Goal: Task Accomplishment & Management: Use online tool/utility

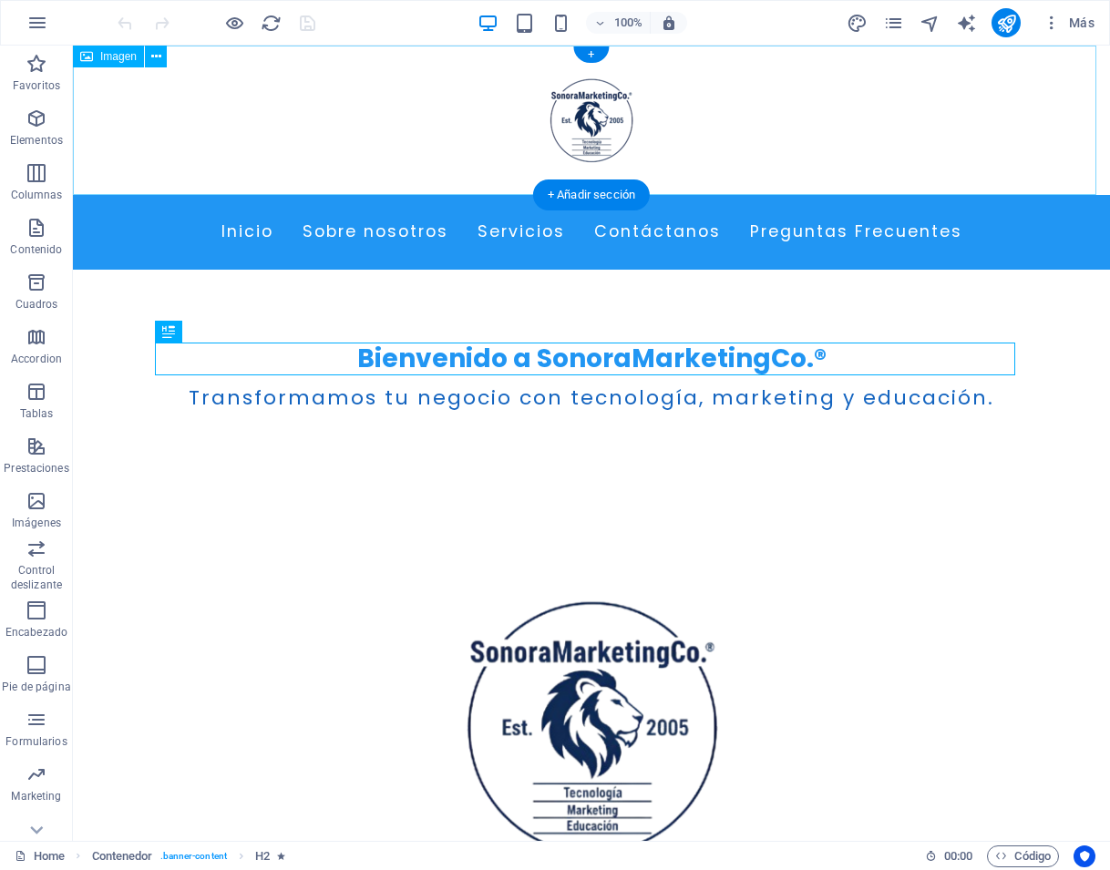
click at [585, 131] on figure at bounding box center [591, 120] width 1037 height 149
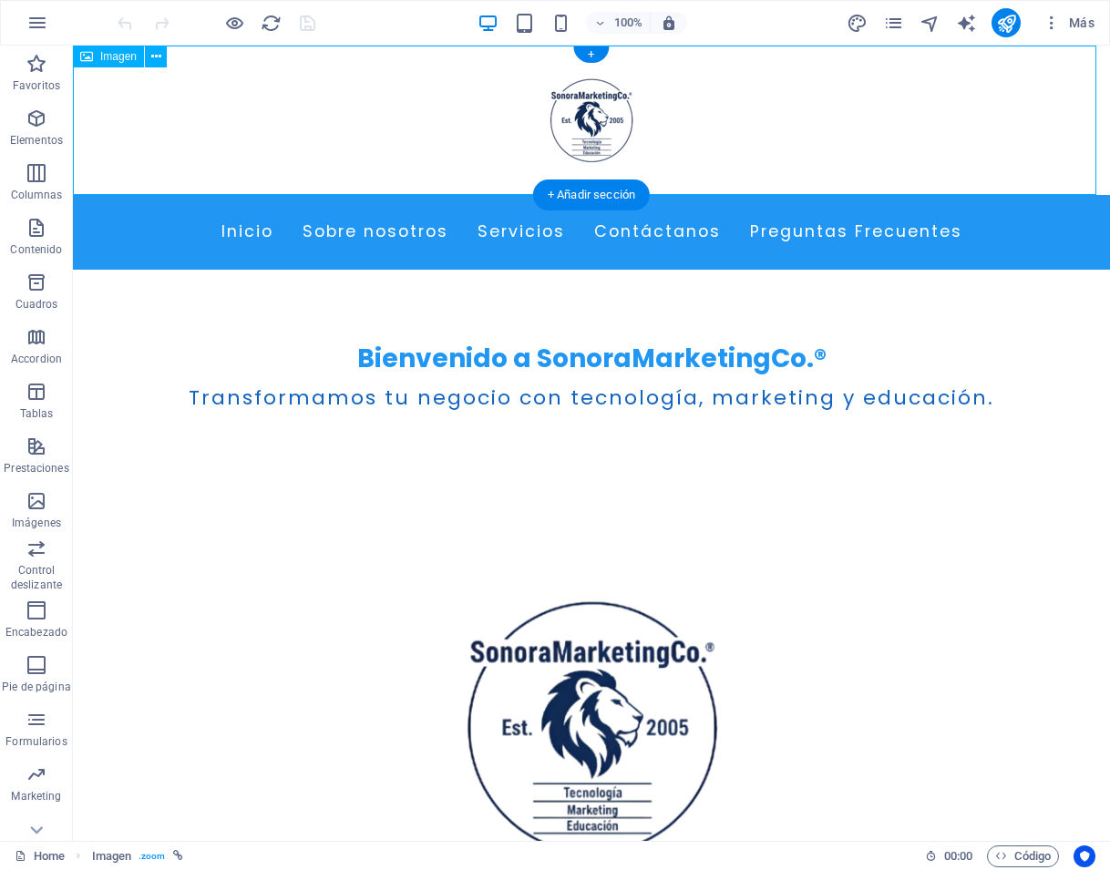
click at [585, 131] on figure at bounding box center [591, 120] width 1037 height 149
click at [588, 133] on figure at bounding box center [591, 120] width 1037 height 149
select select "px"
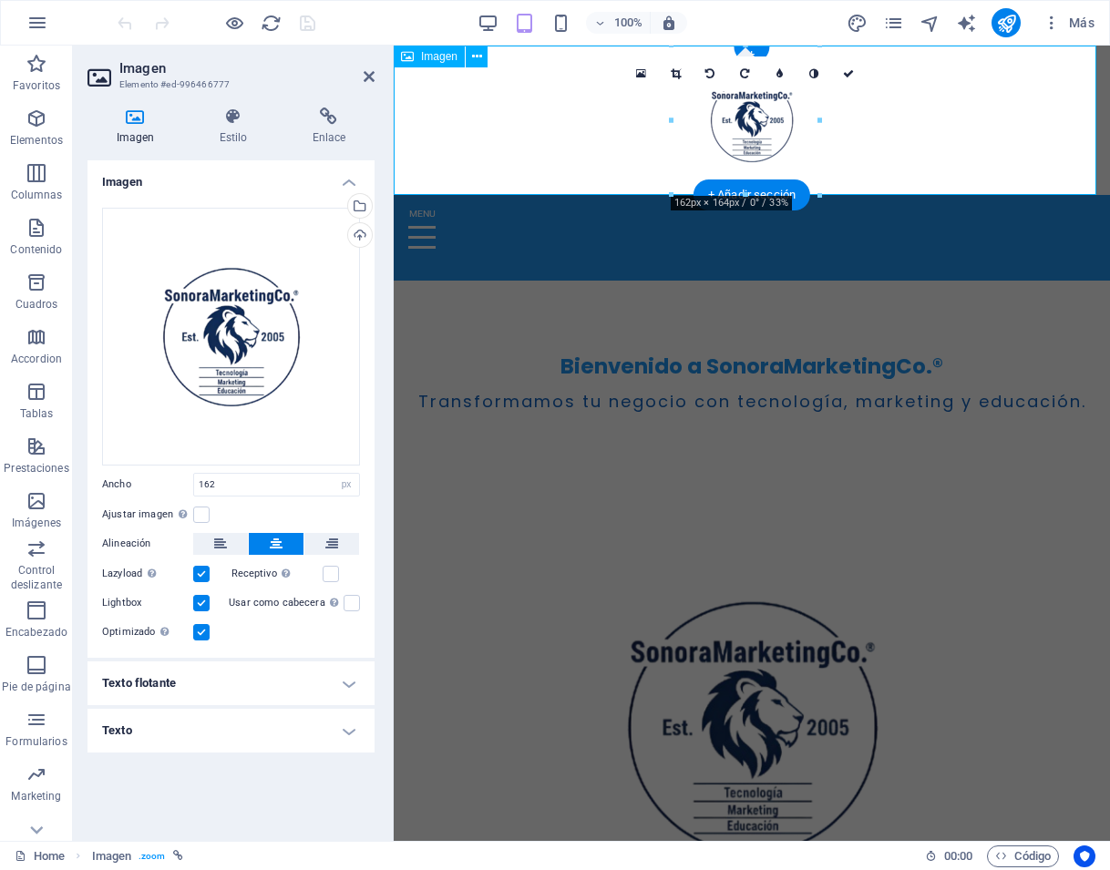
click at [750, 124] on figure at bounding box center [752, 120] width 716 height 149
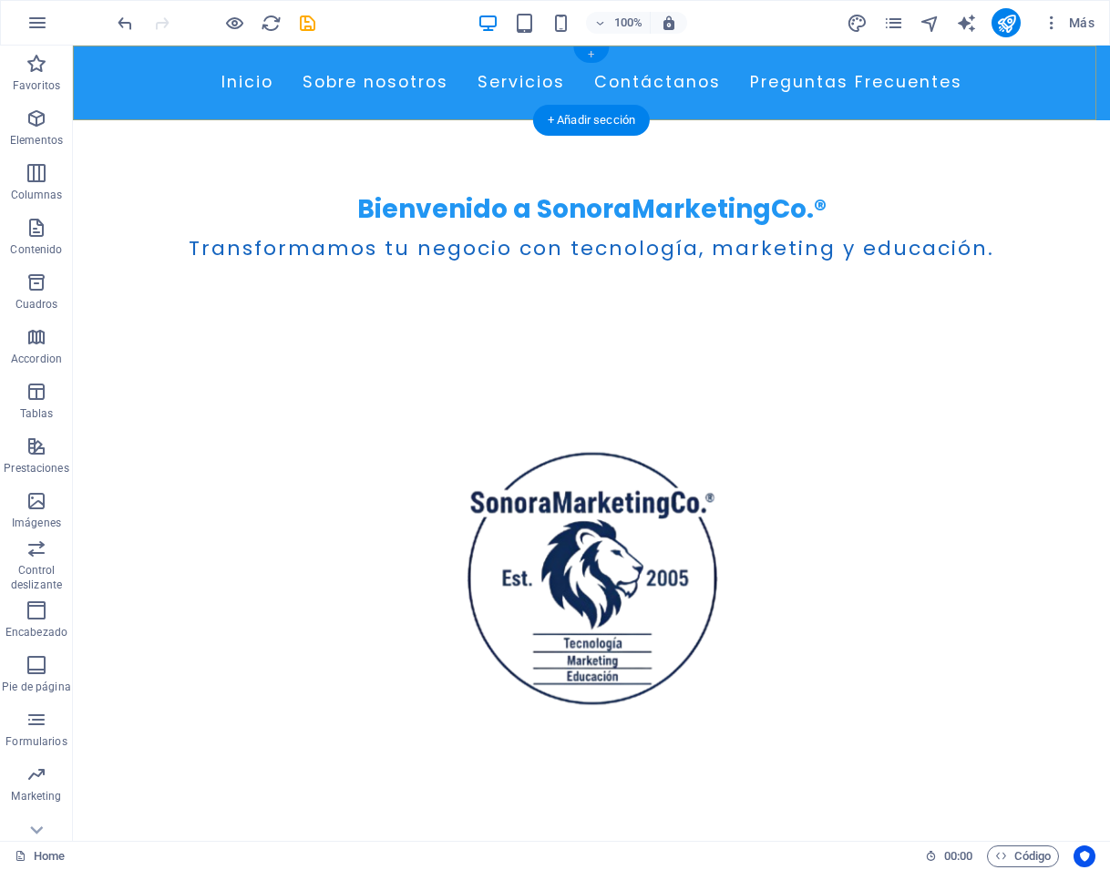
click at [590, 56] on div "+" at bounding box center [591, 54] width 36 height 16
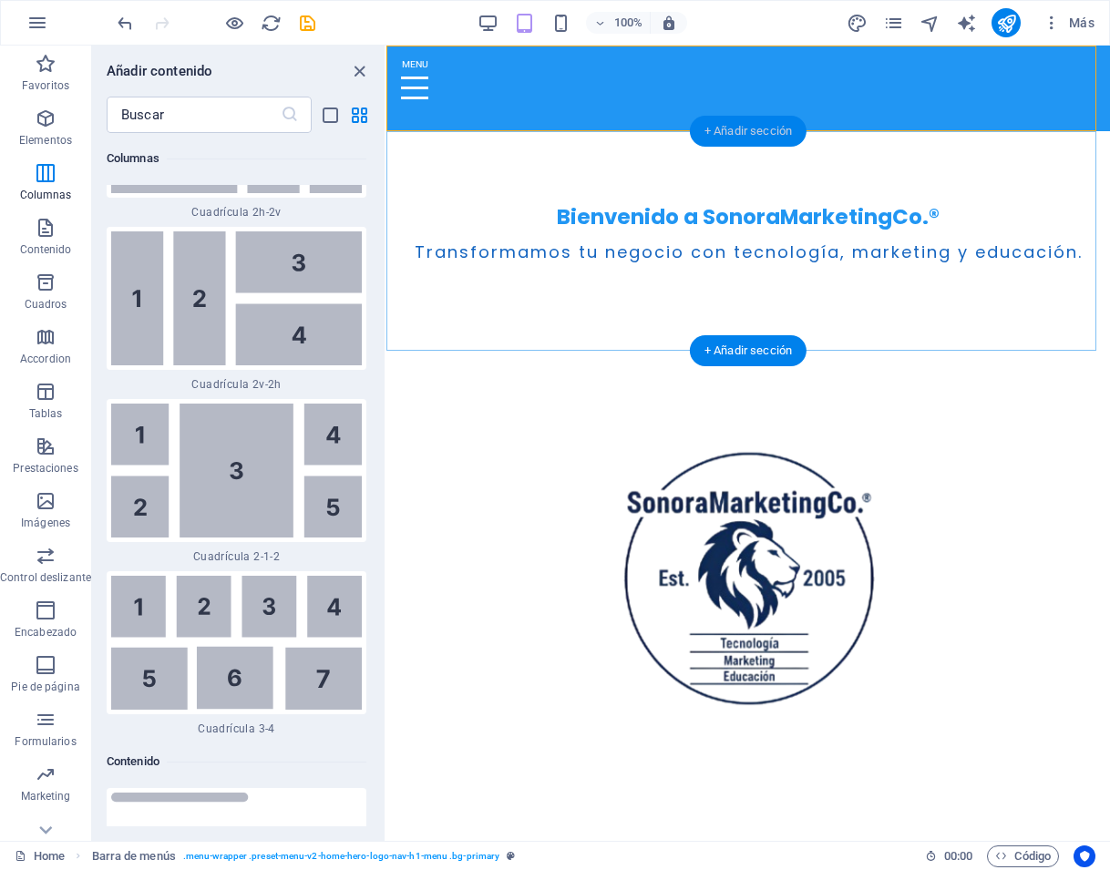
click at [754, 129] on div "+ Añadir sección" at bounding box center [748, 131] width 117 height 31
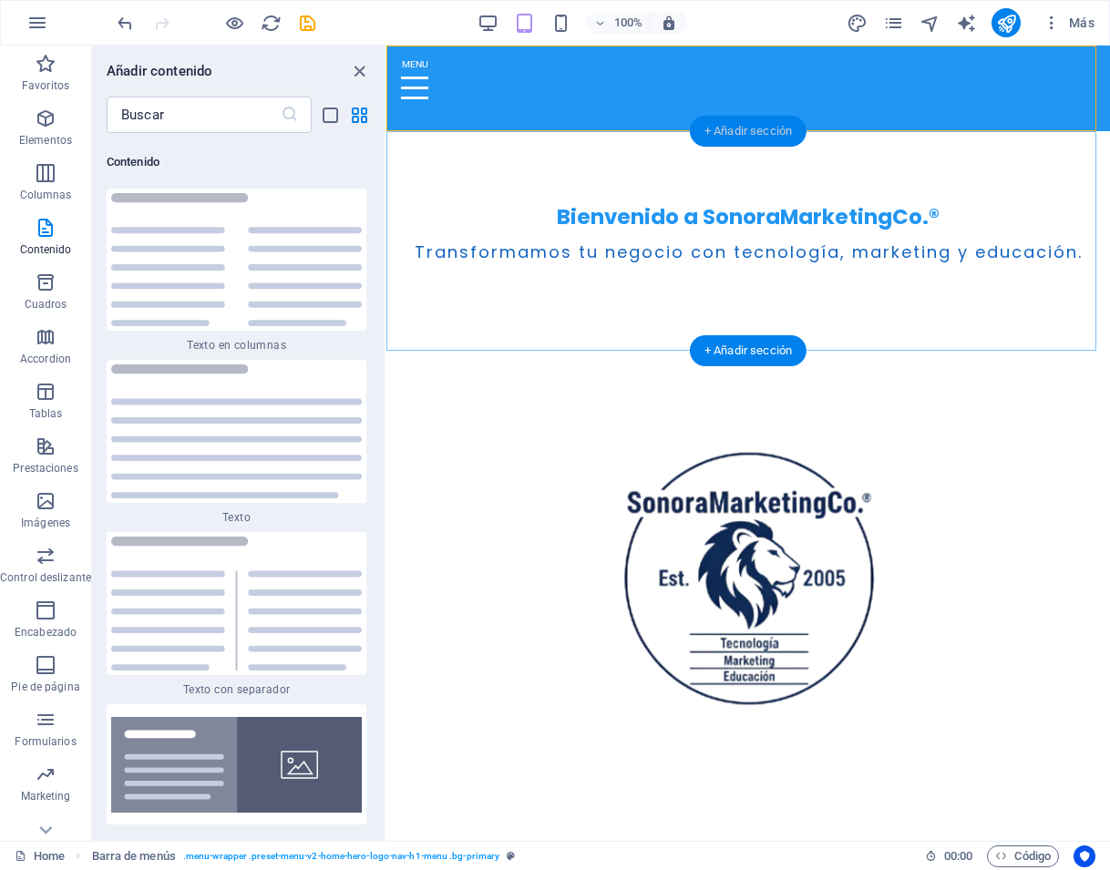
scroll to position [6202, 0]
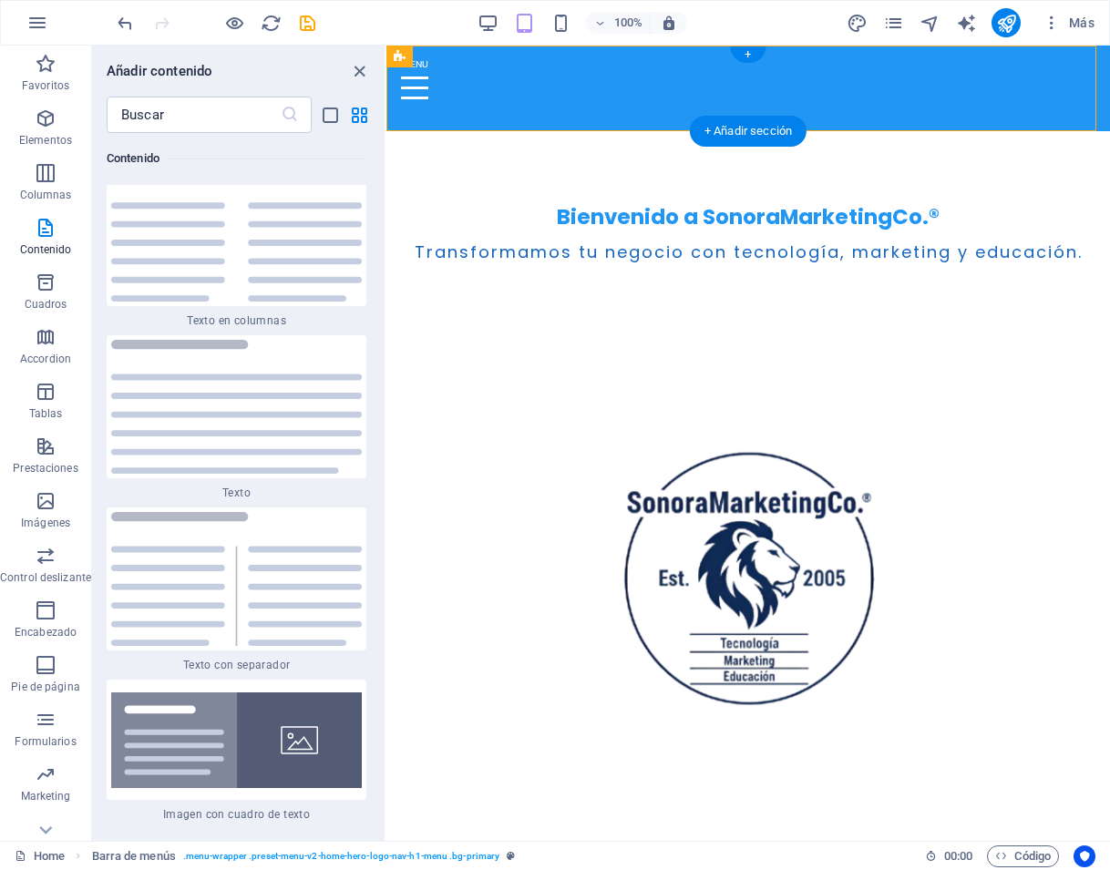
click at [750, 50] on div "+" at bounding box center [748, 54] width 36 height 16
click at [744, 51] on div "+" at bounding box center [748, 54] width 36 height 16
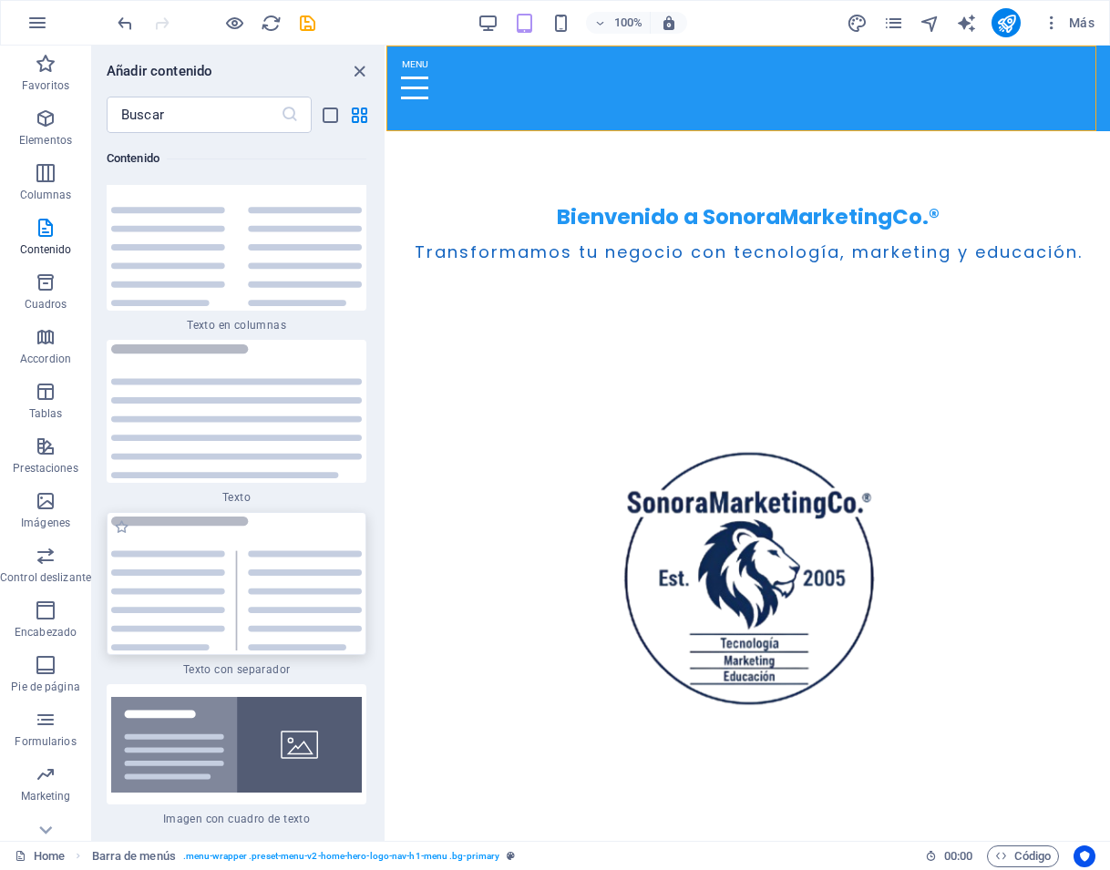
scroll to position [6020, 0]
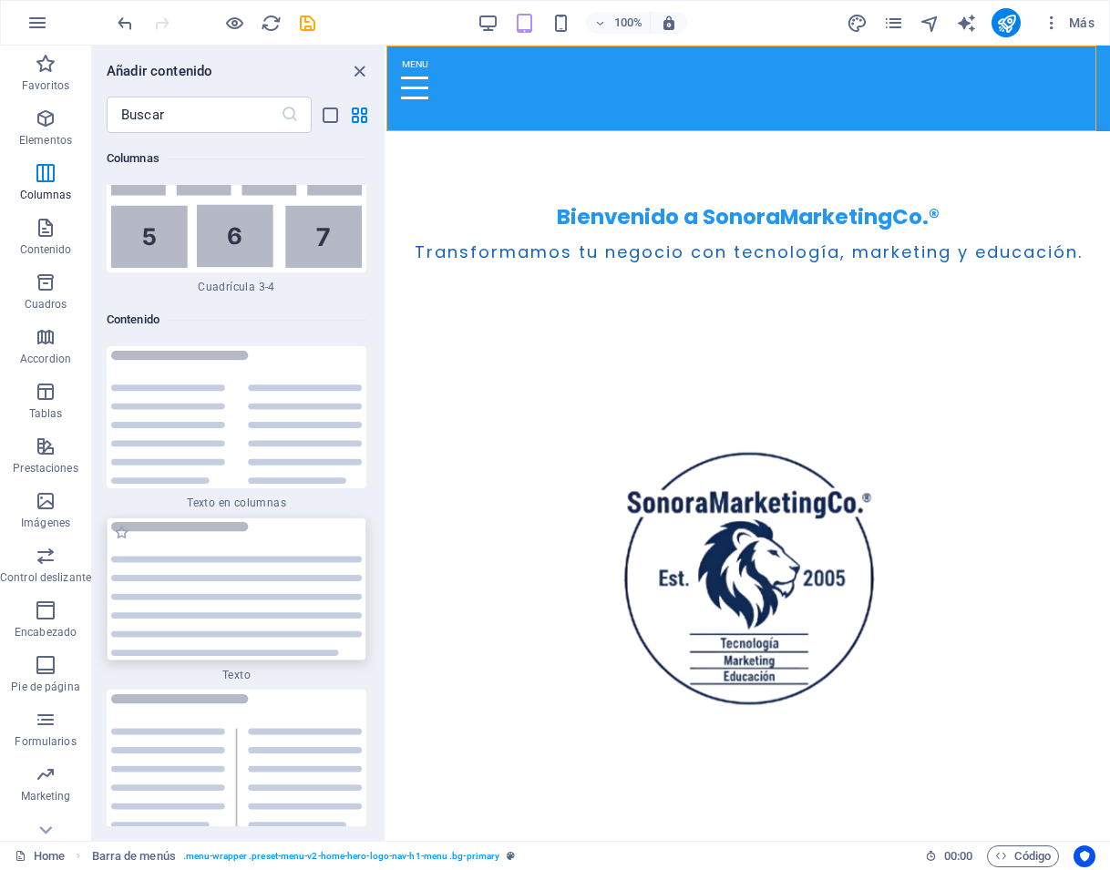
click at [255, 591] on img at bounding box center [236, 589] width 251 height 134
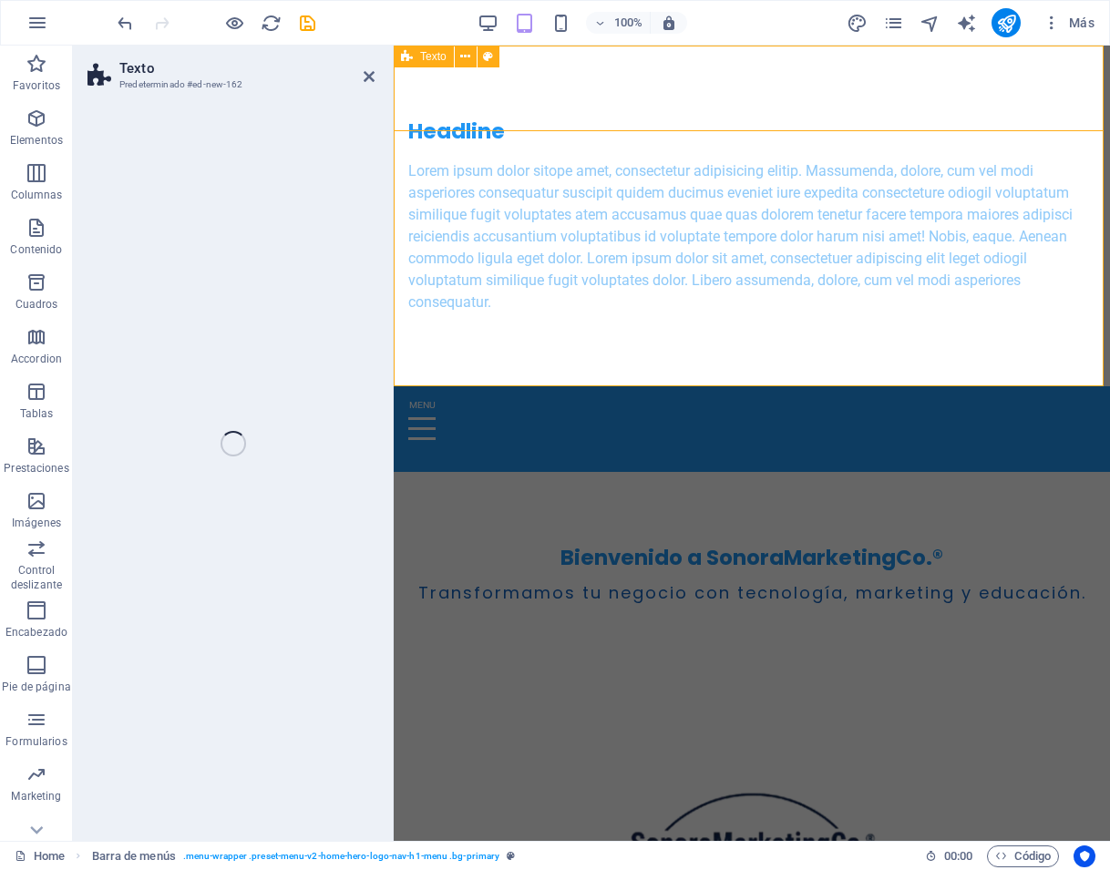
drag, startPoint x: 1095, startPoint y: 138, endPoint x: 702, endPoint y: 90, distance: 395.5
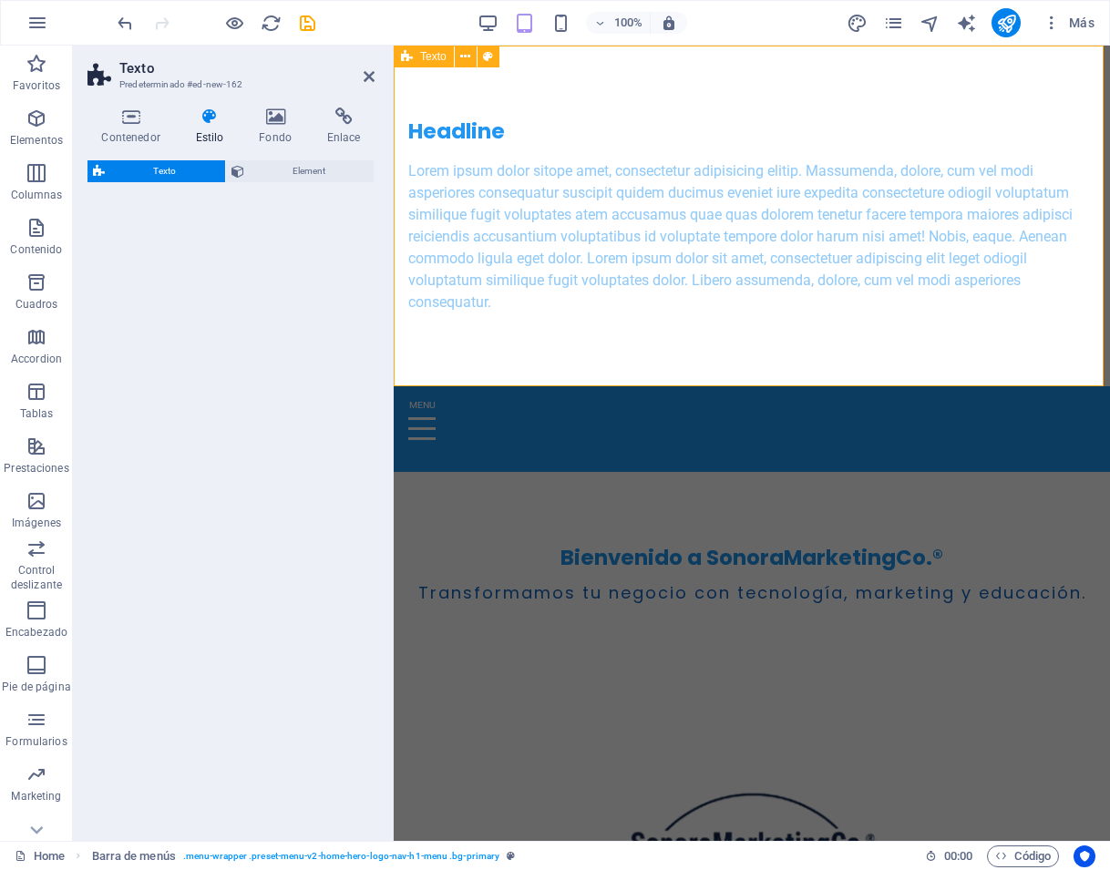
select select "preset-text-v2-default"
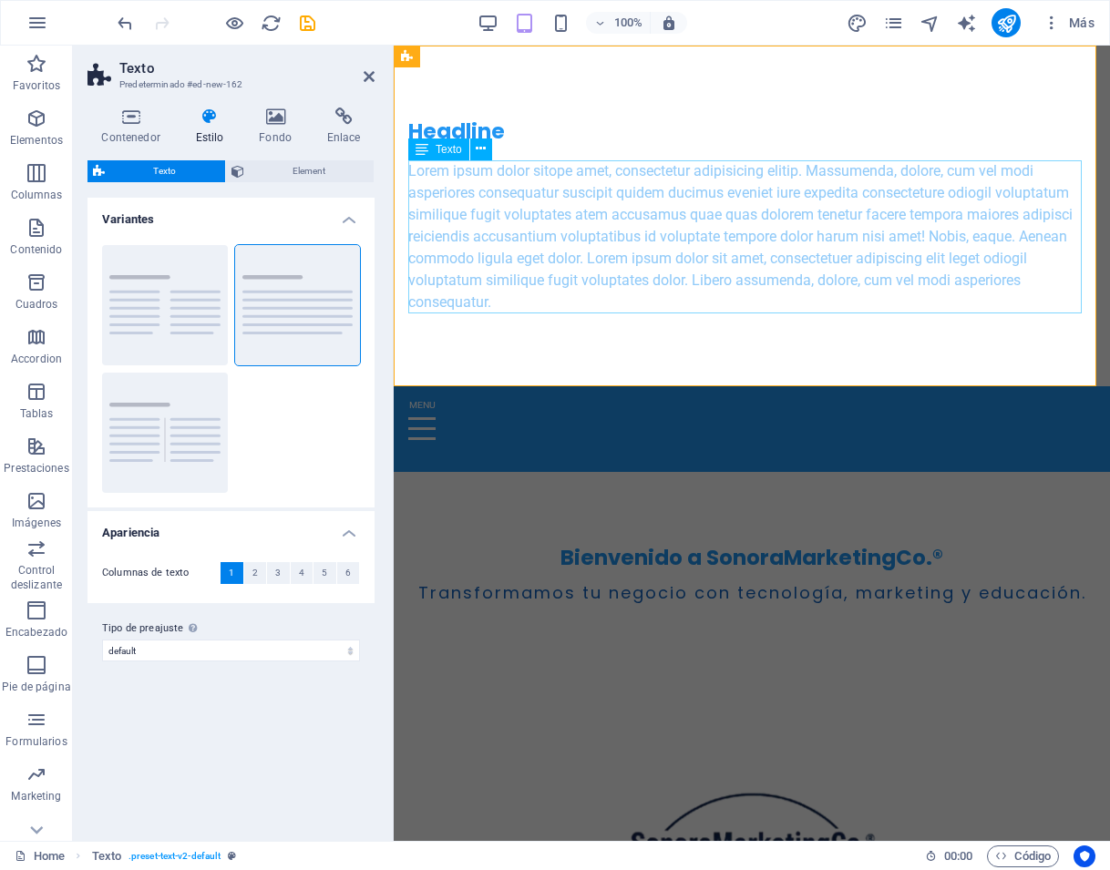
click at [747, 172] on div "Lorem ipsum dolor sitope amet, consectetur adipisicing elitip. Massumenda, dolo…" at bounding box center [751, 236] width 687 height 153
click at [748, 172] on div "Lorem ipsum dolor sitope amet, consectetur adipisicing elitip. Massumenda, dolo…" at bounding box center [751, 236] width 687 height 153
click at [748, 172] on div "Headline Lorem ipsum dolor sitope amet, consectetur adipisicing elitip. Massume…" at bounding box center [752, 216] width 716 height 341
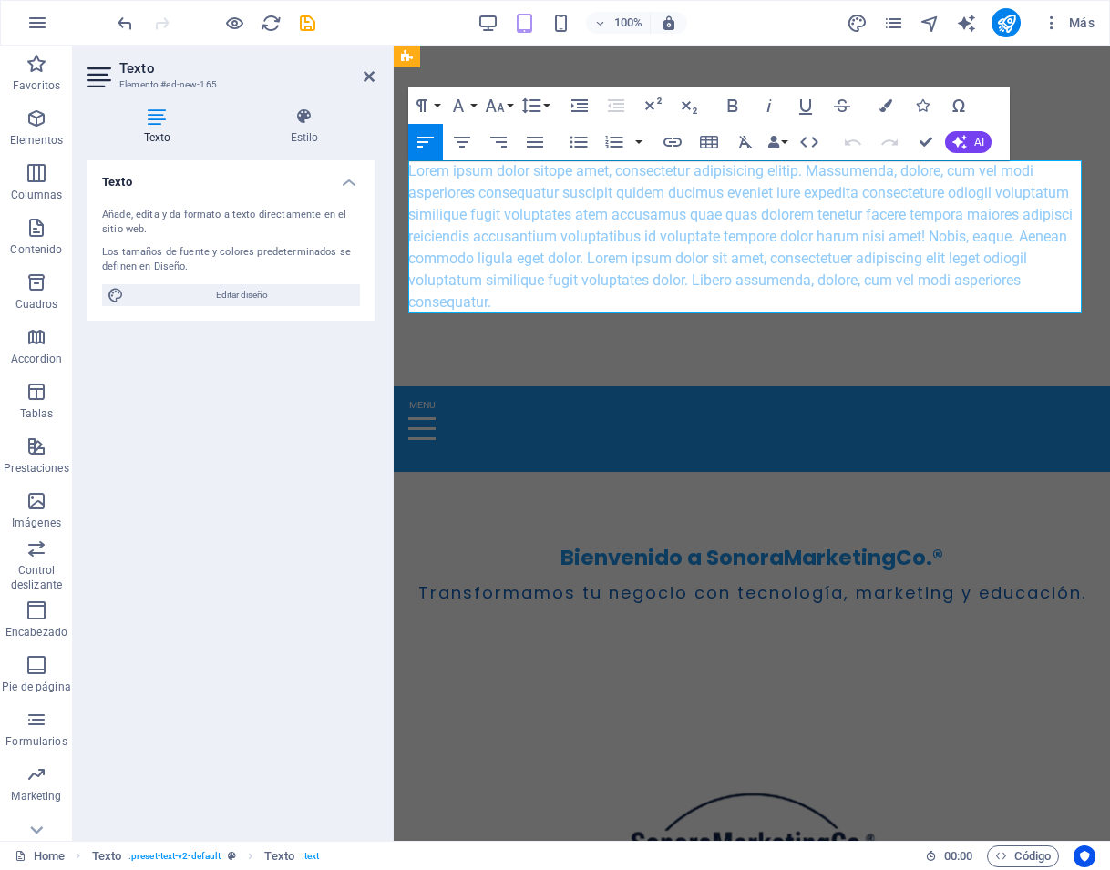
click at [749, 172] on p "Lorem ipsum dolor sitope amet, consectetur adipisicing elitip. Massumenda, dolo…" at bounding box center [751, 236] width 687 height 153
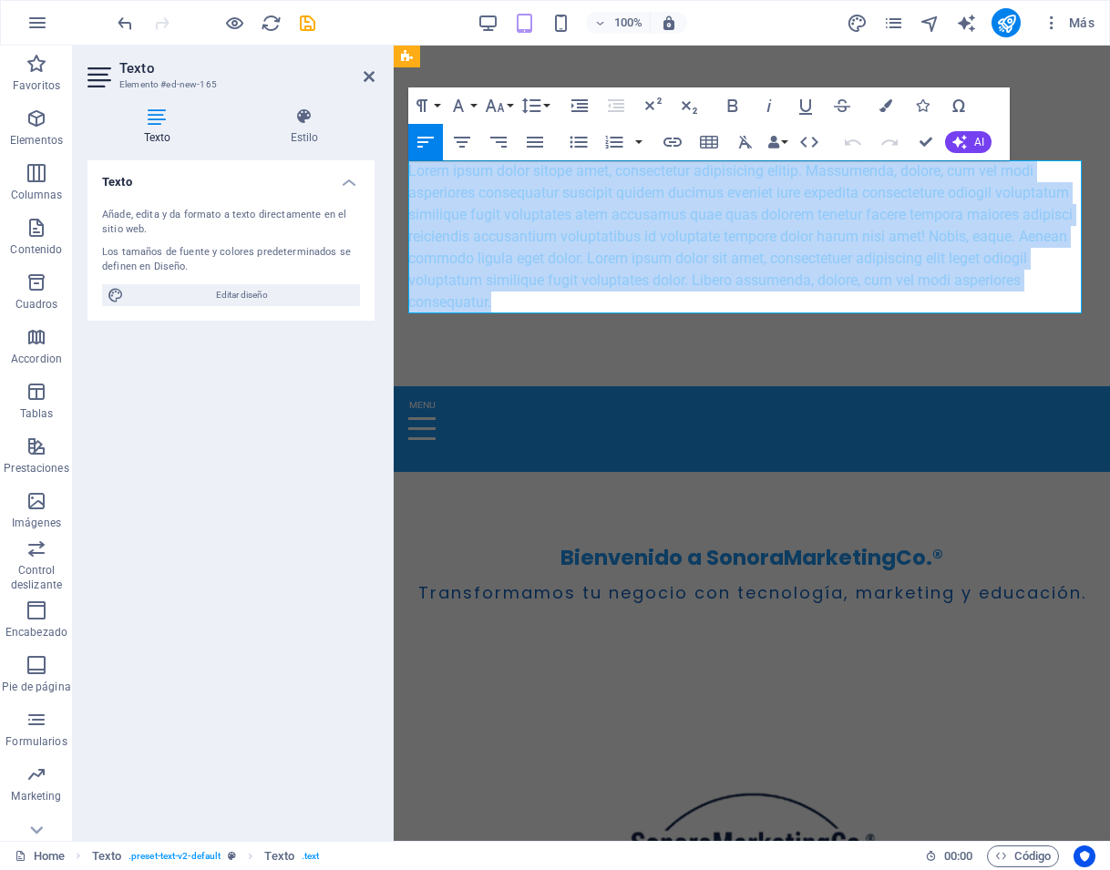
click at [749, 172] on p "Lorem ipsum dolor sitope amet, consectetur adipisicing elitip. Massumenda, dolo…" at bounding box center [751, 236] width 687 height 153
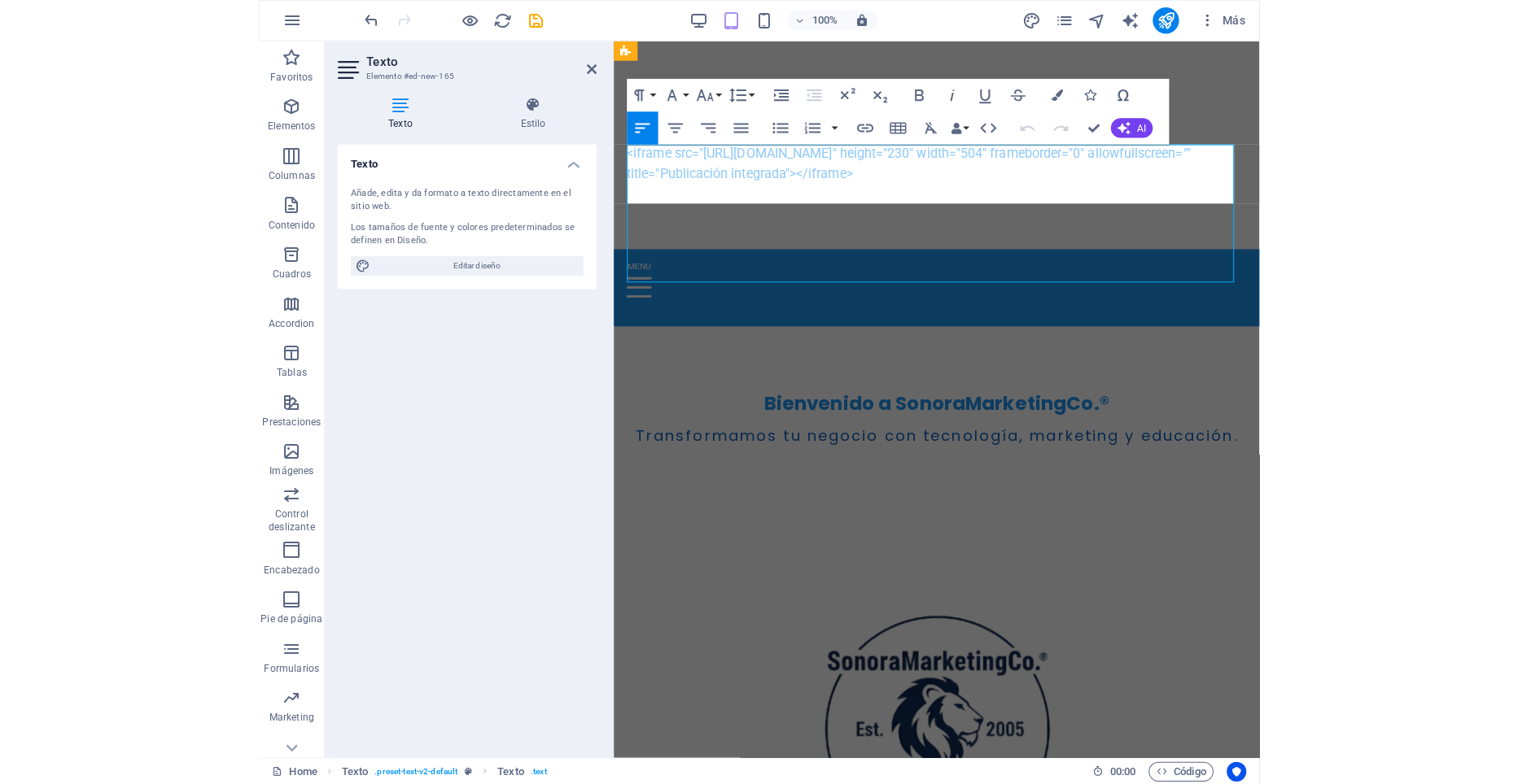
scroll to position [2824, 5]
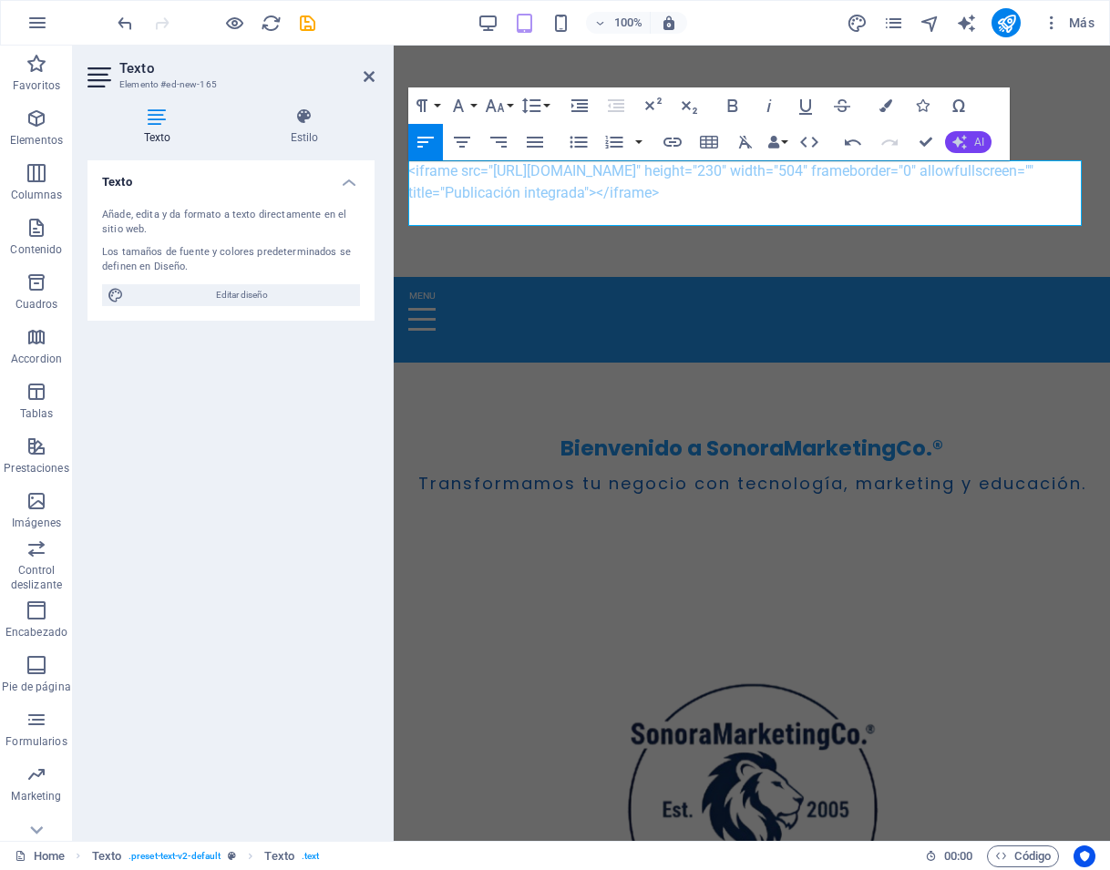
click at [975, 137] on span "AI" at bounding box center [979, 142] width 10 height 11
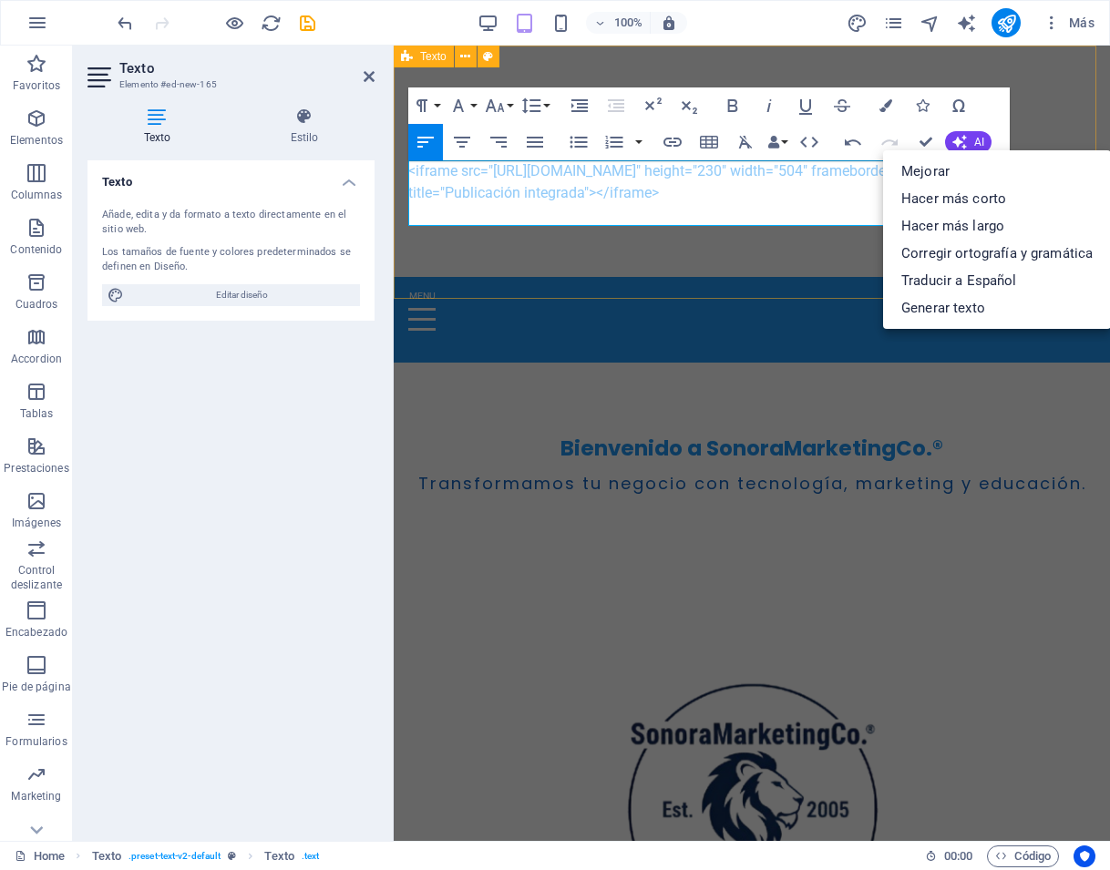
click at [672, 261] on div "Headline <iframe src=" https://www.linkedin.com/embed/feed/update/urn:li:share:…" at bounding box center [752, 161] width 716 height 231
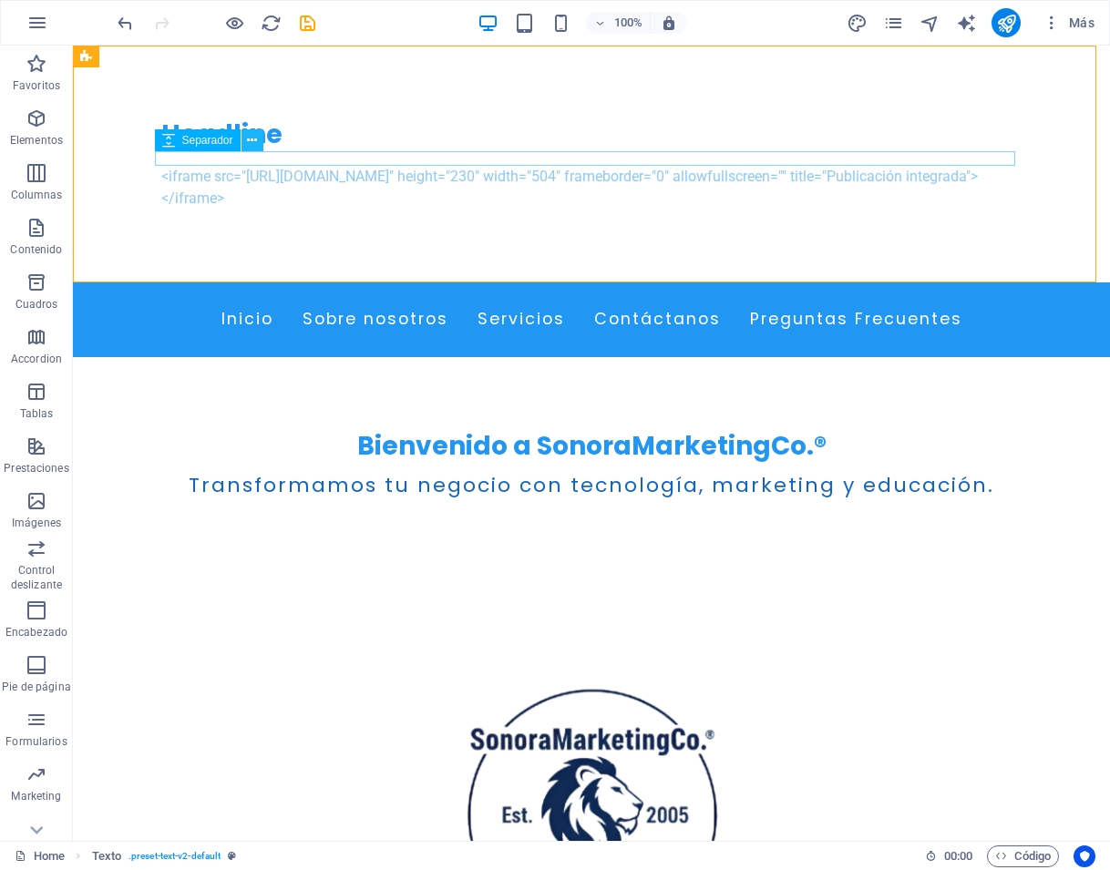
click at [251, 138] on icon at bounding box center [252, 140] width 10 height 19
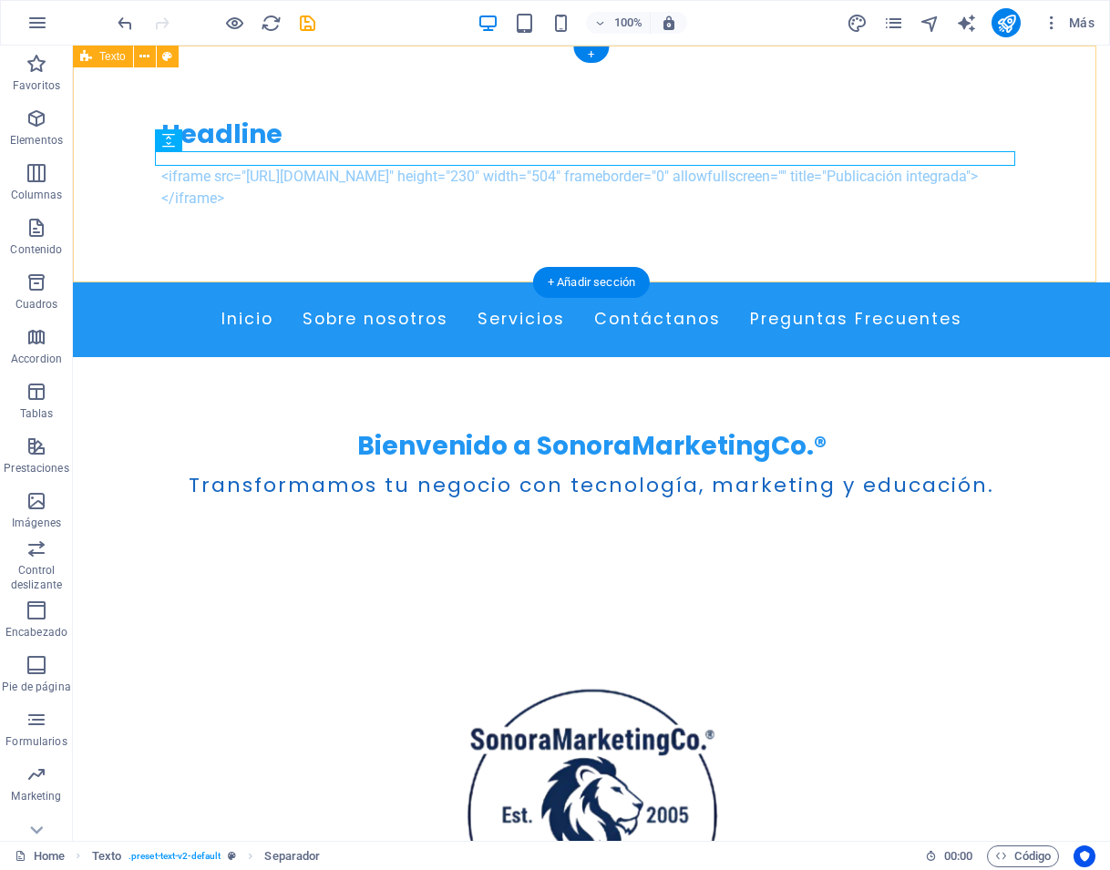
click at [1053, 154] on div "Headline <iframe src=" https://www.linkedin.com/embed/feed/update/urn:li:share:…" at bounding box center [591, 164] width 1037 height 237
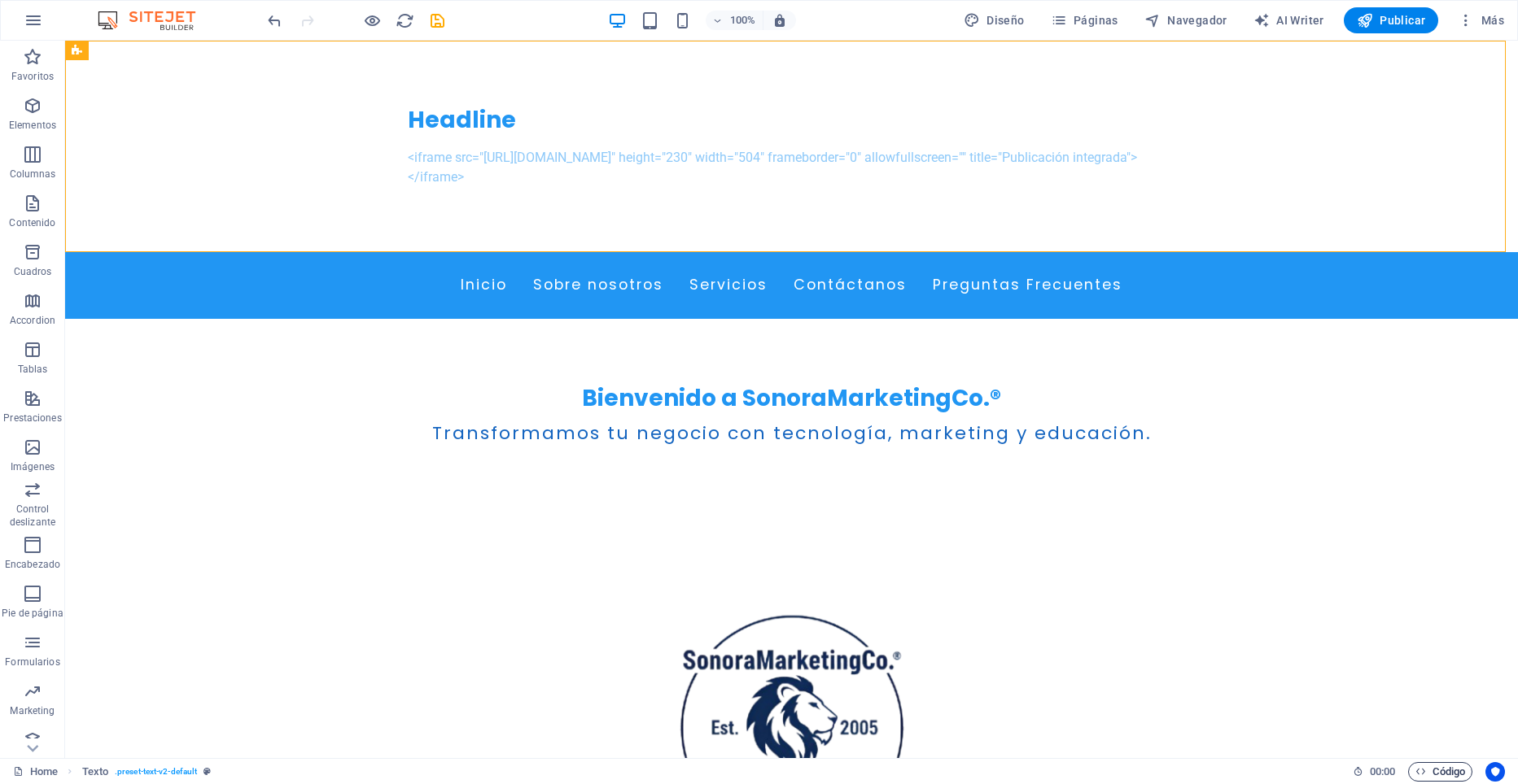
click at [991, 770] on span "Código" at bounding box center [1440, 772] width 50 height 20
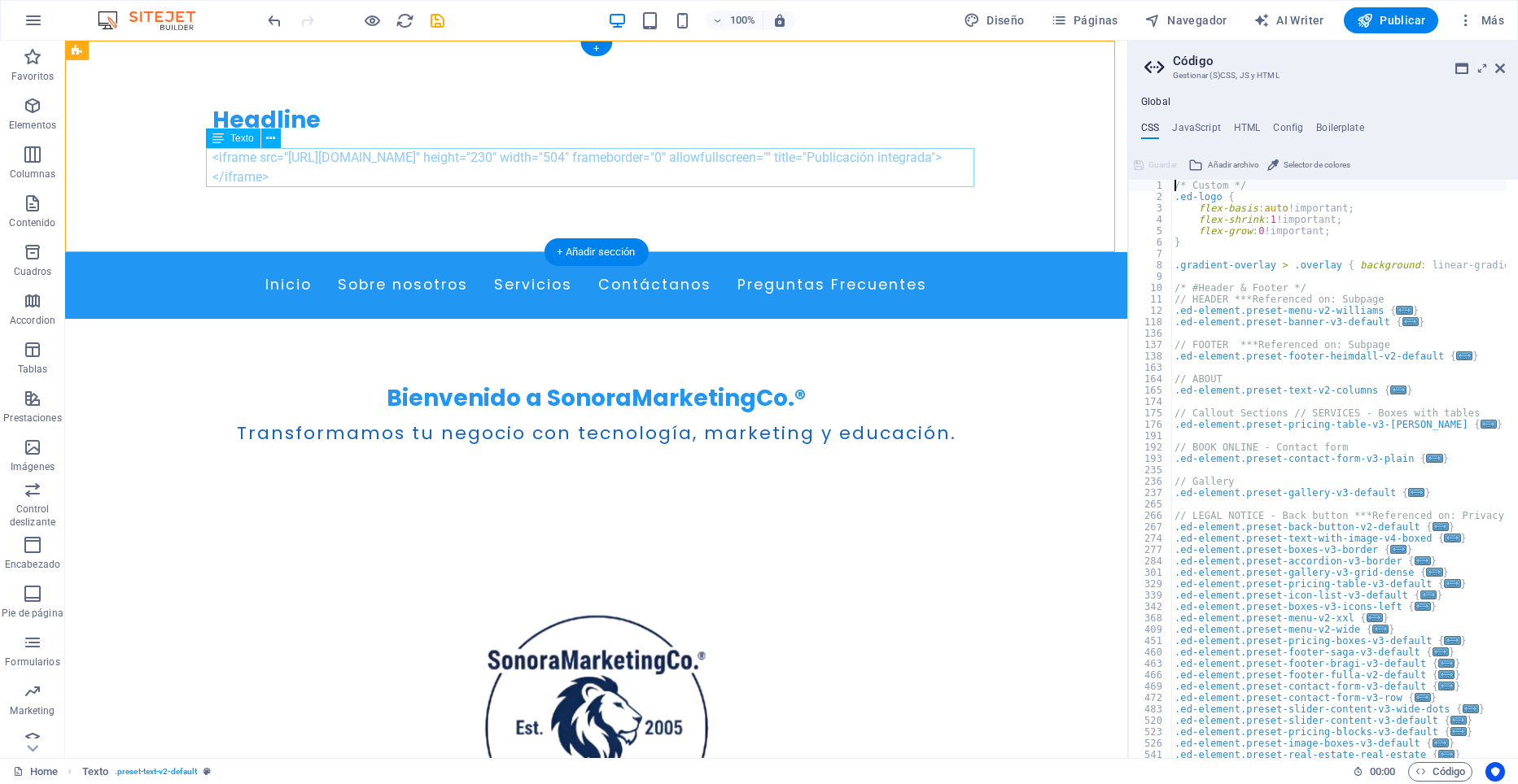
click at [717, 168] on div "<iframe src=" https://www.linkedin.com/embed/feed/update/urn:li:share:738031454…" at bounding box center [597, 168] width 768 height 39
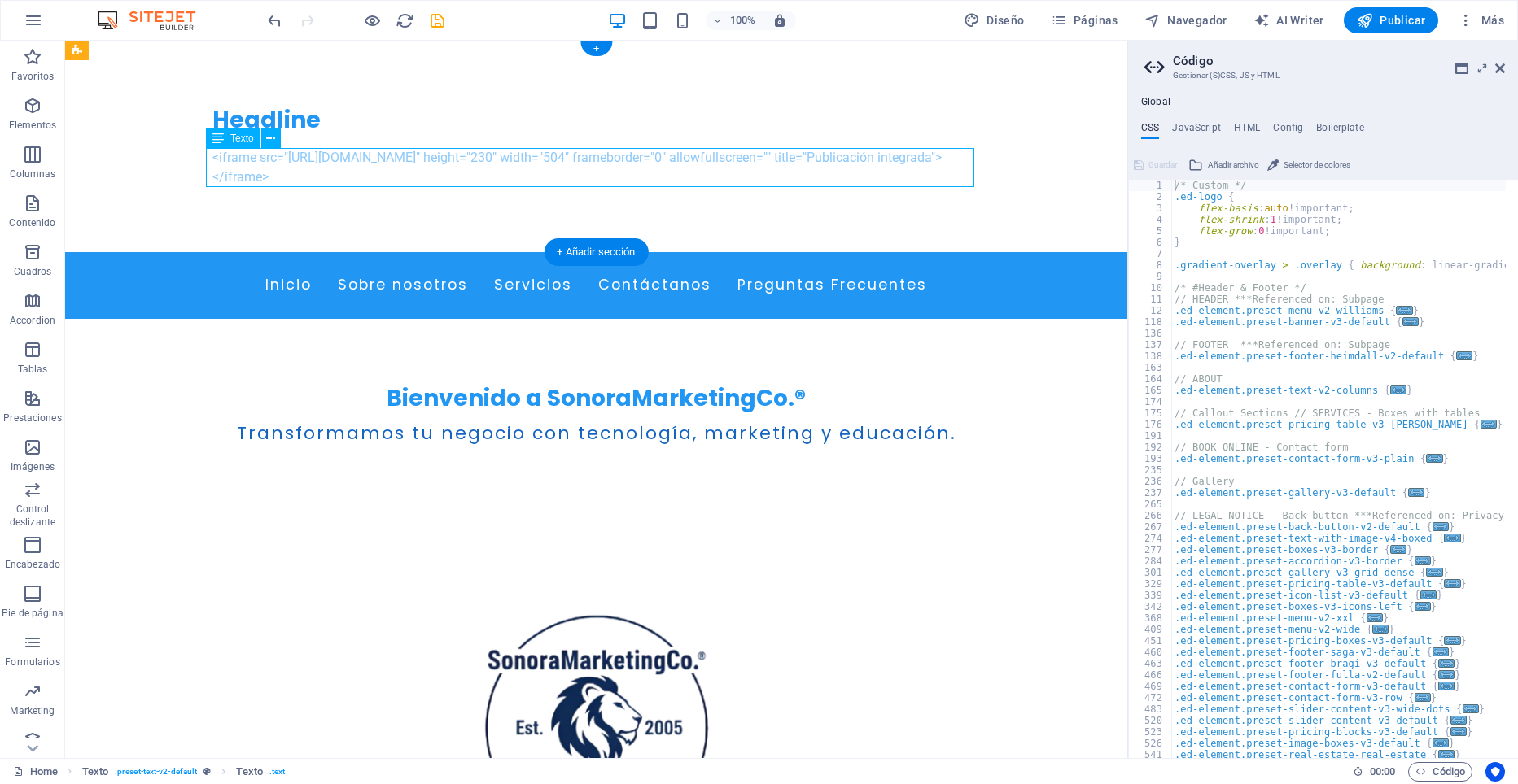
click at [735, 169] on div "<iframe src=" https://www.linkedin.com/embed/feed/update/urn:li:share:738031454…" at bounding box center [597, 168] width 768 height 39
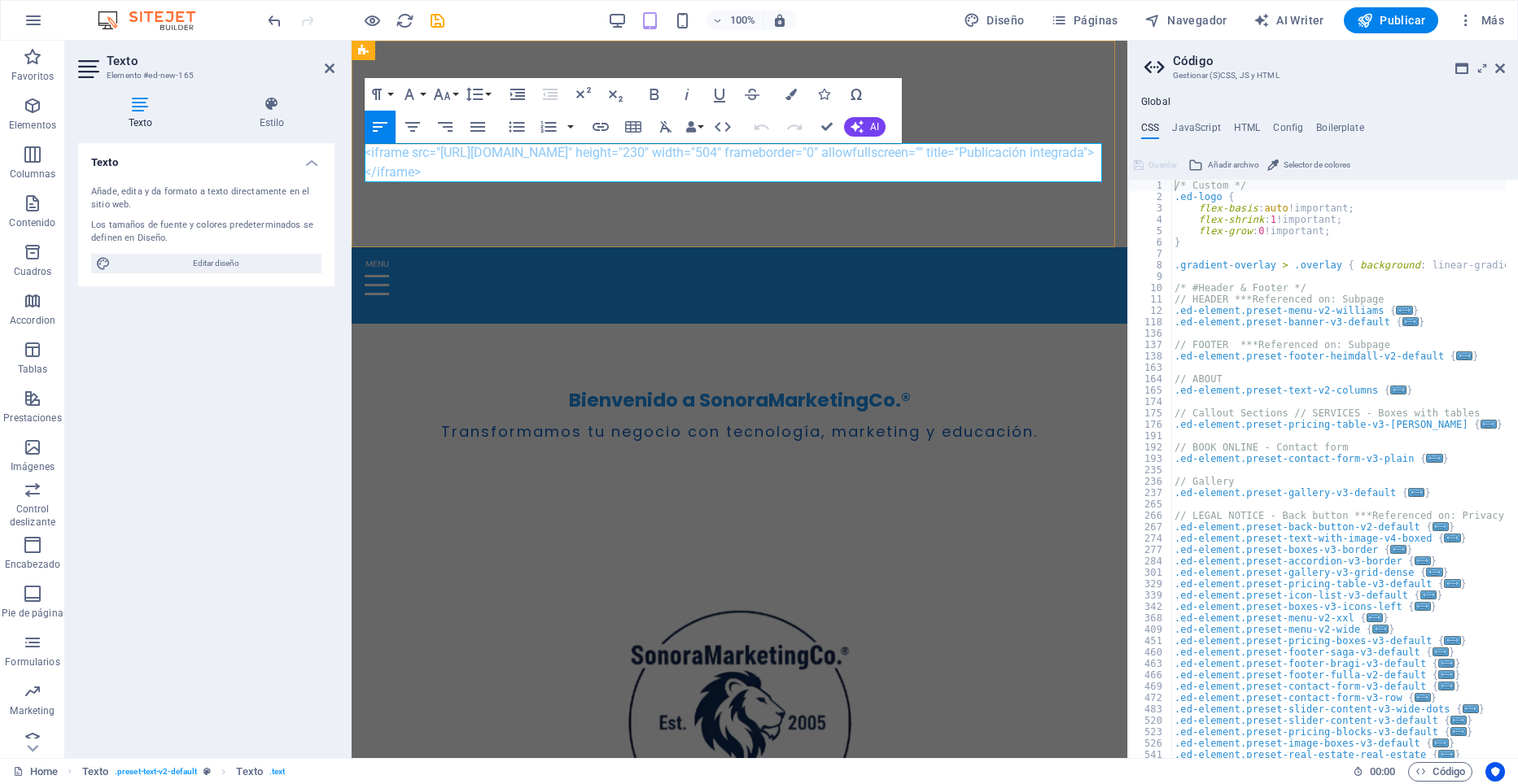
click at [735, 169] on p "<iframe src=" https://www.linkedin.com/embed/feed/update/urn:li:share:738031454…" at bounding box center [739, 163] width 750 height 39
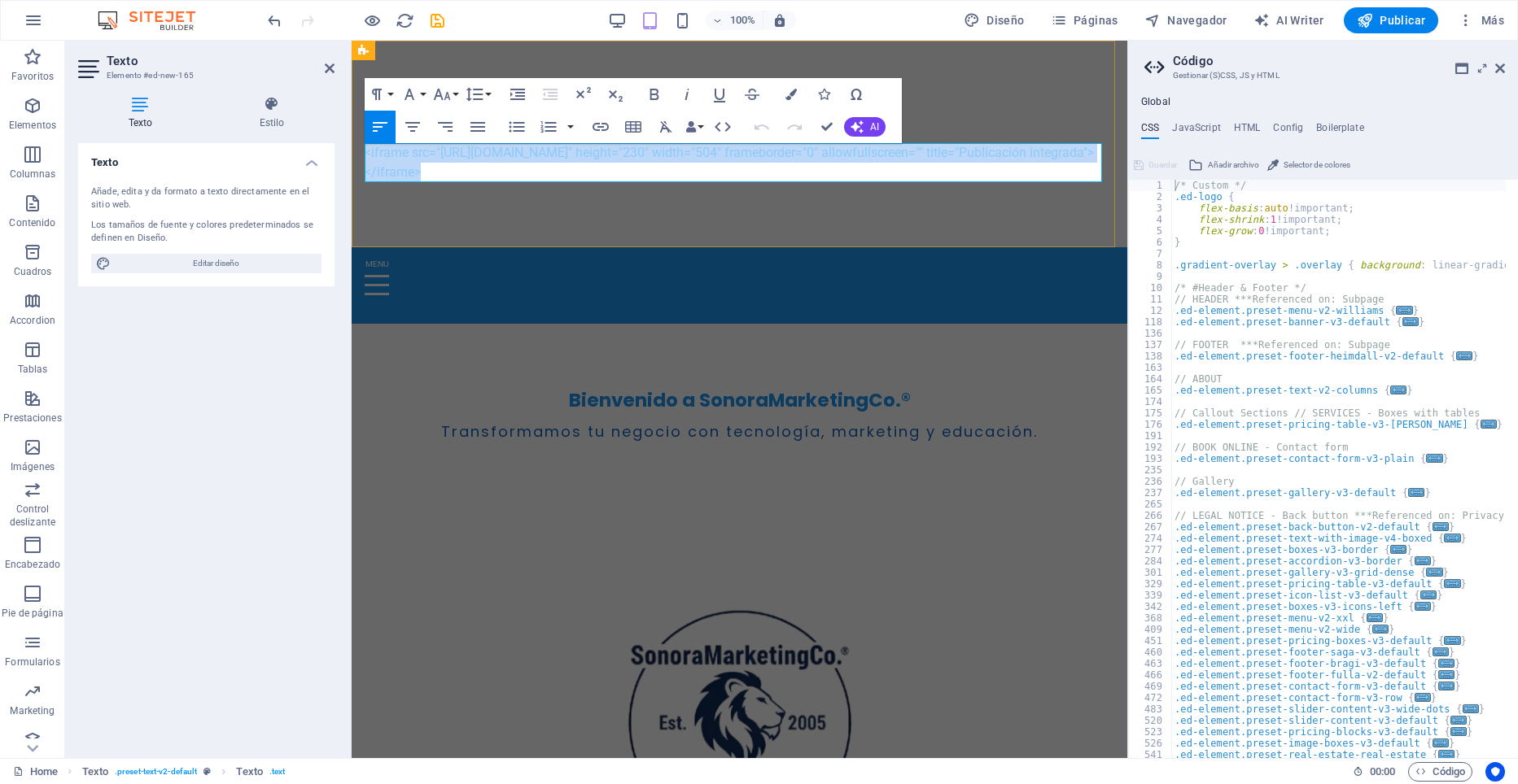
click at [735, 169] on p "<iframe src=" https://www.linkedin.com/embed/feed/update/urn:li:share:738031454…" at bounding box center [739, 163] width 750 height 39
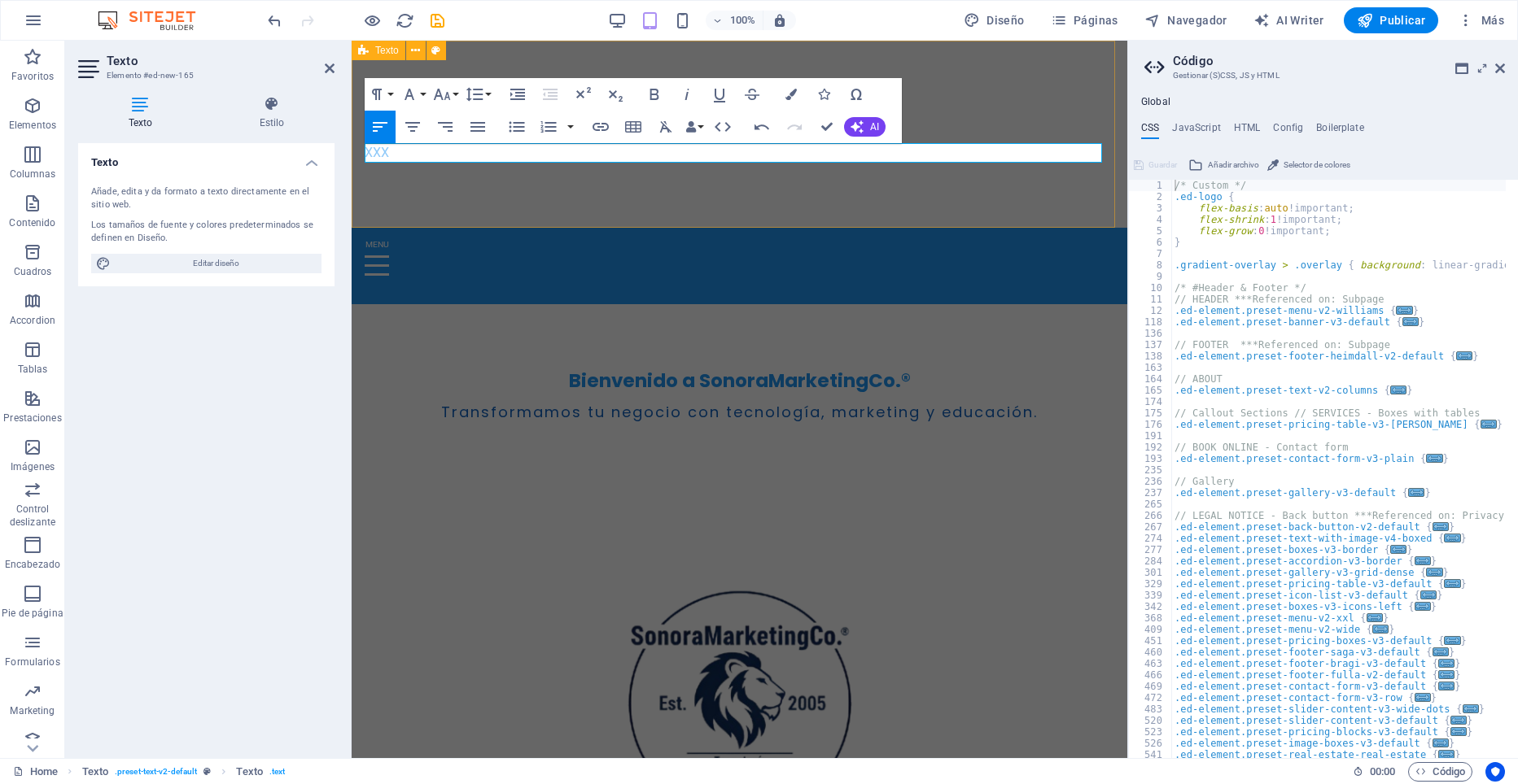
click at [983, 194] on div "Headline XXX" at bounding box center [740, 135] width 776 height 188
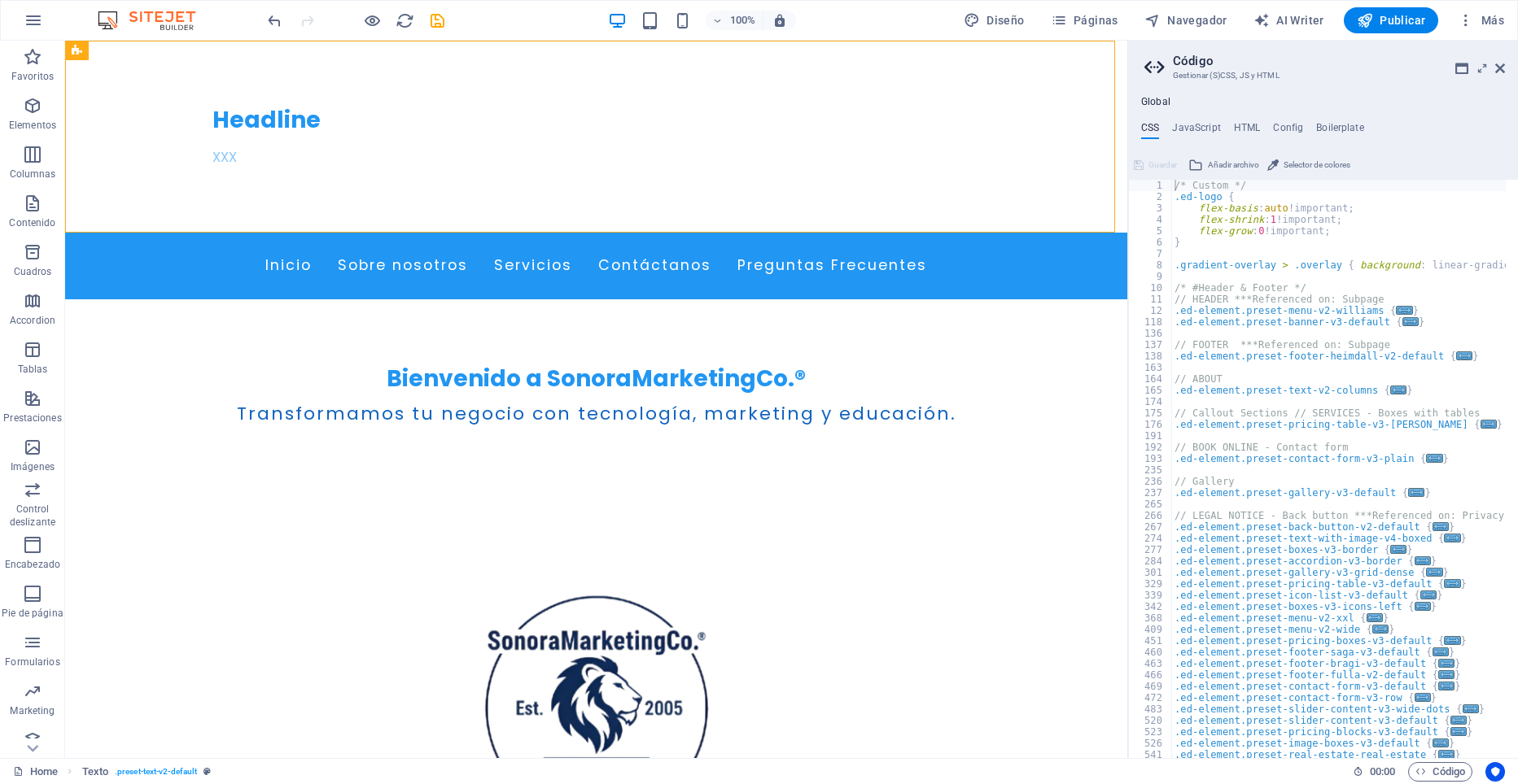
click at [991, 256] on div "/* Custom */ .ed-logo { flex-basis : auto !important; flex-shrink : 1 !importan…" at bounding box center [1506, 474] width 670 height 589
paste textarea "<iframe src="https://www.linkedin.com/embed/feed/update/urn:li:share:7380314545…"
type textarea "<iframe src="https://www.linkedin.com/embed/feed/update/urn:li:share:7380314545…"
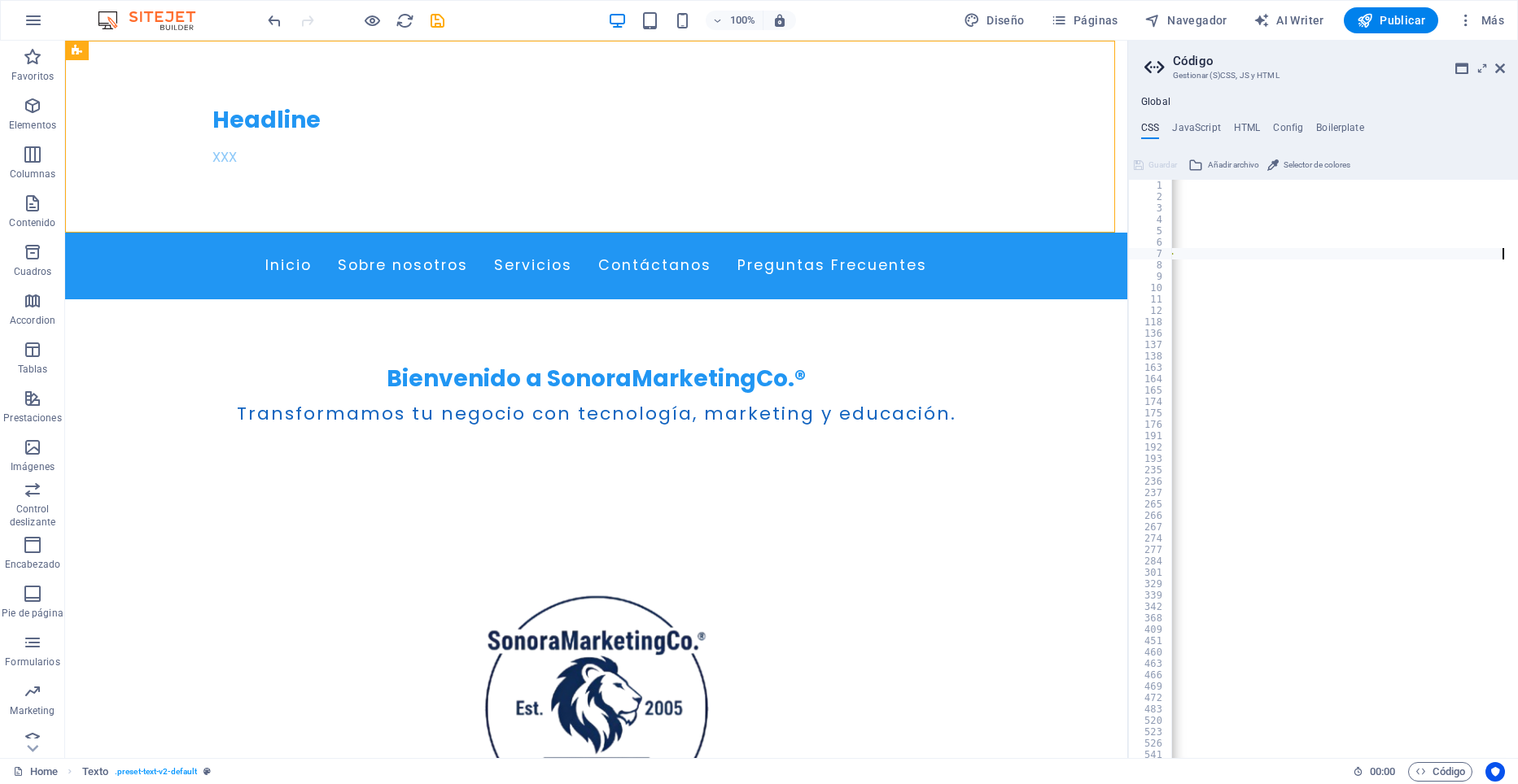
scroll to position [0, 774]
click at [442, 25] on icon "save" at bounding box center [437, 21] width 19 height 19
checkbox input "false"
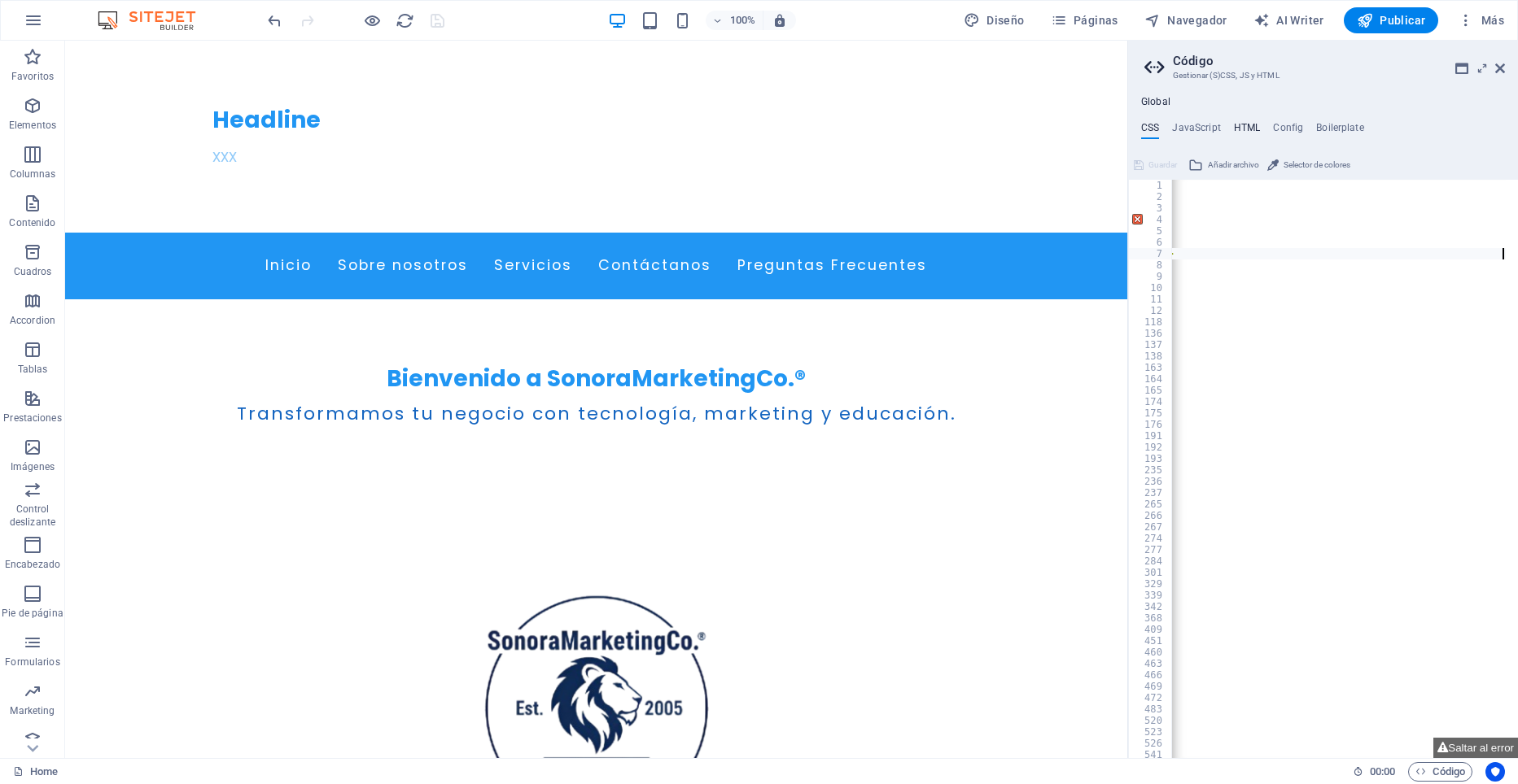
click at [991, 130] on h4 "HTML" at bounding box center [1247, 131] width 27 height 18
type textarea "<a href="#main-content" class="wv-link-content button">Skip to main content</a>"
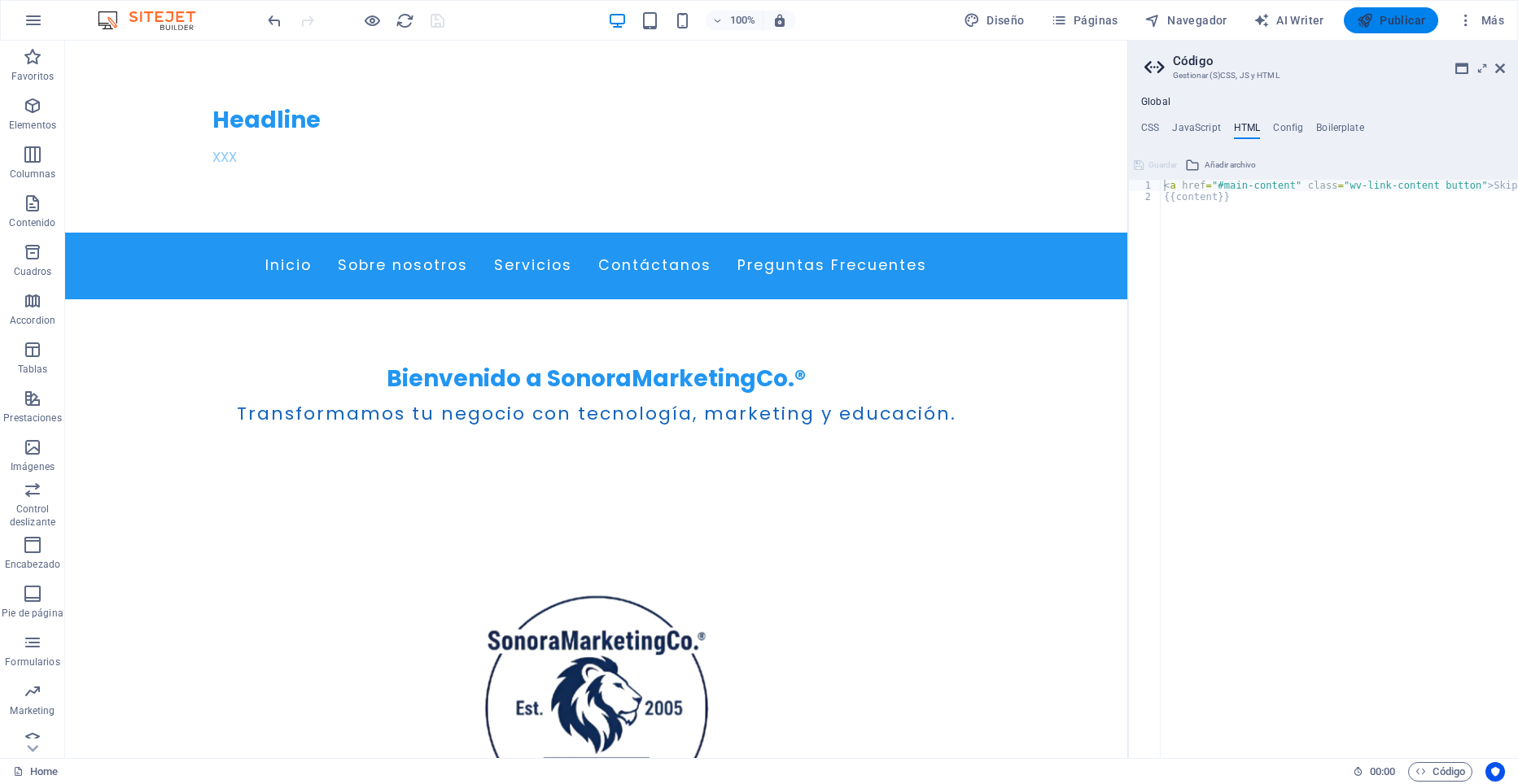
click at [991, 22] on span "Publicar" at bounding box center [1391, 21] width 69 height 16
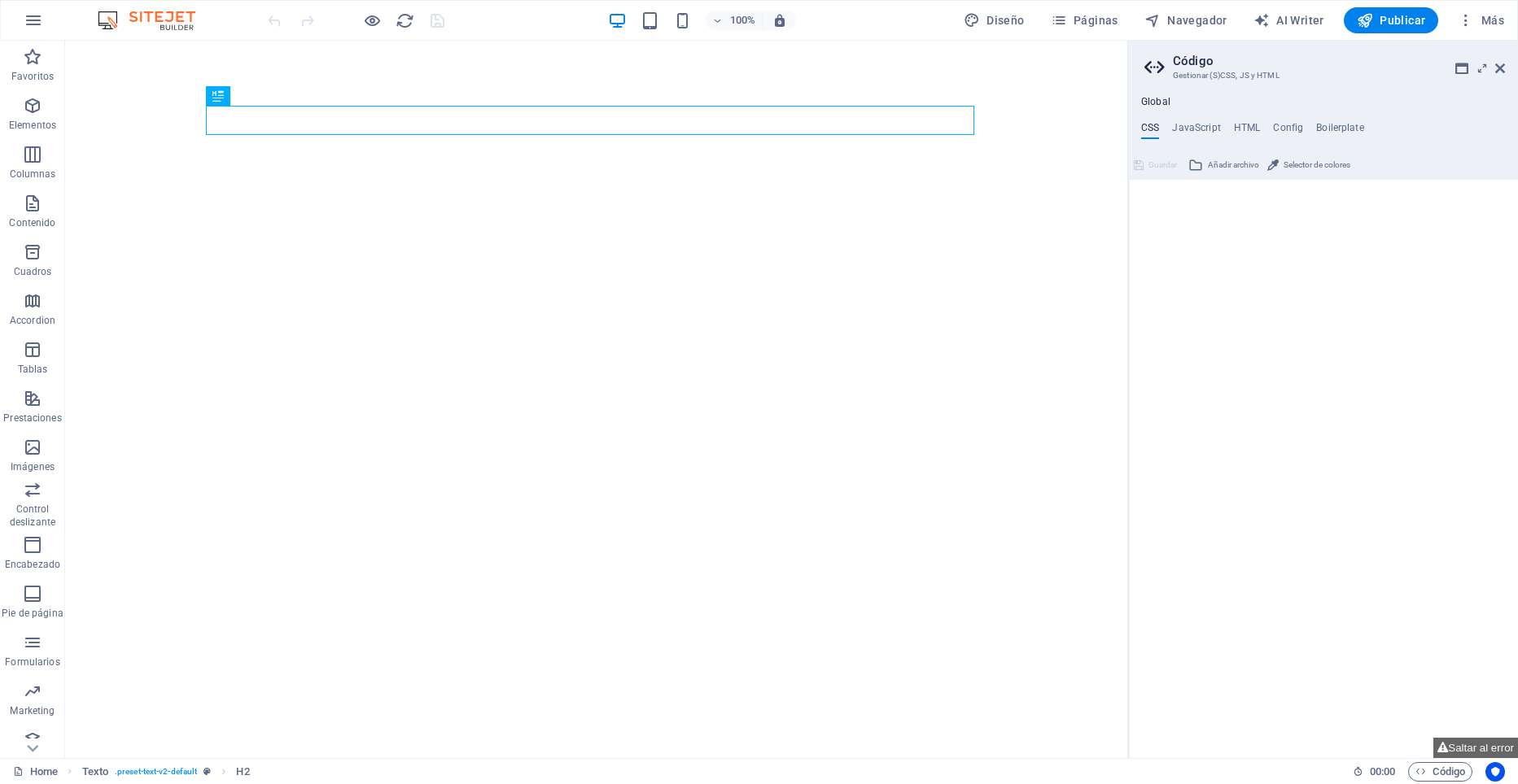
type textarea "/* Custom */"
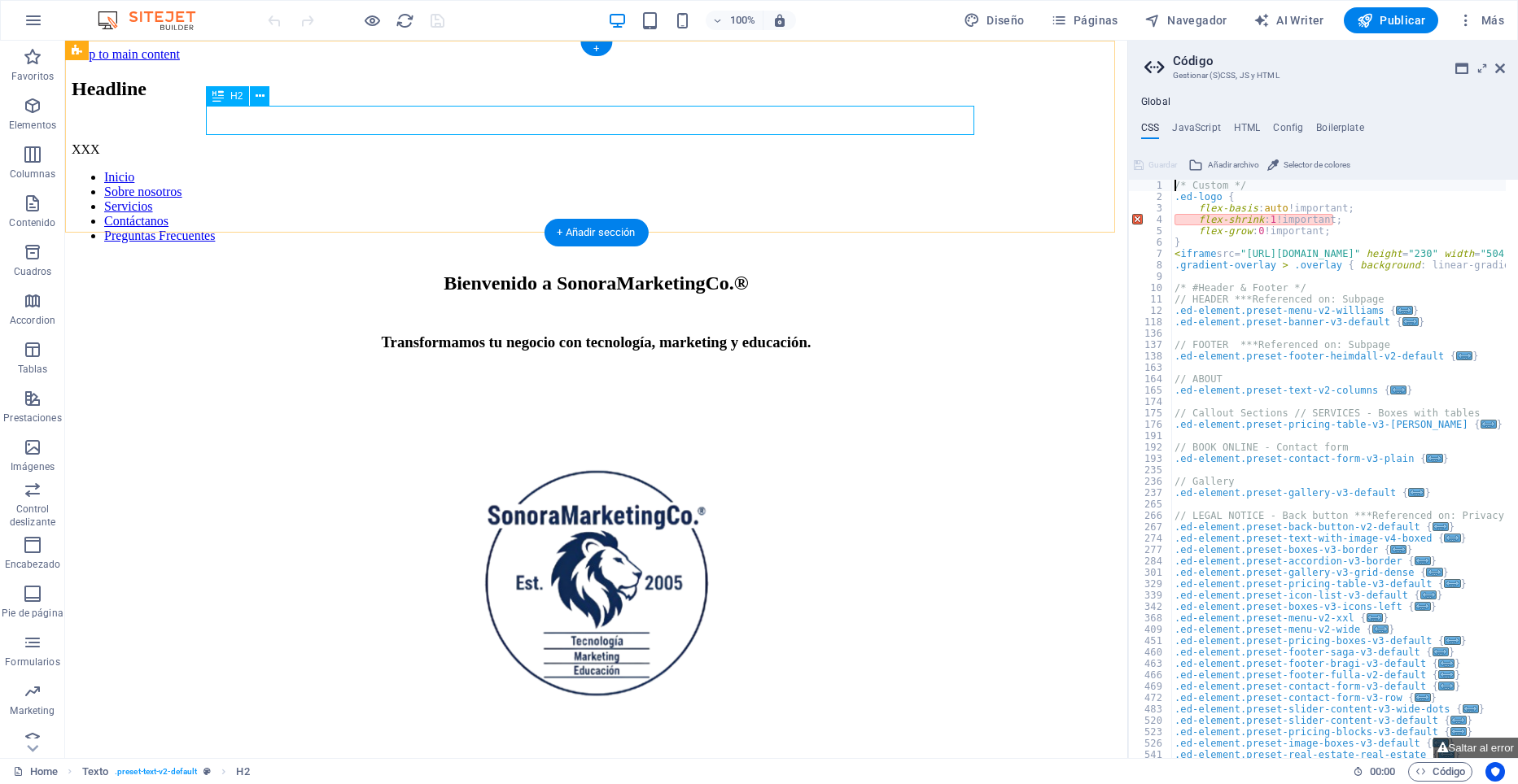
click at [228, 100] on div "Headline" at bounding box center [596, 88] width 1049 height 22
click at [228, 123] on div "Arrastra aquí para reemplazar el contenido existente. Si quieres crear un eleme…" at bounding box center [596, 400] width 1062 height 718
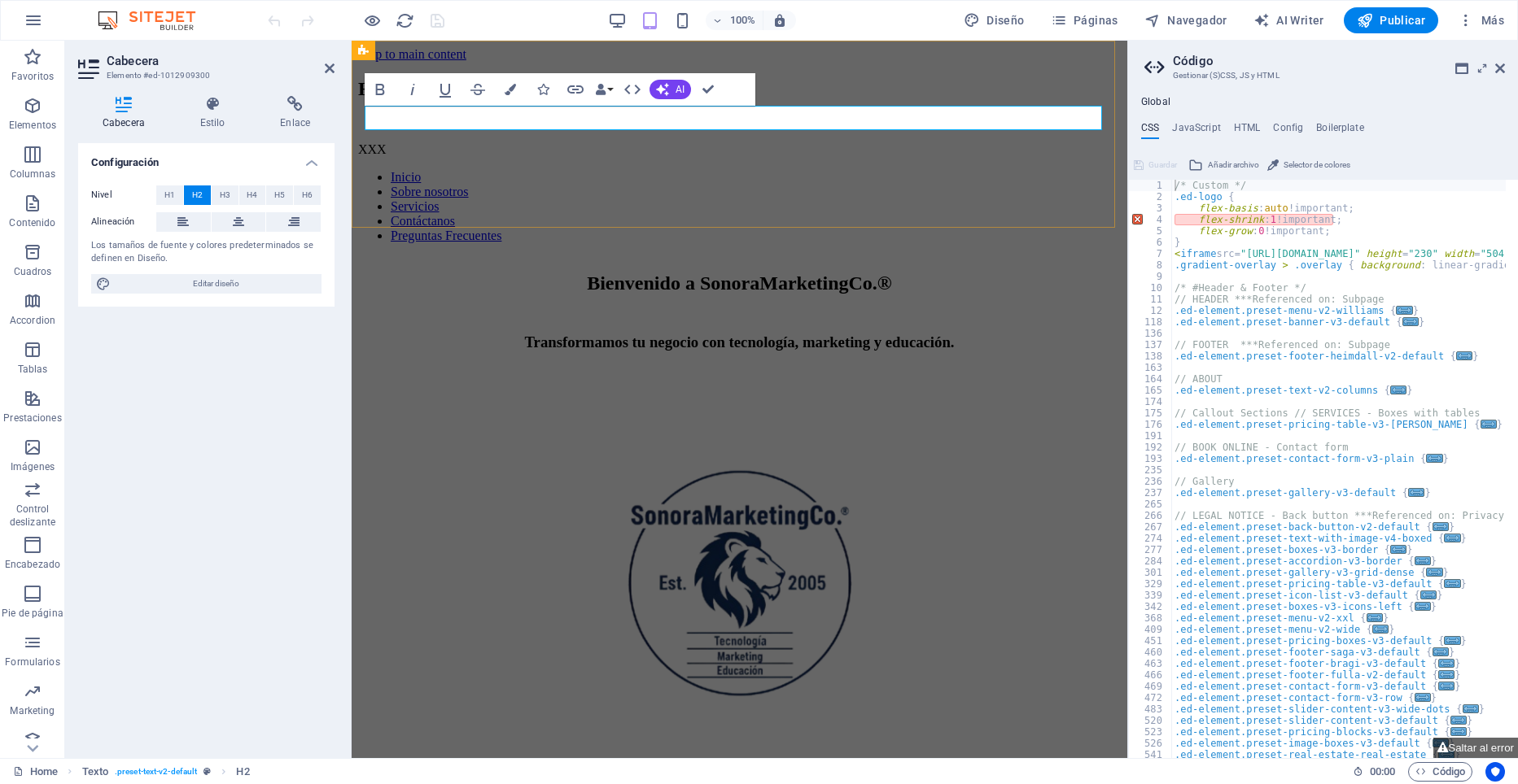
click at [502, 100] on h2 "Headline" at bounding box center [740, 88] width 763 height 22
click at [438, 157] on div "XXX" at bounding box center [740, 149] width 763 height 14
click at [437, 157] on div "XXX" at bounding box center [740, 149] width 763 height 14
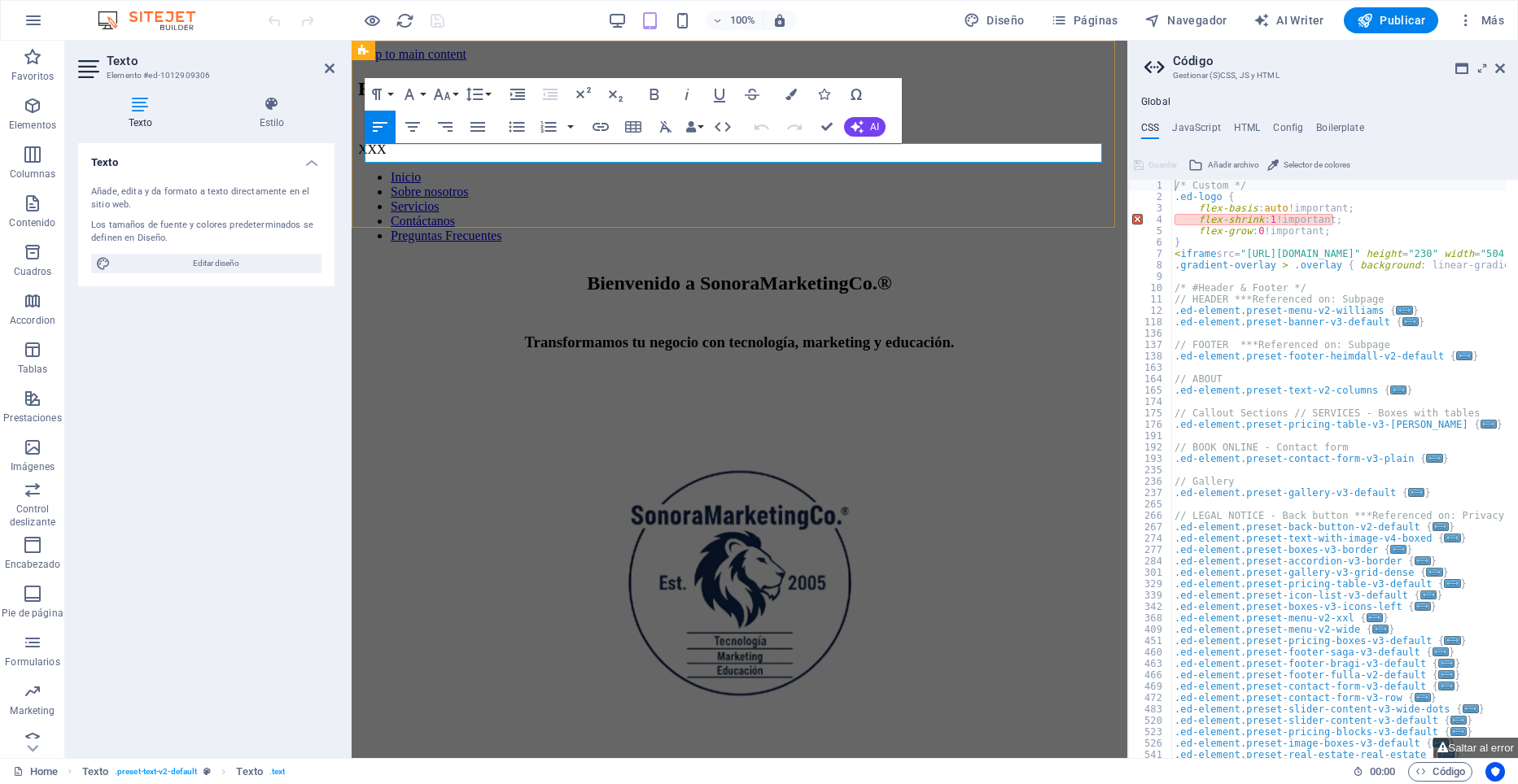
click at [443, 156] on p "XXX" at bounding box center [740, 149] width 763 height 14
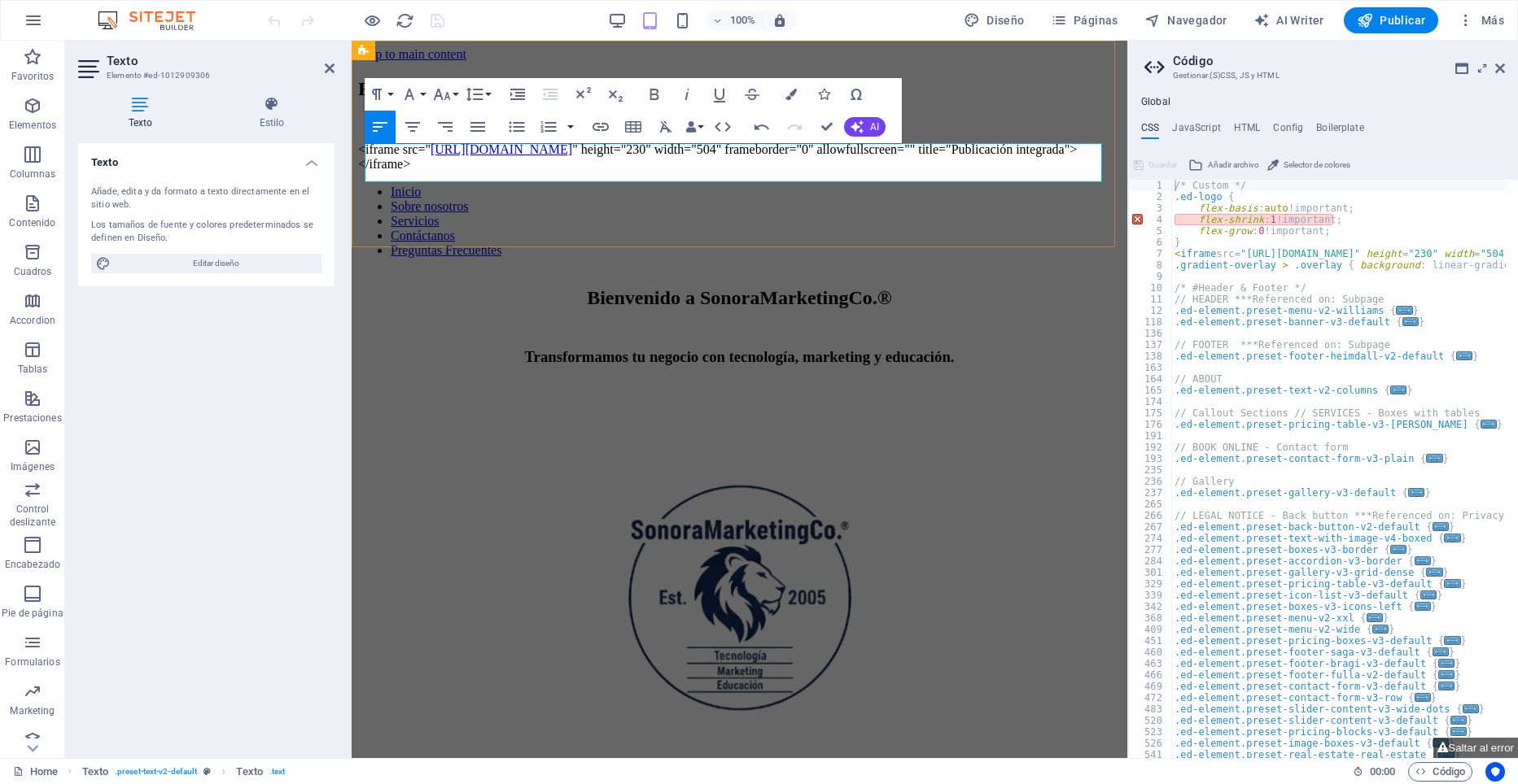
scroll to position [2817, 5]
click at [952, 100] on div "Headline" at bounding box center [740, 88] width 763 height 22
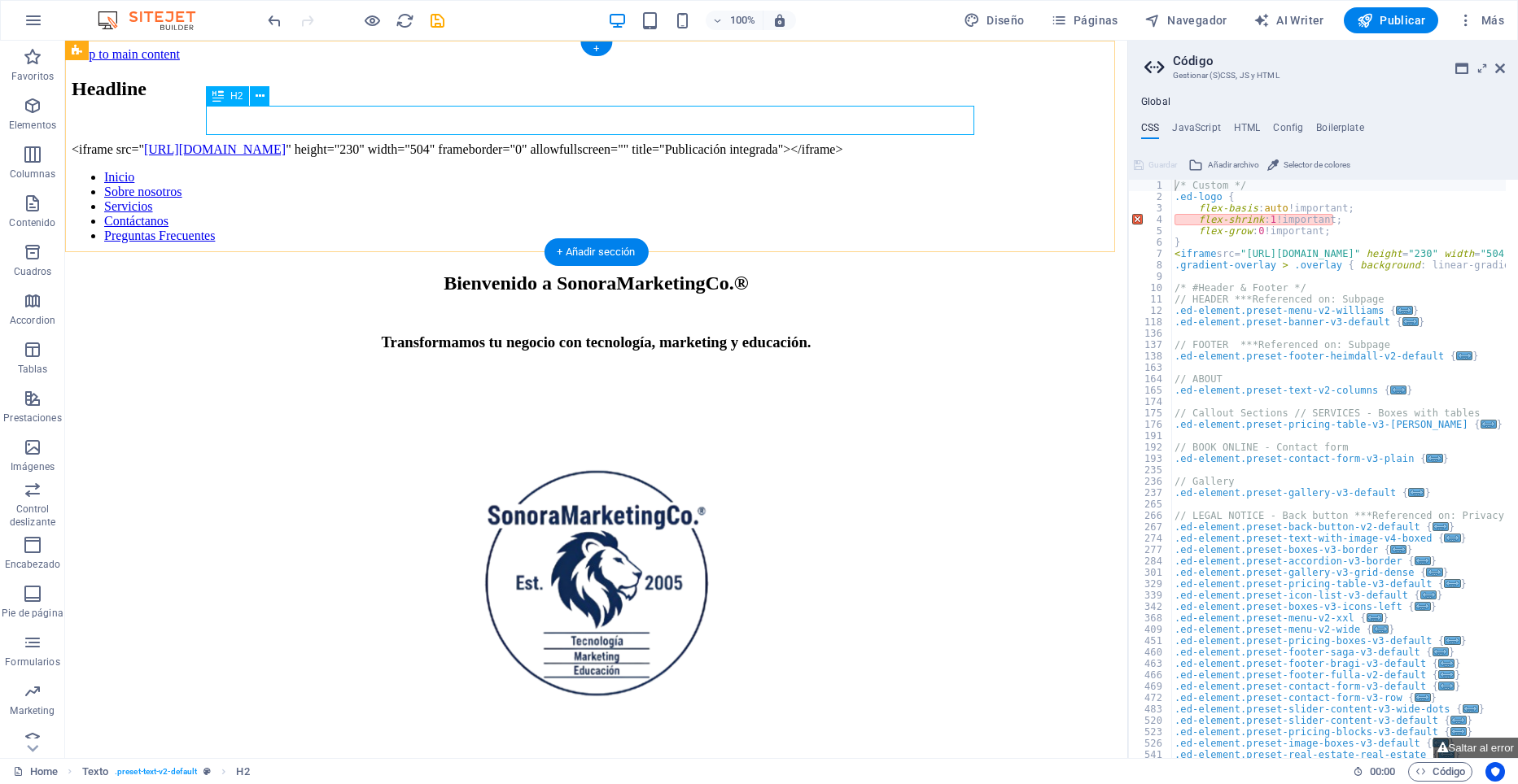
click at [327, 100] on div "Headline" at bounding box center [596, 88] width 1049 height 22
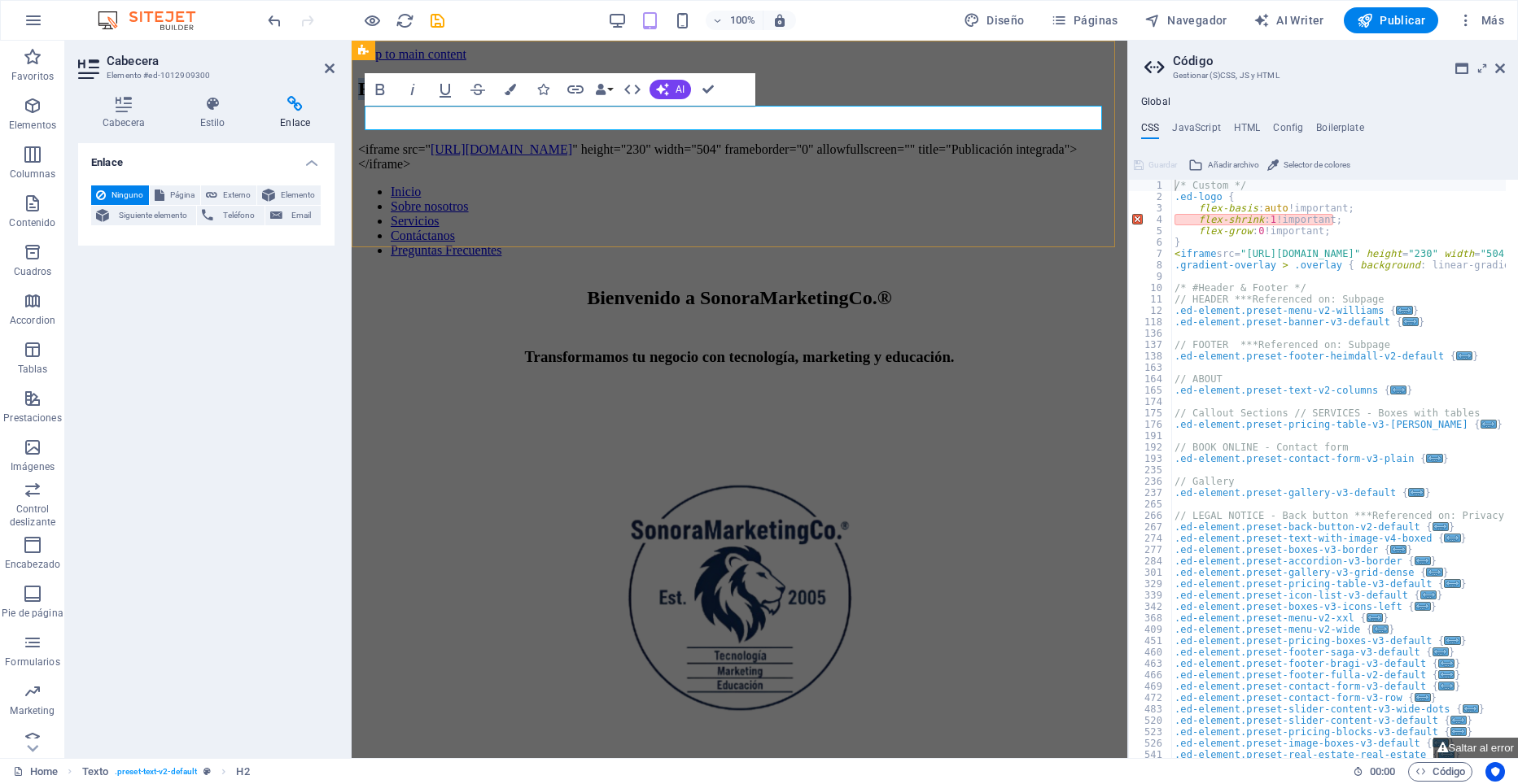
click at [405, 100] on h2 "Headline" at bounding box center [740, 88] width 763 height 22
drag, startPoint x: 499, startPoint y: 116, endPoint x: 263, endPoint y: 115, distance: 236.0
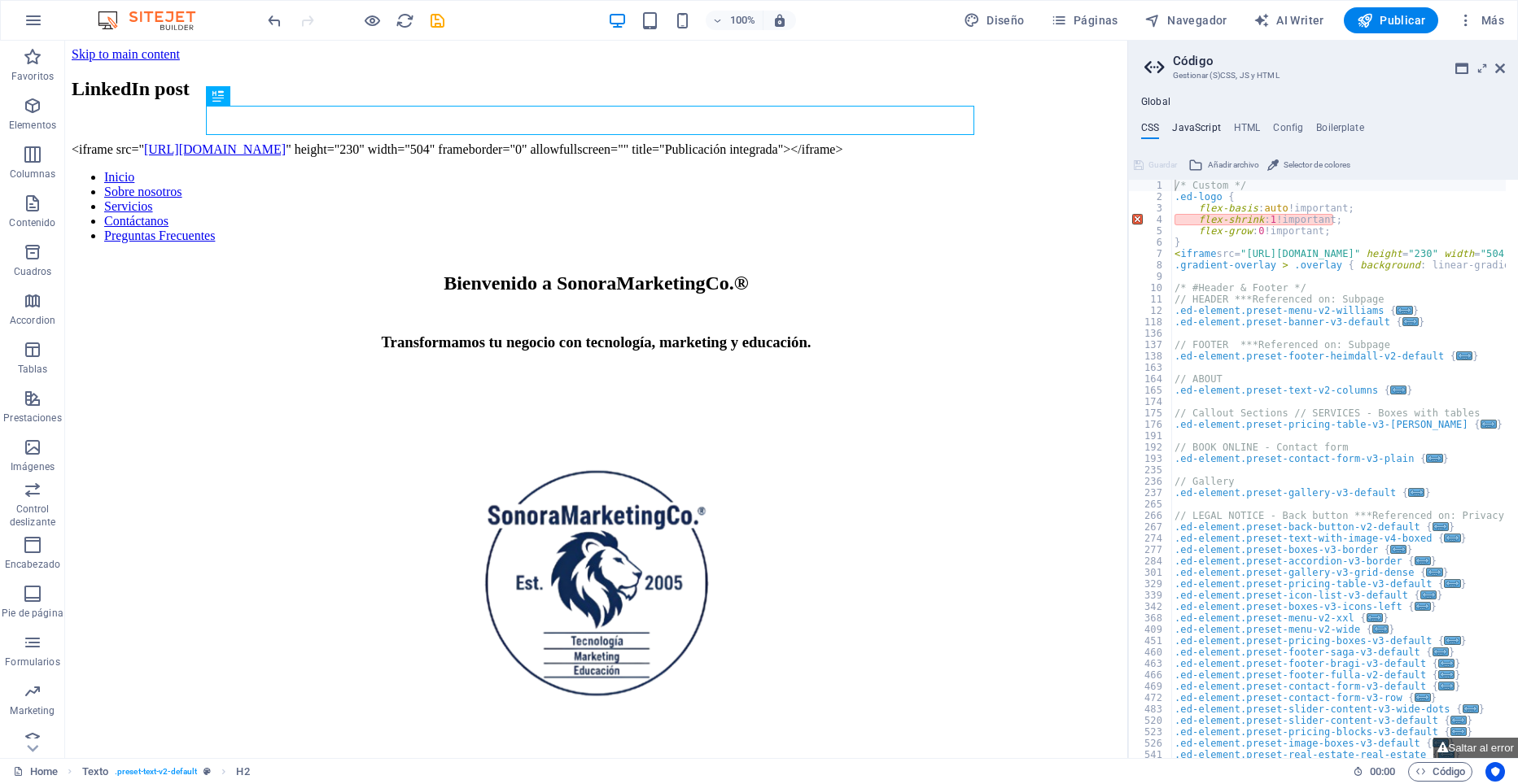
click at [1194, 129] on h4 "JavaScript" at bounding box center [1196, 131] width 48 height 18
type textarea "/* JS for preset "Menu V2" */"
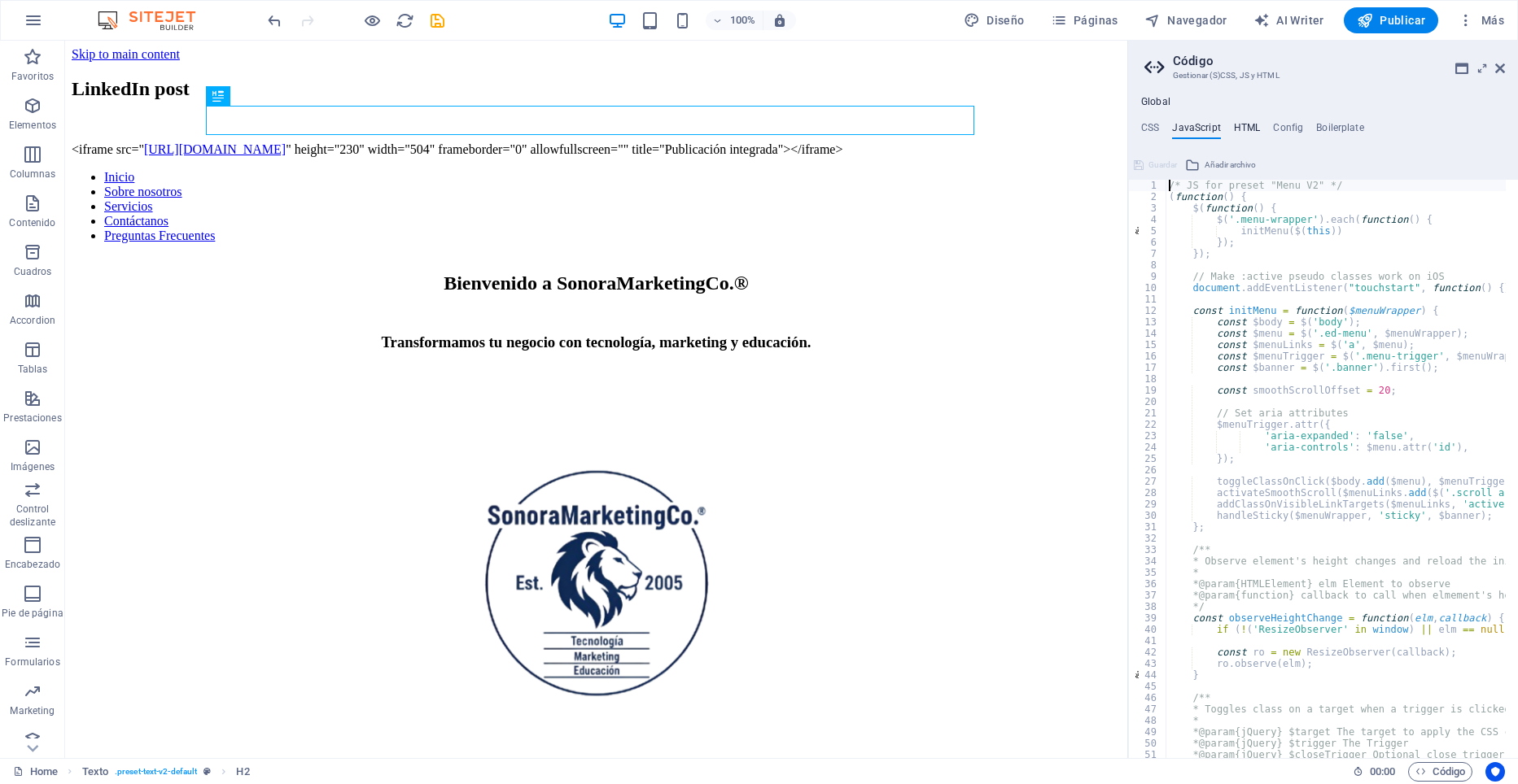
click at [1243, 125] on h4 "HTML" at bounding box center [1247, 131] width 27 height 18
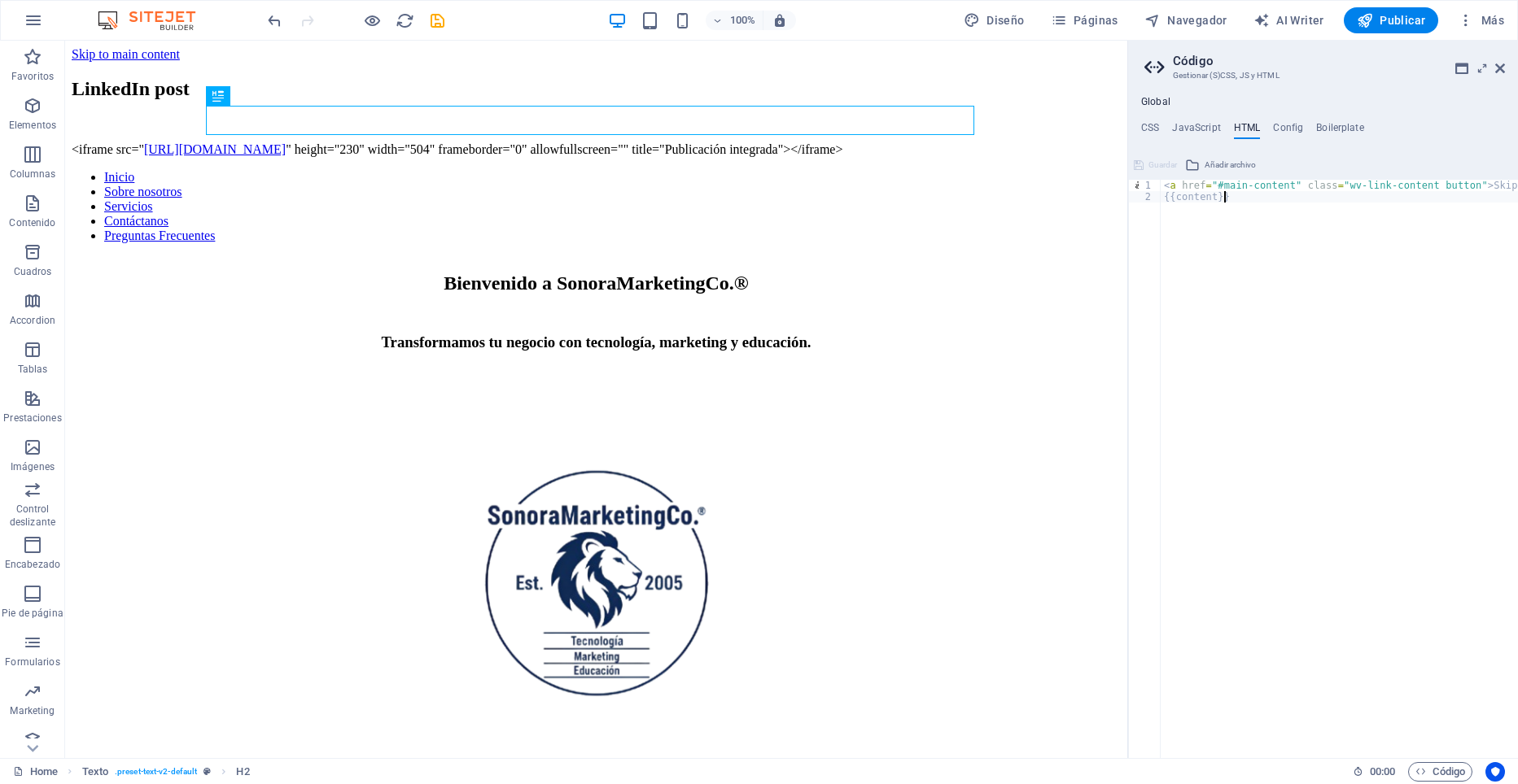
click at [1248, 200] on div "< a href = "#main-content" class = "wv-link-content button" > Skip to main cont…" at bounding box center [1380, 474] width 440 height 589
click at [572, 155] on div "<iframe src=" https://www.linkedin.com/embed/feed/update/urn:li:share:738031454…" at bounding box center [596, 149] width 1049 height 14
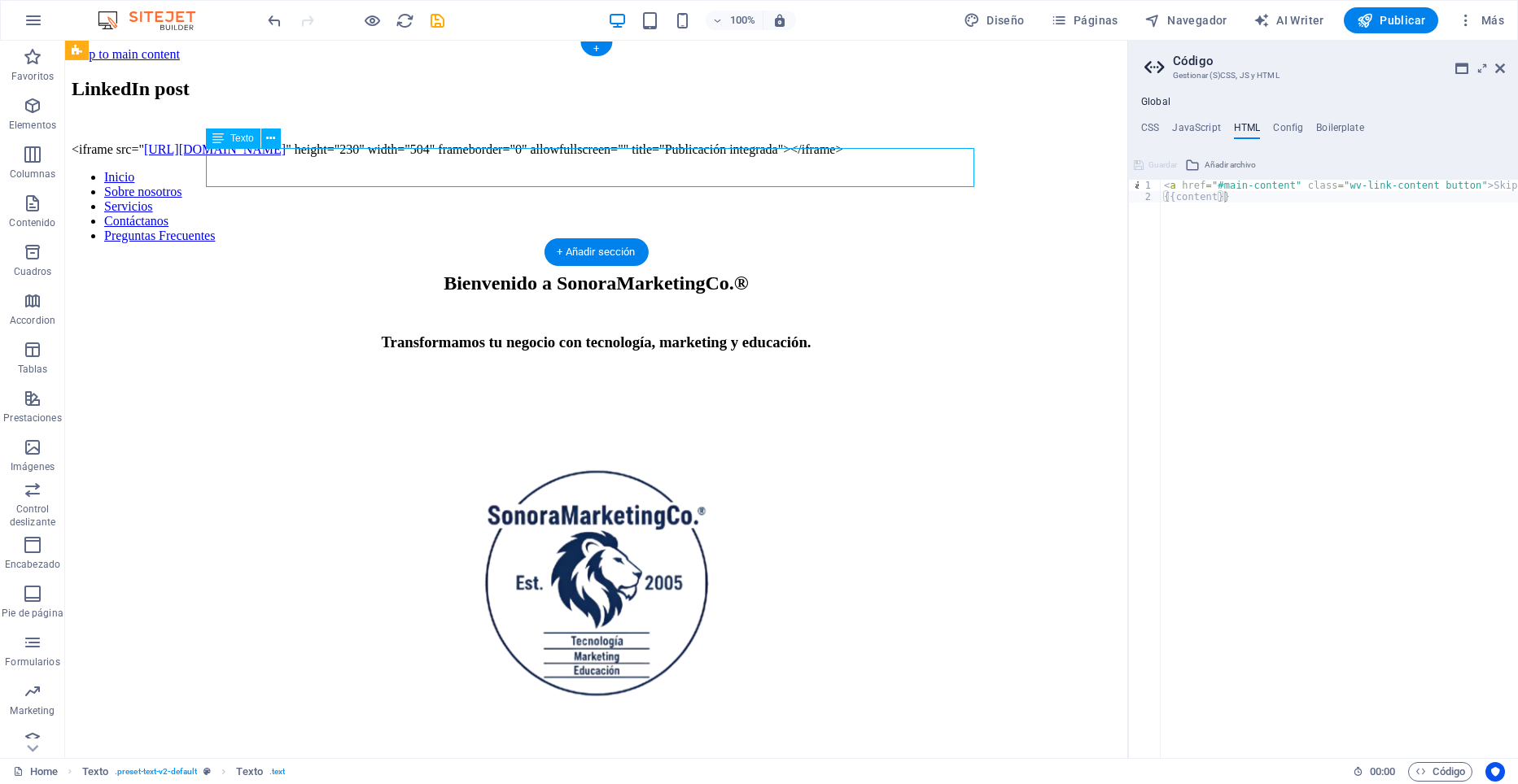
click at [615, 157] on div "<iframe src=" https://www.linkedin.com/embed/feed/update/urn:li:share:738031454…" at bounding box center [596, 149] width 1049 height 14
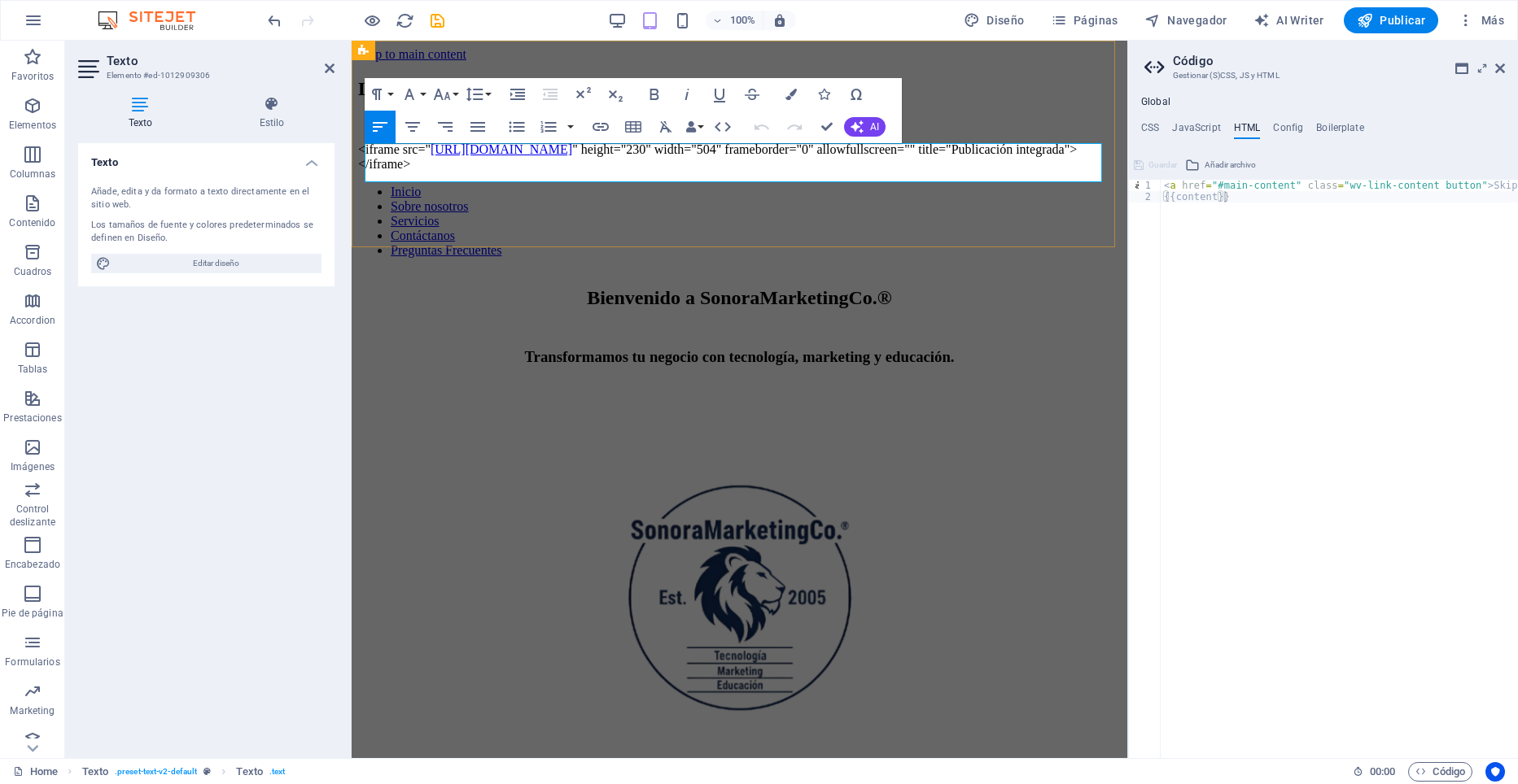
click at [991, 171] on p "<iframe src=" https://www.linkedin.com/embed/feed/update/urn:li:share:738031454…" at bounding box center [740, 156] width 763 height 29
click at [1252, 130] on h4 "HTML" at bounding box center [1247, 131] width 27 height 18
click at [1193, 125] on h4 "JavaScript" at bounding box center [1196, 131] width 48 height 18
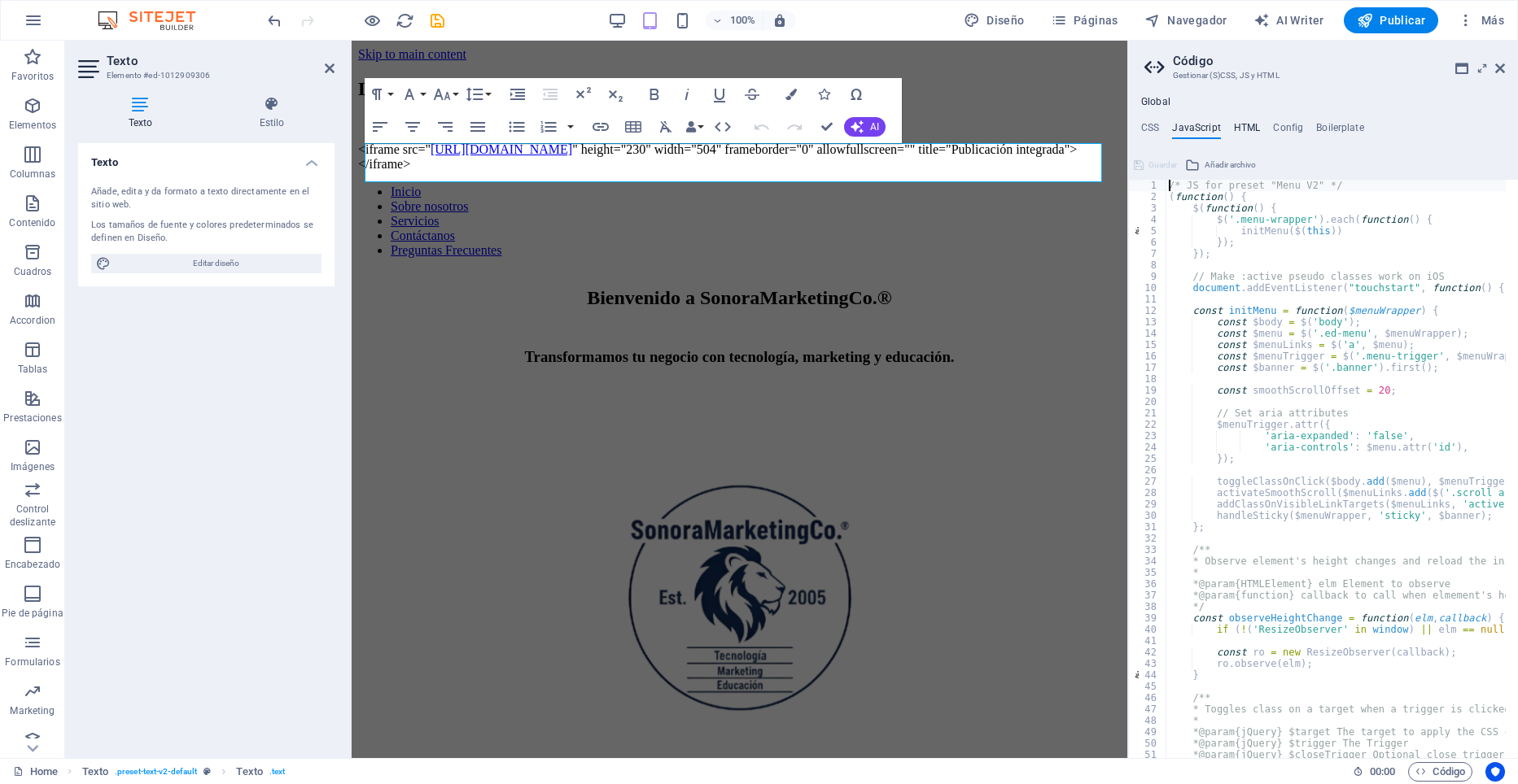
click at [1254, 130] on h4 "HTML" at bounding box center [1247, 131] width 27 height 18
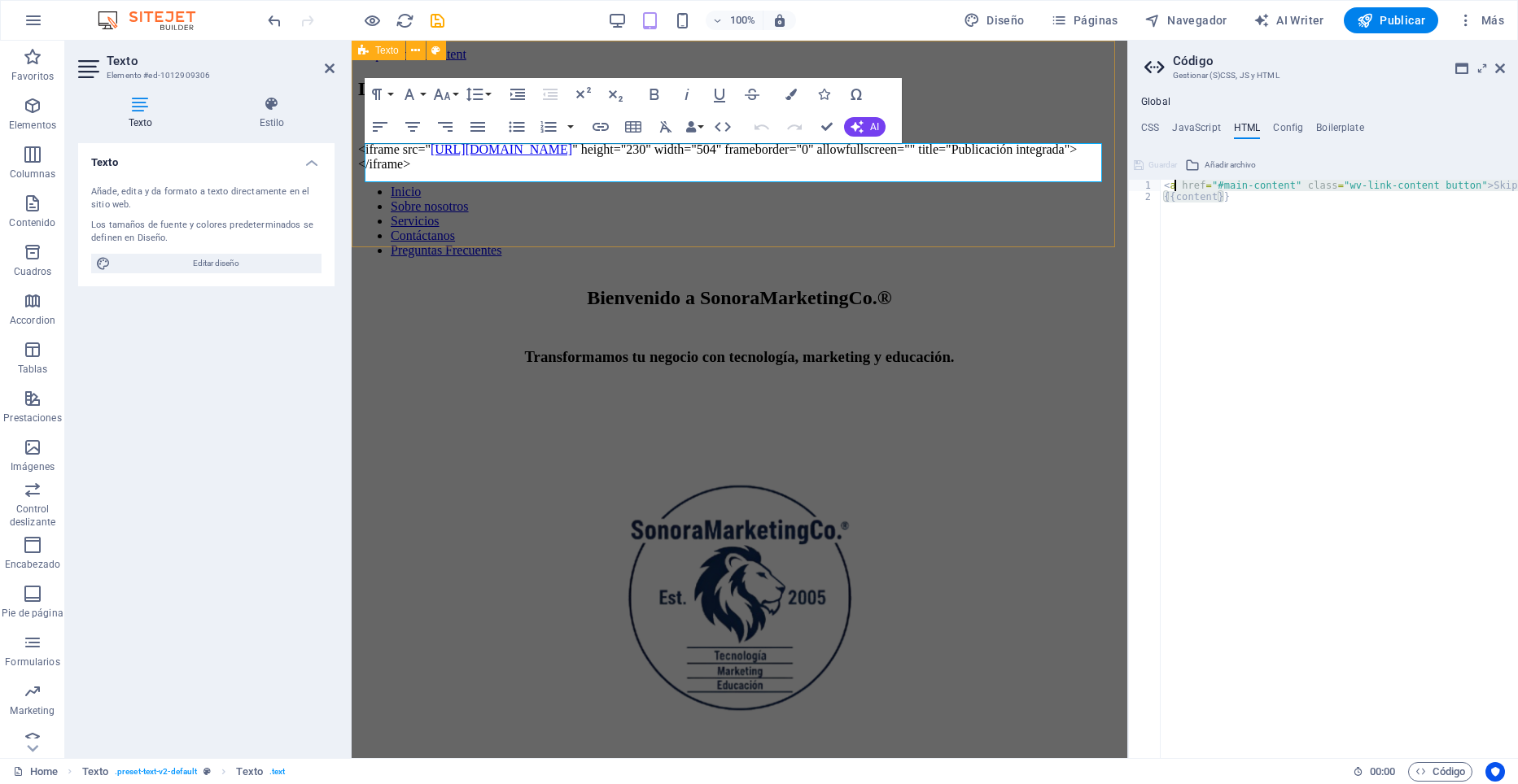
drag, startPoint x: 1096, startPoint y: 187, endPoint x: 1035, endPoint y: 181, distance: 61.3
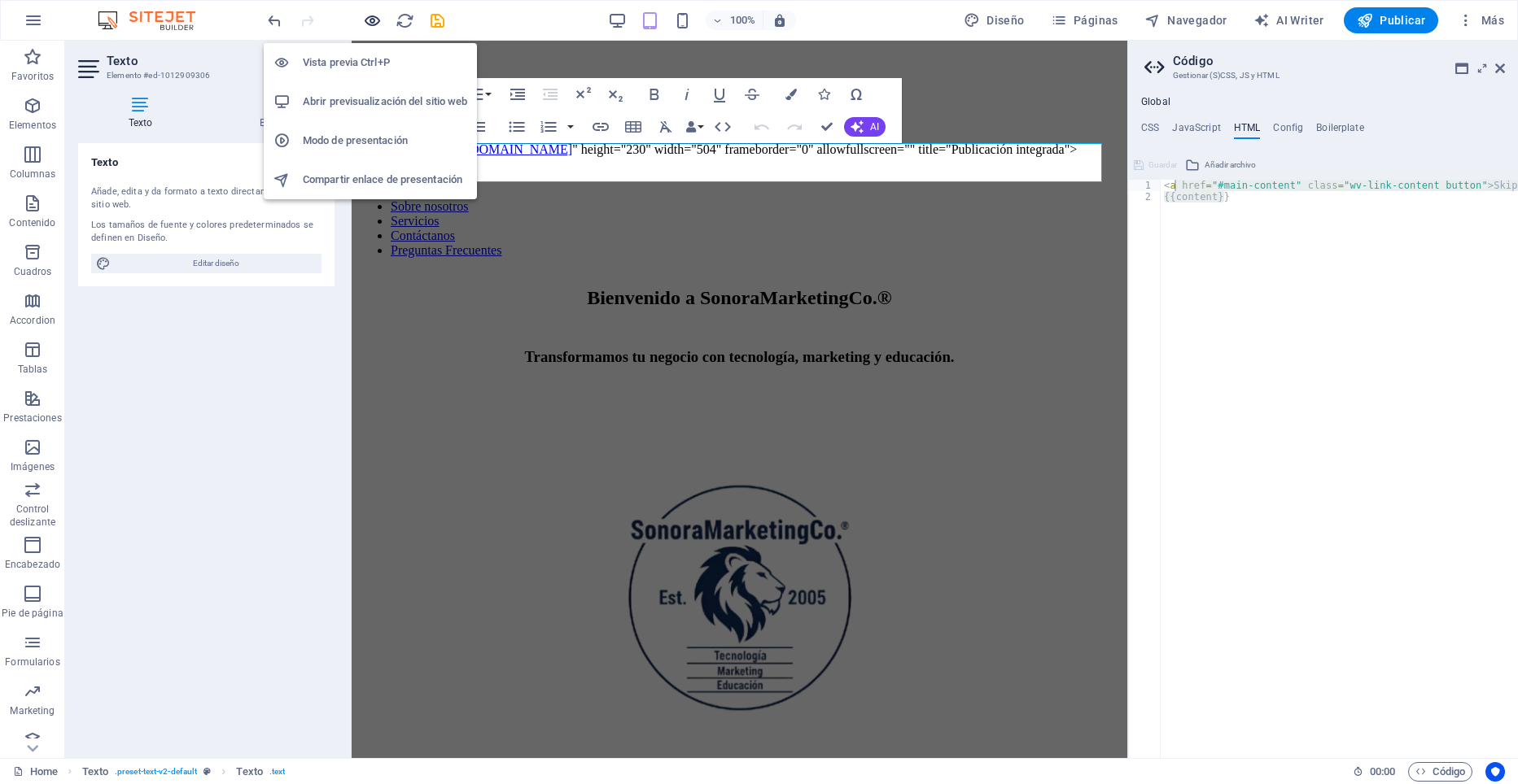
click at [369, 19] on icon "button" at bounding box center [372, 21] width 19 height 19
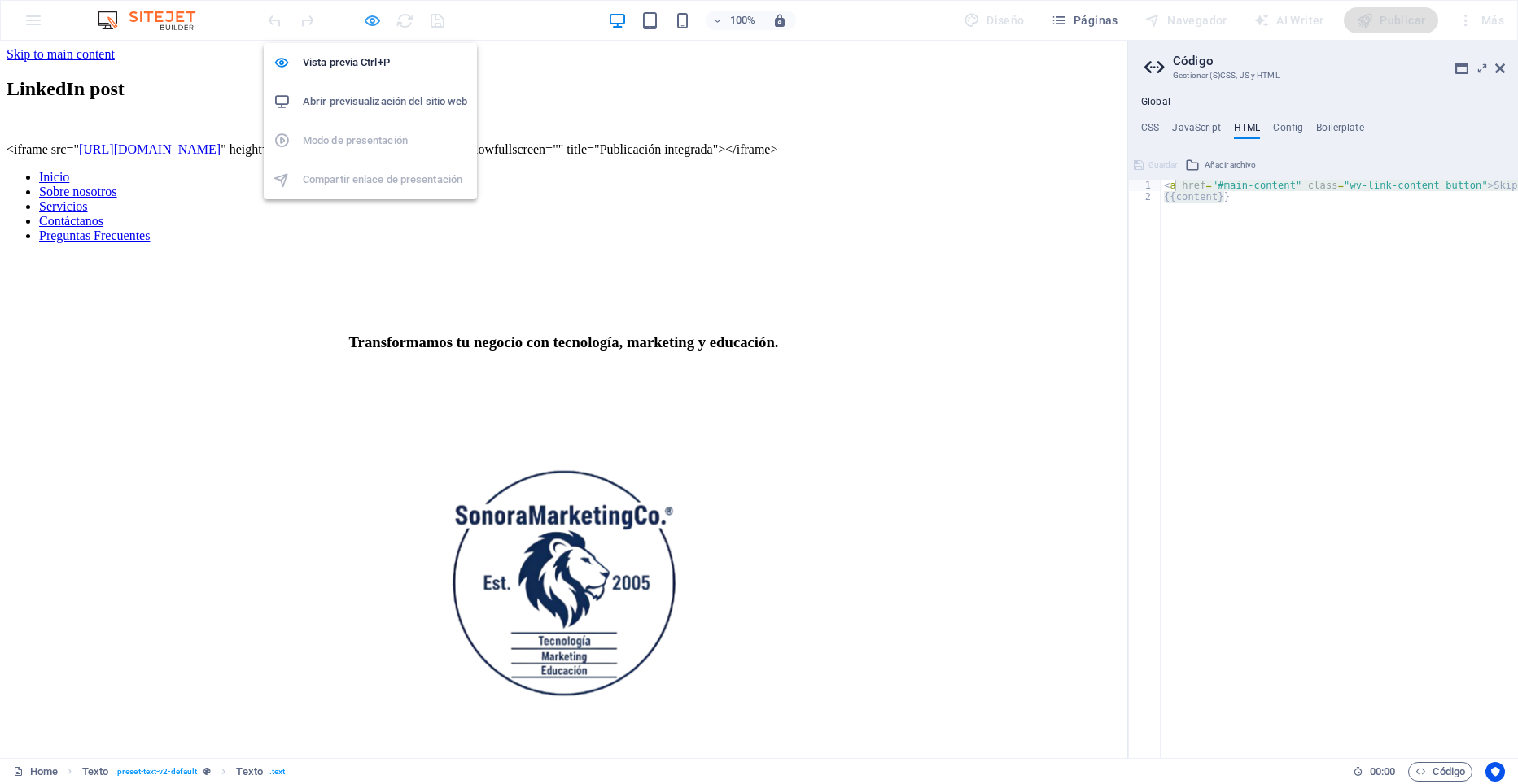
click at [369, 19] on icon "button" at bounding box center [372, 21] width 19 height 19
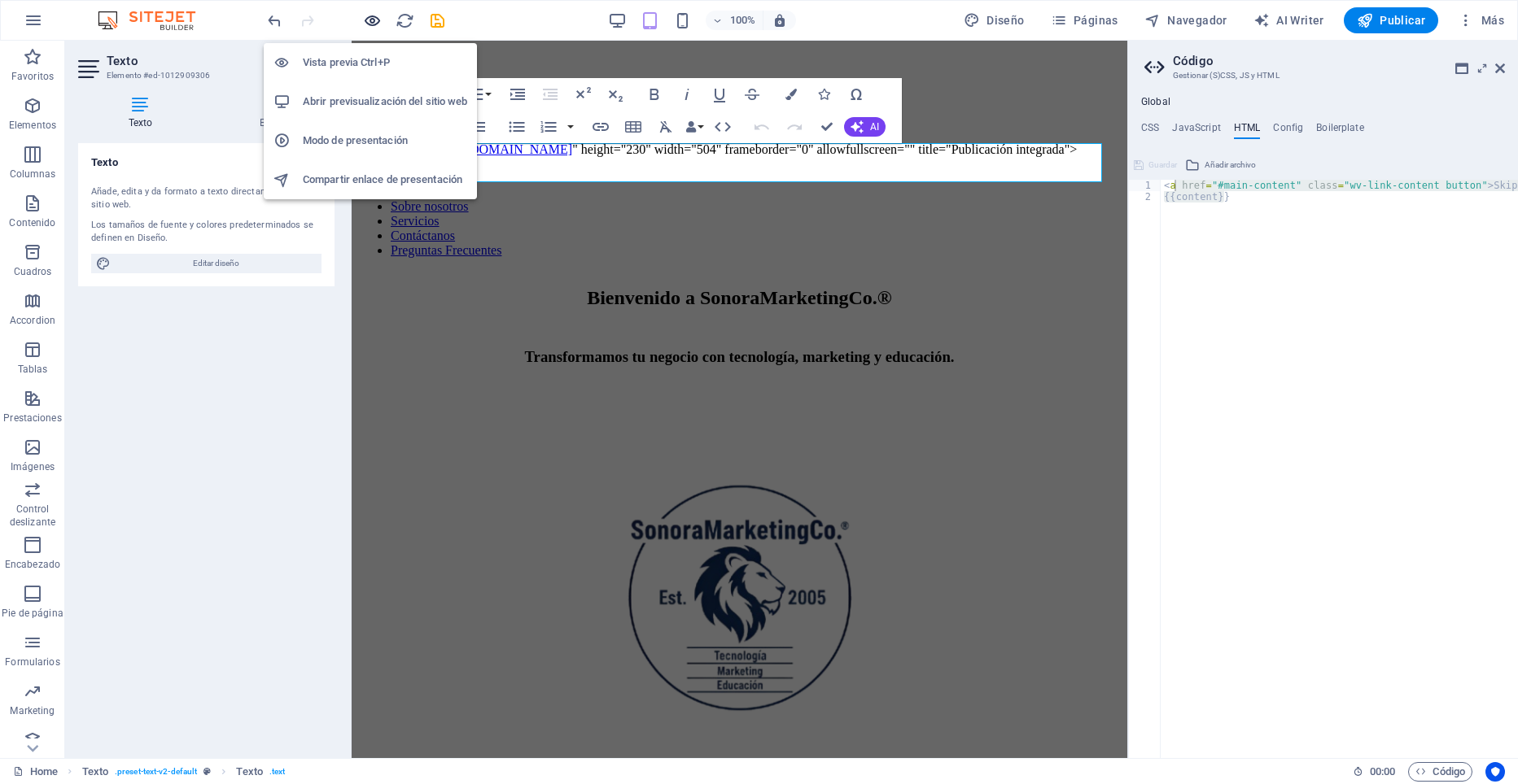
click at [369, 19] on icon "button" at bounding box center [372, 21] width 19 height 19
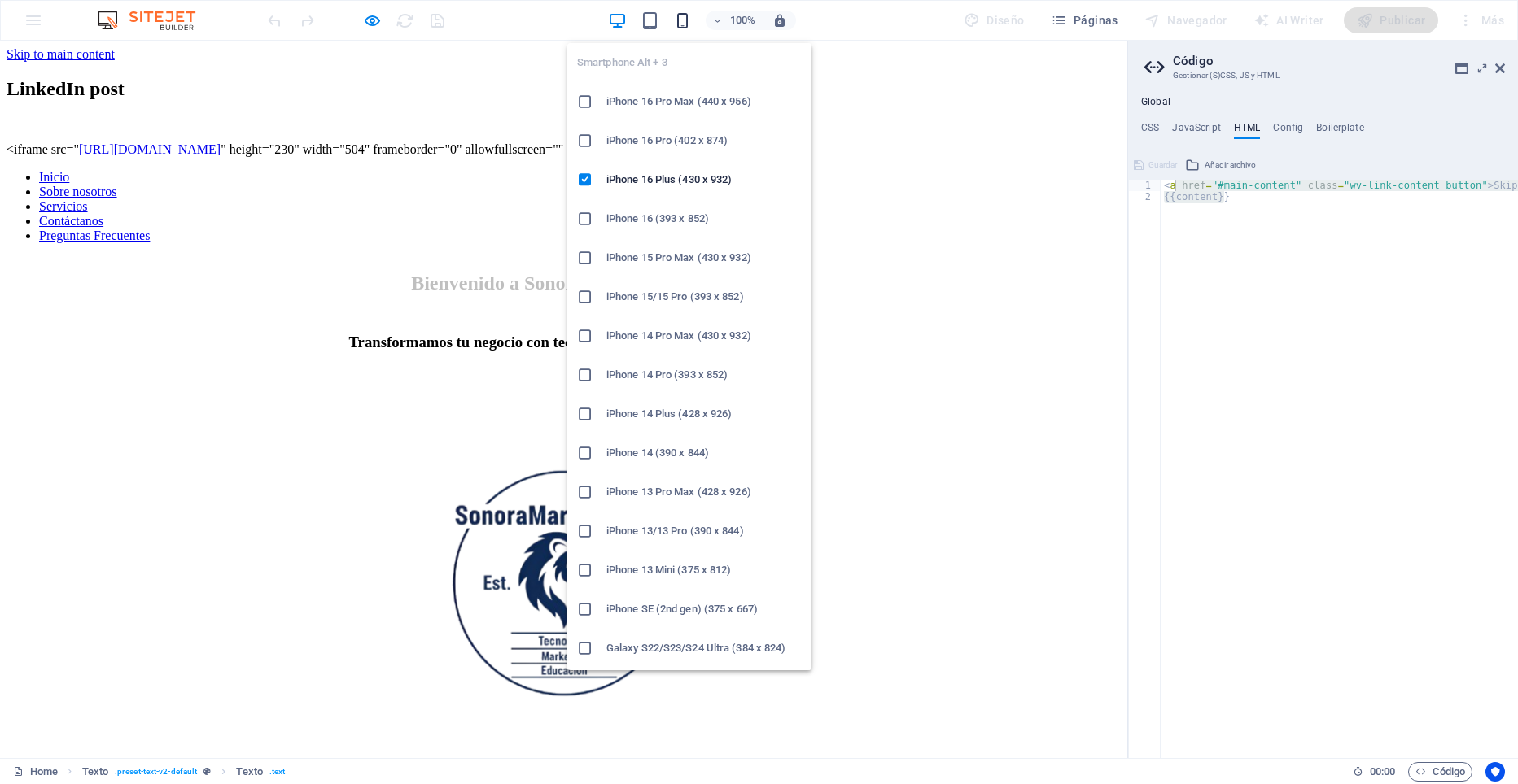
click at [683, 22] on icon "button" at bounding box center [682, 21] width 19 height 19
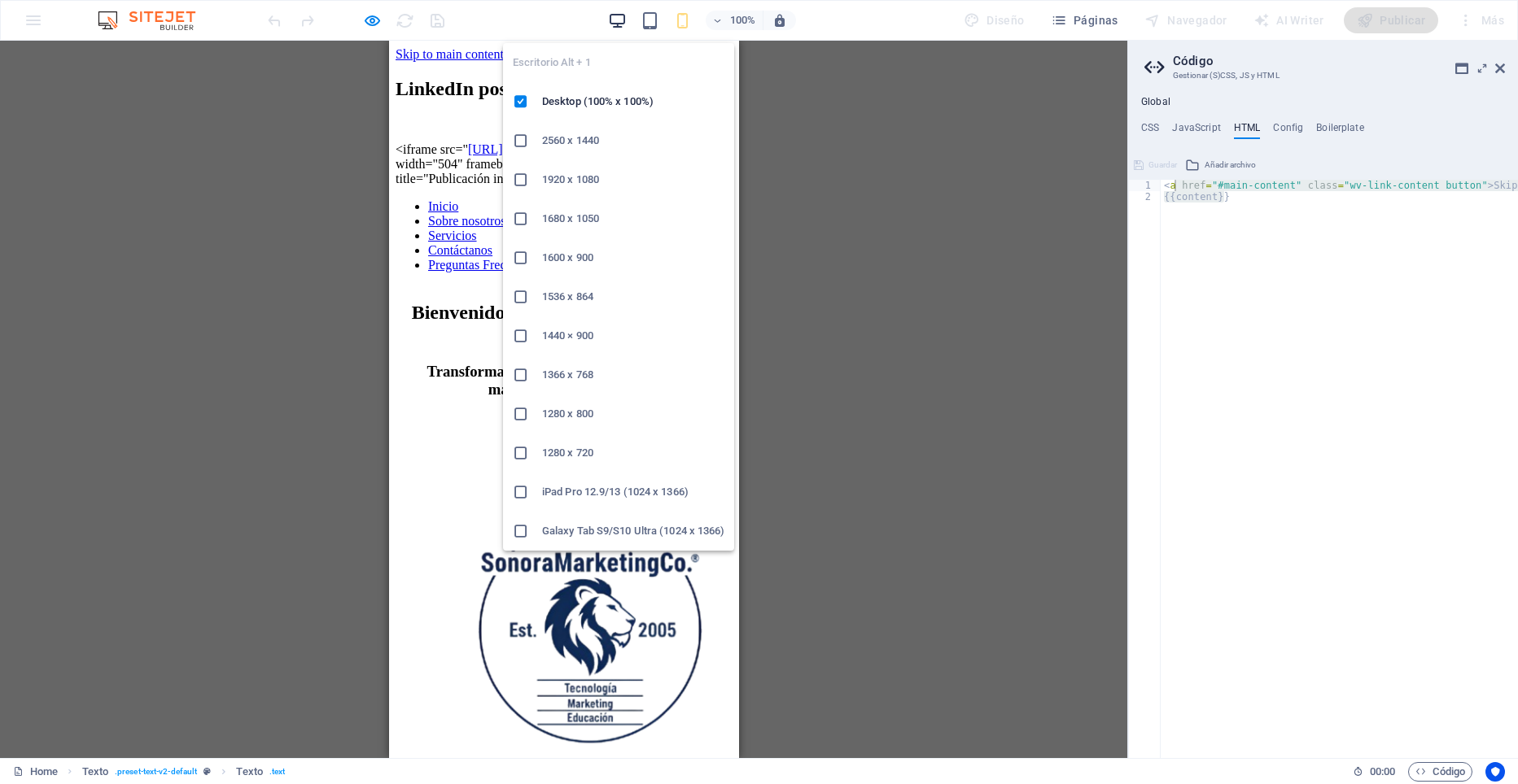
click at [625, 15] on icon "button" at bounding box center [617, 21] width 19 height 19
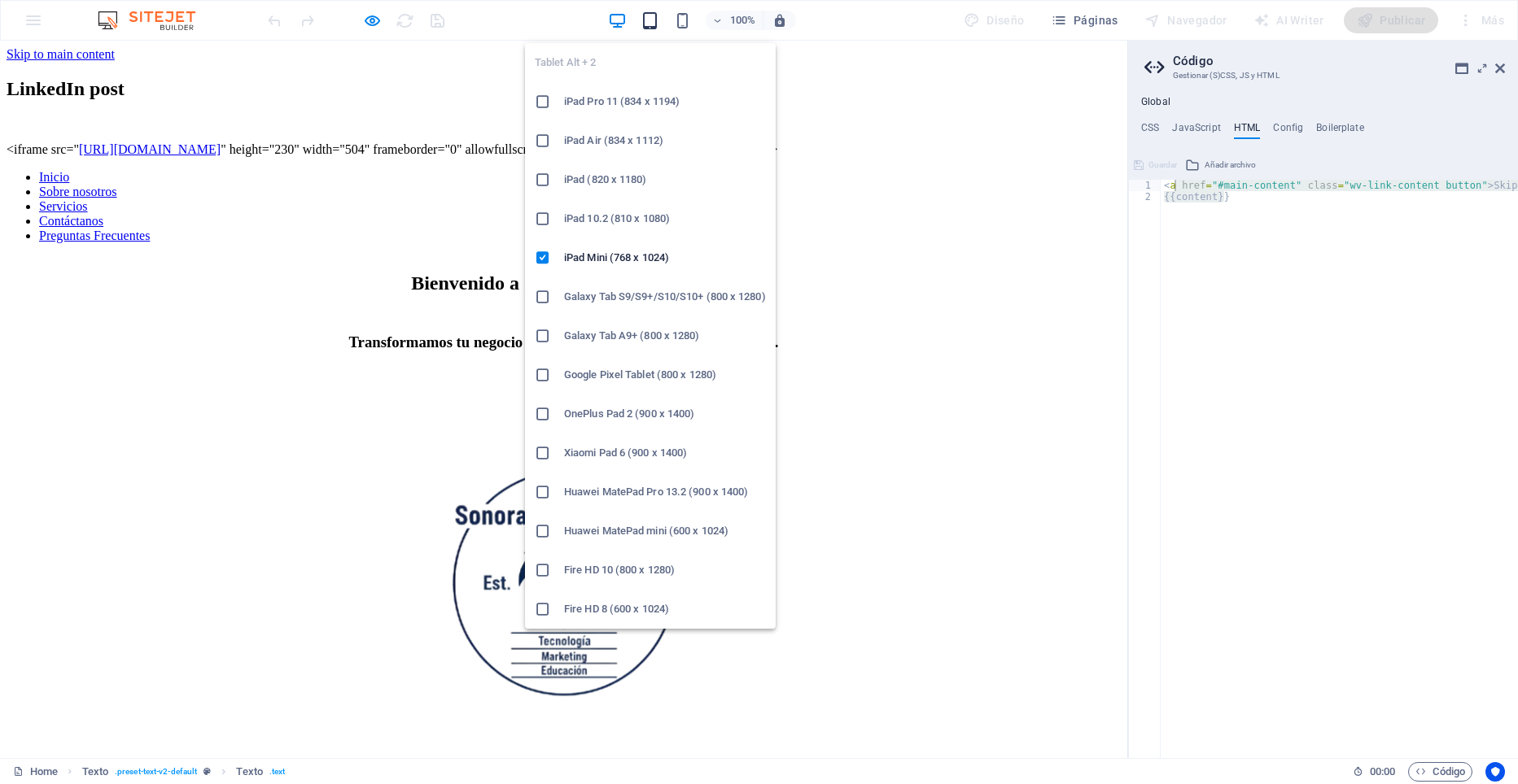
click at [650, 25] on icon "button" at bounding box center [650, 21] width 19 height 19
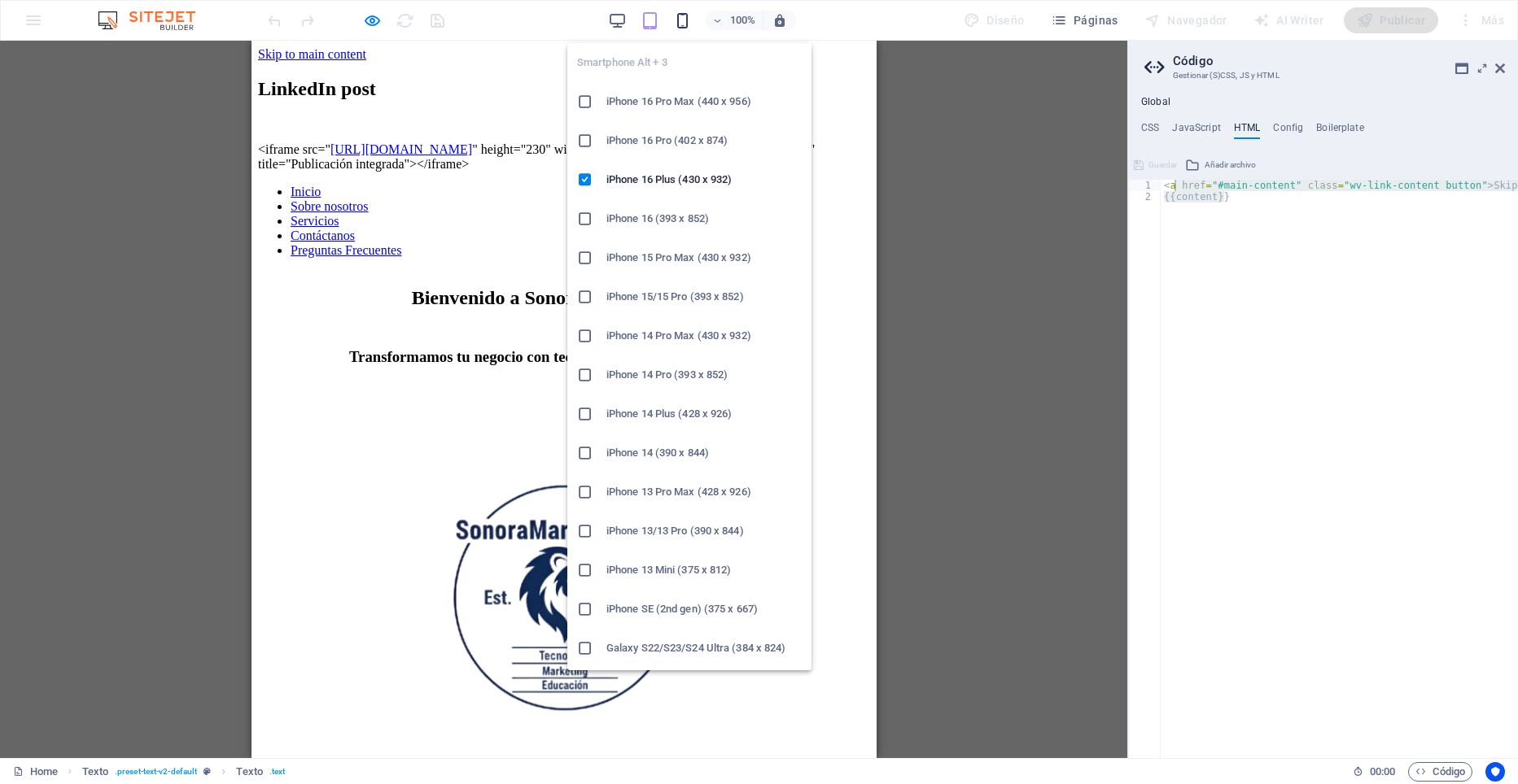
click at [687, 22] on icon "button" at bounding box center [682, 21] width 19 height 19
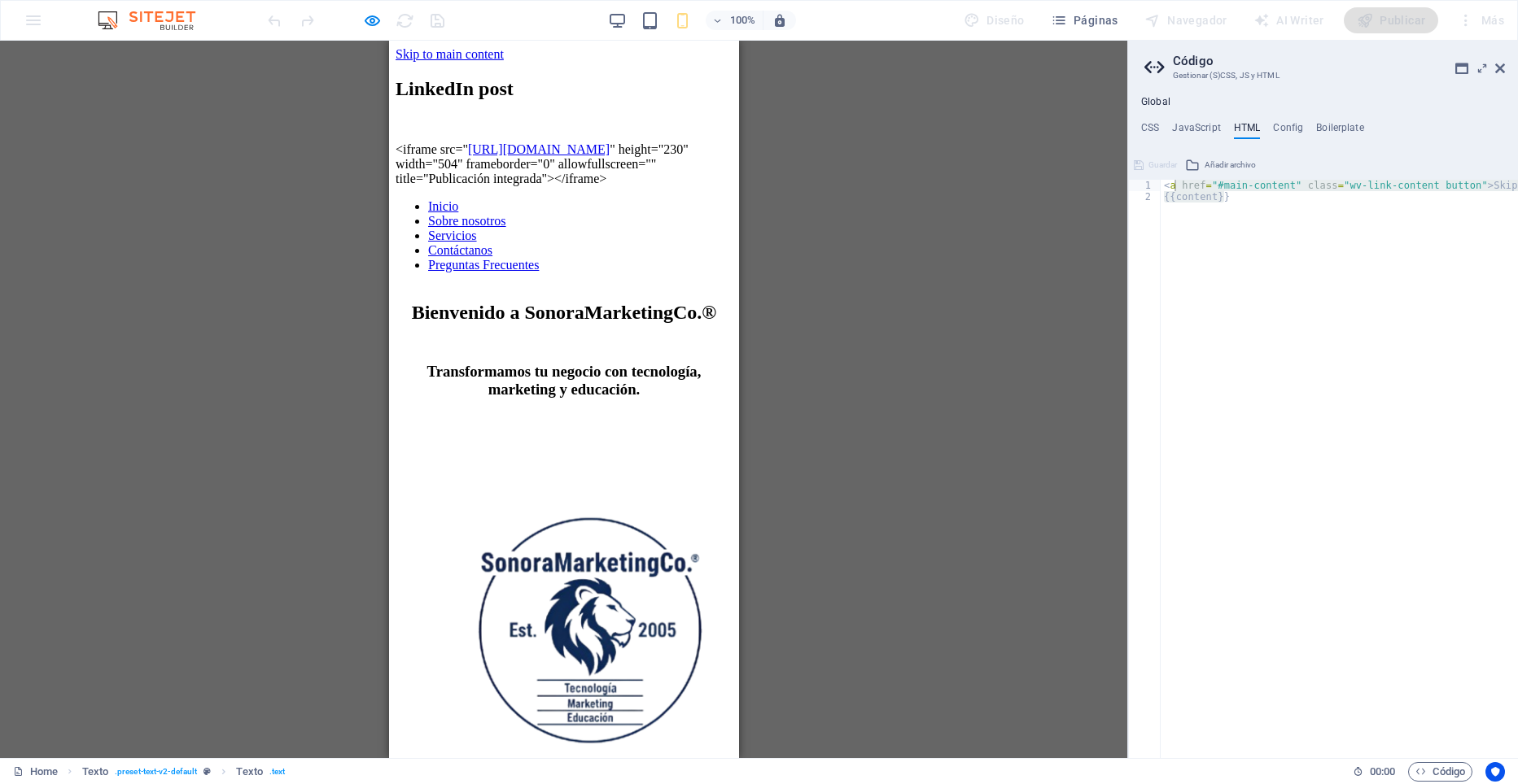
click at [1295, 304] on div "< a href = "#main-content" class = "wv-link-content button" > Skip to main cont…" at bounding box center [1339, 469] width 357 height 579
drag, startPoint x: 1260, startPoint y: 196, endPoint x: 1057, endPoint y: 169, distance: 204.8
click at [1057, 169] on div "Home Favoritos Elementos Columnas Contenido Cuadros Accordion Tablas Prestacion…" at bounding box center [759, 400] width 1518 height 718
type textarea "<a href="#main-content" class="wv-link-content button">Skip to main content</a>…"
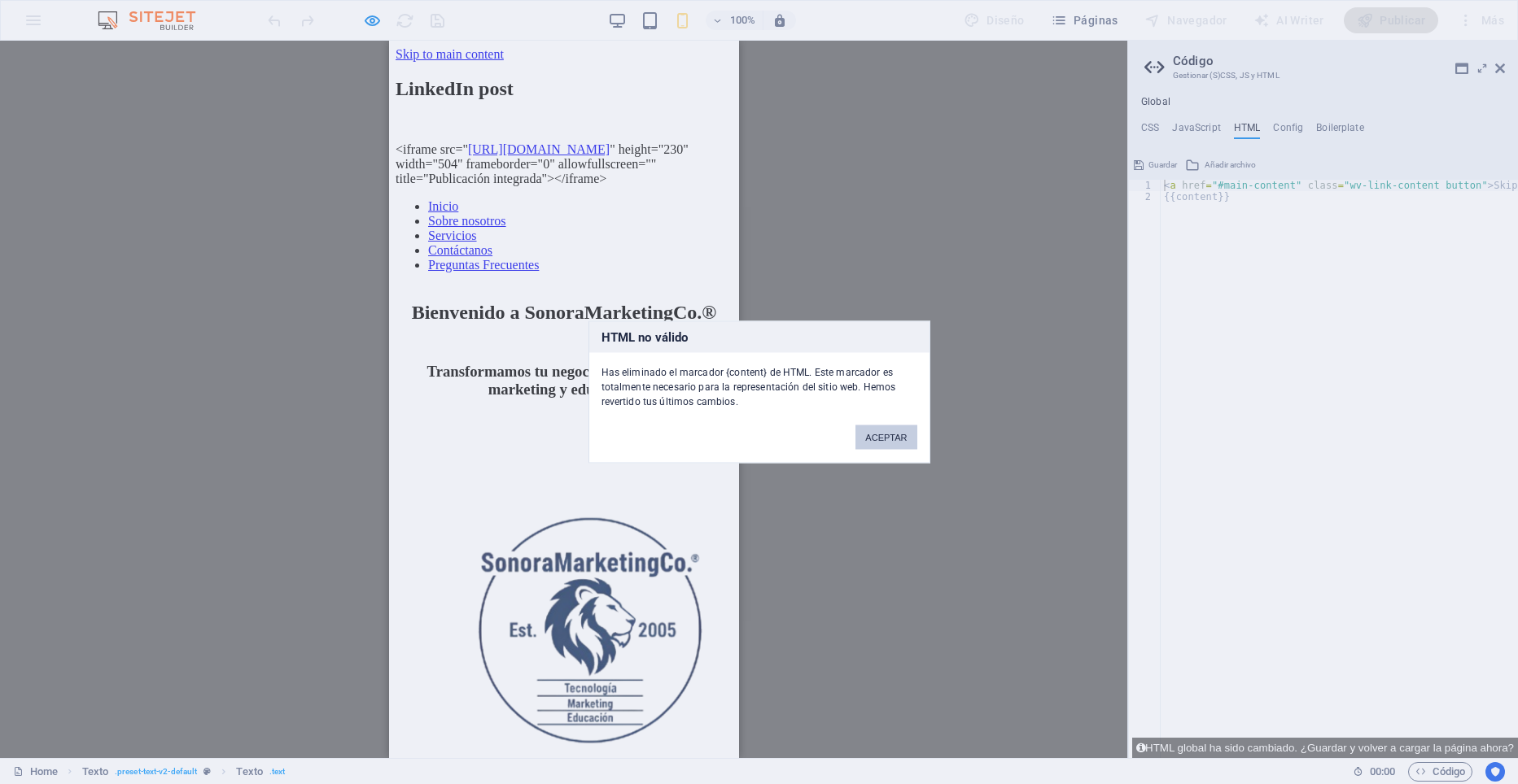
click at [883, 441] on button "ACEPTAR" at bounding box center [885, 437] width 61 height 24
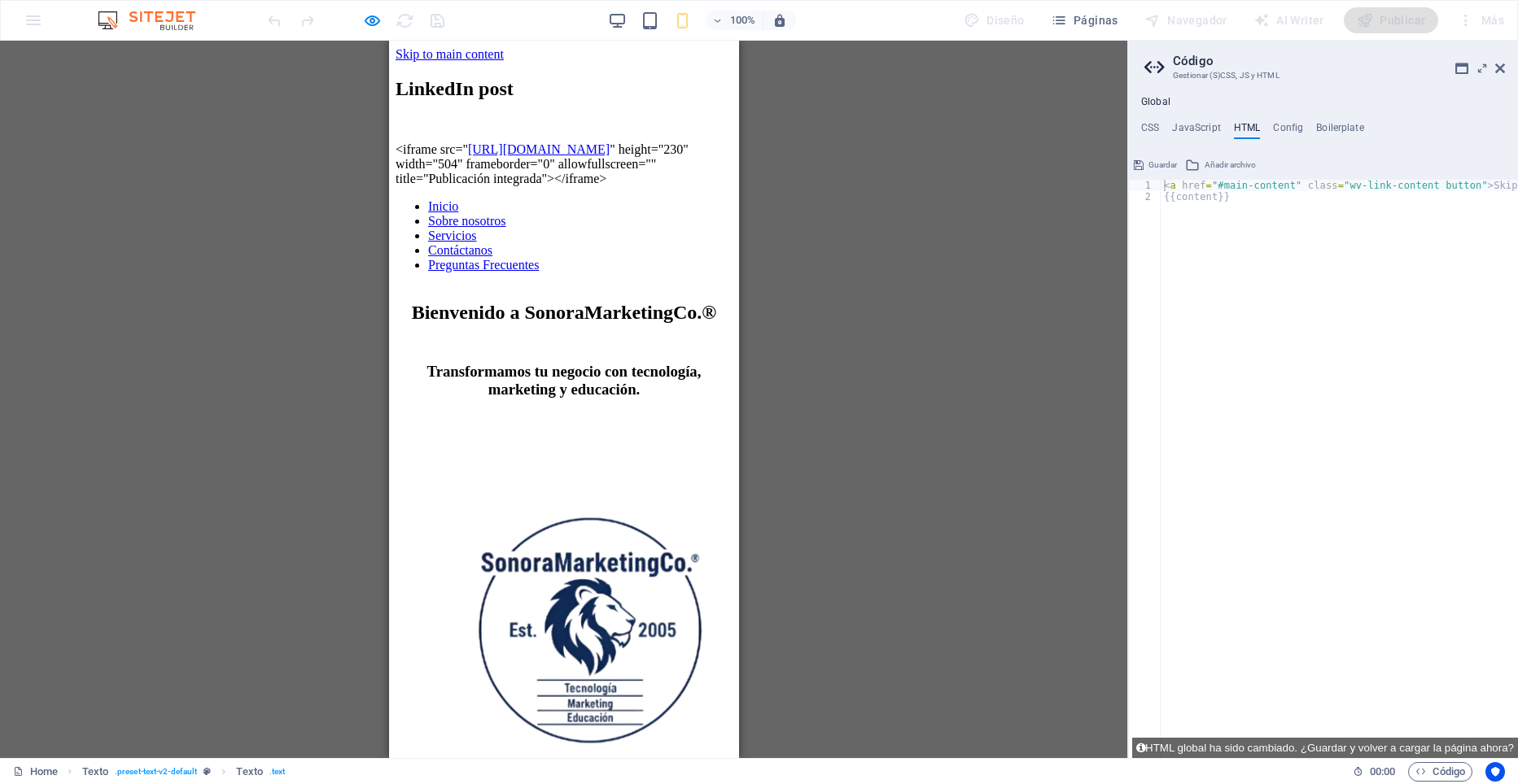
click at [1271, 265] on div "< a href = "#main-content" class = "wv-link-content button" > Skip to main cont…" at bounding box center [1380, 480] width 440 height 601
click at [1205, 186] on div "< a href = "#main-content" class = "wv-link-content button" > Skip to main cont…" at bounding box center [1380, 480] width 440 height 601
click at [1229, 186] on div "< a href = "#main-content" class = "wv-link-content button" > Skip to main cont…" at bounding box center [1339, 469] width 357 height 579
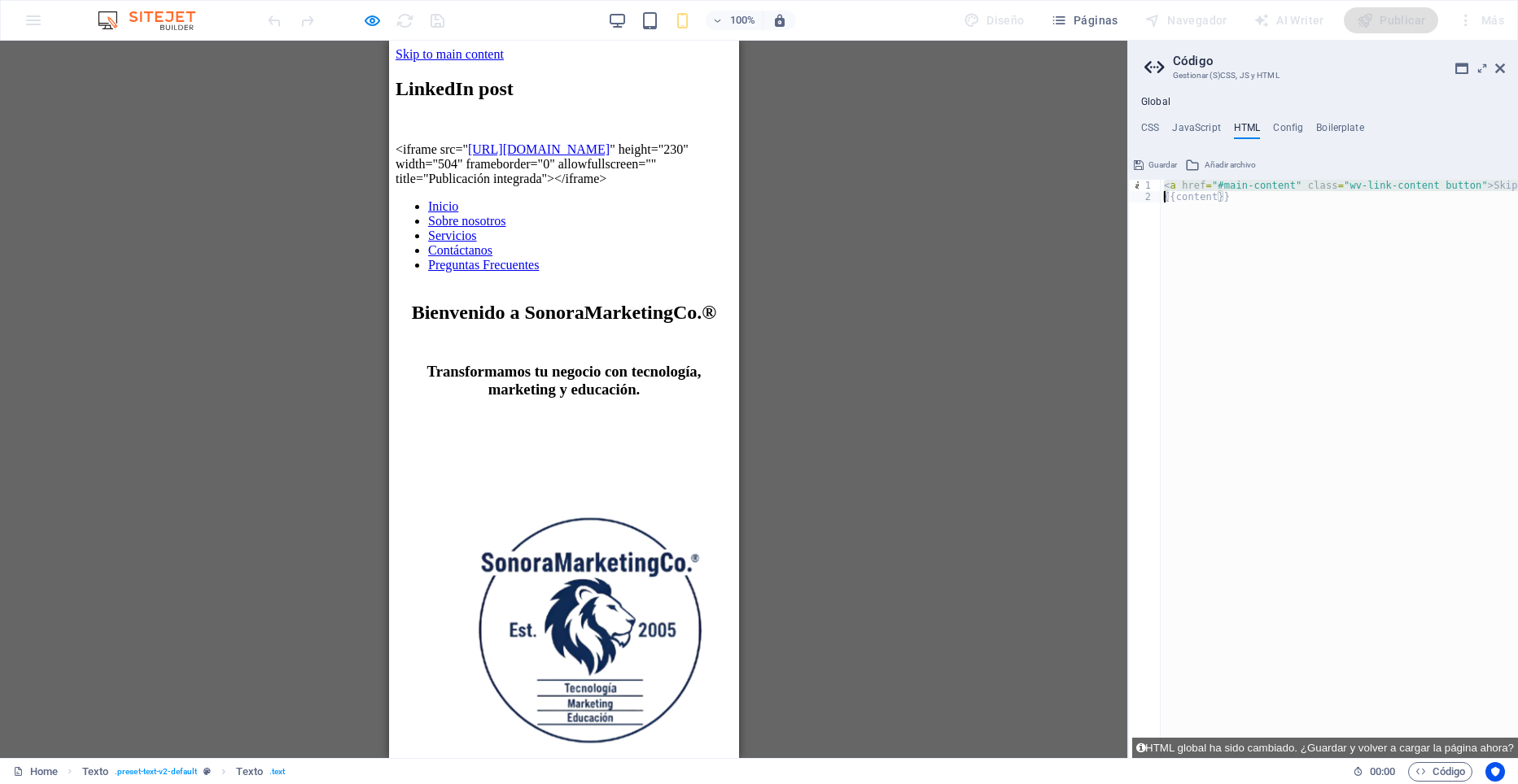
click at [1229, 186] on div "< a href = "#main-content" class = "wv-link-content button" > Skip to main cont…" at bounding box center [1380, 480] width 440 height 601
type textarea "{{content}}"
click at [1210, 262] on div "{{content}}" at bounding box center [1339, 474] width 357 height 589
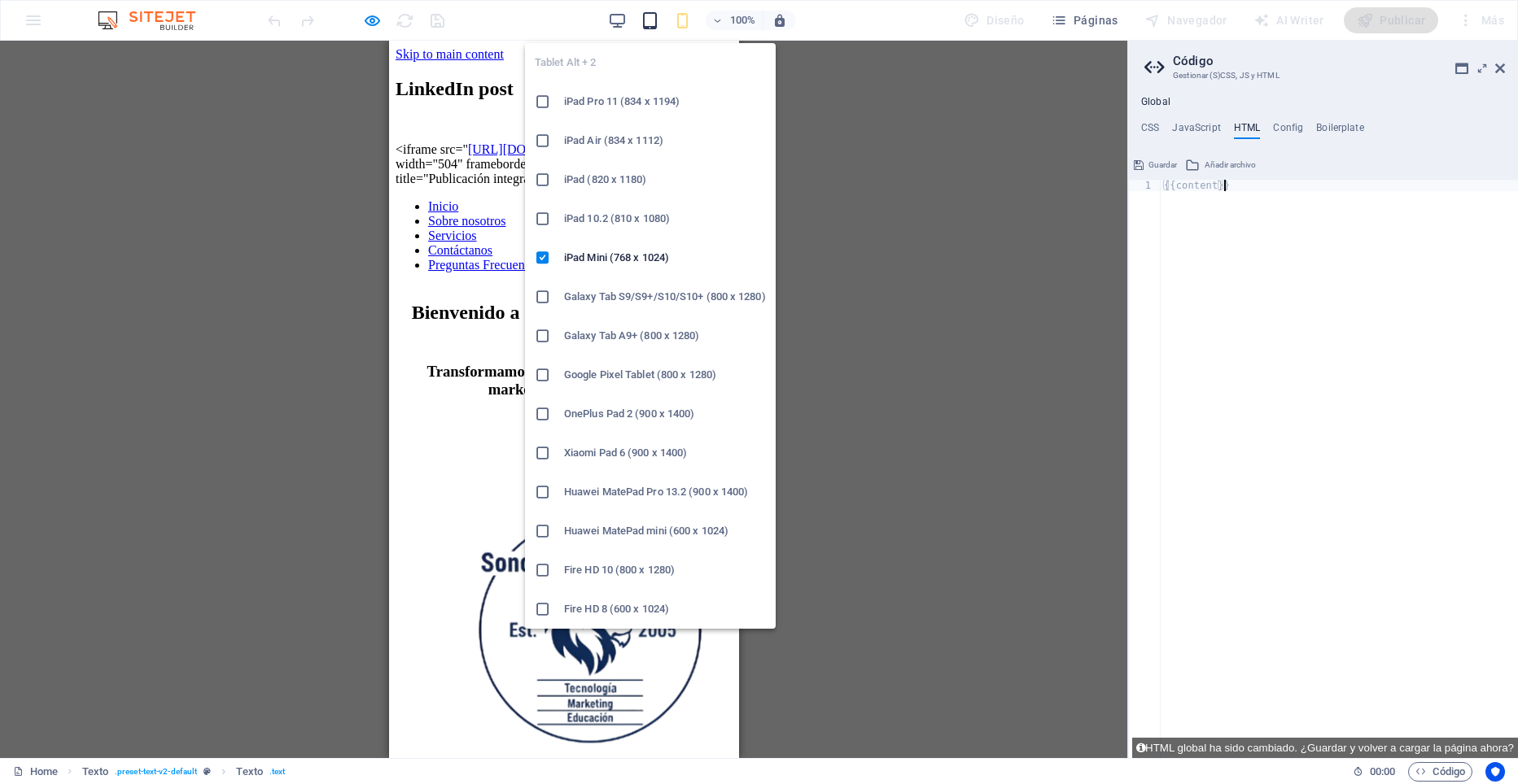
click at [654, 19] on icon "button" at bounding box center [650, 21] width 19 height 19
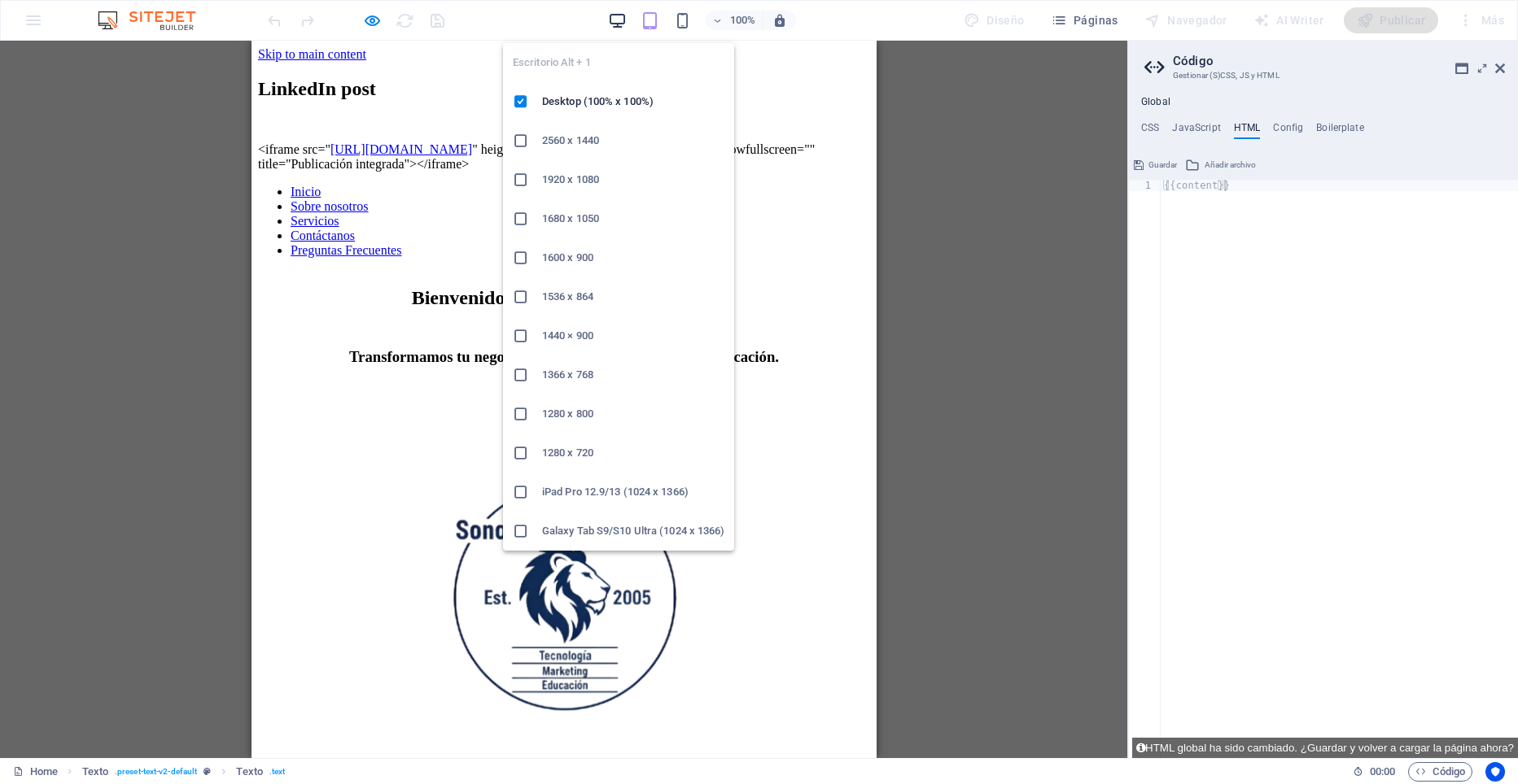
click at [621, 18] on icon "button" at bounding box center [617, 21] width 19 height 19
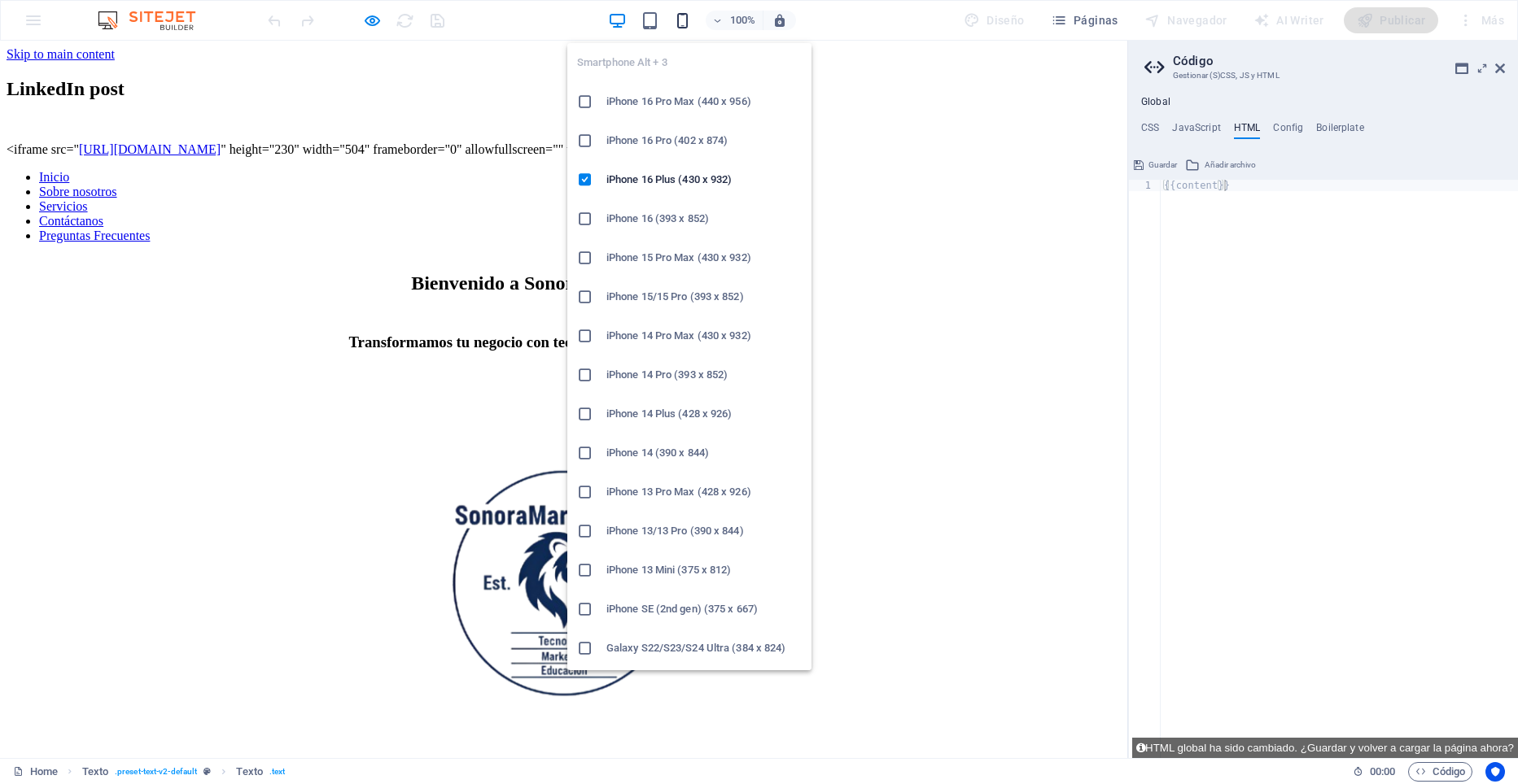
click at [684, 20] on icon "button" at bounding box center [682, 21] width 19 height 19
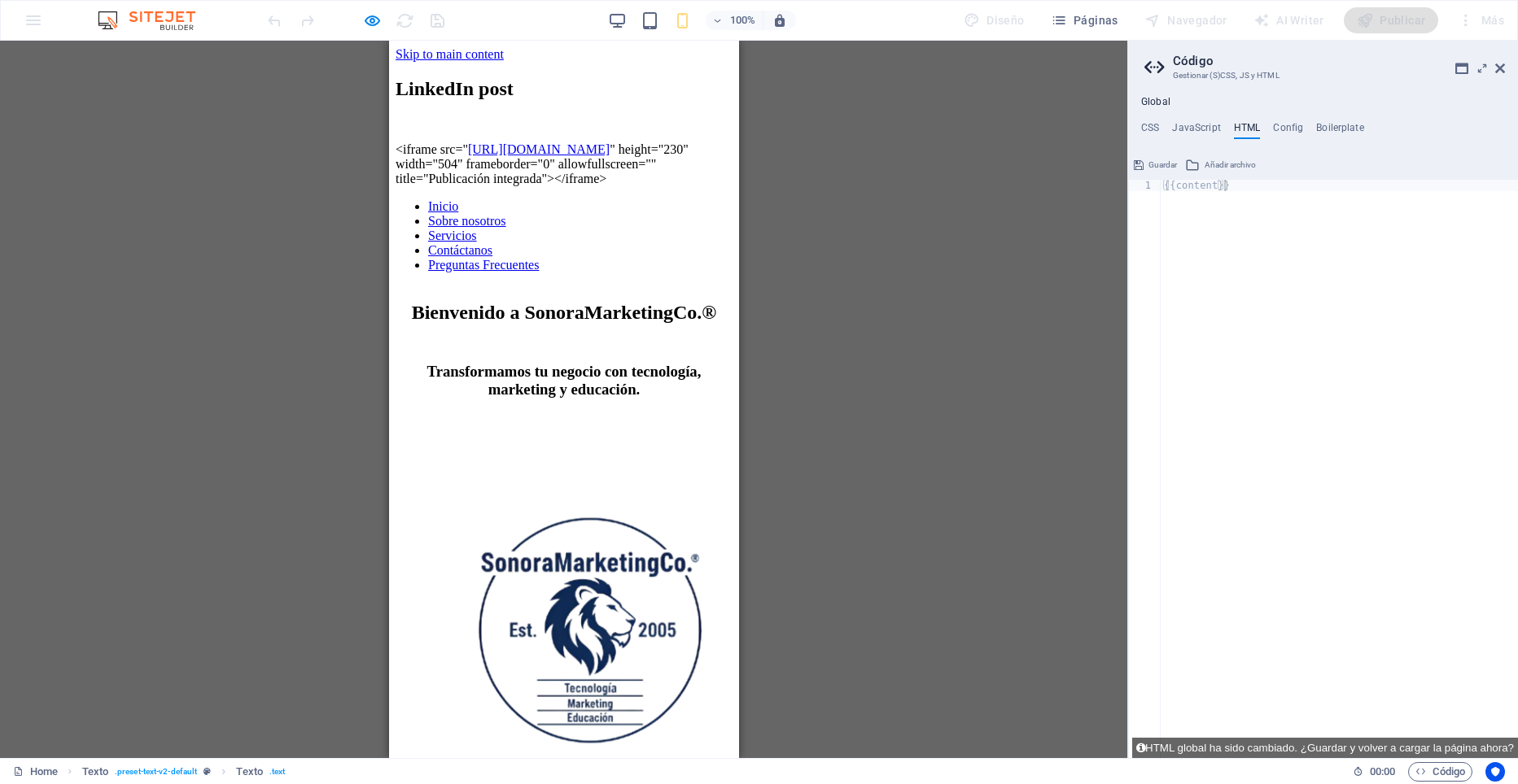
click at [1264, 271] on div "{{content}}" at bounding box center [1339, 474] width 357 height 589
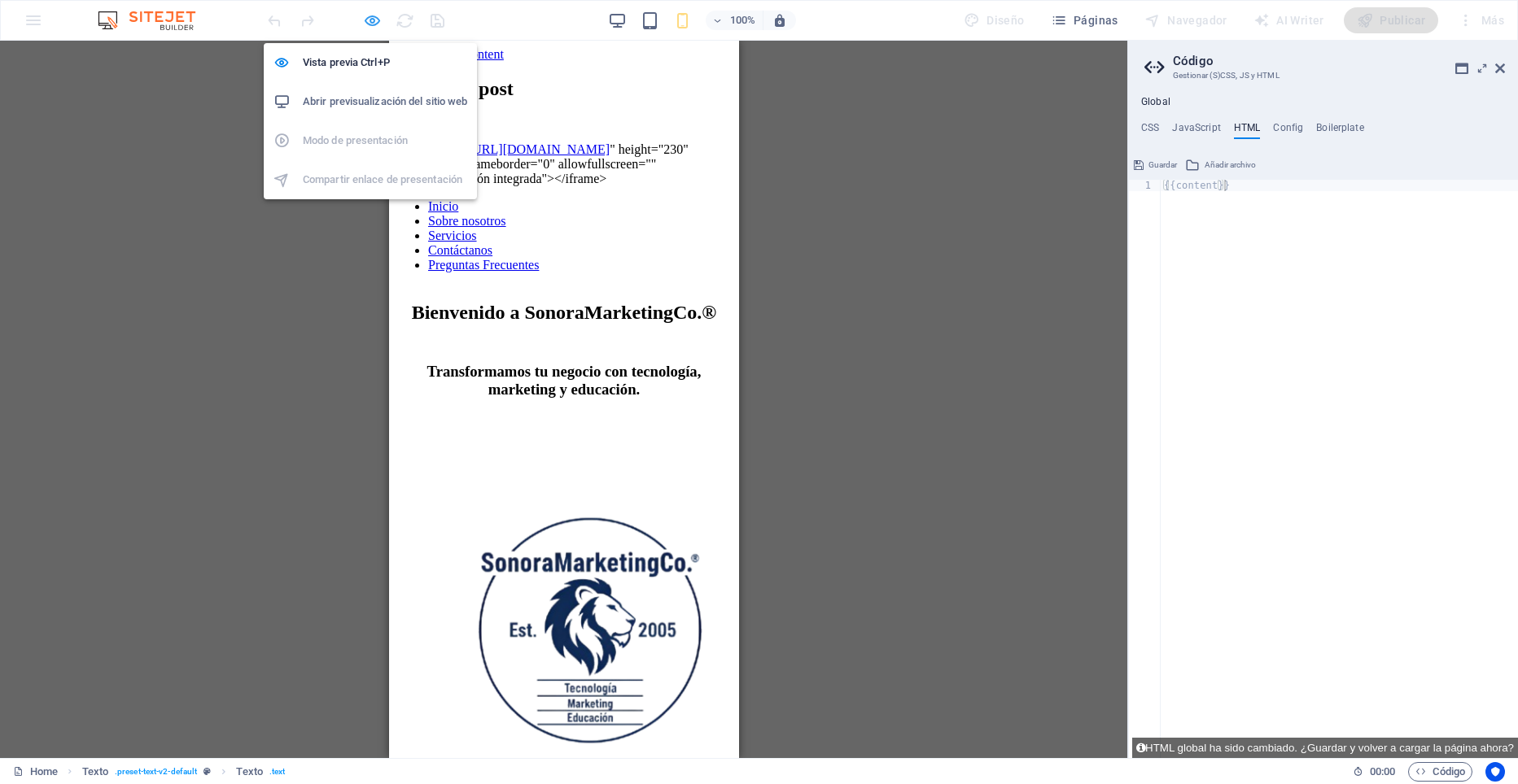
click at [374, 23] on icon "button" at bounding box center [372, 21] width 19 height 19
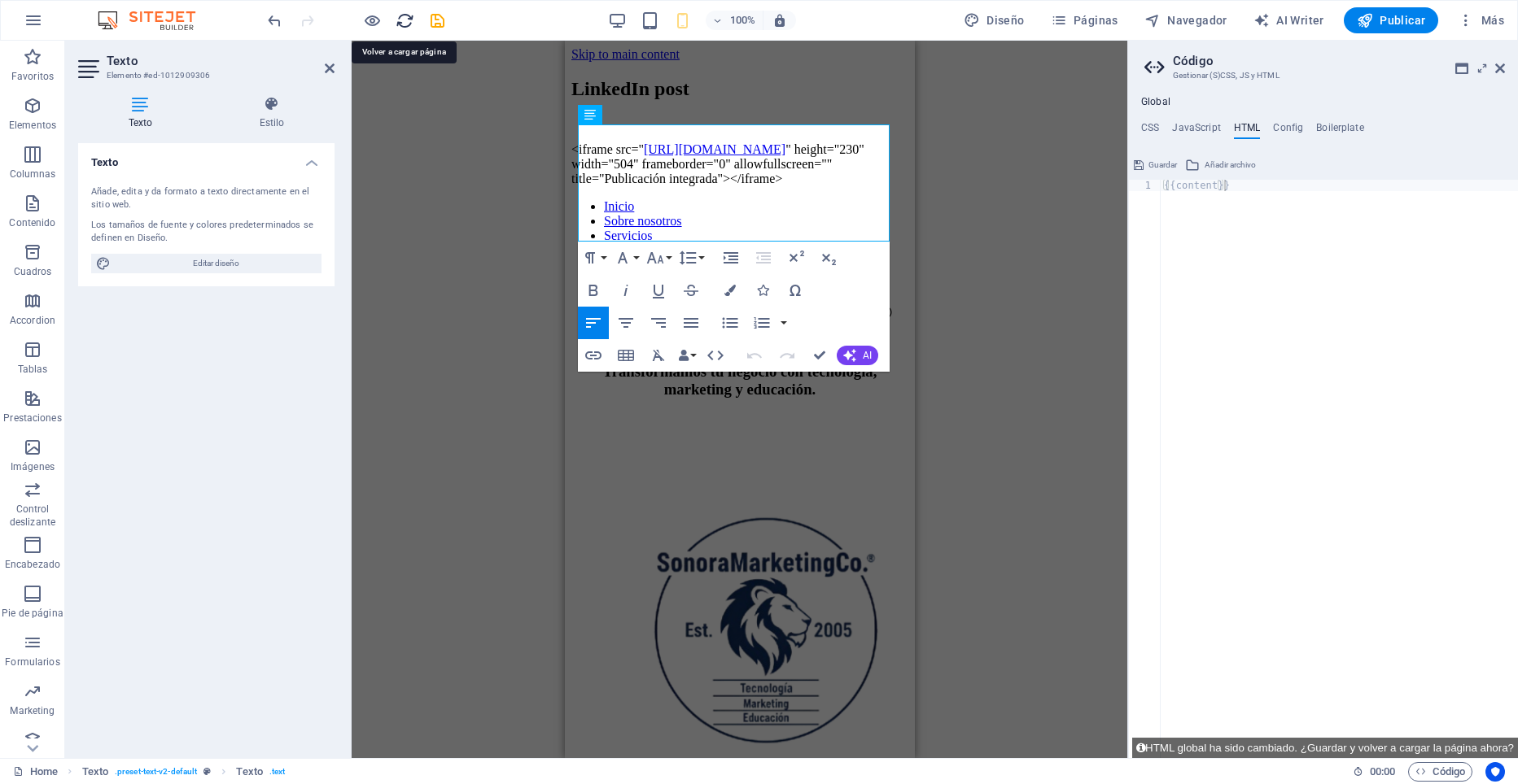
click at [405, 20] on icon "reload" at bounding box center [405, 21] width 19 height 19
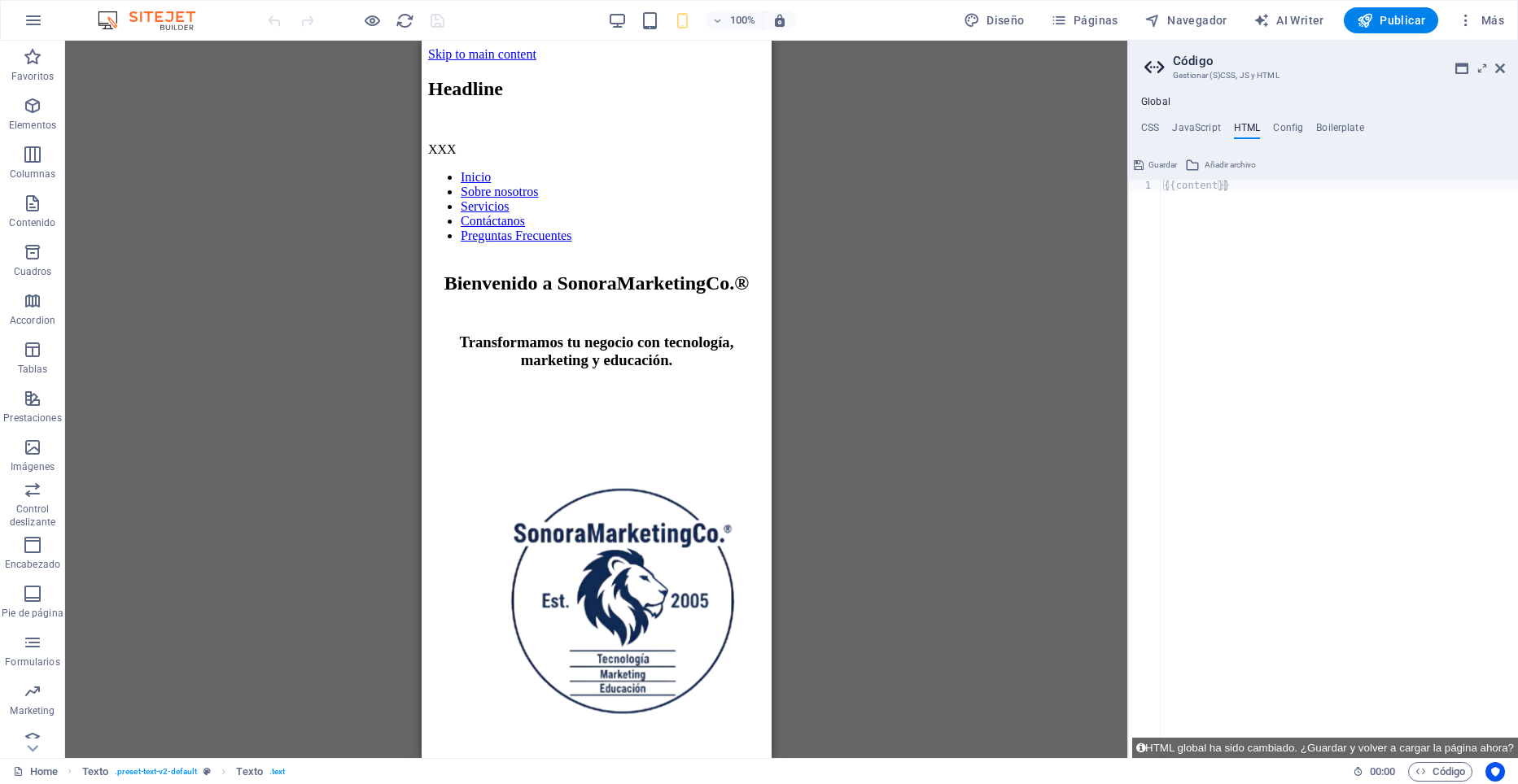
scroll to position [0, 0]
click at [1183, 299] on div "{{content}}" at bounding box center [1339, 474] width 357 height 589
click at [1151, 126] on h4 "CSS" at bounding box center [1150, 131] width 18 height 18
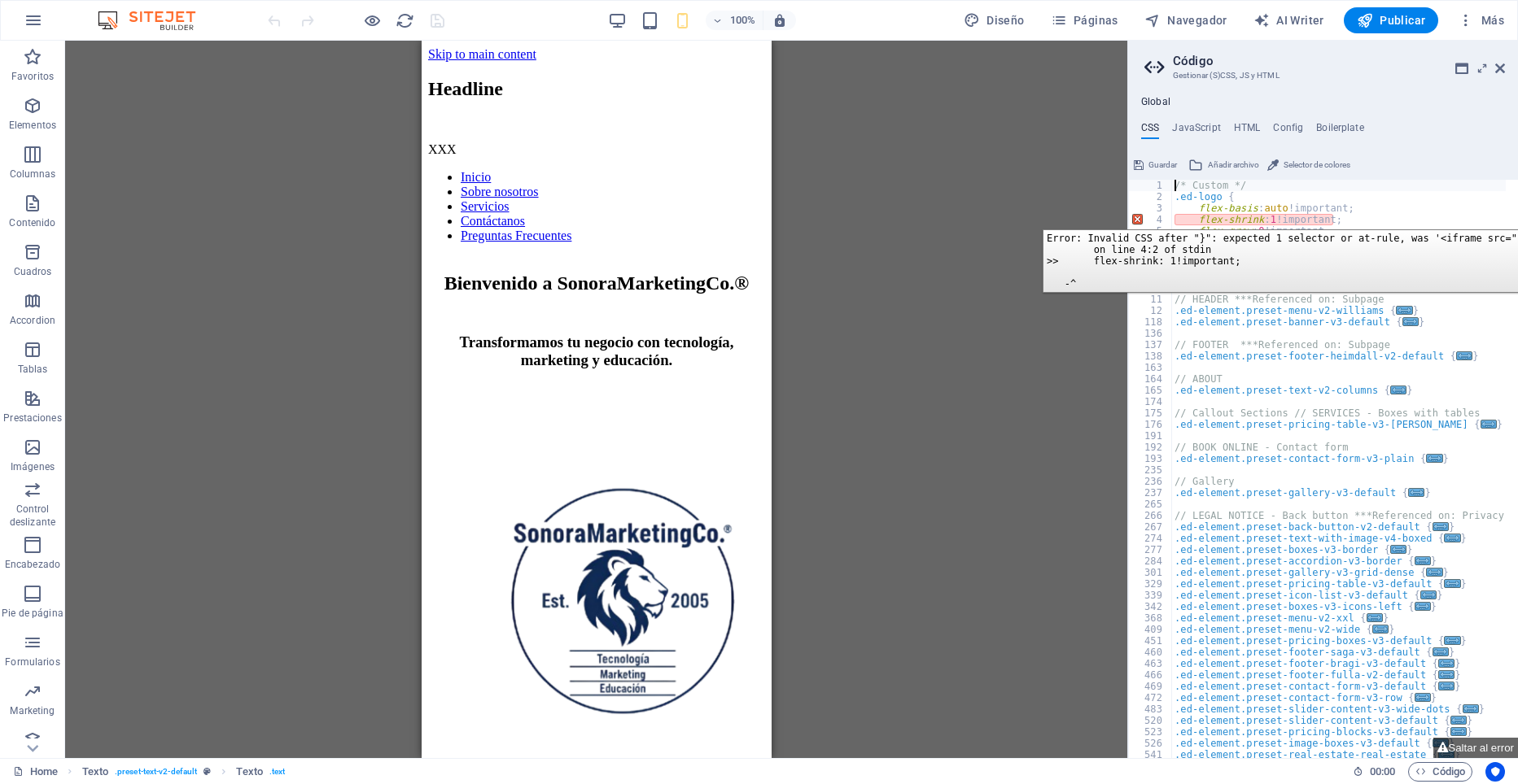
click at [1135, 217] on div "4" at bounding box center [1151, 220] width 44 height 12
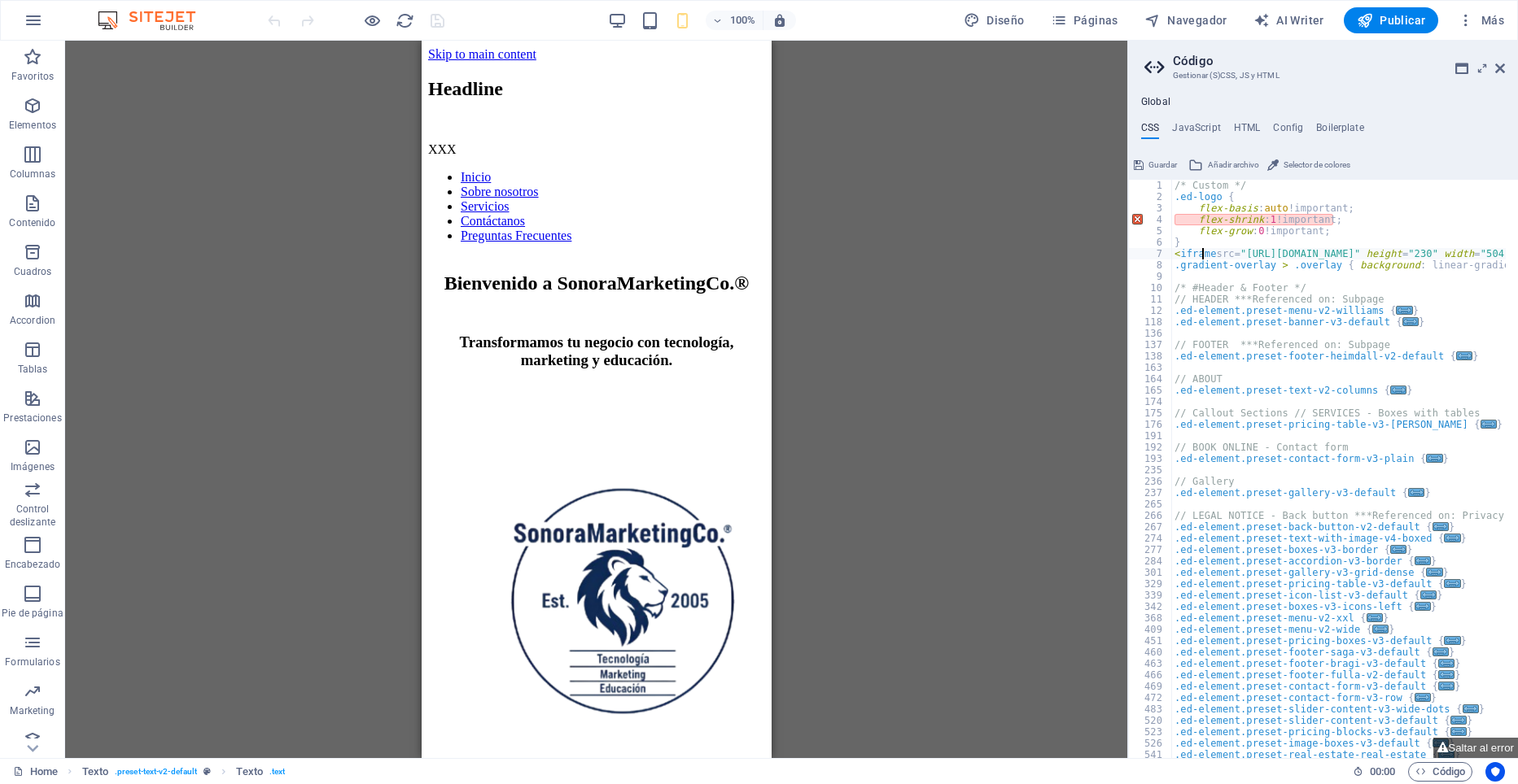
type textarea "<iframe src="https://www.linkedin.com/embed/feed/update/urn:li:share:7380314545…"
click at [1156, 253] on div "7" at bounding box center [1151, 254] width 44 height 12
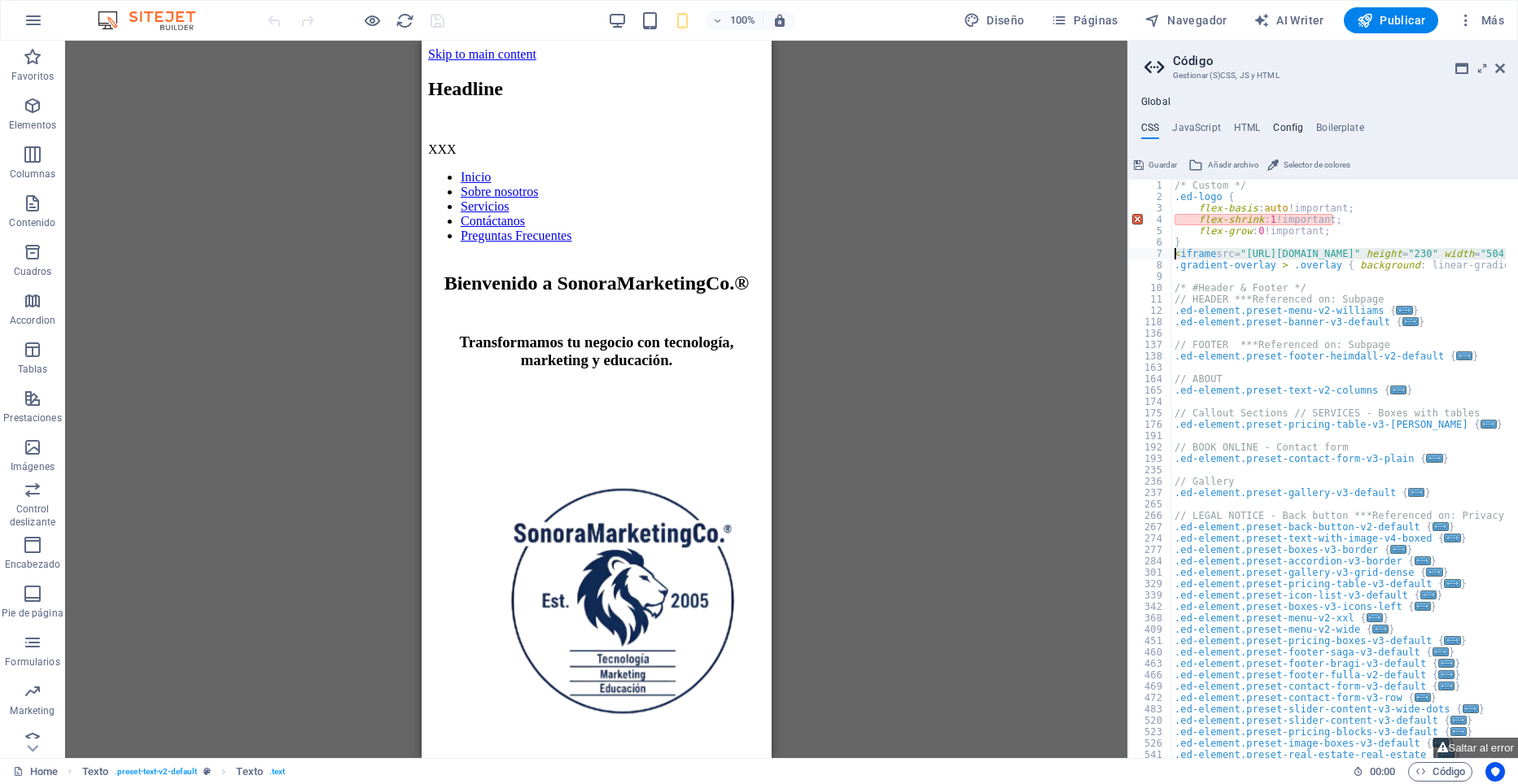
click at [1279, 125] on h4 "Config" at bounding box center [1288, 131] width 30 height 18
type textarea "$color-background: #ffffff;"
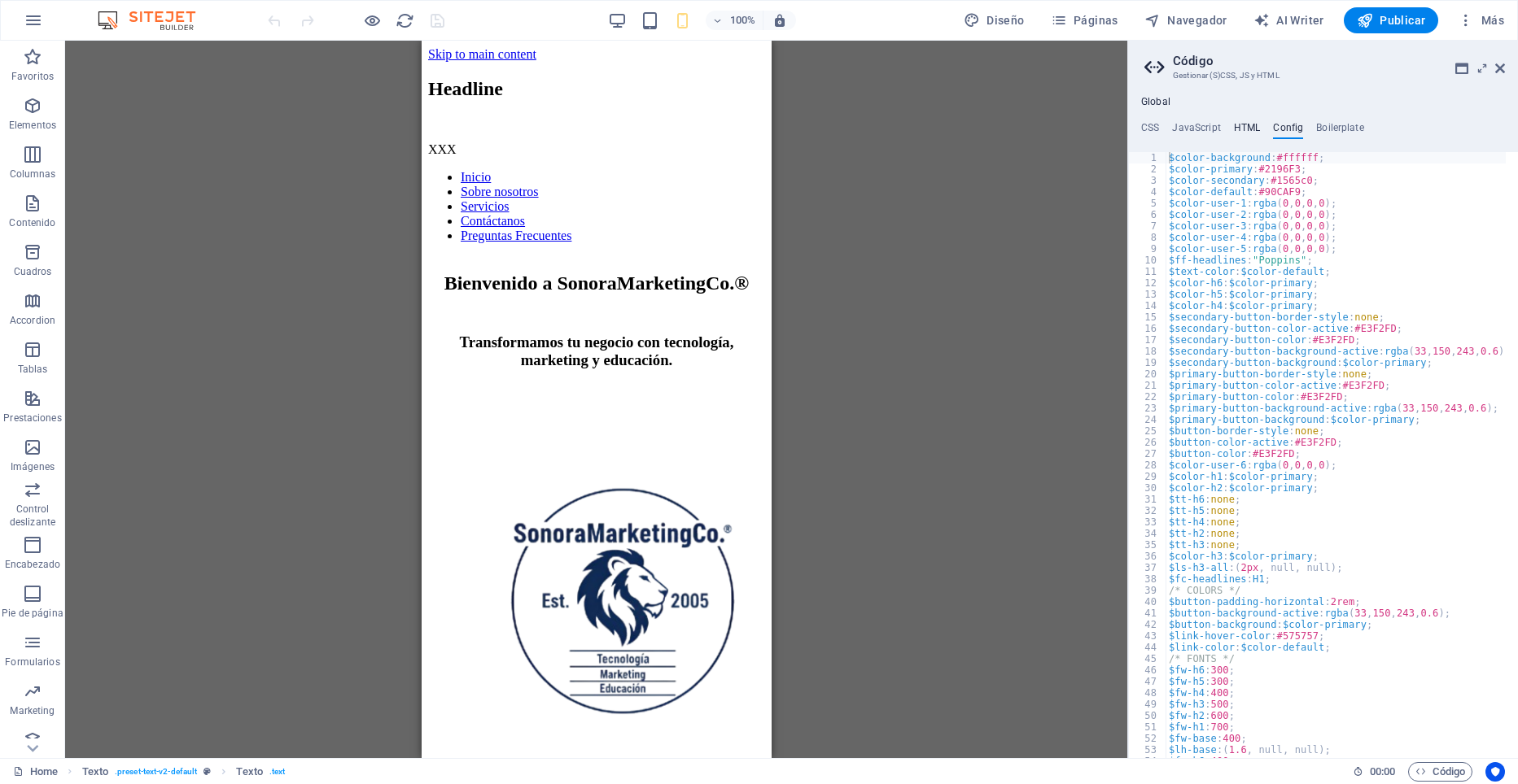
click at [1237, 130] on h4 "HTML" at bounding box center [1247, 131] width 27 height 18
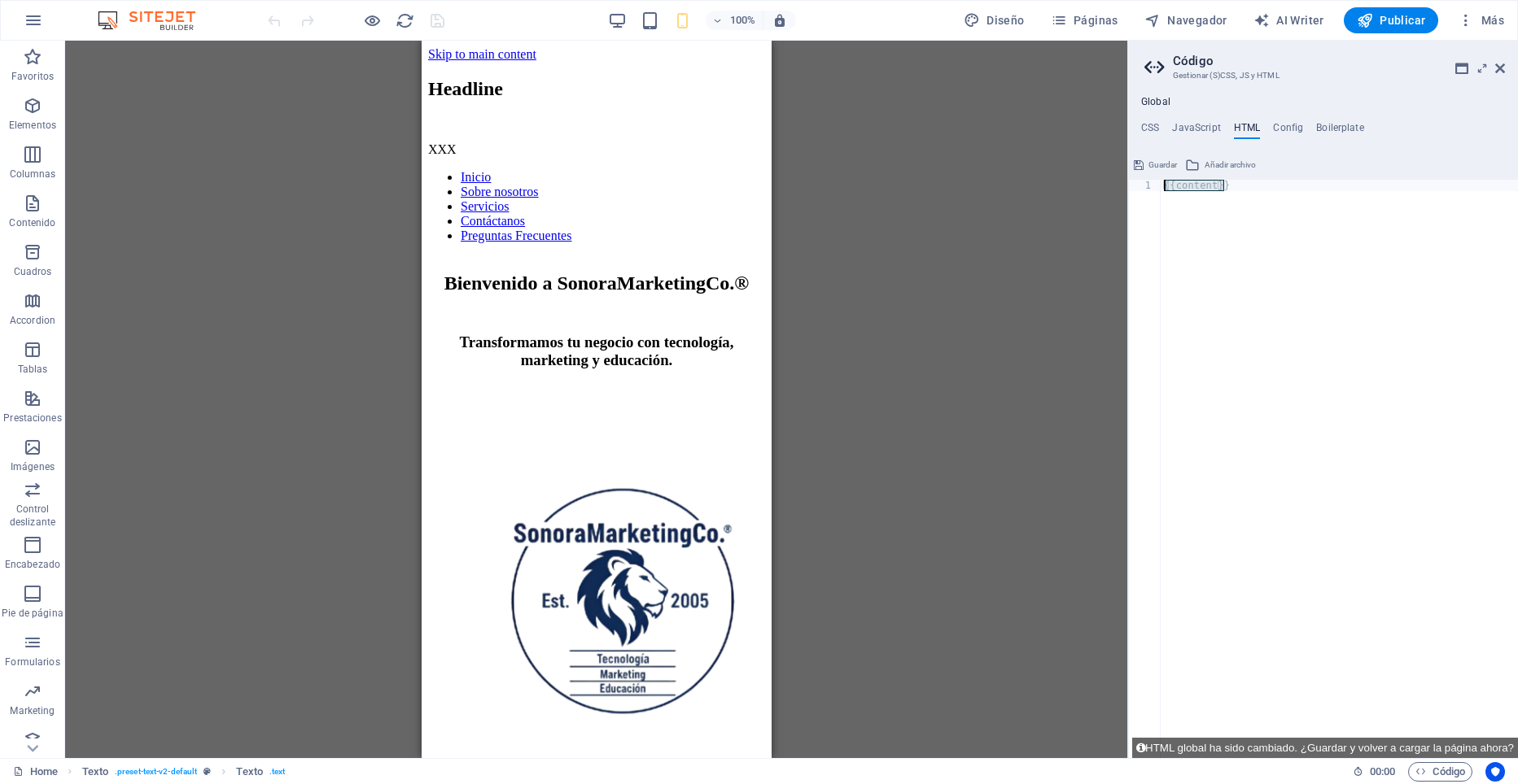
drag, startPoint x: 1239, startPoint y: 185, endPoint x: 1065, endPoint y: 189, distance: 174.0
click at [1065, 189] on div "Home Favoritos Elementos Columnas Contenido Cuadros Accordion Tablas Prestacion…" at bounding box center [759, 400] width 1518 height 718
type textarea "{{content}}"
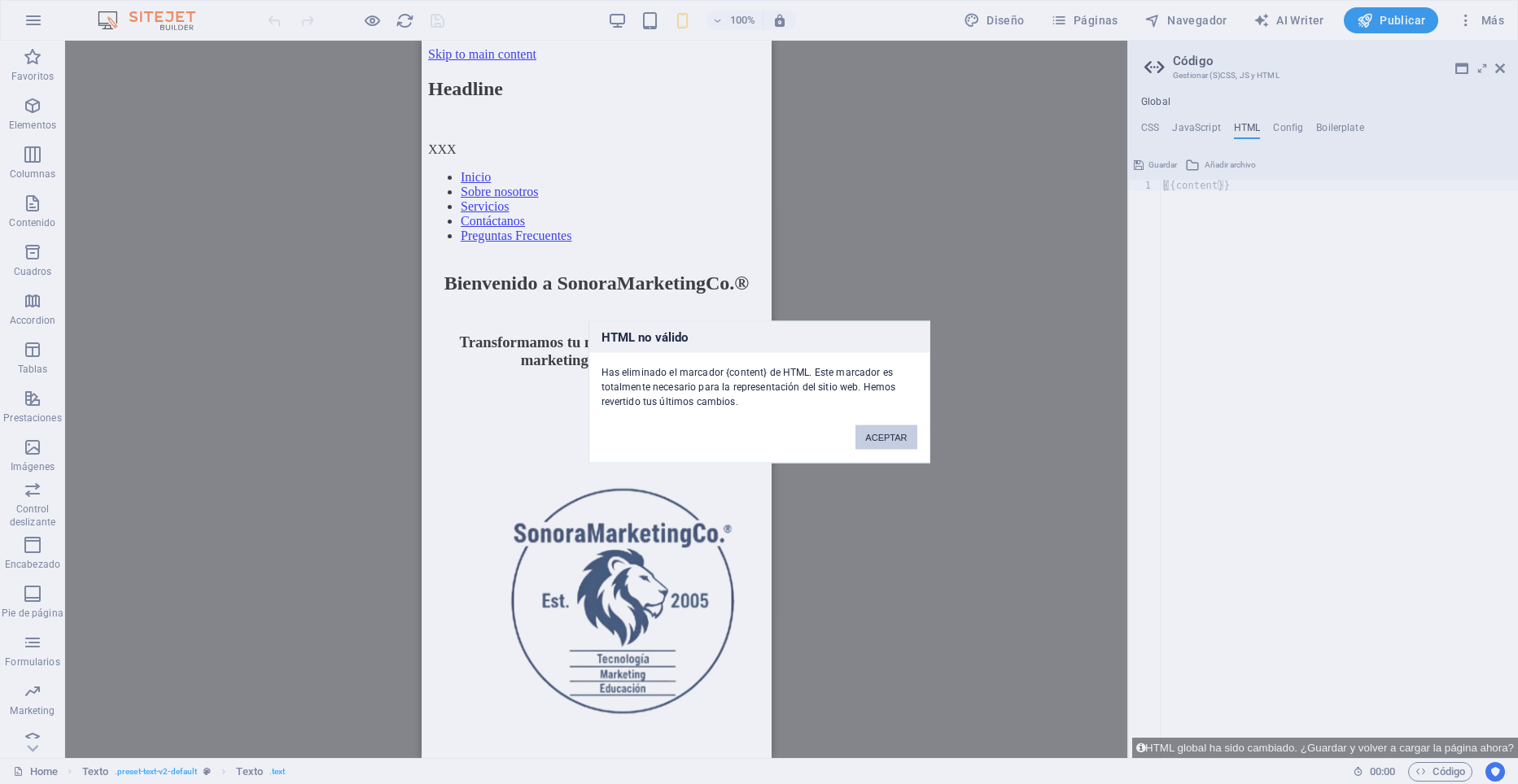
click at [879, 436] on button "ACEPTAR" at bounding box center [885, 437] width 61 height 24
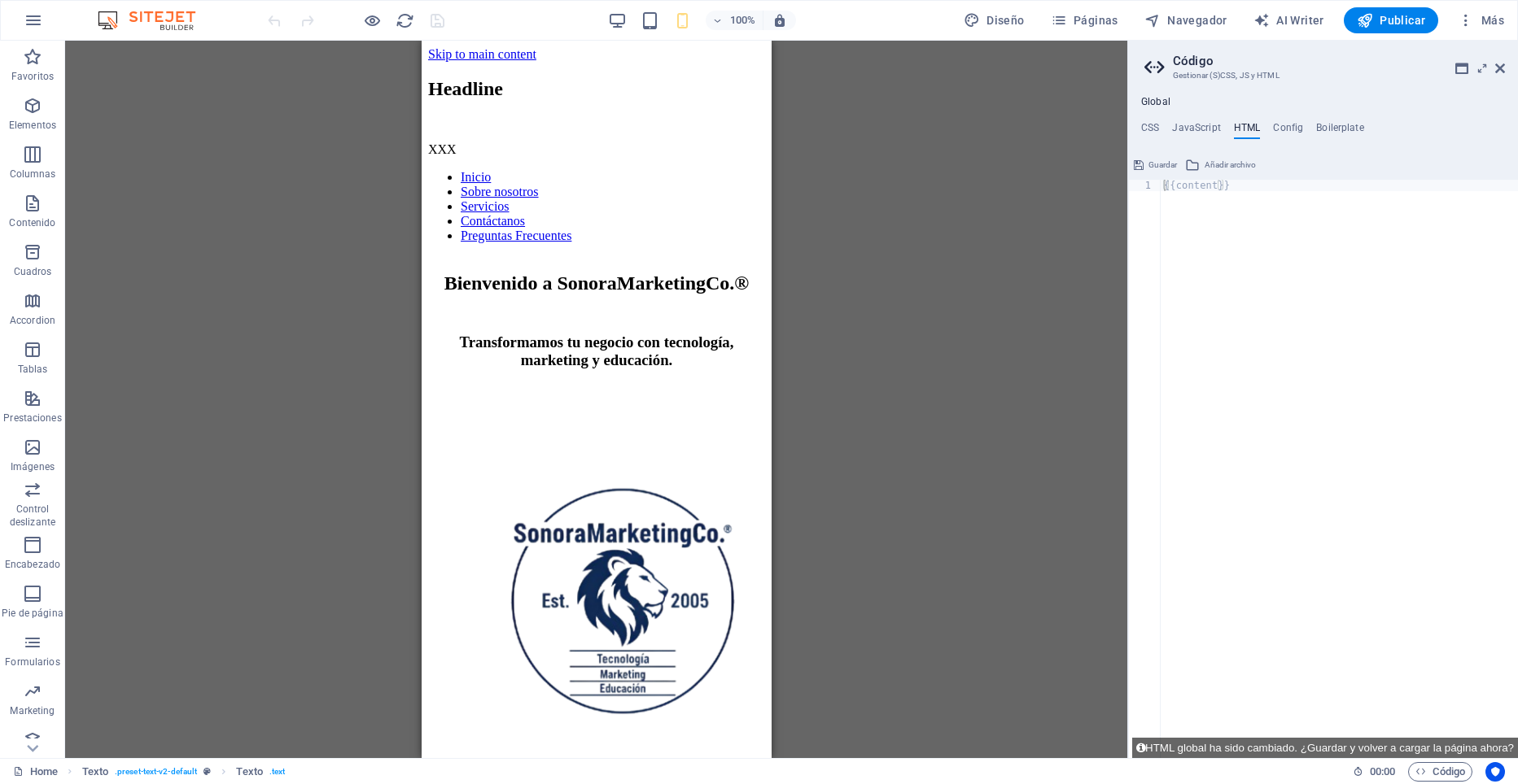
click at [1388, 367] on div "{{content}}" at bounding box center [1339, 480] width 357 height 601
click at [1150, 125] on h4 "CSS" at bounding box center [1150, 131] width 18 height 18
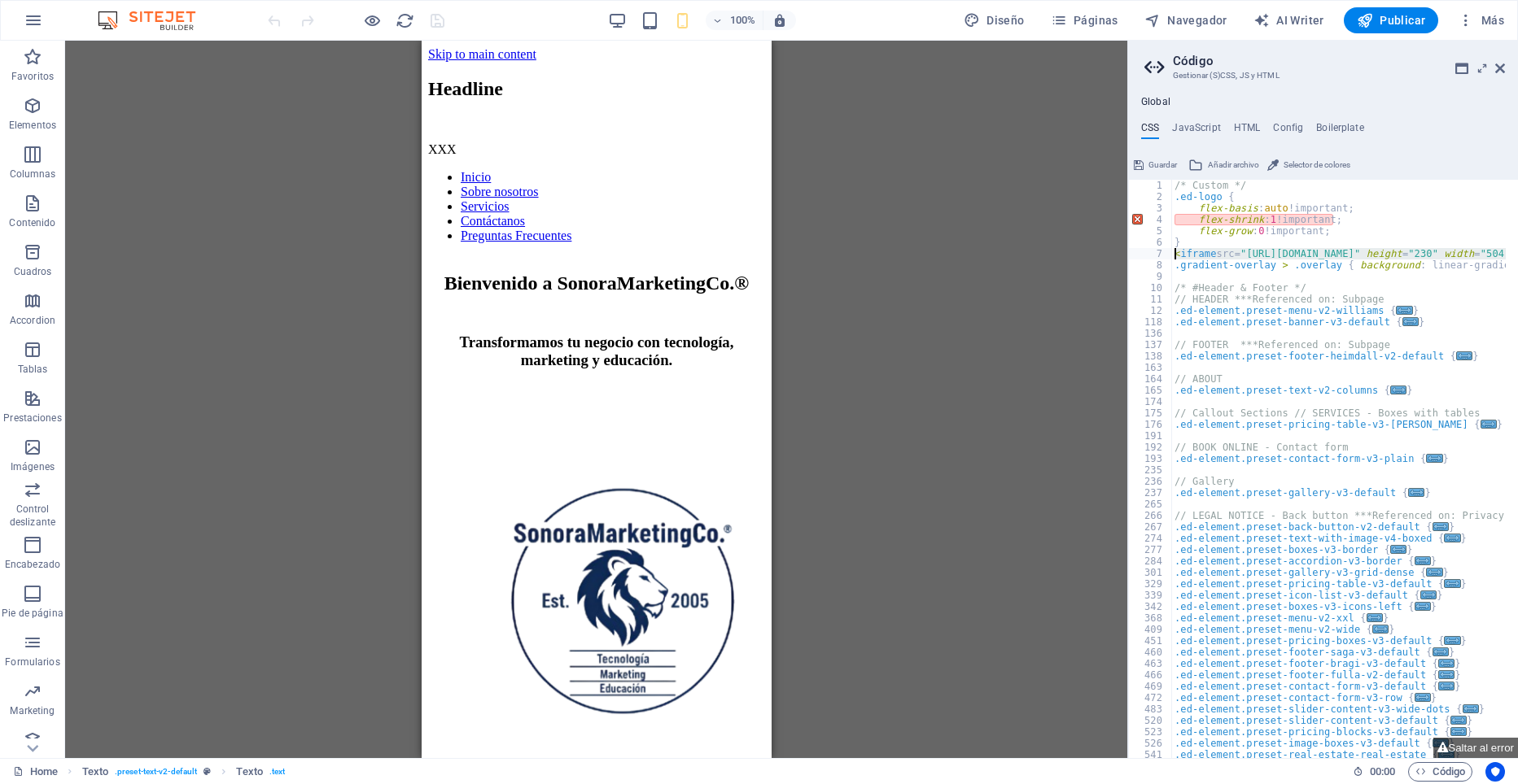
click at [1343, 252] on div "/* Custom */ .ed-logo { flex-basis : auto !important; flex-shrink : 1 !importan…" at bounding box center [1338, 469] width 334 height 579
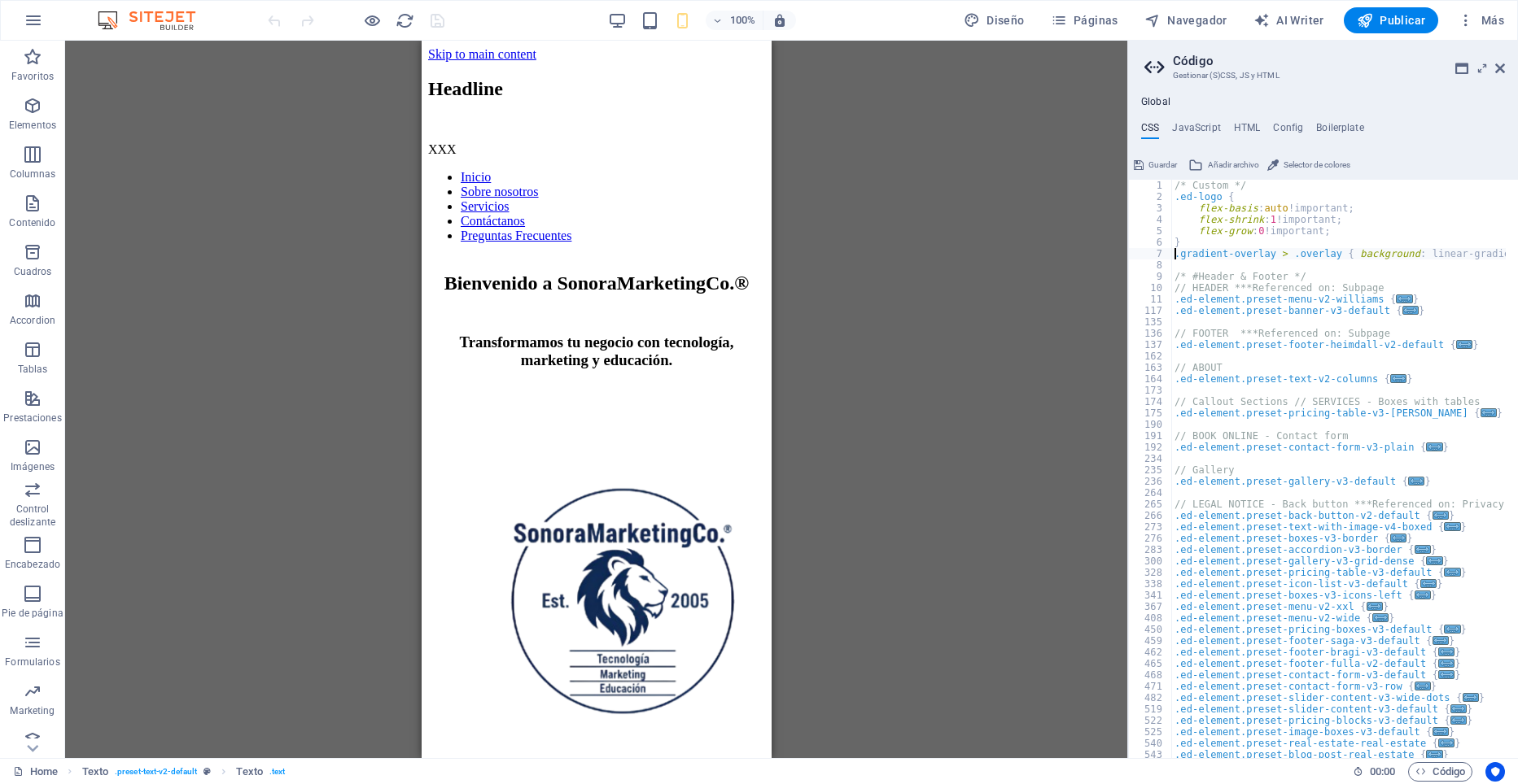
click at [1294, 254] on div "/* Custom */ .ed-logo { flex-basis : auto !important; flex-shrink : 1 !importan…" at bounding box center [1506, 474] width 670 height 589
type textarea ".gradient-overlay > .overlay { background: linear-gradient(90deg, #{$color-back…"
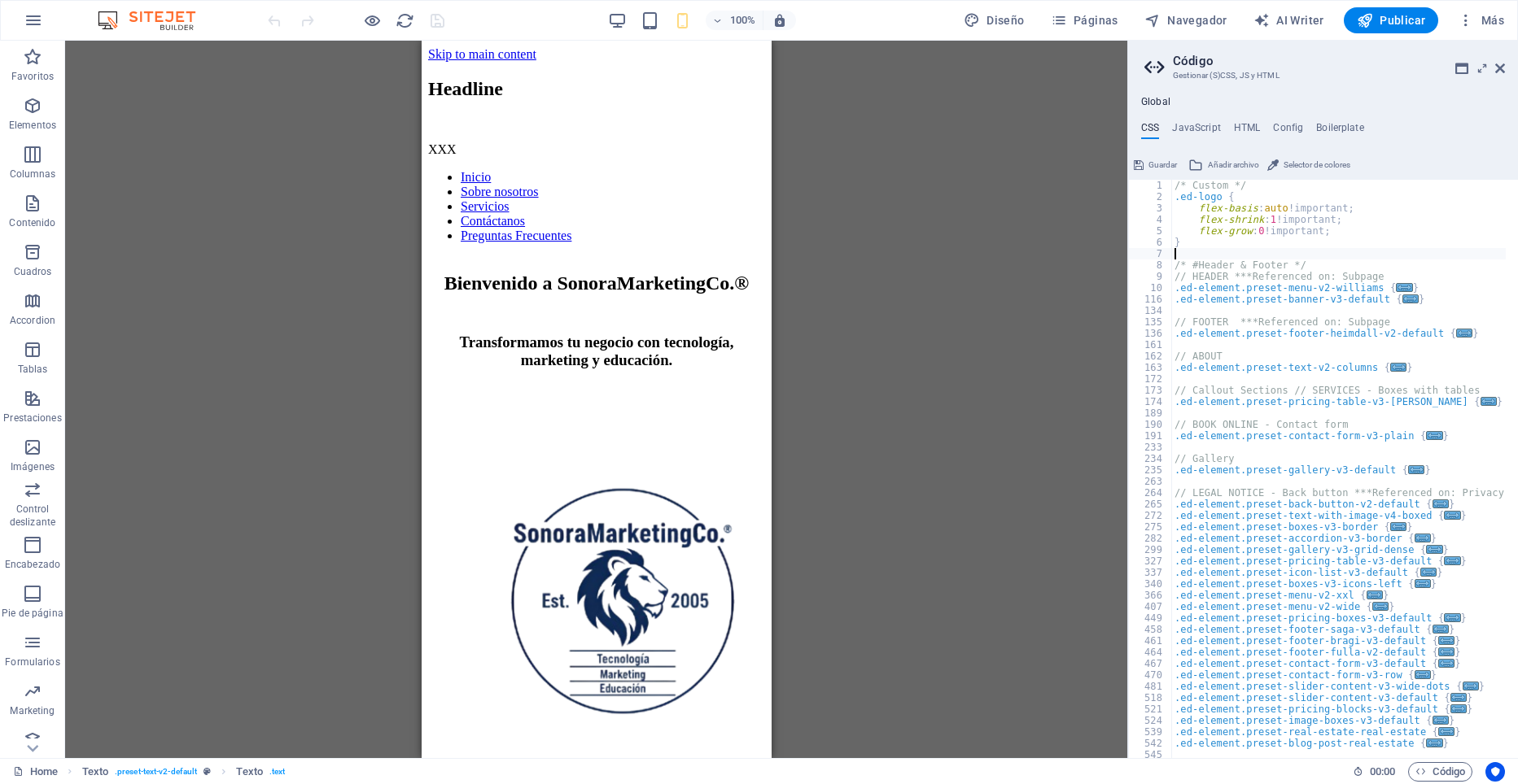
type textarea "}"
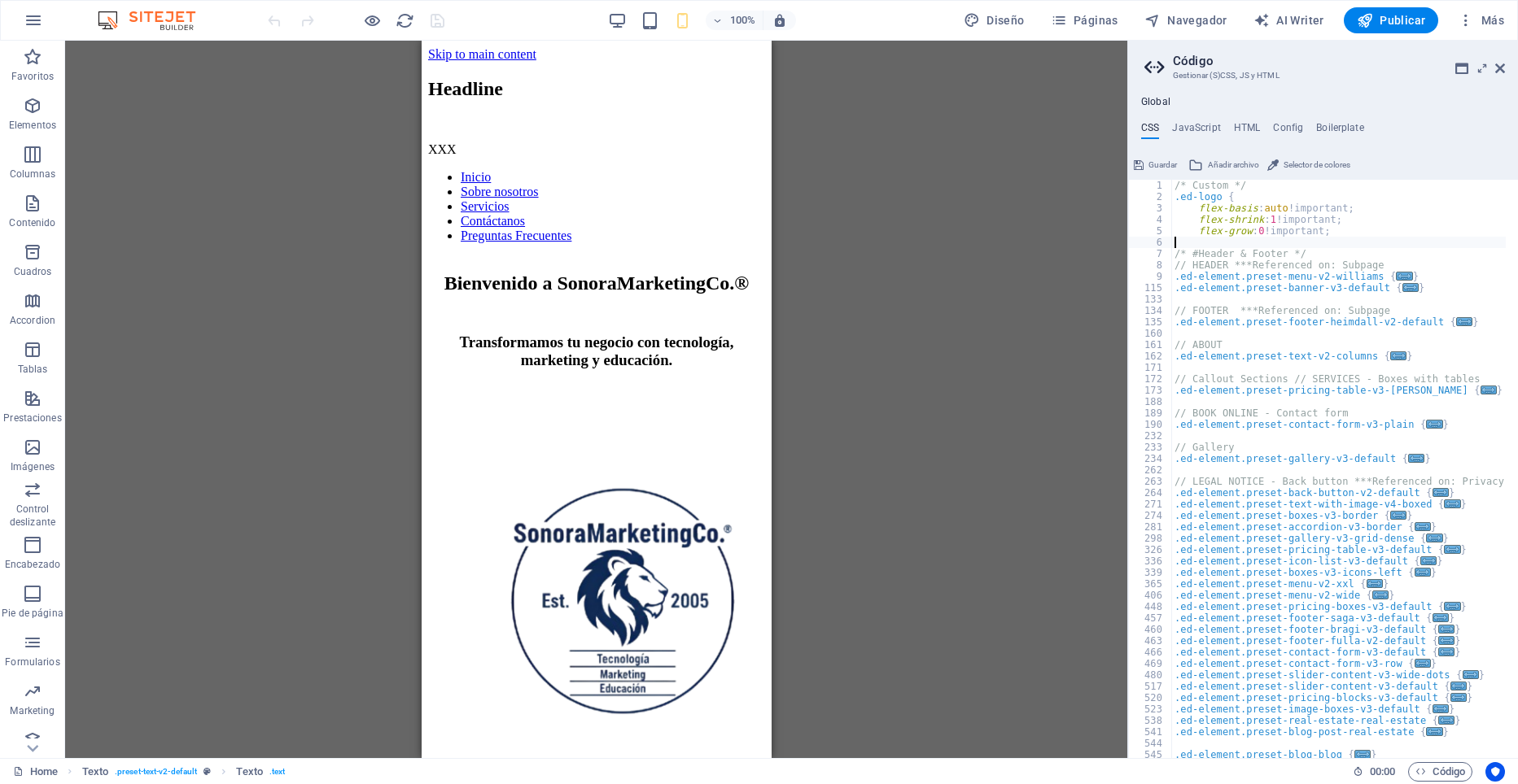
type textarea "flex-grow: 0!important;"
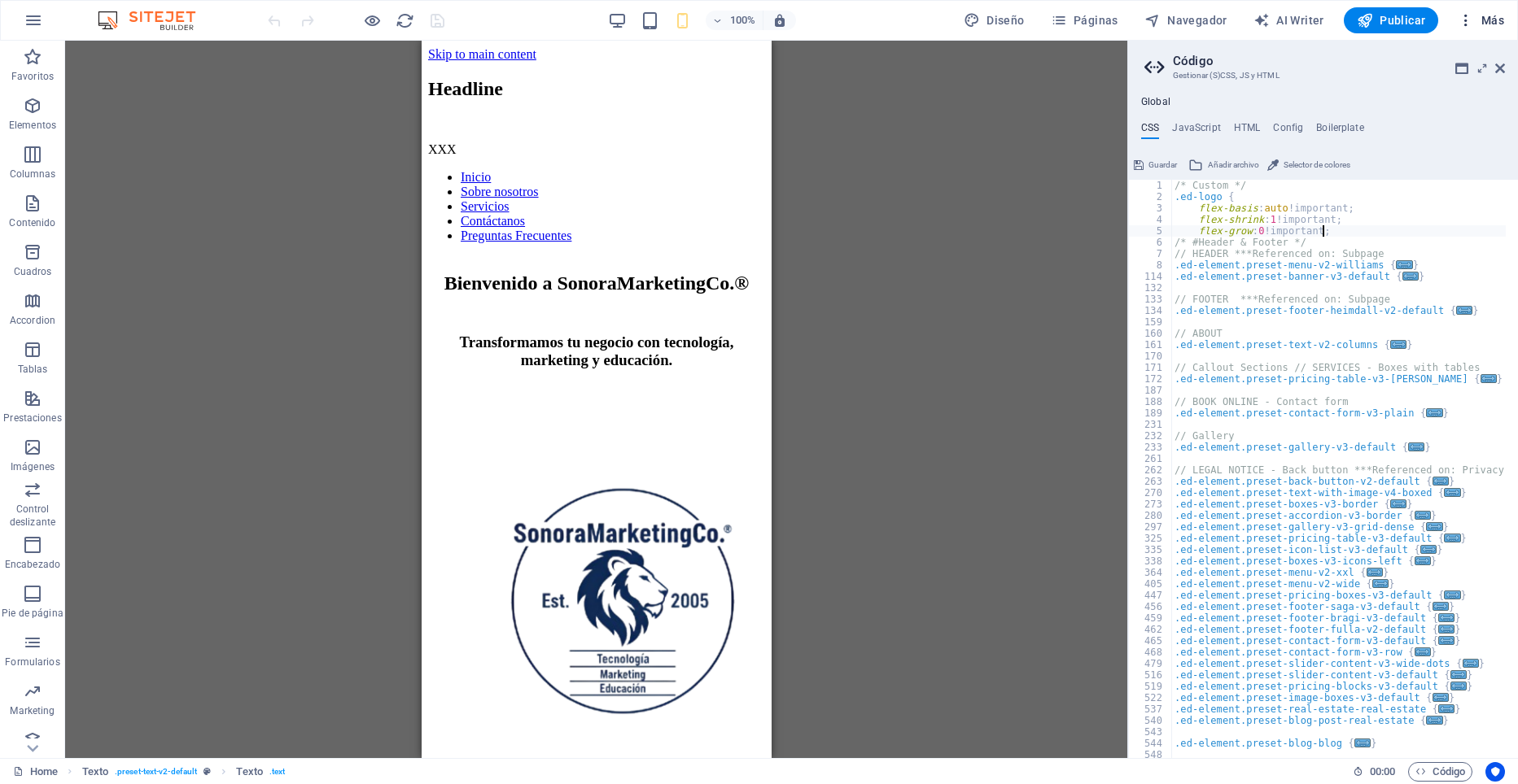
click at [1465, 20] on icon "button" at bounding box center [1466, 21] width 16 height 16
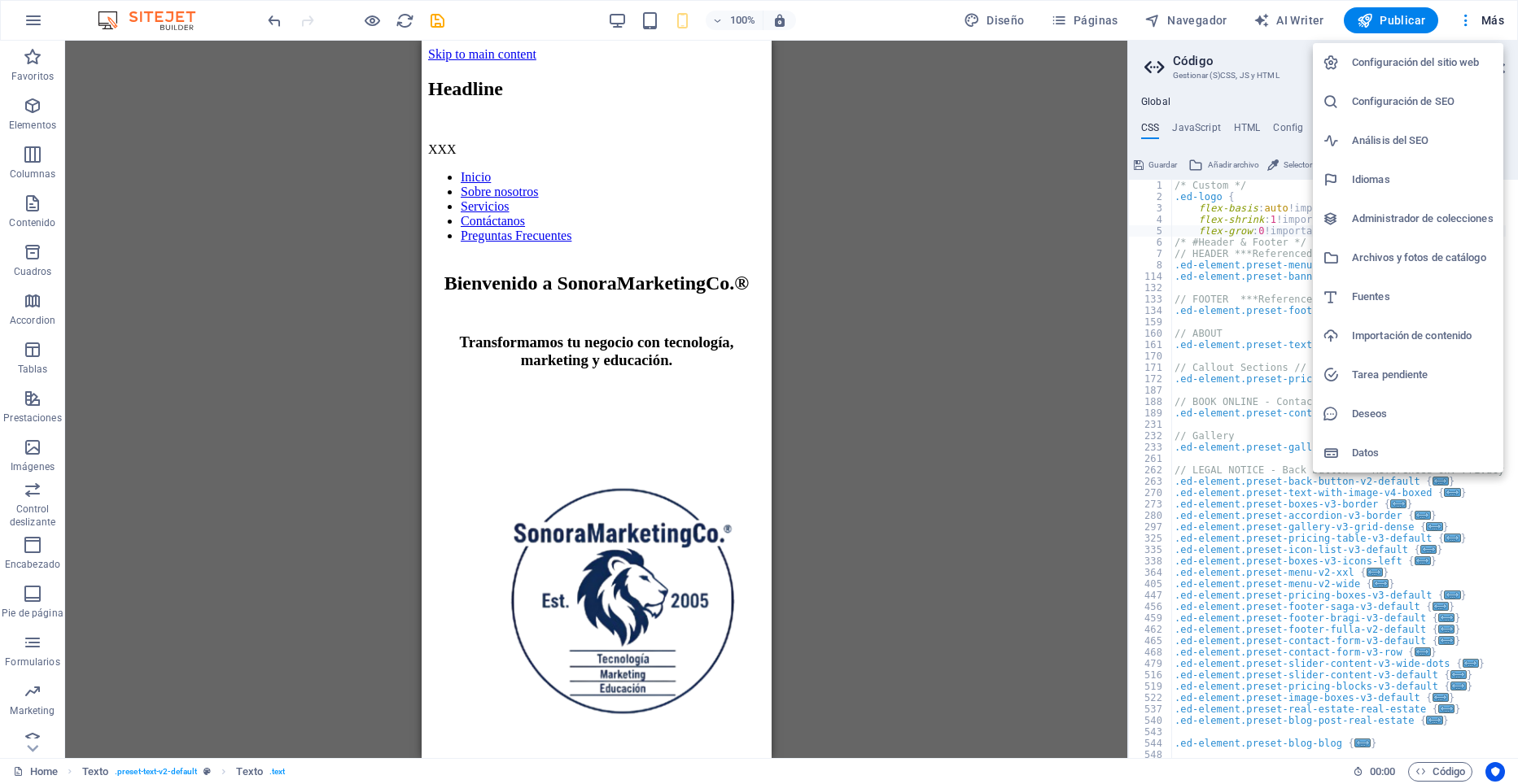
click at [685, 19] on div at bounding box center [759, 392] width 1518 height 784
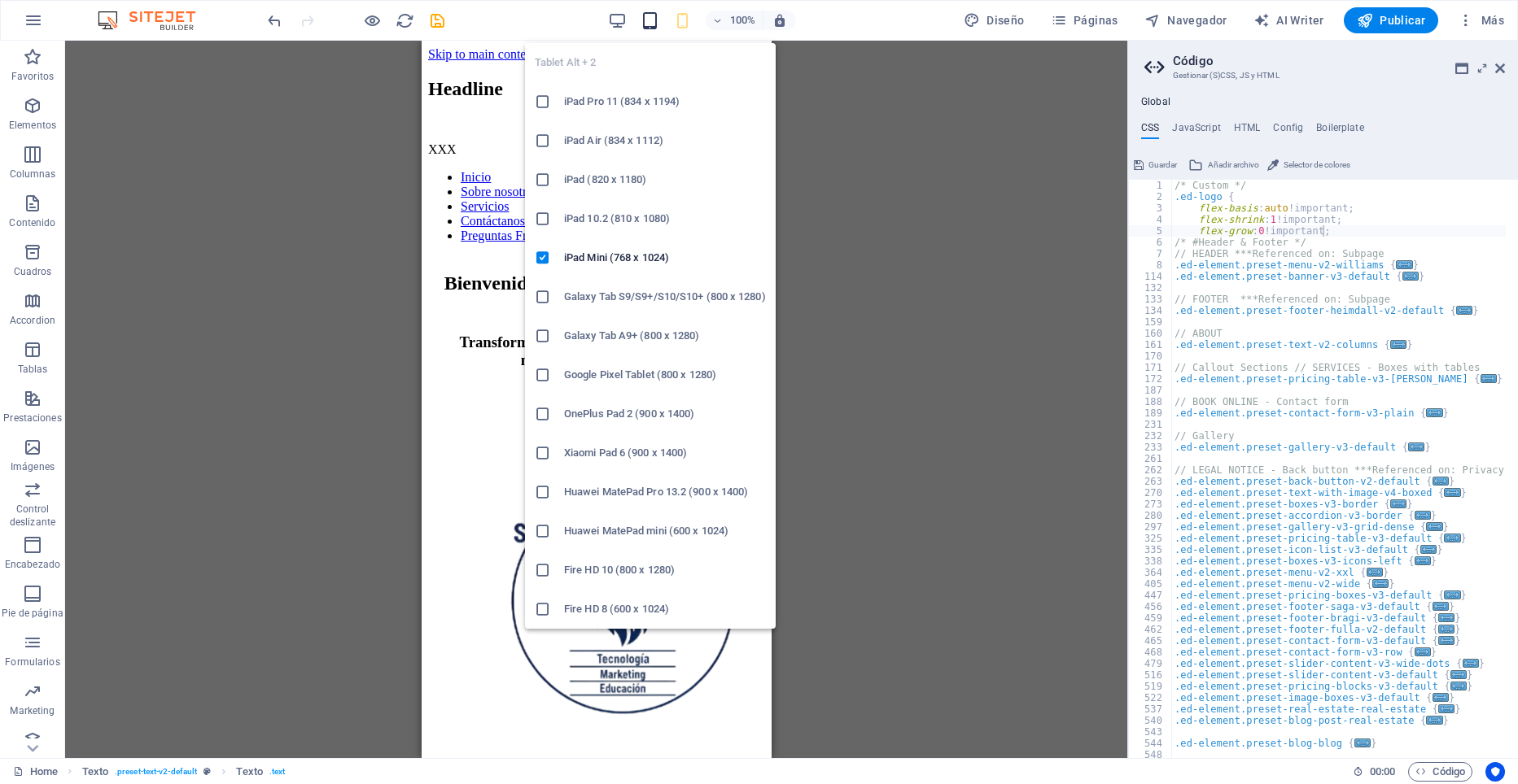
click at [652, 21] on icon "button" at bounding box center [650, 21] width 19 height 19
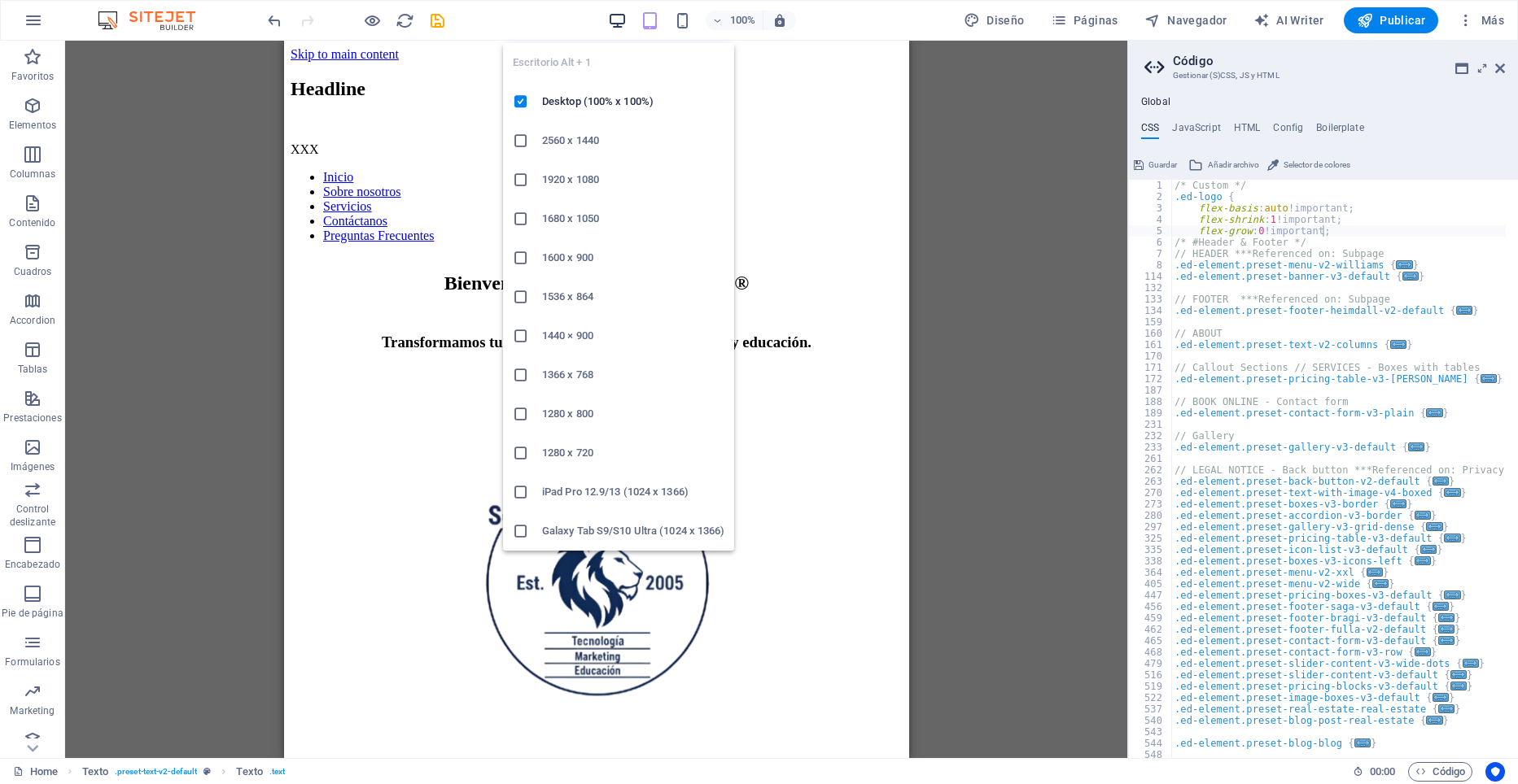
click at [617, 21] on icon "button" at bounding box center [617, 21] width 19 height 19
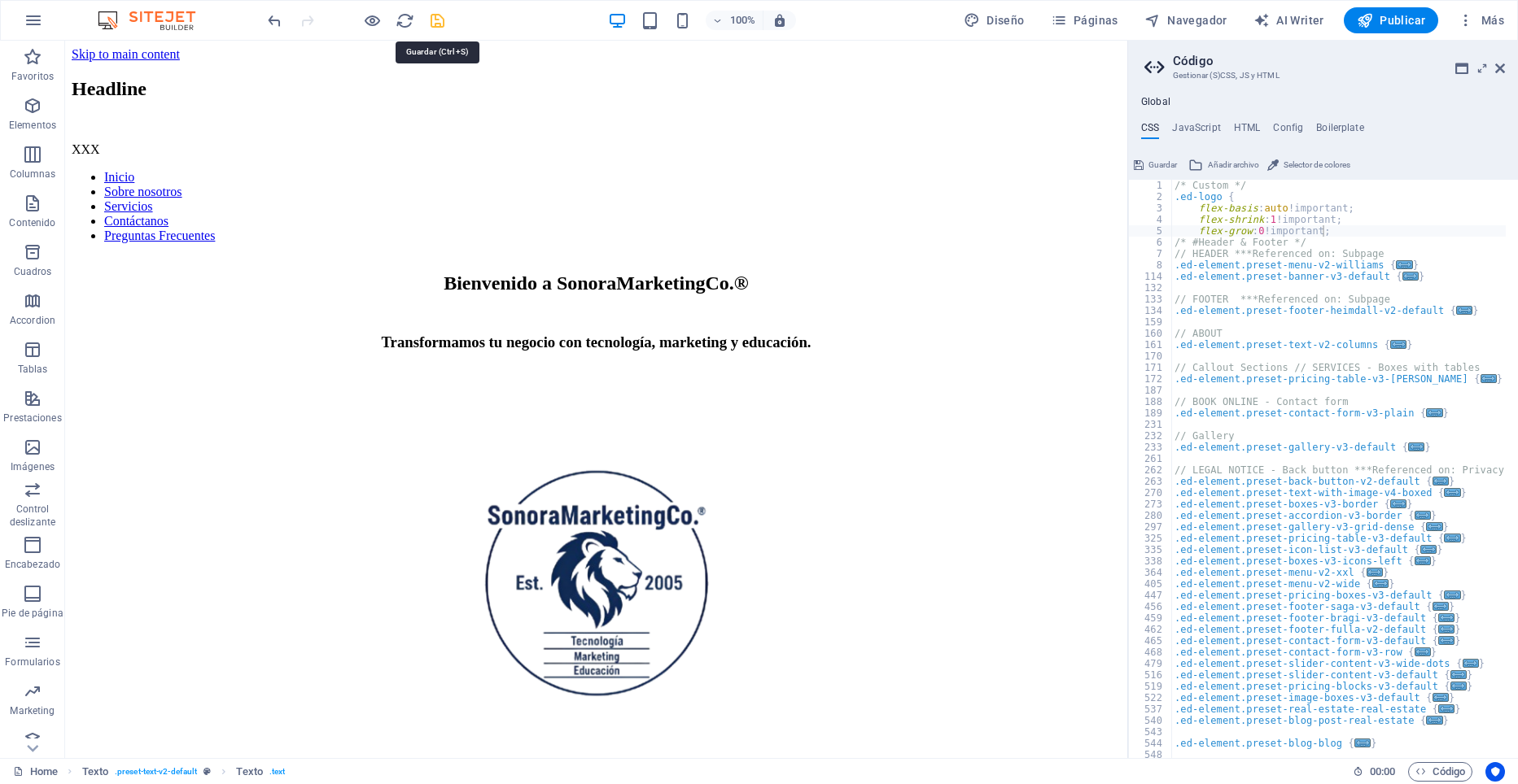
click at [434, 21] on icon "save" at bounding box center [437, 21] width 19 height 19
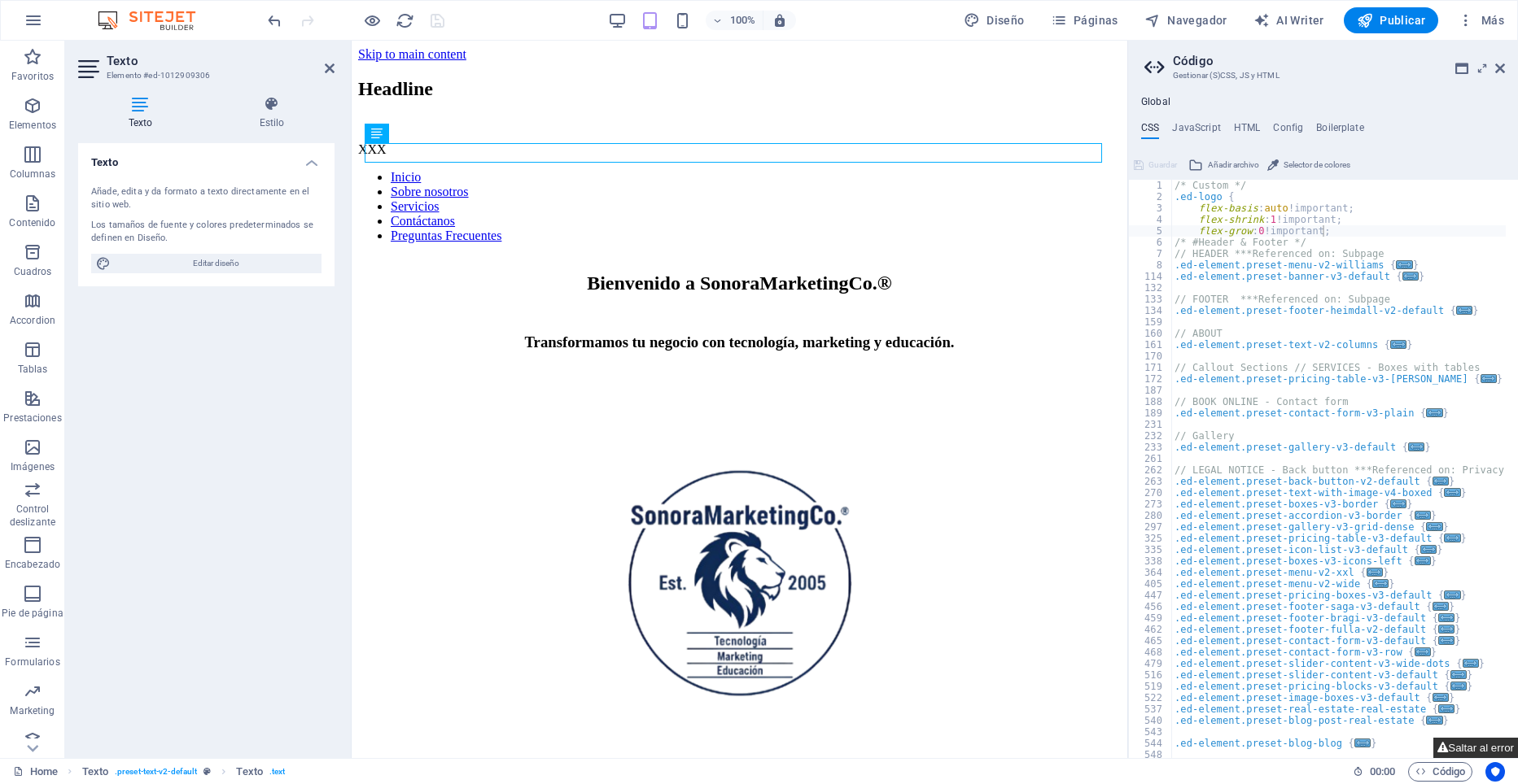
click at [1463, 749] on button "Saltar al error" at bounding box center [1475, 747] width 85 height 21
type textarea "$border-width-secondary: 0px"
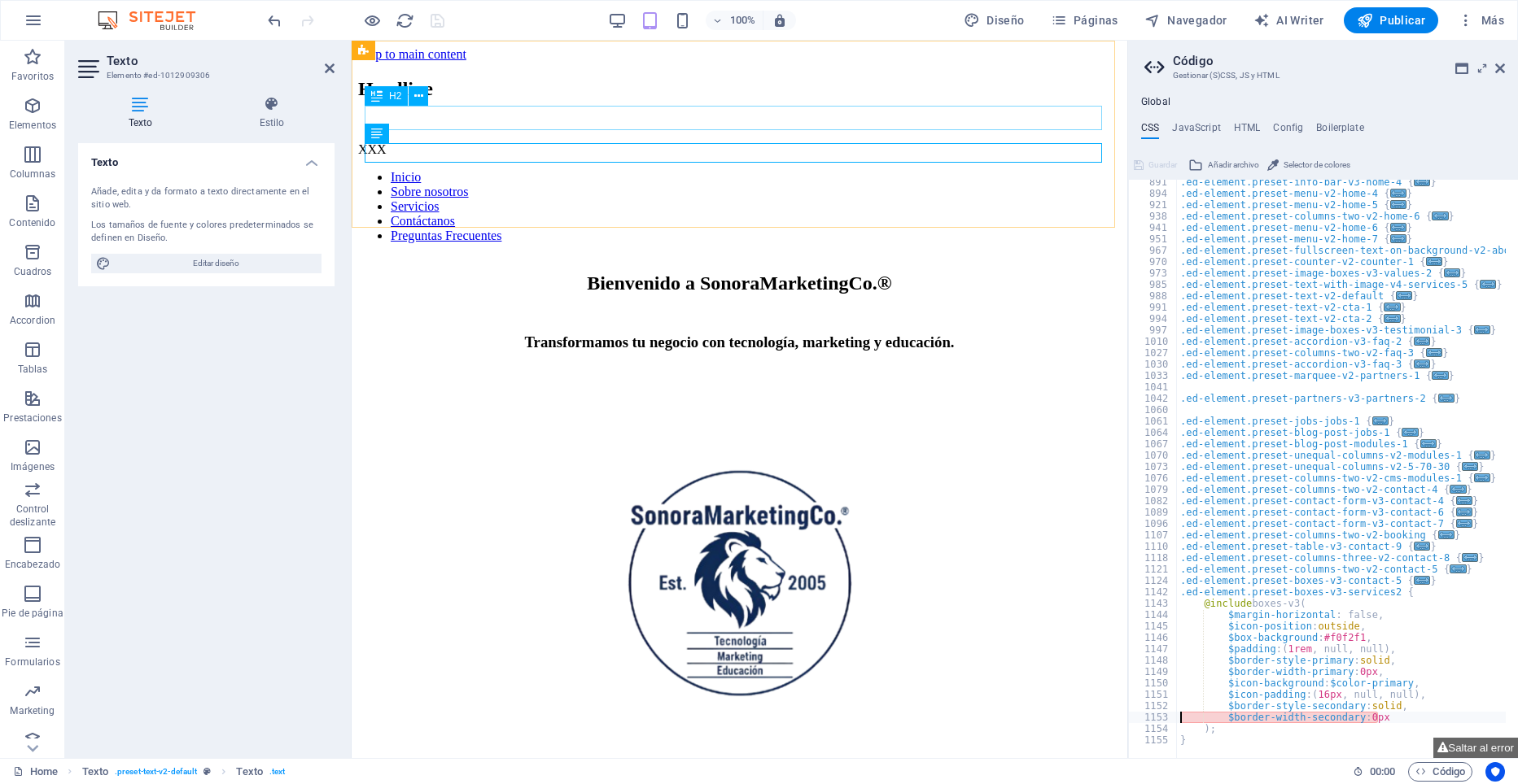
click at [488, 100] on div "Headline" at bounding box center [740, 88] width 763 height 22
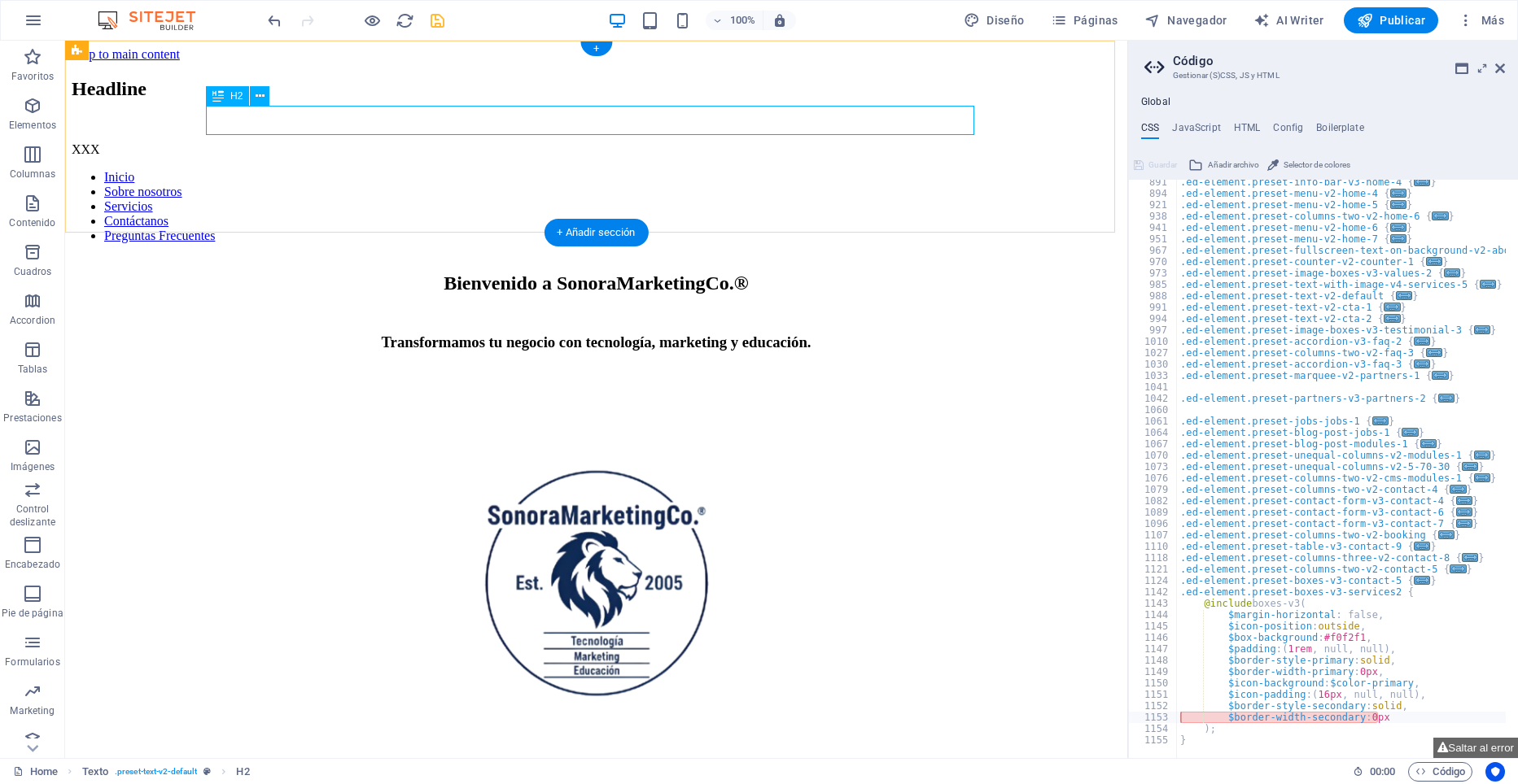
click at [420, 100] on div "Headline" at bounding box center [596, 88] width 1049 height 22
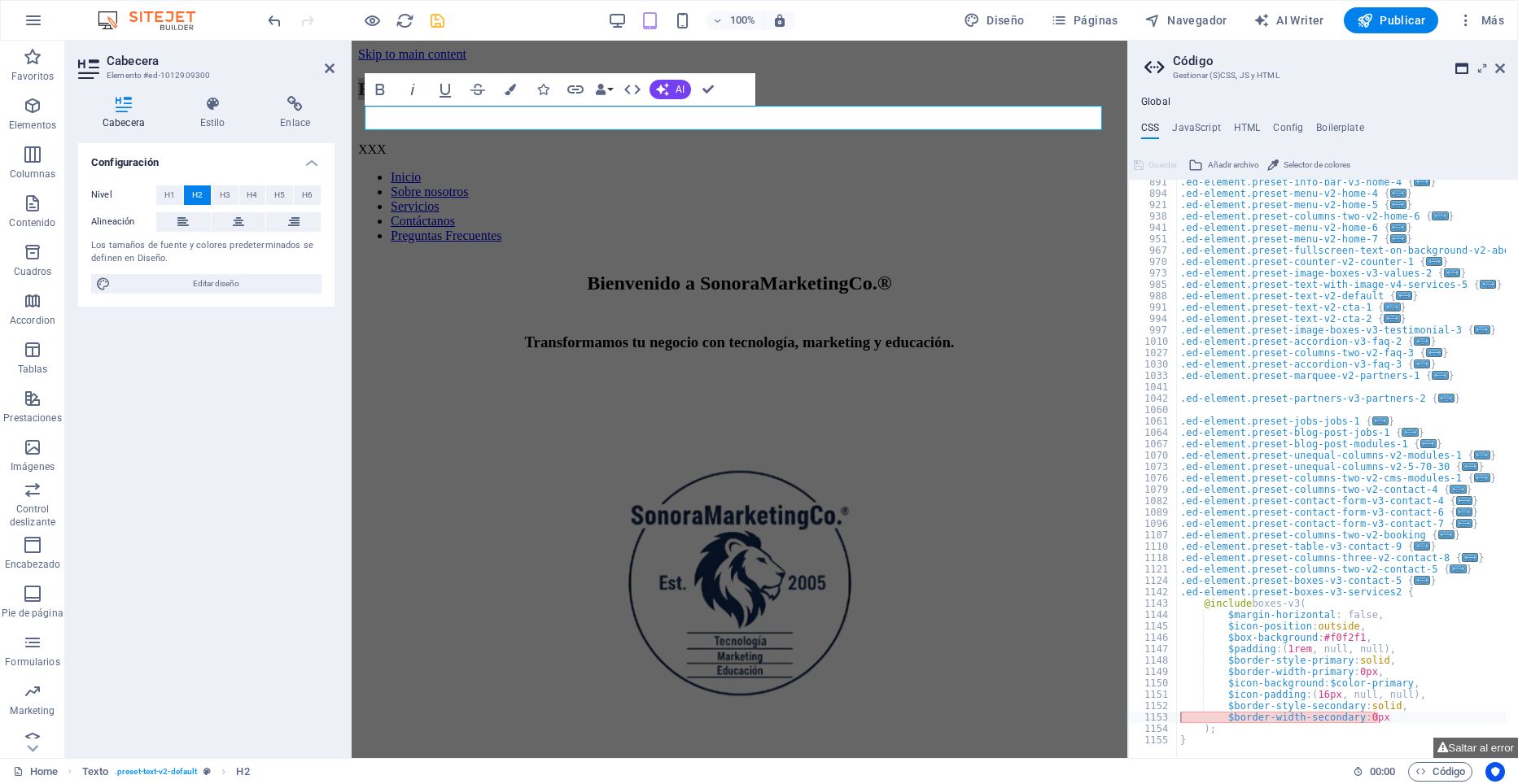
click at [1458, 71] on icon at bounding box center [1462, 68] width 13 height 13
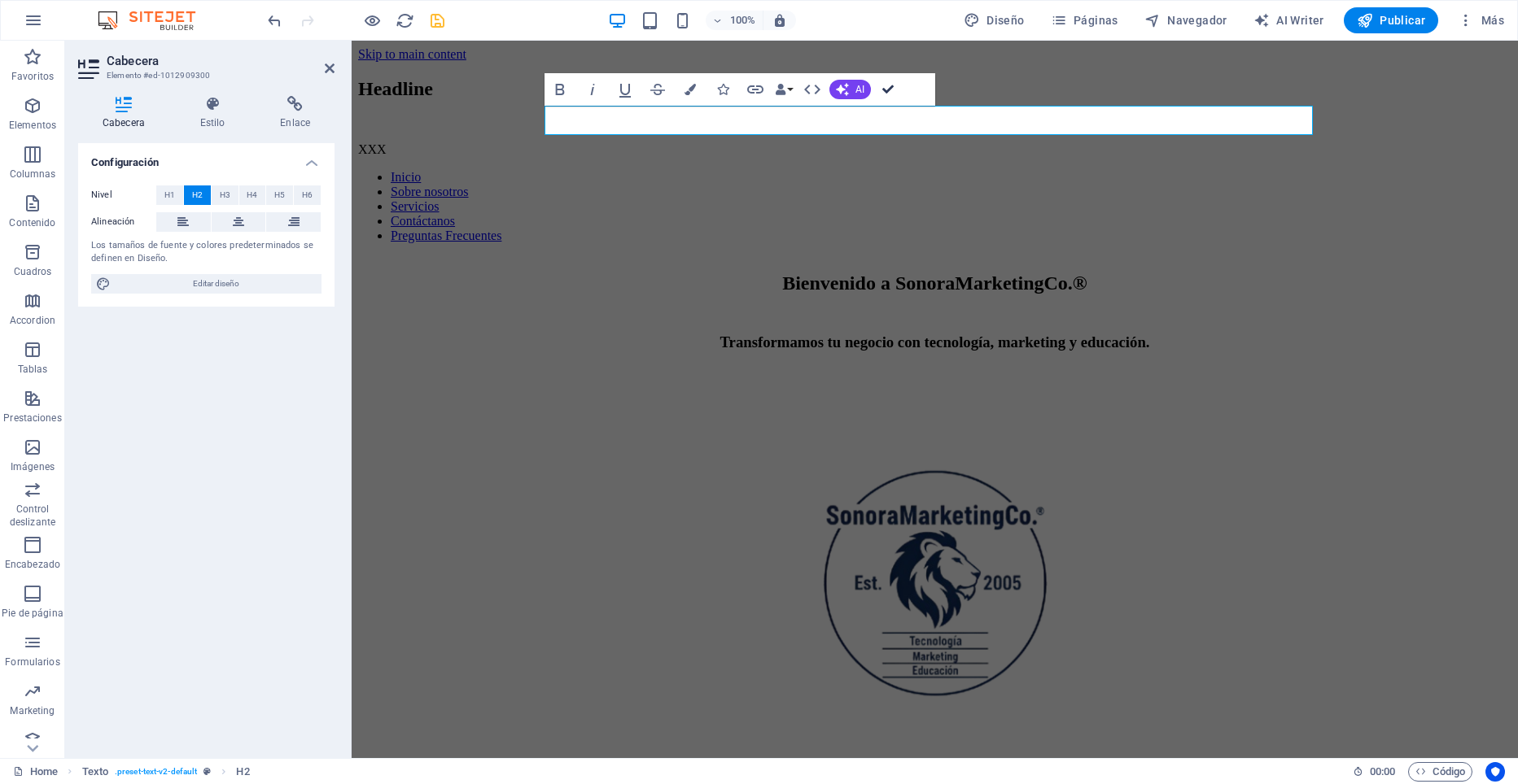
drag, startPoint x: 889, startPoint y: 90, endPoint x: 773, endPoint y: 62, distance: 119.3
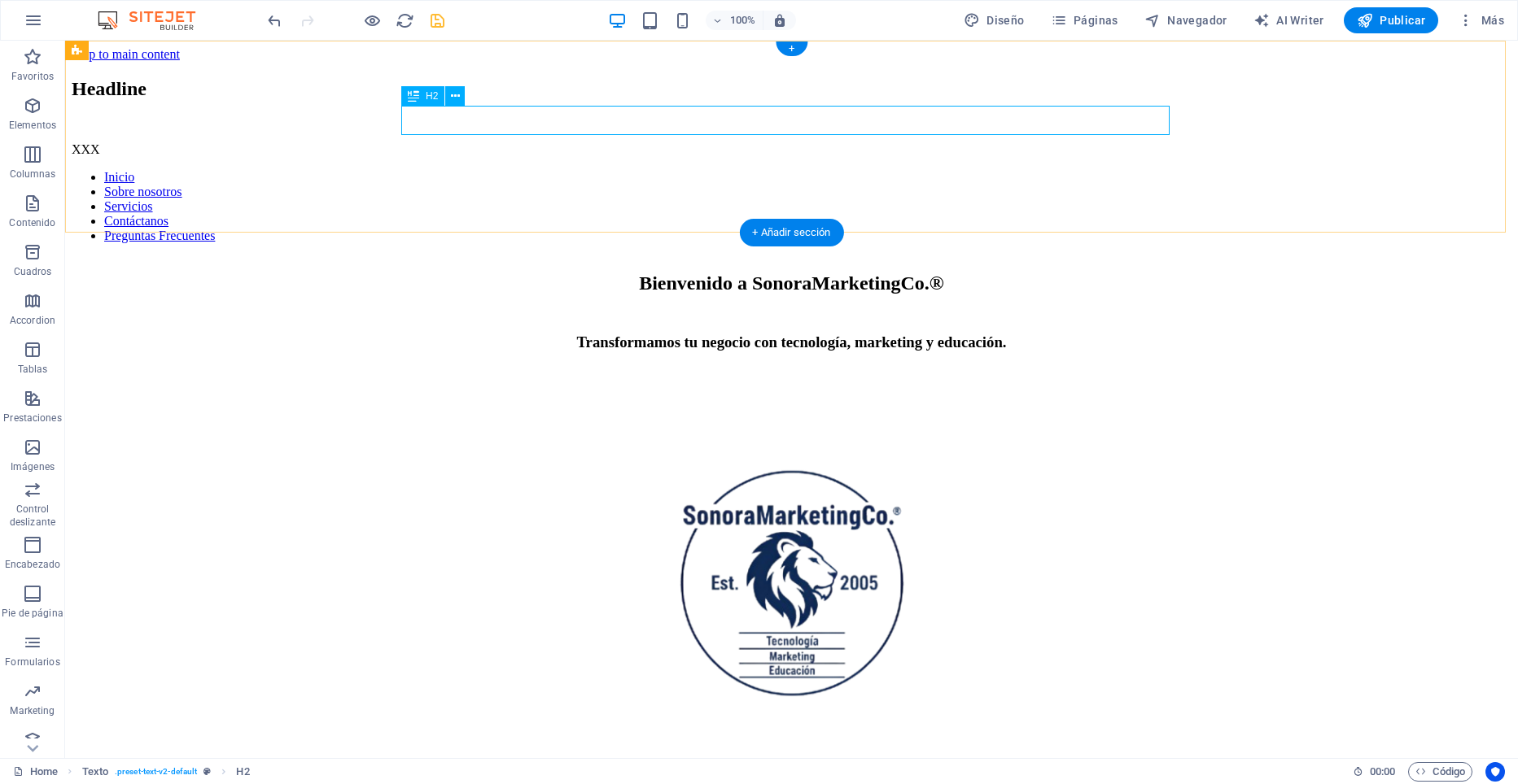
click at [471, 100] on div "Headline" at bounding box center [792, 88] width 1440 height 22
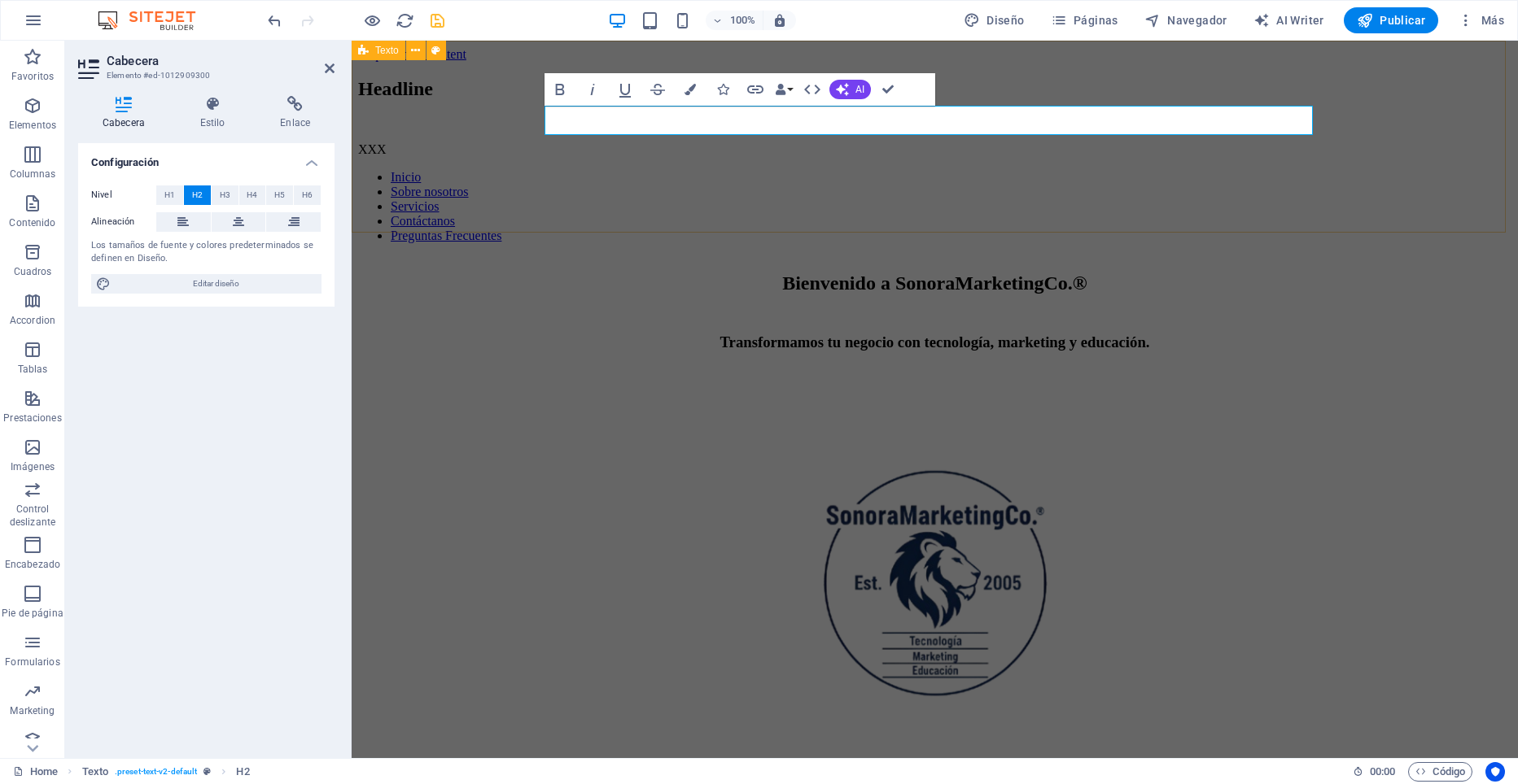
click at [471, 119] on div "Headline XXX" at bounding box center [935, 117] width 1153 height 79
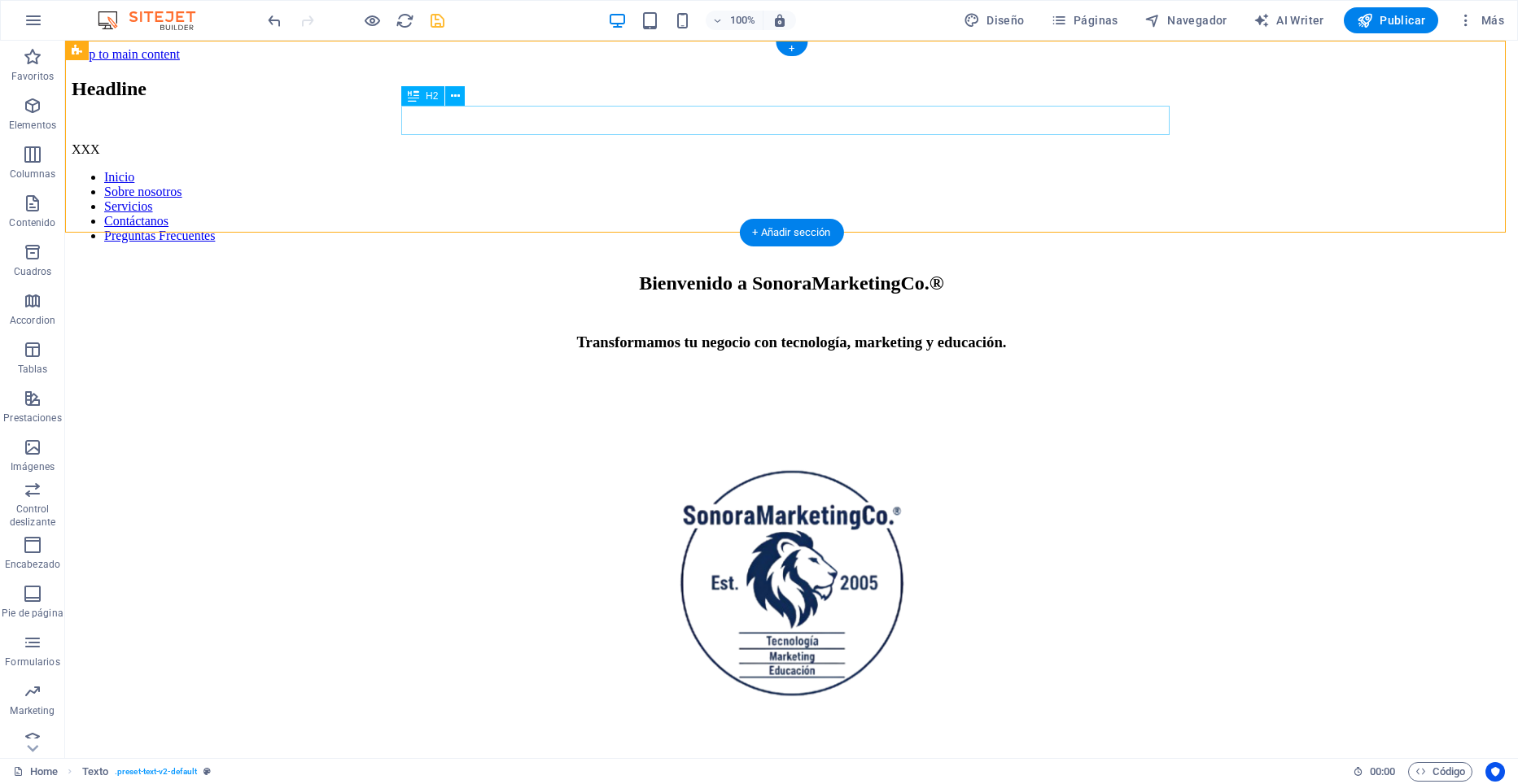
click at [584, 100] on div "Headline" at bounding box center [792, 88] width 1440 height 22
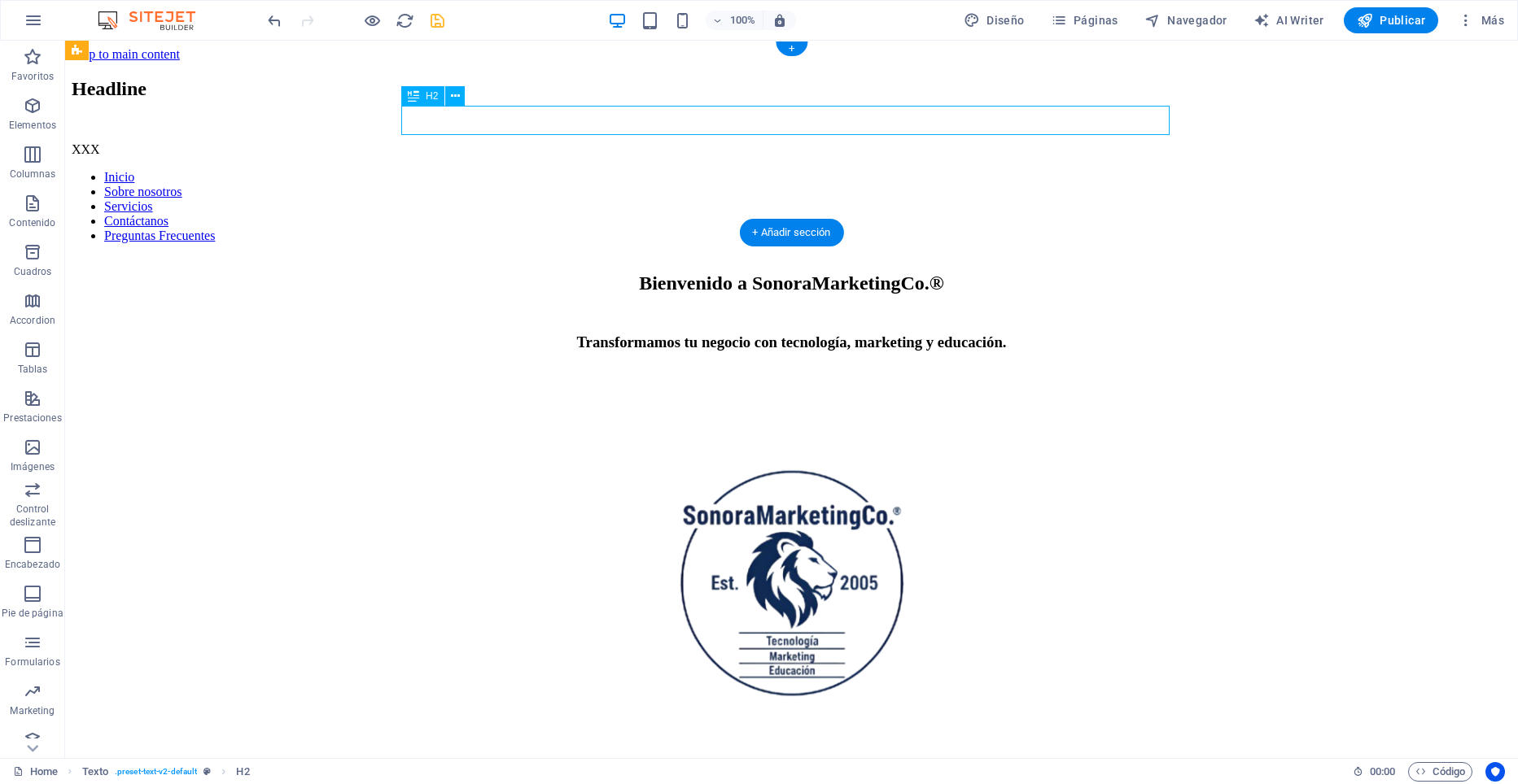
click at [584, 100] on div "Headline" at bounding box center [792, 88] width 1440 height 22
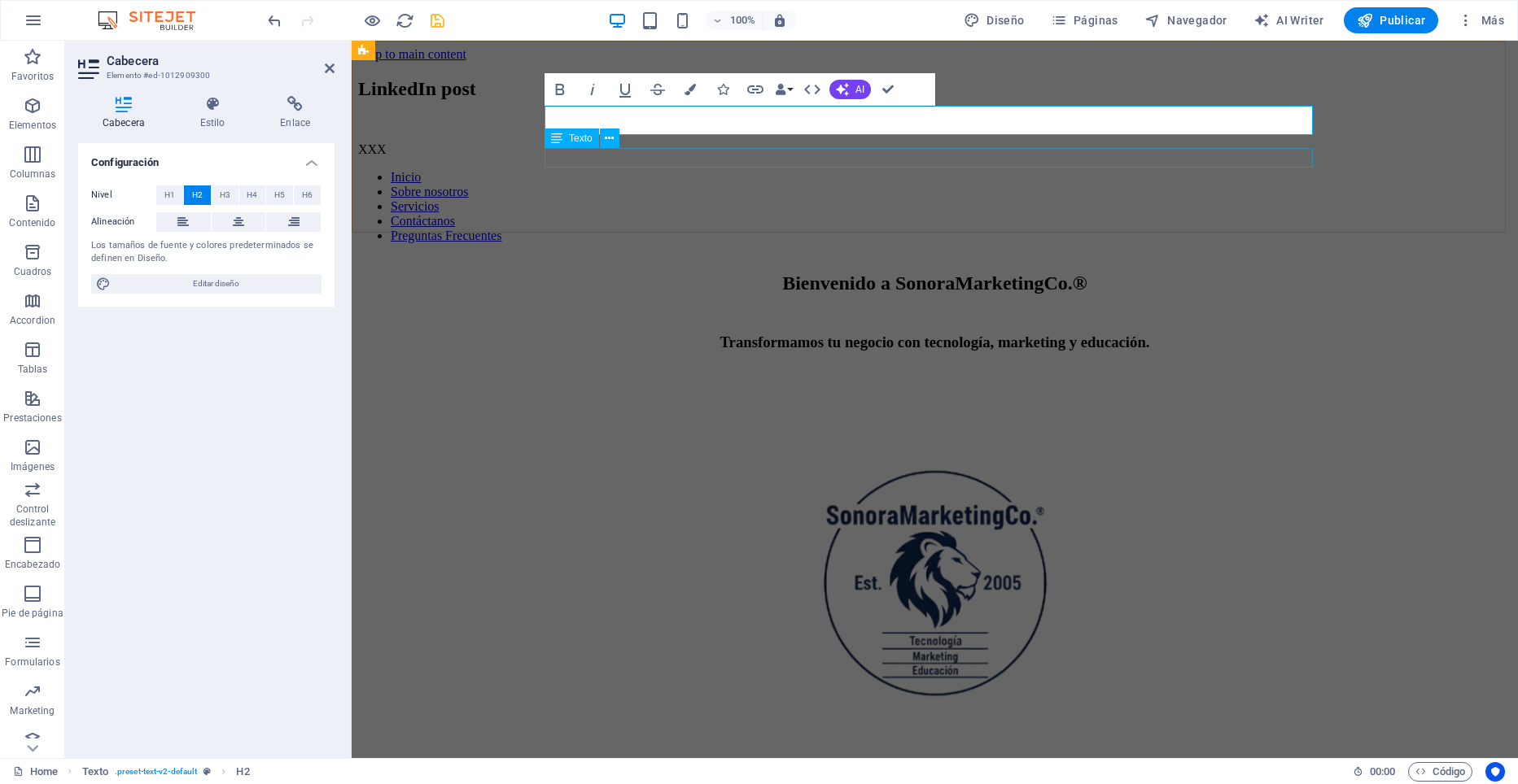
click at [573, 157] on div "XXX" at bounding box center [935, 149] width 1153 height 14
click at [573, 157] on p "XXX" at bounding box center [935, 149] width 1153 height 14
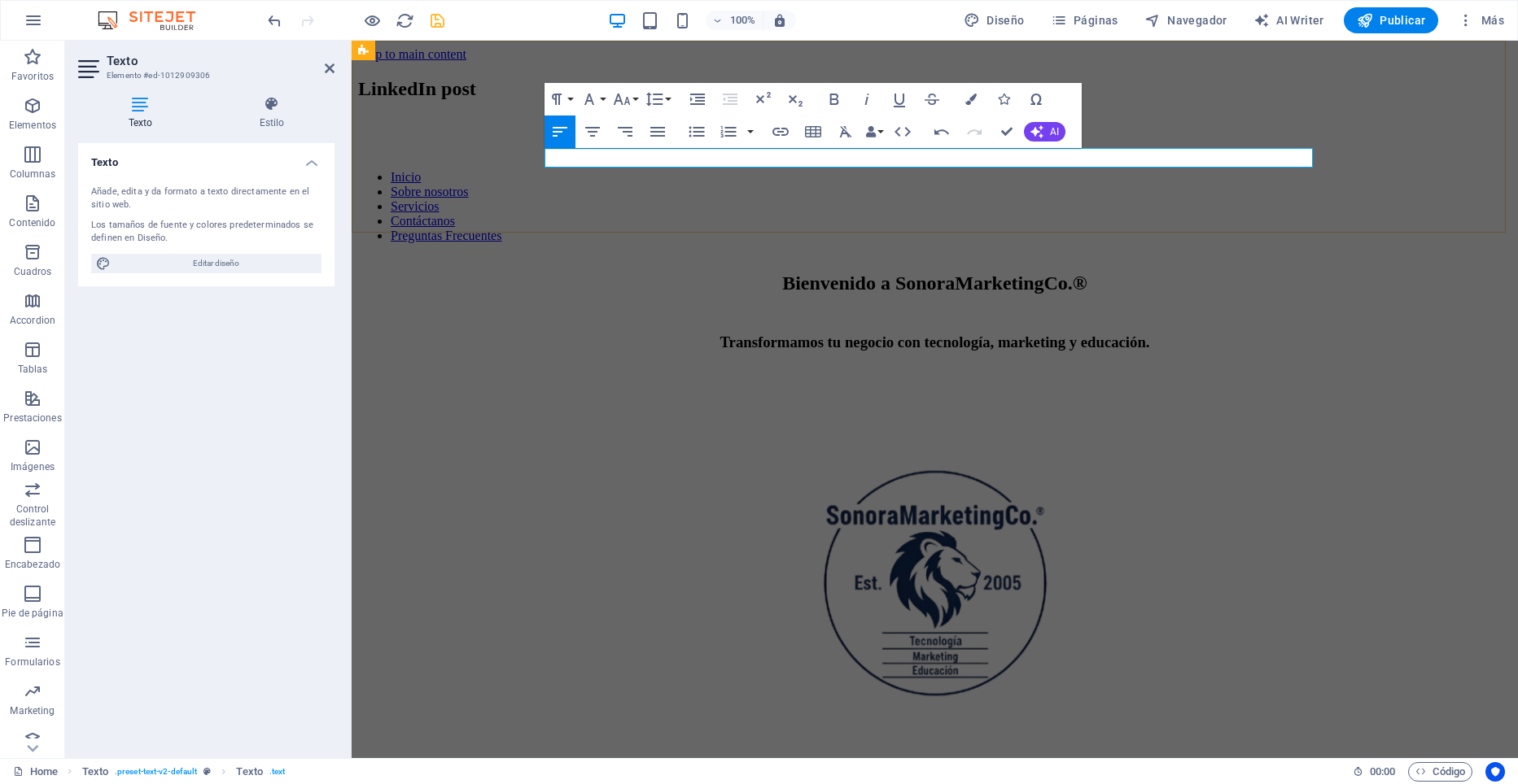
click at [579, 157] on p at bounding box center [935, 149] width 1153 height 14
click at [655, 157] on p at bounding box center [935, 149] width 1153 height 14
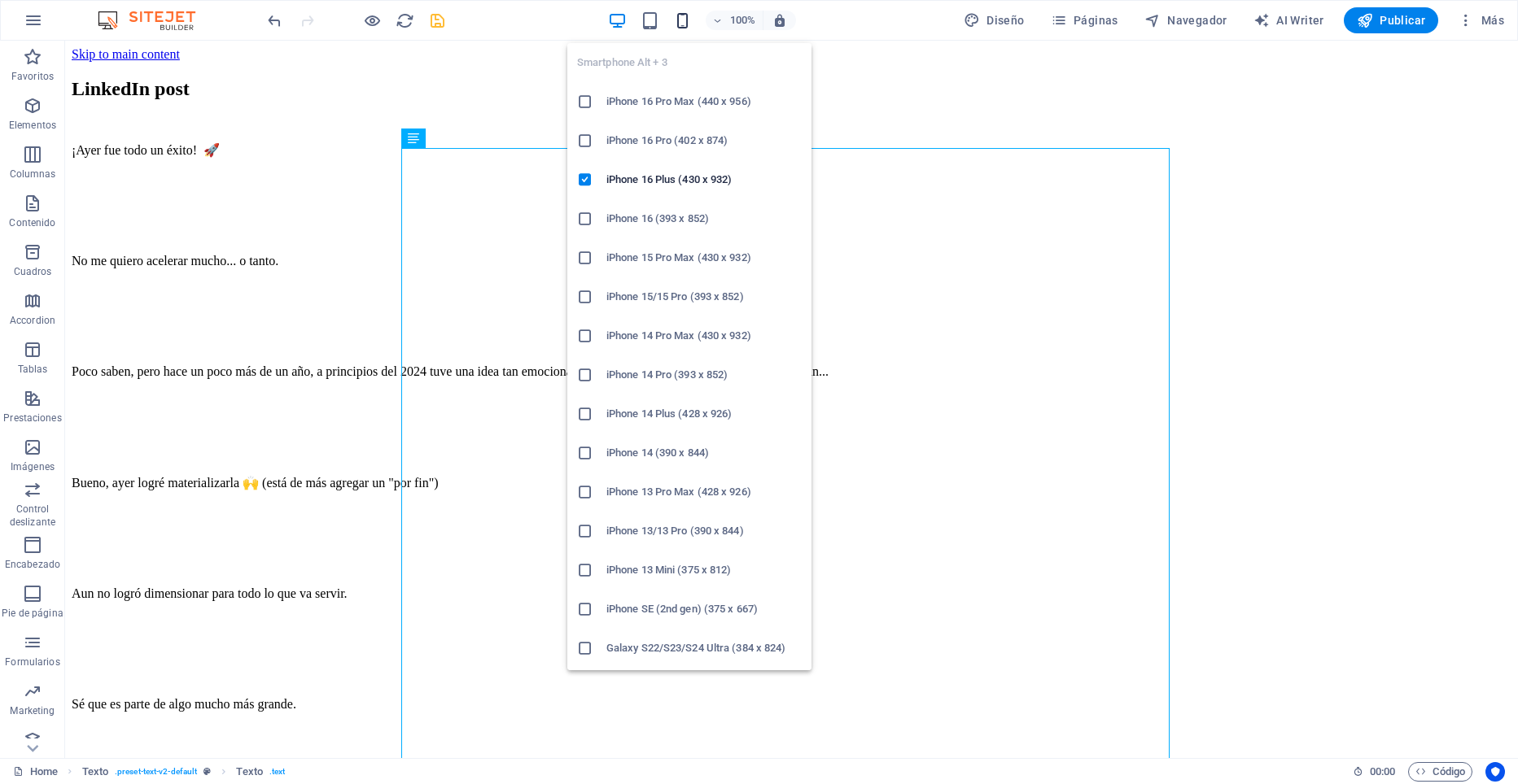
click at [683, 23] on icon "button" at bounding box center [682, 21] width 19 height 19
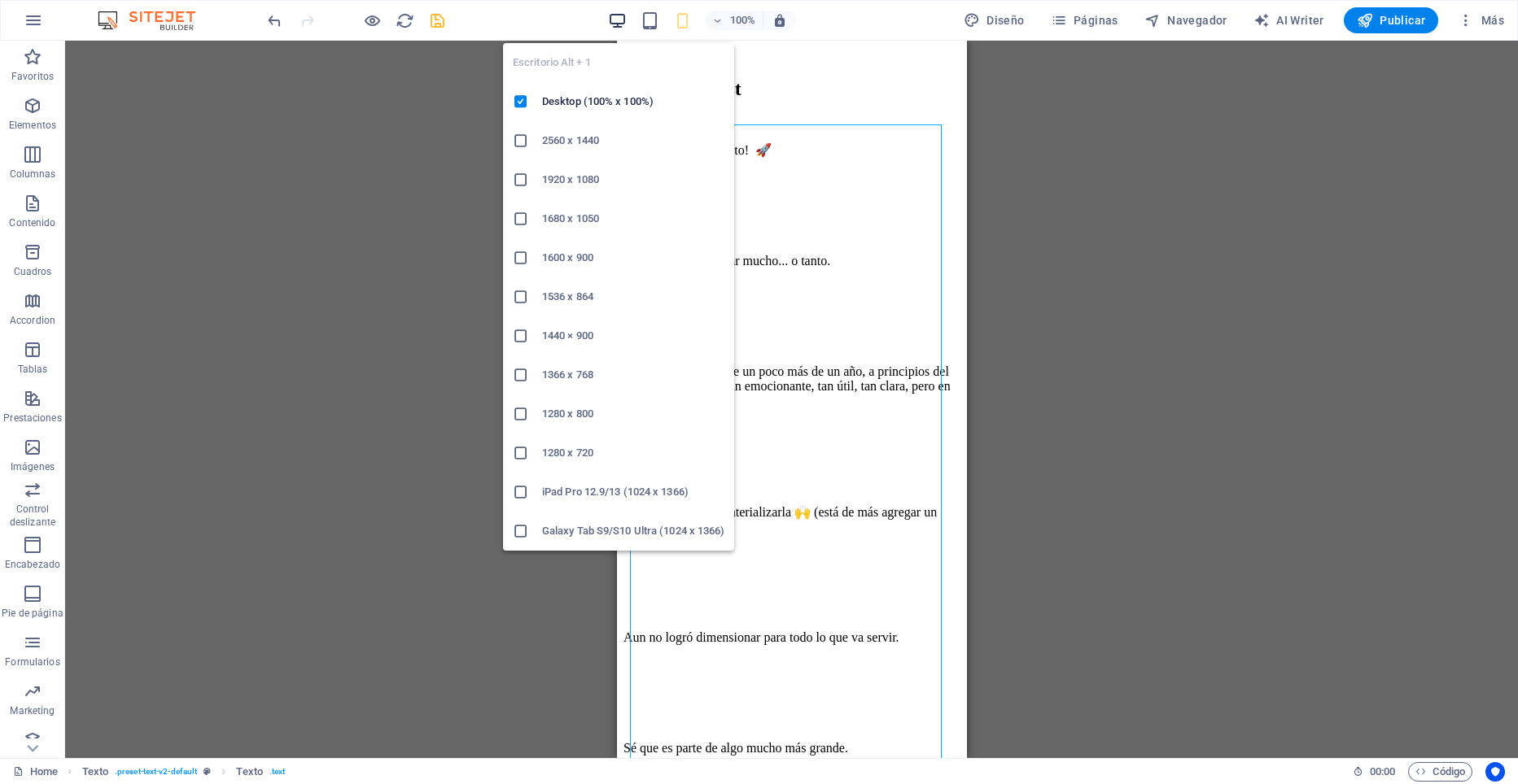
click at [622, 19] on icon "button" at bounding box center [617, 21] width 19 height 19
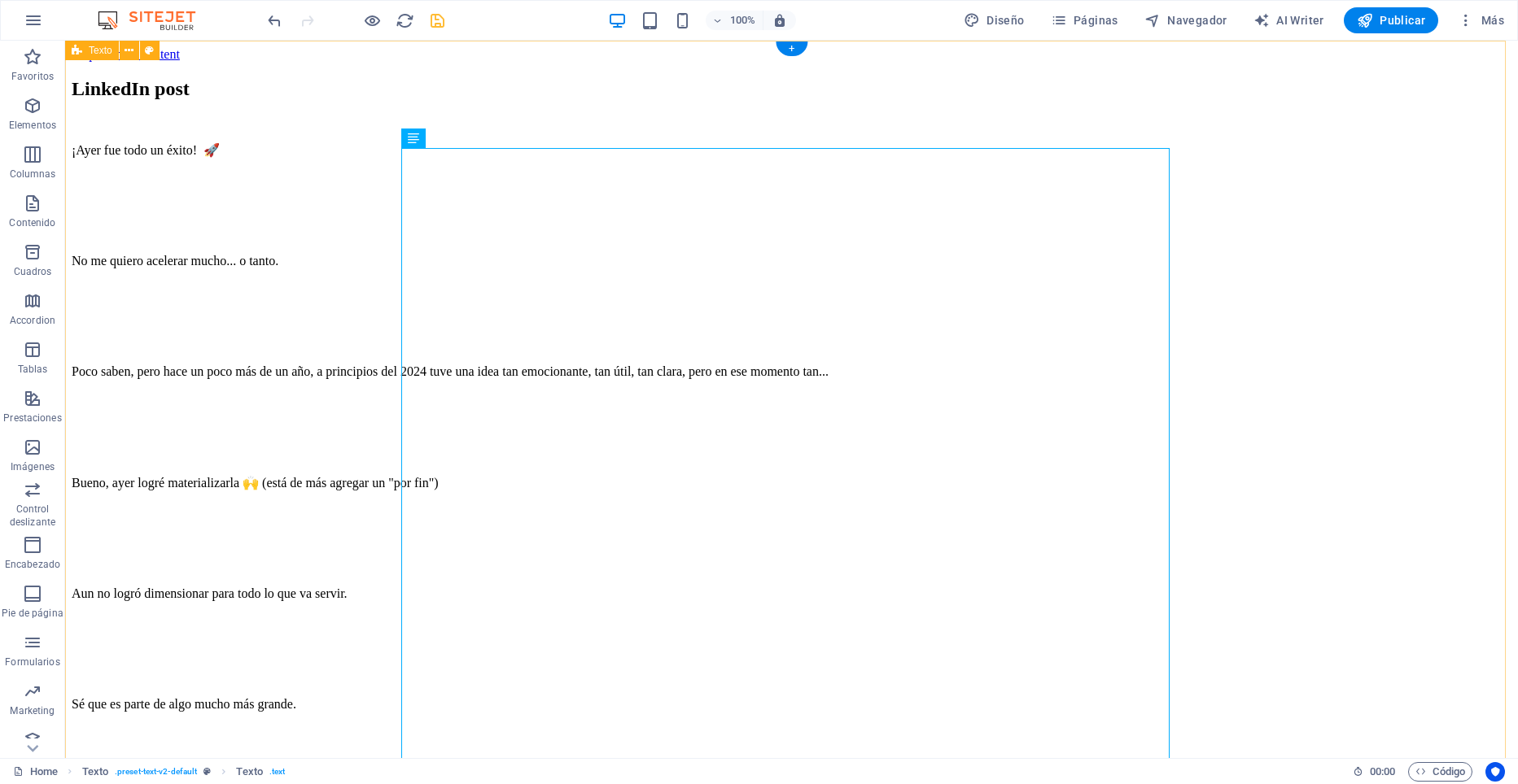
click at [358, 162] on div "LinkedIn post ¡Ayer fue todo un éxito! 🚀 No me quiero acelerar mucho... o tanto…" at bounding box center [792, 796] width 1440 height 1436
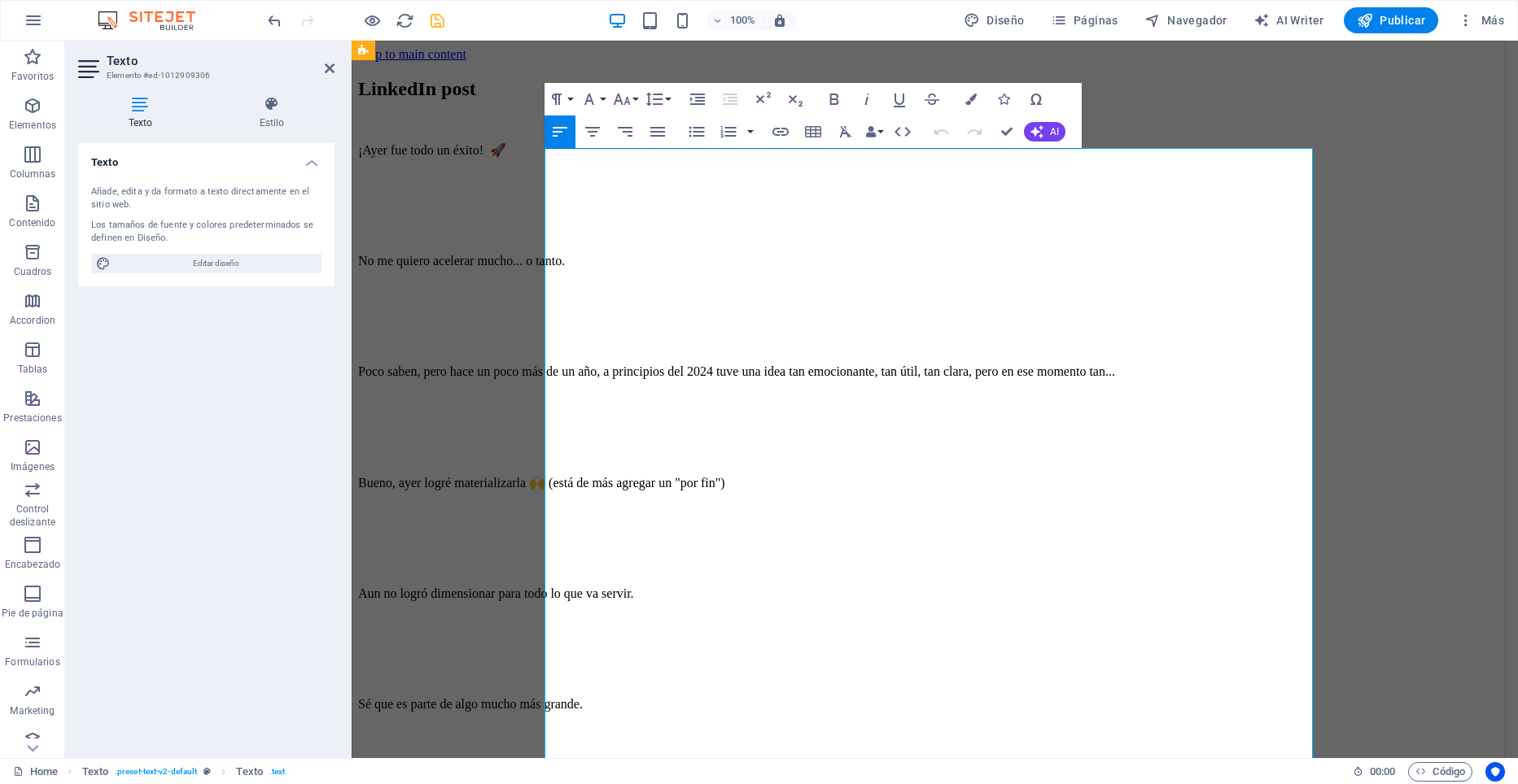
click at [608, 198] on p at bounding box center [935, 205] width 1153 height 14
click at [547, 158] on p "¡Ayer fue todo un éxito! 🚀" at bounding box center [935, 149] width 1153 height 15
click at [558, 180] on p at bounding box center [935, 178] width 1153 height 14
click at [744, 158] on p "¡Ayer fue todo un éxito! 🚀" at bounding box center [935, 149] width 1153 height 15
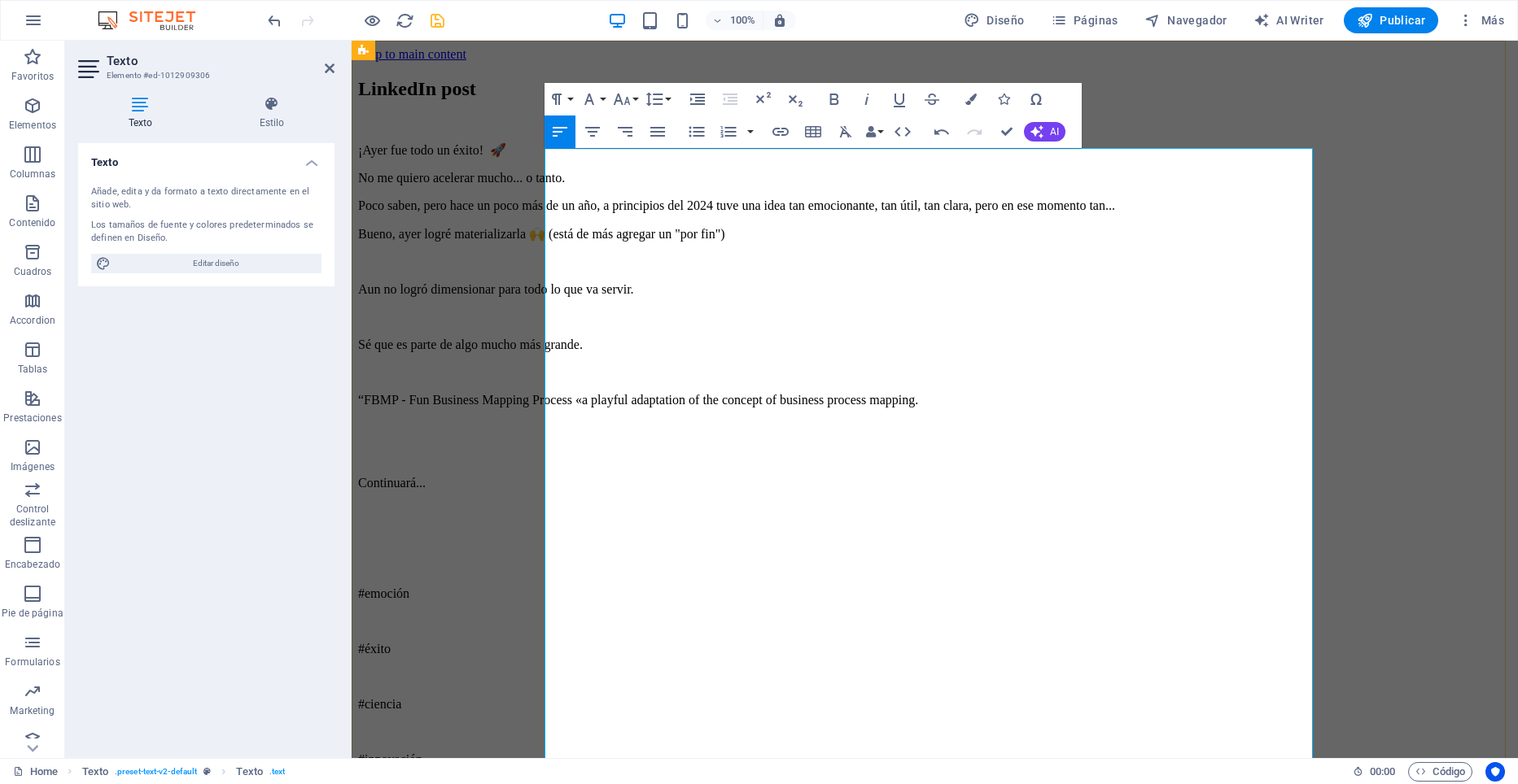
click at [677, 504] on p at bounding box center [935, 511] width 1153 height 14
click at [621, 504] on p at bounding box center [935, 511] width 1153 height 14
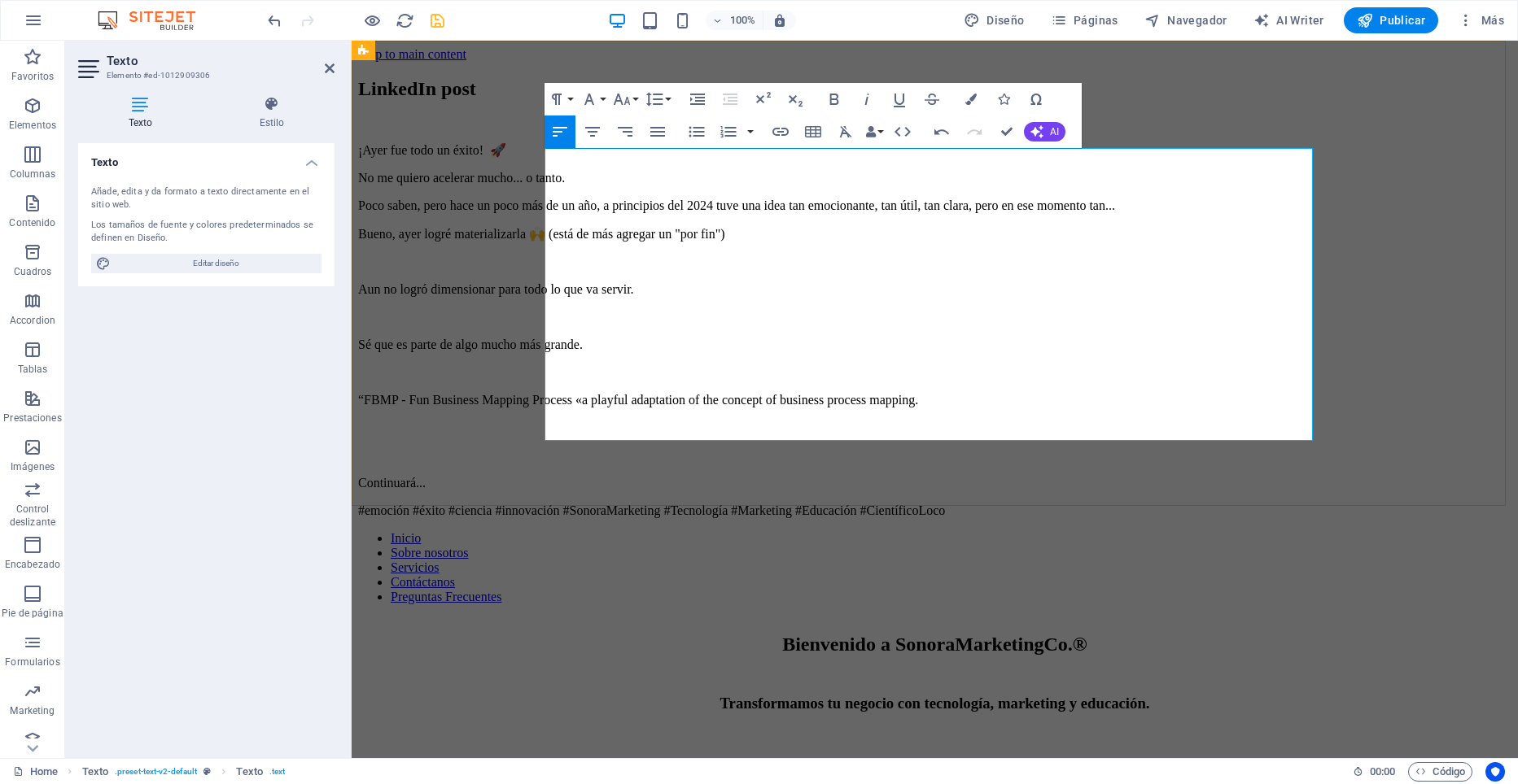
click at [625, 448] on p at bounding box center [935, 455] width 1153 height 14
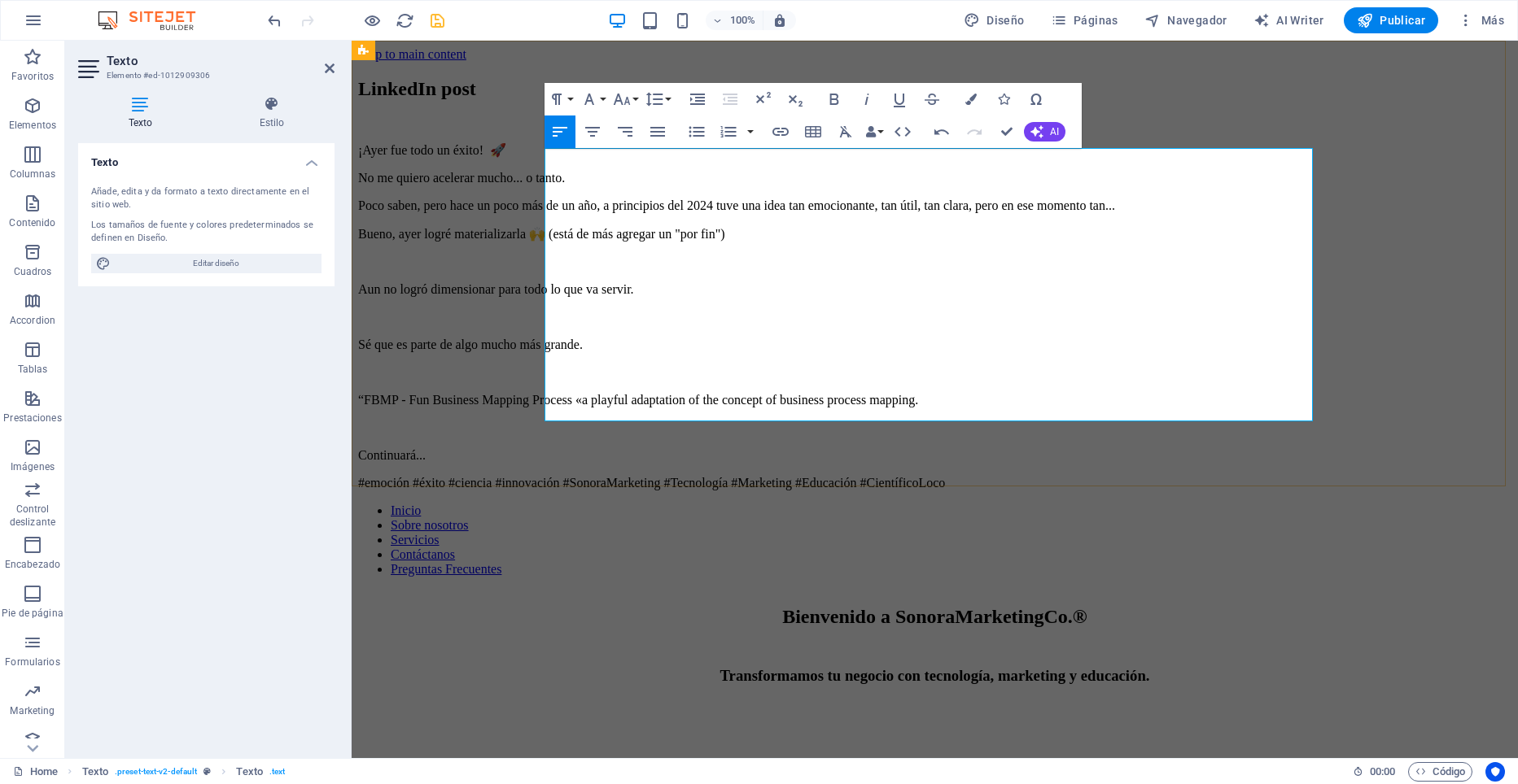
click at [1249, 476] on p "#emoción #éxito #ciencia #innovación #SonoraMarketing #Tecnología #Marketing #E…" at bounding box center [935, 483] width 1153 height 14
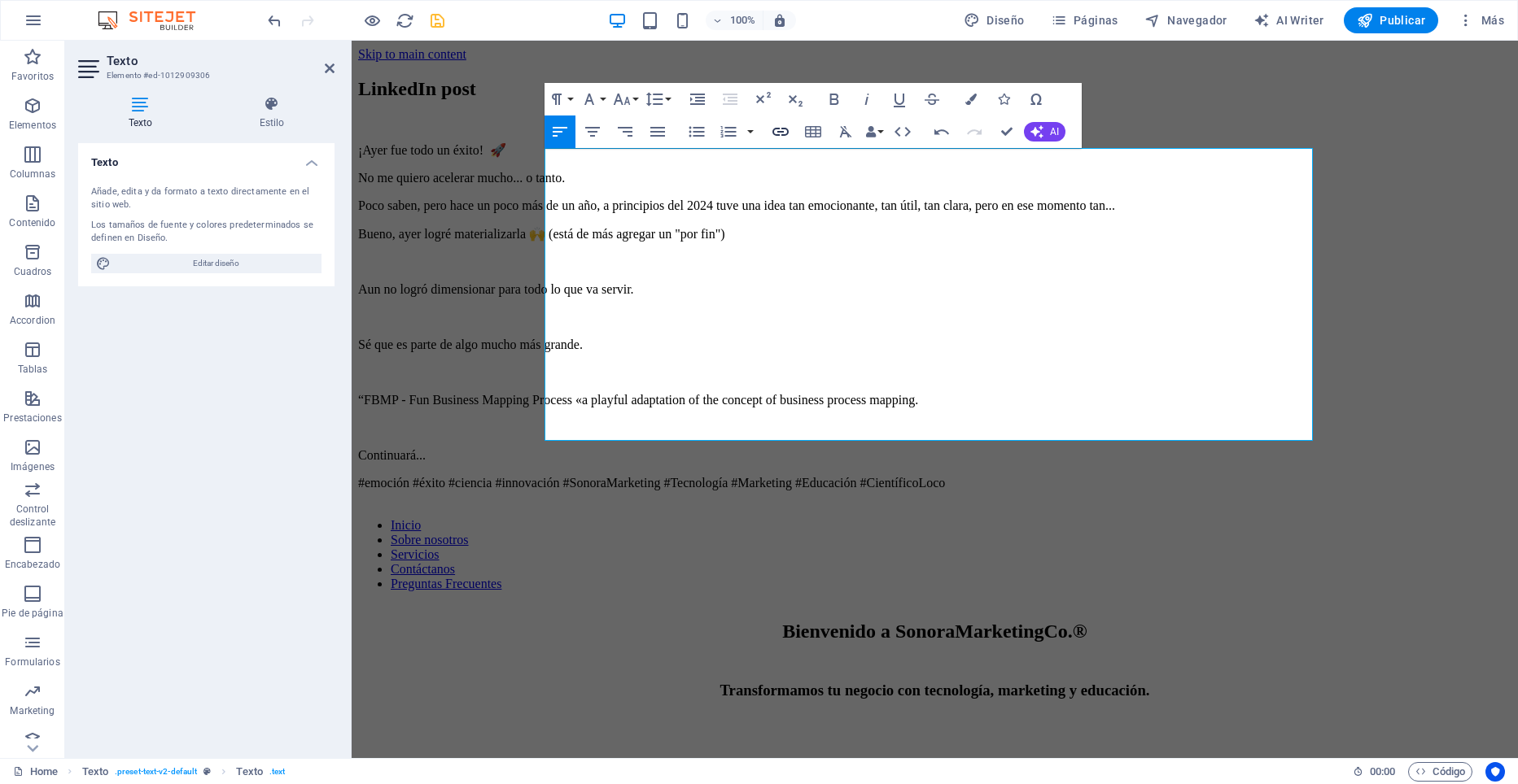
click at [782, 128] on icon "button" at bounding box center [781, 132] width 20 height 20
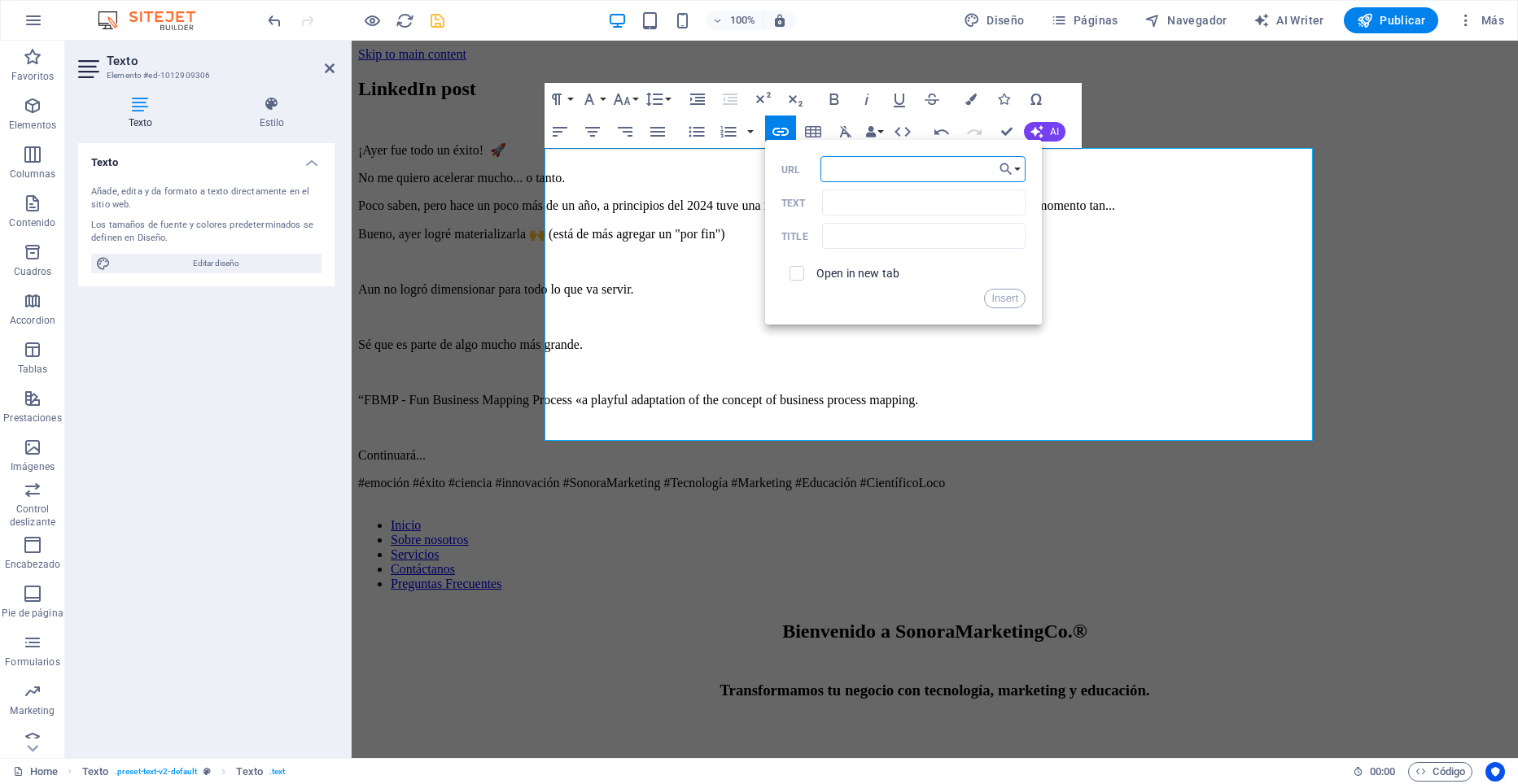
paste input "[URL][DOMAIN_NAME][PERSON_NAME]"
type input "[URL][DOMAIN_NAME][PERSON_NAME]"
click at [853, 270] on label "Open in new tab" at bounding box center [858, 273] width 83 height 13
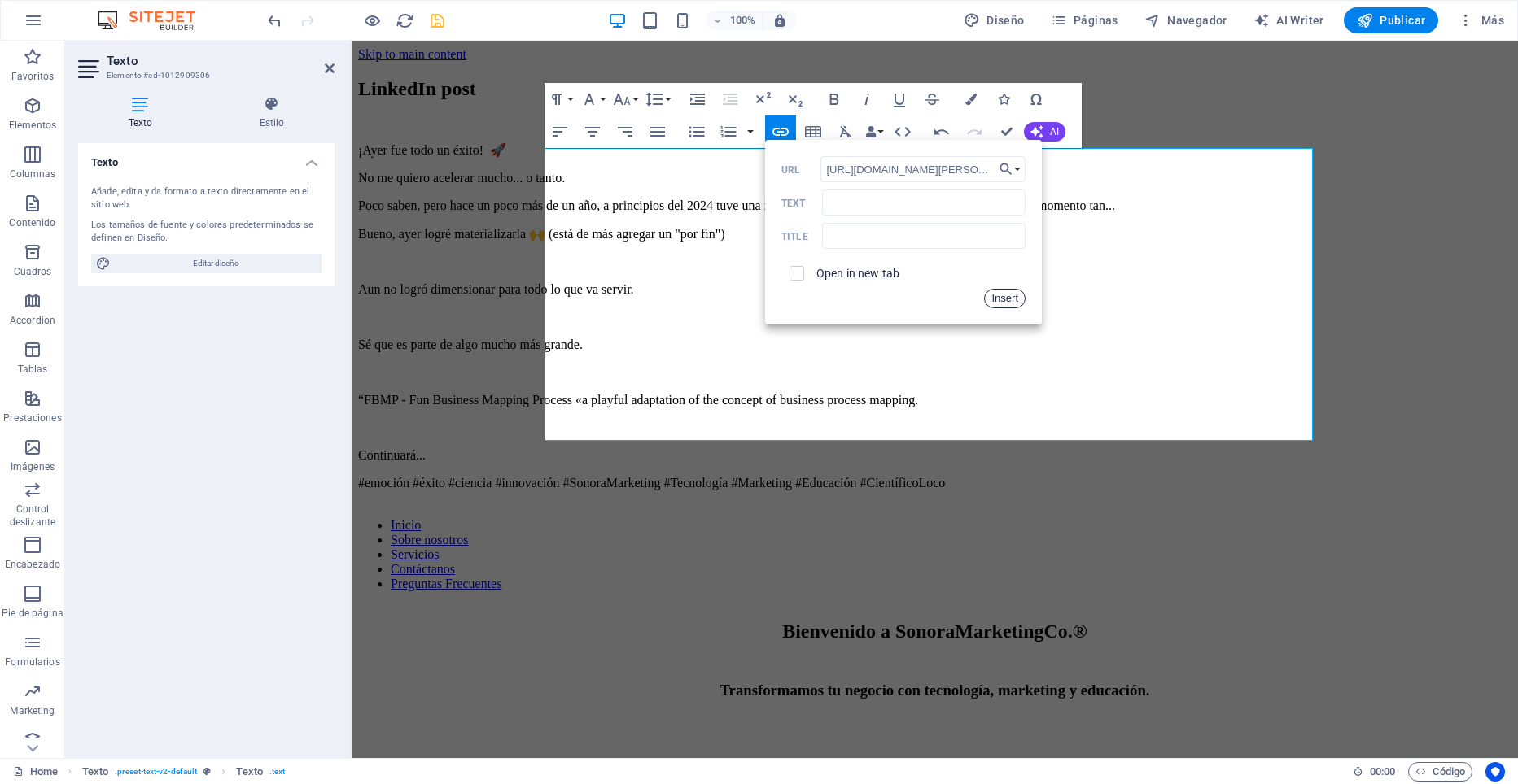
click at [1010, 299] on button "Insert" at bounding box center [1004, 298] width 41 height 20
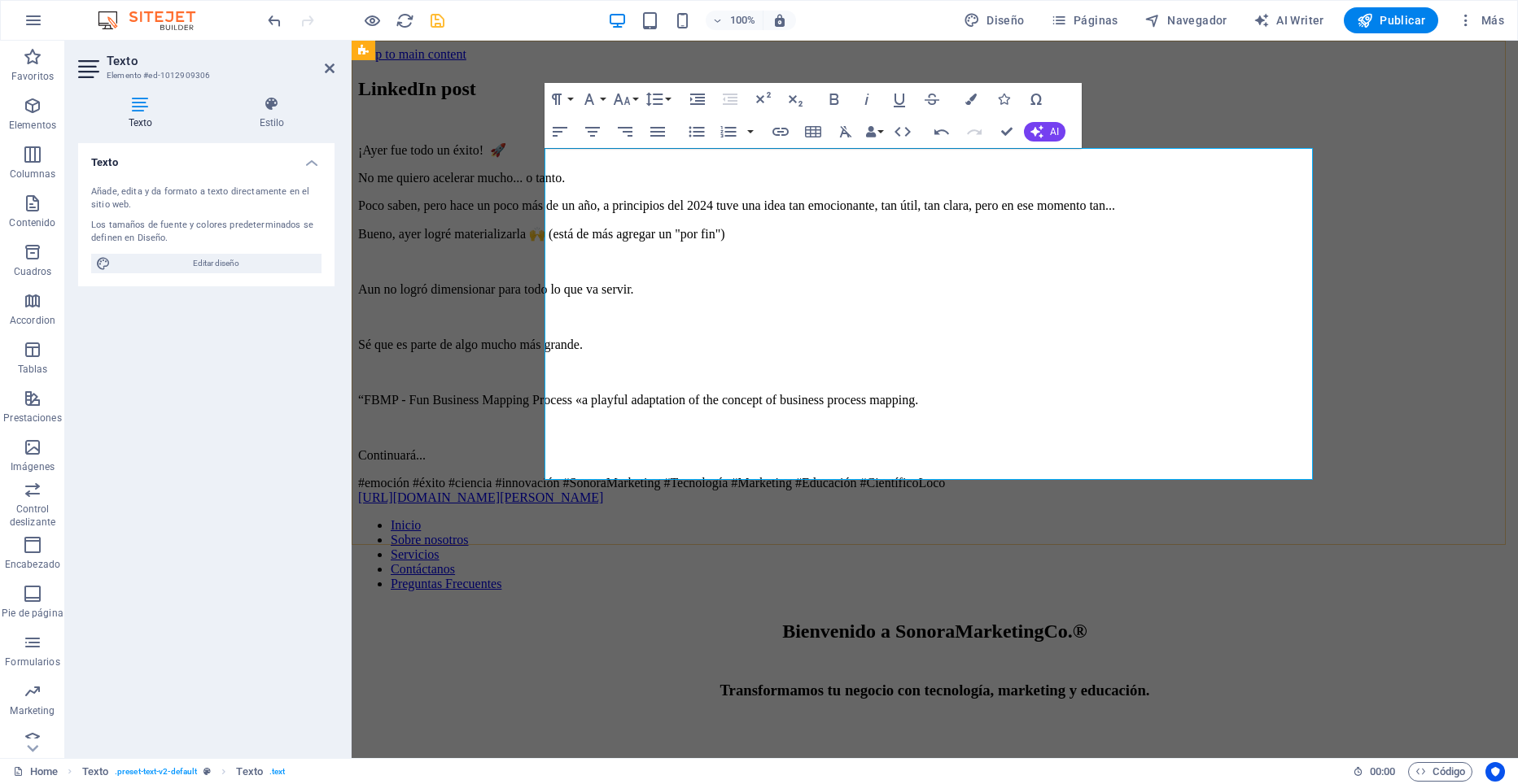
click at [732, 476] on p "#emoción #éxito #ciencia #innovación #SonoraMarketing #Tecnología #Marketing #E…" at bounding box center [935, 490] width 1153 height 29
click at [973, 282] on p "Aun no logró dimensionar para todo lo que va servir." at bounding box center [935, 289] width 1153 height 14
click at [551, 158] on p "¡Ayer fue todo un éxito! 🚀" at bounding box center [935, 149] width 1153 height 15
drag, startPoint x: 718, startPoint y: 472, endPoint x: 528, endPoint y: 63, distance: 451.0
click at [528, 78] on div "LinkedIn post ¡Ayer fue todo un éxito! 🚀 No me quiero acelerar mucho... o tanto…" at bounding box center [935, 291] width 1153 height 427
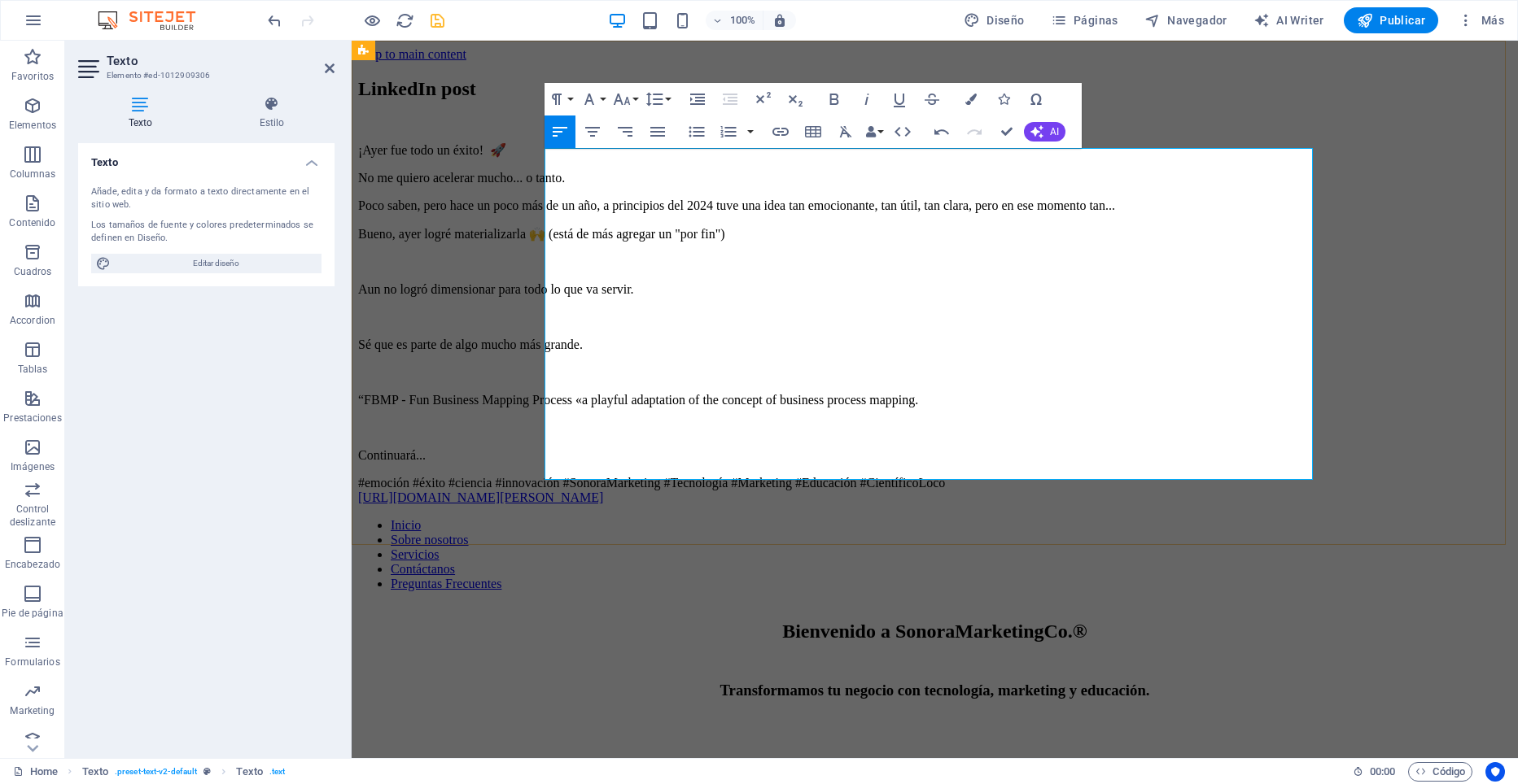
copy div "¡Ayer fue todo un éxito! 🚀 No me quiero acelerar mucho... o tanto. Poco saben, …"
click at [1045, 134] on button "AI" at bounding box center [1044, 132] width 41 height 20
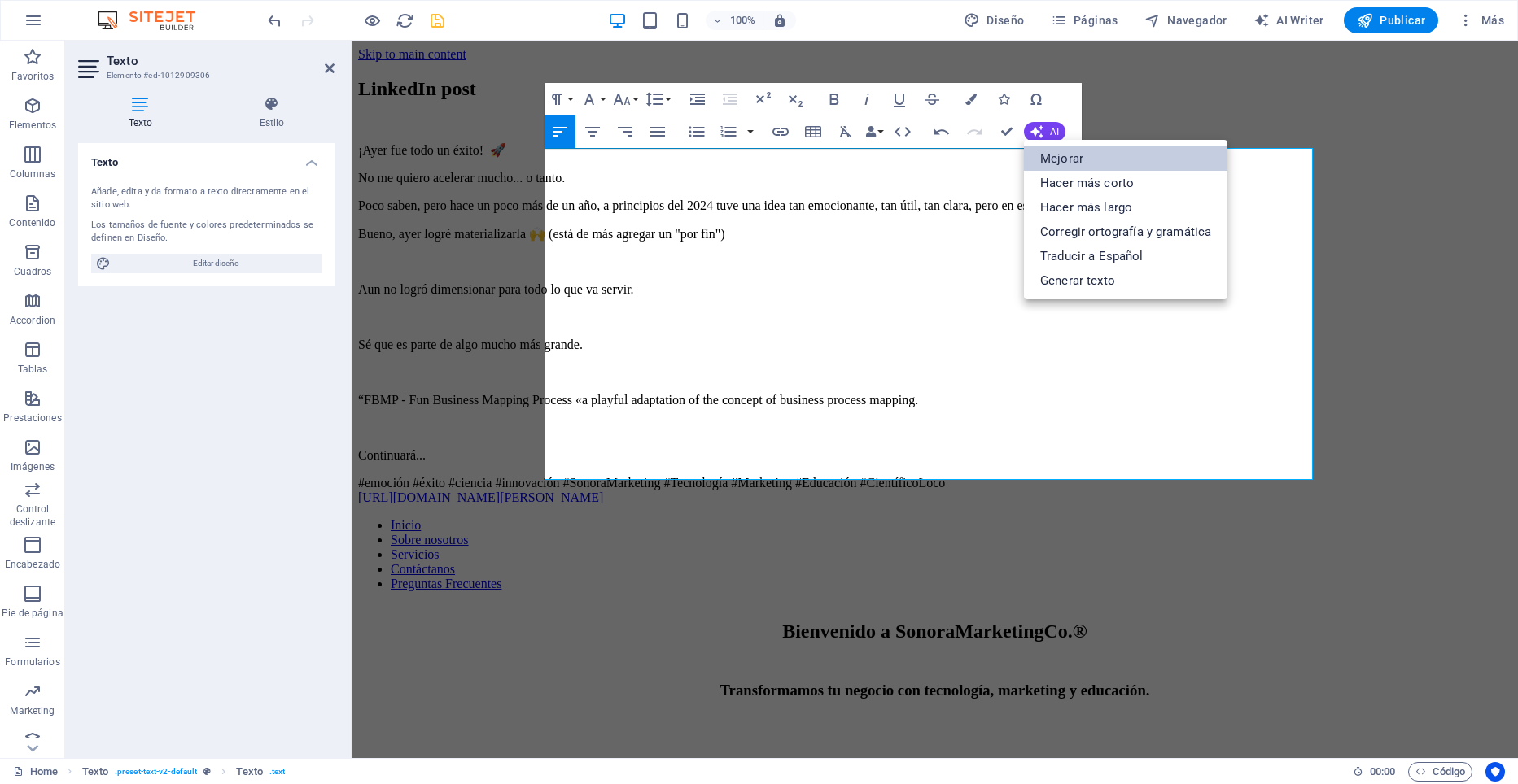
click at [1076, 158] on link "Mejorar" at bounding box center [1126, 158] width 204 height 24
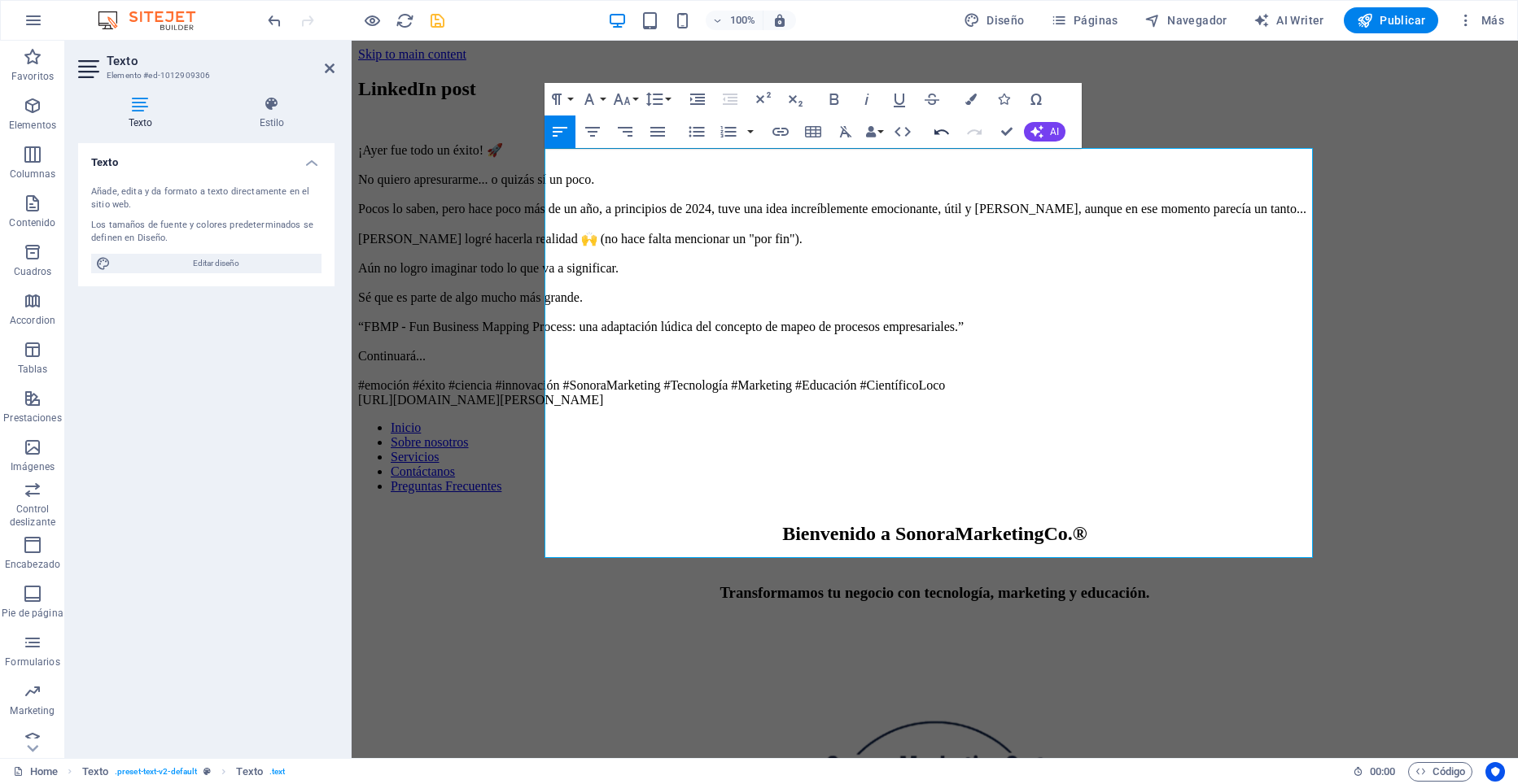
click at [936, 132] on icon "button" at bounding box center [942, 132] width 14 height 5
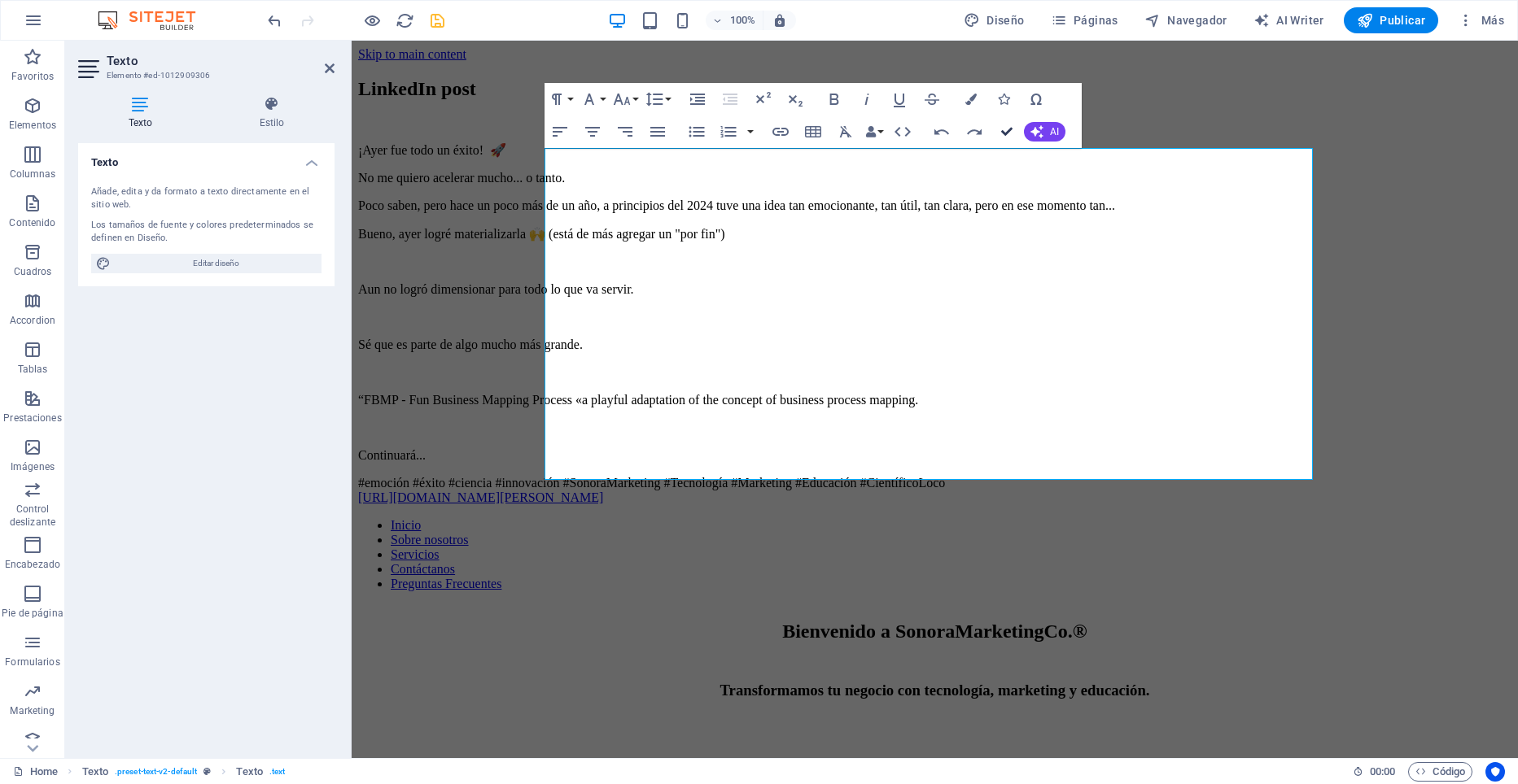
drag, startPoint x: 940, startPoint y: 86, endPoint x: 1003, endPoint y: 126, distance: 74.6
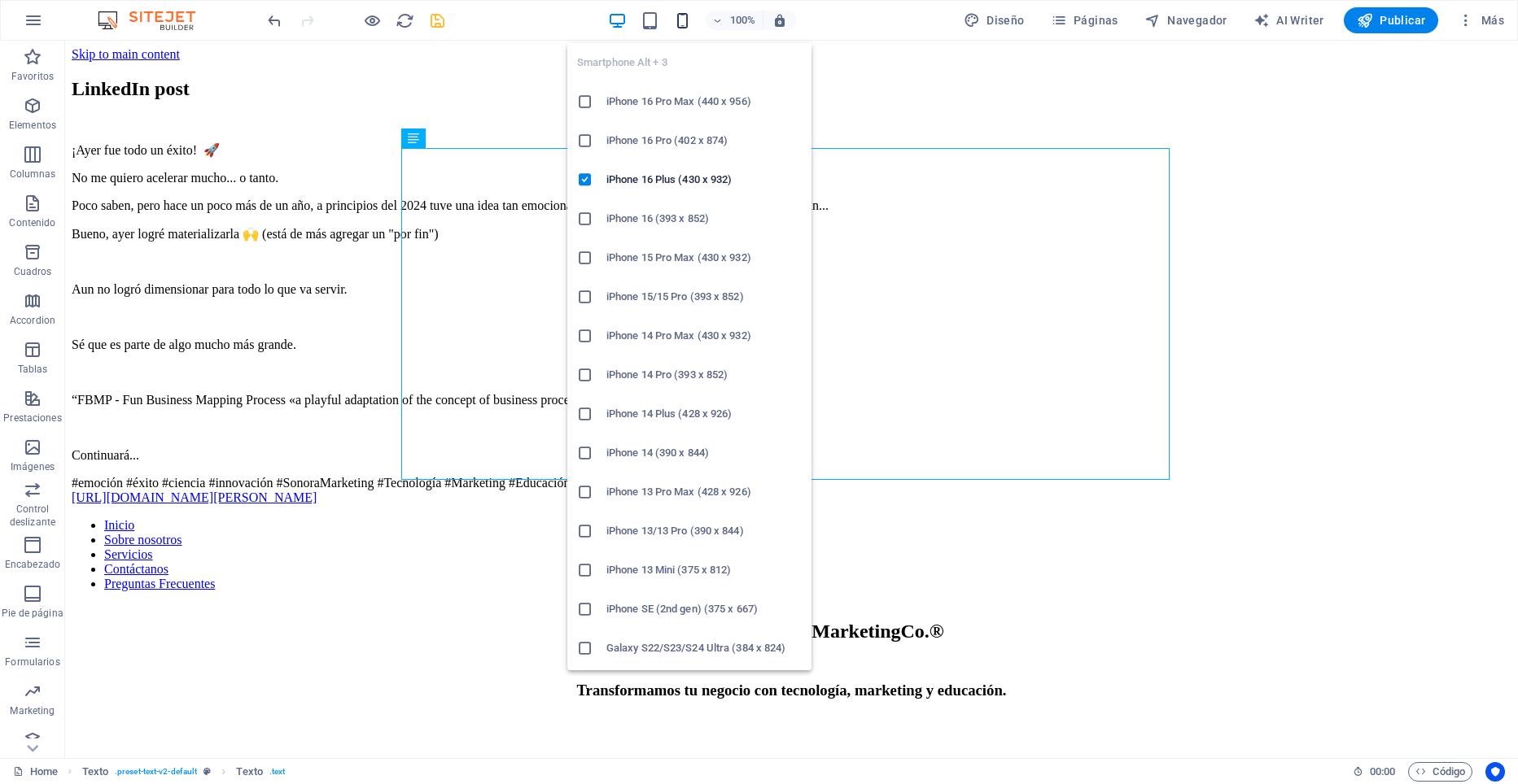
click at [683, 20] on icon "button" at bounding box center [682, 21] width 19 height 19
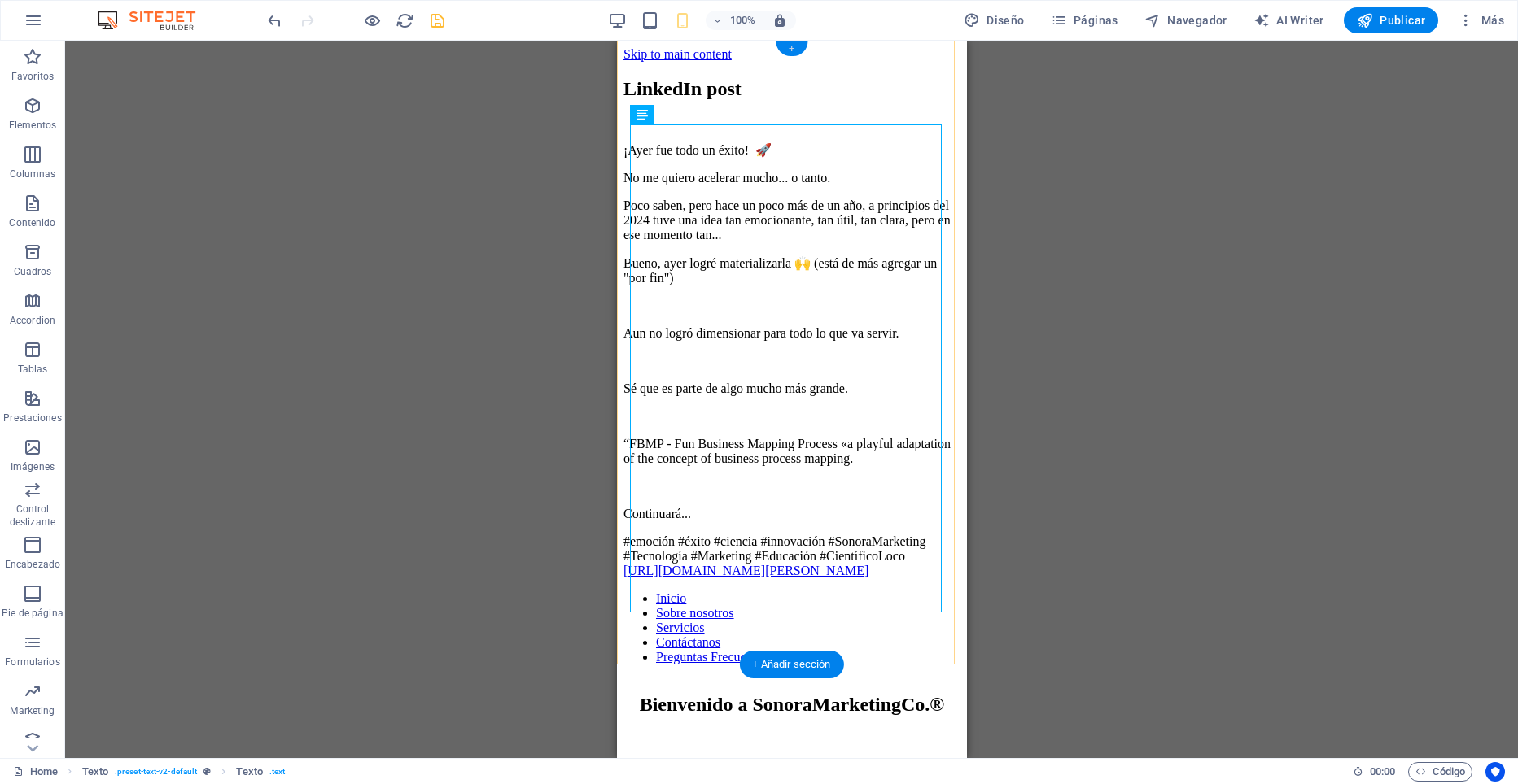
click at [792, 50] on div "+" at bounding box center [792, 48] width 32 height 14
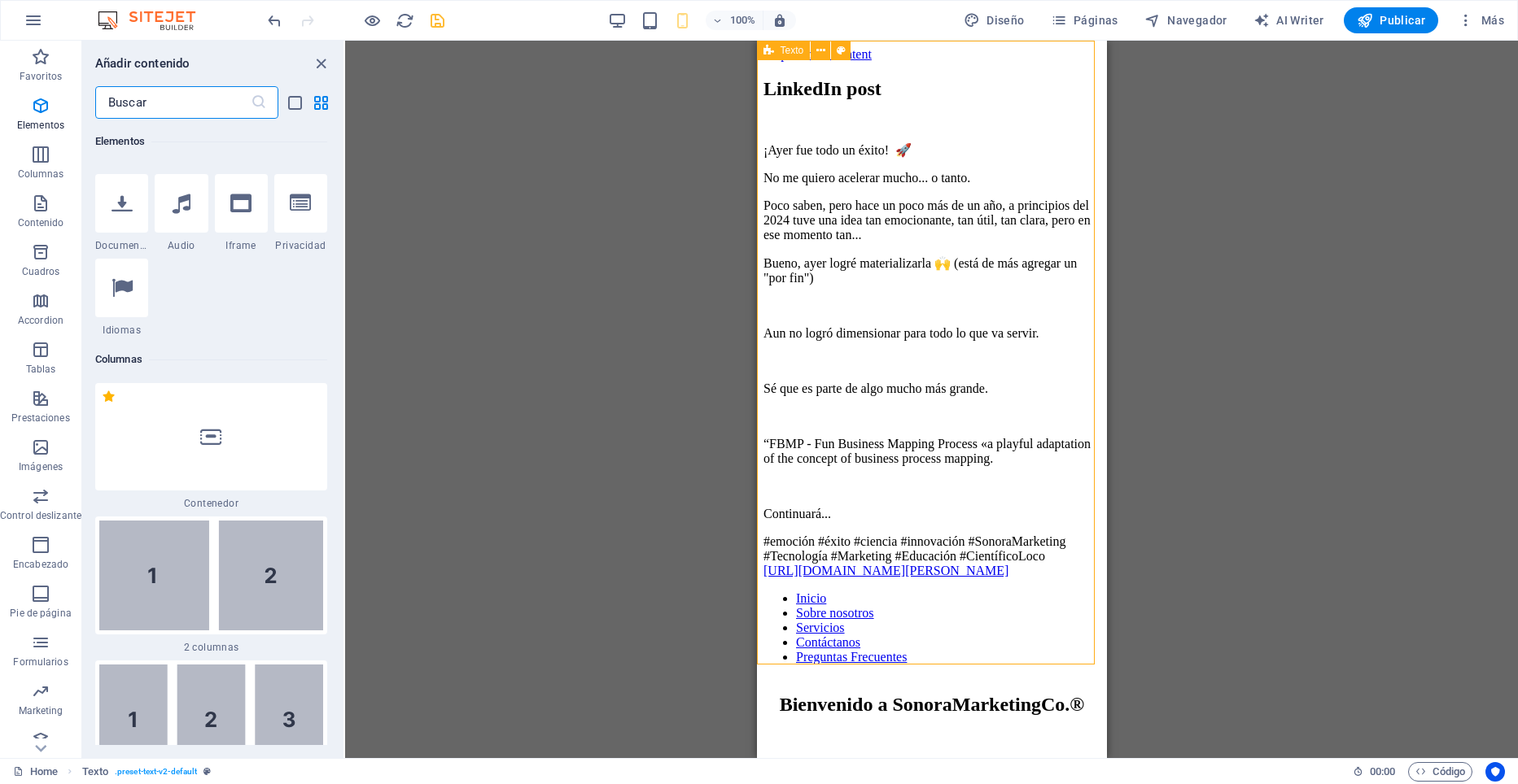
scroll to position [4981, 0]
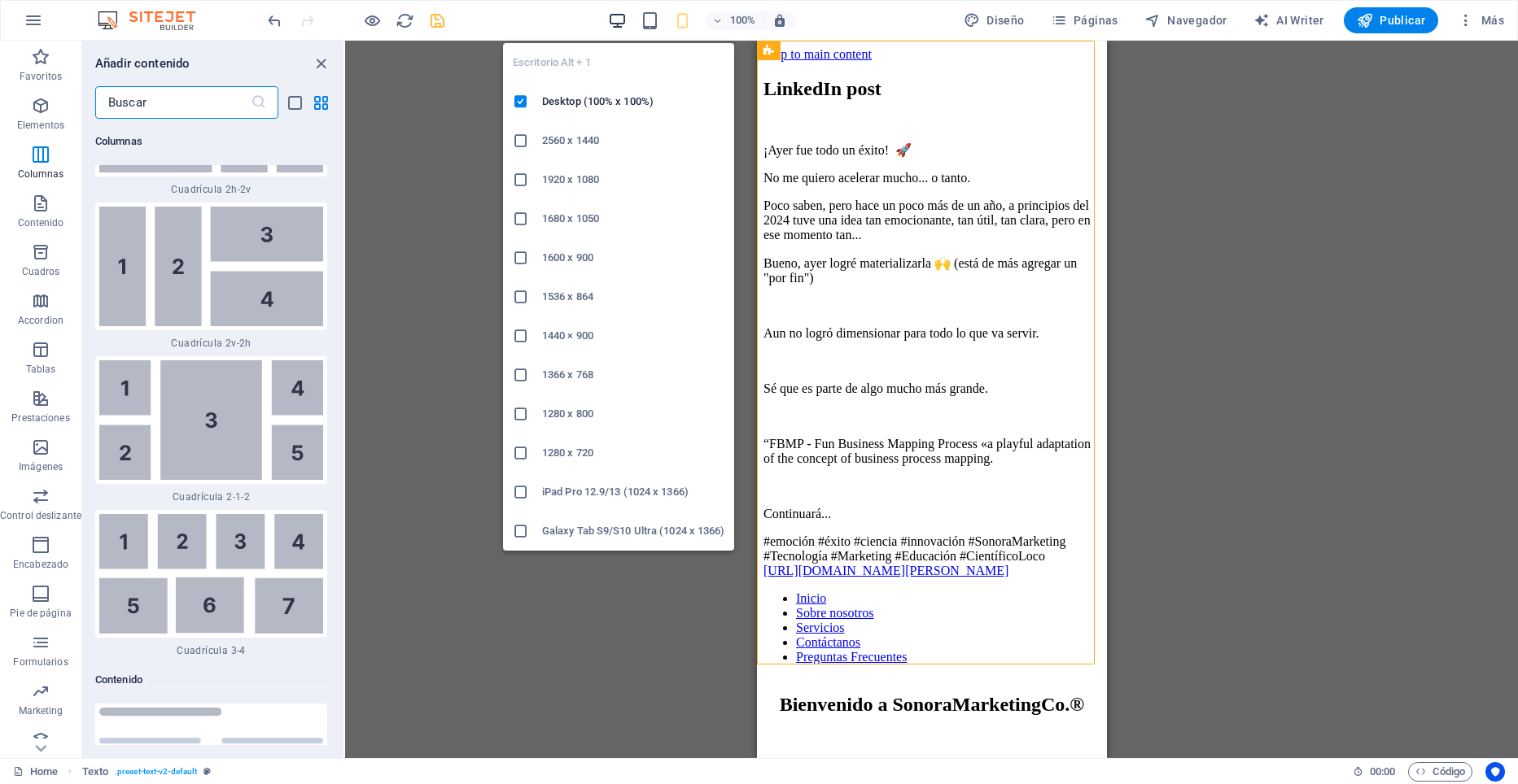
click at [618, 19] on icon "button" at bounding box center [617, 21] width 19 height 19
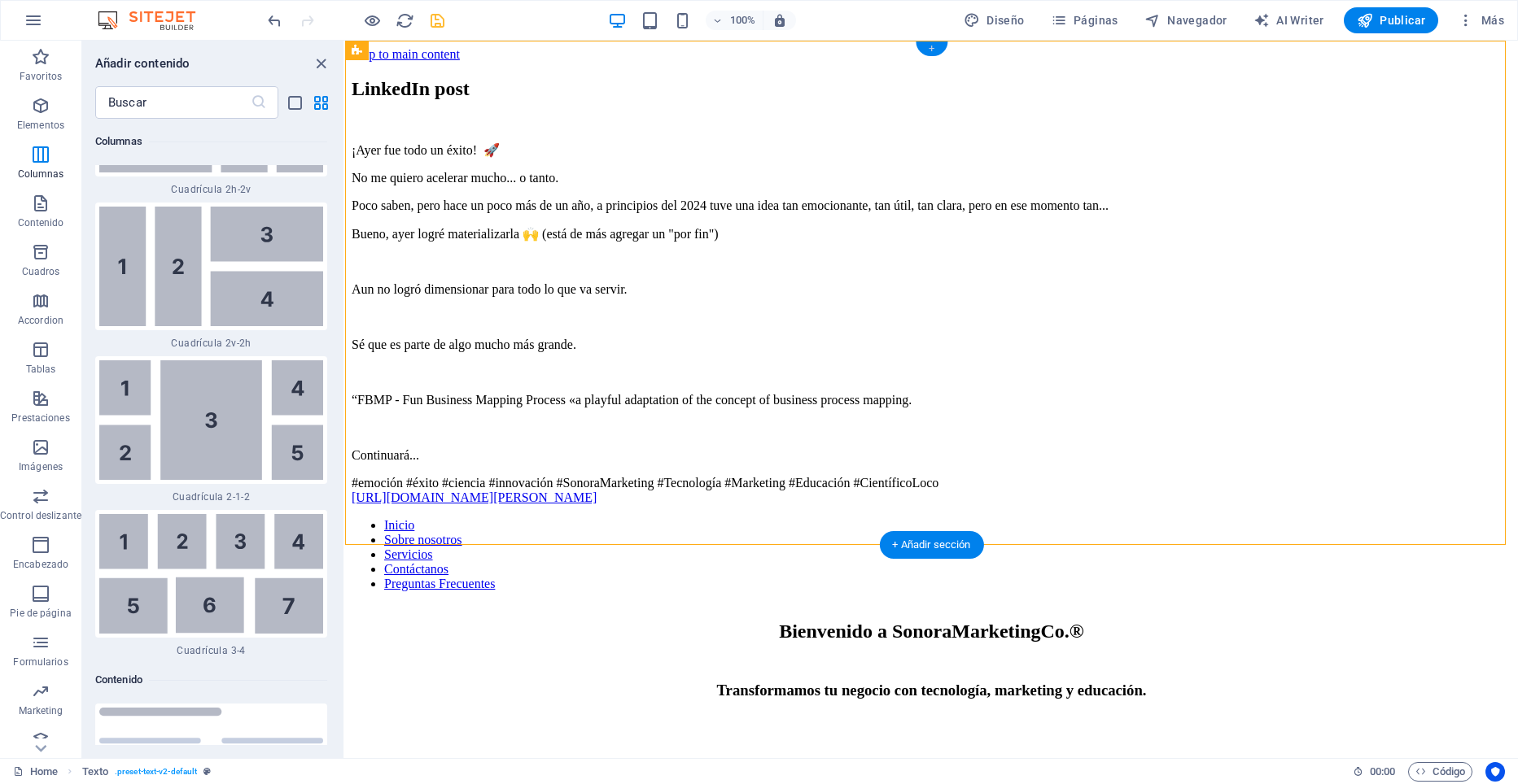
click at [932, 44] on div "+" at bounding box center [932, 48] width 32 height 14
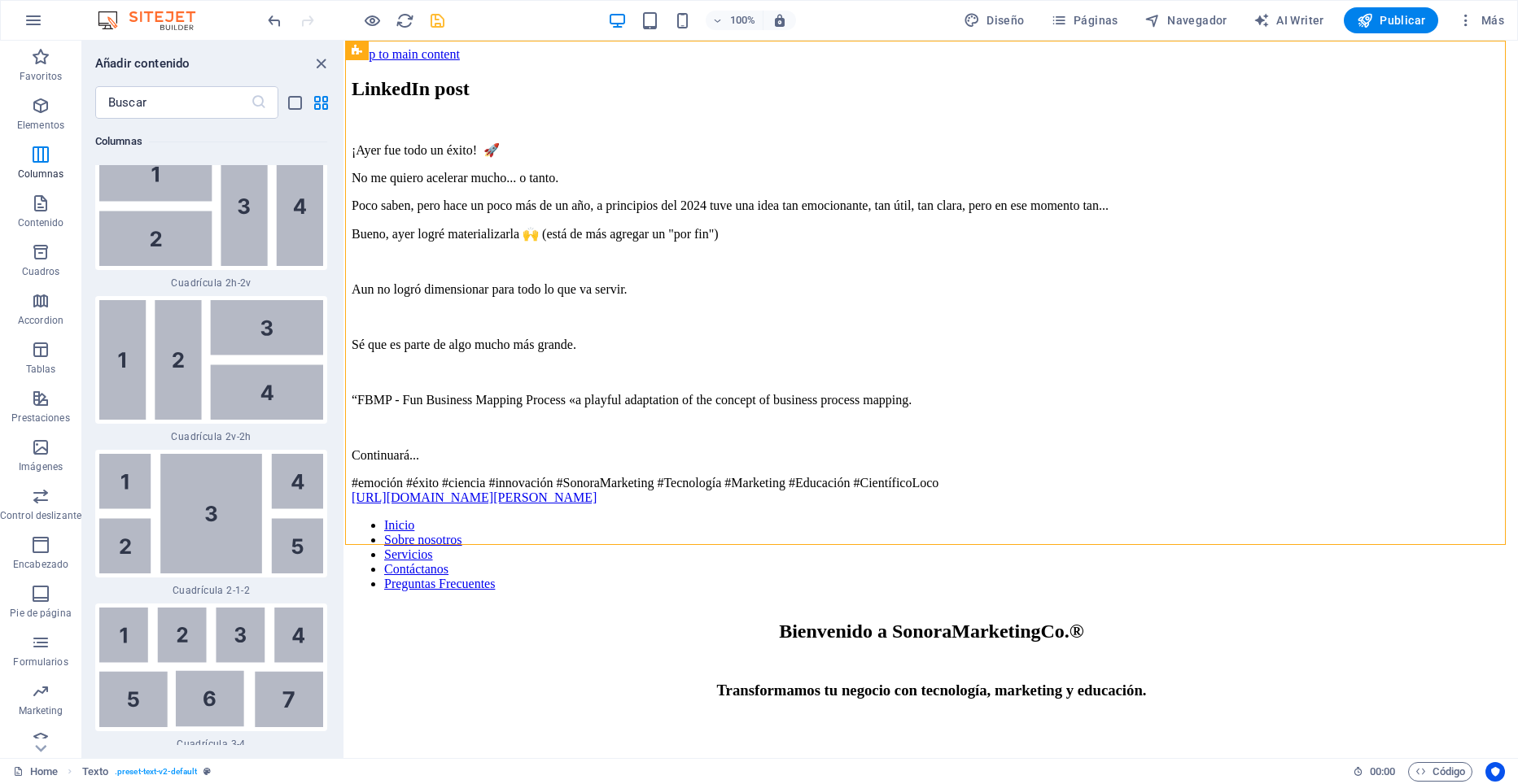
scroll to position [4400, 0]
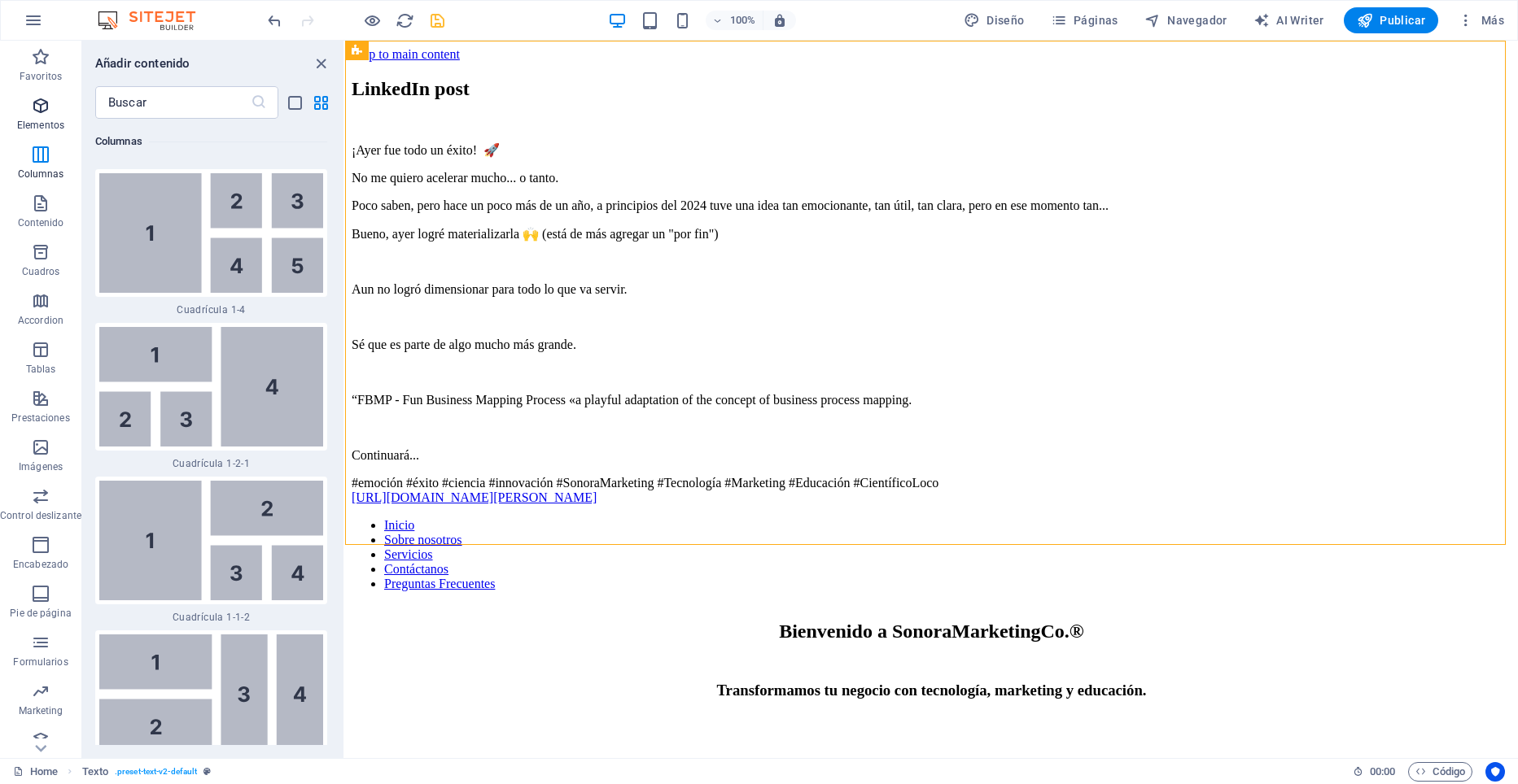
click at [38, 117] on span "Elementos" at bounding box center [40, 115] width 81 height 39
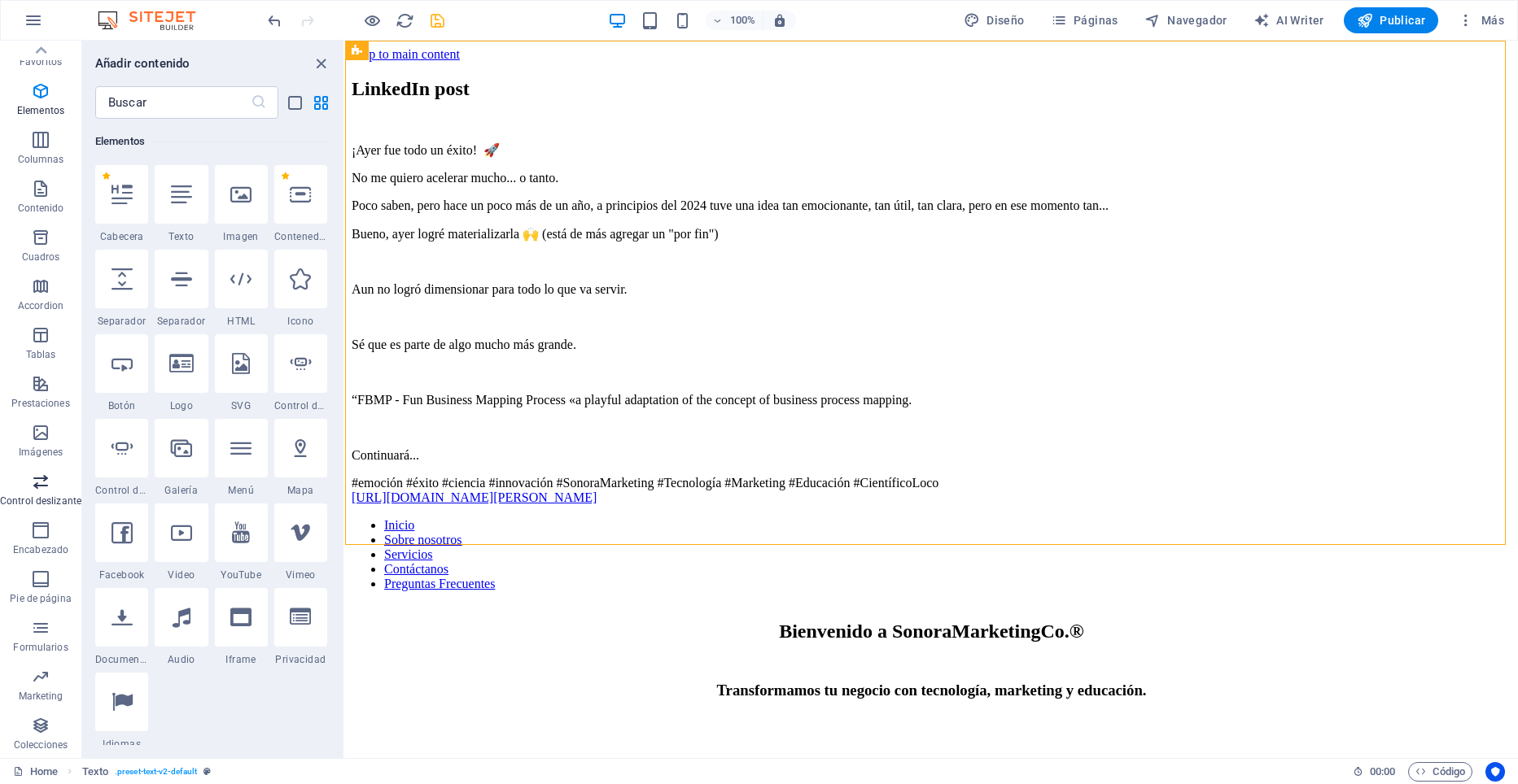
scroll to position [0, 0]
click at [48, 214] on span "Contenido" at bounding box center [40, 213] width 81 height 39
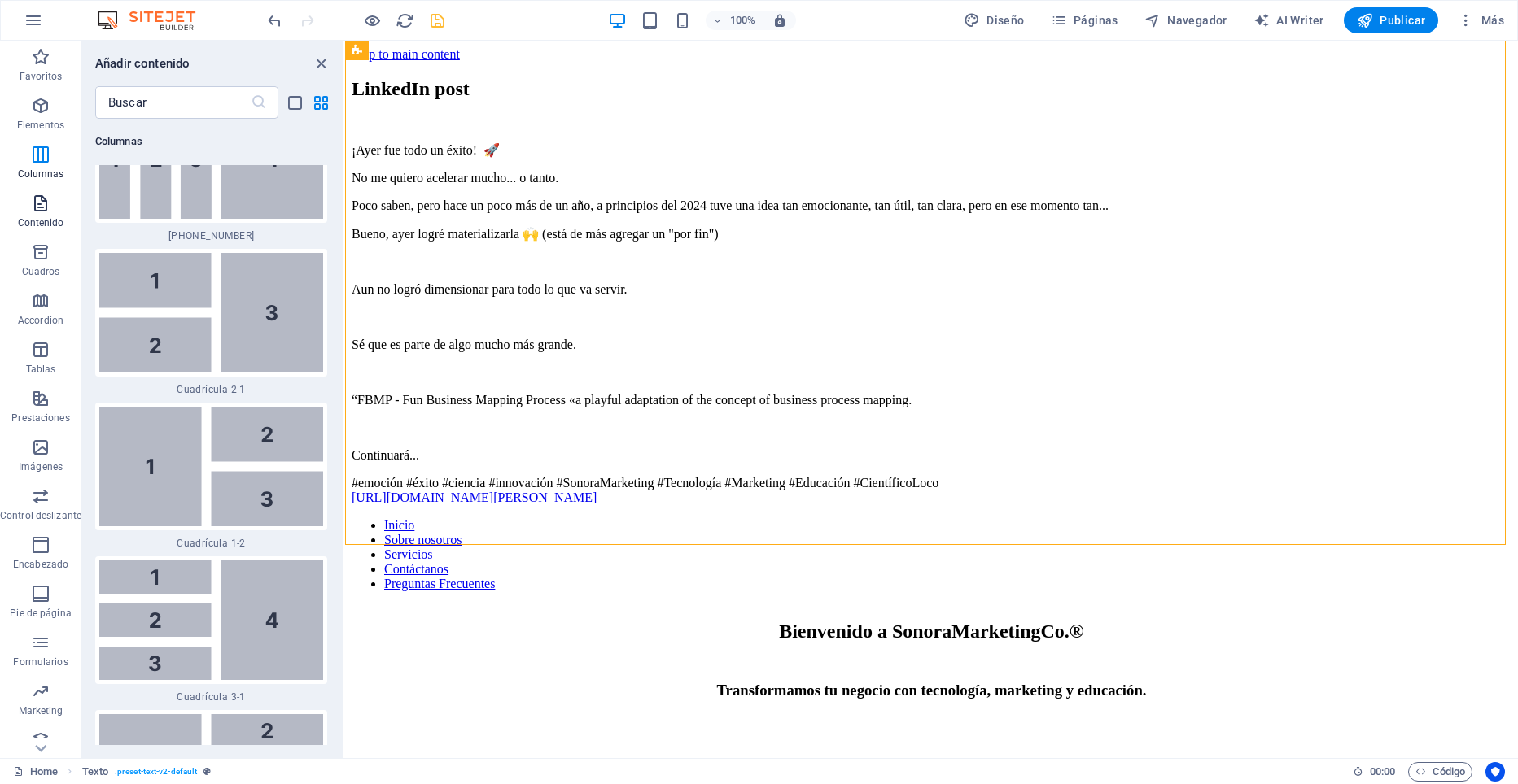
scroll to position [5538, 0]
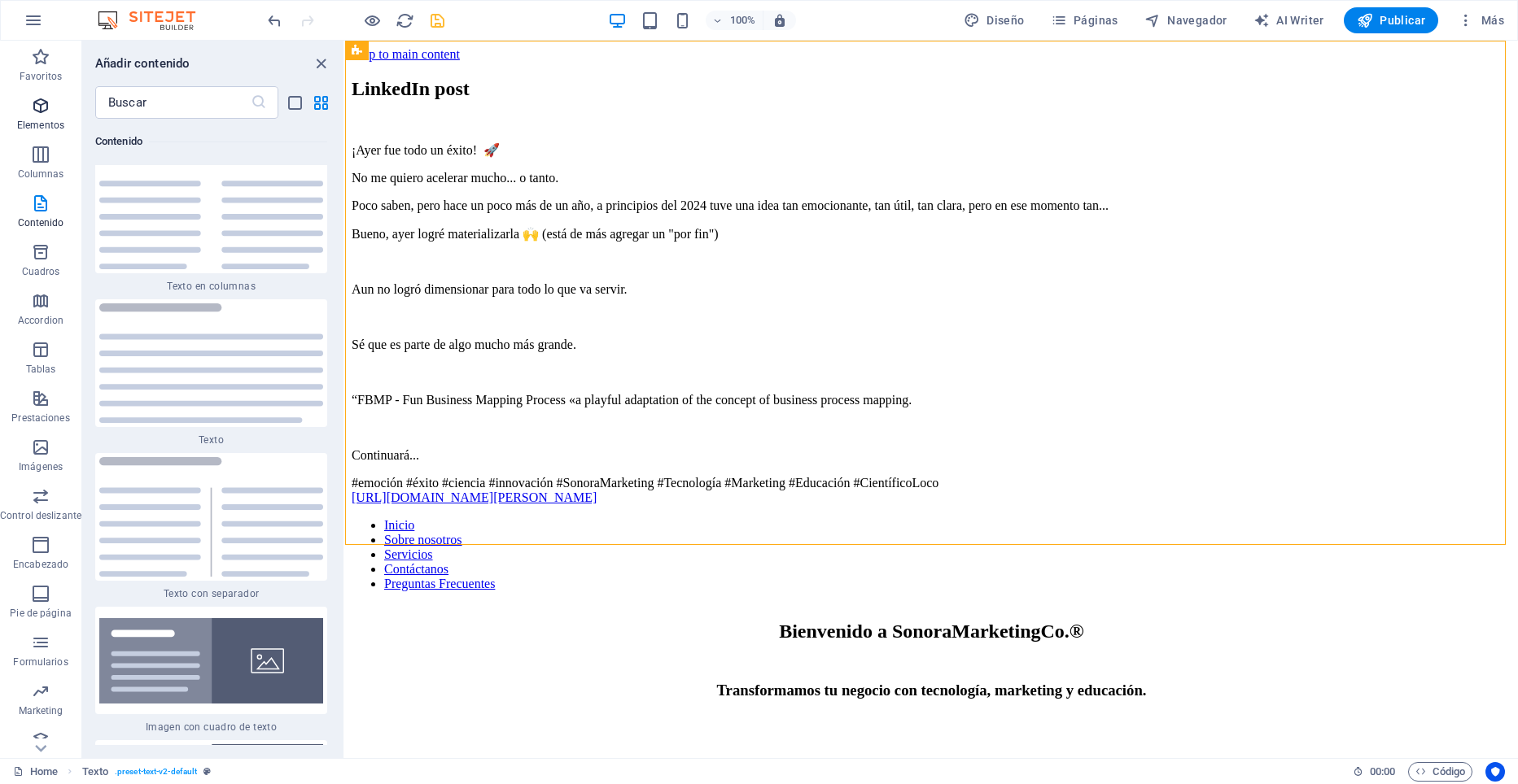
click at [38, 104] on icon "button" at bounding box center [41, 105] width 20 height 20
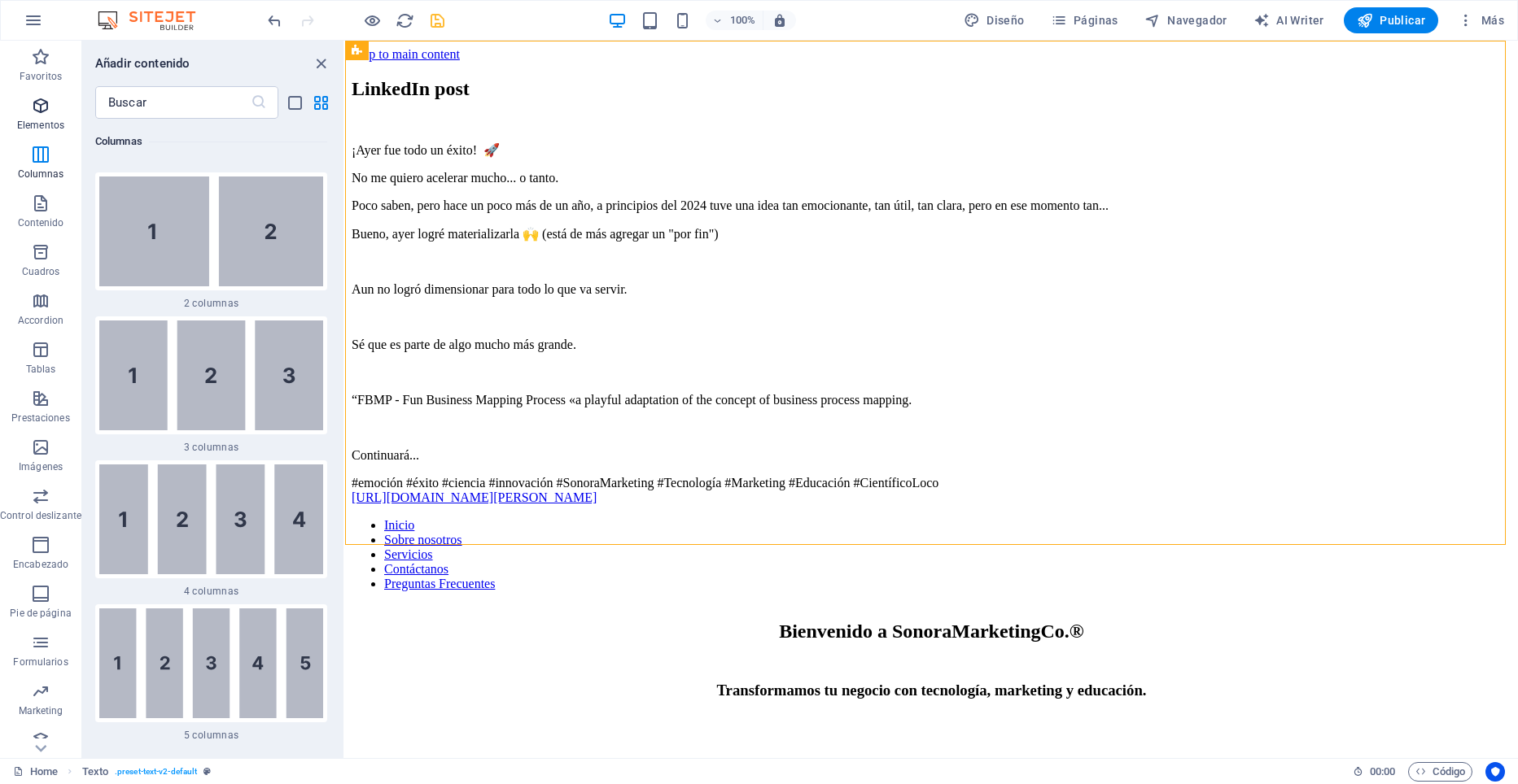
scroll to position [306, 0]
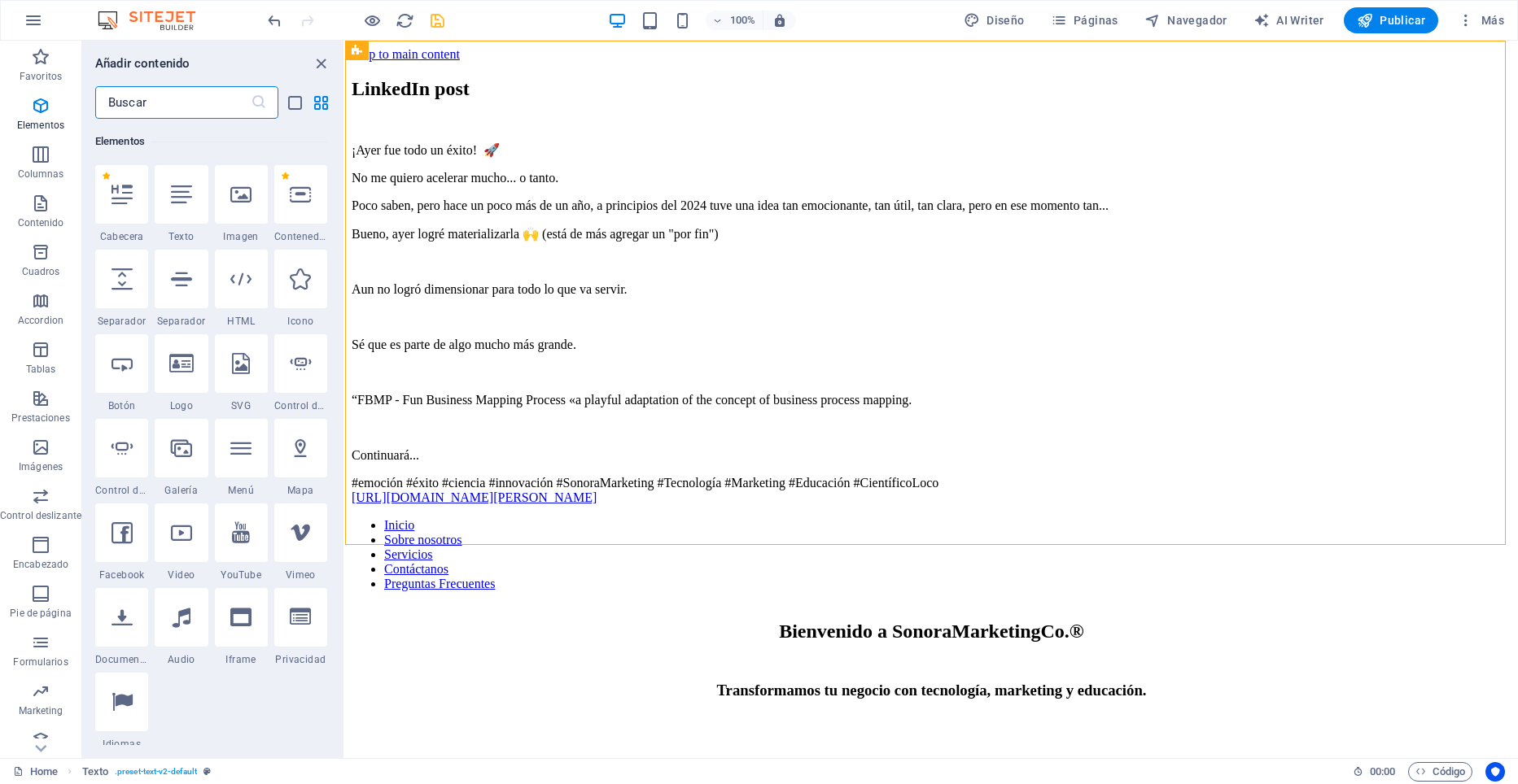
click at [164, 102] on input "text" at bounding box center [173, 103] width 155 height 32
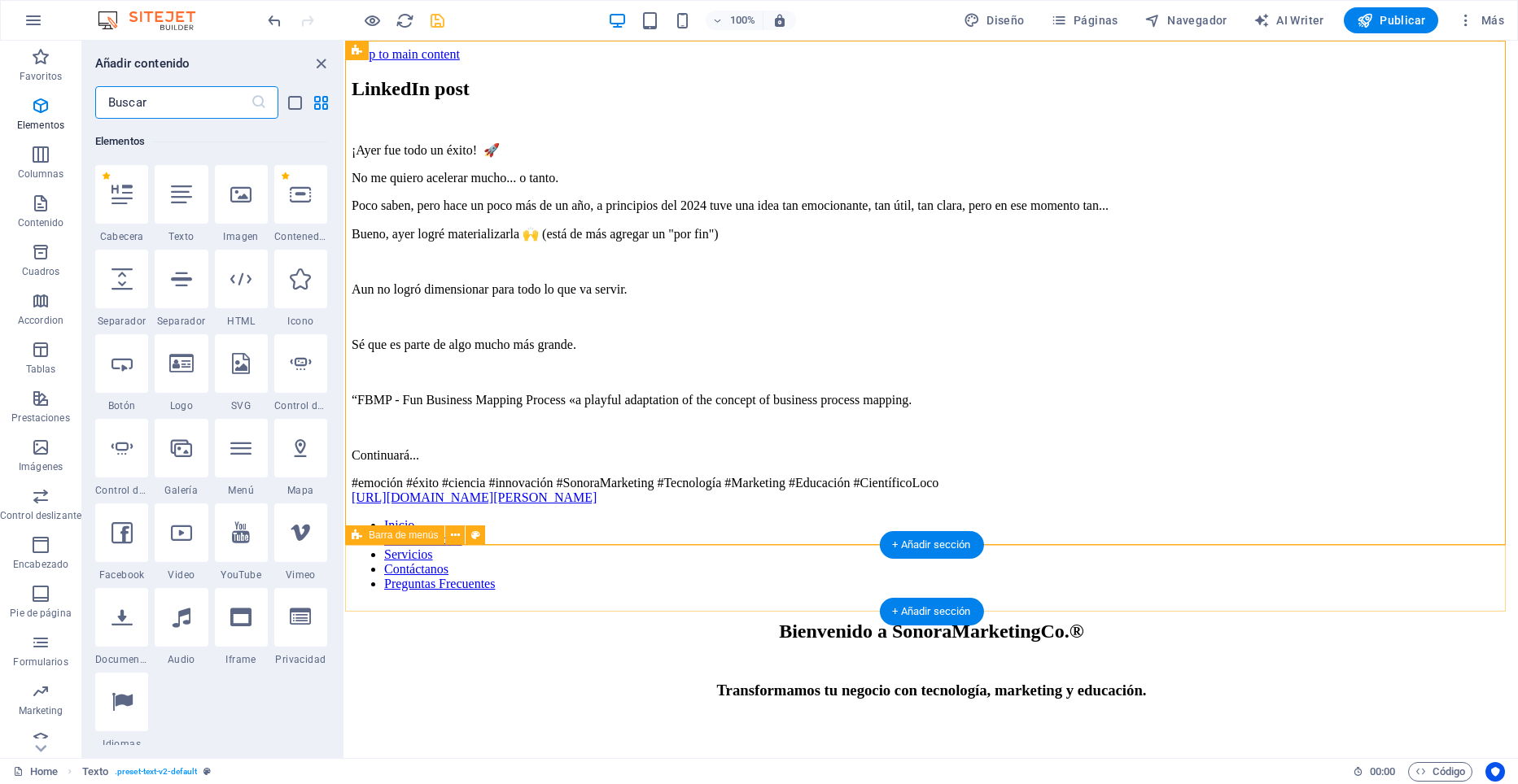
click at [490, 579] on div "Inicio Sobre nosotros Servicios Contáctanos Preguntas Frecuentes" at bounding box center [932, 561] width 1160 height 87
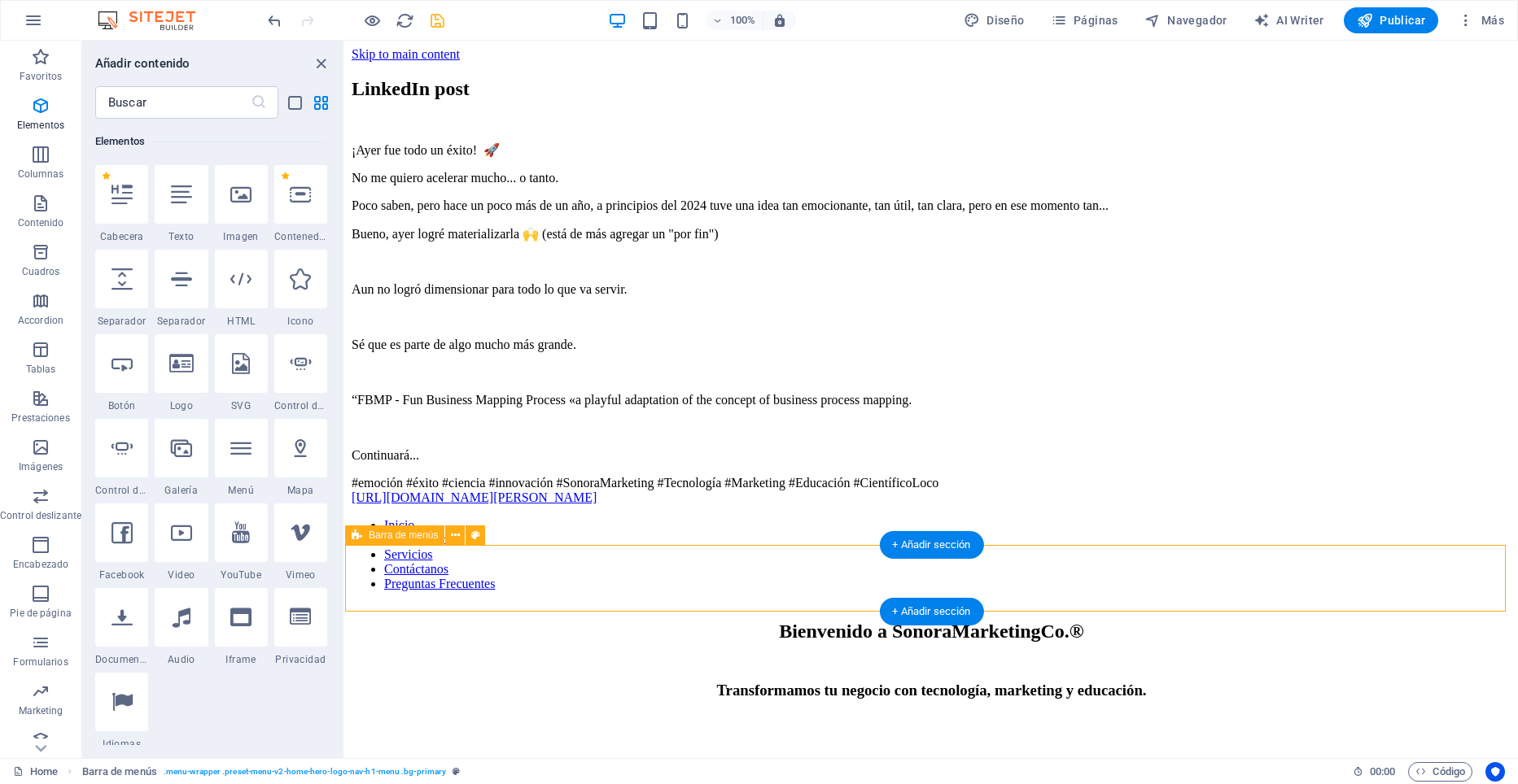
click at [490, 579] on div "Inicio Sobre nosotros Servicios Contáctanos Preguntas Frecuentes" at bounding box center [932, 561] width 1160 height 87
click at [451, 538] on icon at bounding box center [456, 535] width 9 height 17
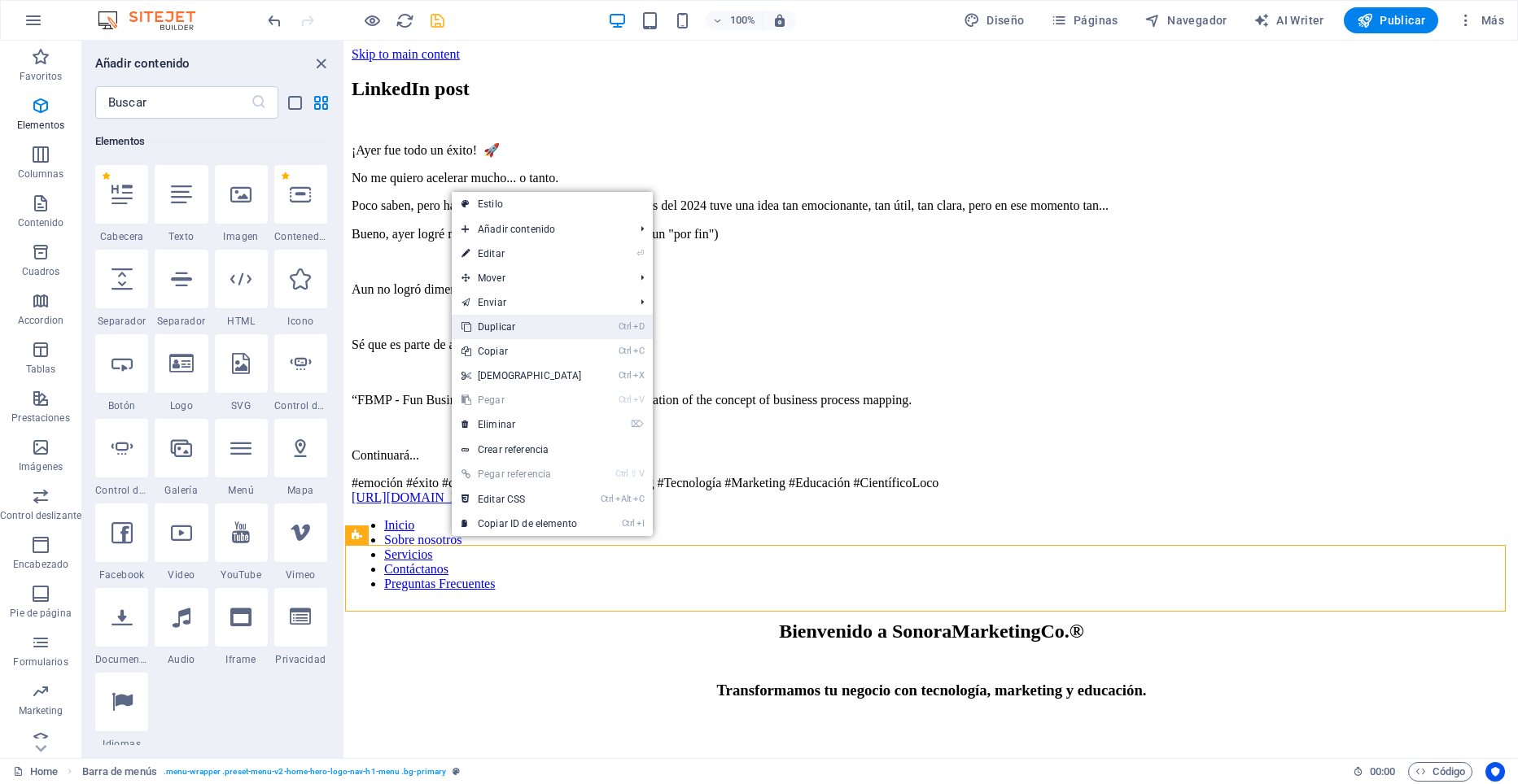
click at [492, 321] on link "Ctrl D Duplicar" at bounding box center [522, 327] width 140 height 24
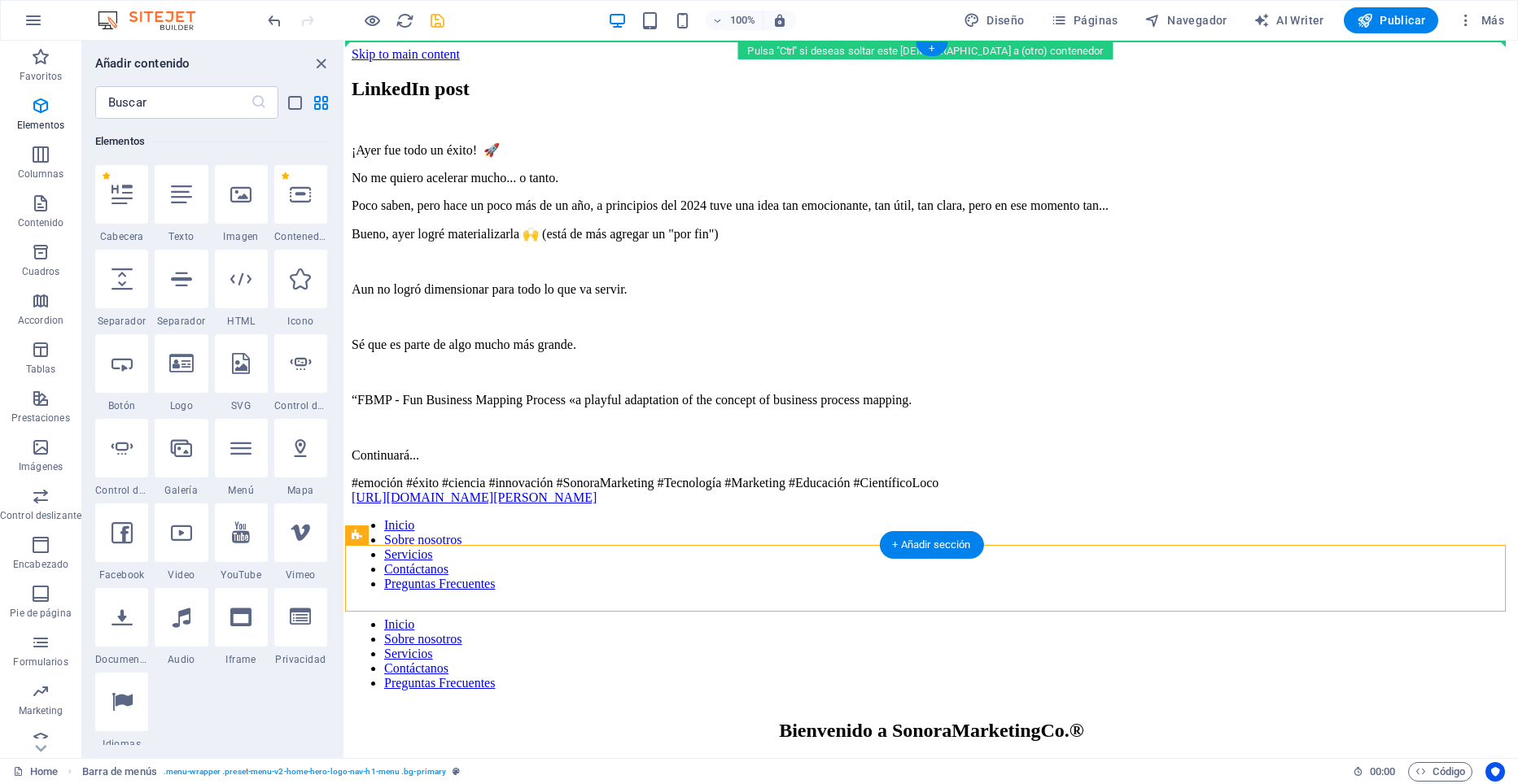
drag, startPoint x: 516, startPoint y: 580, endPoint x: 457, endPoint y: 72, distance: 511.4
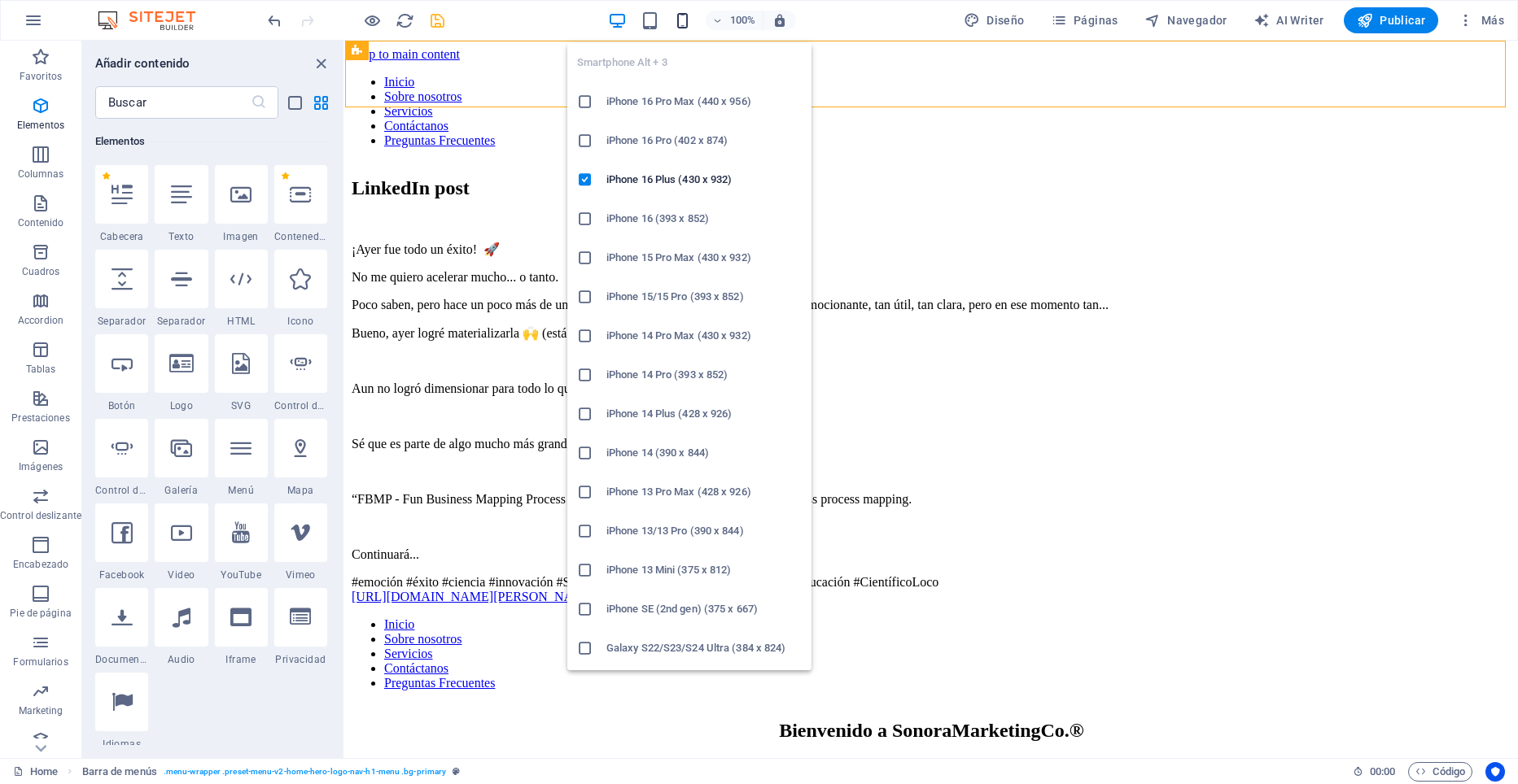
click at [683, 23] on icon "button" at bounding box center [682, 21] width 19 height 19
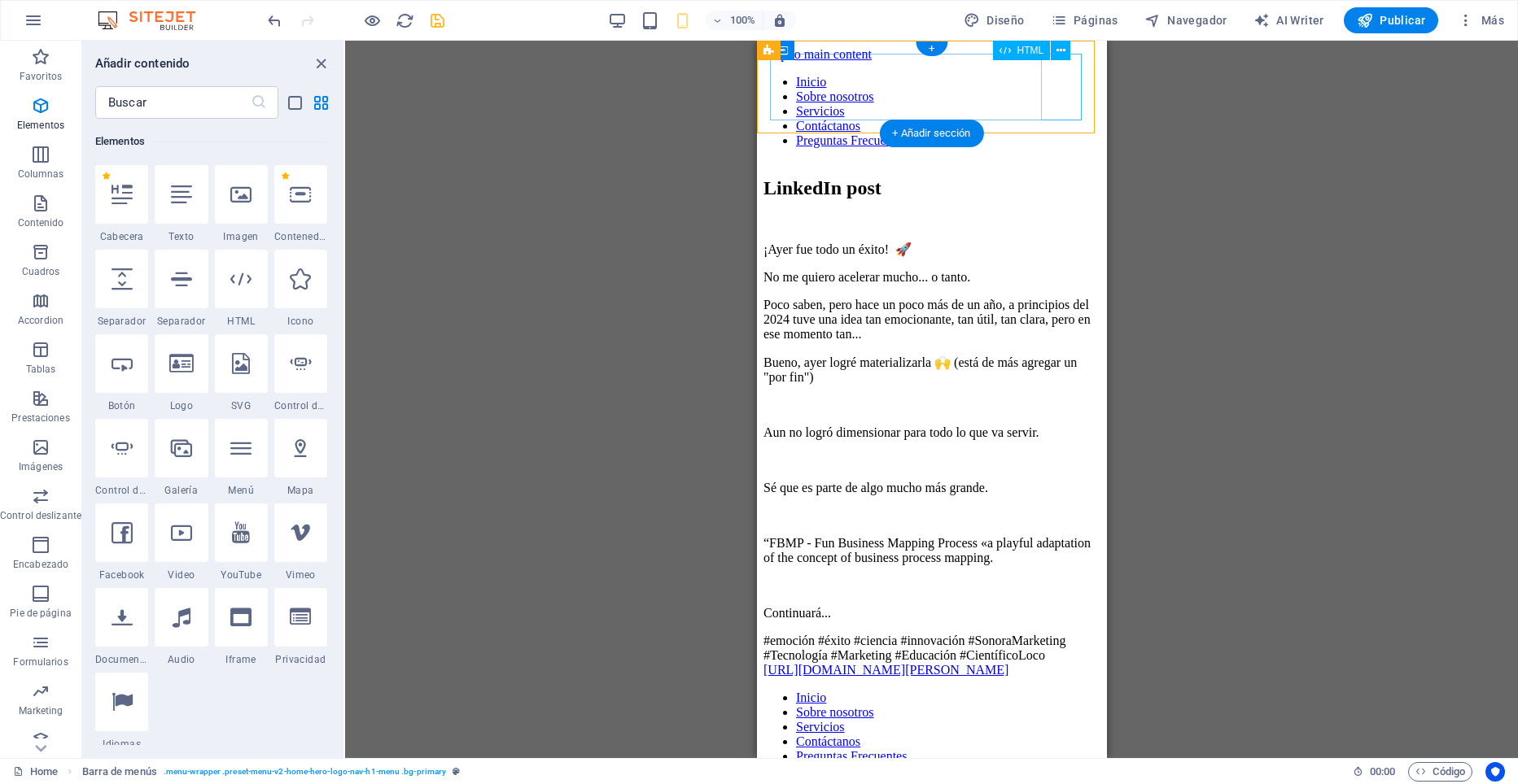
click at [1062, 161] on div at bounding box center [931, 161] width 337 height 0
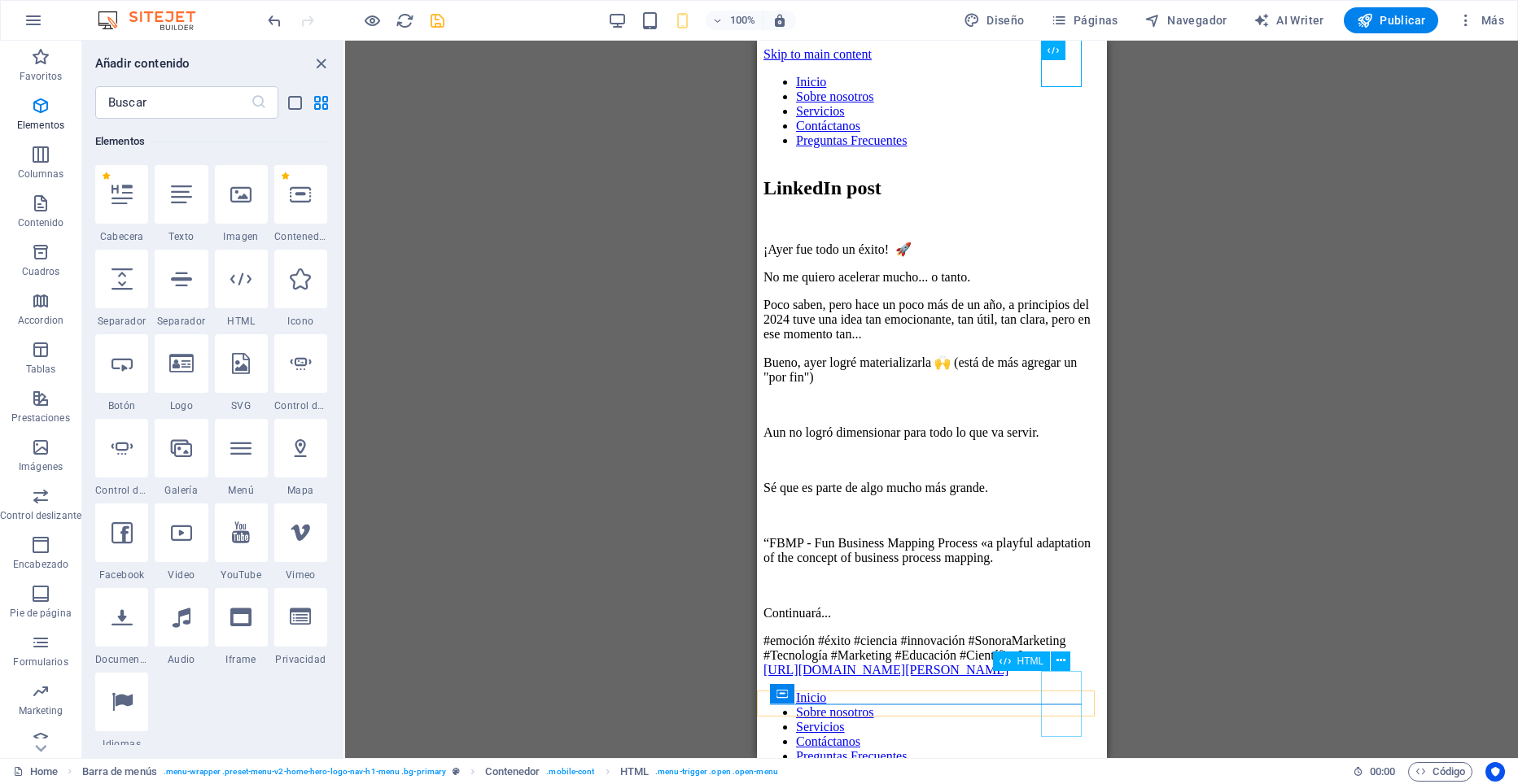
click at [1065, 777] on div at bounding box center [931, 777] width 337 height 0
click at [1056, 777] on div at bounding box center [931, 777] width 337 height 0
click at [1157, 588] on div "Texto H2 Texto Arrastra aquí para reemplazar el contenido existente. Si quieres…" at bounding box center [931, 400] width 1173 height 718
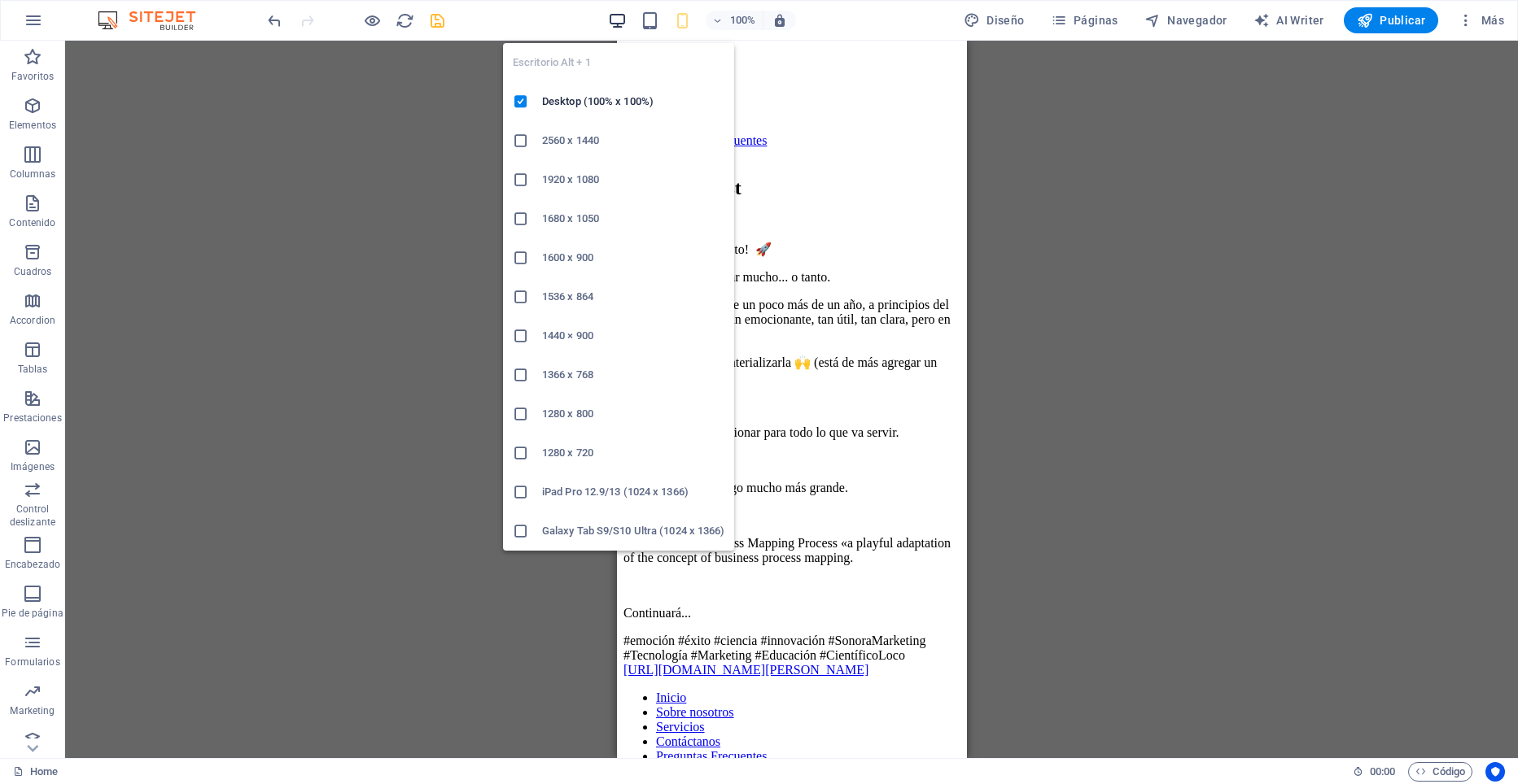
click at [616, 21] on icon "button" at bounding box center [617, 21] width 19 height 19
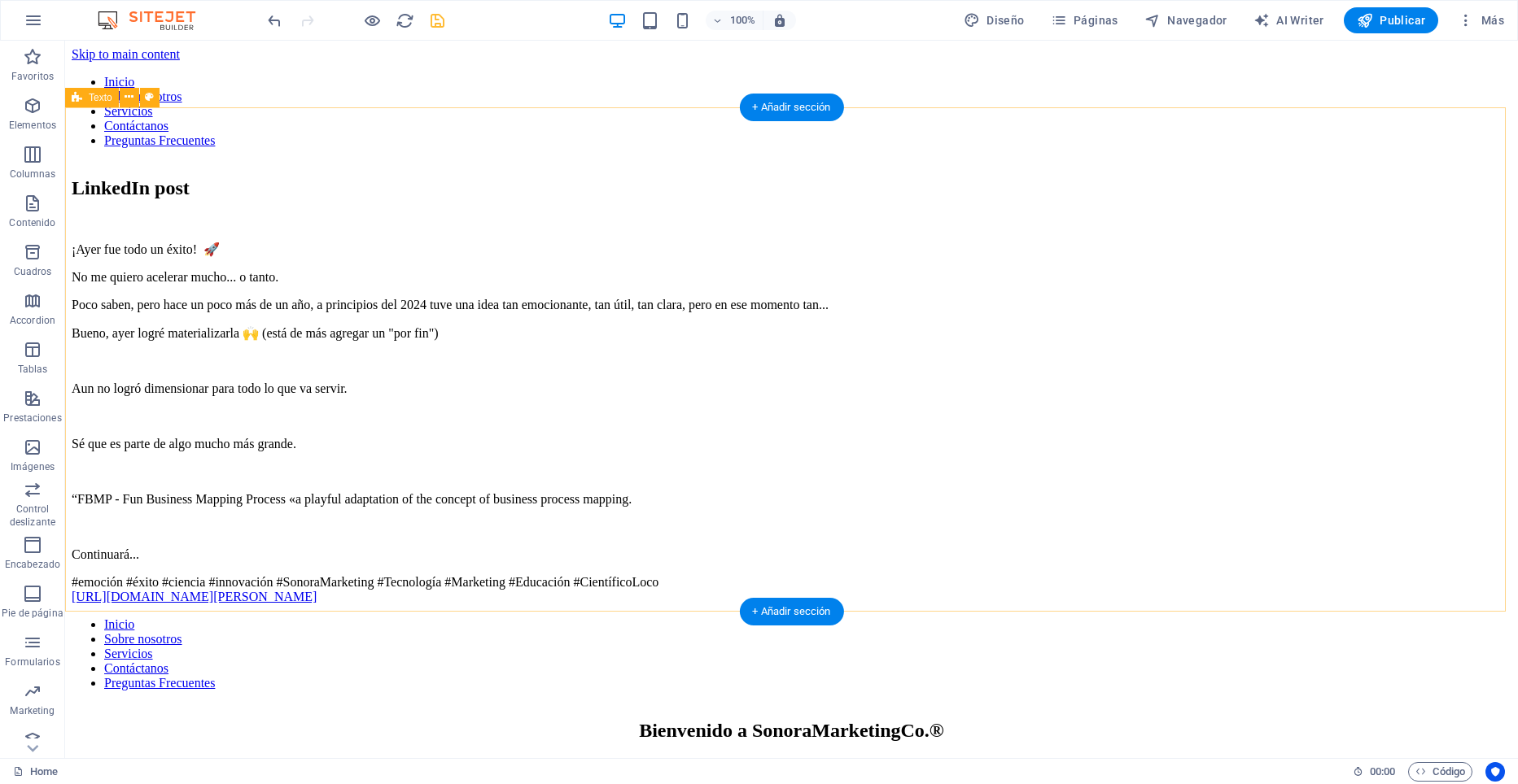
click at [315, 372] on div "LinkedIn post ¡Ayer fue todo un éxito! 🚀 No me quiero acelerar mucho... o tanto…" at bounding box center [792, 391] width 1440 height 427
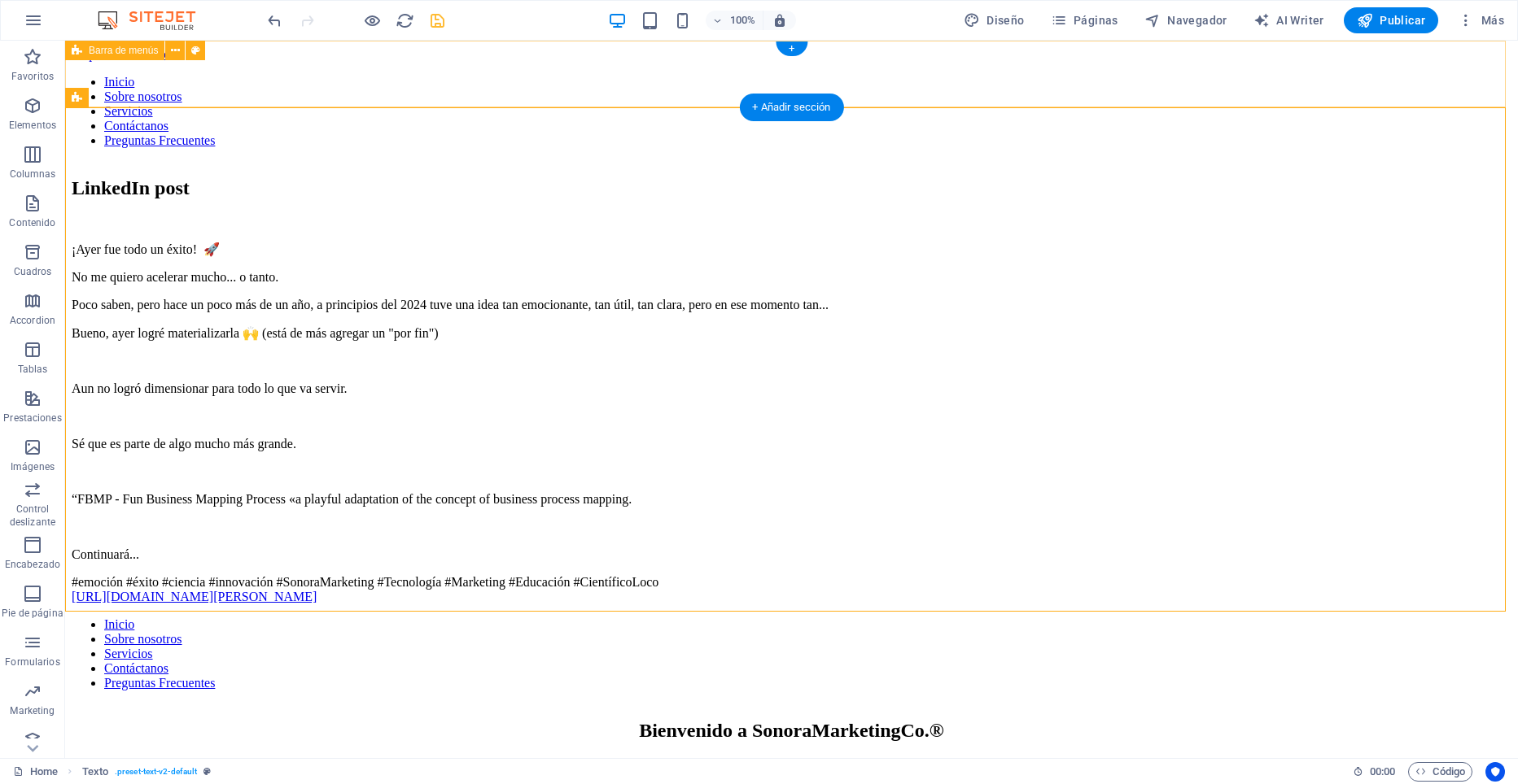
click at [208, 75] on div "Inicio Sobre nosotros Servicios Contáctanos Preguntas Frecuentes" at bounding box center [792, 118] width 1440 height 87
click at [218, 75] on div "Inicio Sobre nosotros Servicios Contáctanos Preguntas Frecuentes" at bounding box center [792, 118] width 1440 height 87
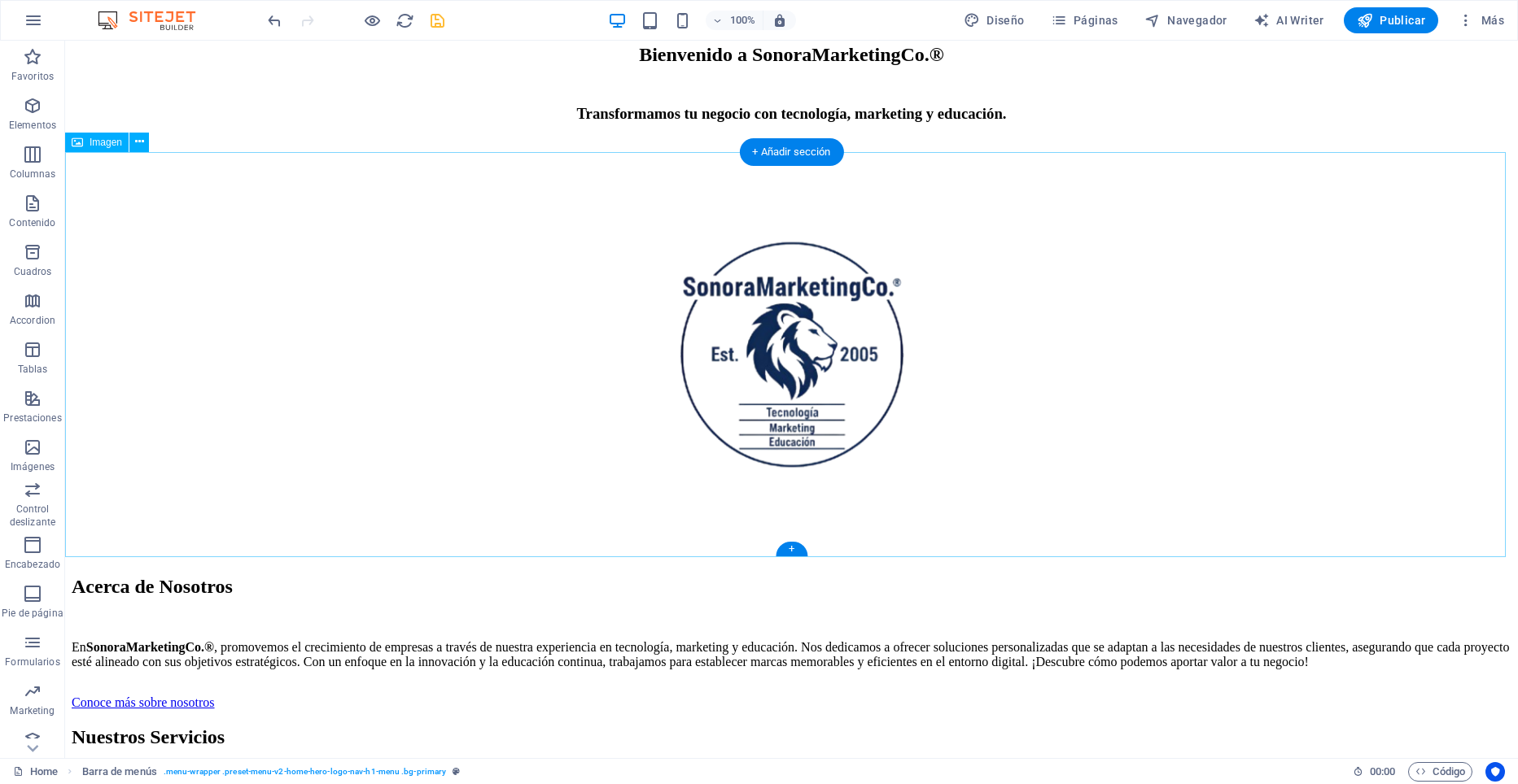
scroll to position [732, 0]
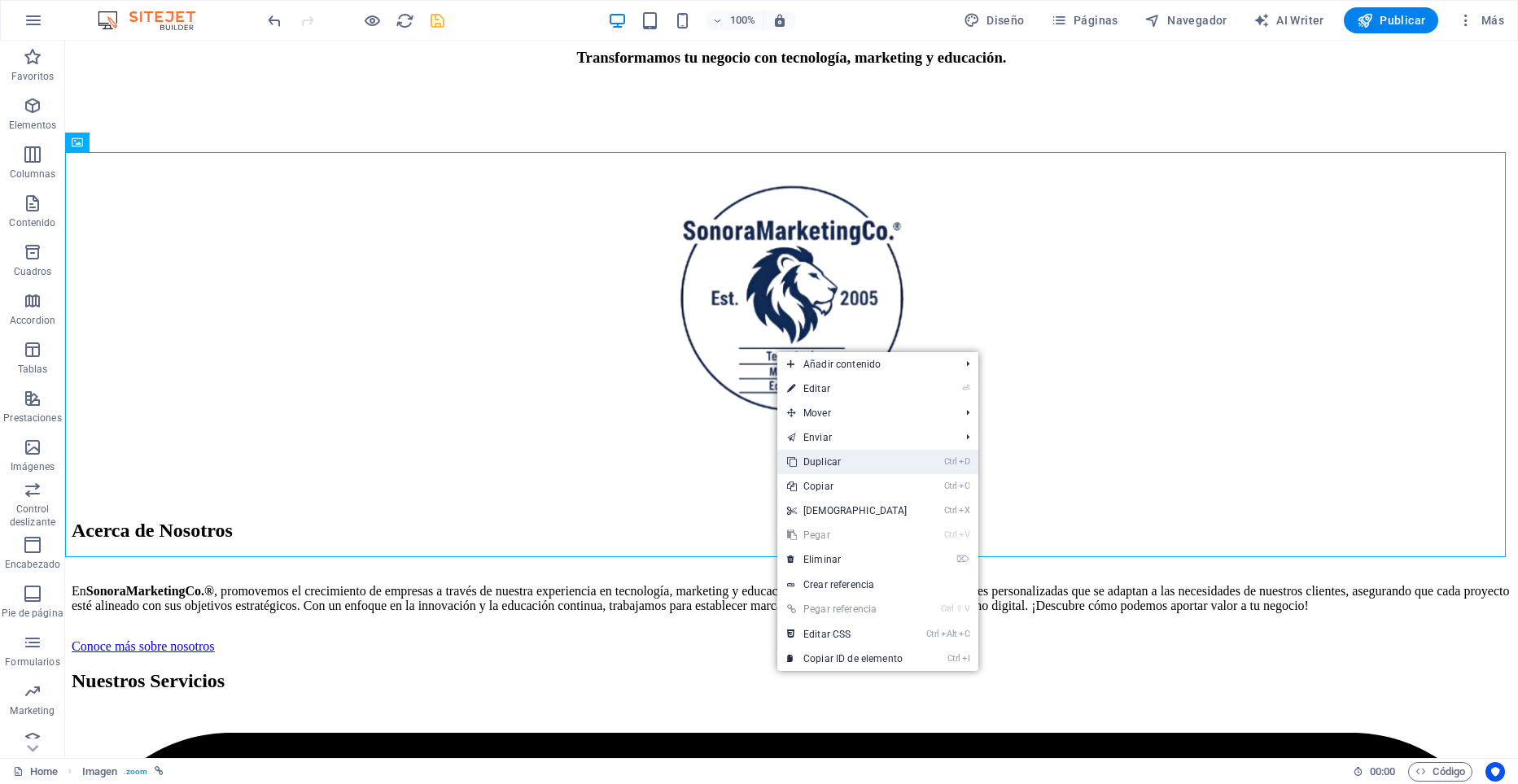
click at [827, 458] on link "Ctrl D Duplicar" at bounding box center [847, 462] width 140 height 24
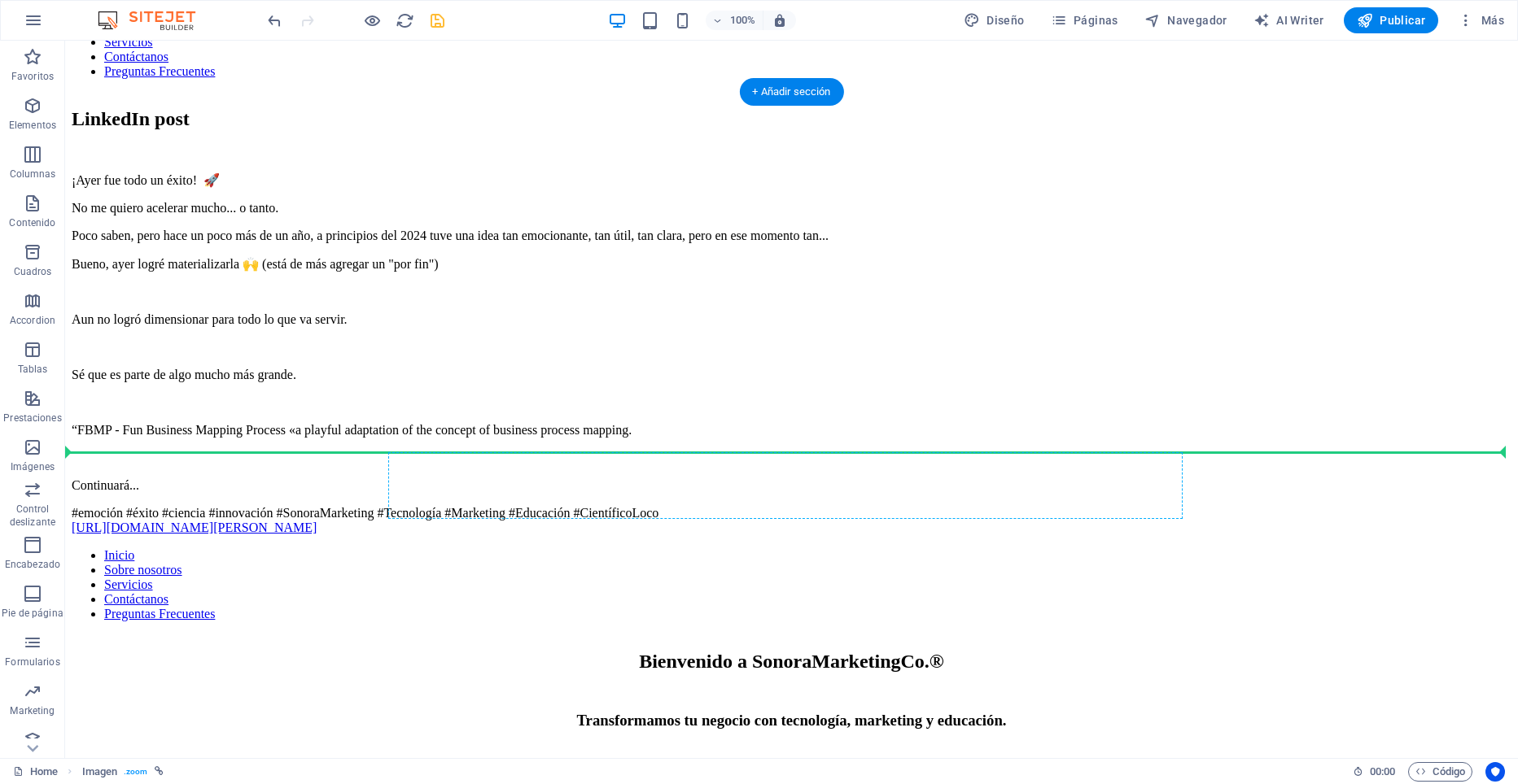
scroll to position [0, 0]
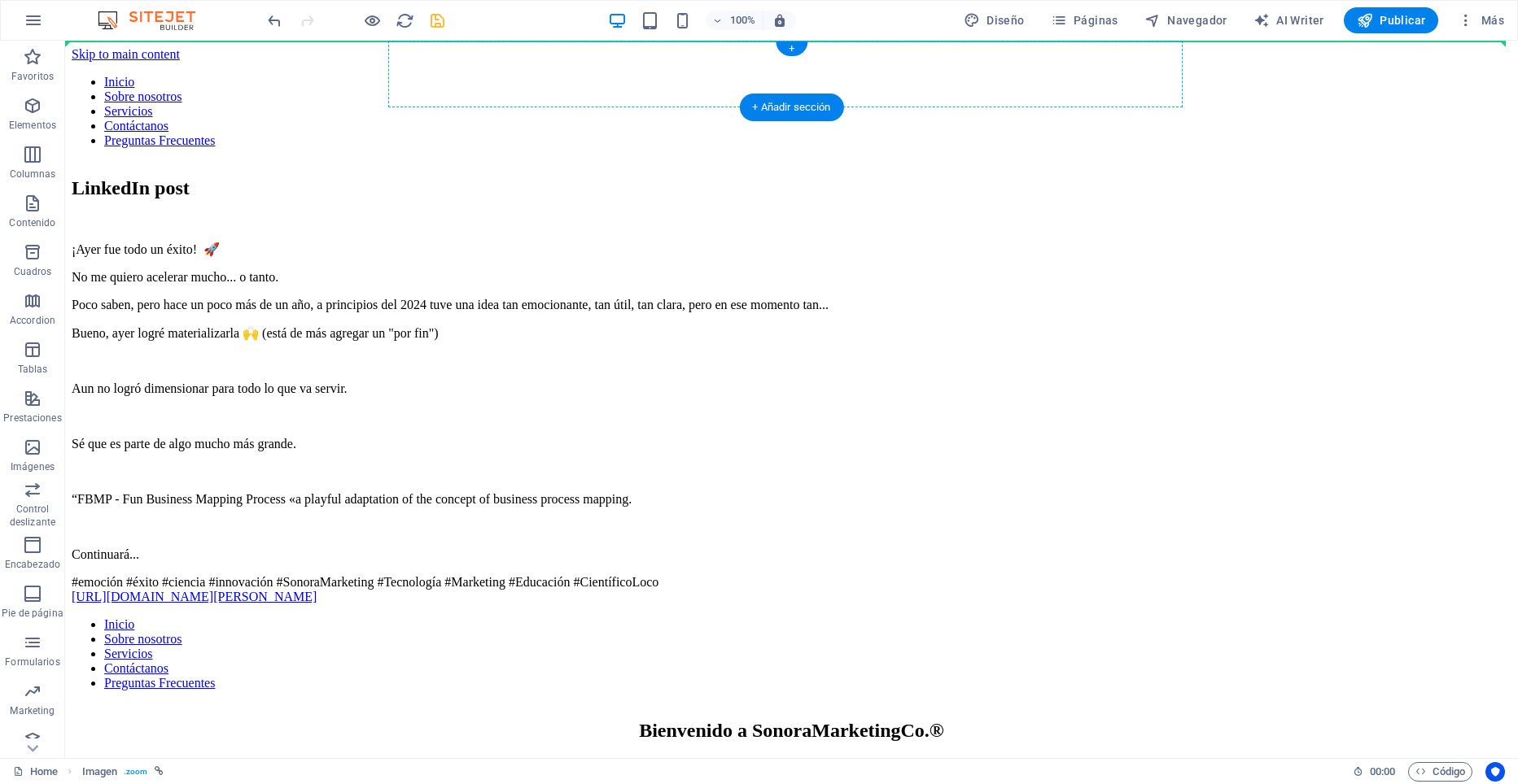
drag, startPoint x: 792, startPoint y: 424, endPoint x: 723, endPoint y: 73, distance: 357.7
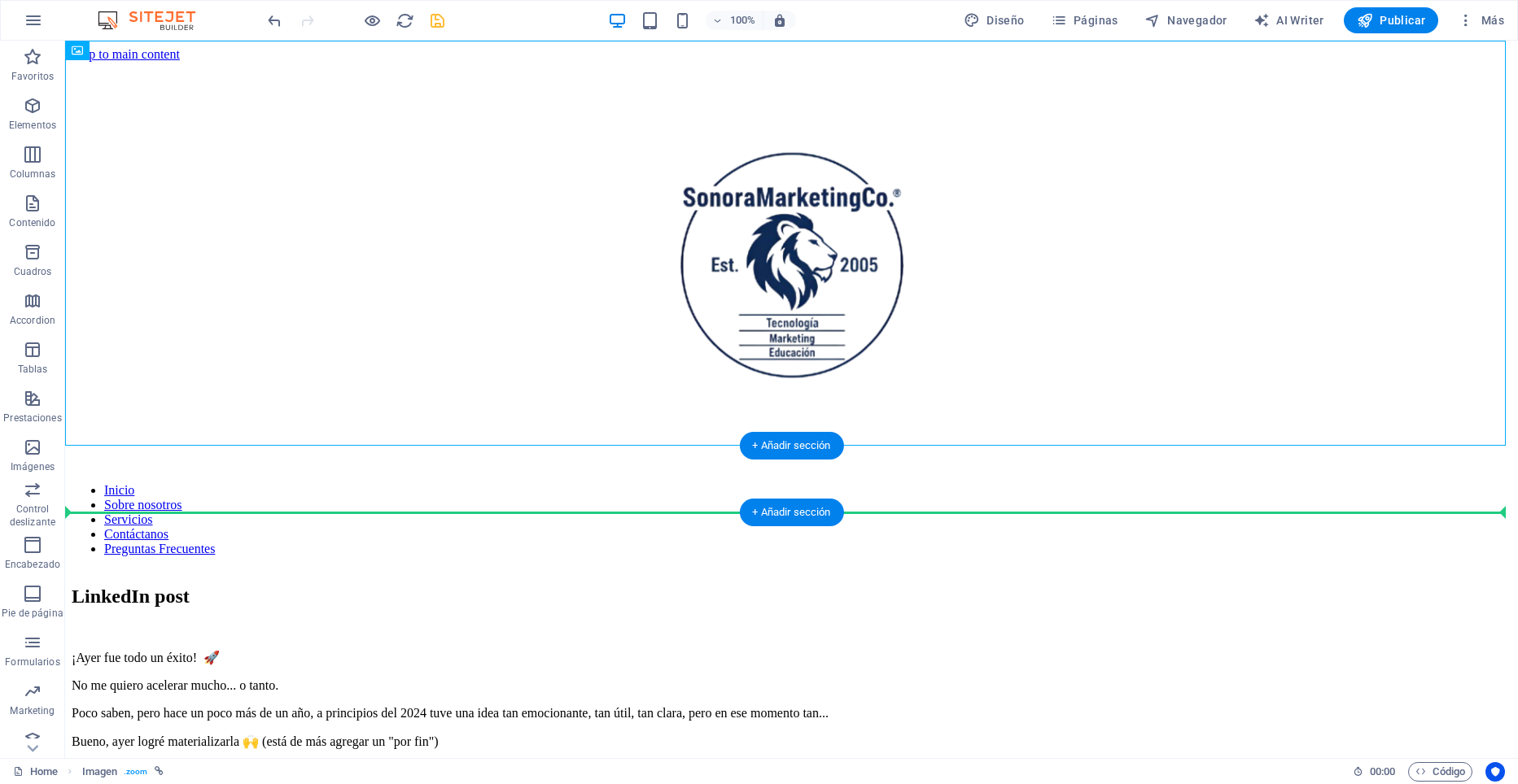
drag, startPoint x: 809, startPoint y: 269, endPoint x: 155, endPoint y: 494, distance: 691.6
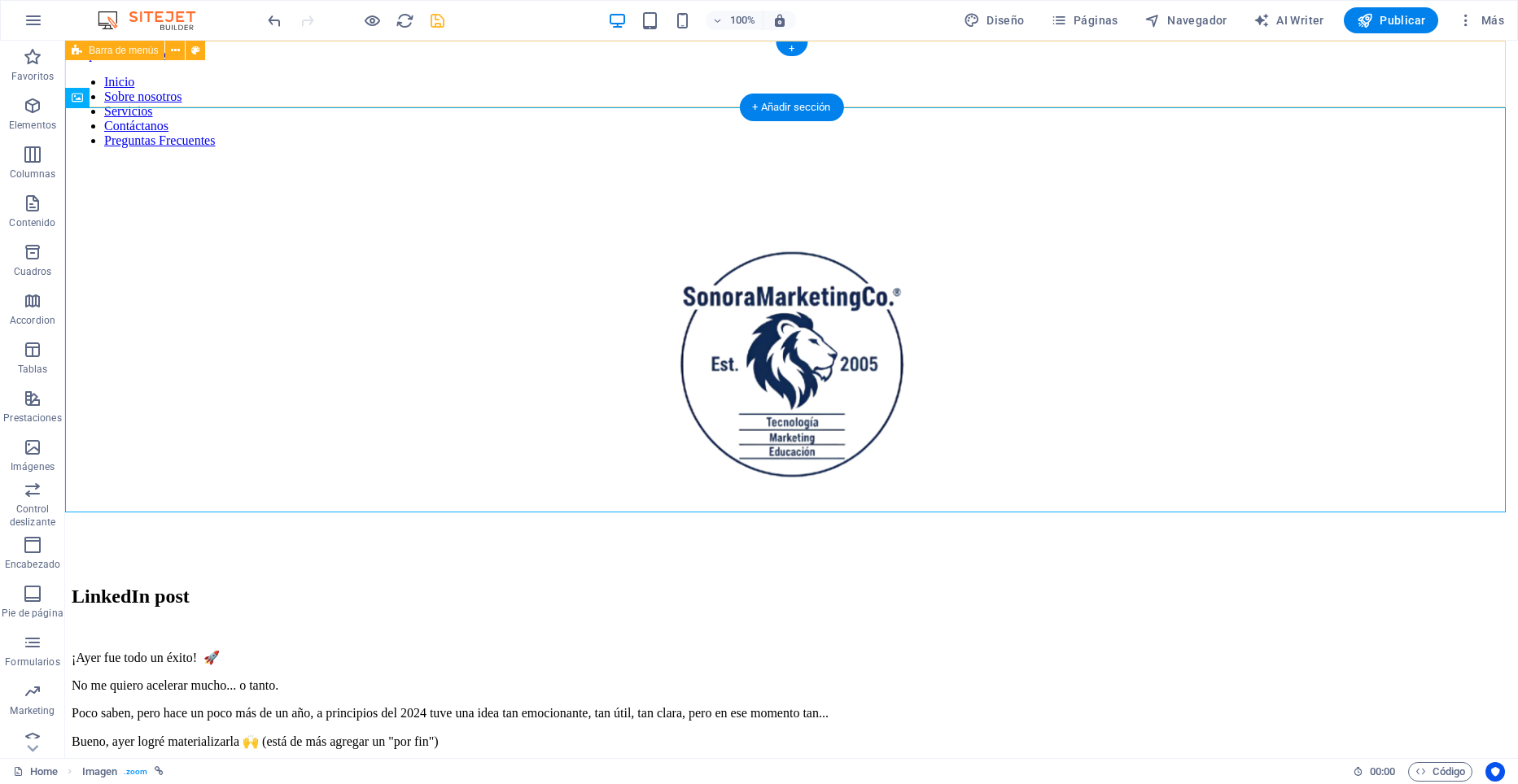
click at [250, 79] on div "Inicio Sobre nosotros Servicios Contáctanos Preguntas Frecuentes" at bounding box center [792, 118] width 1440 height 87
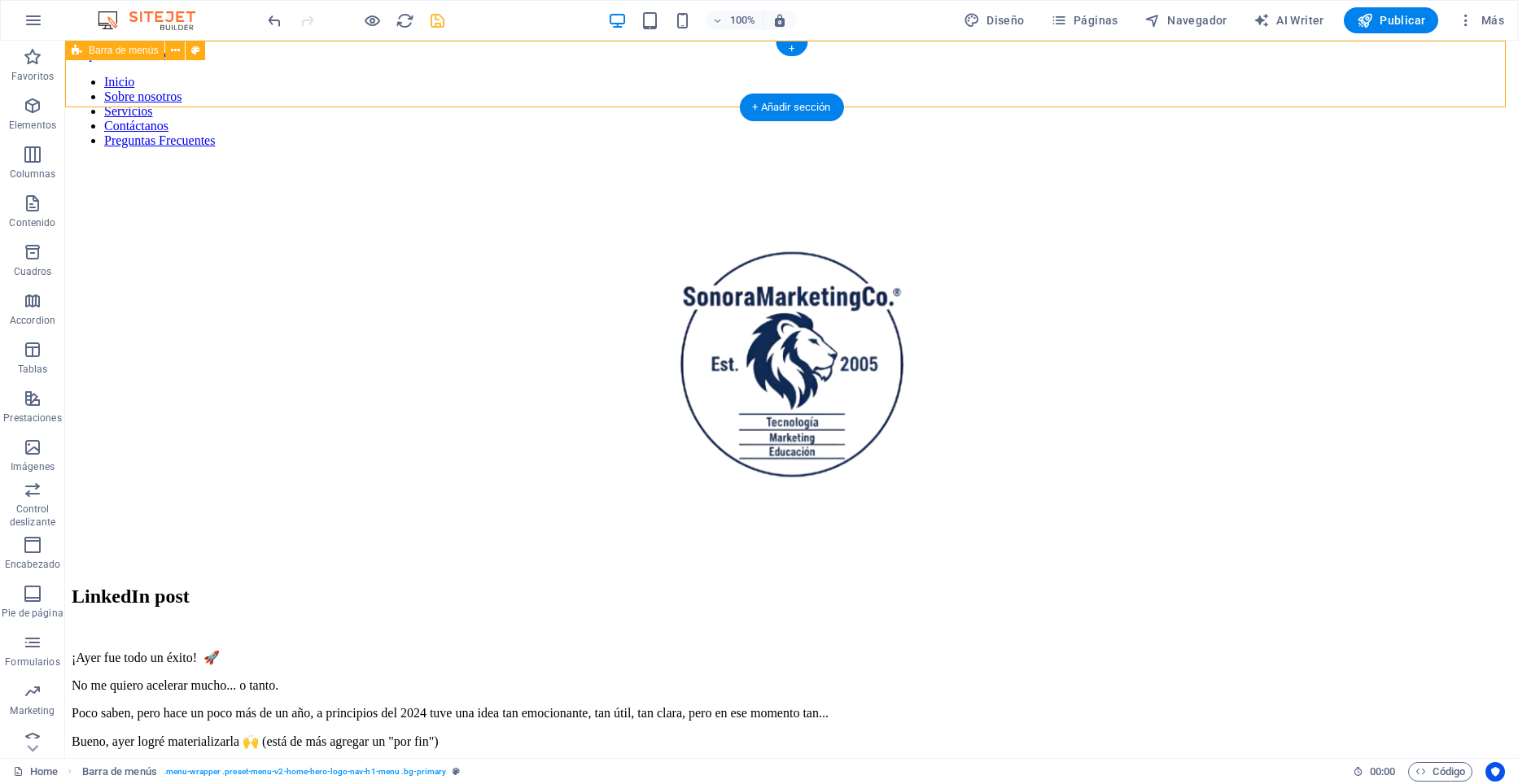
click at [250, 79] on div "Inicio Sobre nosotros Servicios Contáctanos Preguntas Frecuentes" at bounding box center [792, 118] width 1440 height 87
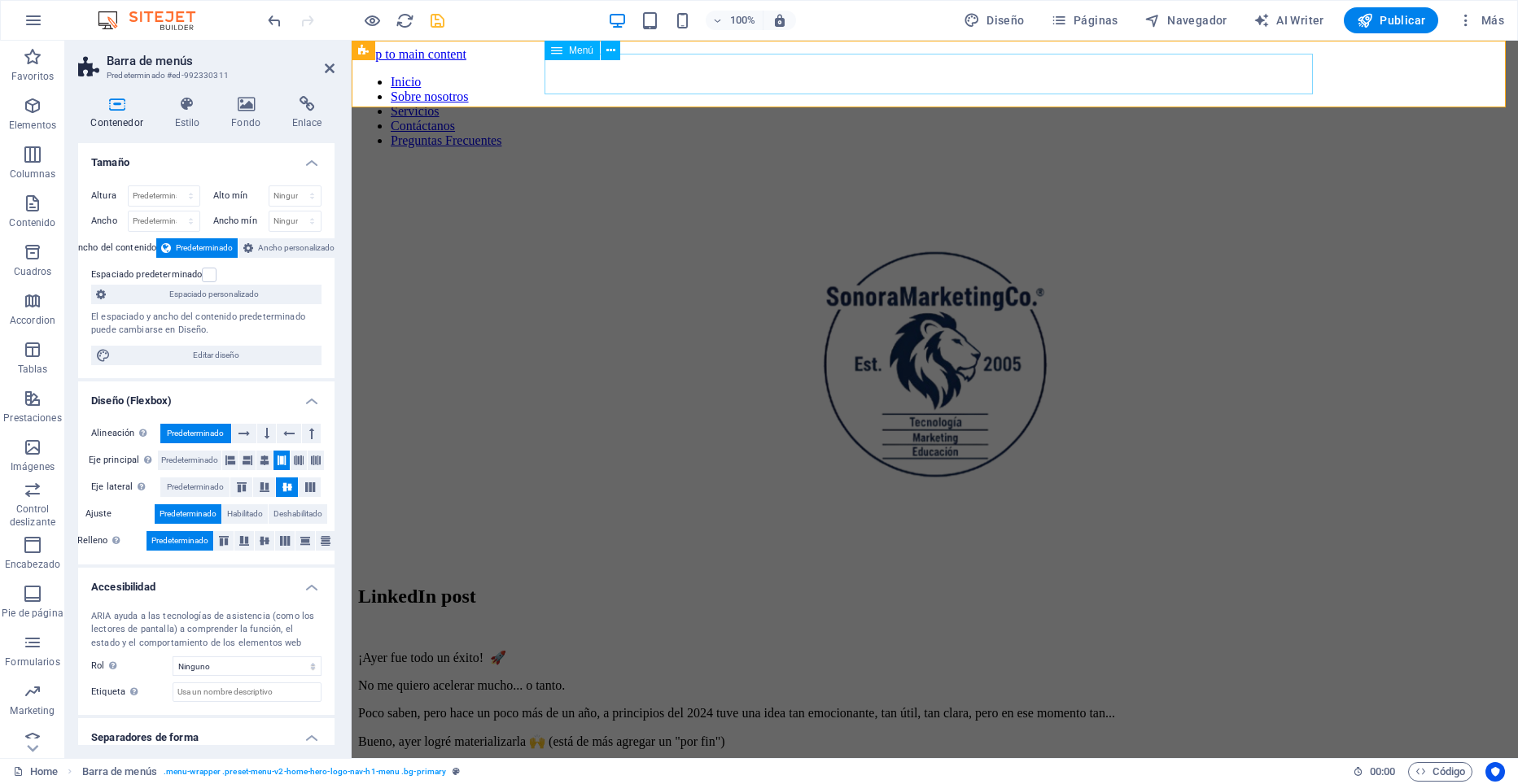
click at [697, 75] on nav "Inicio Sobre nosotros Servicios Contáctanos Preguntas Frecuentes" at bounding box center [935, 112] width 1153 height 73
click at [654, 75] on nav "Inicio Sobre nosotros Servicios Contáctanos Preguntas Frecuentes" at bounding box center [935, 112] width 1153 height 73
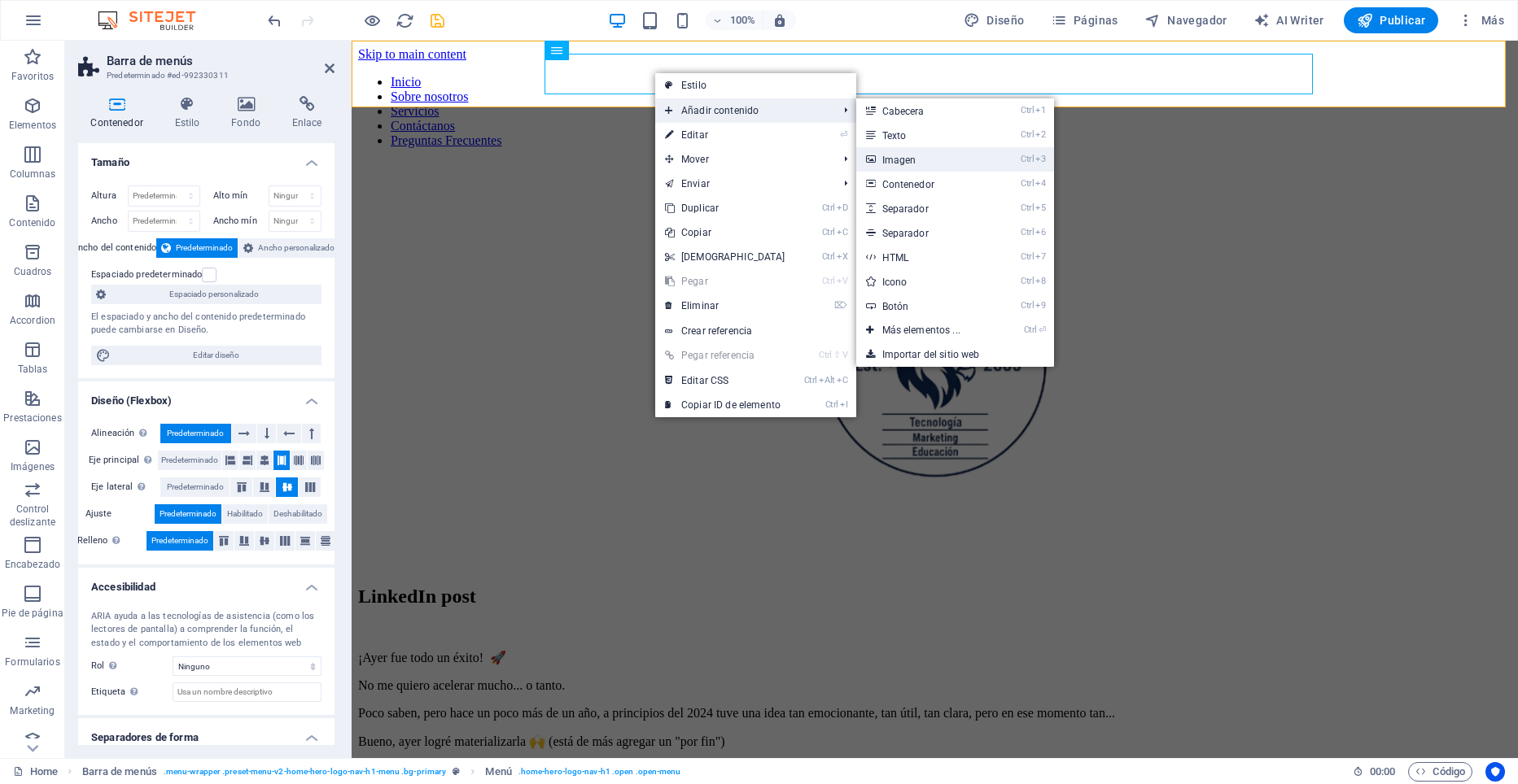
click at [906, 157] on link "Ctrl 3 Imagen" at bounding box center [924, 159] width 137 height 24
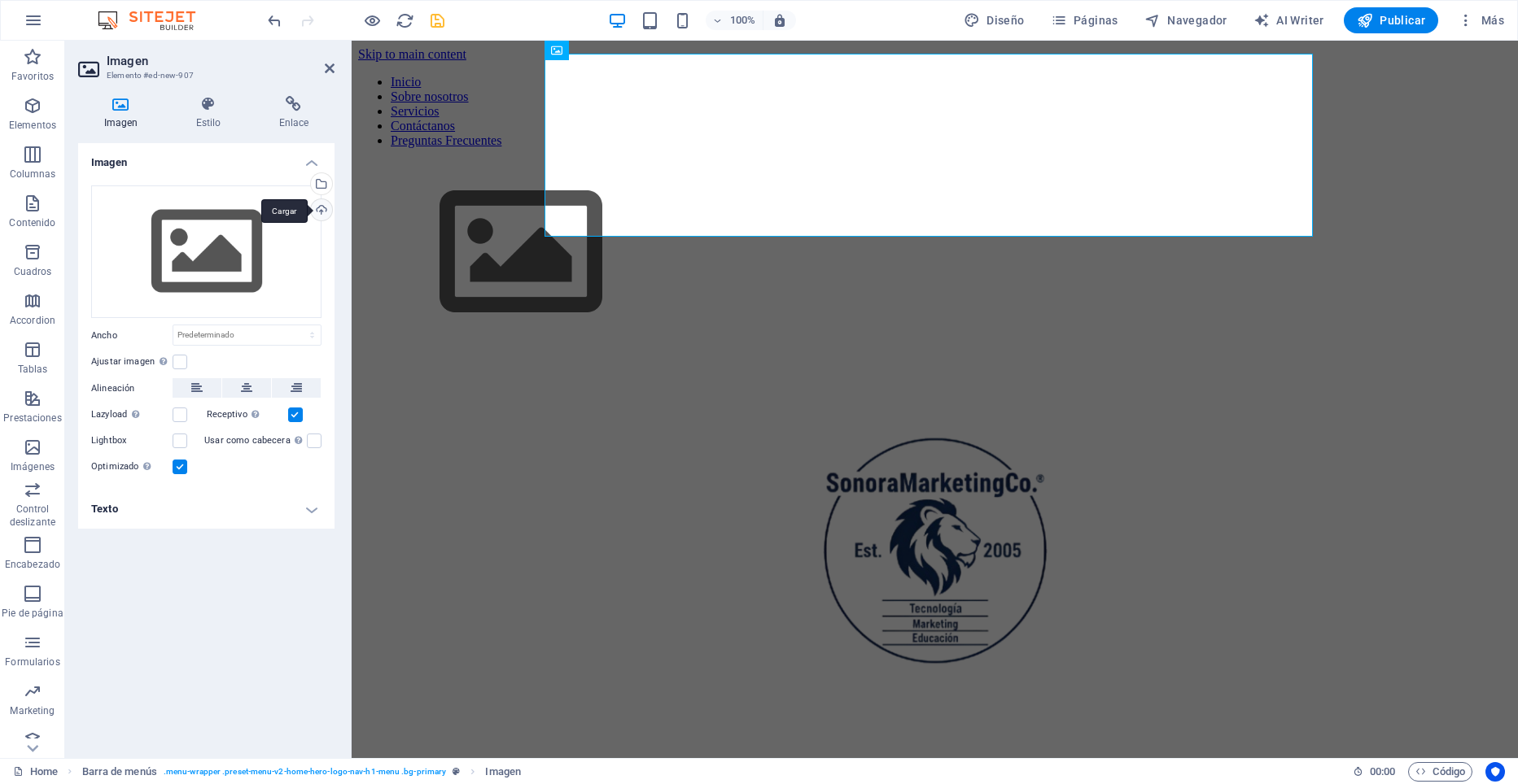
click at [323, 213] on div "Cargar" at bounding box center [319, 211] width 24 height 24
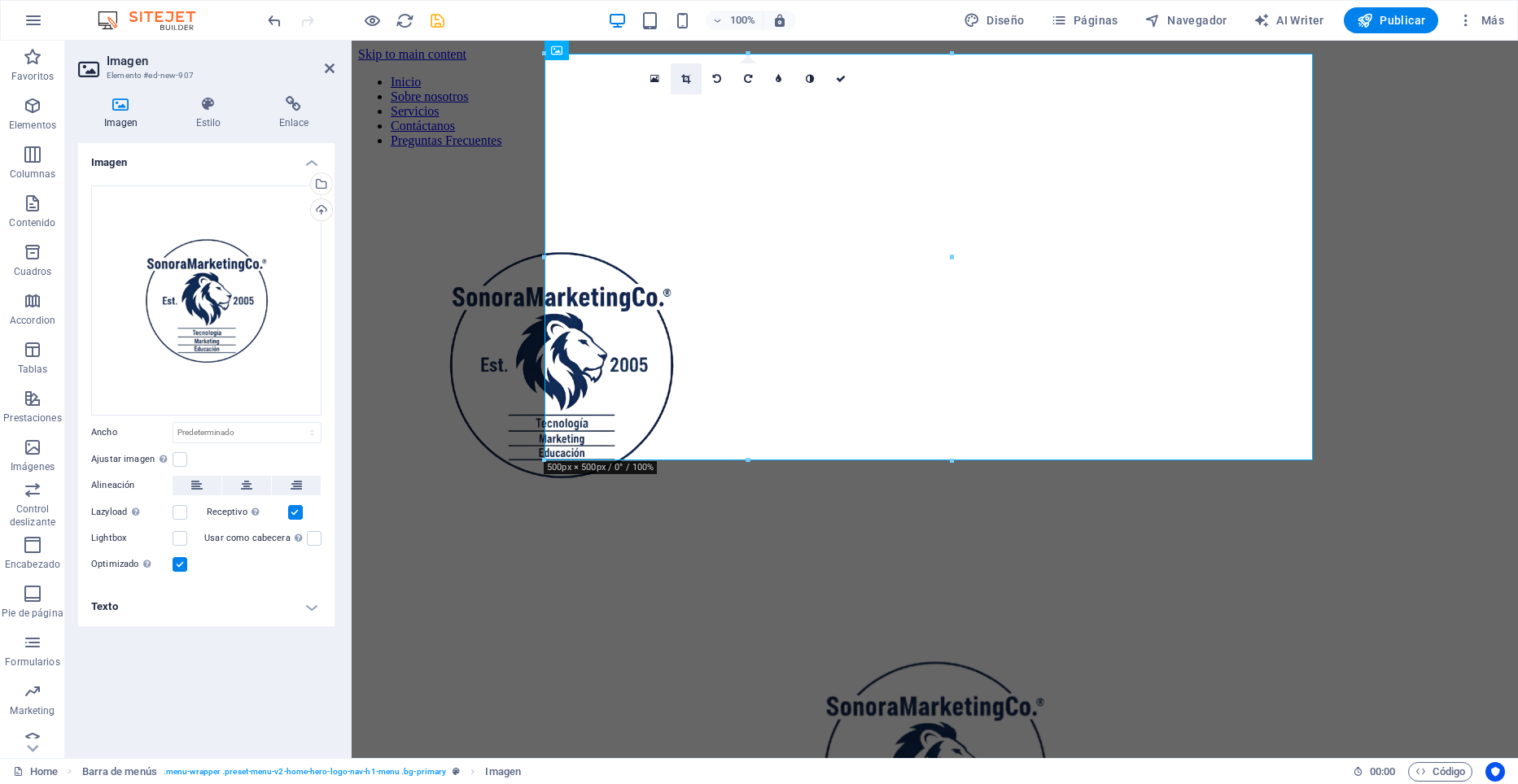
click at [682, 79] on icon at bounding box center [686, 79] width 9 height 10
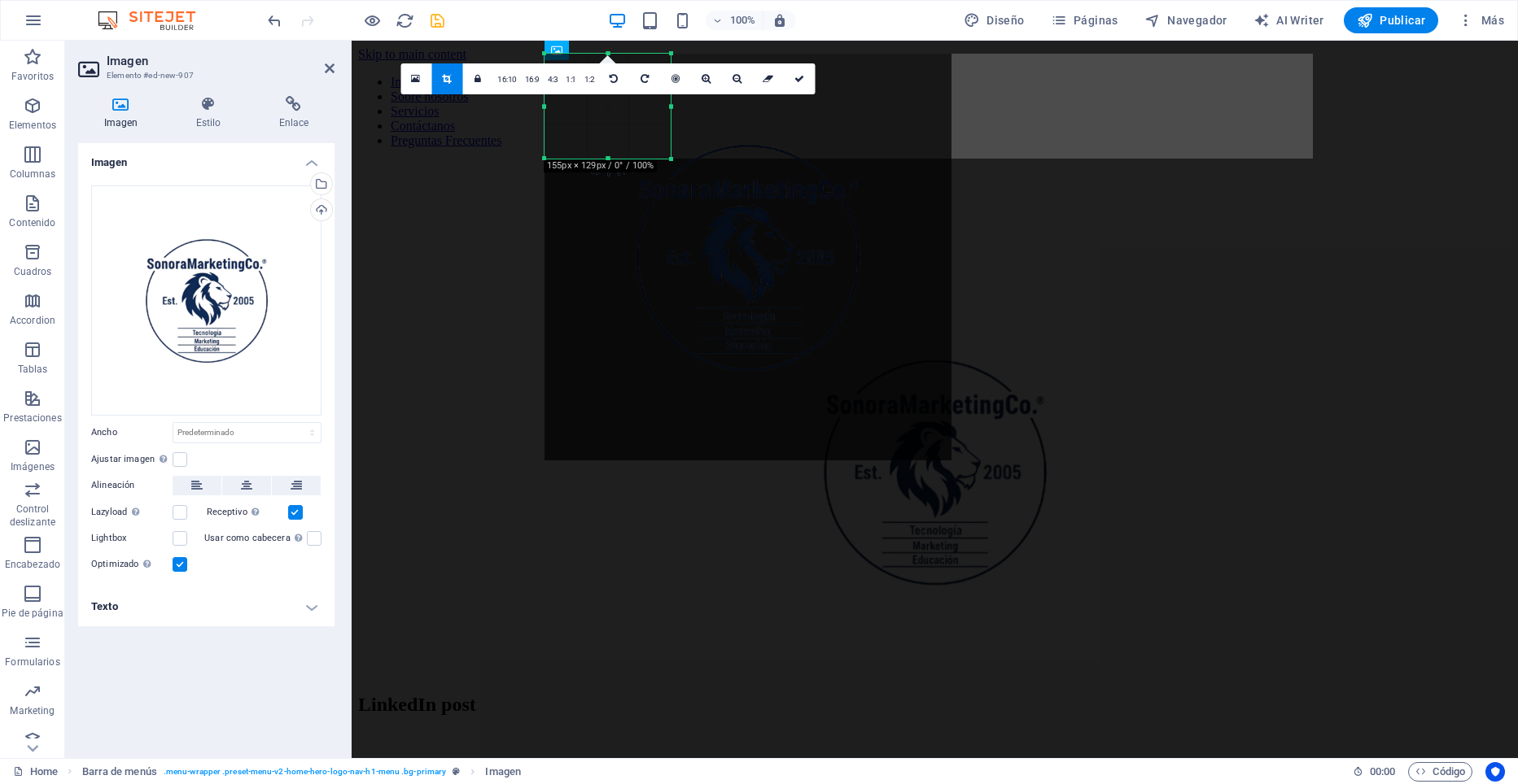
drag, startPoint x: 954, startPoint y: 464, endPoint x: 673, endPoint y: 163, distance: 411.8
click at [673, 163] on div at bounding box center [671, 159] width 10 height 10
click at [442, 71] on link at bounding box center [447, 79] width 31 height 31
type input "155"
select select "px"
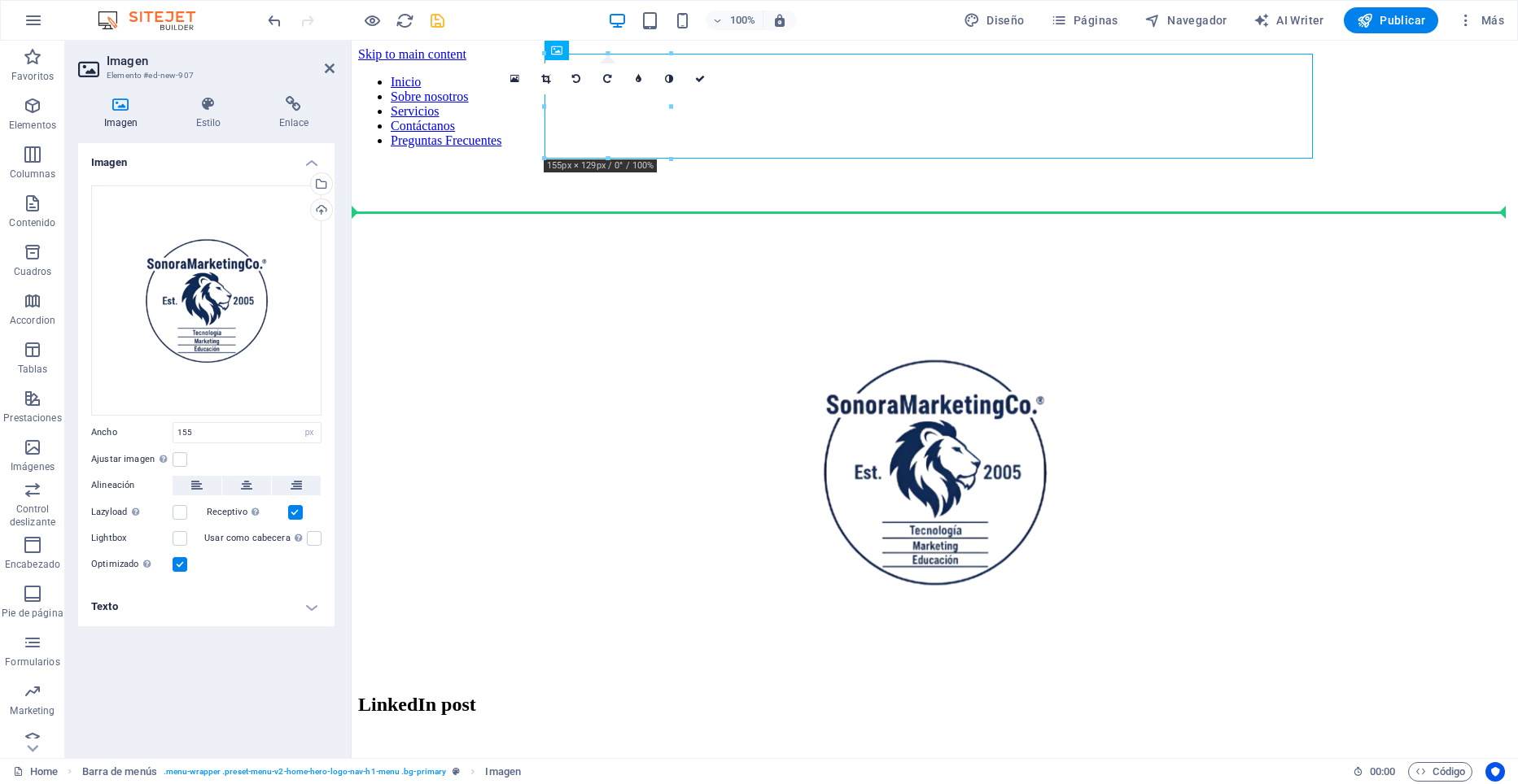
drag, startPoint x: 625, startPoint y: 121, endPoint x: 497, endPoint y: 197, distance: 148.9
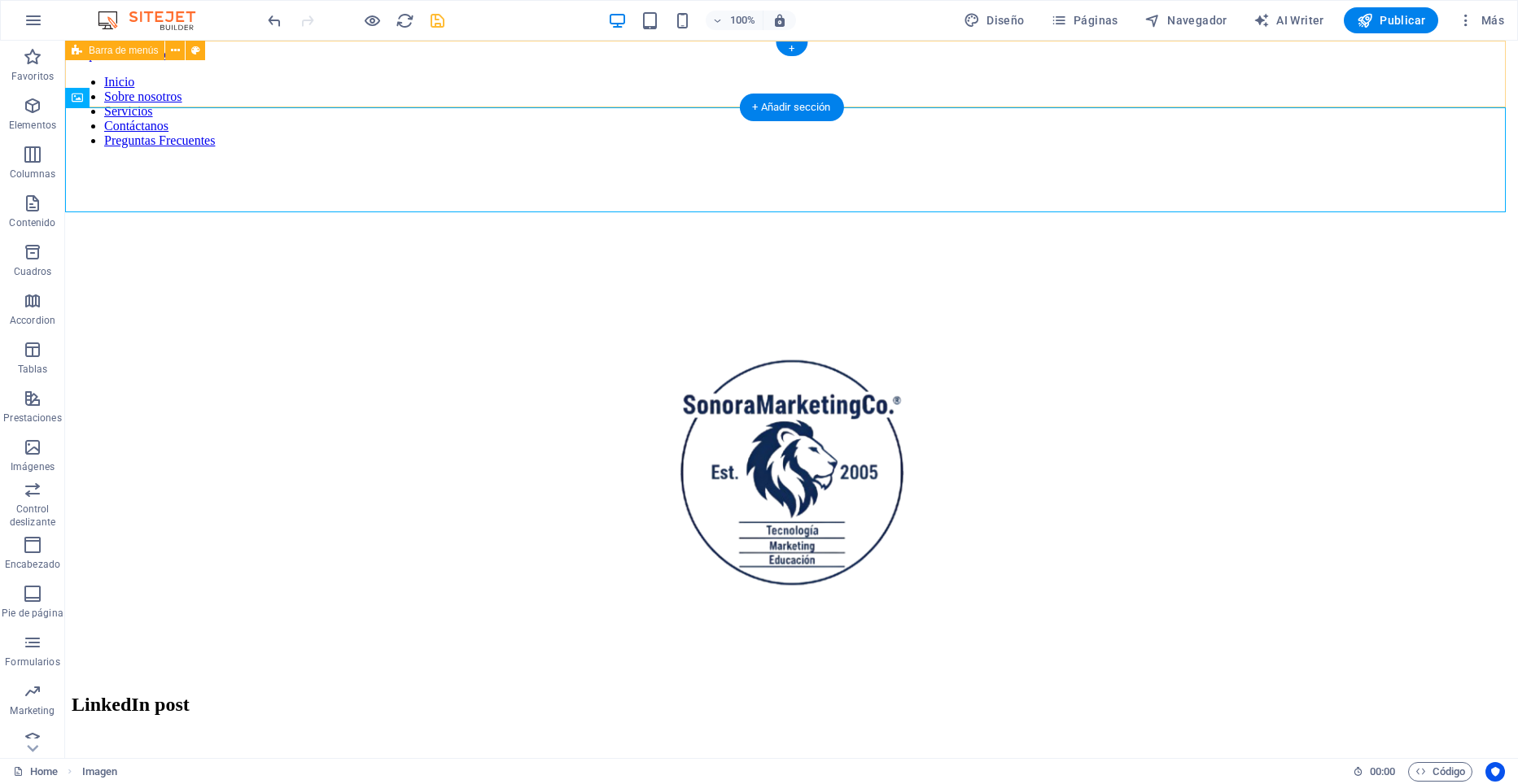
click at [331, 76] on div "Inicio Sobre nosotros Servicios Contáctanos Preguntas Frecuentes" at bounding box center [792, 118] width 1440 height 87
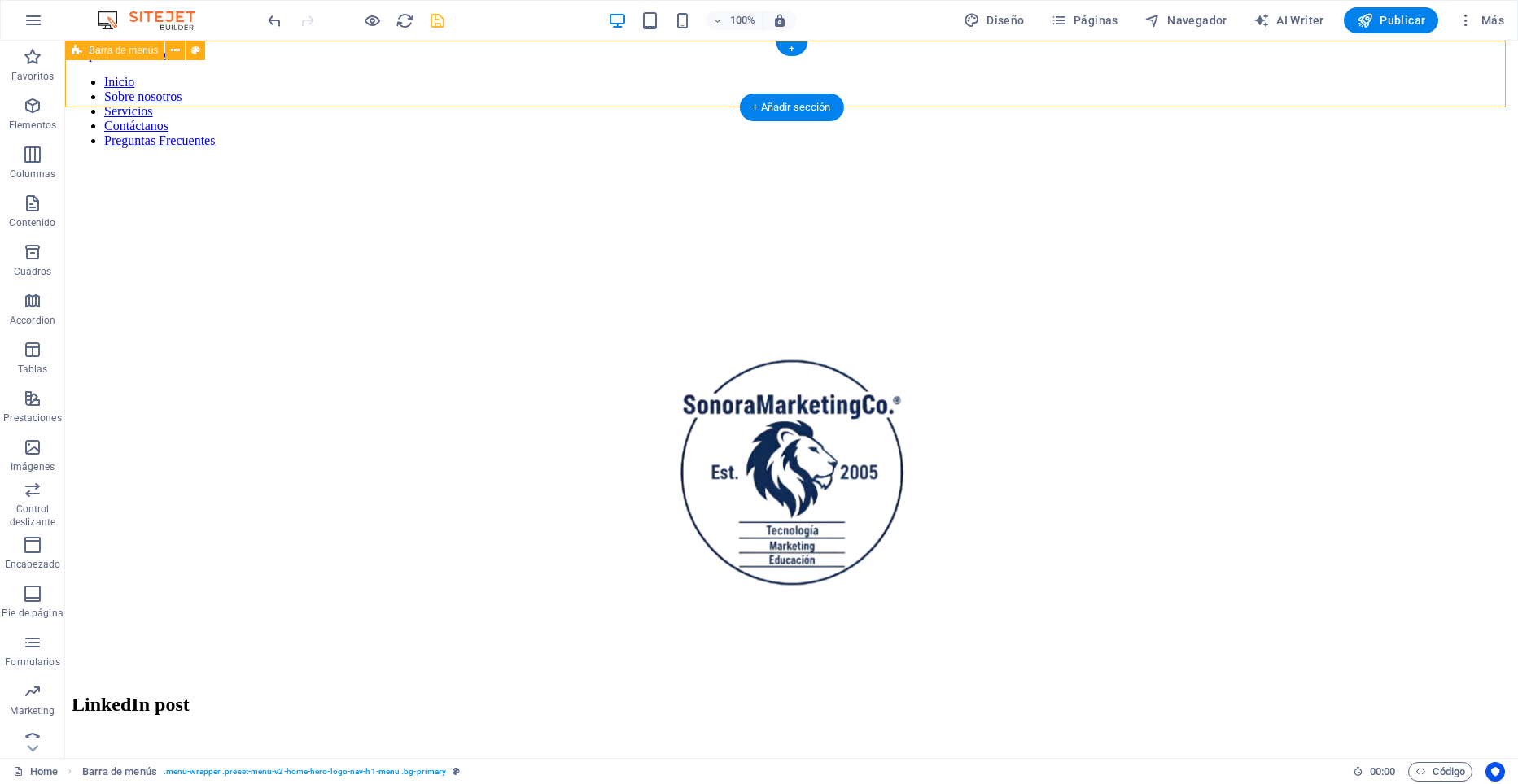
click at [293, 75] on div "Inicio Sobre nosotros Servicios Contáctanos Preguntas Frecuentes" at bounding box center [792, 118] width 1440 height 87
click at [253, 92] on div "Inicio Sobre nosotros Servicios Contáctanos Preguntas Frecuentes" at bounding box center [792, 118] width 1440 height 87
click at [33, 165] on span "Columnas" at bounding box center [32, 164] width 65 height 39
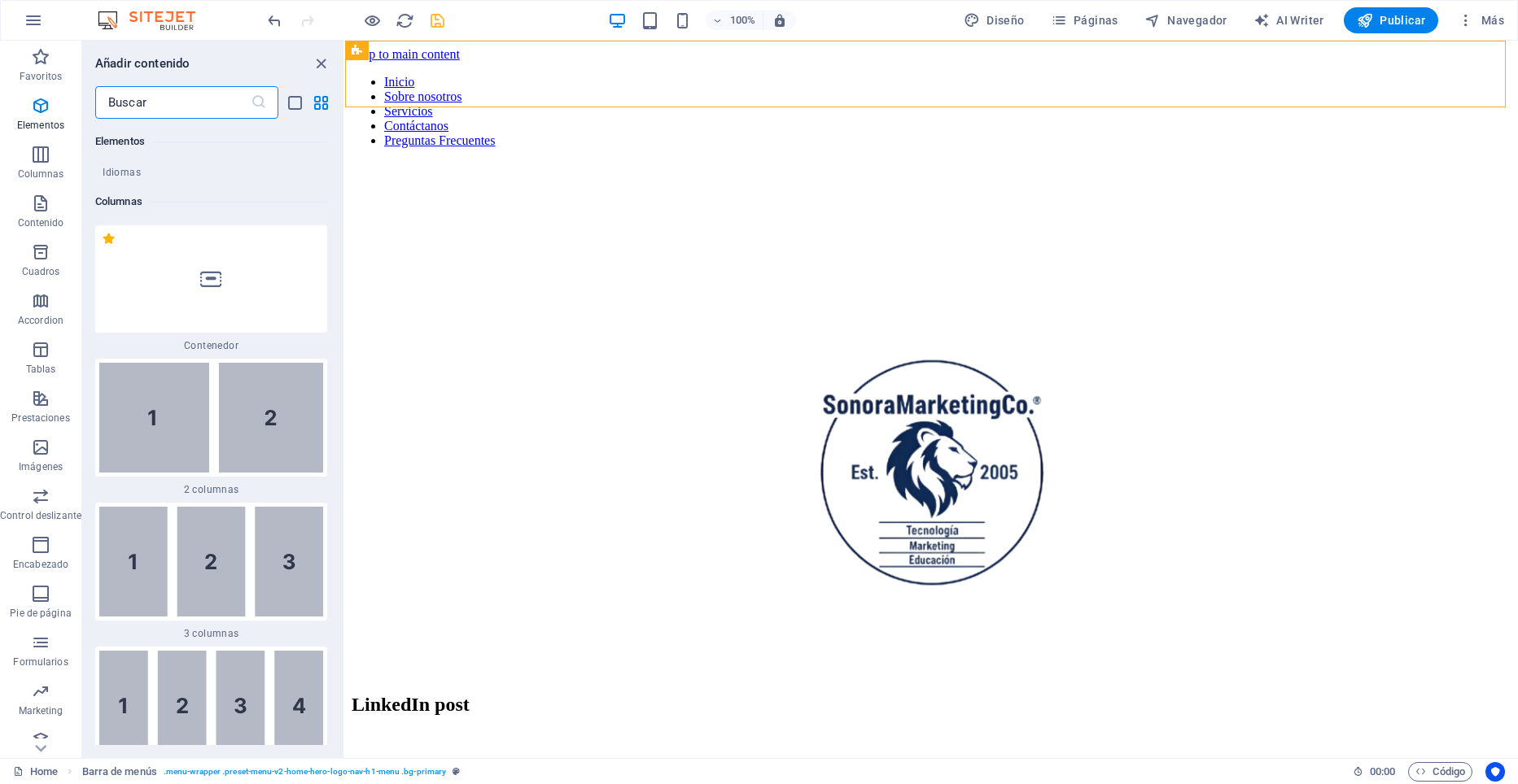
scroll to position [938, 0]
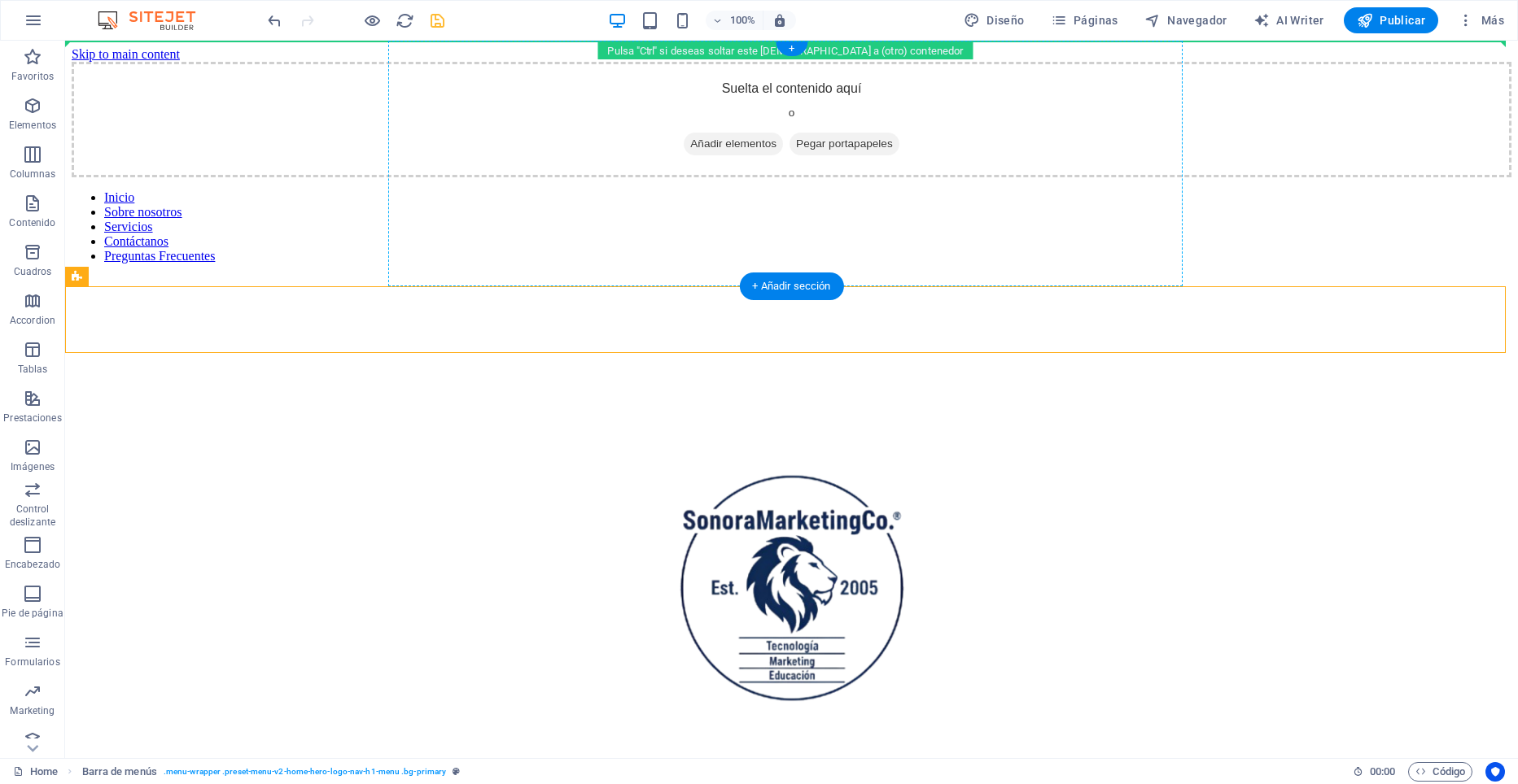
drag, startPoint x: 252, startPoint y: 323, endPoint x: 783, endPoint y: 157, distance: 556.3
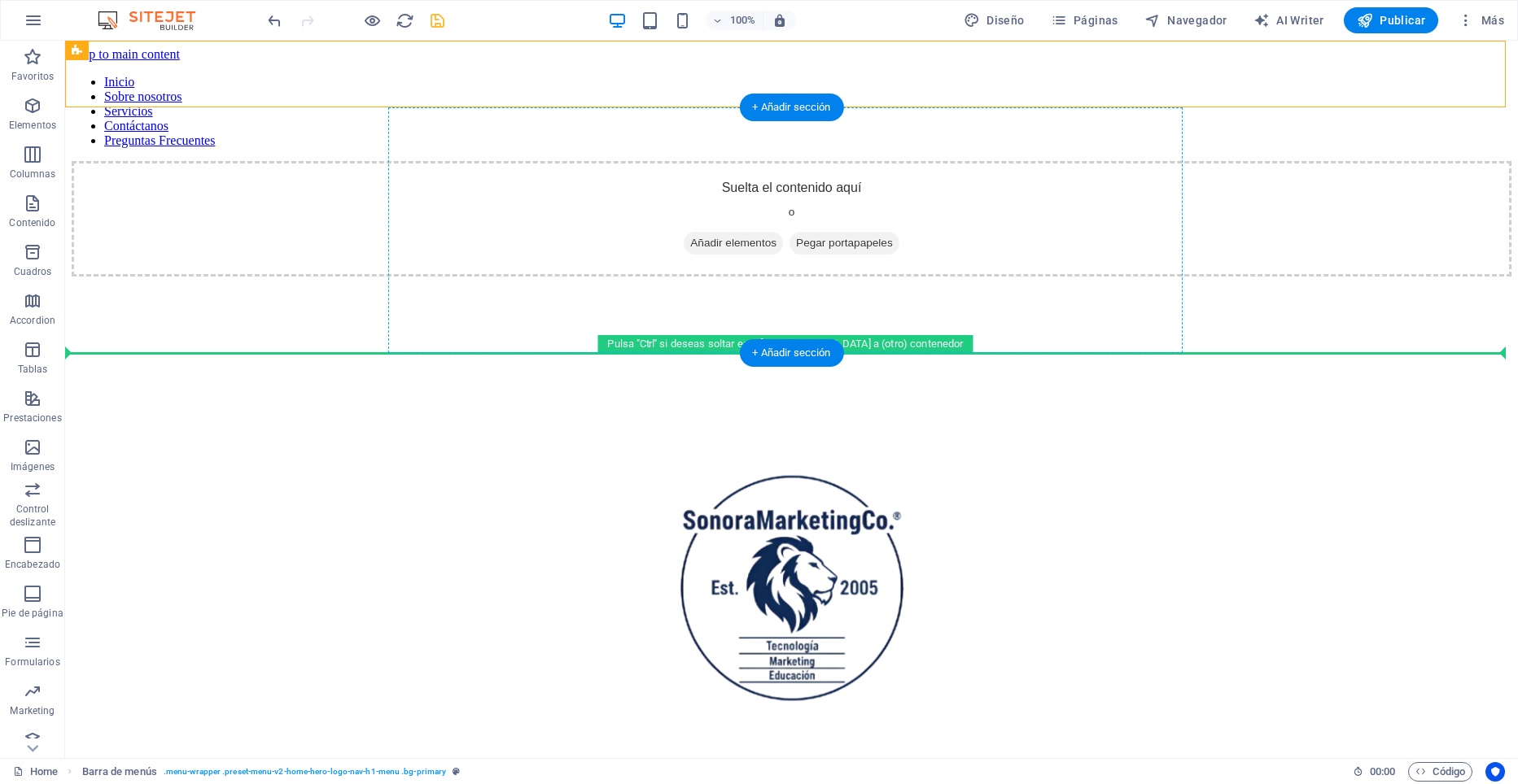
drag, startPoint x: 267, startPoint y: 81, endPoint x: 716, endPoint y: 252, distance: 480.5
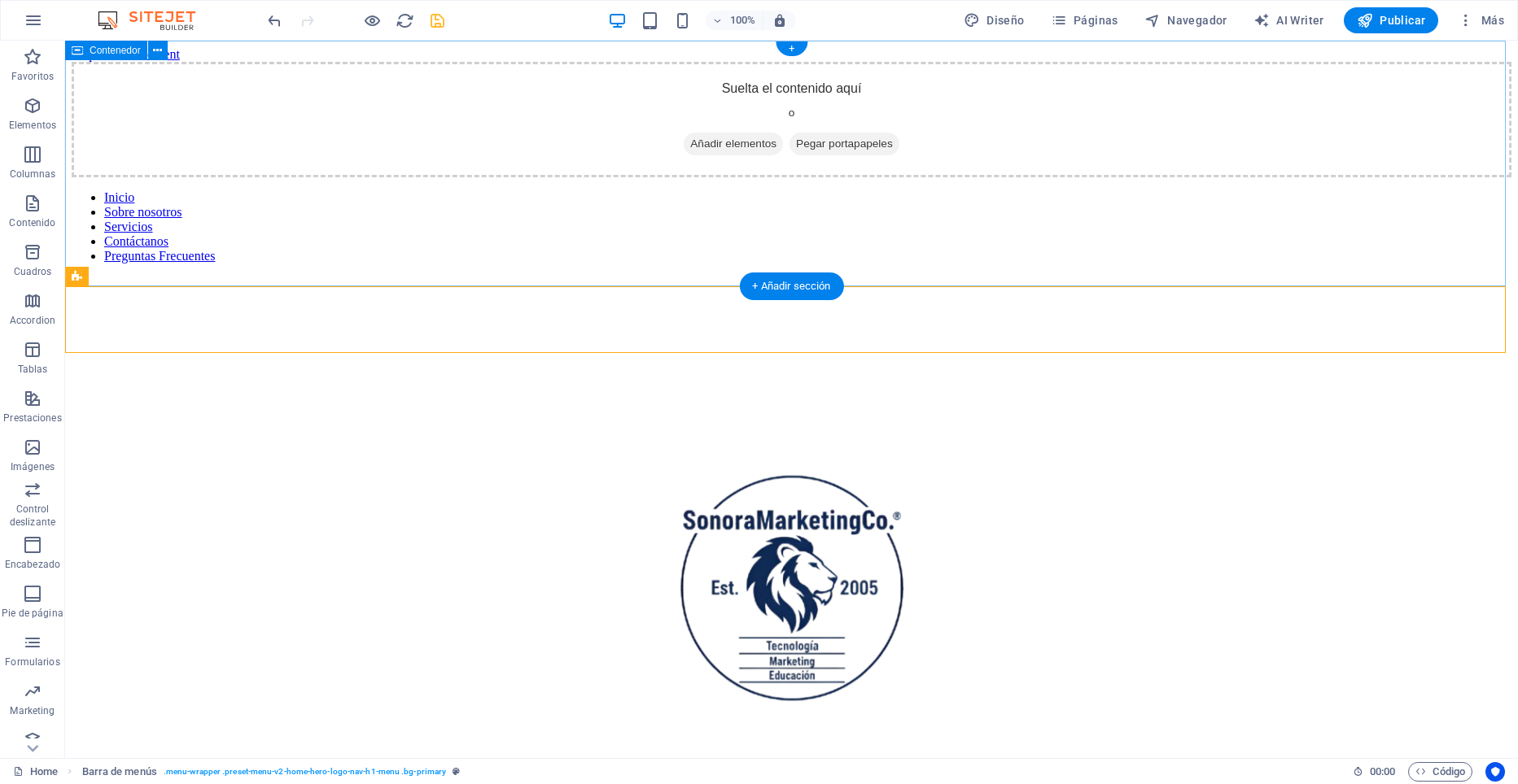
click at [518, 156] on div "Suelta el contenido aquí o Añadir elementos Pegar portapapeles" at bounding box center [792, 119] width 1440 height 115
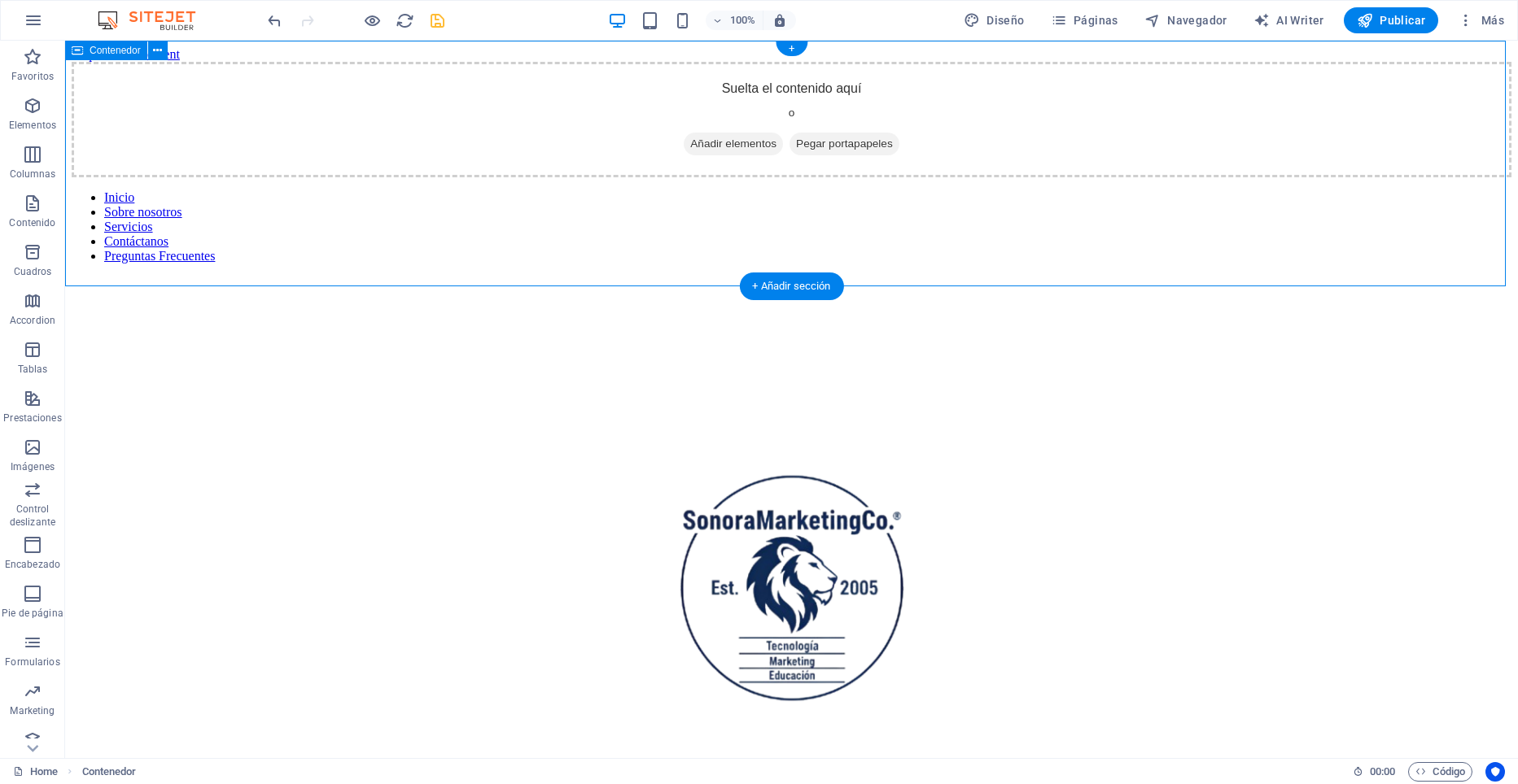
drag, startPoint x: 498, startPoint y: 169, endPoint x: 451, endPoint y: 174, distance: 47.3
click at [451, 174] on div "Suelta el contenido aquí o Añadir elementos Pegar portapapeles" at bounding box center [792, 119] width 1440 height 115
click at [492, 170] on div "Suelta el contenido aquí o Añadir elementos Pegar portapapeles" at bounding box center [792, 119] width 1440 height 115
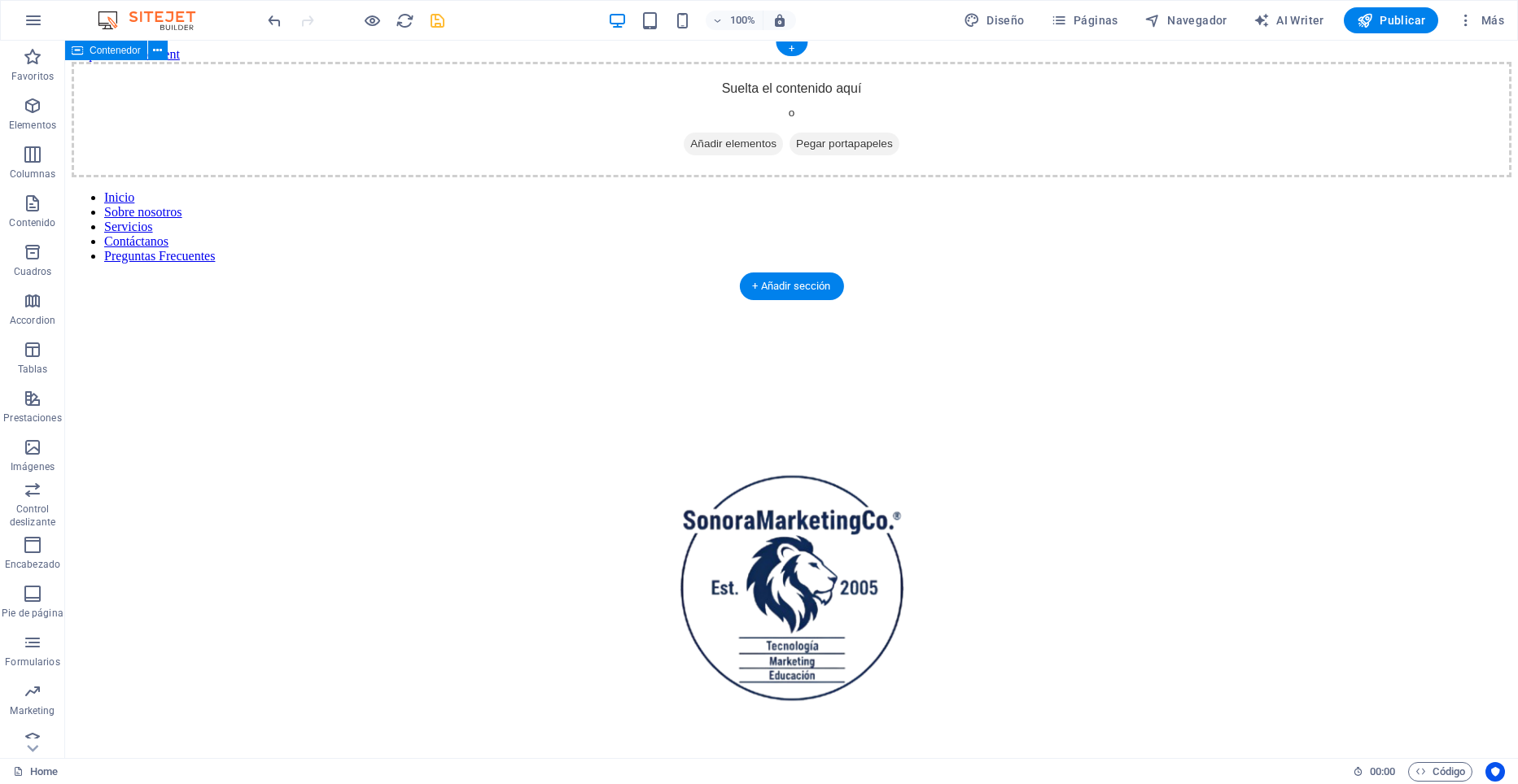
click at [498, 174] on div "Suelta el contenido aquí o Añadir elementos Pegar portapapeles" at bounding box center [792, 119] width 1440 height 115
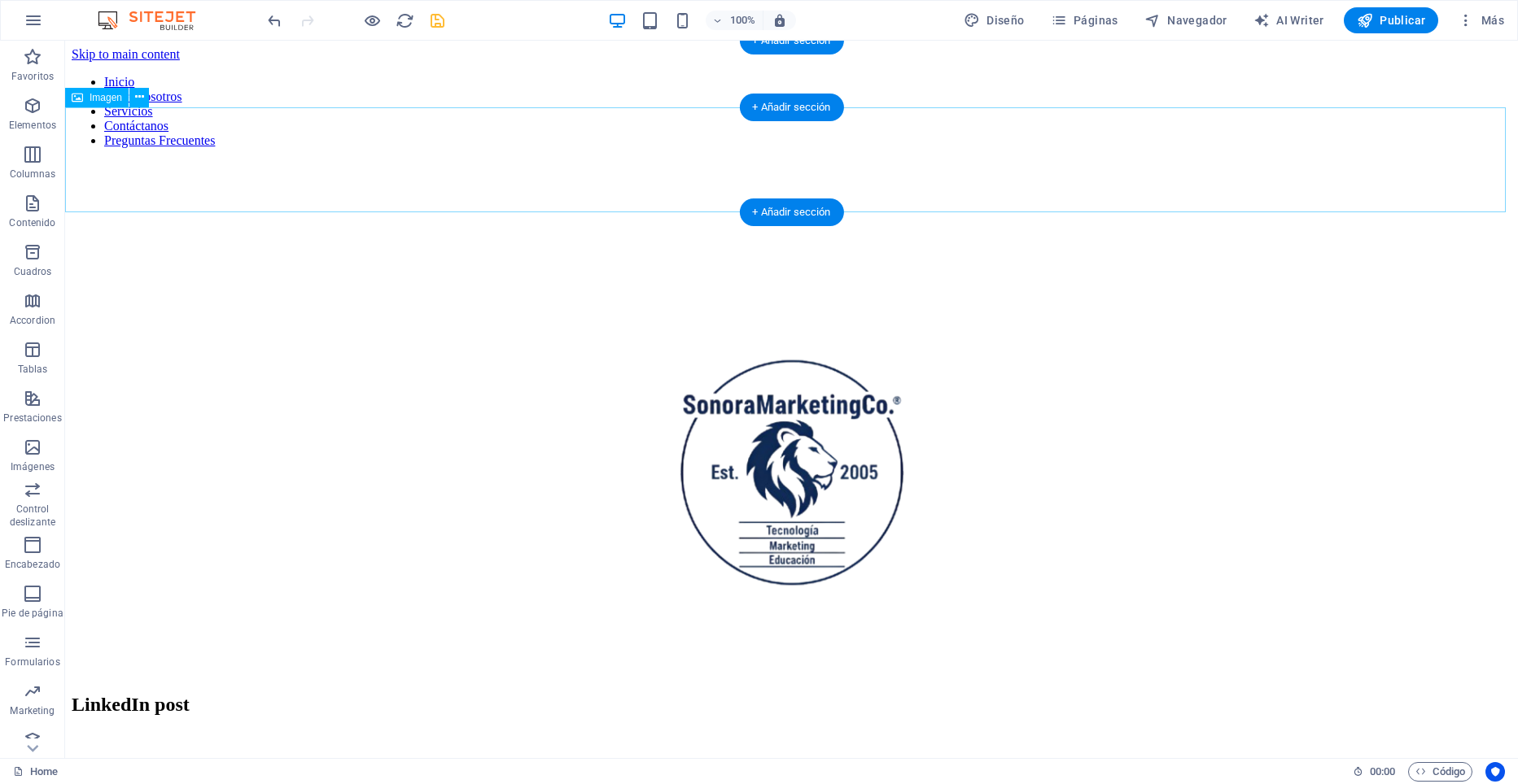
click at [502, 168] on figure at bounding box center [792, 214] width 1440 height 108
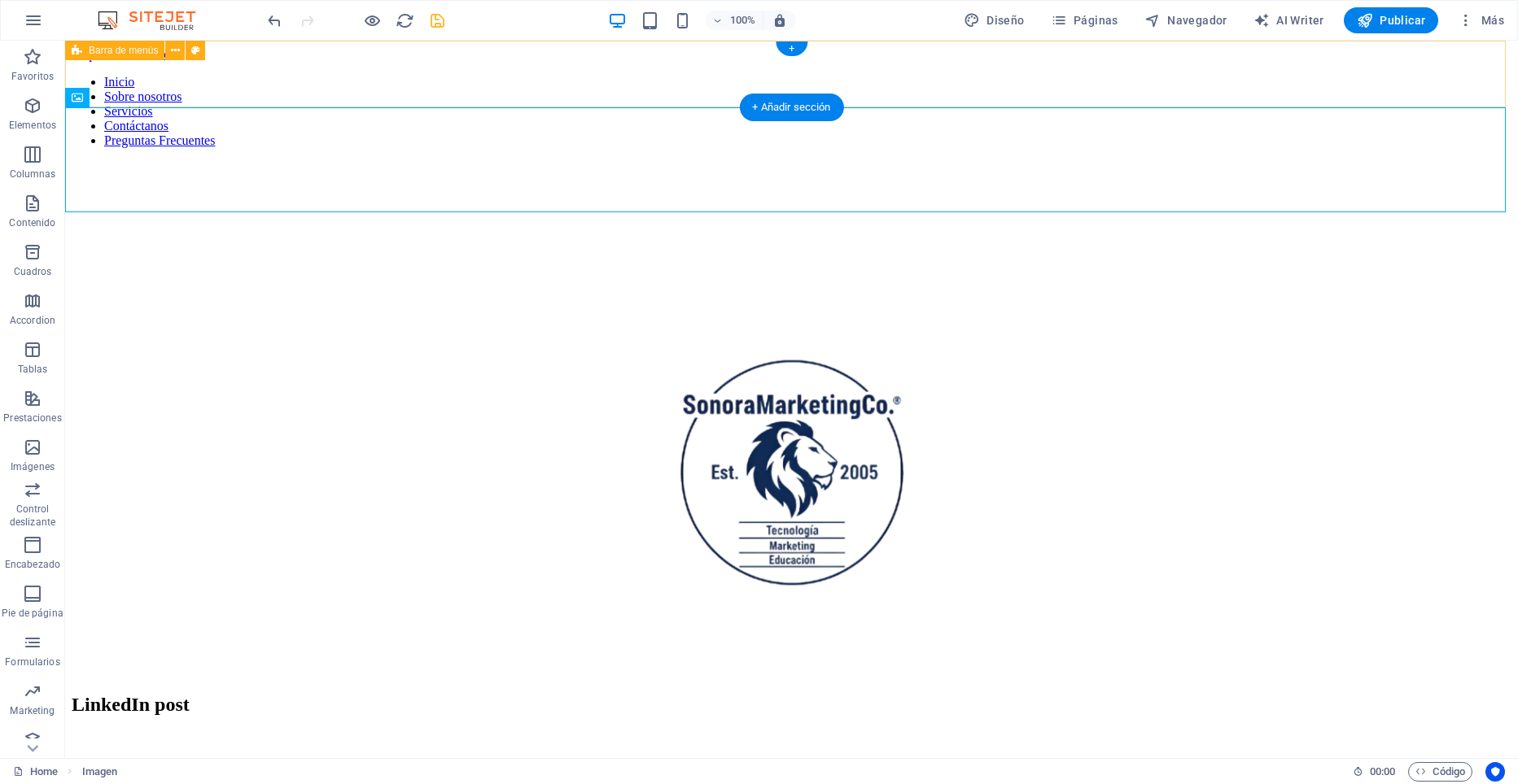
click at [189, 88] on div "Inicio Sobre nosotros Servicios Contáctanos Preguntas Frecuentes" at bounding box center [792, 118] width 1440 height 87
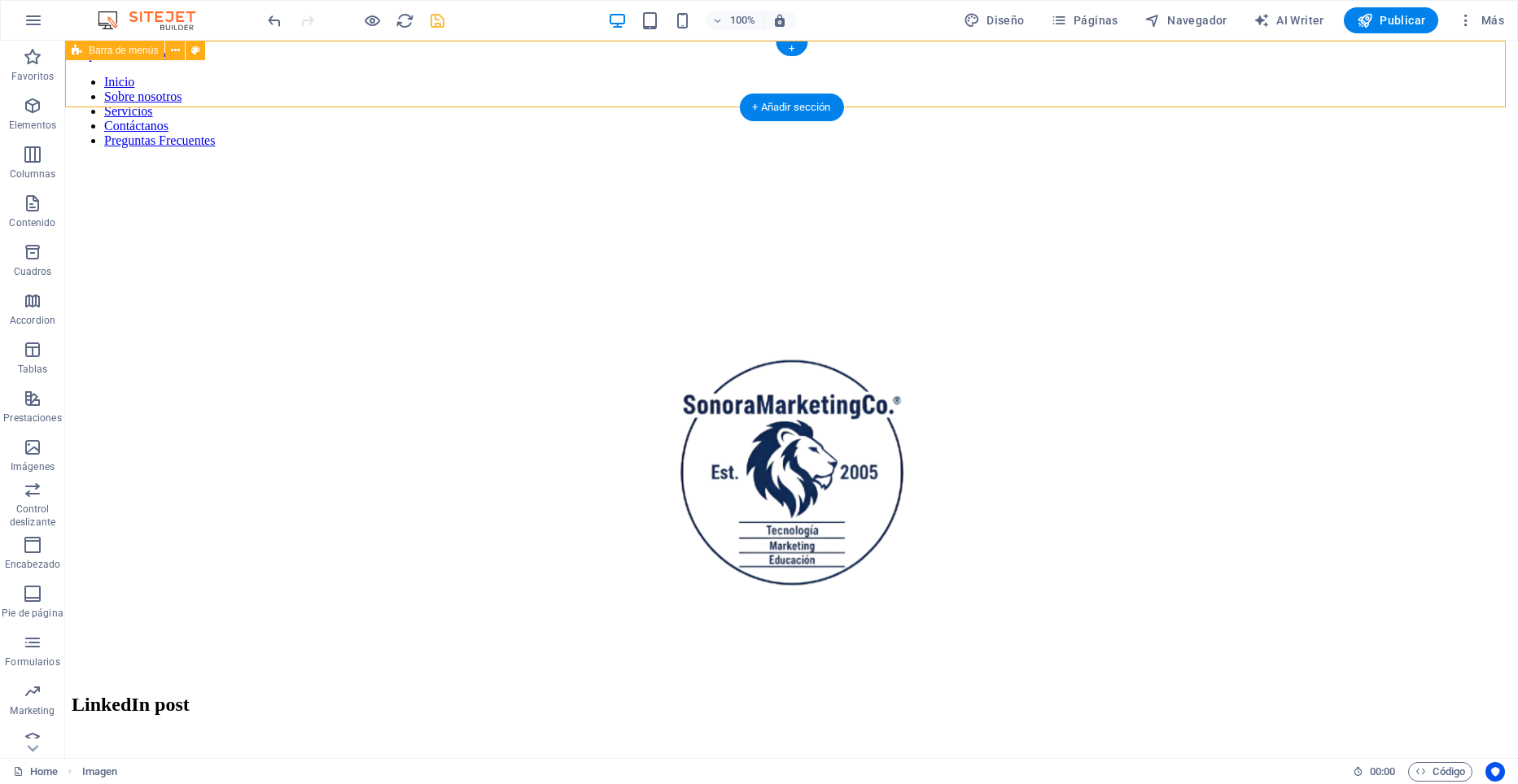
click at [189, 88] on div "Inicio Sobre nosotros Servicios Contáctanos Preguntas Frecuentes" at bounding box center [792, 118] width 1440 height 87
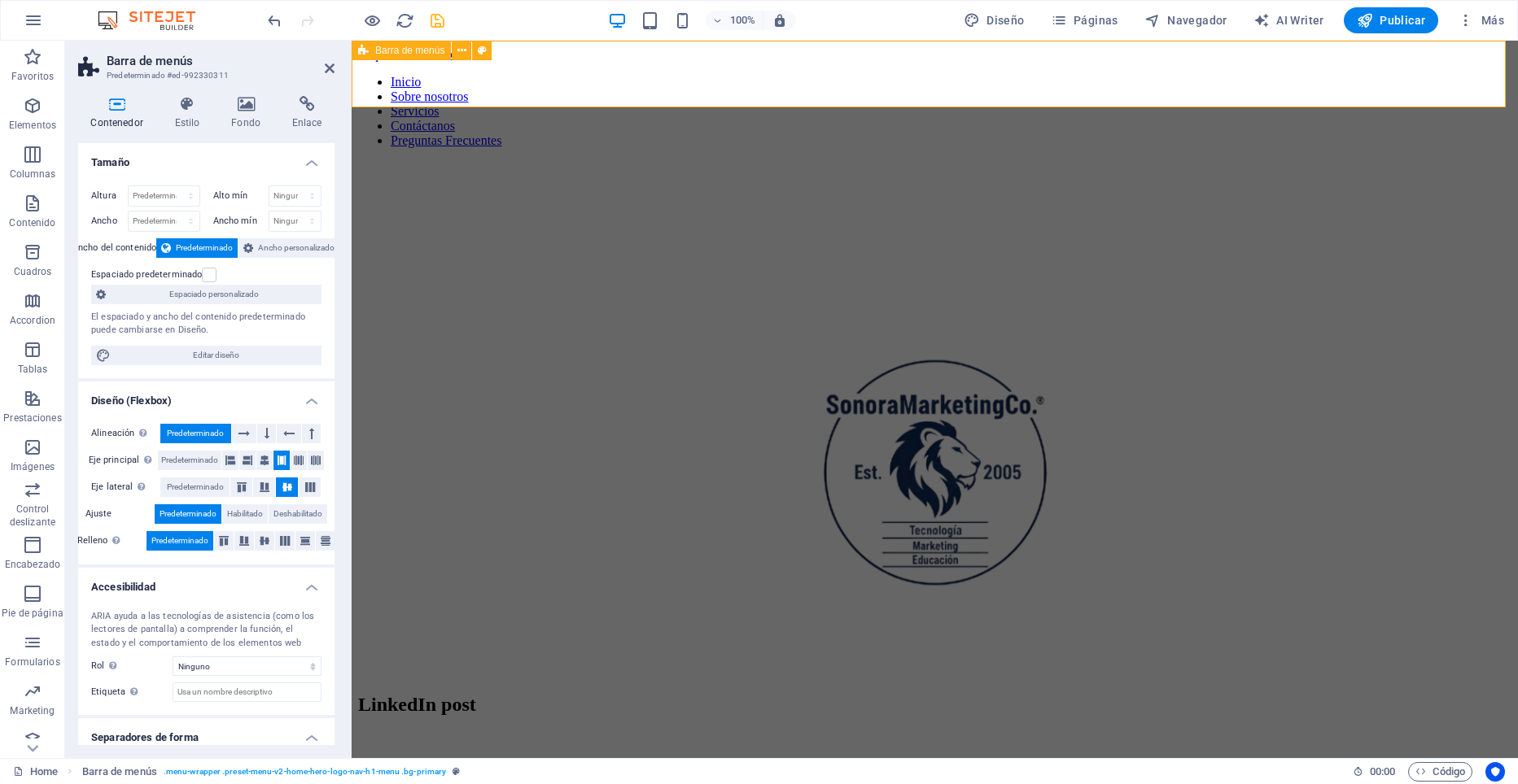
click at [454, 79] on div "Inicio Sobre nosotros Servicios Contáctanos Preguntas Frecuentes" at bounding box center [935, 118] width 1153 height 87
click at [462, 50] on icon at bounding box center [462, 50] width 9 height 17
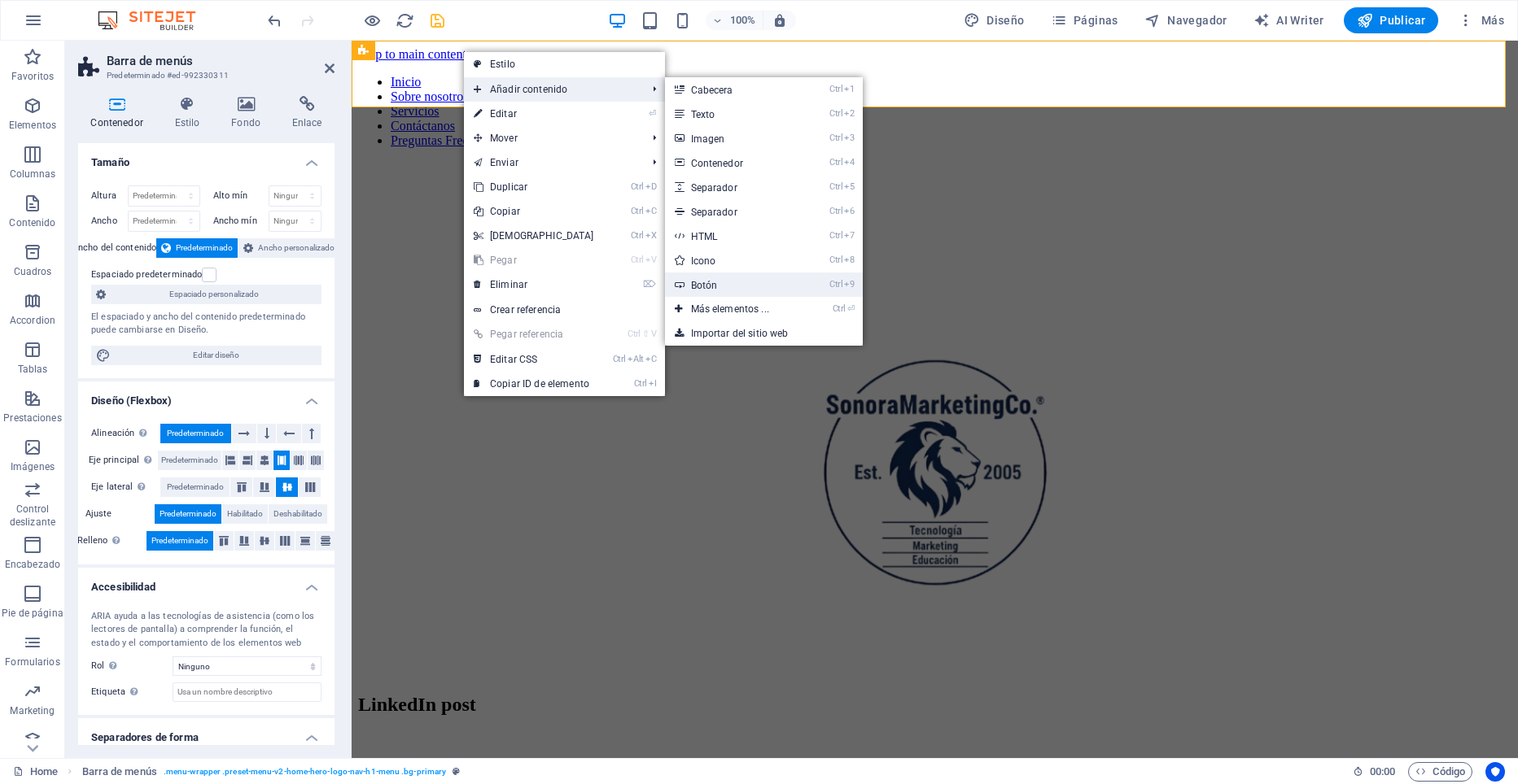
click at [713, 285] on link "Ctrl 9 Botón" at bounding box center [733, 284] width 137 height 24
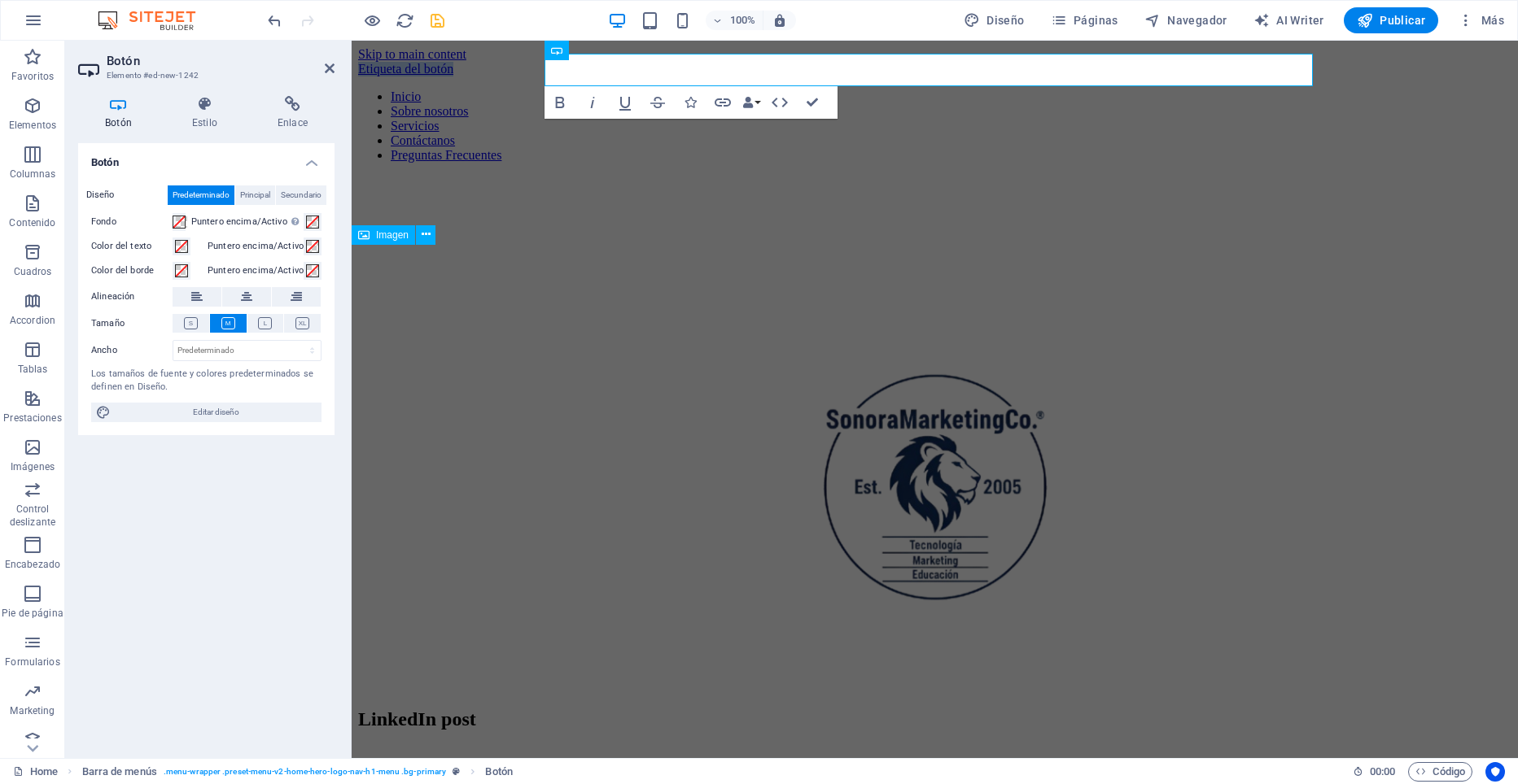
scroll to position [627, 0]
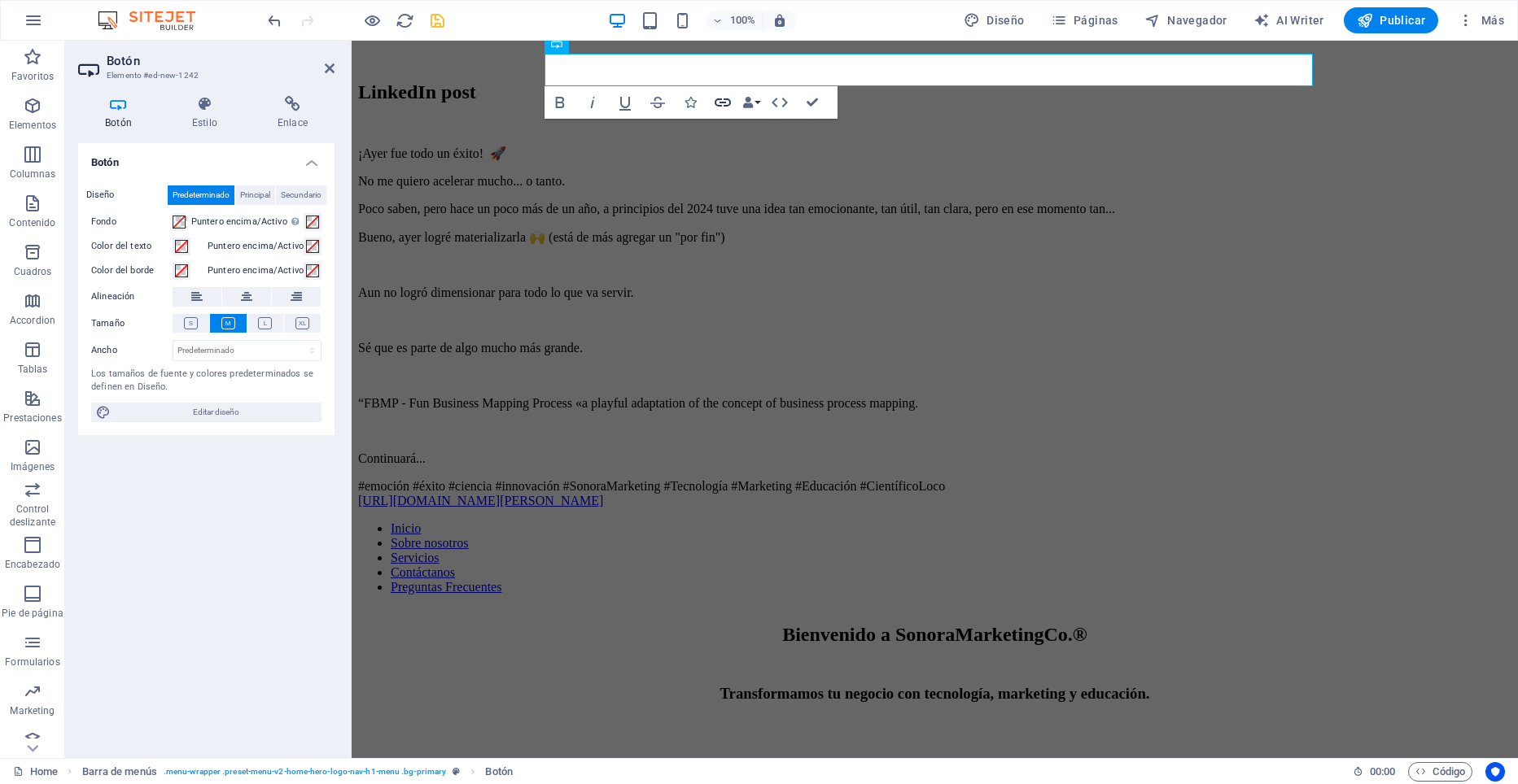
click at [720, 102] on icon "button" at bounding box center [723, 102] width 16 height 8
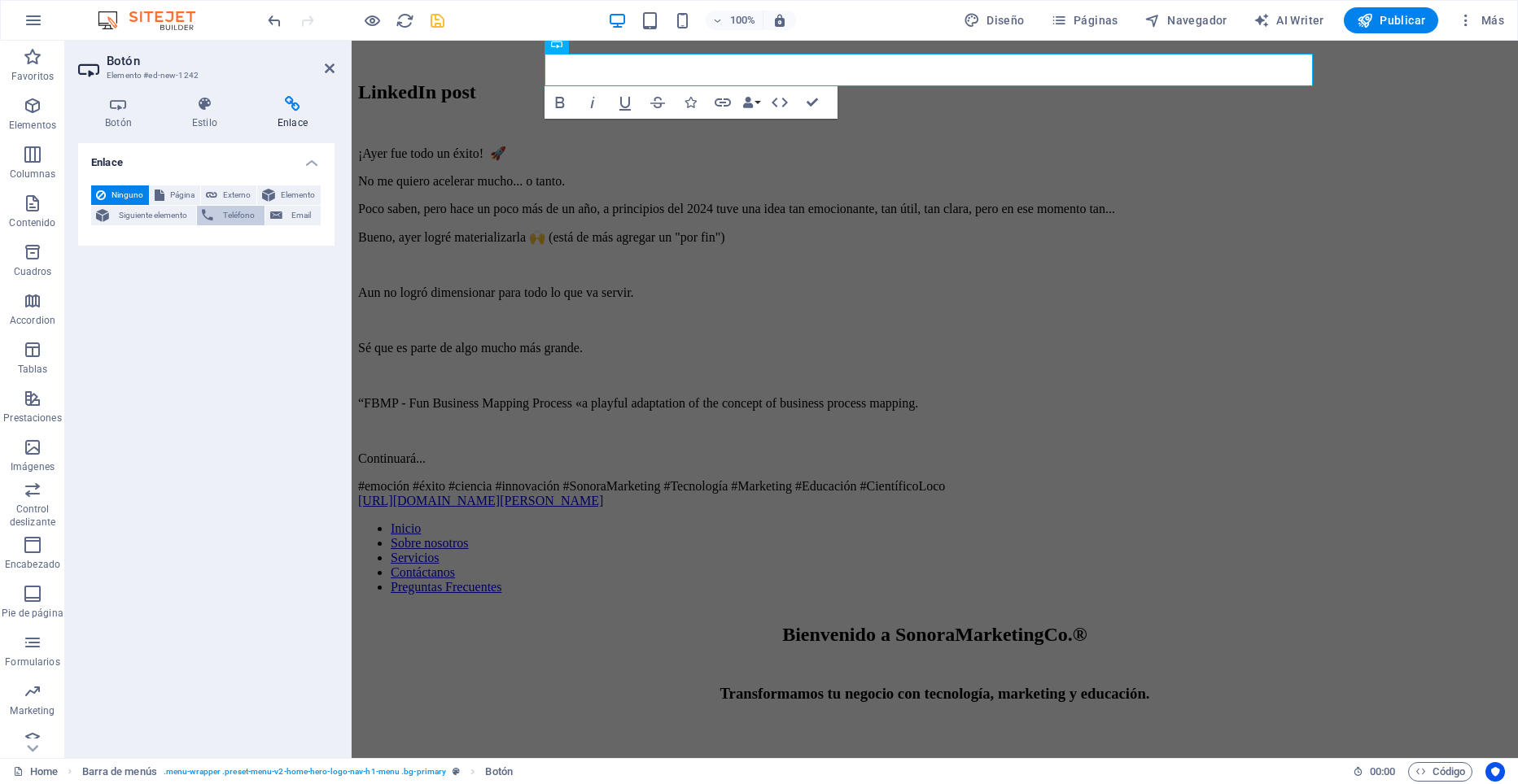
click at [235, 216] on span "Teléfono" at bounding box center [239, 215] width 41 height 20
type input "6622008034"
click at [245, 270] on input "Nombre Una descripción adicional del enlace no debería ser igual al texto del e…" at bounding box center [247, 269] width 149 height 20
click at [303, 271] on input "SonoraMarketingCo®" at bounding box center [247, 269] width 149 height 20
type input "SonoraMarketingCo®"
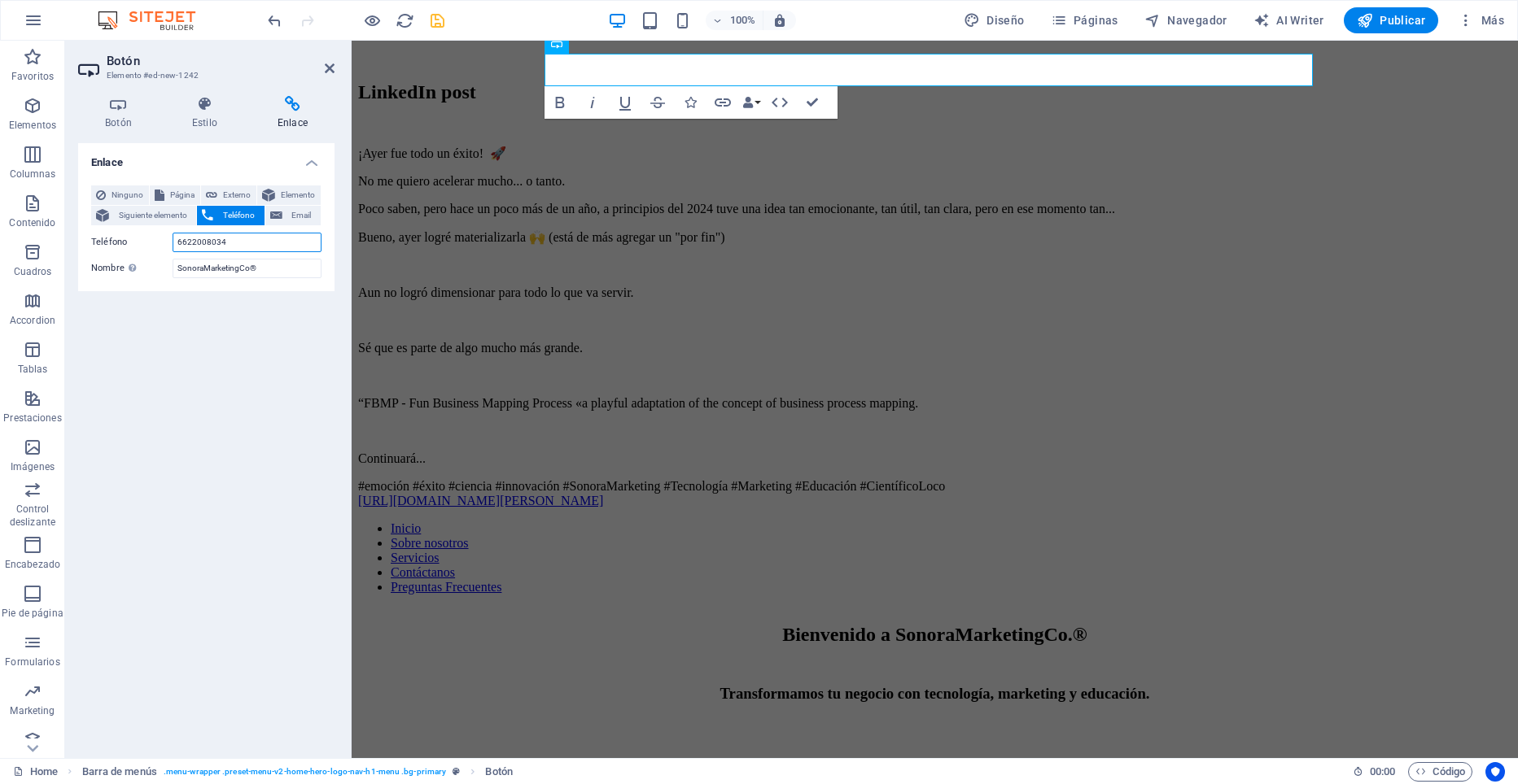
click at [298, 242] on input "6622008034" at bounding box center [247, 243] width 149 height 20
click at [271, 270] on input "SonoraMarketingCo®" at bounding box center [247, 269] width 149 height 20
click at [258, 458] on div "Enlace Ninguno Página Externo Elemento Siguiente elemento Teléfono Email Página…" at bounding box center [205, 444] width 256 height 602
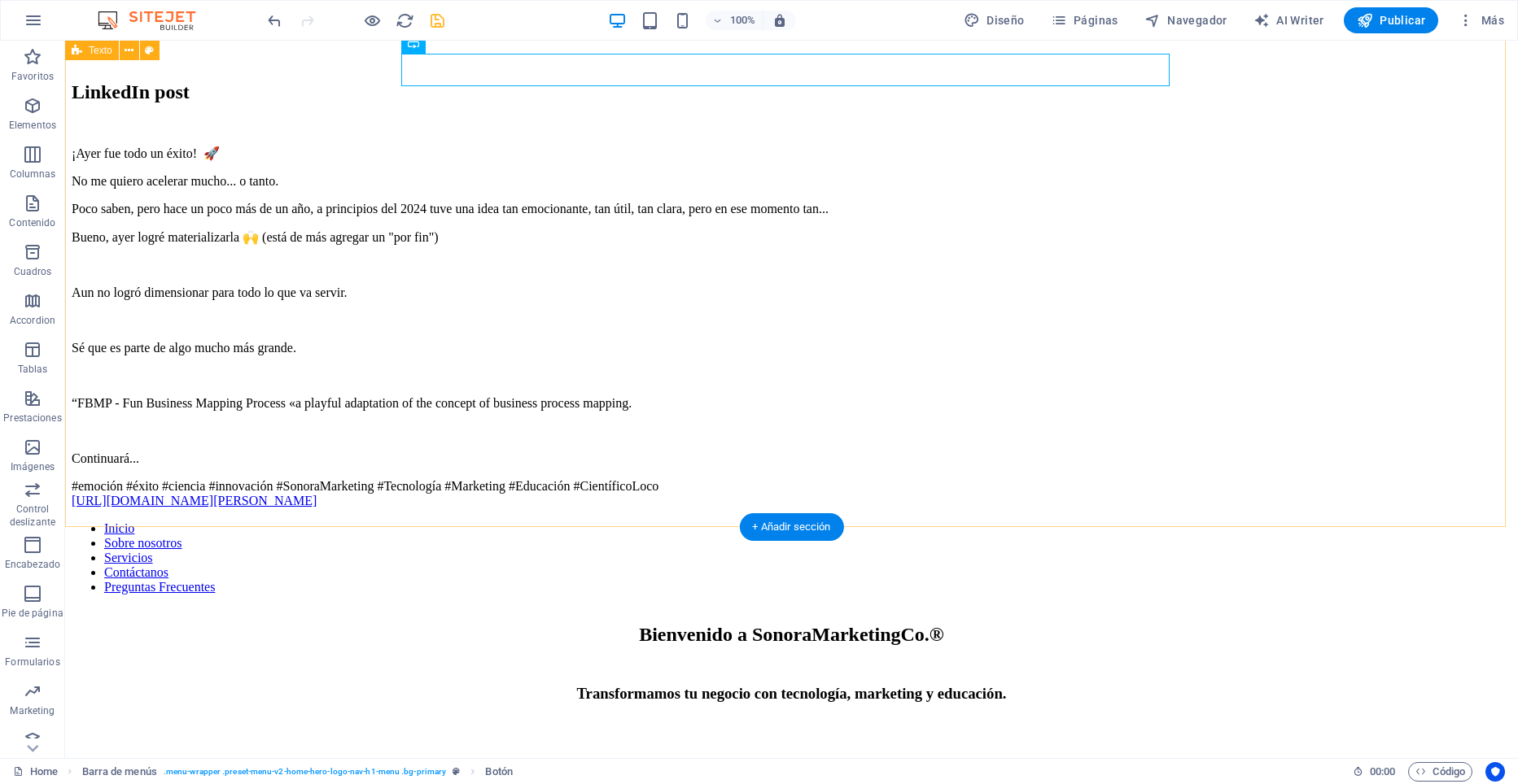
click at [203, 222] on div "LinkedIn post ¡Ayer fue todo un éxito! 🚀 No me quiero acelerar mucho... o tanto…" at bounding box center [792, 295] width 1440 height 427
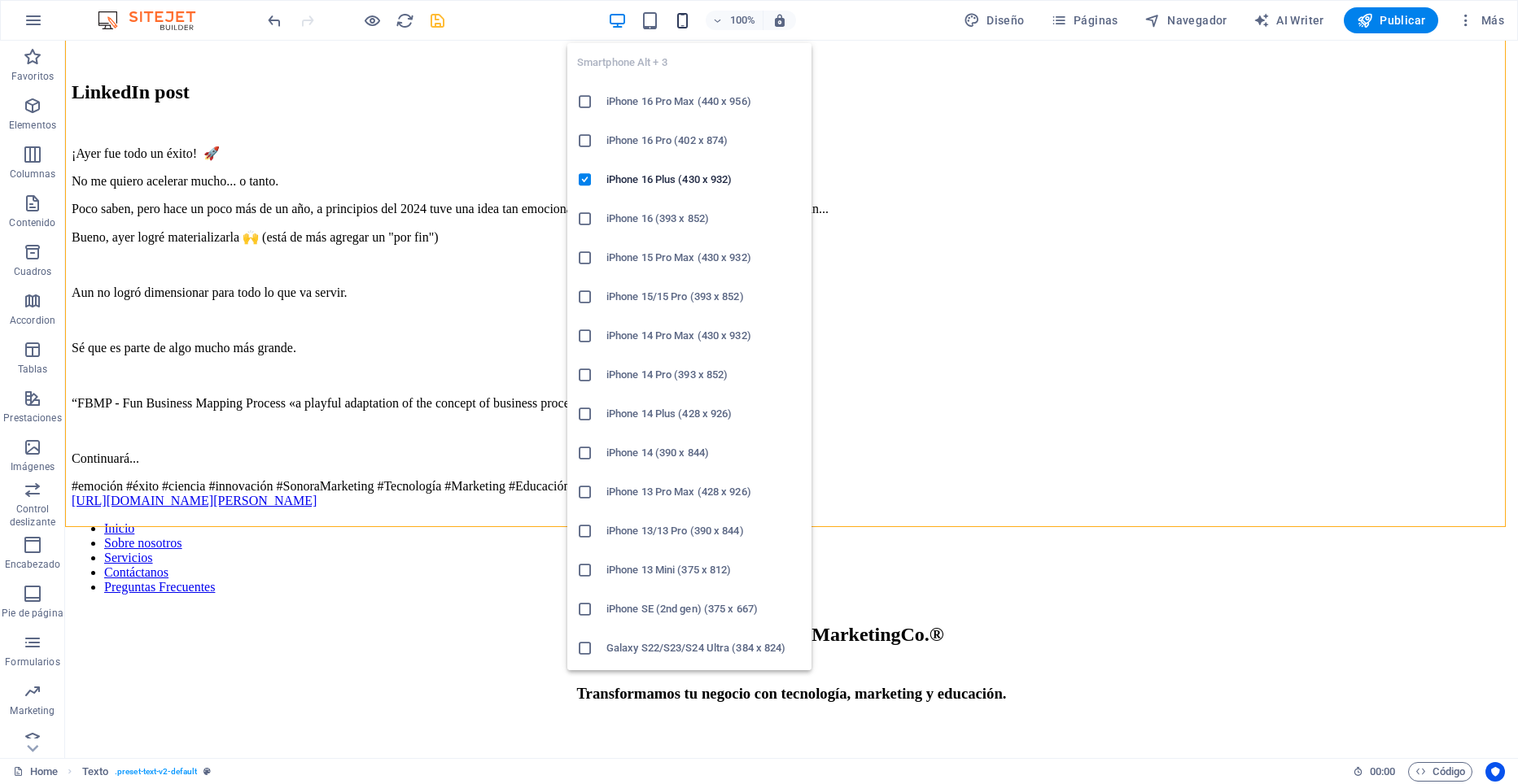
click at [682, 19] on icon "button" at bounding box center [682, 21] width 19 height 19
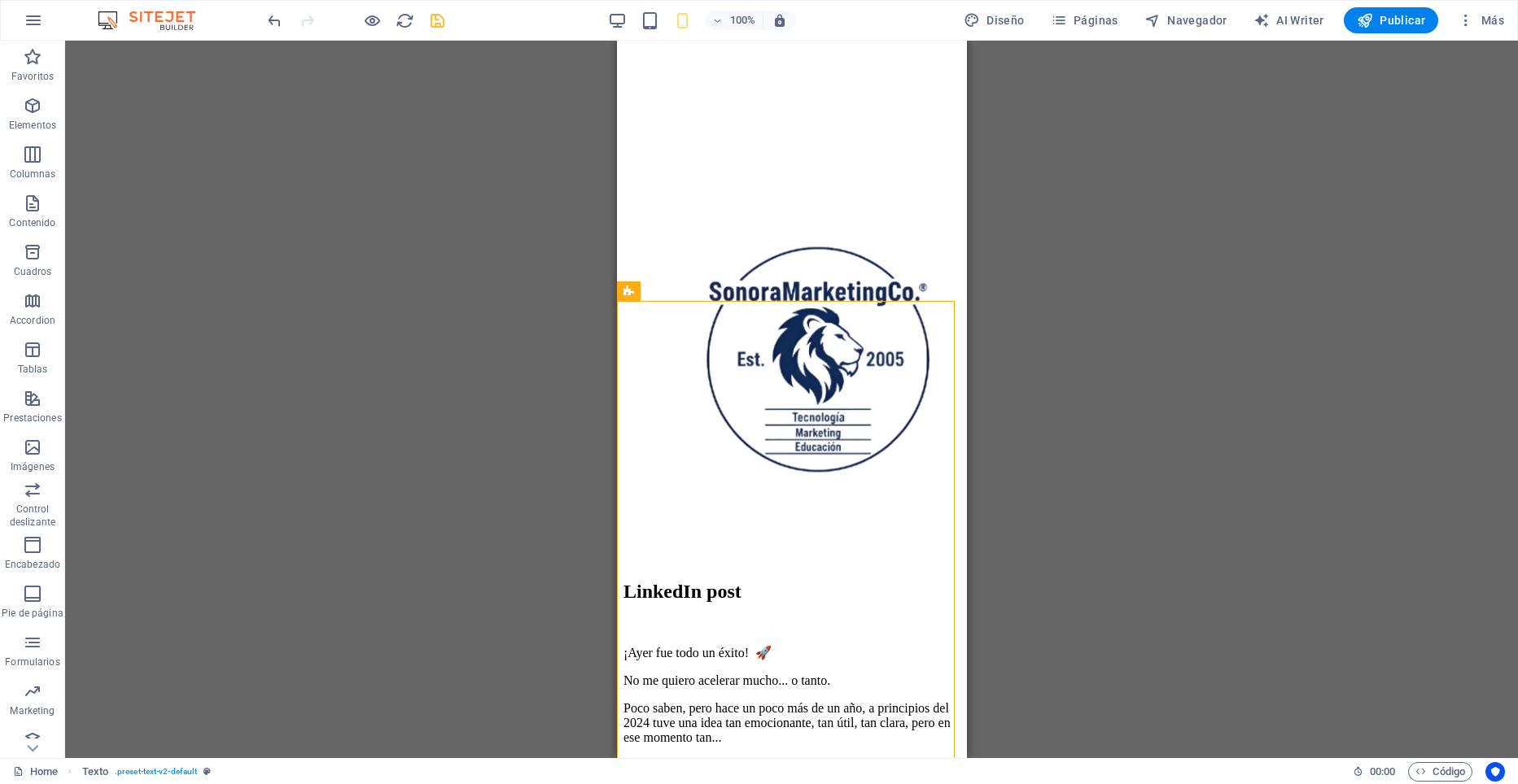
scroll to position [0, 0]
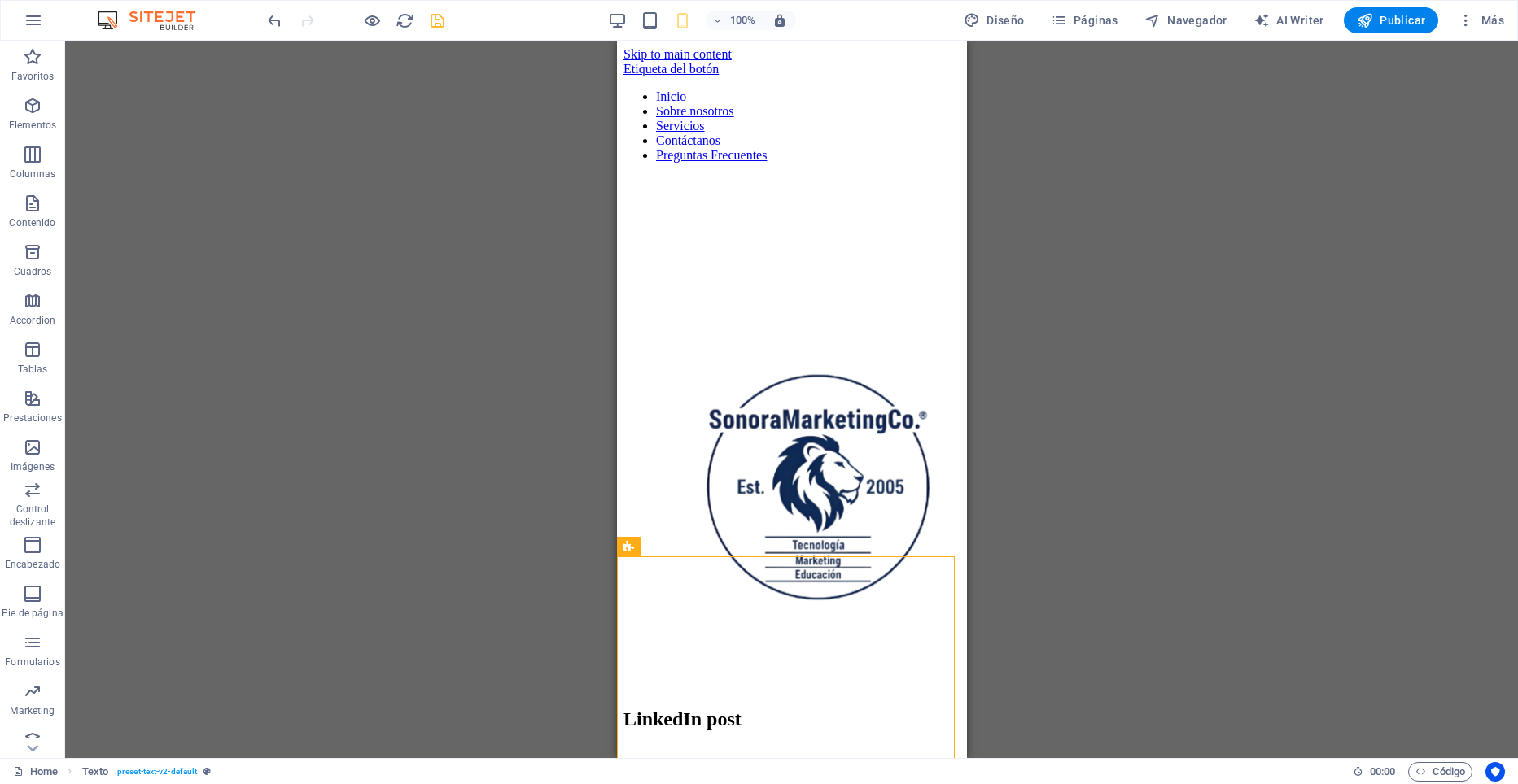
click at [1005, 467] on div "Texto H2 Texto Contenedor Barra de menús Contenedor H2 H3 Imagen Imagen con tex…" at bounding box center [792, 400] width 1453 height 718
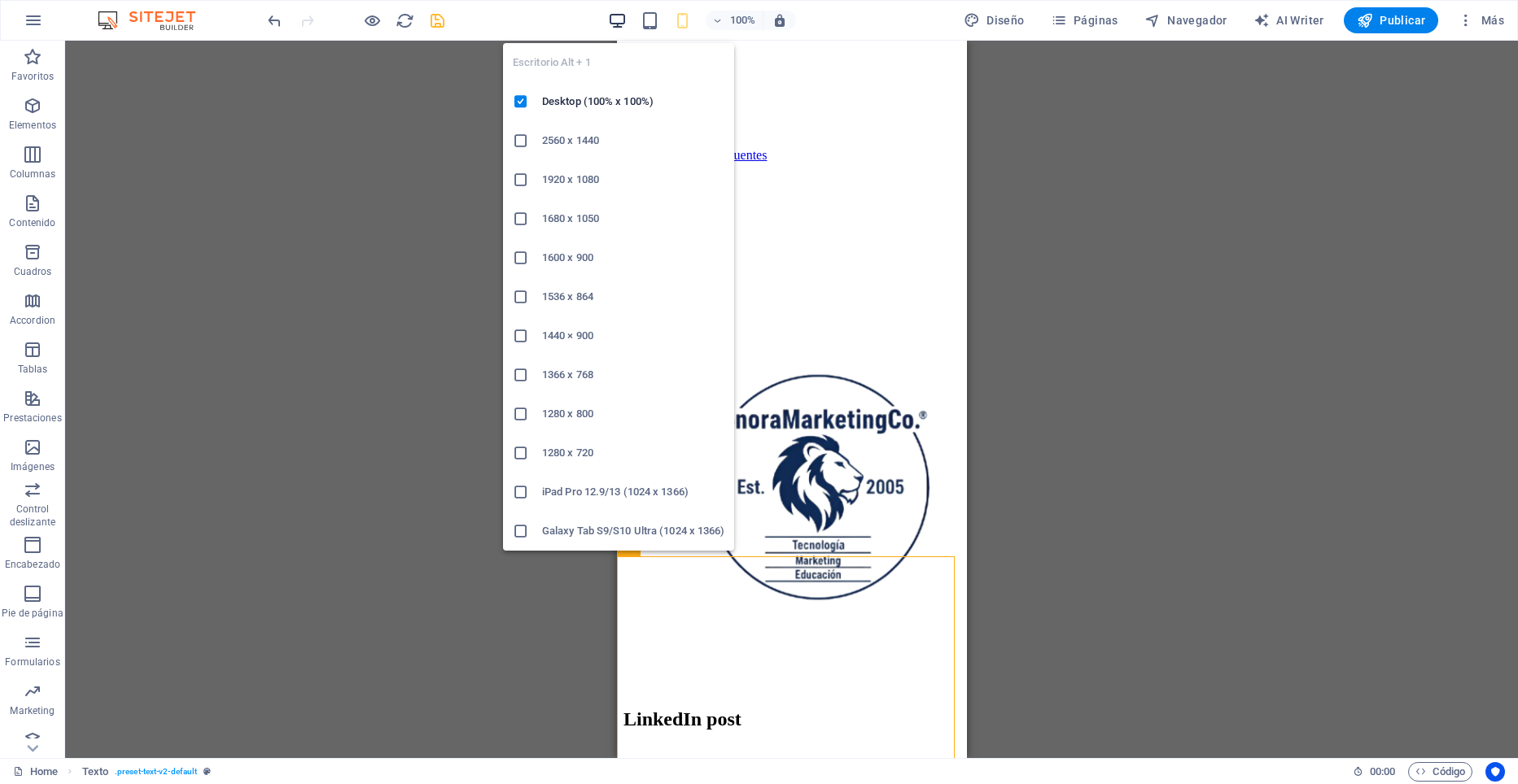
click at [618, 17] on icon "button" at bounding box center [617, 21] width 19 height 19
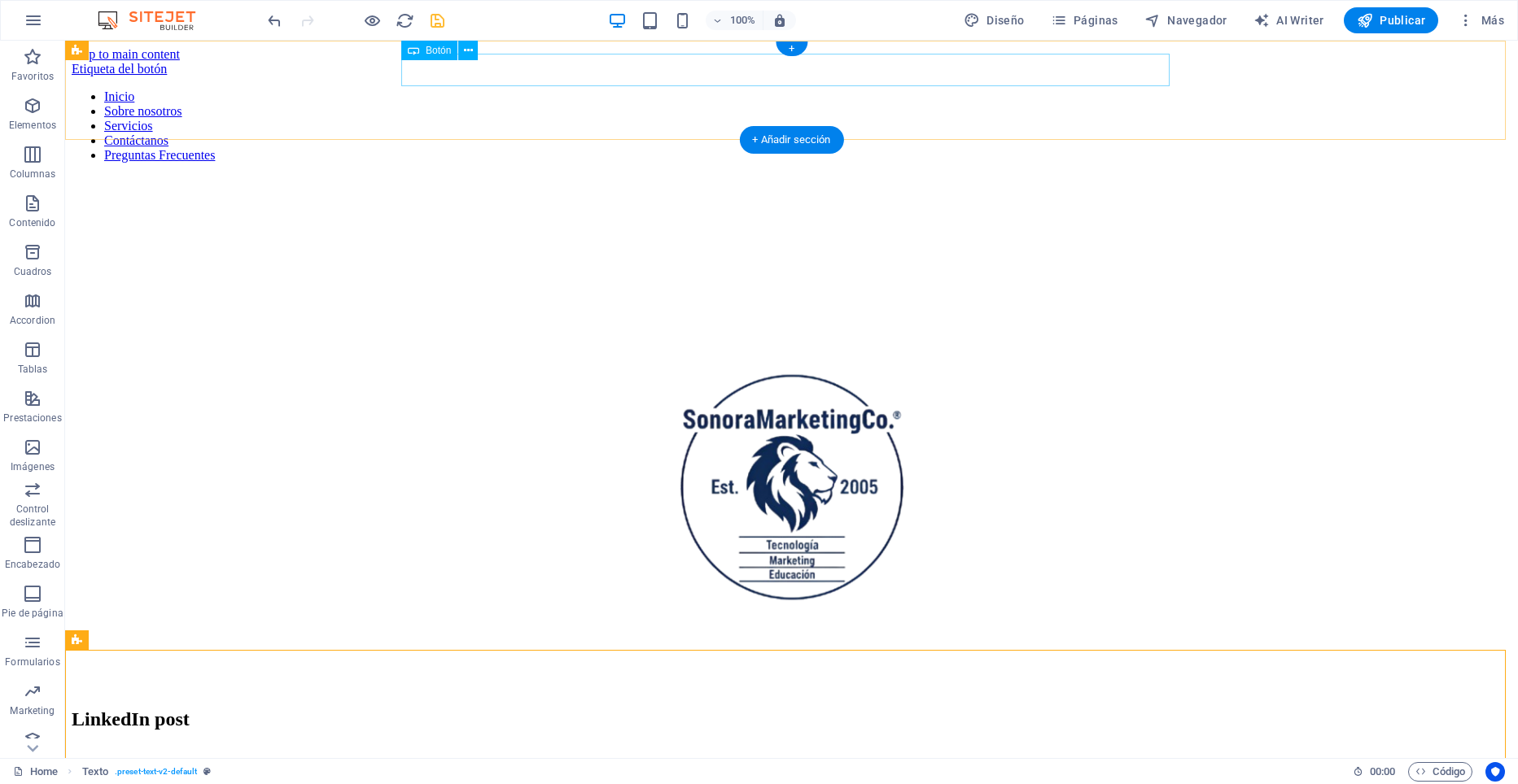
click at [493, 72] on div "Etiqueta del botón" at bounding box center [792, 69] width 1440 height 14
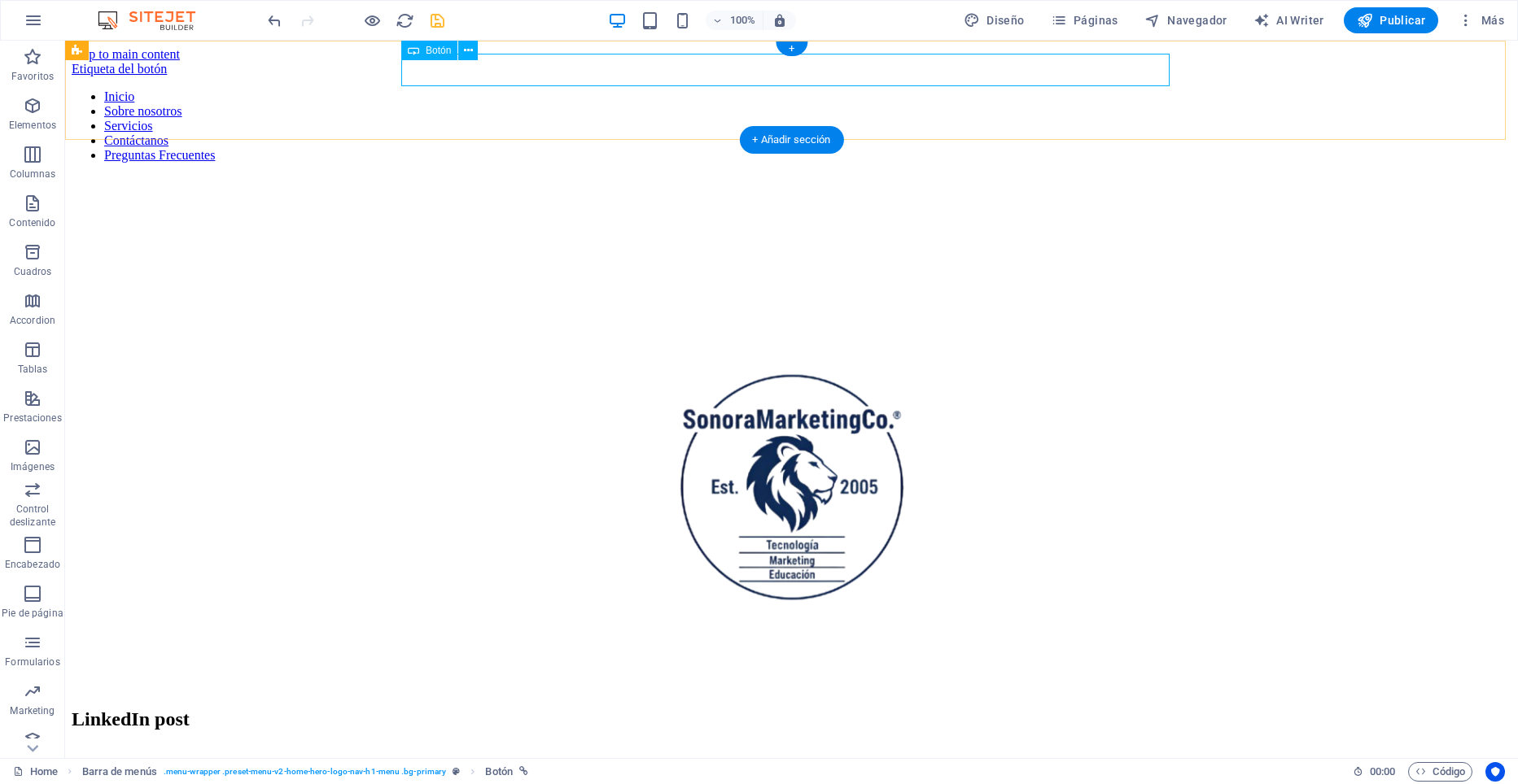
click at [535, 71] on div "Etiqueta del botón" at bounding box center [792, 69] width 1440 height 14
click at [534, 70] on div "Etiqueta del botón" at bounding box center [792, 69] width 1440 height 14
click at [535, 72] on div "Etiqueta del botón Inicio Sobre nosotros Servicios Contáctanos Preguntas Frecue…" at bounding box center [792, 119] width 1440 height 114
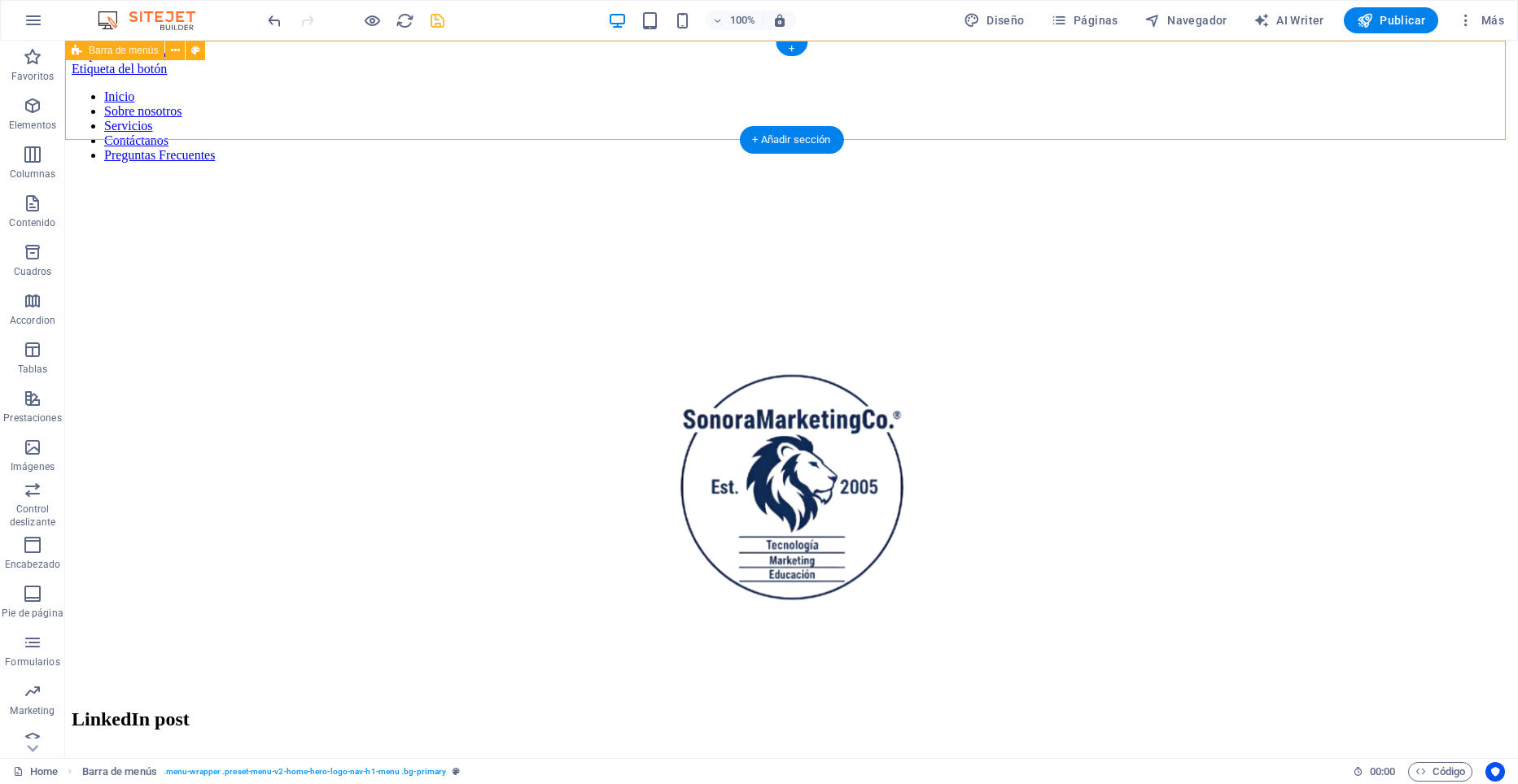
click at [540, 65] on div "Etiqueta del botón" at bounding box center [792, 69] width 1440 height 14
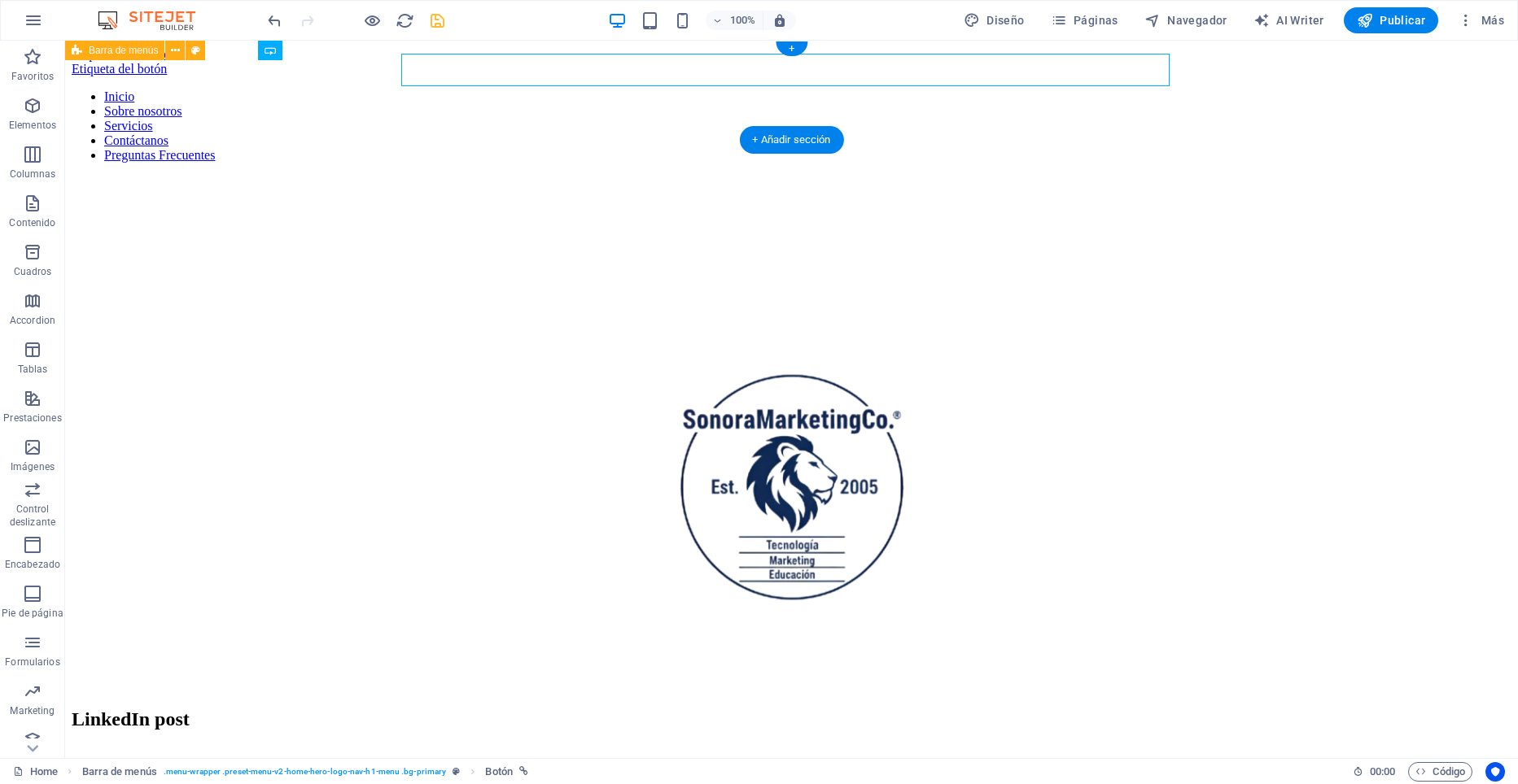
click at [540, 65] on div "Etiqueta del botón" at bounding box center [792, 69] width 1440 height 14
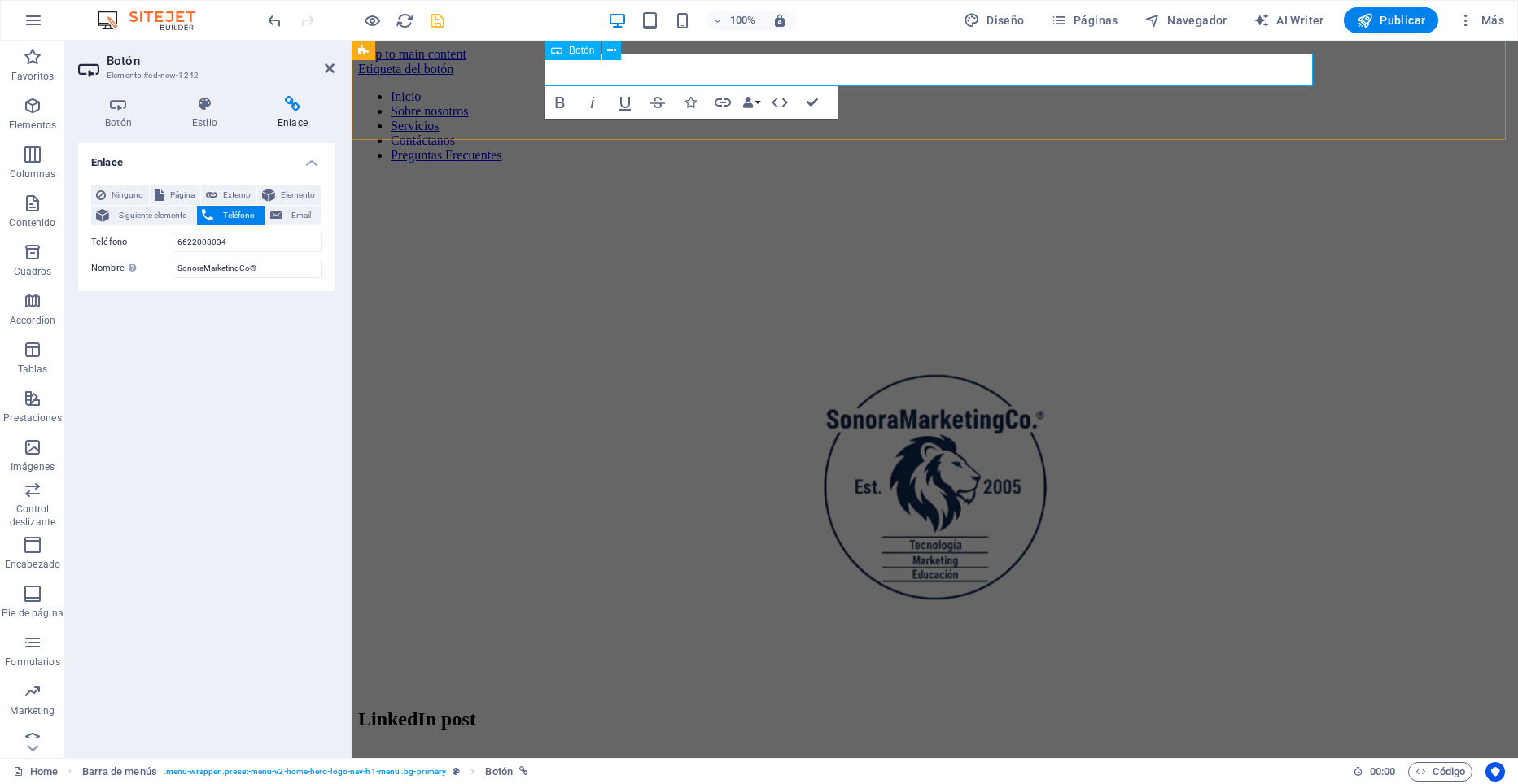
click at [453, 67] on link "Etiqueta del botón" at bounding box center [406, 68] width 96 height 13
click at [448, 71] on link "Agenda tu sesión" at bounding box center [403, 68] width 89 height 13
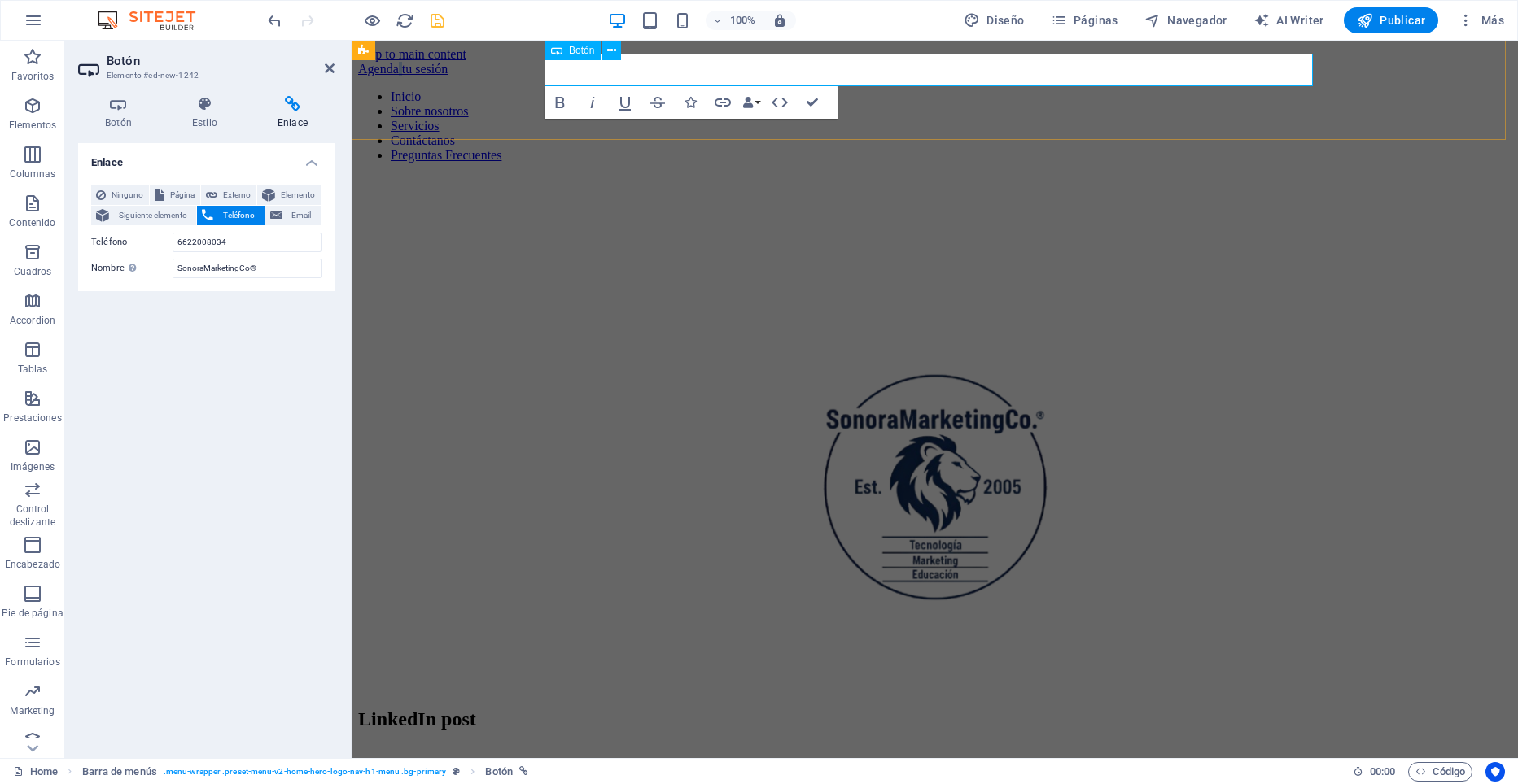
click at [448, 71] on link "Agenda tu sesión" at bounding box center [403, 68] width 89 height 13
click at [558, 105] on icon "button" at bounding box center [560, 103] width 20 height 20
drag, startPoint x: 813, startPoint y: 102, endPoint x: 749, endPoint y: 60, distance: 76.6
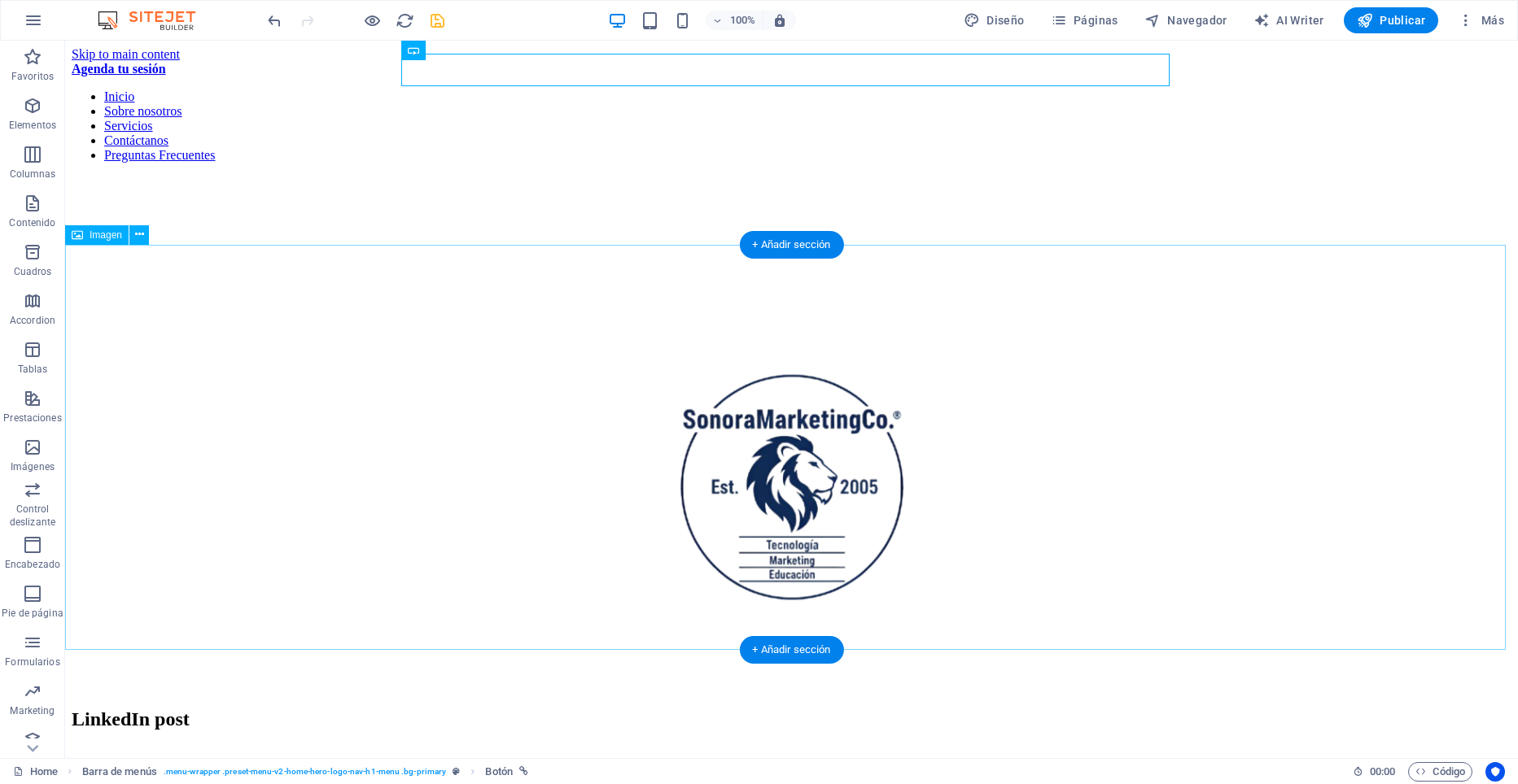
click at [356, 284] on figure at bounding box center [792, 488] width 1440 height 408
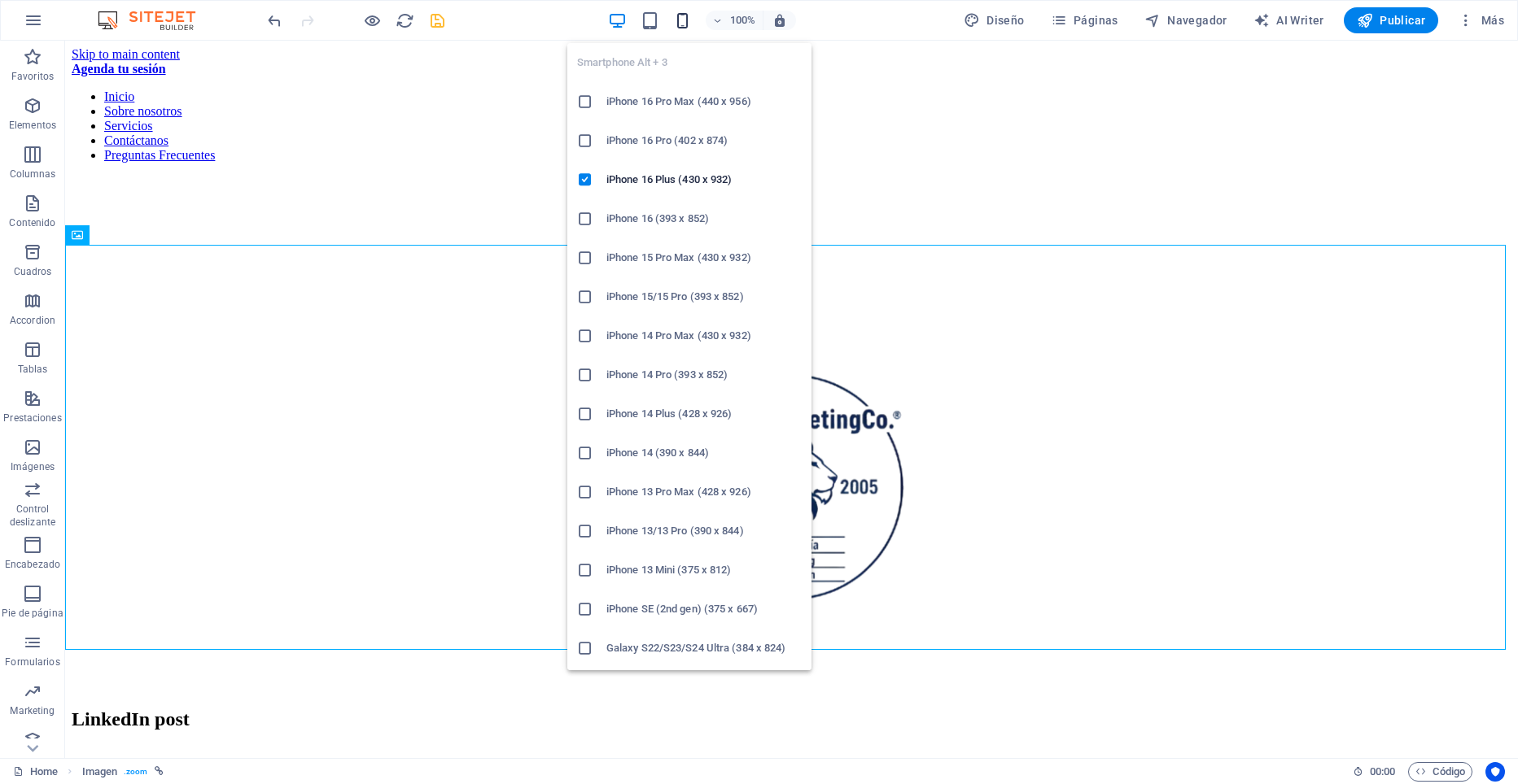
click at [688, 18] on icon "button" at bounding box center [682, 21] width 19 height 19
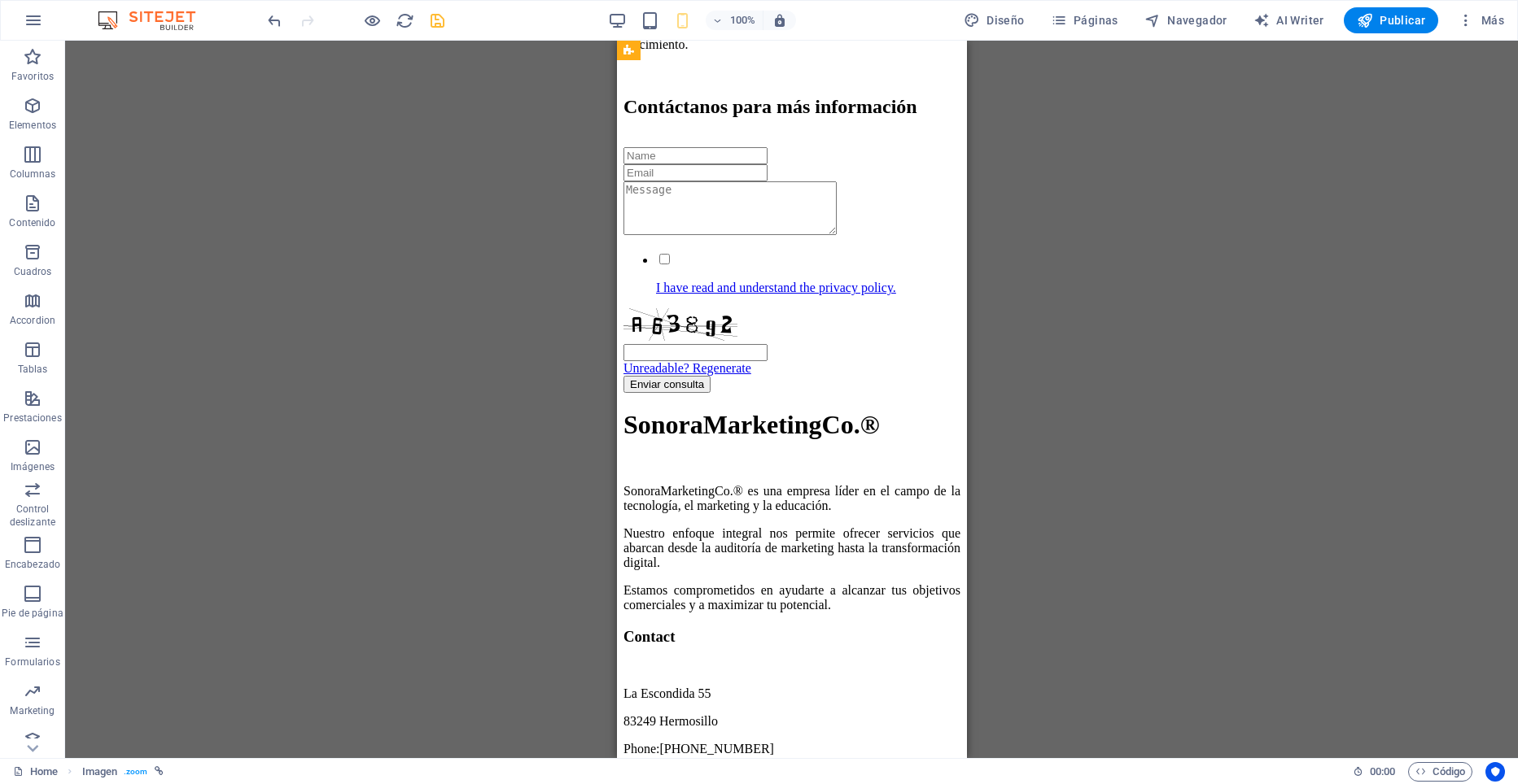
scroll to position [7784, 0]
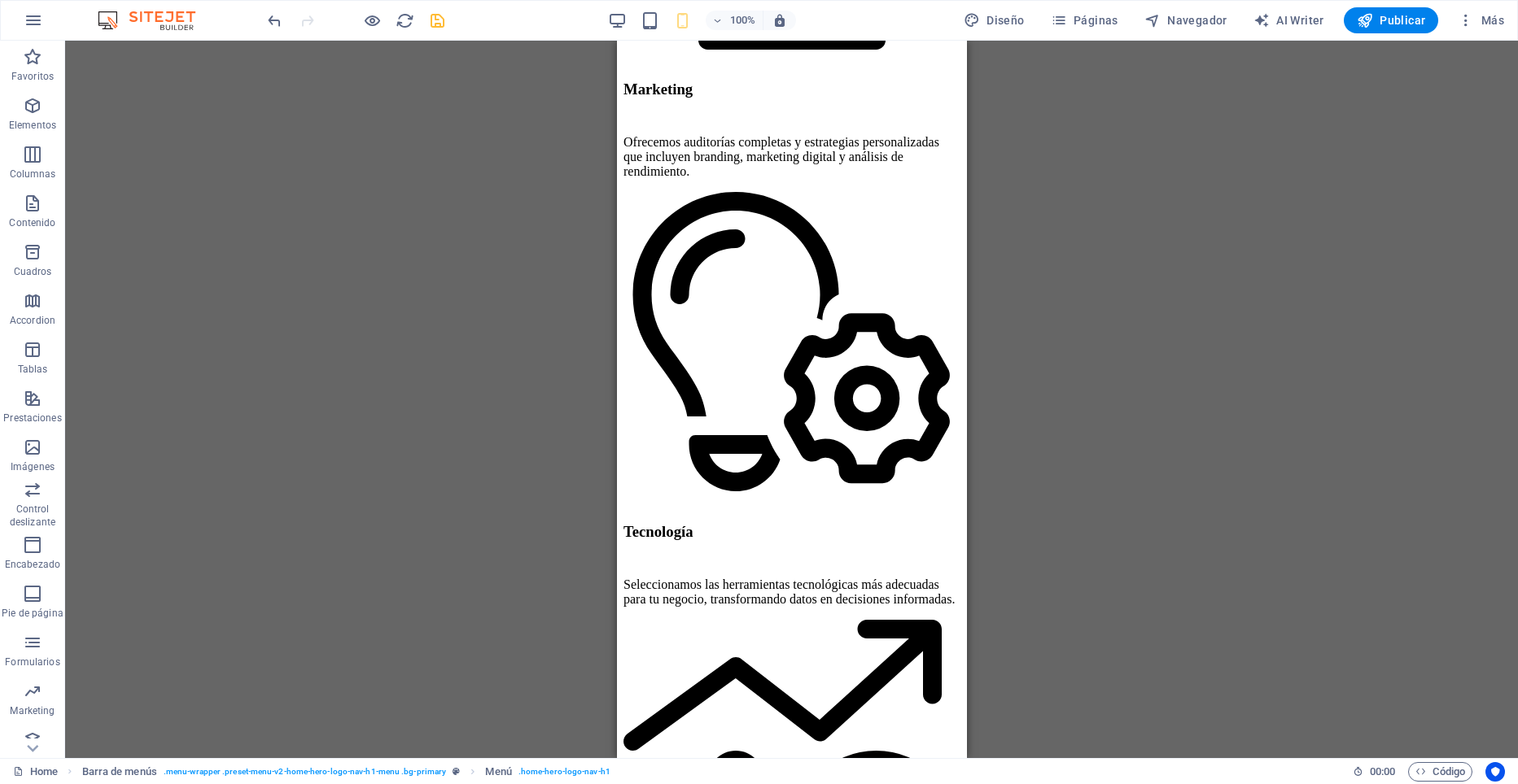
scroll to position [0, 0]
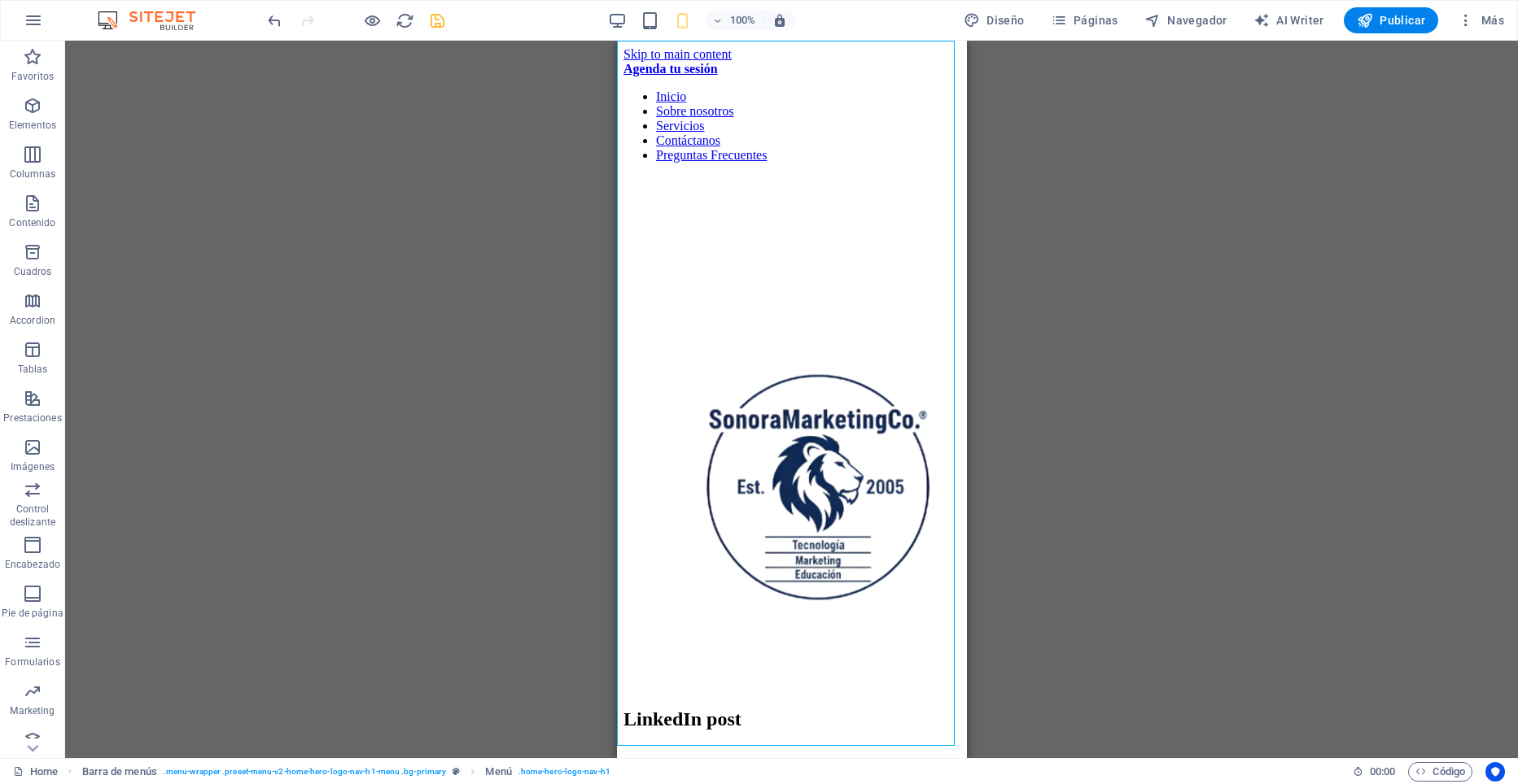
click at [505, 153] on div "Texto H2 Texto Contenedor Barra de menús Contenedor H2 H3 Imagen Imagen con tex…" at bounding box center [792, 400] width 1453 height 718
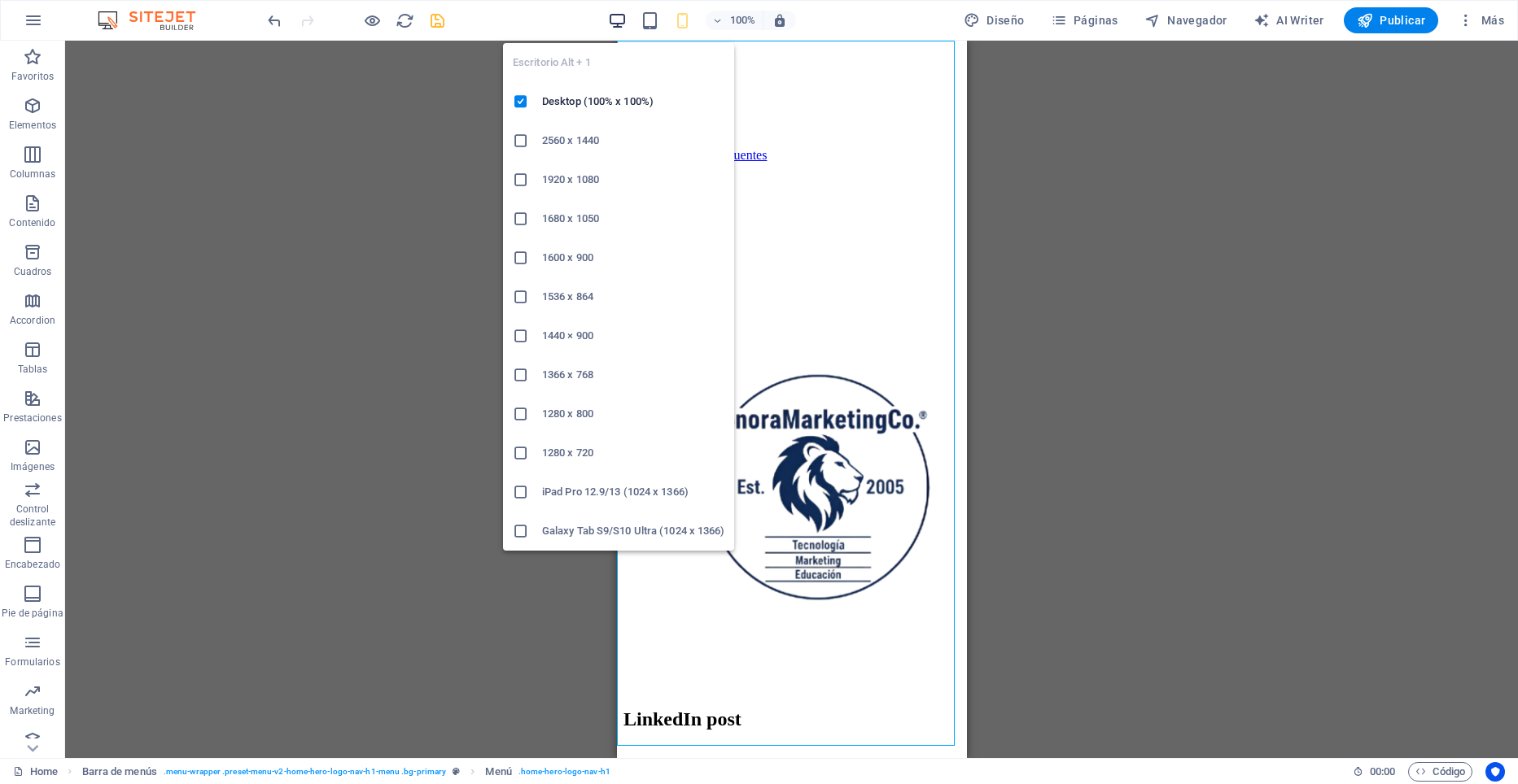
click at [617, 16] on icon "button" at bounding box center [617, 21] width 19 height 19
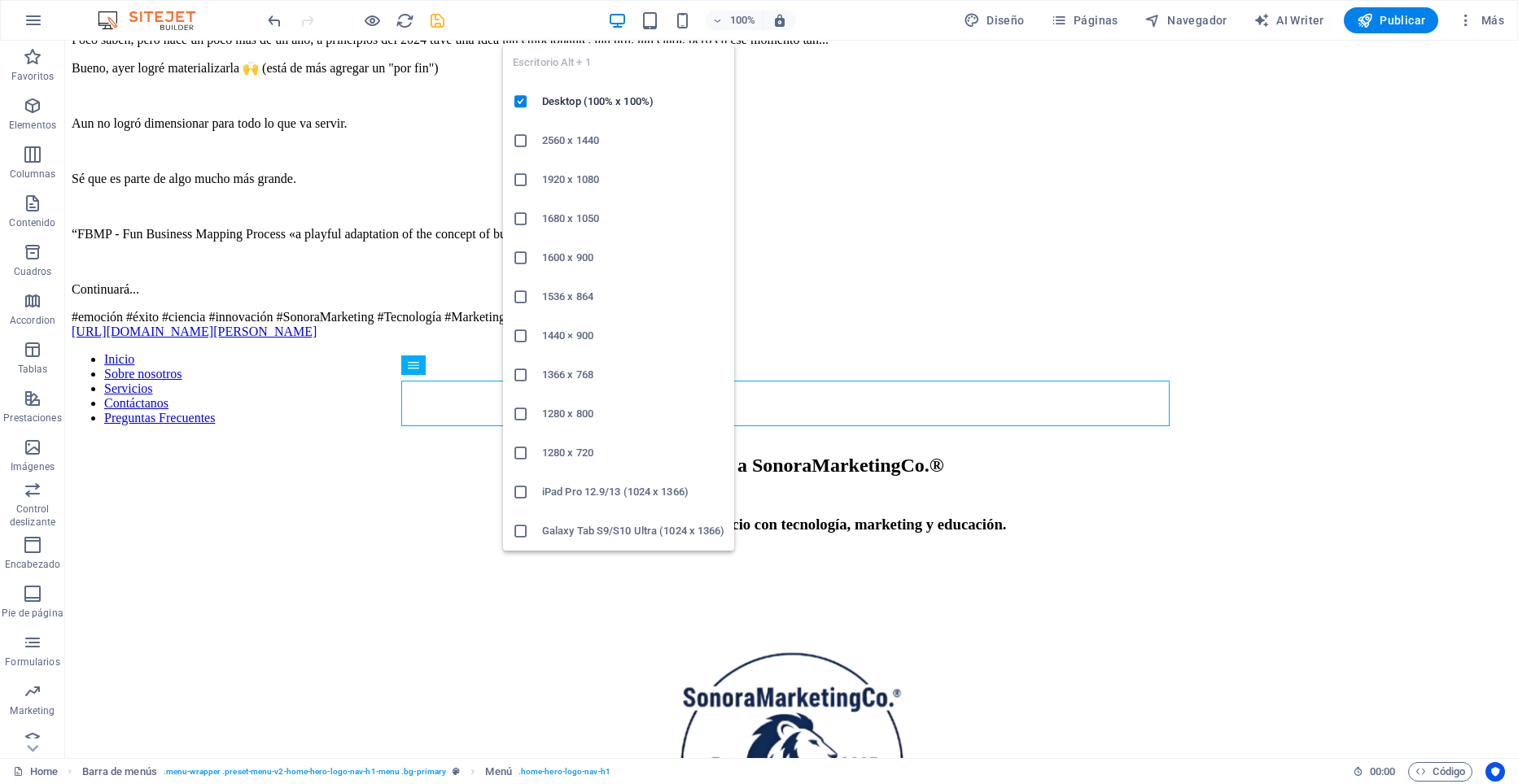
scroll to position [792, 0]
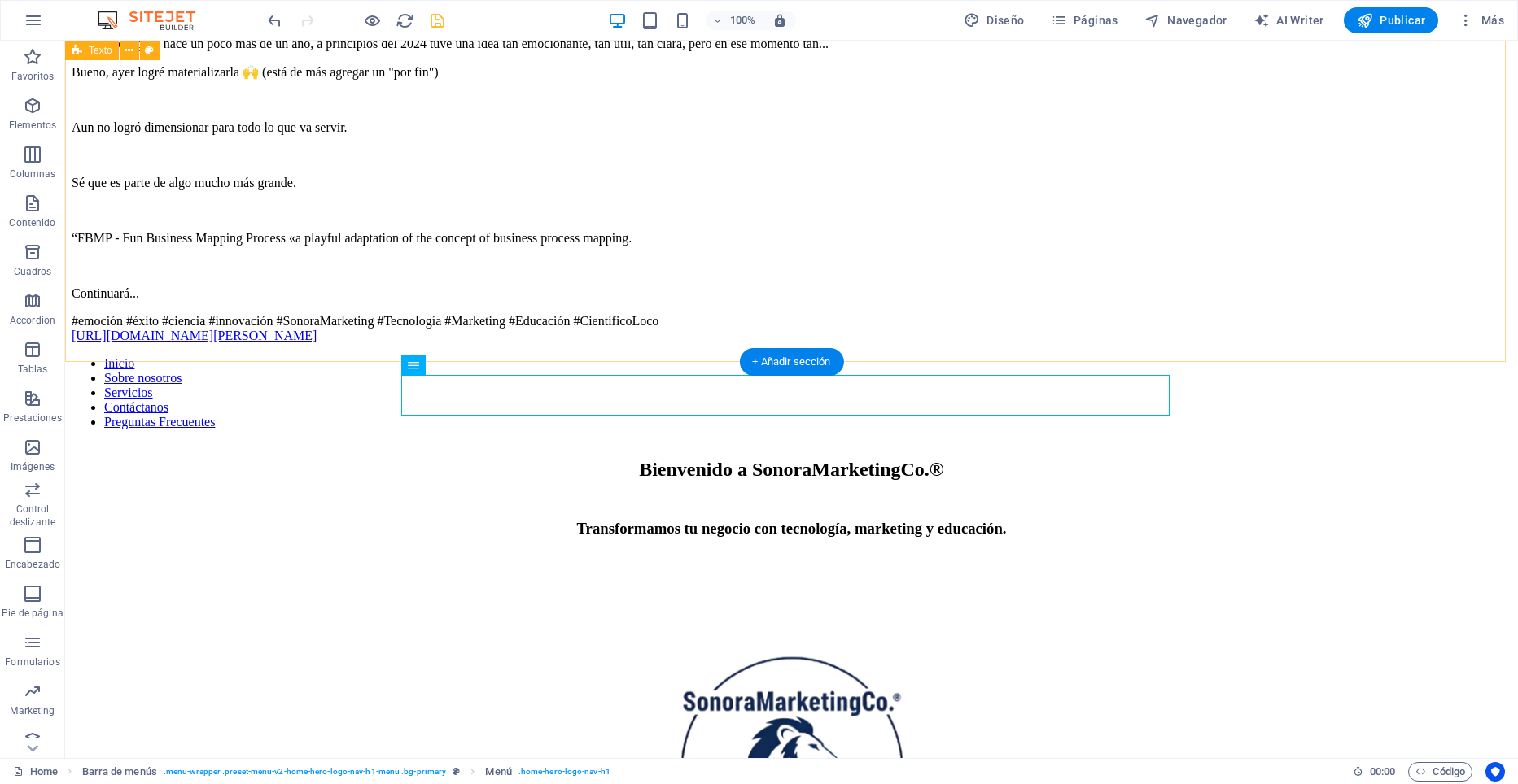
click at [298, 224] on div "LinkedIn post ¡Ayer fue todo un éxito! 🚀 No me quiero acelerar mucho... o tanto…" at bounding box center [792, 129] width 1440 height 427
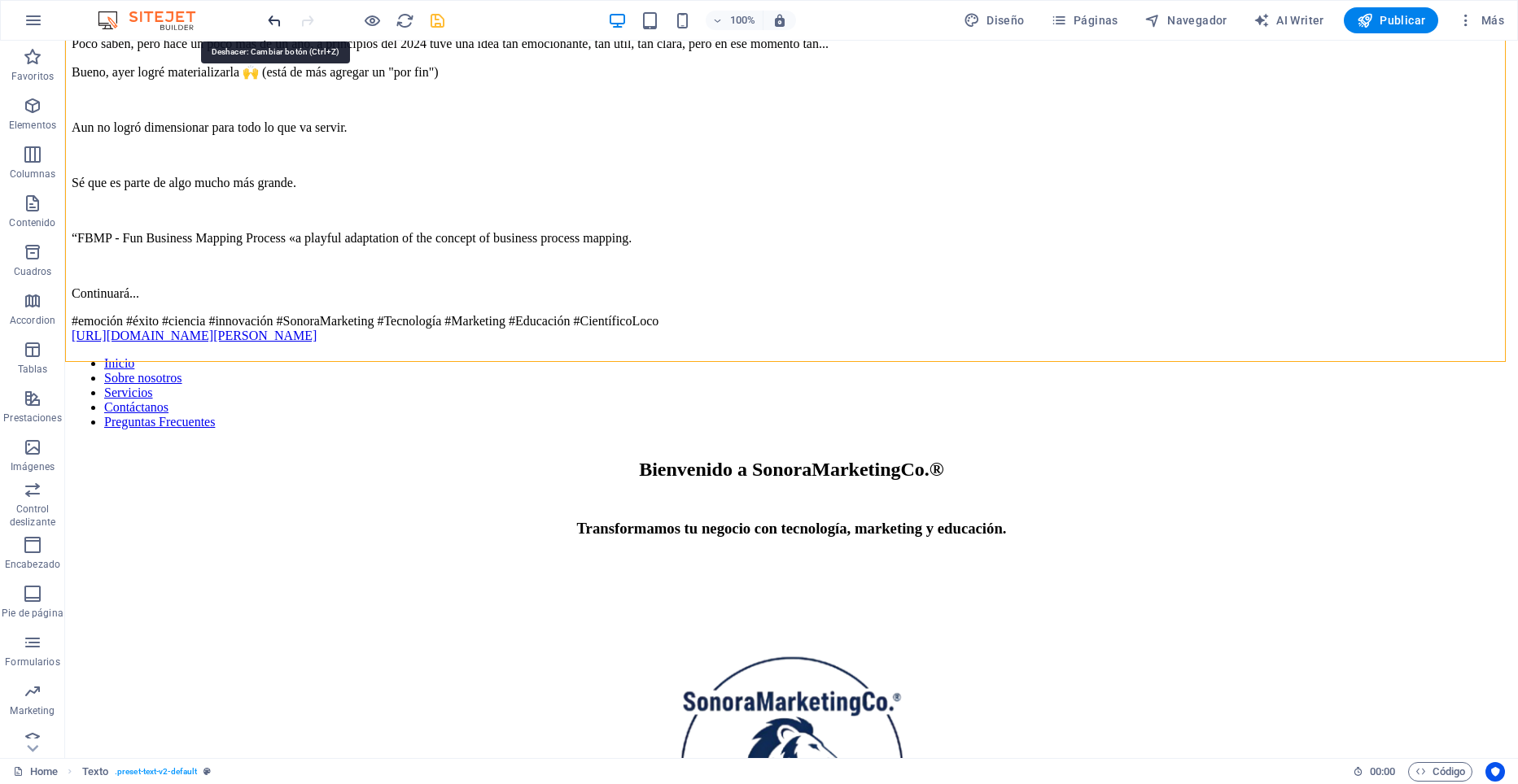
click at [271, 21] on icon "undo" at bounding box center [274, 21] width 19 height 19
click at [273, 13] on icon "undo" at bounding box center [274, 21] width 19 height 19
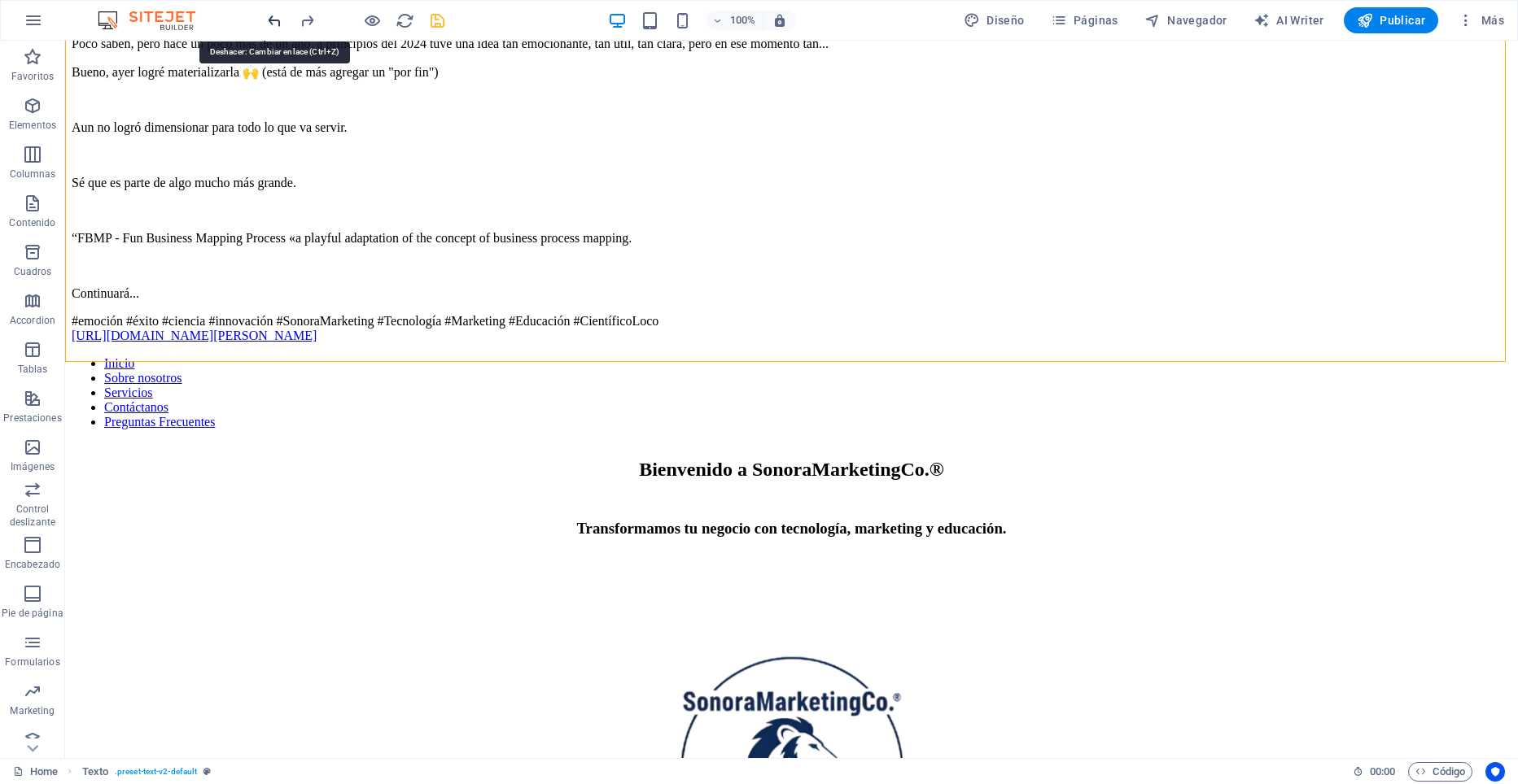
drag, startPoint x: 275, startPoint y: 18, endPoint x: 261, endPoint y: 102, distance: 85.2
click at [275, 18] on icon "undo" at bounding box center [274, 21] width 19 height 19
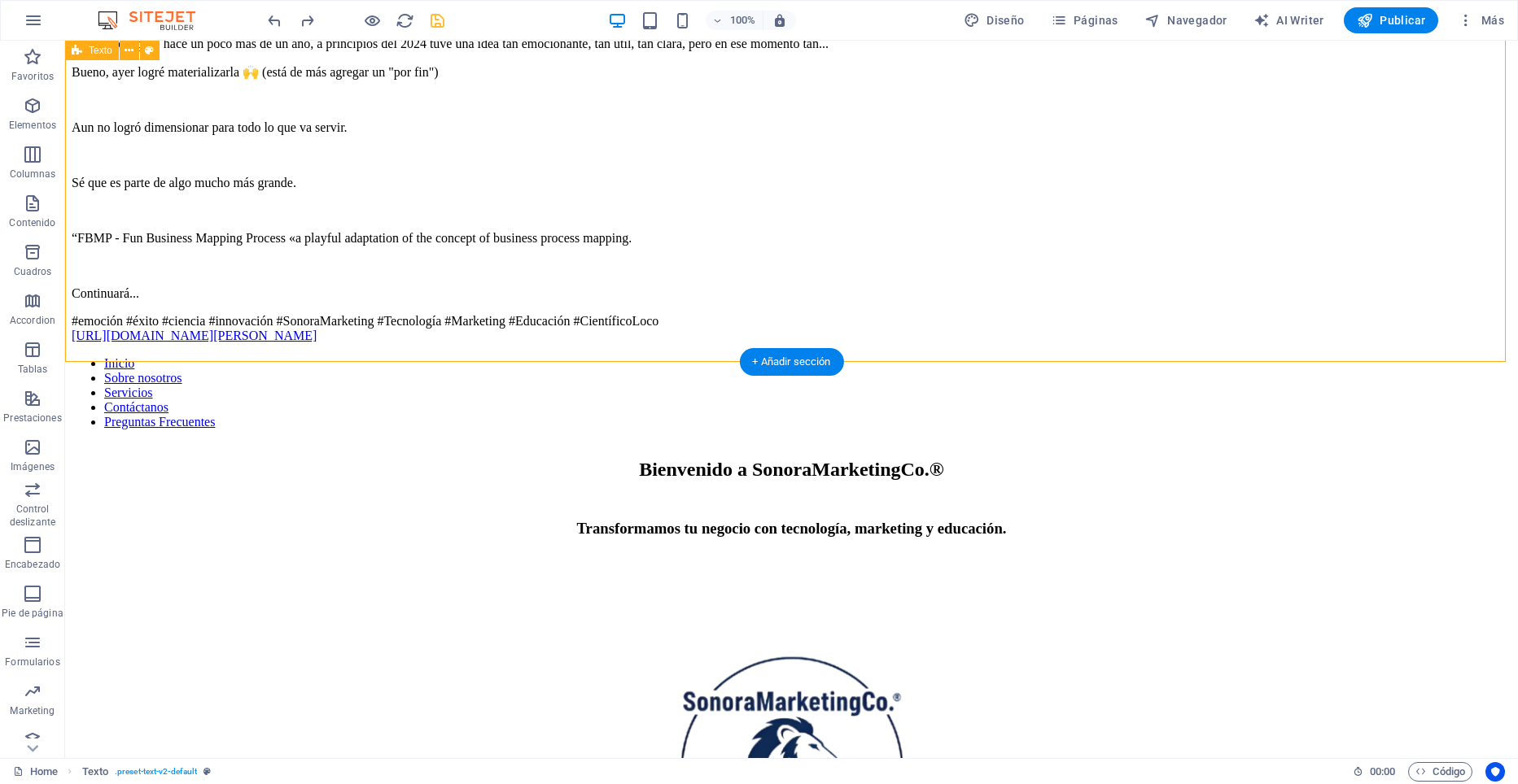
click at [336, 223] on div "LinkedIn post ¡Ayer fue todo un éxito! 🚀 No me quiero acelerar mucho... o tanto…" at bounding box center [792, 129] width 1440 height 427
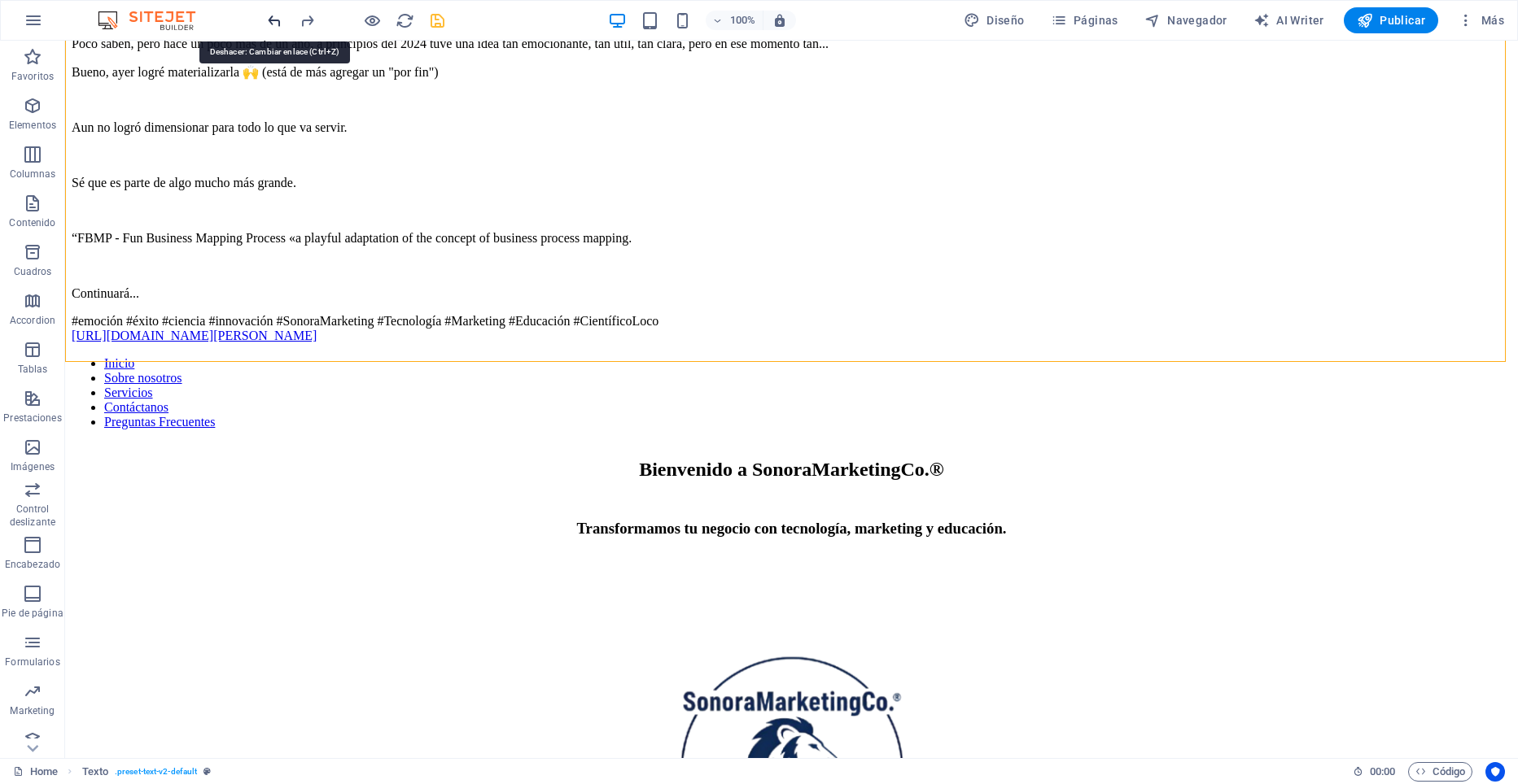
drag, startPoint x: 277, startPoint y: 18, endPoint x: 215, endPoint y: 13, distance: 62.2
click at [277, 18] on icon "undo" at bounding box center [274, 21] width 19 height 19
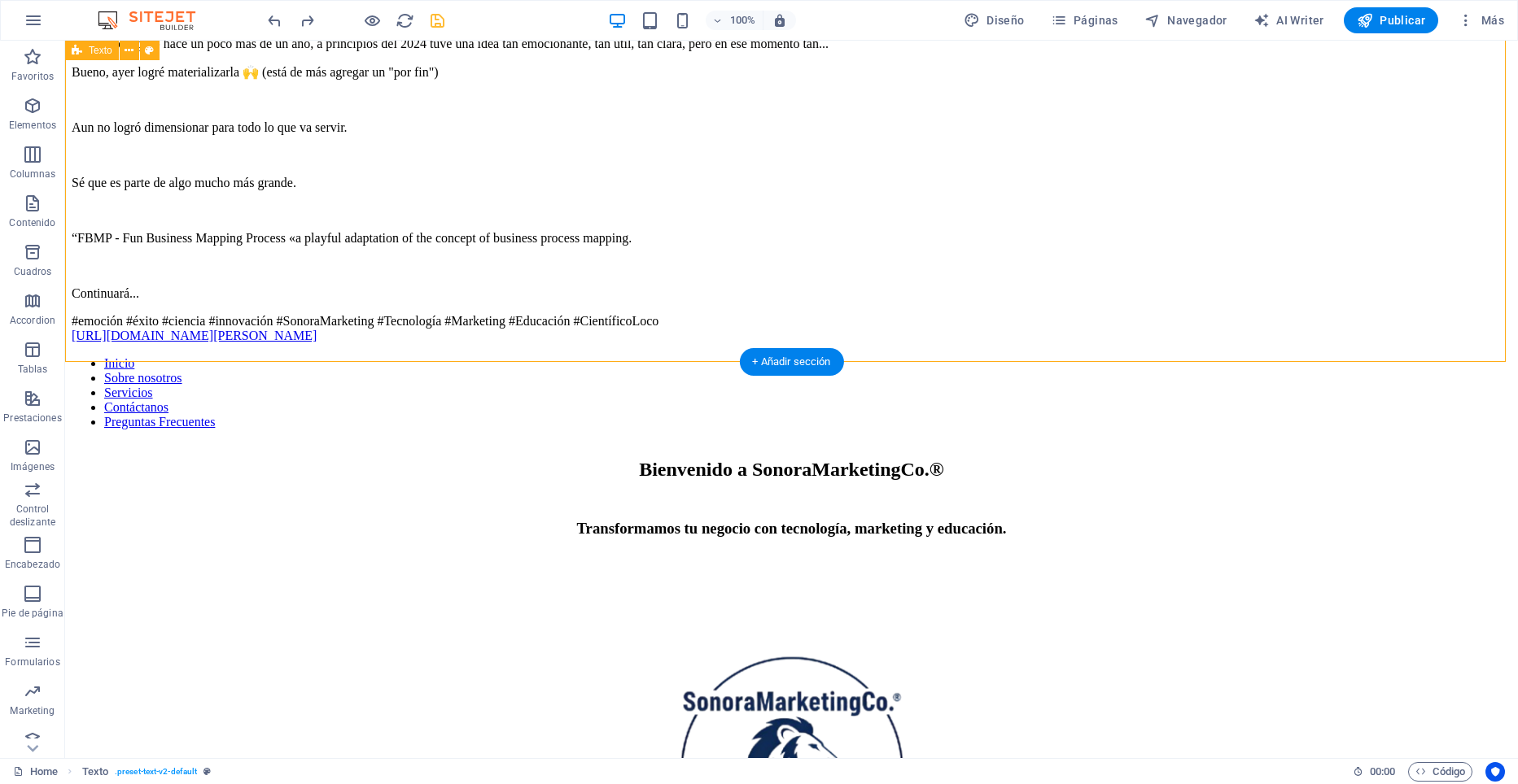
drag, startPoint x: 297, startPoint y: 201, endPoint x: 275, endPoint y: 121, distance: 83.0
click at [293, 195] on div "LinkedIn post ¡Ayer fue todo un éxito! 🚀 No me quiero acelerar mucho... o tanto…" at bounding box center [792, 129] width 1440 height 427
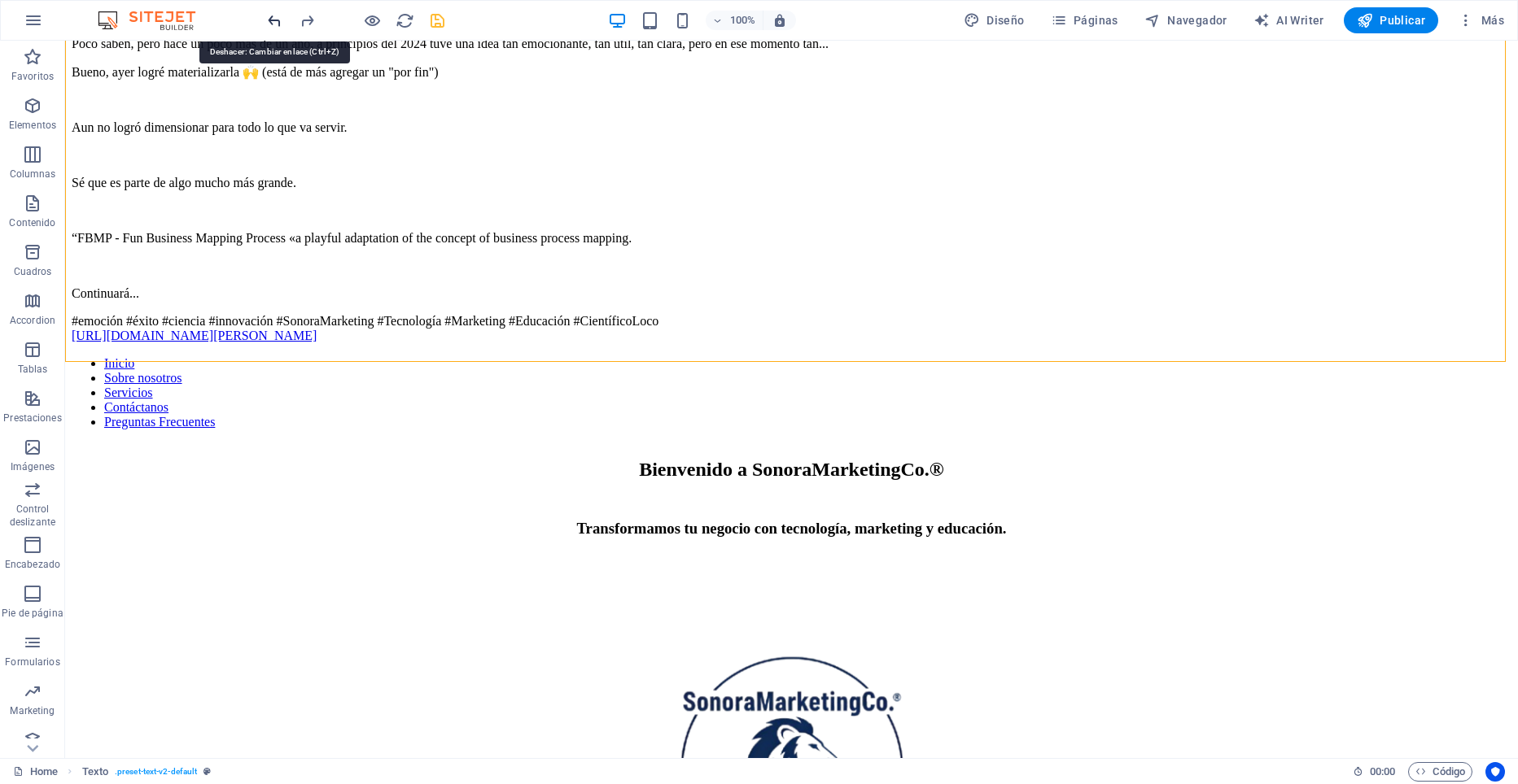
click at [275, 21] on icon "undo" at bounding box center [274, 21] width 19 height 19
drag, startPoint x: 275, startPoint y: 21, endPoint x: 232, endPoint y: 127, distance: 114.4
click at [275, 21] on icon "undo" at bounding box center [274, 21] width 19 height 19
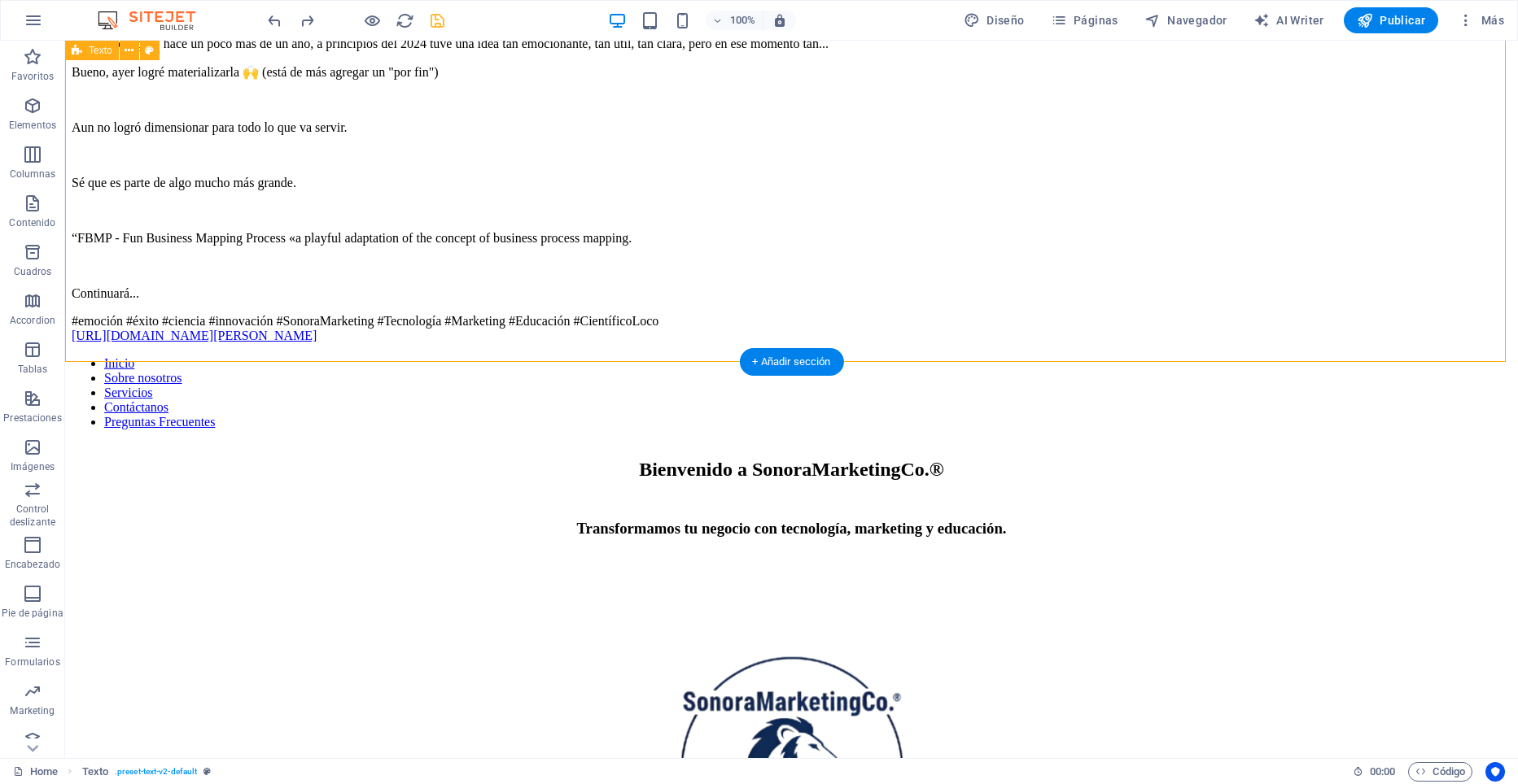
click at [300, 193] on div "LinkedIn post ¡Ayer fue todo un éxito! 🚀 No me quiero acelerar mucho... o tanto…" at bounding box center [792, 129] width 1440 height 427
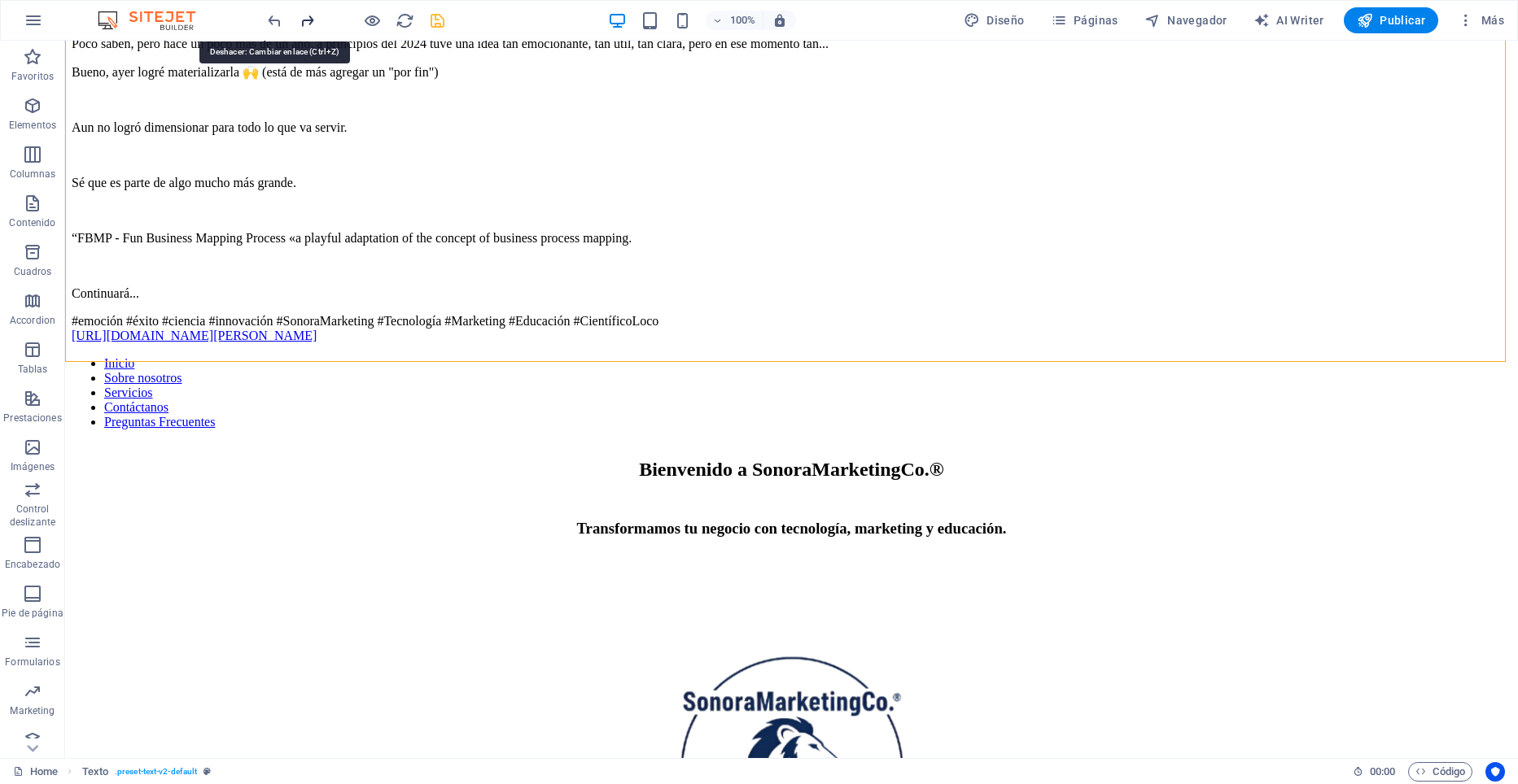
drag, startPoint x: 273, startPoint y: 23, endPoint x: 315, endPoint y: 22, distance: 42.0
click at [274, 23] on icon "undo" at bounding box center [274, 21] width 19 height 19
click at [308, 21] on icon "redo" at bounding box center [306, 21] width 19 height 19
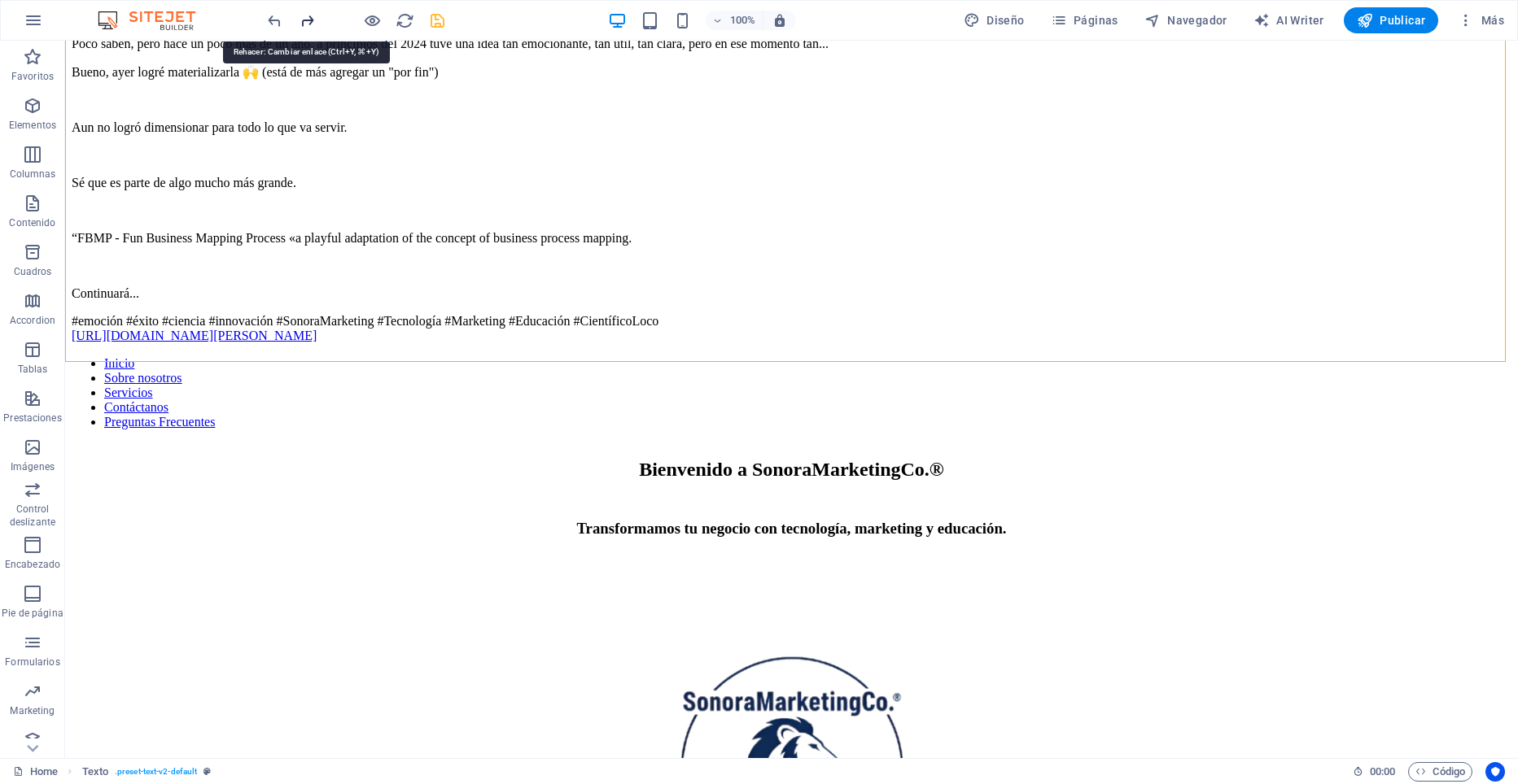
click at [308, 21] on icon "redo" at bounding box center [306, 21] width 19 height 19
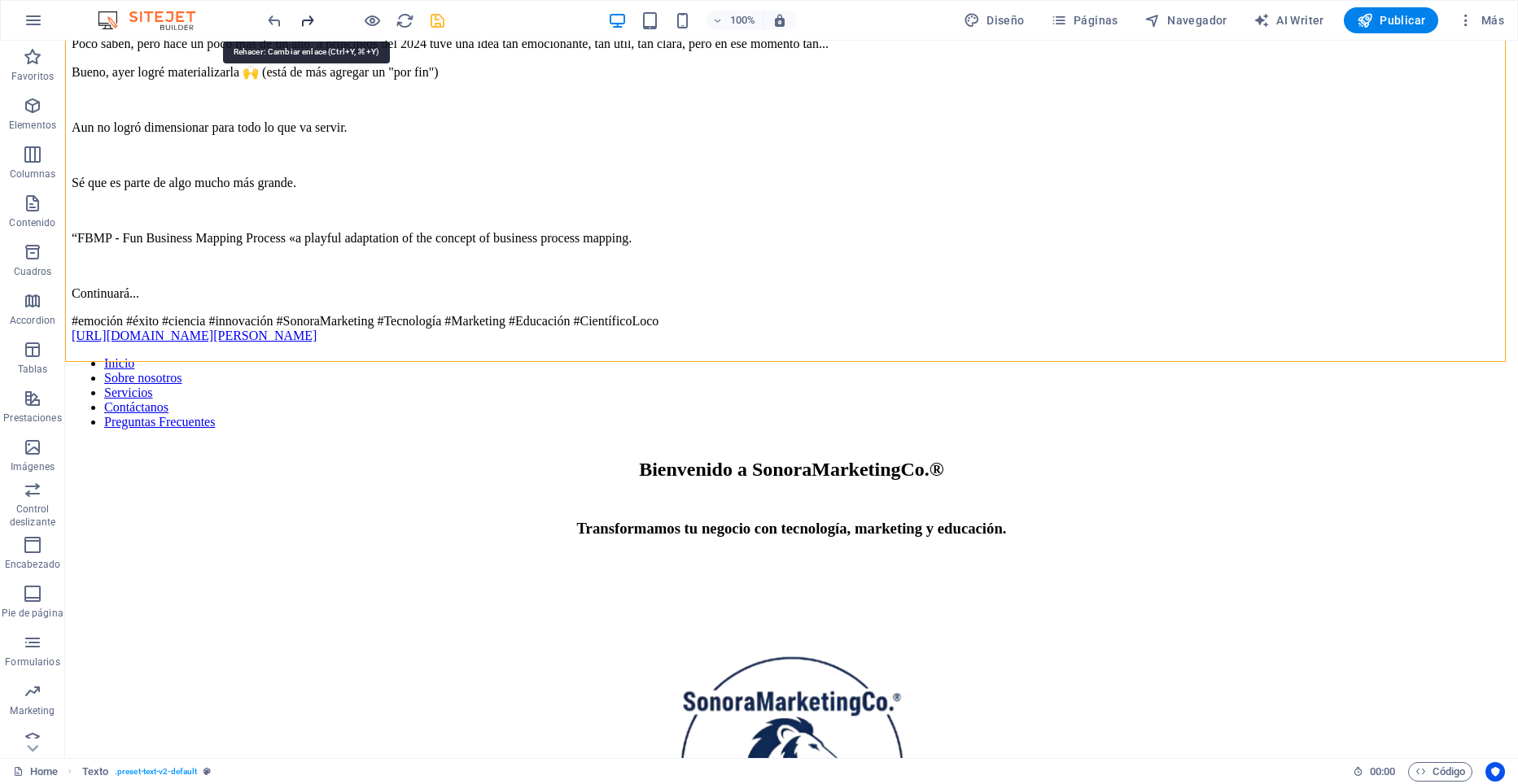
click at [308, 21] on icon "redo" at bounding box center [306, 21] width 19 height 19
click at [308, 21] on div at bounding box center [356, 20] width 182 height 26
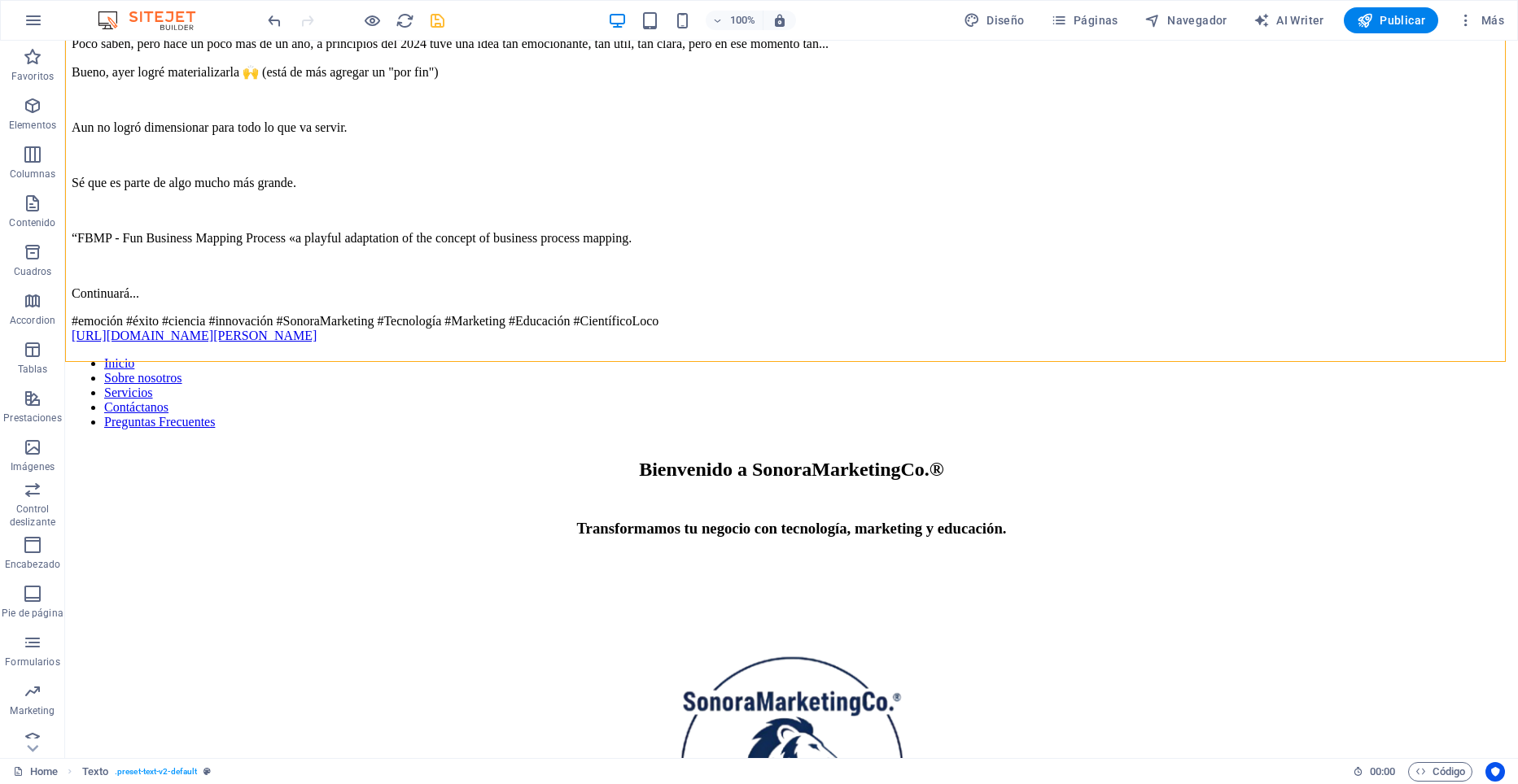
click at [308, 21] on div at bounding box center [356, 20] width 182 height 26
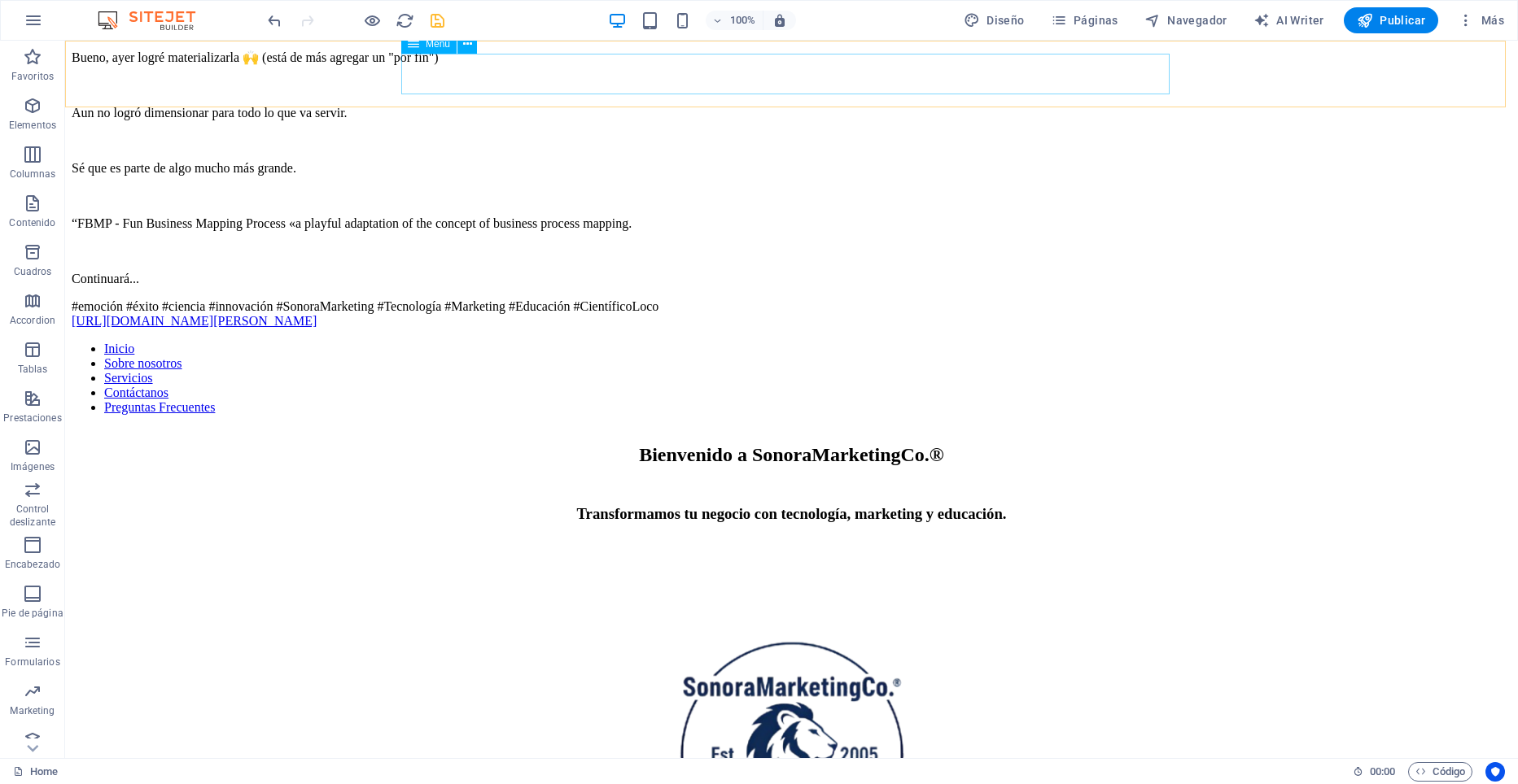
scroll to position [760, 0]
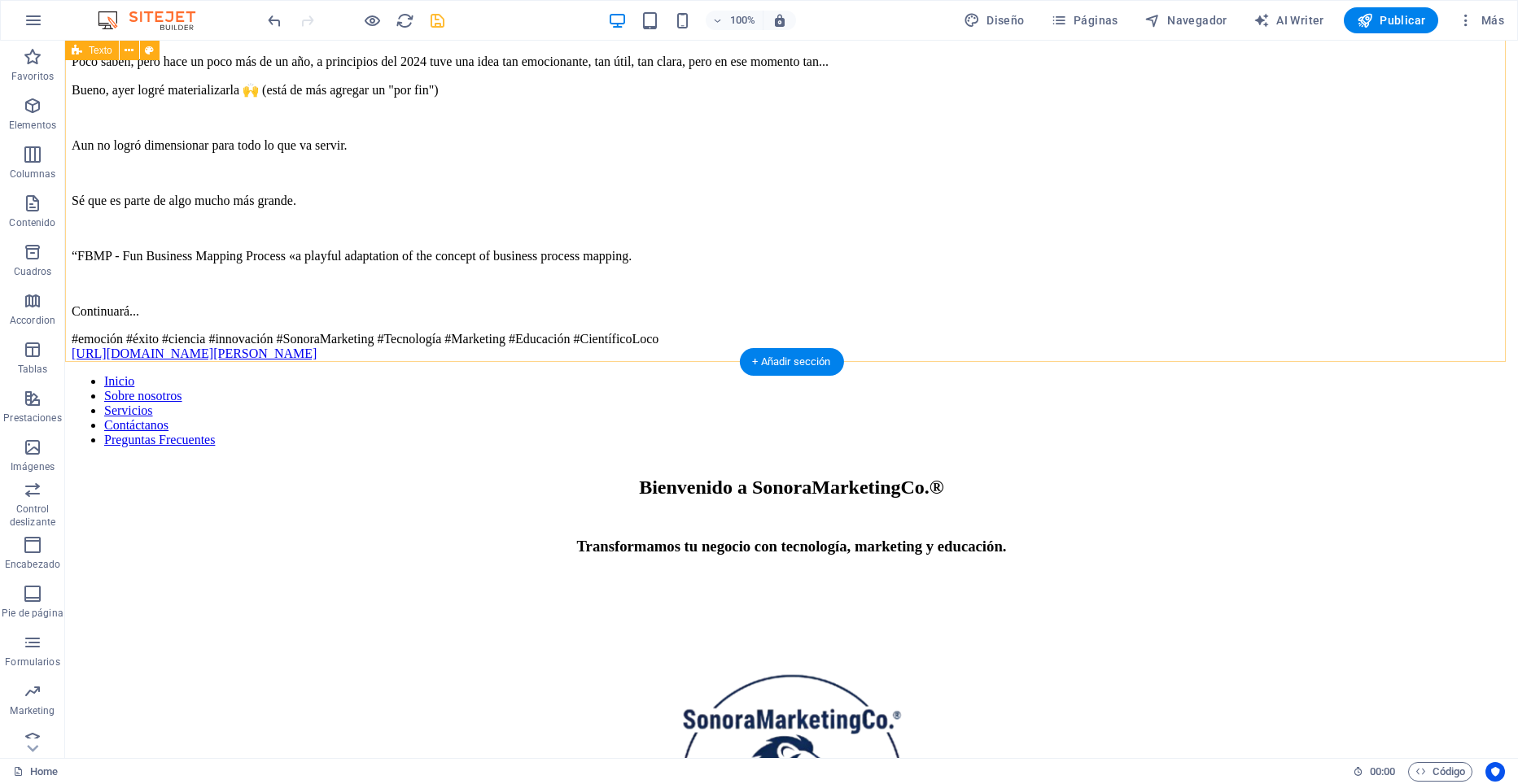
click at [324, 201] on div "LinkedIn post ¡Ayer fue todo un éxito! 🚀 No me quiero acelerar mucho... o tanto…" at bounding box center [792, 147] width 1440 height 427
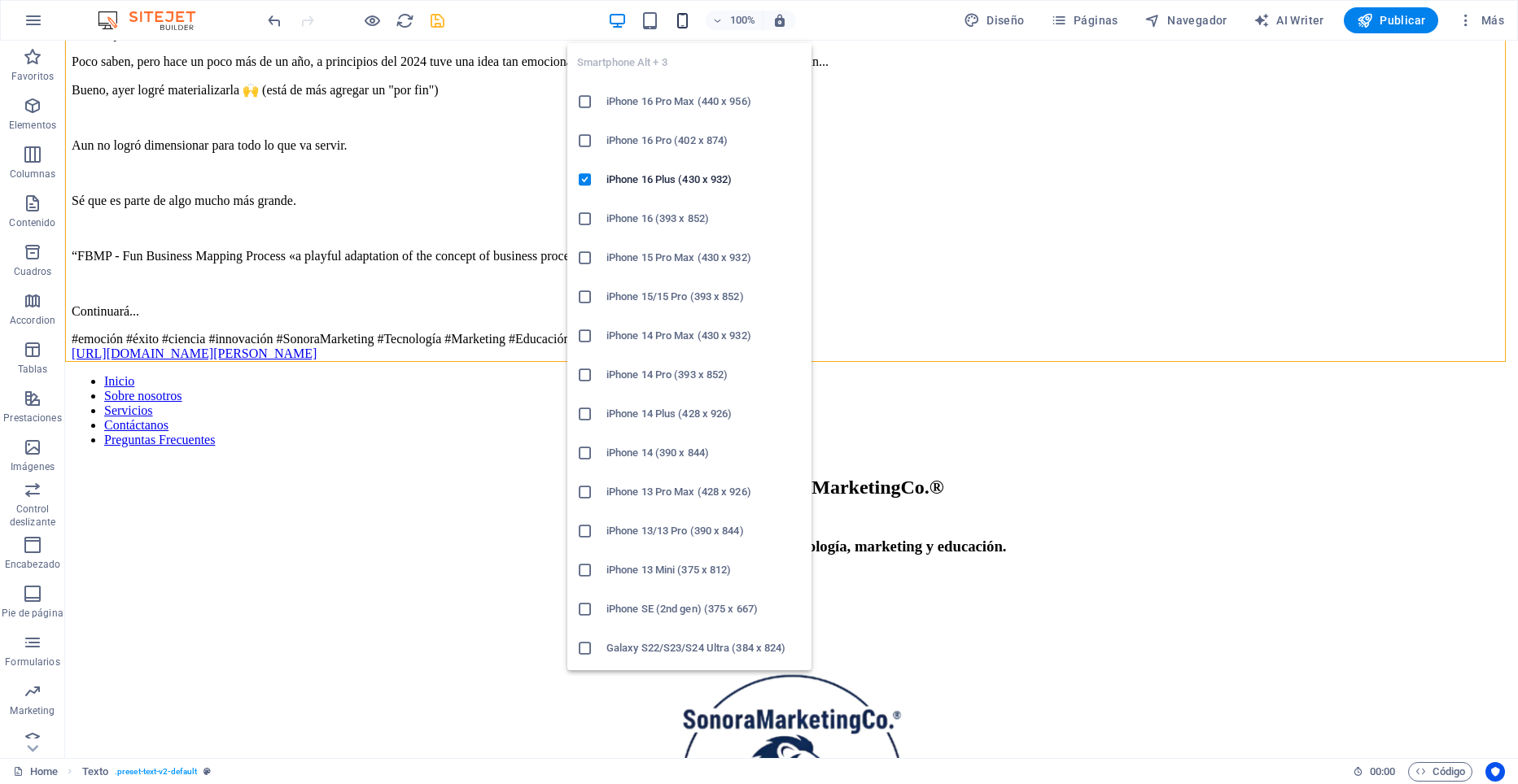
click at [687, 24] on icon "button" at bounding box center [682, 21] width 19 height 19
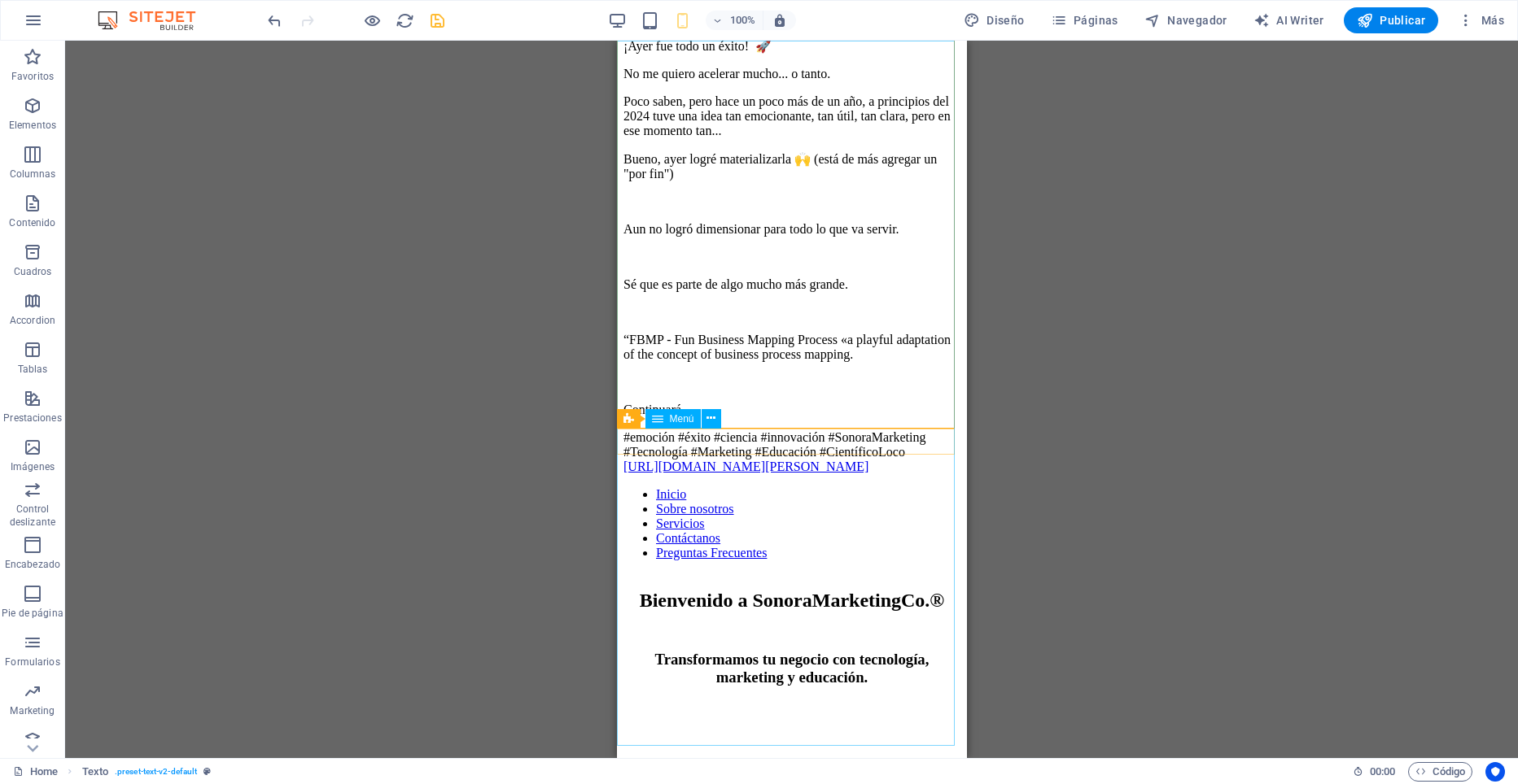
drag, startPoint x: 794, startPoint y: 319, endPoint x: 790, endPoint y: 288, distance: 31.3
click at [793, 488] on nav "Inicio Sobre nosotros Servicios Contáctanos Preguntas Frecuentes" at bounding box center [791, 524] width 337 height 73
click at [787, 488] on nav "Inicio Sobre nosotros Servicios Contáctanos Preguntas Frecuentes" at bounding box center [791, 524] width 337 height 73
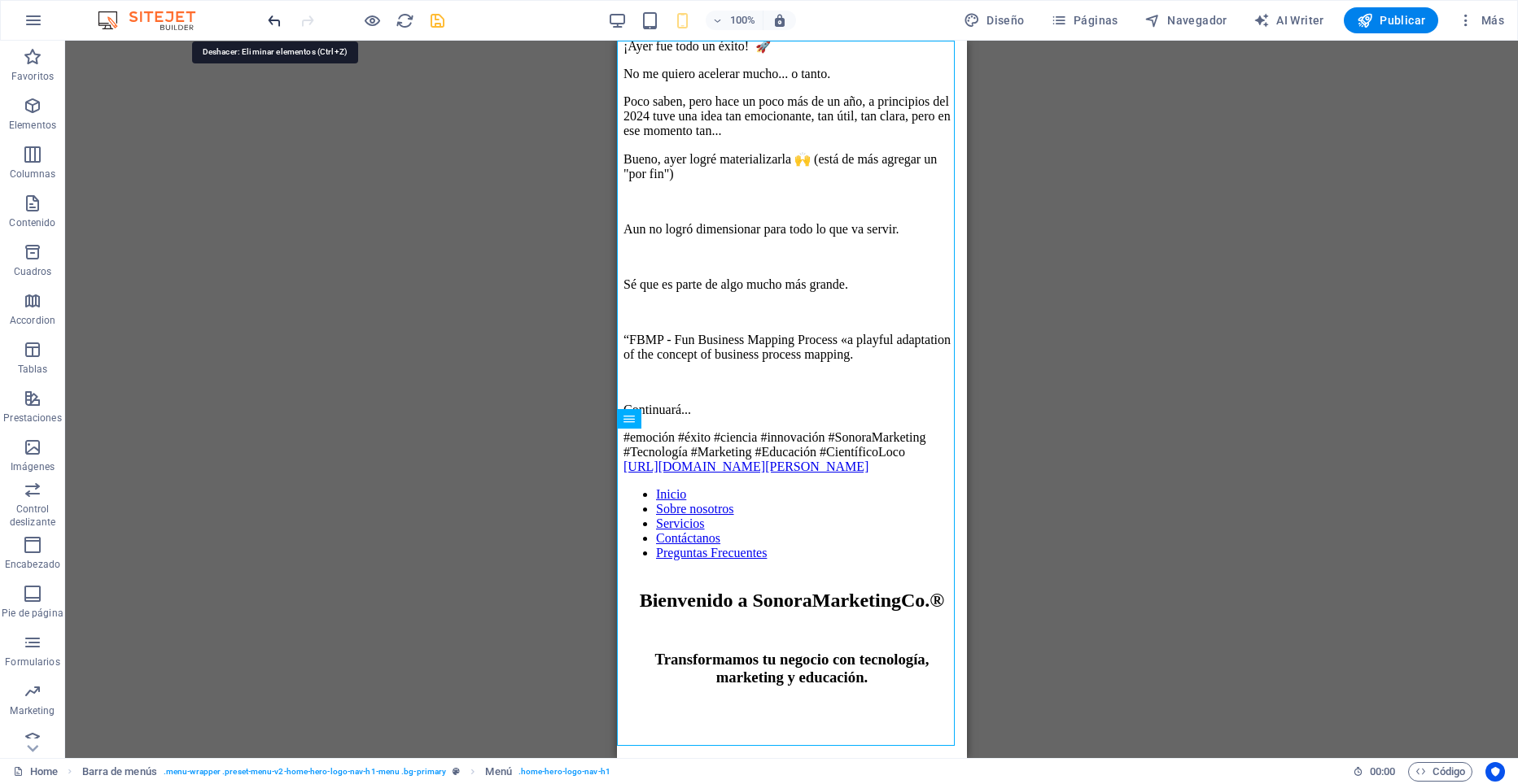
click at [279, 18] on icon "undo" at bounding box center [274, 21] width 19 height 19
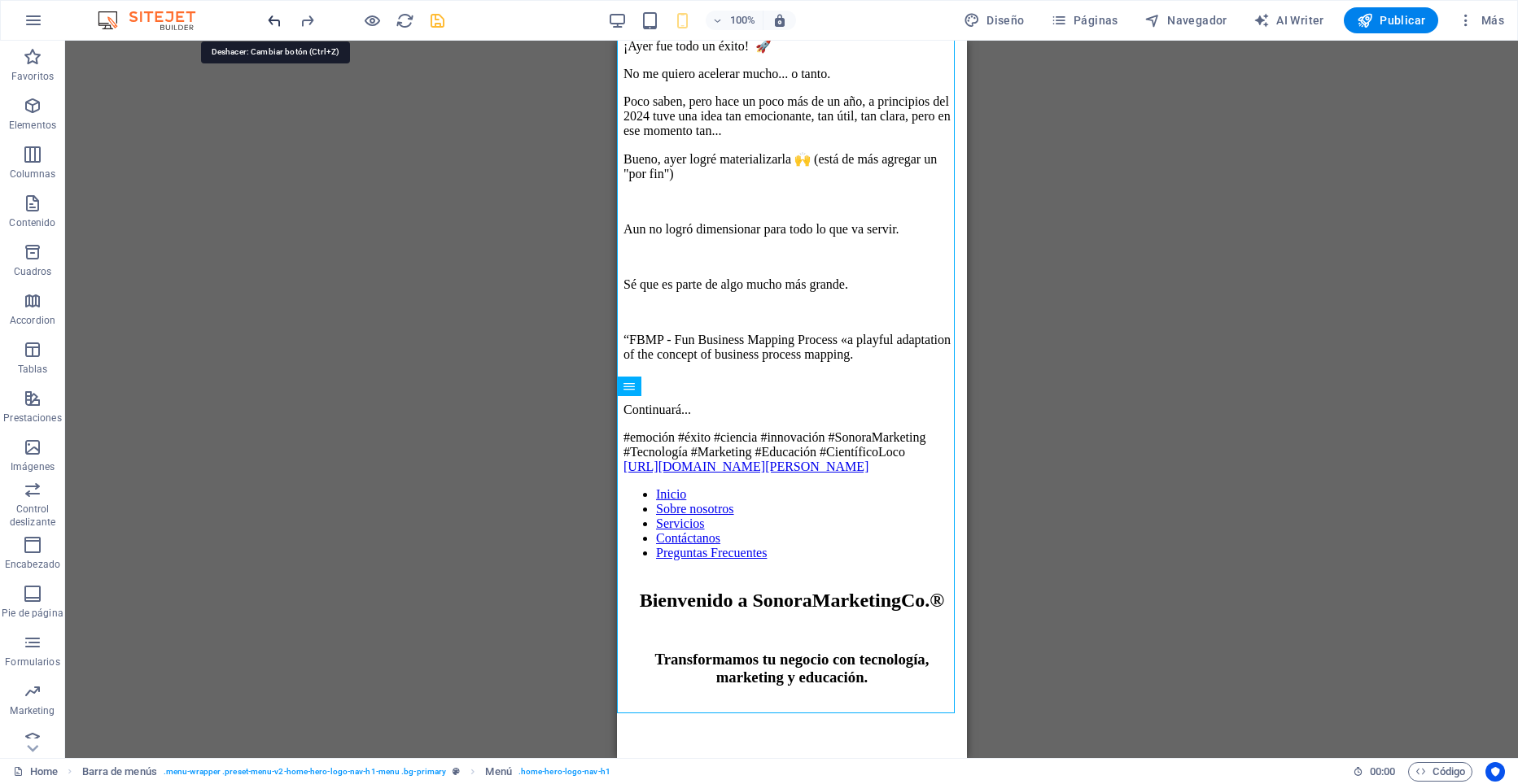
scroll to position [753, 0]
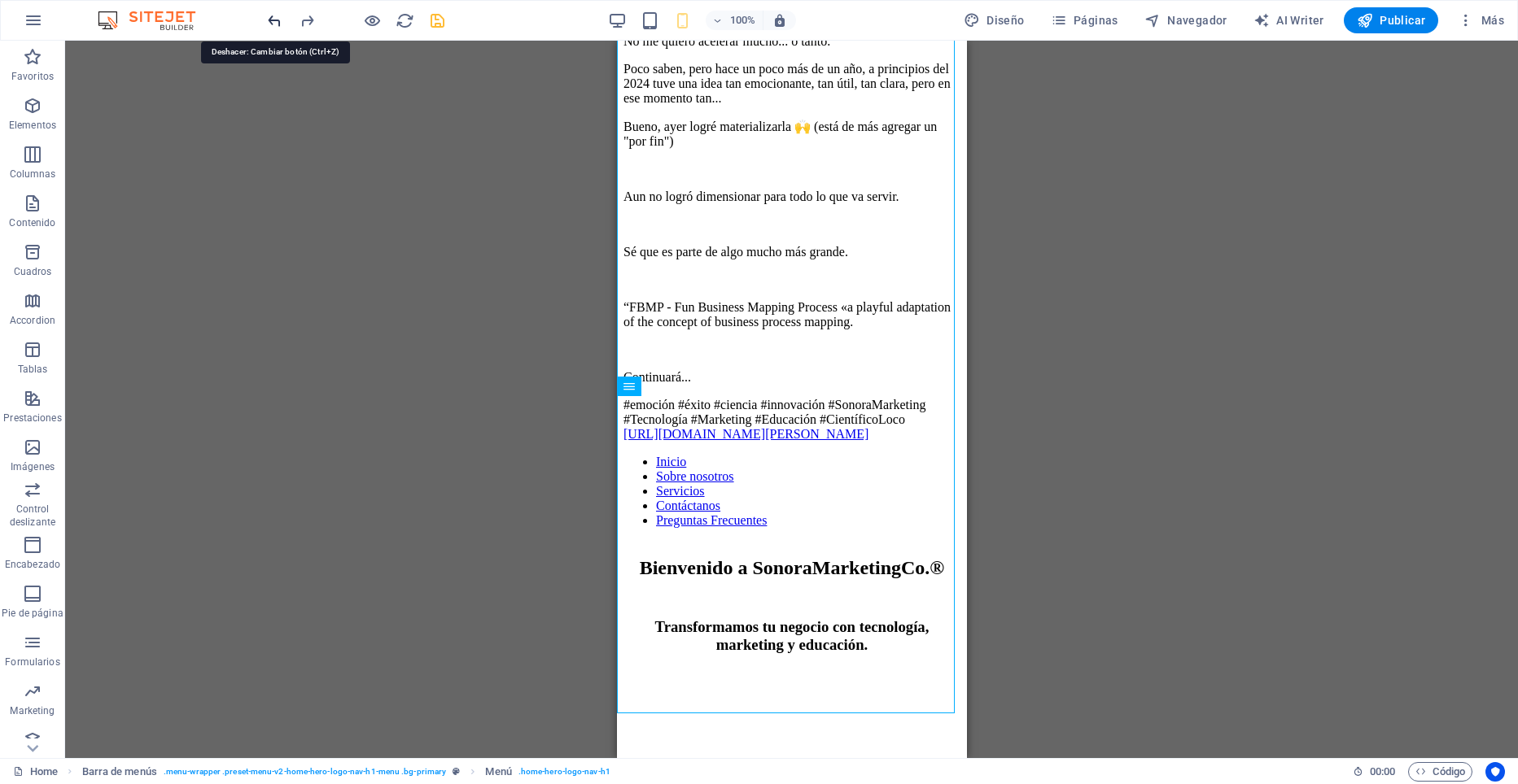
click at [279, 18] on icon "undo" at bounding box center [274, 21] width 19 height 19
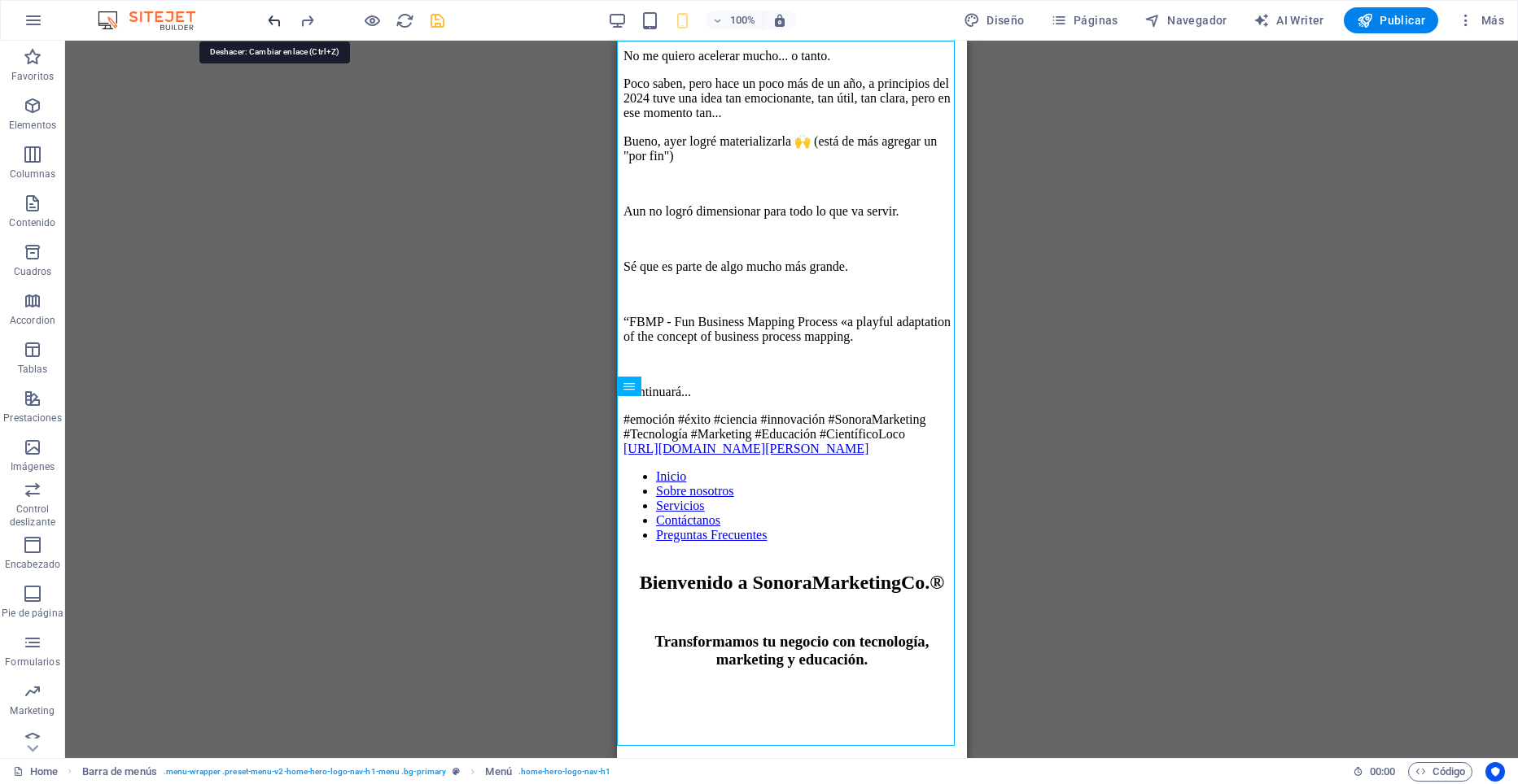
click at [279, 18] on icon "undo" at bounding box center [274, 21] width 19 height 19
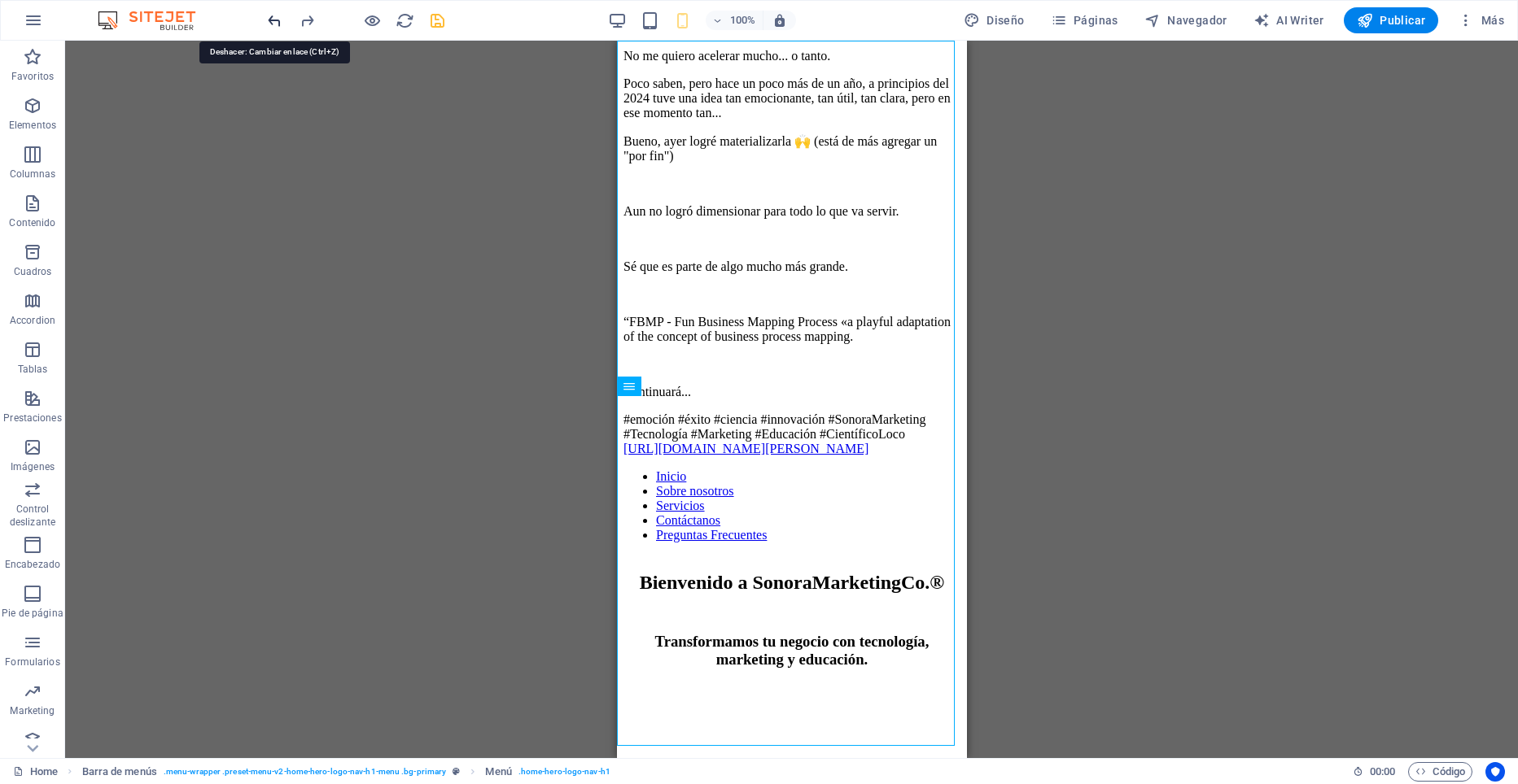
click at [273, 18] on icon "undo" at bounding box center [274, 21] width 19 height 19
click at [271, 18] on icon "undo" at bounding box center [274, 21] width 19 height 19
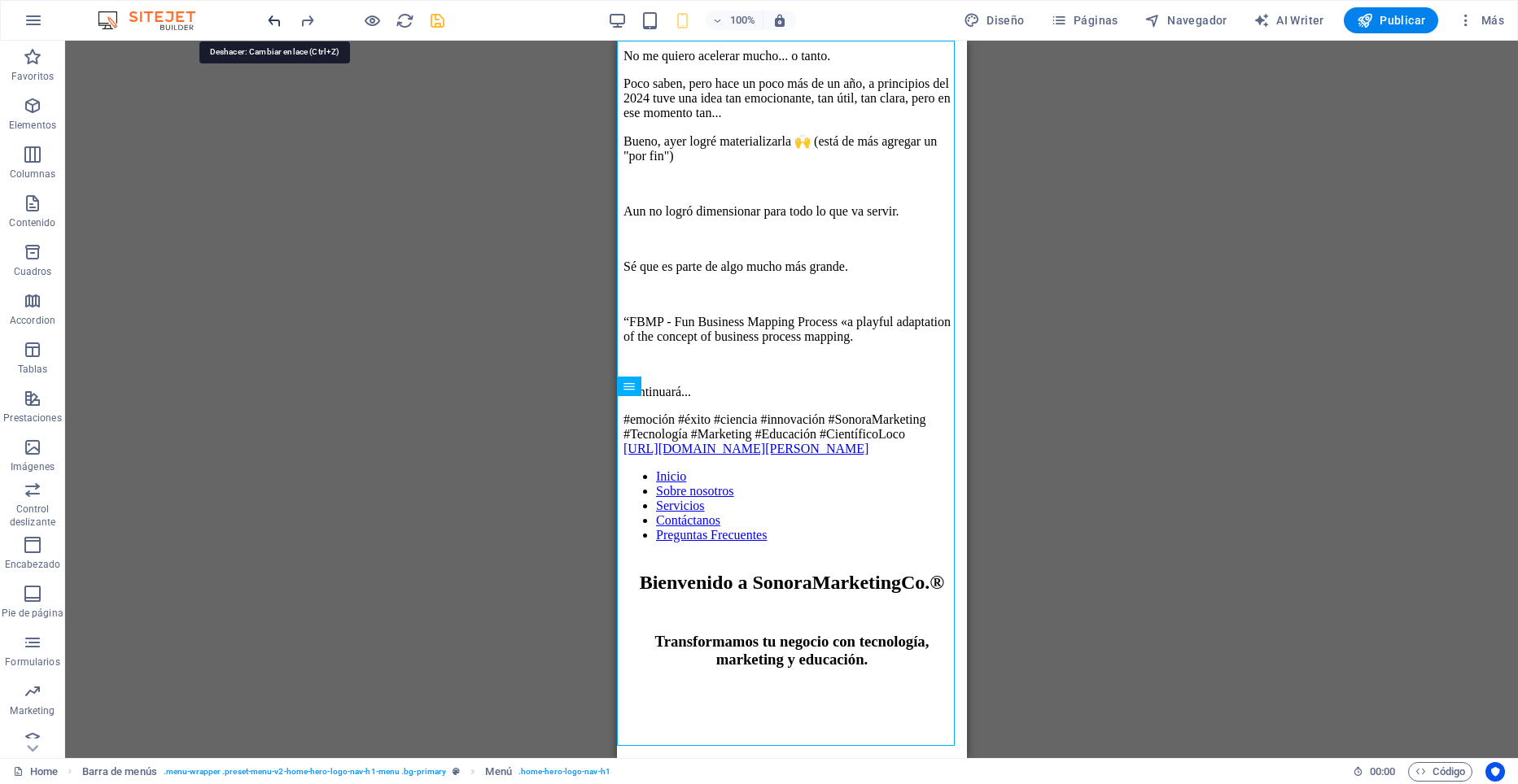
click at [271, 18] on icon "undo" at bounding box center [274, 21] width 19 height 19
click at [272, 19] on icon "undo" at bounding box center [274, 21] width 19 height 19
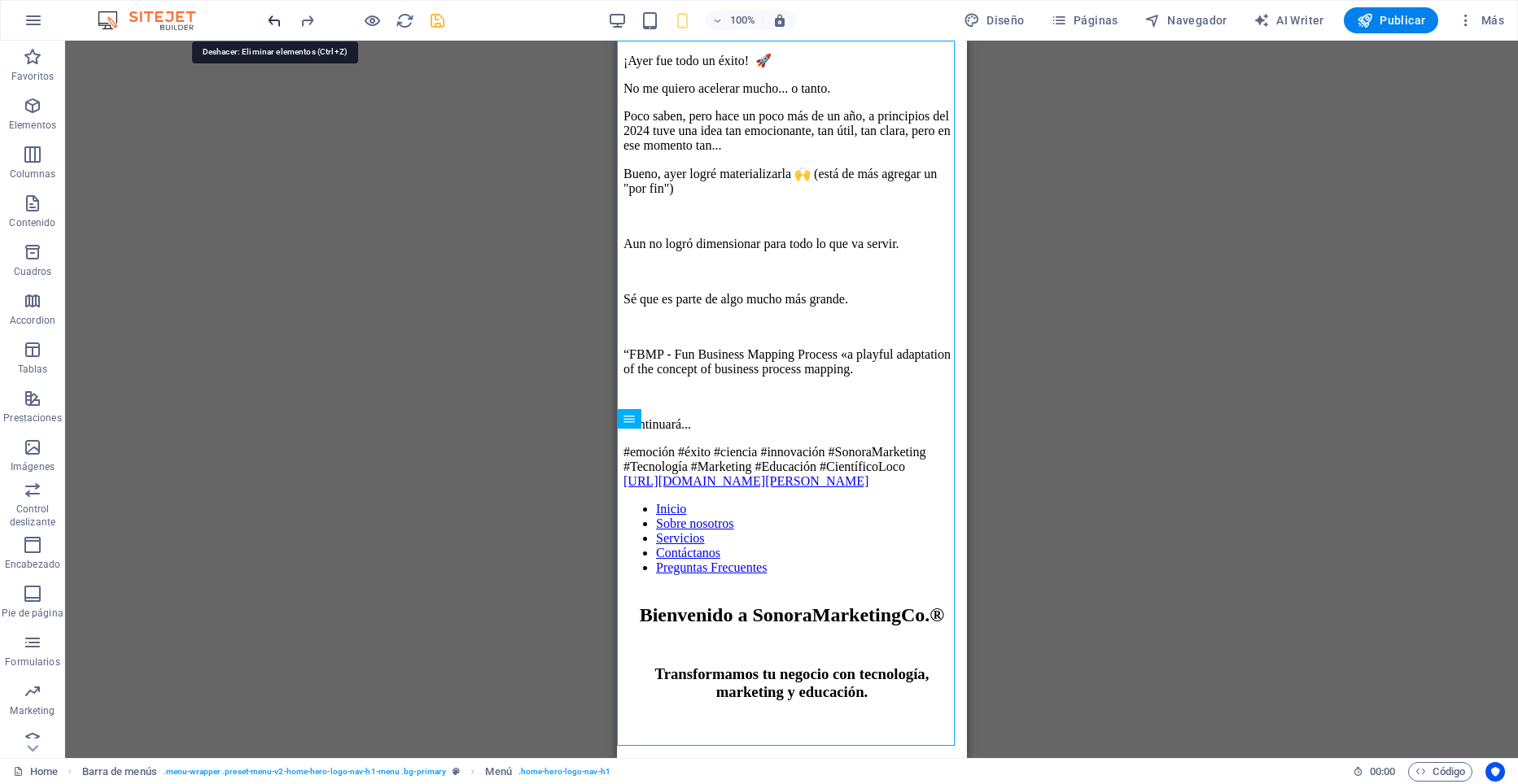
click at [272, 19] on icon "undo" at bounding box center [274, 21] width 19 height 19
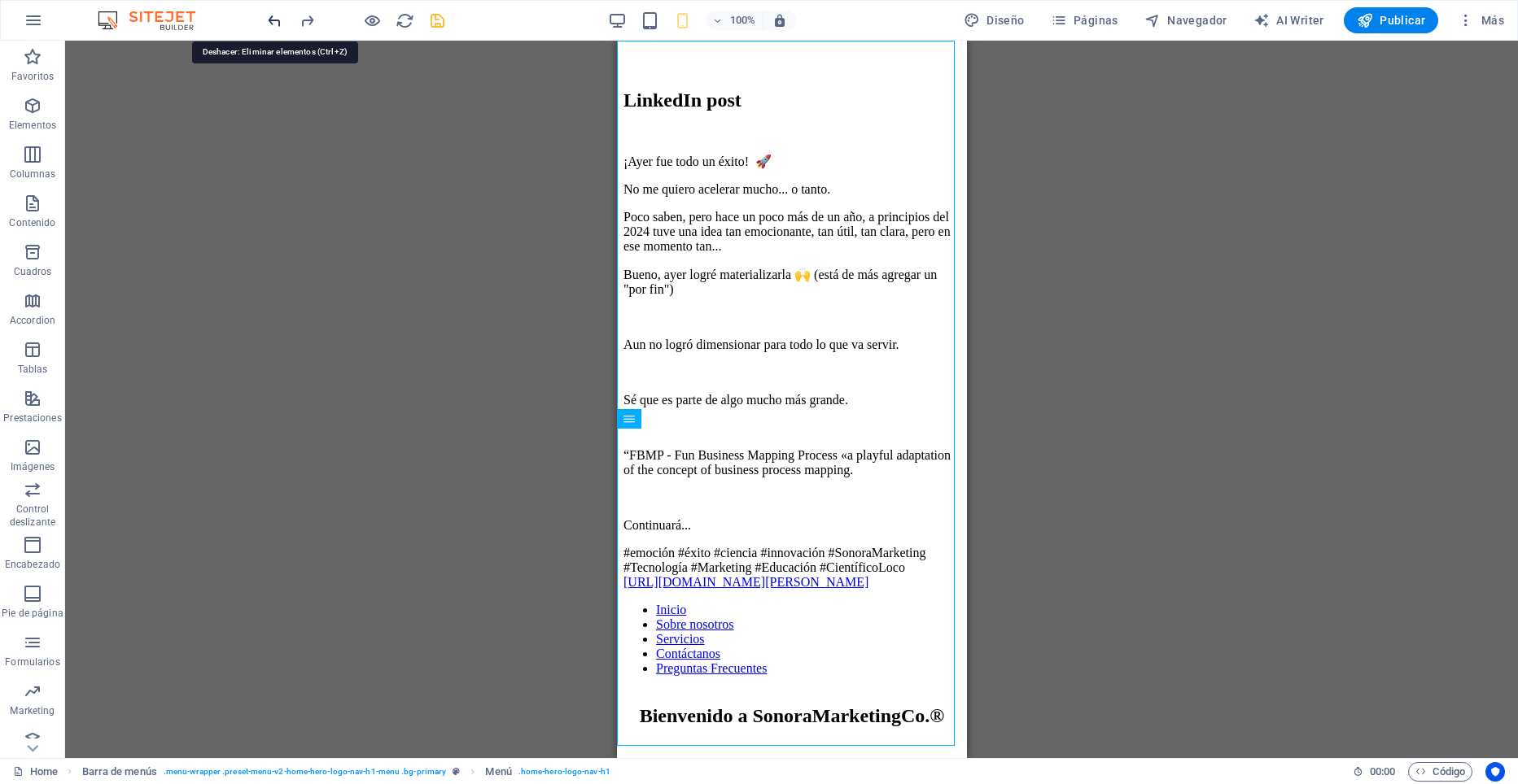
scroll to position [66, 0]
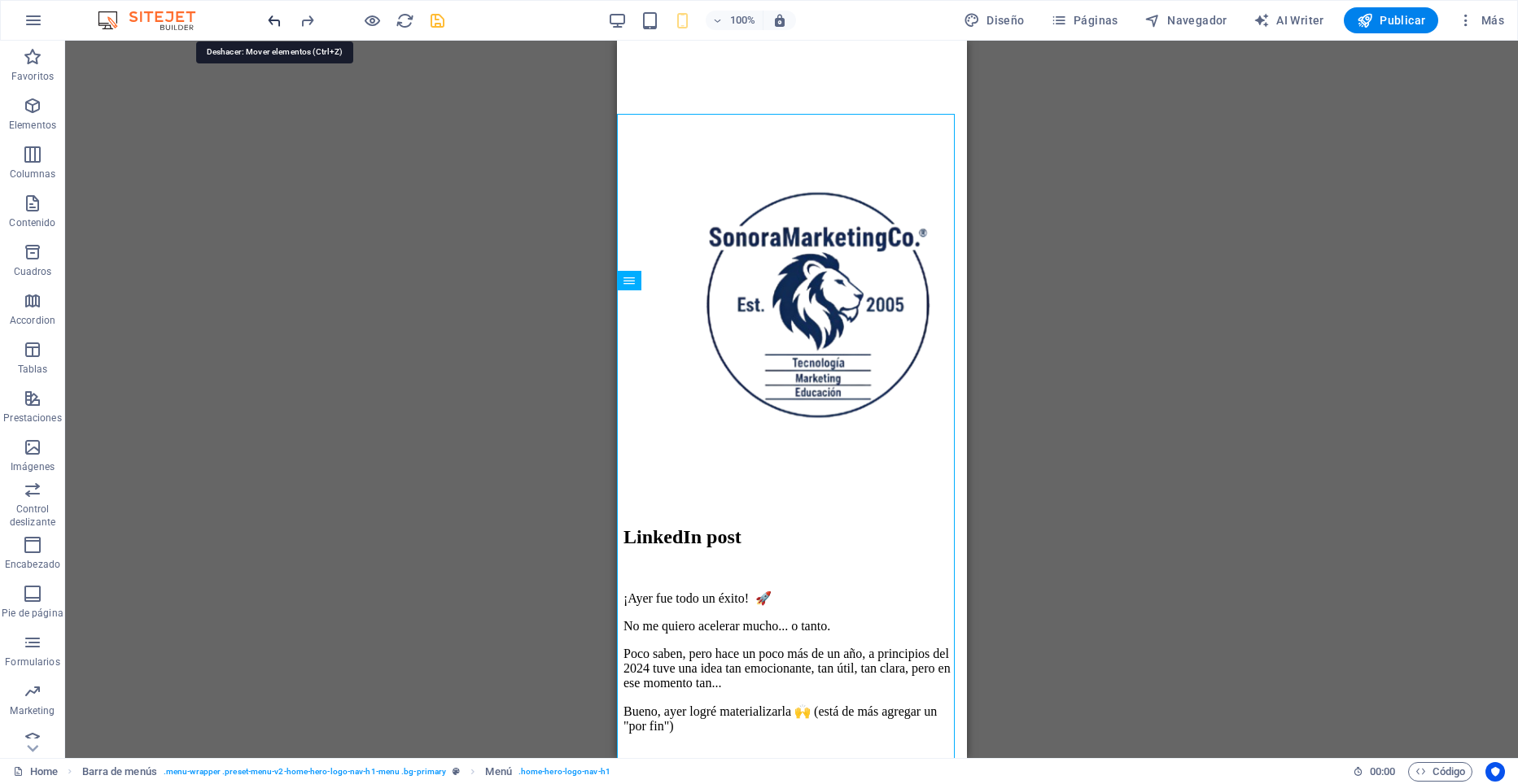
click at [272, 19] on icon "undo" at bounding box center [274, 21] width 19 height 19
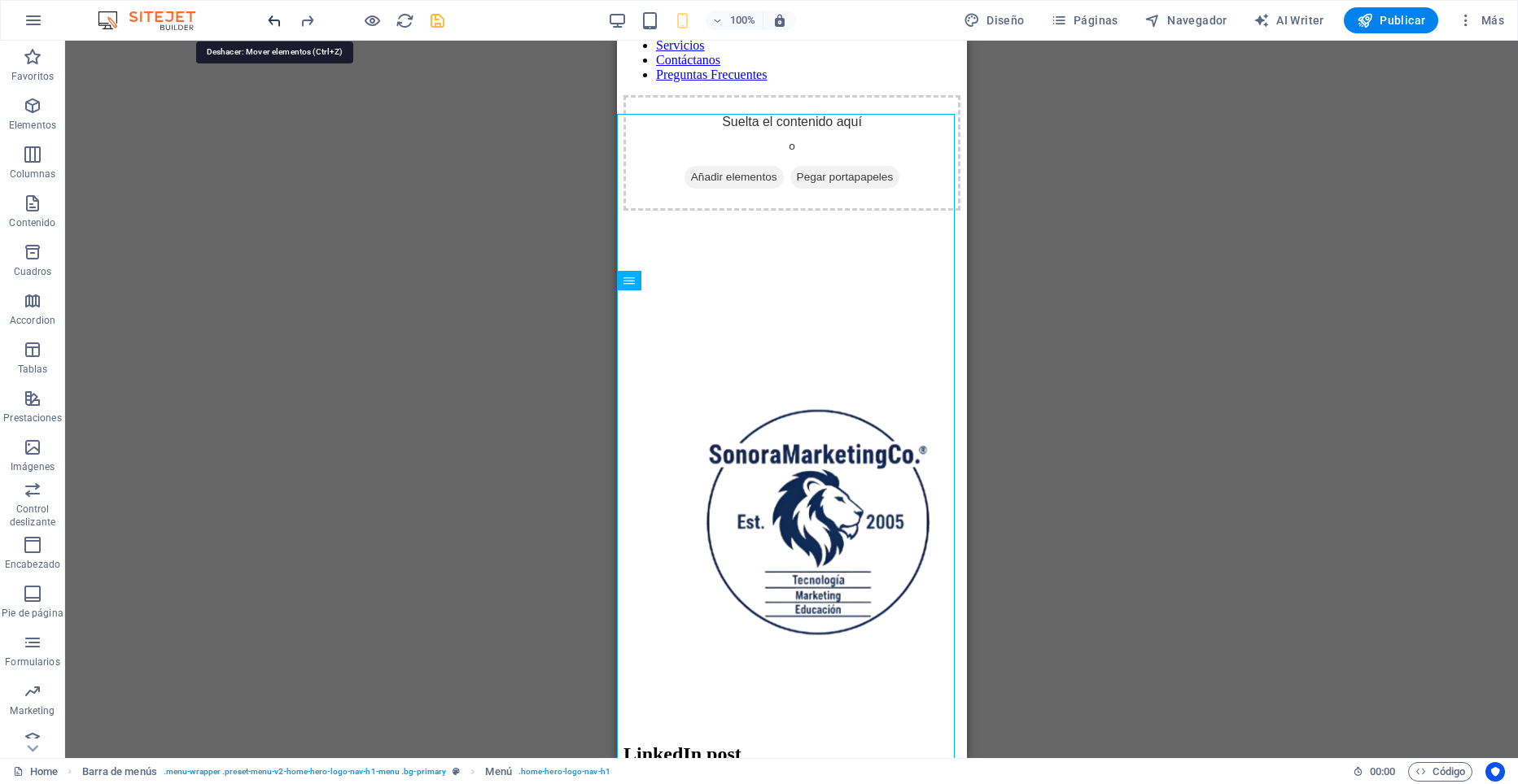
scroll to position [0, 0]
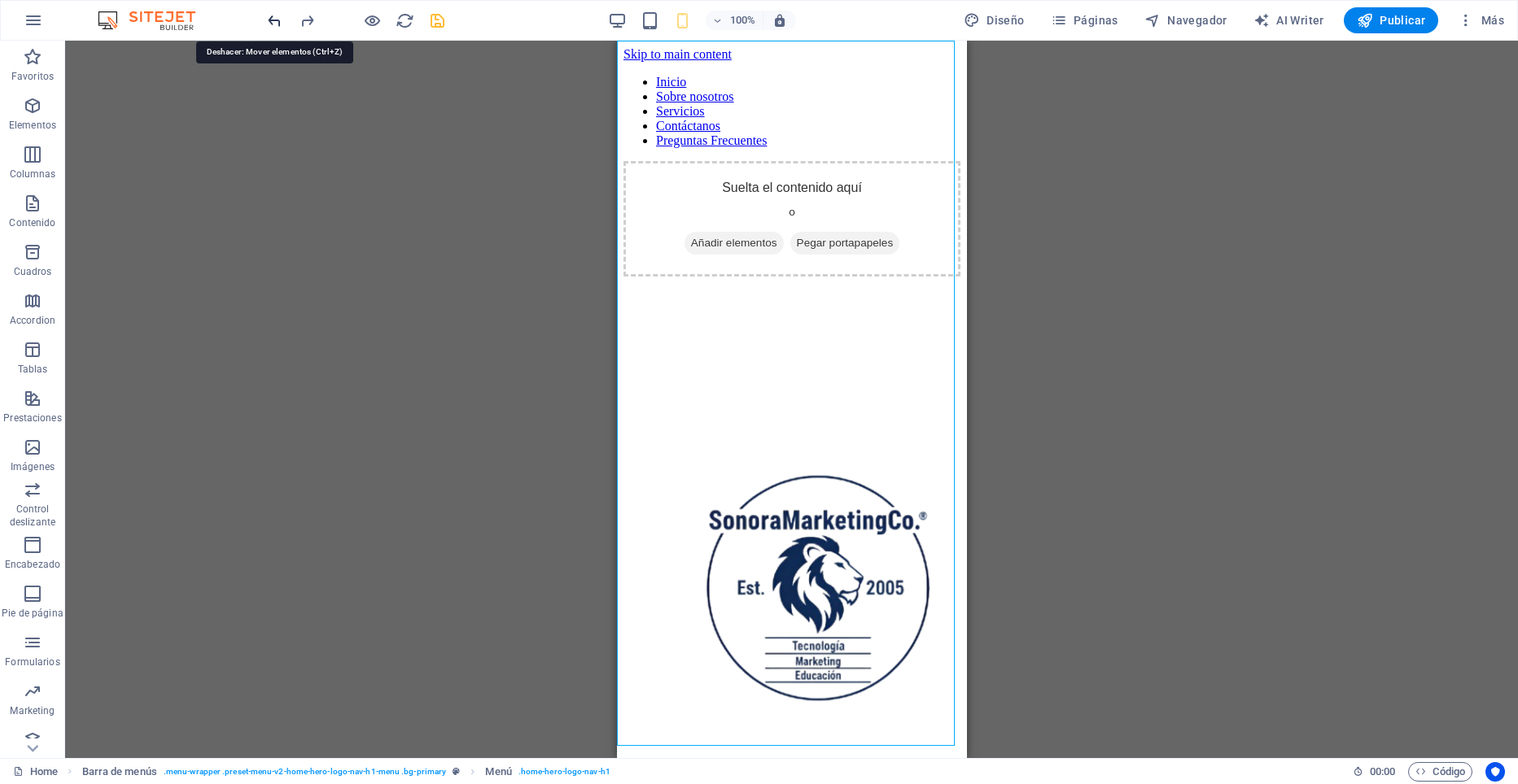
click at [275, 17] on icon "undo" at bounding box center [274, 21] width 19 height 19
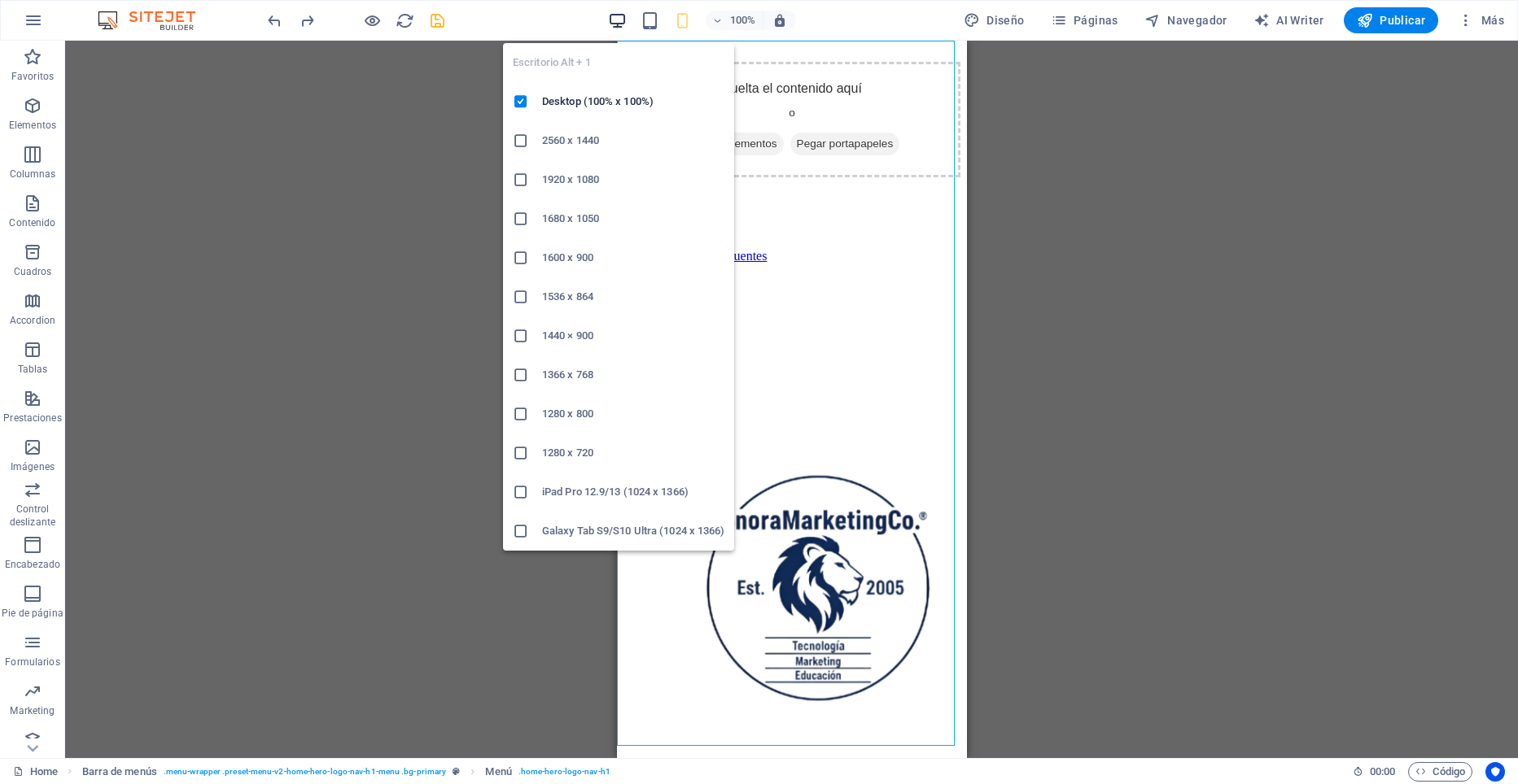
click at [618, 24] on icon "button" at bounding box center [617, 21] width 19 height 19
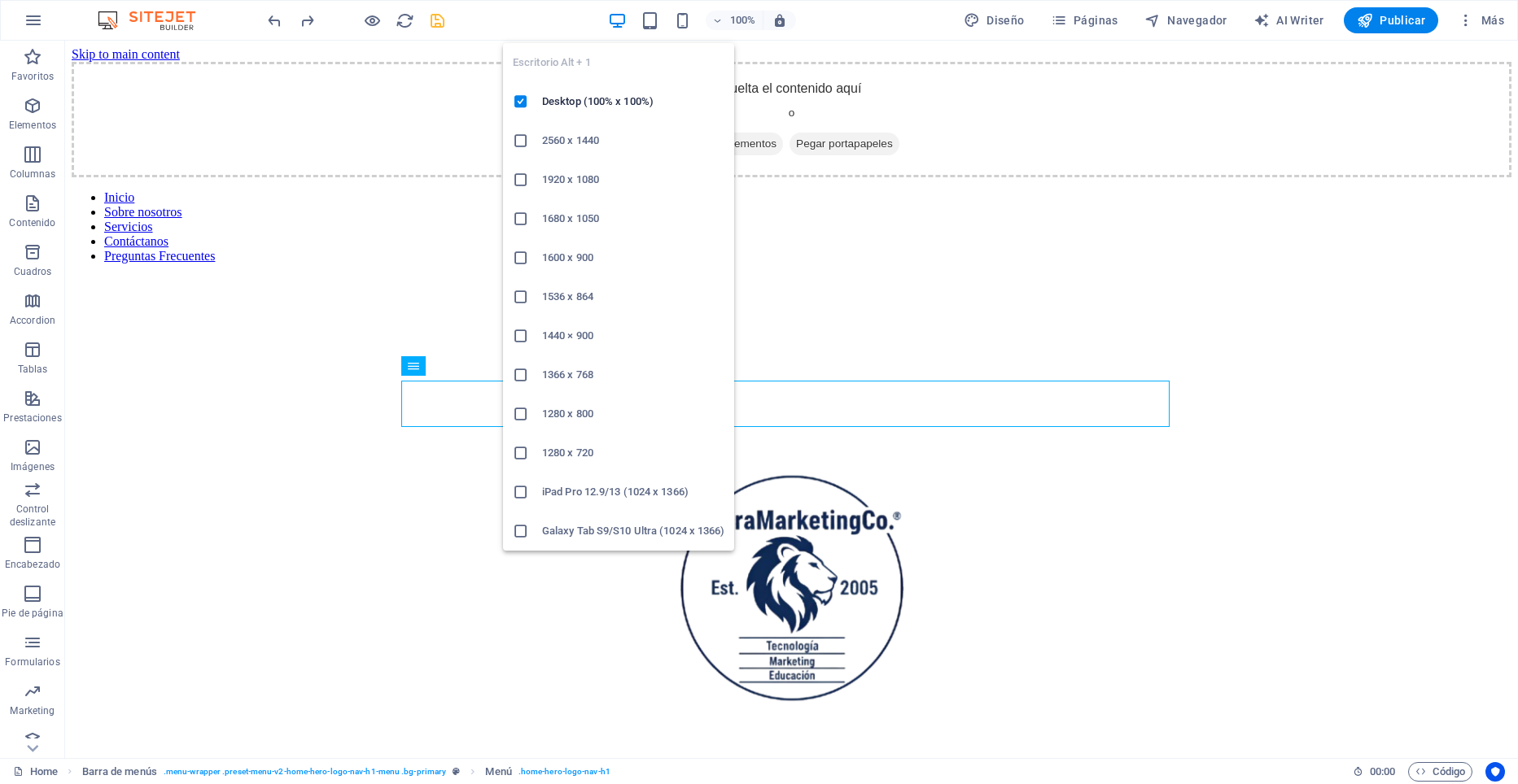
scroll to position [1005, 0]
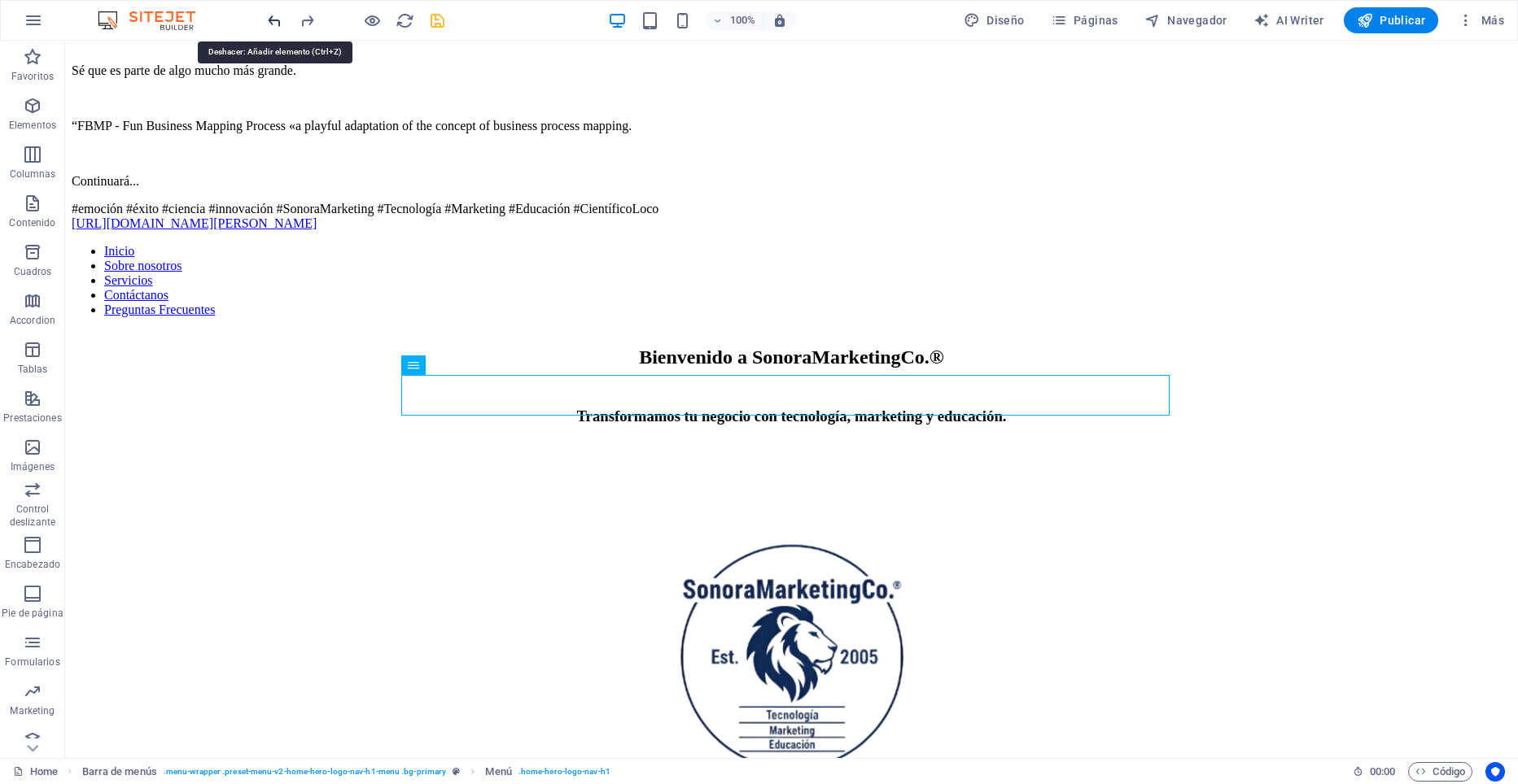
click at [273, 21] on icon "undo" at bounding box center [274, 21] width 19 height 19
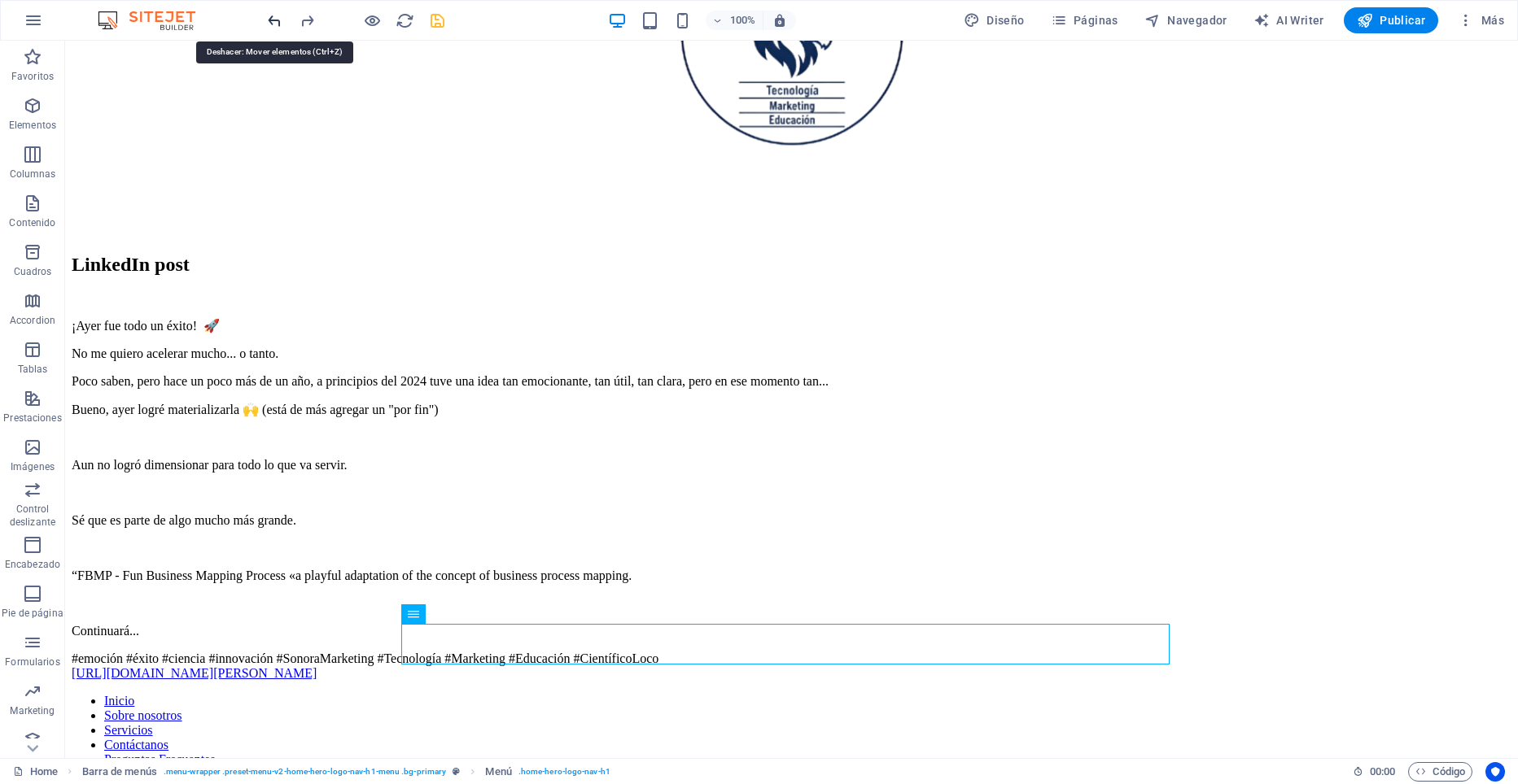
scroll to position [0, 0]
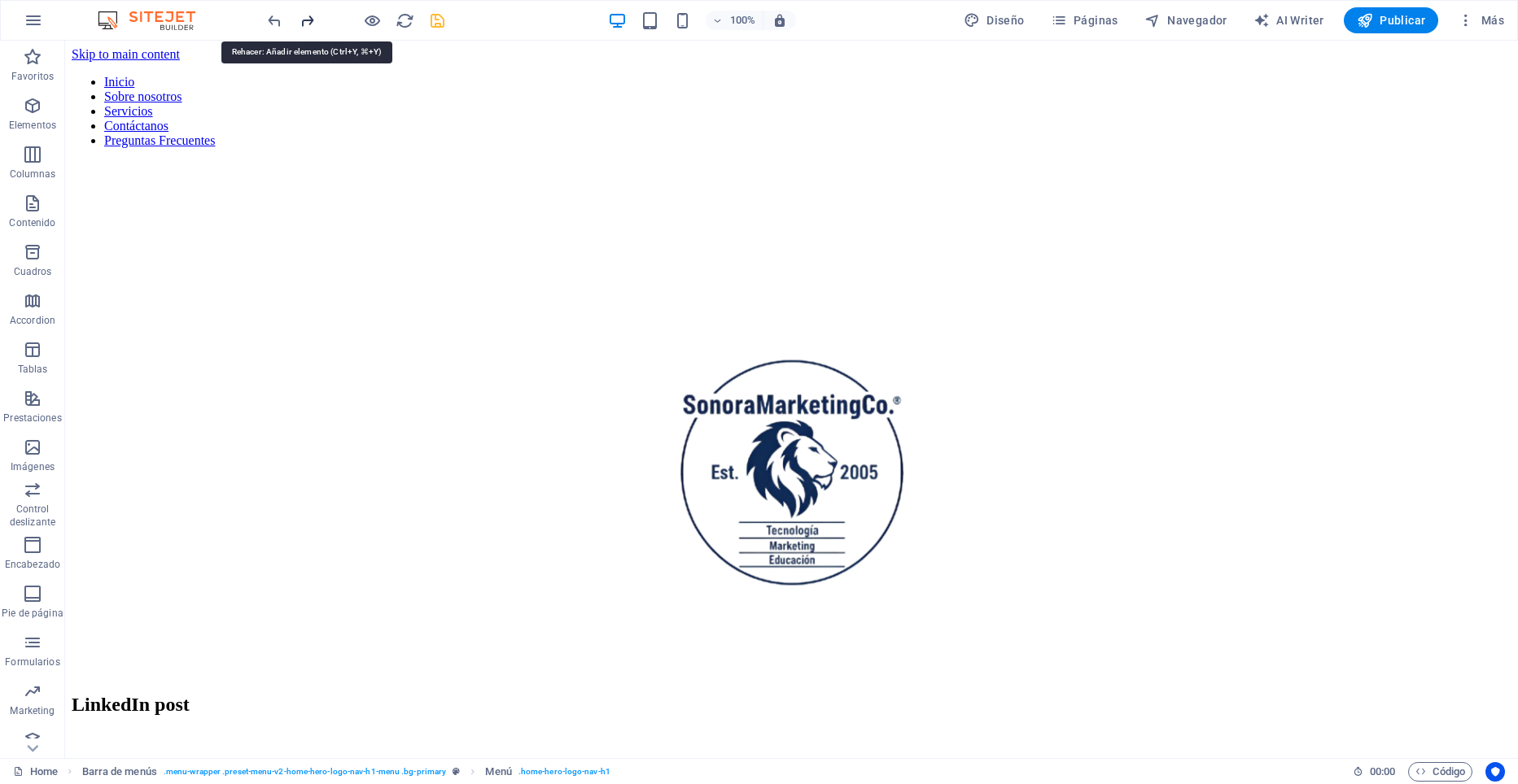
click at [307, 18] on icon "redo" at bounding box center [306, 21] width 19 height 19
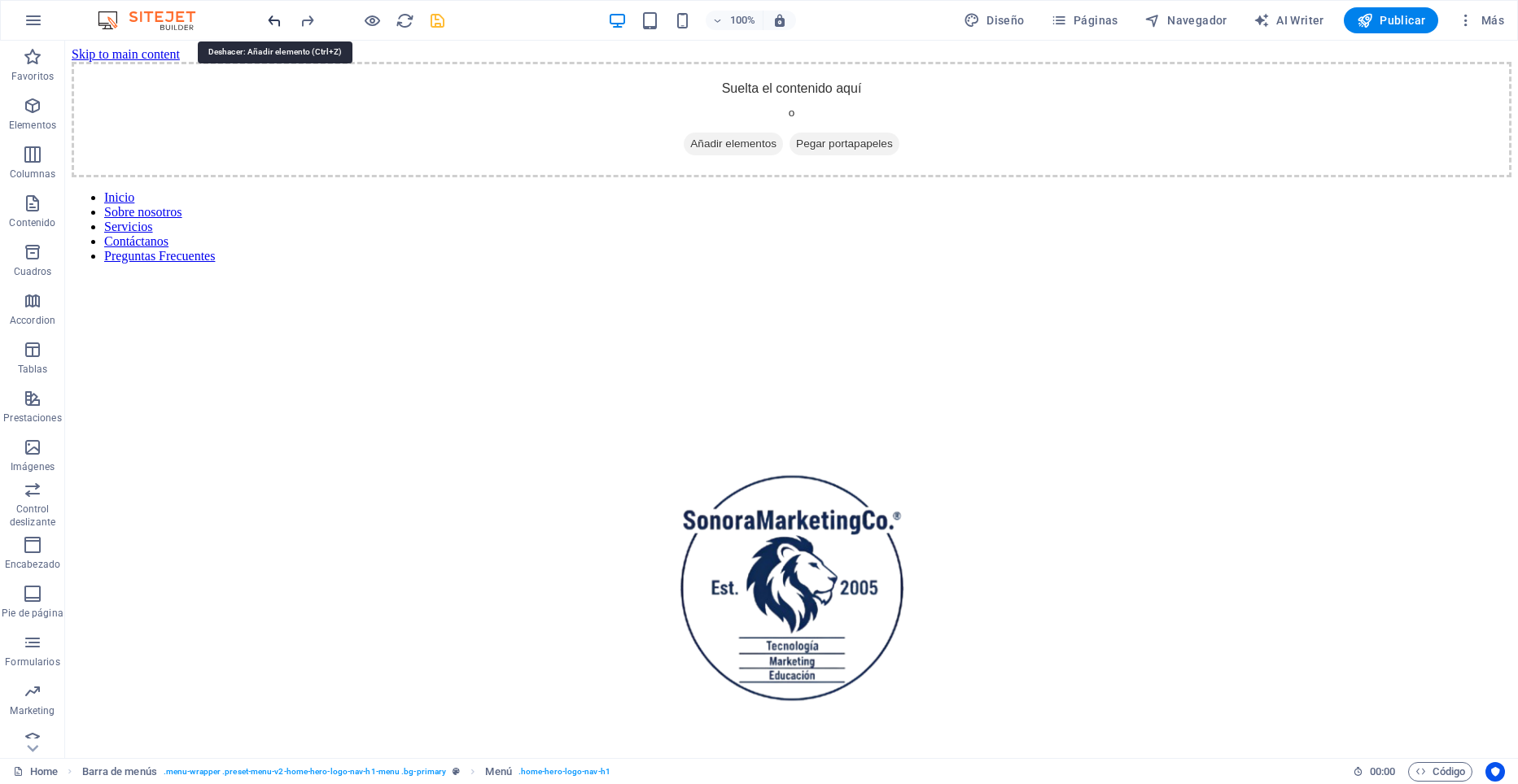
click at [268, 23] on icon "undo" at bounding box center [274, 21] width 19 height 19
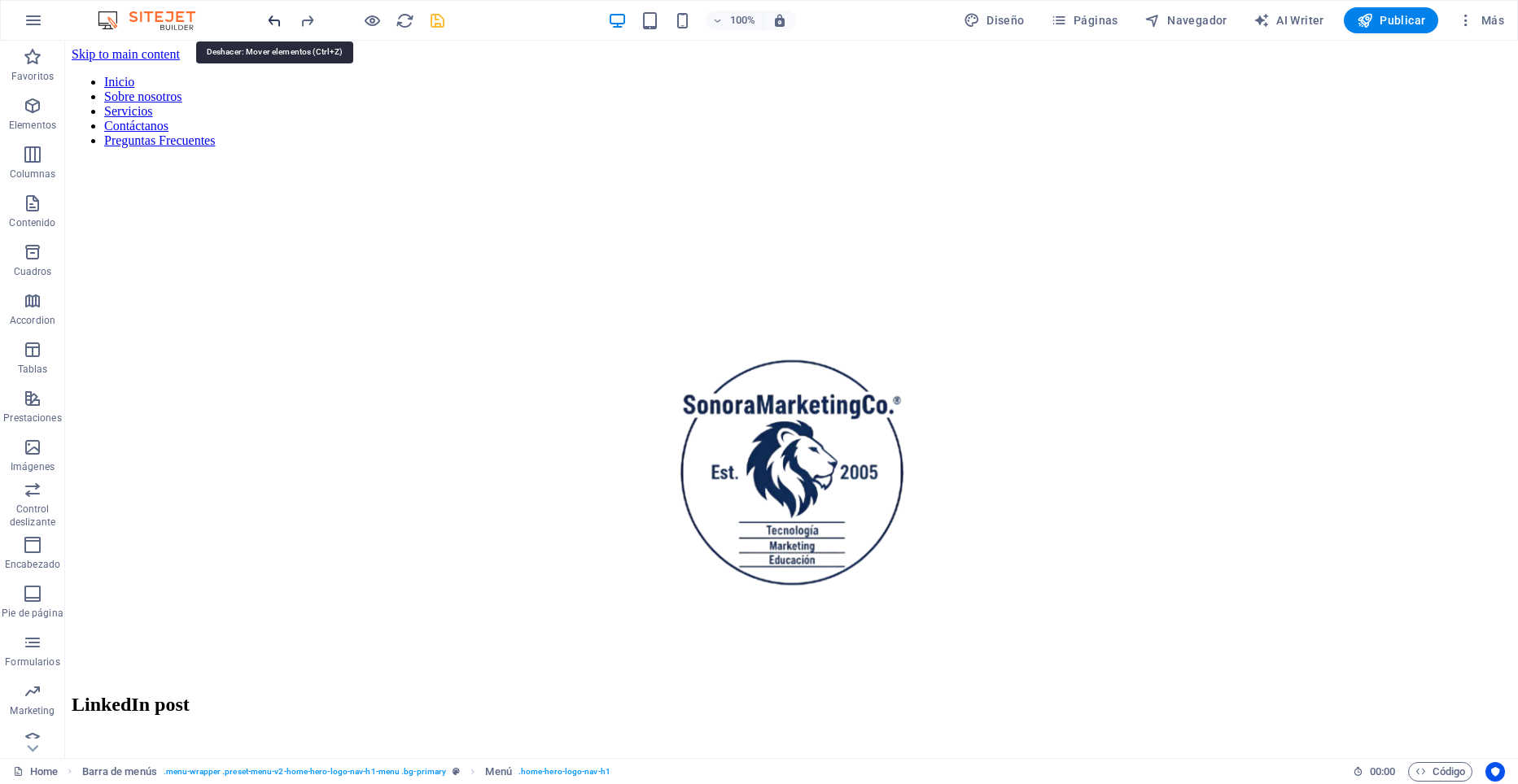
click at [272, 20] on icon "undo" at bounding box center [274, 21] width 19 height 19
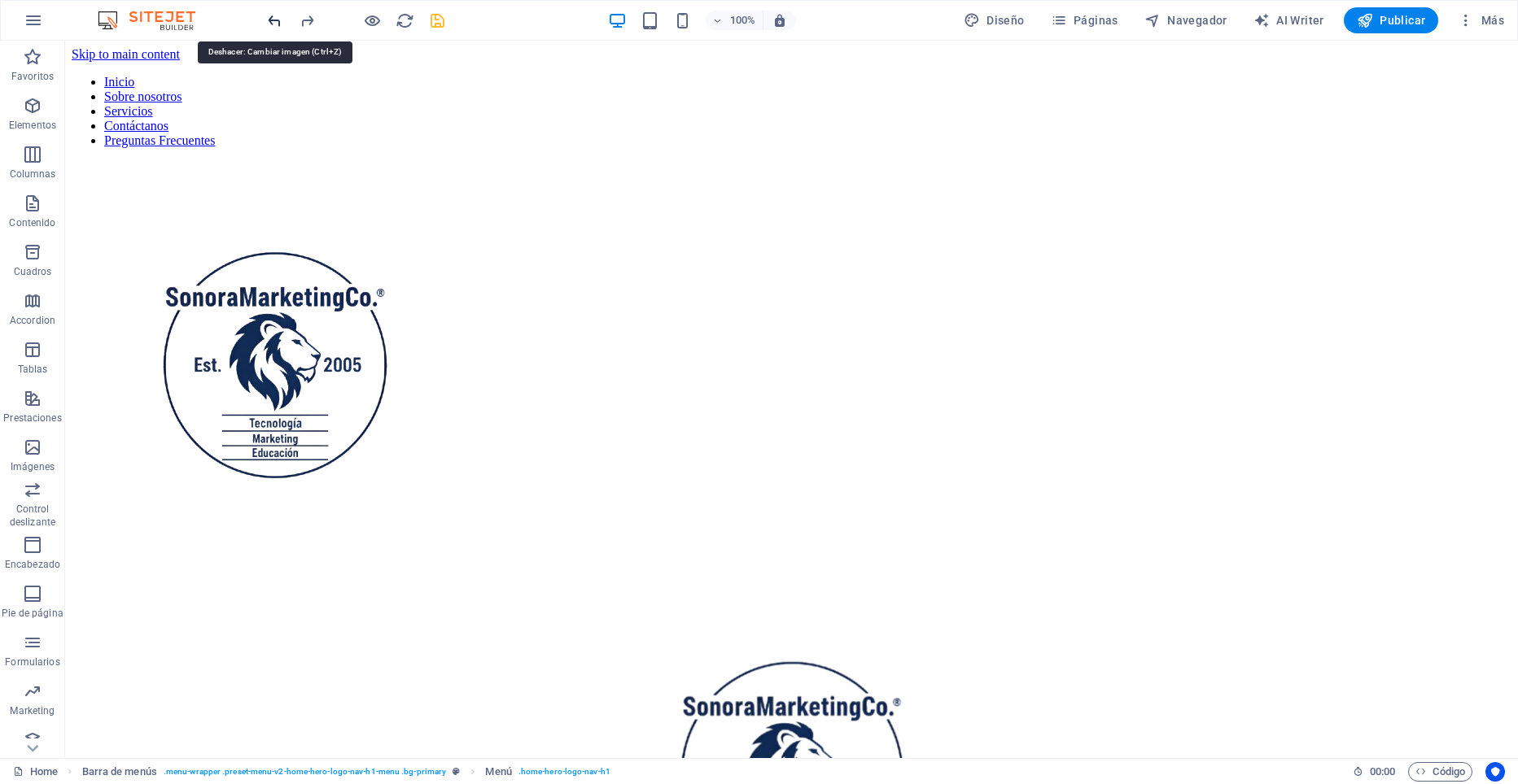
click at [272, 20] on icon "undo" at bounding box center [274, 21] width 19 height 19
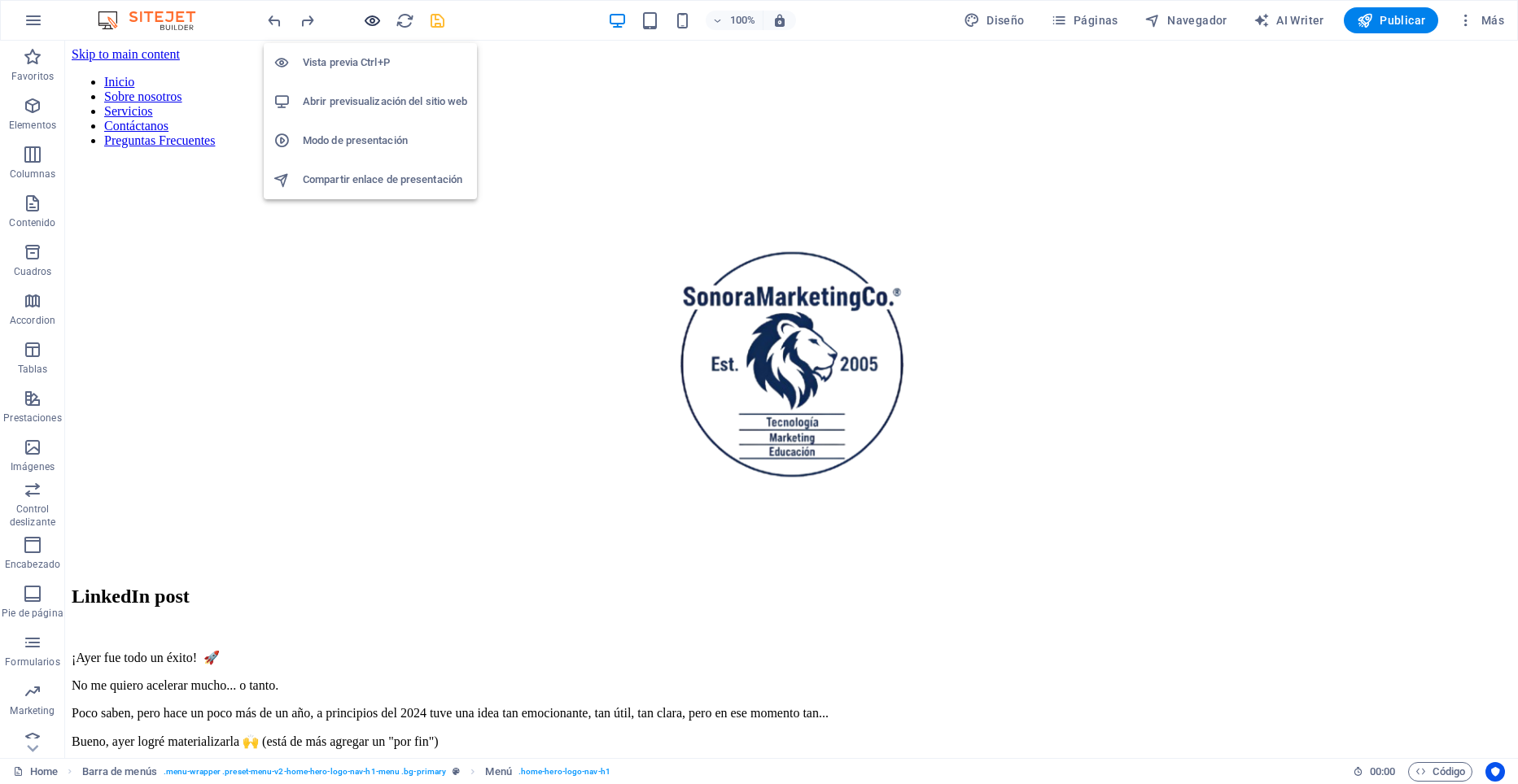
click at [377, 22] on icon "button" at bounding box center [372, 21] width 19 height 19
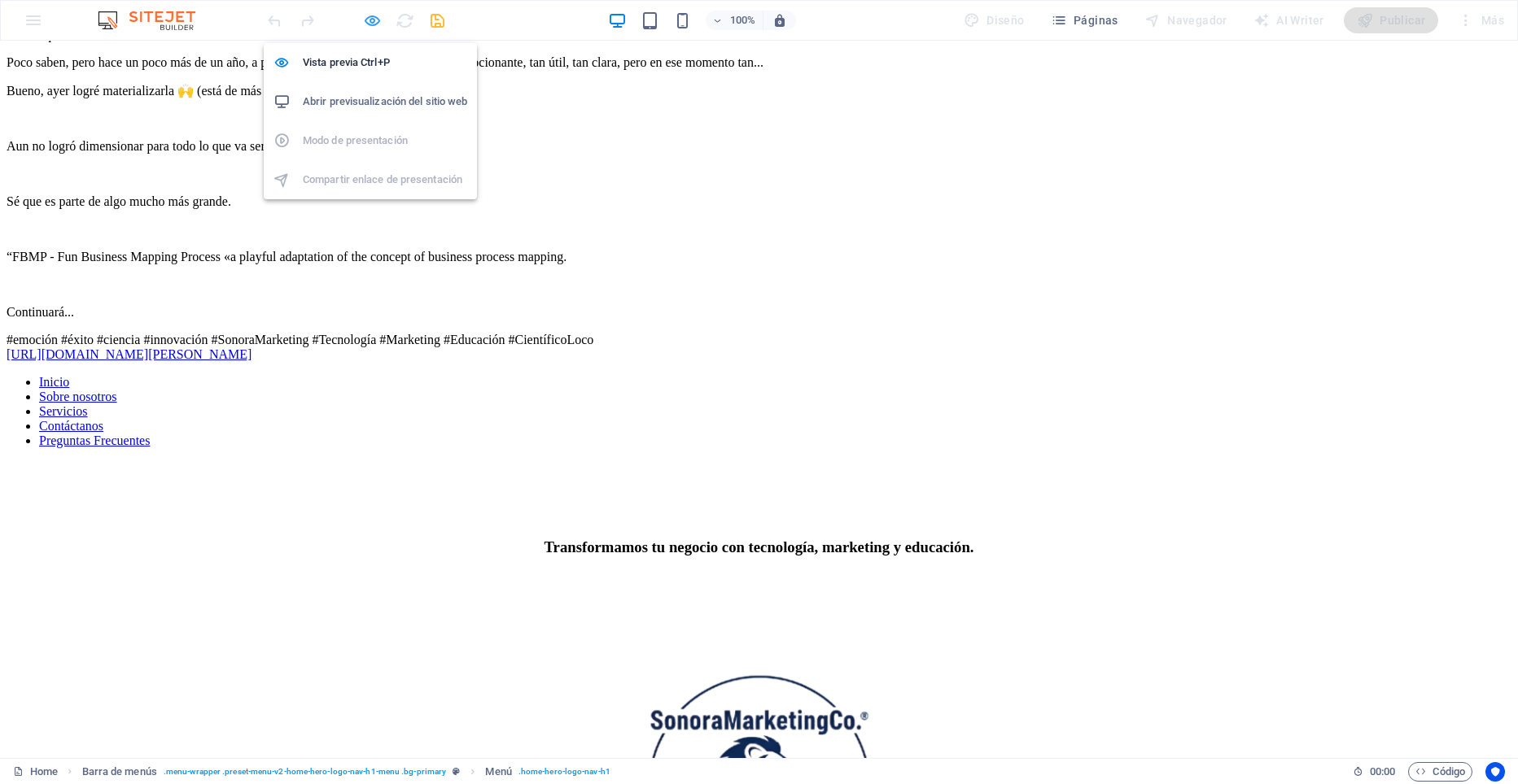
click at [377, 22] on icon "button" at bounding box center [372, 21] width 19 height 19
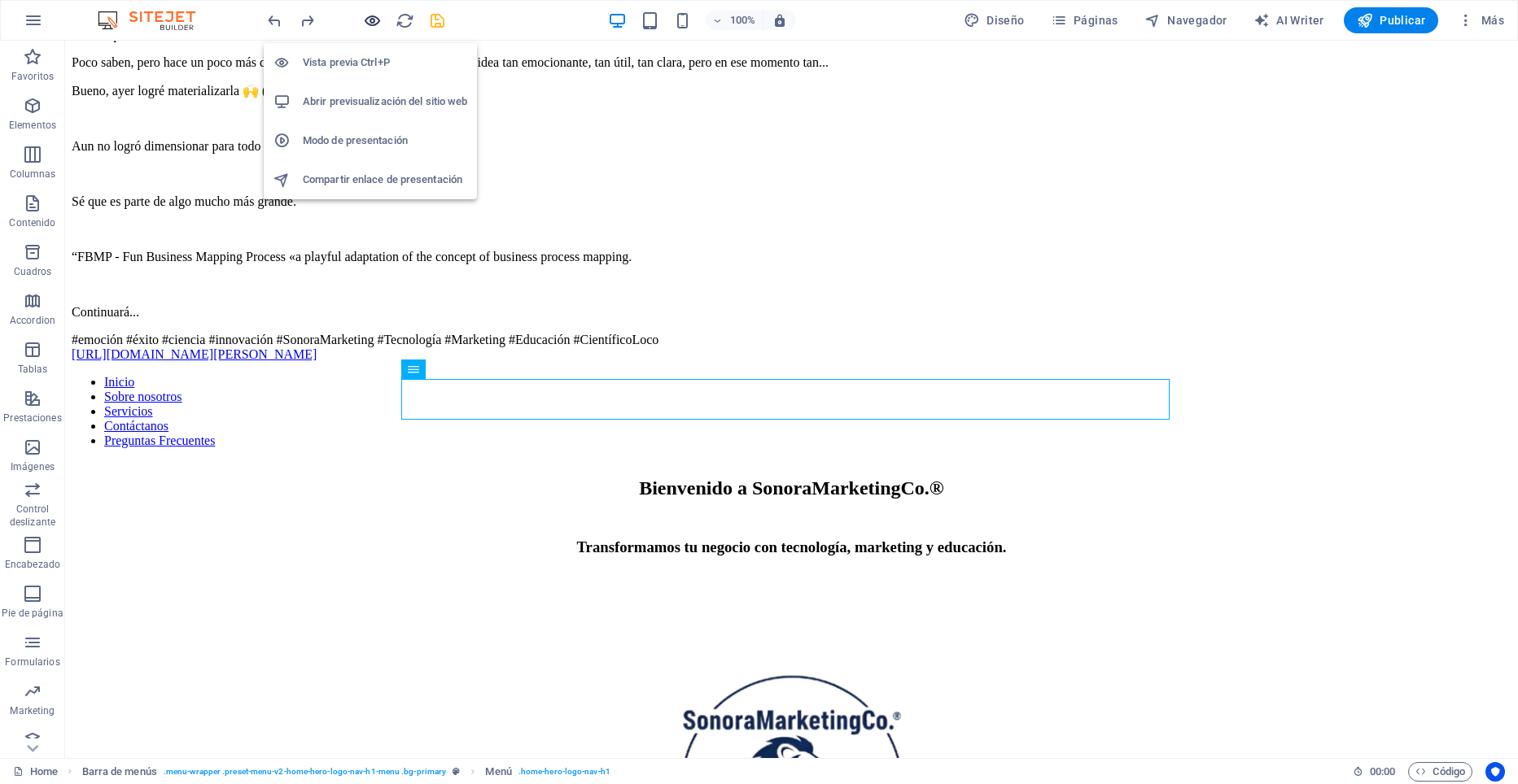
click at [377, 22] on icon "button" at bounding box center [372, 21] width 19 height 19
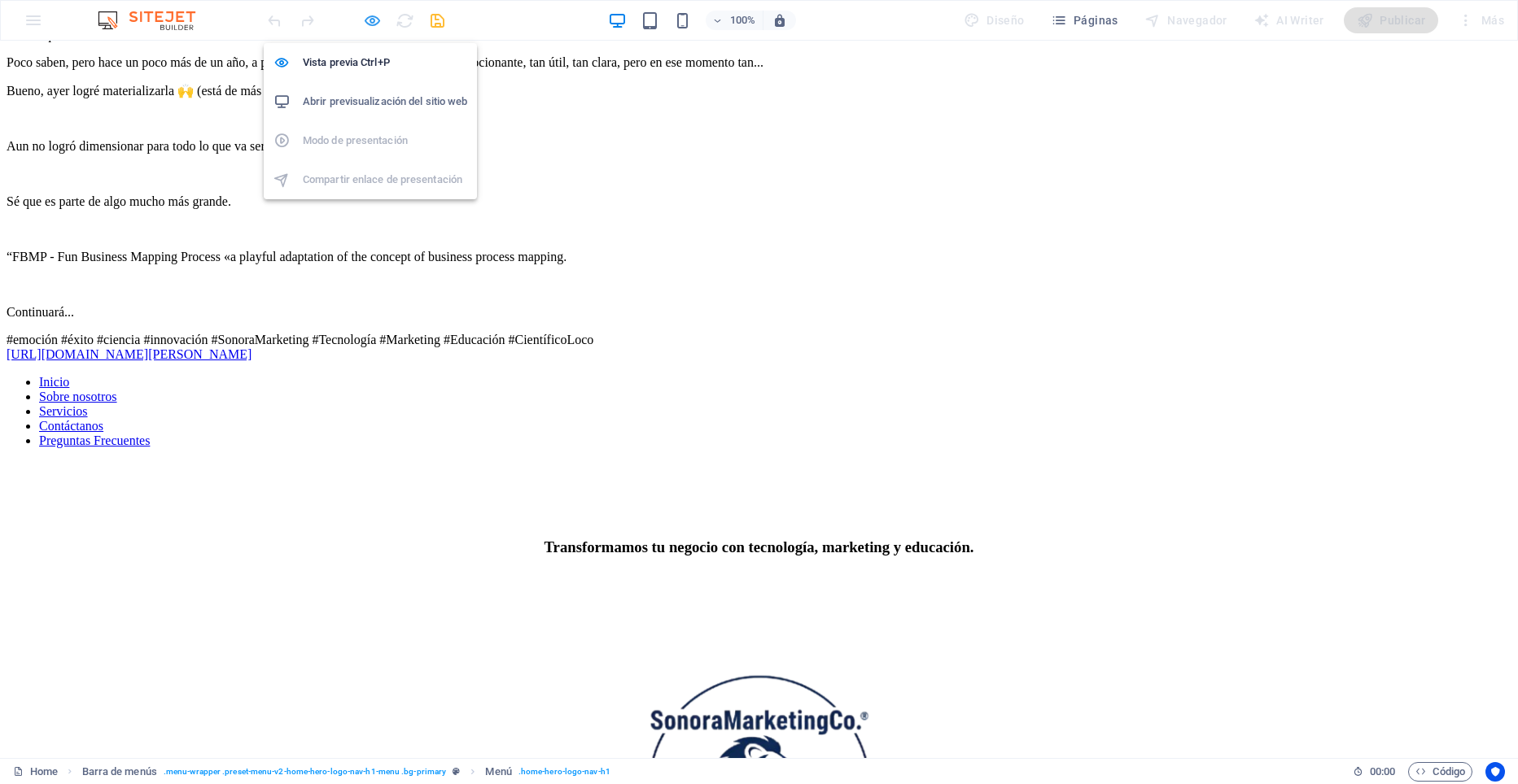
click at [374, 22] on icon "button" at bounding box center [372, 21] width 19 height 19
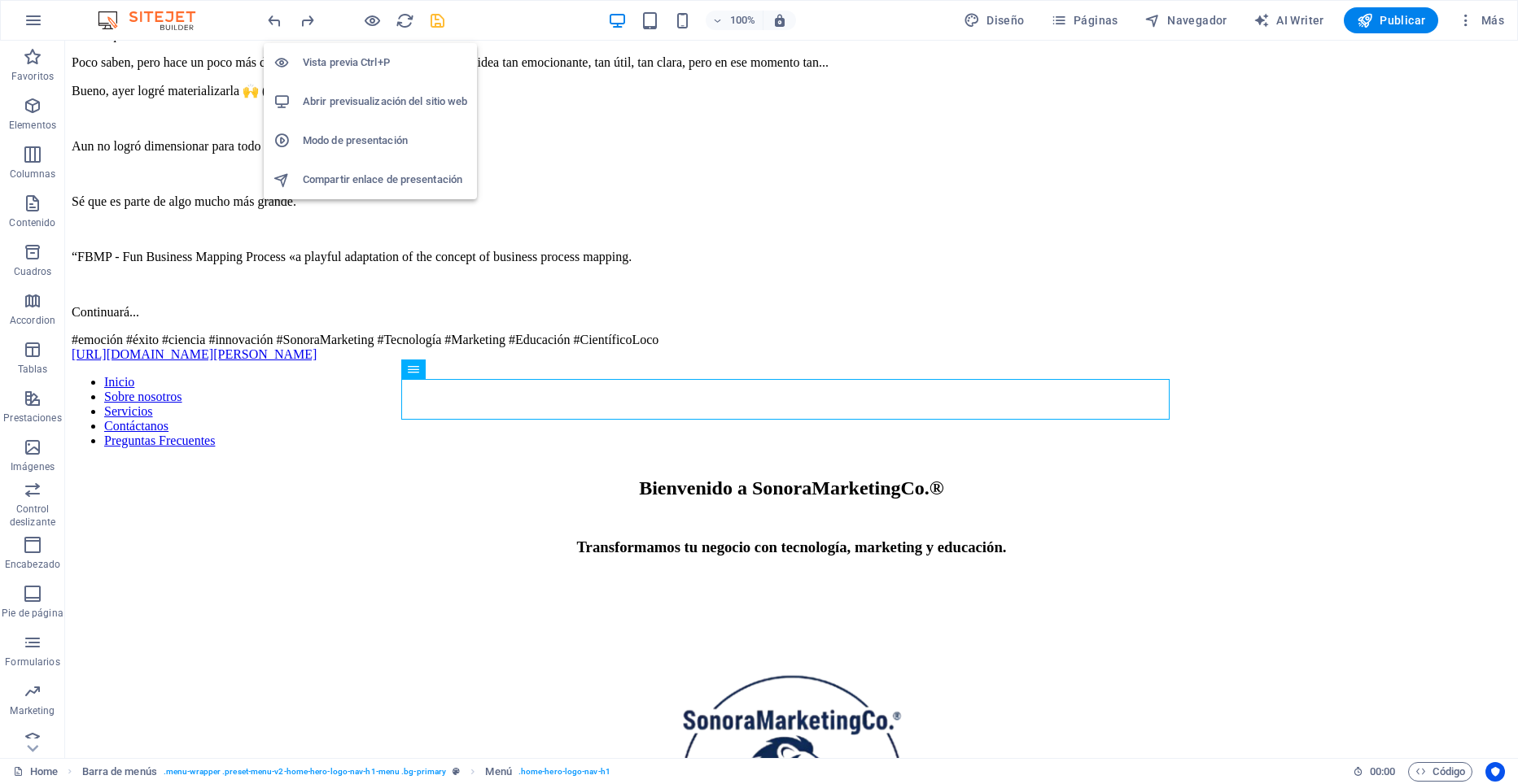
click at [355, 101] on h6 "Abrir previsualización del sitio web" at bounding box center [385, 102] width 164 height 20
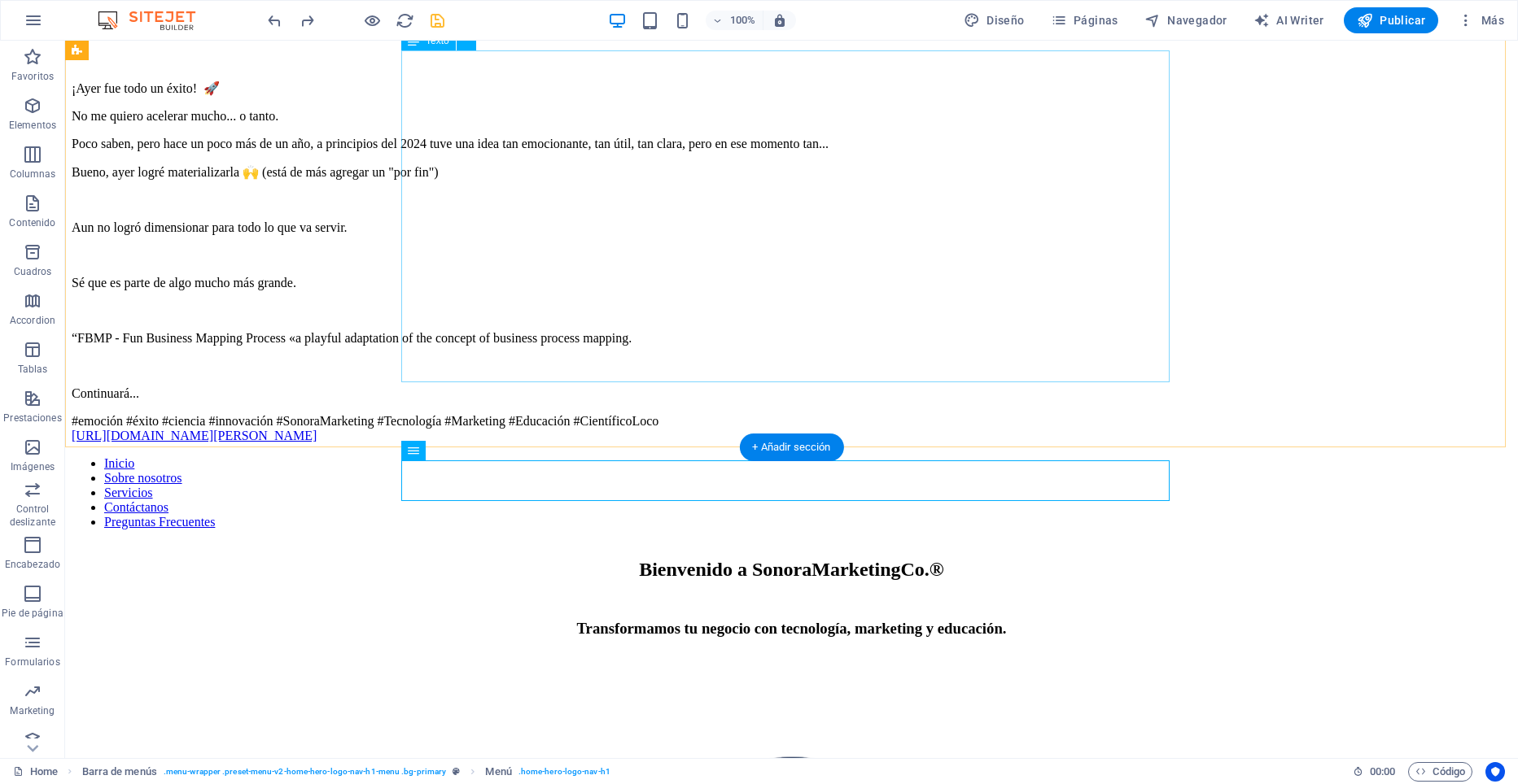
scroll to position [0, 0]
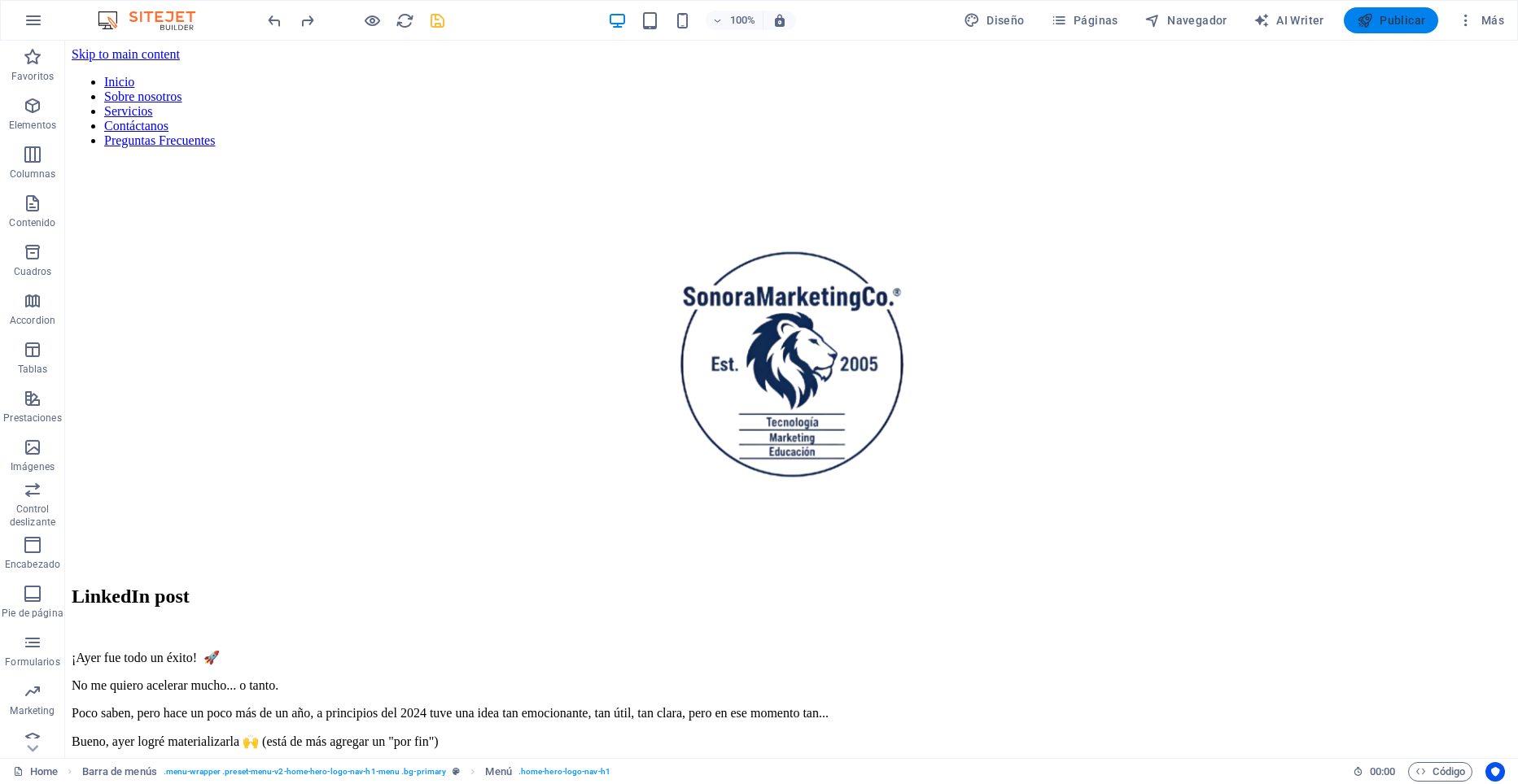
click at [1402, 17] on span "Publicar" at bounding box center [1391, 21] width 69 height 16
checkbox input "false"
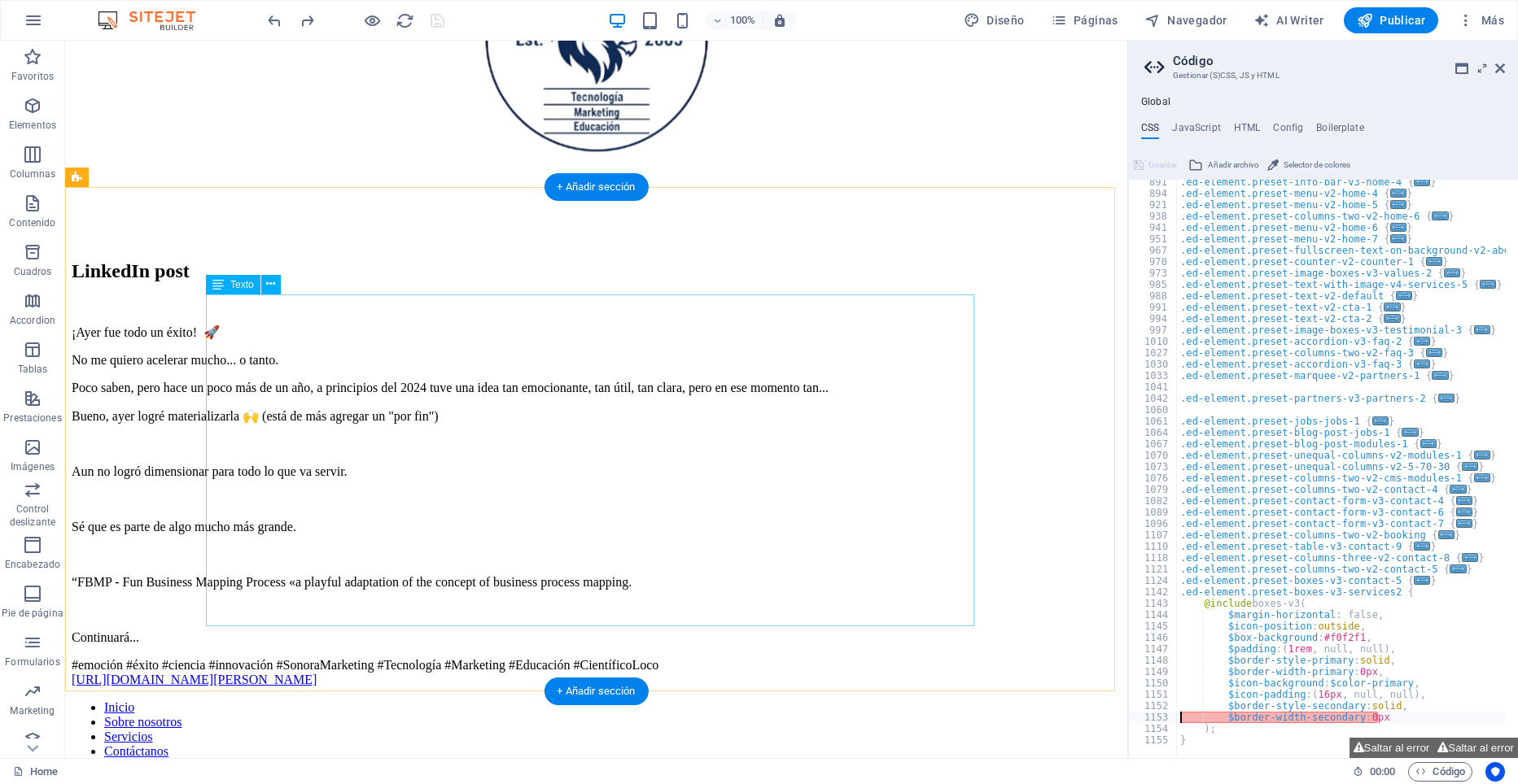
scroll to position [869, 0]
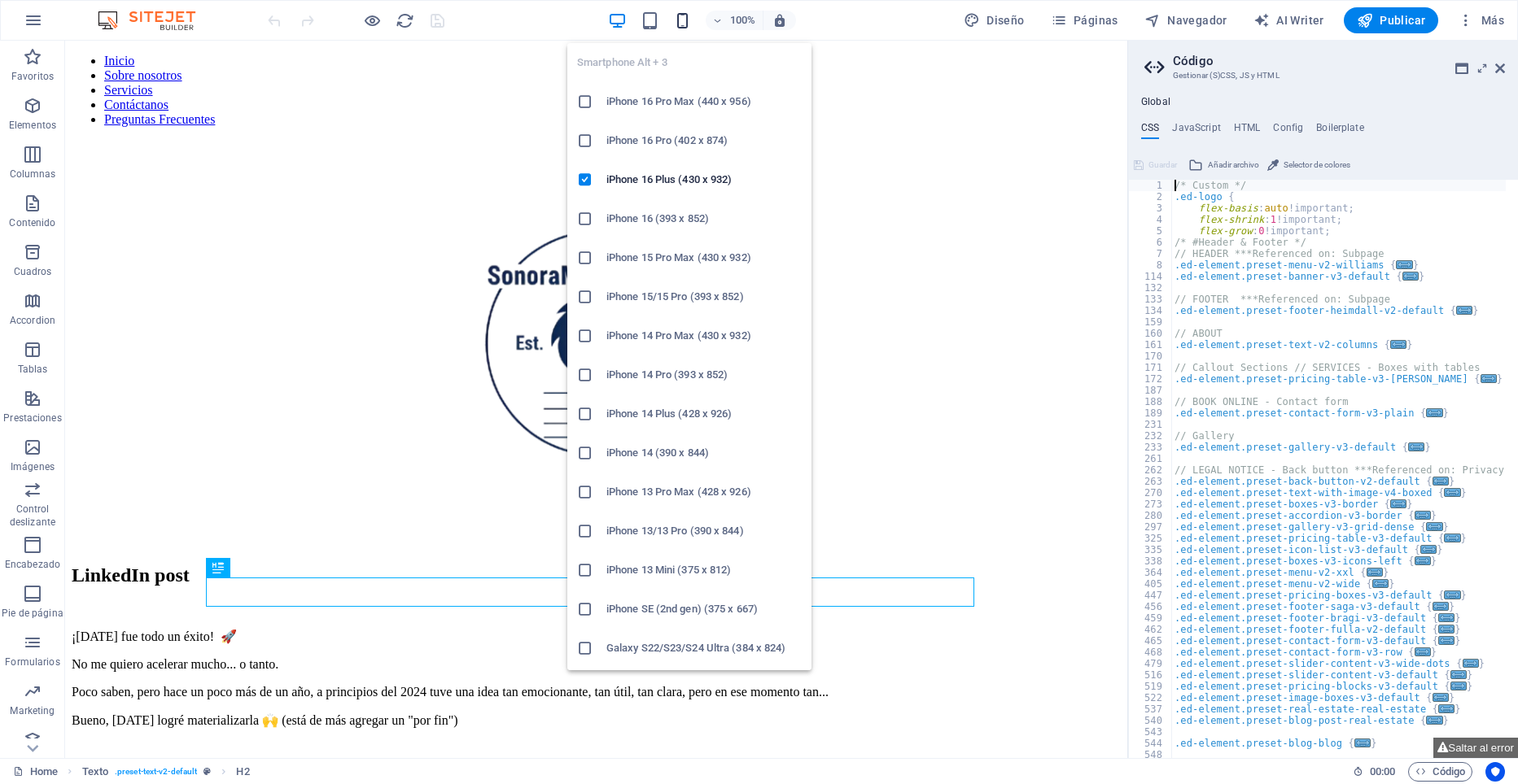
click at [685, 23] on icon "button" at bounding box center [682, 21] width 19 height 19
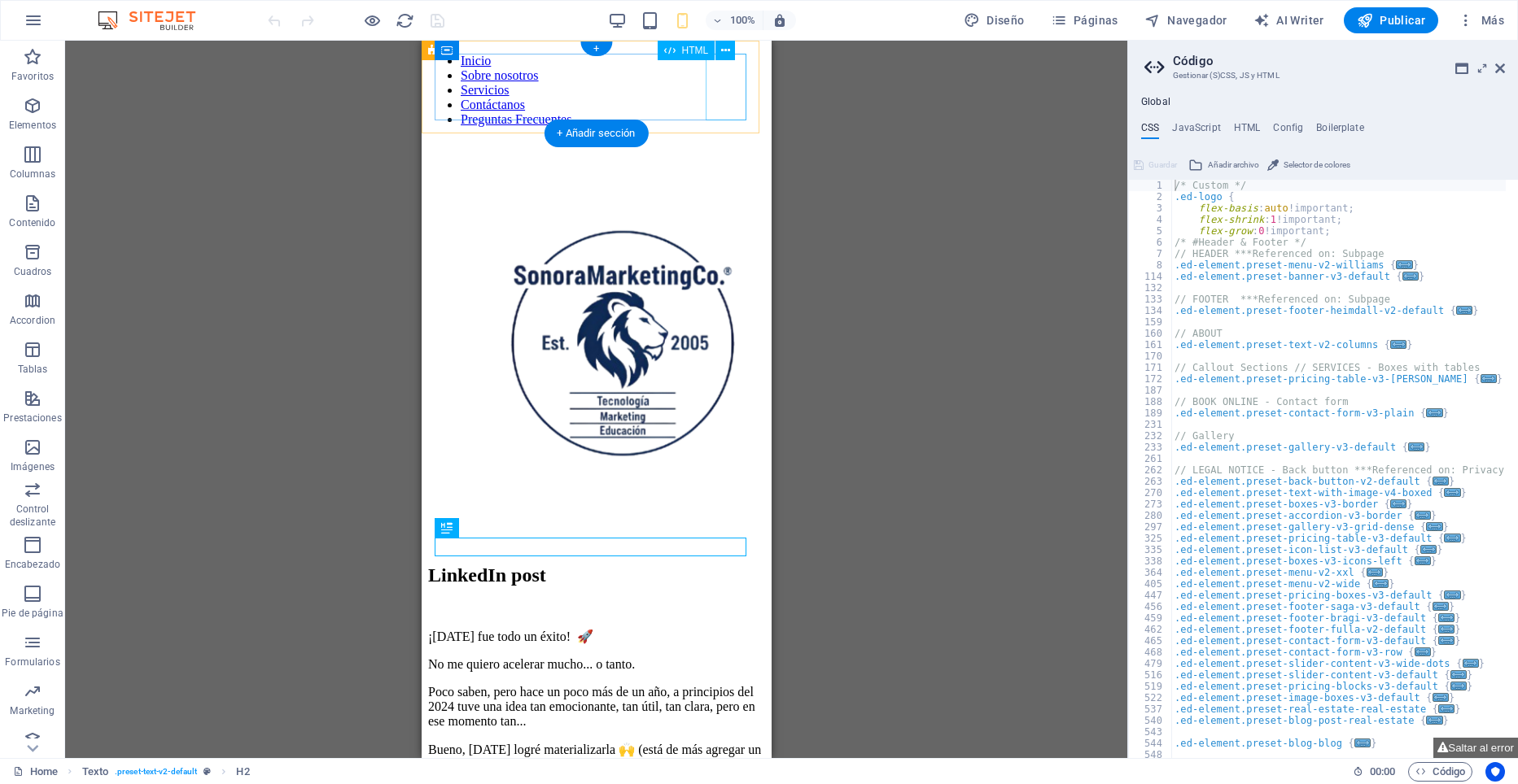
click at [727, 140] on div at bounding box center [595, 140] width 337 height 0
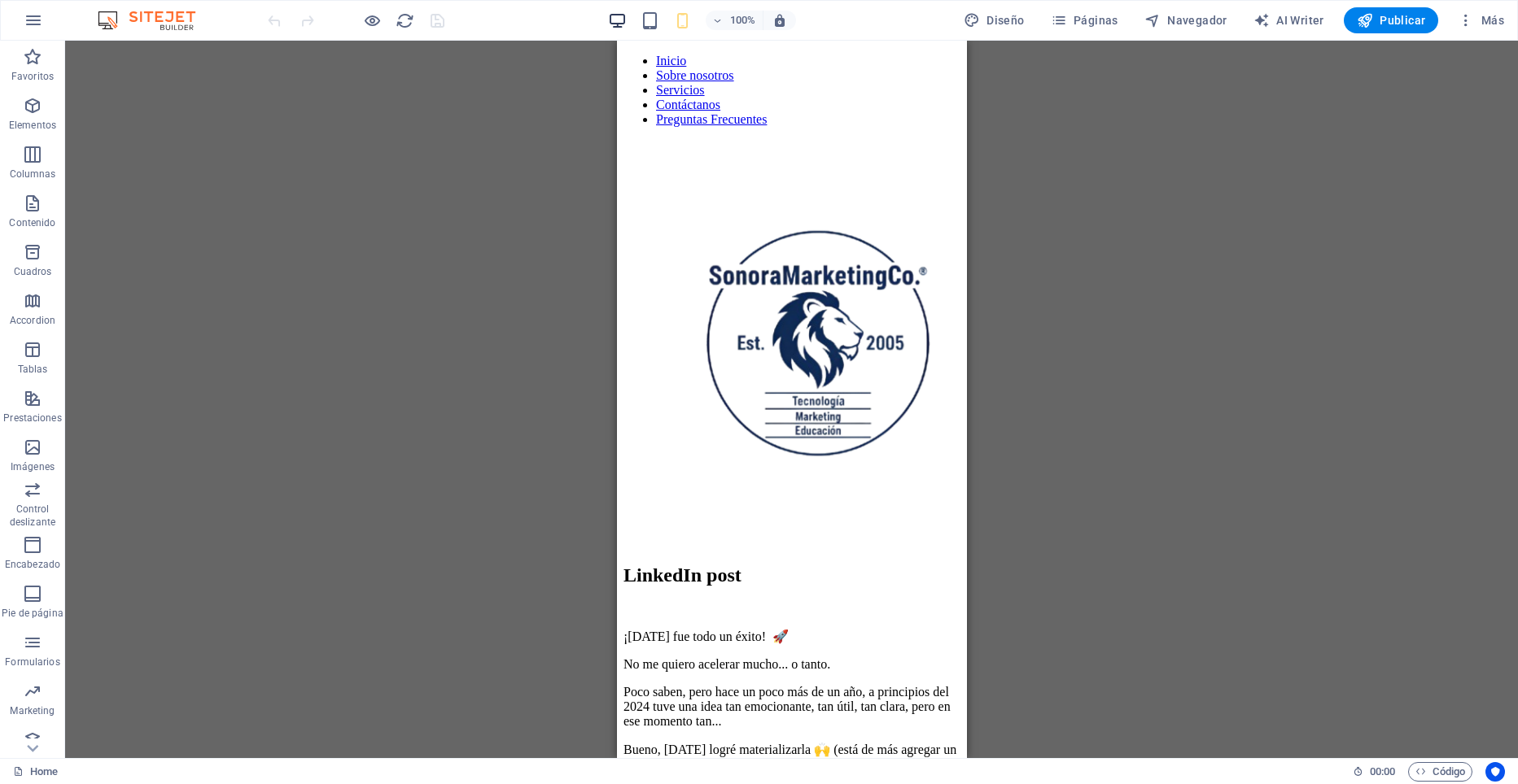
drag, startPoint x: 633, startPoint y: 15, endPoint x: 624, endPoint y: 13, distance: 9.2
click at [630, 13] on div "100%" at bounding box center [702, 20] width 188 height 26
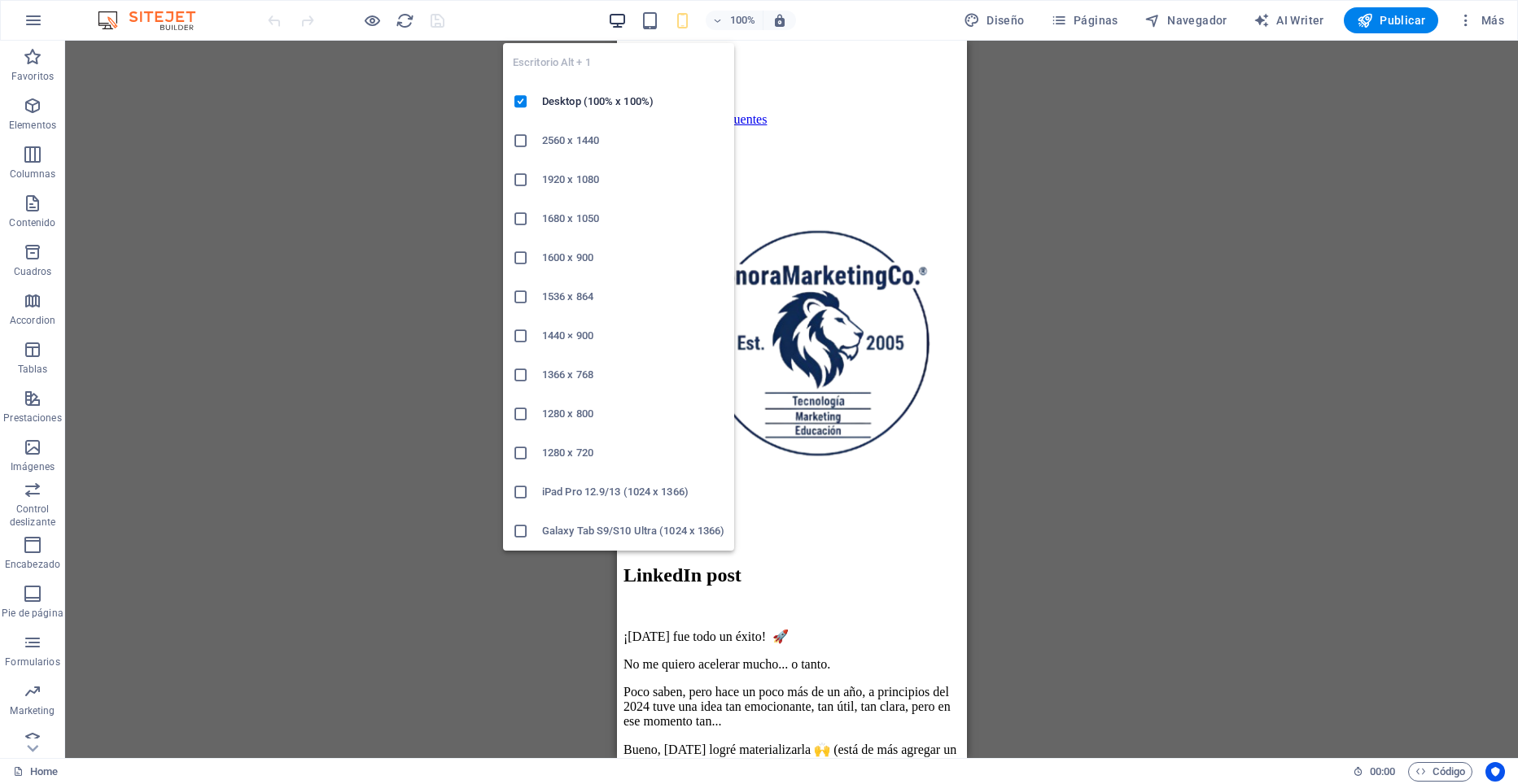
click at [624, 13] on icon "button" at bounding box center [617, 21] width 19 height 19
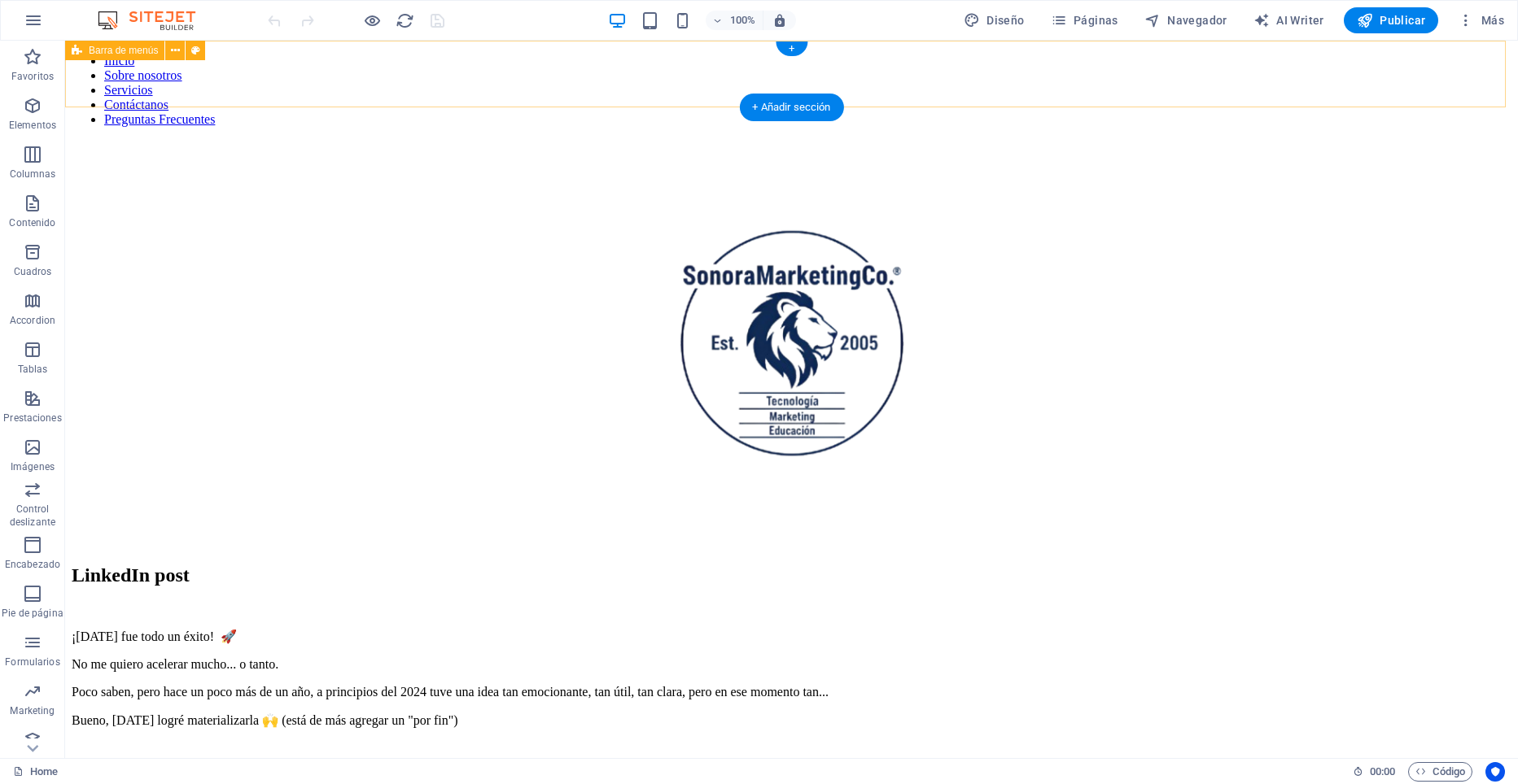
click at [340, 78] on div "Inicio Sobre nosotros Servicios Contáctanos Preguntas Frecuentes" at bounding box center [792, 96] width 1440 height 87
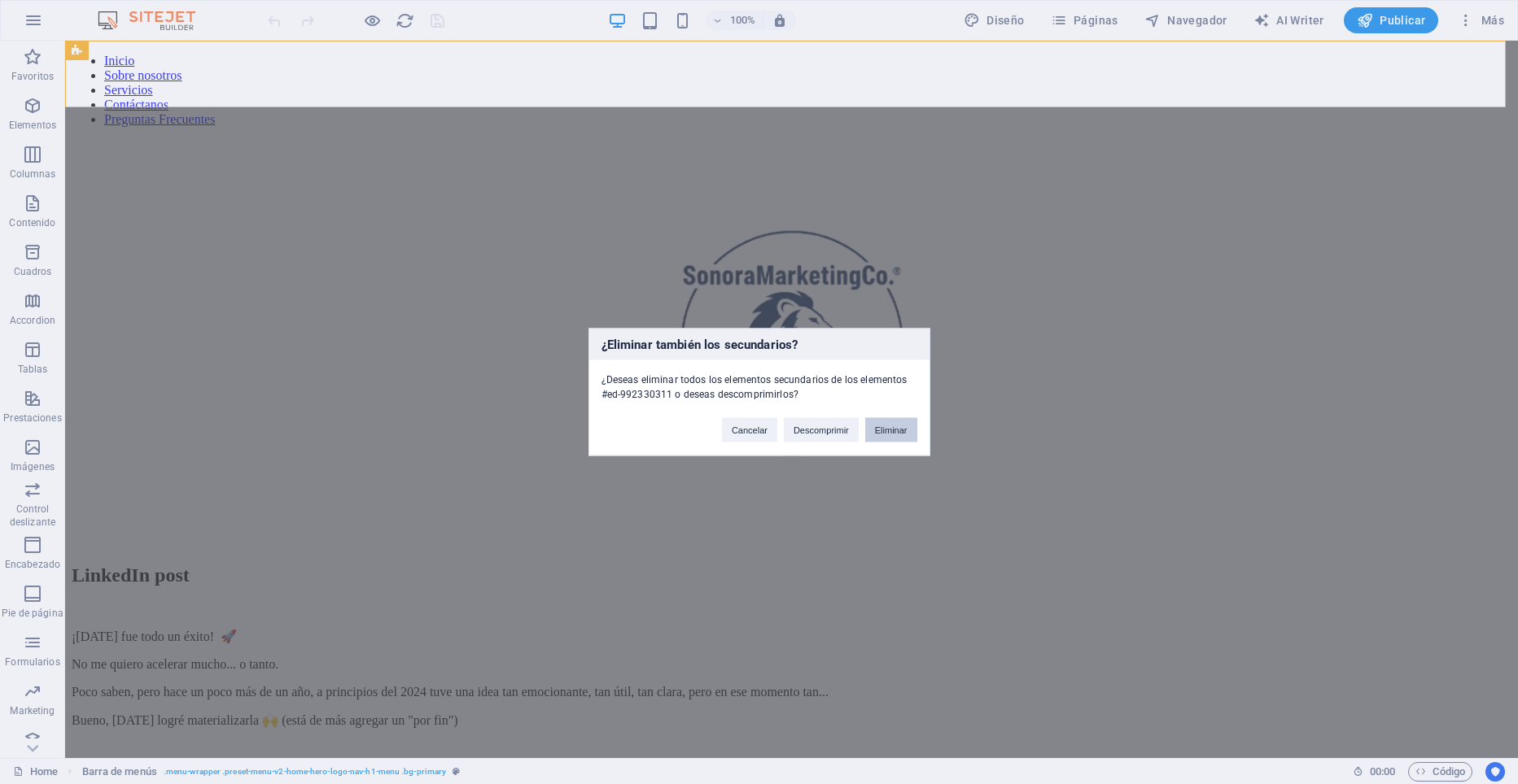
drag, startPoint x: 887, startPoint y: 427, endPoint x: 821, endPoint y: 387, distance: 77.2
click at [887, 427] on button "Eliminar" at bounding box center [891, 430] width 52 height 24
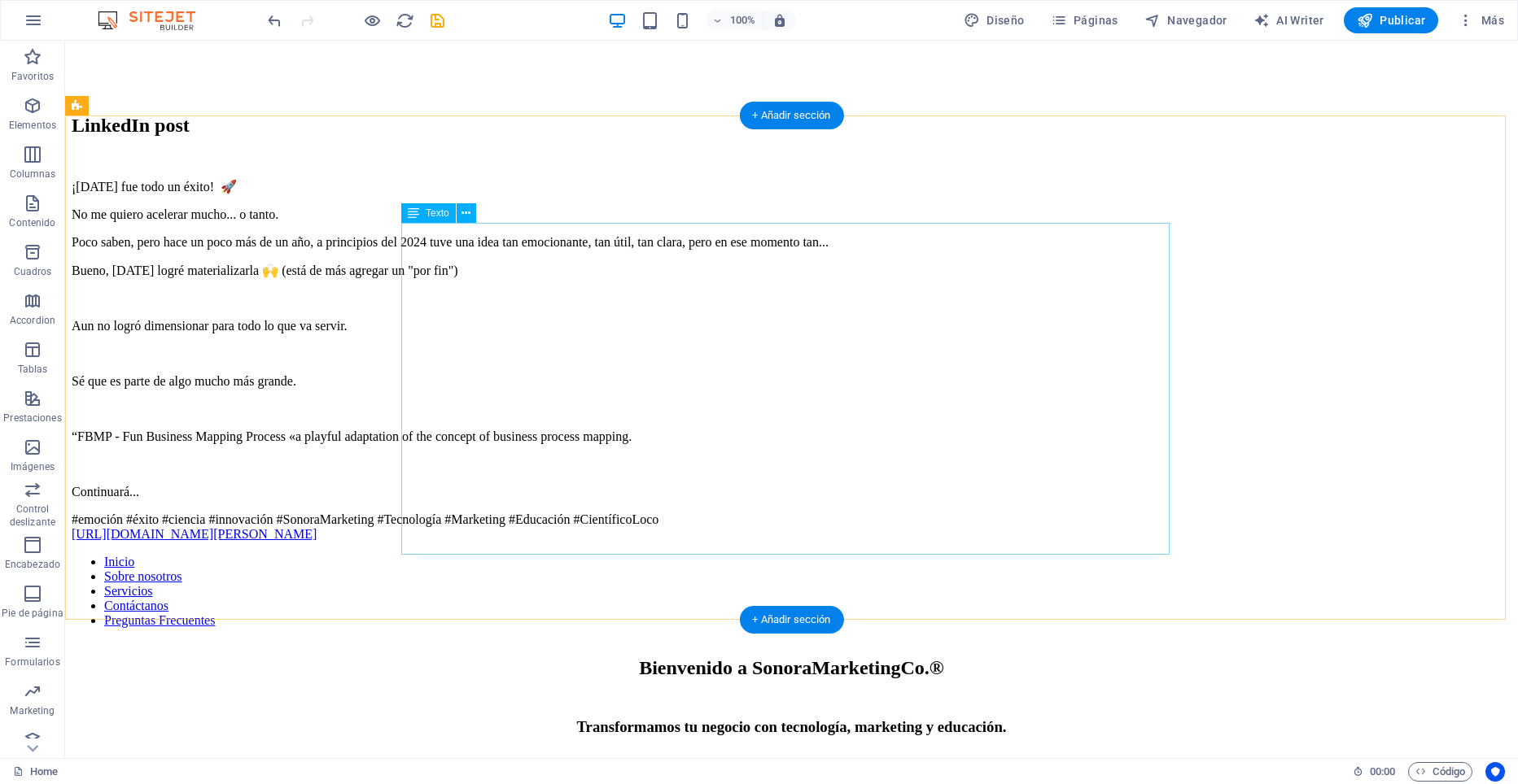
scroll to position [407, 0]
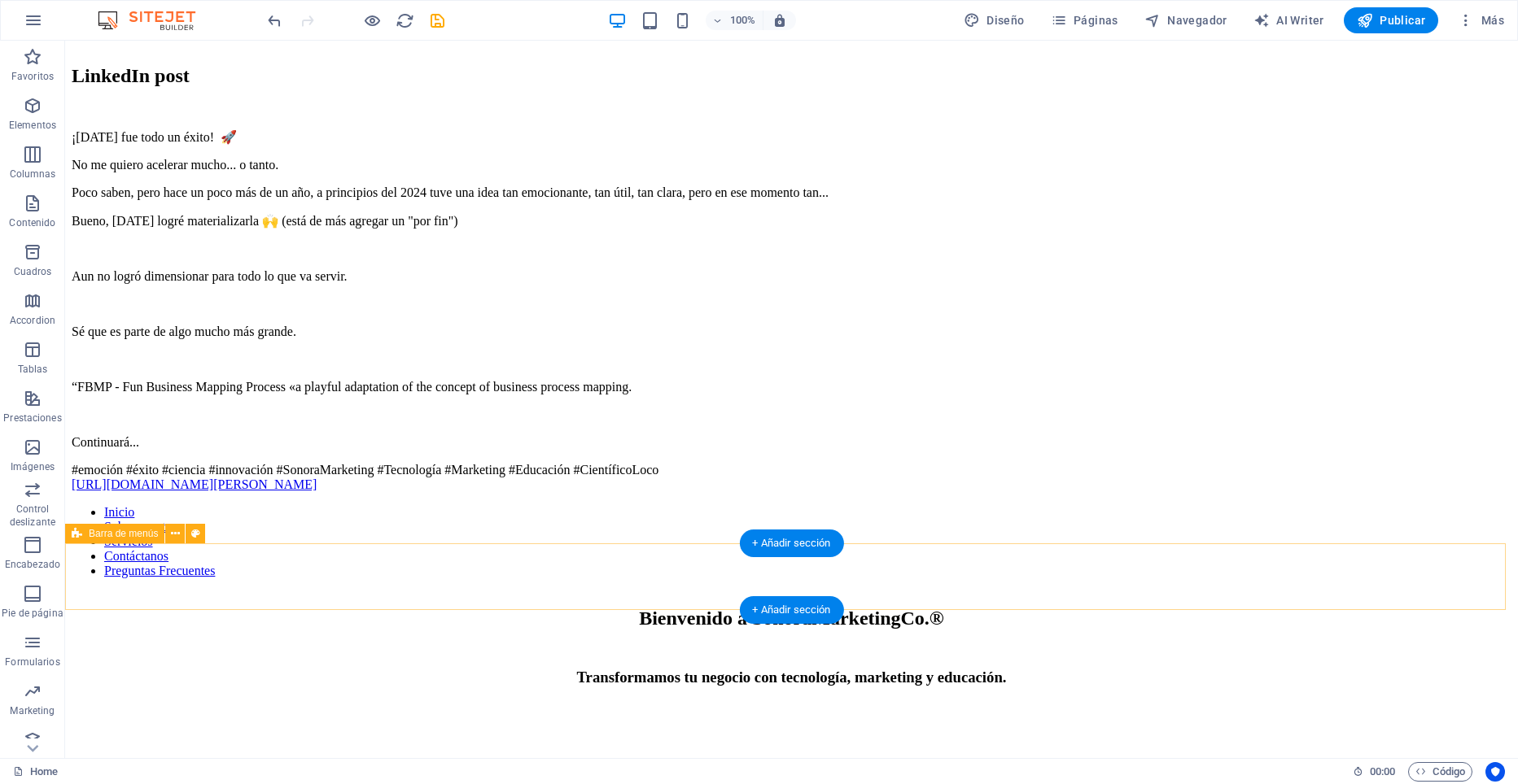
click at [299, 579] on div "Inicio Sobre nosotros Servicios Contáctanos Preguntas Frecuentes" at bounding box center [792, 548] width 1440 height 87
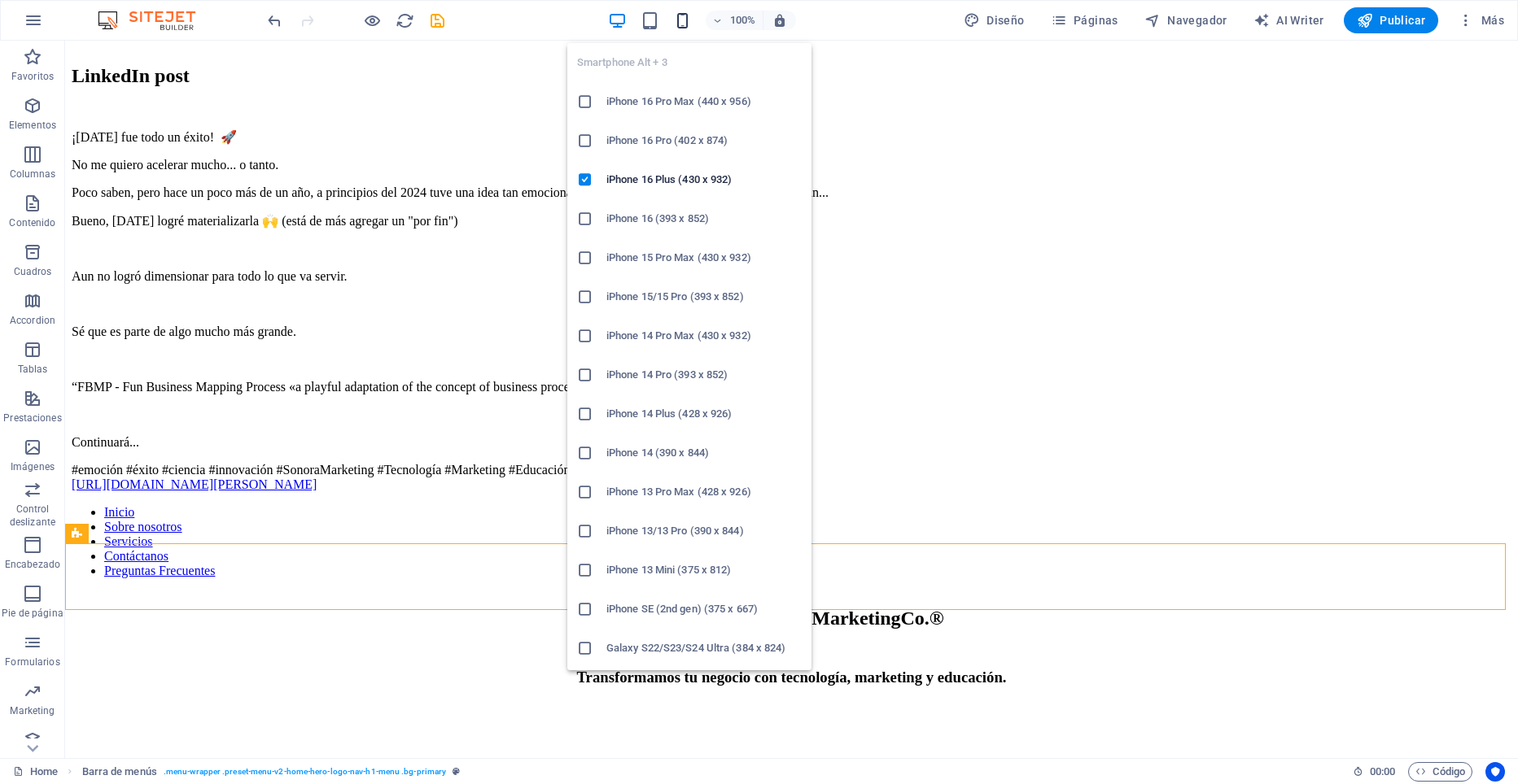
click at [681, 22] on icon "button" at bounding box center [682, 21] width 19 height 19
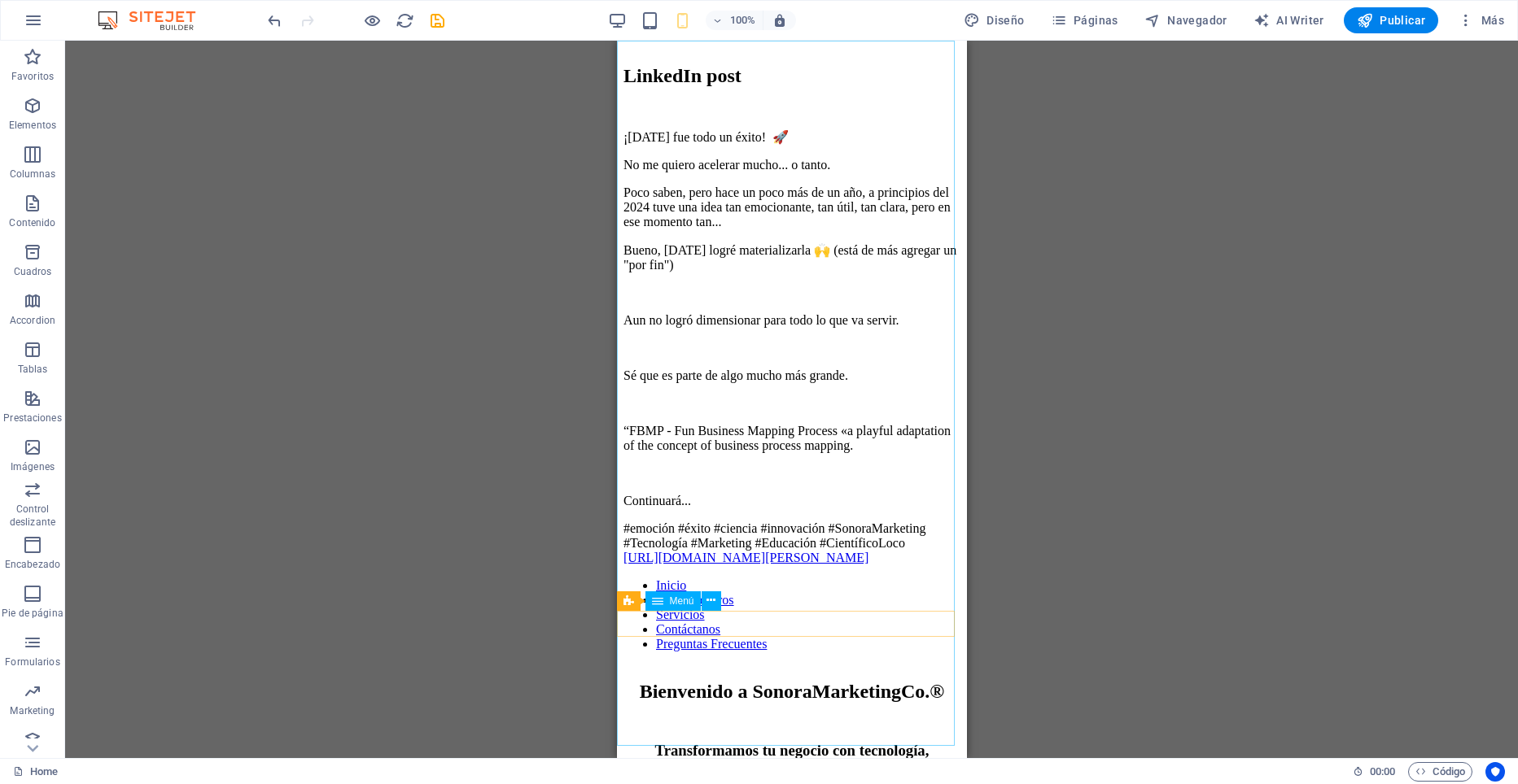
click at [902, 579] on nav "Inicio Sobre nosotros Servicios Contáctanos Preguntas Frecuentes" at bounding box center [791, 615] width 337 height 73
click at [1046, 120] on div "H2 Texto Imagen Menú Barra de menús Contenedor HTML Barra de menús Menú Barra d…" at bounding box center [792, 400] width 1453 height 718
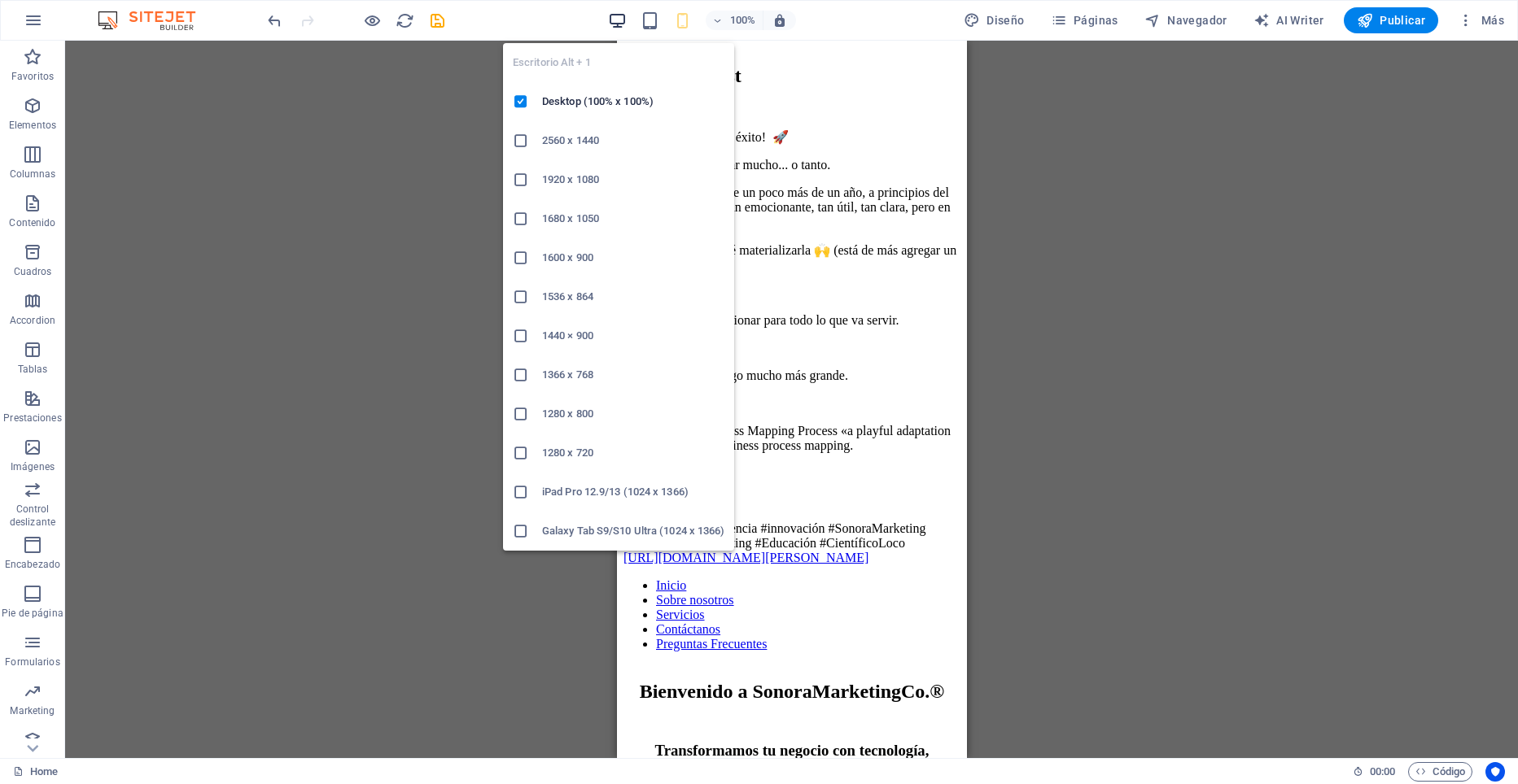
click at [617, 23] on icon "button" at bounding box center [617, 21] width 19 height 19
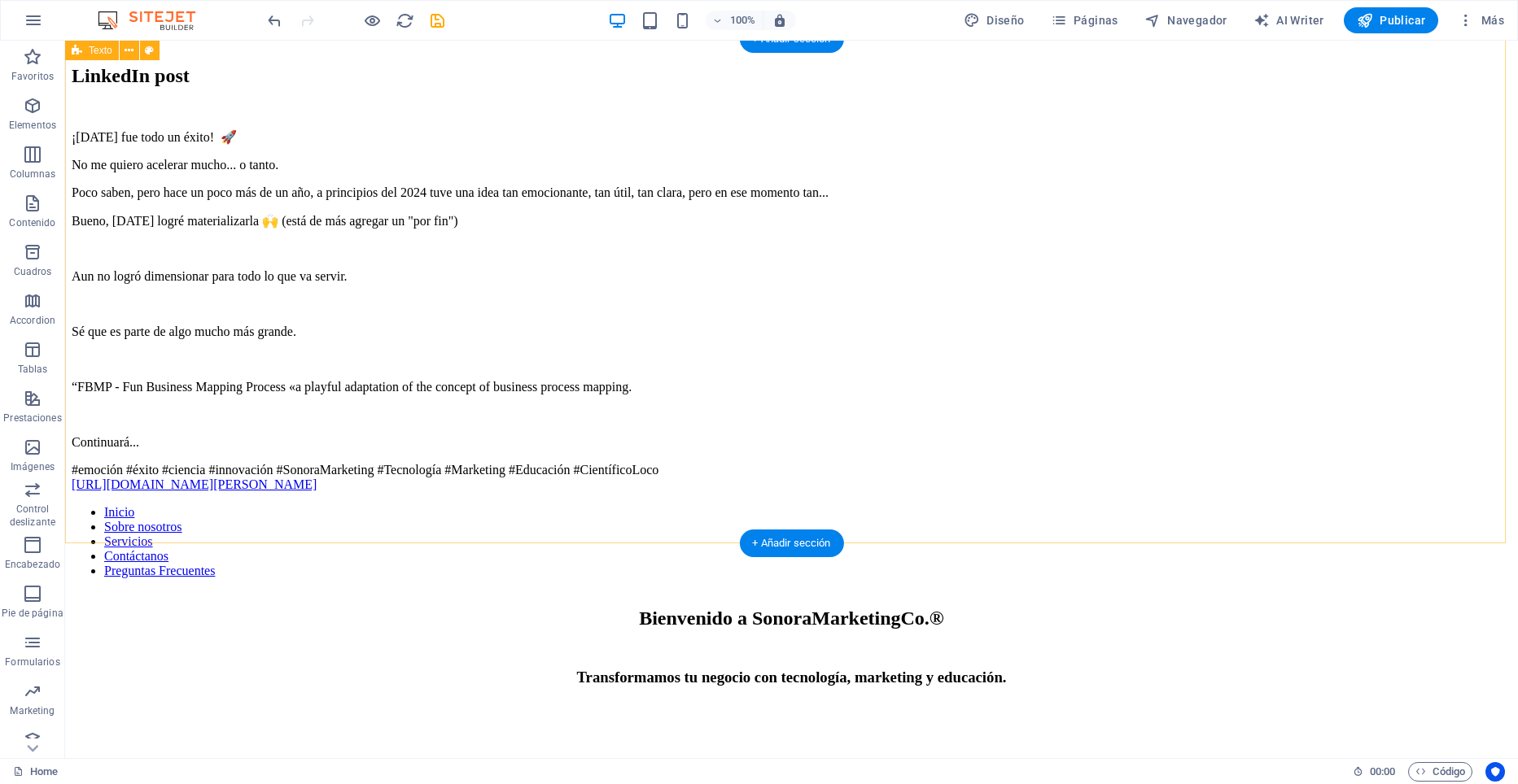
click at [248, 376] on div "LinkedIn post ¡[DATE] fue todo un éxito! 🚀 No me quiero acelerar mucho... o tan…" at bounding box center [792, 279] width 1440 height 427
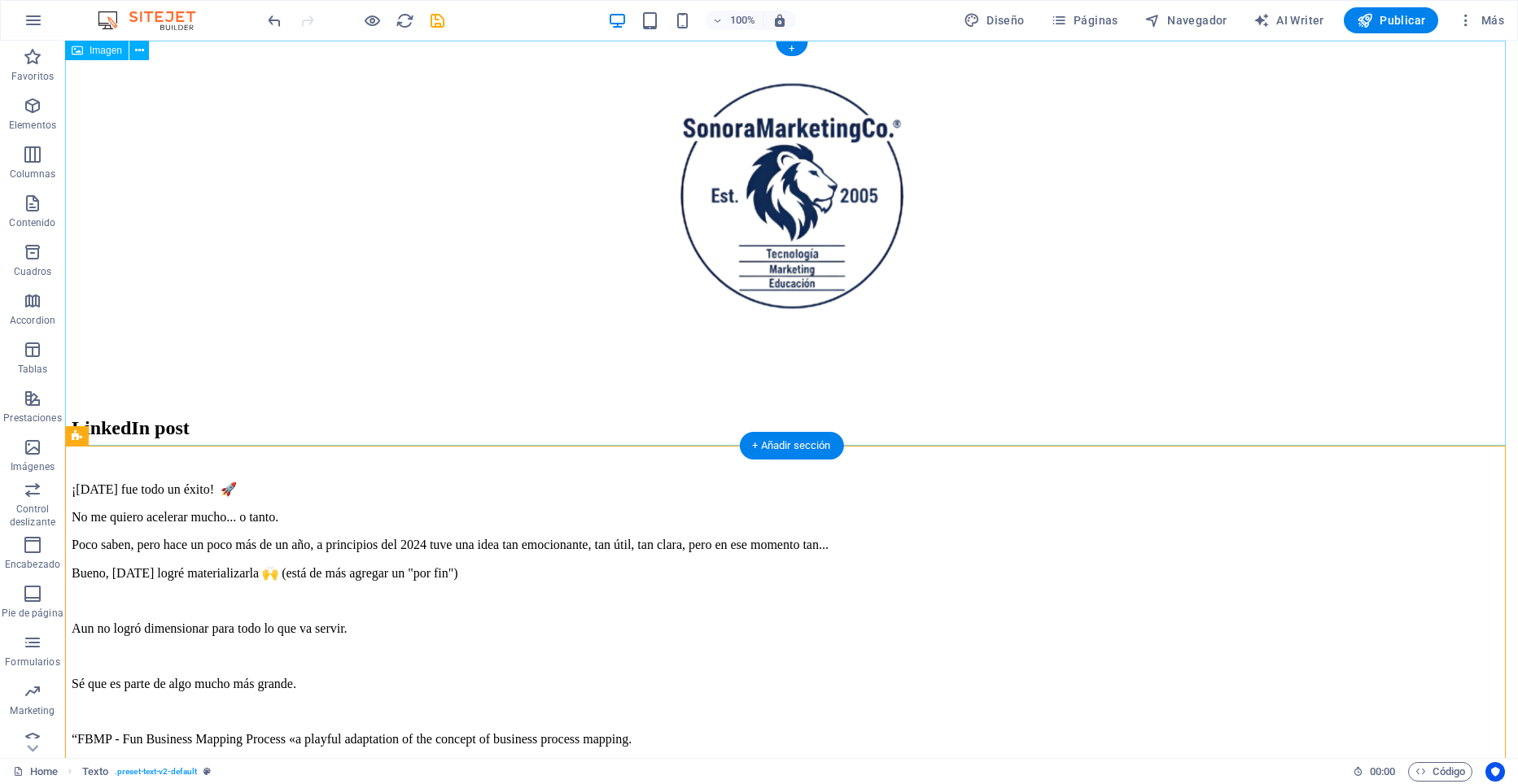
scroll to position [0, 0]
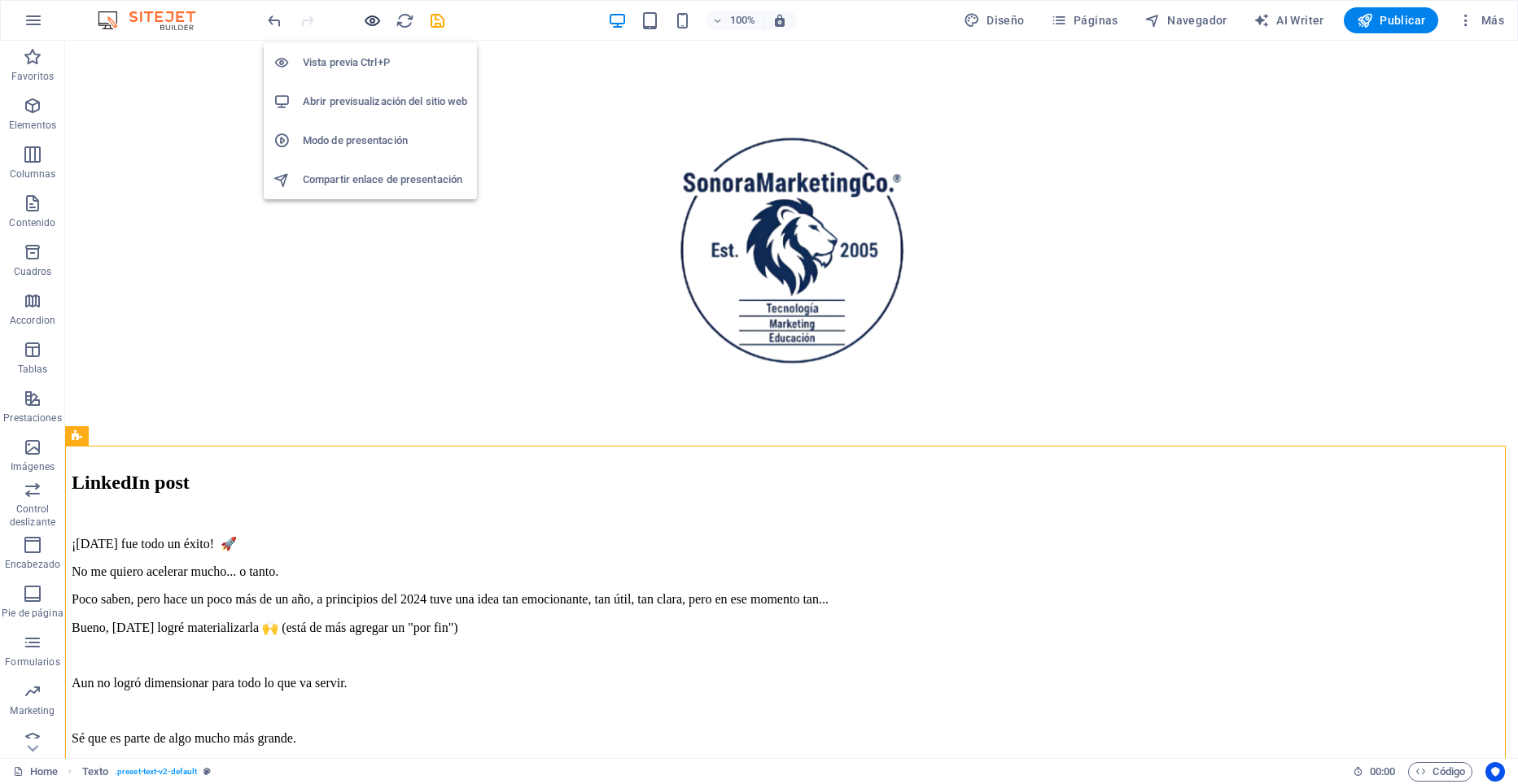
click at [365, 19] on icon "button" at bounding box center [372, 21] width 19 height 19
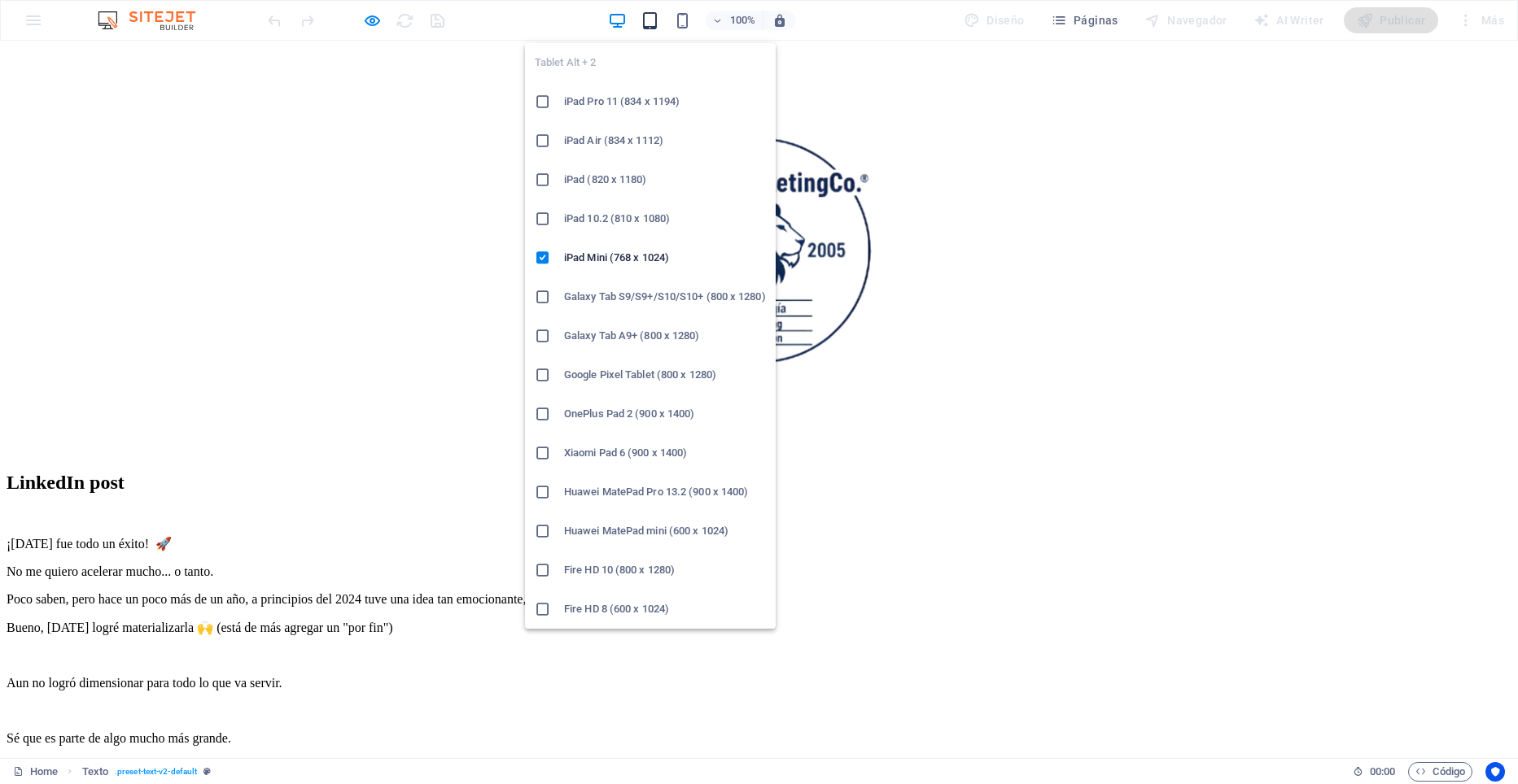
click at [651, 26] on icon "button" at bounding box center [650, 21] width 19 height 19
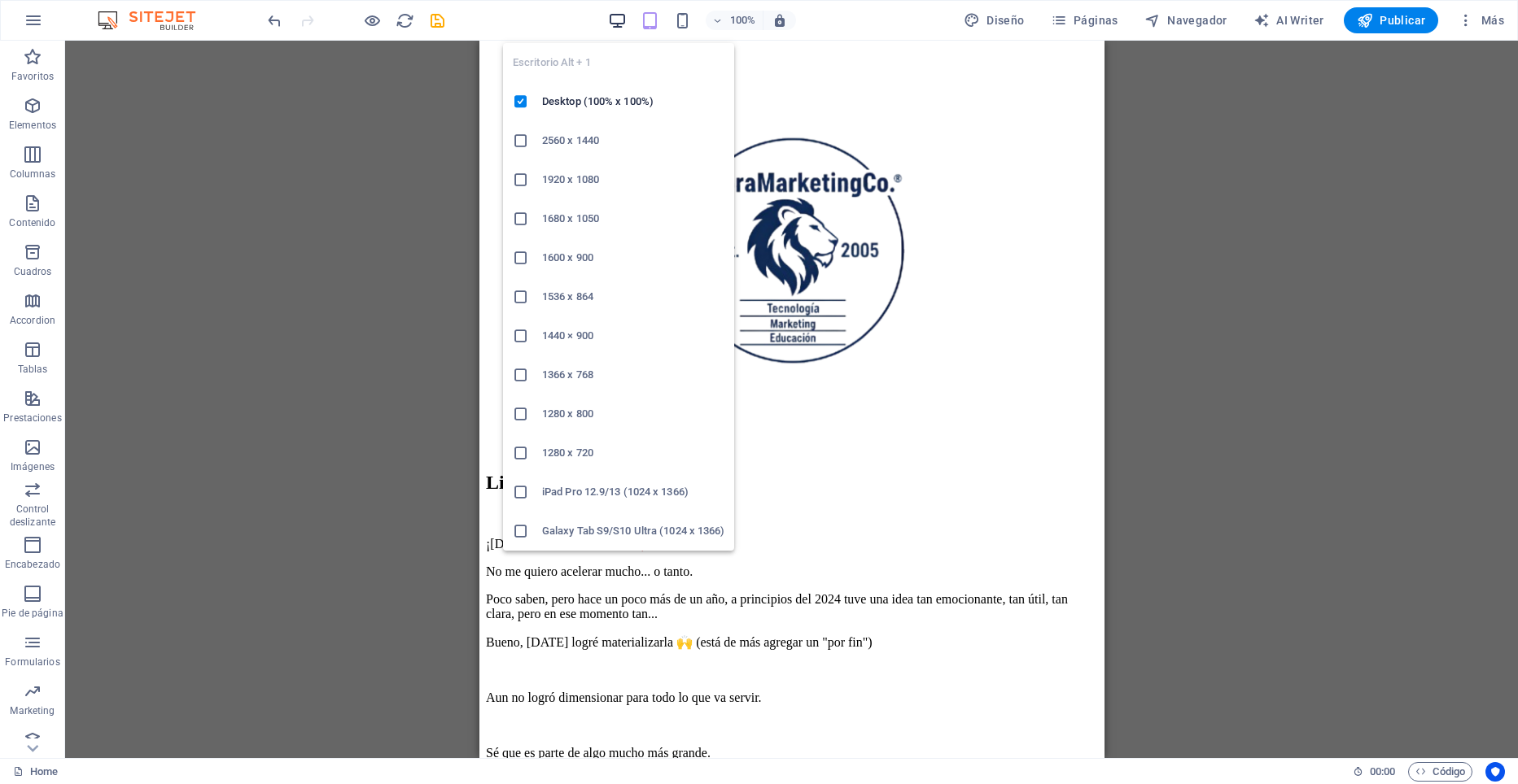
click at [620, 17] on icon "button" at bounding box center [617, 21] width 19 height 19
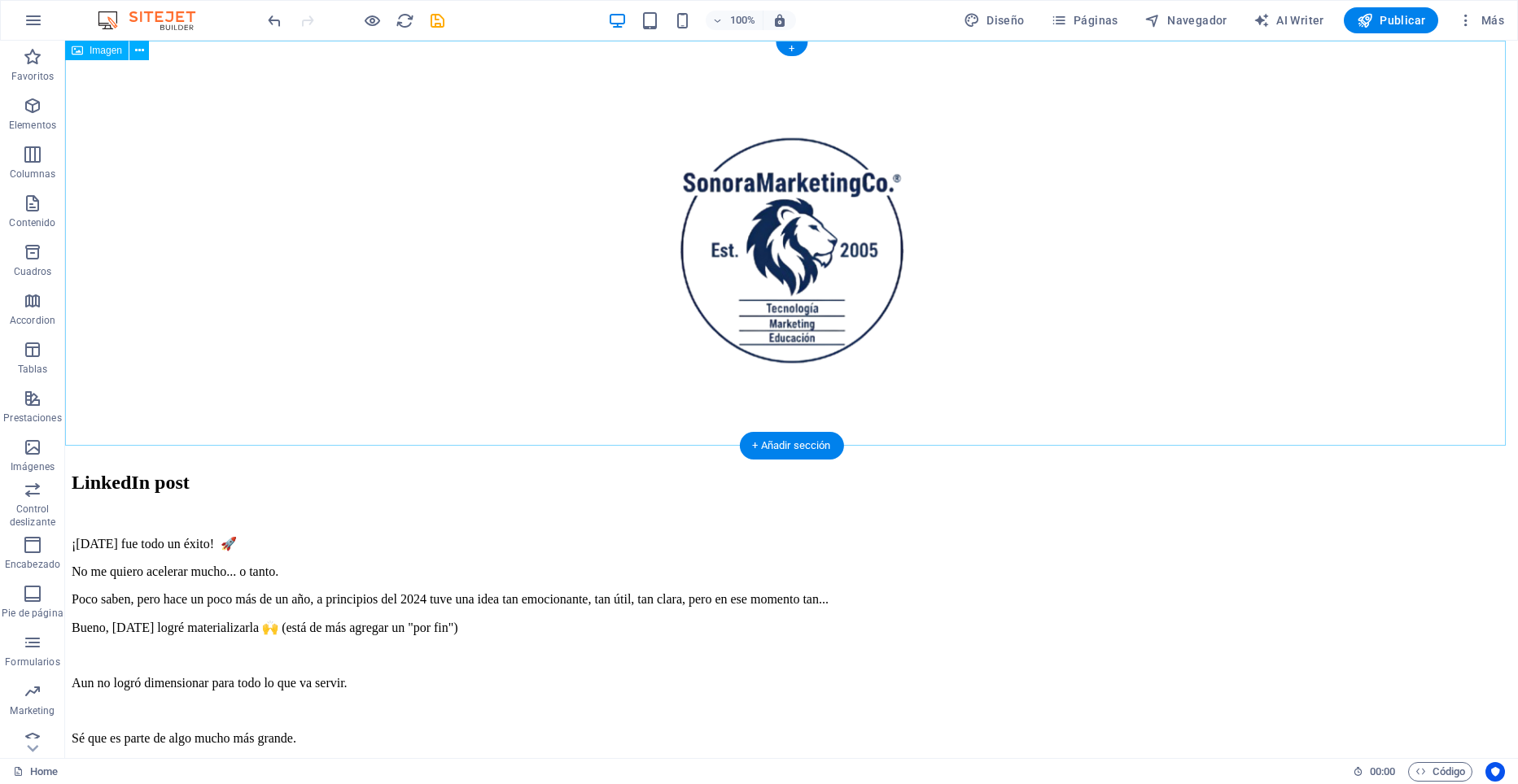
click at [312, 182] on figure at bounding box center [792, 251] width 1440 height 408
click at [434, 24] on icon "save" at bounding box center [437, 21] width 19 height 19
checkbox input "false"
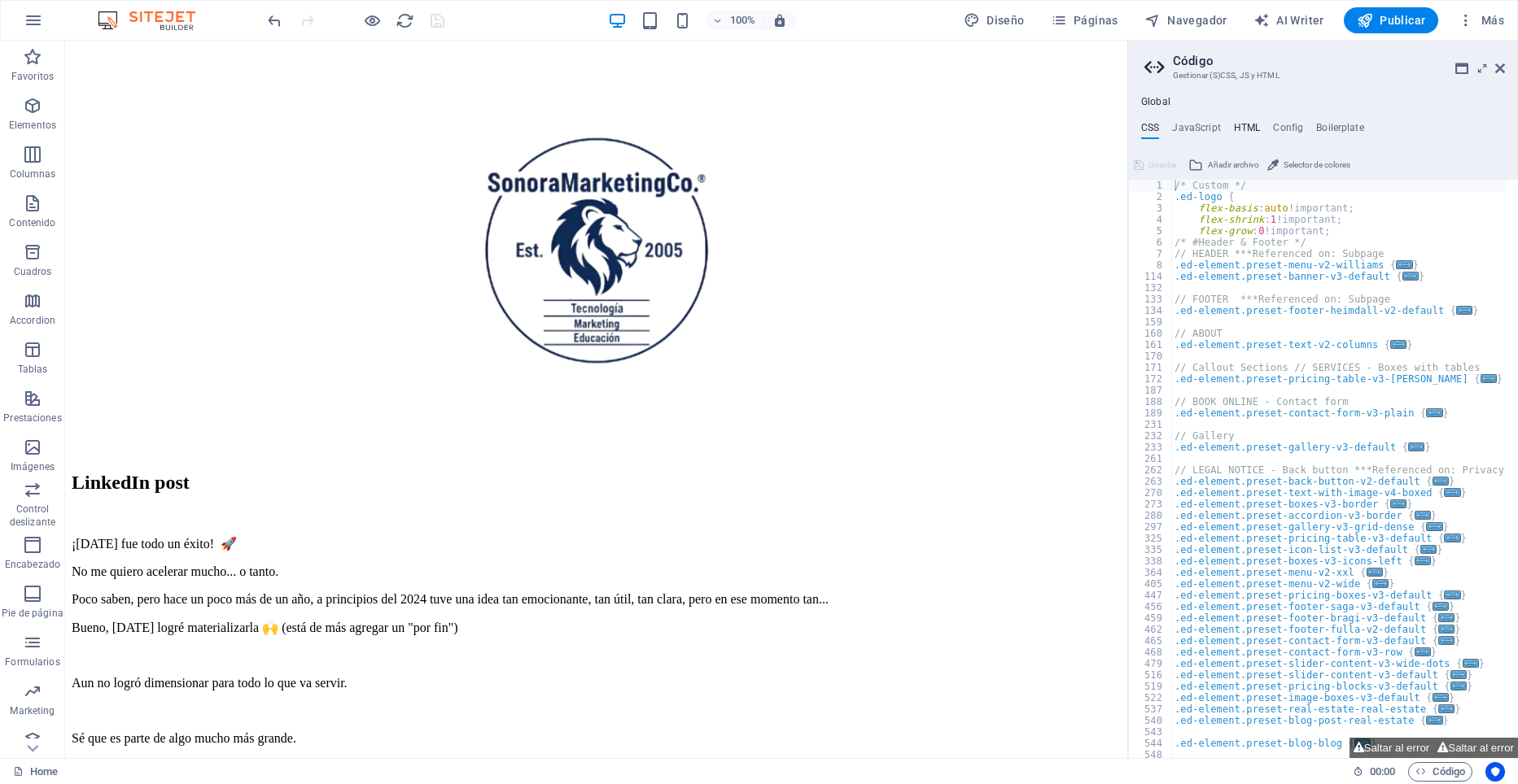
click at [1244, 126] on h4 "HTML" at bounding box center [1247, 131] width 27 height 18
type textarea "{{content}}"
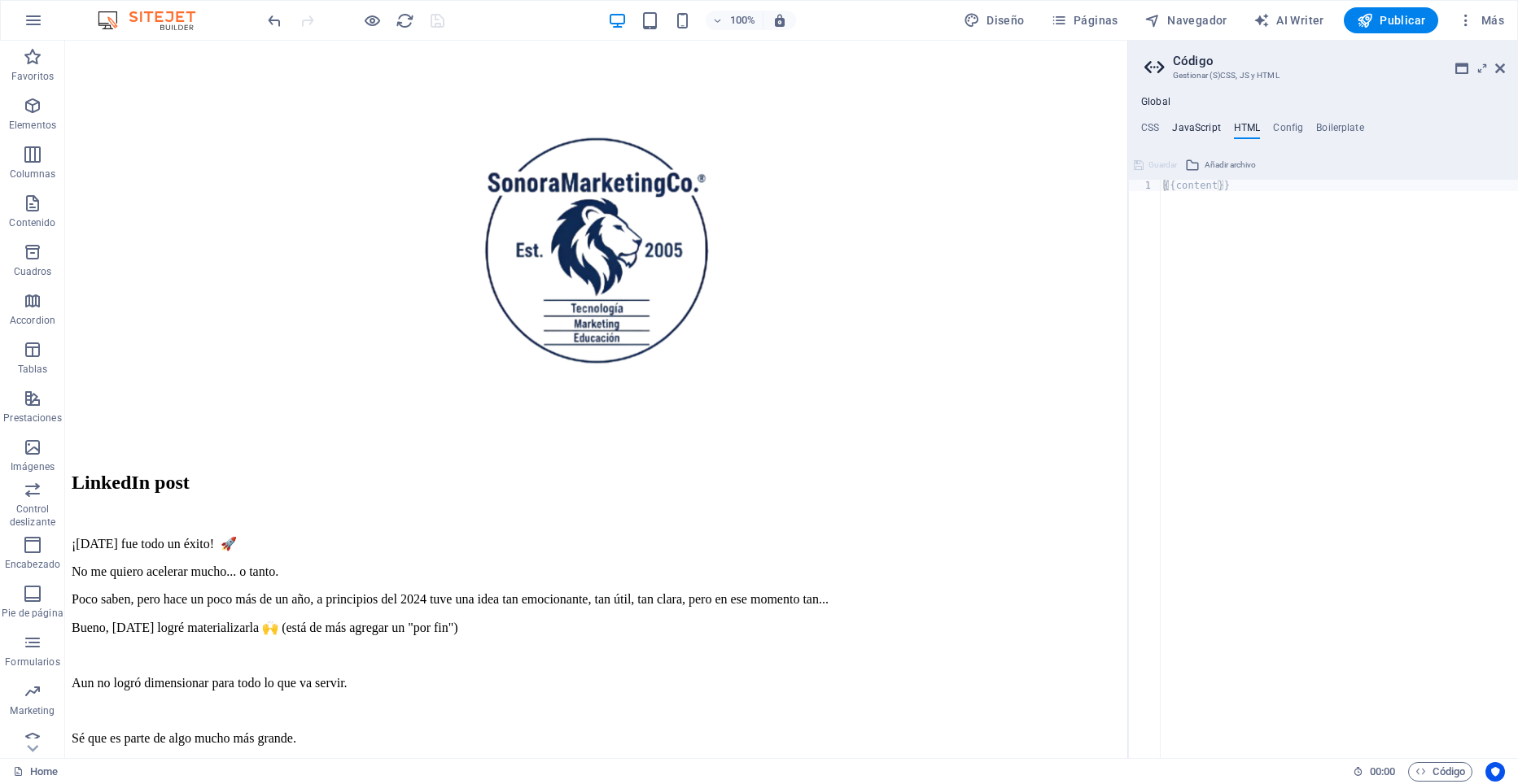
click at [1185, 128] on h4 "JavaScript" at bounding box center [1196, 131] width 48 height 18
type textarea "/* JS for preset "Menu V2" */"
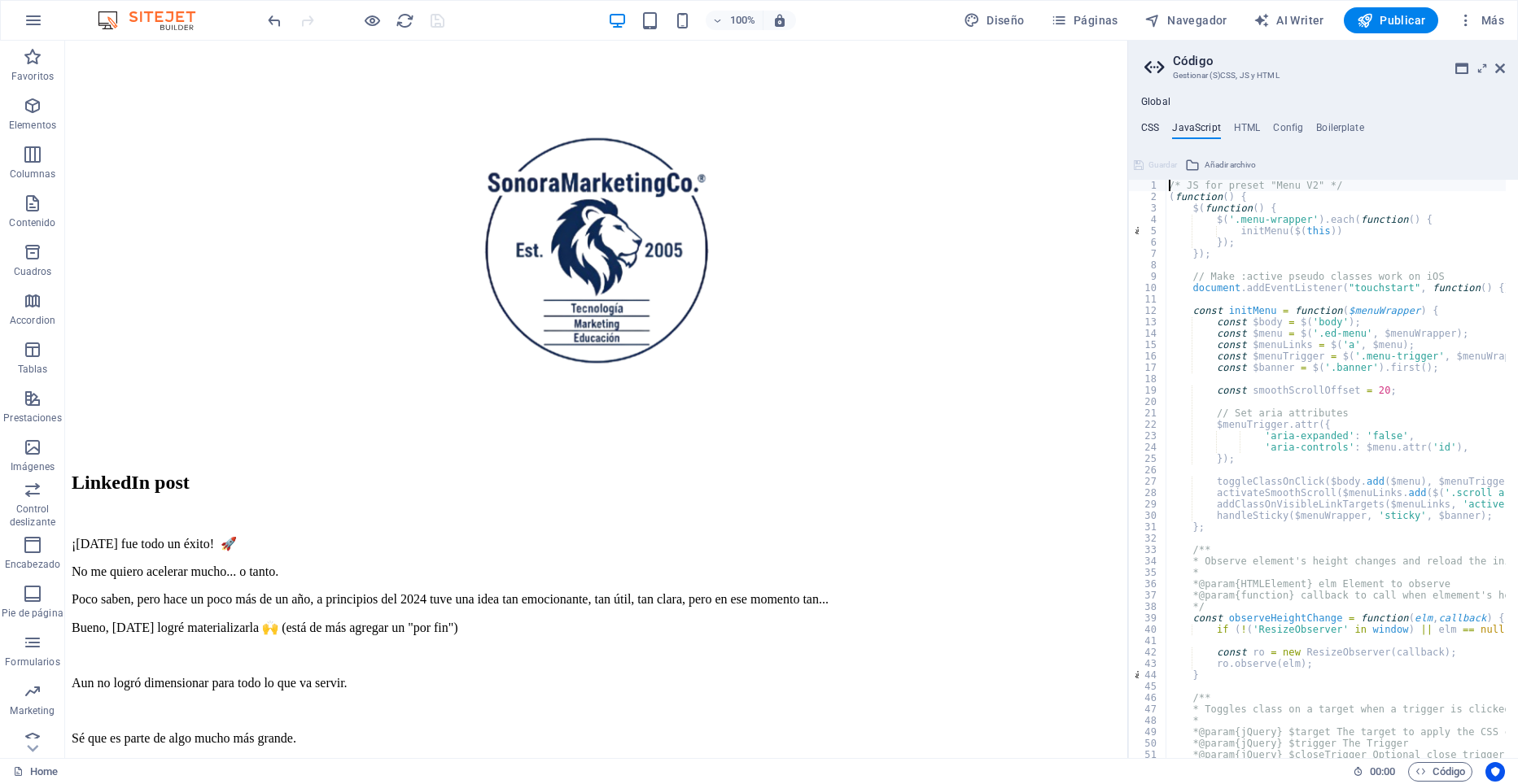
click at [1142, 127] on h4 "CSS" at bounding box center [1150, 131] width 18 height 18
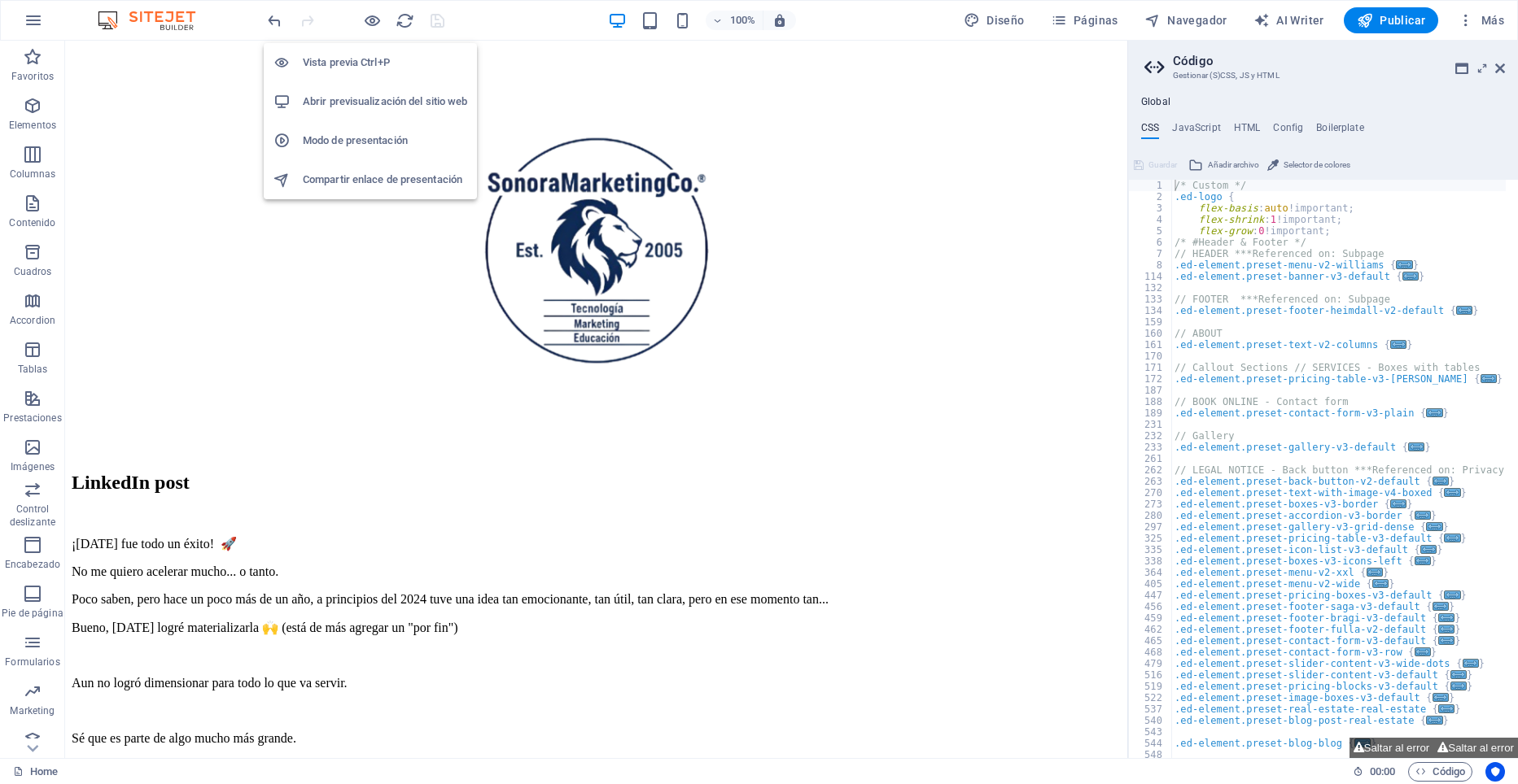
click at [372, 96] on h6 "Abrir previsualización del sitio web" at bounding box center [385, 102] width 164 height 20
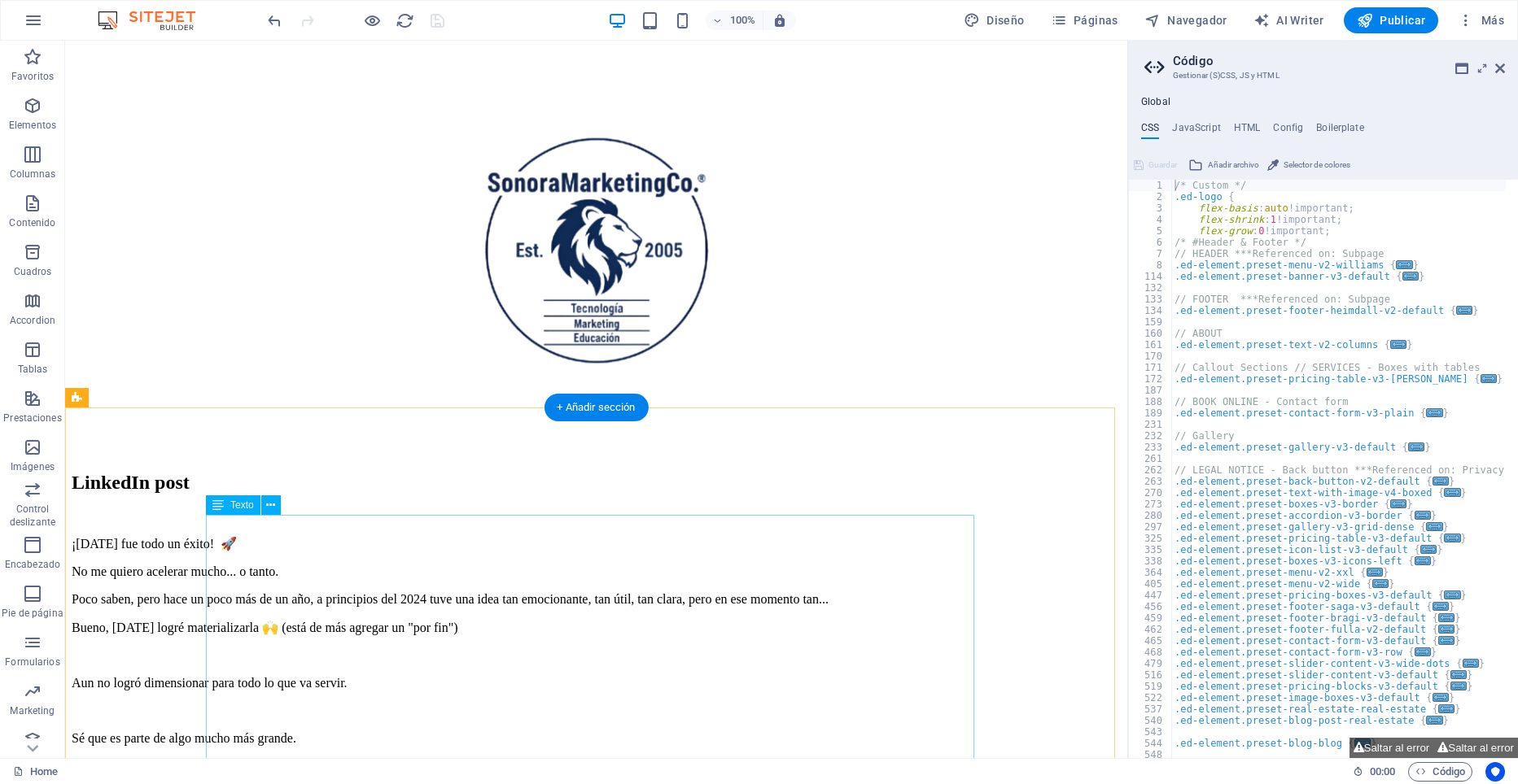
scroll to position [325, 0]
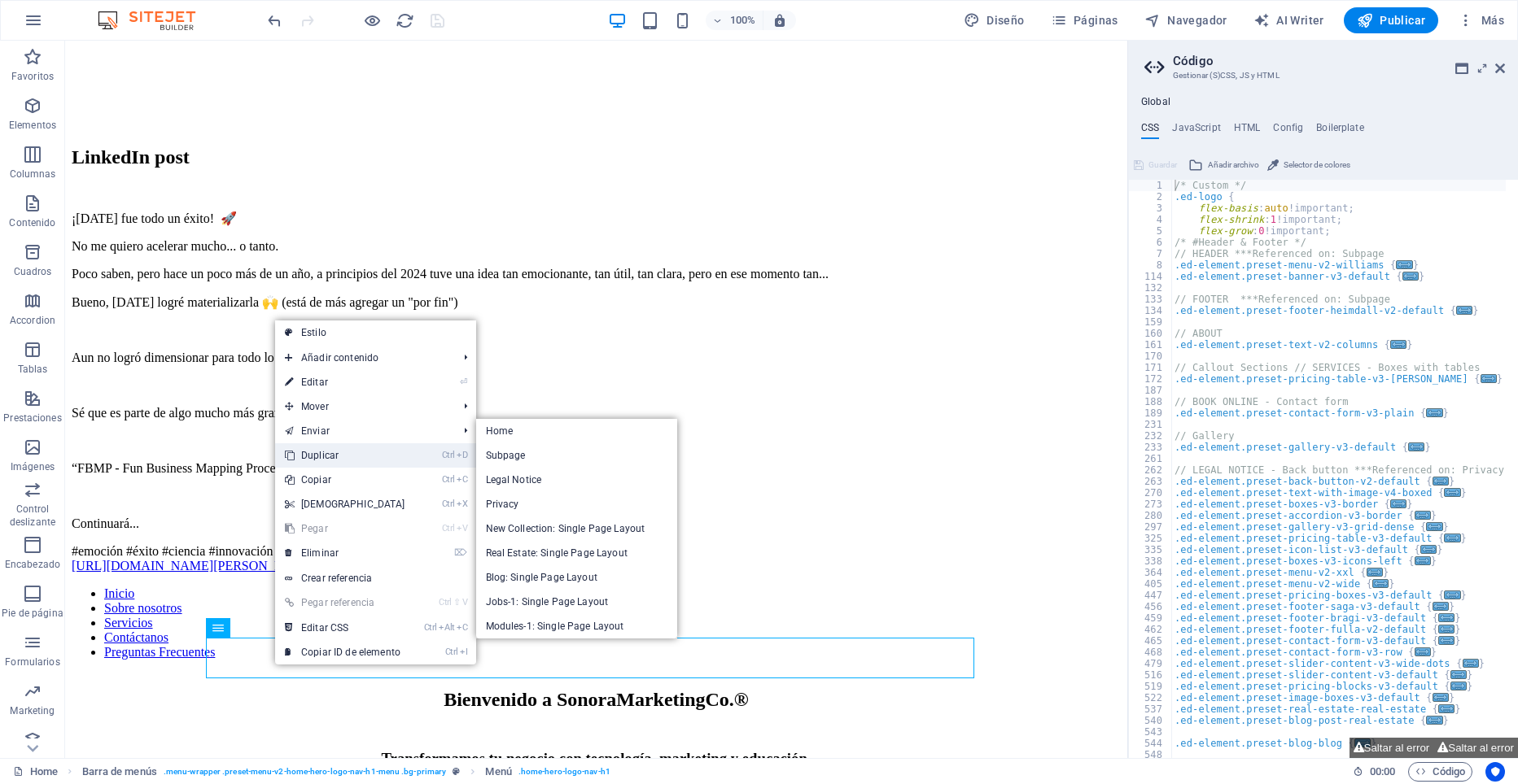
click at [343, 446] on link "Ctrl D Duplicar" at bounding box center [345, 455] width 140 height 24
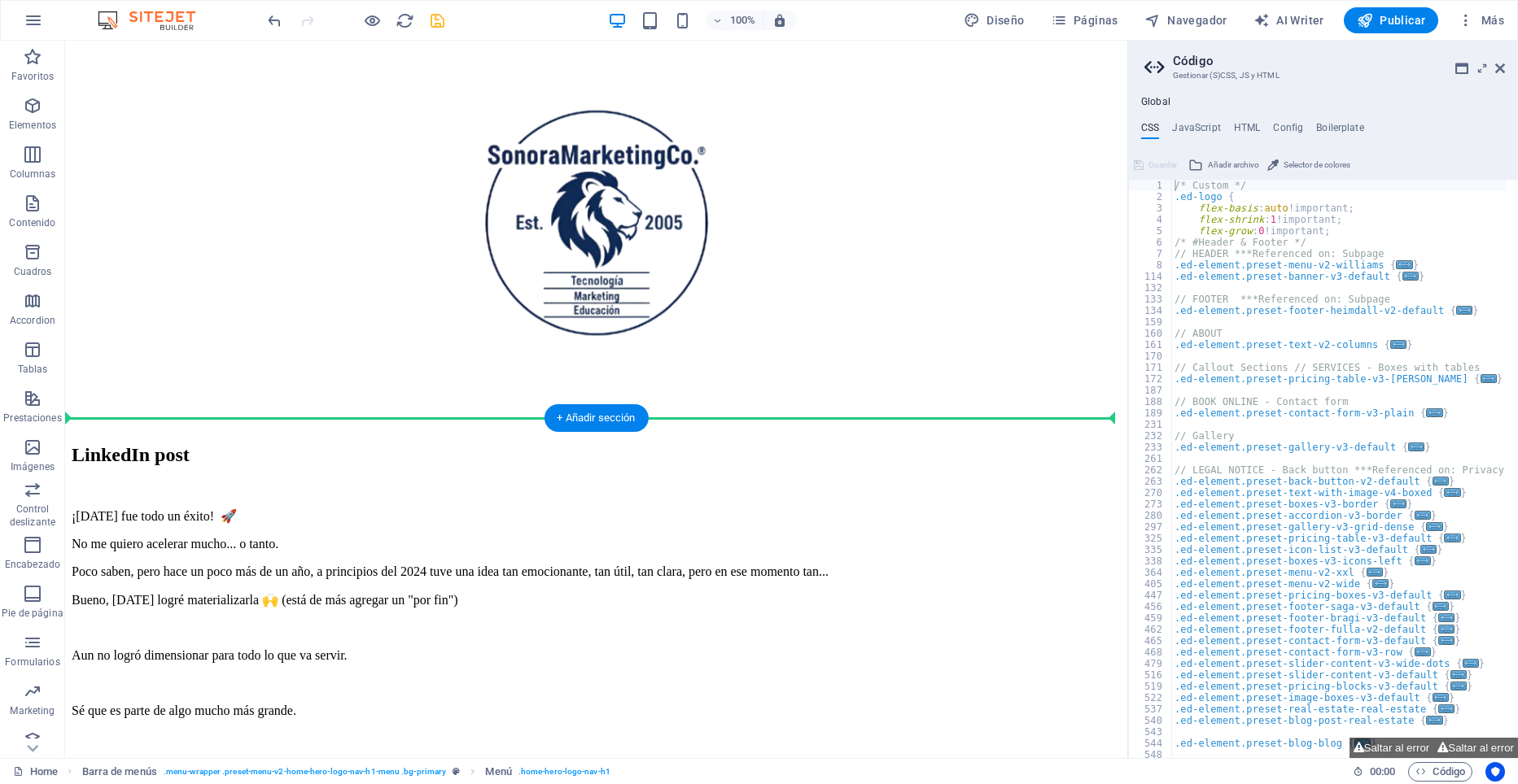
scroll to position [0, 0]
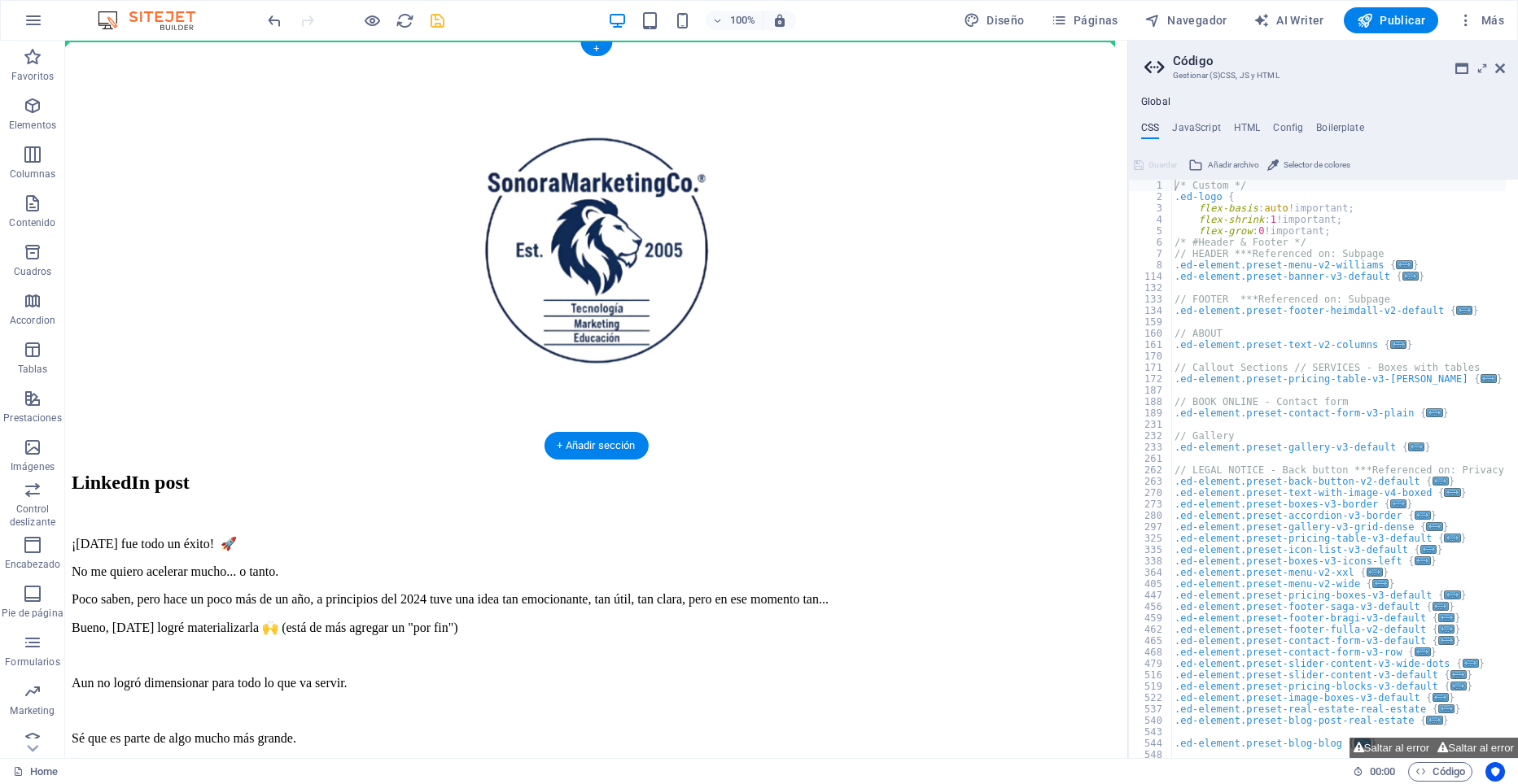
drag, startPoint x: 223, startPoint y: 703, endPoint x: 326, endPoint y: 62, distance: 649.2
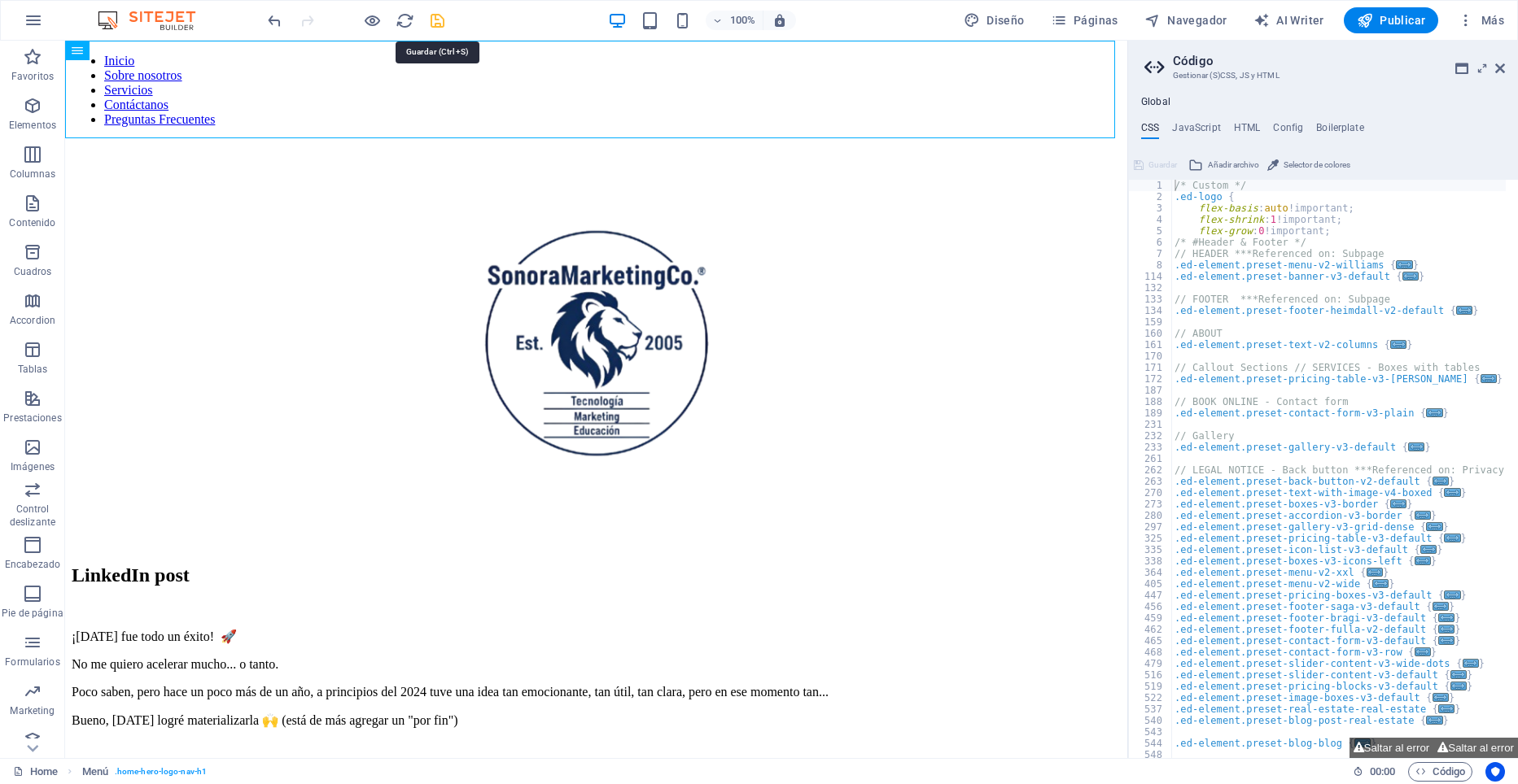
click at [434, 20] on icon "save" at bounding box center [437, 21] width 19 height 19
checkbox input "false"
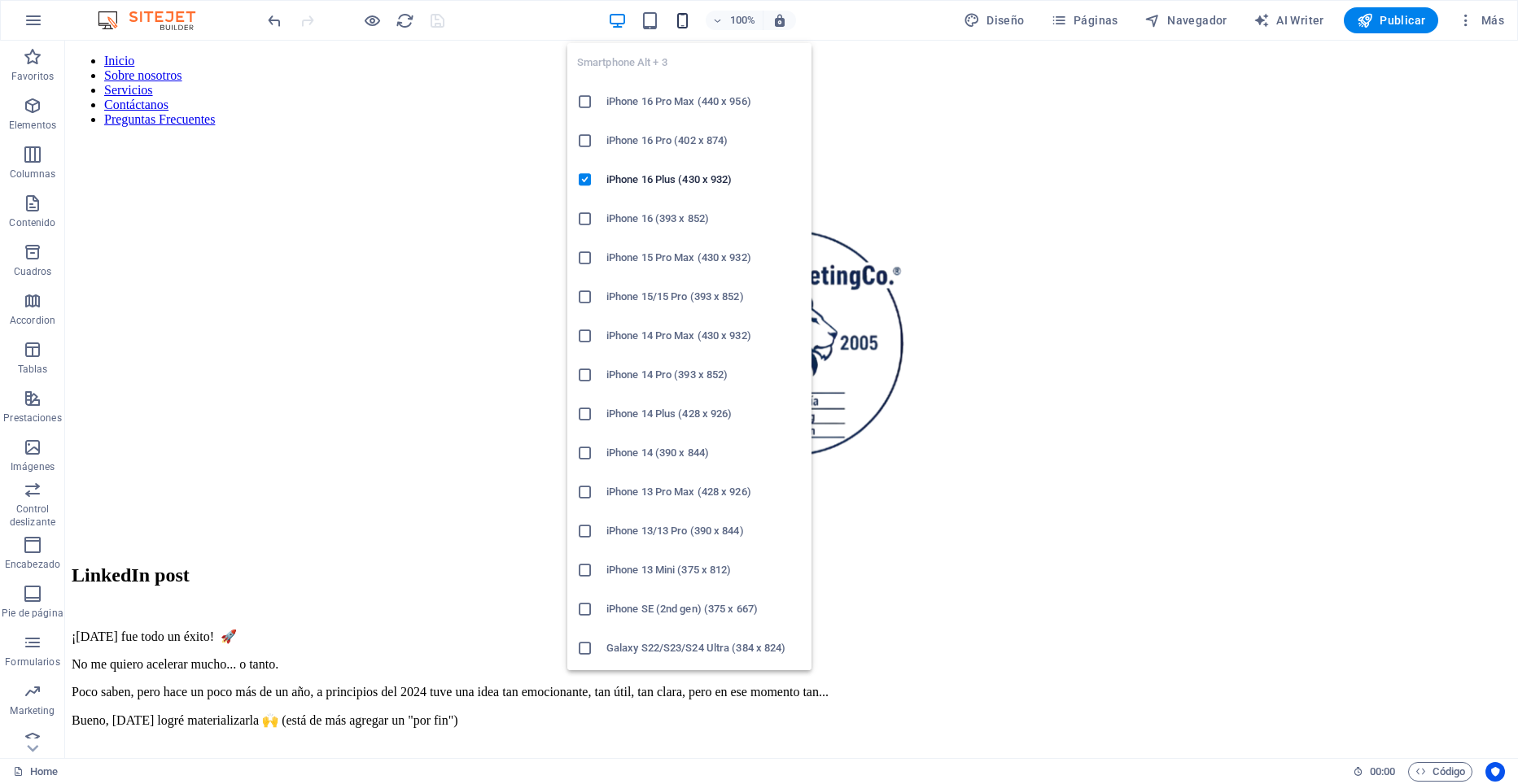
click at [684, 14] on icon "button" at bounding box center [682, 21] width 19 height 19
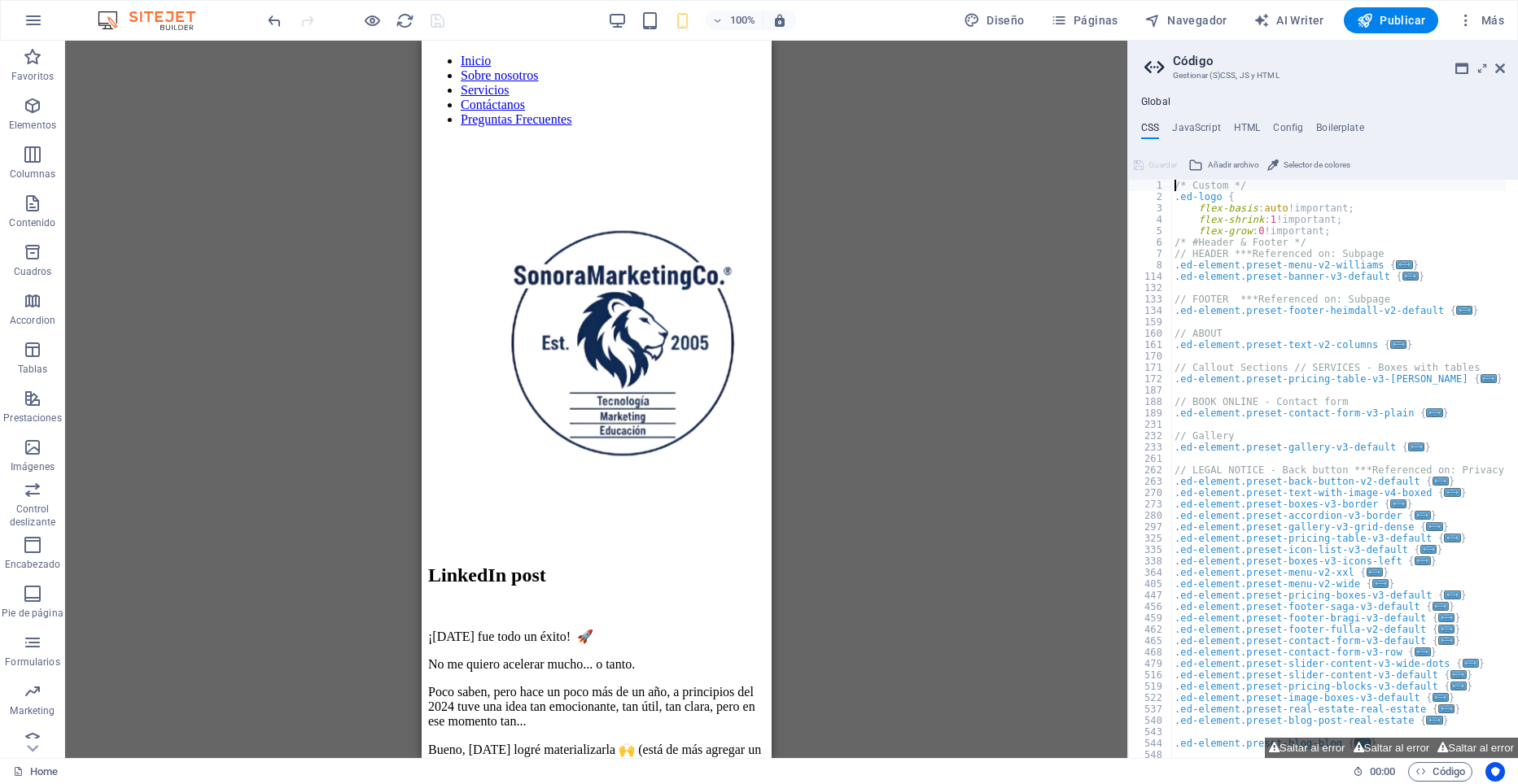
drag, startPoint x: 1261, startPoint y: 261, endPoint x: 645, endPoint y: 221, distance: 617.3
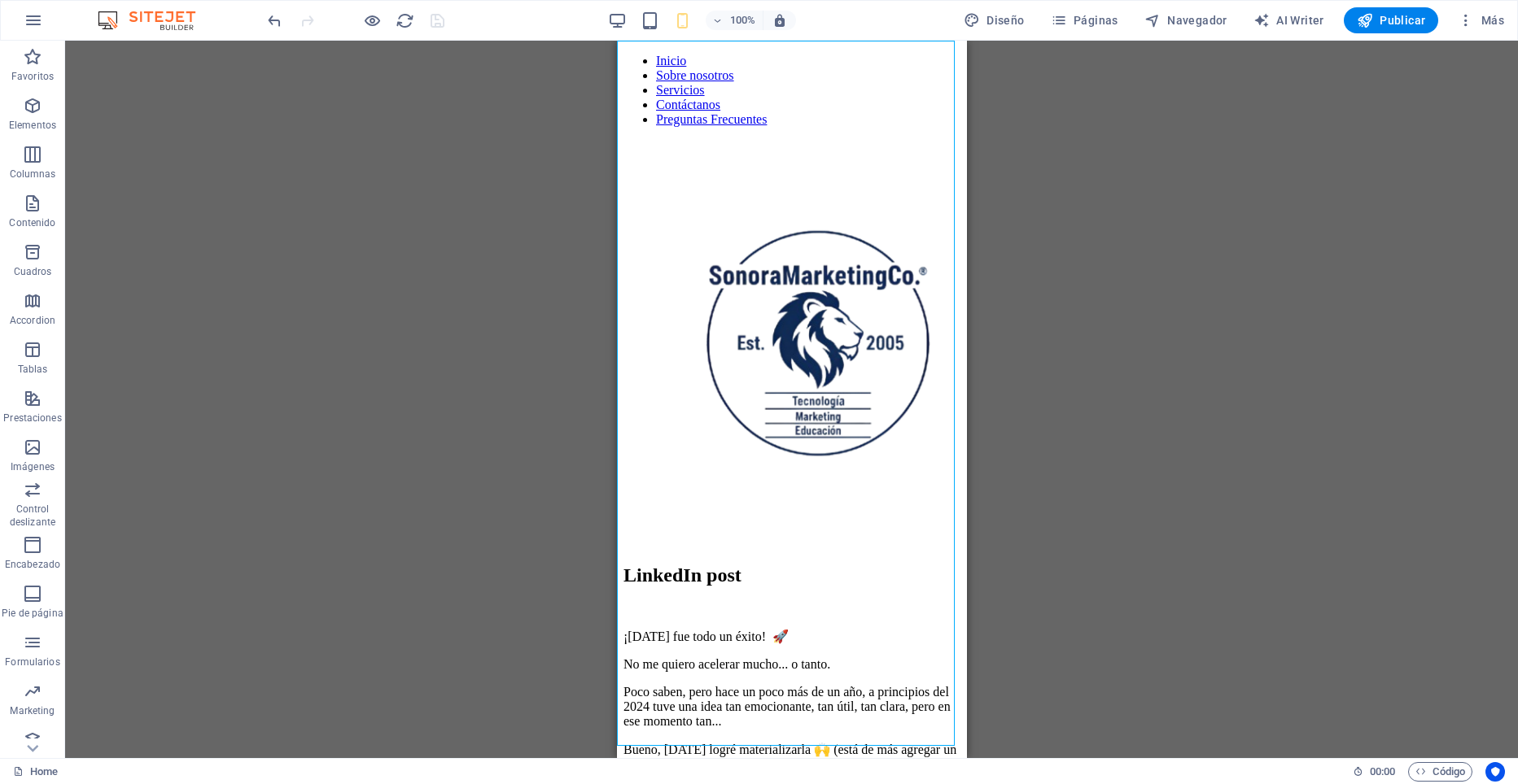
drag, startPoint x: 840, startPoint y: 221, endPoint x: 700, endPoint y: 221, distance: 140.0
select select
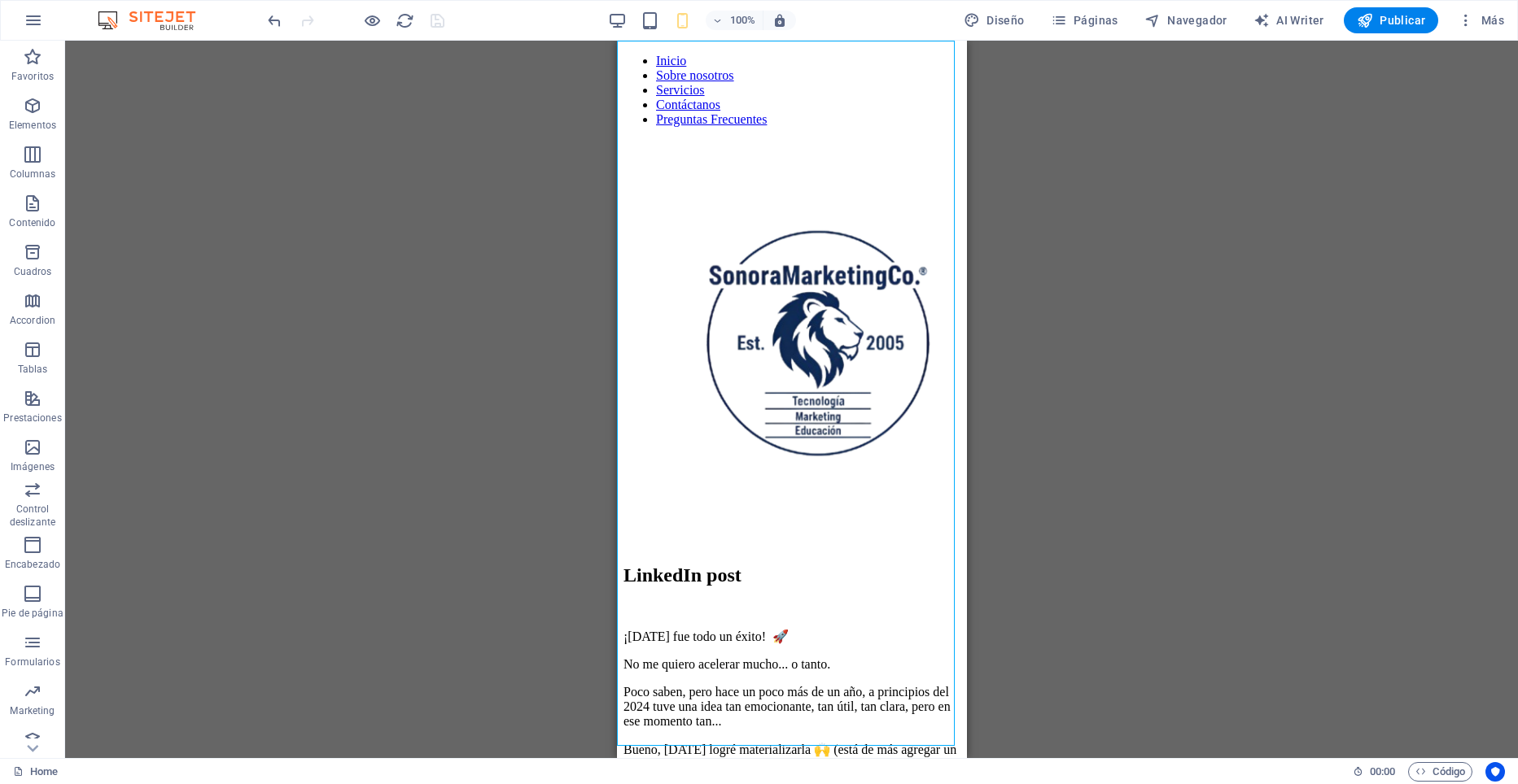
select select
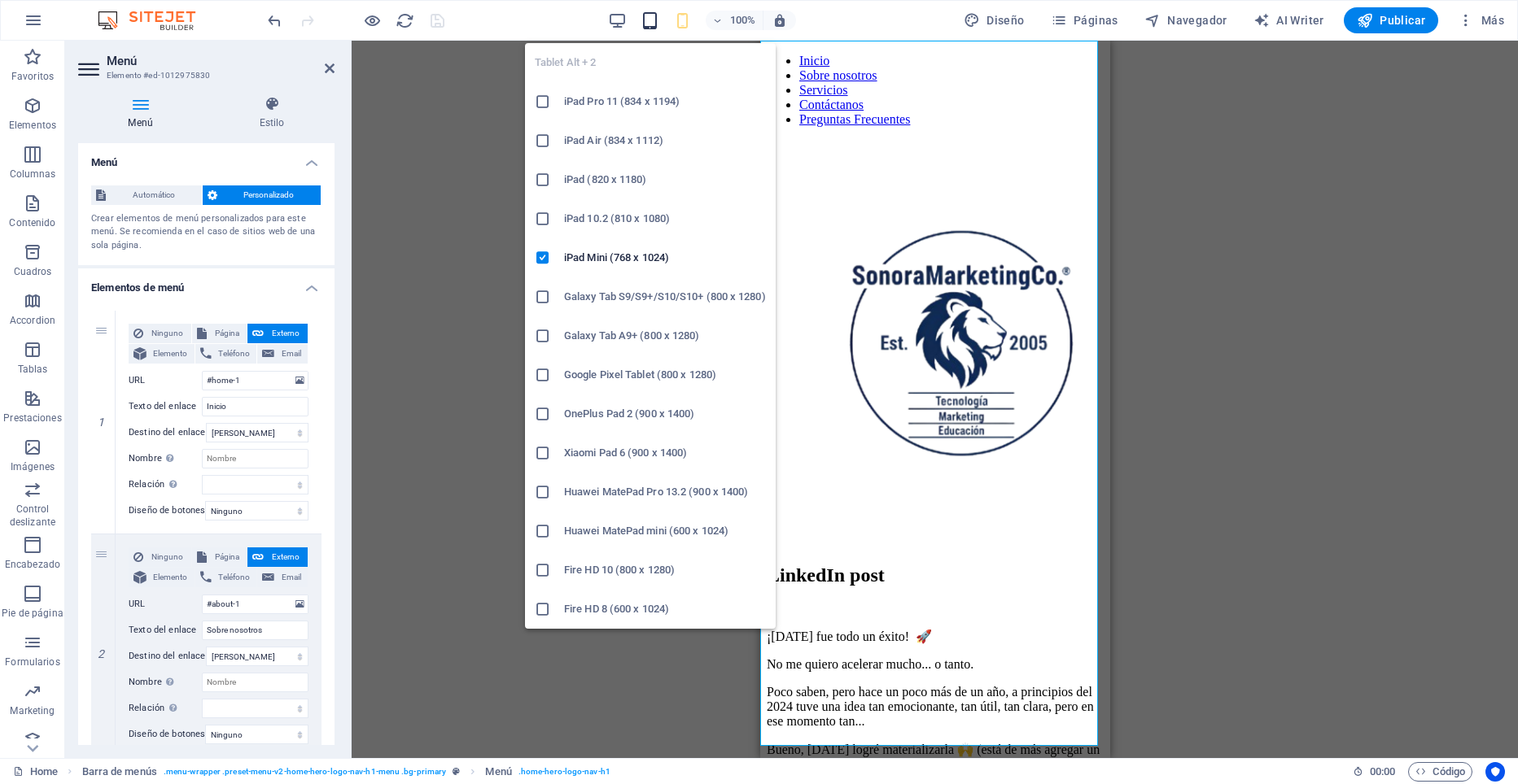
click at [652, 29] on icon "button" at bounding box center [650, 21] width 19 height 19
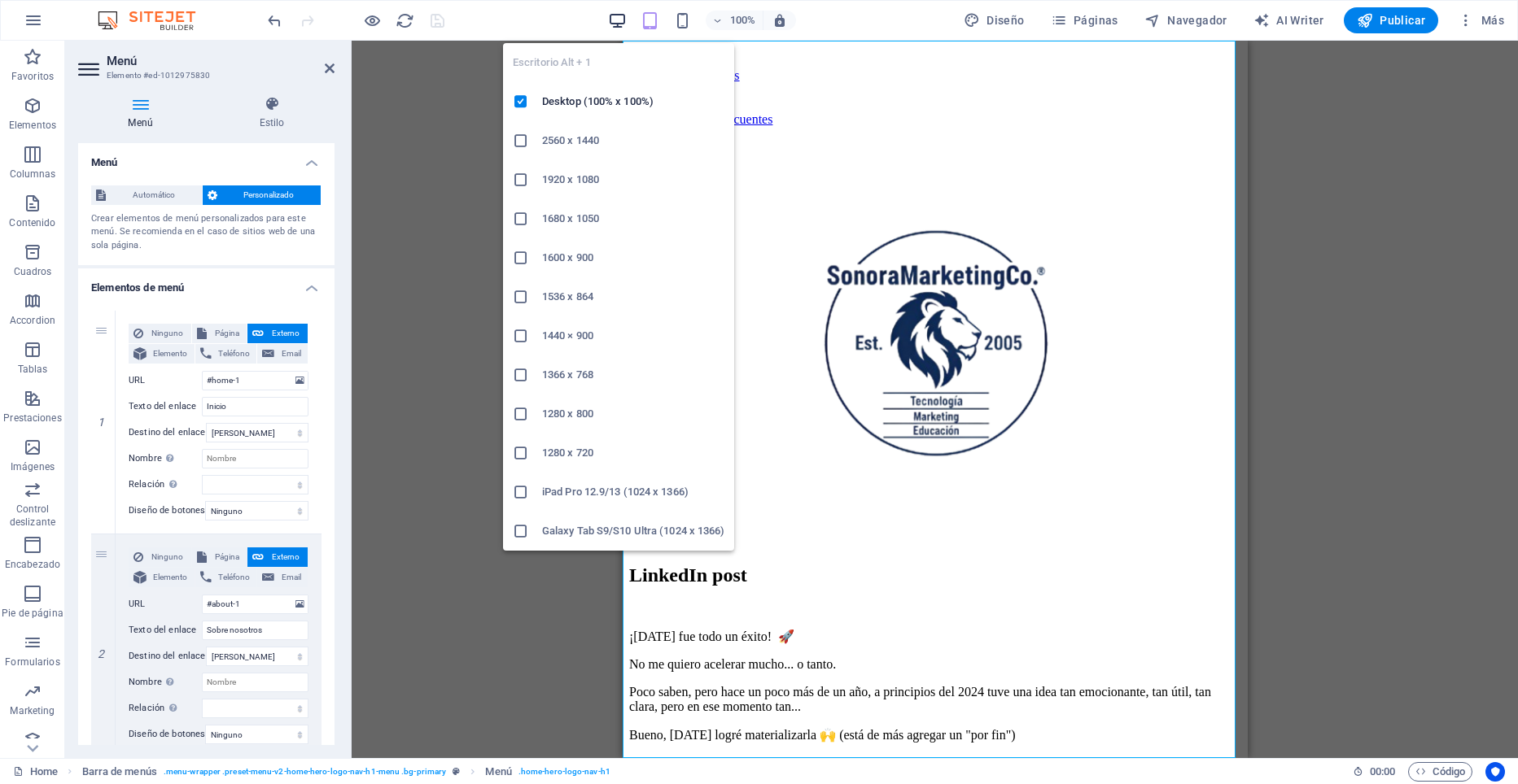
click at [620, 22] on icon "button" at bounding box center [617, 21] width 19 height 19
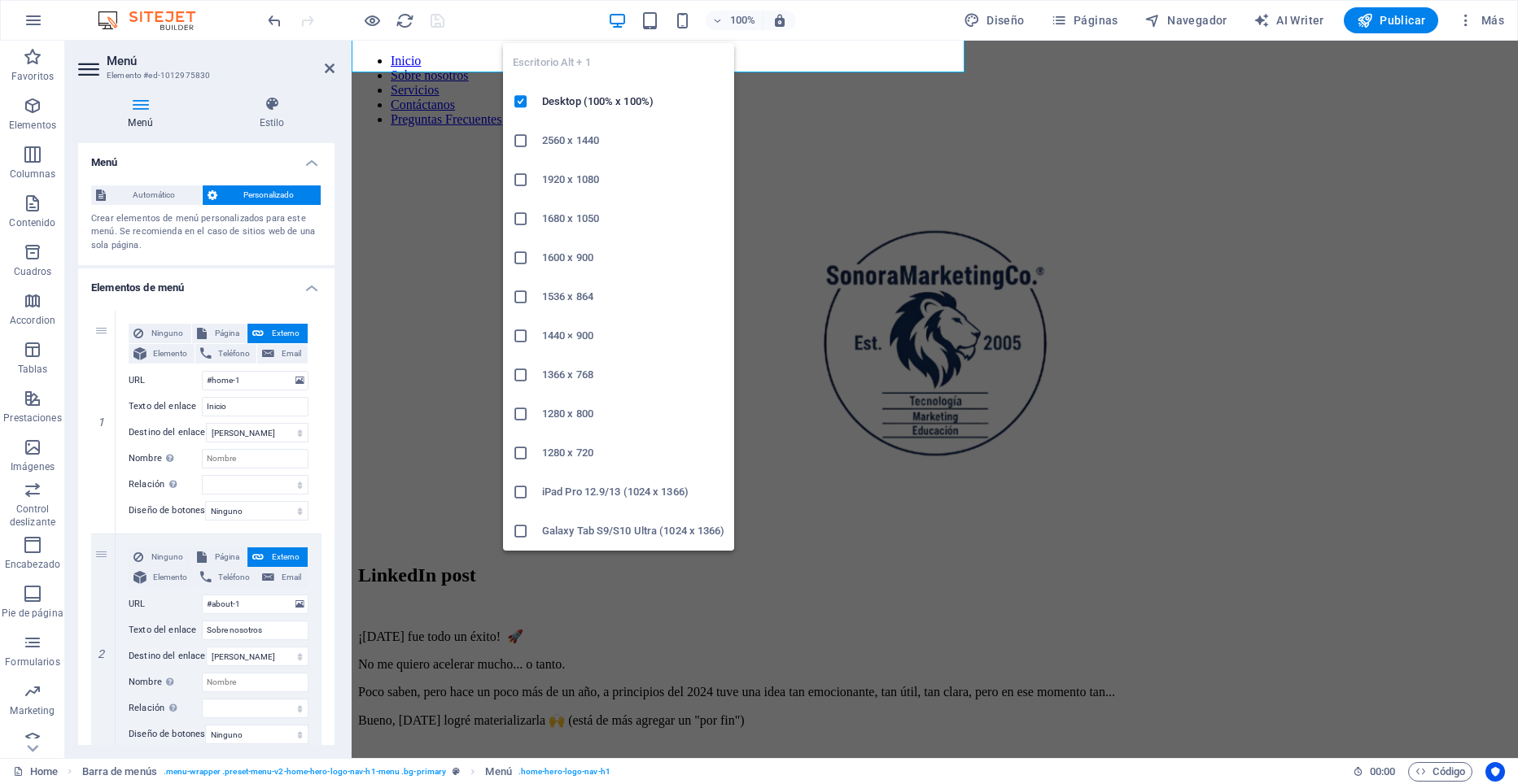
scroll to position [686, 0]
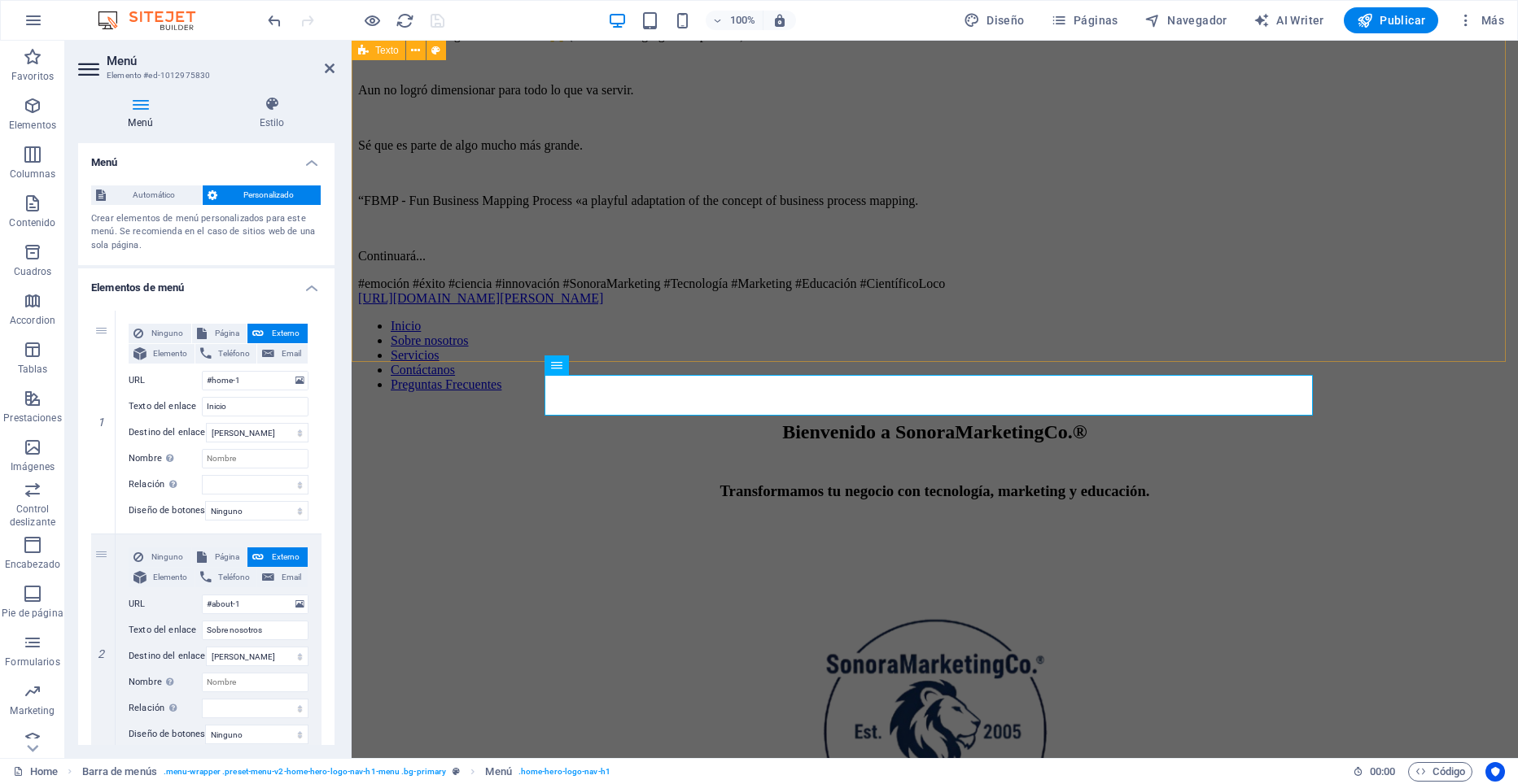
click at [483, 129] on div "LinkedIn post ¡Ayer fue todo un éxito! 🚀 No me quiero acelerar mucho... o tanto…" at bounding box center [935, 92] width 1153 height 427
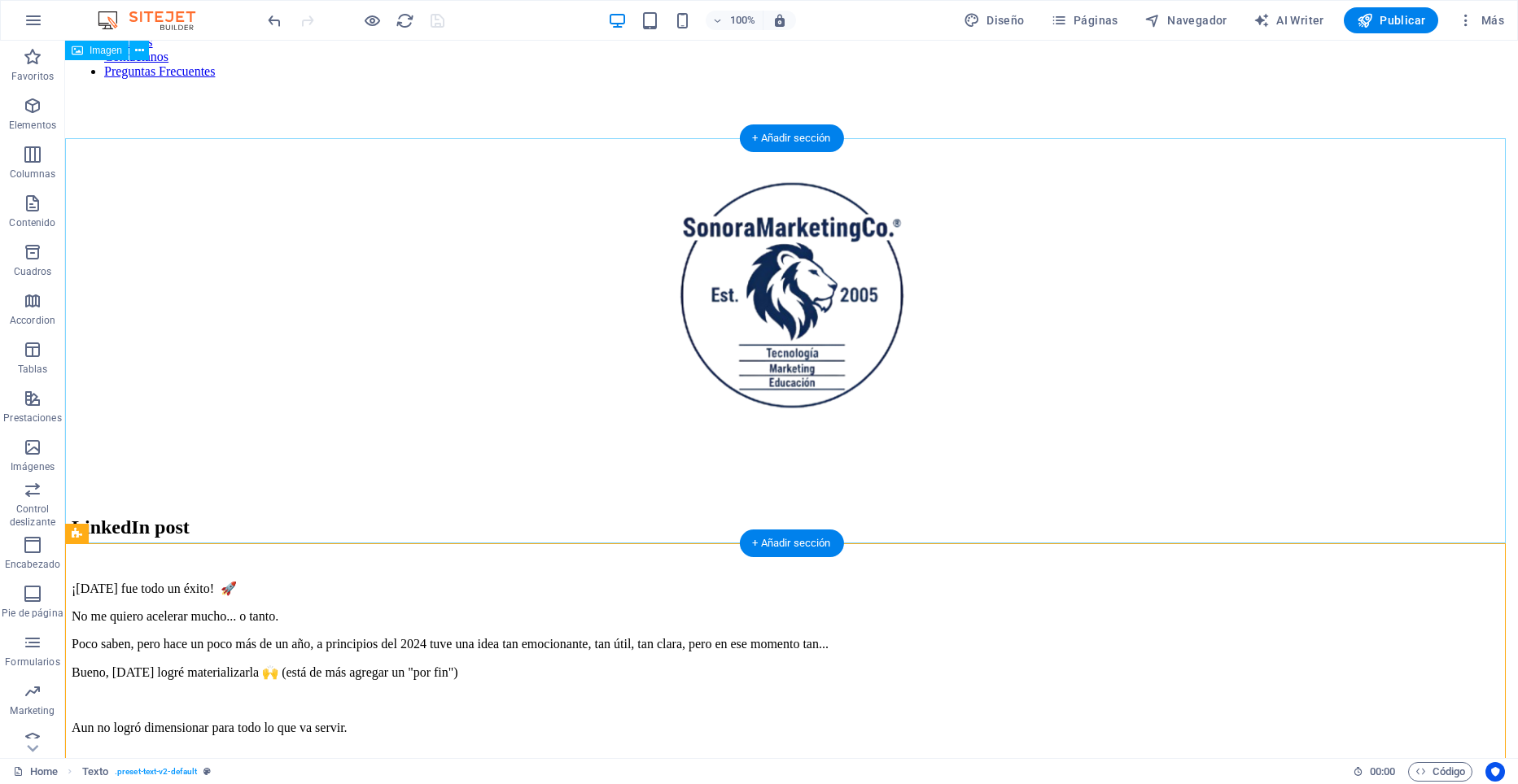
scroll to position [0, 0]
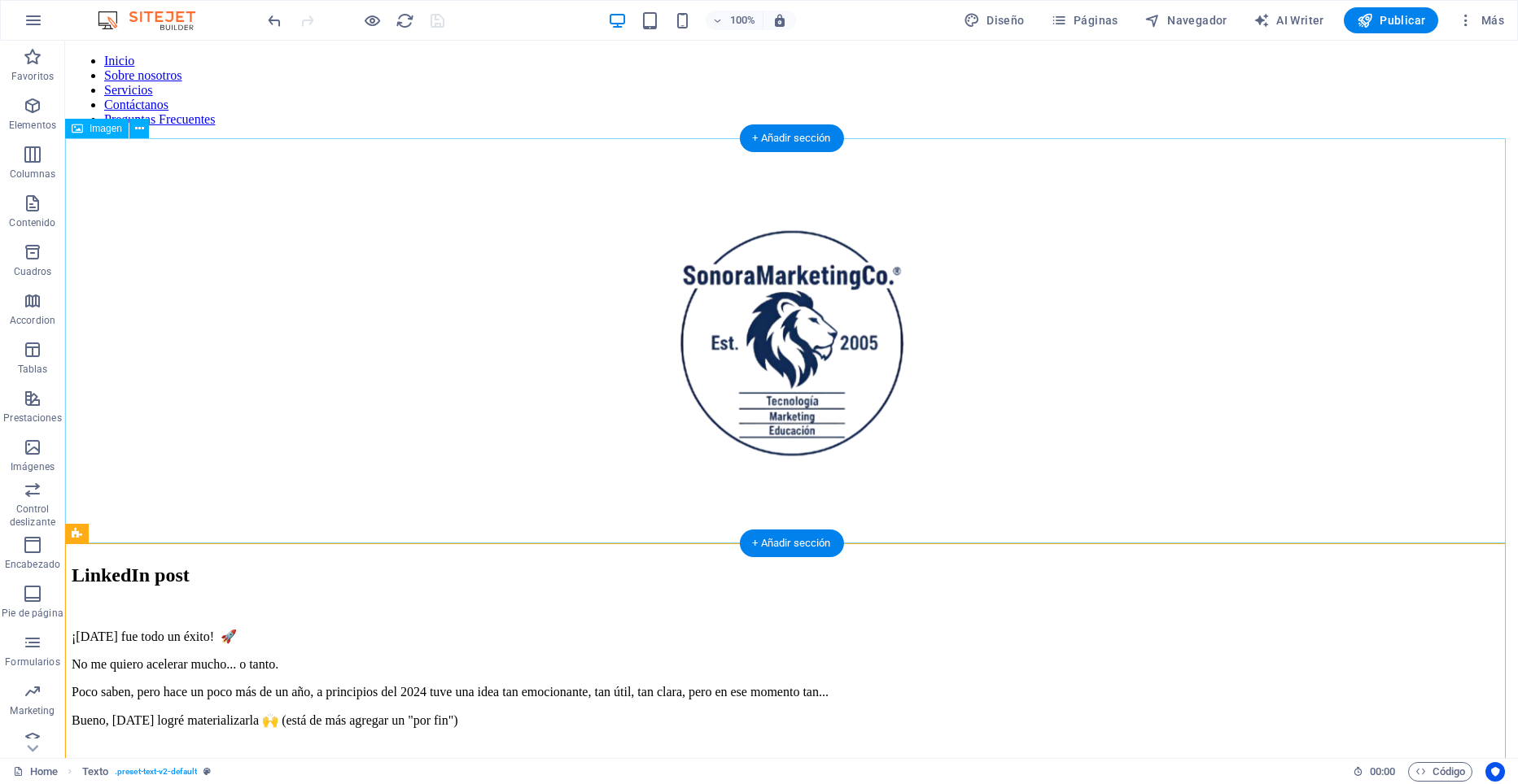
click at [210, 196] on figure at bounding box center [792, 344] width 1440 height 408
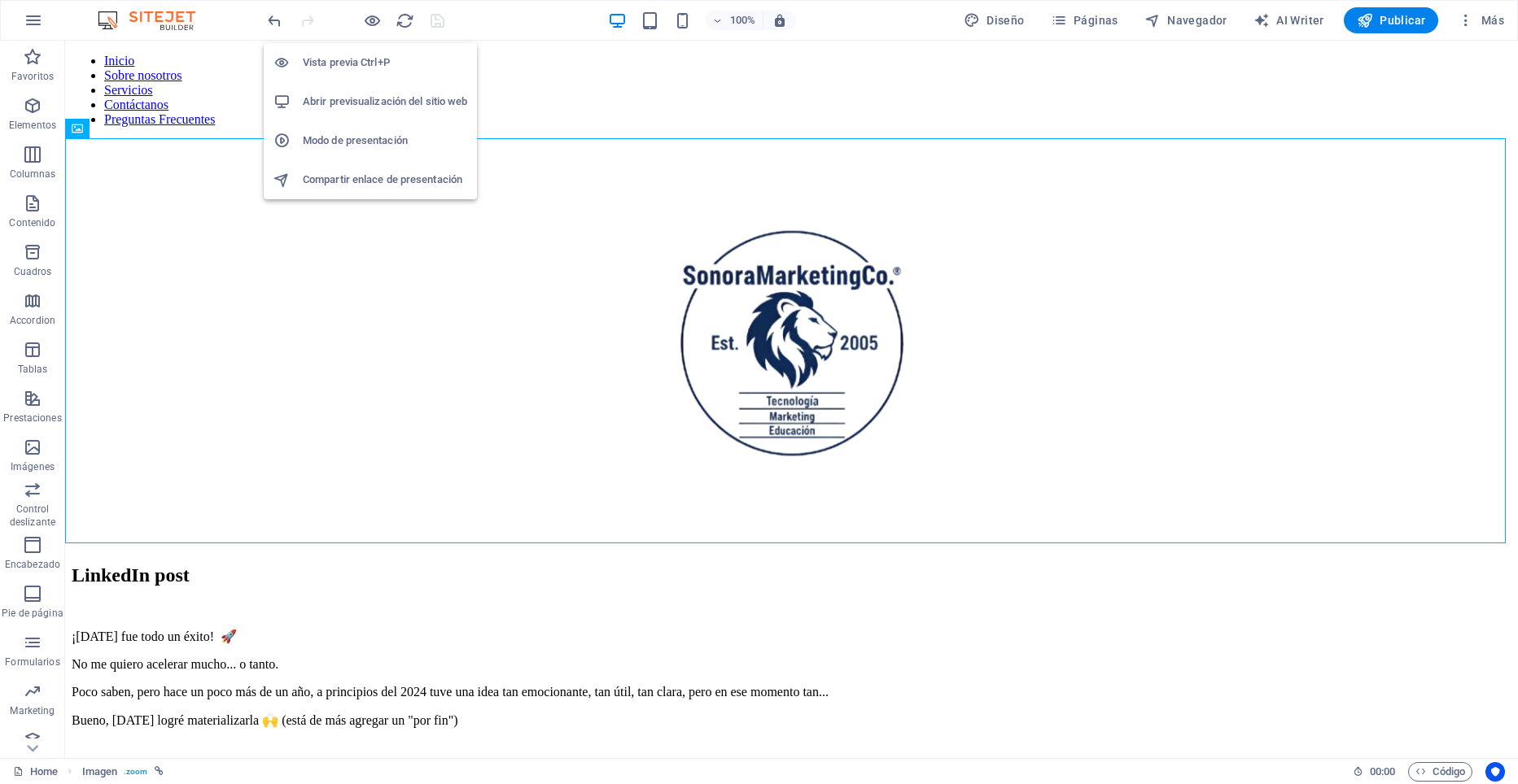
click at [328, 142] on h6 "Modo de presentación" at bounding box center [385, 141] width 164 height 20
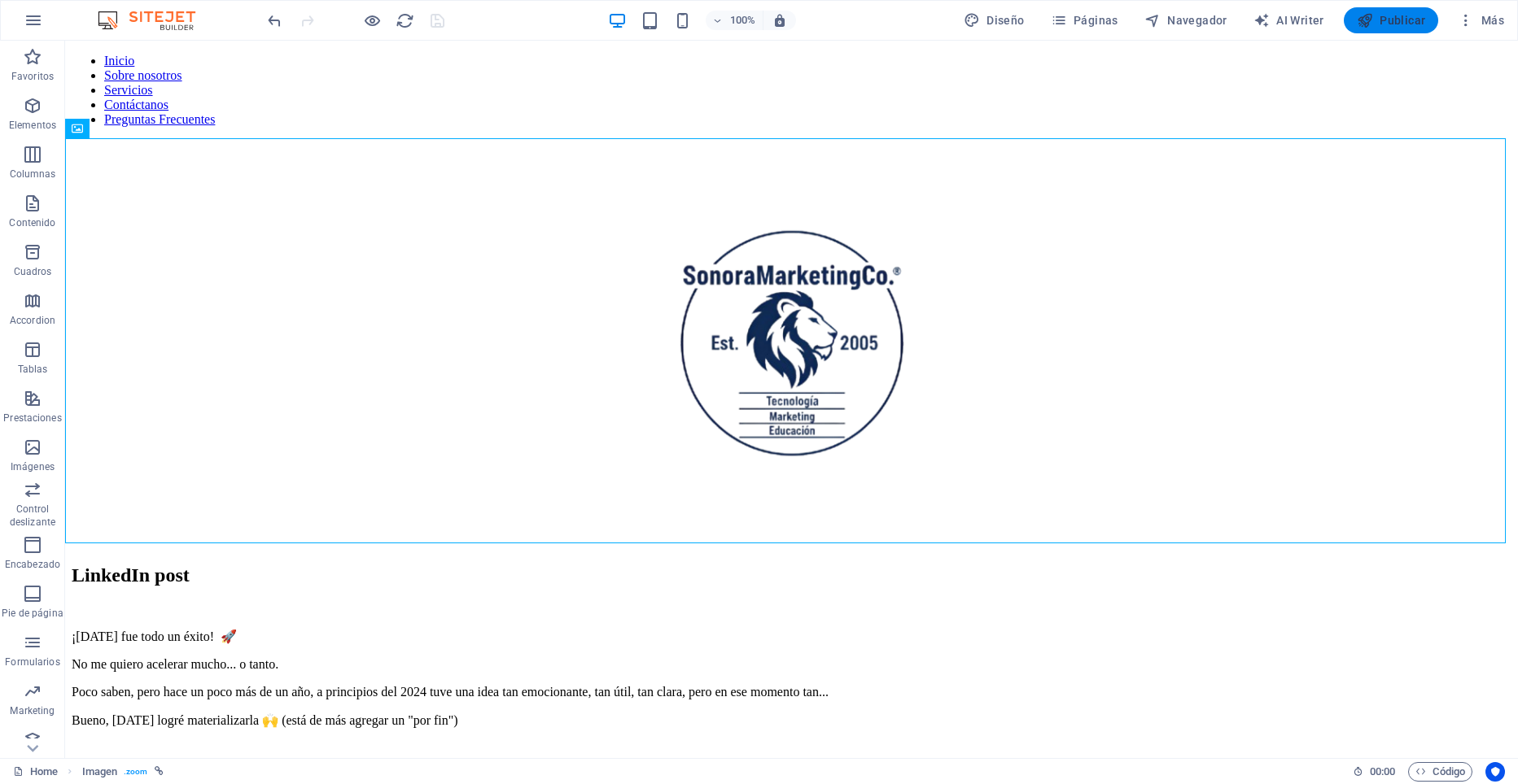
click at [1402, 19] on span "Publicar" at bounding box center [1391, 21] width 69 height 16
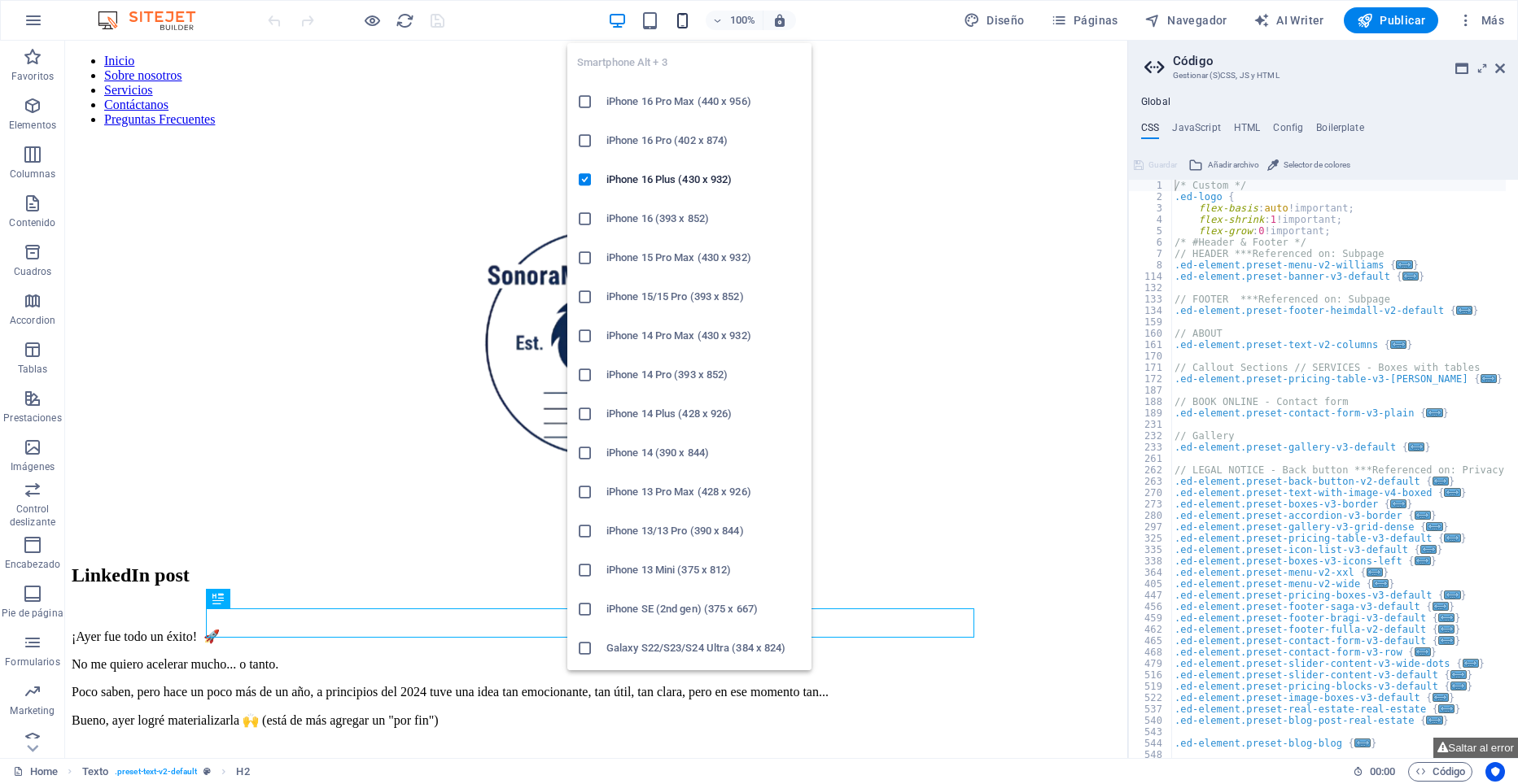
type textarea "/* Custom */"
click at [687, 24] on icon "button" at bounding box center [682, 21] width 19 height 19
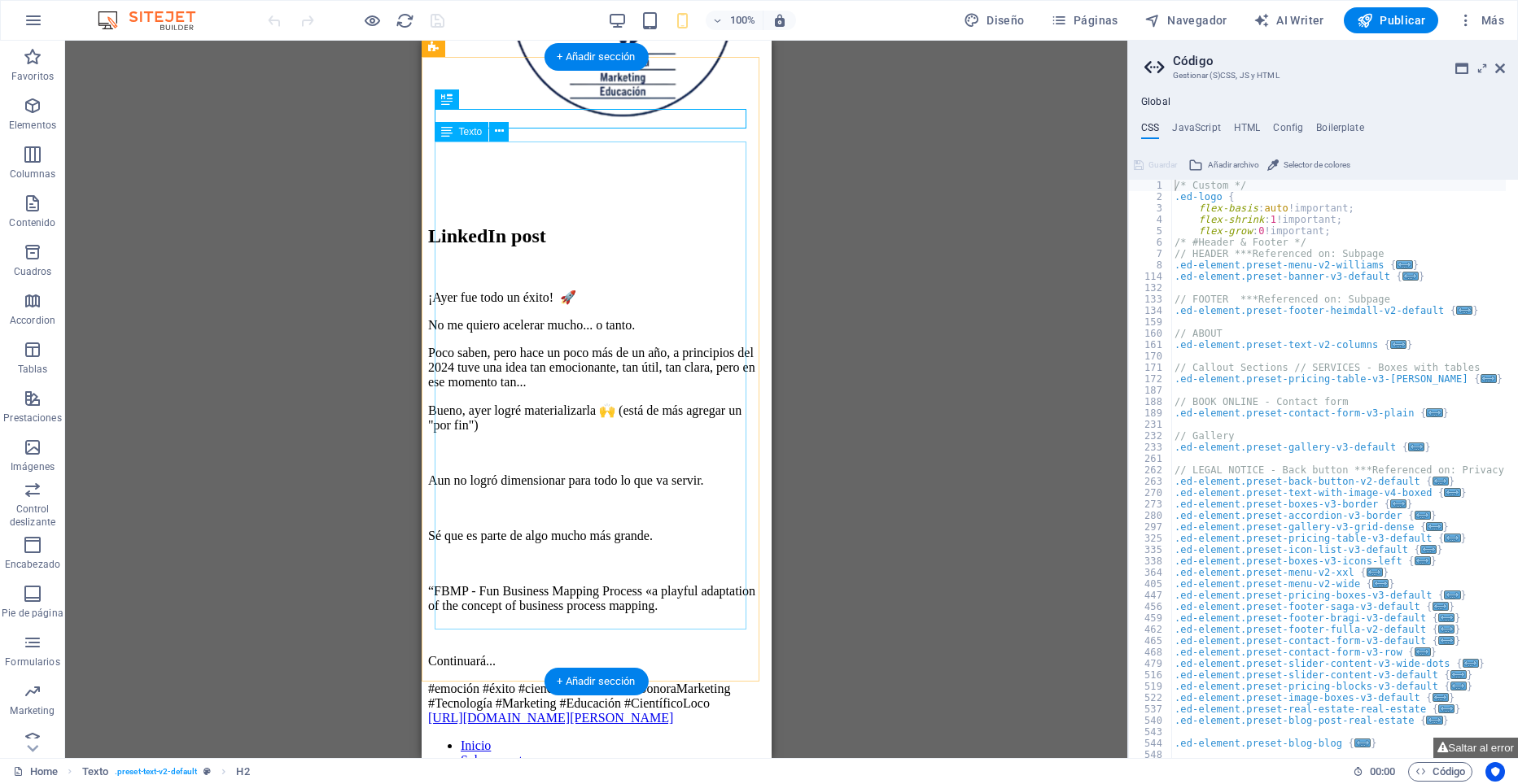
scroll to position [732, 0]
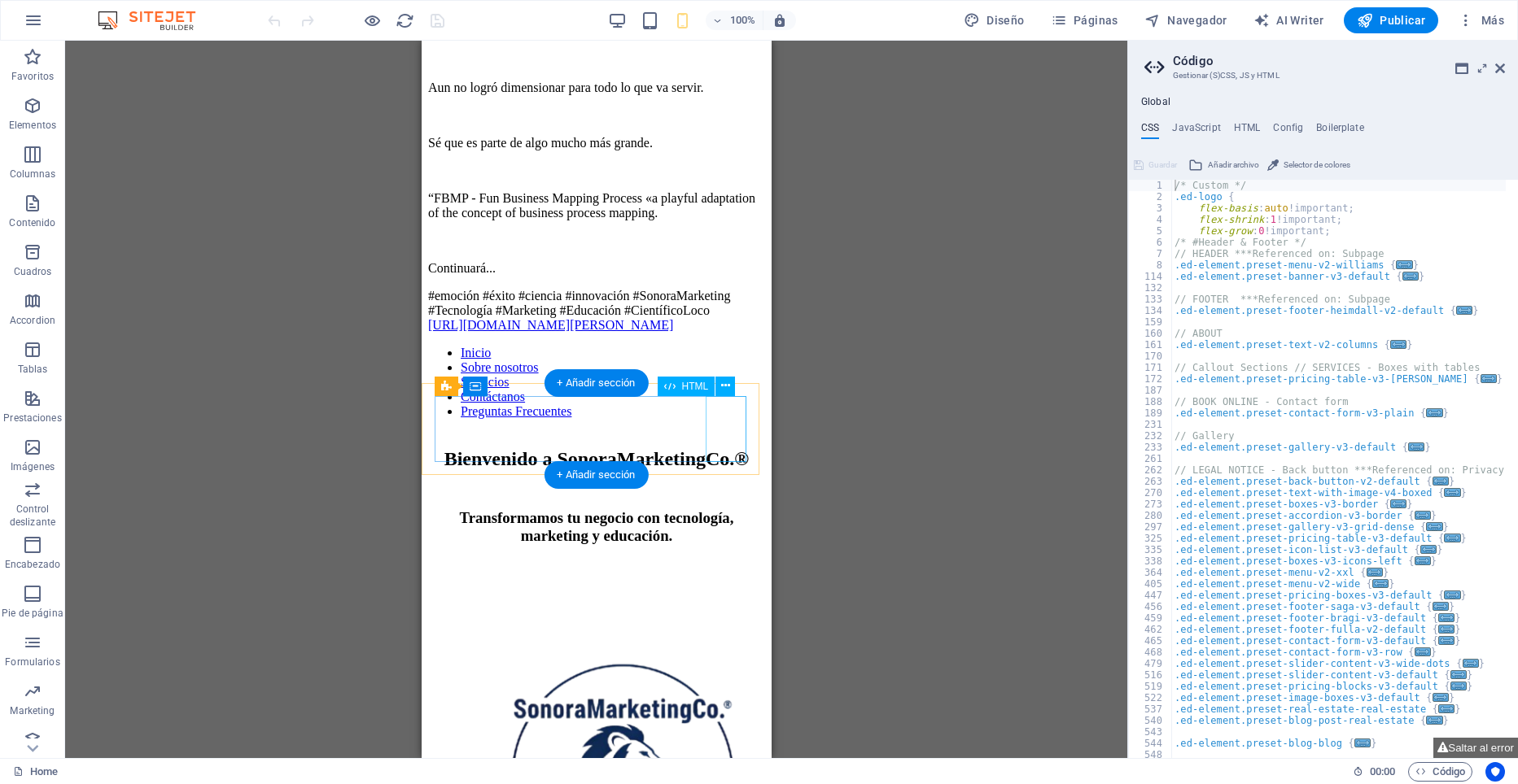
click at [713, 432] on div at bounding box center [595, 432] width 337 height 0
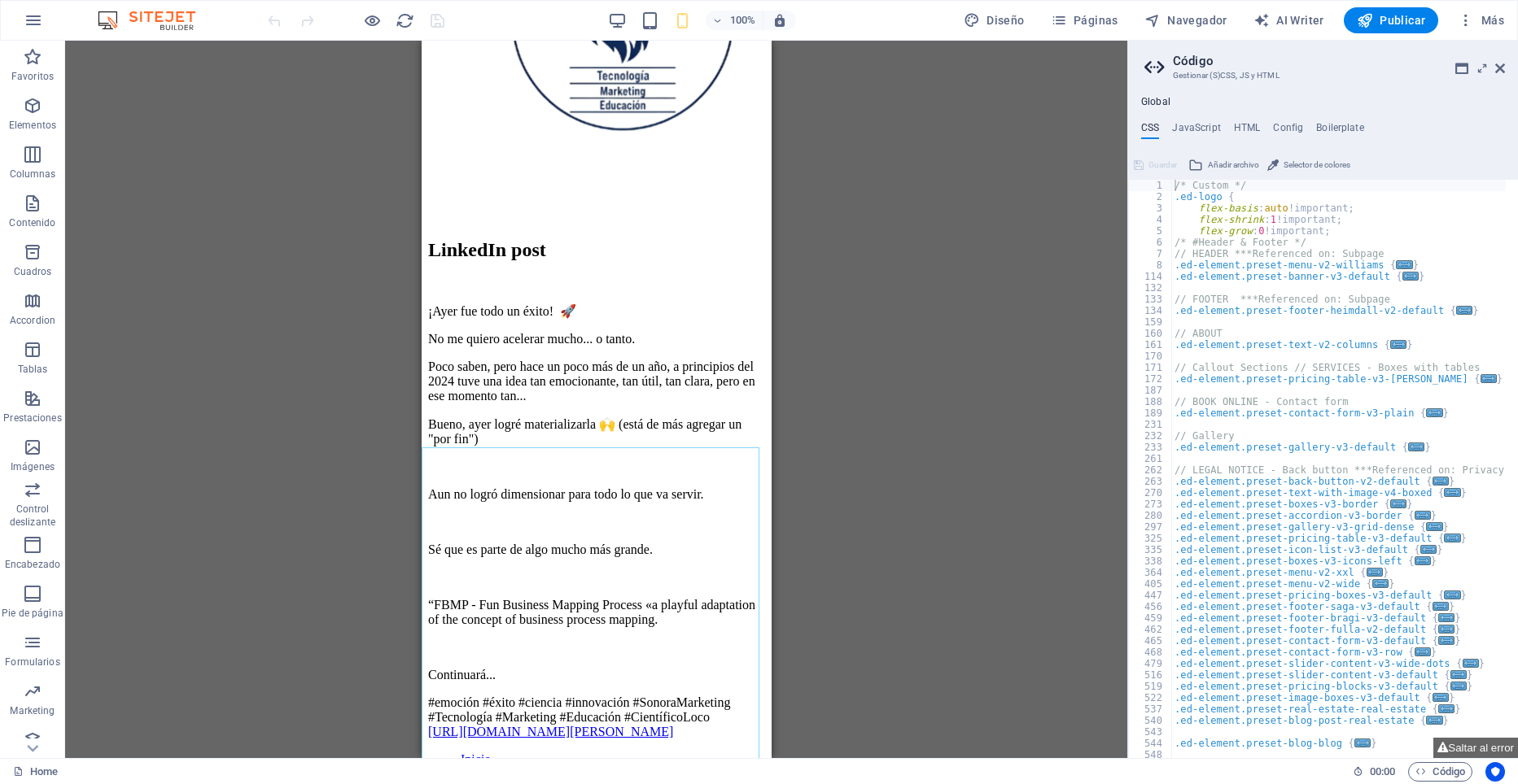
scroll to position [0, 0]
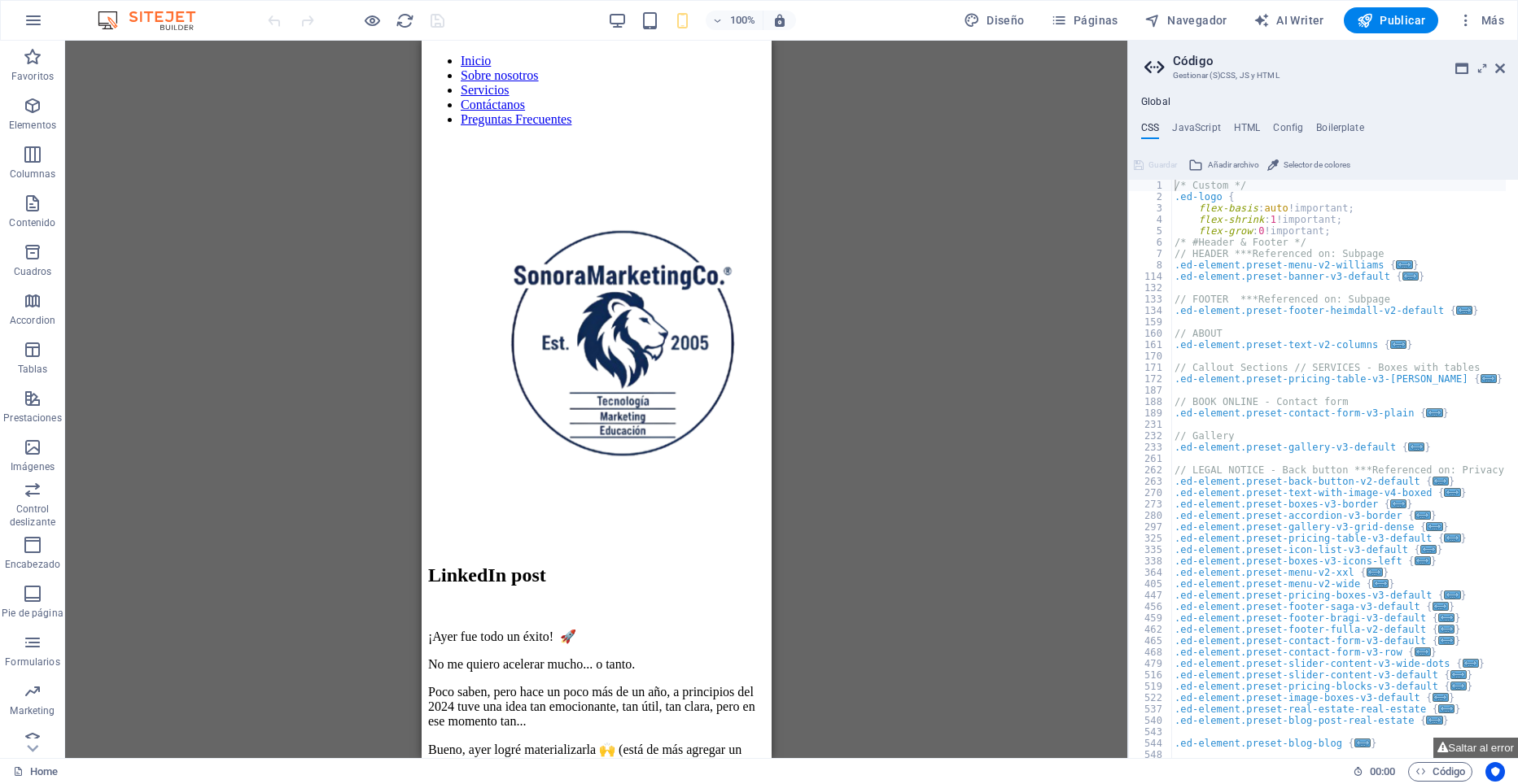
click at [952, 156] on div "Arrastra aquí para reemplazar el contenido existente. Si quieres crear un eleme…" at bounding box center [596, 400] width 1062 height 718
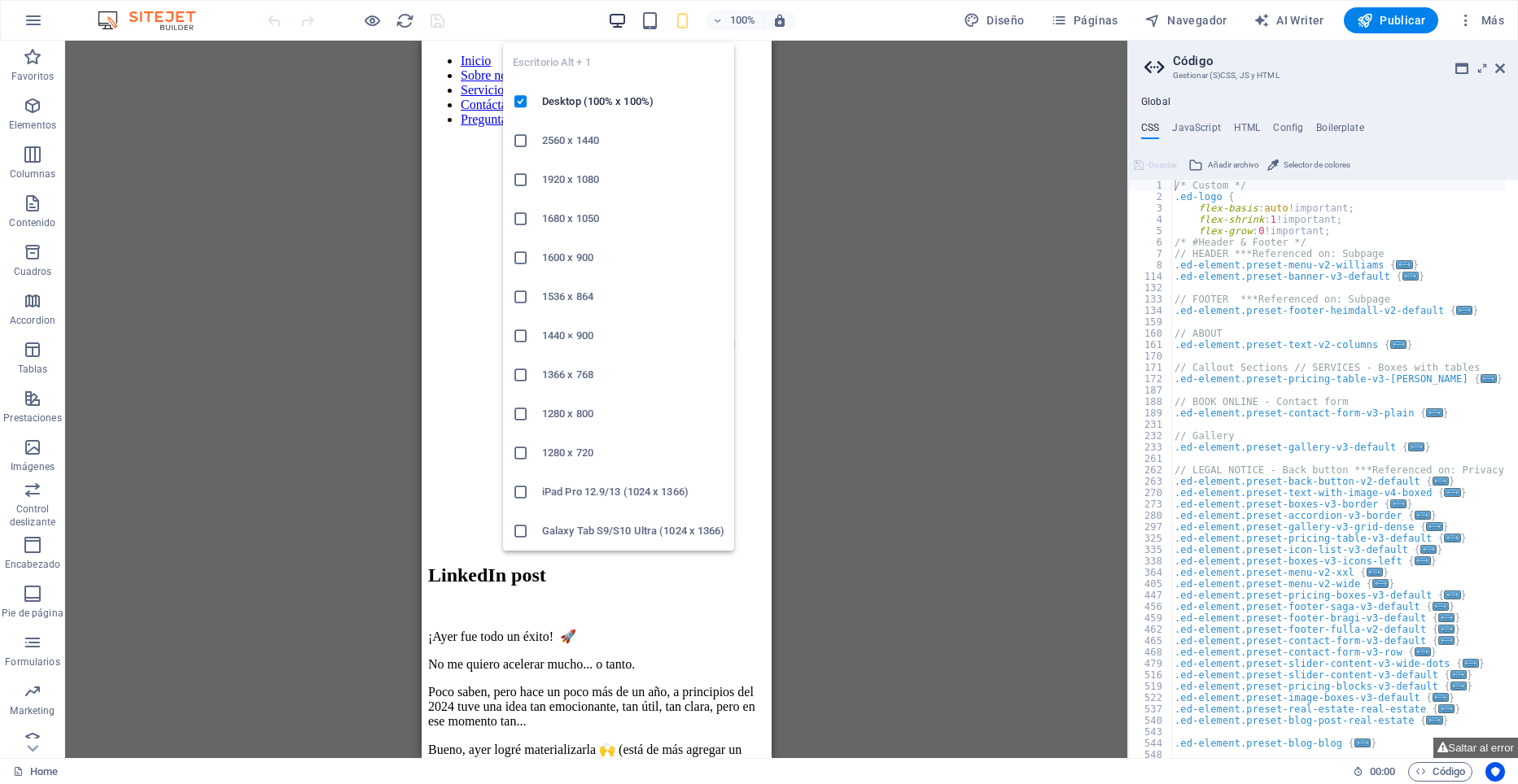
click at [621, 20] on icon "button" at bounding box center [617, 21] width 19 height 19
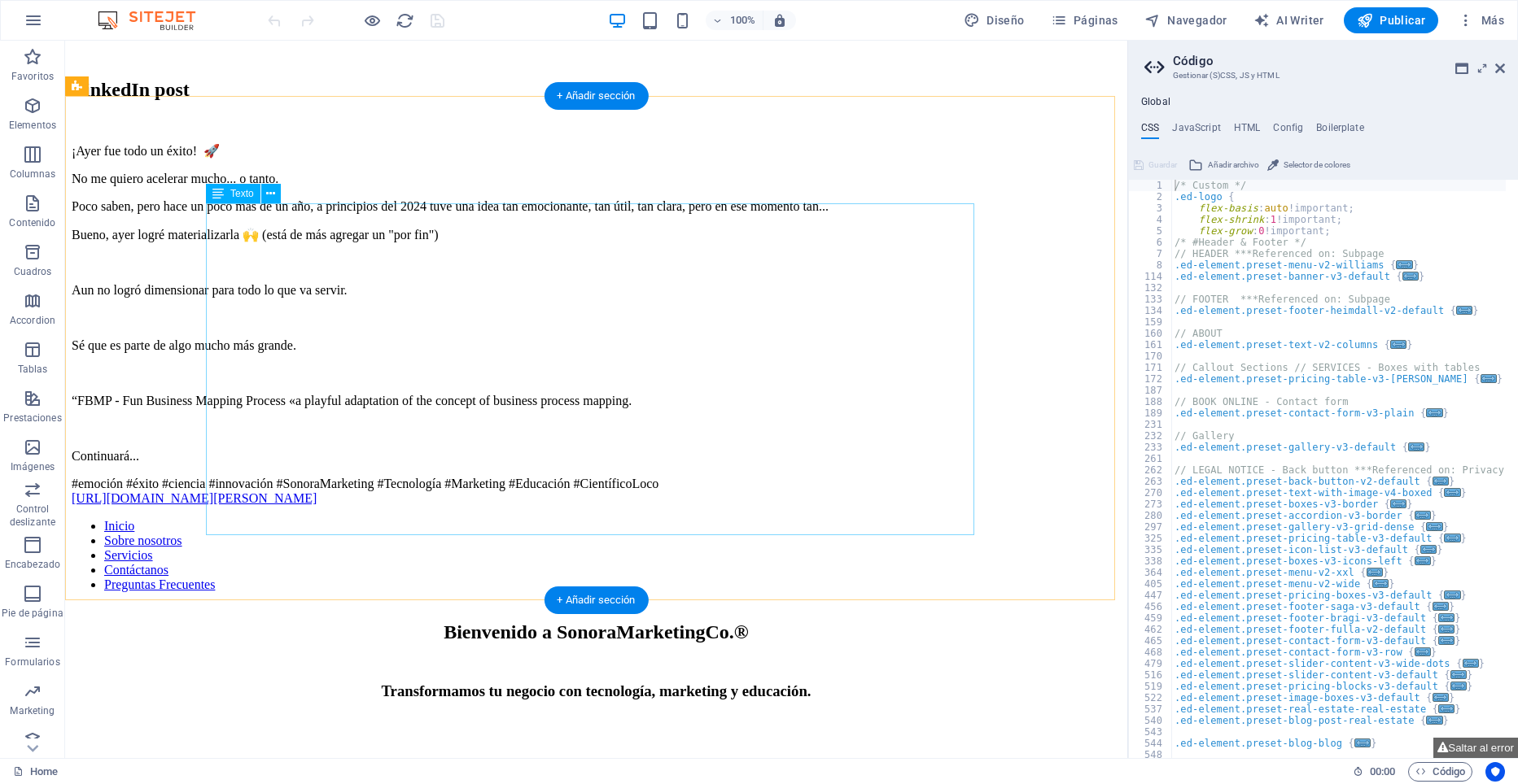
scroll to position [488, 0]
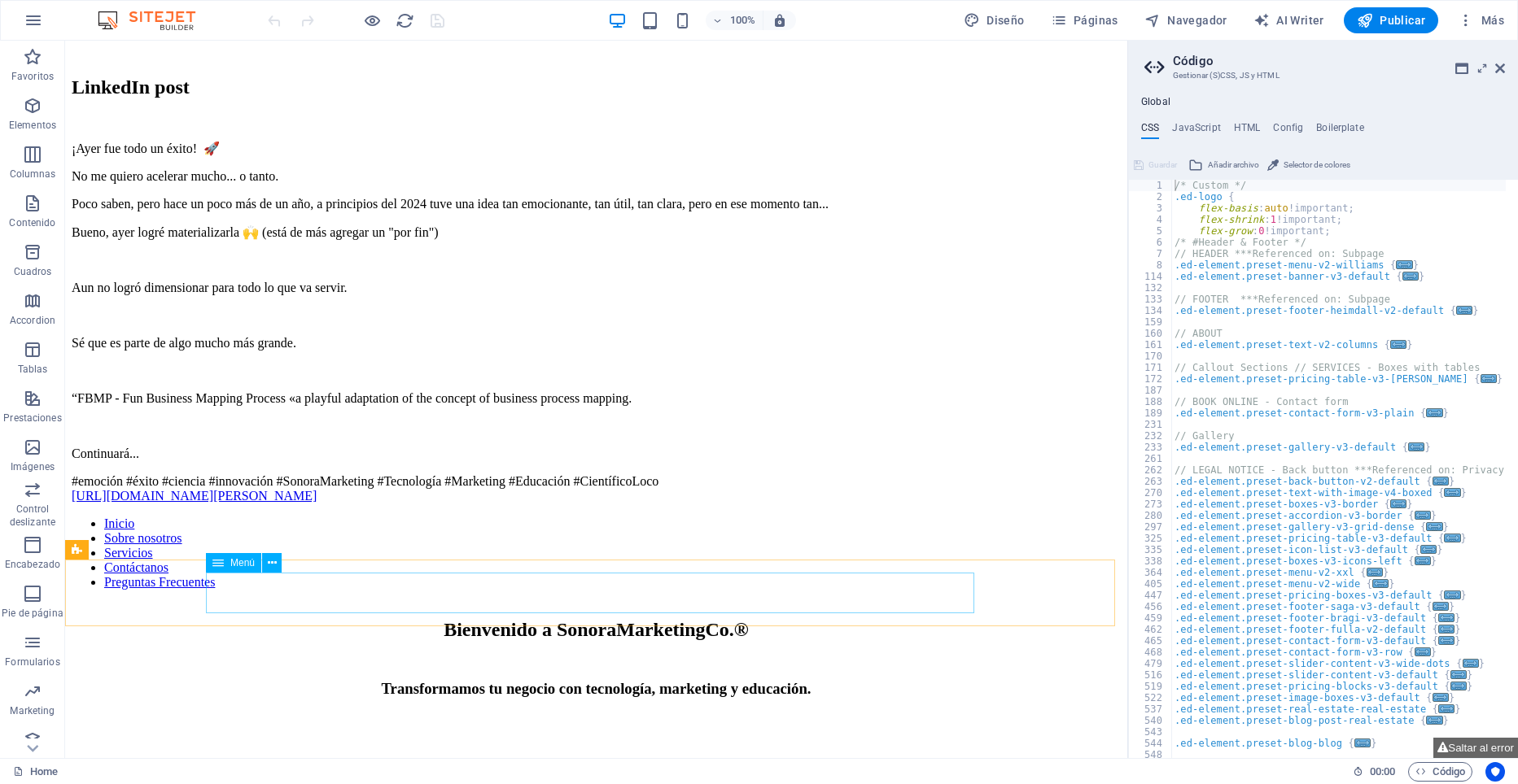
click at [221, 563] on icon at bounding box center [218, 563] width 12 height 20
select select
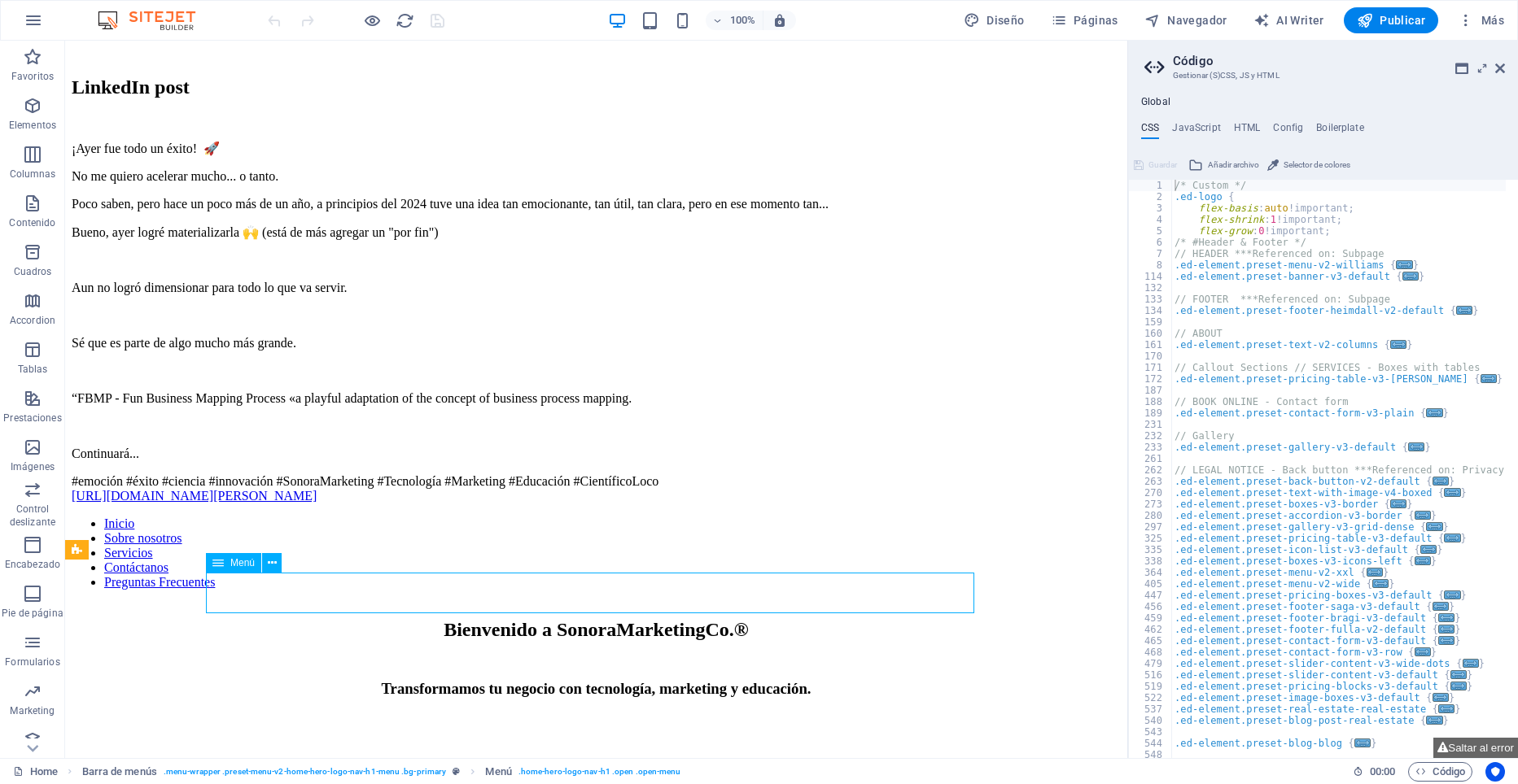
select select
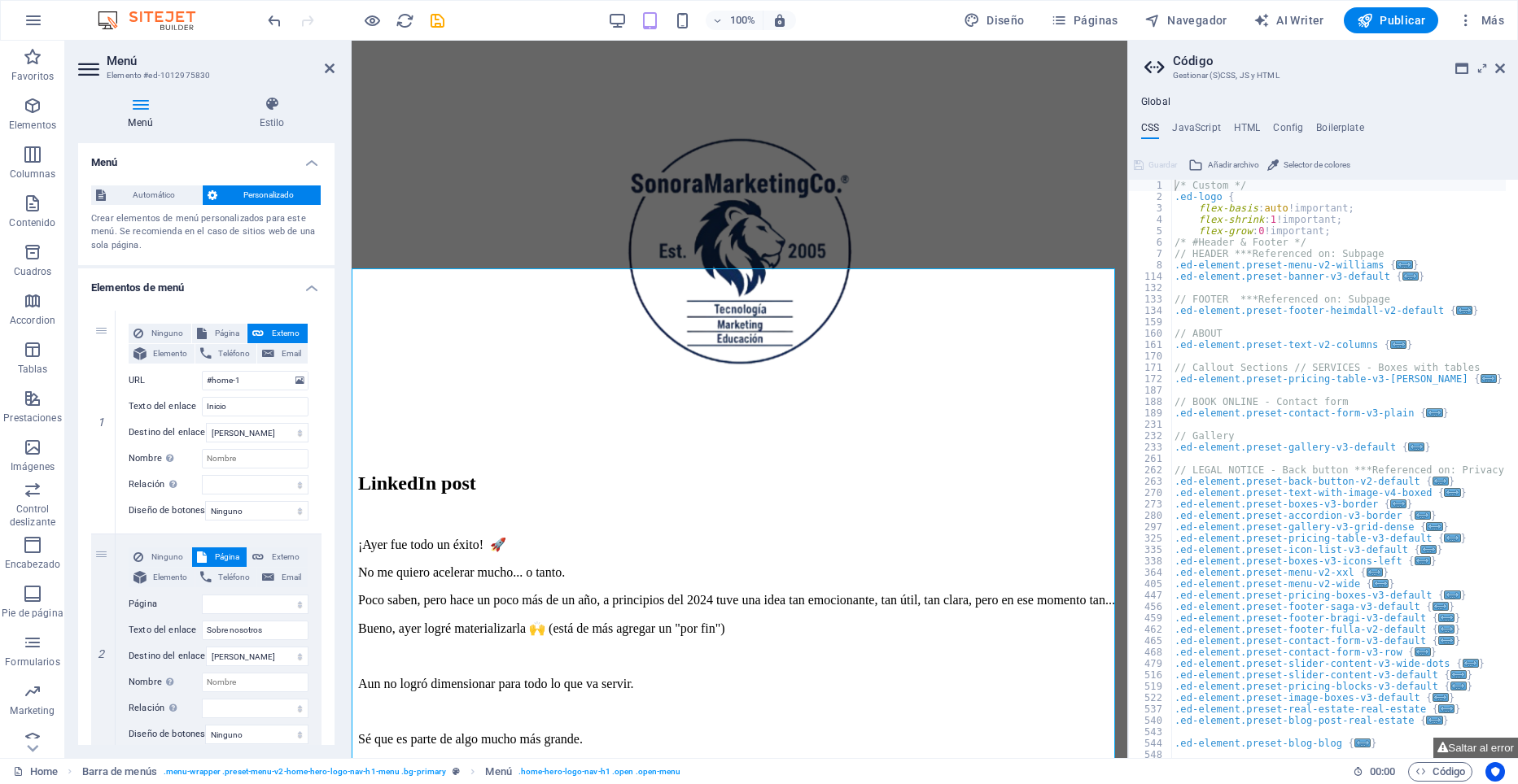
scroll to position [0, 0]
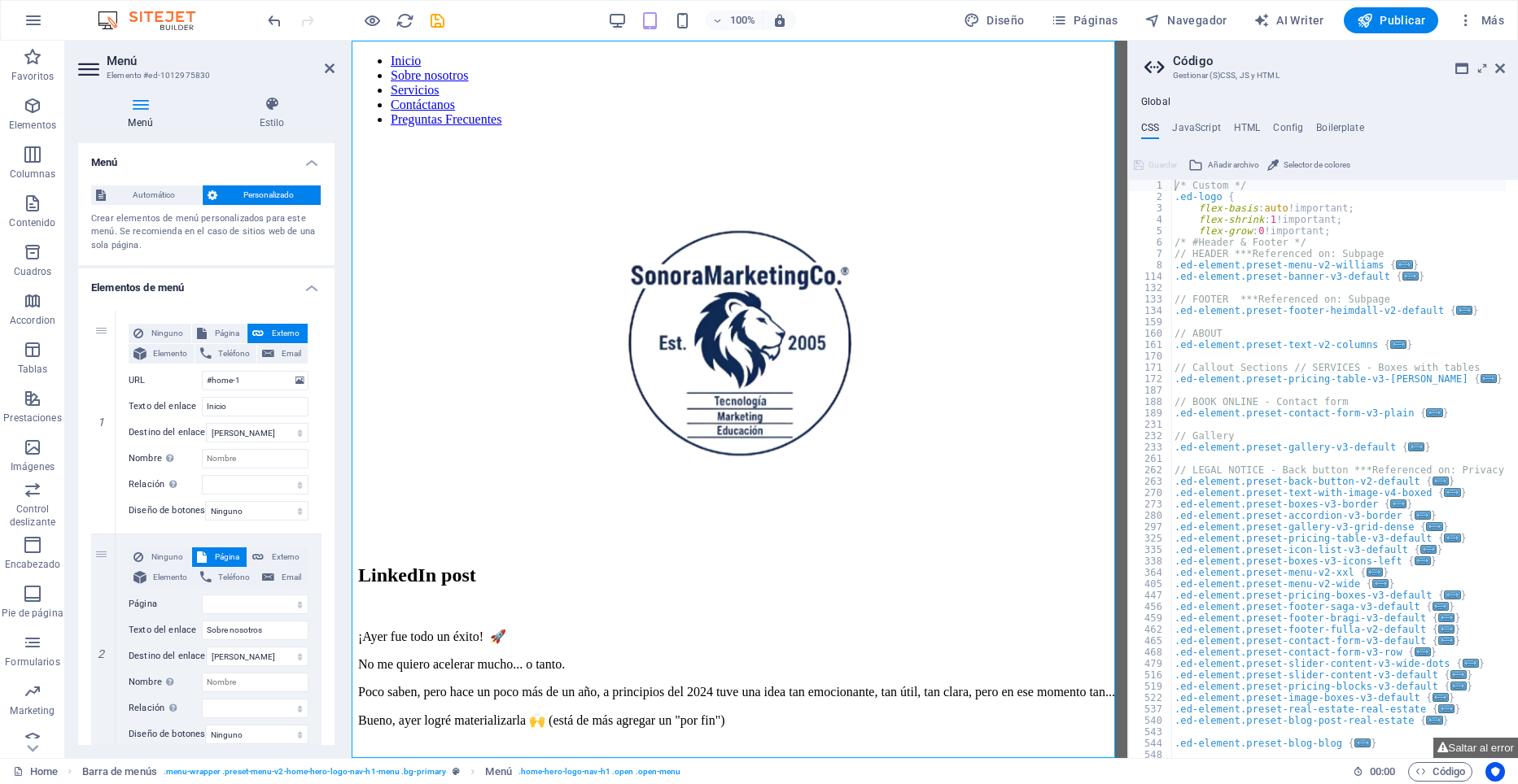
click at [143, 108] on icon at bounding box center [139, 104] width 124 height 16
click at [151, 196] on span "Automático" at bounding box center [154, 196] width 87 height 20
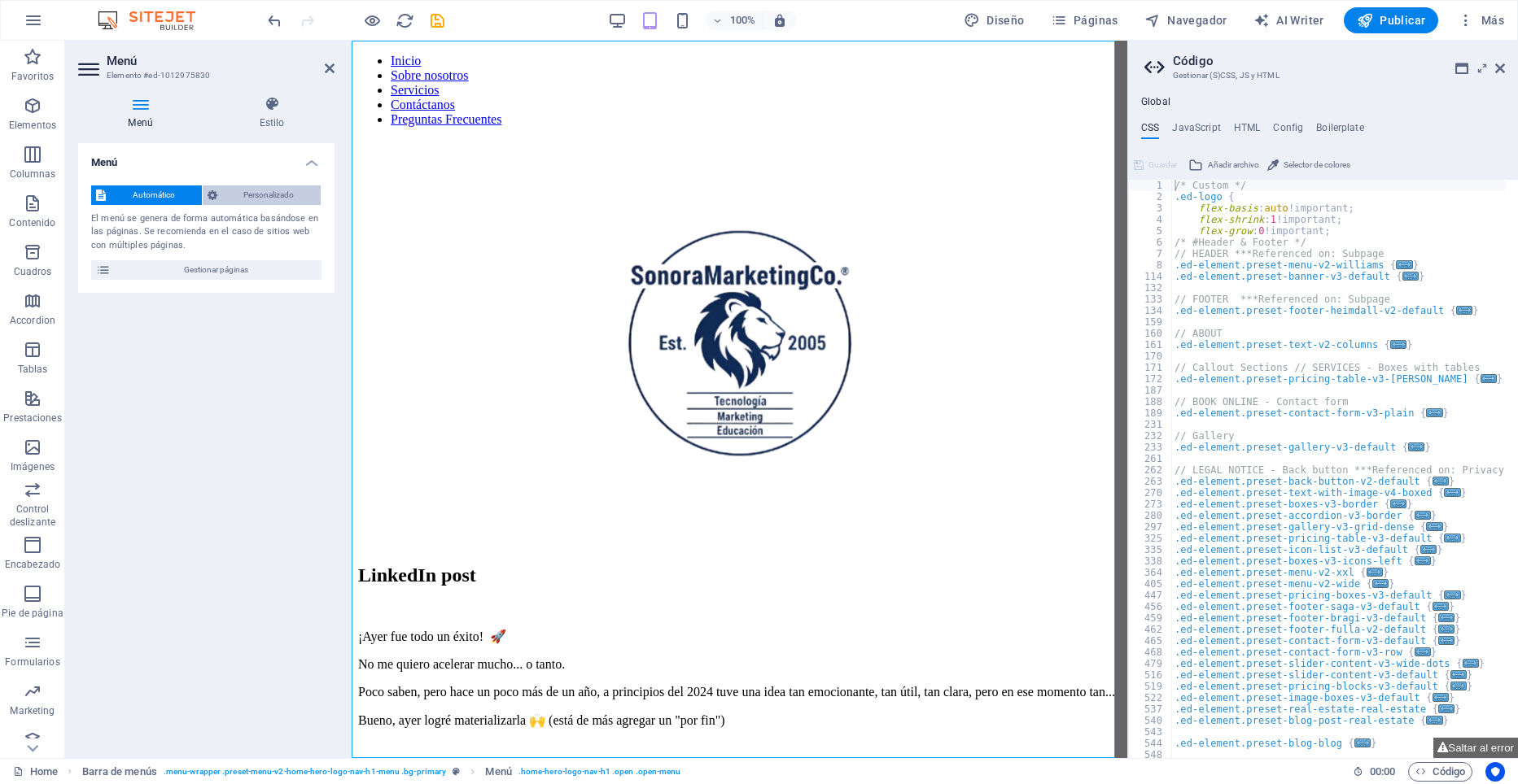
click at [278, 192] on span "Personalizado" at bounding box center [270, 196] width 95 height 20
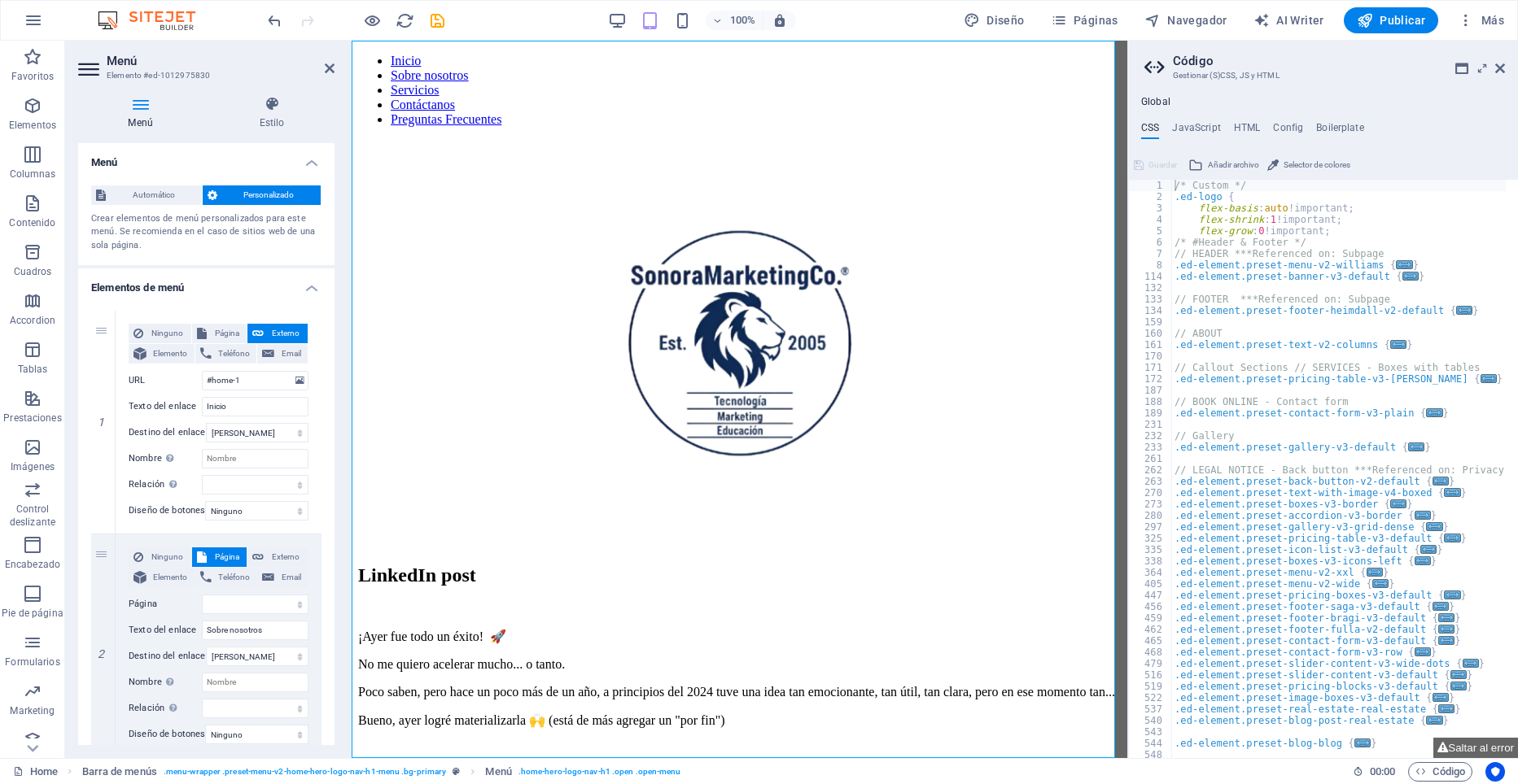
click at [253, 512] on select "Ninguno Predeterminado Principal Secundario" at bounding box center [257, 511] width 104 height 20
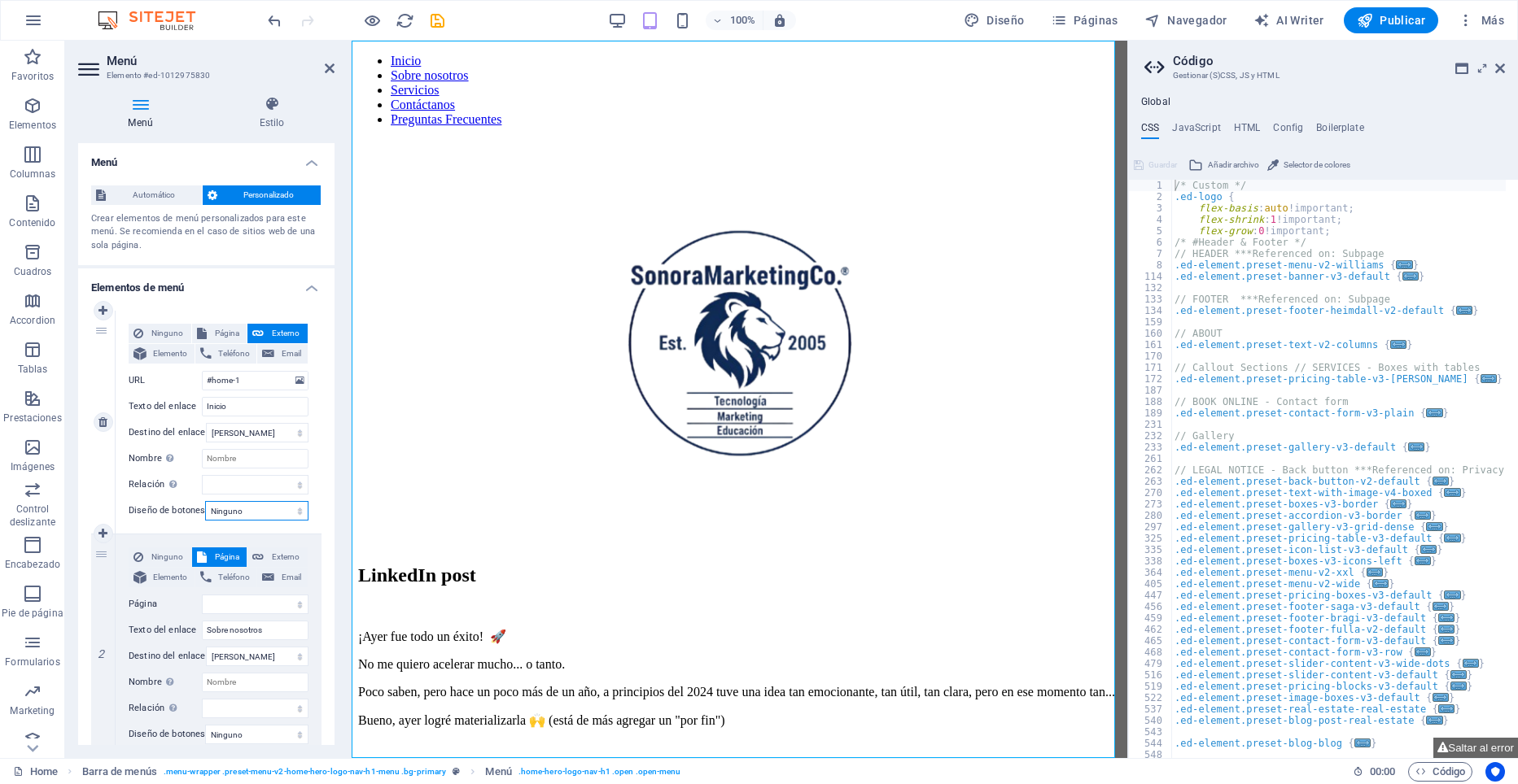
select select "primary"
click at [205, 501] on select "Ninguno Predeterminado Principal Secundario" at bounding box center [257, 511] width 104 height 20
select select
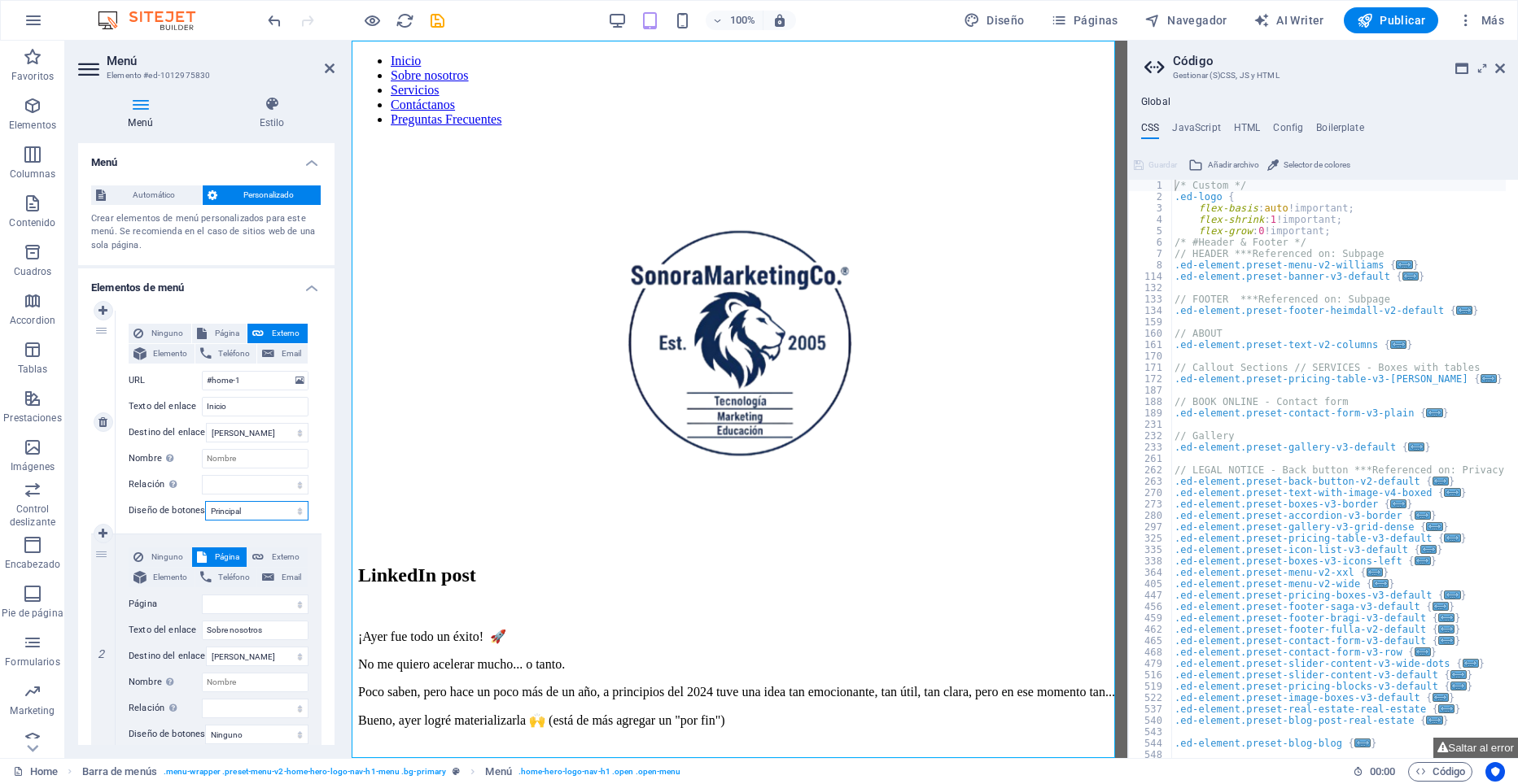
select select
click at [294, 431] on select "Nueva pestaña Misma pestaña Superposición" at bounding box center [256, 433] width 103 height 20
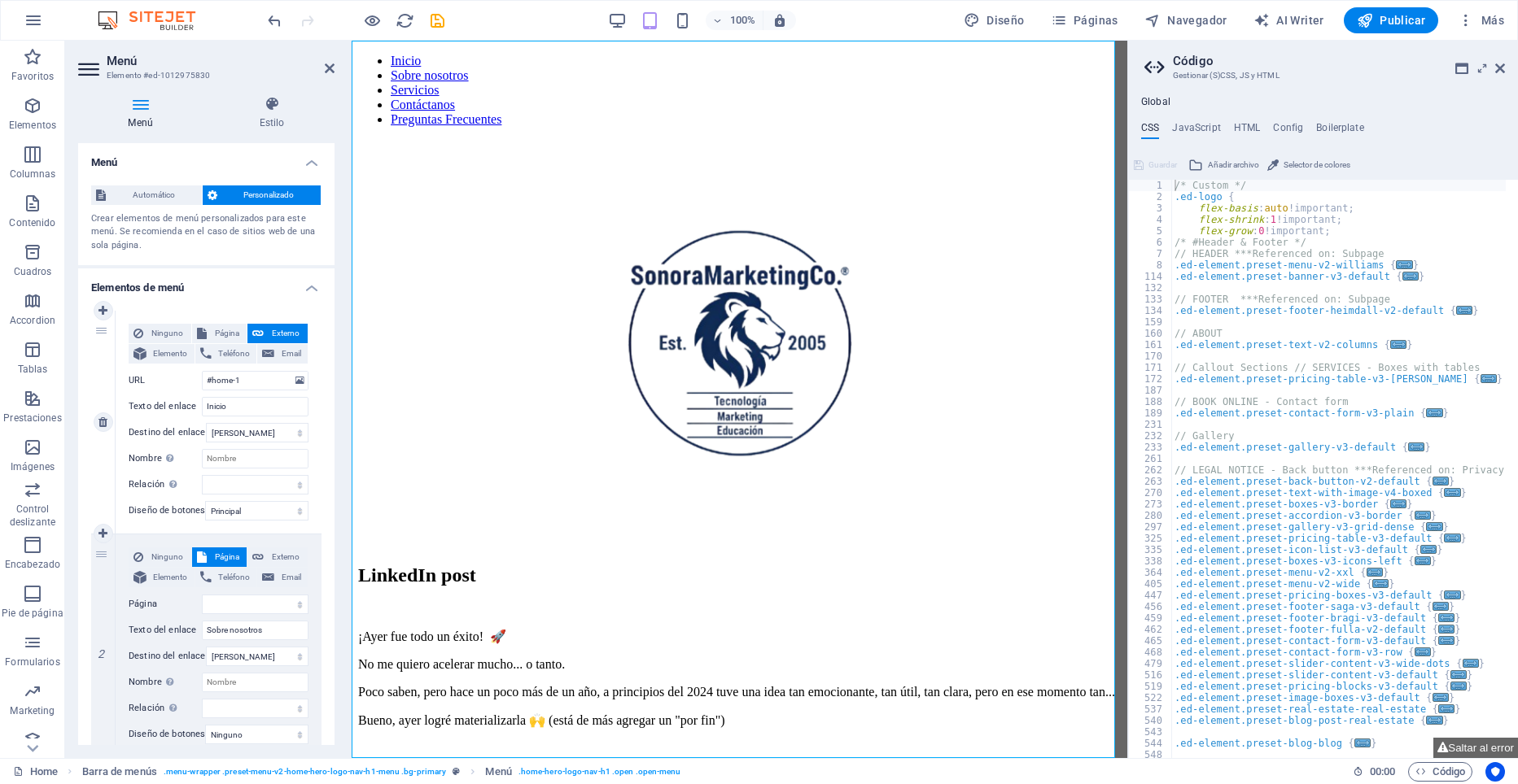
click at [317, 422] on div "Ninguno Página Externo Elemento Teléfono Email Página Home Subpage Legal Notice…" at bounding box center [218, 422] width 205 height 223
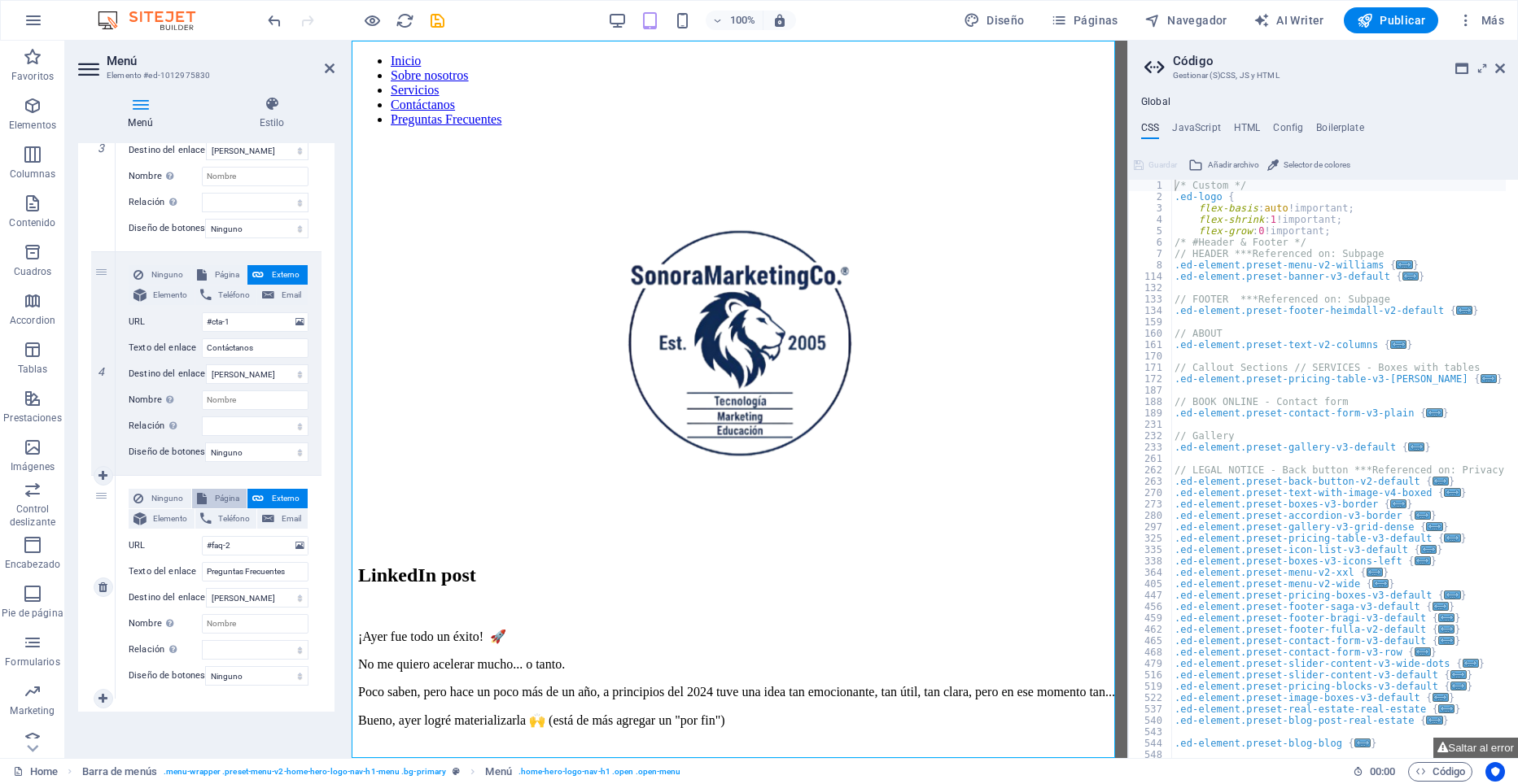
scroll to position [739, 0]
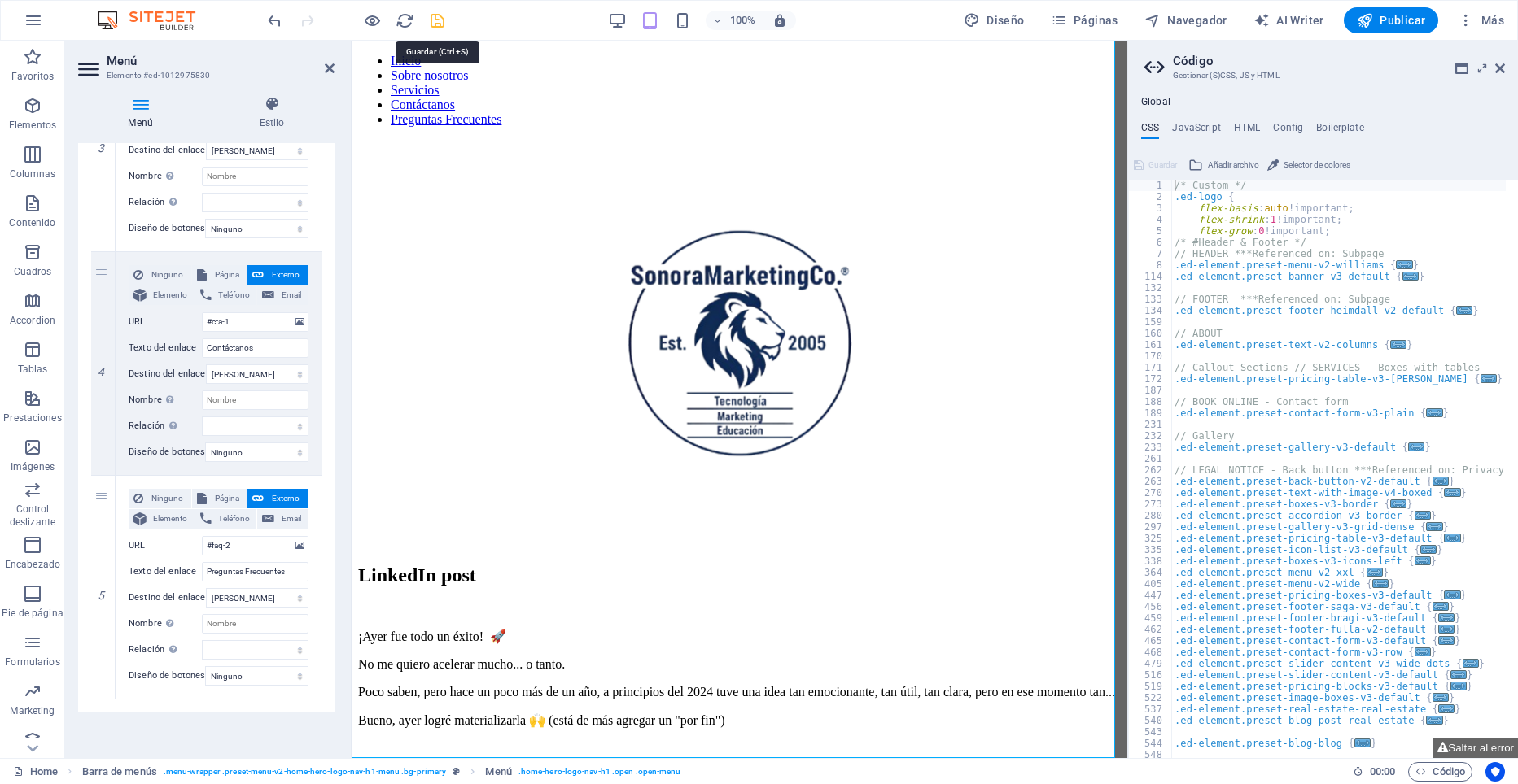
click at [437, 22] on icon "save" at bounding box center [437, 21] width 19 height 19
checkbox input "false"
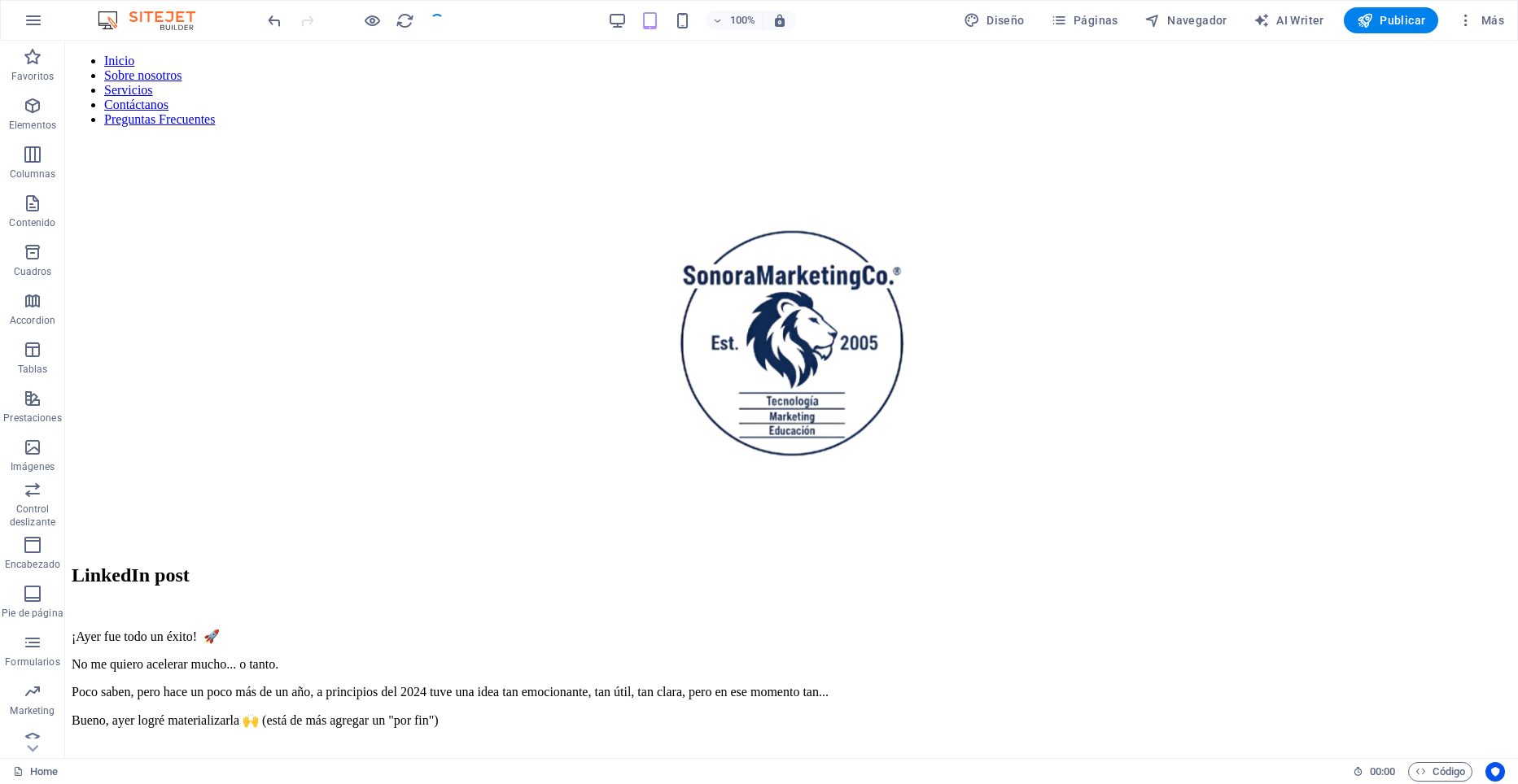
scroll to position [686, 0]
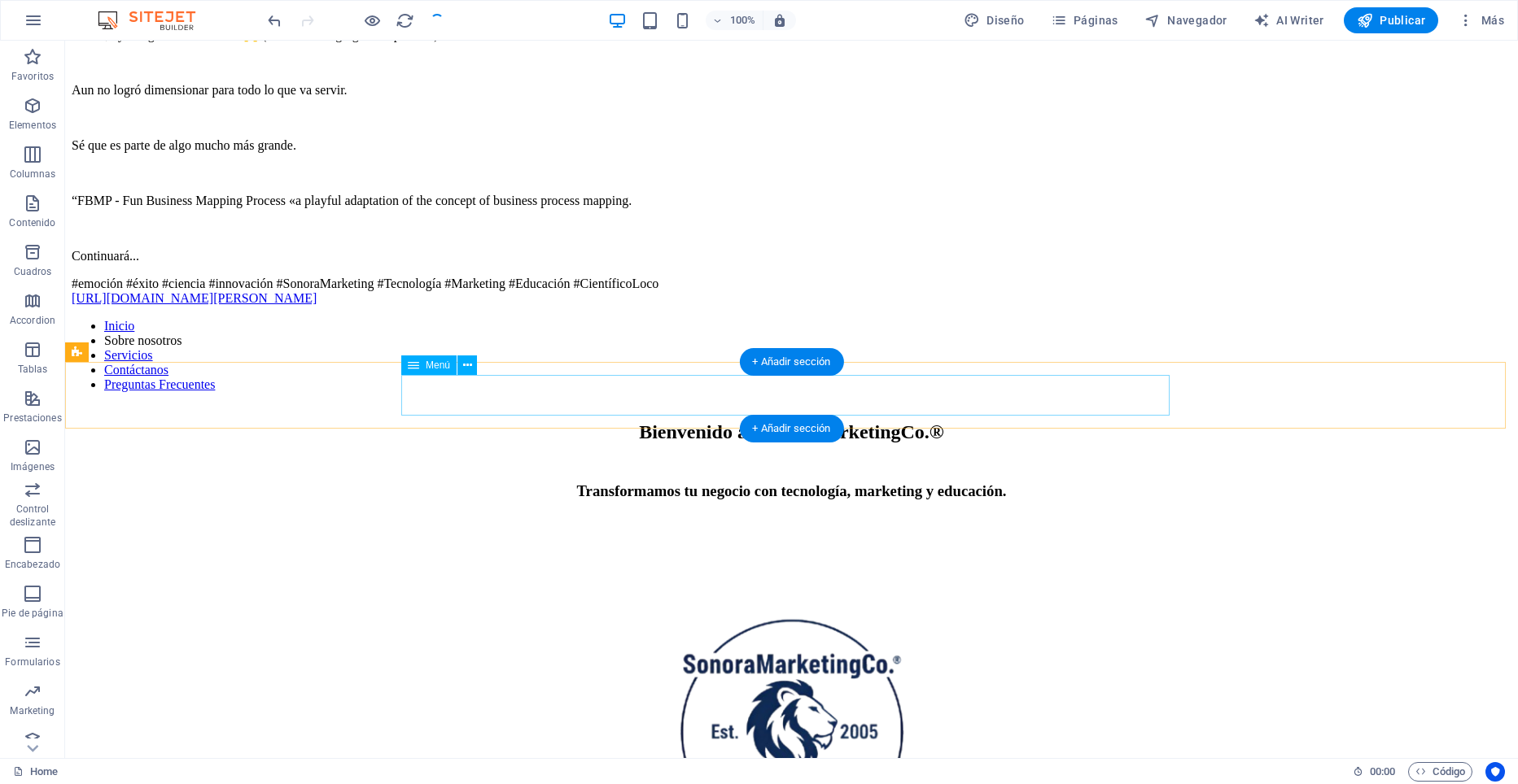
click at [879, 392] on nav "Inicio Sobre nosotros Servicios Contáctanos Preguntas Frecuentes" at bounding box center [792, 355] width 1440 height 73
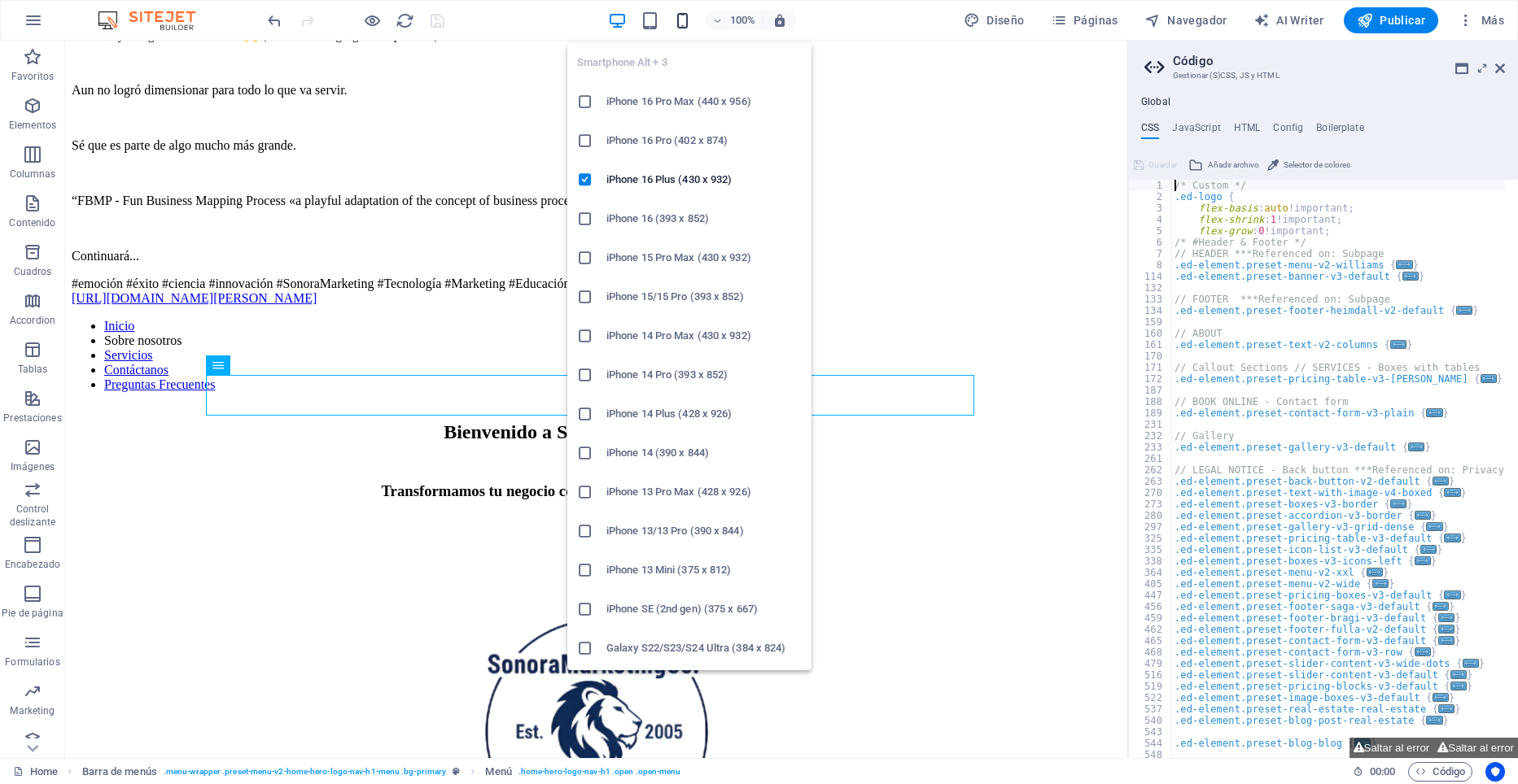
click at [690, 22] on icon "button" at bounding box center [682, 21] width 19 height 19
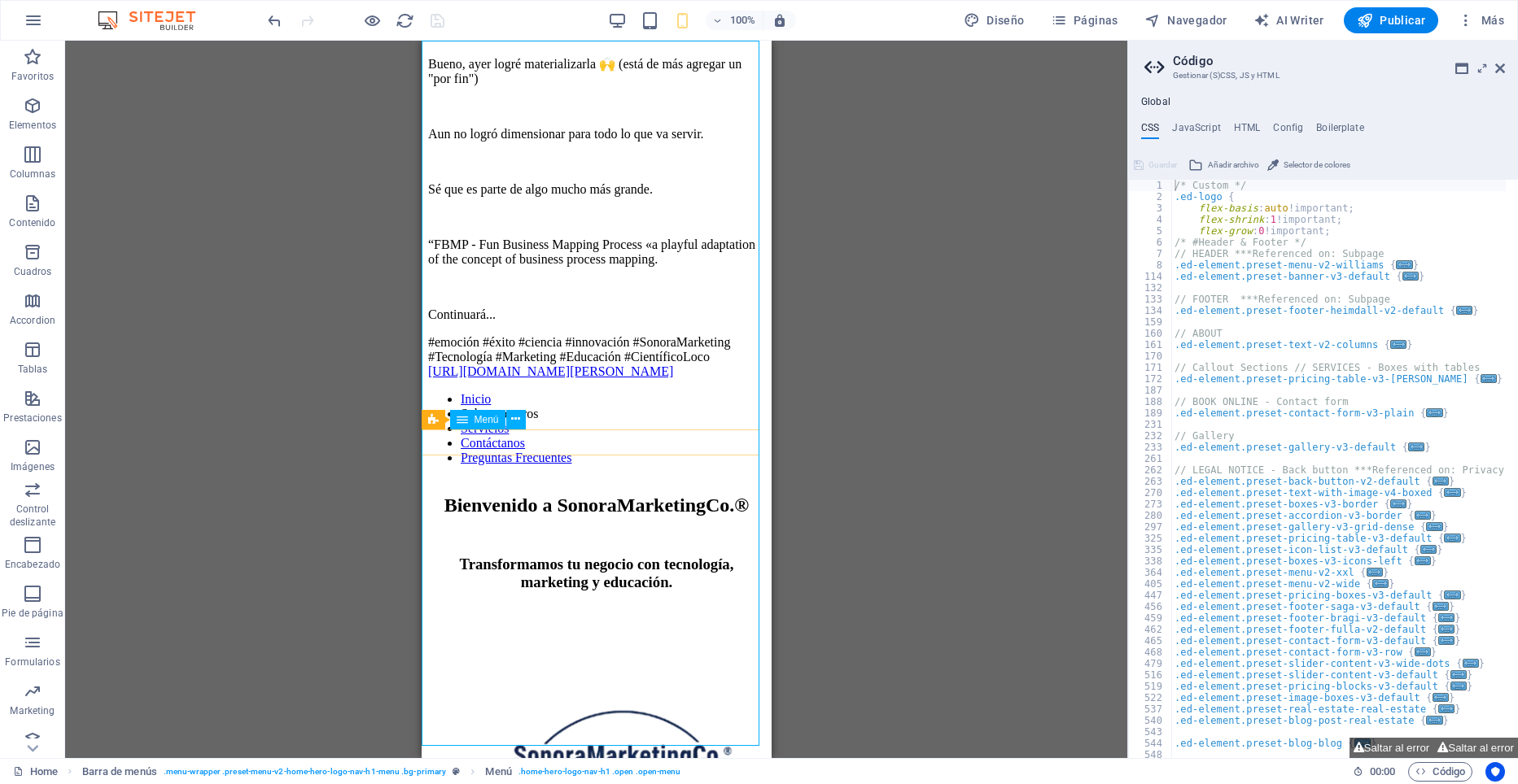
click at [615, 465] on nav "Inicio Sobre nosotros Servicios Contáctanos Preguntas Frecuentes" at bounding box center [595, 429] width 337 height 73
click at [617, 465] on nav "Inicio Sobre nosotros Servicios Contáctanos Preguntas Frecuentes" at bounding box center [595, 429] width 337 height 73
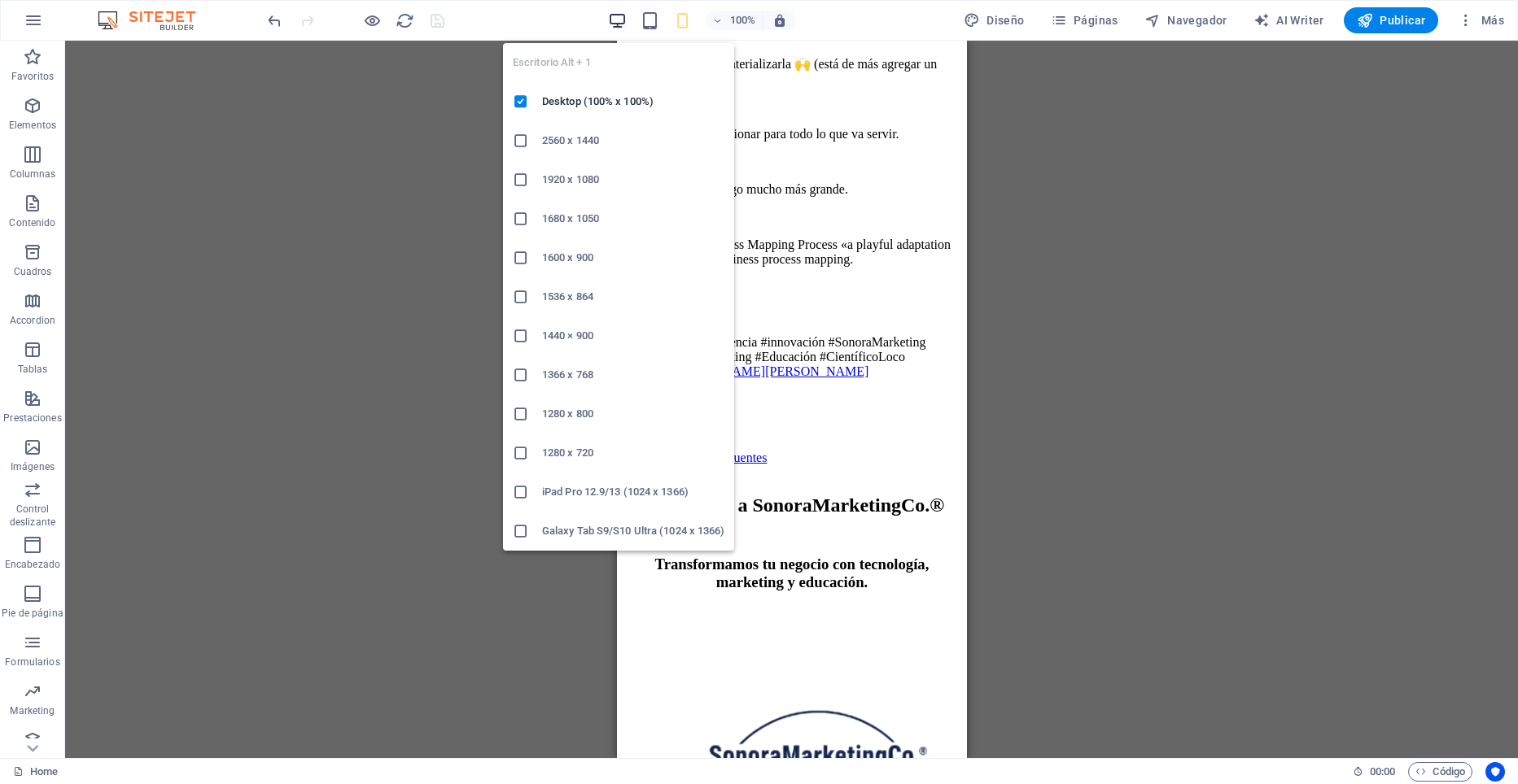
click at [625, 21] on icon "button" at bounding box center [617, 21] width 19 height 19
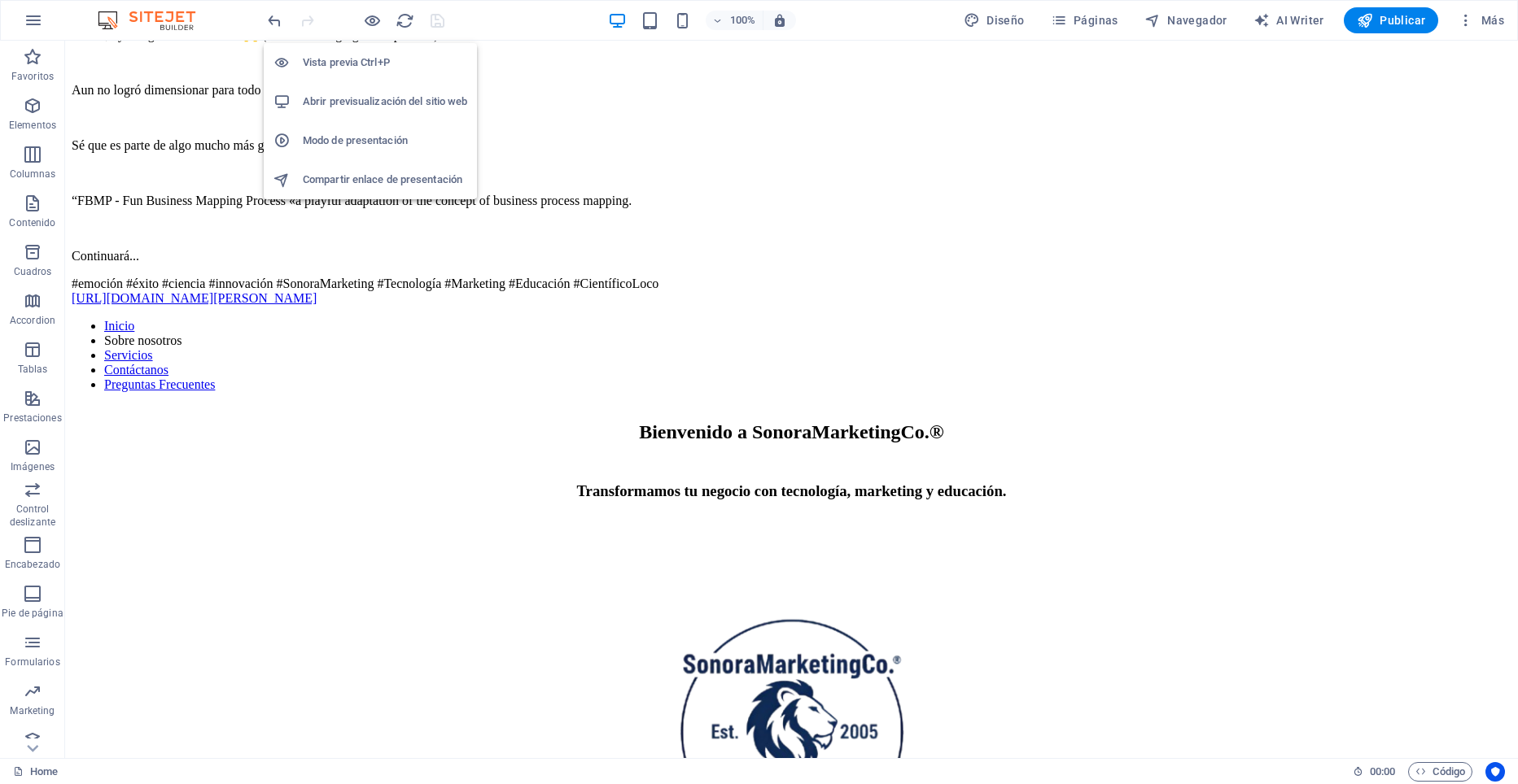
click at [365, 66] on h6 "Vista previa Ctrl+P" at bounding box center [385, 63] width 164 height 20
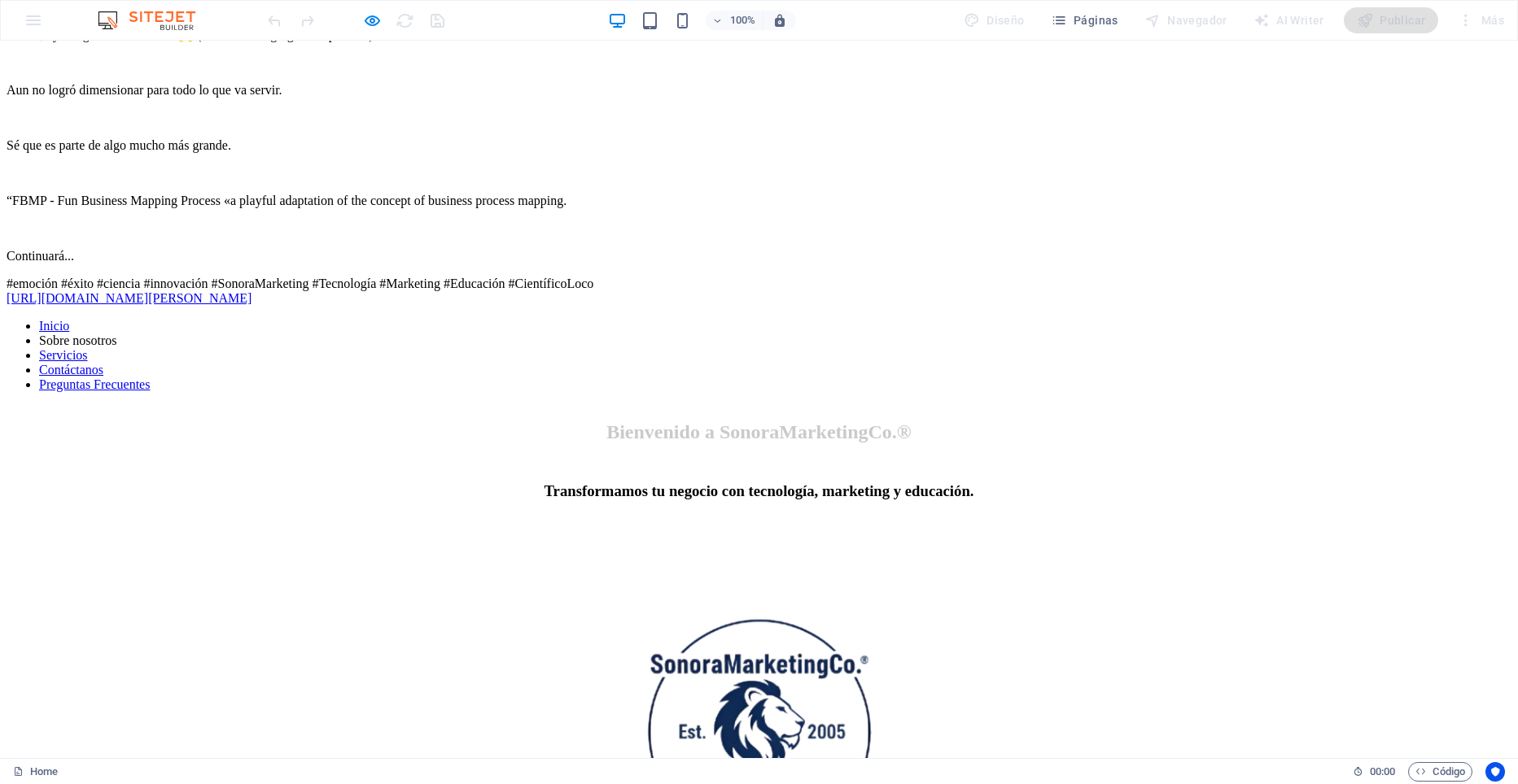
click at [104, 377] on link "Contáctanos" at bounding box center [71, 369] width 64 height 13
click at [88, 362] on link "Servicios" at bounding box center [63, 354] width 49 height 13
click at [117, 347] on link "Sobre nosotros" at bounding box center [78, 340] width 78 height 13
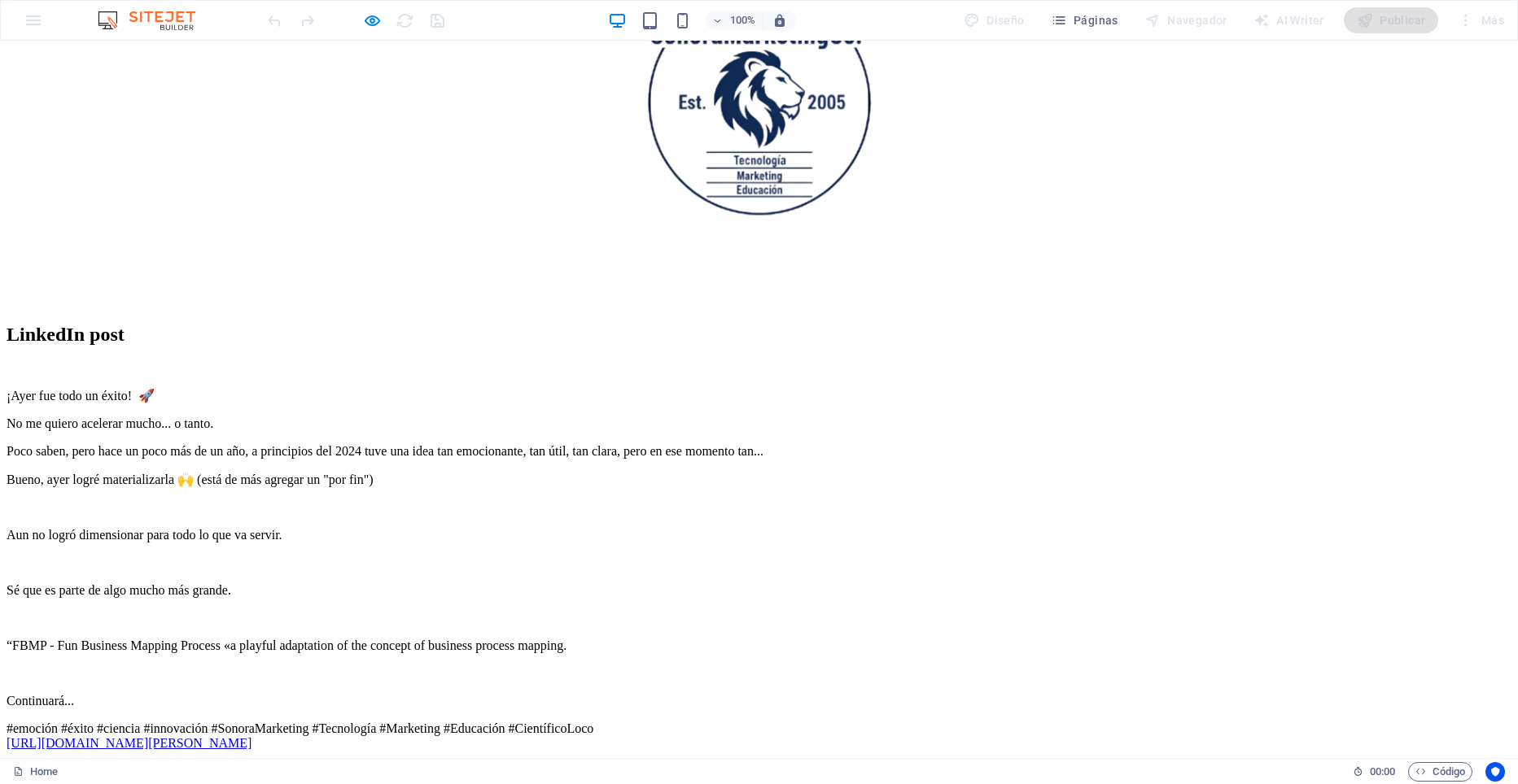
scroll to position [0, 0]
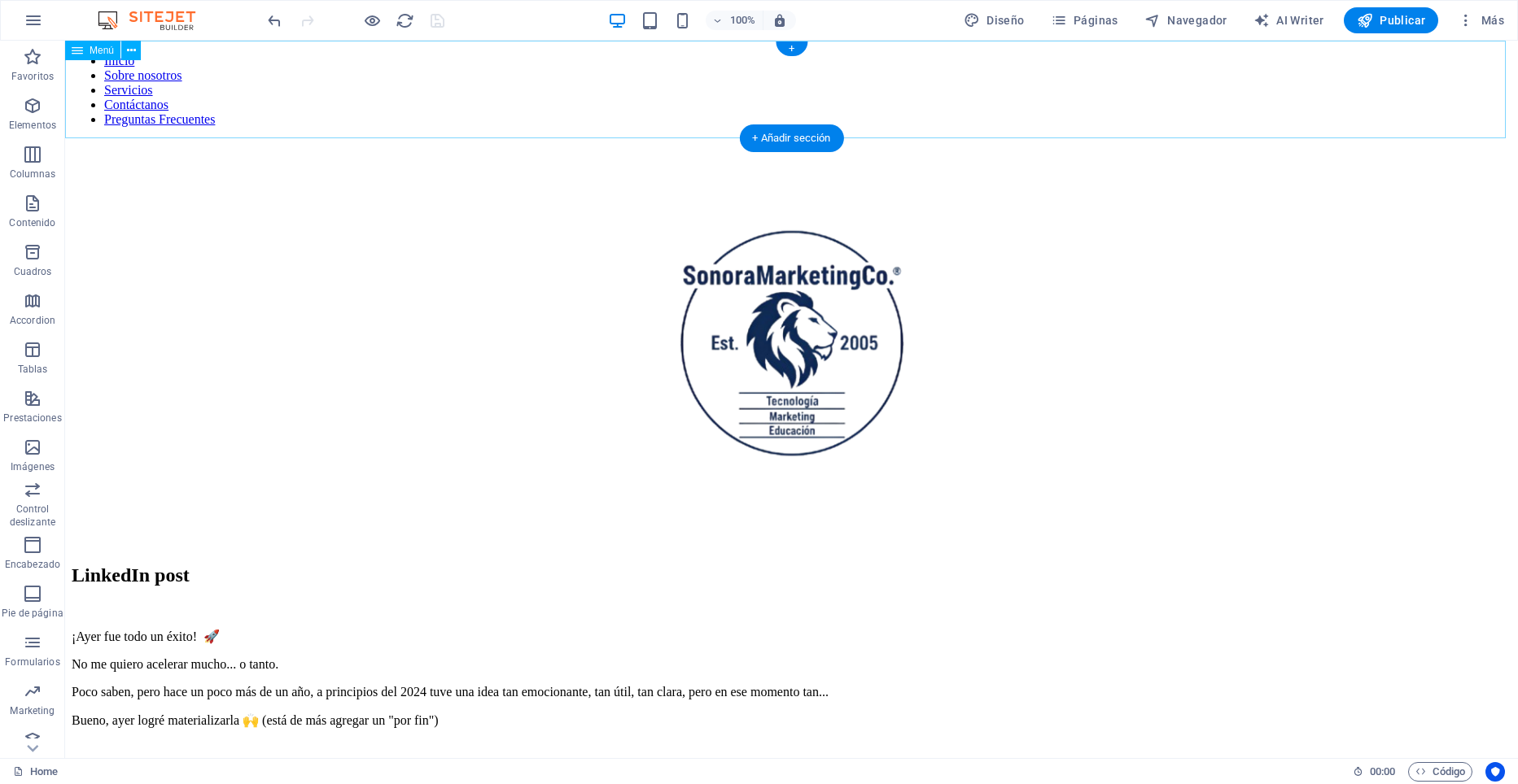
click at [314, 73] on nav "Inicio Sobre nosotros Servicios Contáctanos Preguntas Frecuentes" at bounding box center [792, 90] width 1440 height 73
select select
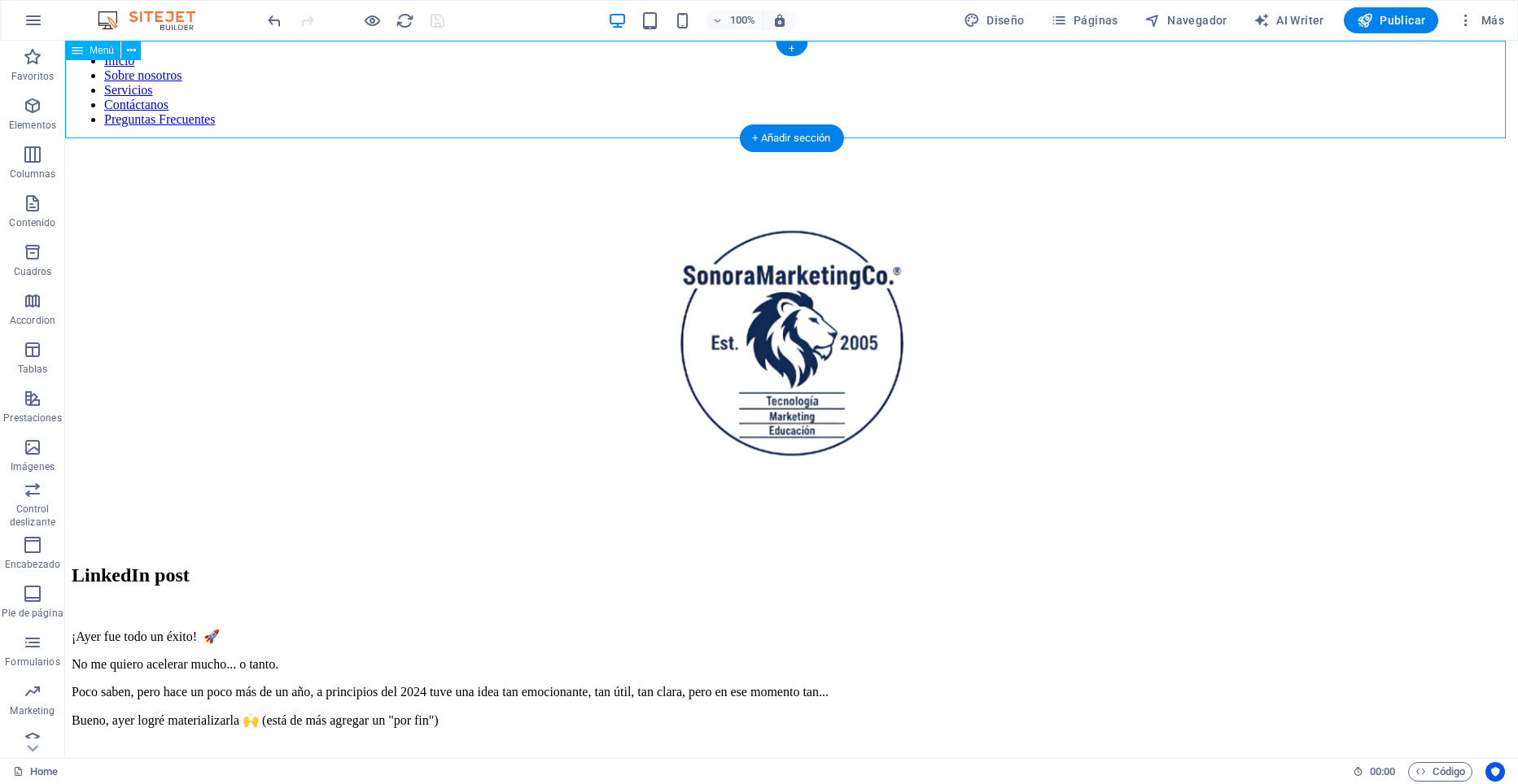
select select
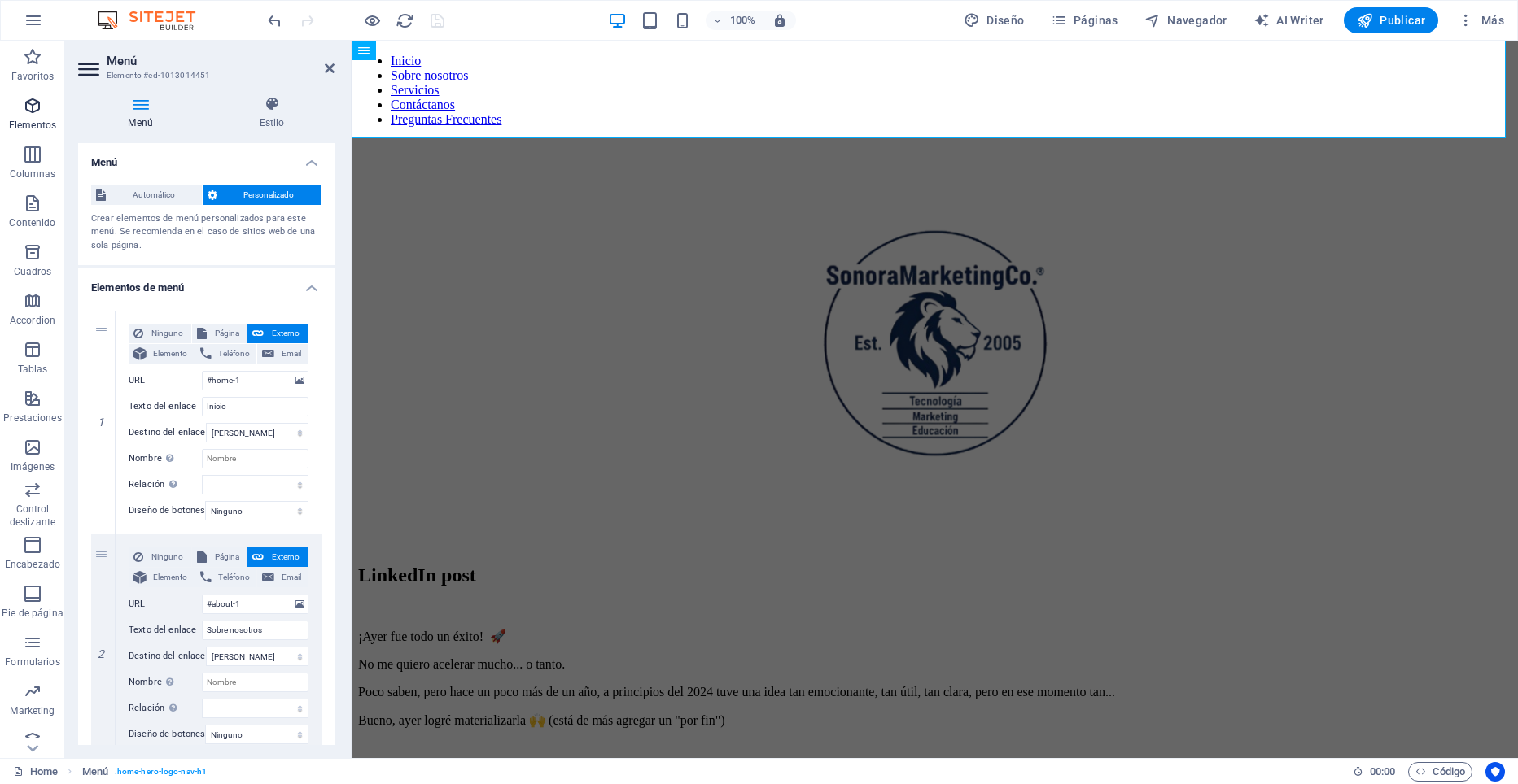
click at [37, 105] on icon "button" at bounding box center [33, 105] width 20 height 20
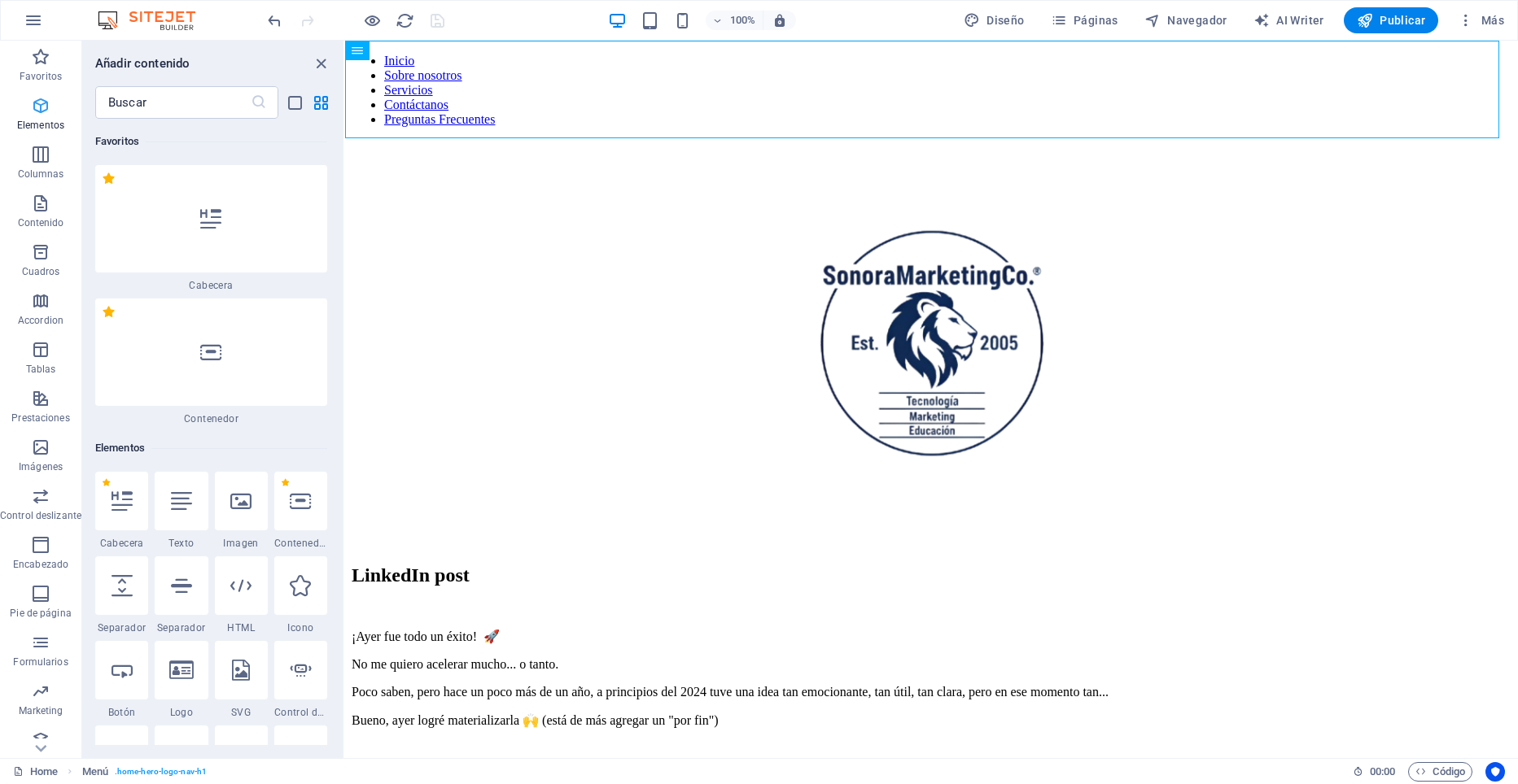
click at [37, 105] on icon "button" at bounding box center [41, 105] width 20 height 20
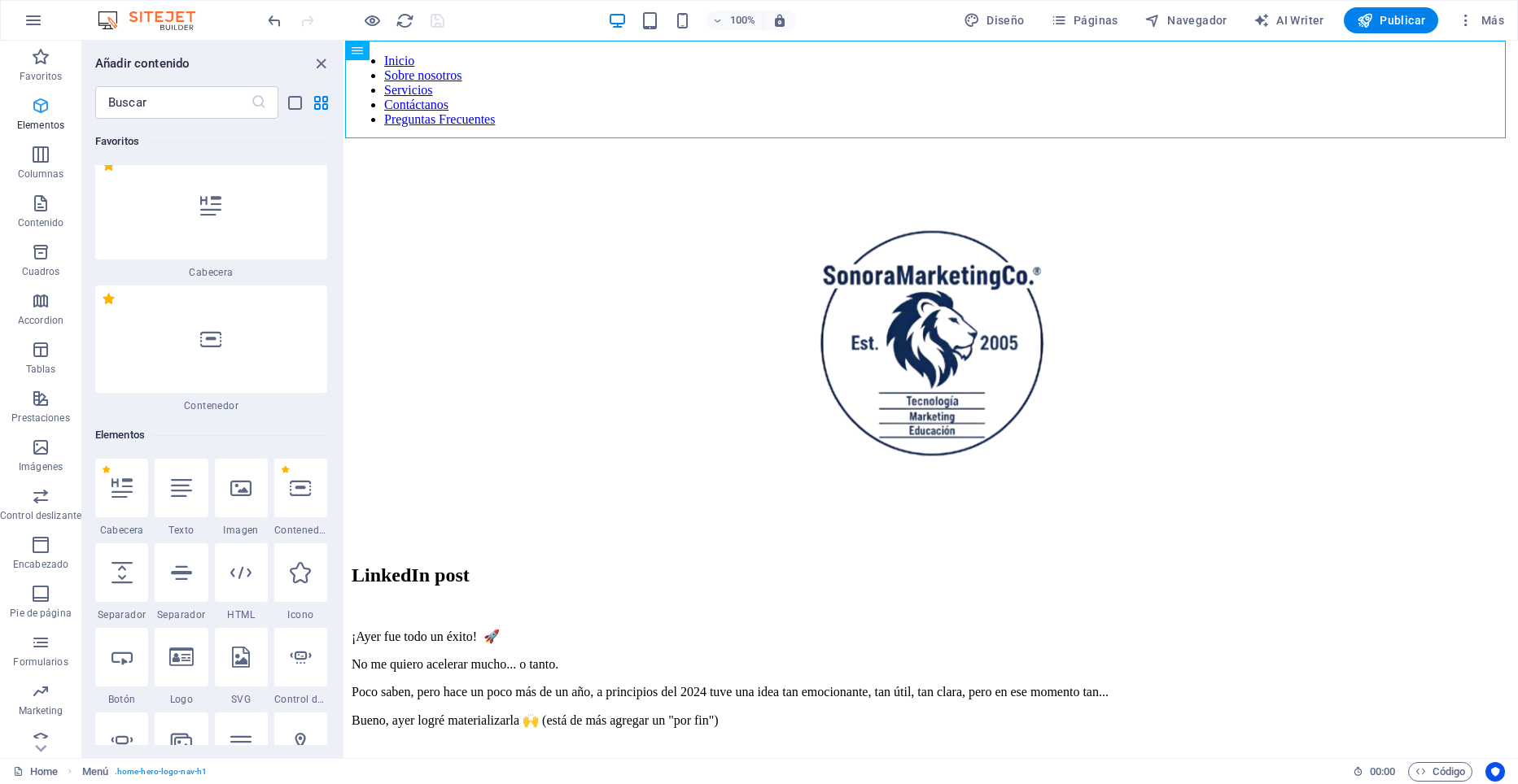
click at [37, 105] on icon "button" at bounding box center [41, 105] width 20 height 20
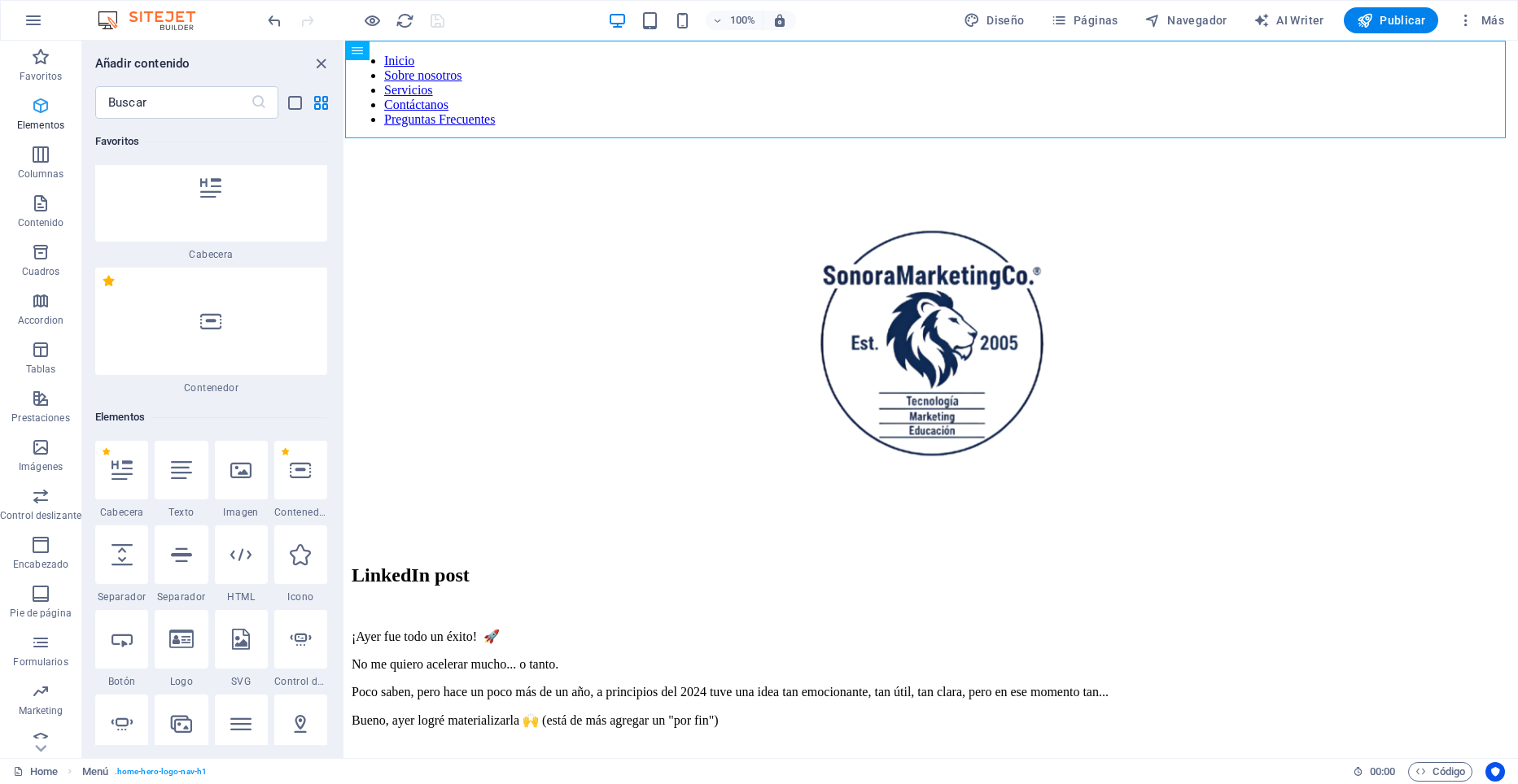
click at [37, 105] on icon "button" at bounding box center [41, 105] width 20 height 20
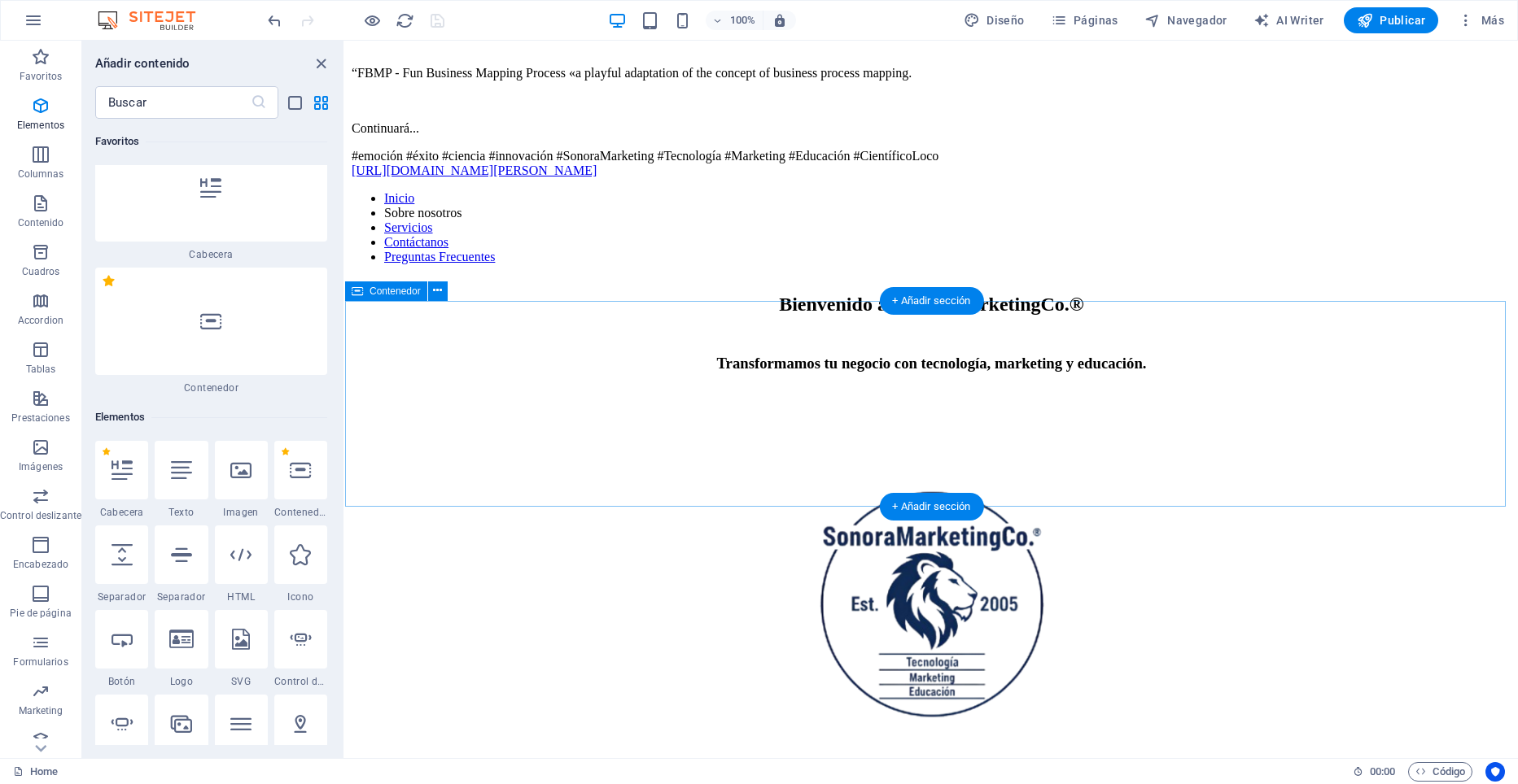
scroll to position [570, 0]
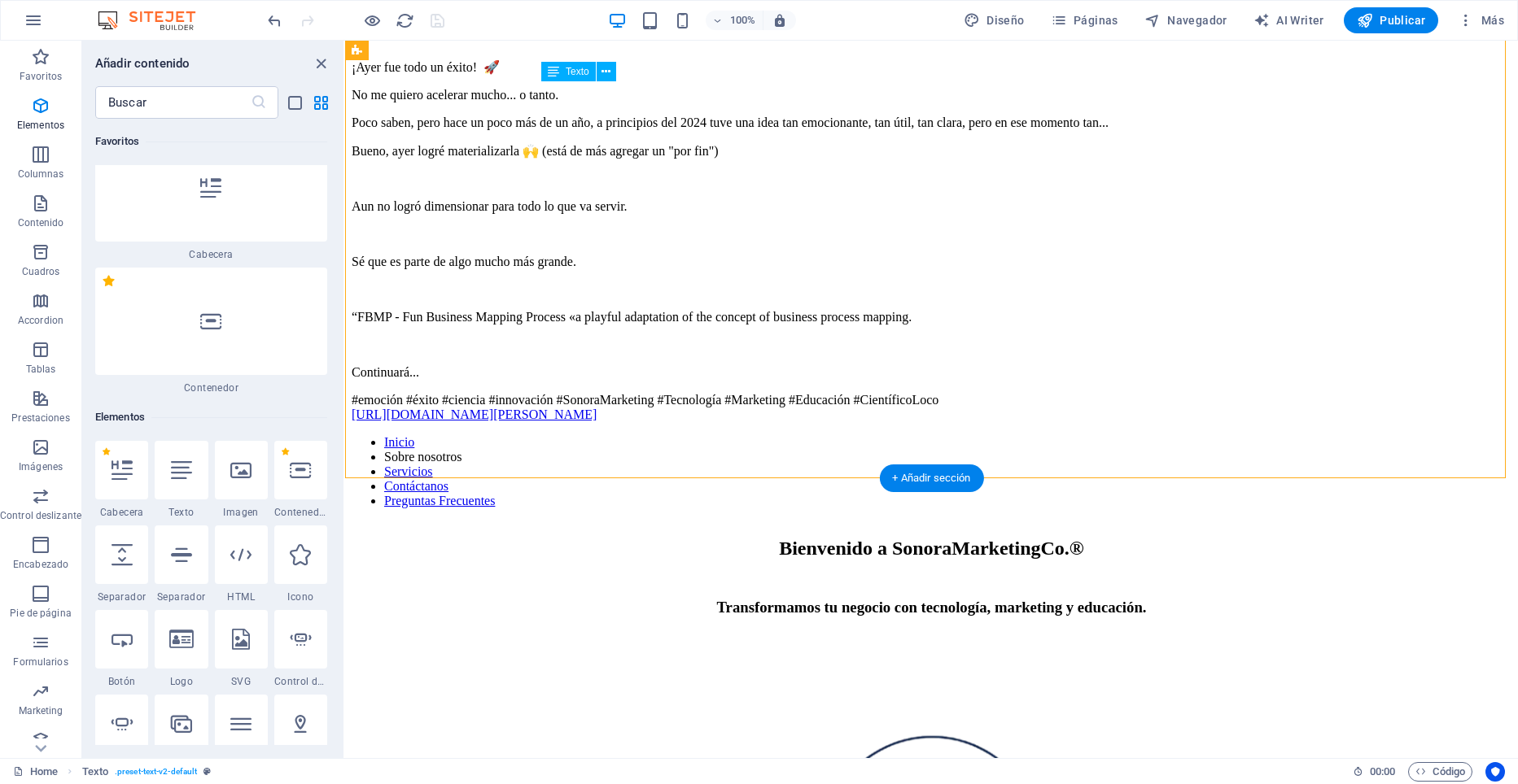
drag, startPoint x: 628, startPoint y: 397, endPoint x: 558, endPoint y: 384, distance: 71.2
click at [558, 384] on div "¡Ayer fue todo un éxito! 🚀 No me quiero acelerar mucho... o tanto. Poco saben, …" at bounding box center [932, 241] width 1160 height 363
click at [563, 383] on div "¡Ayer fue todo un éxito! 🚀 No me quiero acelerar mucho... o tanto. Poco saben, …" at bounding box center [932, 241] width 1160 height 363
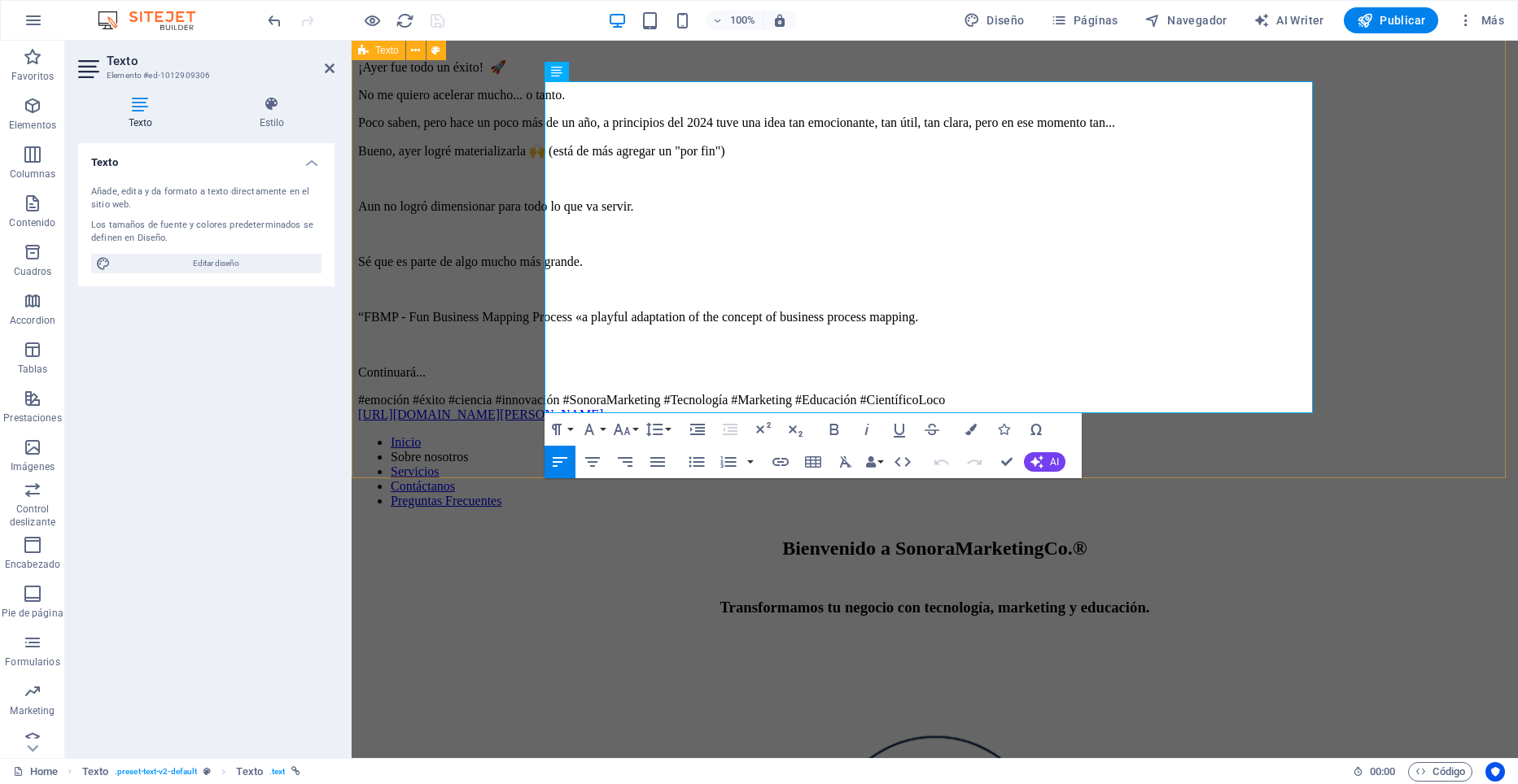
drag, startPoint x: 639, startPoint y: 407, endPoint x: 531, endPoint y: 368, distance: 114.8
click at [531, 368] on div "LinkedIn post ¡Ayer fue todo un éxito! 🚀 No me quiero acelerar mucho... o tanto…" at bounding box center [935, 209] width 1153 height 427
drag, startPoint x: 323, startPoint y: 333, endPoint x: 1066, endPoint y: 440, distance: 750.7
click at [1066, 440] on div "Paragraph Format Normal Heading 1 Heading 2 Heading 3 Heading 4 Heading 5 Headi…" at bounding box center [812, 446] width 537 height 65
click at [1034, 432] on icon "button" at bounding box center [1036, 430] width 20 height 20
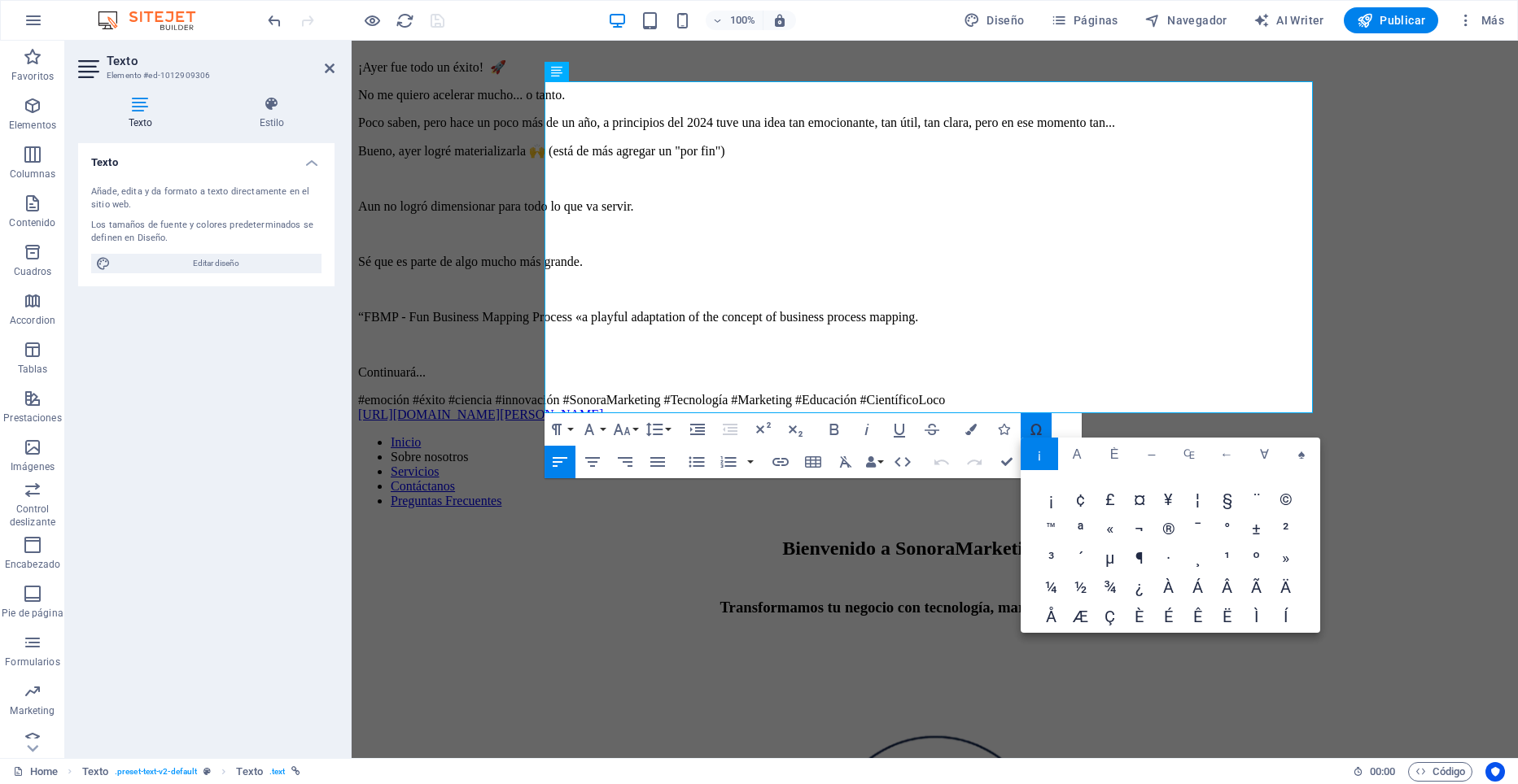
click at [1034, 432] on icon "button" at bounding box center [1036, 430] width 20 height 20
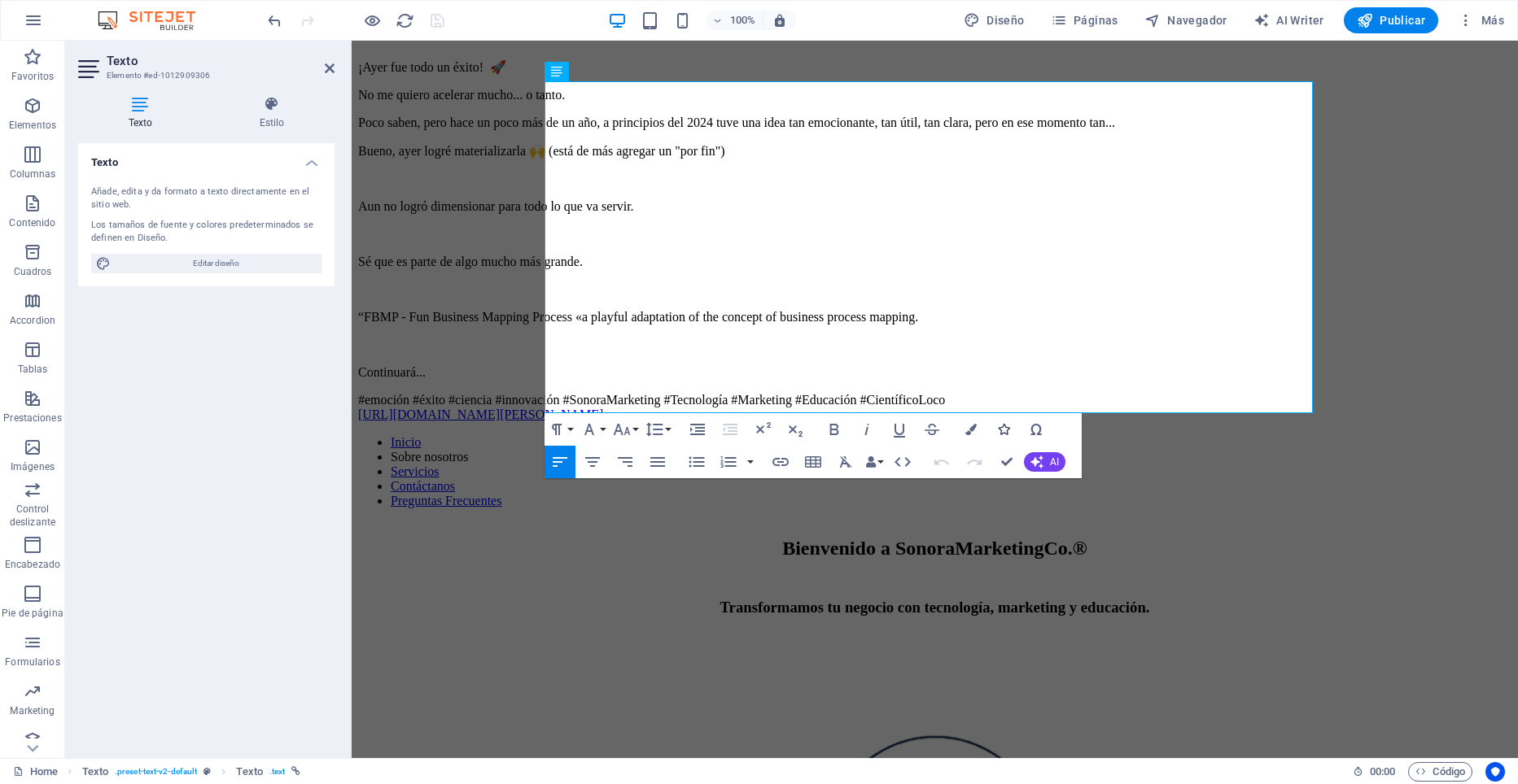
click at [1008, 428] on icon "button" at bounding box center [1003, 430] width 12 height 12
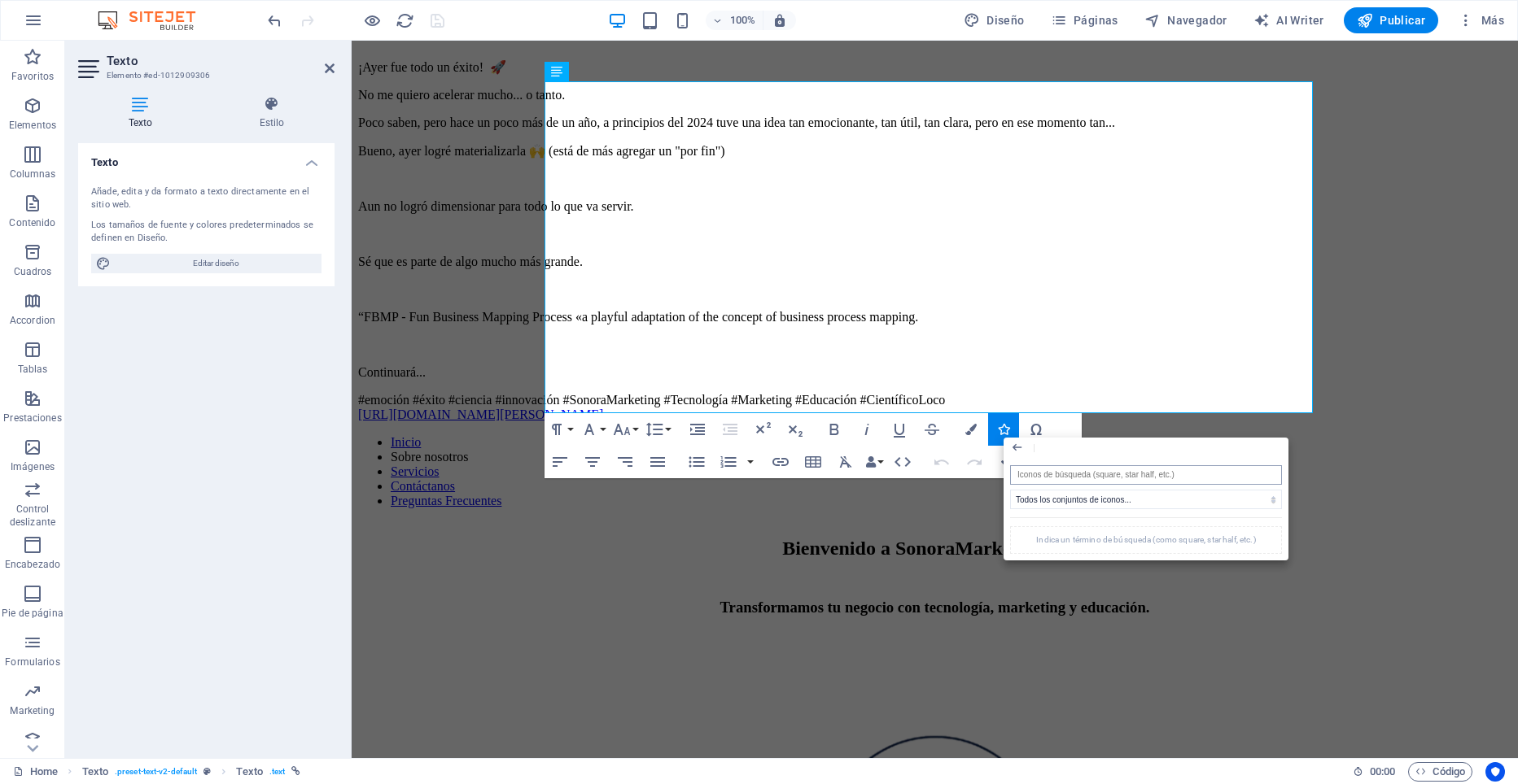
click at [1075, 476] on input "search" at bounding box center [1146, 475] width 272 height 20
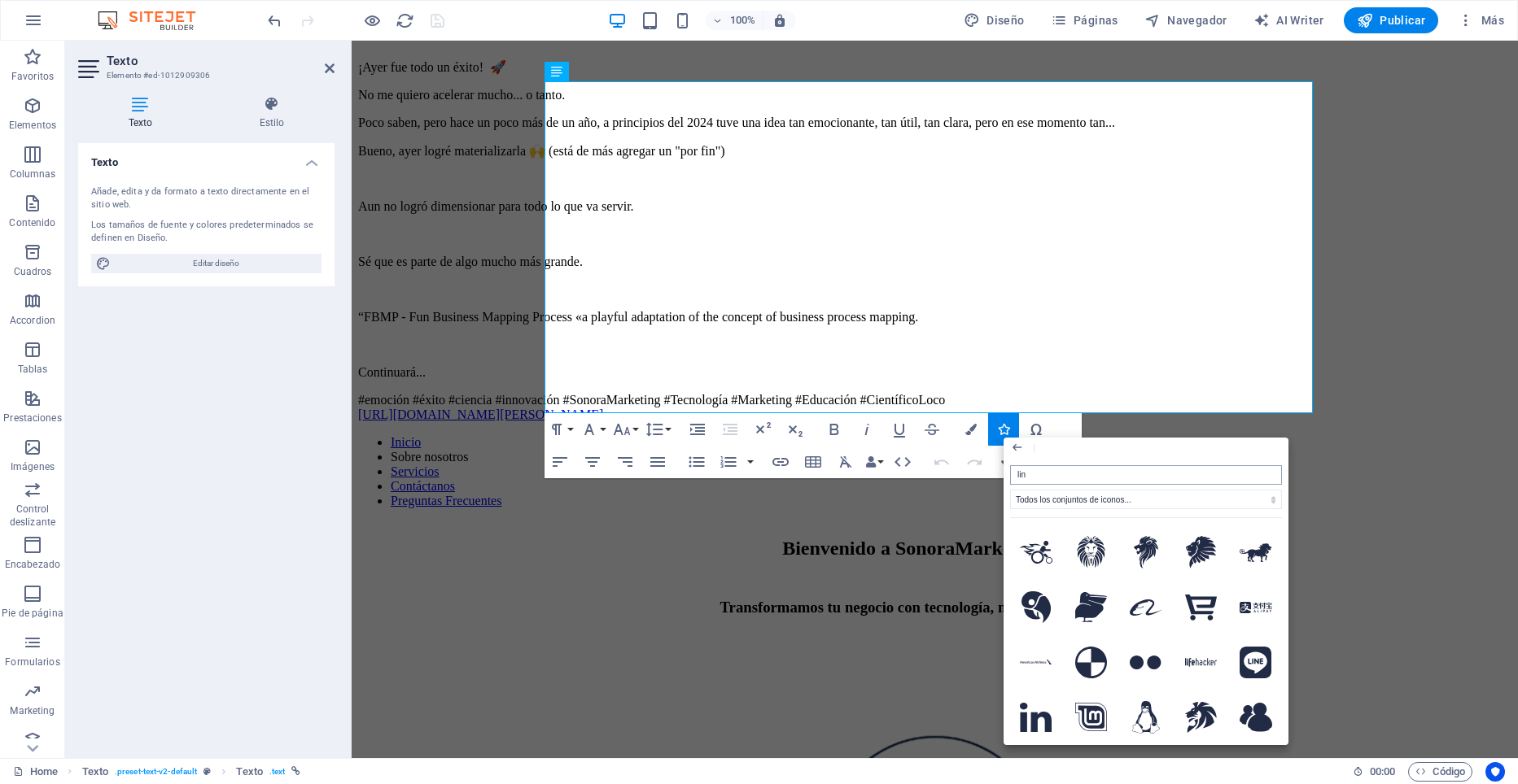
type input "link"
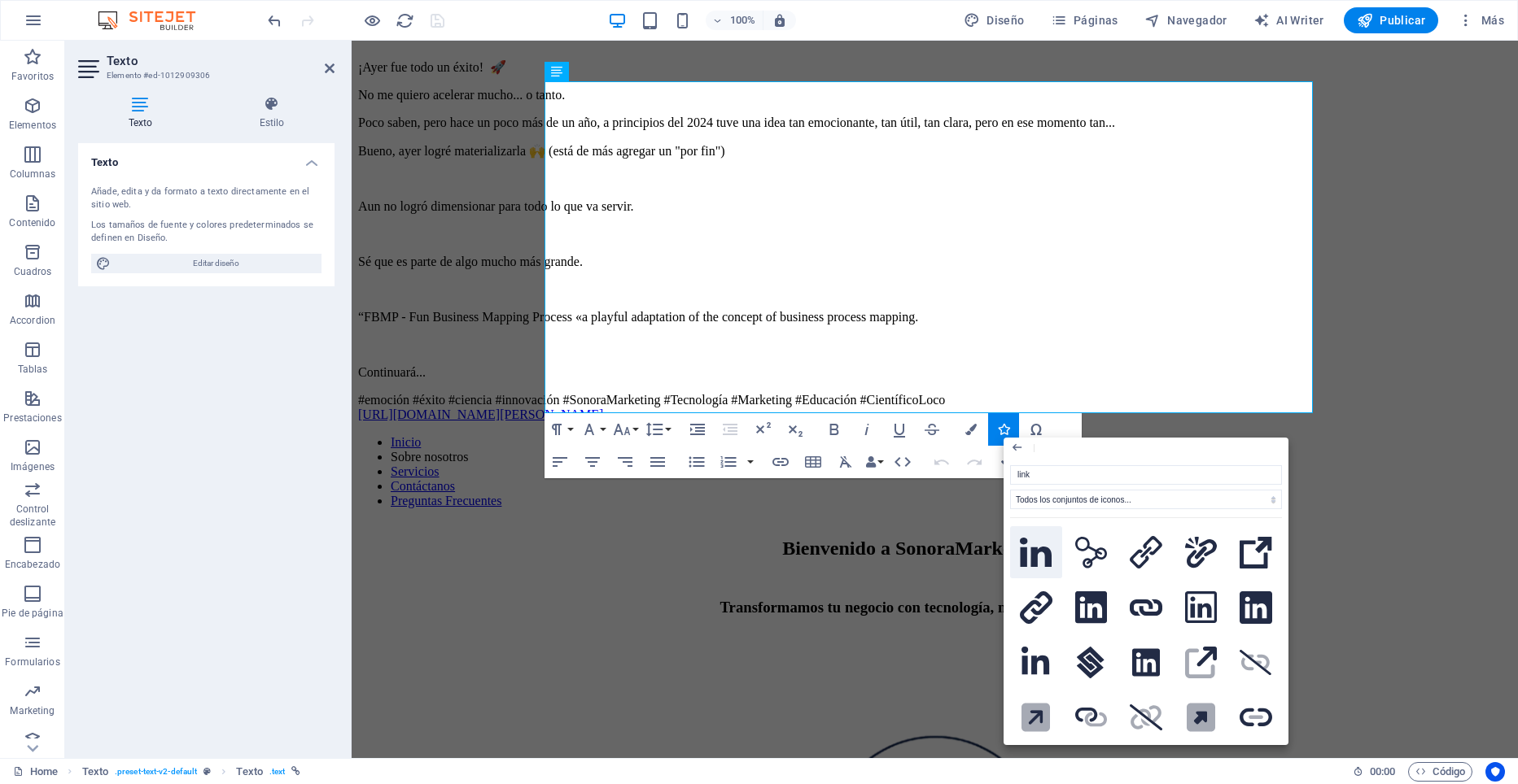
click at [1032, 551] on icon at bounding box center [1036, 553] width 32 height 30
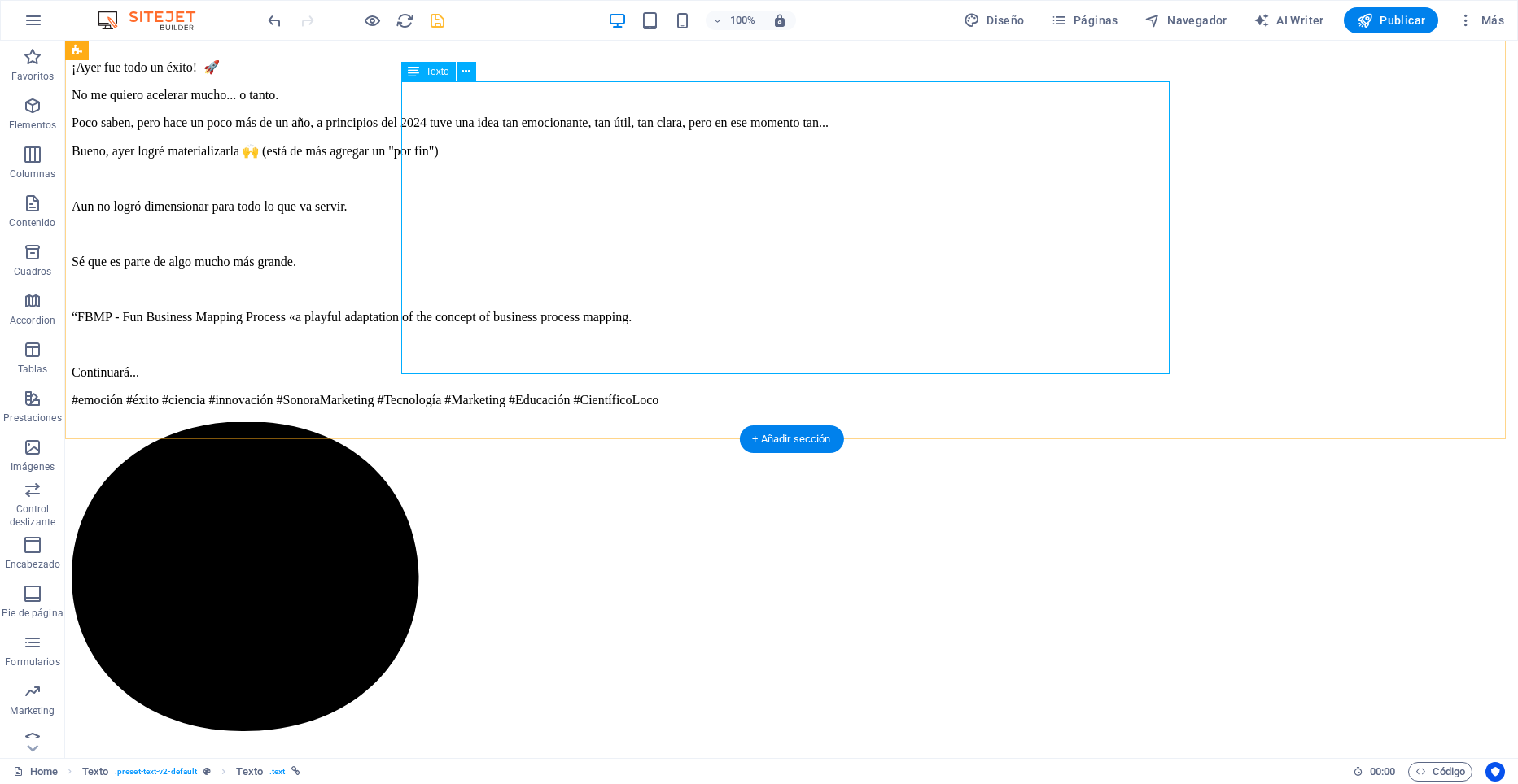
drag, startPoint x: 407, startPoint y: 363, endPoint x: 524, endPoint y: 319, distance: 125.0
drag, startPoint x: 408, startPoint y: 367, endPoint x: 185, endPoint y: 343, distance: 224.3
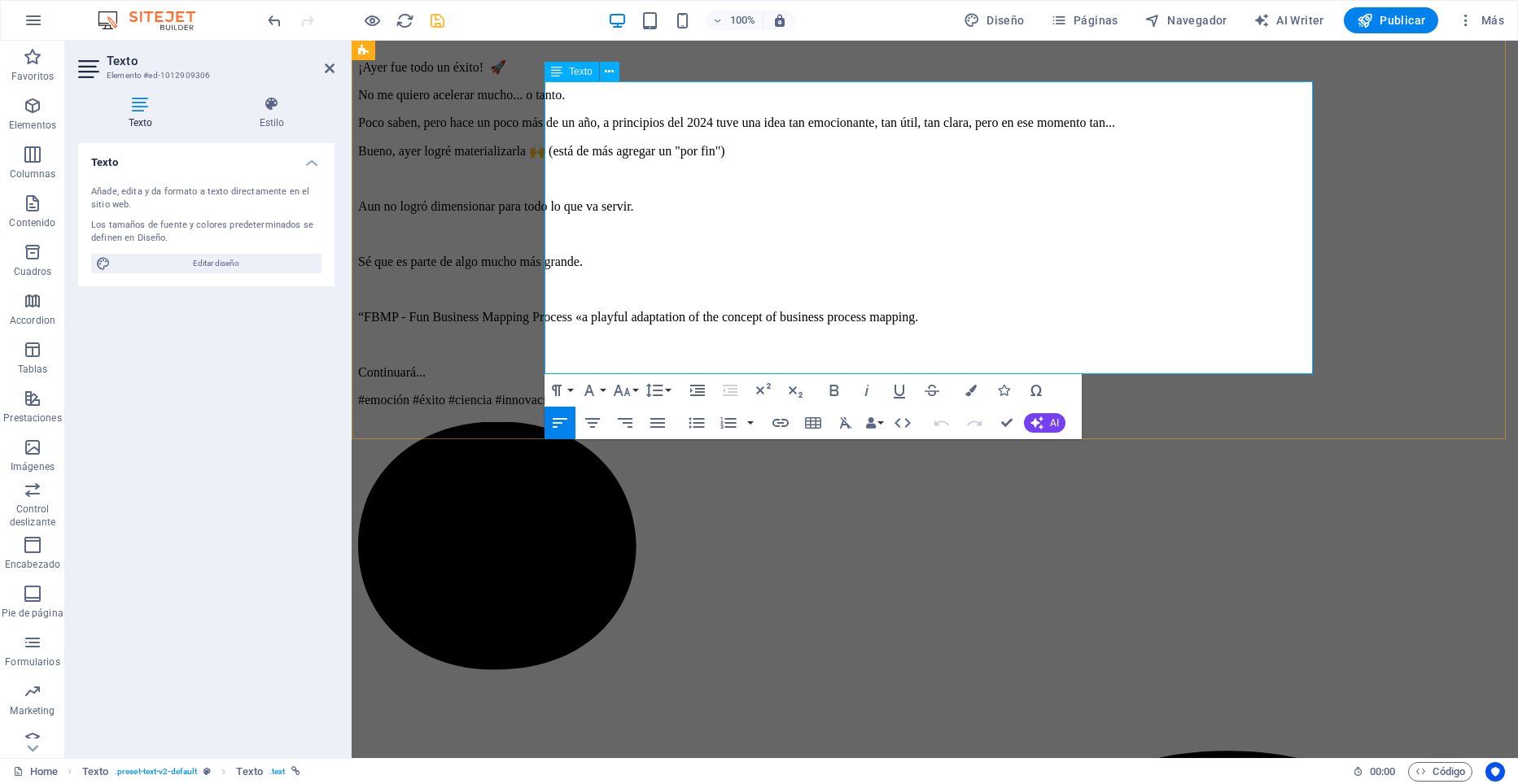
click at [266, 21] on icon "undo" at bounding box center [274, 21] width 19 height 19
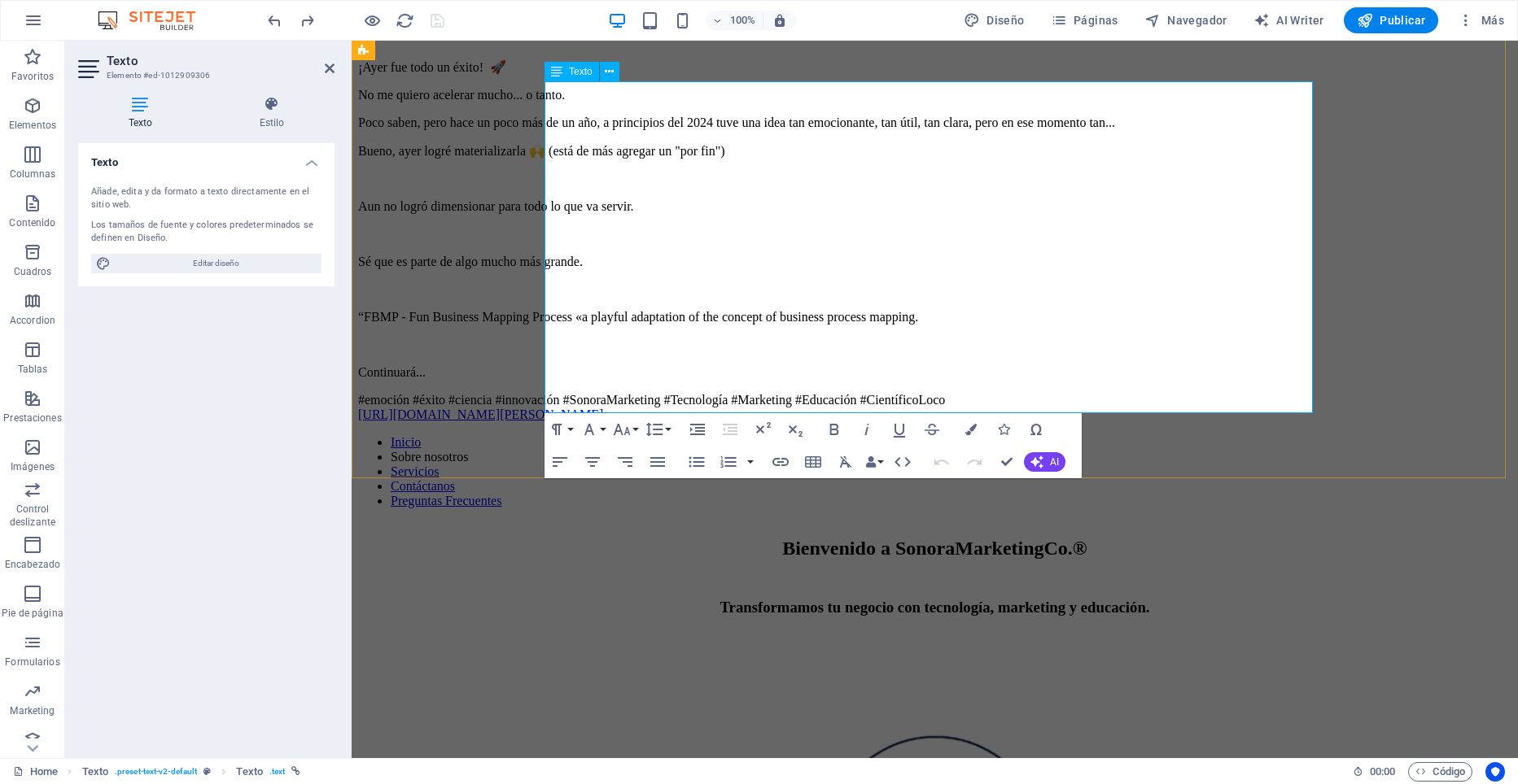
click at [690, 318] on div "¡Ayer fue todo un éxito! 🚀 No me quiero acelerar mucho... o tanto. Poco saben, …" at bounding box center [935, 241] width 1153 height 363
click at [647, 324] on div "¡Ayer fue todo un éxito! 🚀 No me quiero acelerar mucho... o tanto. Poco saben, …" at bounding box center [935, 241] width 1153 height 363
click at [620, 325] on div "¡Ayer fue todo un éxito! 🚀 No me quiero acelerar mucho... o tanto. Poco saben, …" at bounding box center [935, 241] width 1153 height 363
click at [620, 326] on div "¡Ayer fue todo un éxito! 🚀 No me quiero acelerar mucho... o tanto. Poco saben, …" at bounding box center [935, 241] width 1153 height 363
click at [620, 327] on div "¡Ayer fue todo un éxito! 🚀 No me quiero acelerar mucho... o tanto. Poco saben, …" at bounding box center [935, 241] width 1153 height 363
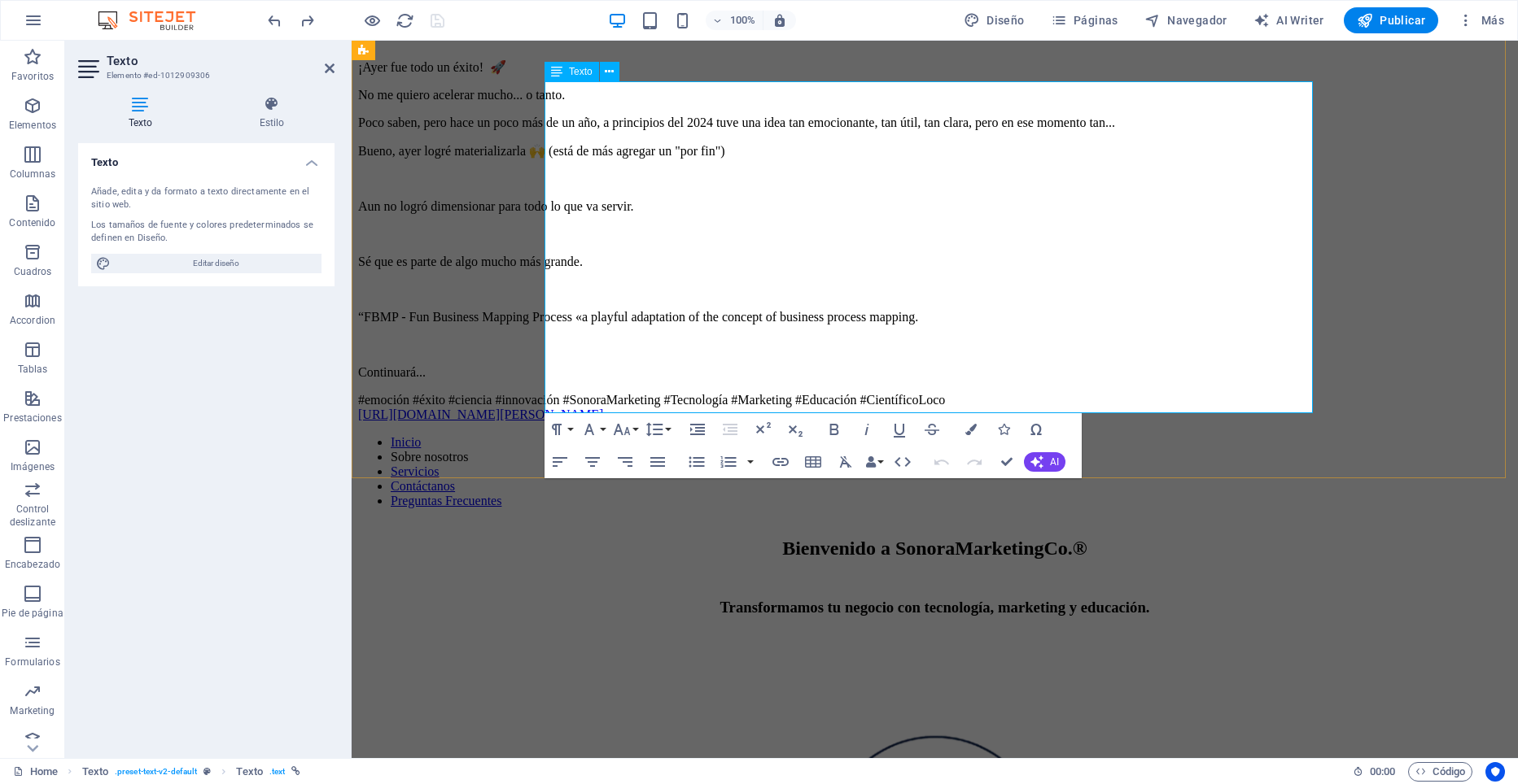
click at [642, 326] on div "¡Ayer fue todo un éxito! 🚀 No me quiero acelerar mucho... o tanto. Poco saben, …" at bounding box center [935, 241] width 1153 height 363
click at [658, 403] on div "¡Ayer fue todo un éxito! 🚀 No me quiero acelerar mucho... o tanto. Poco saben, …" at bounding box center [935, 241] width 1153 height 363
click at [658, 402] on div "¡Ayer fue todo un éxito! 🚀 No me quiero acelerar mucho... o tanto. Poco saben, …" at bounding box center [935, 241] width 1153 height 363
click at [677, 359] on div "¡Ayer fue todo un éxito! 🚀 No me quiero acelerar mucho... o tanto. Poco saben, …" at bounding box center [935, 241] width 1153 height 363
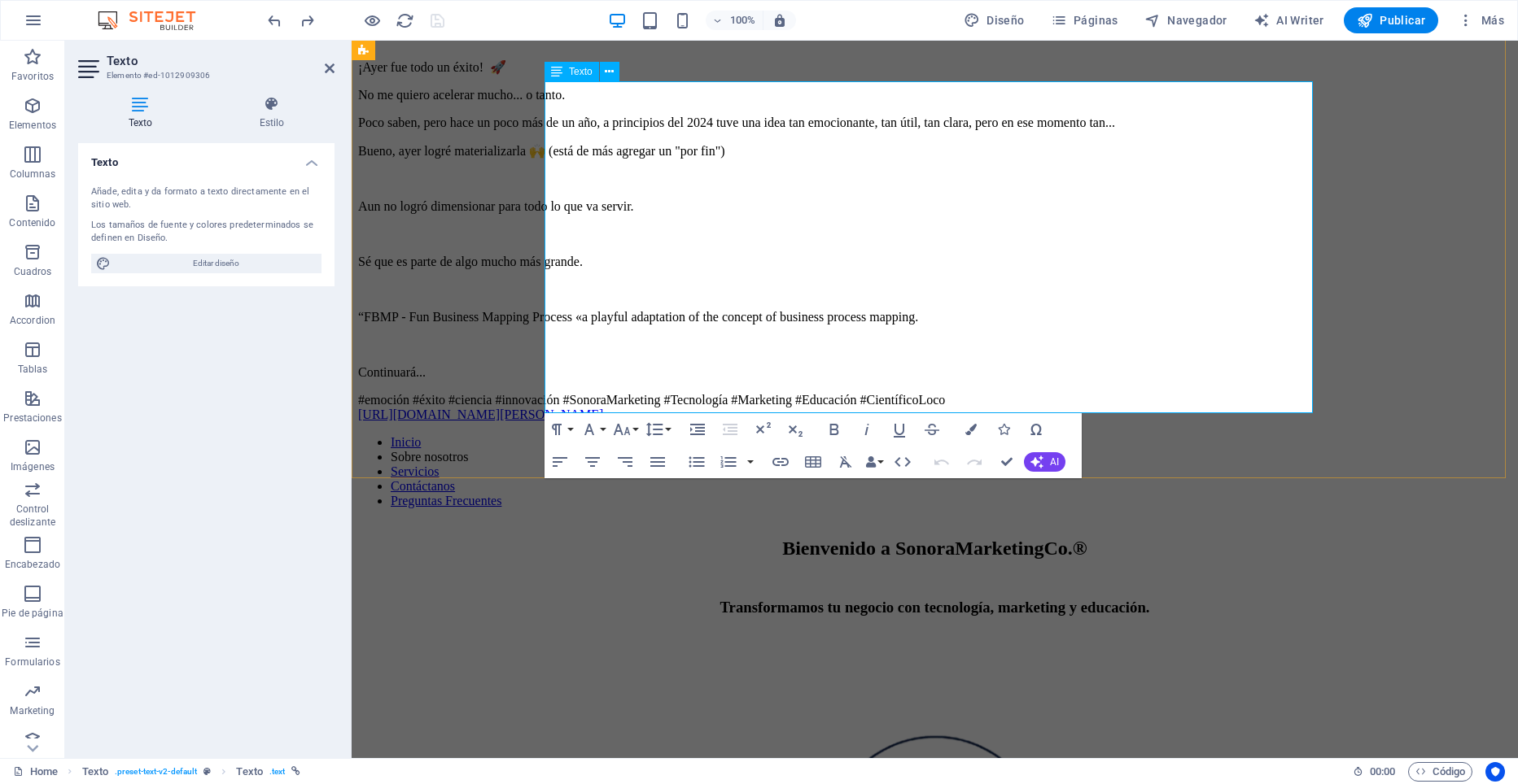
click at [677, 358] on div "¡Ayer fue todo un éxito! 🚀 No me quiero acelerar mucho... o tanto. Poco saben, …" at bounding box center [935, 241] width 1153 height 363
click at [682, 319] on div "¡Ayer fue todo un éxito! 🚀 No me quiero acelerar mucho... o tanto. Poco saben, …" at bounding box center [935, 241] width 1153 height 363
click at [682, 316] on div "¡Ayer fue todo un éxito! 🚀 No me quiero acelerar mucho... o tanto. Poco saben, …" at bounding box center [935, 241] width 1153 height 363
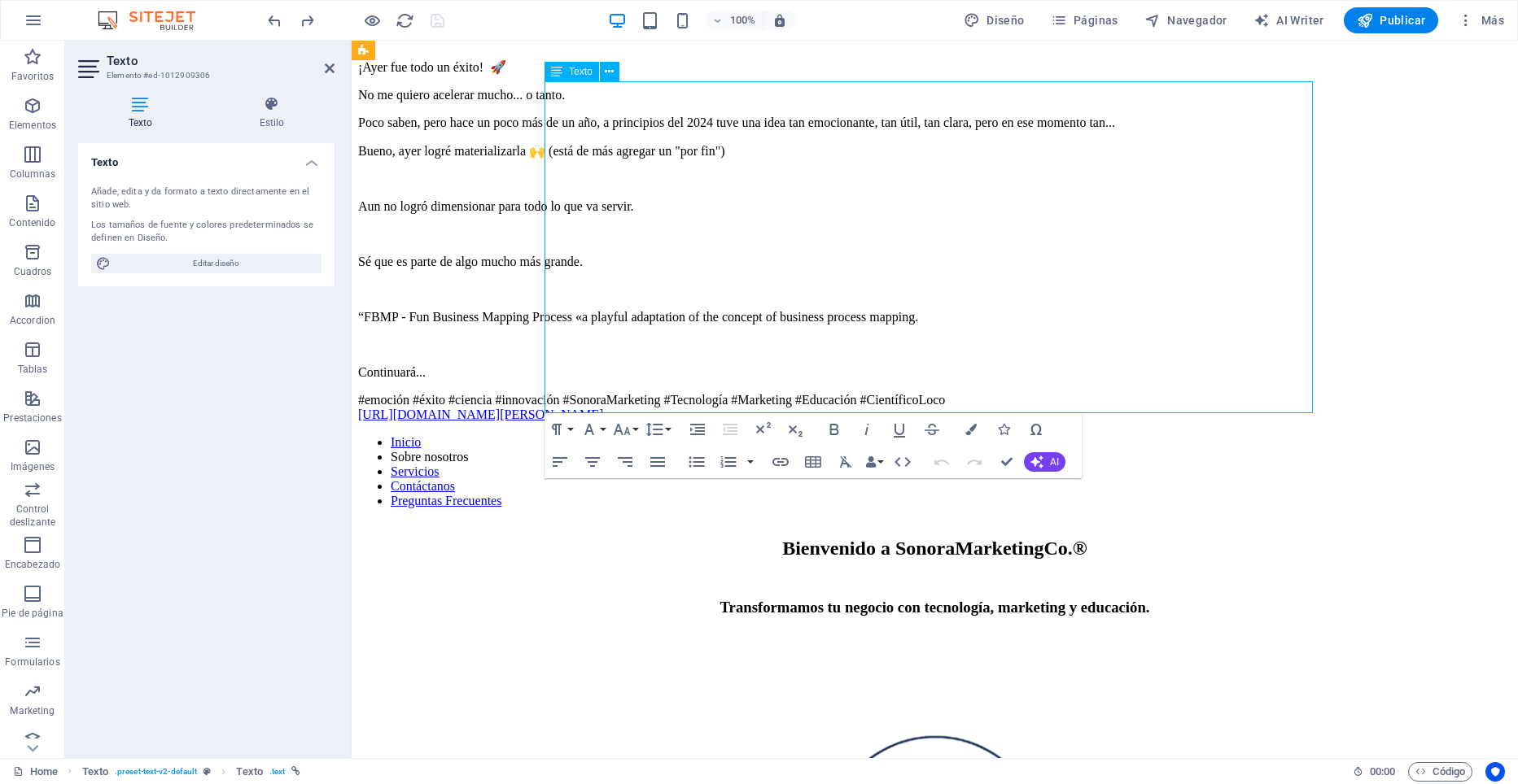
click at [664, 329] on div "¡Ayer fue todo un éxito! 🚀 No me quiero acelerar mucho... o tanto. Poco saben, …" at bounding box center [935, 241] width 1153 height 363
click at [667, 321] on div "¡Ayer fue todo un éxito! 🚀 No me quiero acelerar mucho... o tanto. Poco saben, …" at bounding box center [935, 241] width 1153 height 363
click at [136, 108] on icon at bounding box center [139, 104] width 124 height 16
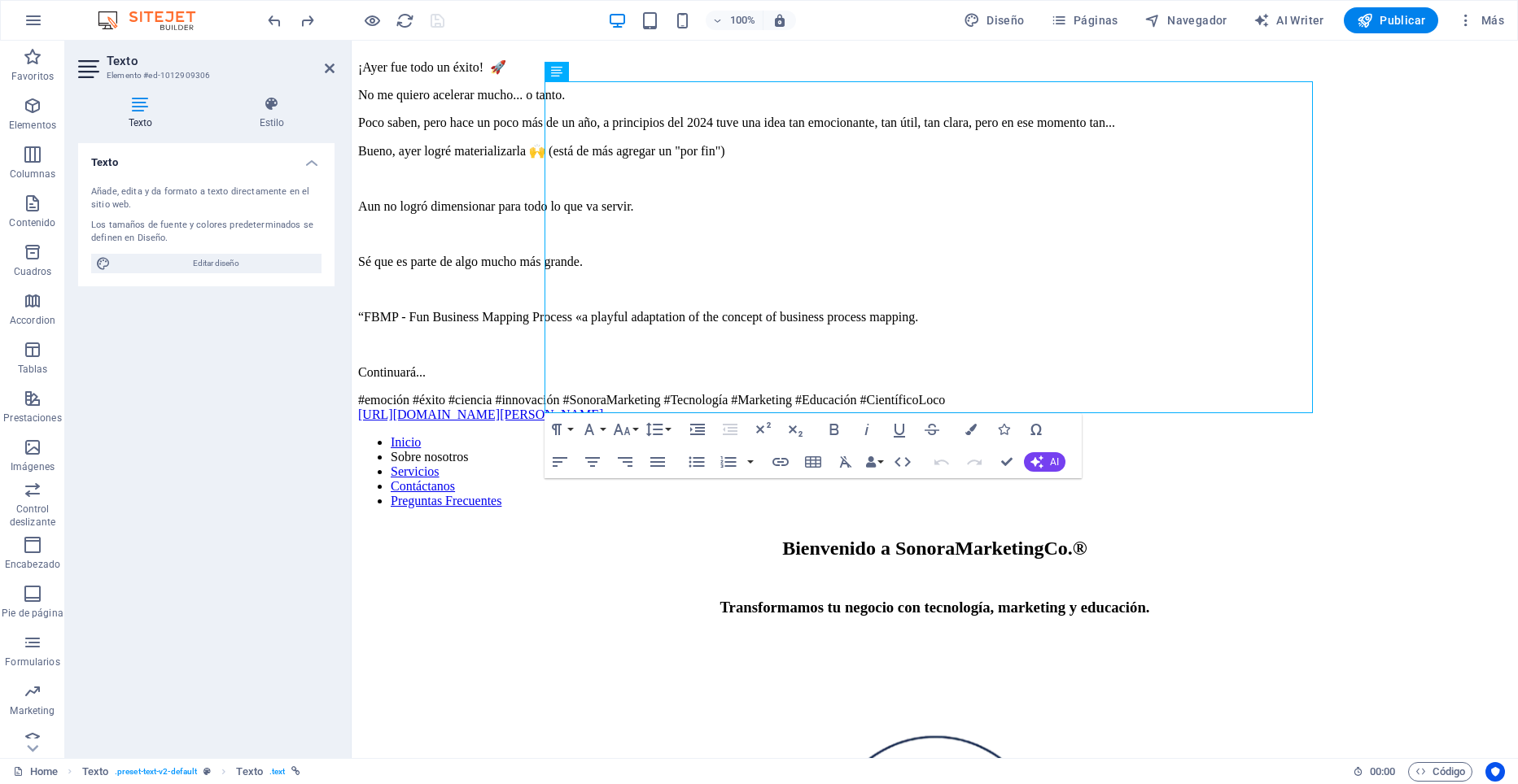
click at [136, 108] on icon at bounding box center [139, 104] width 124 height 16
click at [783, 330] on div "¡Ayer fue todo un éxito! 🚀 No me quiero acelerar mucho... o tanto. Poco saben, …" at bounding box center [935, 241] width 1153 height 363
click at [784, 352] on div "¡Ayer fue todo un éxito! 🚀 No me quiero acelerar mucho... o tanto. Poco saben, …" at bounding box center [935, 241] width 1153 height 363
click at [723, 319] on div "¡Ayer fue todo un éxito! 🚀 No me quiero acelerar mucho... o tanto. Poco saben, …" at bounding box center [935, 241] width 1153 height 363
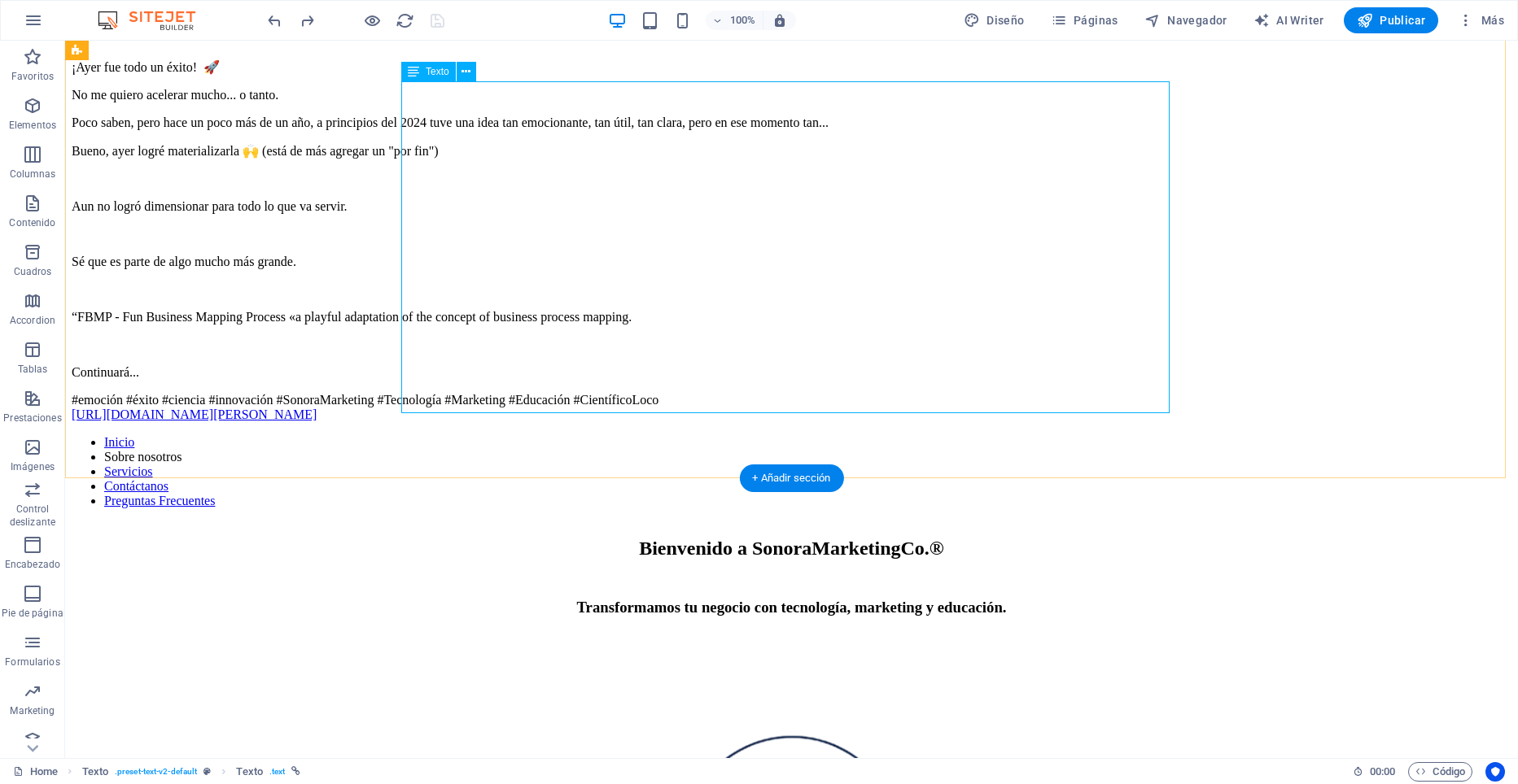
click at [575, 397] on div "¡Ayer fue todo un éxito! 🚀 No me quiero acelerar mucho... o tanto. Poco saben, …" at bounding box center [792, 241] width 1440 height 363
drag, startPoint x: 575, startPoint y: 397, endPoint x: 289, endPoint y: 397, distance: 286.0
click at [576, 397] on div "¡Ayer fue todo un éxito! 🚀 No me quiero acelerar mucho... o tanto. Poco saben, …" at bounding box center [792, 241] width 1440 height 363
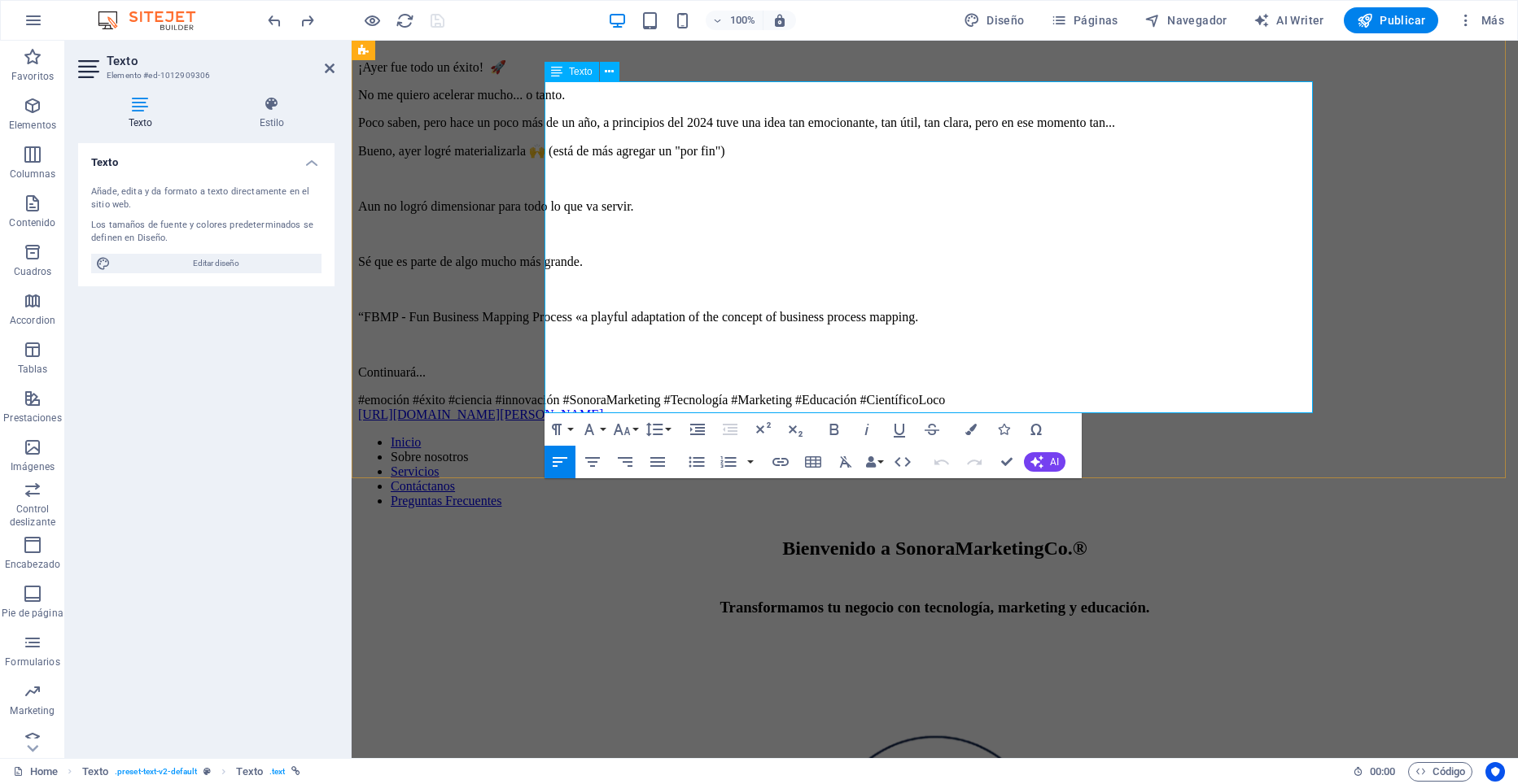
click at [649, 365] on p "Continuará..." at bounding box center [935, 372] width 1153 height 14
click at [1002, 428] on icon "button" at bounding box center [1003, 430] width 12 height 12
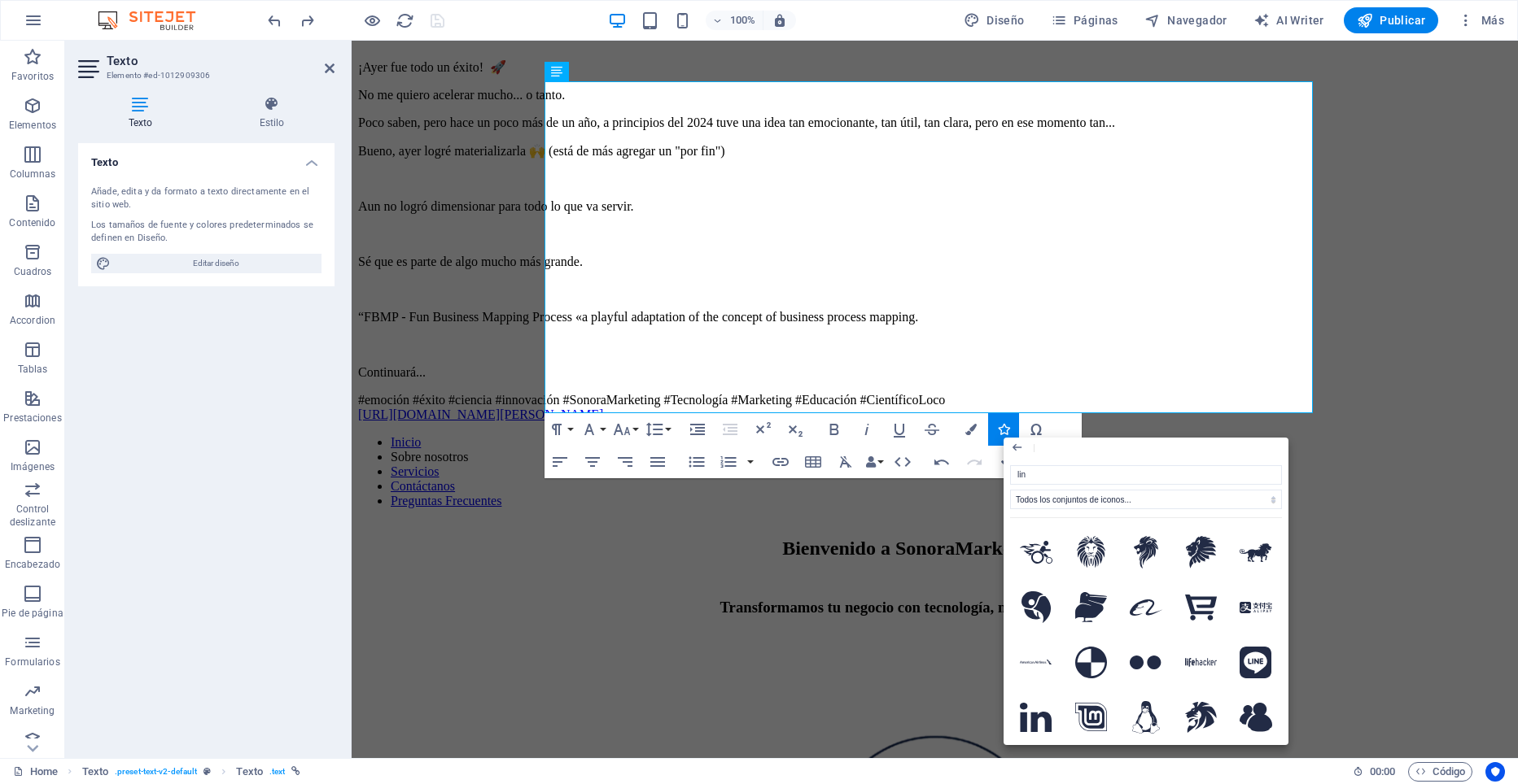
type input "link"
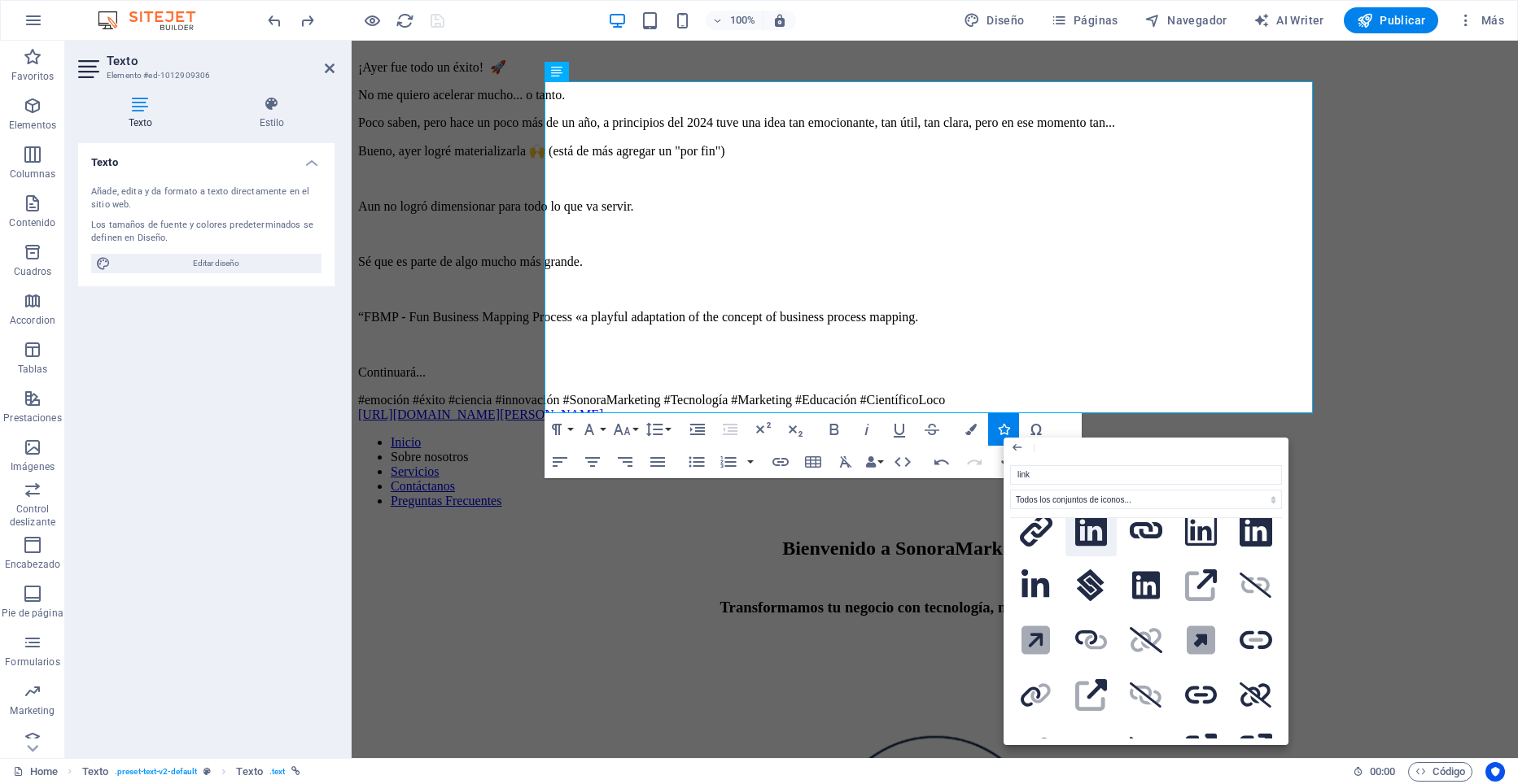
scroll to position [0, 0]
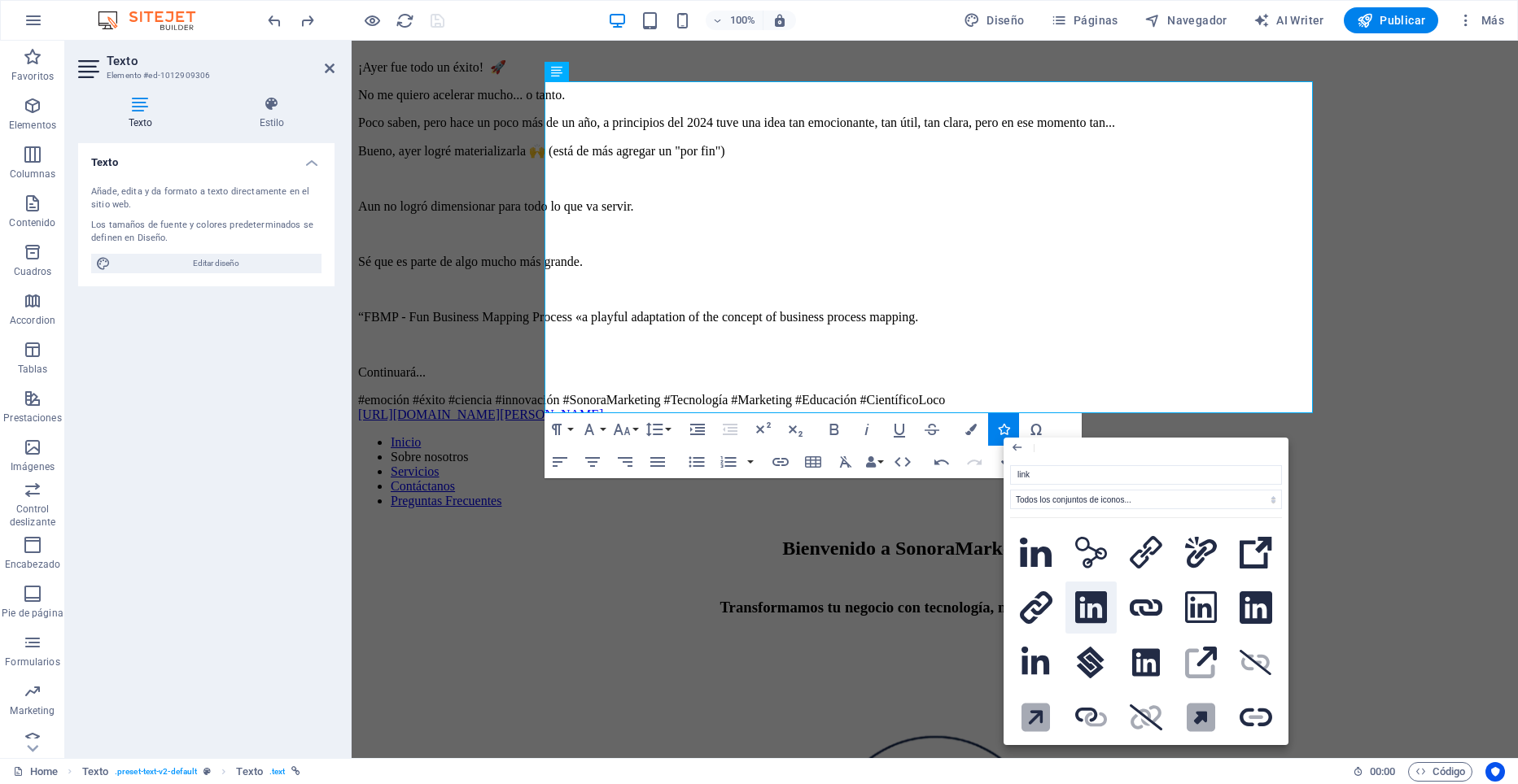
click at [1094, 609] on icon at bounding box center [1091, 607] width 32 height 32
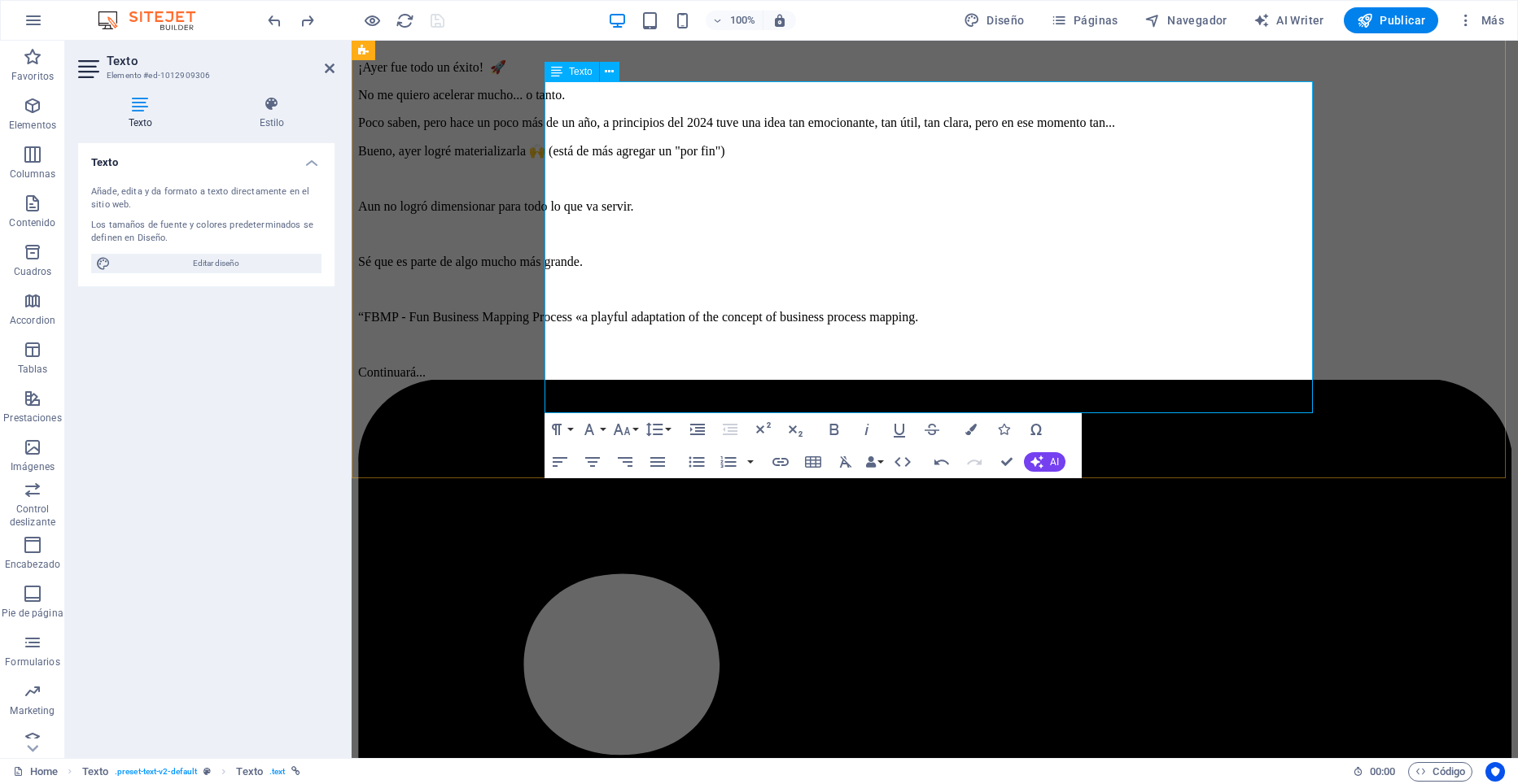
drag, startPoint x: 644, startPoint y: 321, endPoint x: 635, endPoint y: 325, distance: 9.8
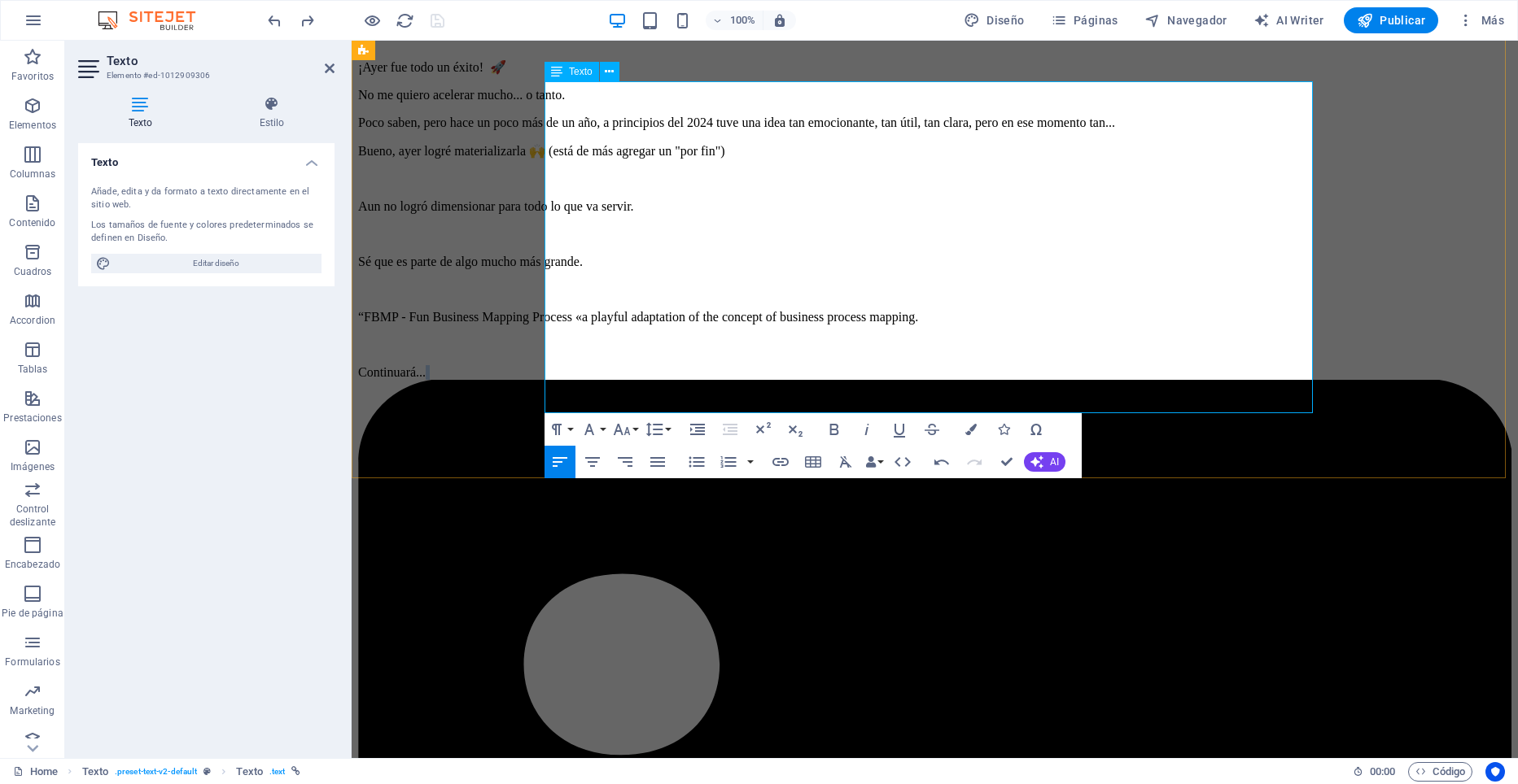
click at [626, 428] on icon "button" at bounding box center [622, 430] width 20 height 20
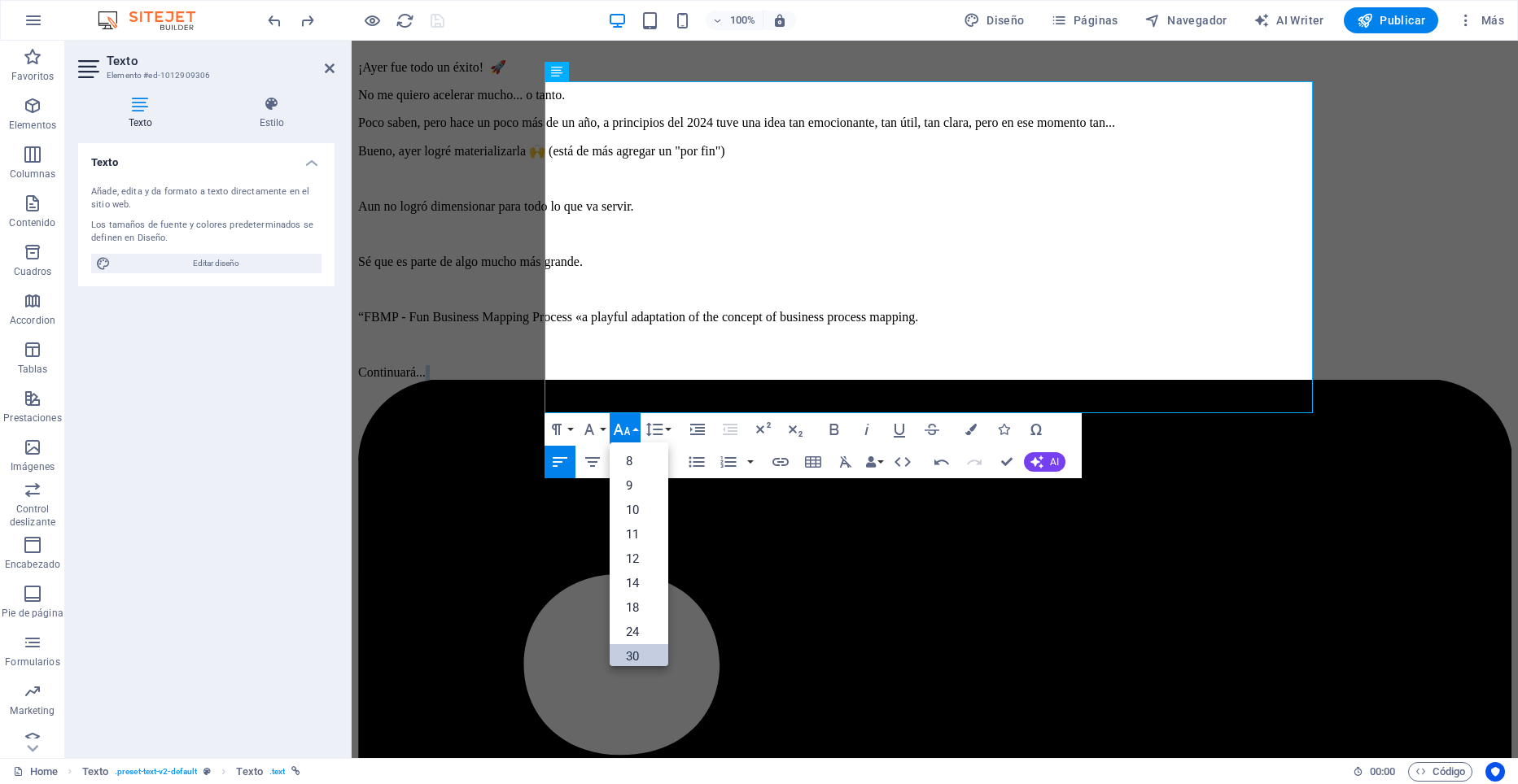
click at [642, 650] on link "30" at bounding box center [639, 656] width 59 height 24
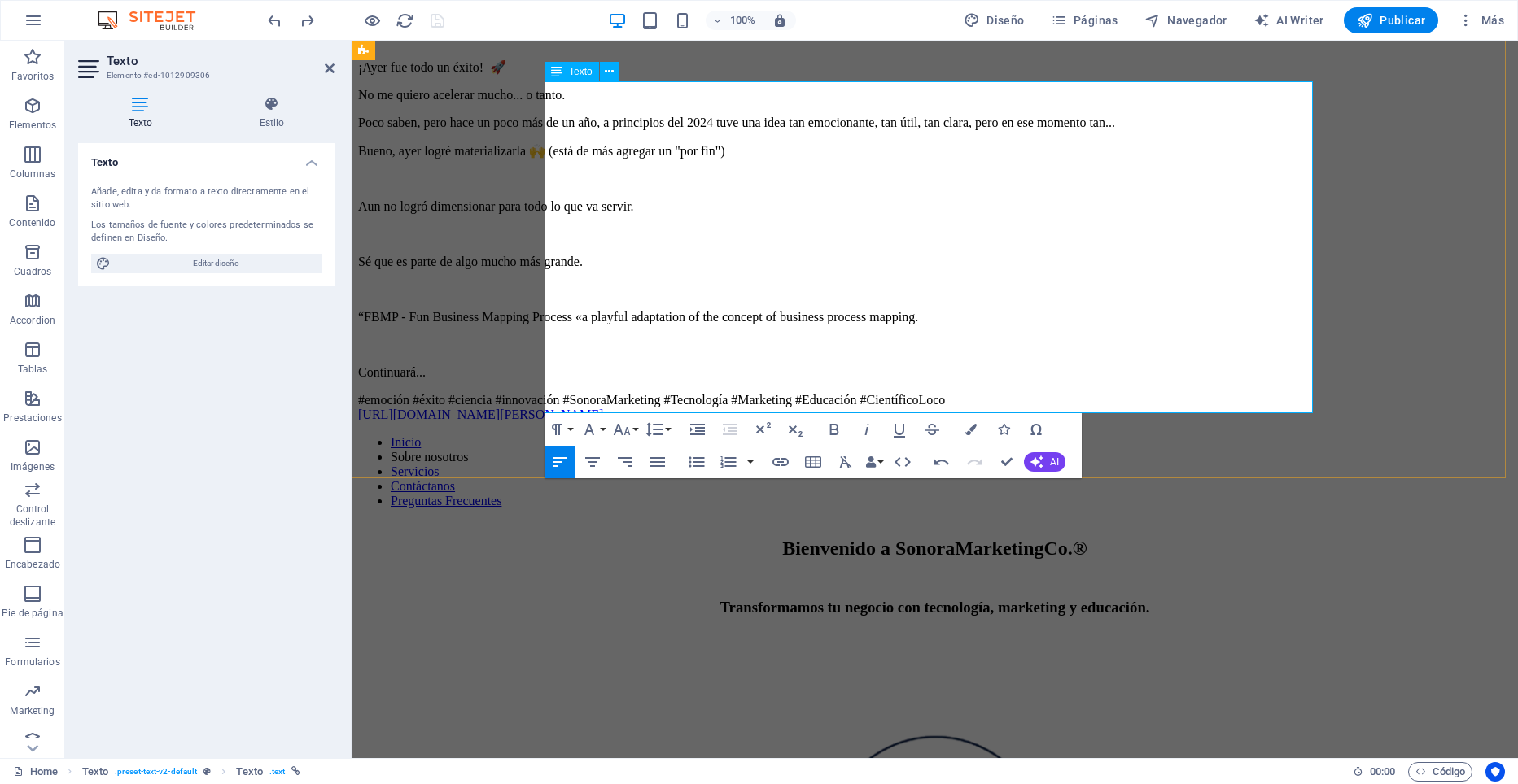
click at [692, 365] on p "Continuará..." at bounding box center [935, 372] width 1153 height 14
click at [1004, 430] on icon "button" at bounding box center [1003, 430] width 12 height 12
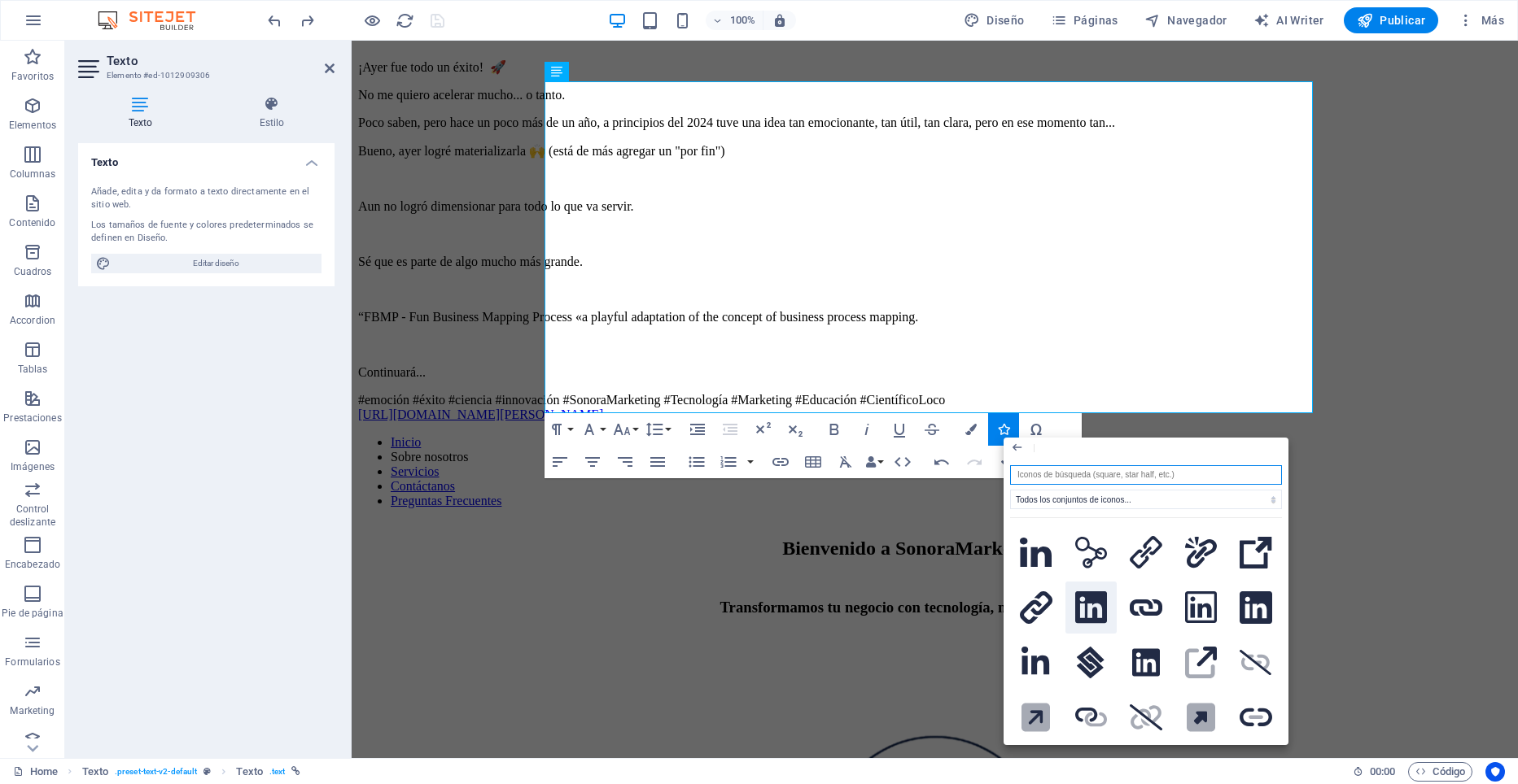
click at [1089, 603] on icon at bounding box center [1091, 607] width 32 height 32
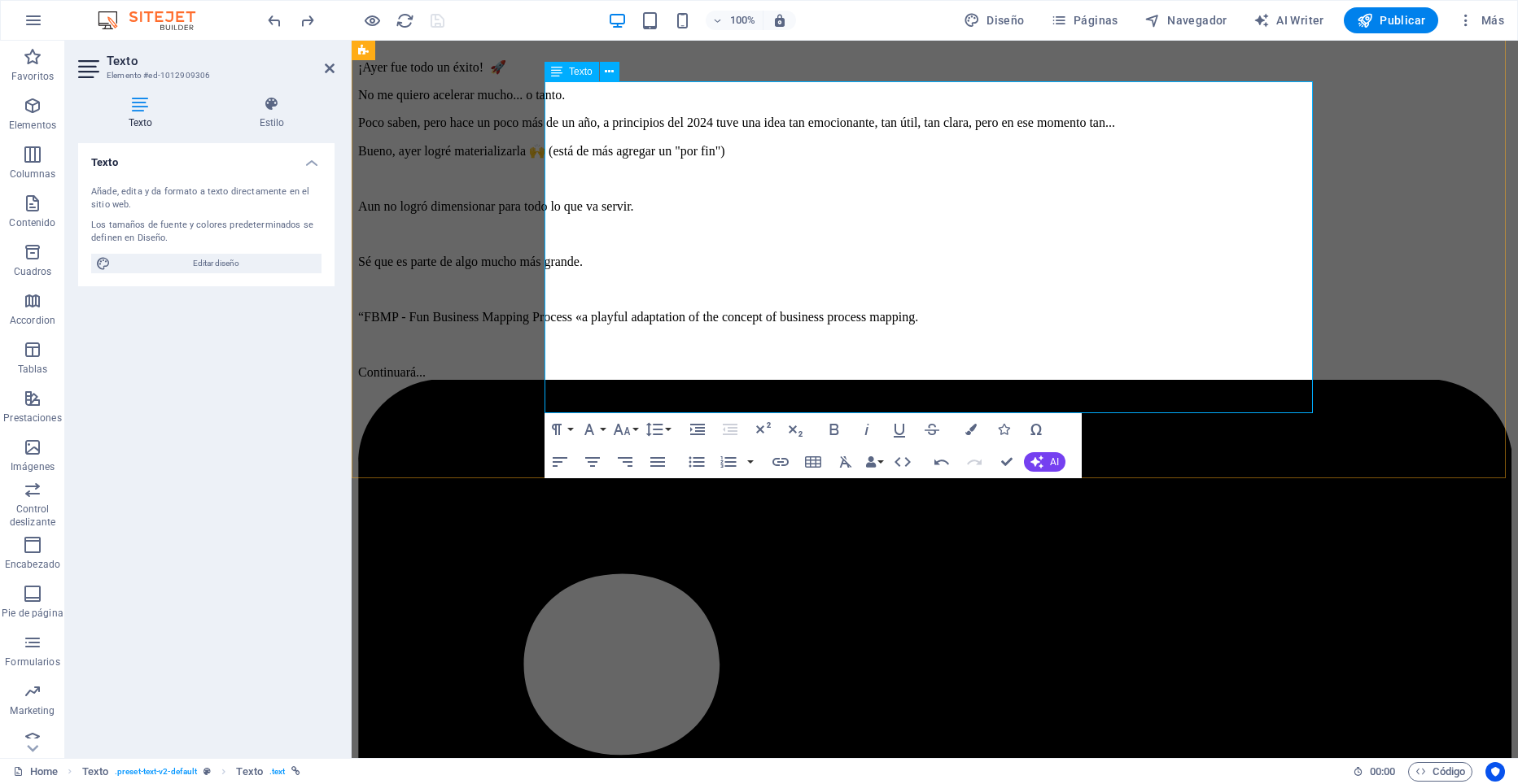
click at [634, 425] on button "Font Size" at bounding box center [625, 430] width 31 height 32
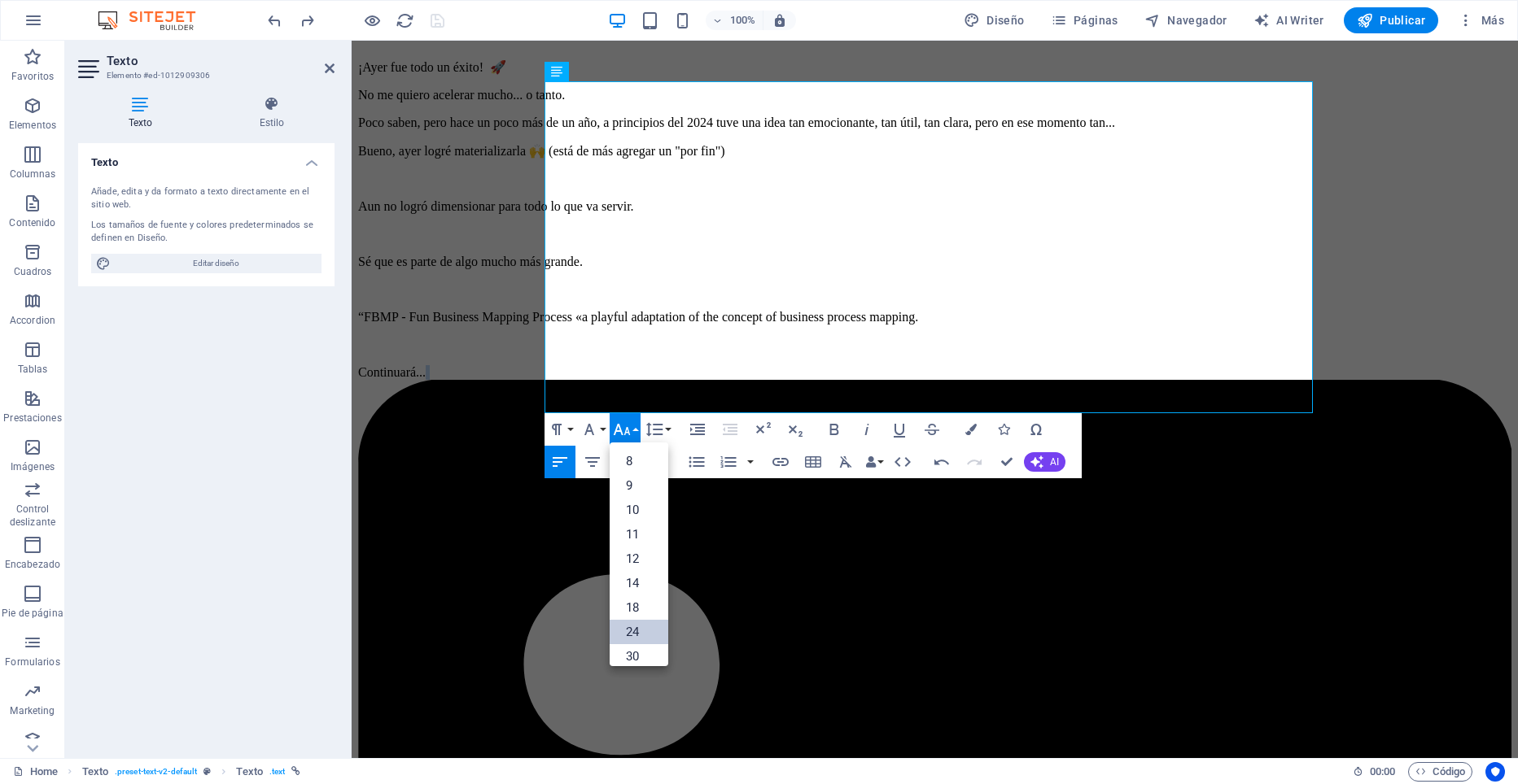
click at [640, 630] on link "24" at bounding box center [639, 631] width 59 height 24
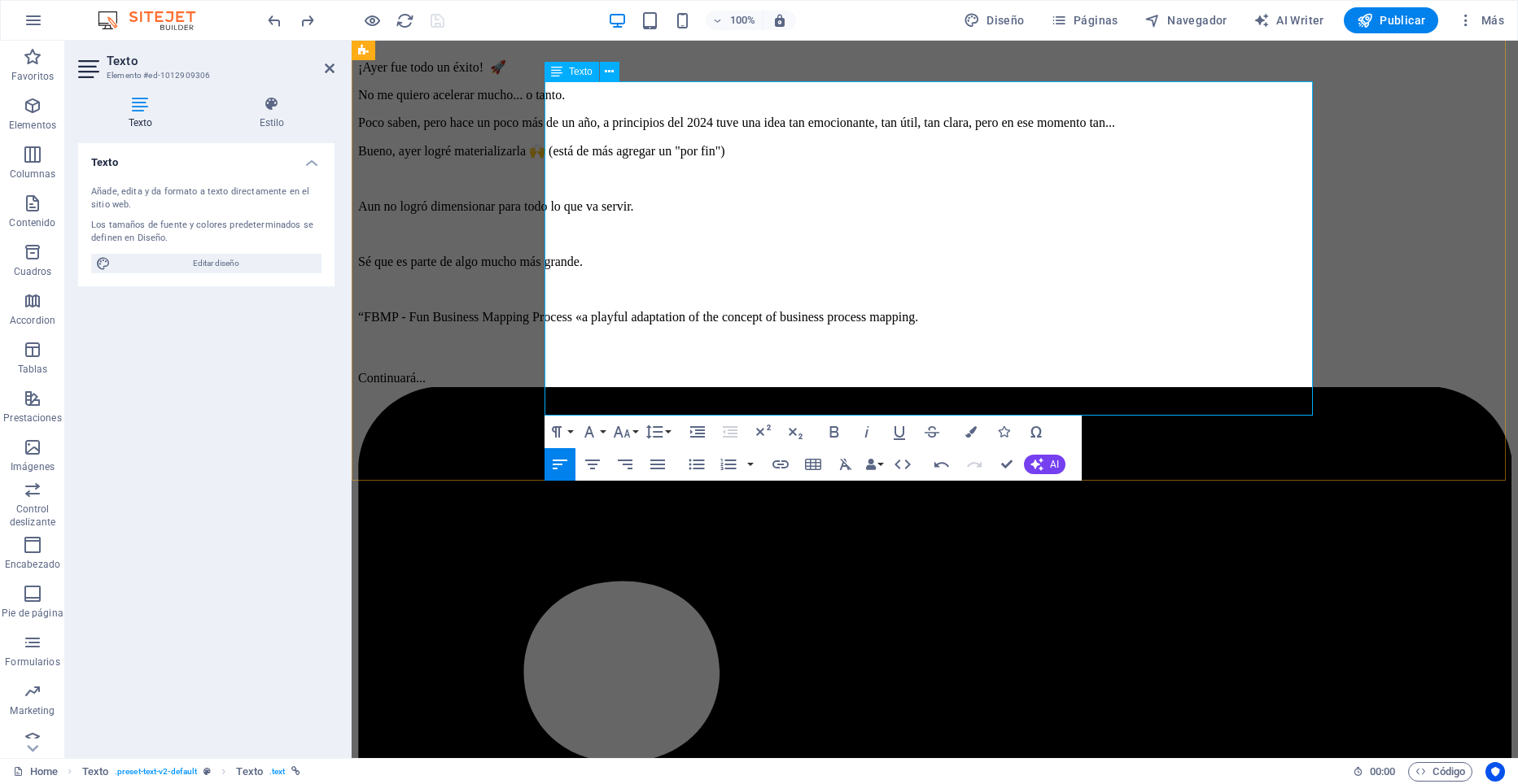
copy link "[URL][DOMAIN_NAME][PERSON_NAME]"
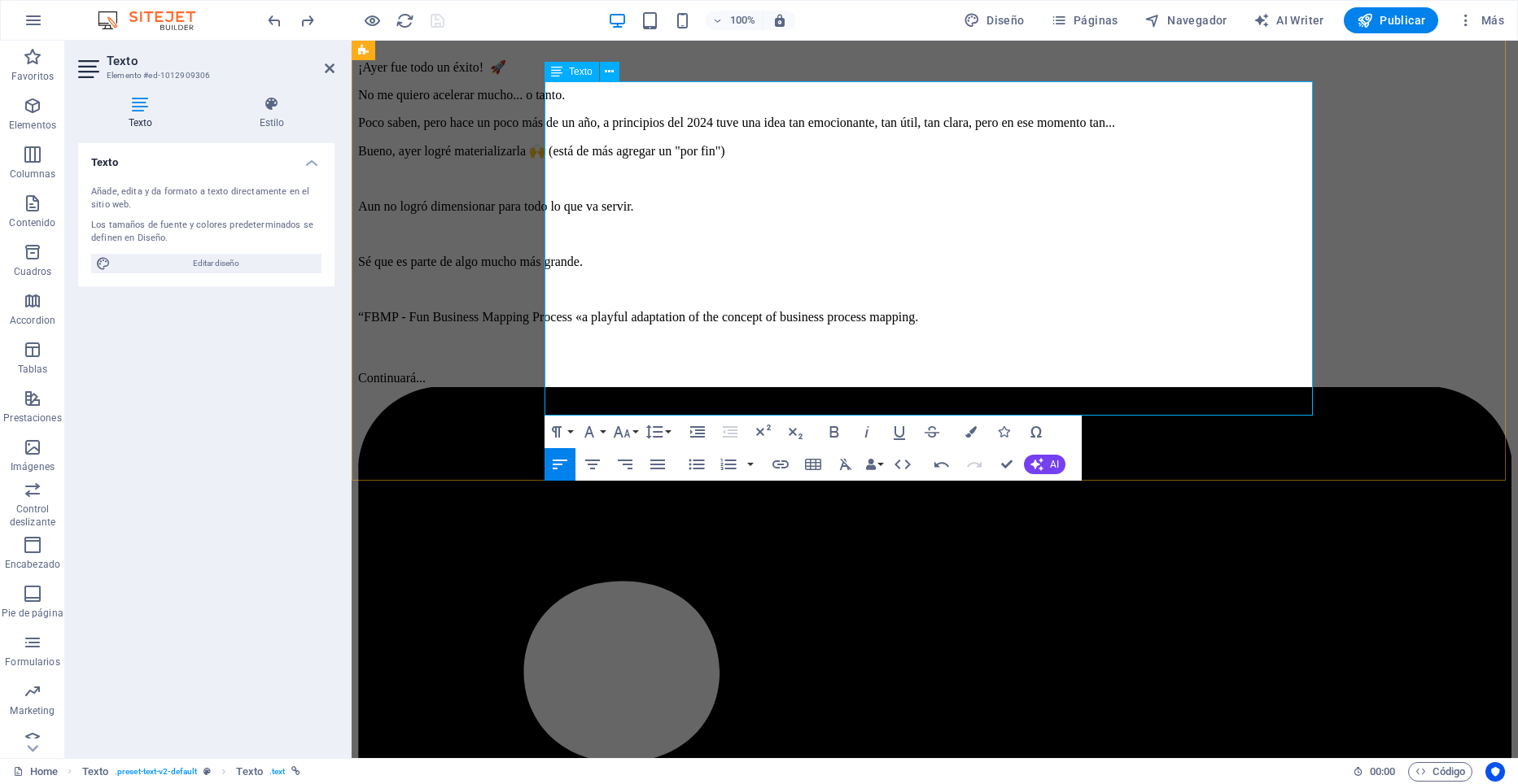
click at [780, 463] on icon "button" at bounding box center [781, 464] width 20 height 20
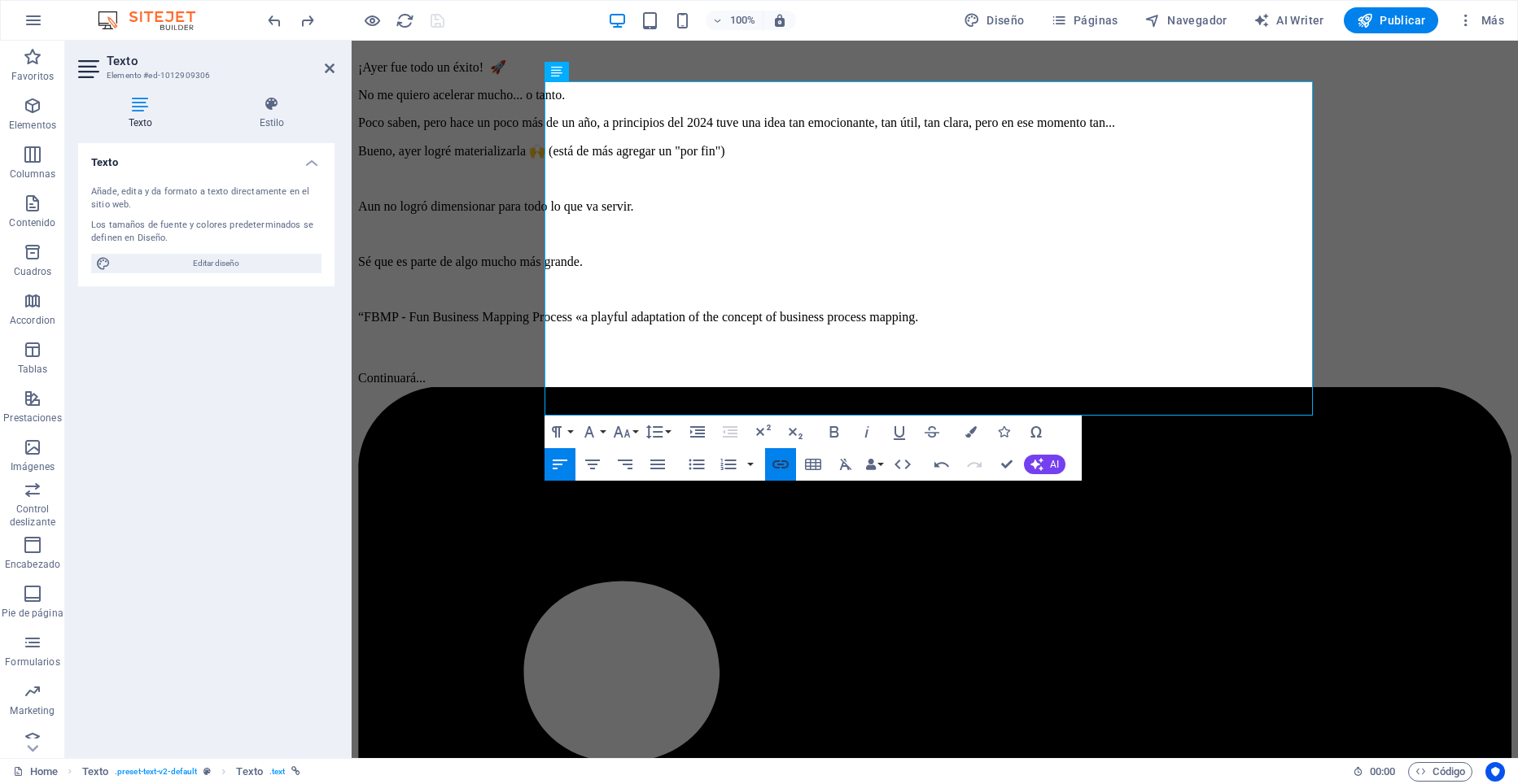
click at [775, 463] on icon "button" at bounding box center [781, 464] width 20 height 20
click at [782, 459] on icon "button" at bounding box center [781, 464] width 20 height 20
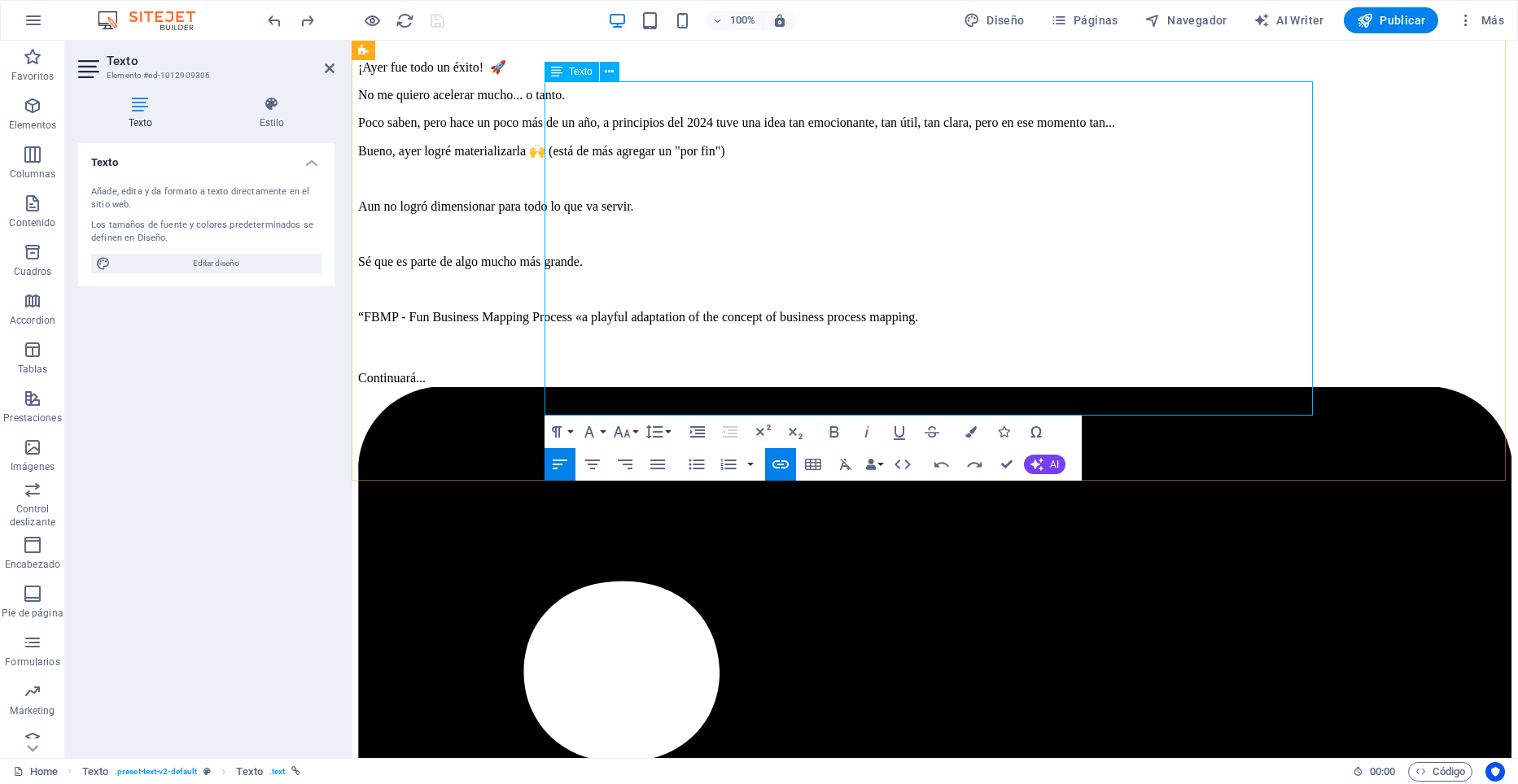
drag, startPoint x: 644, startPoint y: 323, endPoint x: 626, endPoint y: 322, distance: 18.0
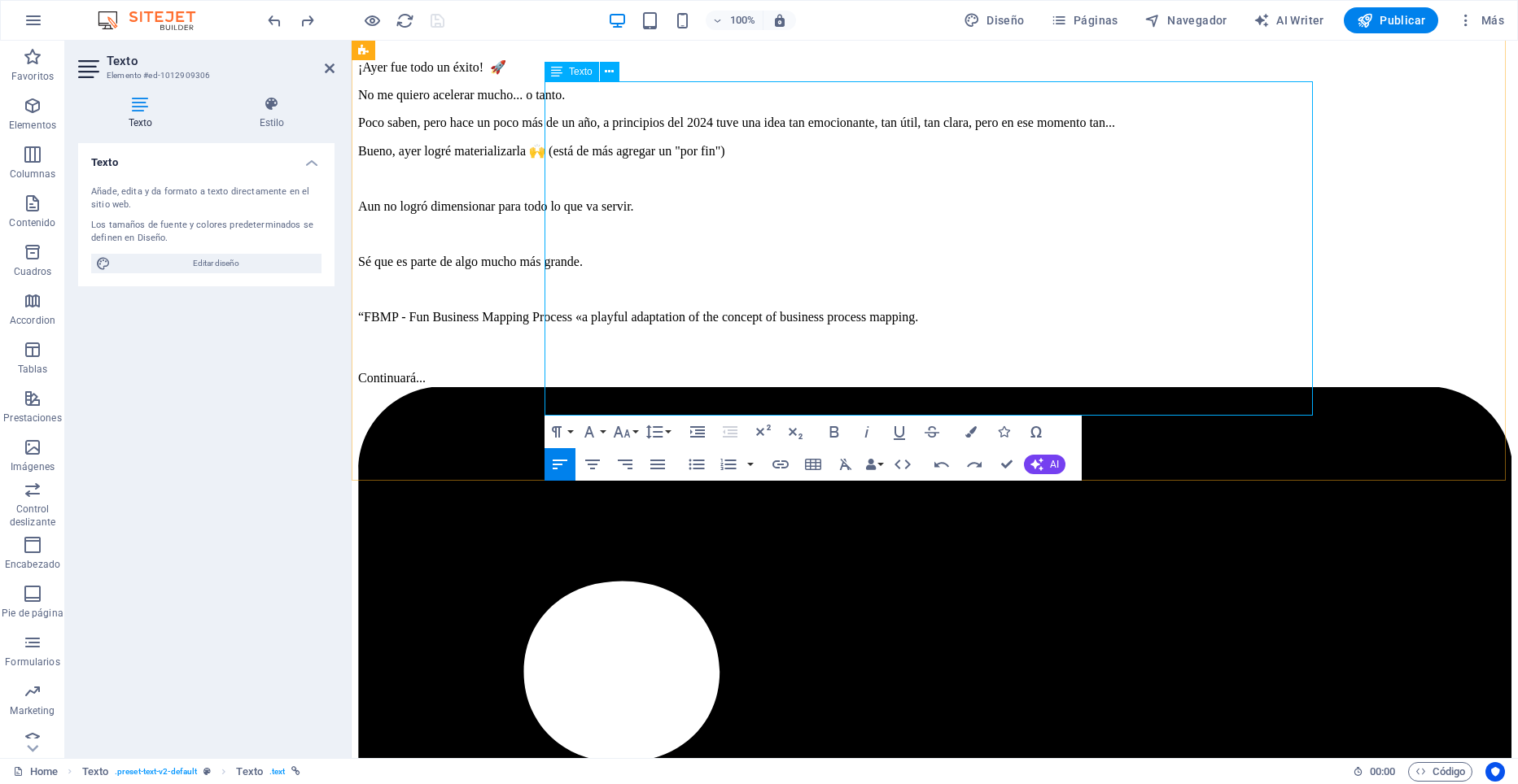
click at [779, 462] on icon "button" at bounding box center [781, 464] width 16 height 8
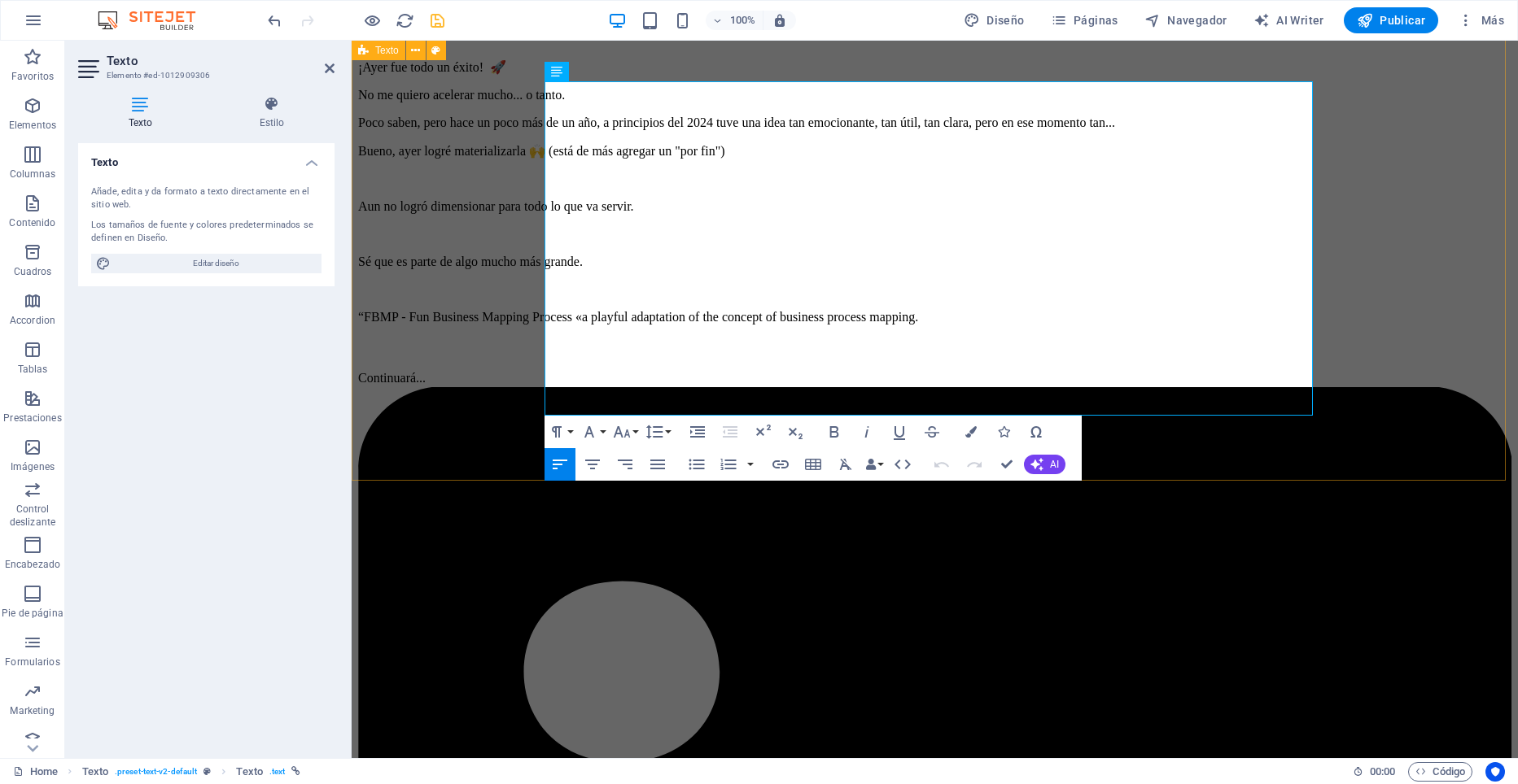
drag, startPoint x: 647, startPoint y: 405, endPoint x: 537, endPoint y: 371, distance: 115.1
click at [908, 463] on icon "button" at bounding box center [902, 464] width 16 height 10
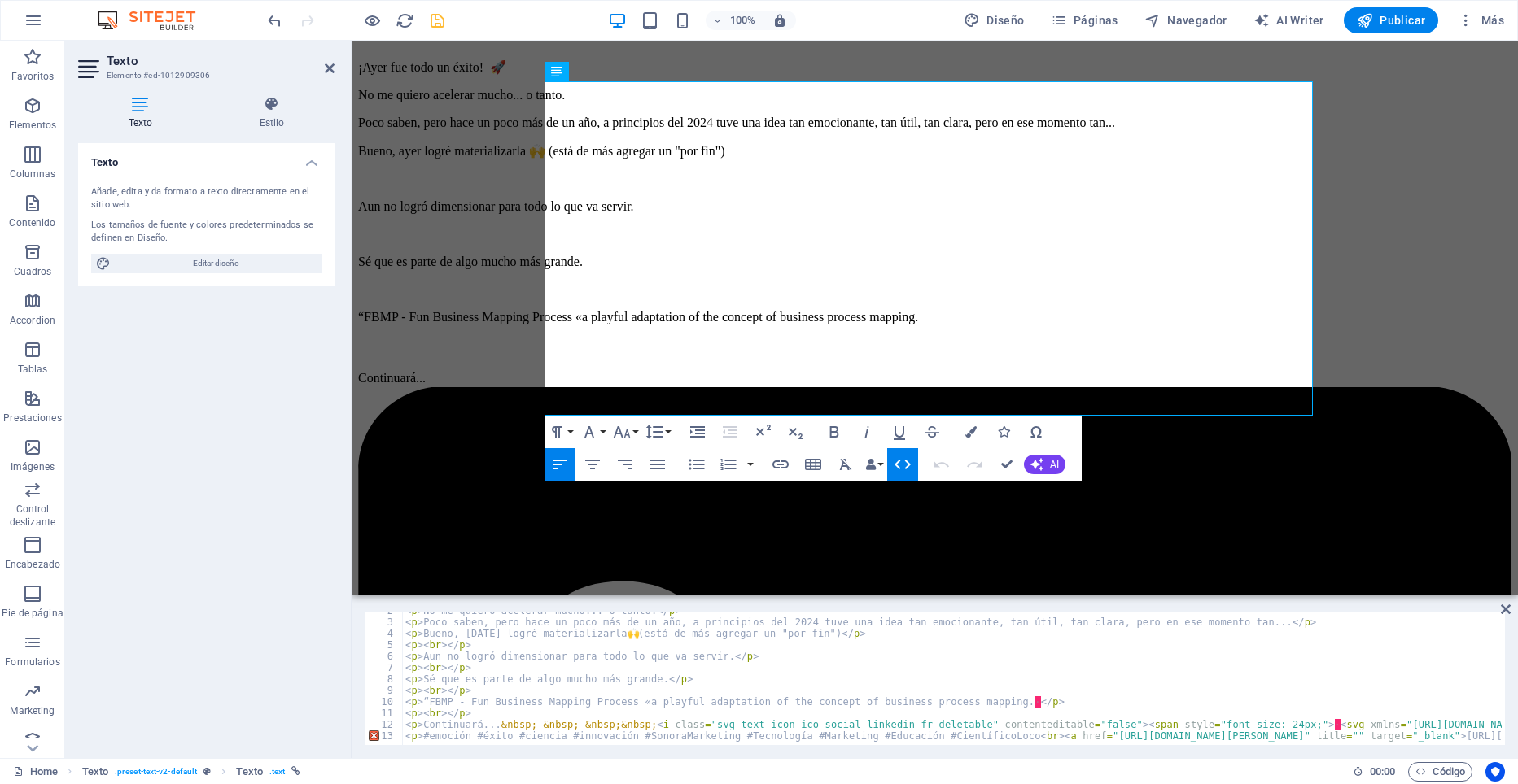
scroll to position [18, 0]
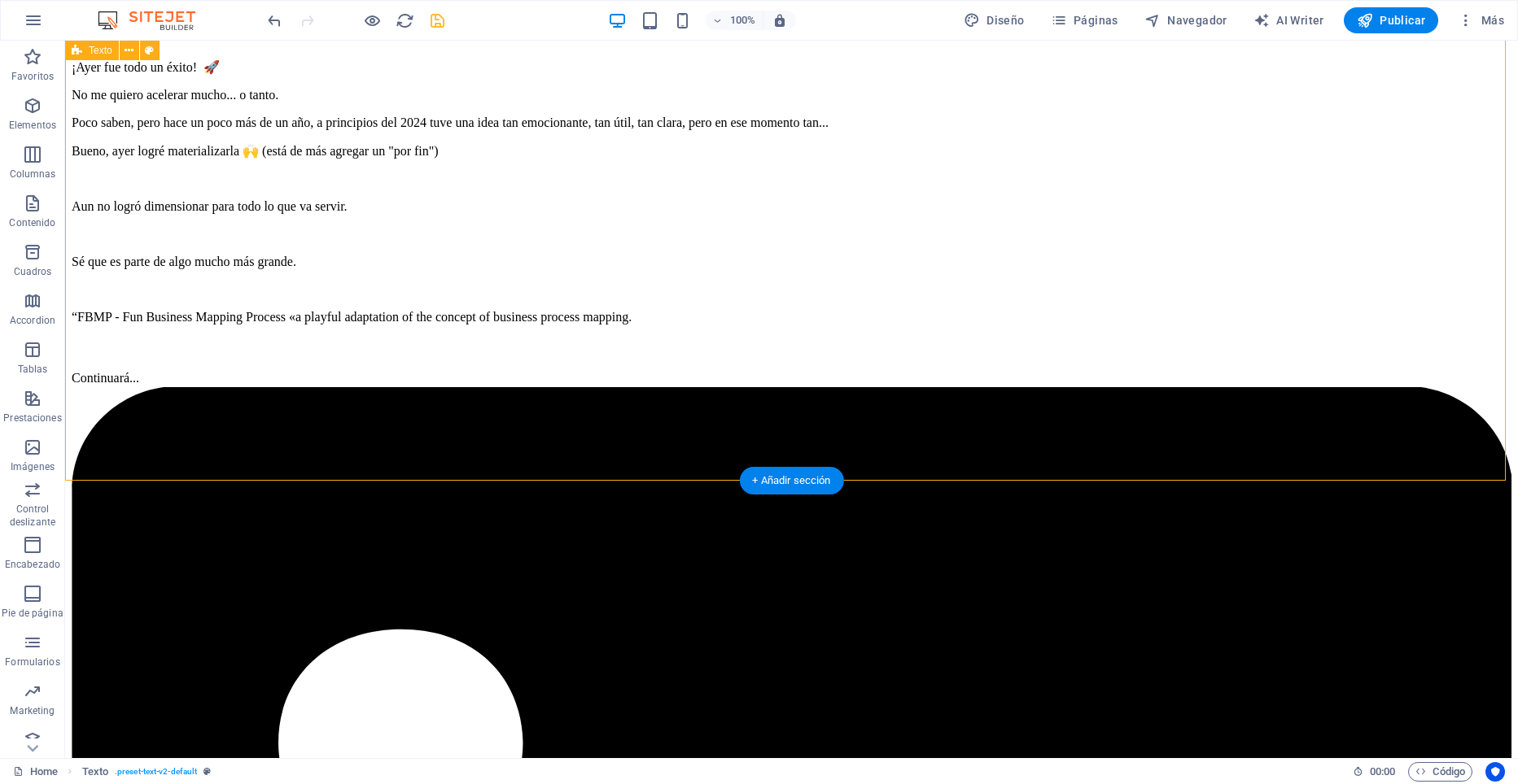
scroll to position [0, 0]
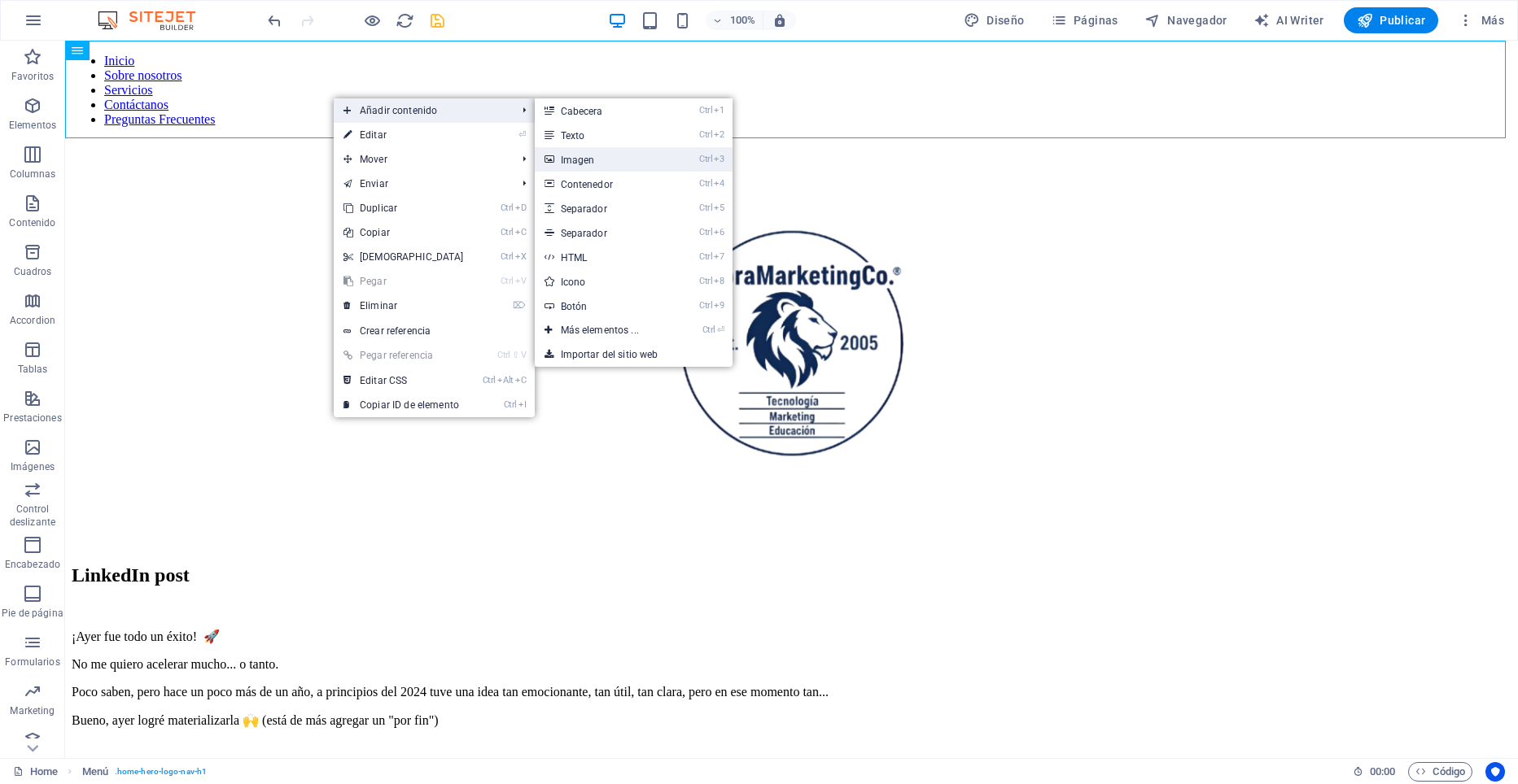
click at [590, 160] on link "Ctrl 3 Imagen" at bounding box center [603, 159] width 137 height 24
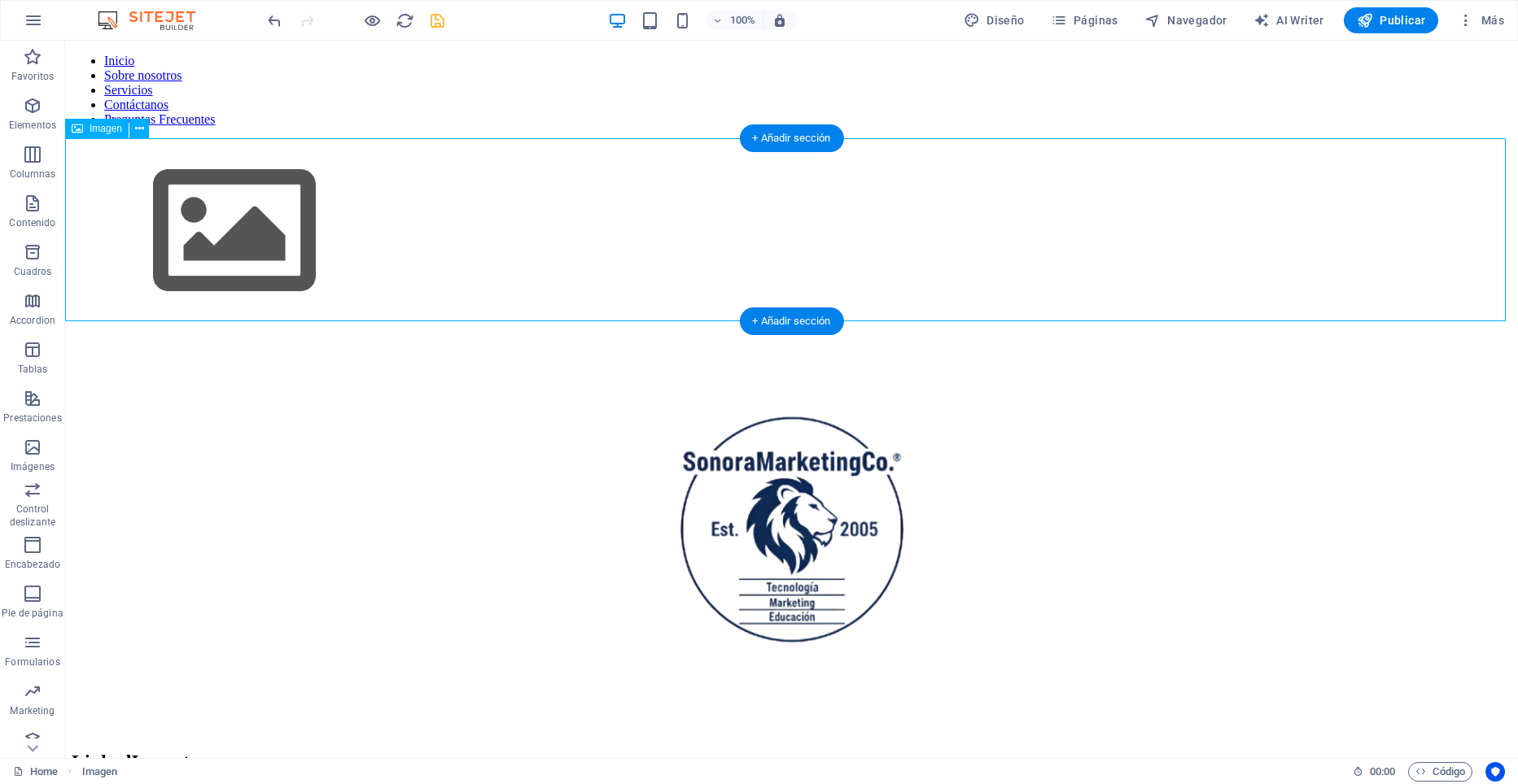
click at [516, 242] on figure at bounding box center [792, 233] width 1440 height 187
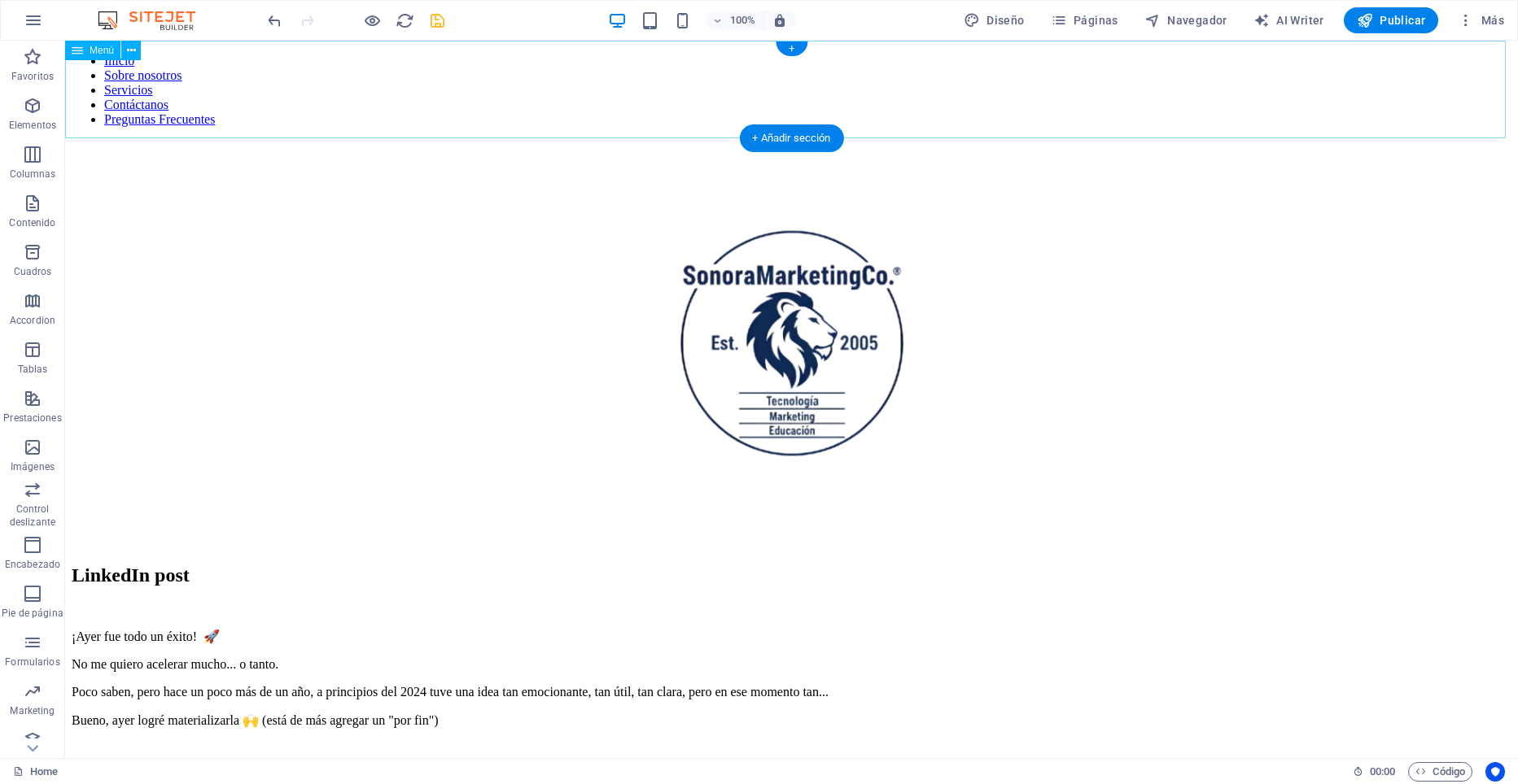
click at [375, 100] on nav "Inicio Sobre nosotros Servicios Contáctanos Preguntas Frecuentes" at bounding box center [792, 90] width 1440 height 73
click at [794, 44] on div "+" at bounding box center [792, 48] width 32 height 14
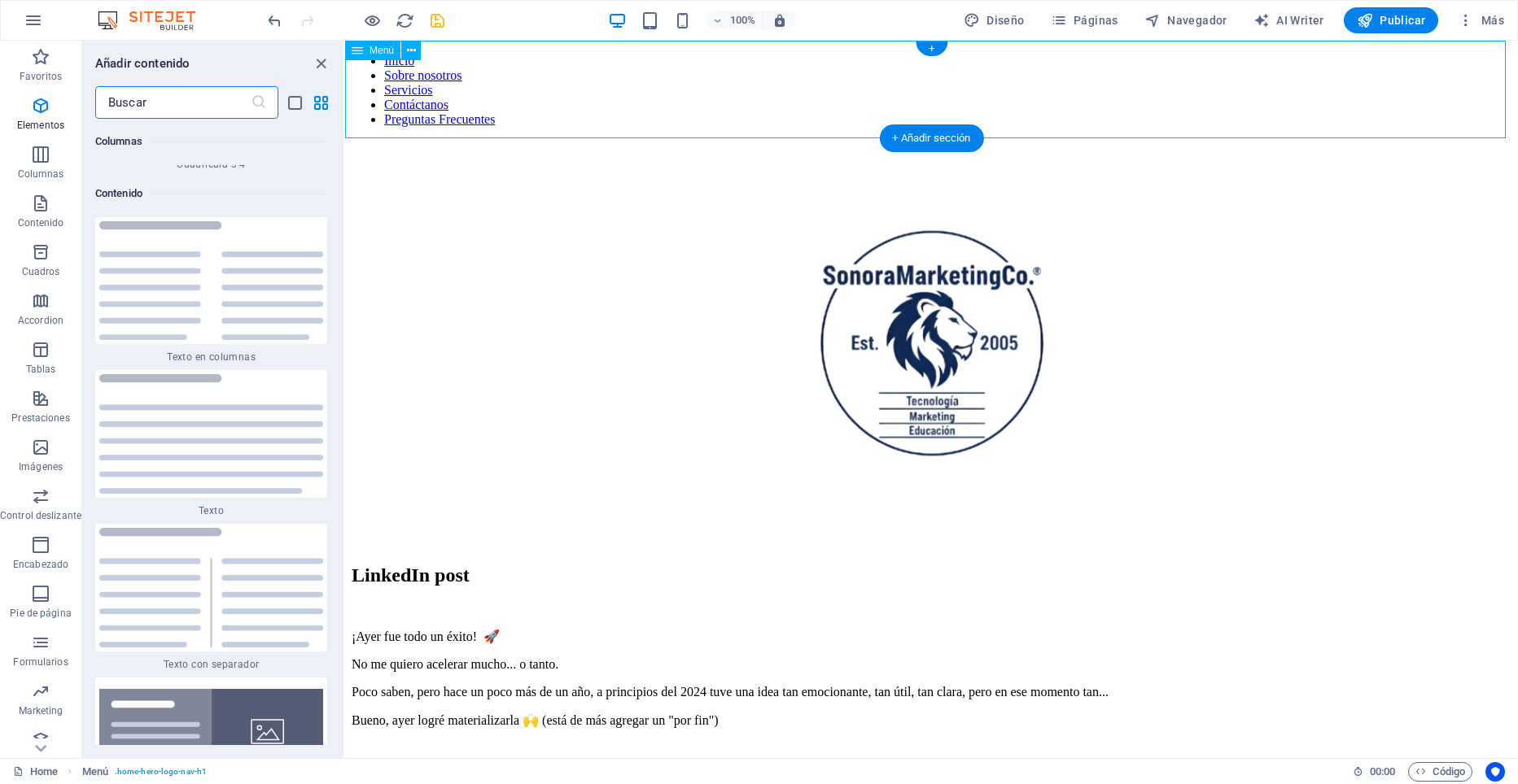
scroll to position [5538, 0]
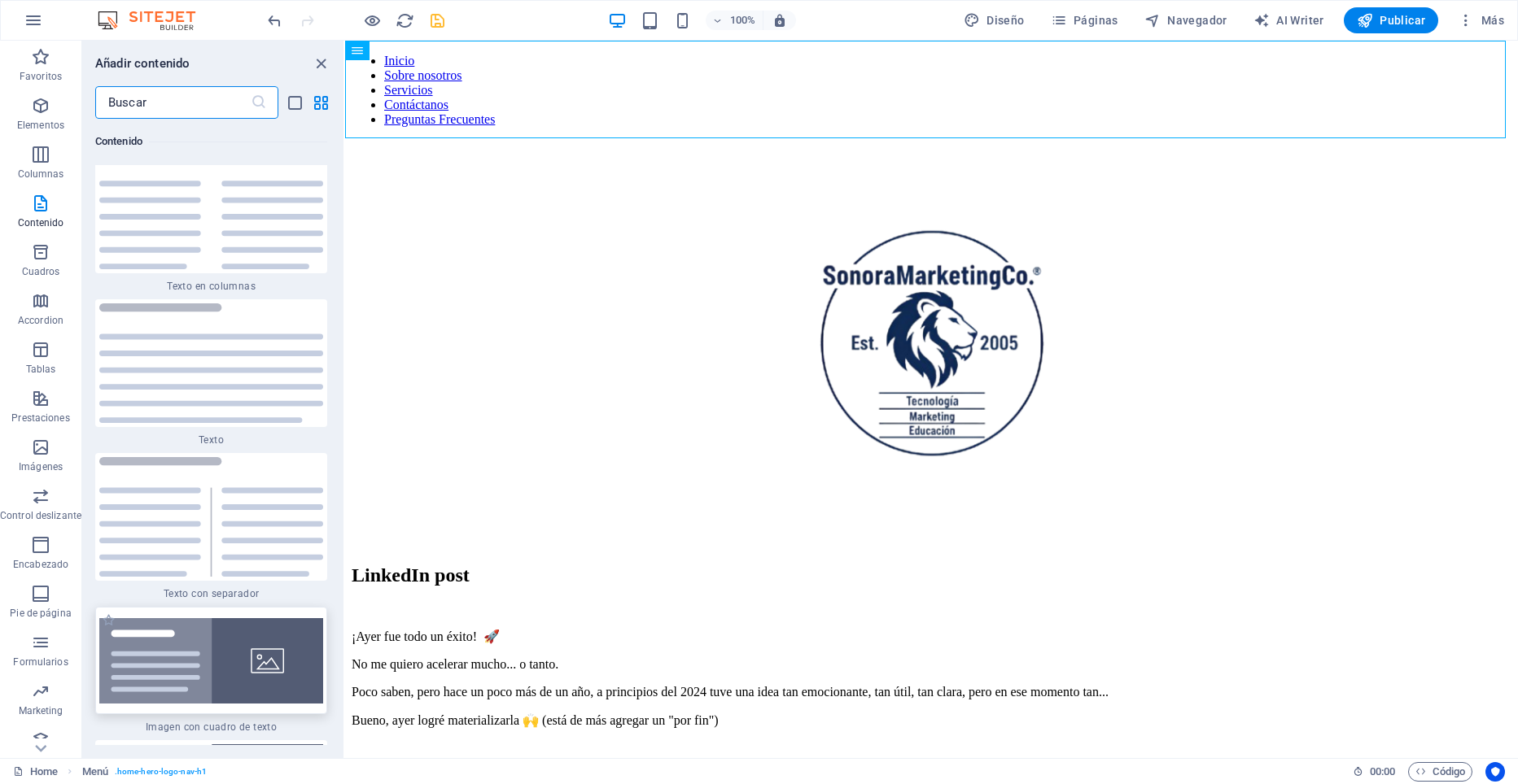
click at [259, 692] on img at bounding box center [211, 661] width 224 height 86
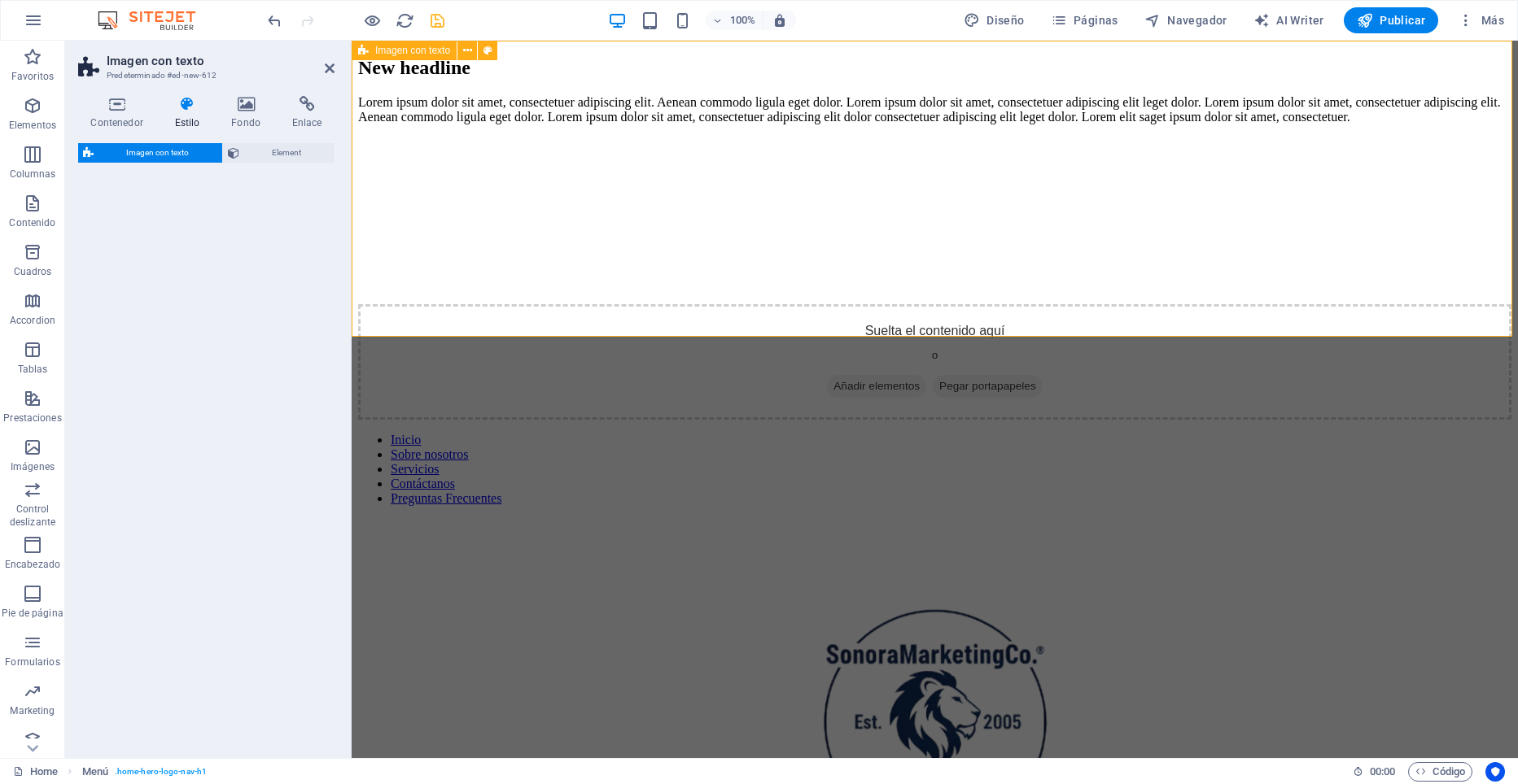
select select "rem"
select select "px"
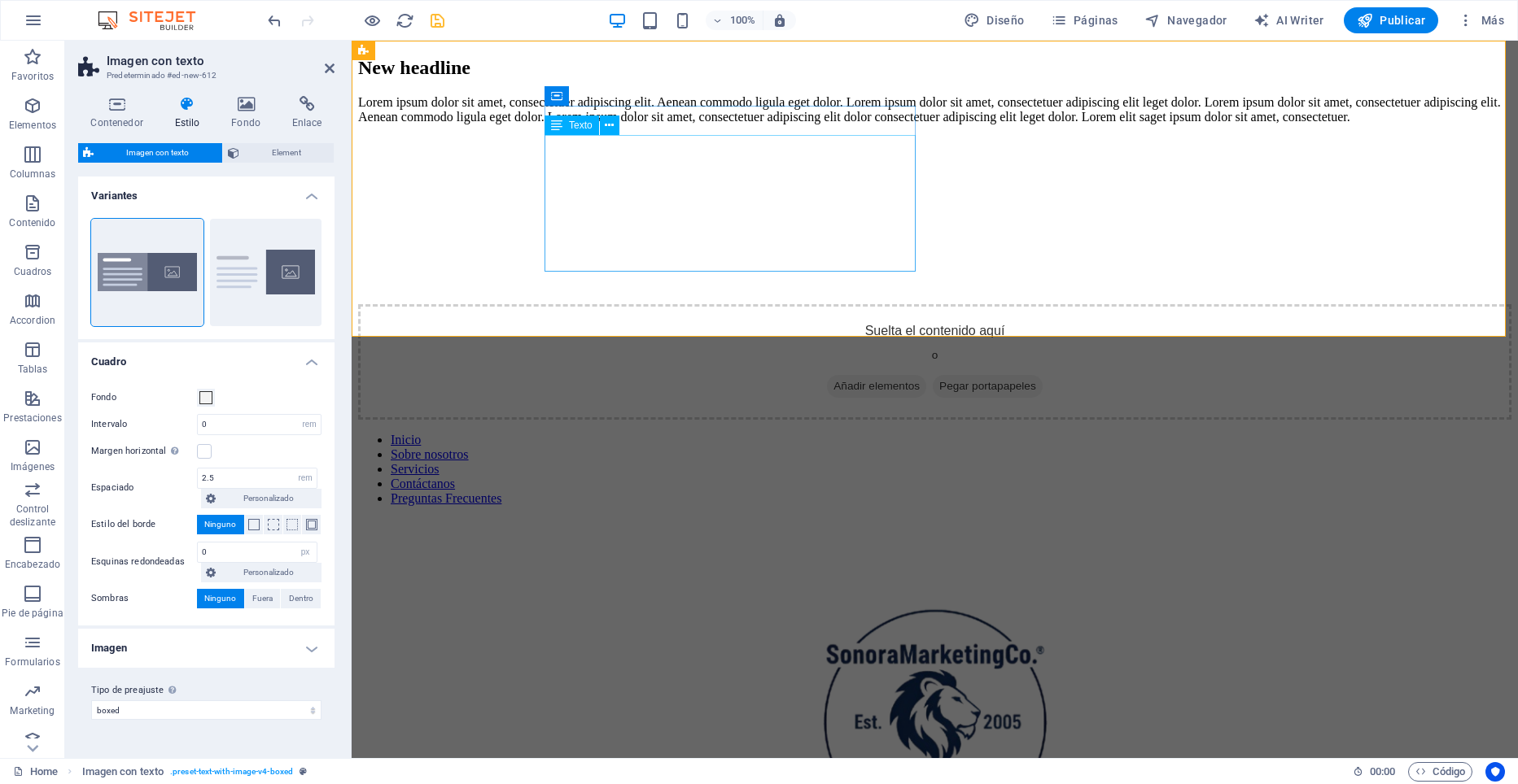
drag, startPoint x: 610, startPoint y: 733, endPoint x: 618, endPoint y: 196, distance: 537.1
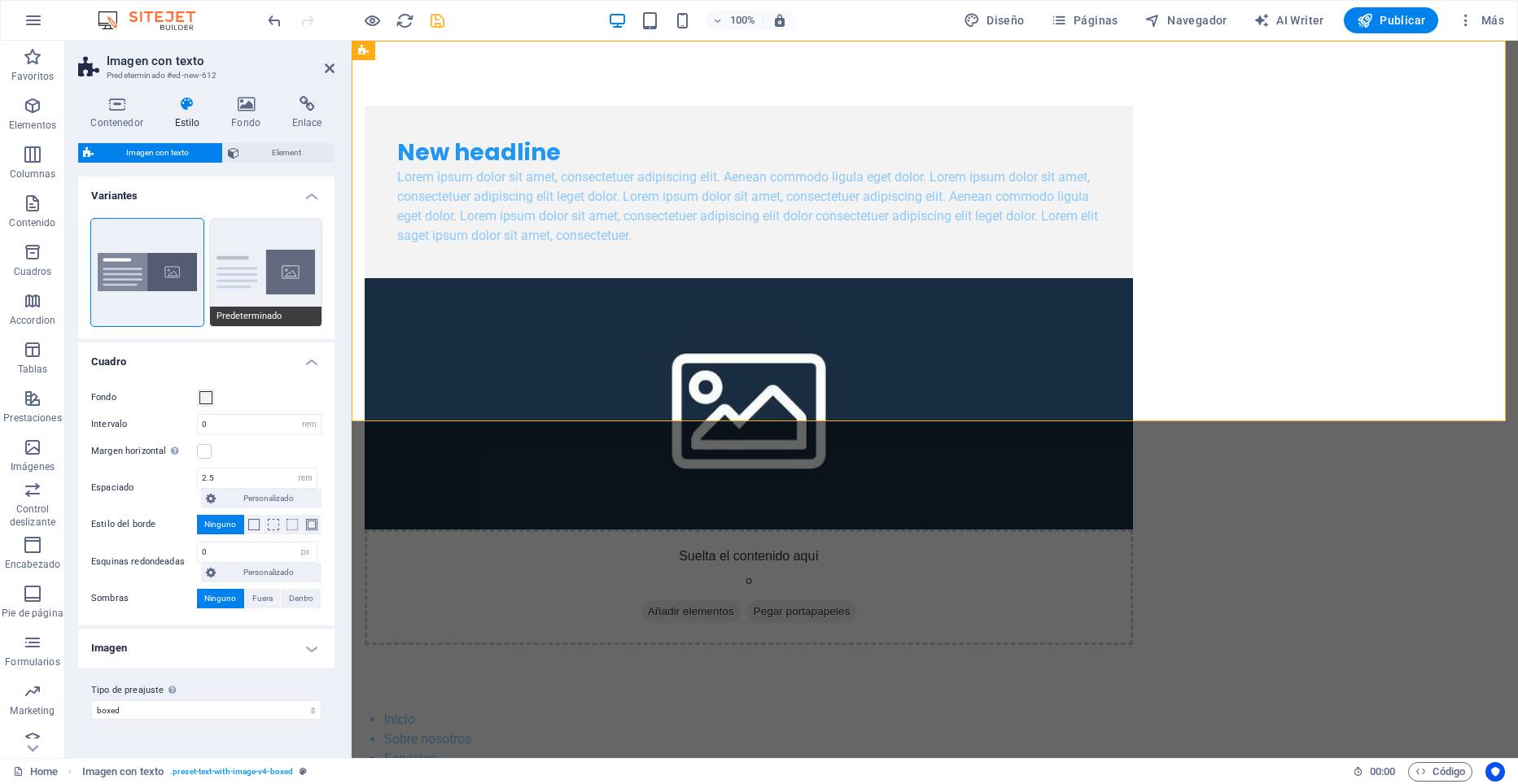
click at [288, 257] on button "Predeterminado" at bounding box center [266, 272] width 113 height 107
type input "2"
type input "0"
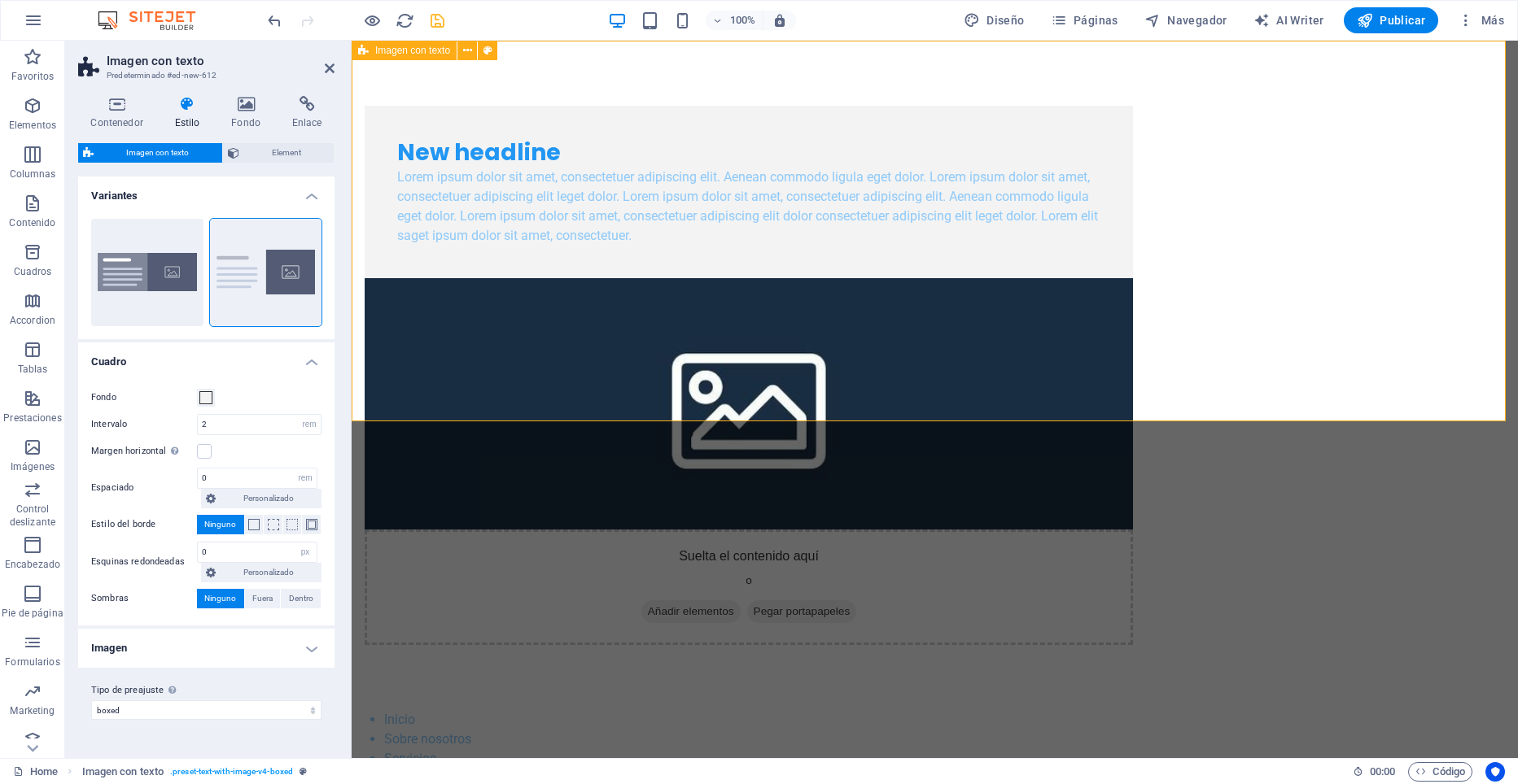
click at [462, 171] on div "New headline Lorem ipsum dolor sit amet, consectetuer adipiscing elit. Aenean c…" at bounding box center [935, 376] width 1166 height 670
click at [465, 236] on div "New headline Lorem ipsum dolor sit amet, consectetuer adipiscing elit. Aenean c…" at bounding box center [935, 376] width 1166 height 670
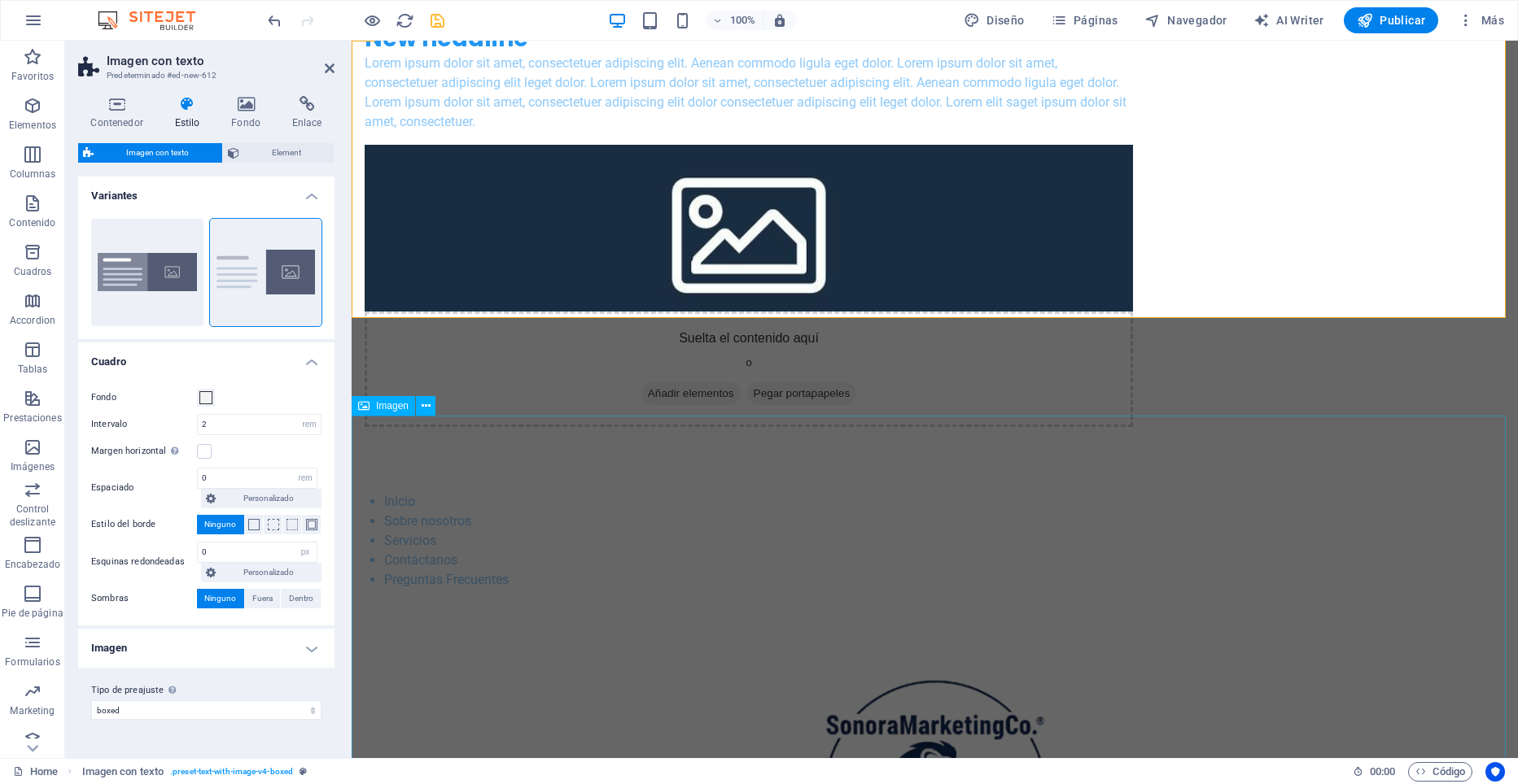
scroll to position [0, 0]
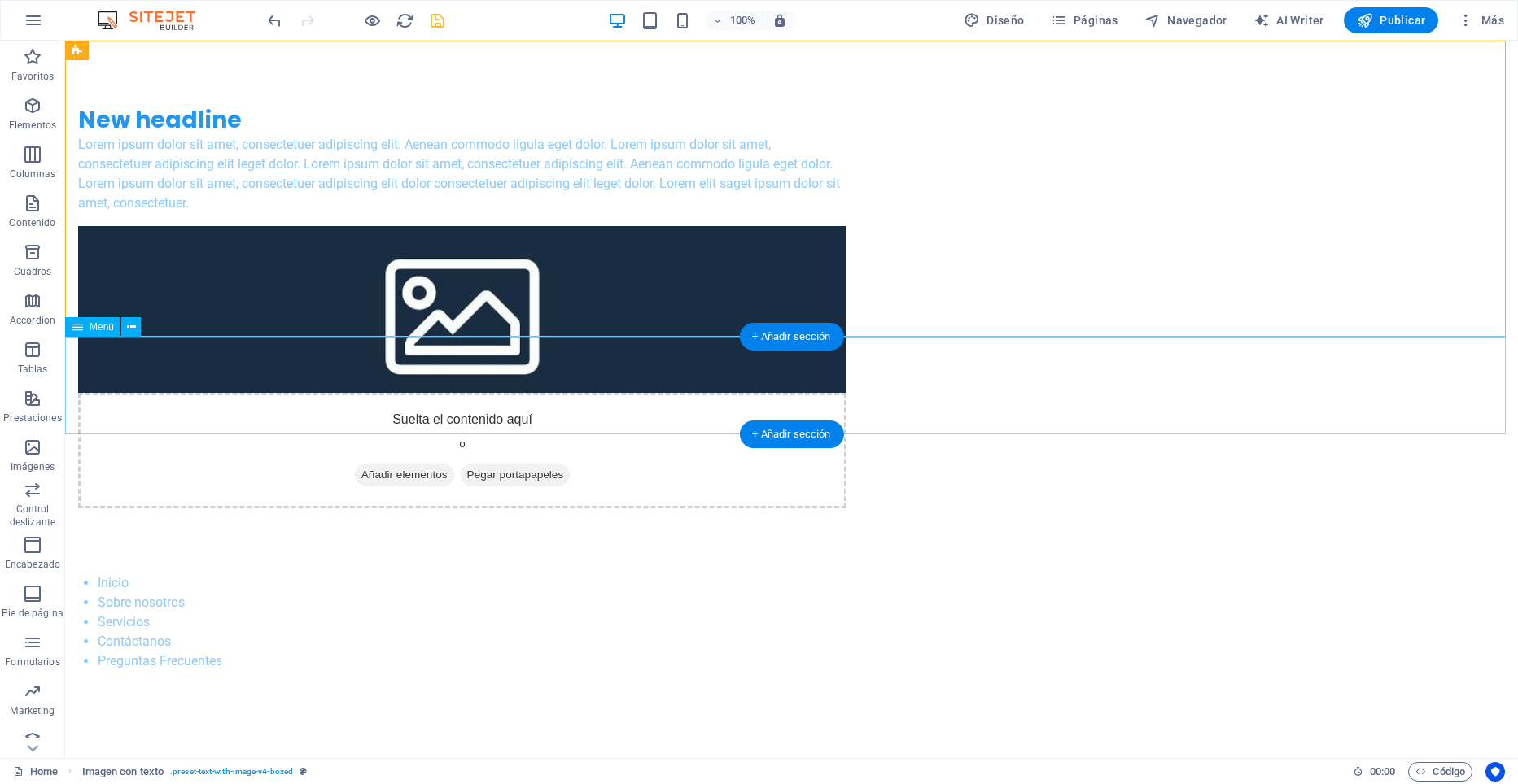
click at [239, 573] on nav "Inicio Sobre nosotros Servicios Contáctanos Preguntas Frecuentes" at bounding box center [792, 621] width 1453 height 97
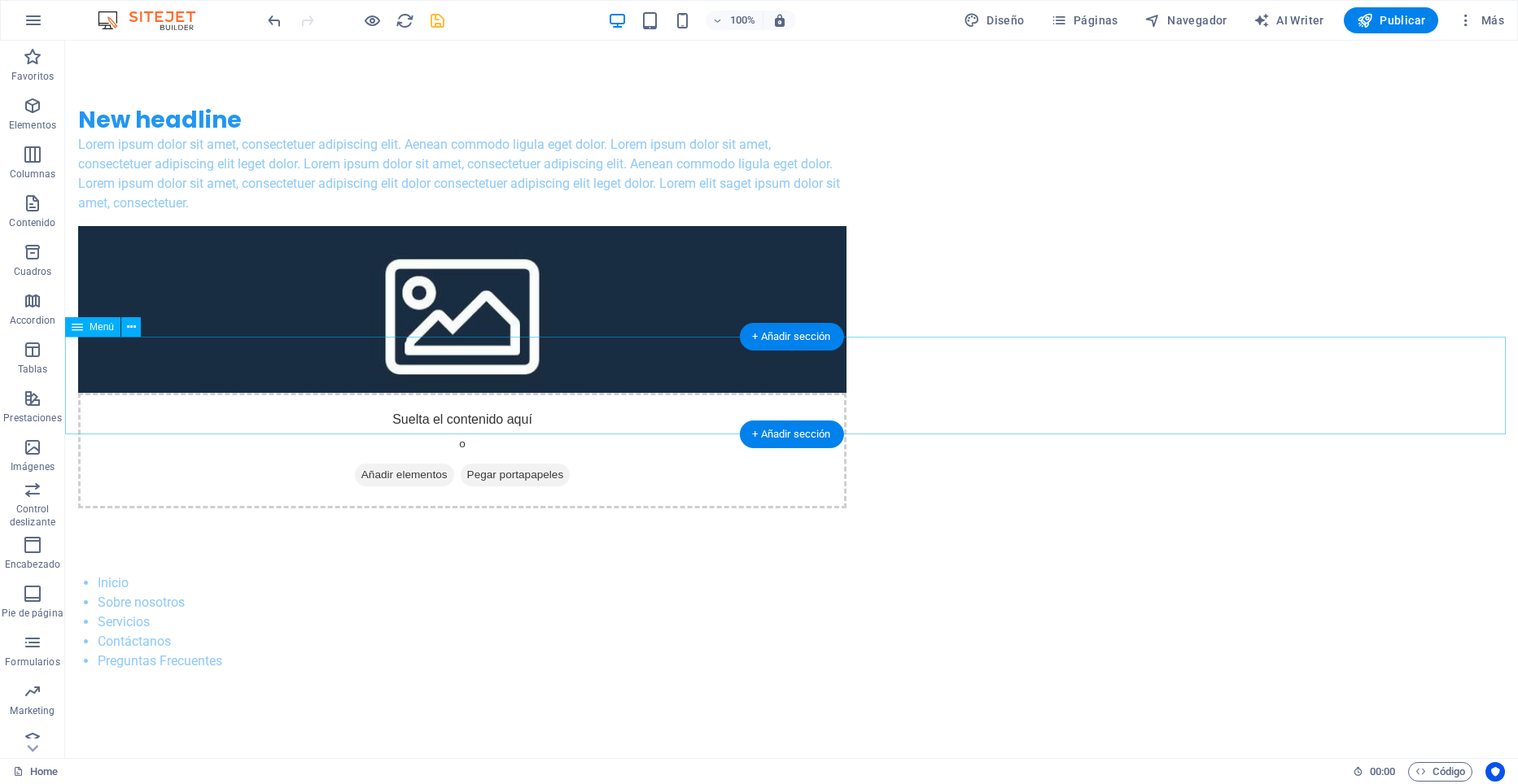
click at [284, 573] on nav "Inicio Sobre nosotros Servicios Contáctanos Preguntas Frecuentes" at bounding box center [792, 621] width 1453 height 97
select select
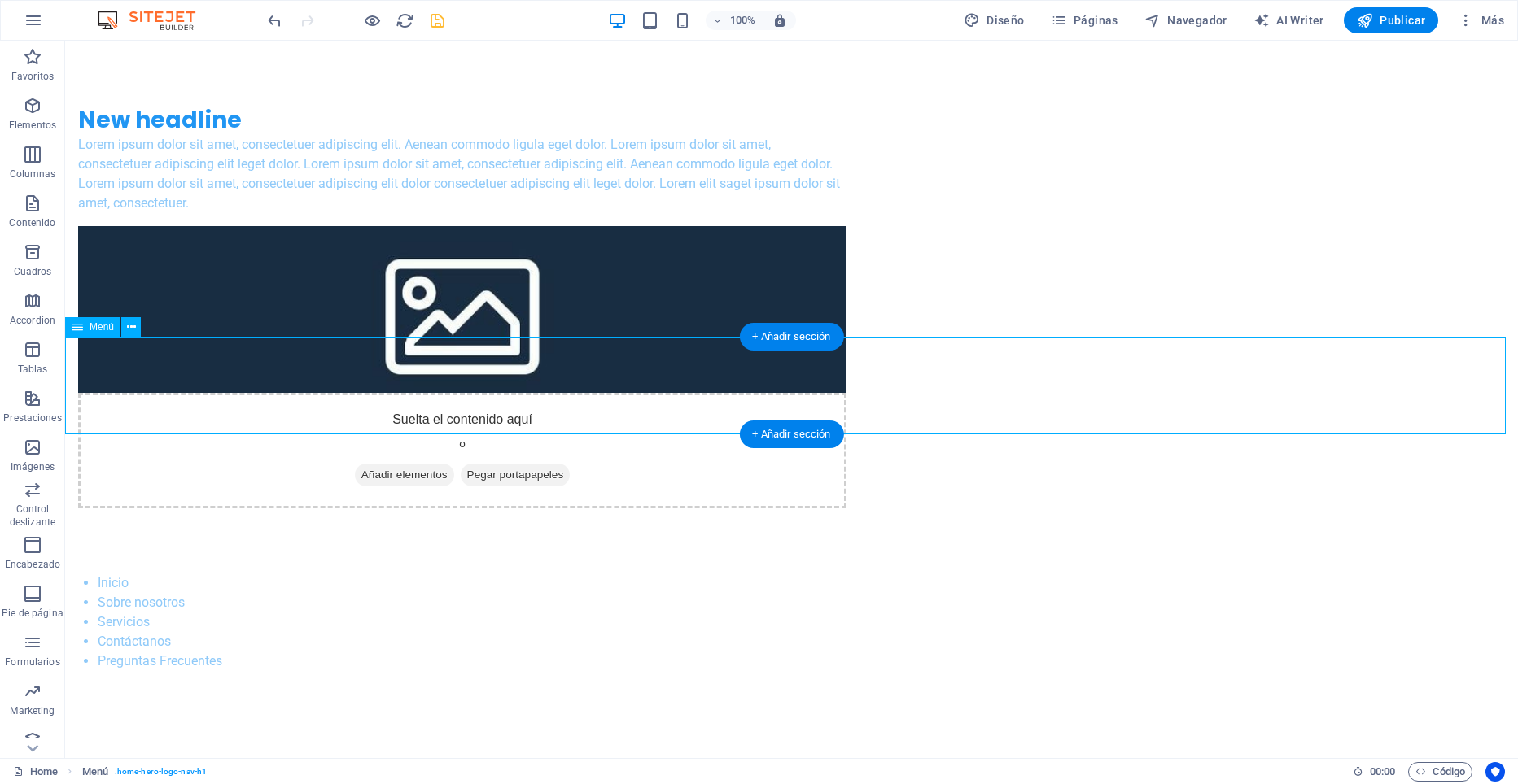
select select
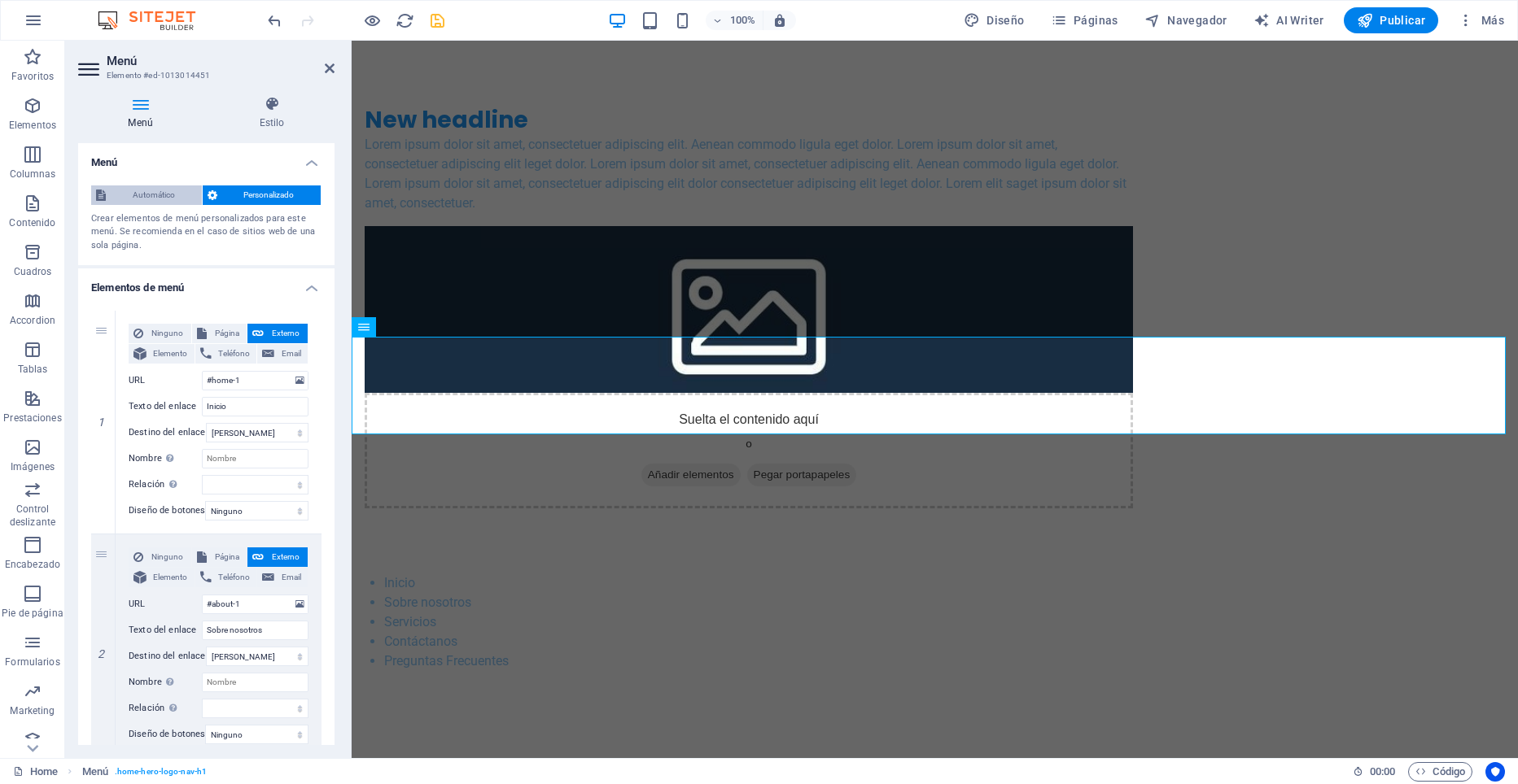
click at [157, 196] on span "Automático" at bounding box center [154, 196] width 87 height 20
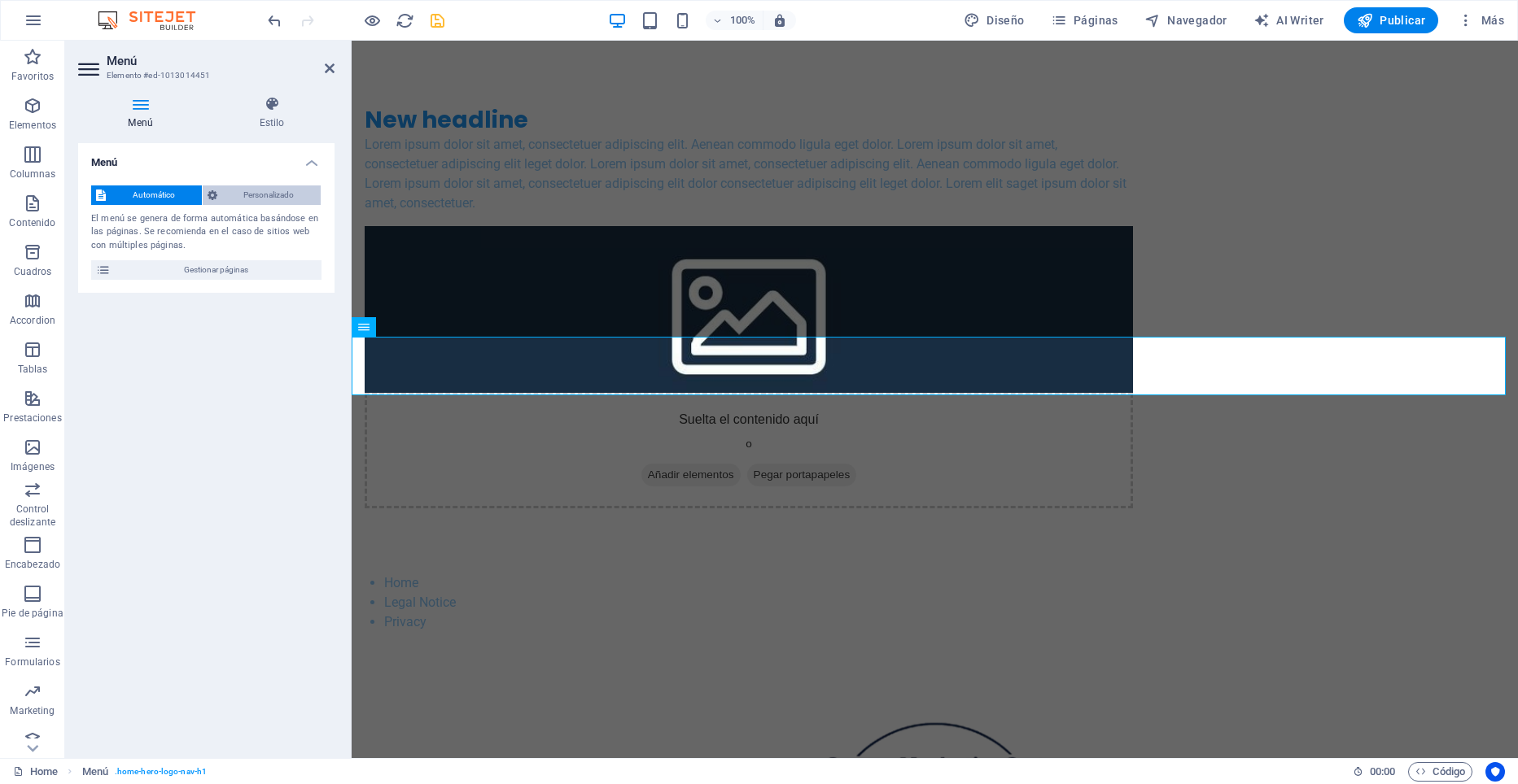
click at [263, 196] on span "Personalizado" at bounding box center [270, 196] width 95 height 20
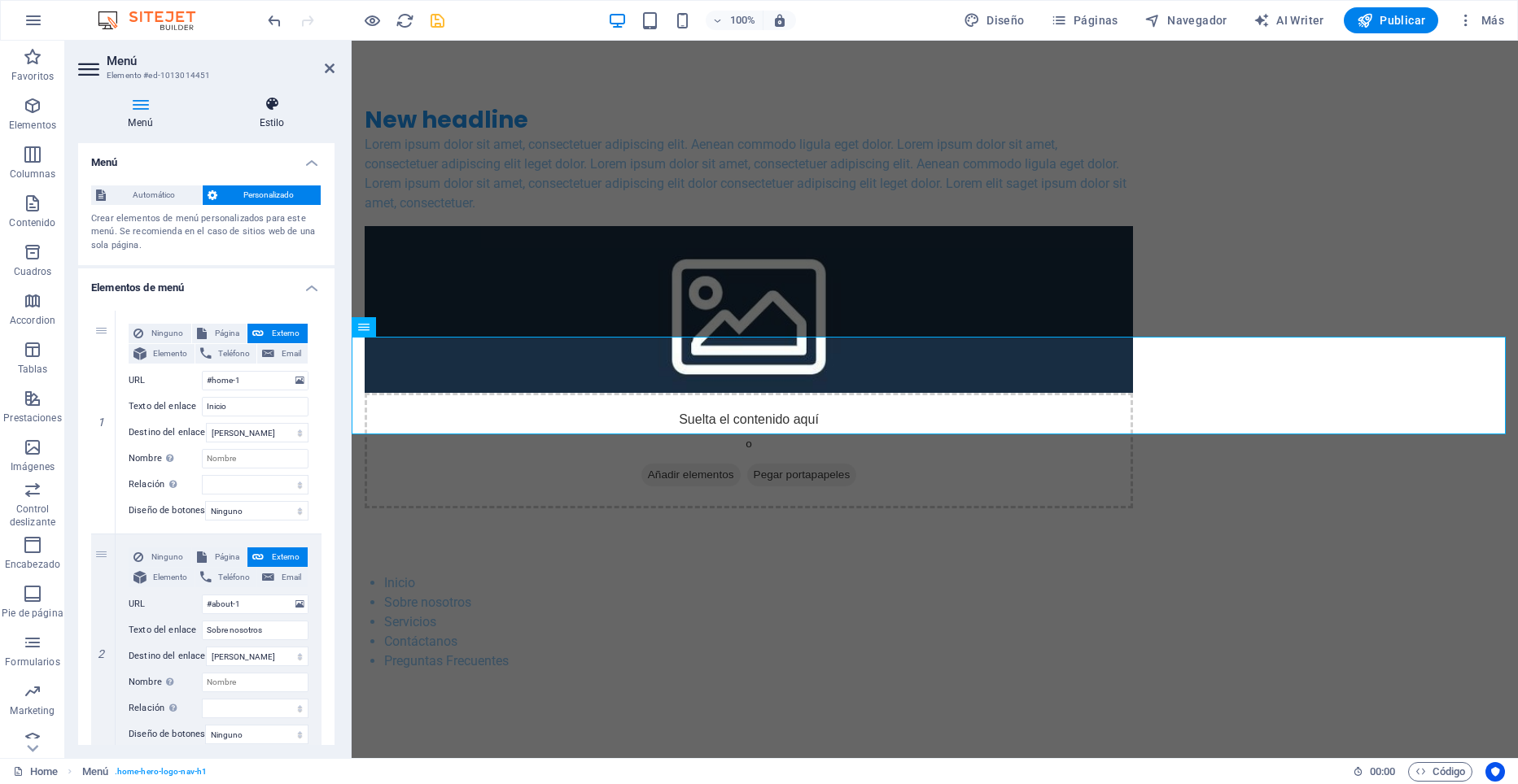
click at [276, 113] on h4 "Estilo" at bounding box center [272, 113] width 125 height 34
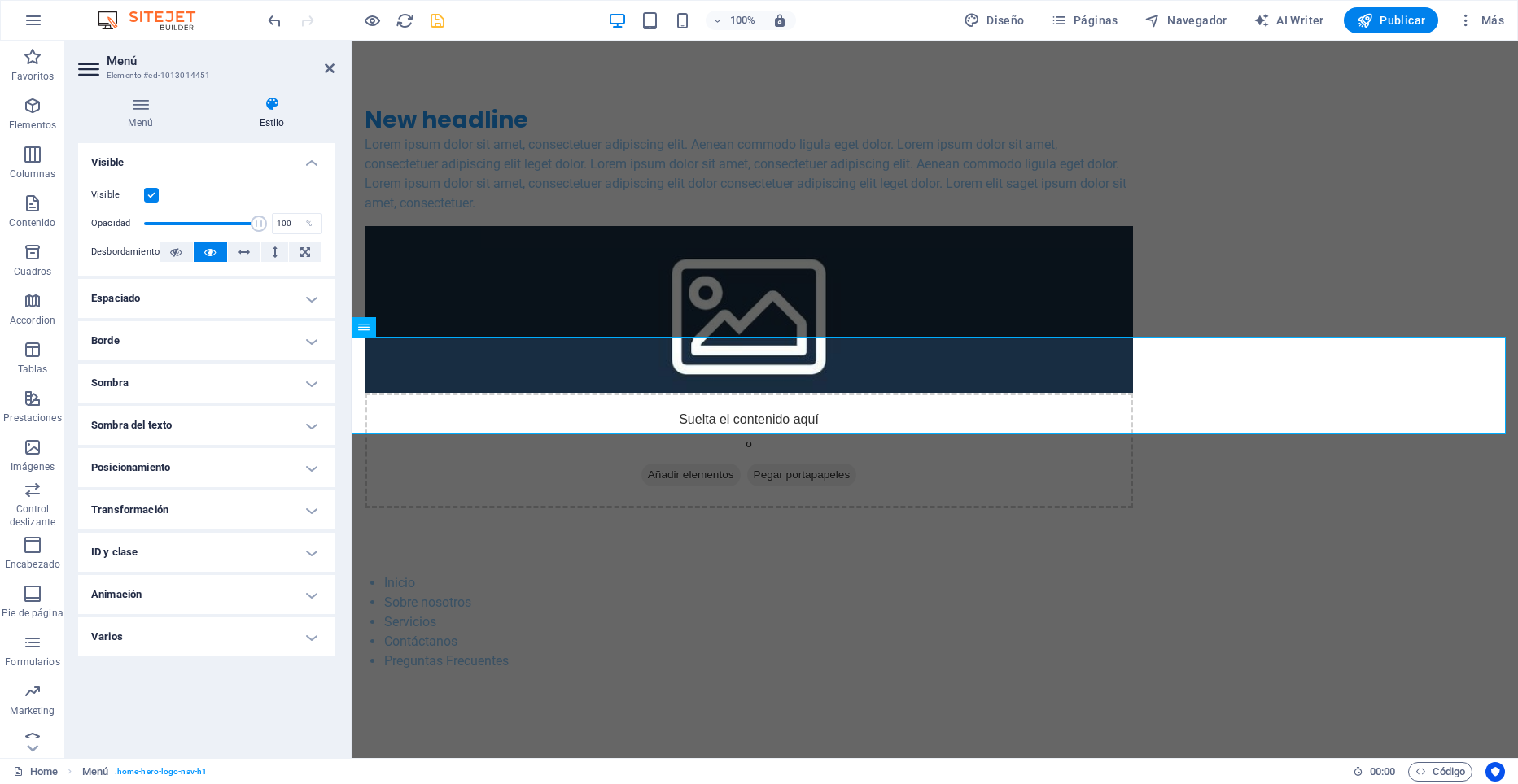
click at [172, 465] on h4 "Posicionamiento" at bounding box center [205, 468] width 256 height 39
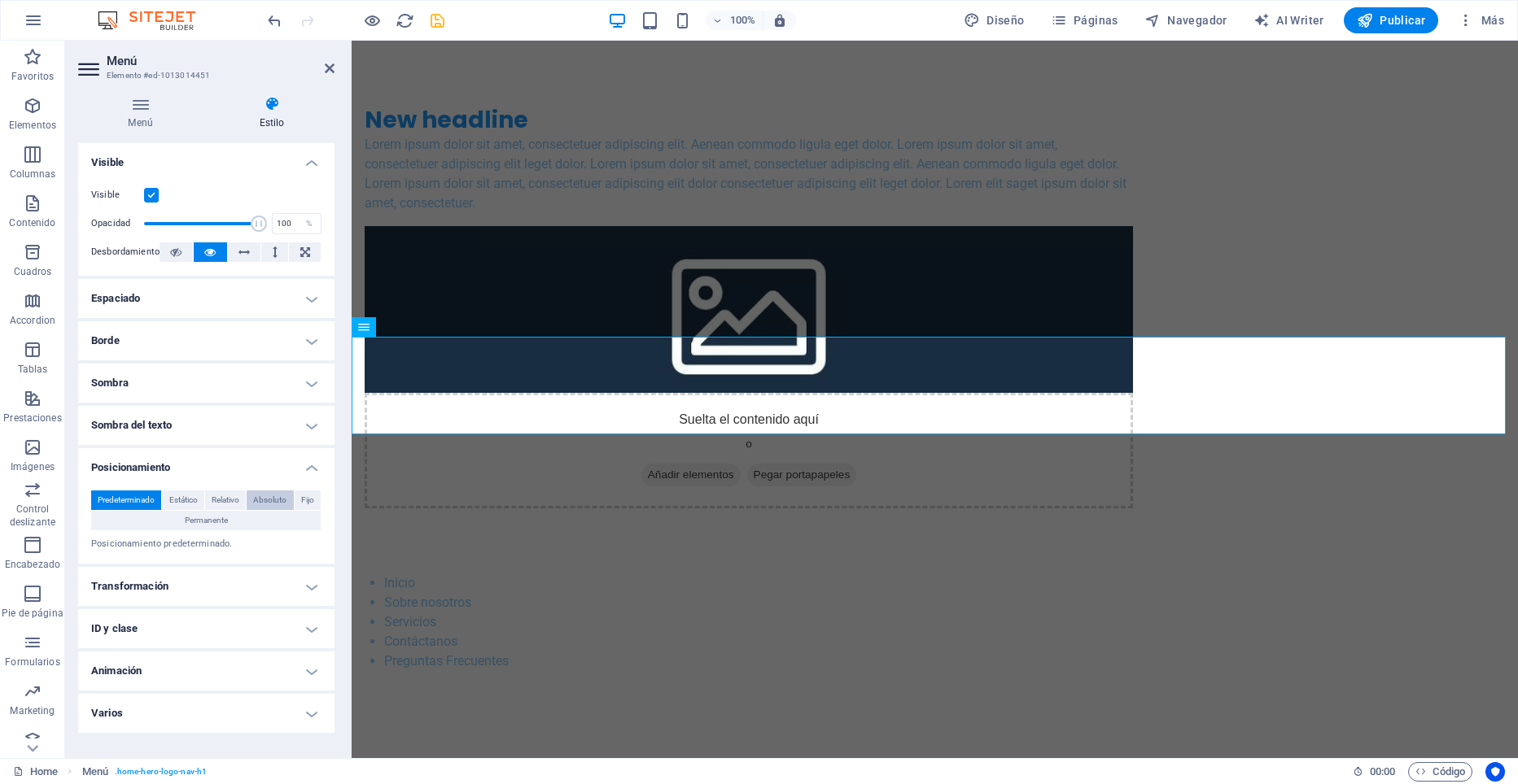
click at [276, 499] on span "Absoluto" at bounding box center [269, 500] width 33 height 20
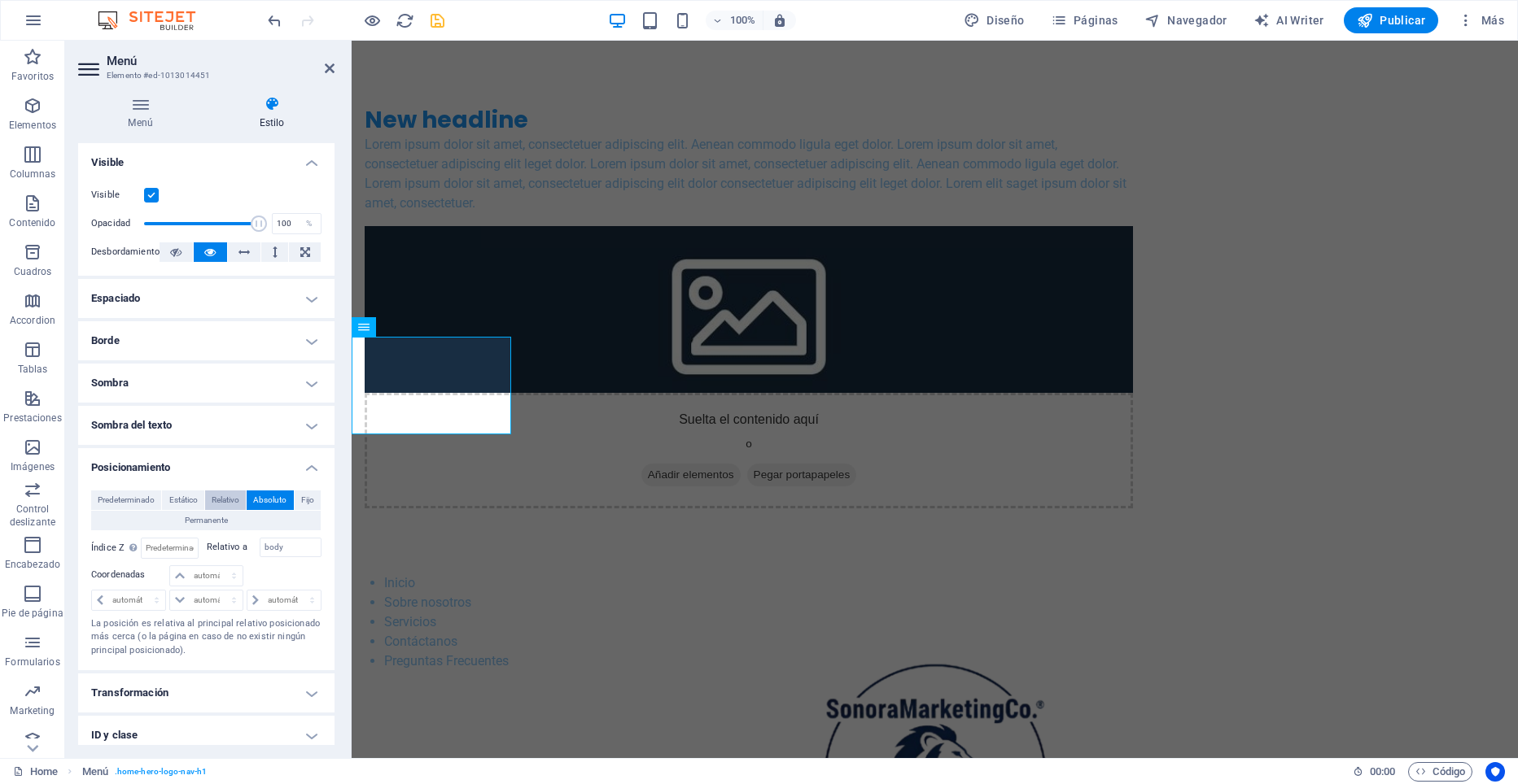
click at [224, 494] on span "Relativo" at bounding box center [225, 500] width 28 height 20
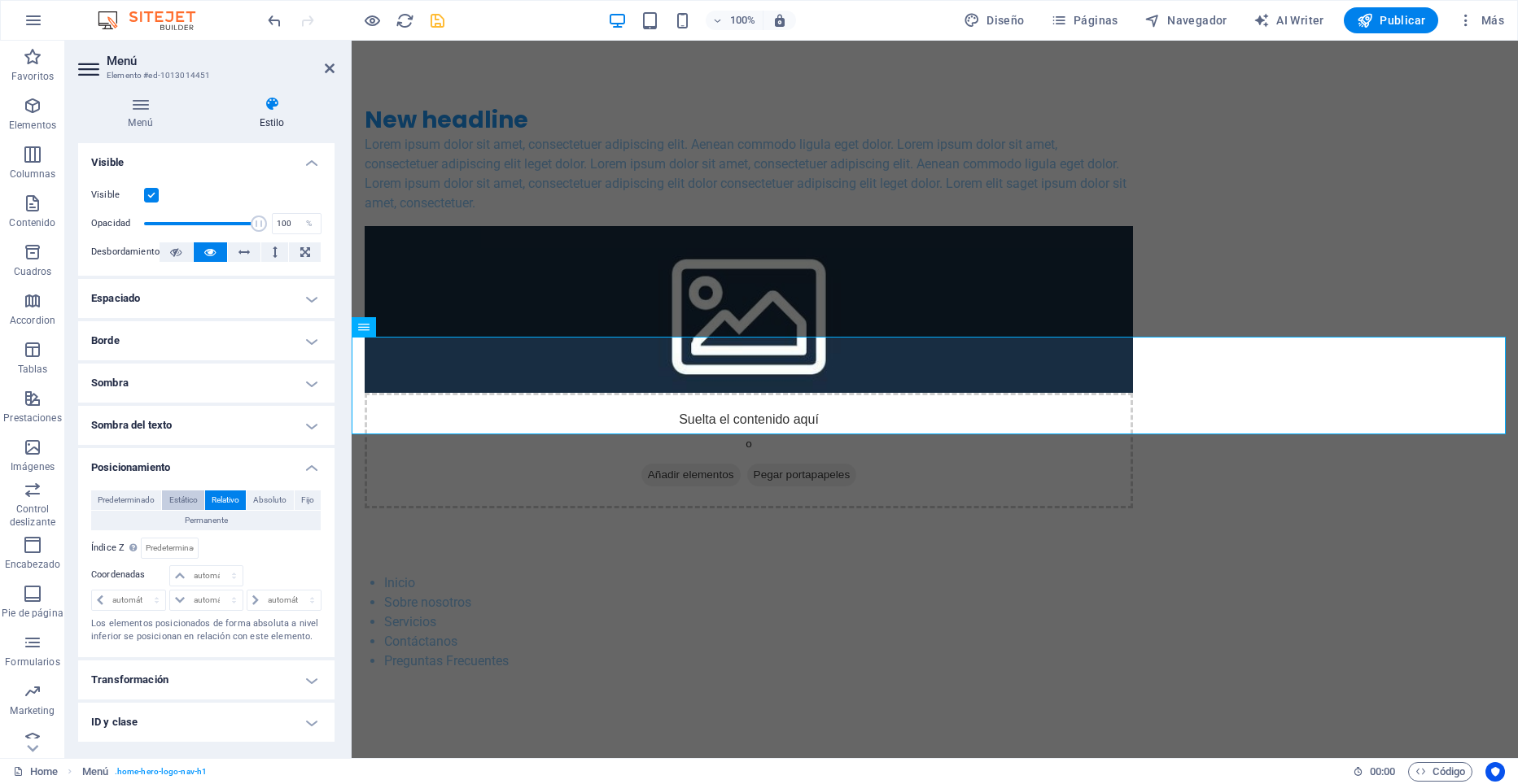
click at [183, 496] on span "Estático" at bounding box center [183, 500] width 29 height 20
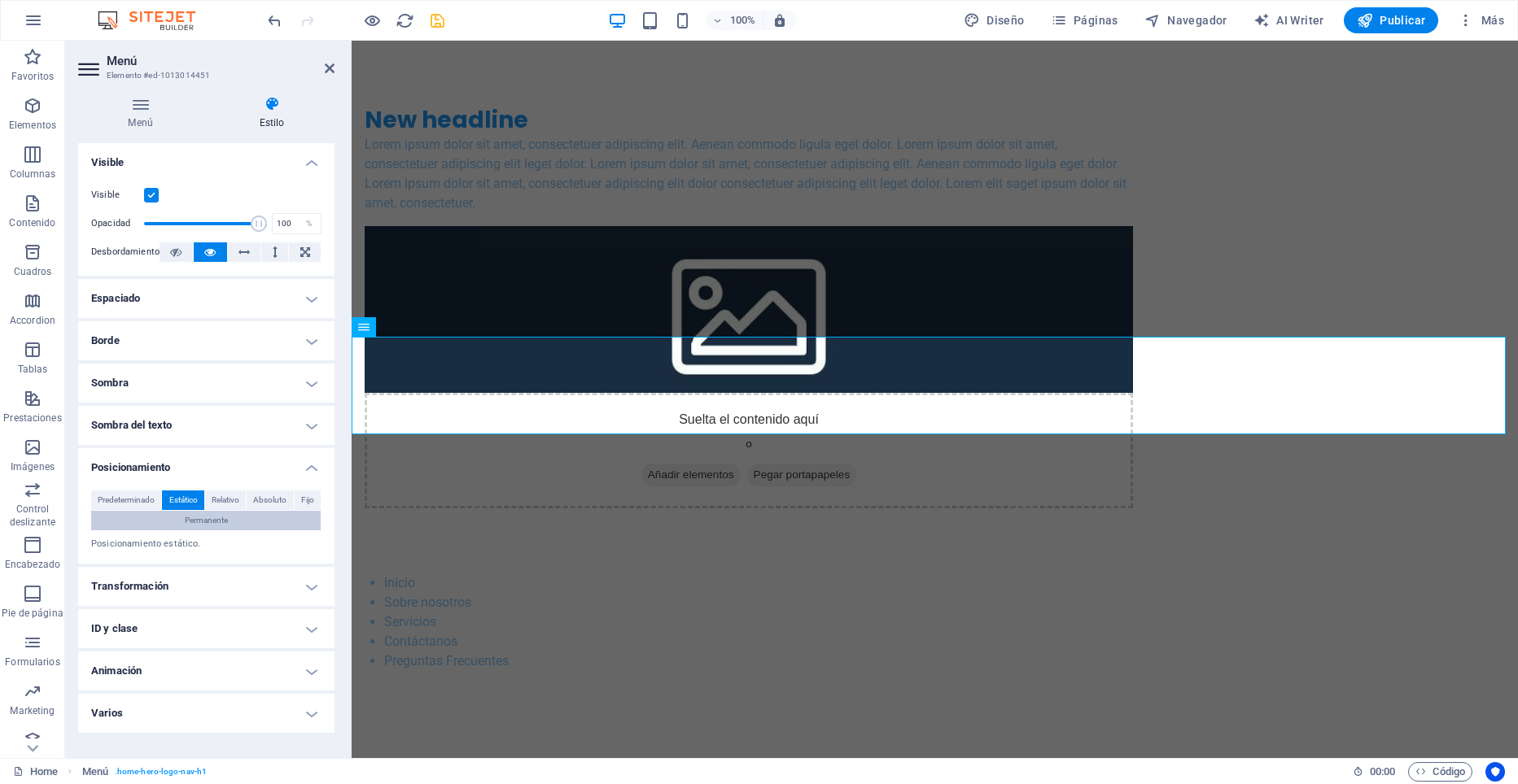
click at [214, 519] on span "Permanente" at bounding box center [206, 521] width 43 height 20
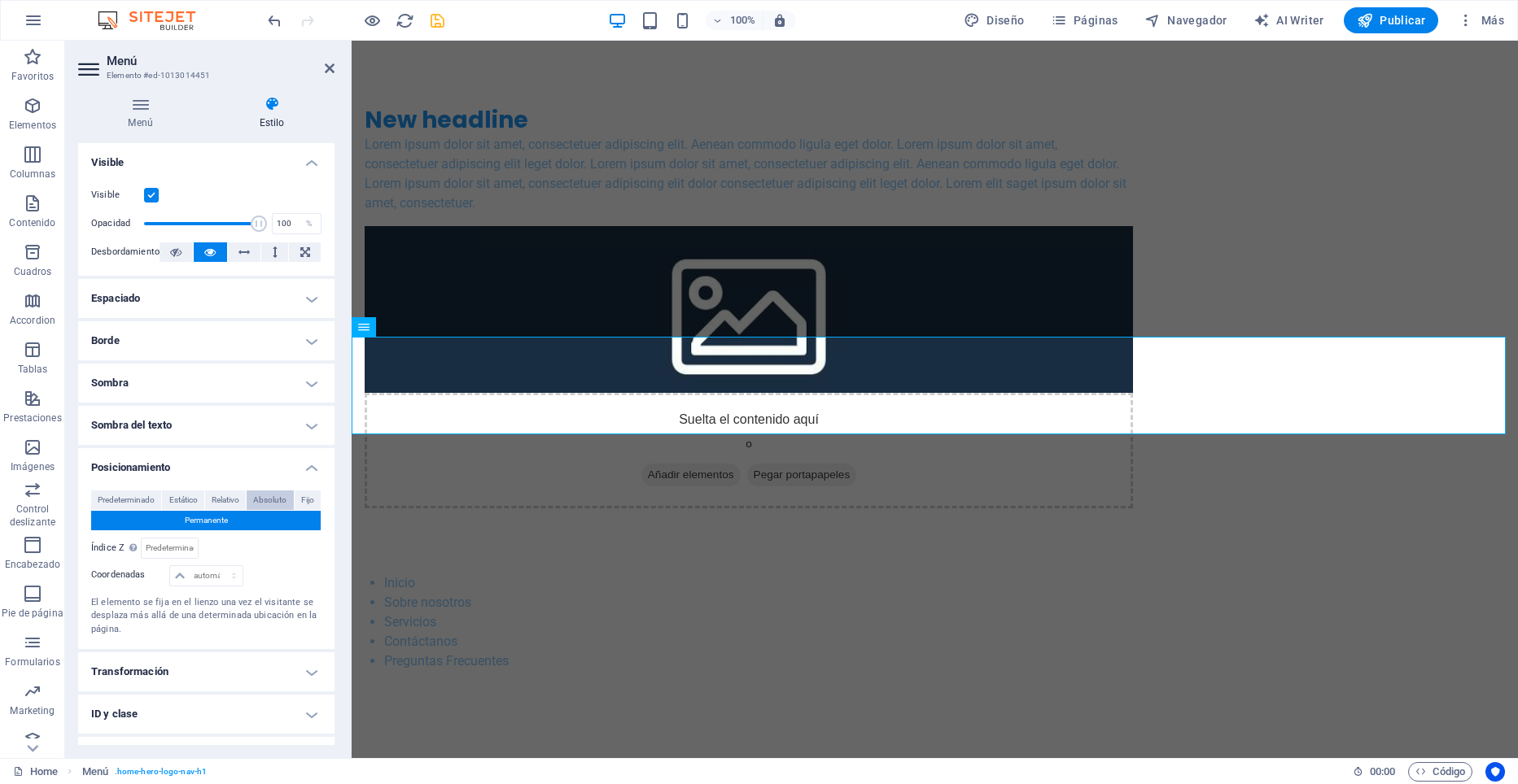
click at [260, 496] on span "Absoluto" at bounding box center [269, 500] width 33 height 20
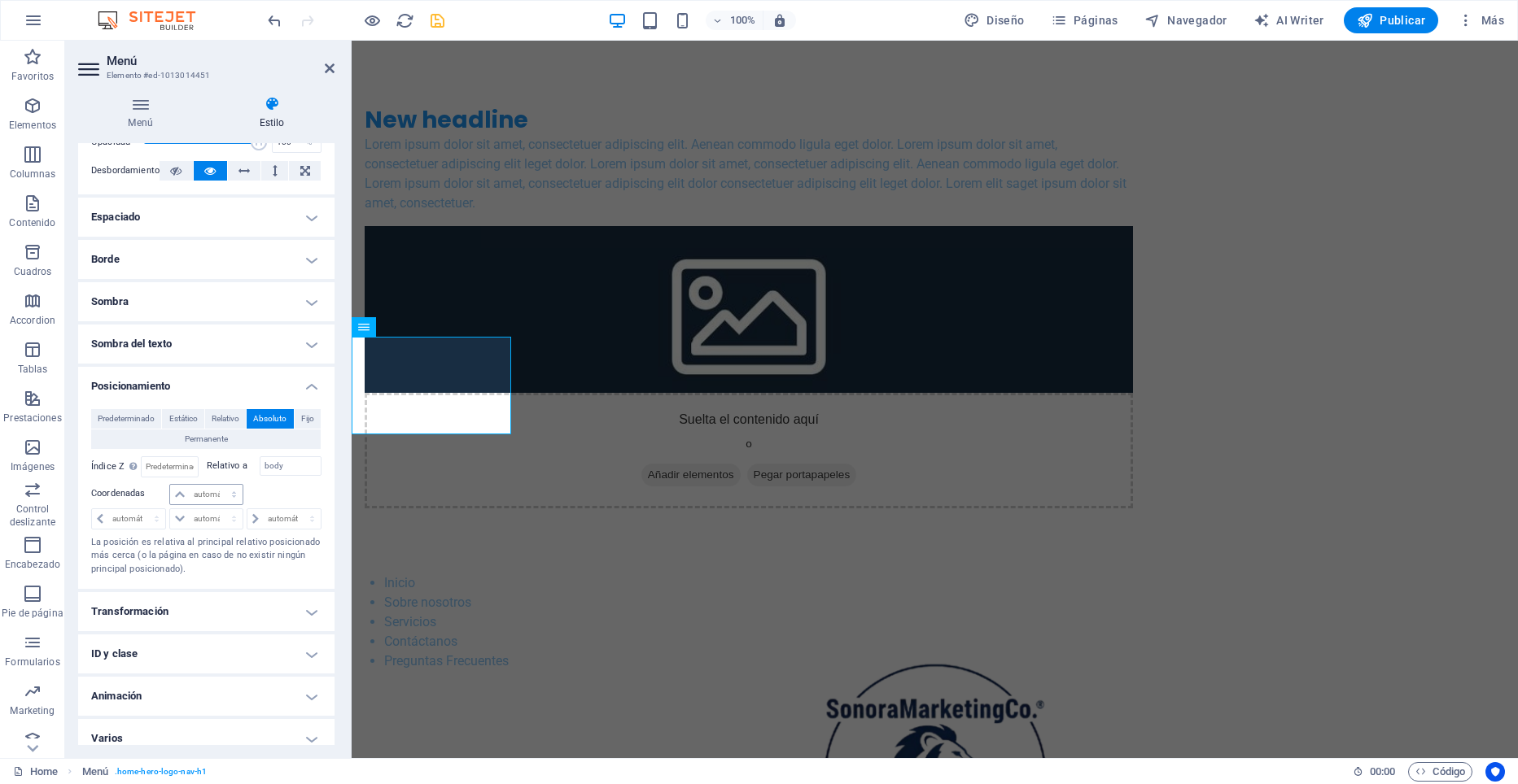
scroll to position [95, 0]
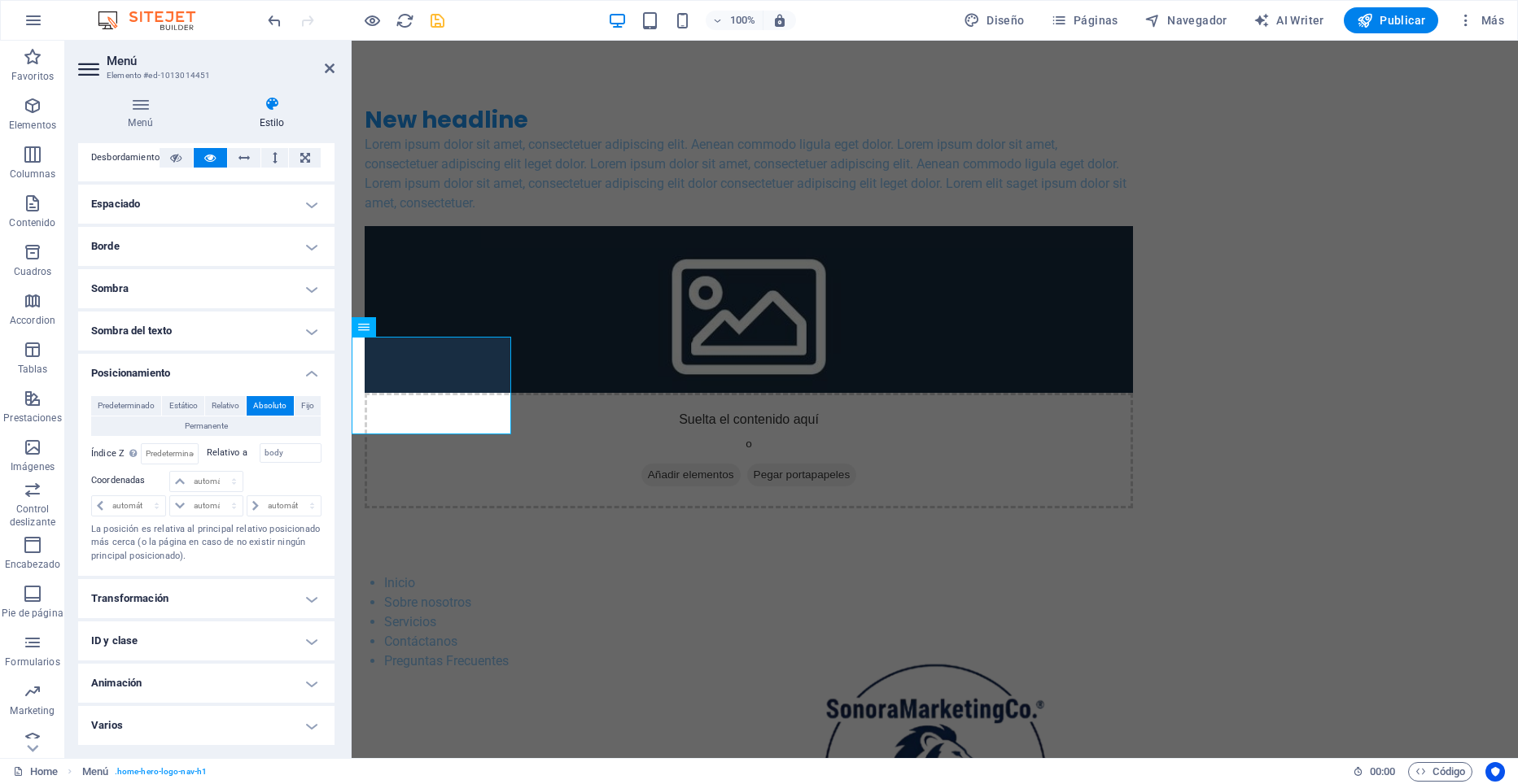
click at [205, 595] on h4 "Transformación" at bounding box center [205, 599] width 256 height 39
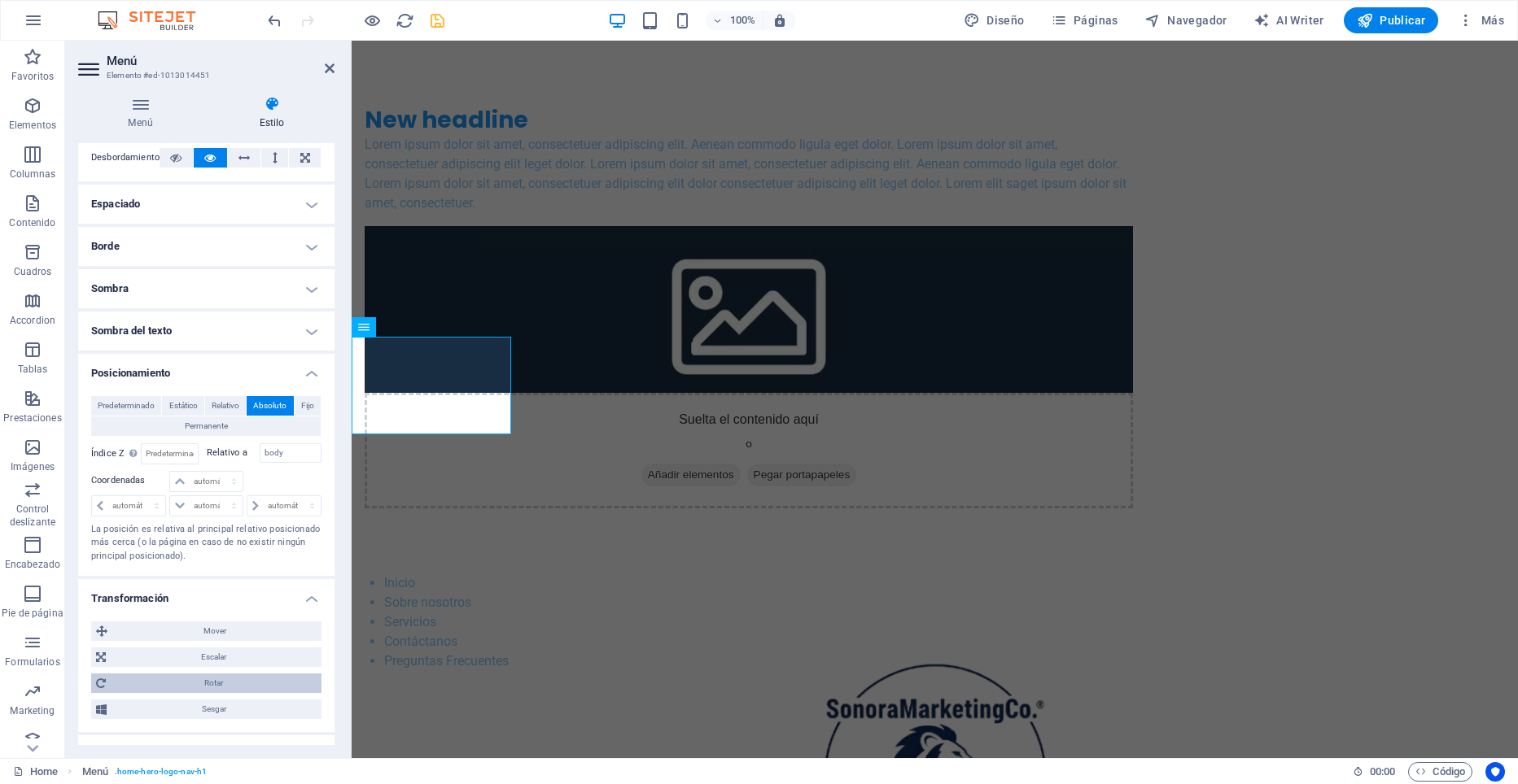
click at [219, 681] on span "Rotar" at bounding box center [214, 683] width 205 height 20
drag, startPoint x: 182, startPoint y: 718, endPoint x: 259, endPoint y: 715, distance: 77.1
click at [259, 715] on div "Rotar 360 °" at bounding box center [206, 715] width 231 height 24
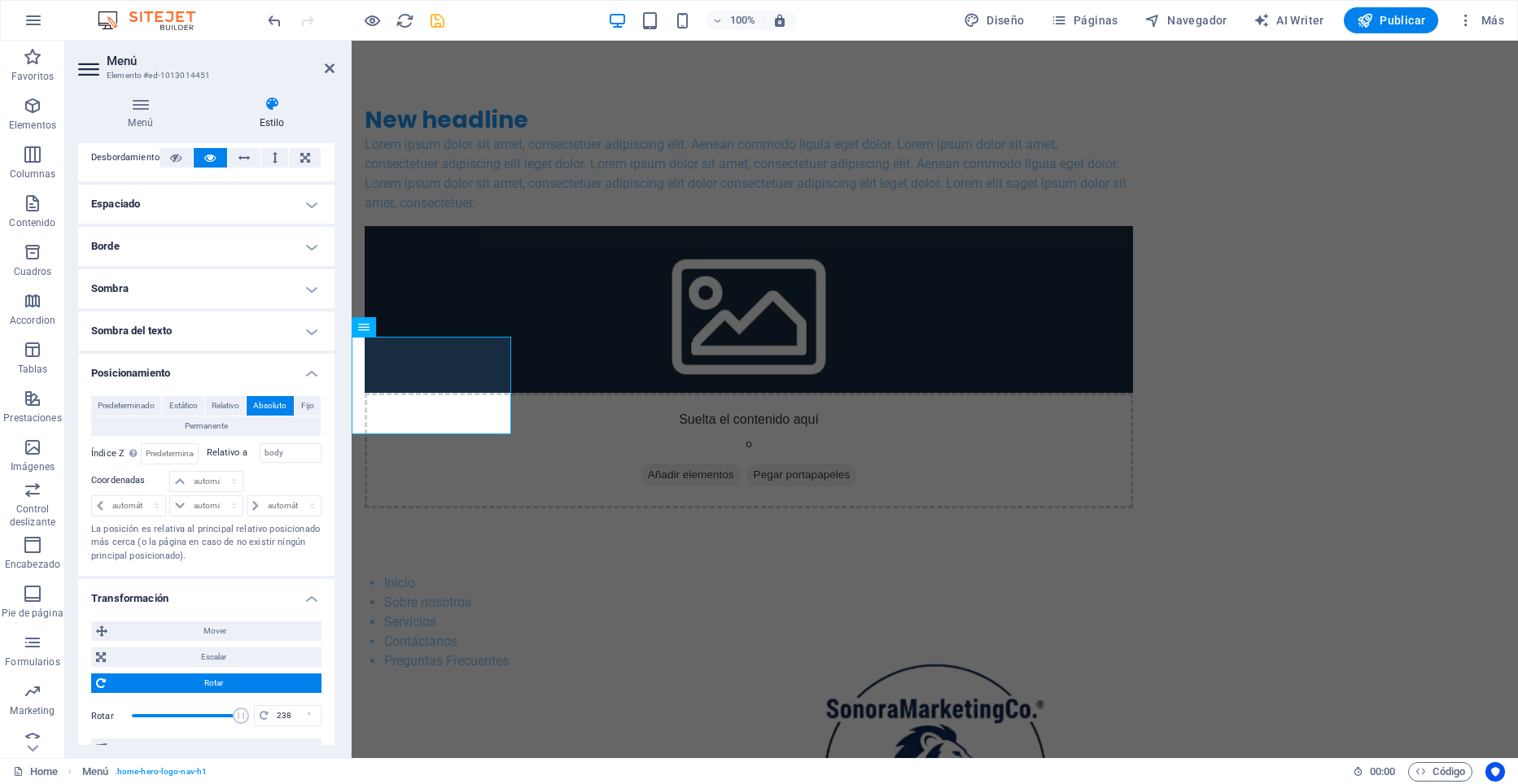
click at [220, 713] on span at bounding box center [187, 715] width 109 height 24
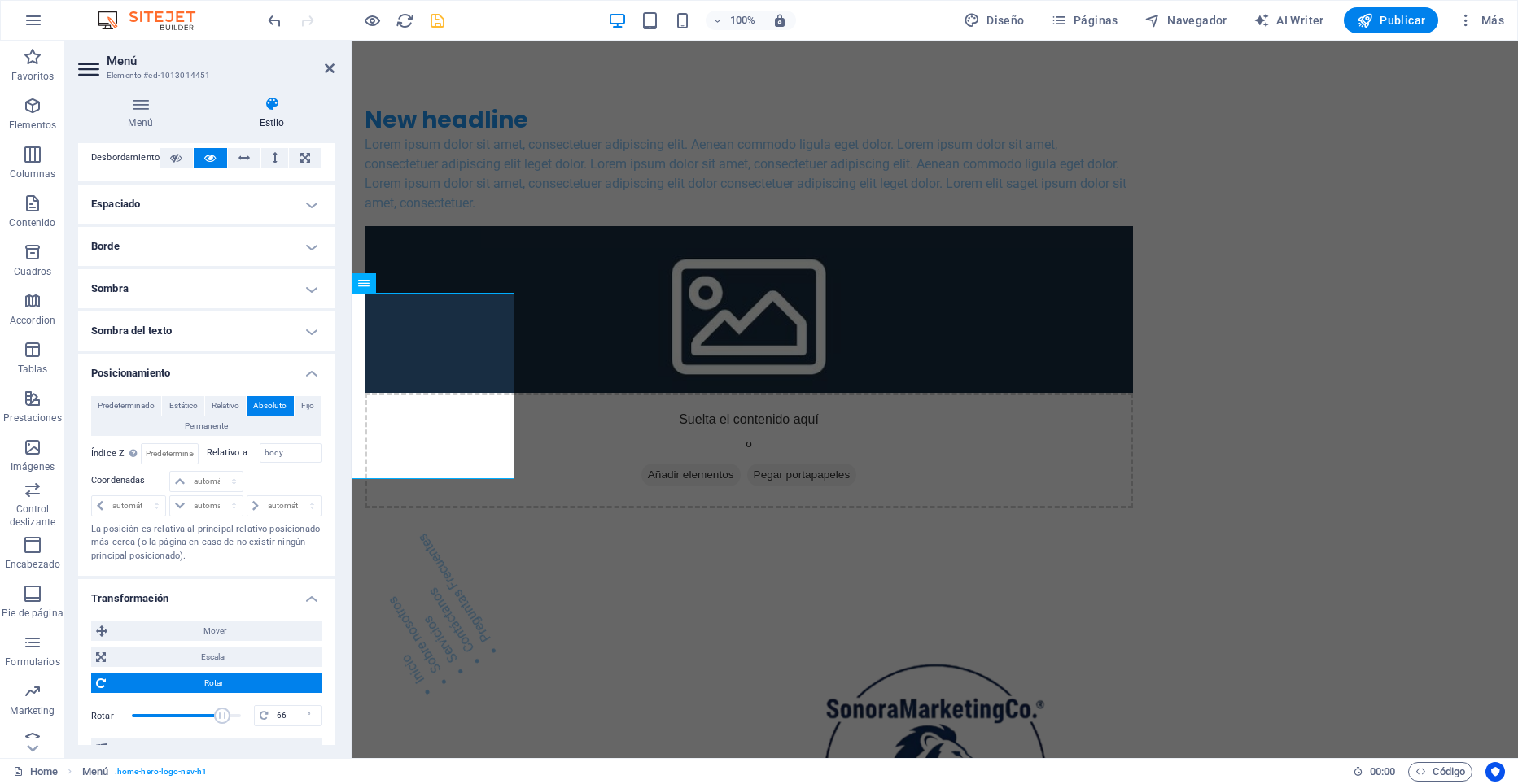
click at [195, 709] on span at bounding box center [187, 715] width 109 height 24
click at [186, 714] on span at bounding box center [187, 716] width 16 height 16
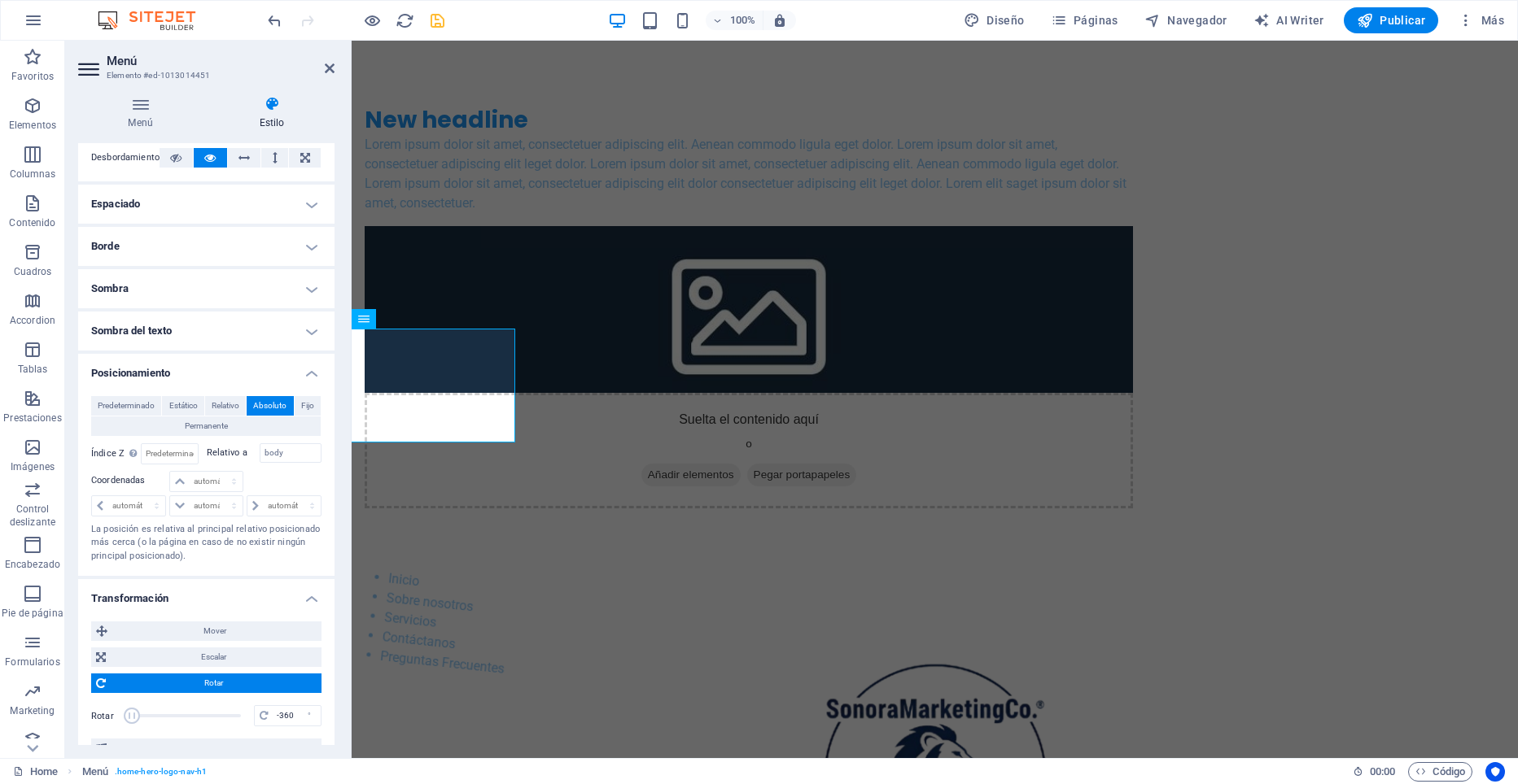
drag, startPoint x: 188, startPoint y: 713, endPoint x: 92, endPoint y: 714, distance: 96.0
click at [92, 714] on div "Rotar -360 °" at bounding box center [206, 715] width 231 height 24
click at [149, 715] on span at bounding box center [187, 715] width 109 height 24
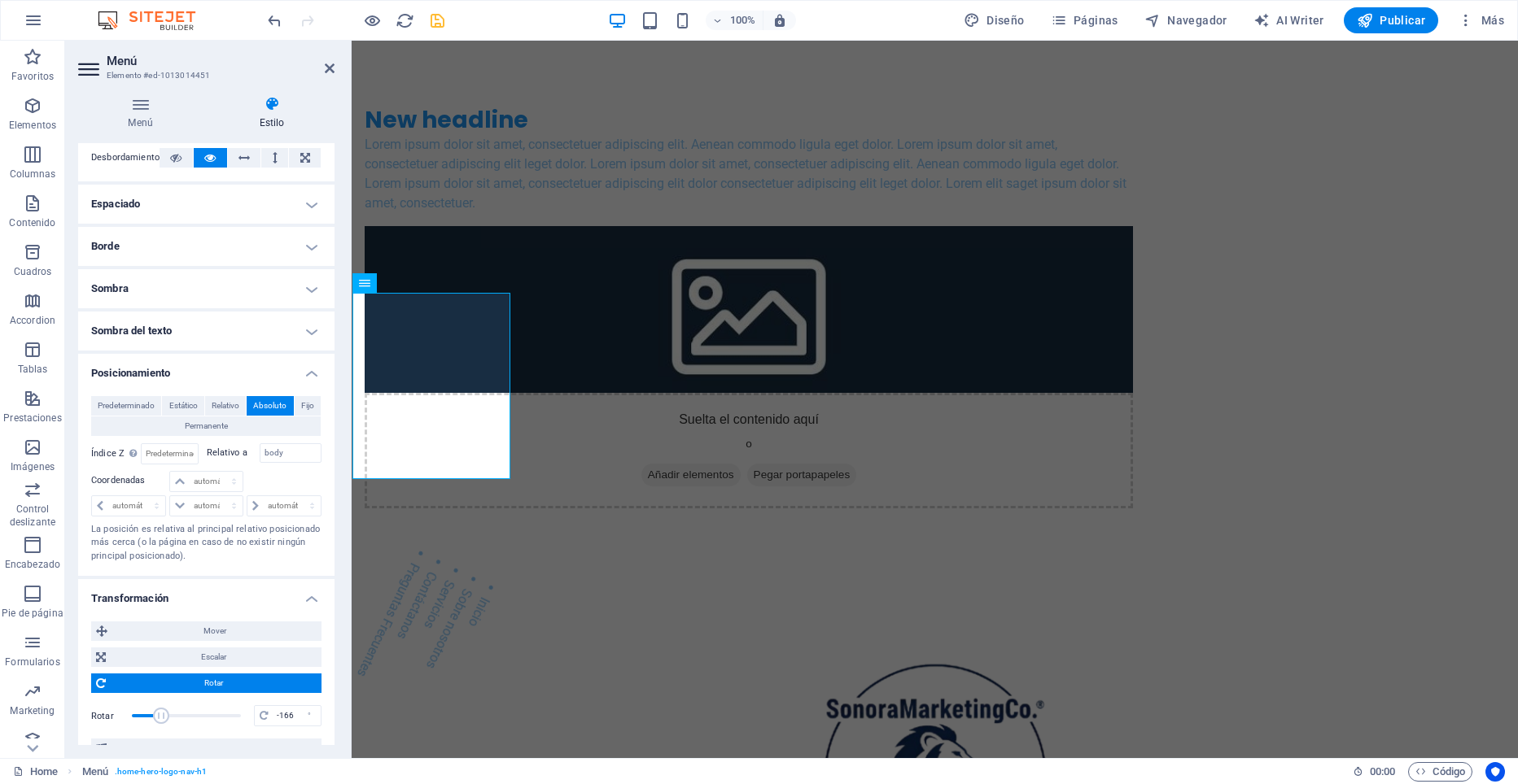
click at [160, 716] on span at bounding box center [187, 715] width 109 height 24
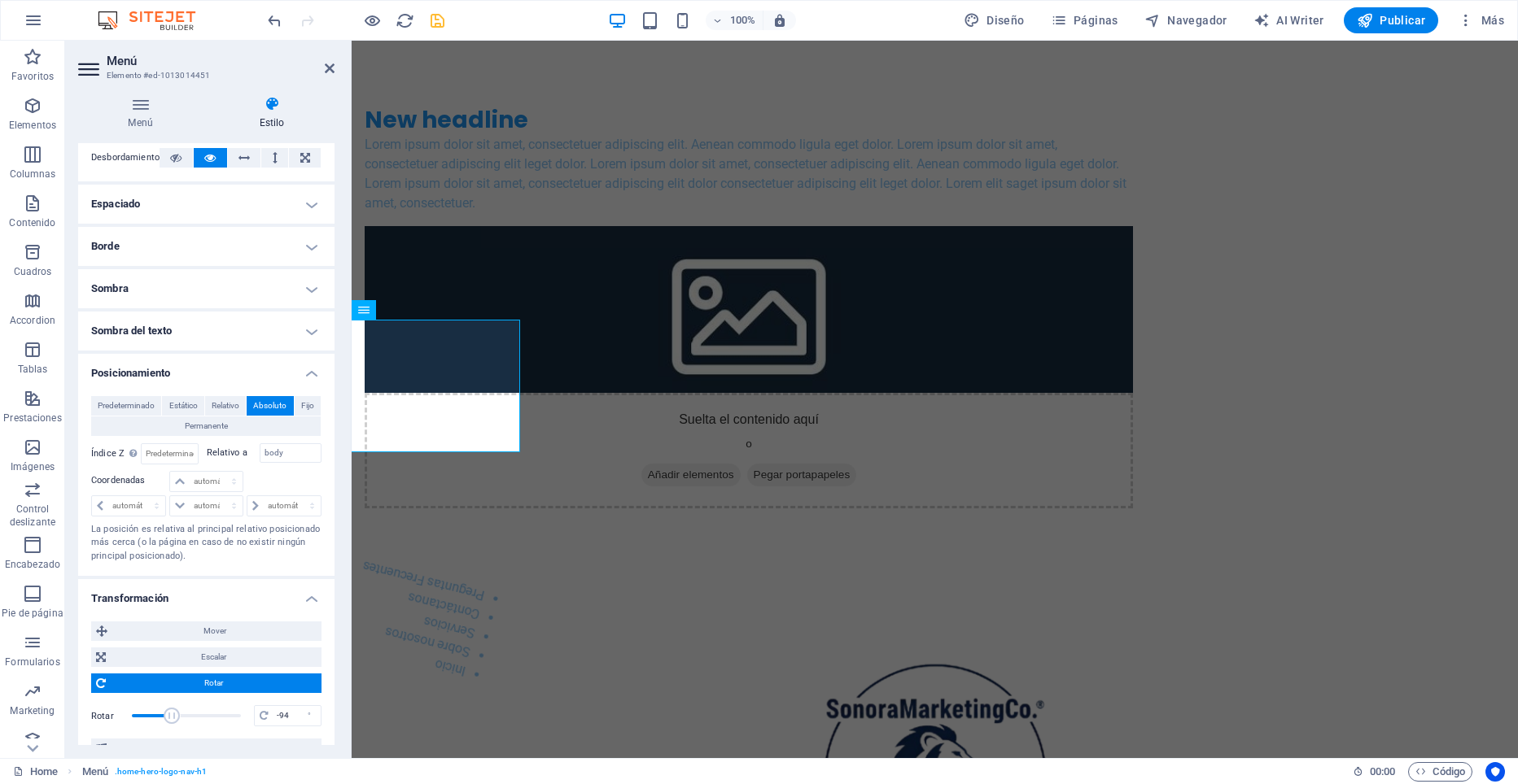
click at [171, 715] on span at bounding box center [187, 715] width 109 height 24
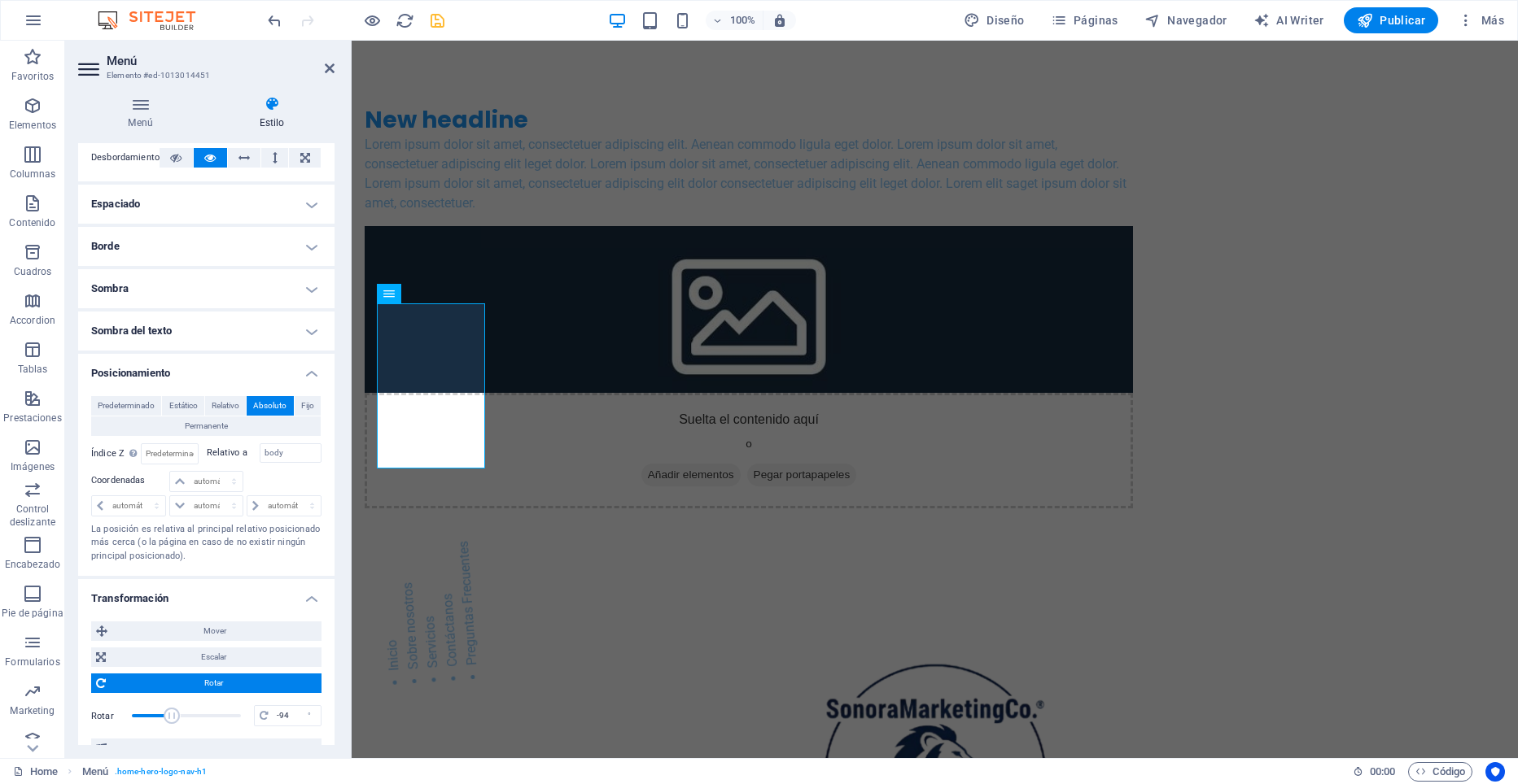
type input "-93"
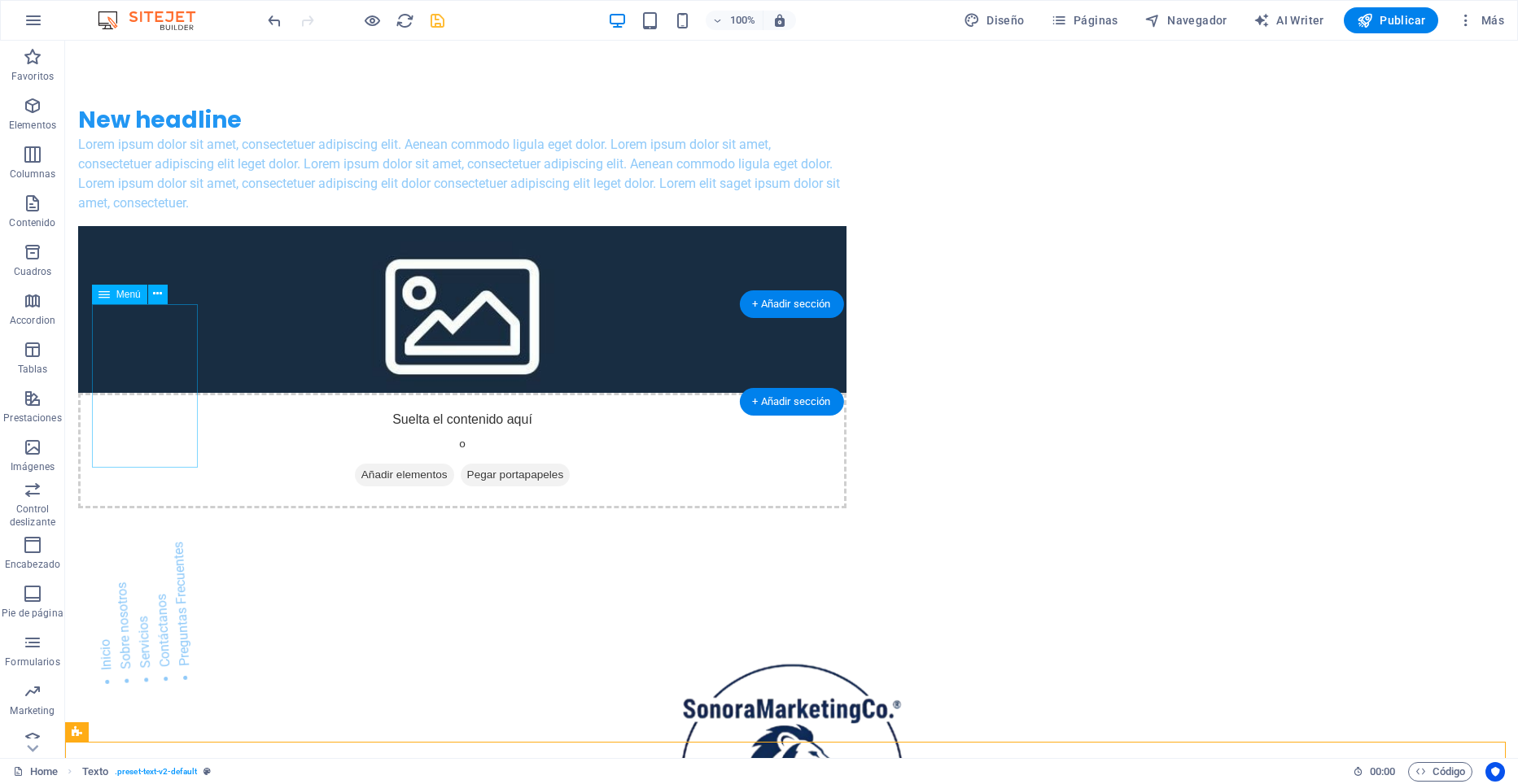
click at [155, 542] on nav "Inicio Sobre nosotros Servicios Contáctanos Preguntas Frecuentes" at bounding box center [144, 622] width 105 height 162
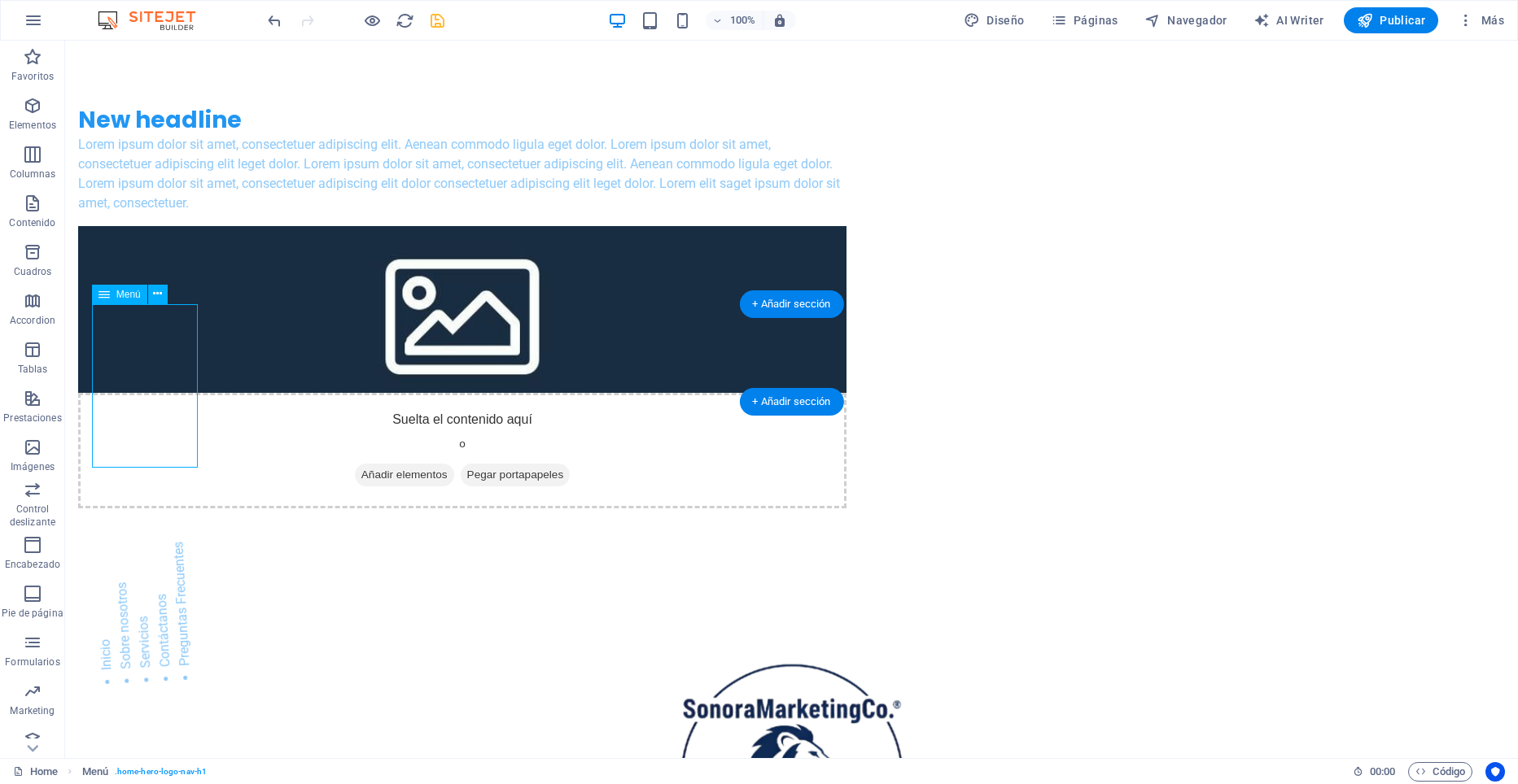
click at [155, 542] on nav "Inicio Sobre nosotros Servicios Contáctanos Preguntas Frecuentes" at bounding box center [144, 622] width 105 height 162
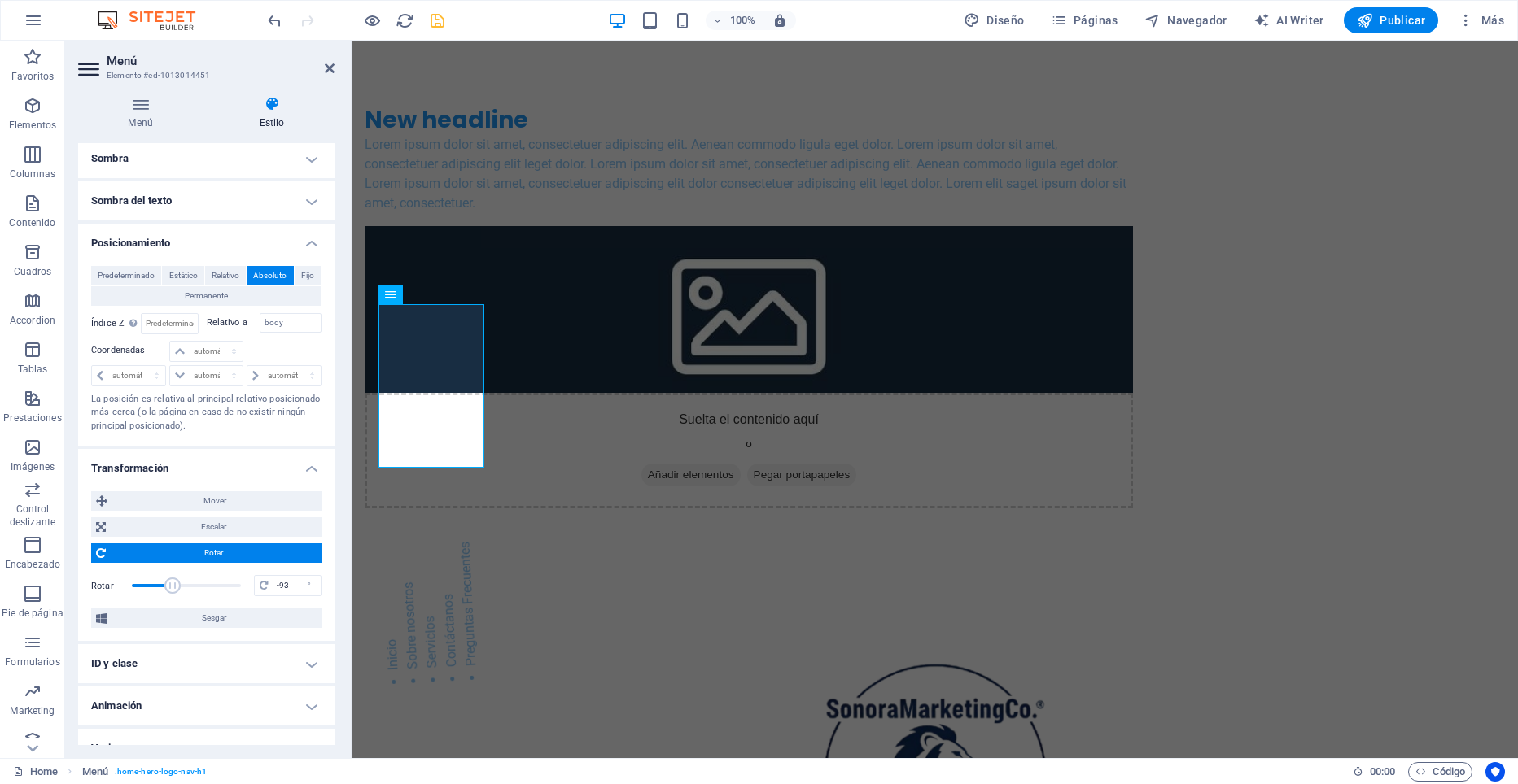
scroll to position [247, 0]
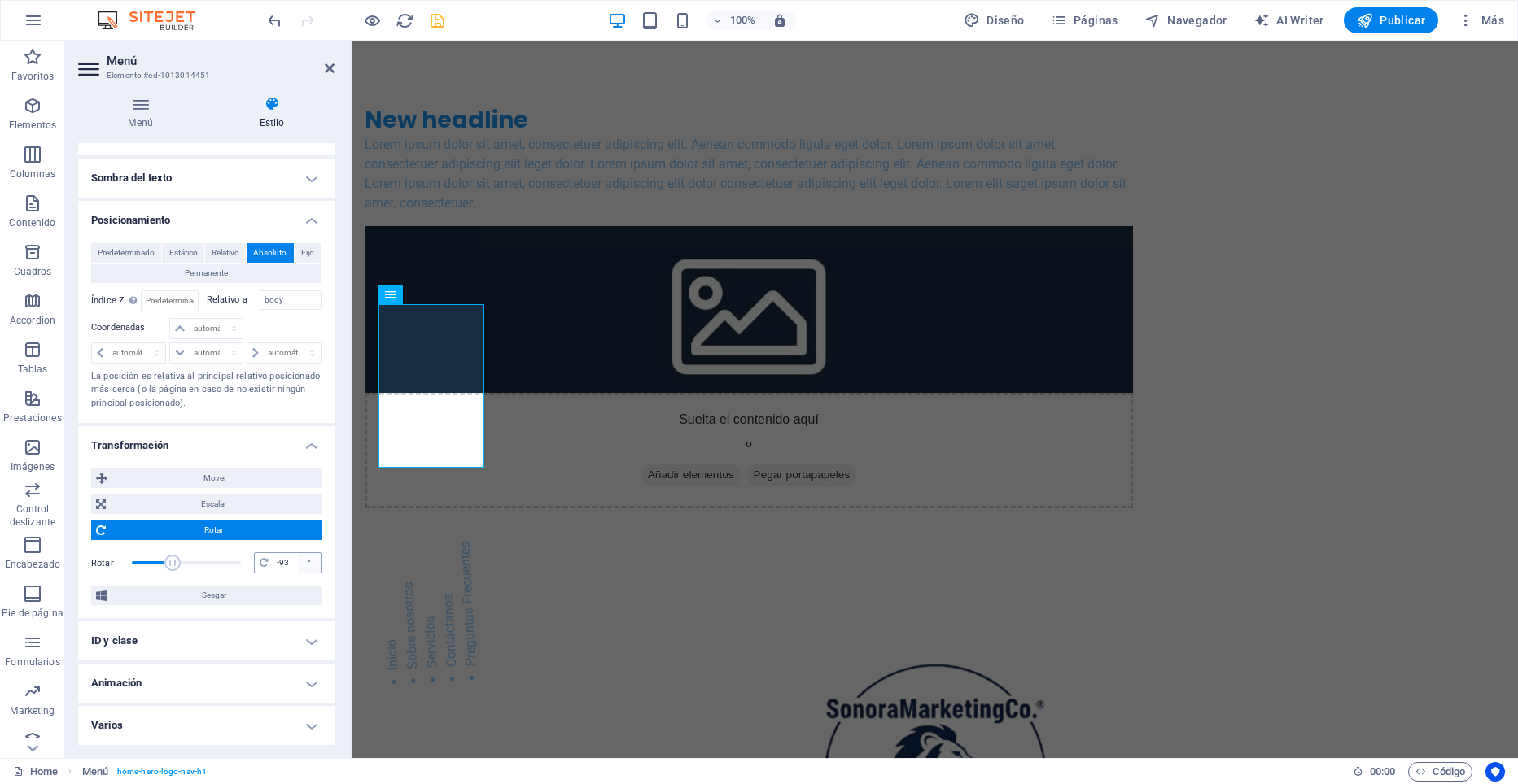
click at [308, 563] on div "°" at bounding box center [309, 563] width 23 height 20
click at [281, 564] on input "-93" at bounding box center [297, 563] width 48 height 20
click at [255, 566] on span at bounding box center [264, 563] width 18 height 20
click at [280, 563] on input "-93" at bounding box center [297, 563] width 48 height 20
click at [289, 561] on input "-93" at bounding box center [297, 563] width 48 height 20
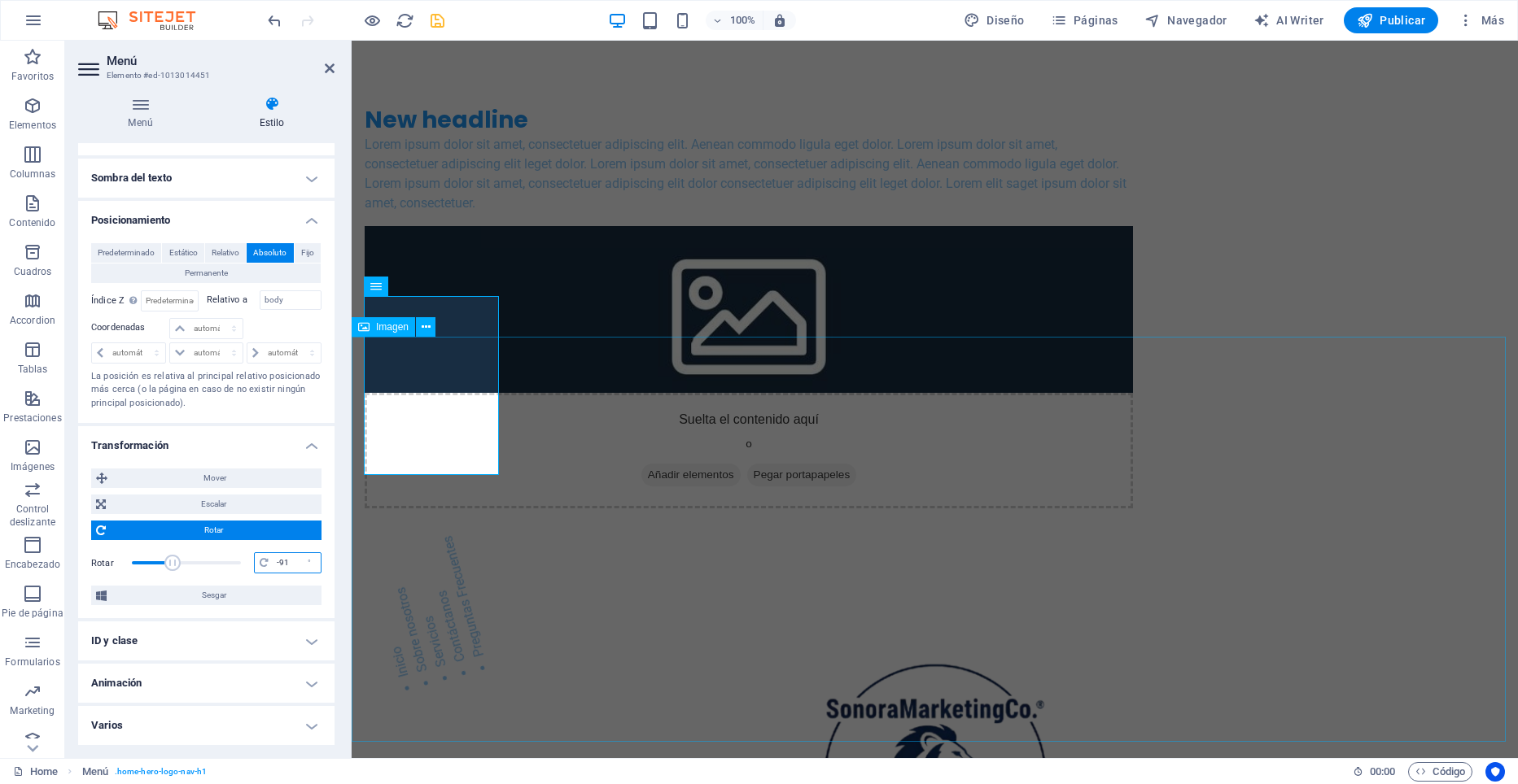
type input "-90"
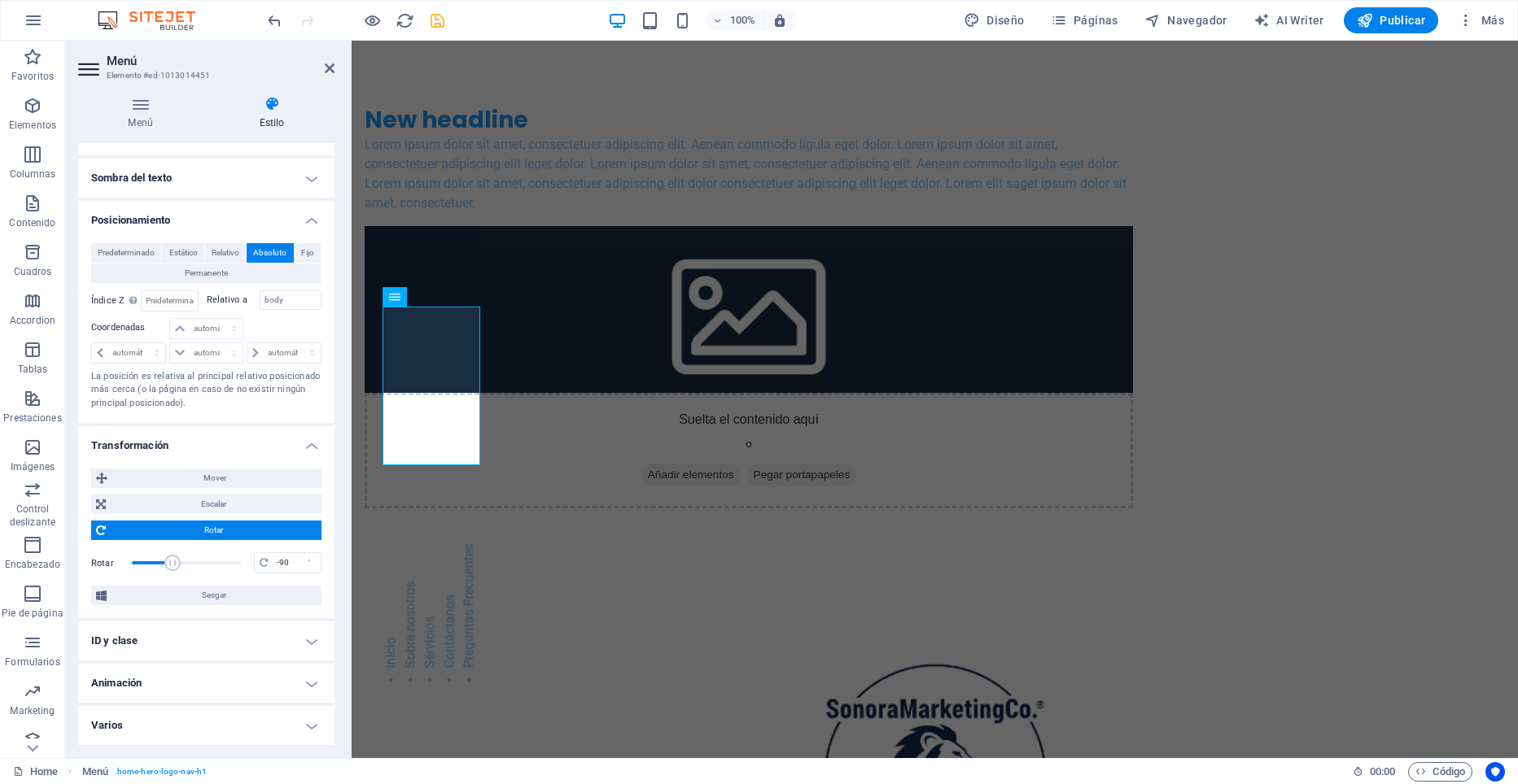
click at [227, 672] on h4 "Animación" at bounding box center [205, 683] width 256 height 39
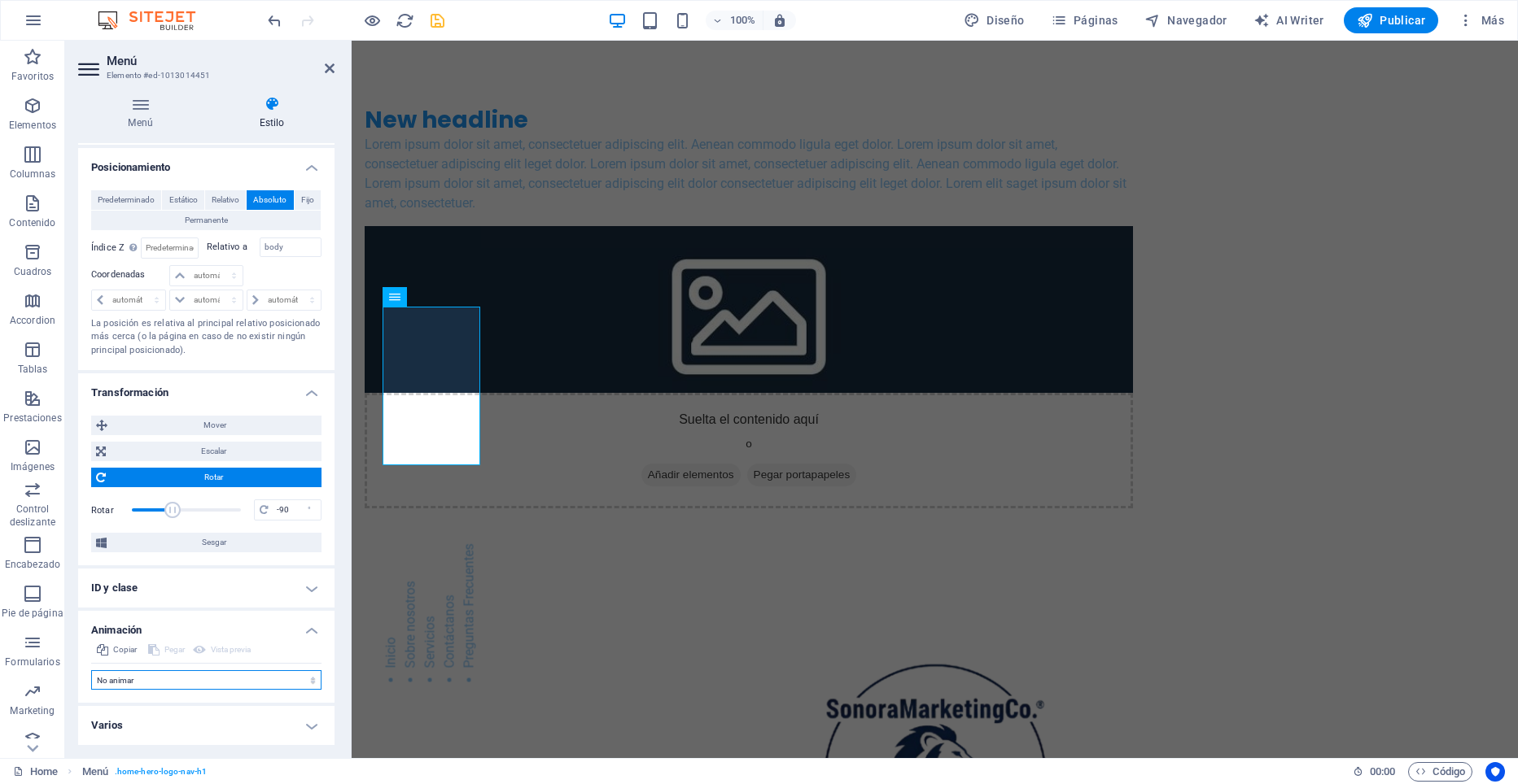
click at [231, 678] on select "No animar Mostrar / Ocultar Subir/bajar Acercar/alejar Deslizar de izquierda a …" at bounding box center [206, 680] width 231 height 20
select select "fade"
click at [91, 671] on select "No animar Mostrar / Ocultar Subir/bajar Acercar/alejar Deslizar de izquierda a …" at bounding box center [206, 680] width 231 height 20
select select "scroll"
click at [227, 681] on select "No animar Mostrar / Ocultar Subir/bajar Acercar/alejar Deslizar de izquierda a …" at bounding box center [206, 680] width 231 height 20
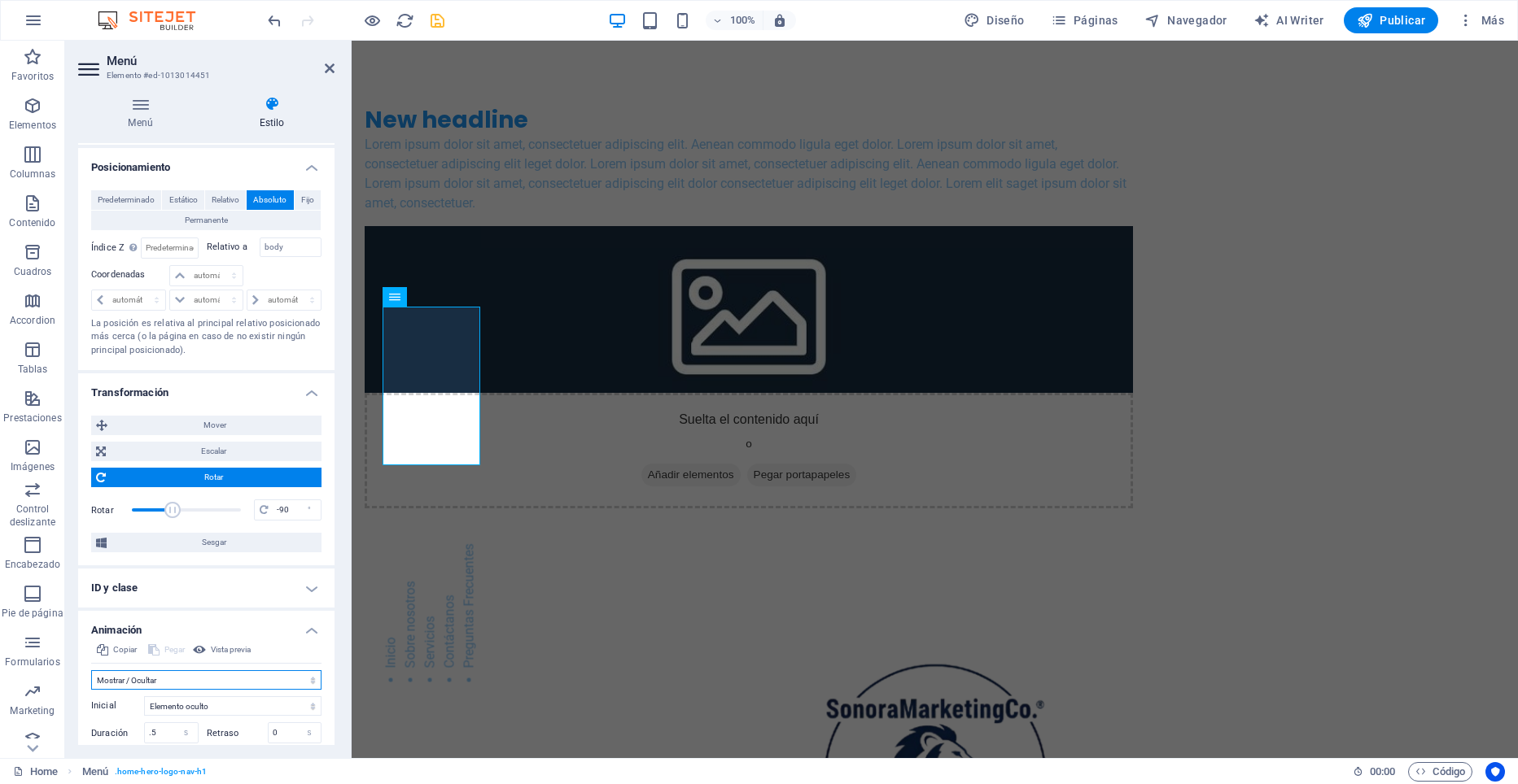
select select "overlay"
click at [91, 671] on select "No animar Mostrar / Ocultar Subir/bajar Acercar/alejar Deslizar de izquierda a …" at bounding box center [206, 680] width 231 height 20
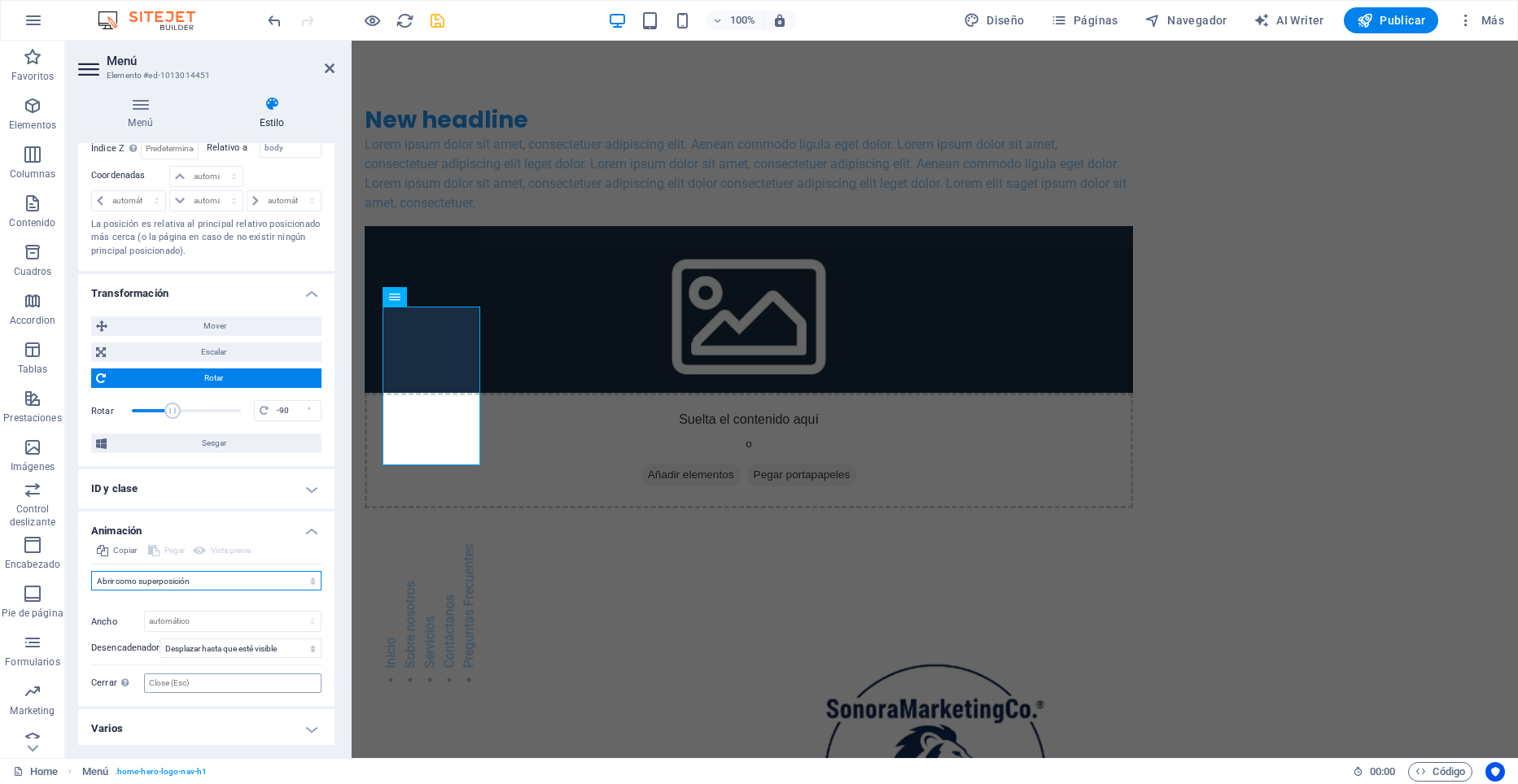
scroll to position [403, 0]
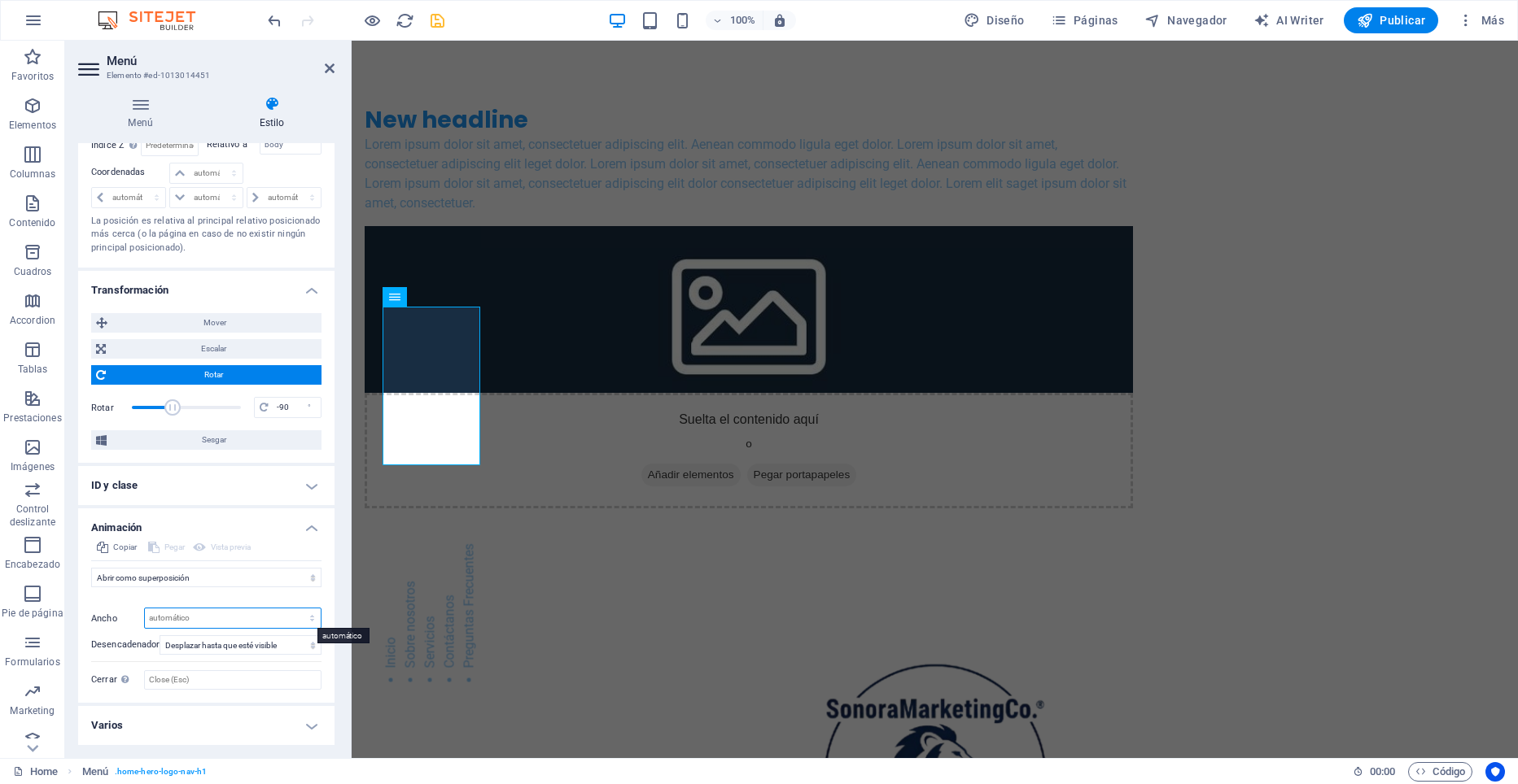
click at [294, 617] on select "automático px %" at bounding box center [232, 618] width 176 height 20
click at [145, 608] on select "automático px %" at bounding box center [232, 618] width 176 height 20
select select "DISABLED_OPTION_VALUE"
click at [307, 729] on h4 "Varios" at bounding box center [205, 726] width 256 height 39
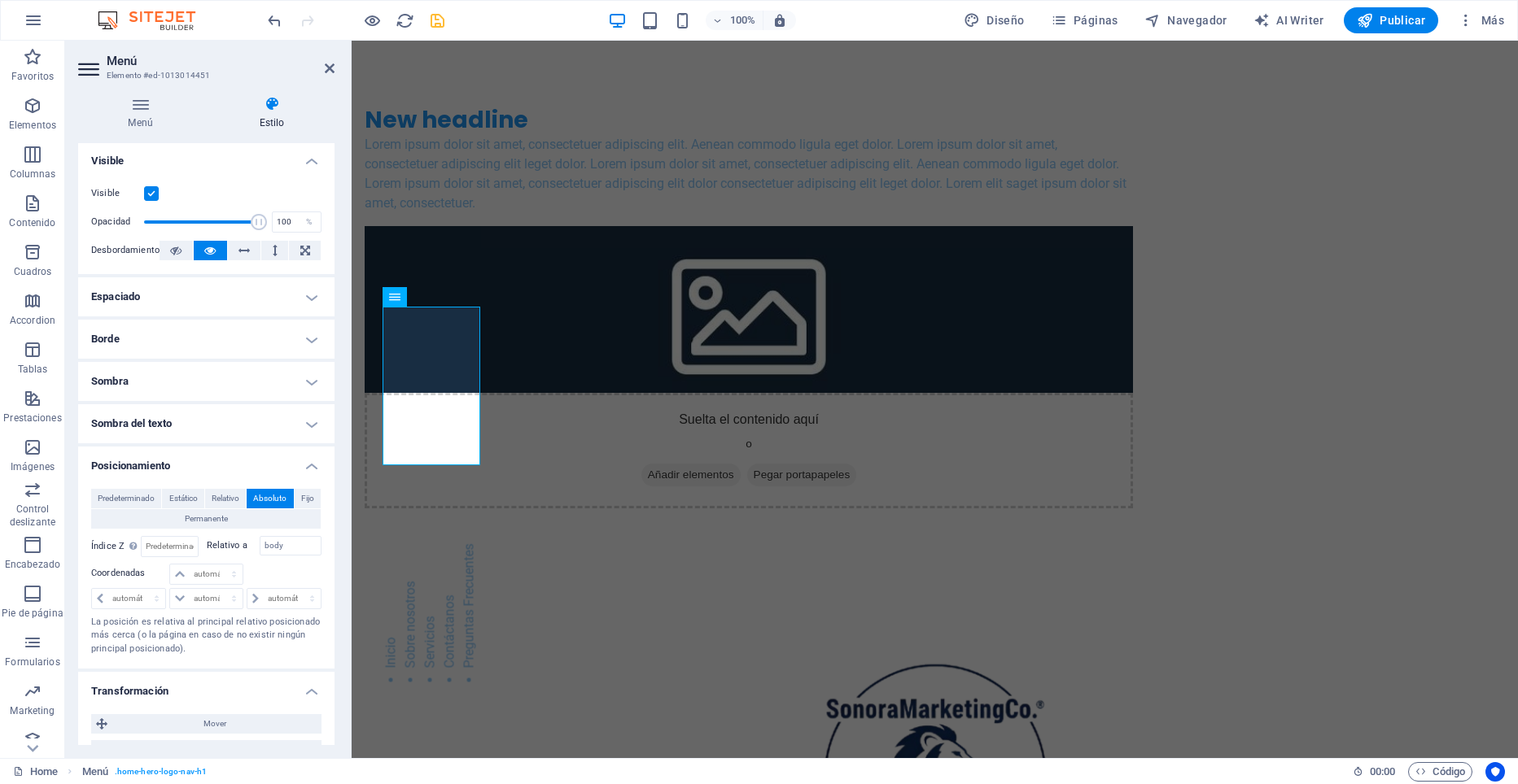
scroll to position [0, 0]
click at [434, 19] on icon "save" at bounding box center [437, 21] width 19 height 19
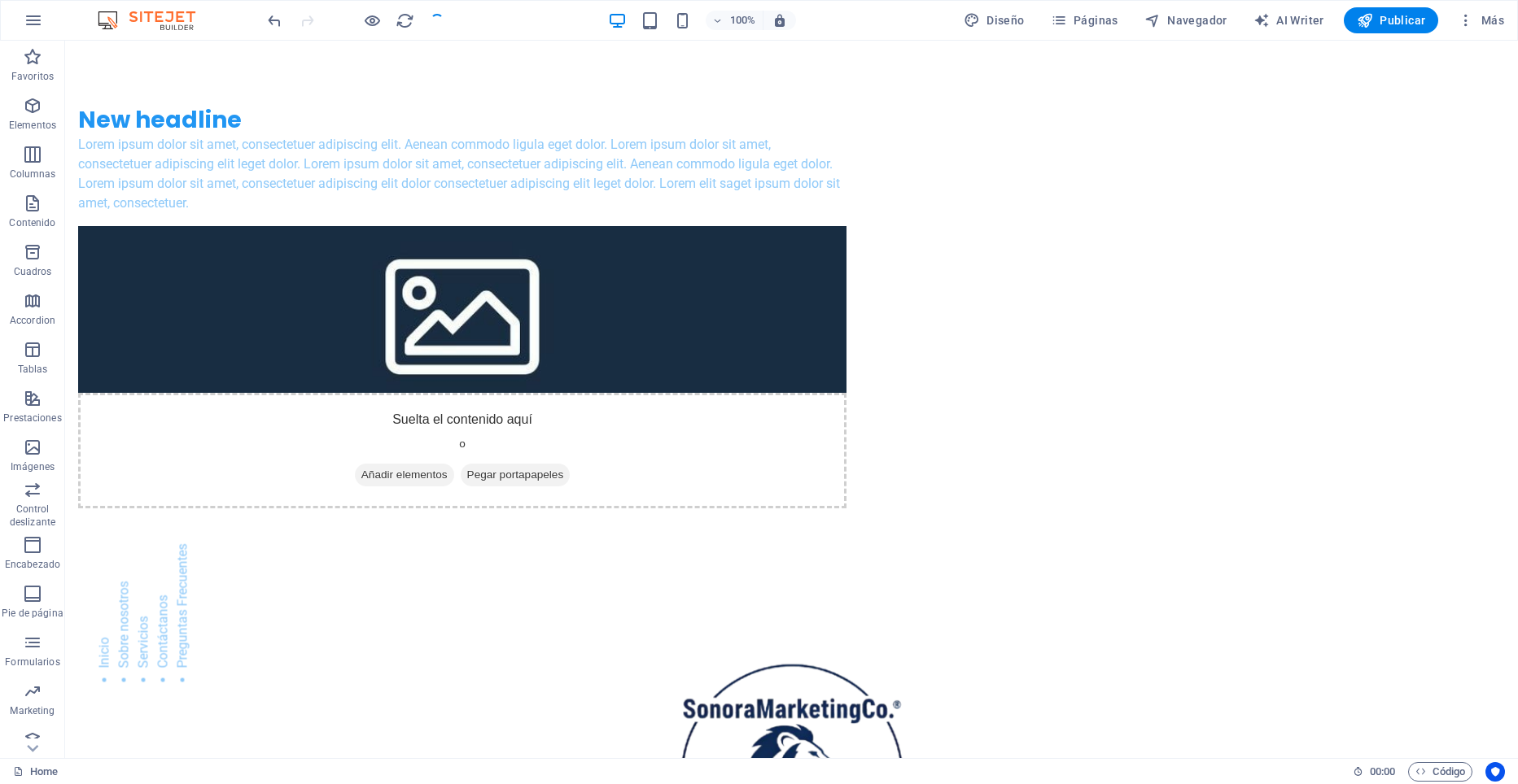
checkbox input "false"
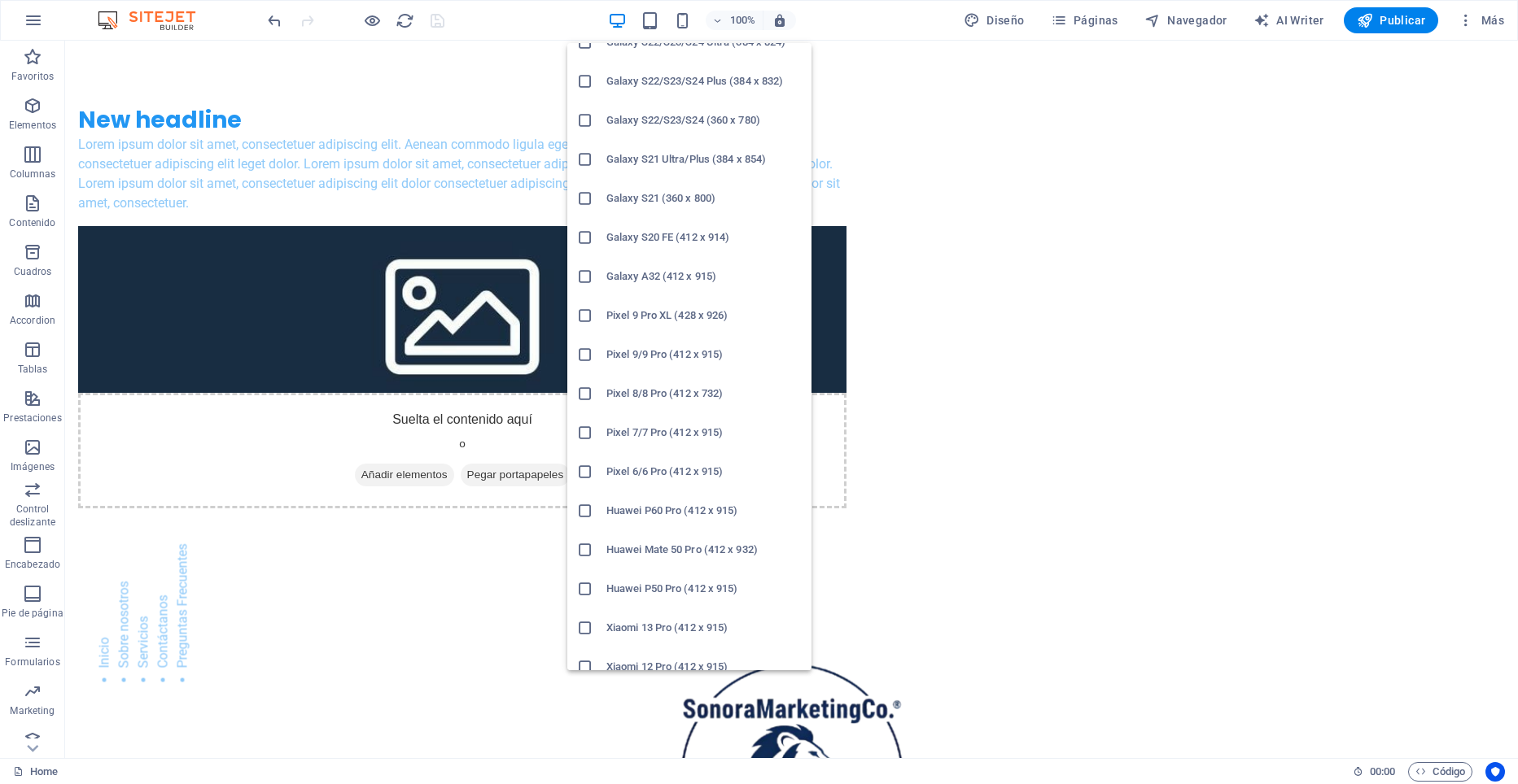
scroll to position [580, 0]
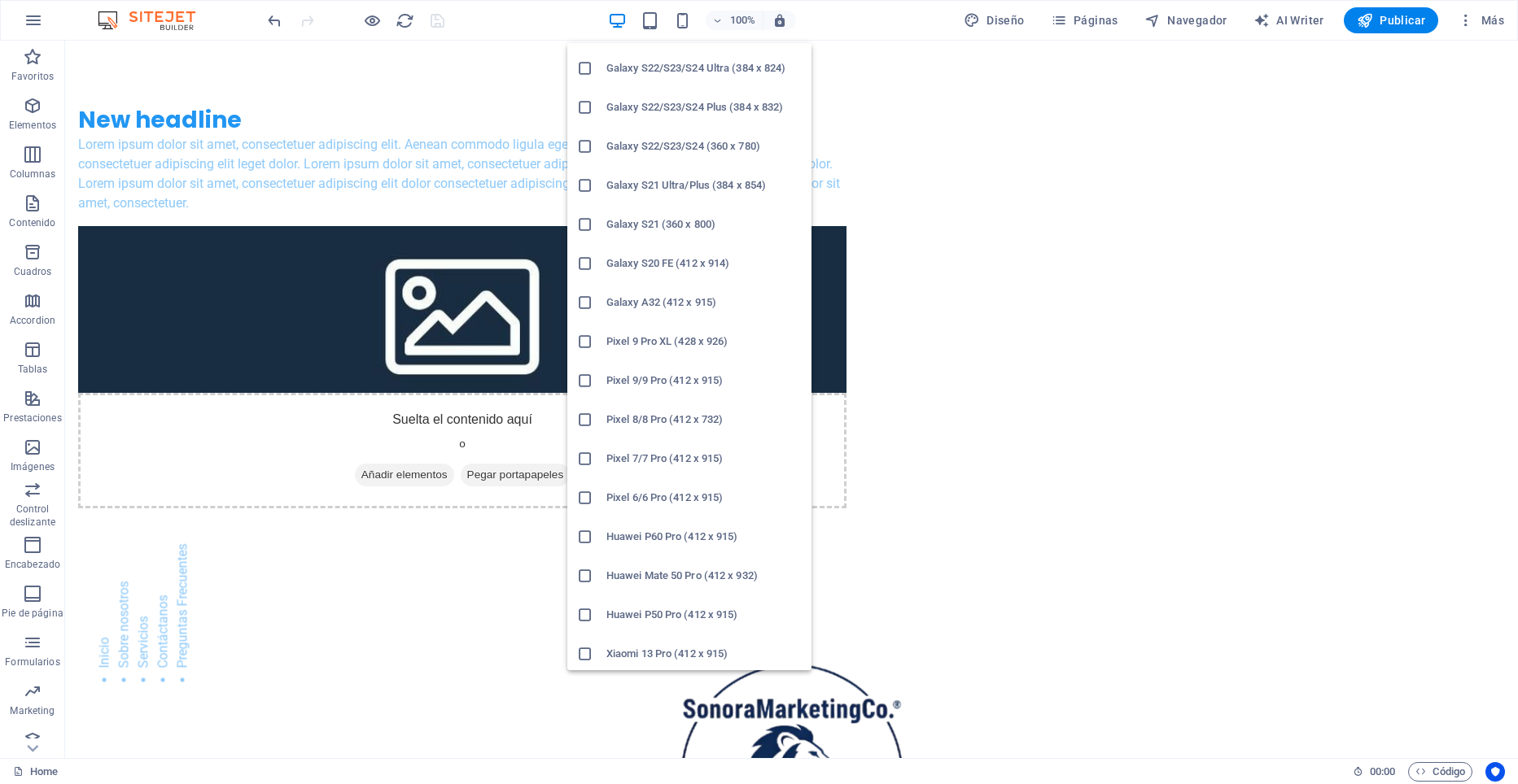
click at [689, 138] on h6 "Galaxy S22/S23/S24 (360 x 780)" at bounding box center [704, 146] width 196 height 20
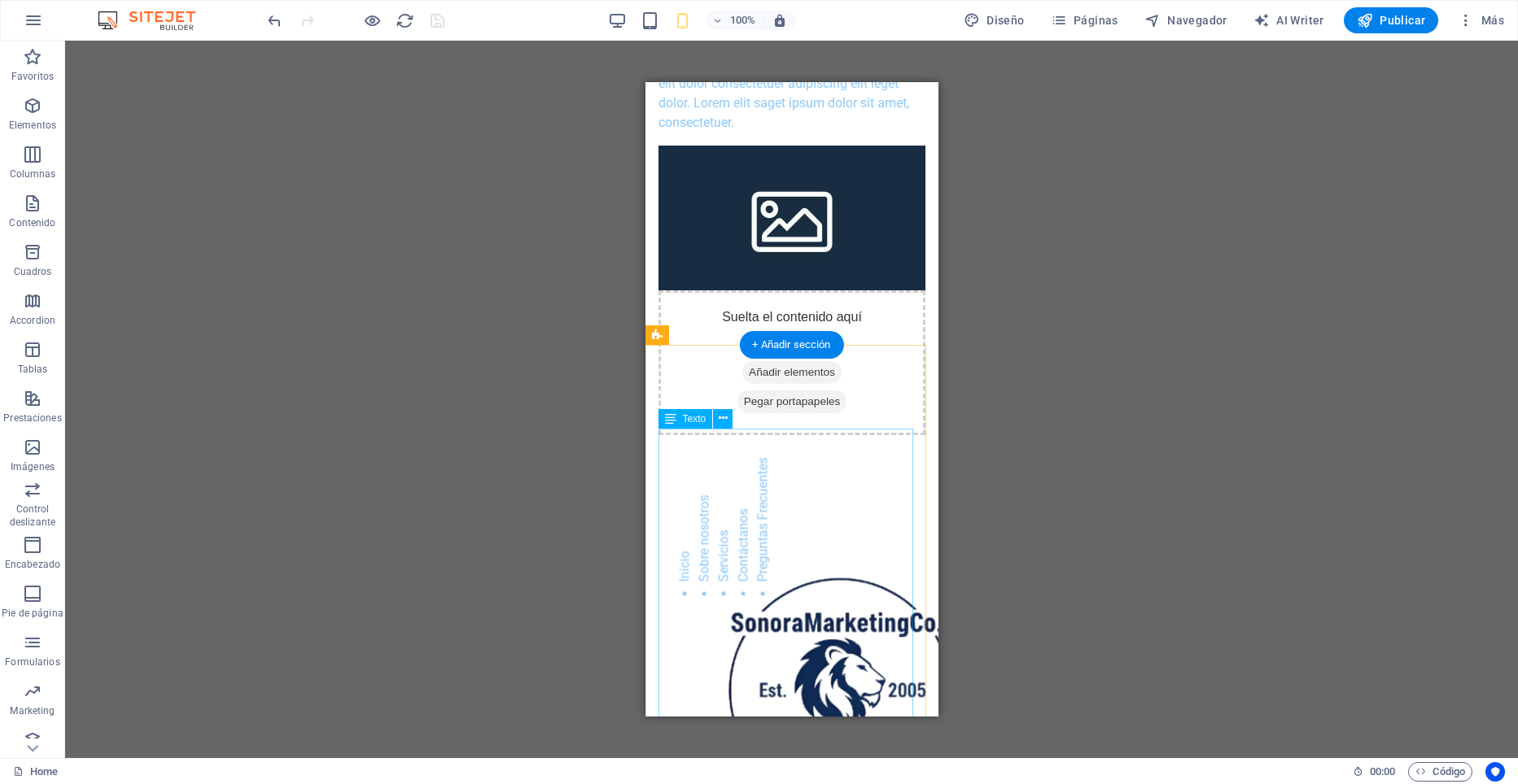
scroll to position [0, 0]
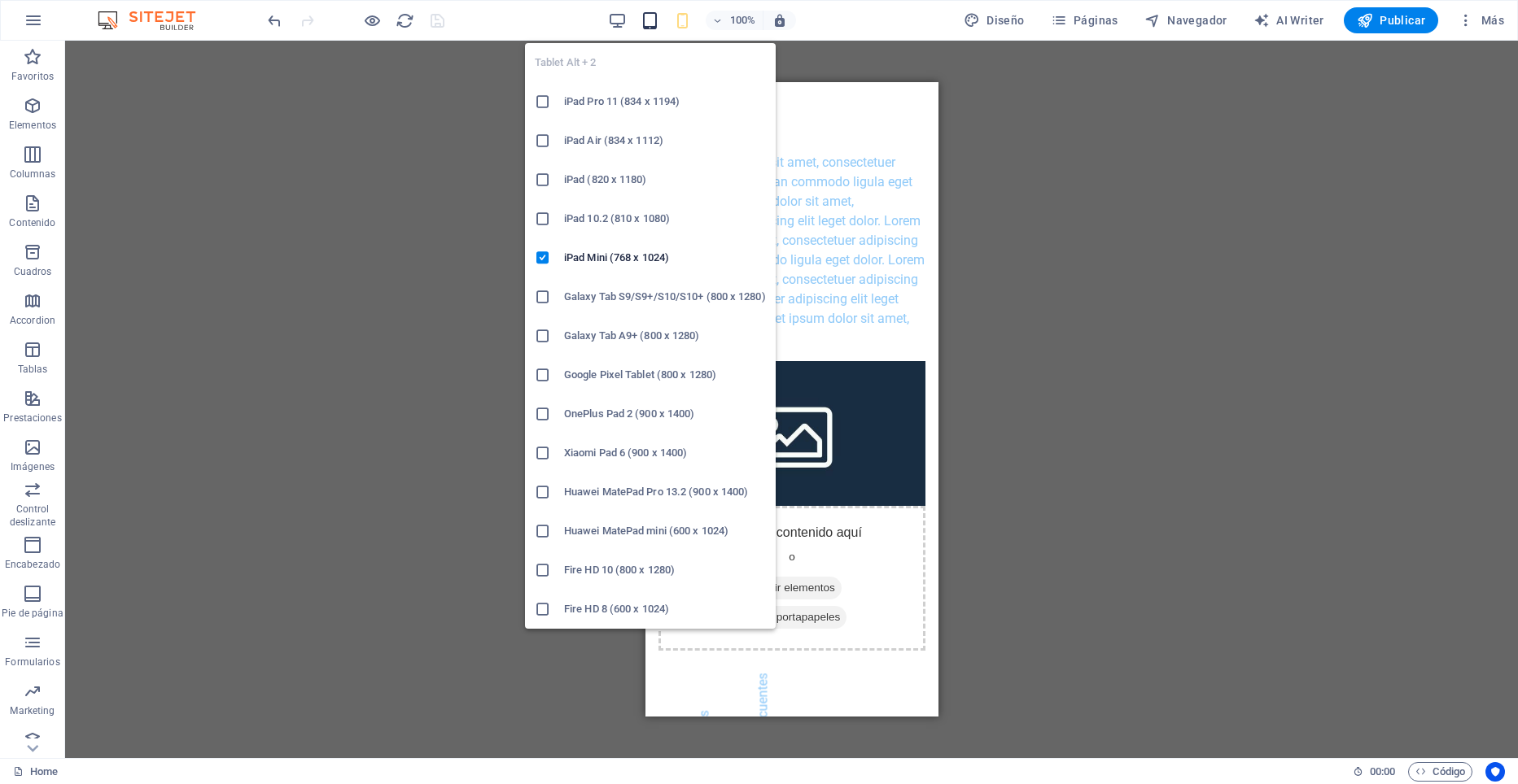
click at [651, 21] on icon "button" at bounding box center [650, 21] width 19 height 19
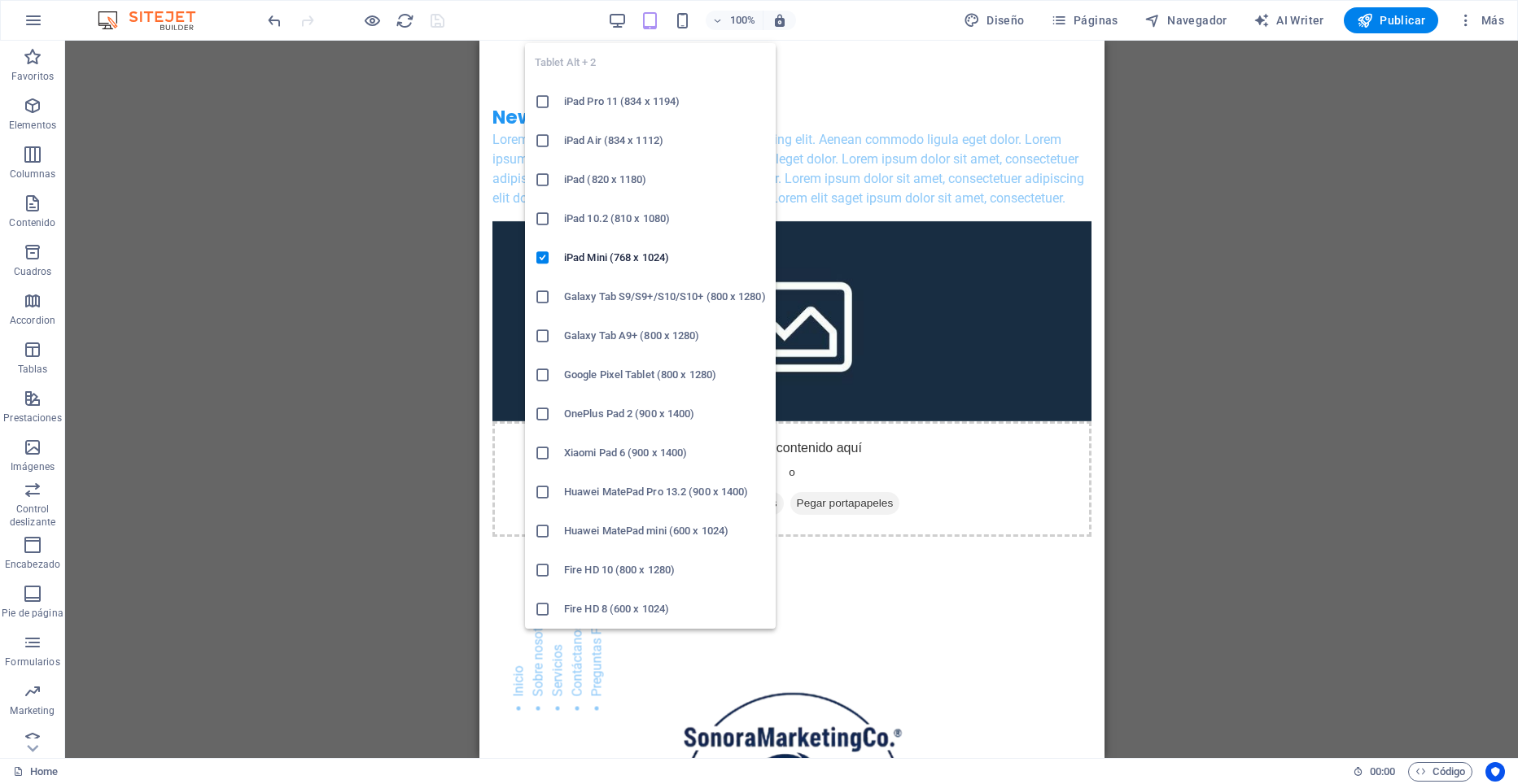
click at [594, 104] on h6 "iPad Pro 11 (834 x 1194)" at bounding box center [665, 102] width 202 height 20
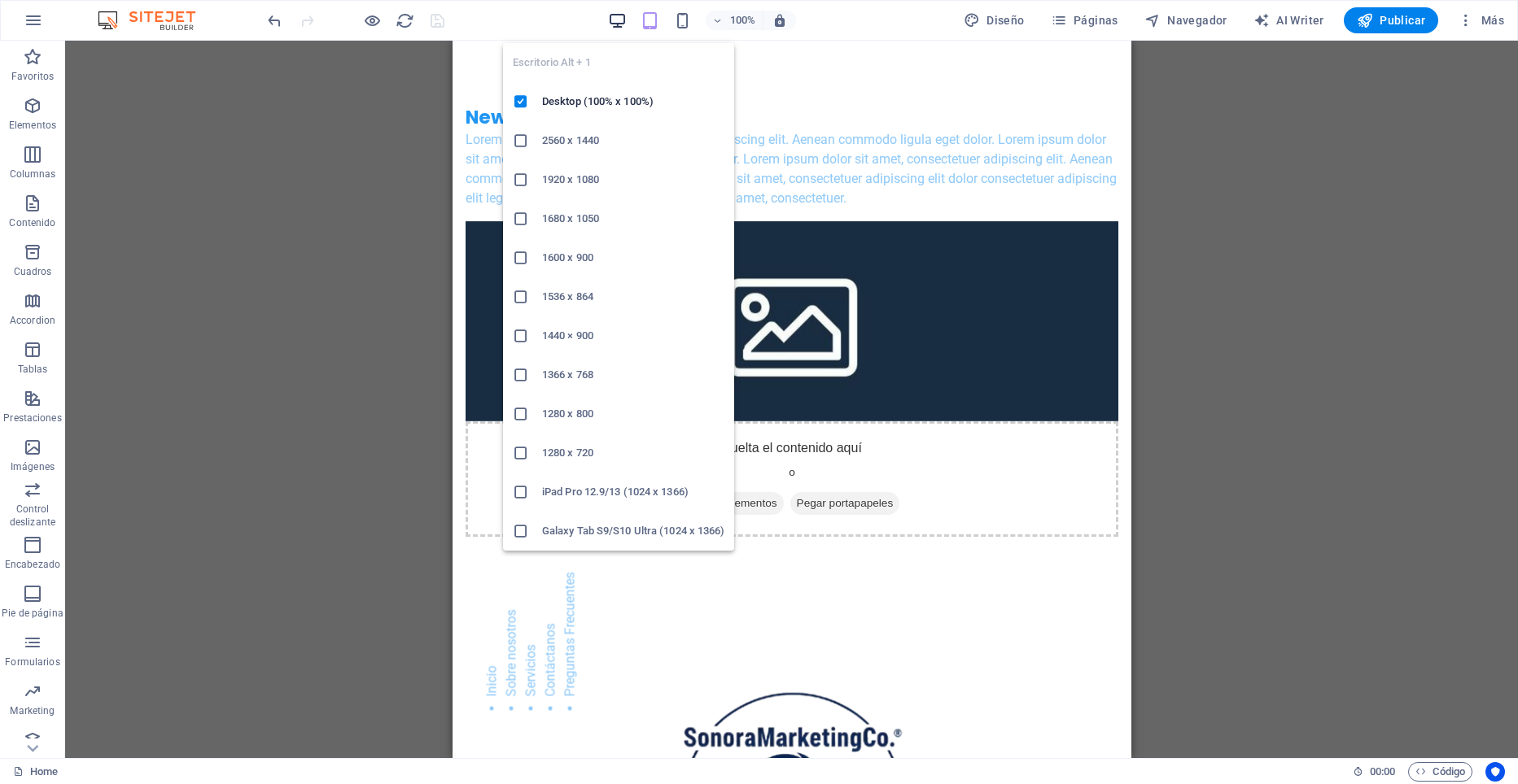
click at [616, 17] on icon "button" at bounding box center [617, 21] width 19 height 19
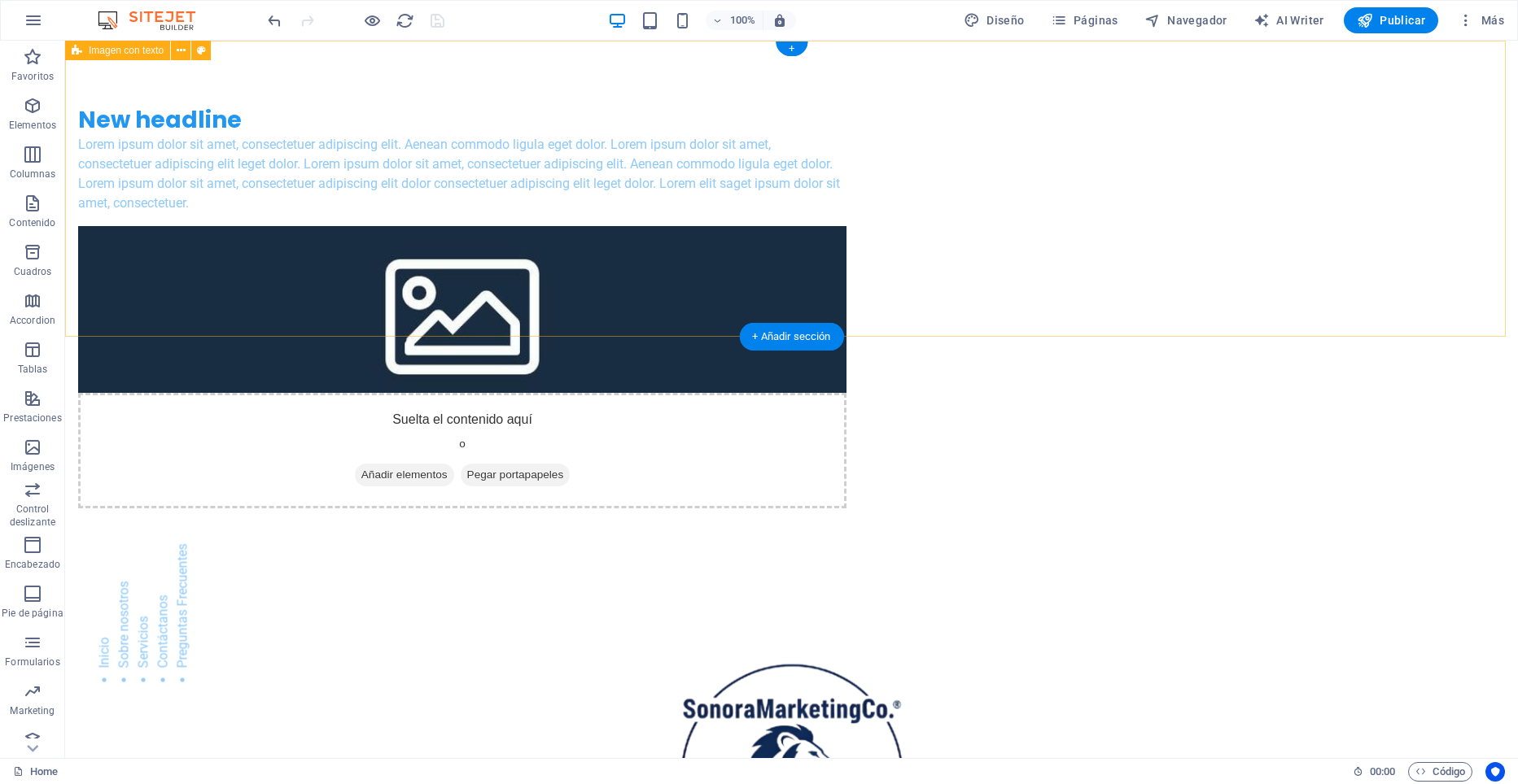
click at [307, 121] on div "New headline Lorem ipsum dolor sit amet, consectetuer adipiscing elit. Aenean c…" at bounding box center [792, 307] width 1453 height 533
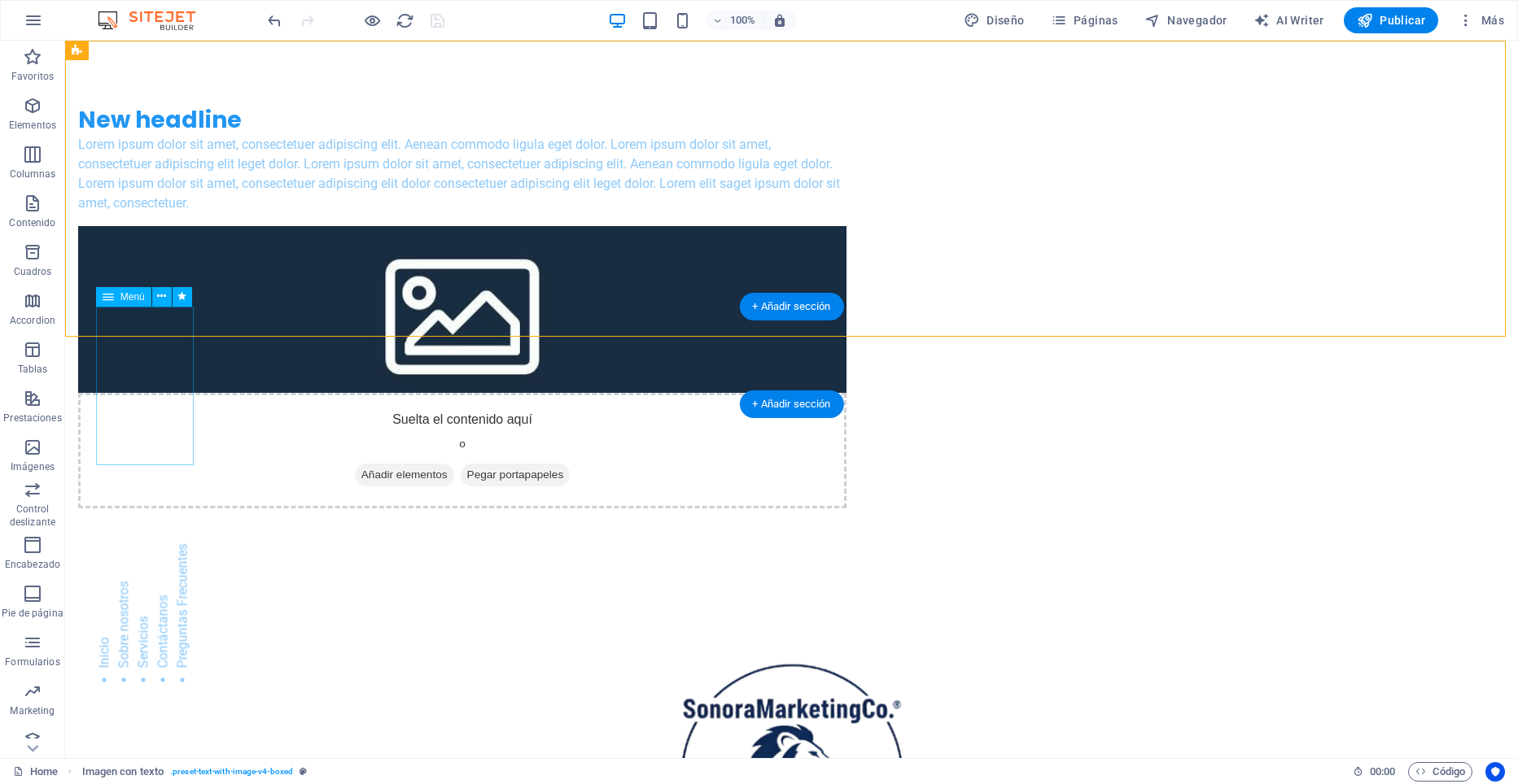
click at [139, 544] on nav "Inicio Sobre nosotros Servicios Contáctanos Preguntas Frecuentes" at bounding box center [144, 622] width 97 height 157
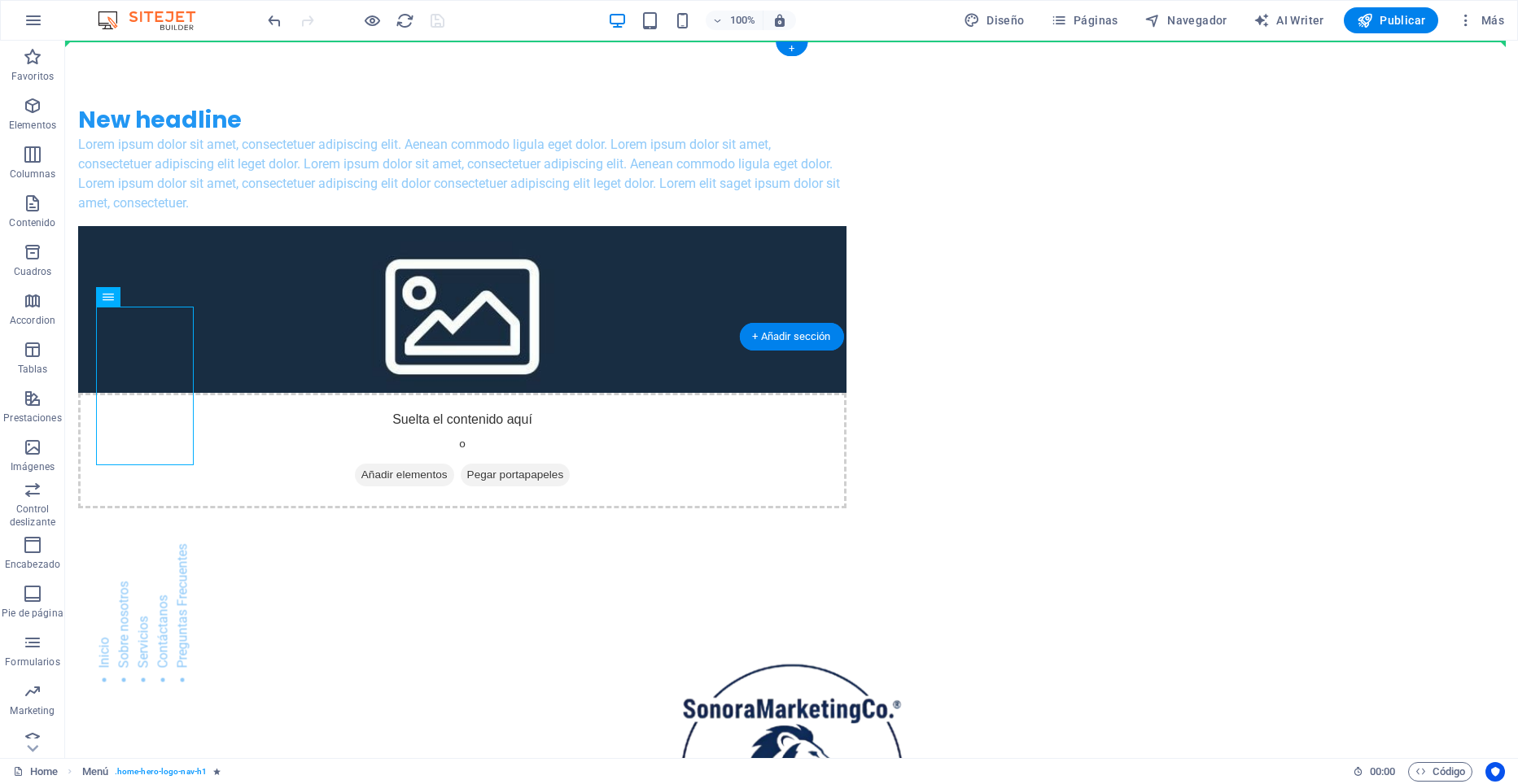
drag, startPoint x: 138, startPoint y: 367, endPoint x: 109, endPoint y: 79, distance: 289.5
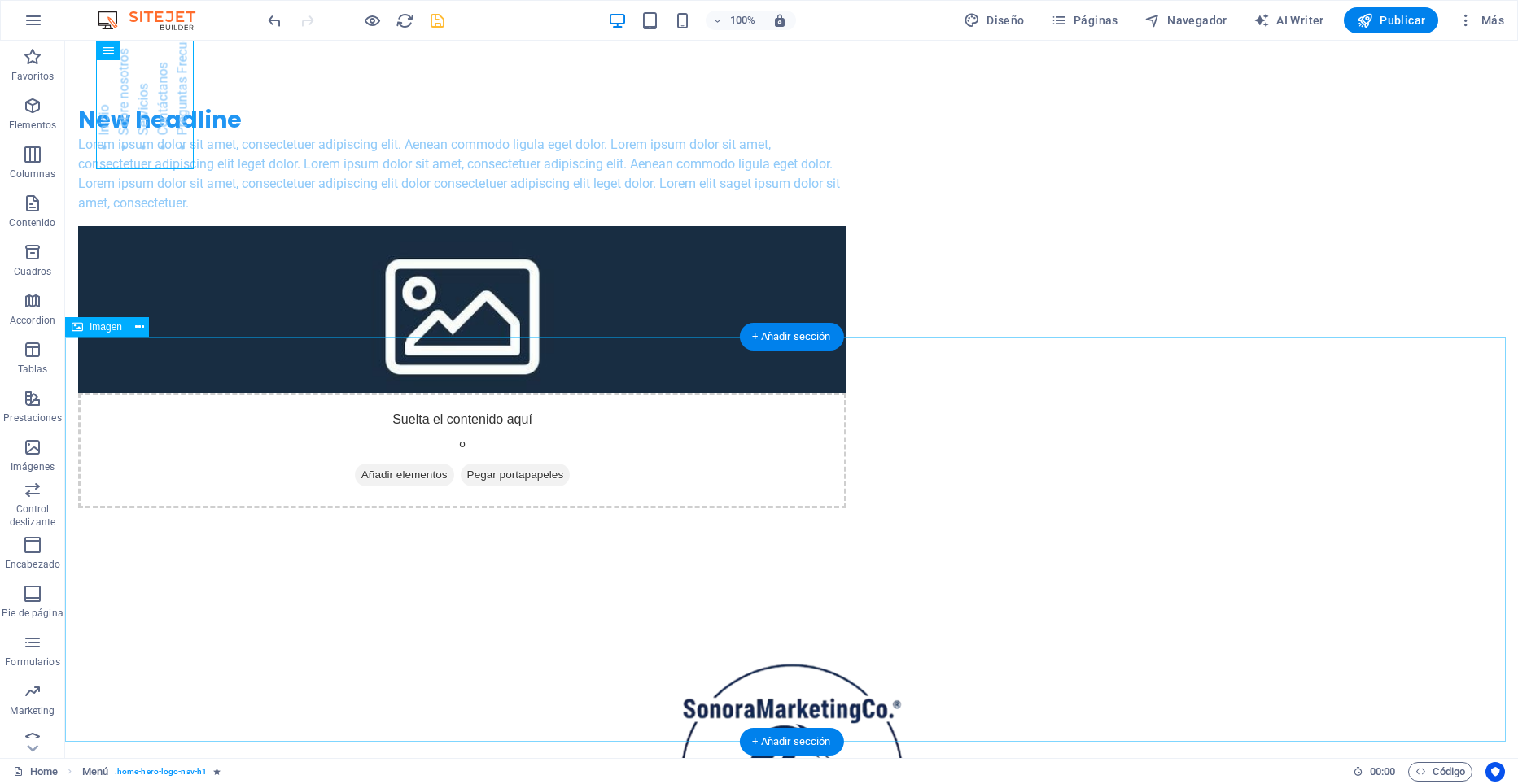
click at [251, 573] on figure at bounding box center [792, 776] width 1453 height 405
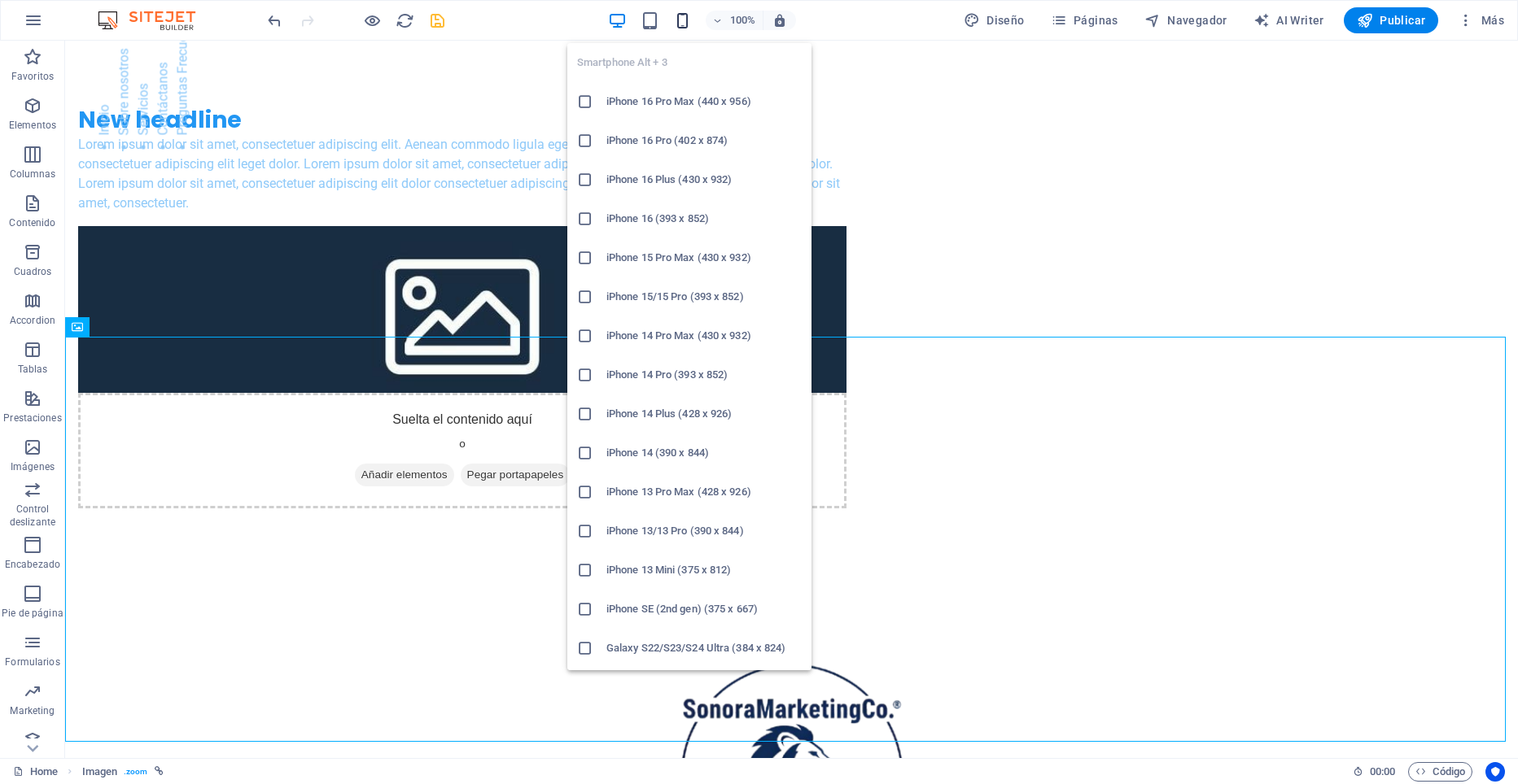
click at [684, 28] on icon "button" at bounding box center [682, 21] width 19 height 19
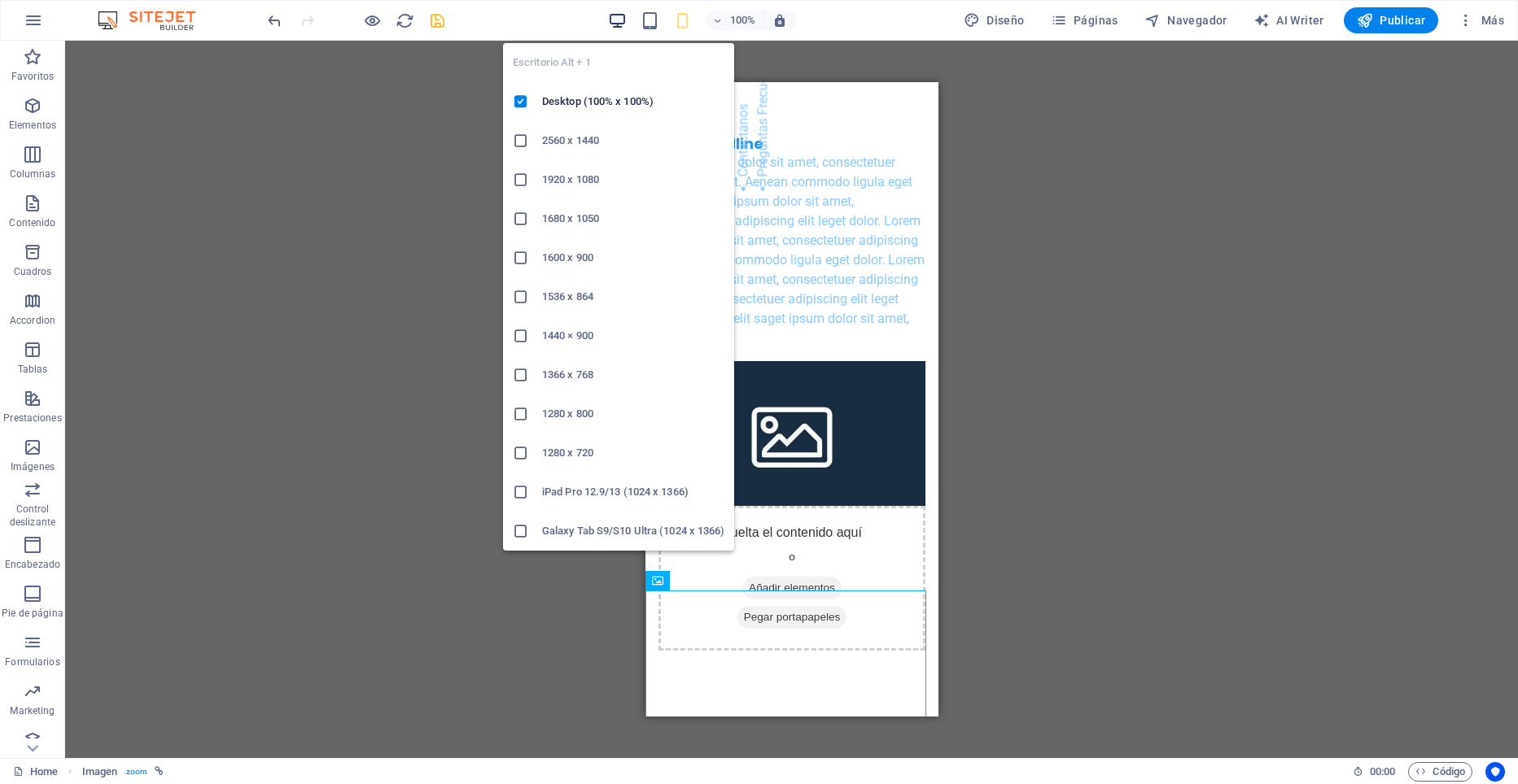
click at [620, 25] on icon "button" at bounding box center [617, 21] width 19 height 19
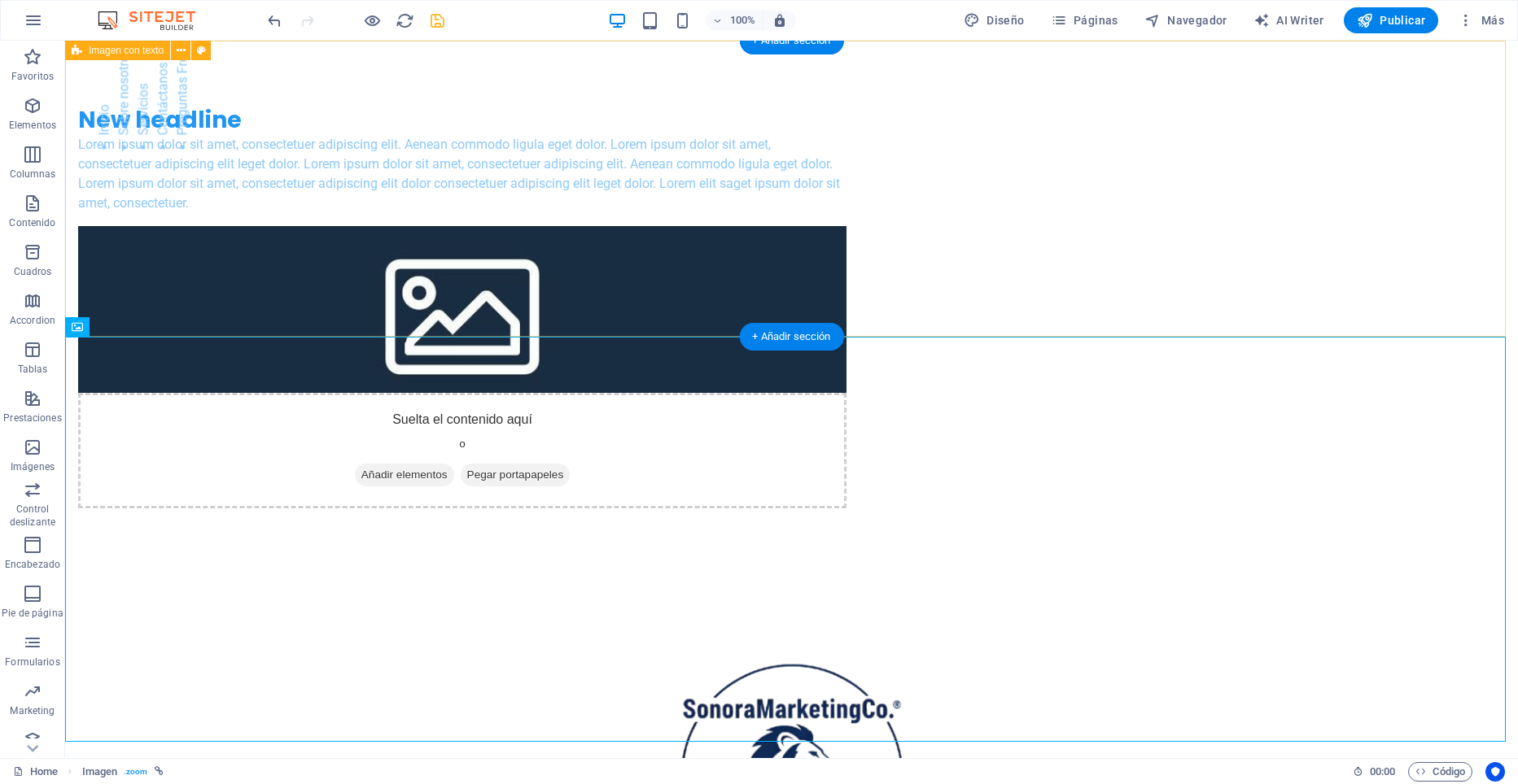
click at [173, 116] on div "New headline Lorem ipsum dolor sit amet, consectetuer adipiscing elit. Aenean c…" at bounding box center [792, 307] width 1453 height 533
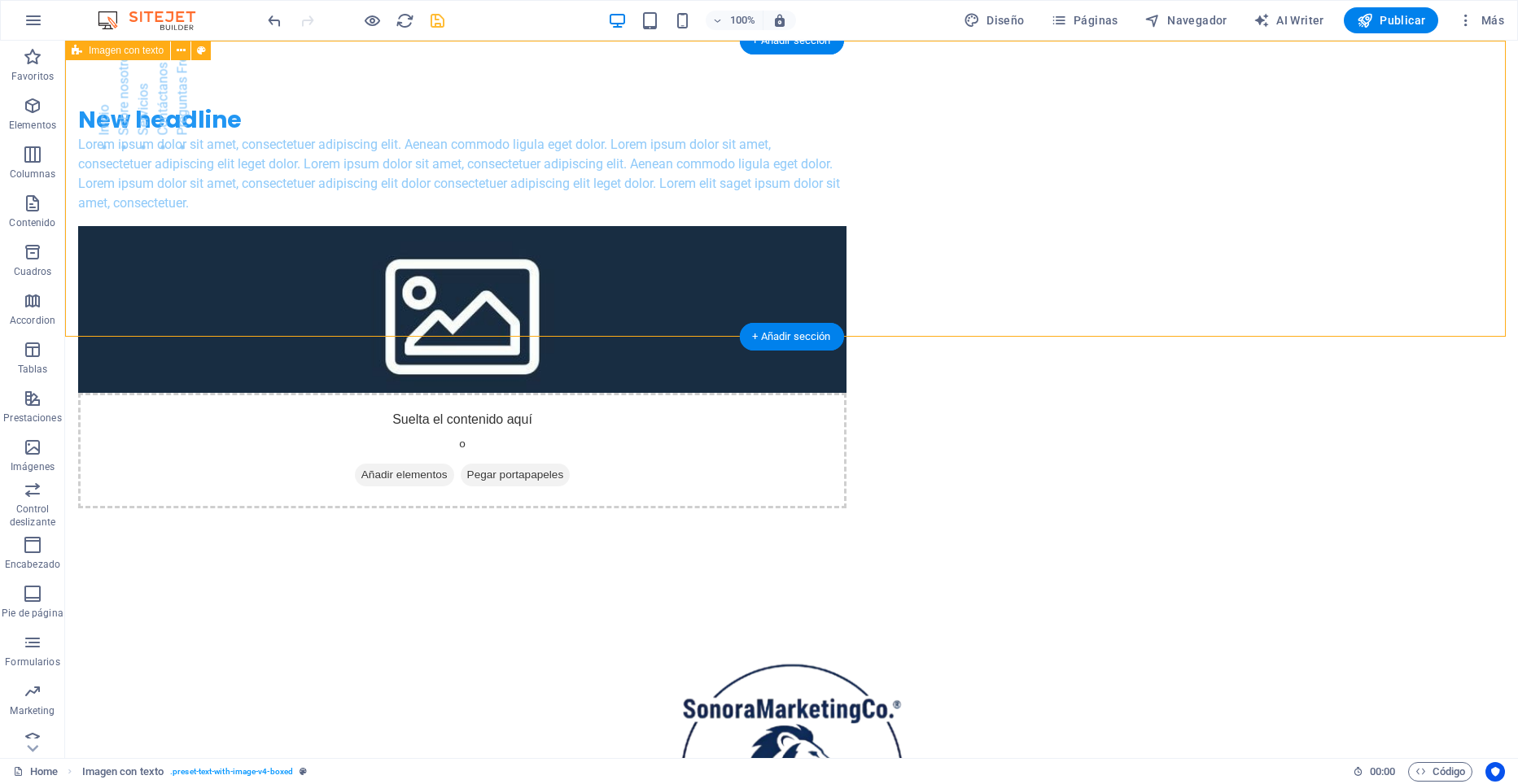
click at [290, 201] on div "New headline Lorem ipsum dolor sit amet, consectetuer adipiscing elit. Aenean c…" at bounding box center [792, 307] width 1453 height 533
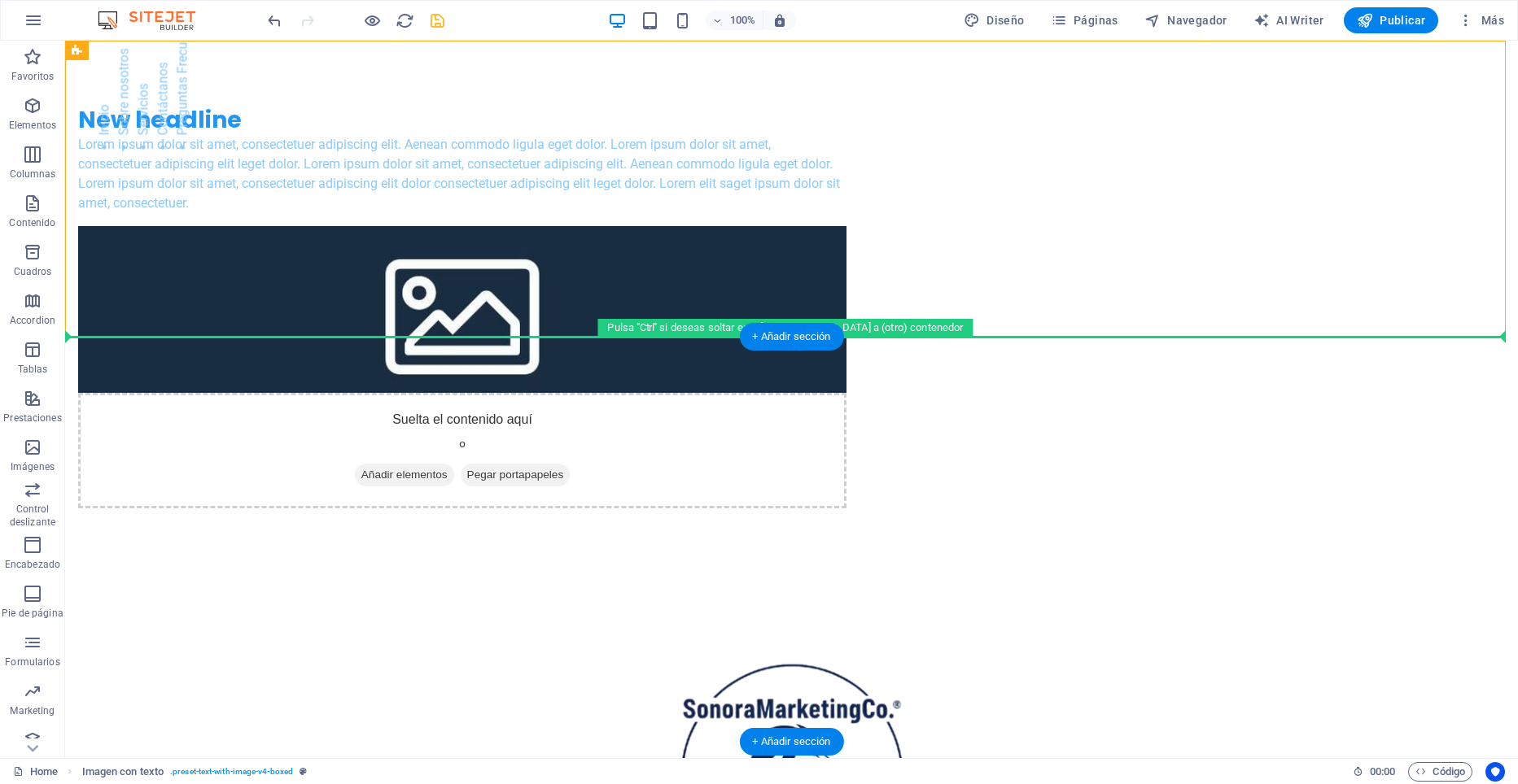
drag, startPoint x: 263, startPoint y: 266, endPoint x: 246, endPoint y: 370, distance: 105.4
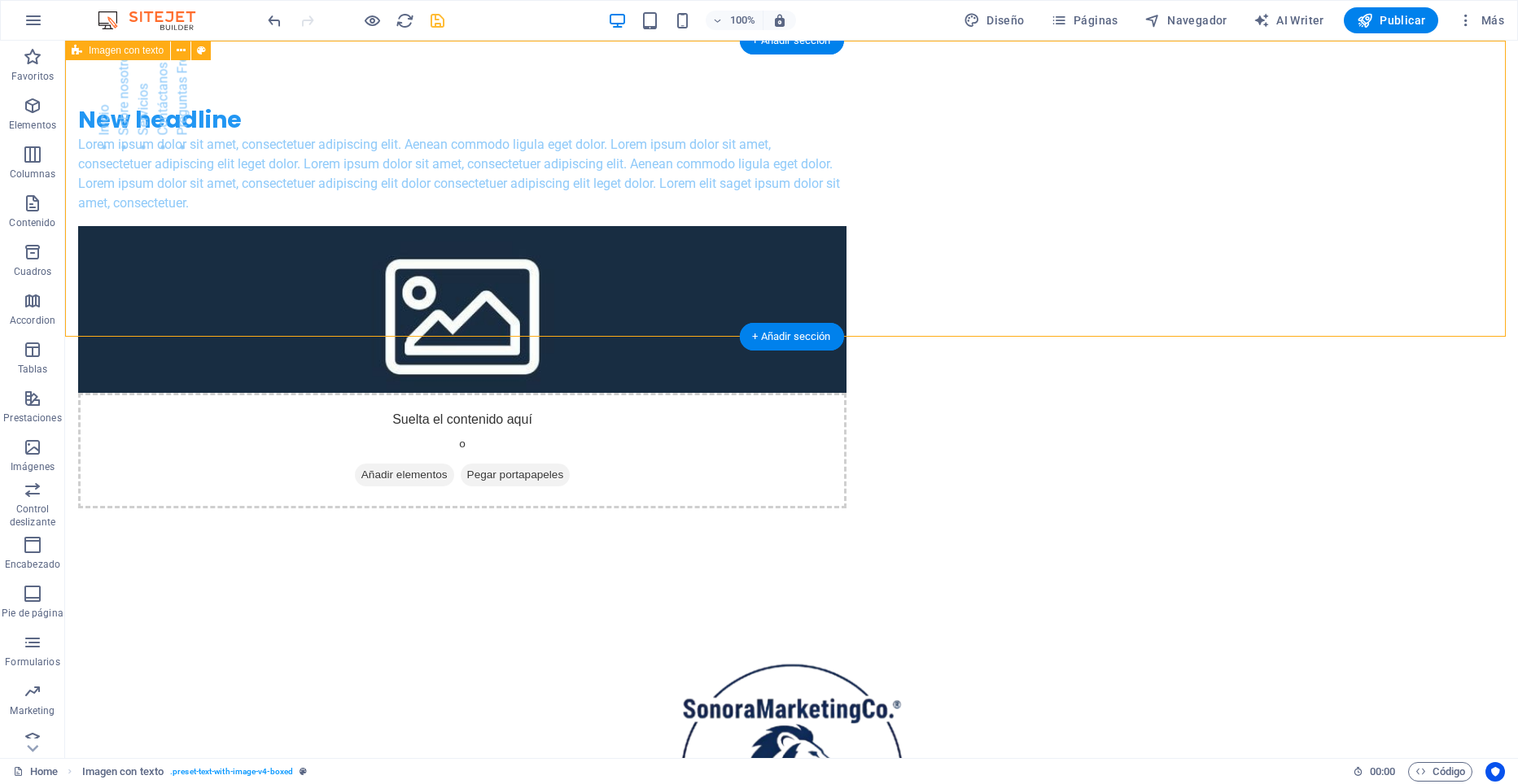
drag, startPoint x: 132, startPoint y: 97, endPoint x: 117, endPoint y: 161, distance: 65.7
click at [117, 161] on div "New headline Lorem ipsum dolor sit amet, consectetuer adipiscing elit. Aenean c…" at bounding box center [792, 307] width 1453 height 533
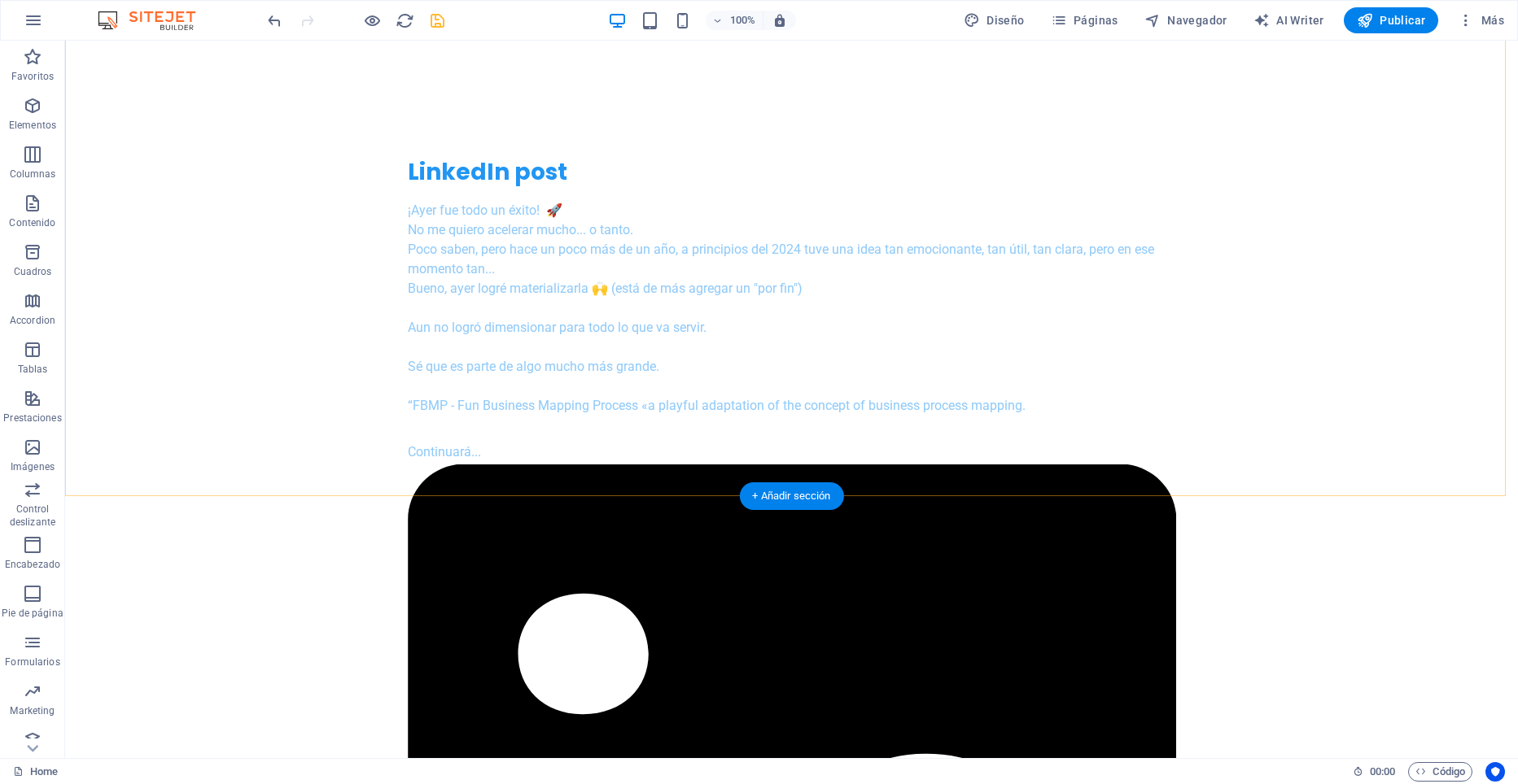
scroll to position [895, 0]
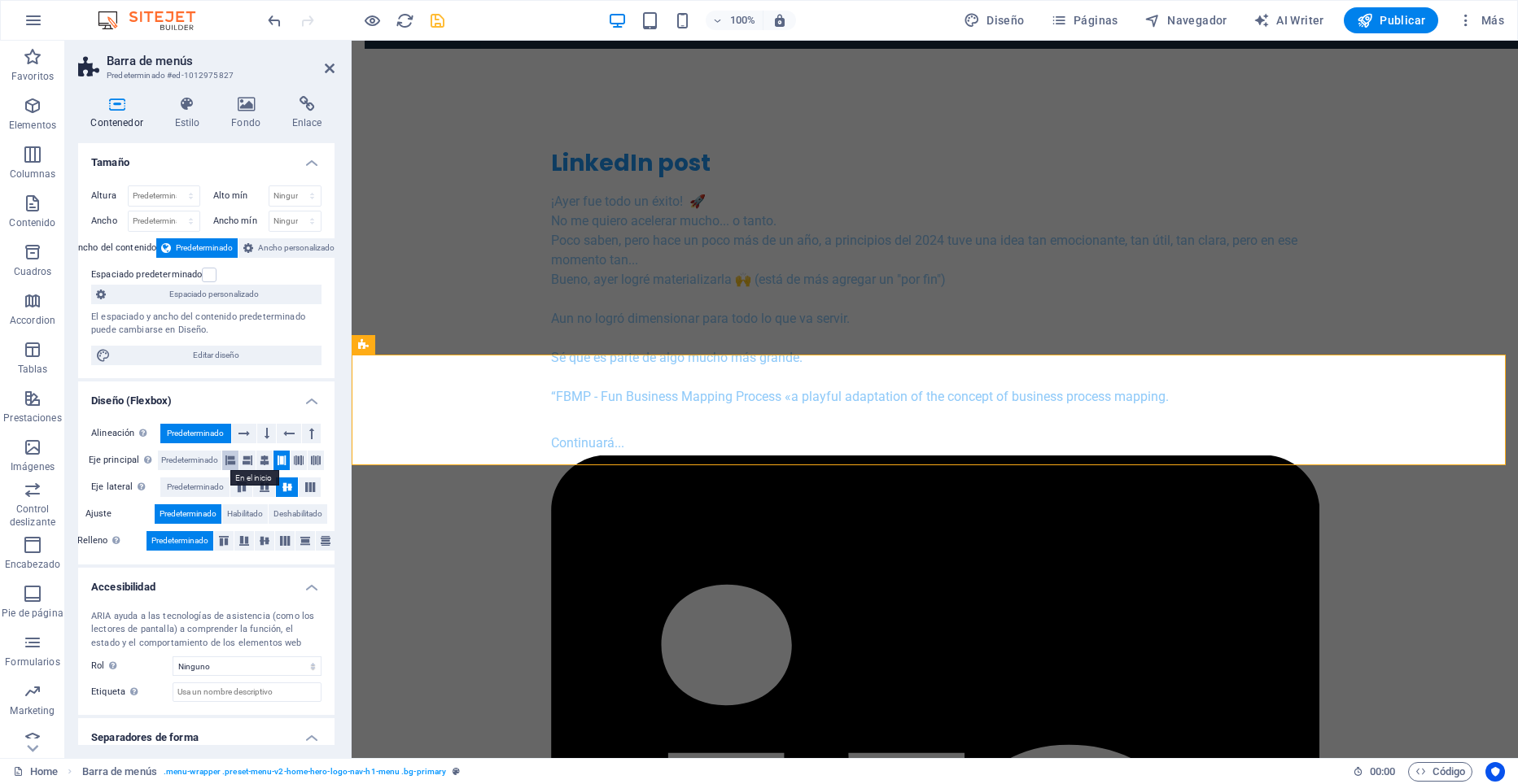
click at [227, 460] on icon at bounding box center [230, 461] width 10 height 20
click at [226, 462] on icon at bounding box center [230, 461] width 10 height 20
click at [248, 462] on icon at bounding box center [247, 461] width 10 height 20
click at [261, 463] on icon at bounding box center [264, 461] width 10 height 20
click at [279, 463] on icon at bounding box center [281, 461] width 10 height 20
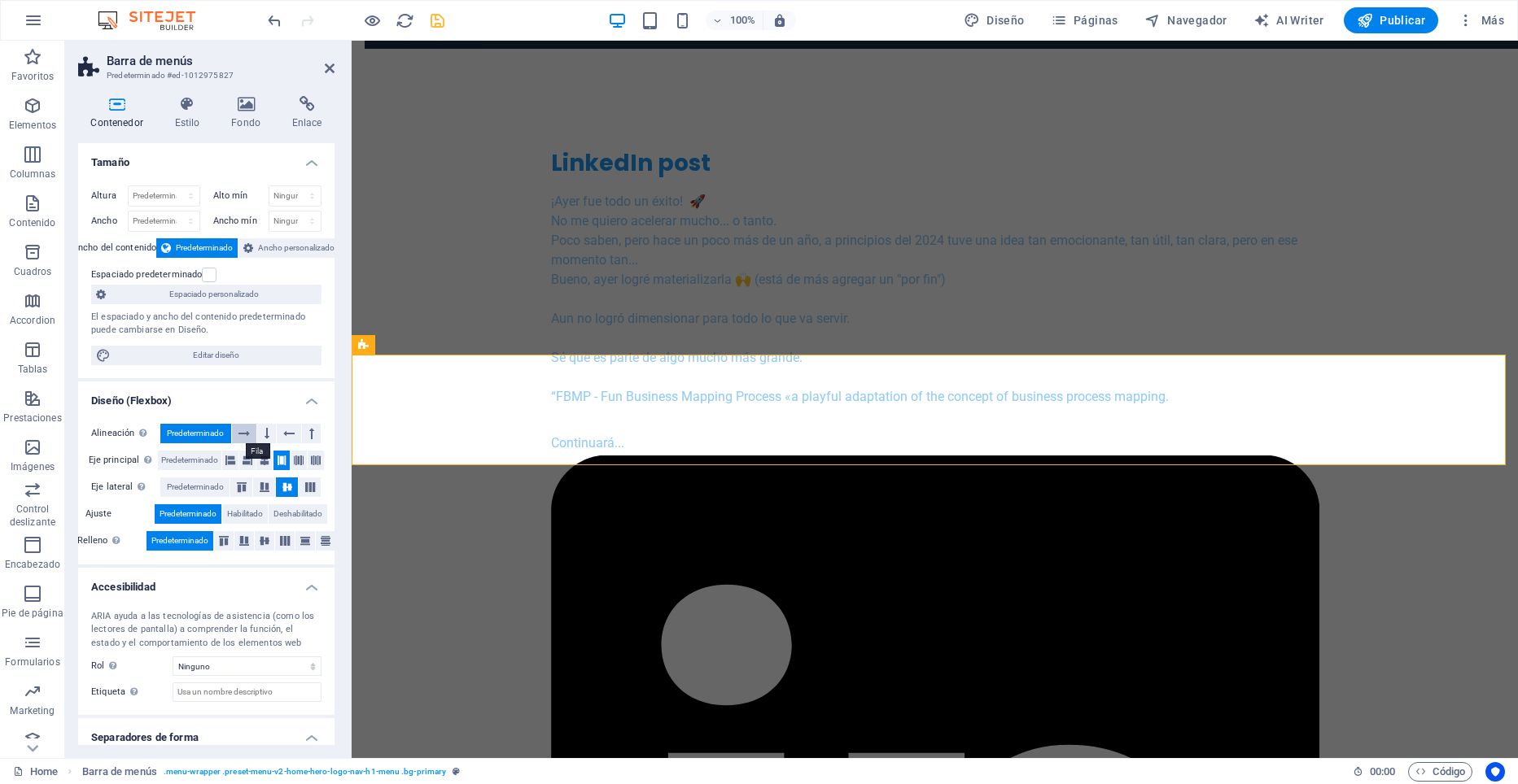
click at [239, 429] on icon at bounding box center [244, 434] width 12 height 20
click at [267, 434] on icon at bounding box center [266, 434] width 4 height 20
click at [286, 433] on icon at bounding box center [289, 434] width 12 height 20
click at [309, 436] on icon at bounding box center [311, 434] width 4 height 20
click at [284, 431] on icon at bounding box center [289, 434] width 12 height 20
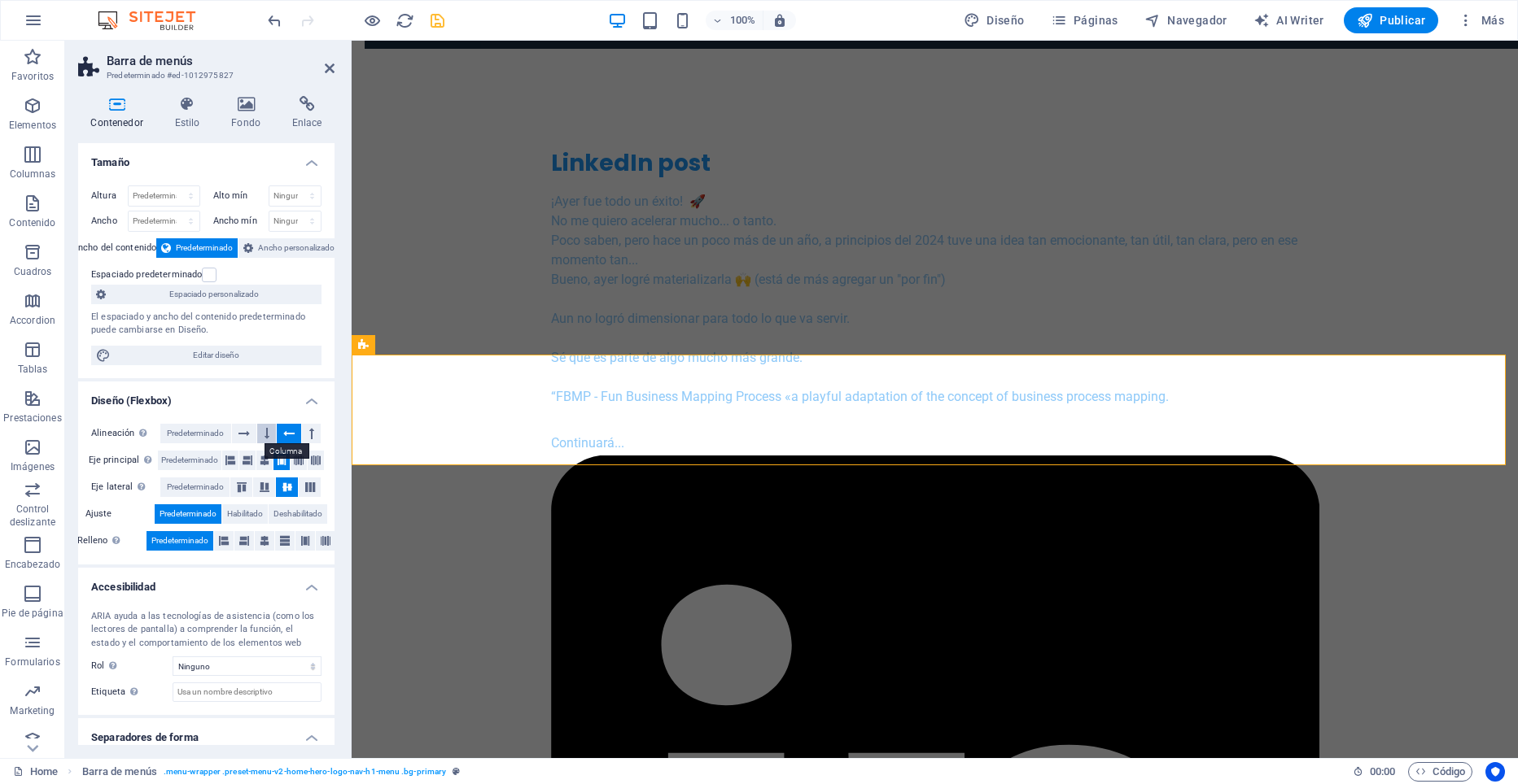
click at [267, 430] on icon at bounding box center [266, 434] width 4 height 20
click at [239, 432] on icon at bounding box center [244, 434] width 12 height 20
click at [217, 432] on span "Predeterminado" at bounding box center [196, 434] width 57 height 20
click at [201, 435] on span "Predeterminado" at bounding box center [196, 434] width 57 height 20
click at [195, 460] on span "Predeterminado" at bounding box center [189, 461] width 57 height 20
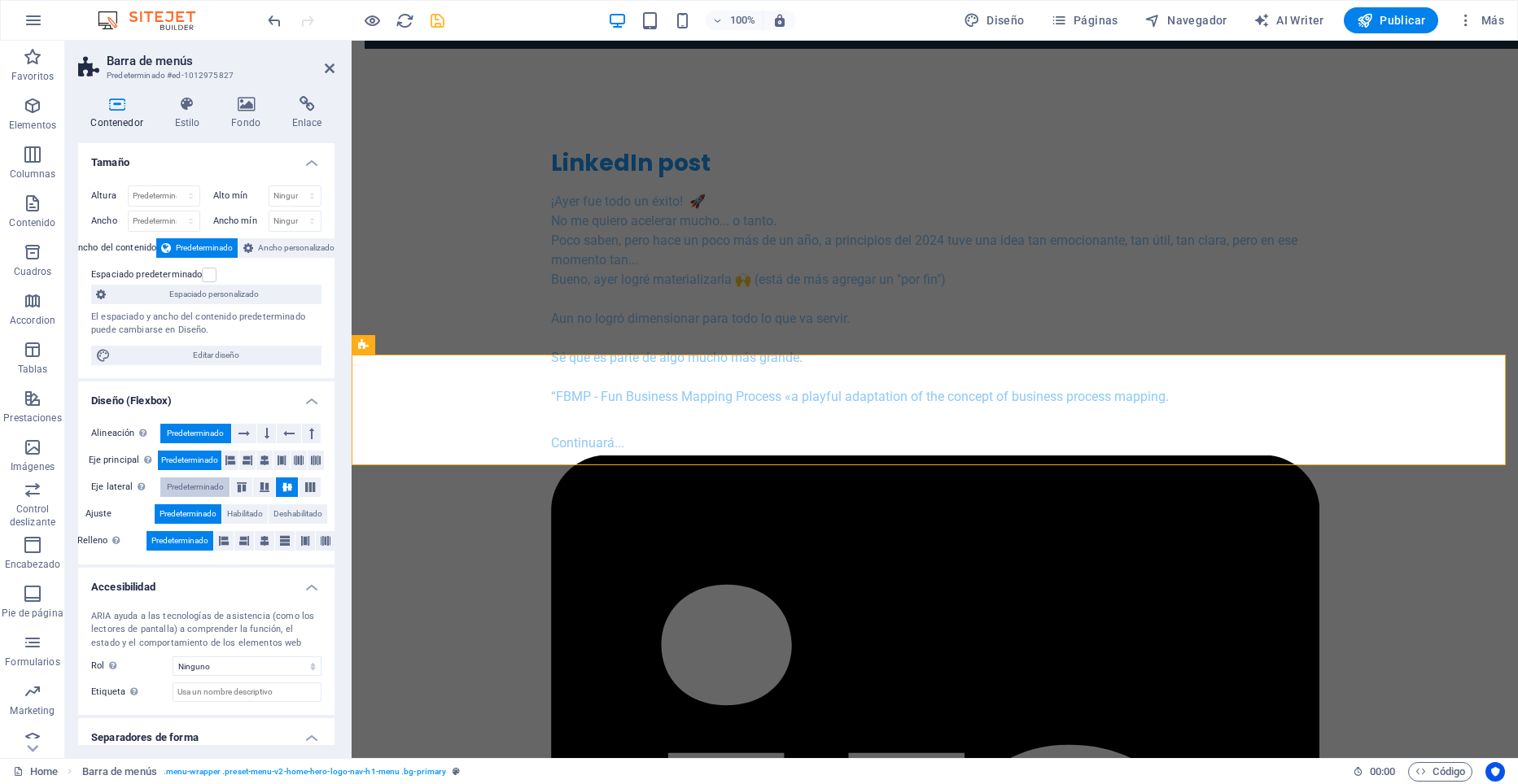
click at [191, 487] on span "Predeterminado" at bounding box center [196, 488] width 57 height 20
click at [183, 511] on span "Predeterminado" at bounding box center [189, 514] width 57 height 20
click at [176, 537] on span "Predeterminado" at bounding box center [180, 541] width 57 height 20
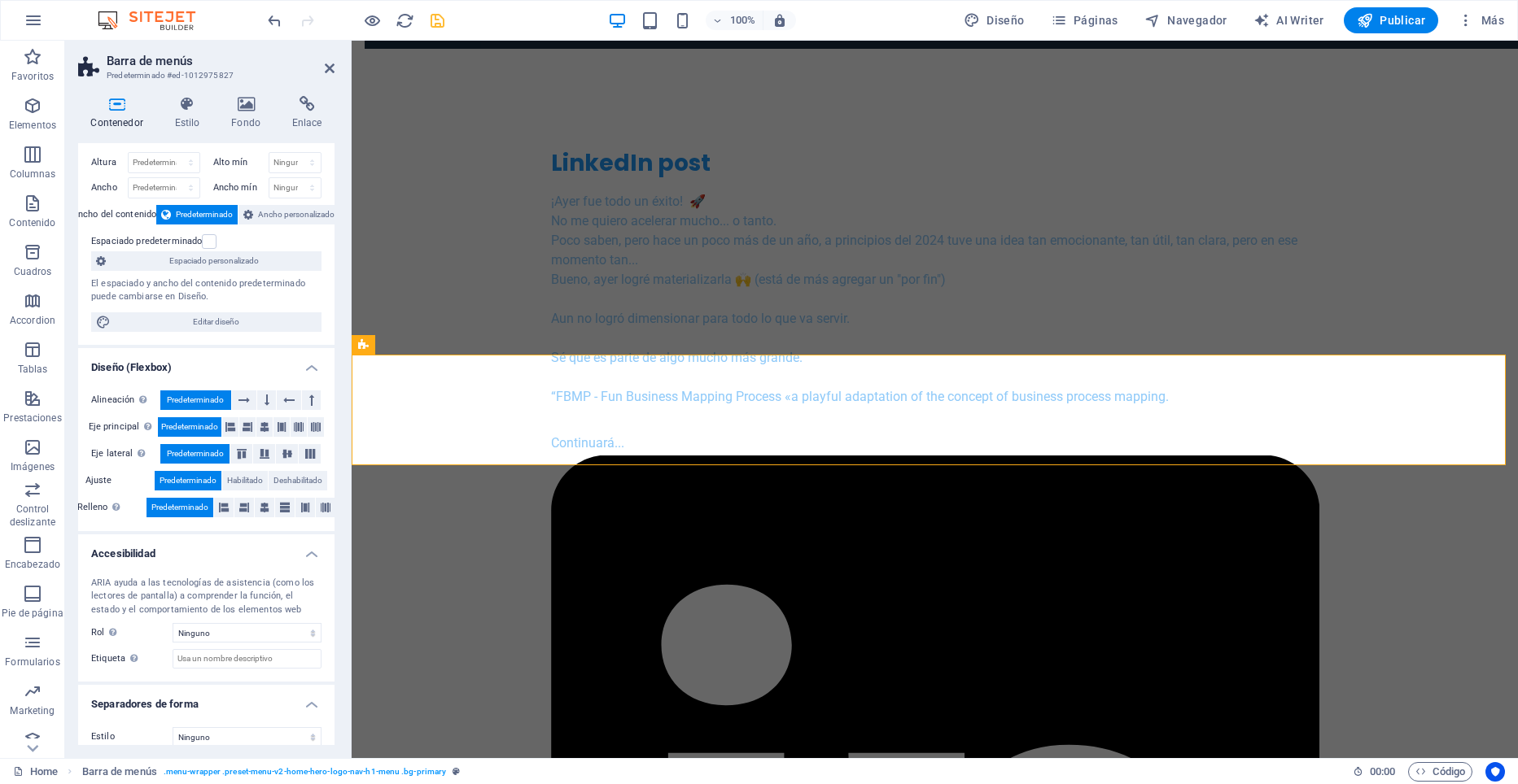
scroll to position [48, 0]
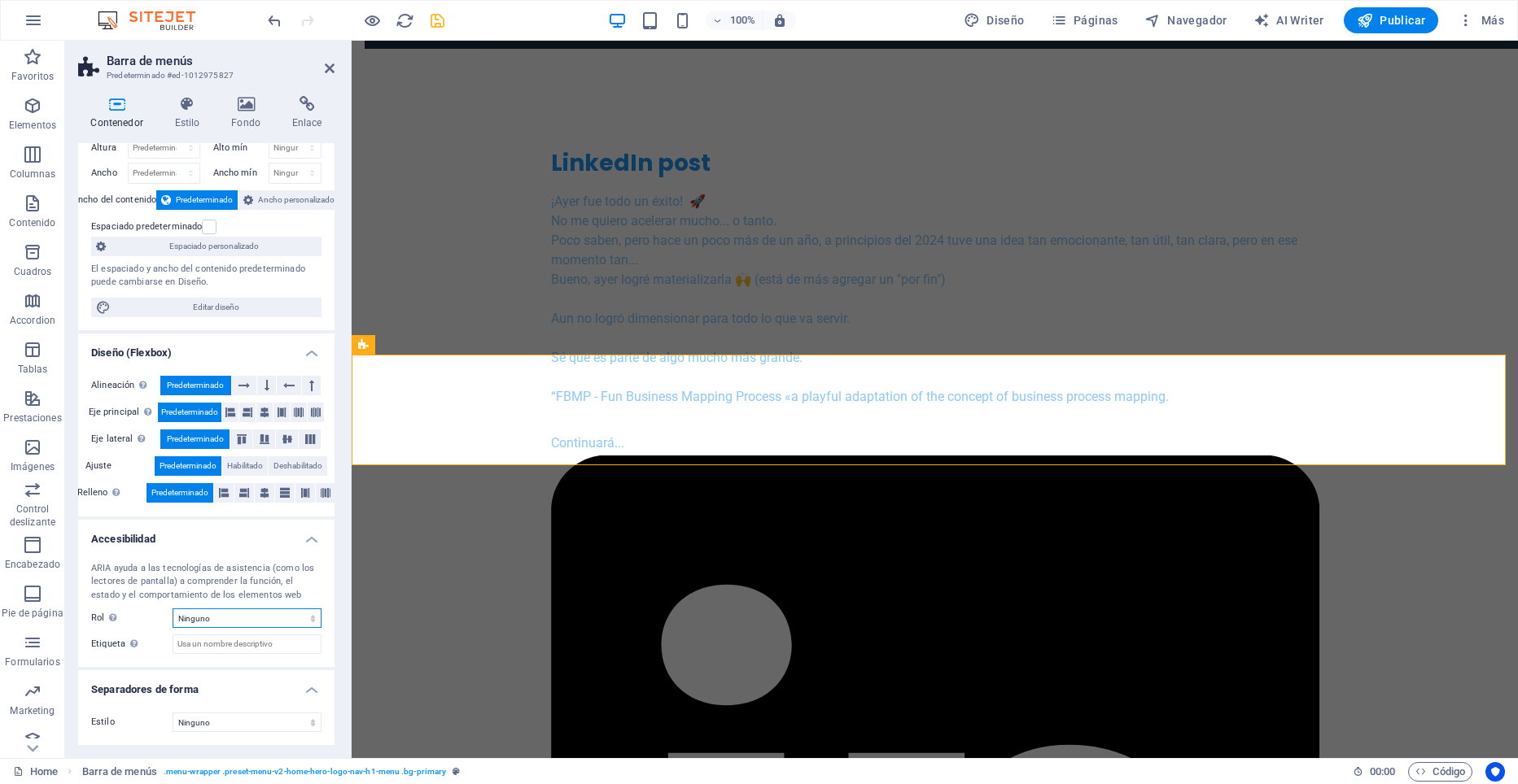
click at [233, 618] on select "Ninguno Alert Article Banner Comment Complementary Dialog Encabezado Marquee Pi…" at bounding box center [247, 618] width 149 height 20
click at [123, 329] on div "Altura Predeterminado px rem % vh vw Alto mín Ninguno px rem % vh vw Ancho Pred…" at bounding box center [205, 227] width 256 height 205
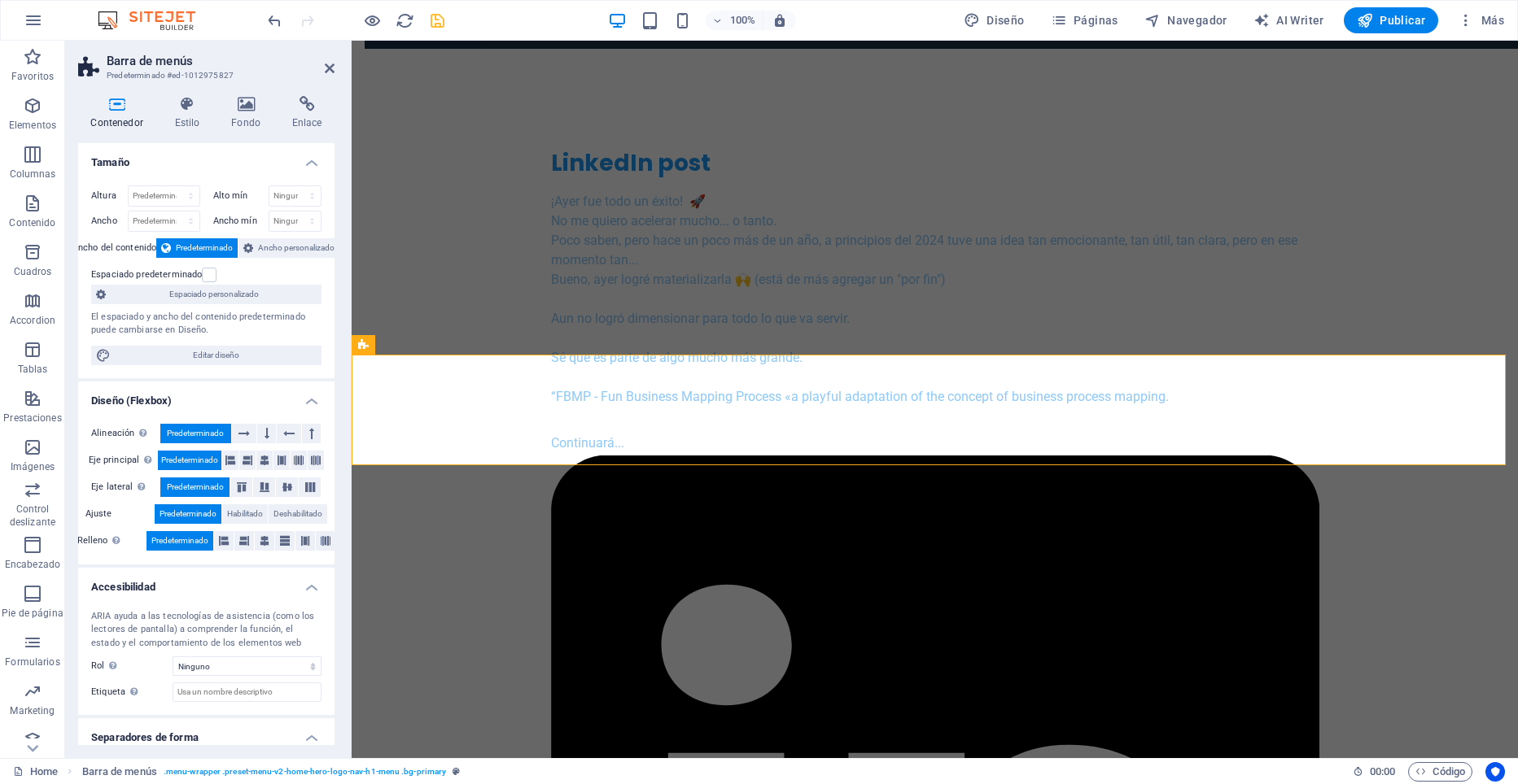
click at [120, 105] on icon at bounding box center [116, 104] width 78 height 16
click at [191, 109] on icon at bounding box center [187, 104] width 50 height 16
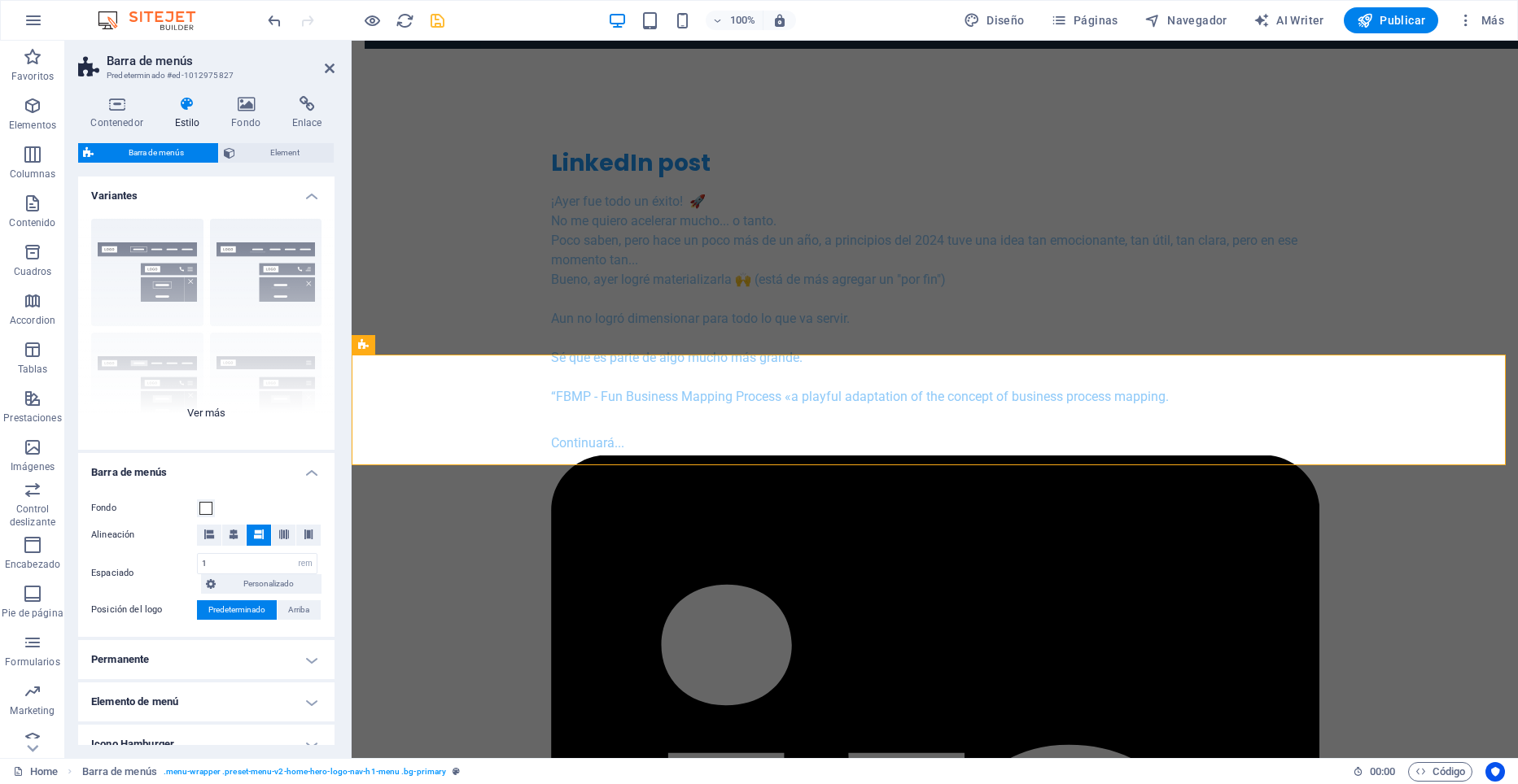
click at [183, 252] on div "Borde Centrado Predeterminado Fijo Loki Desencadenador Ancho XXL" at bounding box center [205, 327] width 256 height 244
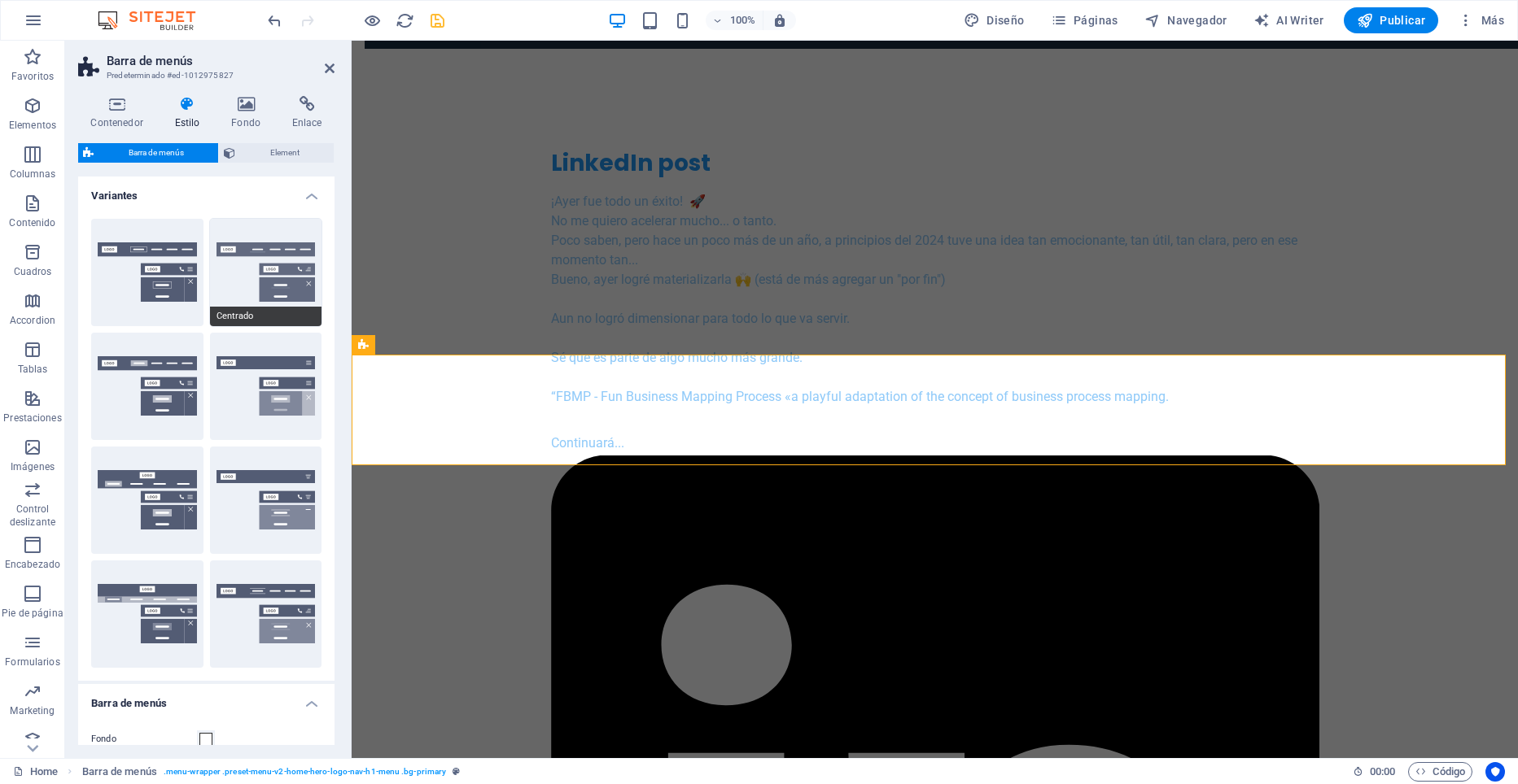
click at [237, 259] on button "Centrado" at bounding box center [266, 272] width 113 height 107
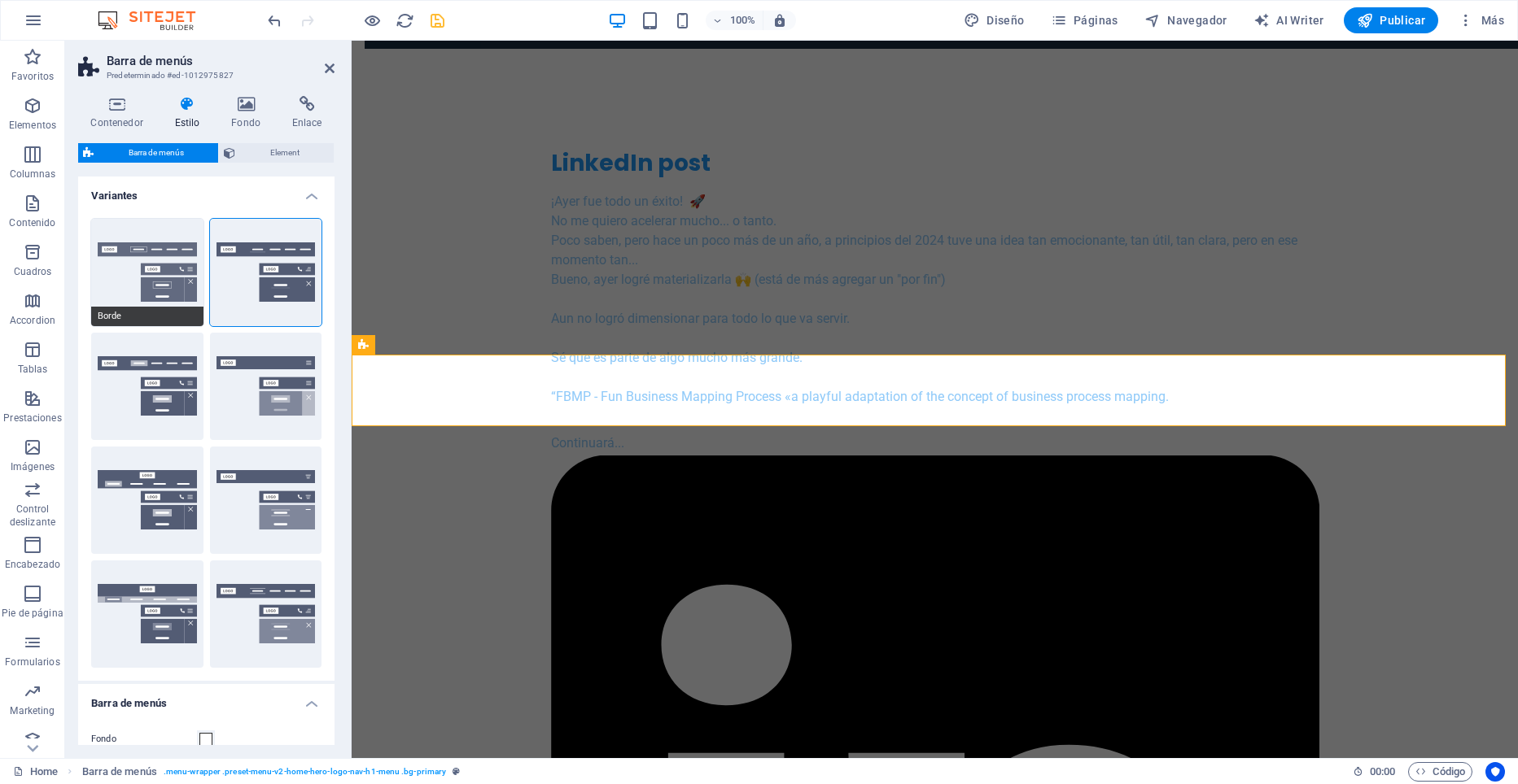
click at [141, 257] on button "Borde" at bounding box center [147, 272] width 113 height 107
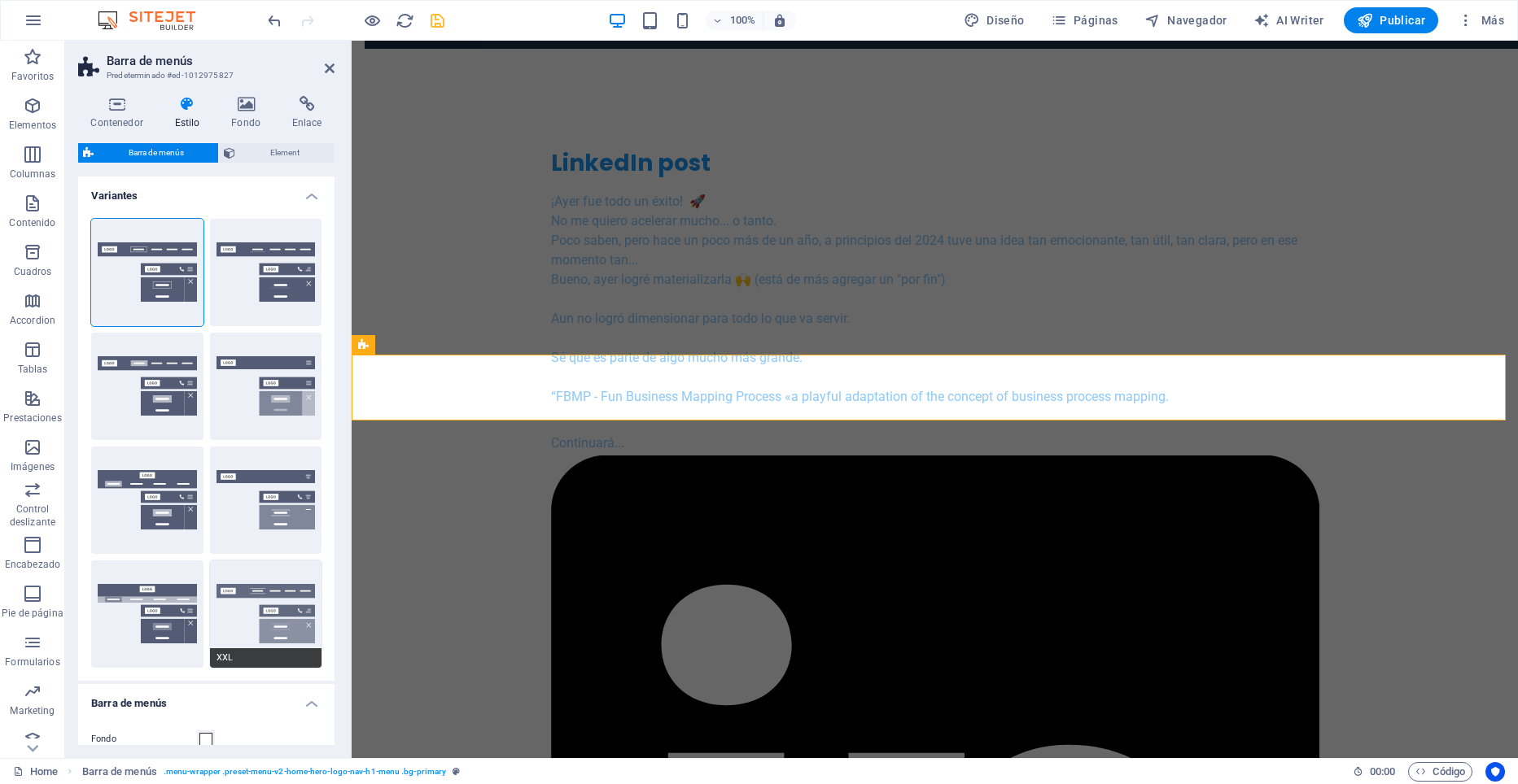
scroll to position [399, 0]
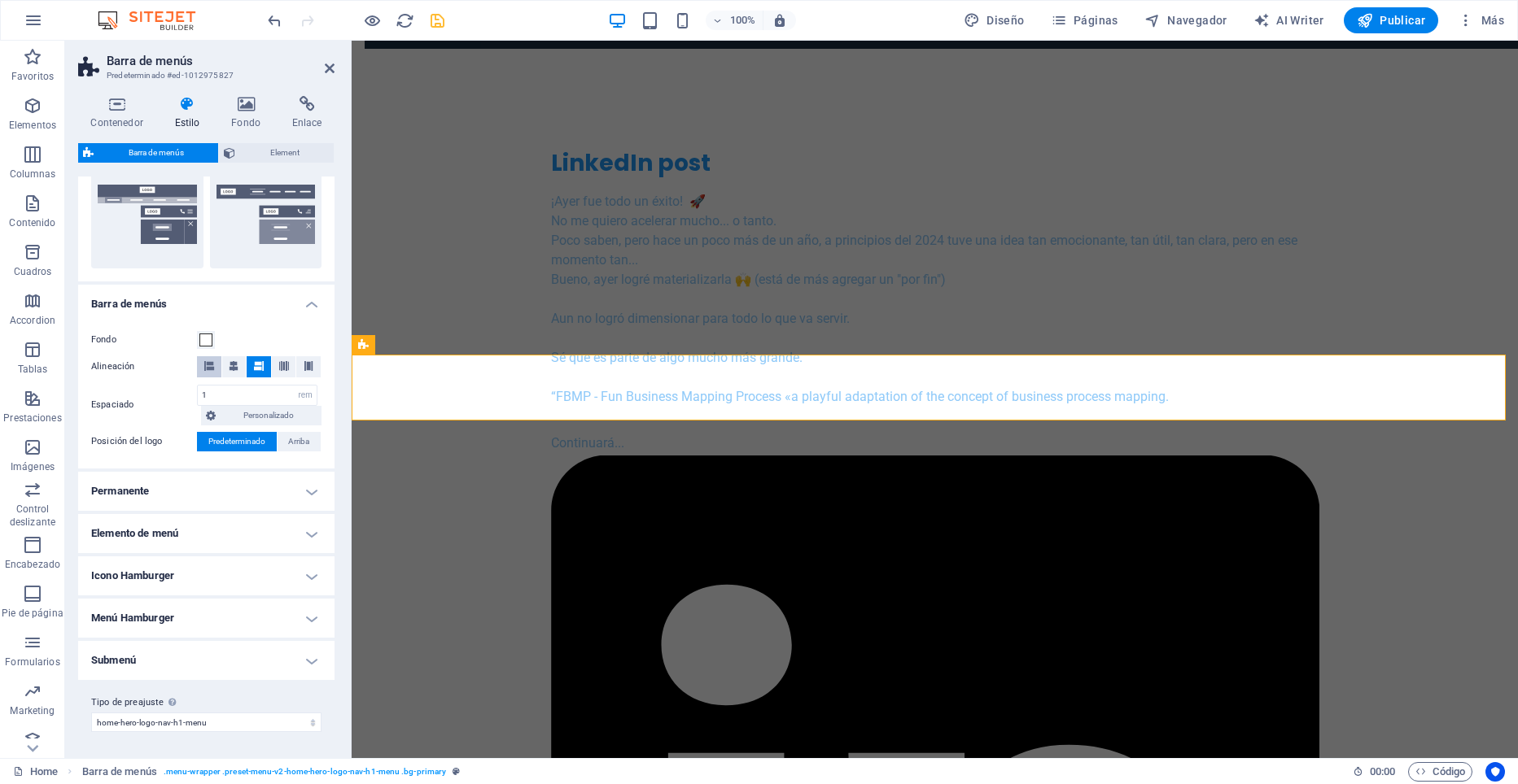
click at [205, 365] on icon at bounding box center [209, 365] width 10 height 10
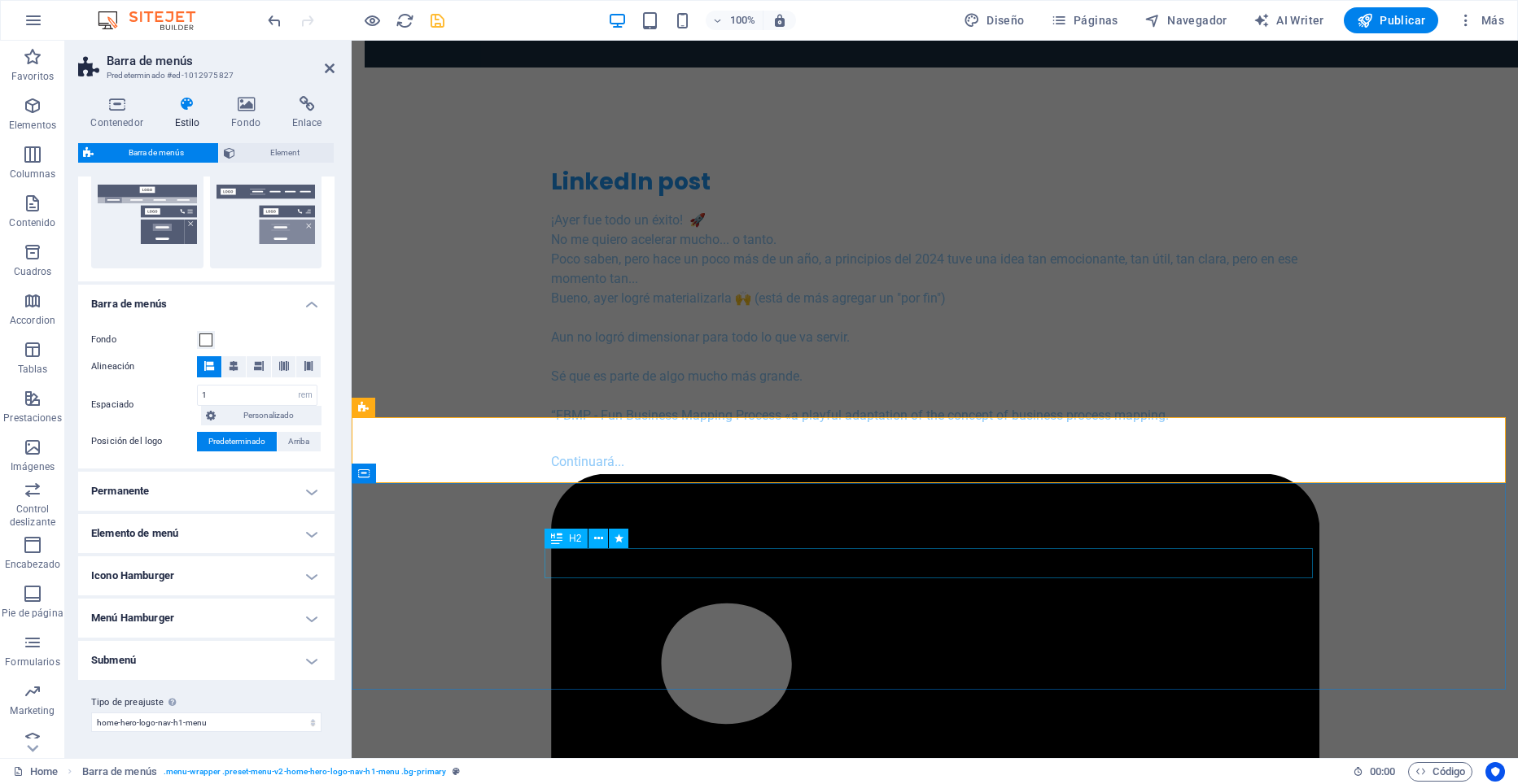
scroll to position [1057, 0]
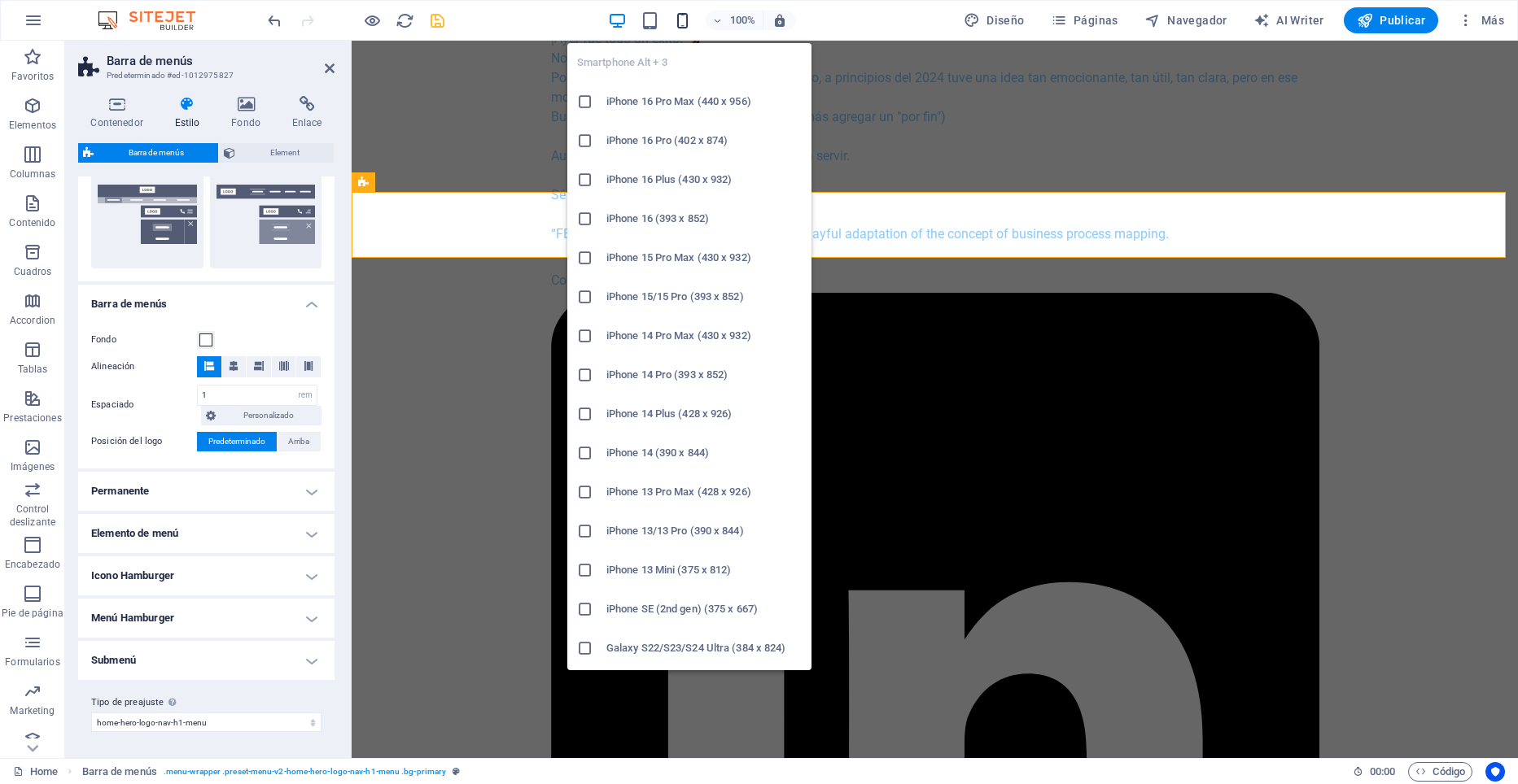
click at [688, 13] on icon "button" at bounding box center [682, 21] width 19 height 19
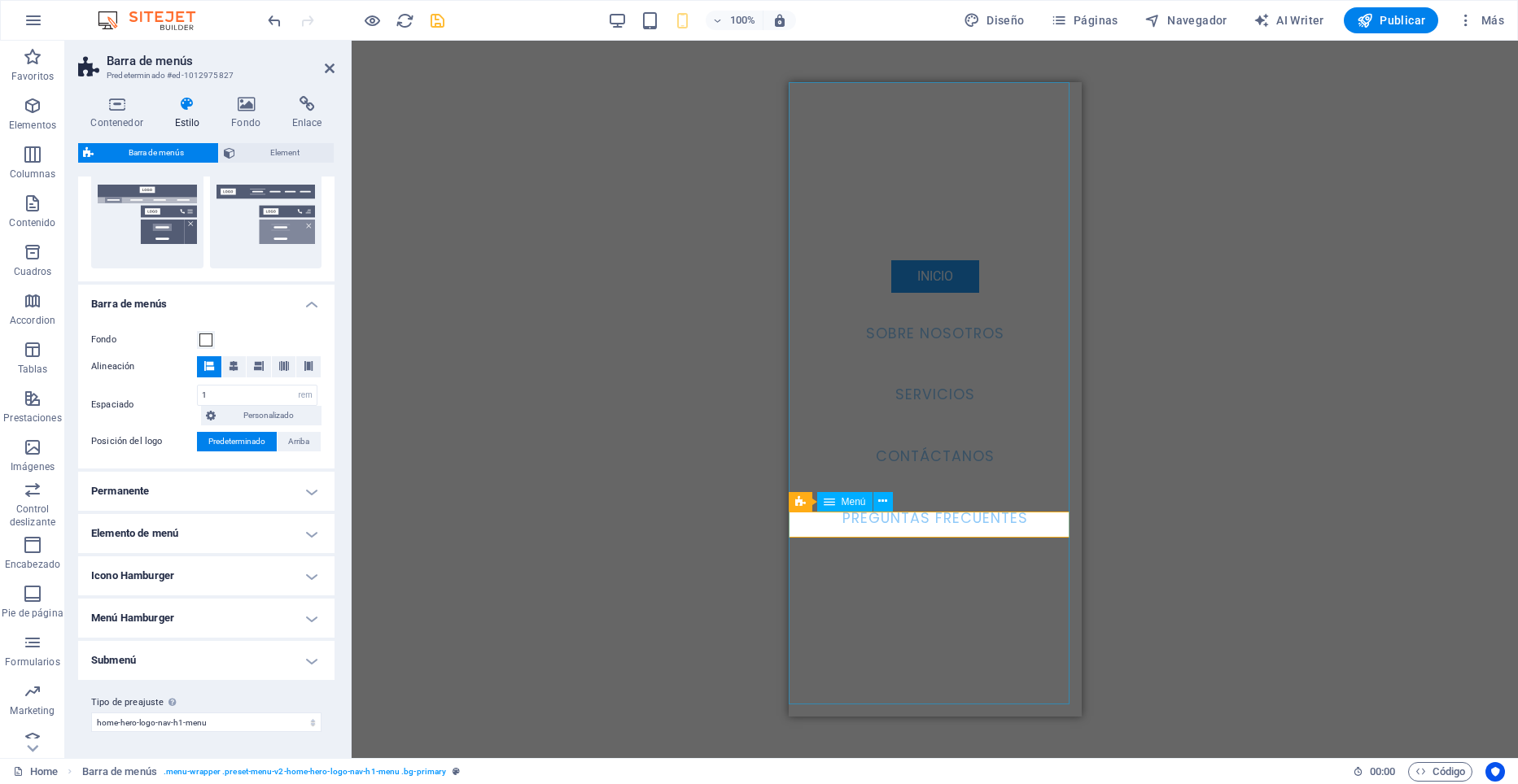
click at [915, 527] on nav "Inicio Sobre nosotros Servicios Contáctanos Preguntas Frecuentes" at bounding box center [935, 399] width 293 height 635
select select
select select "primary"
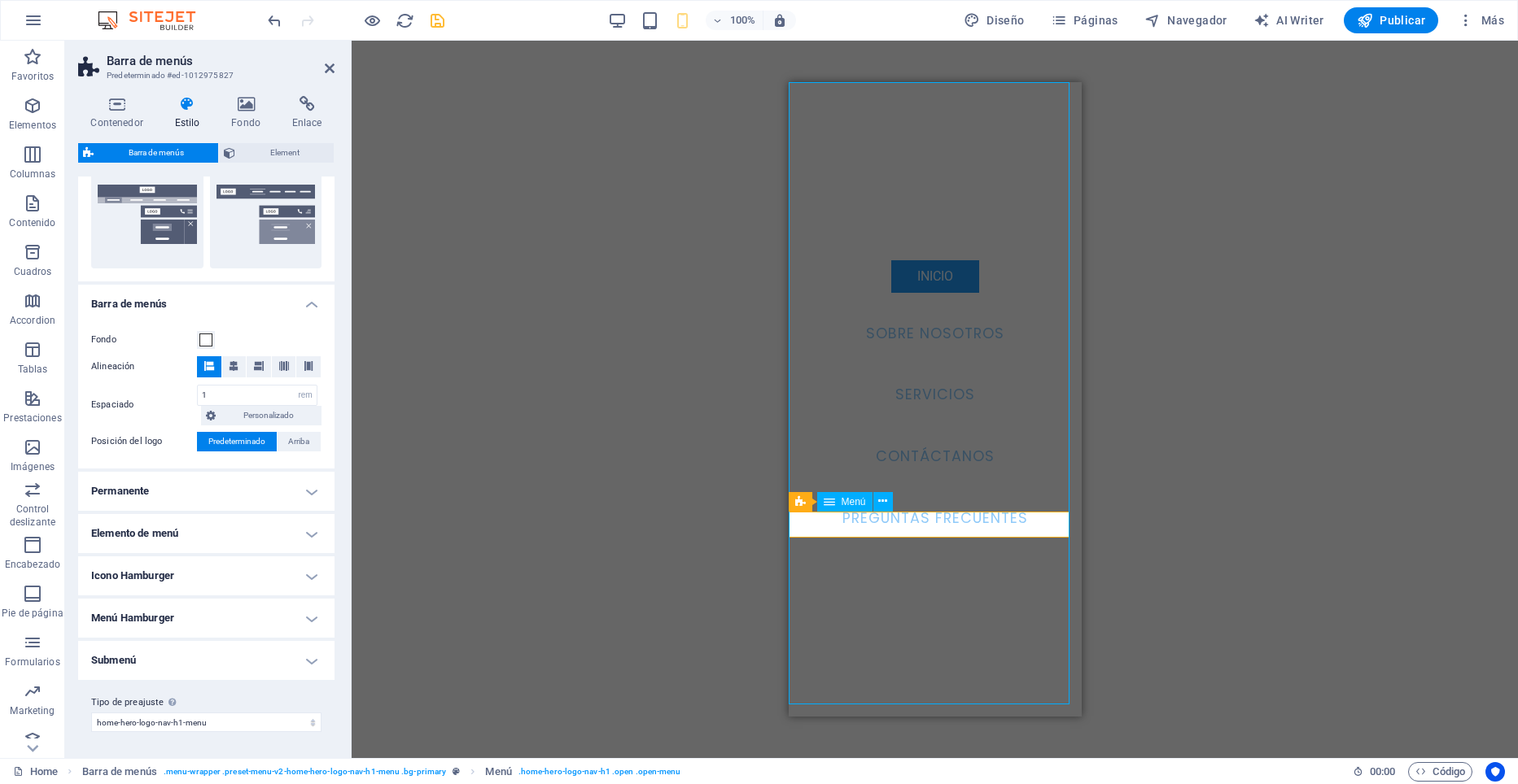
select select
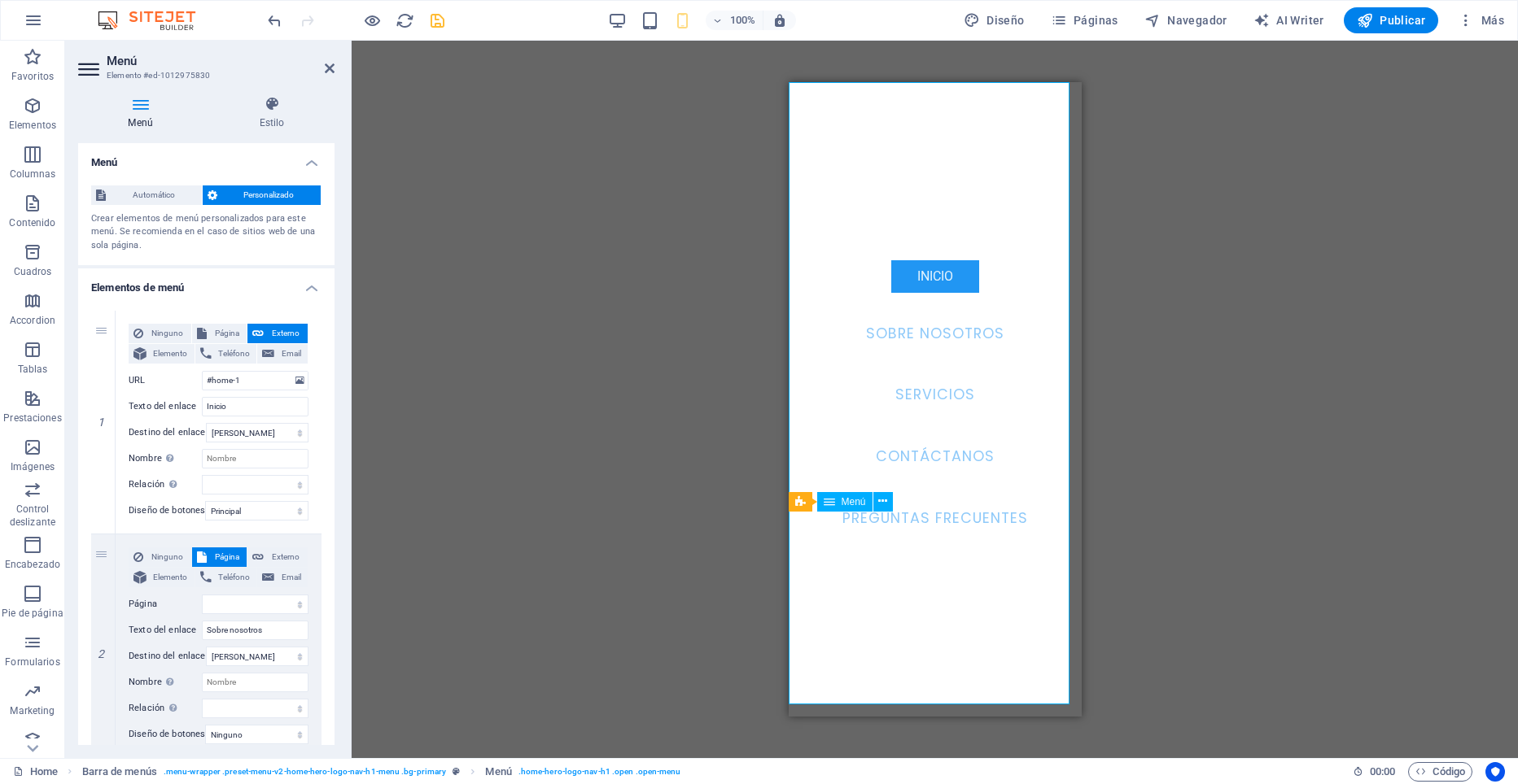
click at [915, 527] on nav "Inicio Sobre nosotros Servicios Contáctanos Preguntas Frecuentes" at bounding box center [935, 399] width 293 height 635
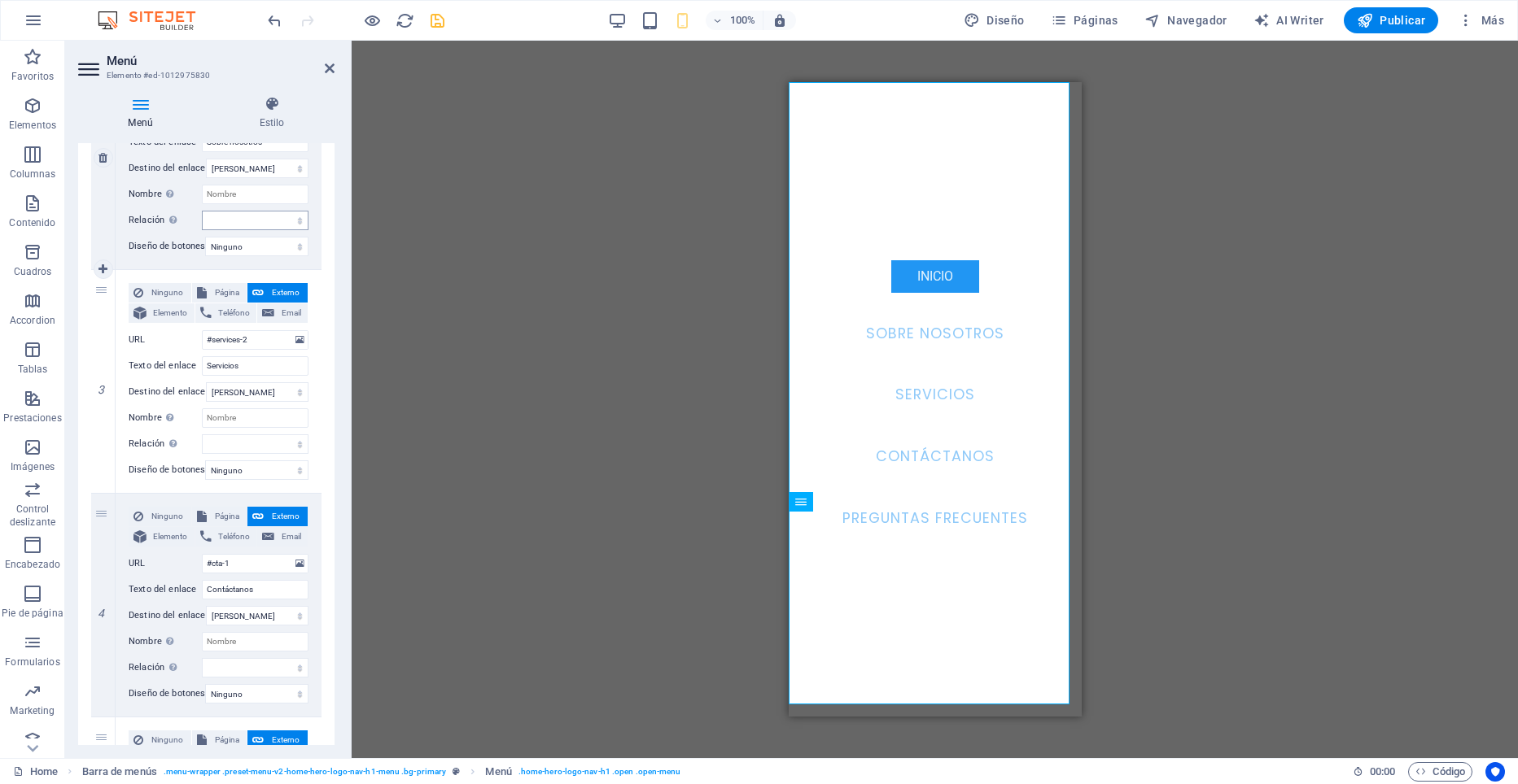
scroll to position [739, 0]
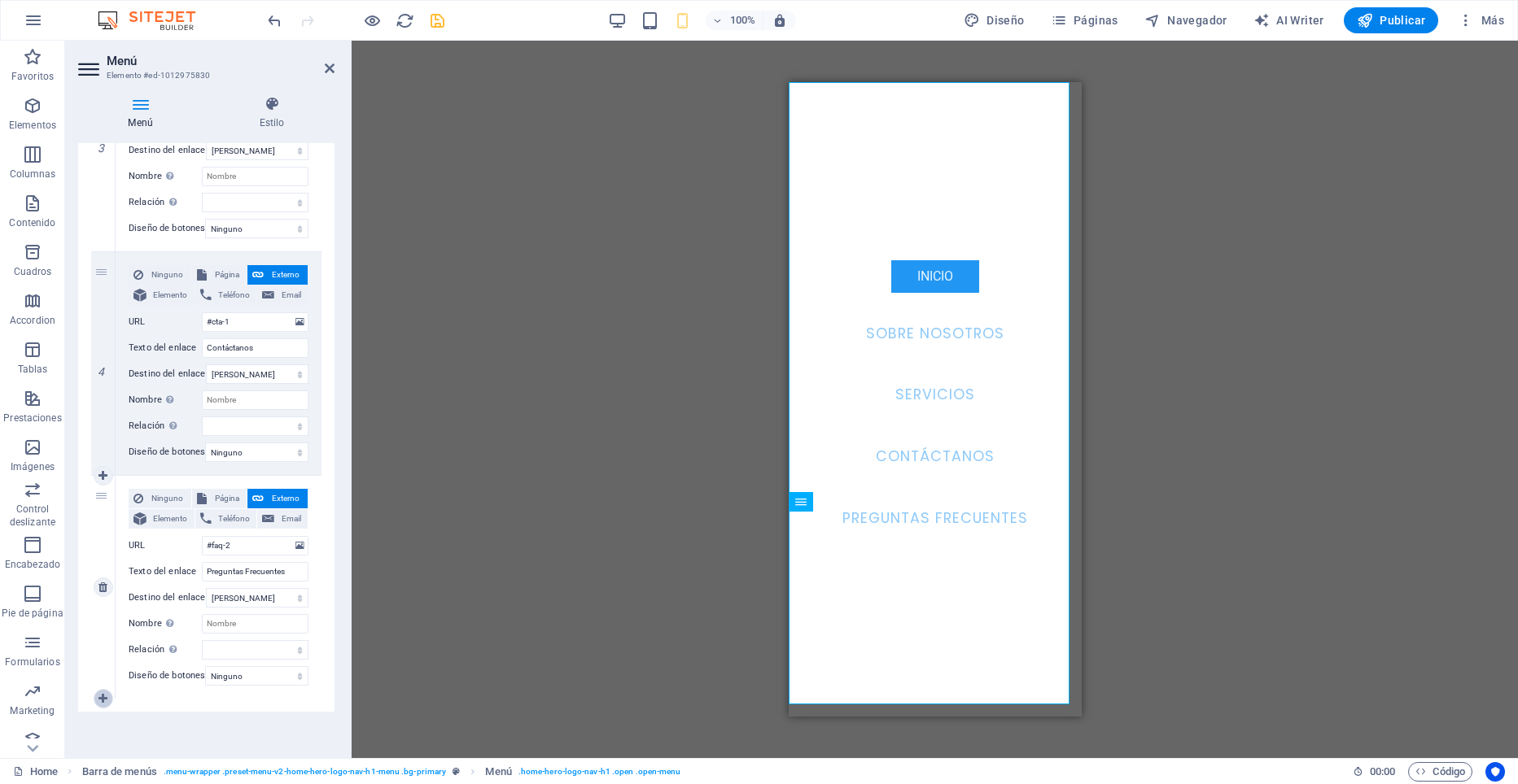
click at [99, 693] on icon at bounding box center [103, 698] width 9 height 12
select select
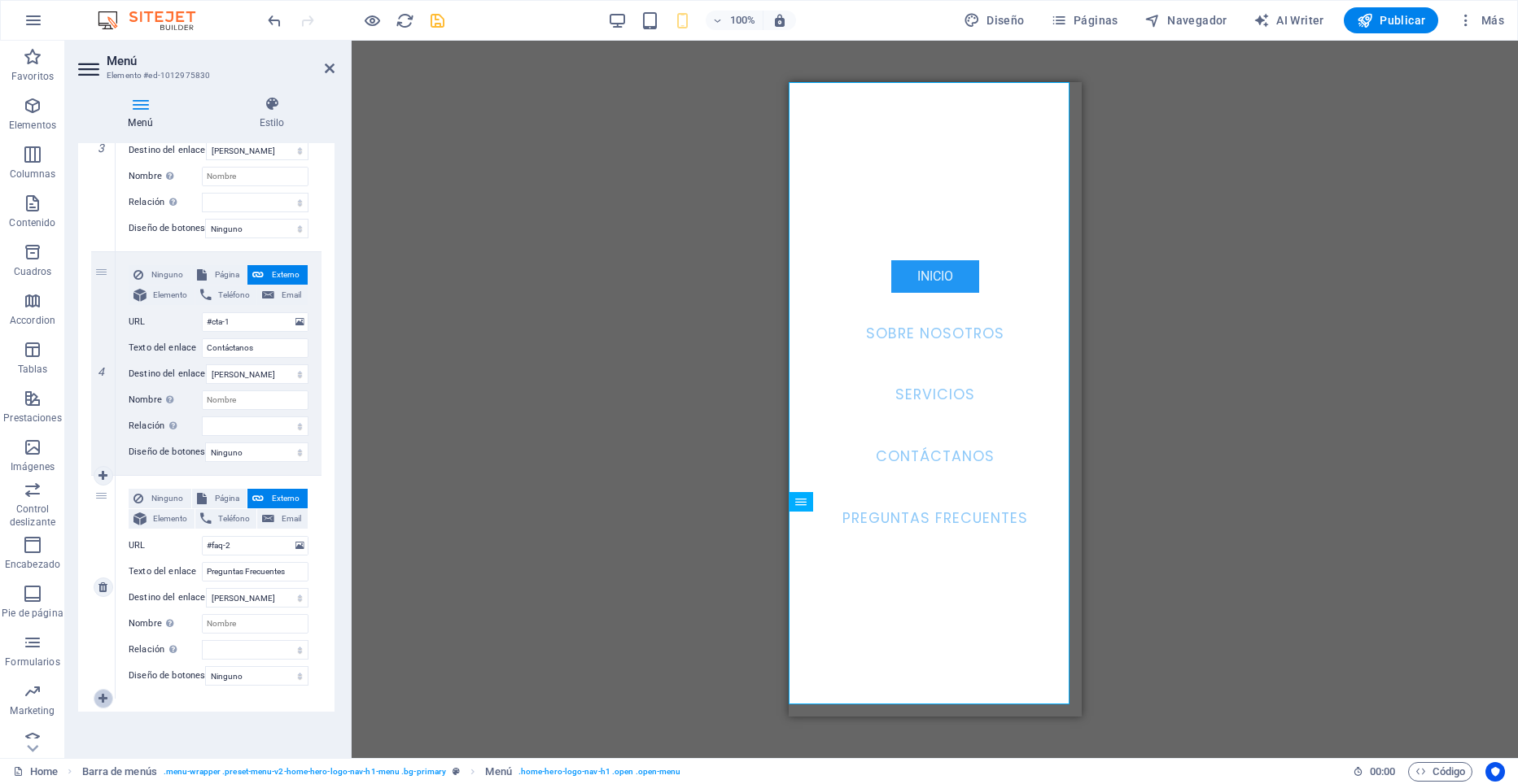
select select
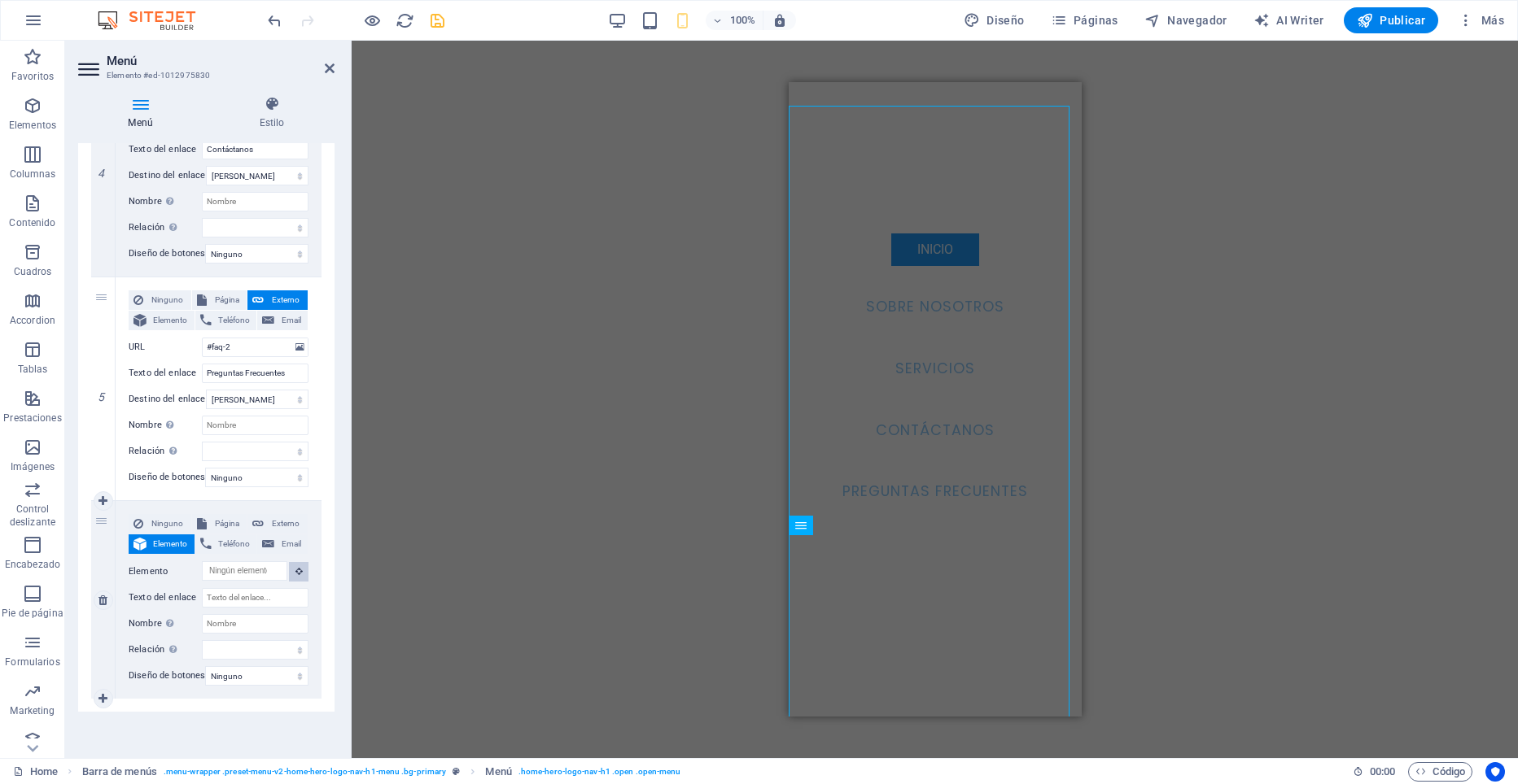
scroll to position [1057, 0]
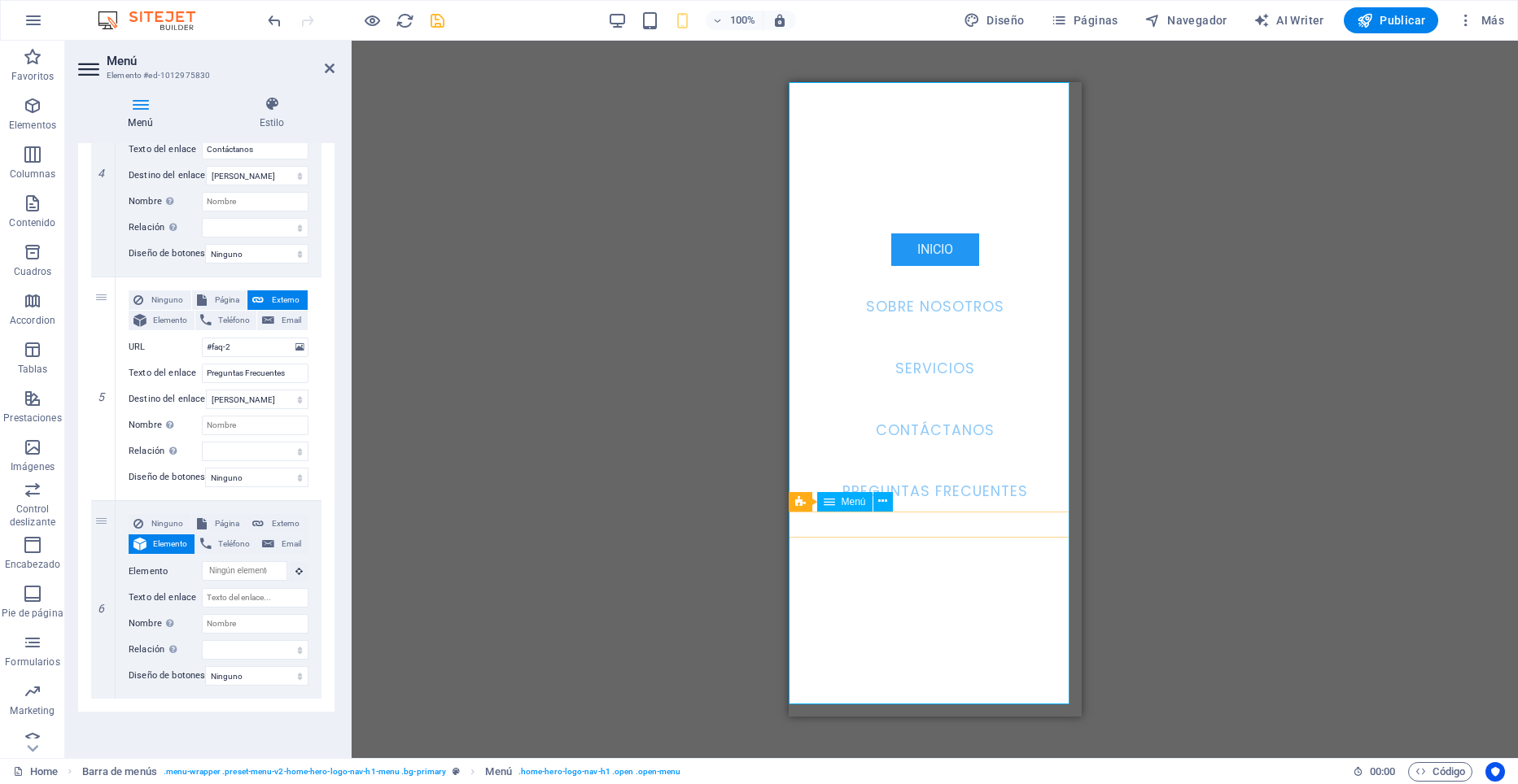
click at [928, 688] on nav "Inicio Sobre nosotros Servicios Contáctanos Preguntas Frecuentes" at bounding box center [935, 399] width 293 height 635
click at [929, 663] on nav "Inicio Sobre nosotros Servicios Contáctanos Preguntas Frecuentes" at bounding box center [935, 399] width 293 height 635
drag, startPoint x: 919, startPoint y: 599, endPoint x: 923, endPoint y: 555, distance: 44.2
click at [919, 590] on nav "Inicio Sobre nosotros Servicios Contáctanos Preguntas Frecuentes" at bounding box center [935, 399] width 293 height 635
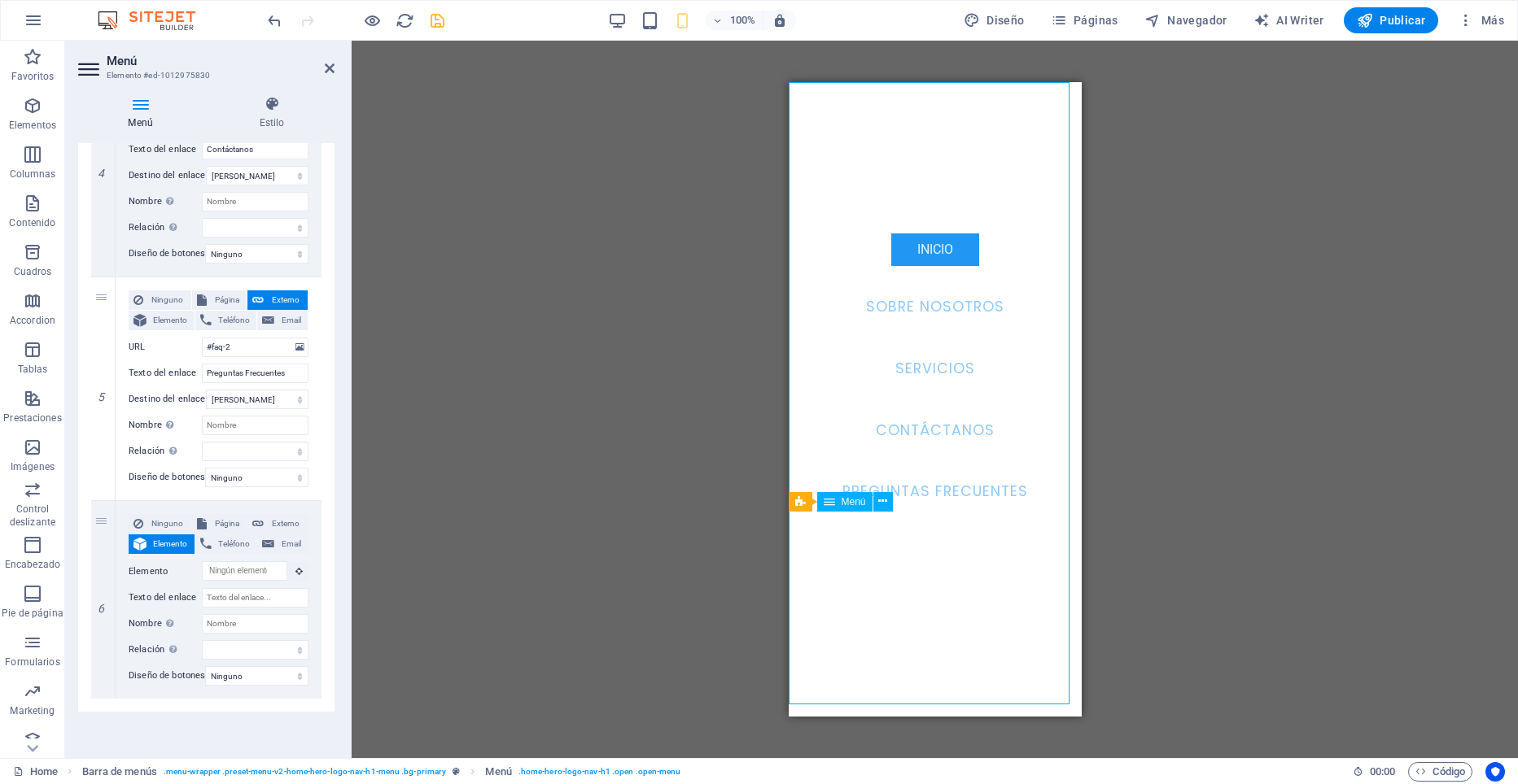
click at [931, 522] on nav "Inicio Sobre nosotros Servicios Contáctanos Preguntas Frecuentes" at bounding box center [935, 399] width 293 height 635
click at [921, 648] on nav "Inicio Sobre nosotros Servicios Contáctanos Preguntas Frecuentes" at bounding box center [935, 399] width 293 height 635
click at [252, 666] on select "Ninguno Predeterminado Principal Secundario" at bounding box center [257, 676] width 104 height 20
click at [145, 675] on label "Diseño de botones" at bounding box center [167, 676] width 77 height 20
click at [205, 675] on select "Ninguno Predeterminado Principal Secundario" at bounding box center [257, 676] width 104 height 20
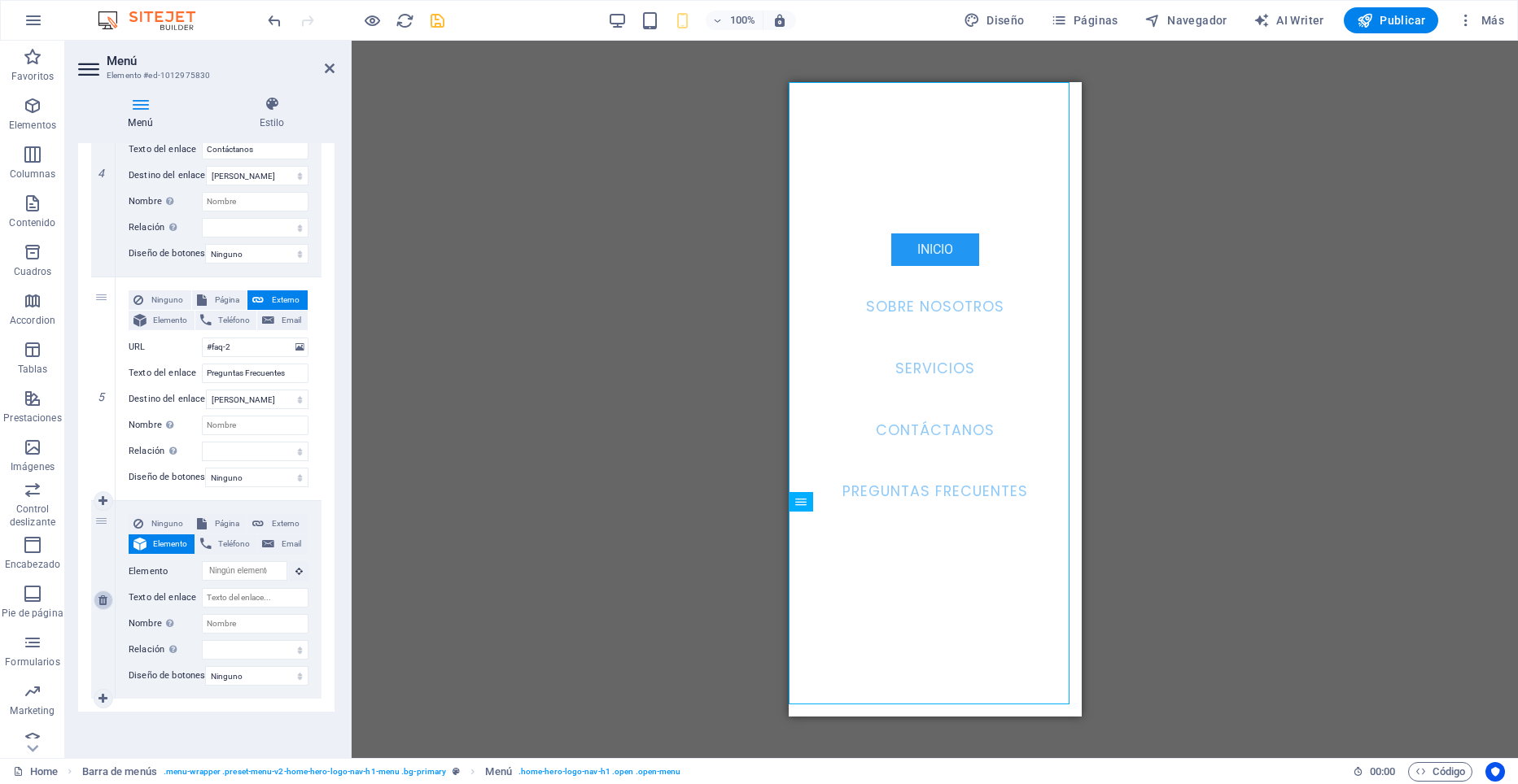
click at [105, 595] on icon at bounding box center [103, 600] width 9 height 12
select select
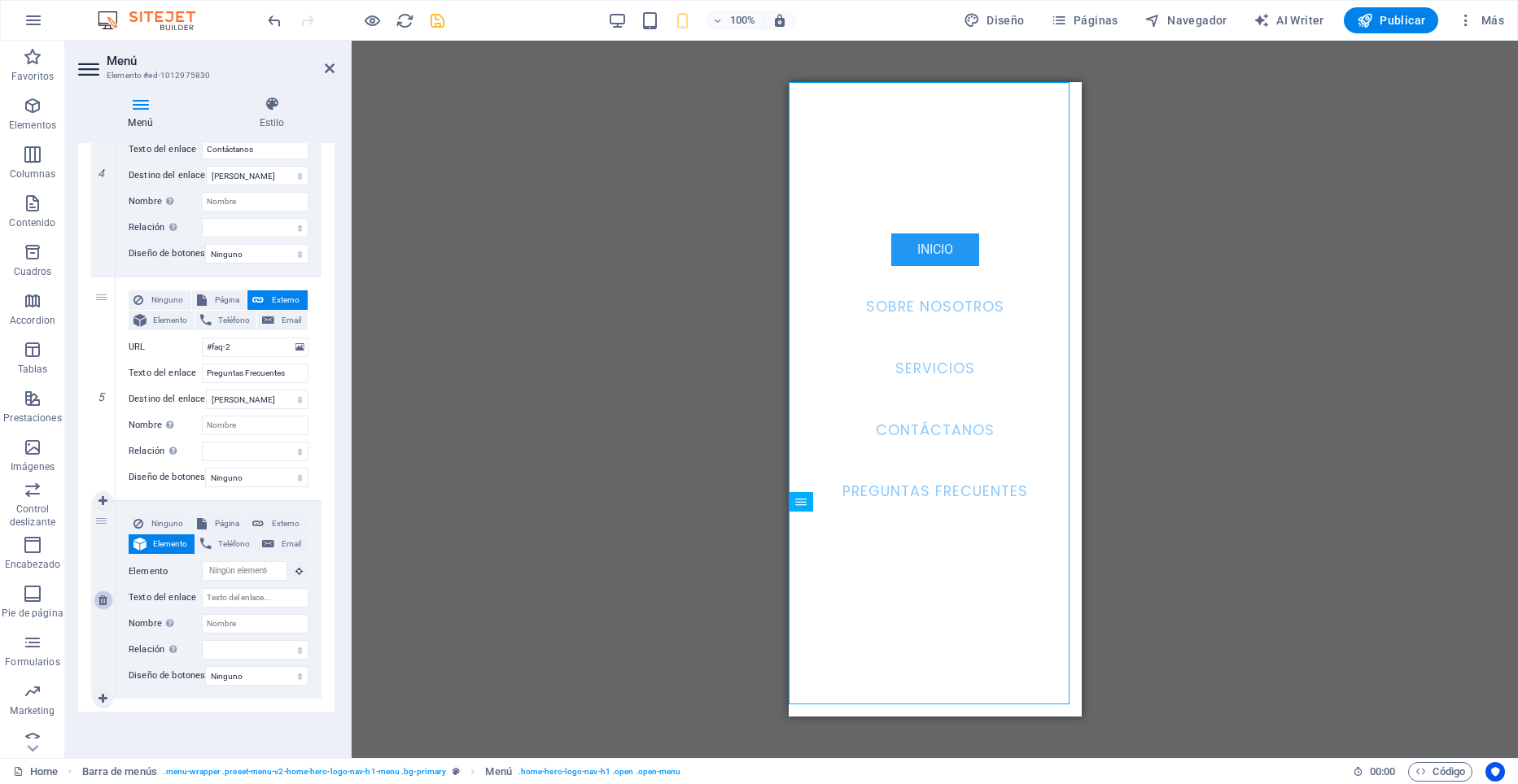
select select
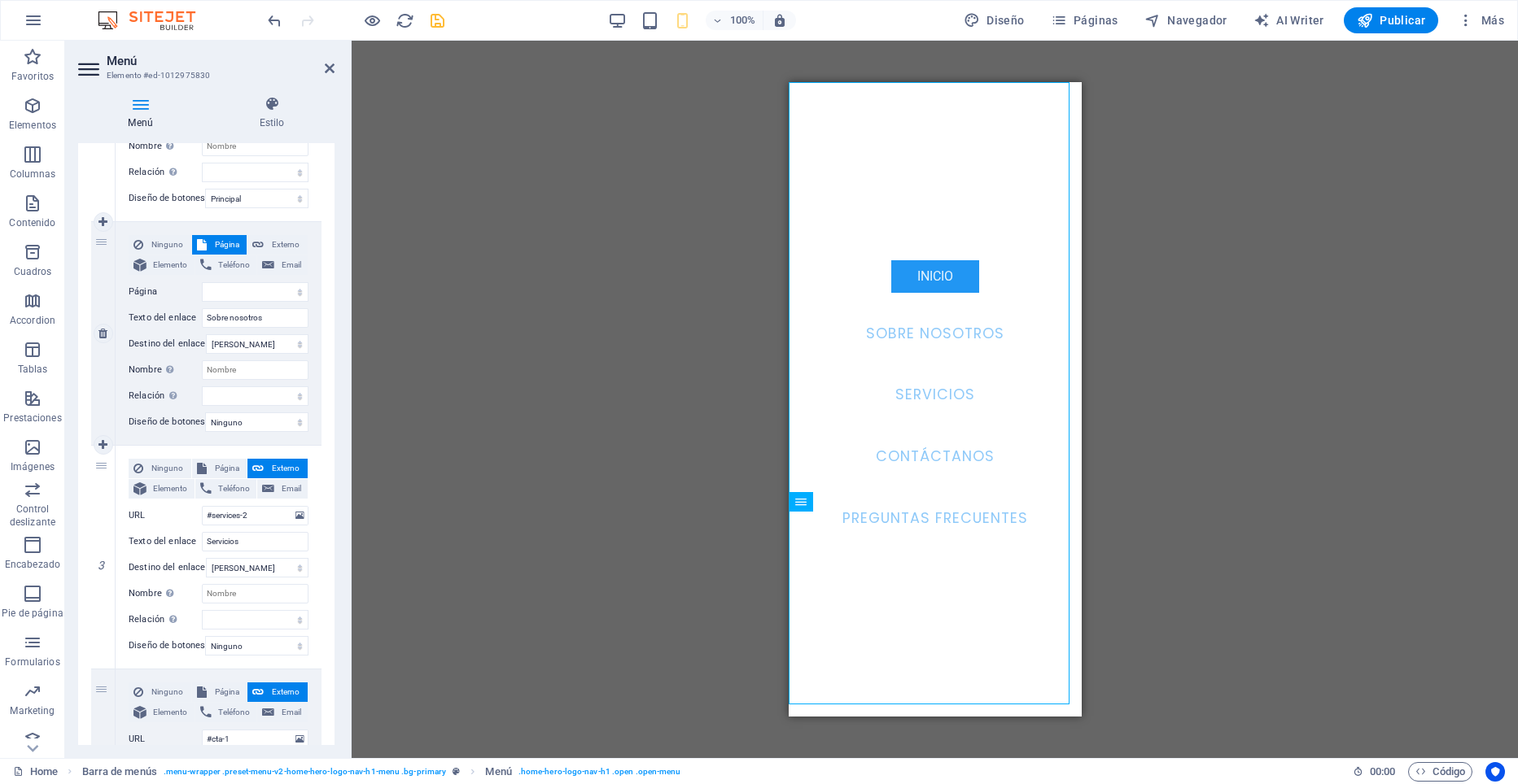
scroll to position [325, 0]
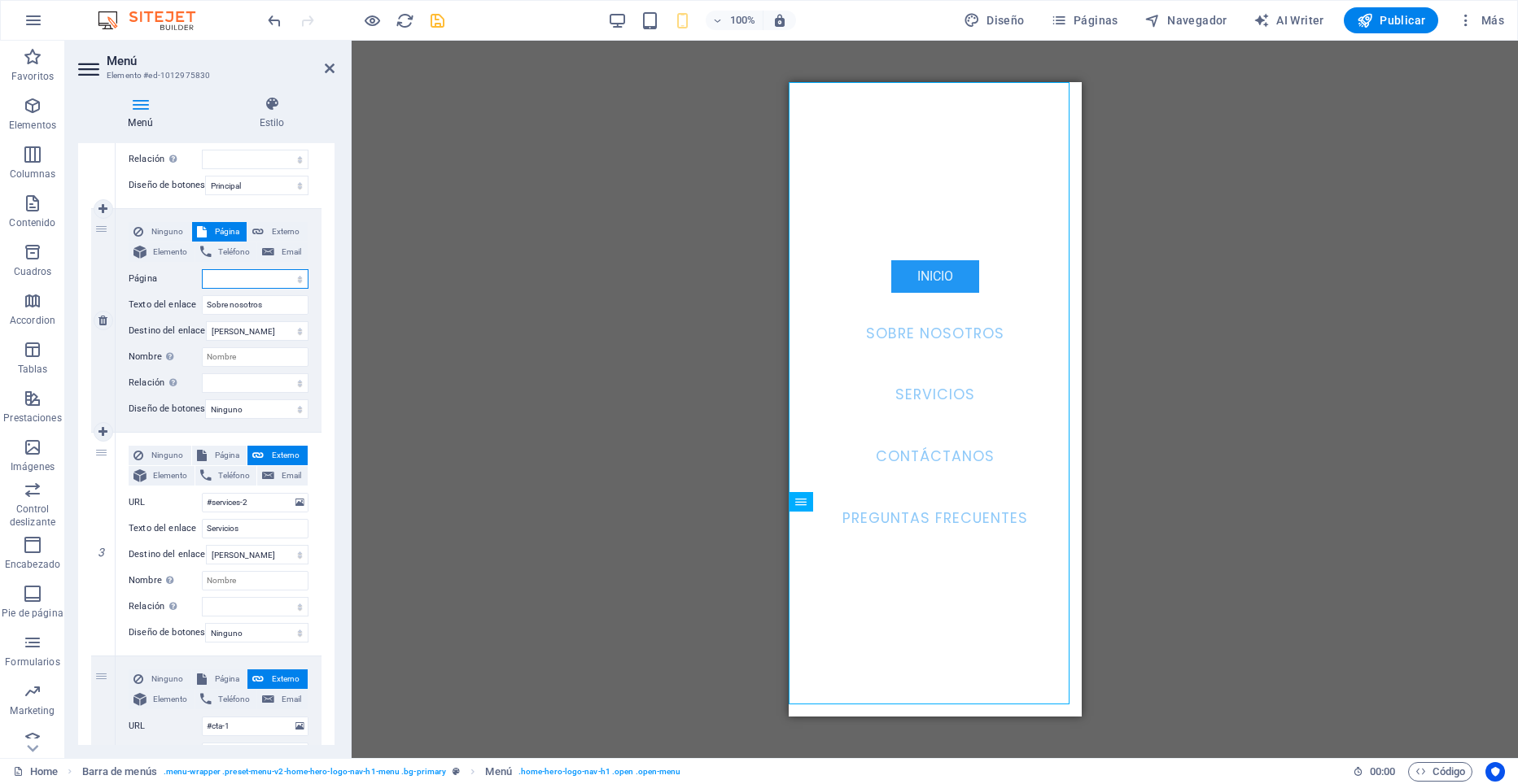
click at [296, 275] on select "Home Subpage Legal Notice Privacy" at bounding box center [255, 279] width 106 height 20
click at [169, 288] on label "Página" at bounding box center [165, 279] width 73 height 20
click at [202, 288] on select "Home Subpage Legal Notice Privacy" at bounding box center [255, 279] width 106 height 20
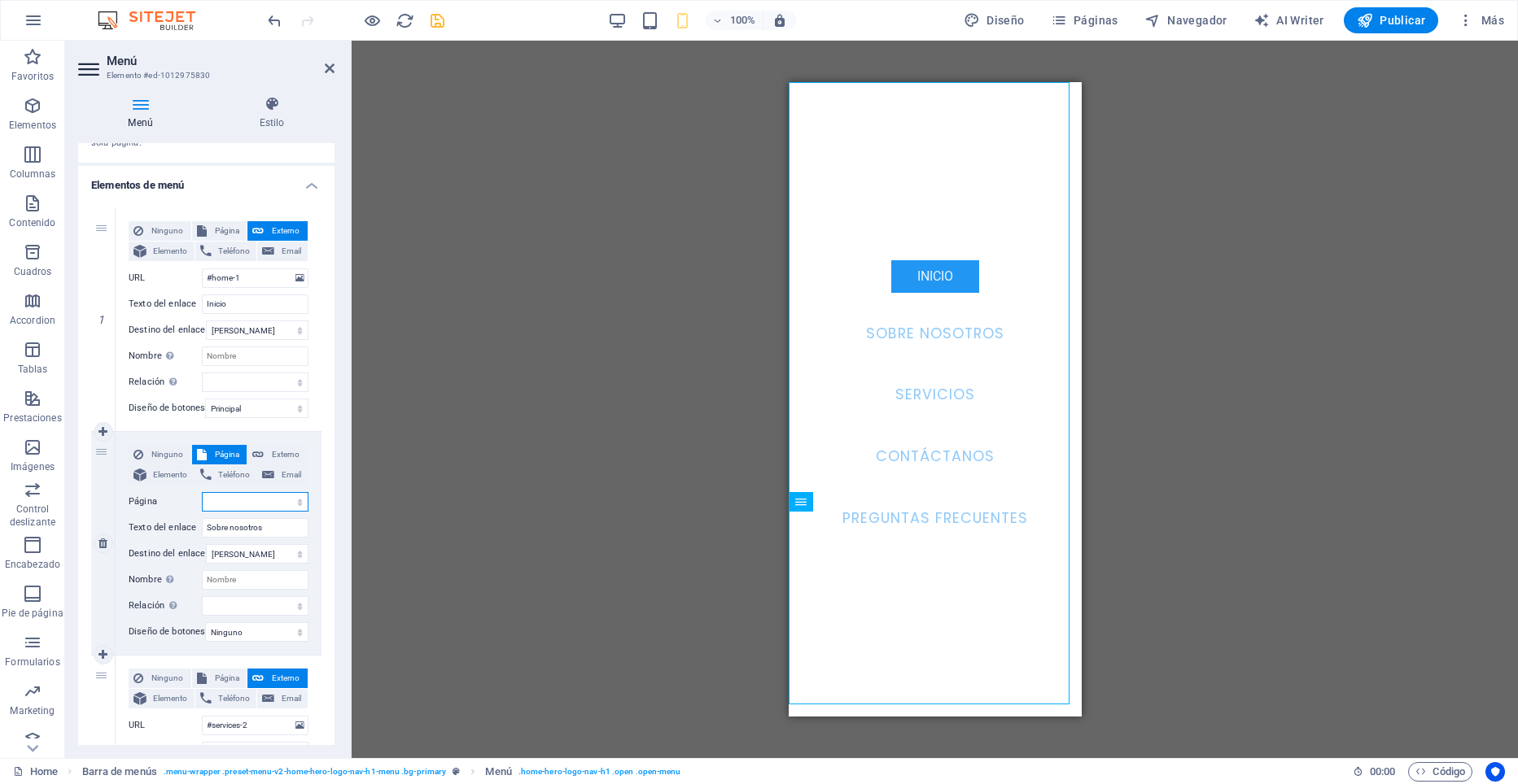
scroll to position [0, 0]
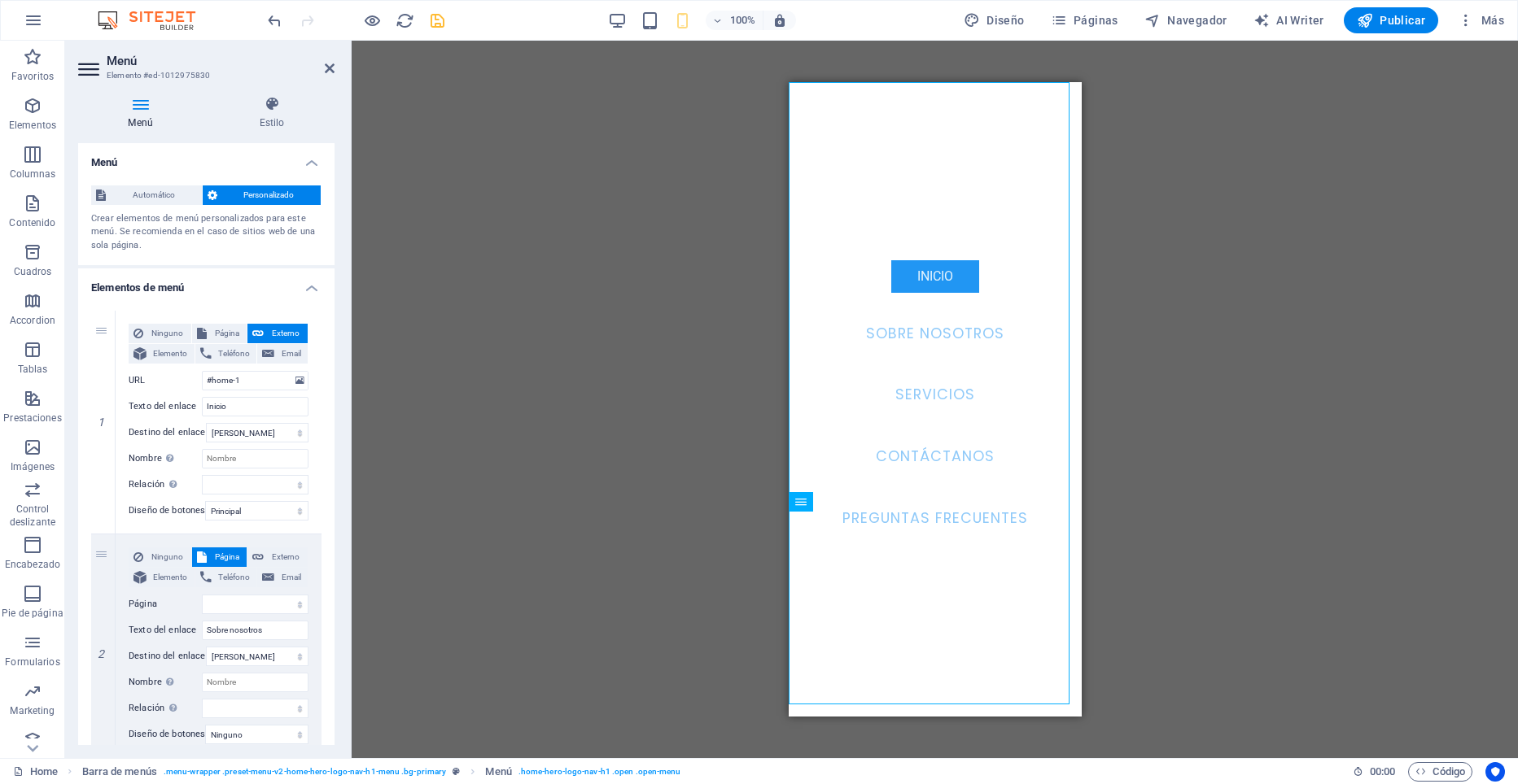
click at [252, 196] on span "Personalizado" at bounding box center [270, 196] width 95 height 20
click at [321, 68] on h2 "Menú" at bounding box center [220, 61] width 228 height 14
click at [331, 68] on icon at bounding box center [329, 68] width 10 height 13
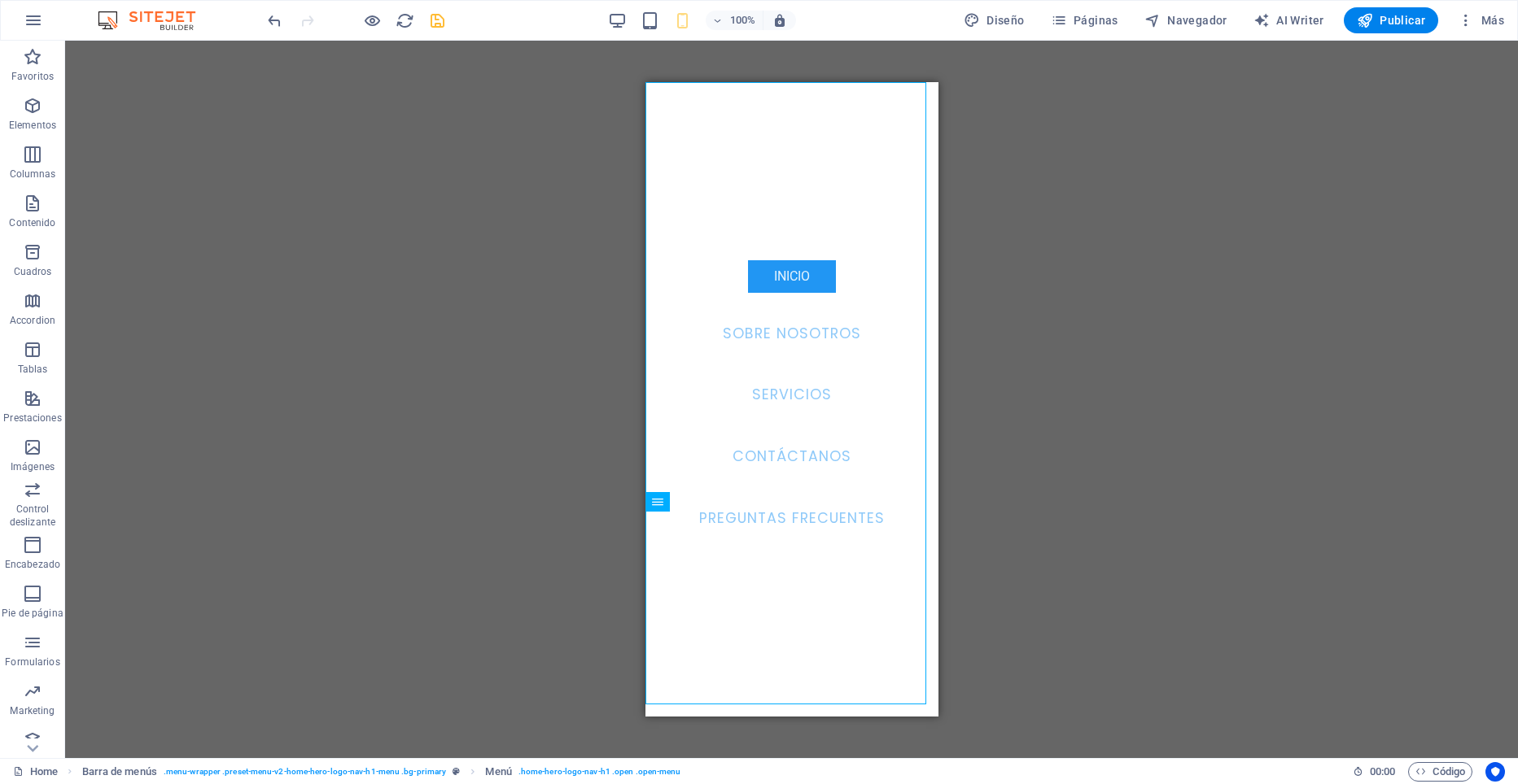
click at [452, 363] on div "H2 Texto Menú Imagen Texto Barra de menús Contenedor Barra de menús Contenedor …" at bounding box center [792, 400] width 1453 height 718
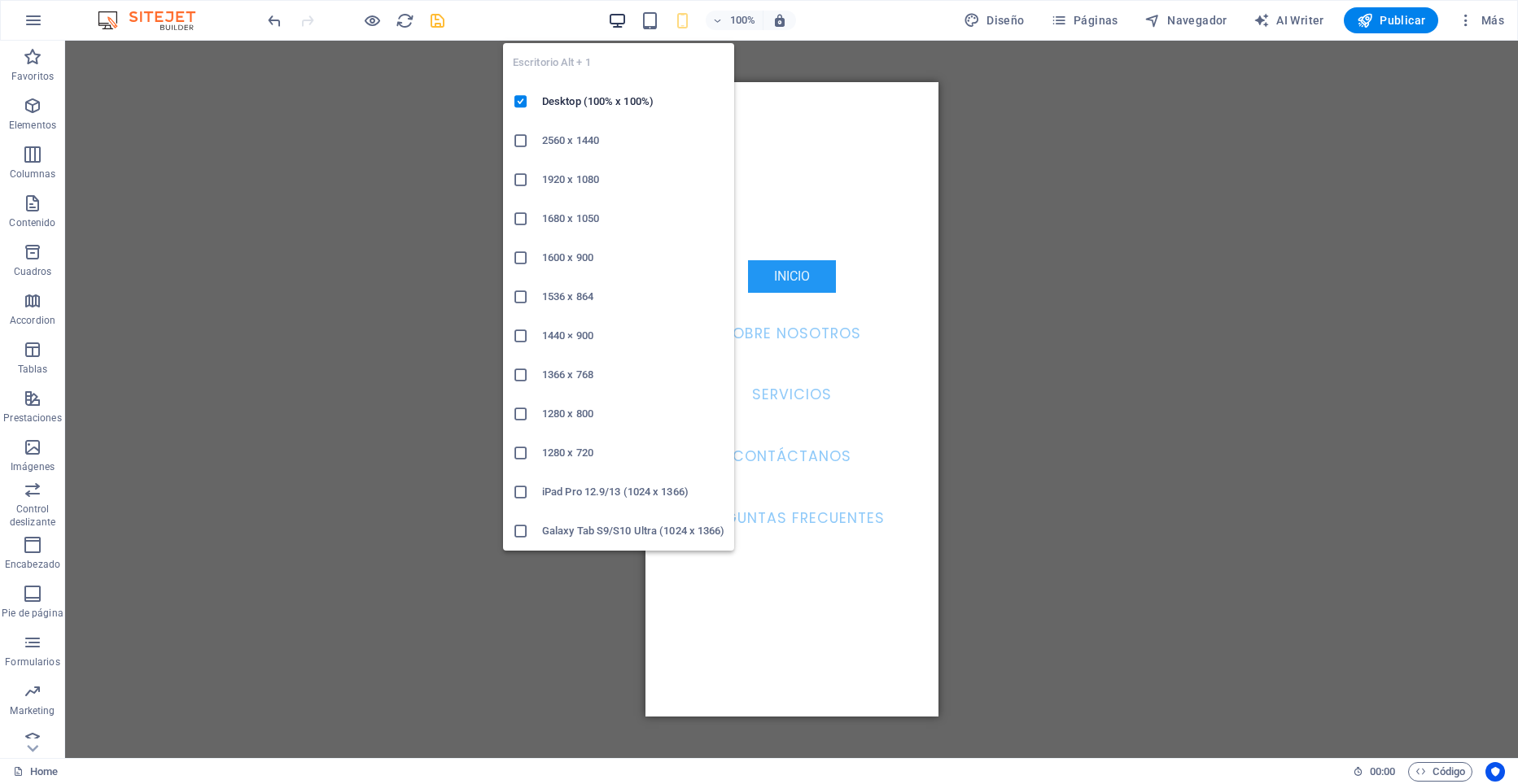
click at [622, 20] on icon "button" at bounding box center [617, 21] width 19 height 19
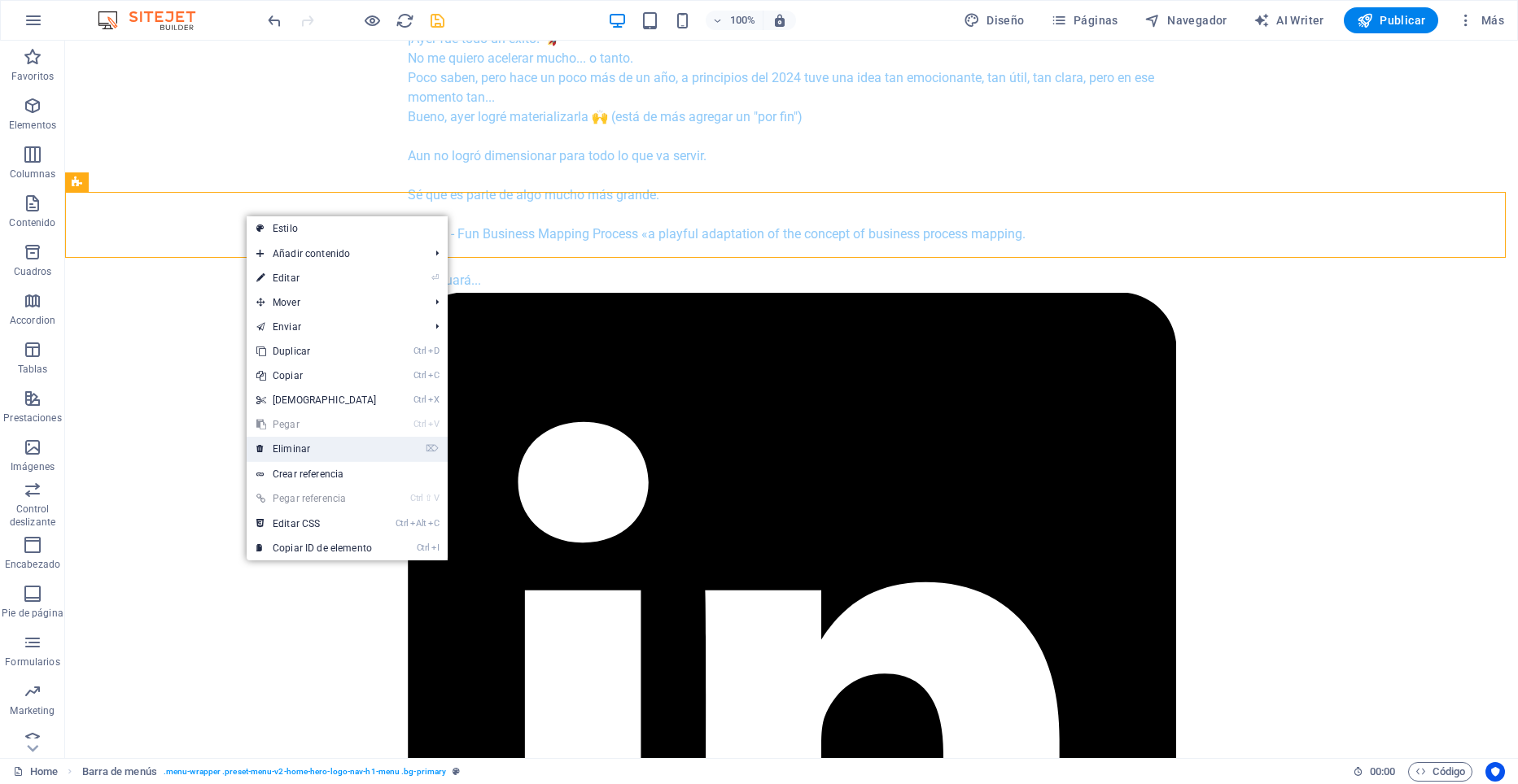
click at [324, 449] on link "⌦ Eliminar" at bounding box center [316, 448] width 140 height 24
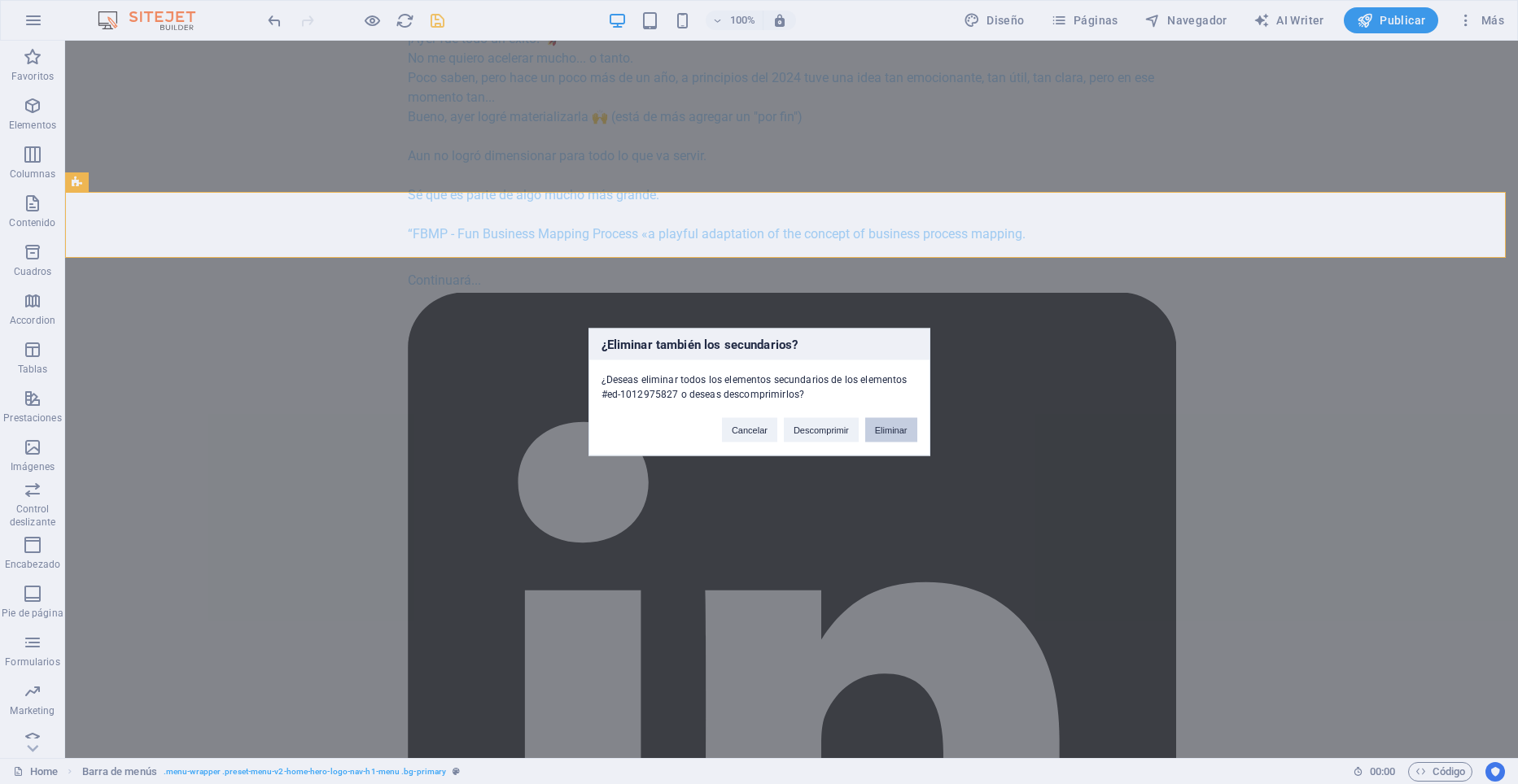
drag, startPoint x: 897, startPoint y: 430, endPoint x: 826, endPoint y: 389, distance: 82.0
click at [897, 430] on button "Eliminar" at bounding box center [891, 430] width 52 height 24
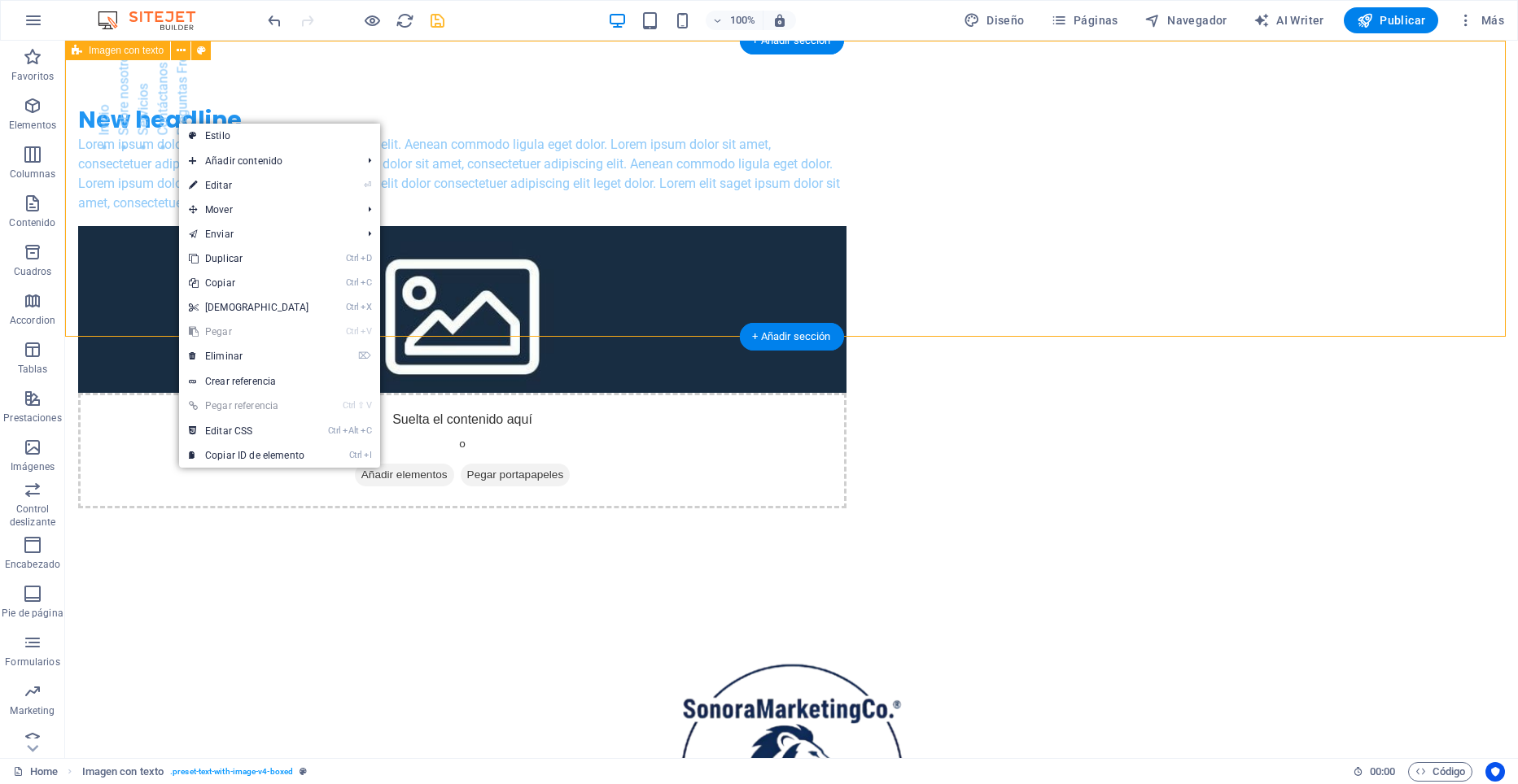
click at [124, 116] on div "New headline Lorem ipsum dolor sit amet, consectetuer adipiscing elit. Aenean c…" at bounding box center [792, 307] width 1453 height 533
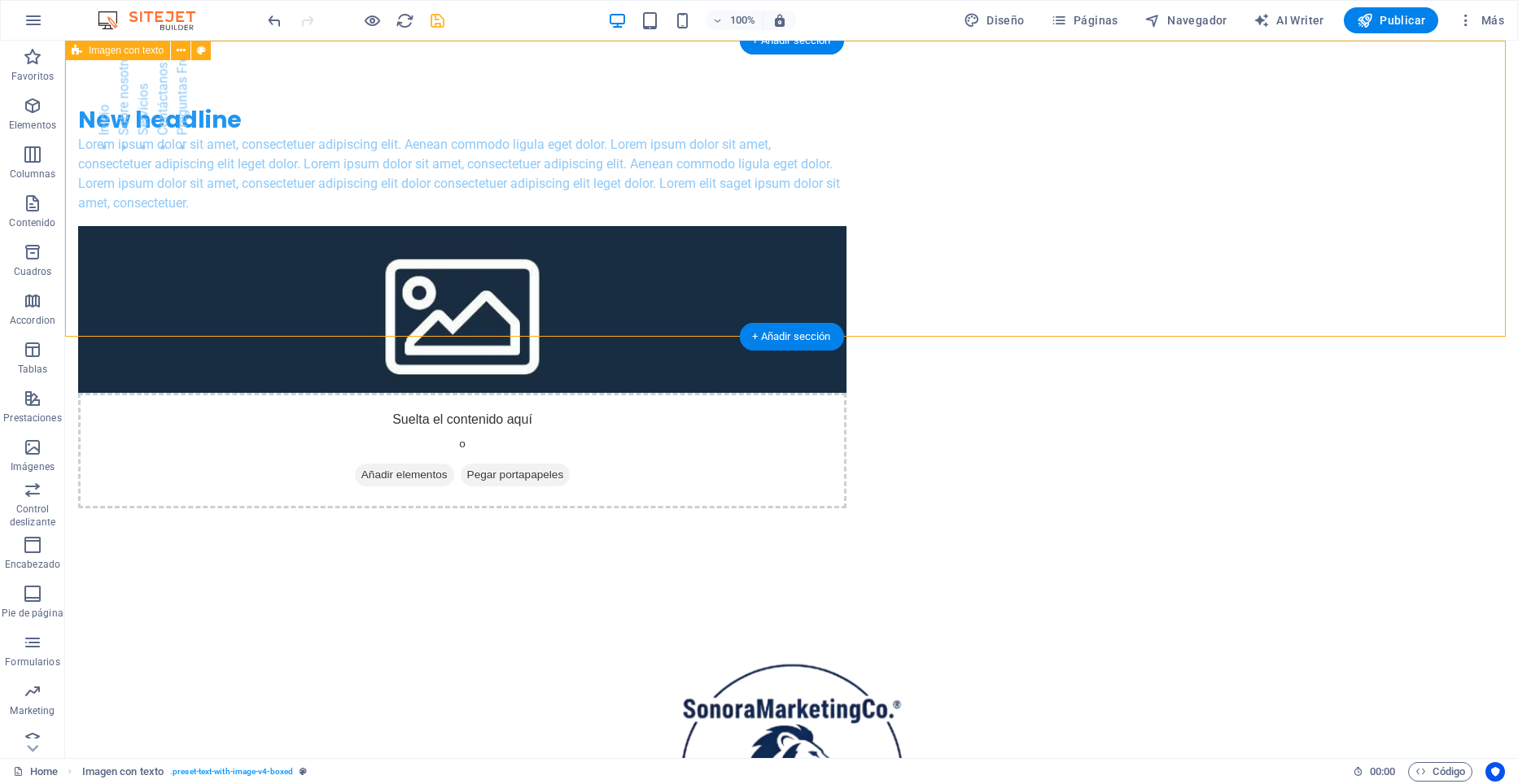
click at [124, 116] on div "New headline Lorem ipsum dolor sit amet, consectetuer adipiscing elit. Aenean c…" at bounding box center [792, 307] width 1453 height 533
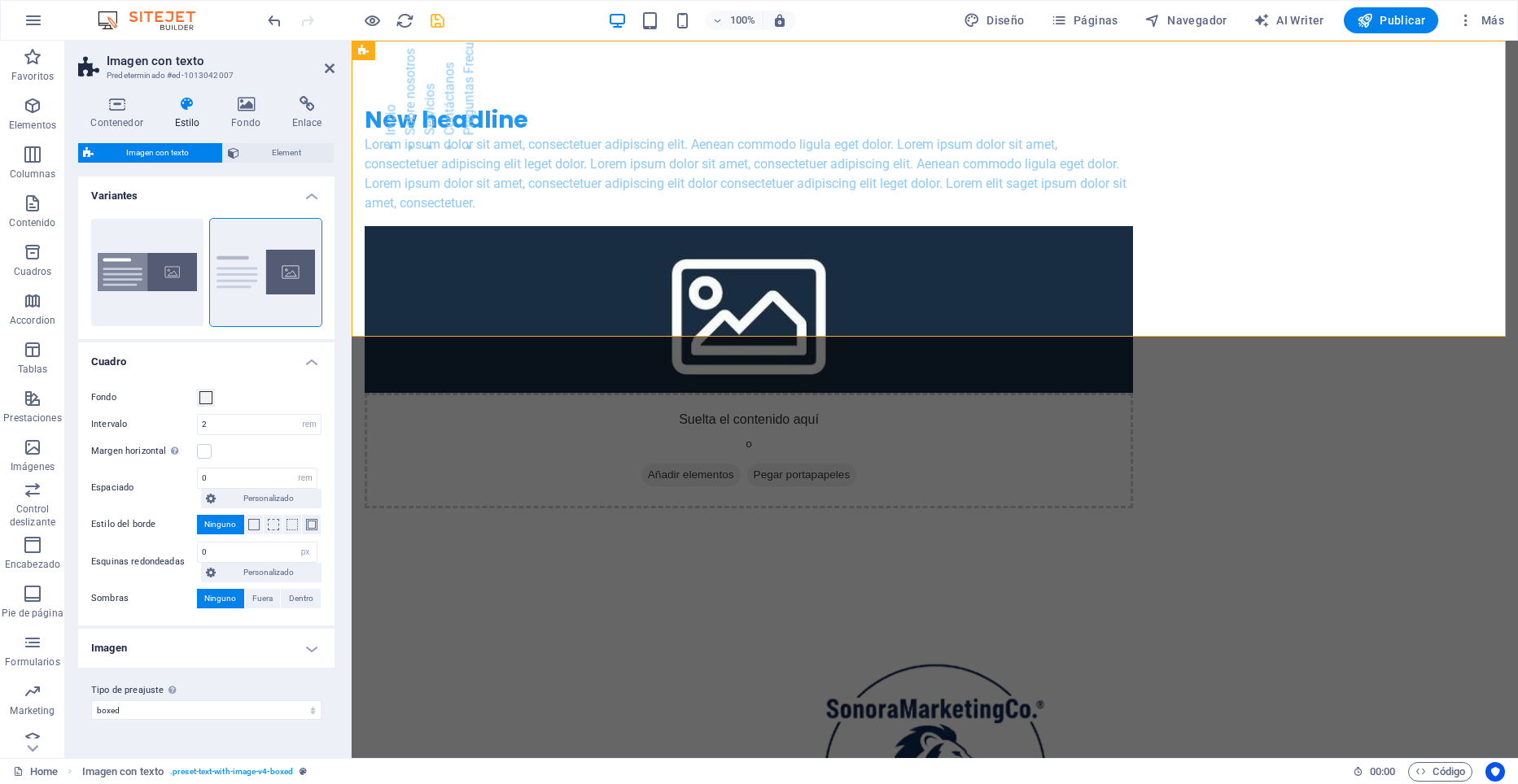
click at [124, 116] on h4 "Contenedor" at bounding box center [120, 113] width 84 height 34
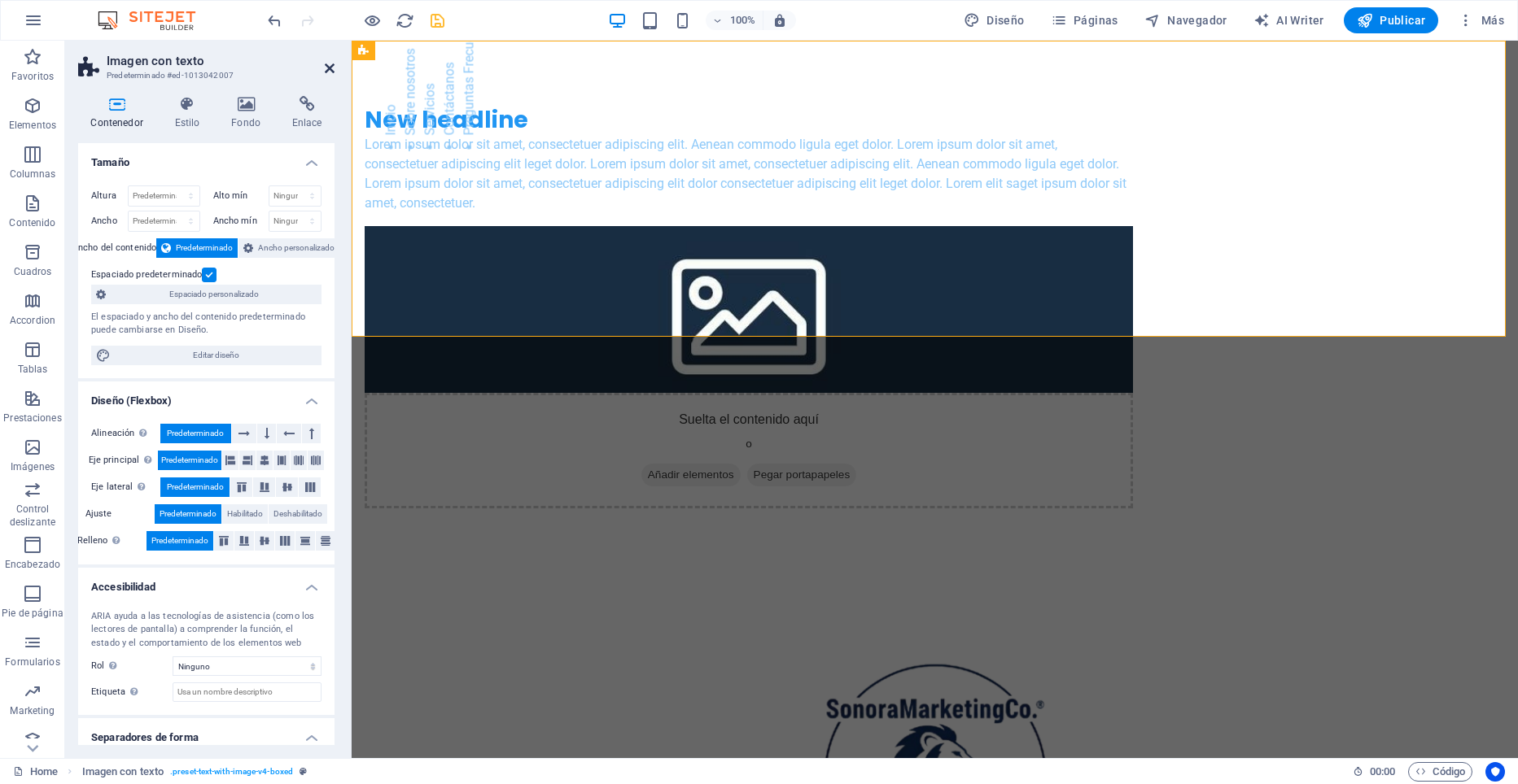
click at [331, 63] on icon at bounding box center [329, 68] width 10 height 13
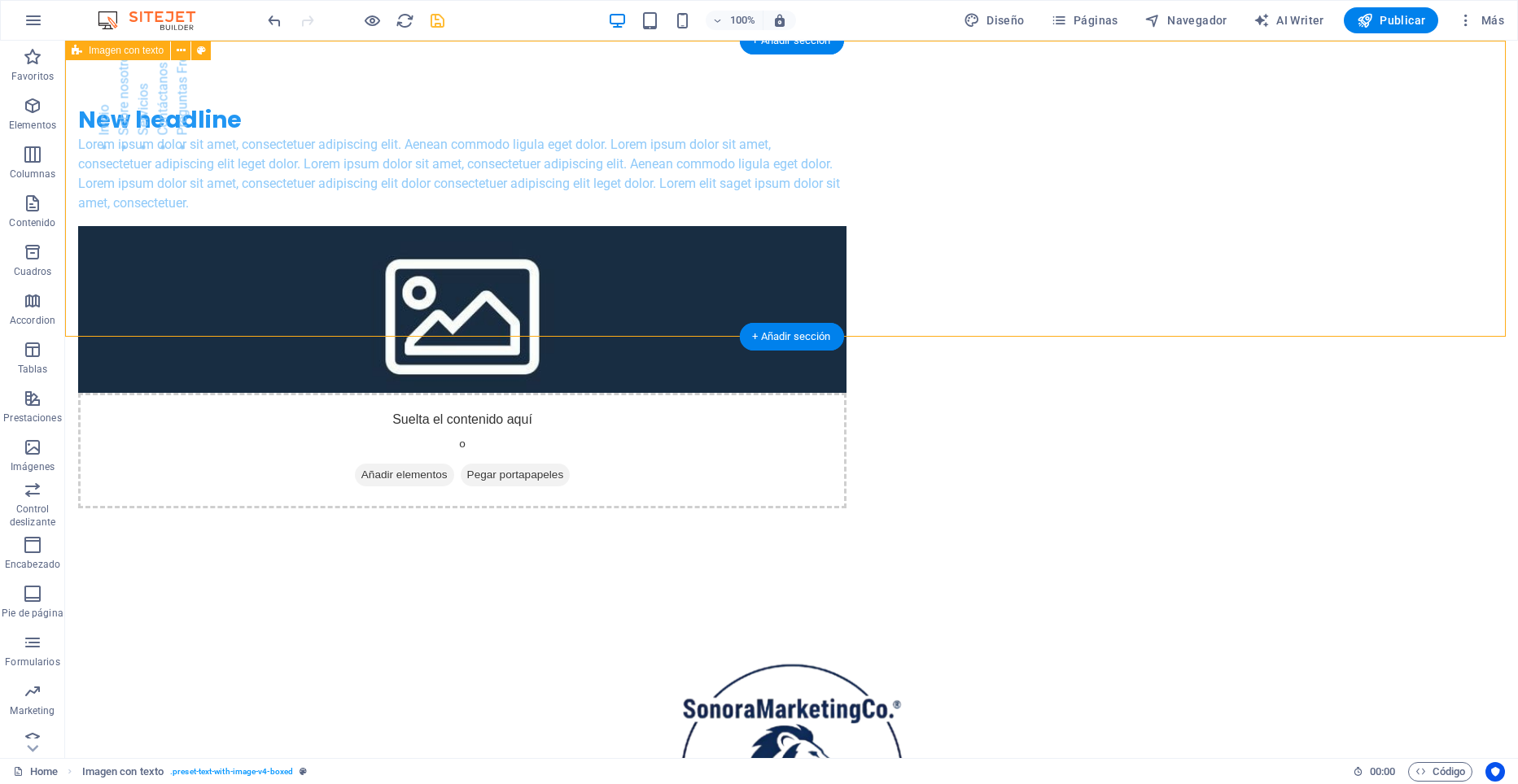
click at [128, 104] on div "New headline Lorem ipsum dolor sit amet, consectetuer adipiscing elit. Aenean c…" at bounding box center [792, 307] width 1453 height 533
click at [184, 53] on icon at bounding box center [181, 50] width 9 height 17
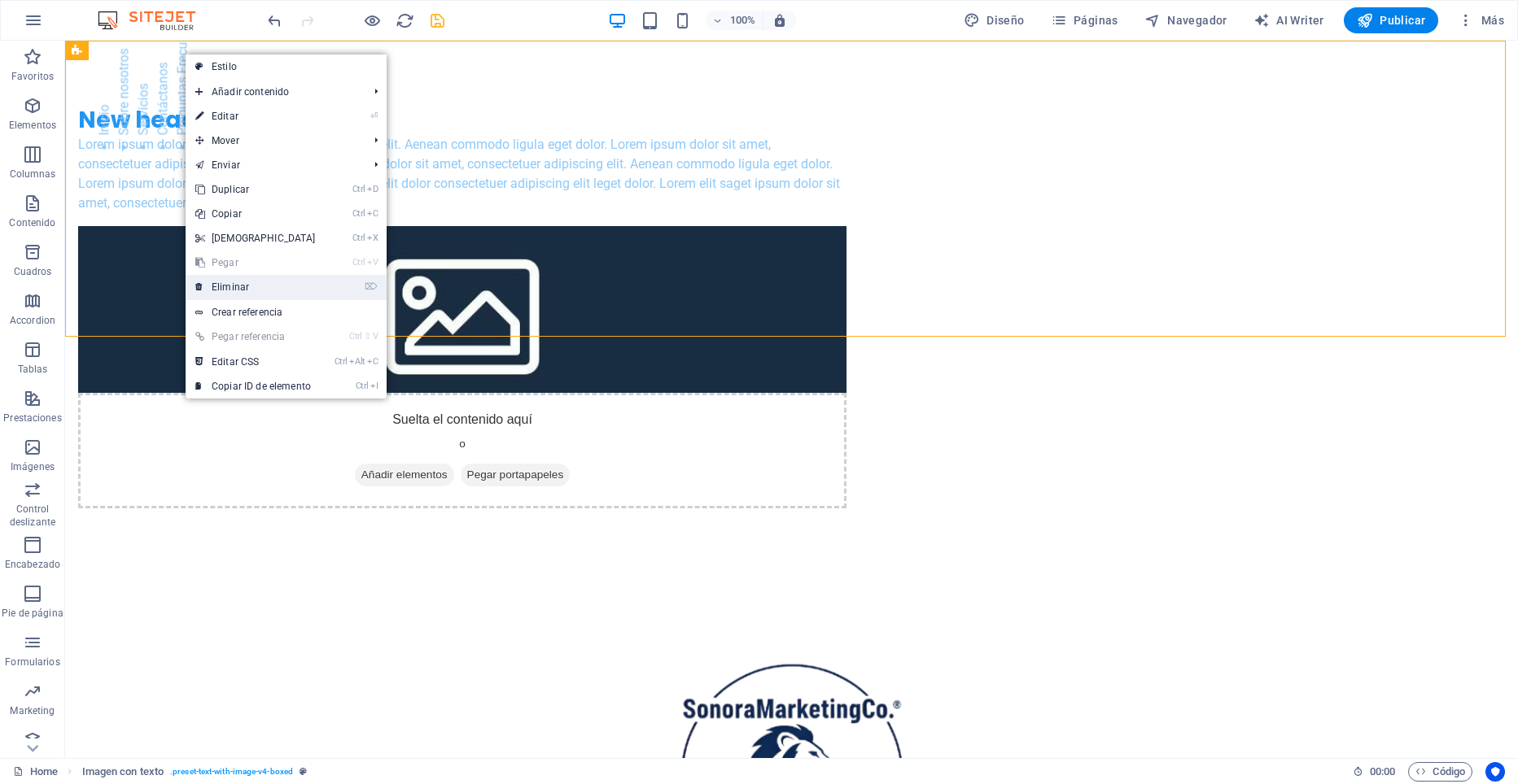
click at [264, 280] on link "⌦ Eliminar" at bounding box center [256, 287] width 140 height 24
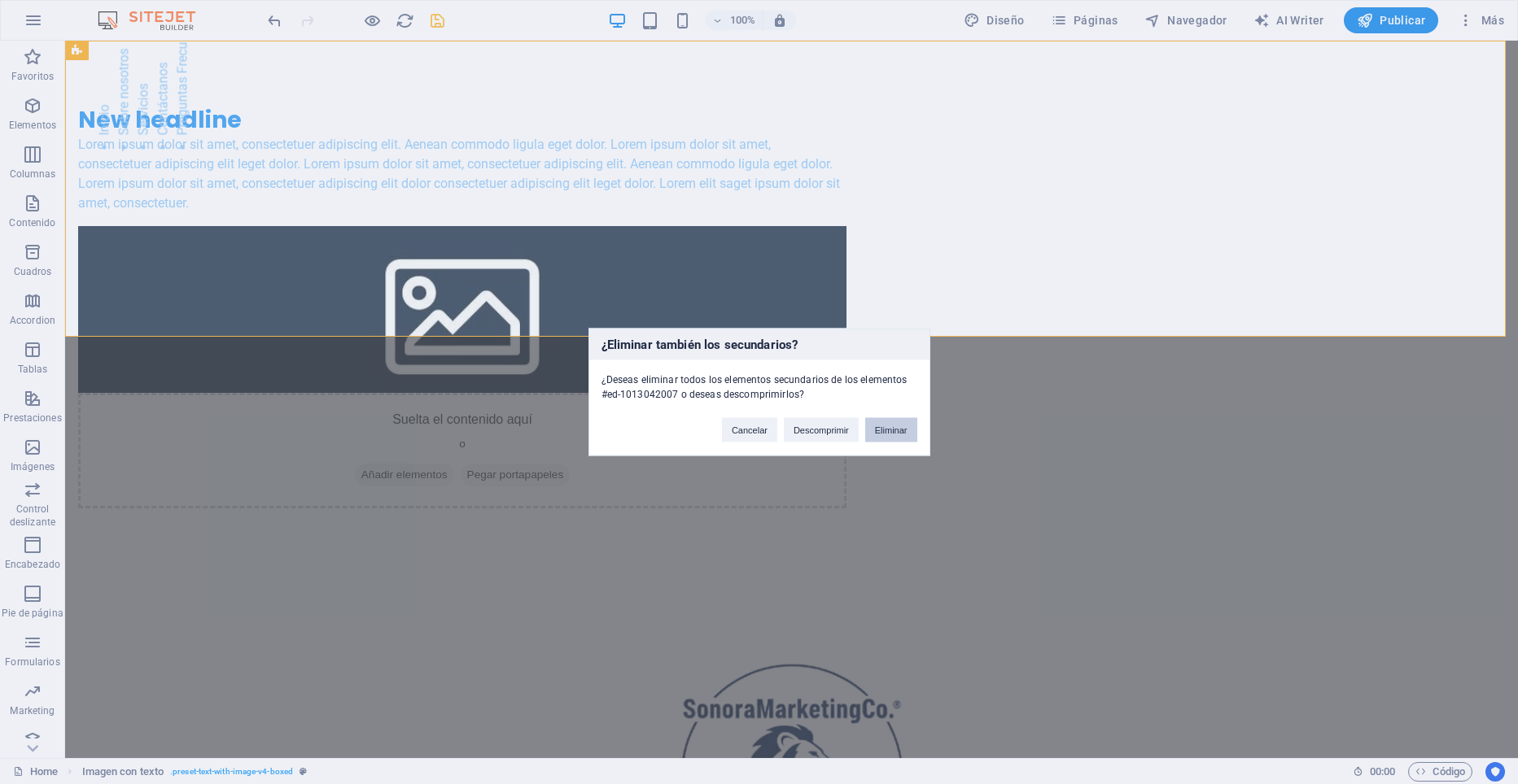
click at [883, 432] on button "Eliminar" at bounding box center [891, 430] width 52 height 24
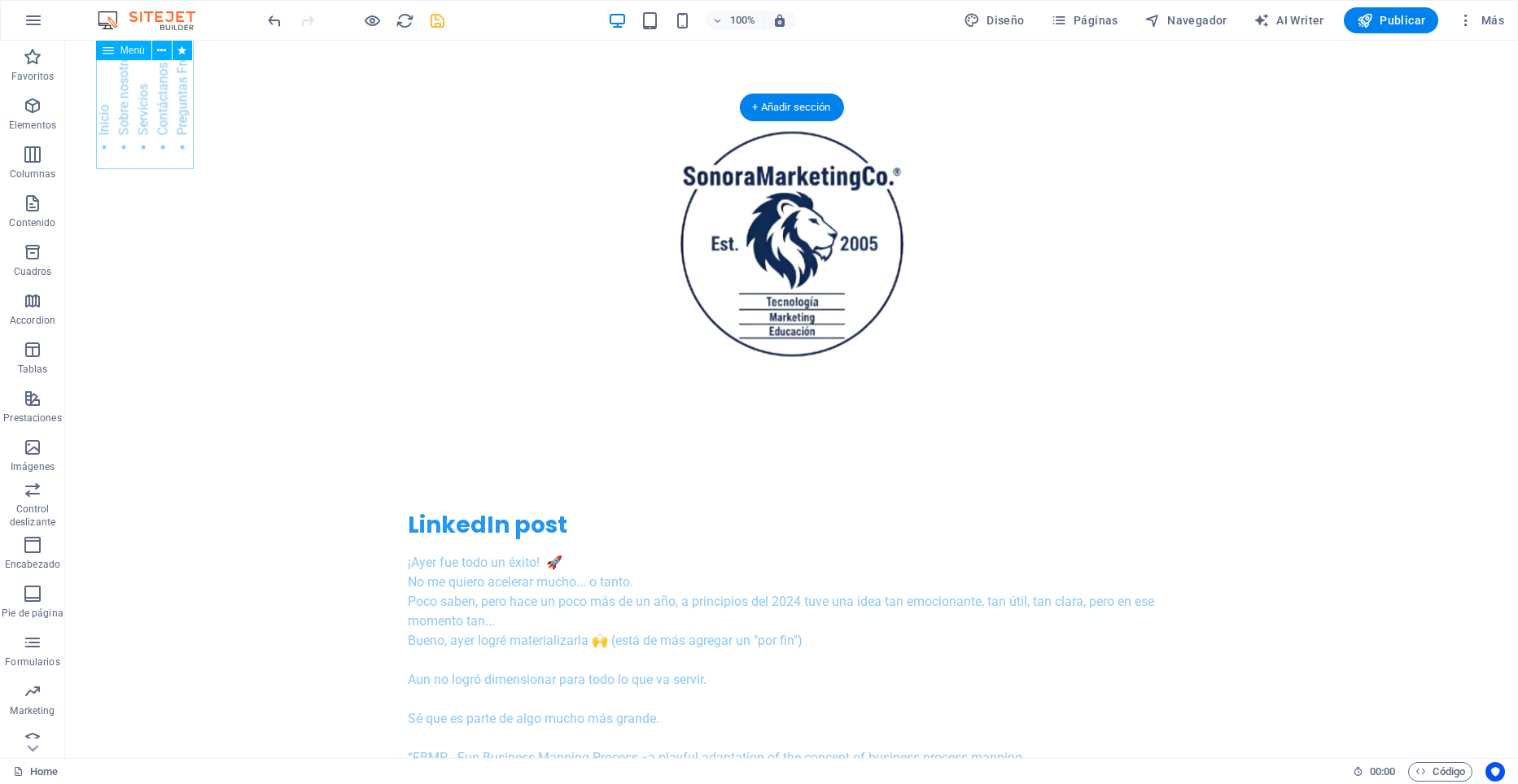
click at [123, 91] on nav "Inicio Sobre nosotros Servicios Contáctanos Preguntas Frecuentes" at bounding box center [144, 90] width 97 height 157
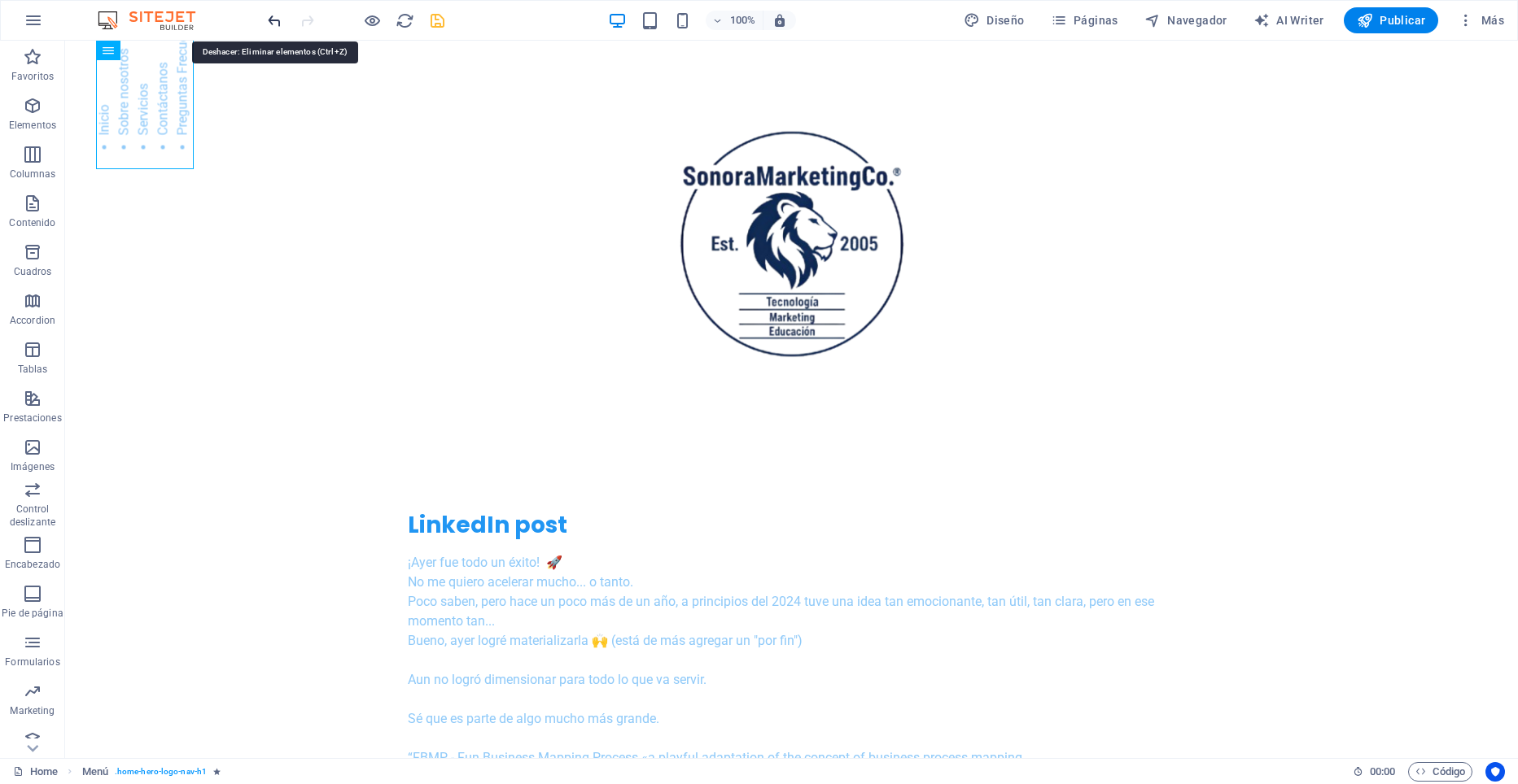
click at [275, 24] on icon "undo" at bounding box center [274, 21] width 19 height 19
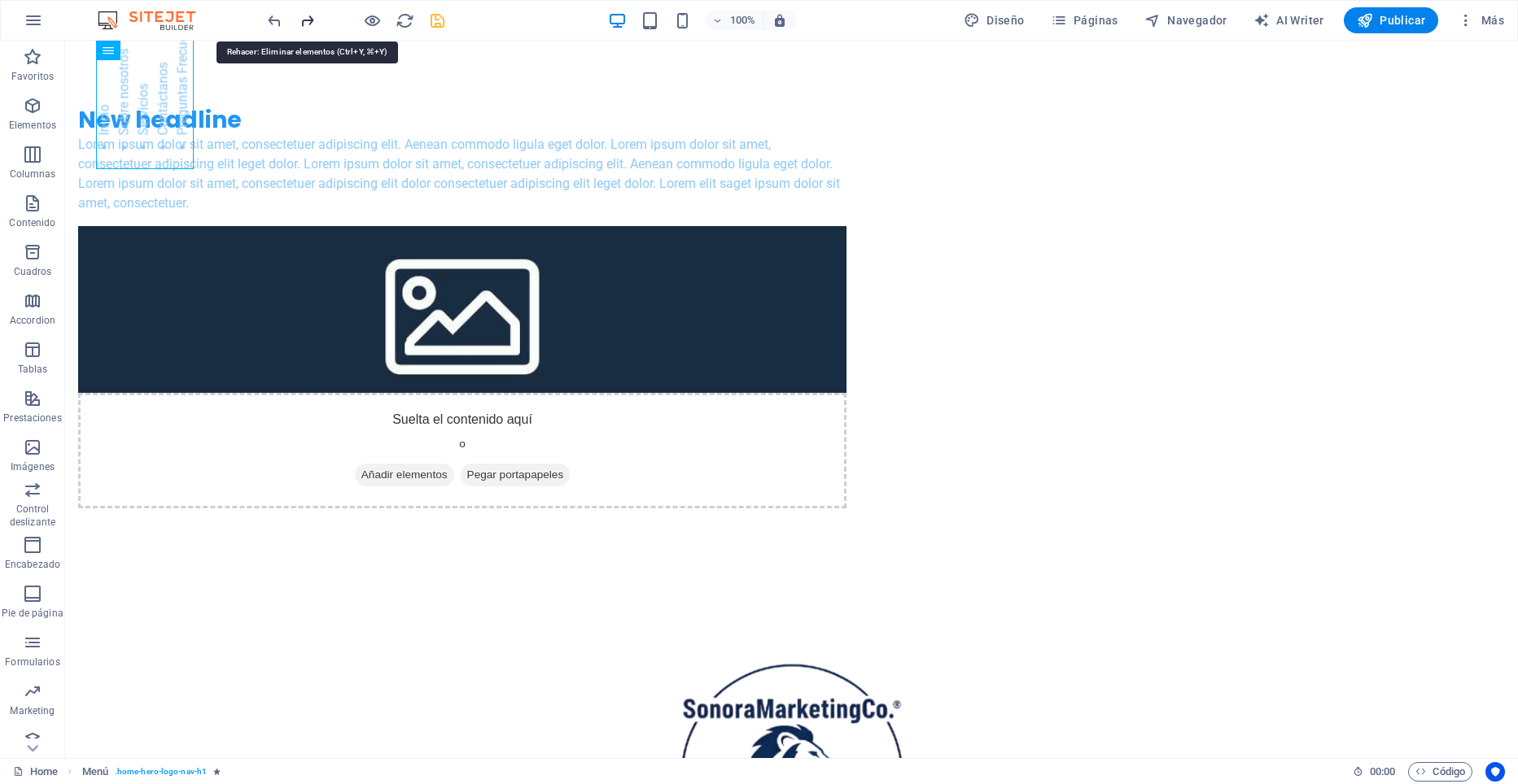
click at [314, 24] on icon "redo" at bounding box center [306, 21] width 19 height 19
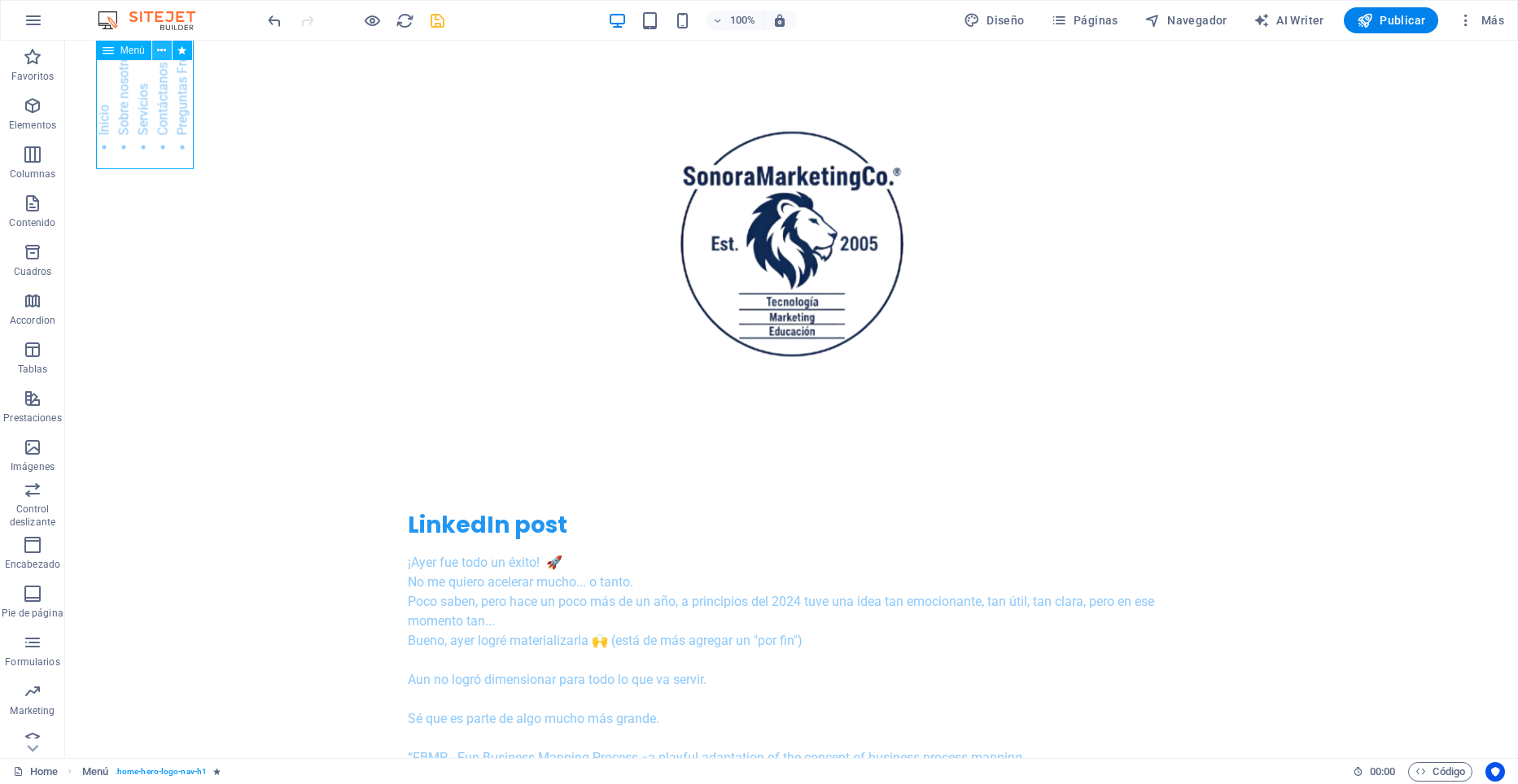
click at [163, 50] on icon at bounding box center [162, 50] width 9 height 17
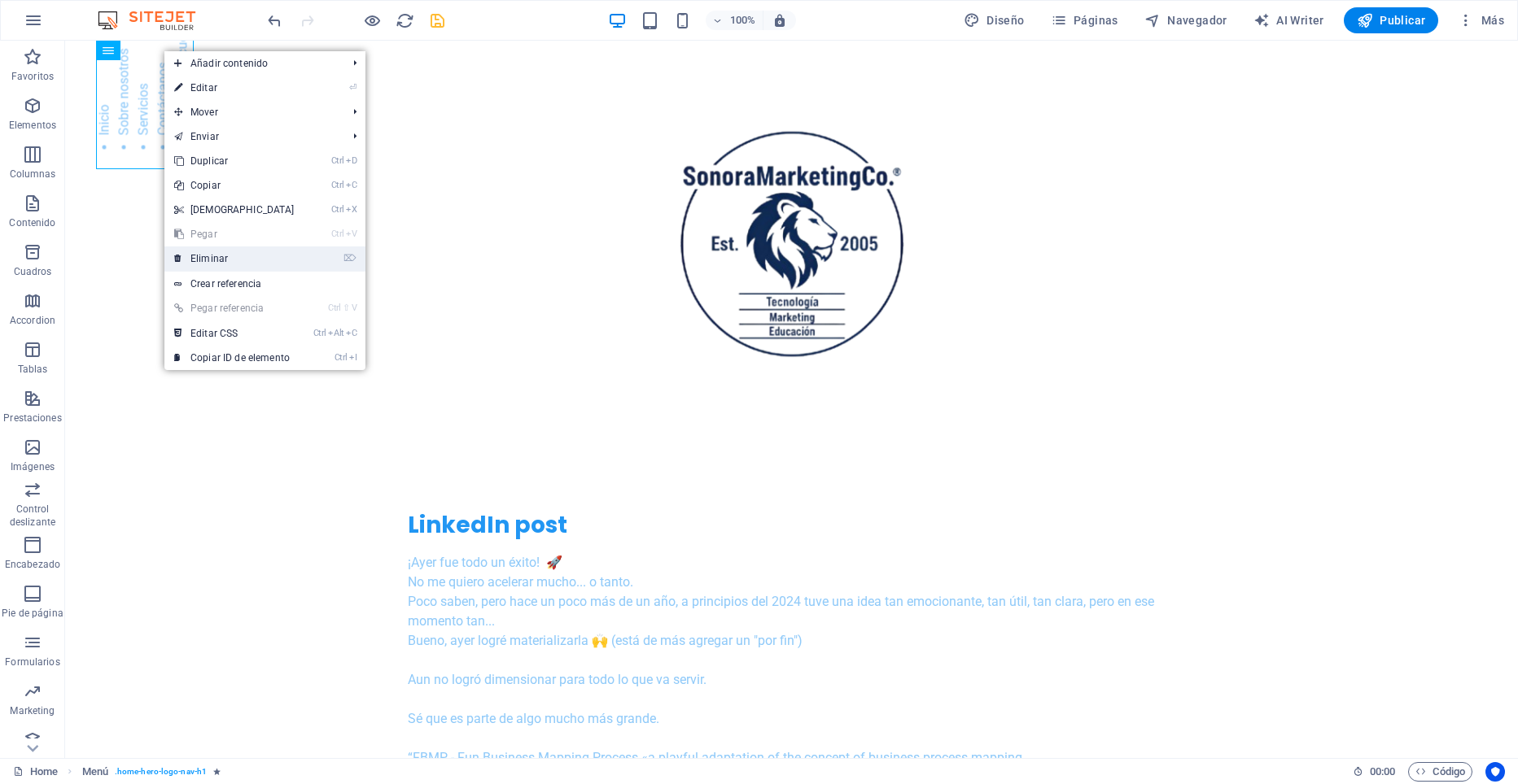
click at [230, 259] on link "⌦ Eliminar" at bounding box center [234, 258] width 140 height 24
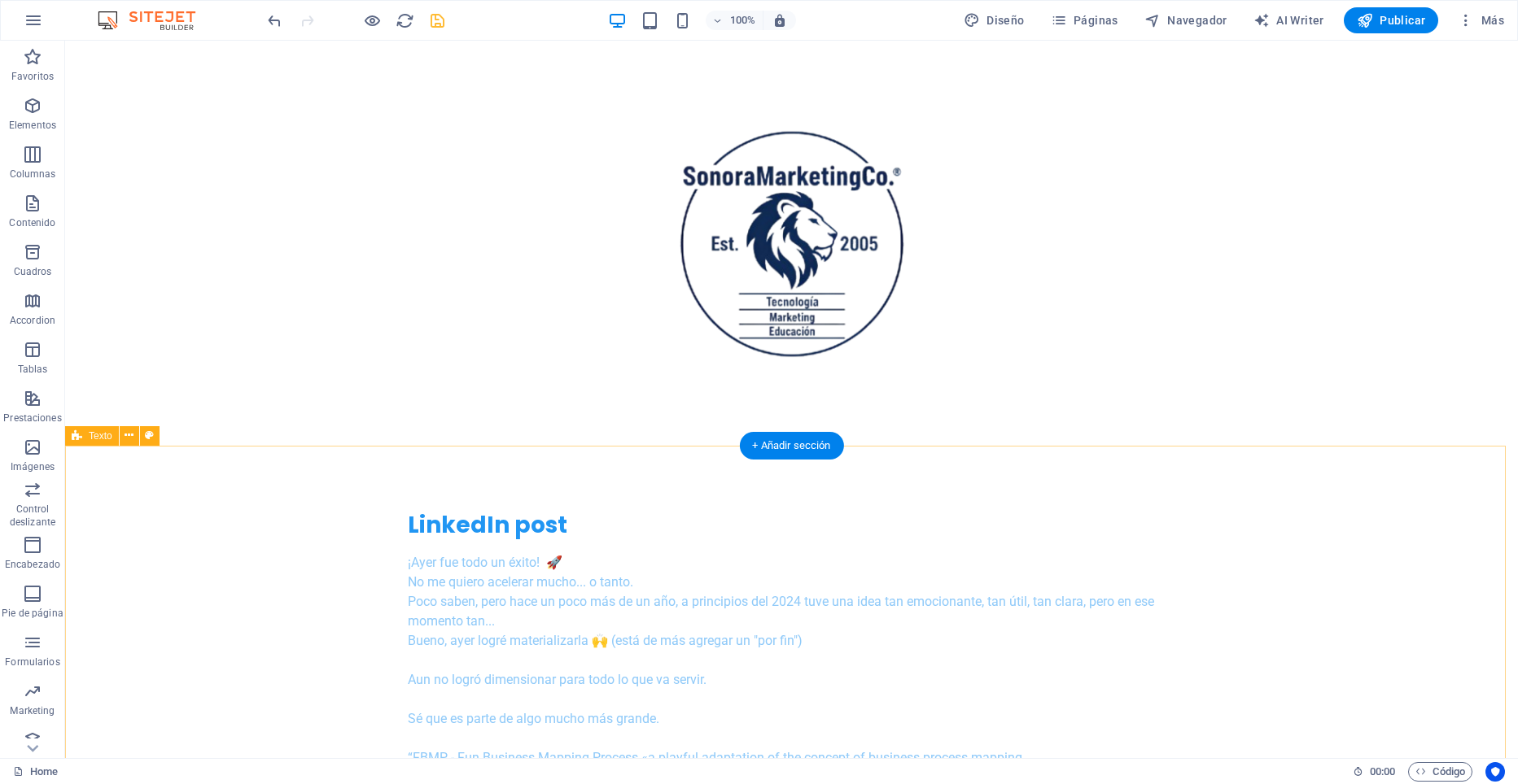
click at [435, 20] on icon "save" at bounding box center [437, 21] width 19 height 19
checkbox input "false"
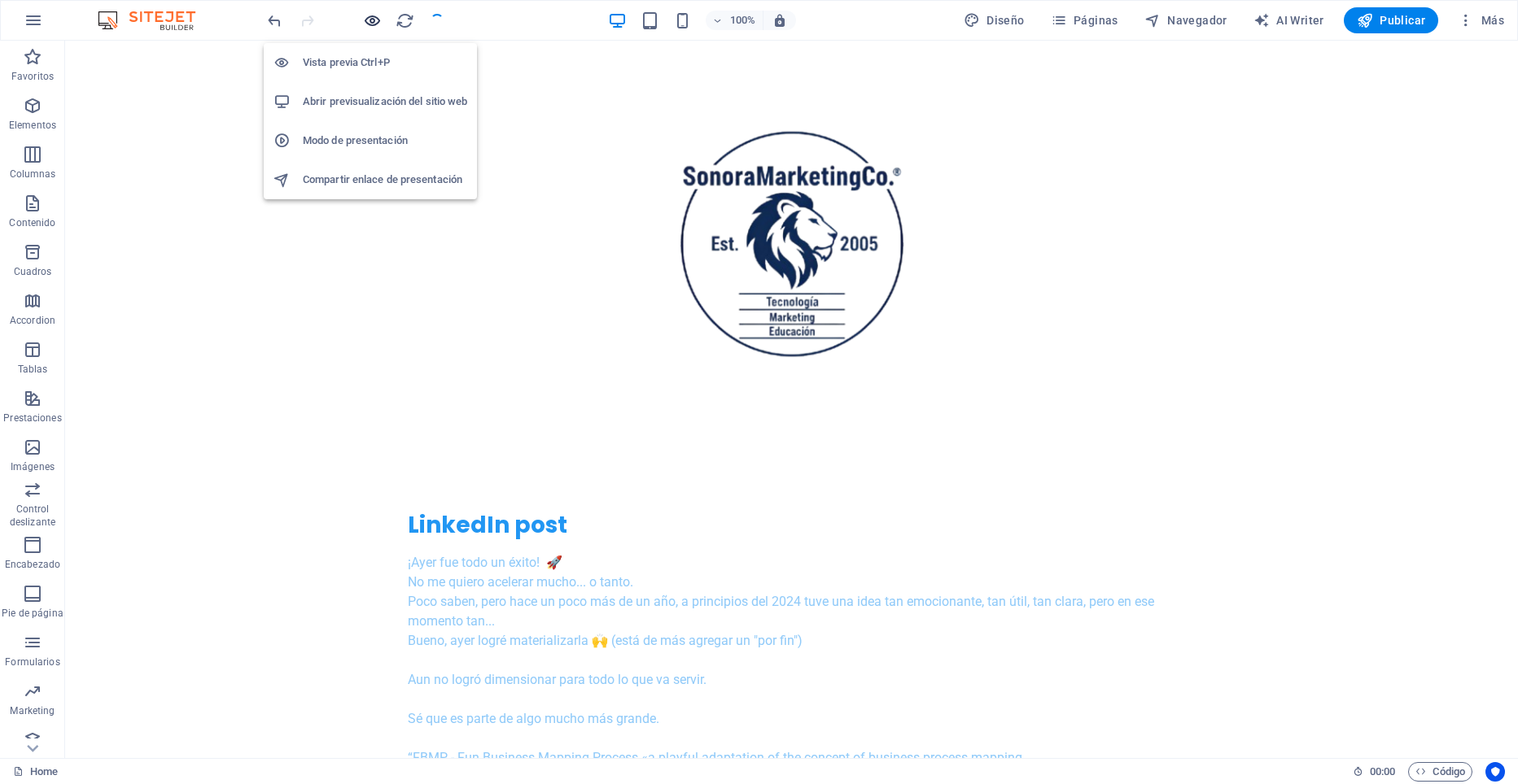
click at [366, 20] on icon "button" at bounding box center [372, 21] width 19 height 19
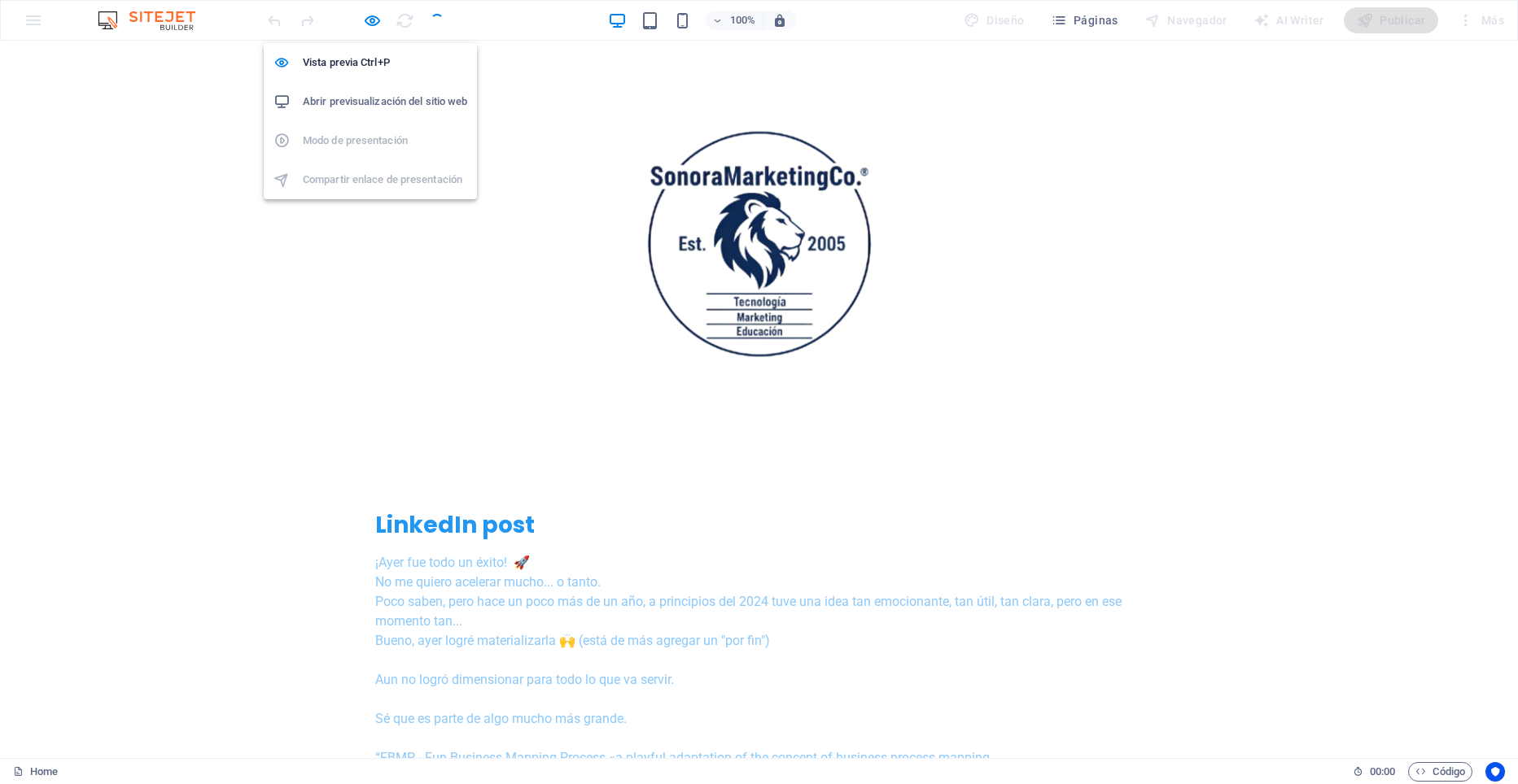
click at [390, 104] on h6 "Abrir previsualización del sitio web" at bounding box center [385, 102] width 164 height 20
click at [565, 234] on link at bounding box center [759, 241] width 389 height 15
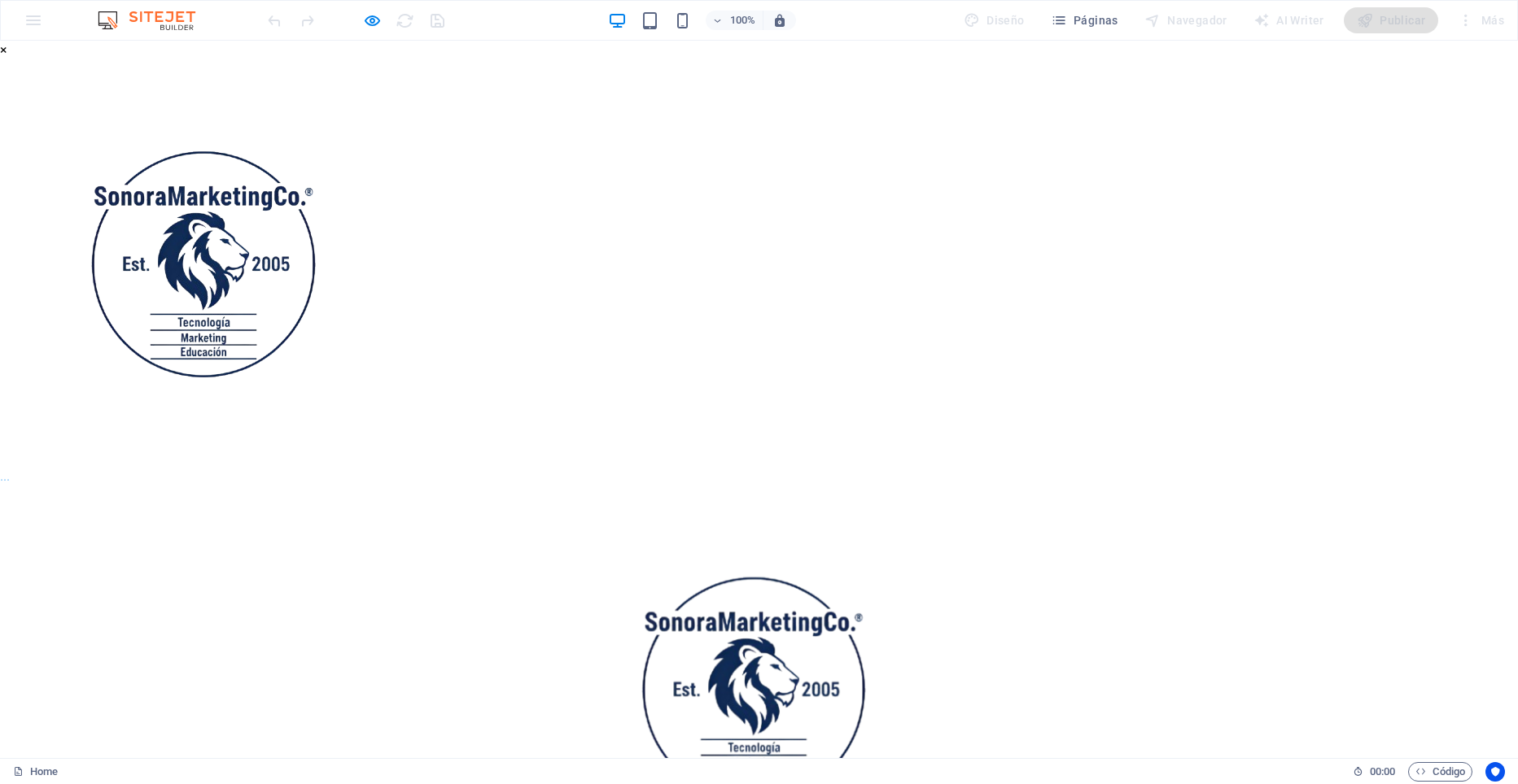
click at [476, 104] on div "× ..." at bounding box center [752, 263] width 1505 height 446
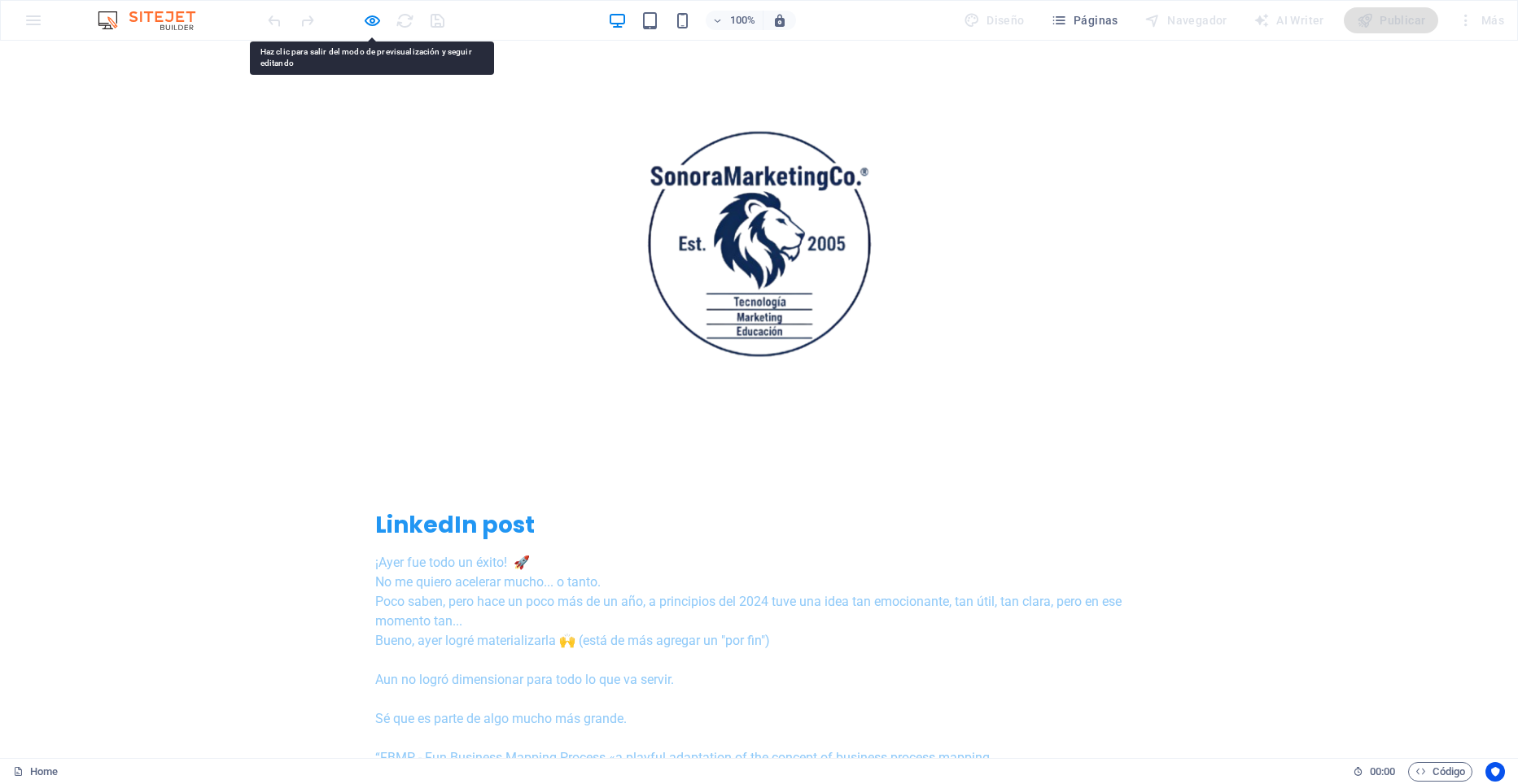
drag, startPoint x: 636, startPoint y: 205, endPoint x: 710, endPoint y: 194, distance: 74.8
drag, startPoint x: 710, startPoint y: 194, endPoint x: 680, endPoint y: 246, distance: 60.0
click at [680, 246] on img at bounding box center [759, 244] width 389 height 405
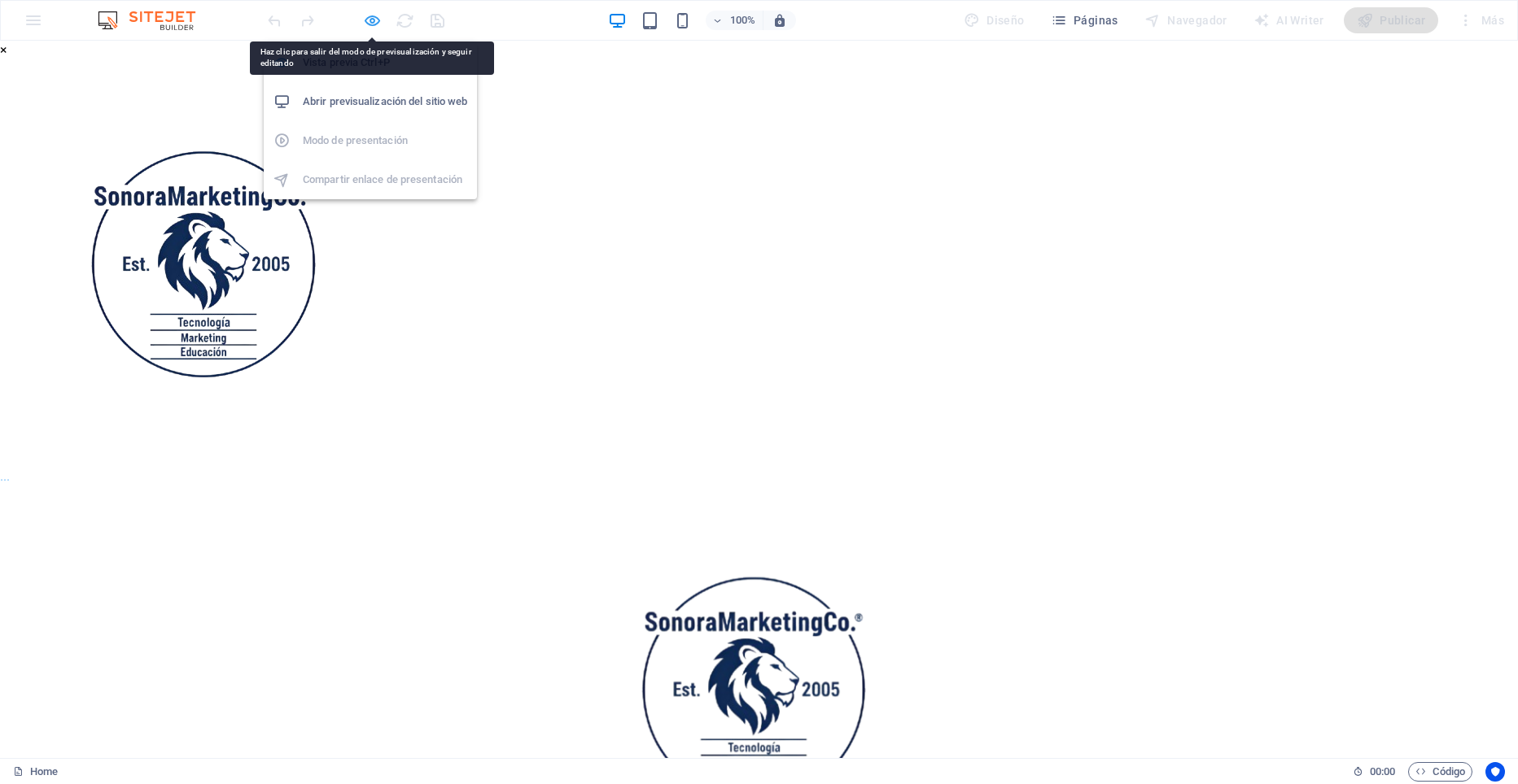
click at [371, 23] on icon "button" at bounding box center [372, 21] width 19 height 19
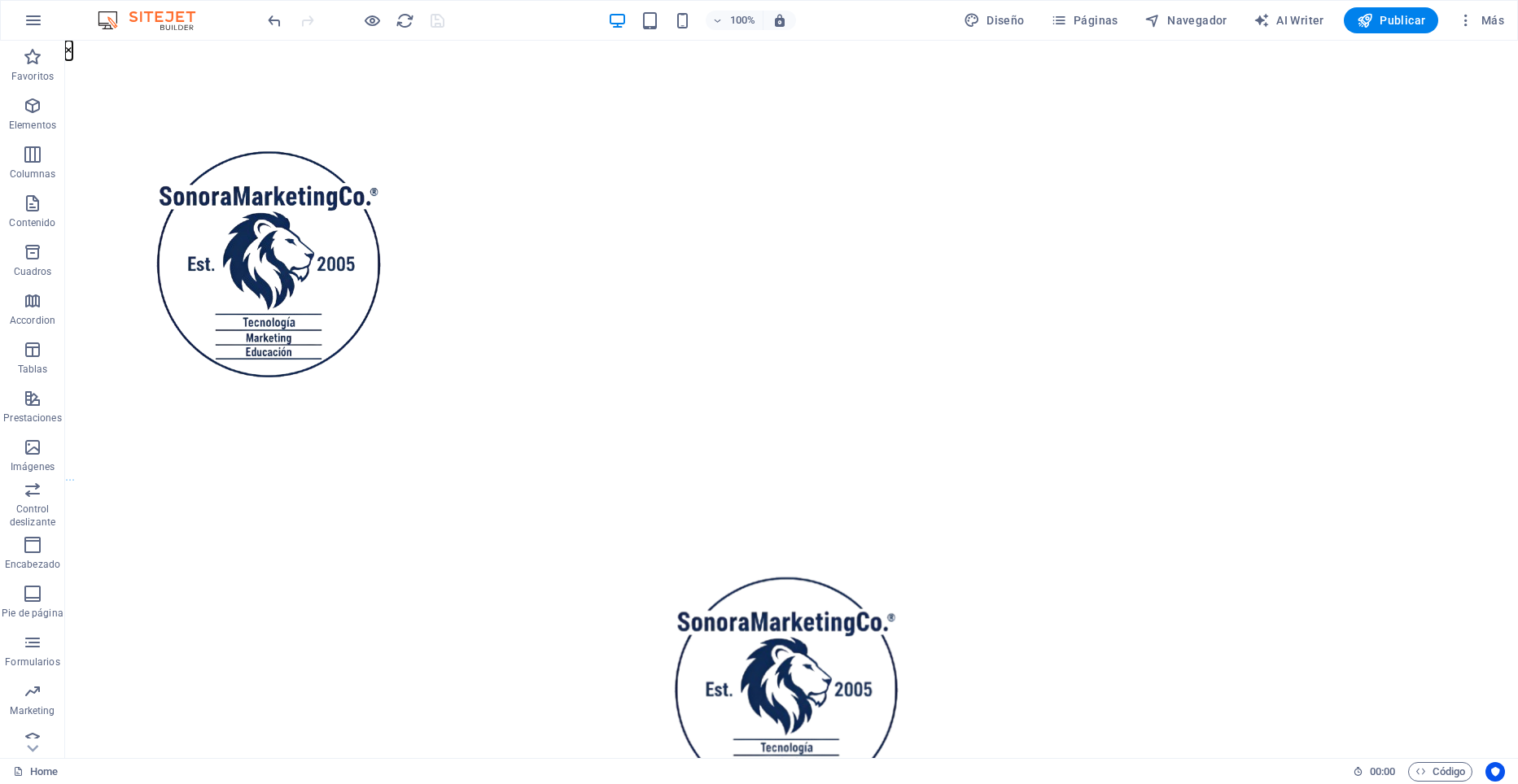
click at [72, 60] on button "×" at bounding box center [69, 51] width 7 height 20
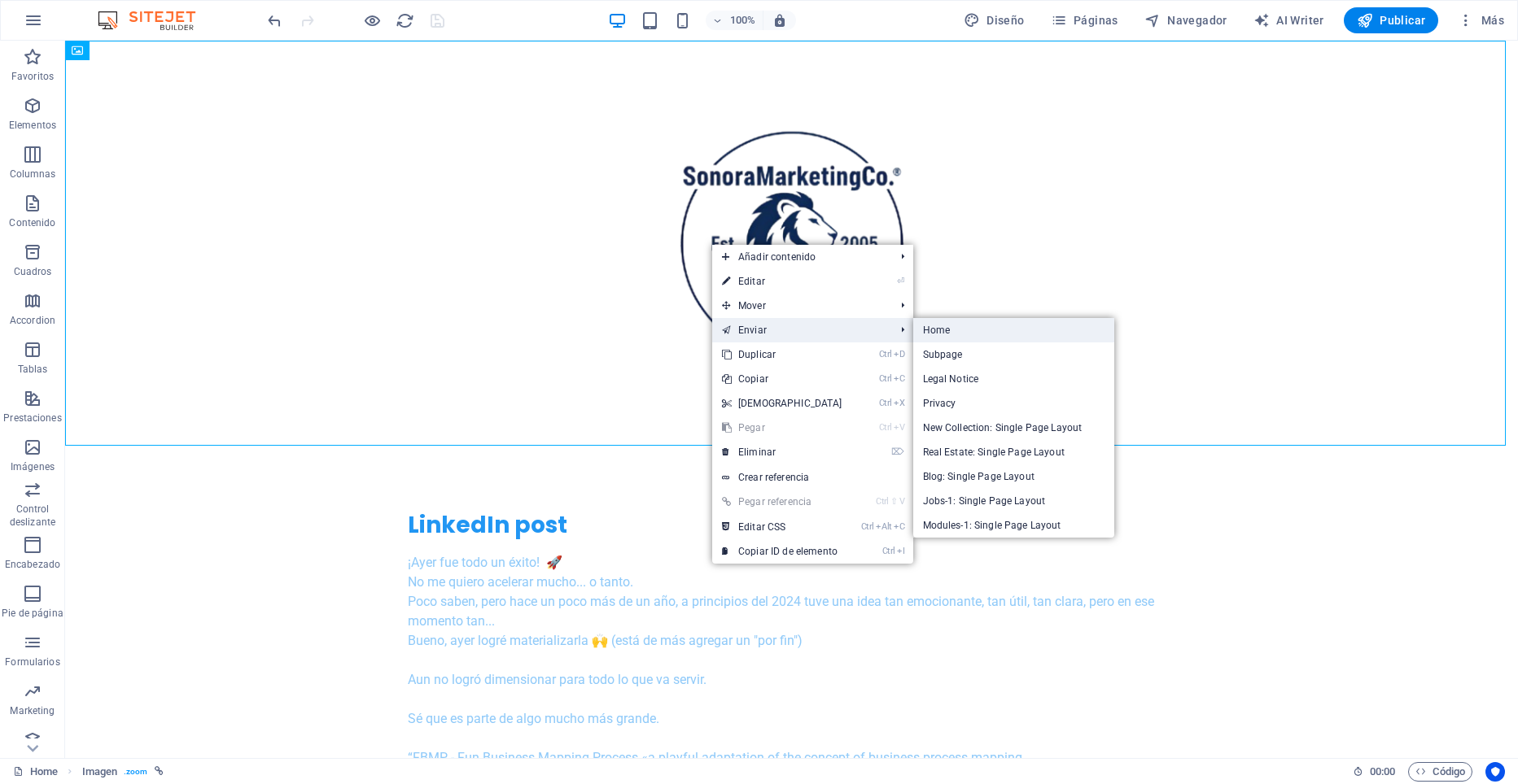
click at [946, 328] on link "Home" at bounding box center [1014, 329] width 202 height 24
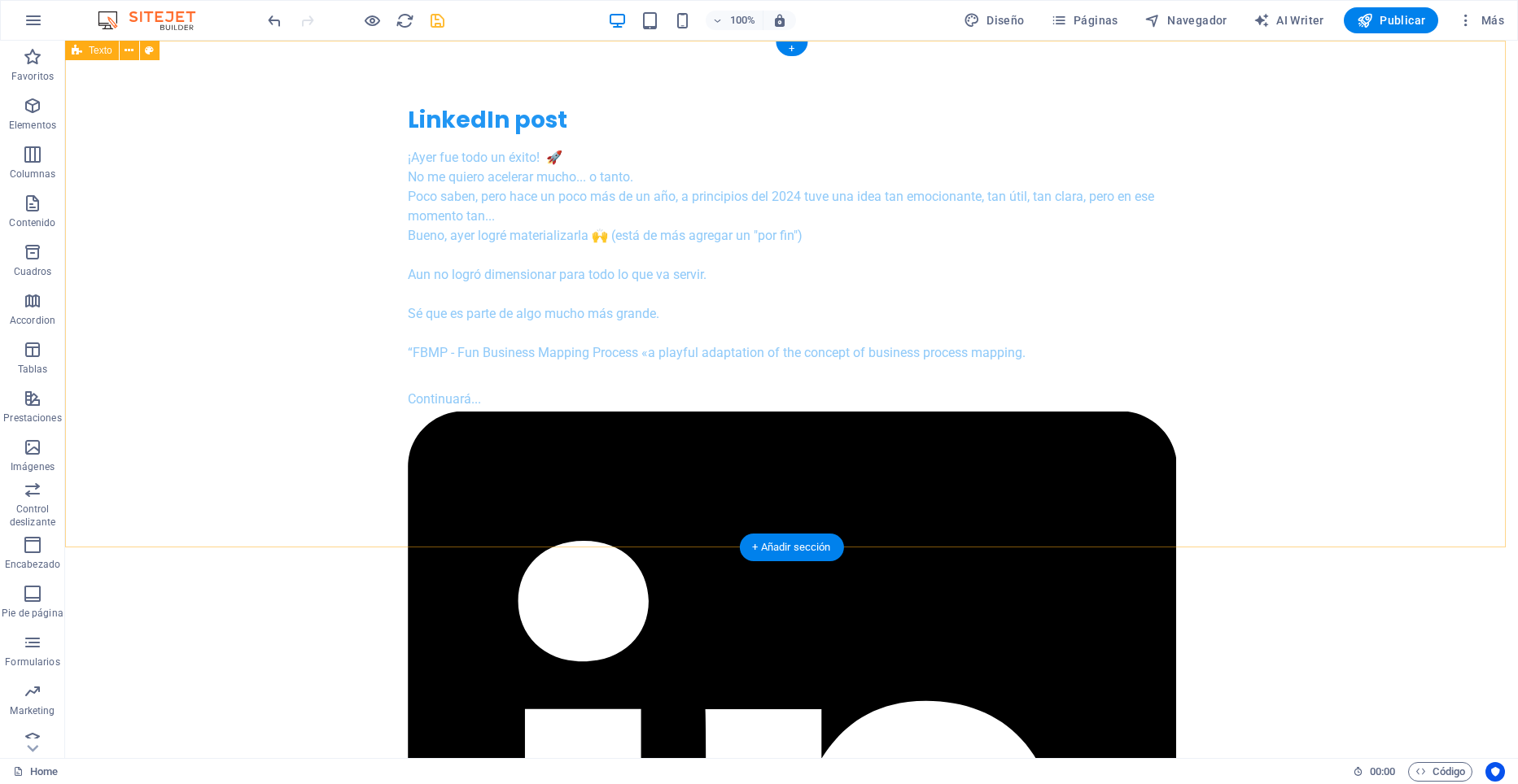
click at [565, 55] on div "LinkedIn post ¡[DATE] fue todo un éxito! 🚀 No me quiero acelerar mucho... o tan…" at bounding box center [792, 684] width 1453 height 1286
click at [793, 46] on div "+" at bounding box center [792, 48] width 32 height 14
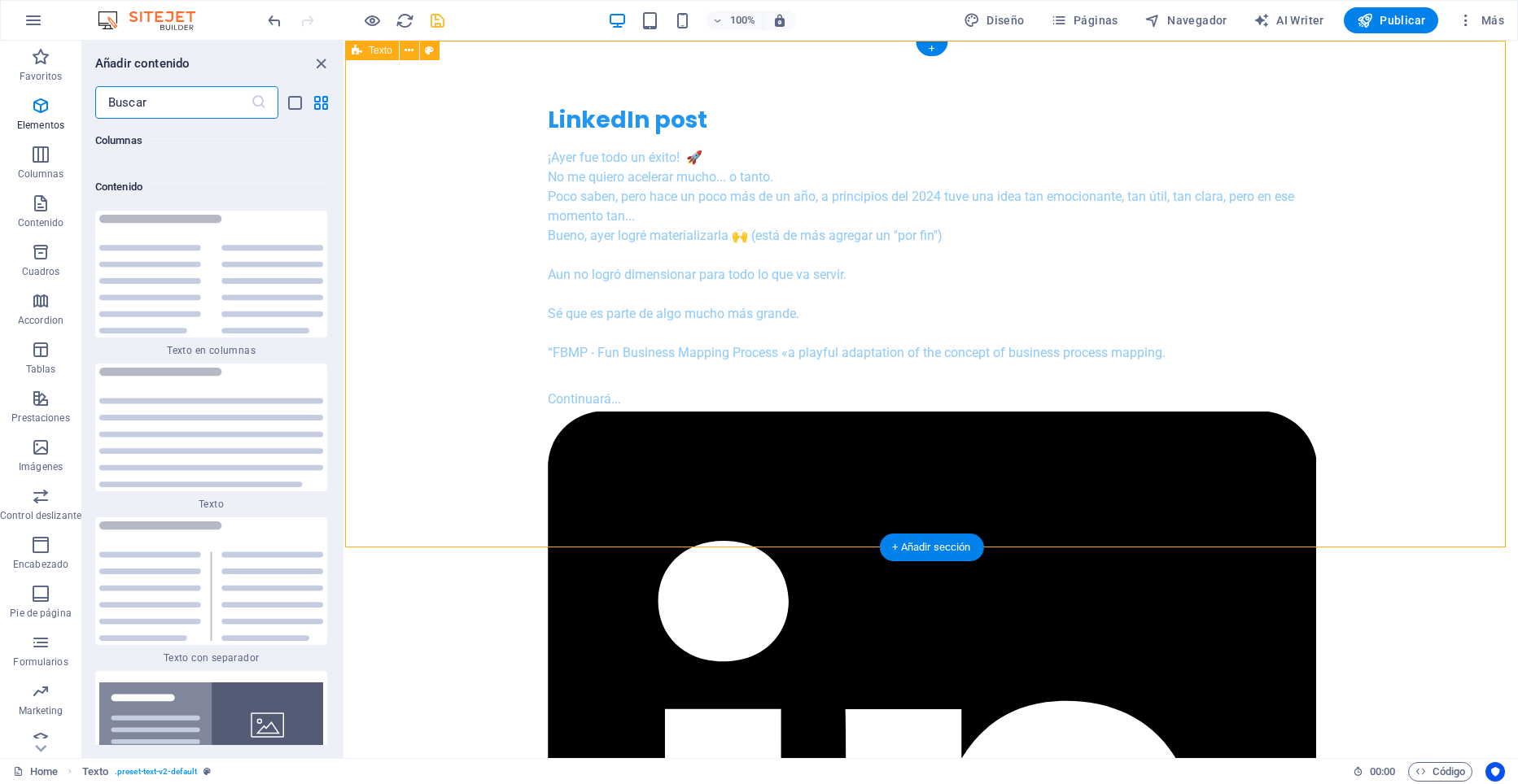
scroll to position [5538, 0]
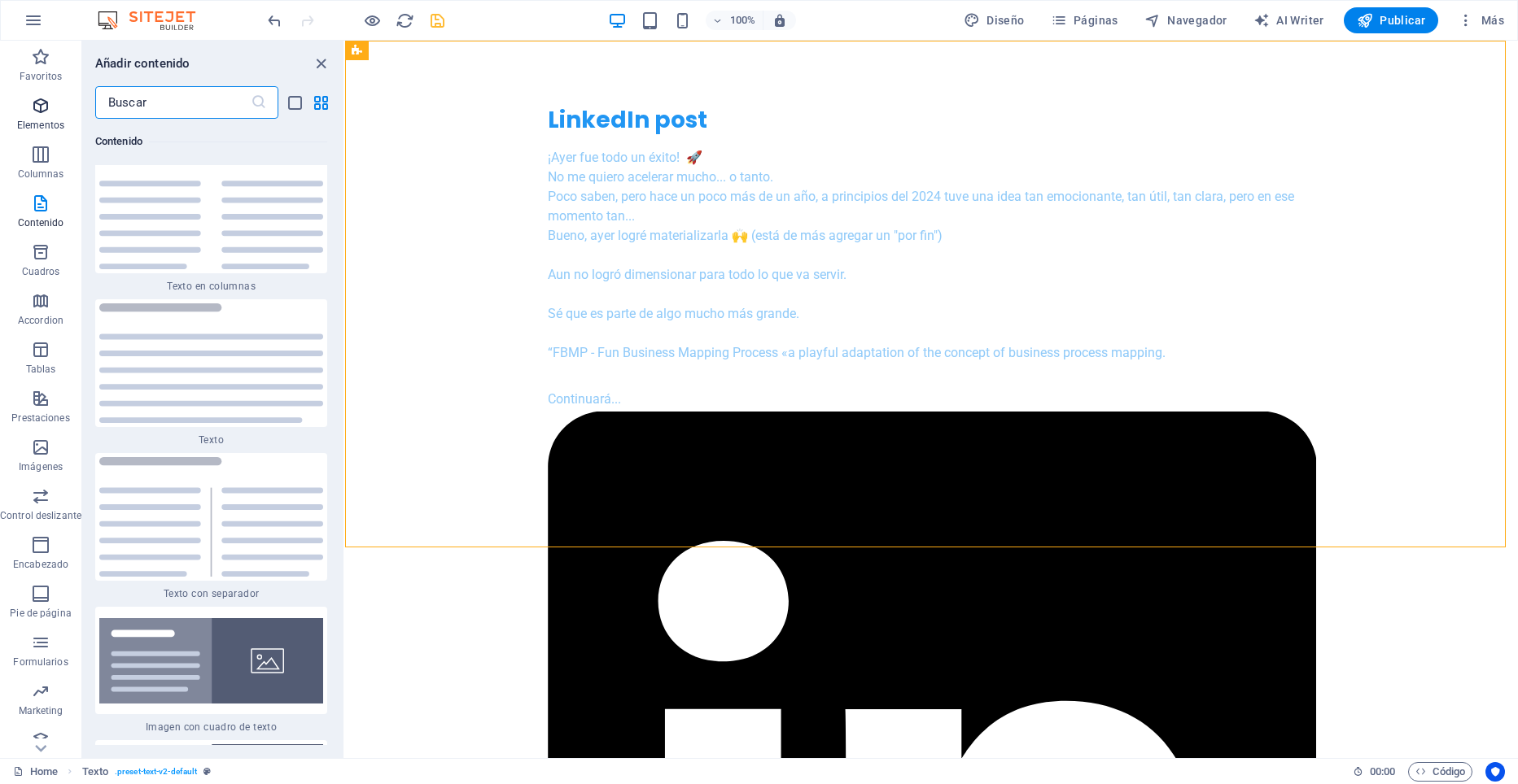
click at [35, 104] on icon "button" at bounding box center [41, 105] width 20 height 20
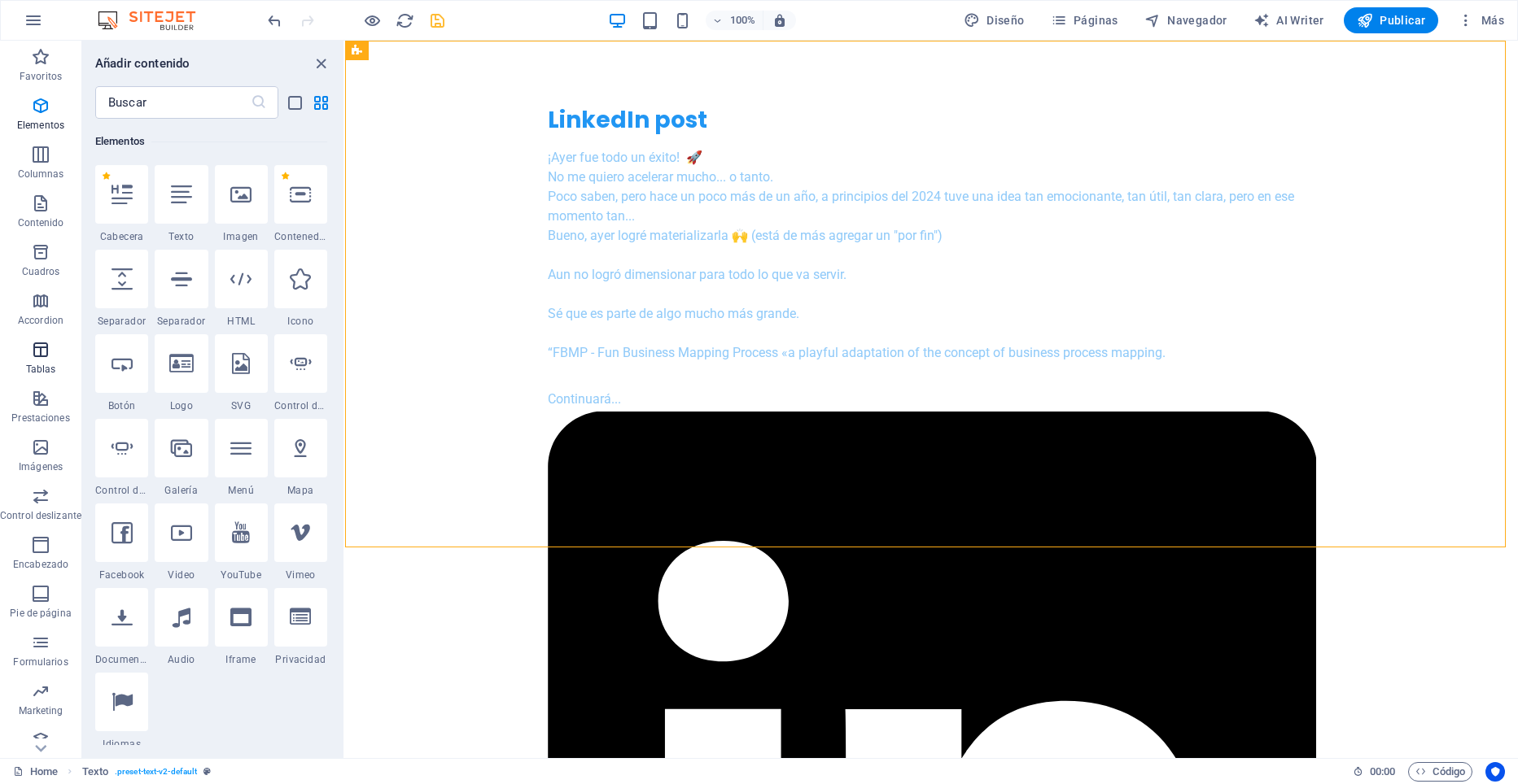
scroll to position [14, 0]
click at [34, 536] on icon "button" at bounding box center [41, 530] width 20 height 20
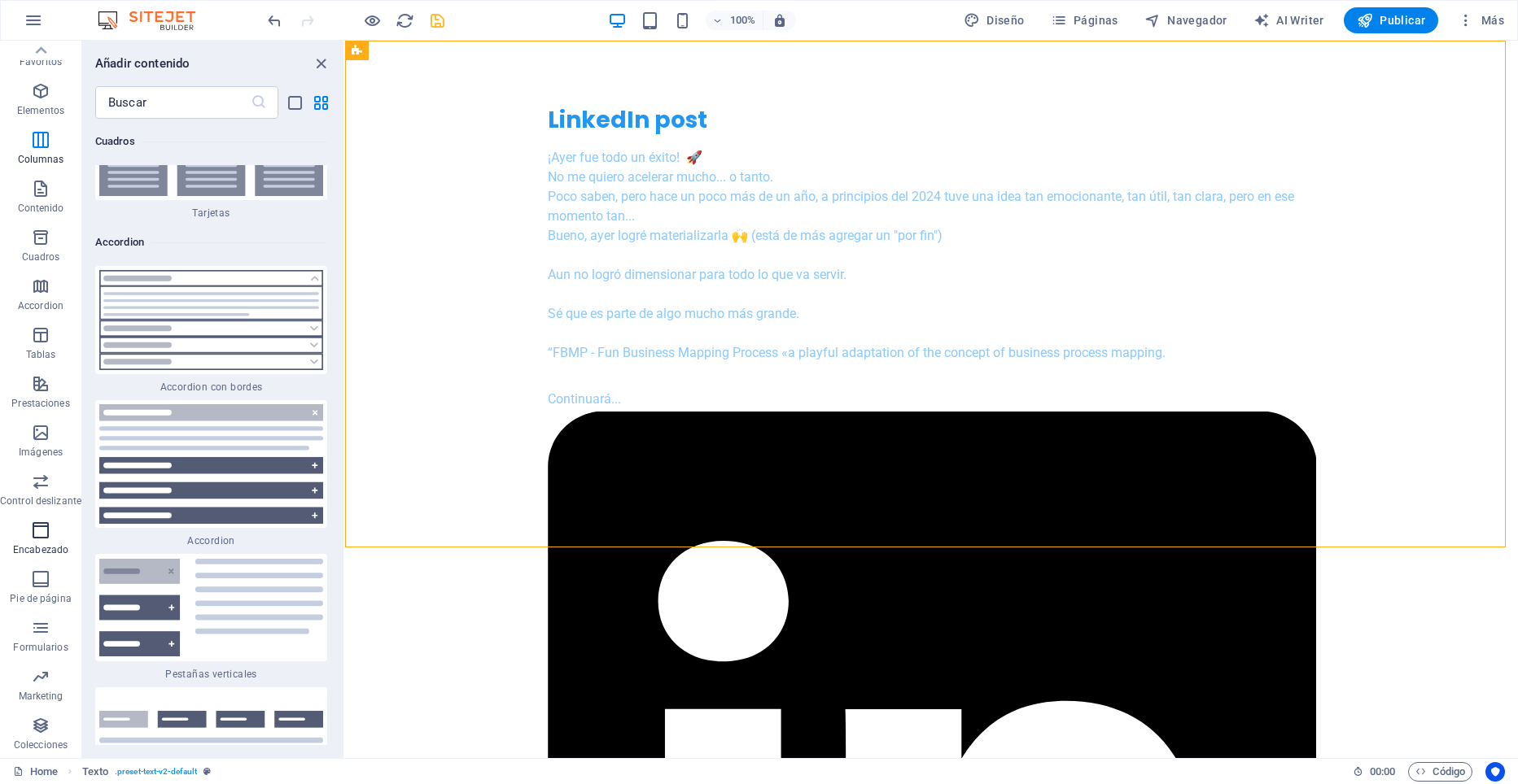
scroll to position [19714, 0]
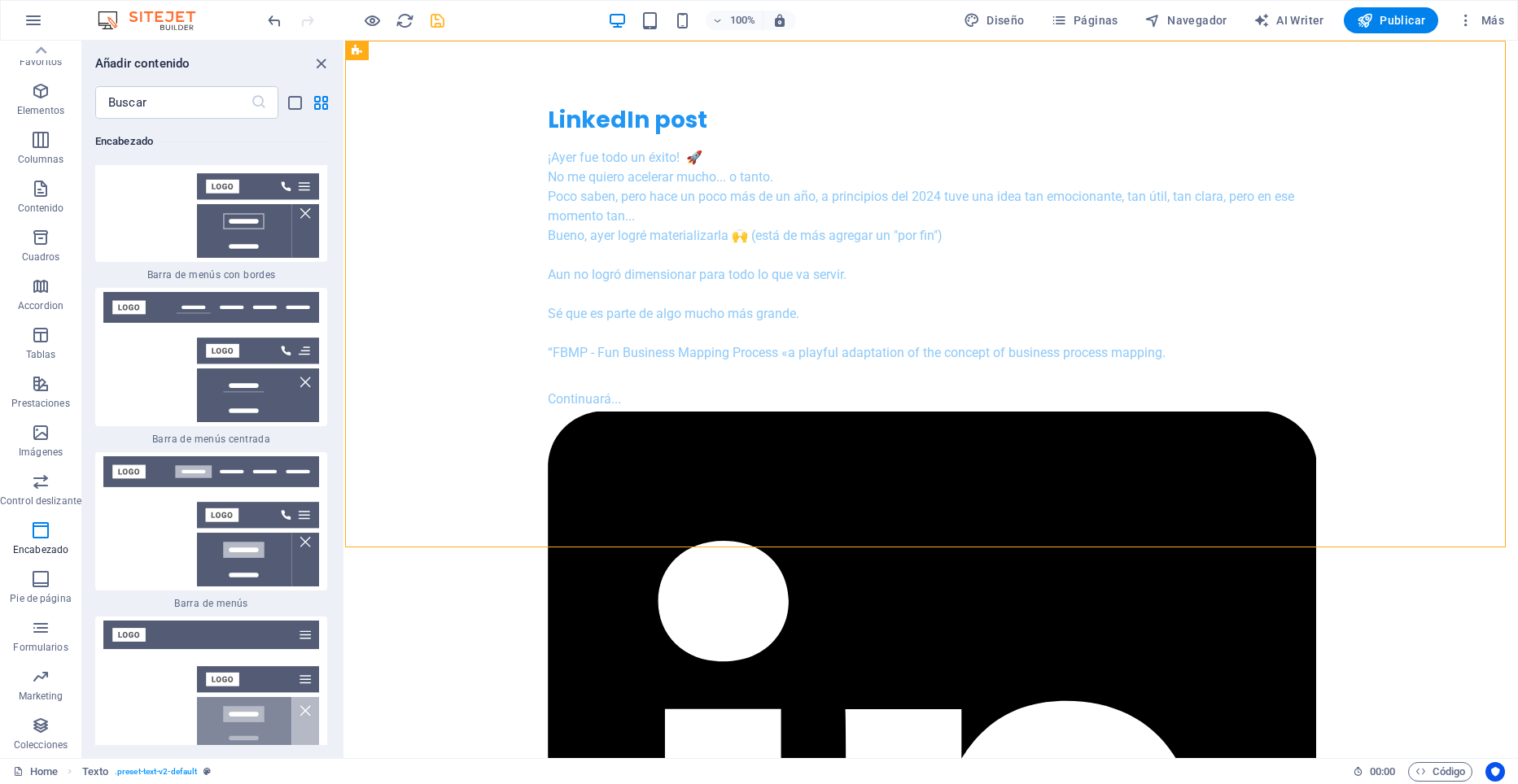
drag, startPoint x: 163, startPoint y: 222, endPoint x: 600, endPoint y: 68, distance: 463.3
click at [163, 223] on img at bounding box center [211, 193] width 224 height 130
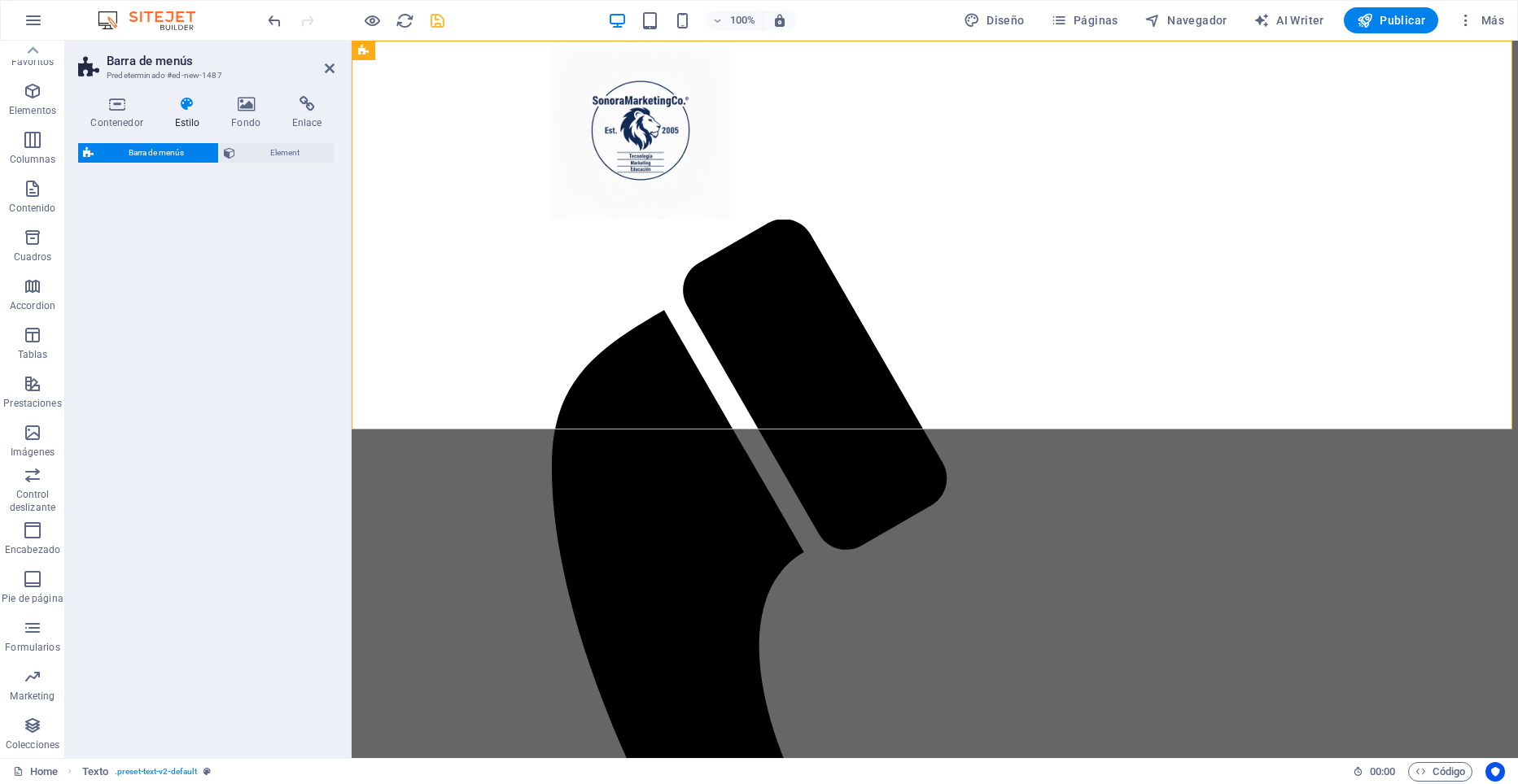
select select "rem"
select select "preset-menu-v2-border"
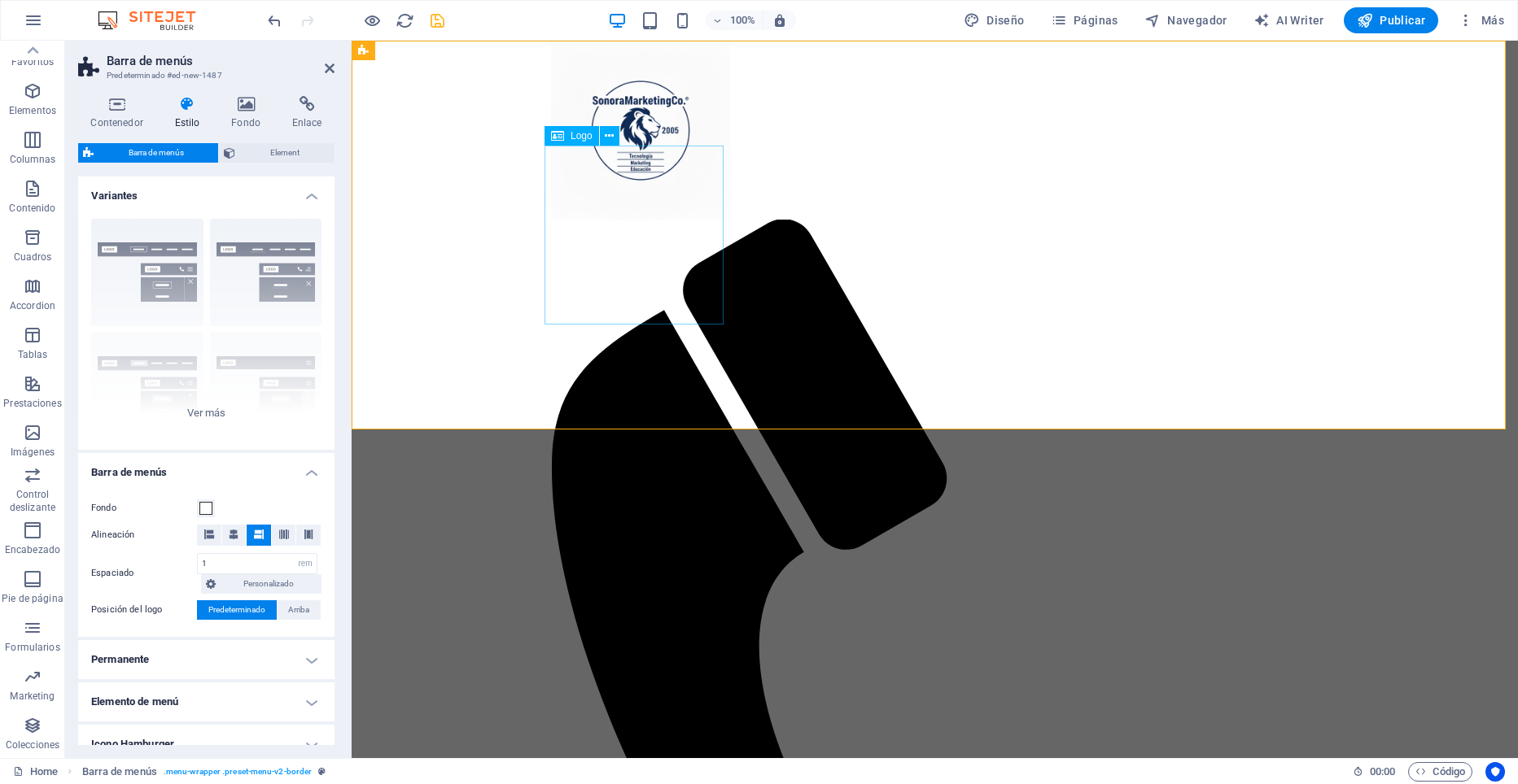
click at [664, 214] on div at bounding box center [935, 130] width 768 height 179
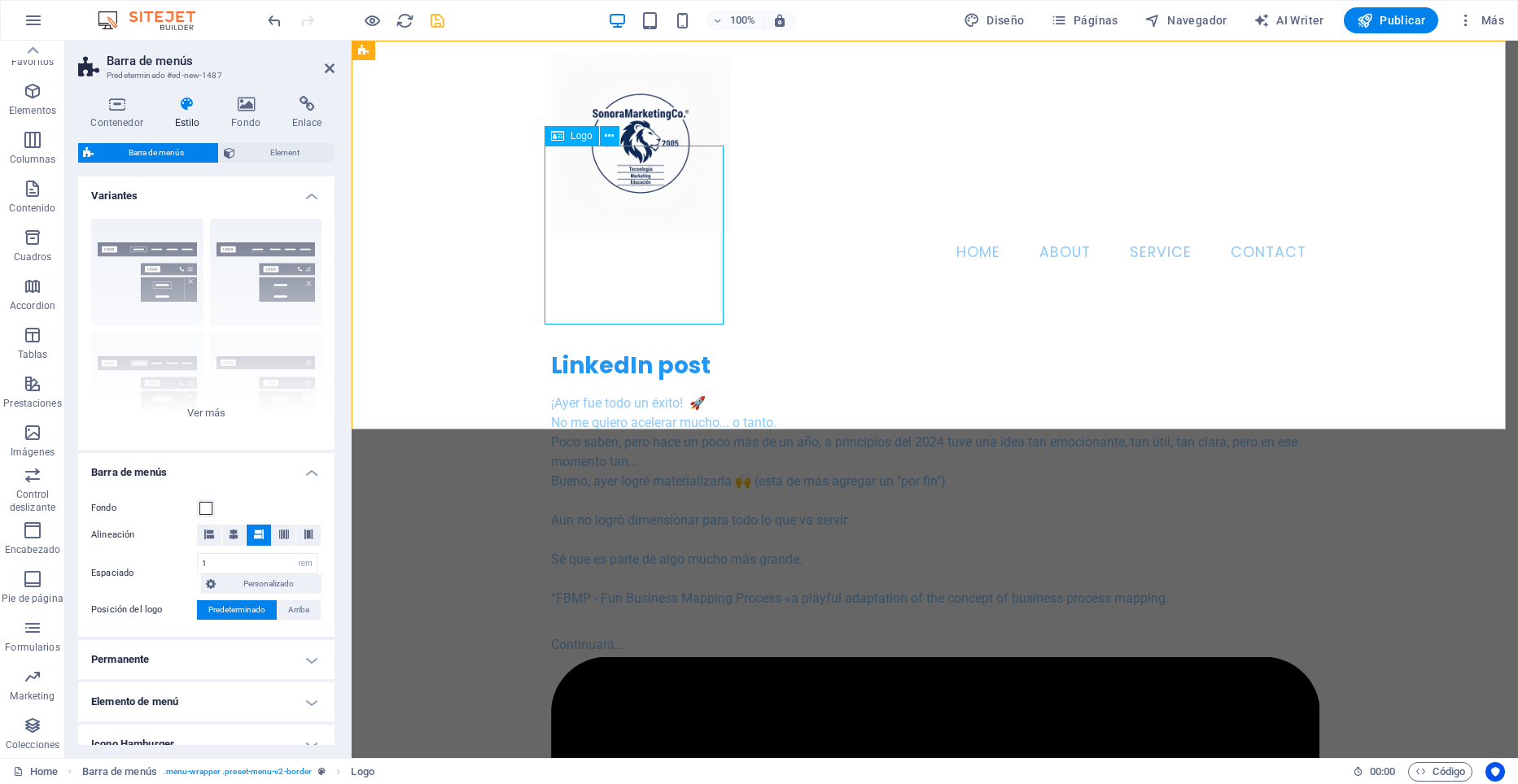
select select "px"
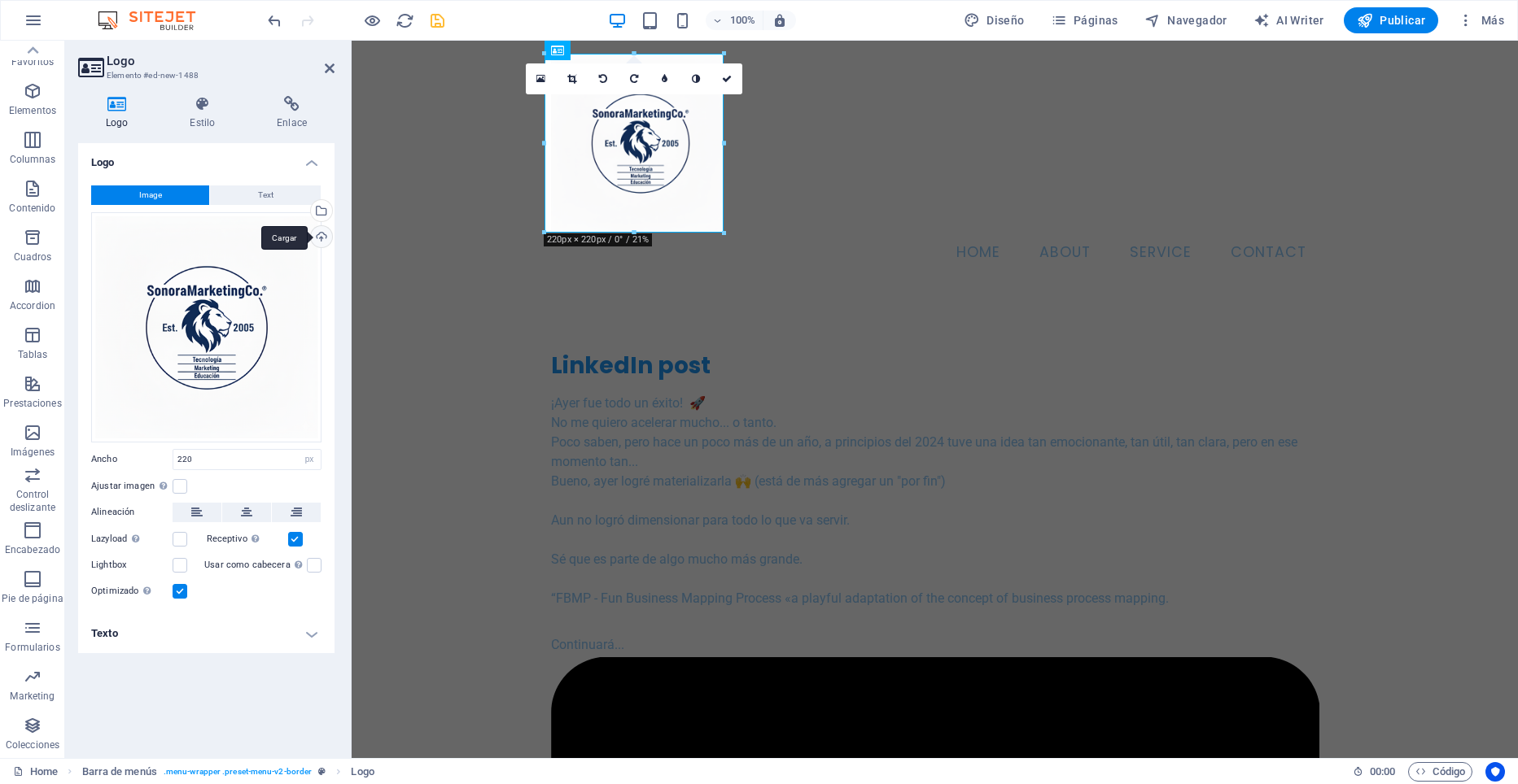
click at [322, 235] on div "Cargar" at bounding box center [319, 238] width 24 height 24
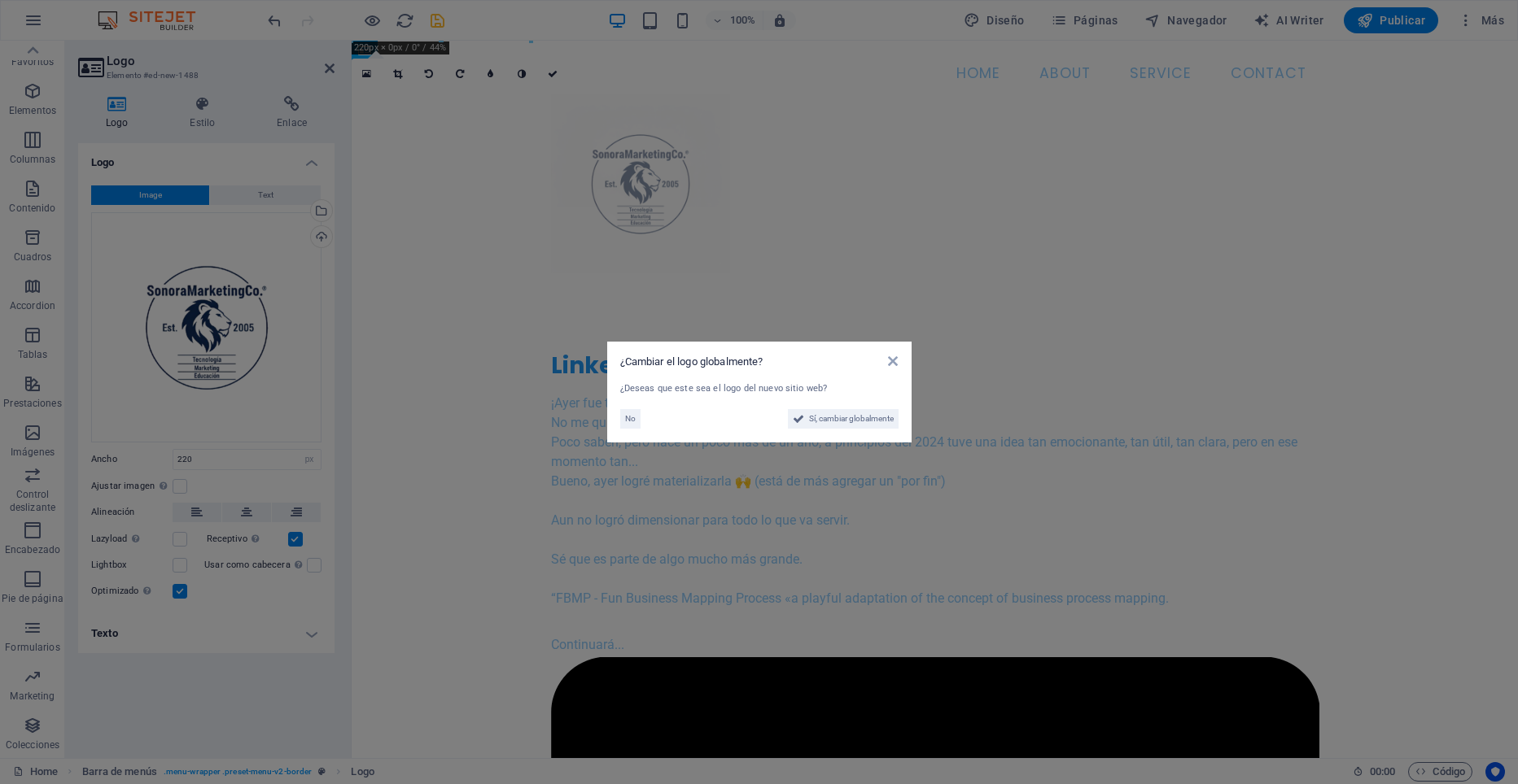
drag, startPoint x: 670, startPoint y: 171, endPoint x: 1097, endPoint y: 283, distance: 441.4
click at [890, 357] on icon at bounding box center [893, 361] width 10 height 13
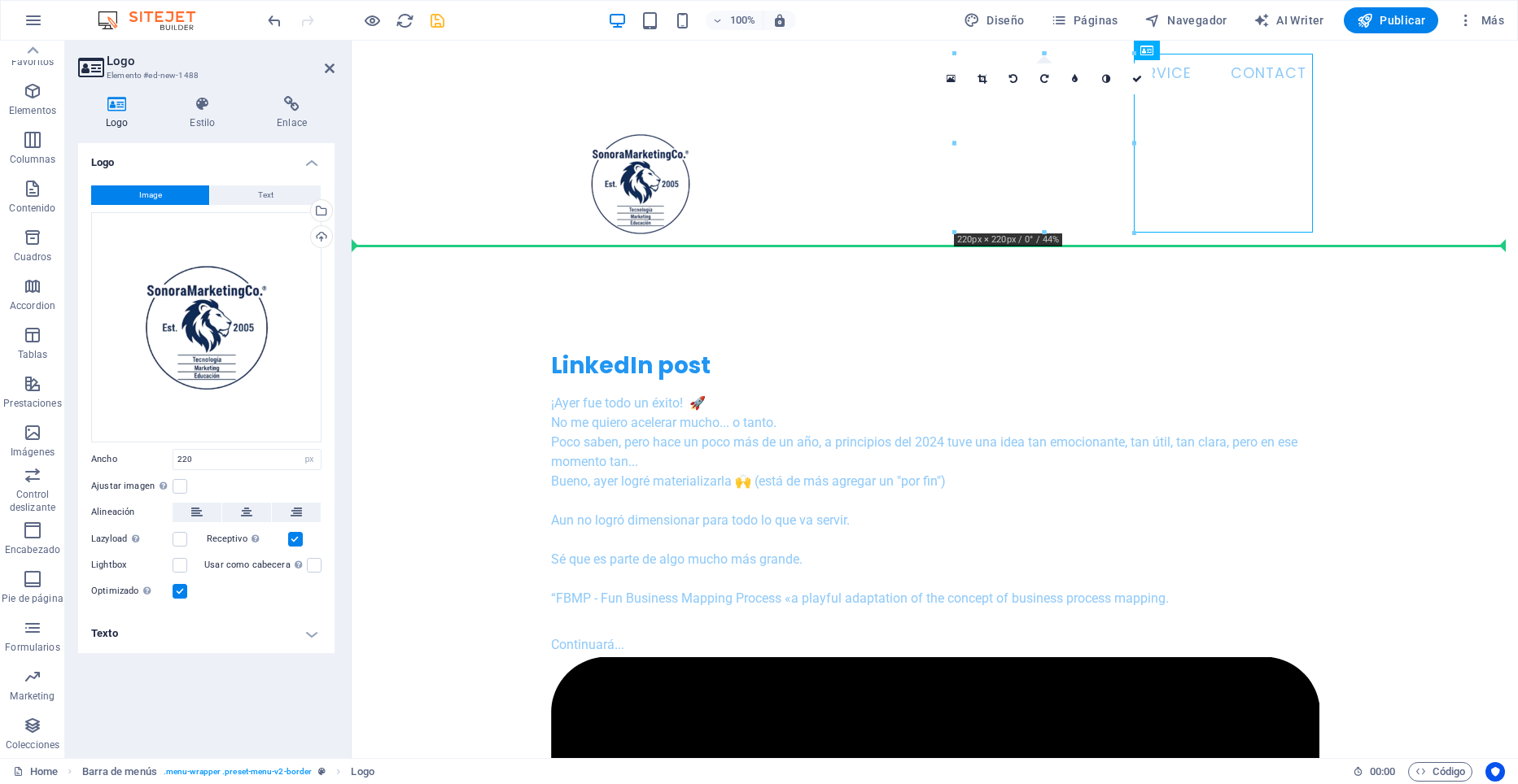
drag, startPoint x: 1234, startPoint y: 196, endPoint x: 492, endPoint y: 214, distance: 742.2
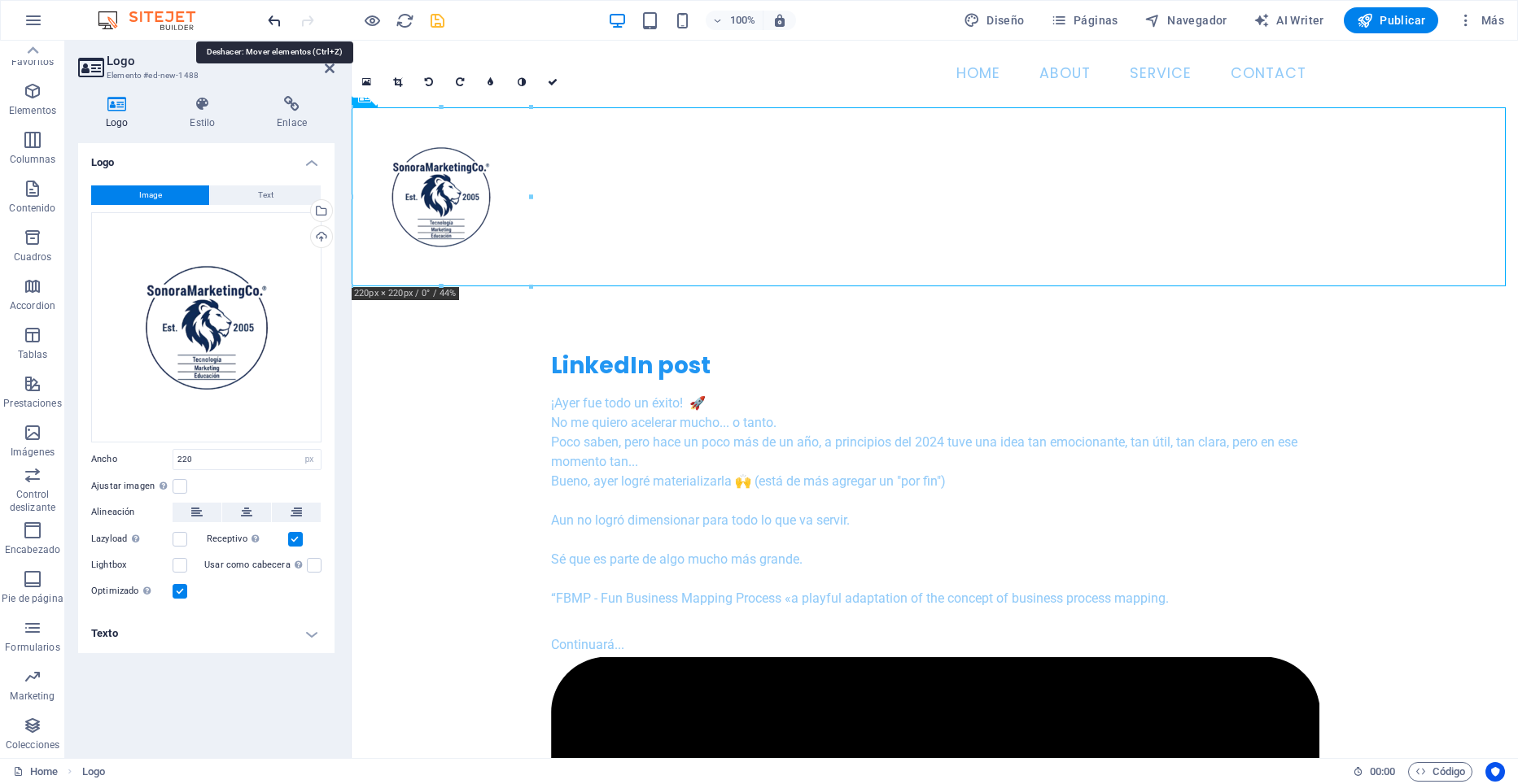
click at [272, 19] on icon "undo" at bounding box center [274, 21] width 19 height 19
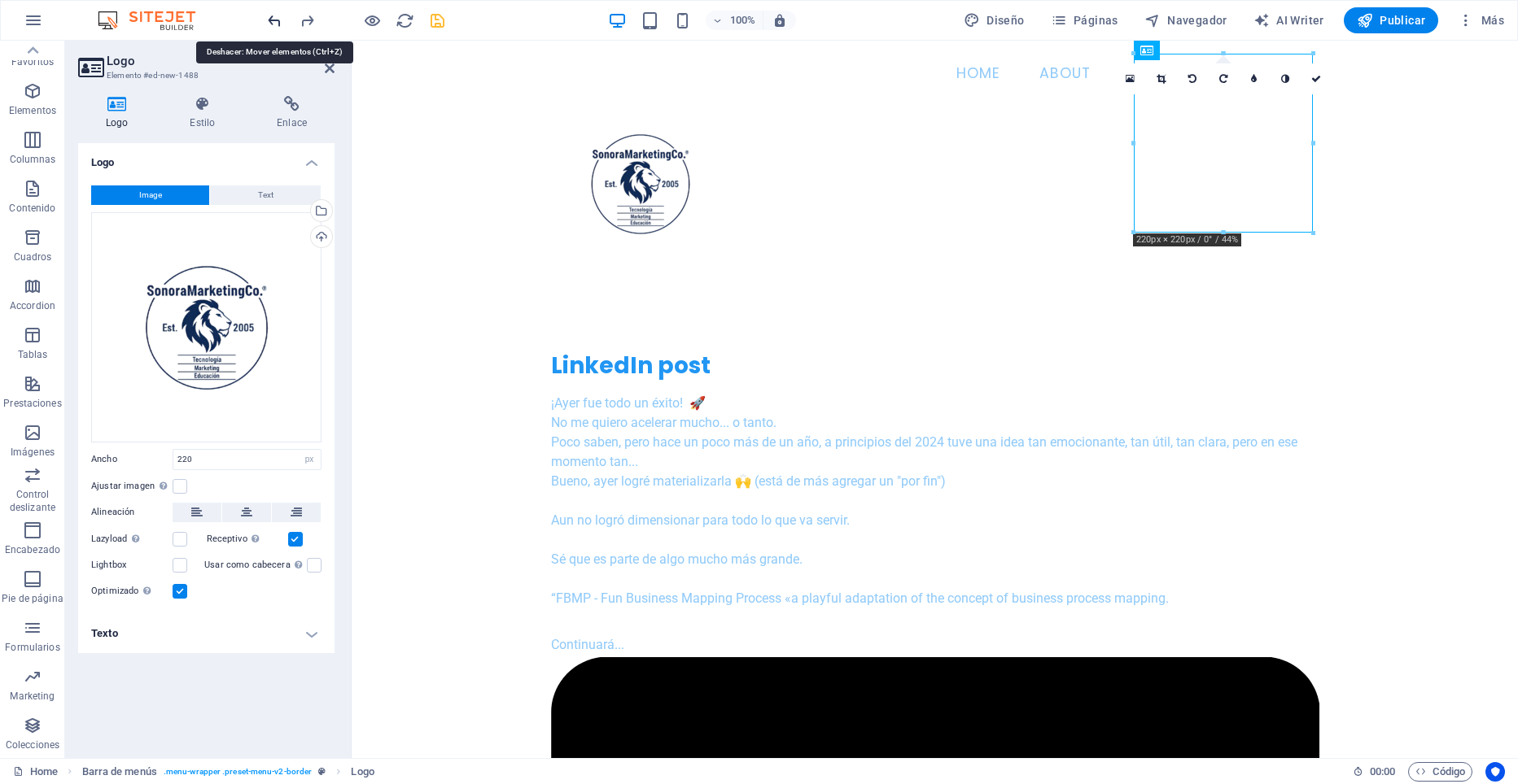
click at [272, 19] on icon "undo" at bounding box center [274, 21] width 19 height 19
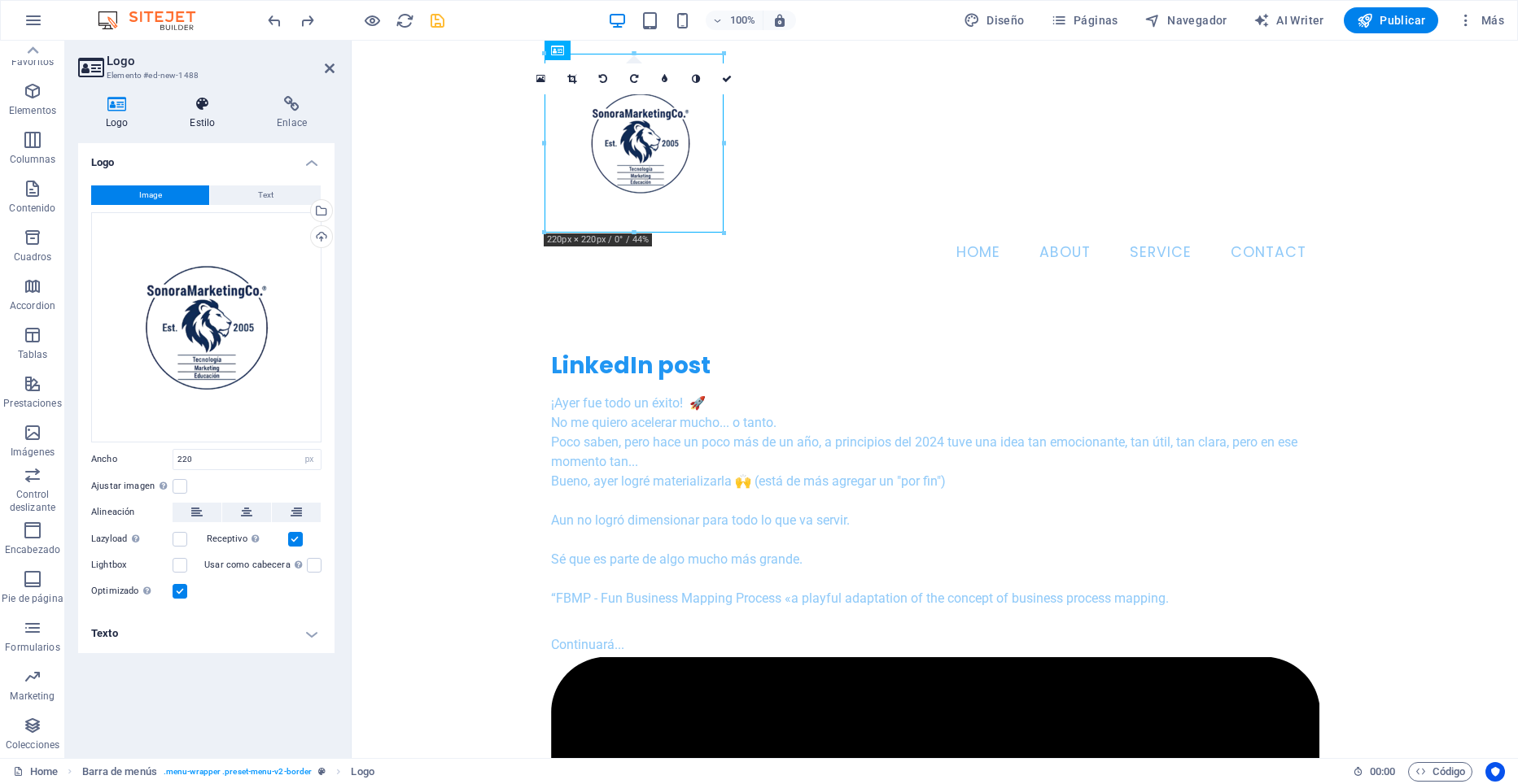
click at [205, 117] on h4 "Estilo" at bounding box center [205, 113] width 87 height 34
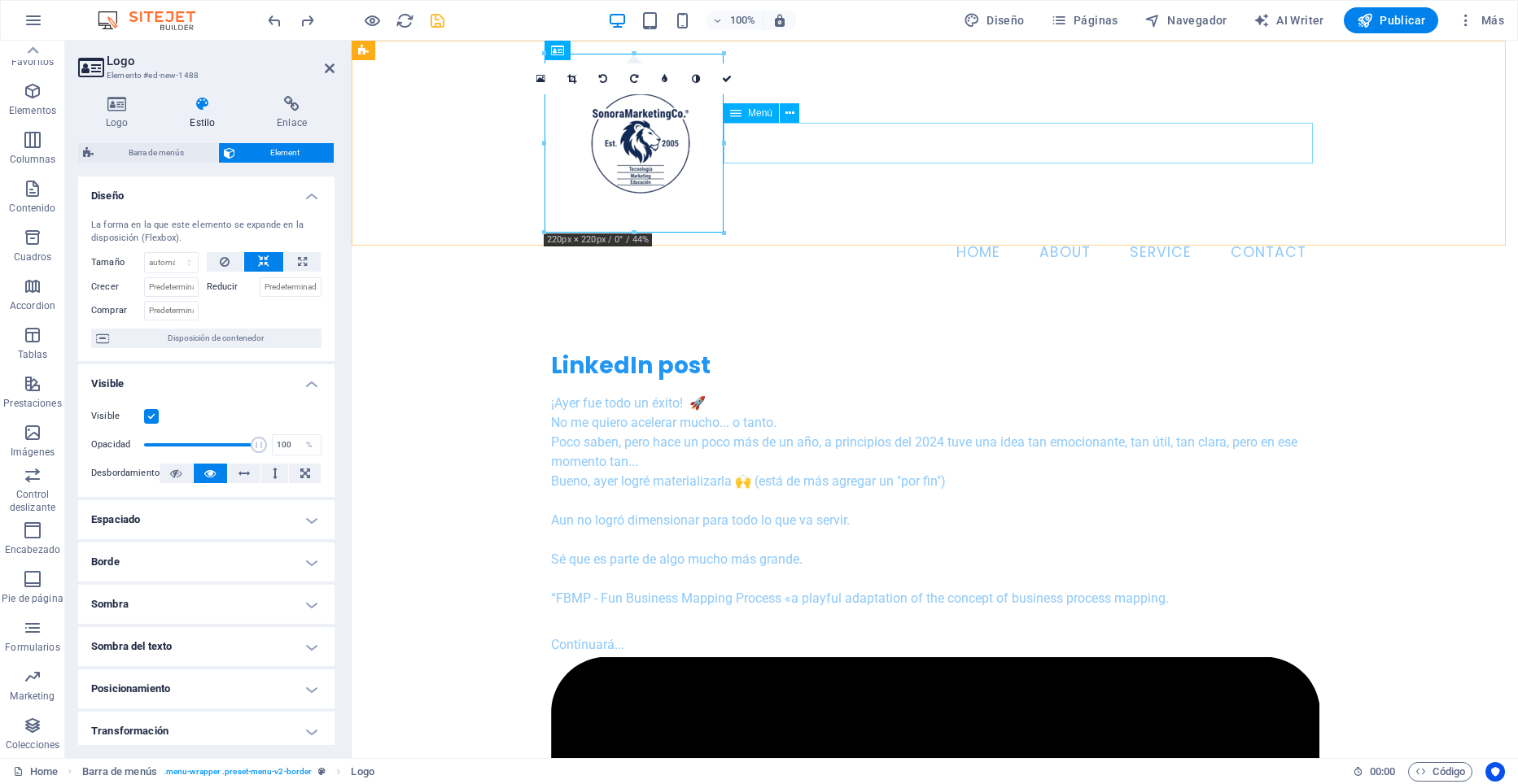
click at [846, 233] on nav "Home About Service Contact" at bounding box center [935, 254] width 768 height 41
select select
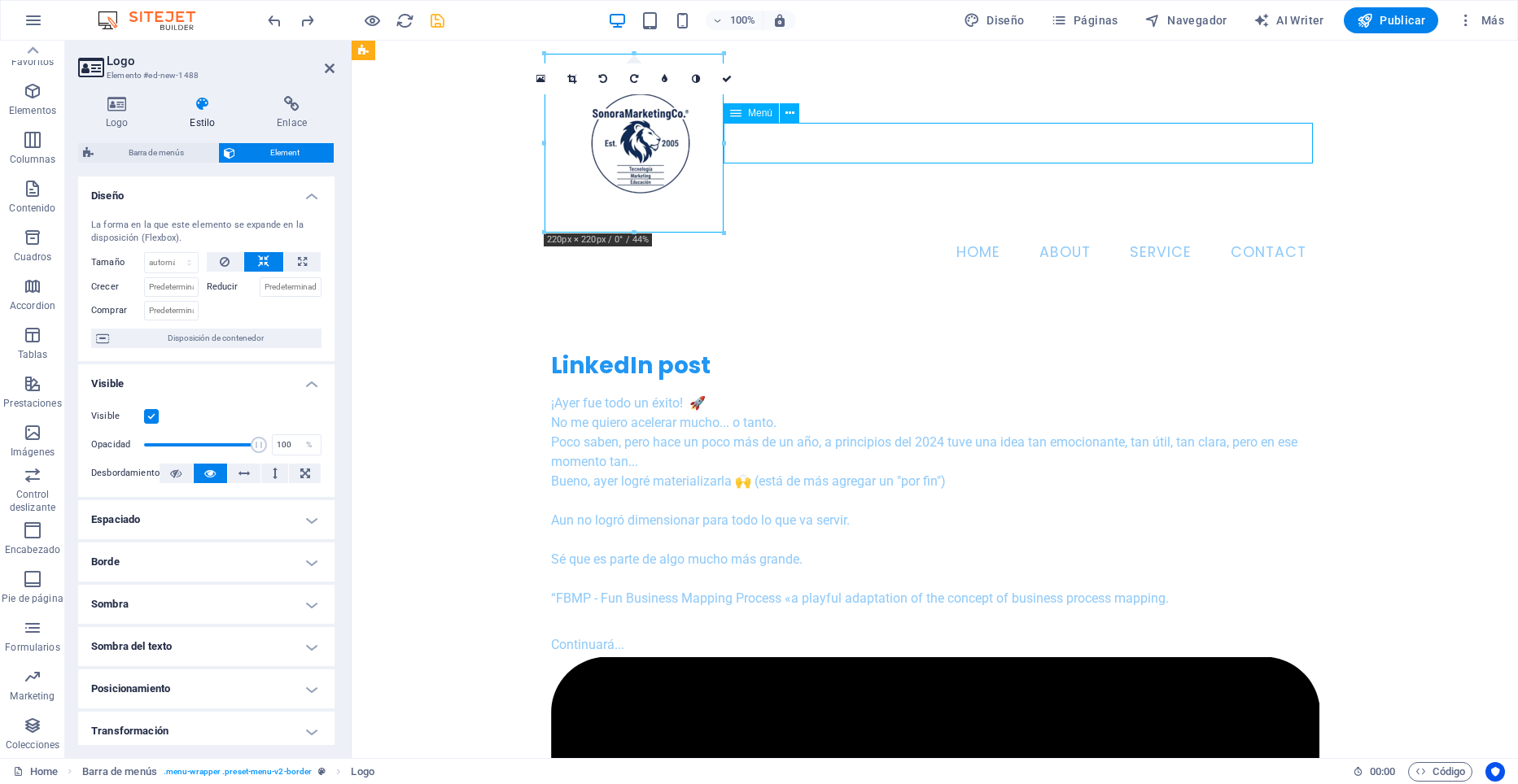
select select
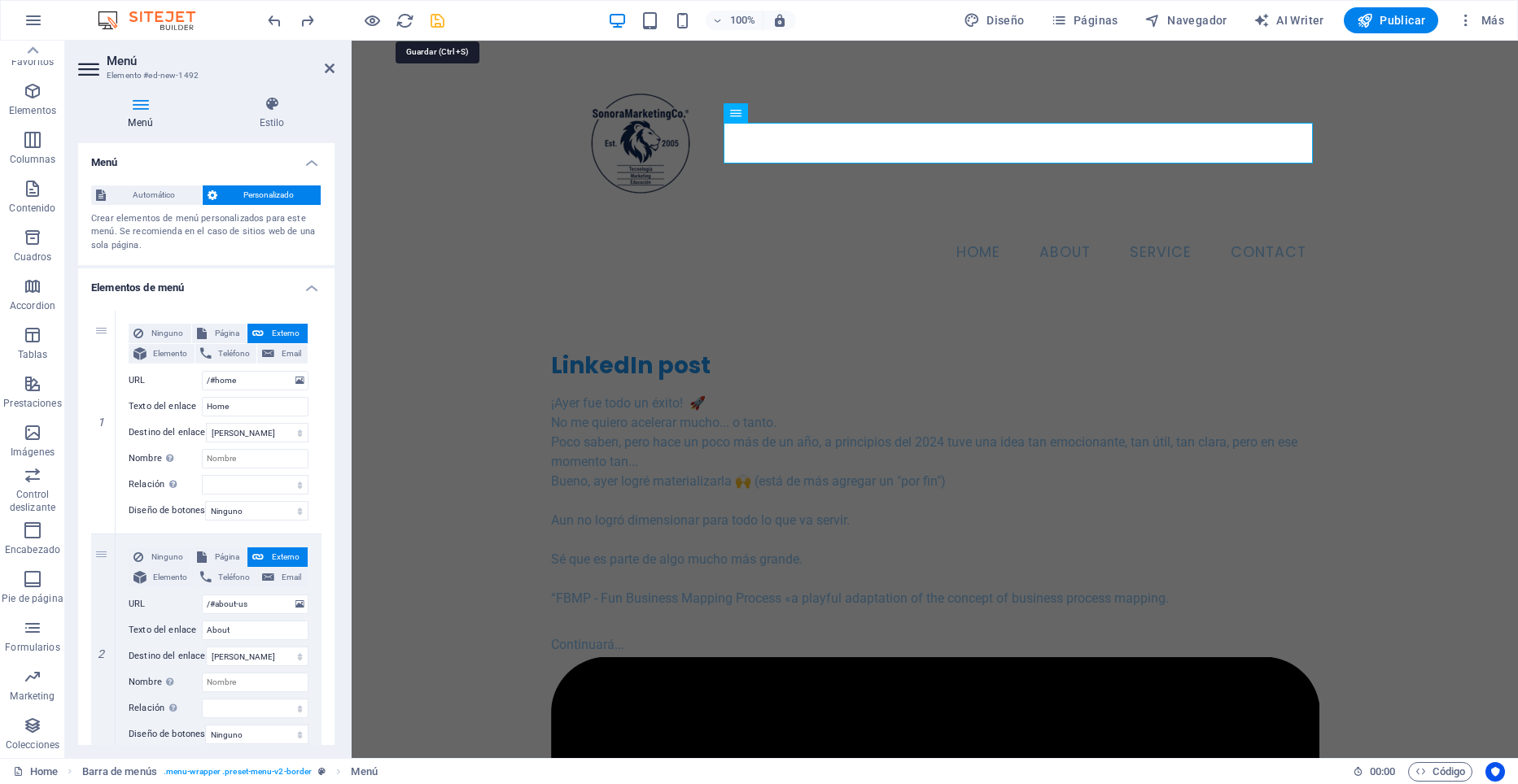
click at [434, 20] on icon "save" at bounding box center [437, 21] width 19 height 19
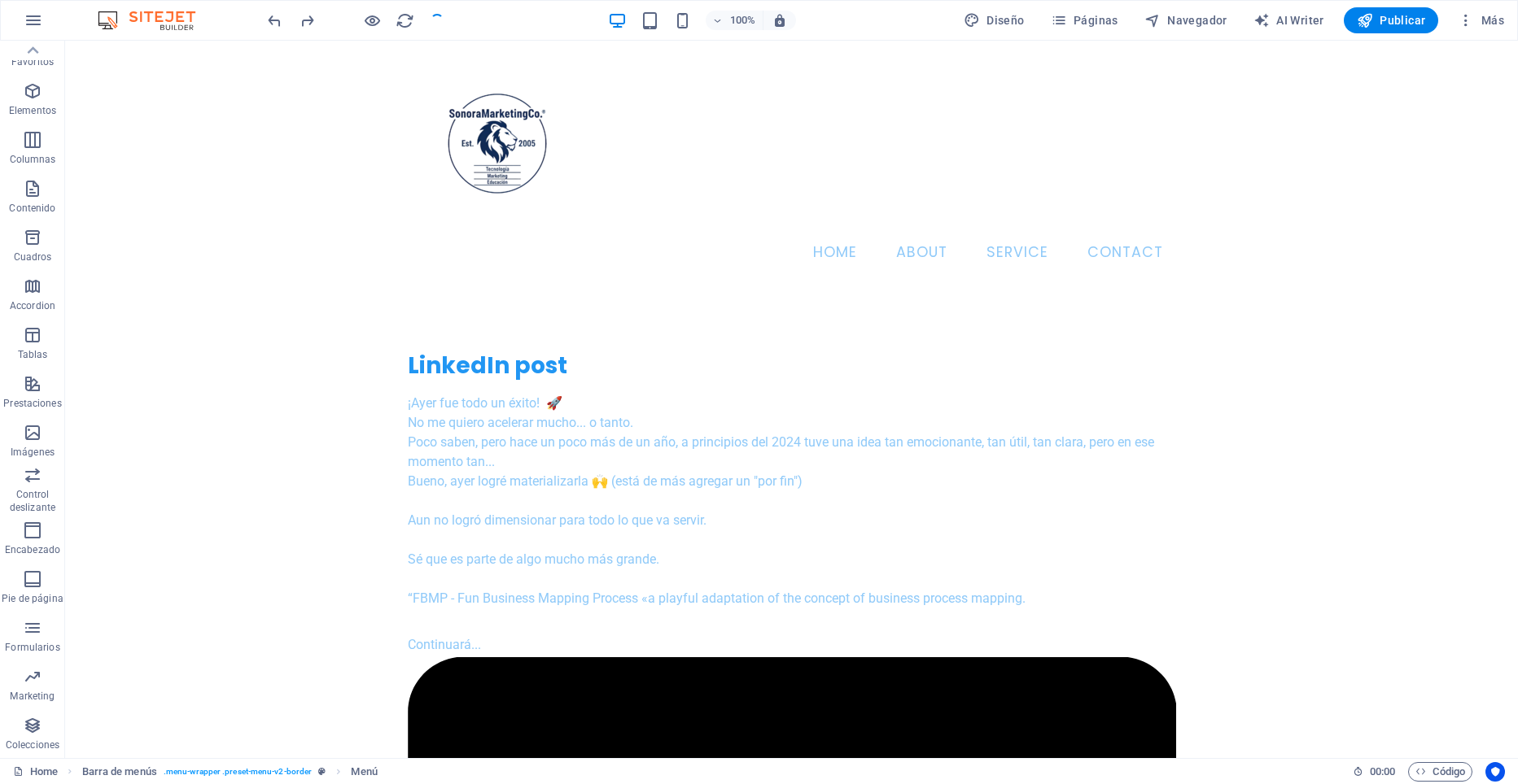
checkbox input "false"
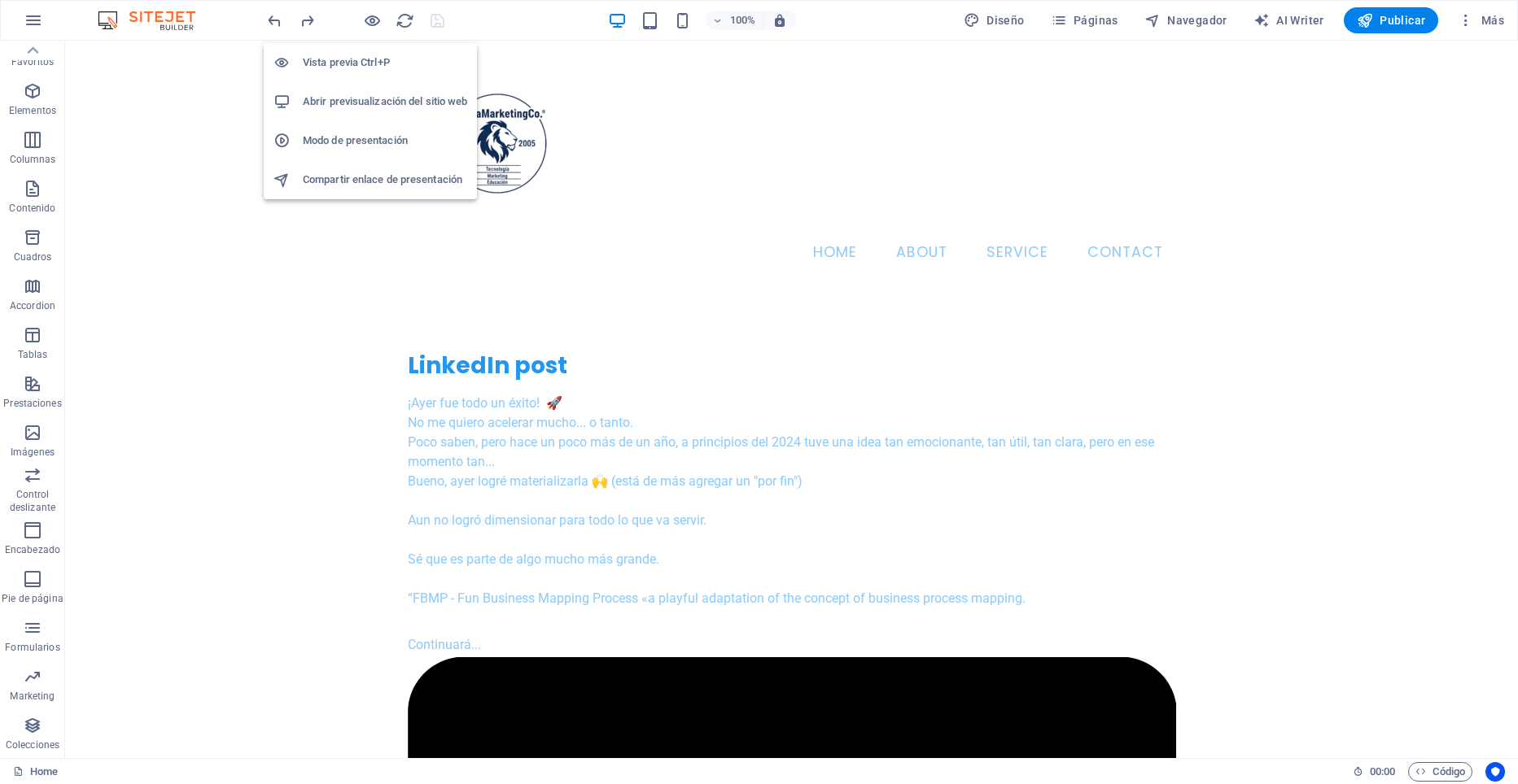
click at [337, 132] on h6 "Modo de presentación" at bounding box center [385, 141] width 164 height 20
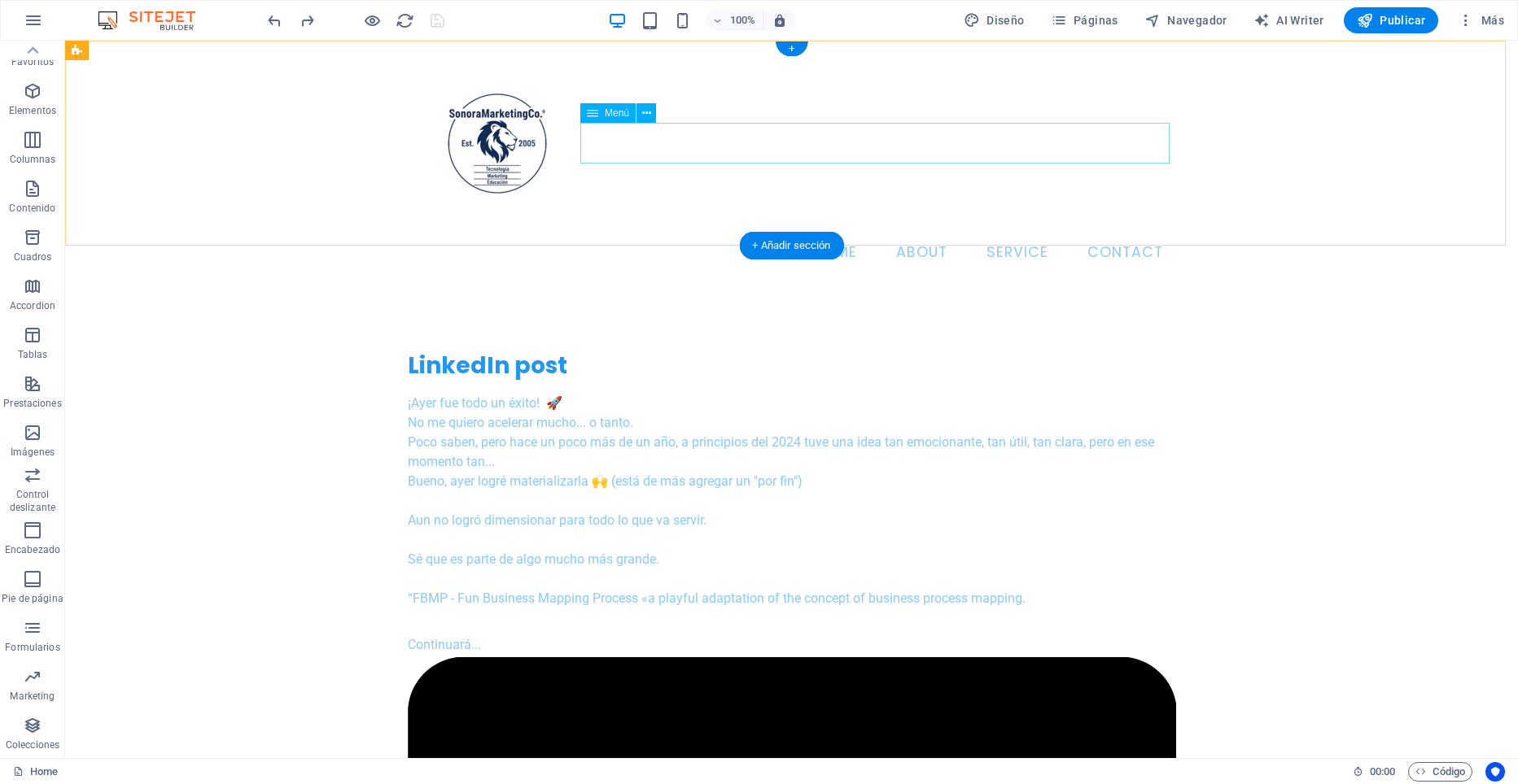
click at [827, 233] on nav "Home About Service Contact" at bounding box center [792, 254] width 768 height 41
drag, startPoint x: 827, startPoint y: 138, endPoint x: 541, endPoint y: 138, distance: 286.0
click at [827, 233] on nav "Home About Service Contact" at bounding box center [792, 254] width 768 height 41
select select
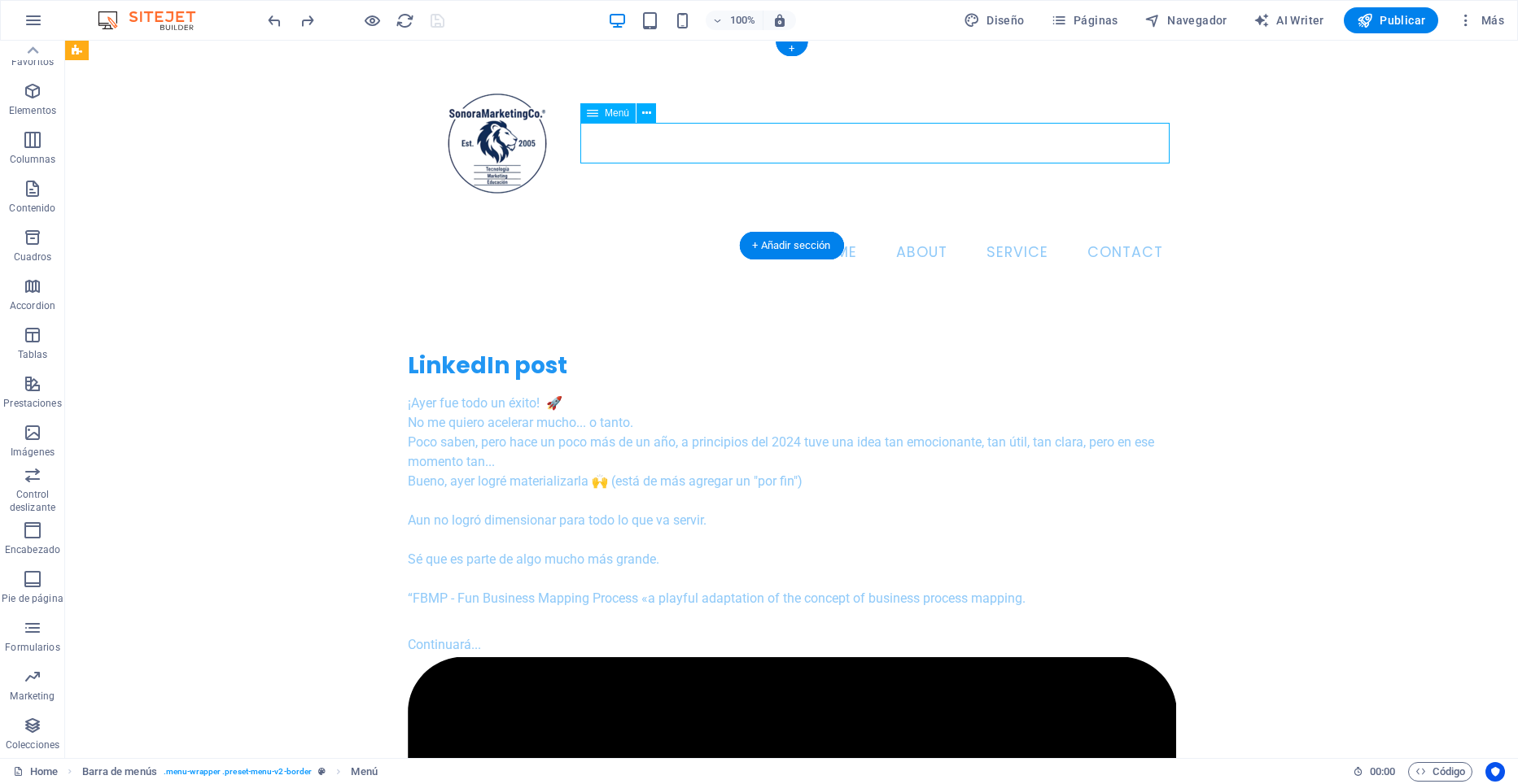
select select
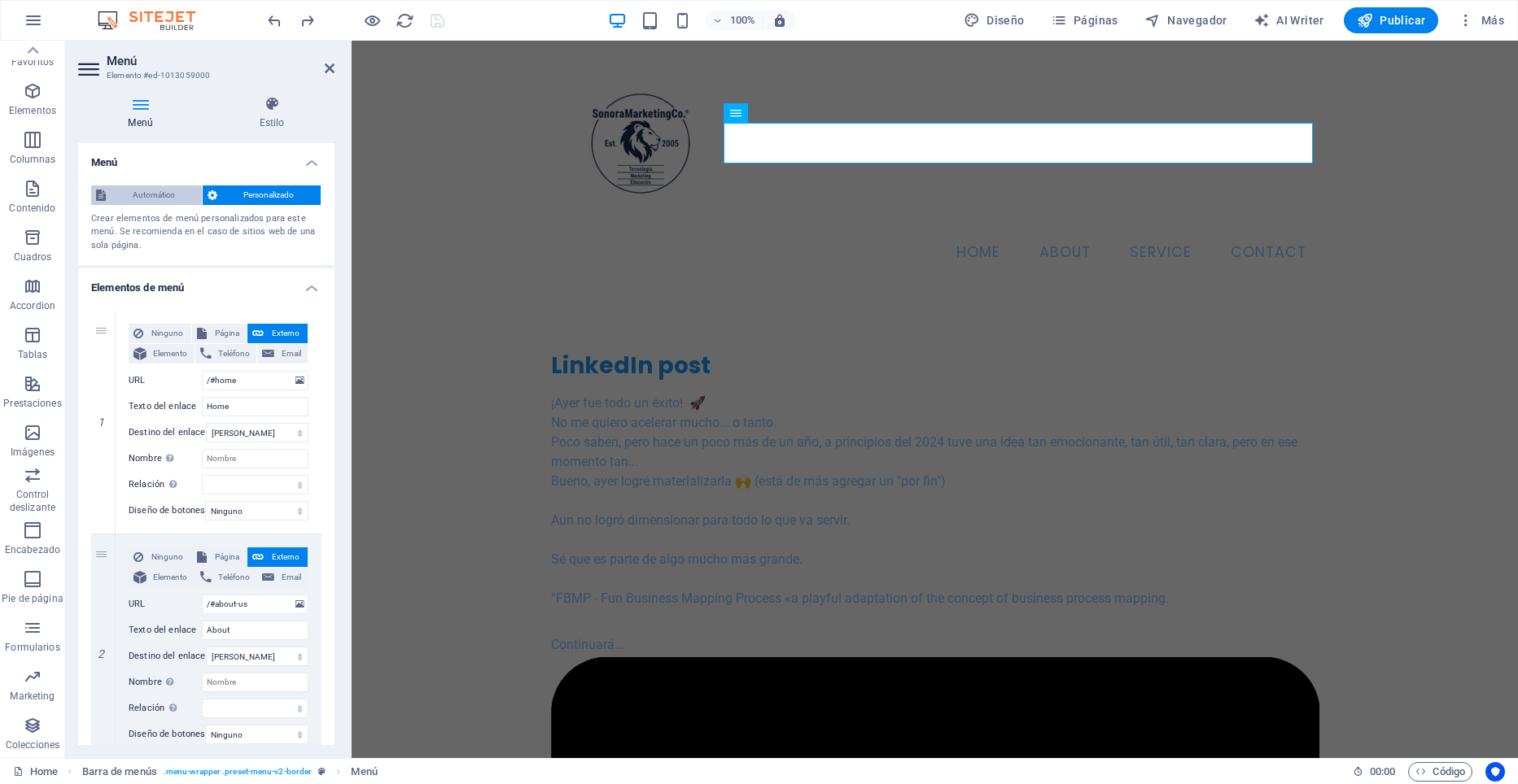
click at [154, 189] on span "Automático" at bounding box center [154, 196] width 87 height 20
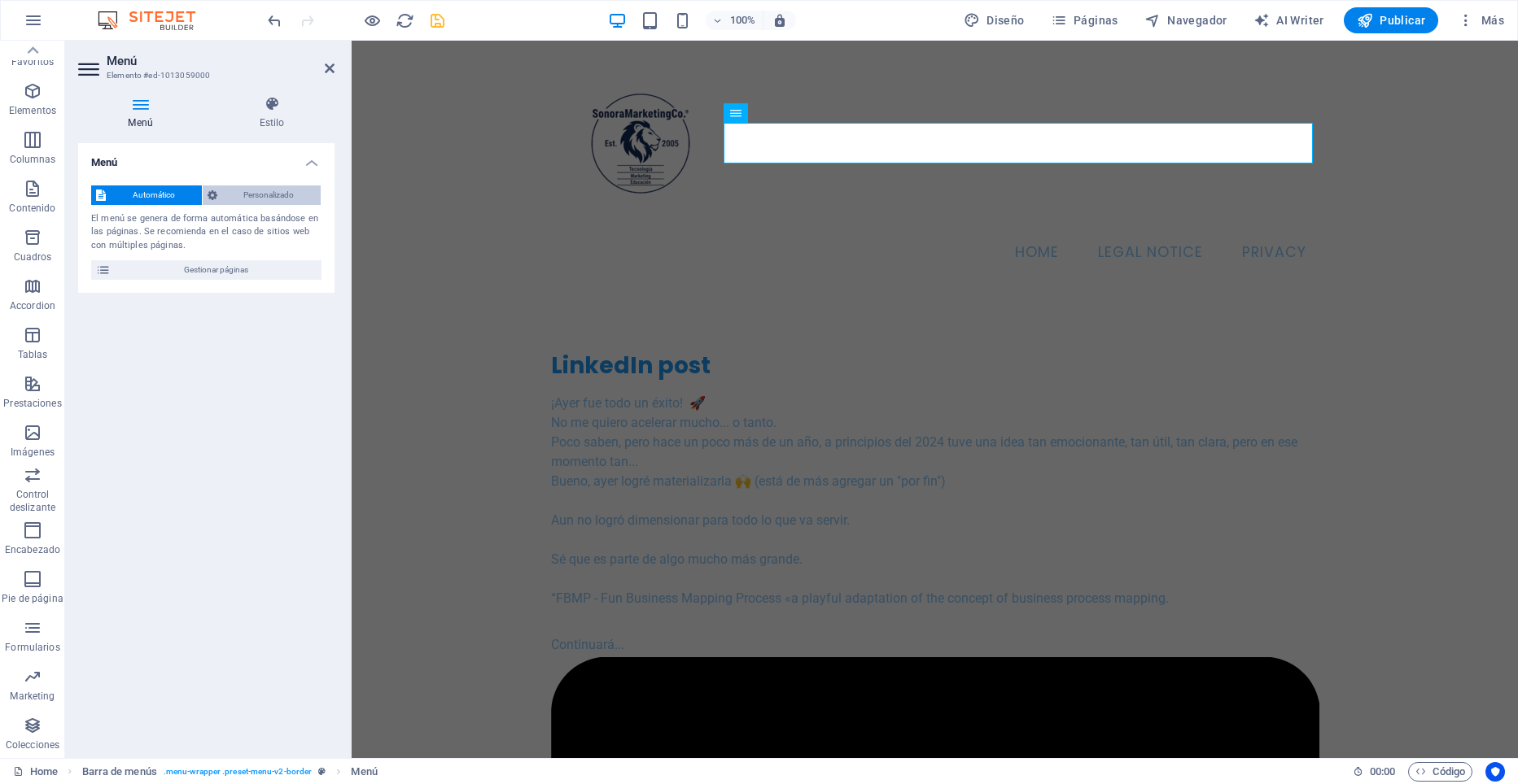
click at [234, 188] on span "Personalizado" at bounding box center [270, 196] width 95 height 20
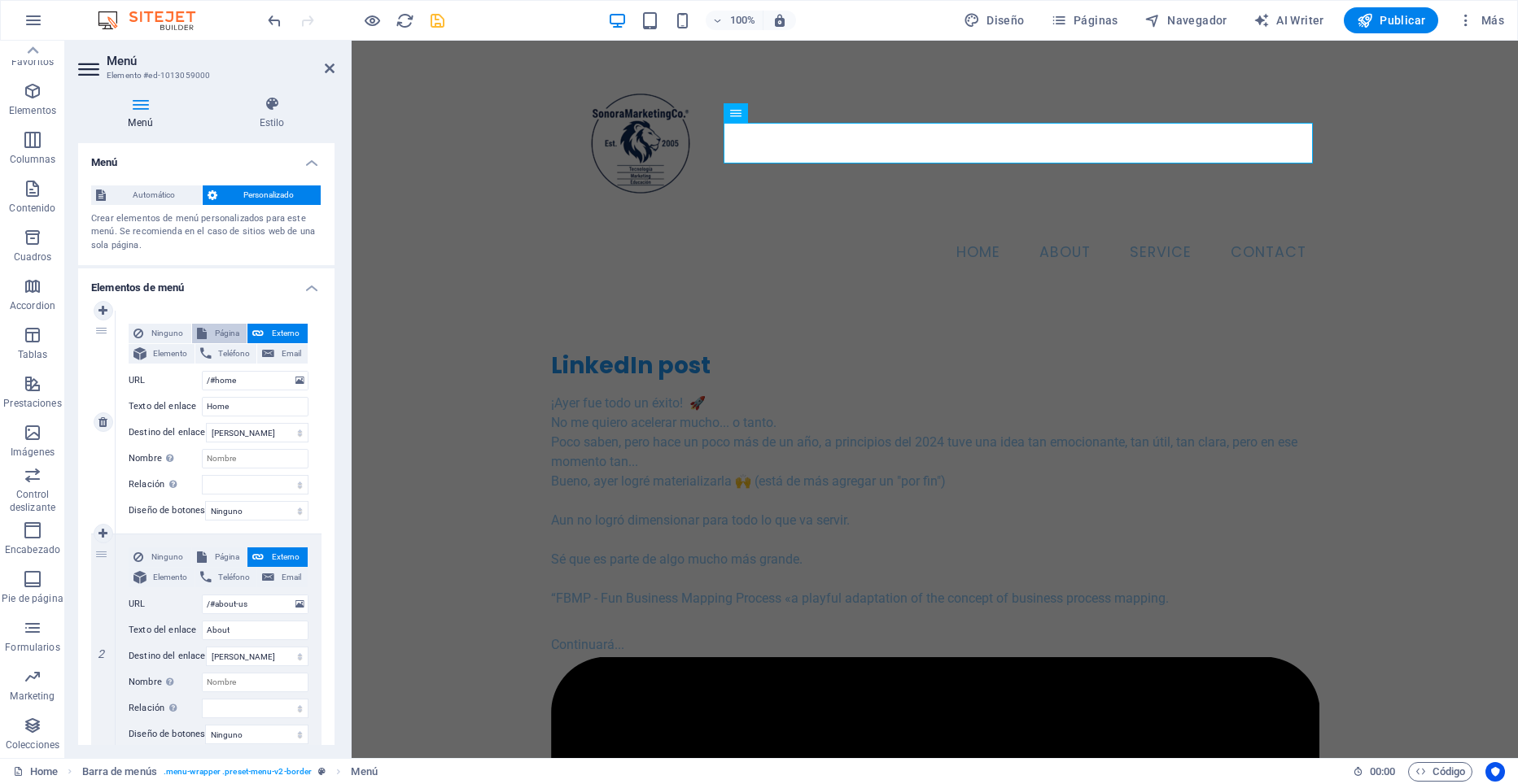
click at [231, 333] on span "Página" at bounding box center [227, 334] width 31 height 20
select select
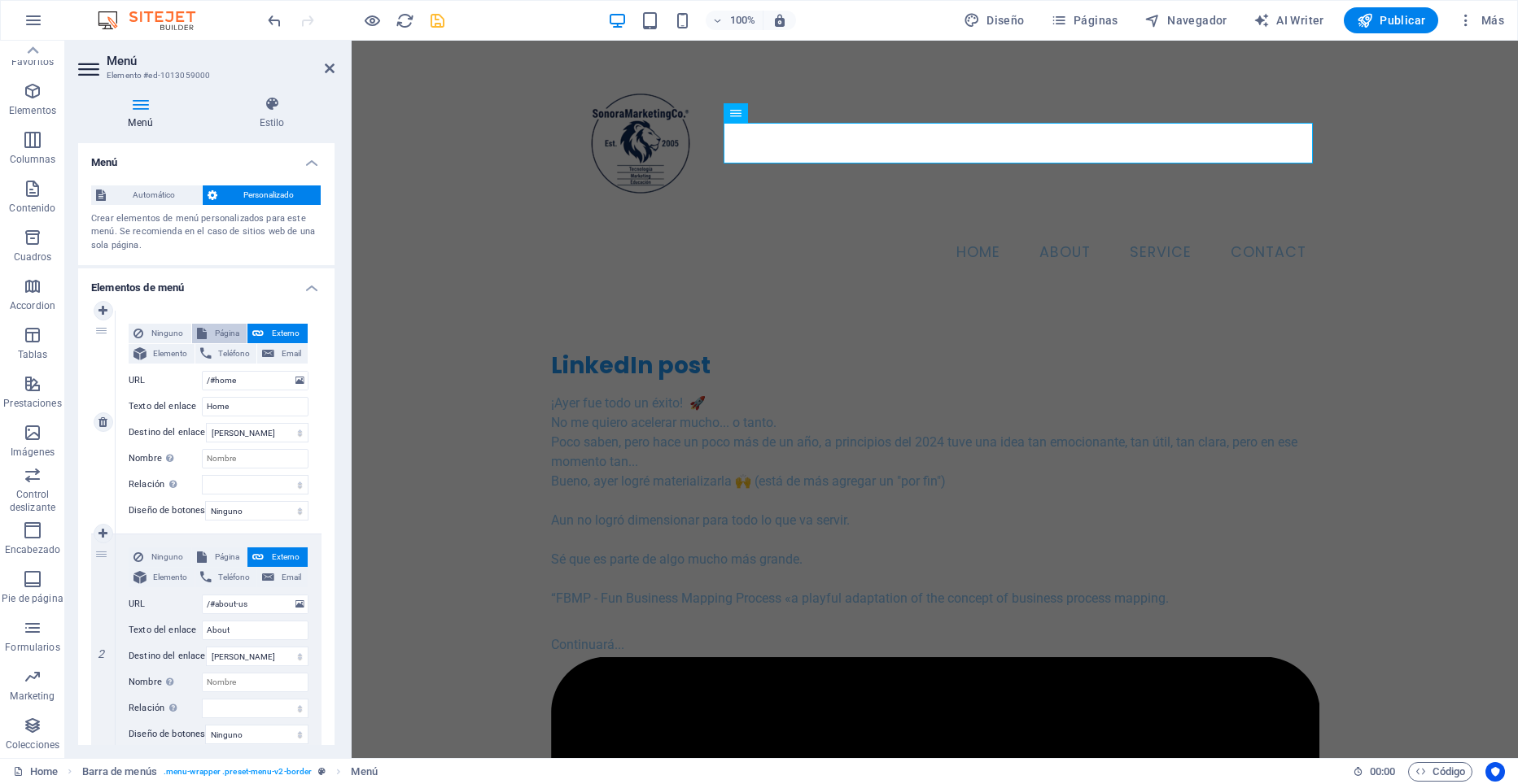
select select
click at [298, 380] on select "Home Subpage Legal Notice Privacy" at bounding box center [255, 380] width 106 height 20
select select "0"
click at [202, 371] on select "Home Subpage Legal Notice Privacy" at bounding box center [255, 380] width 106 height 20
select select
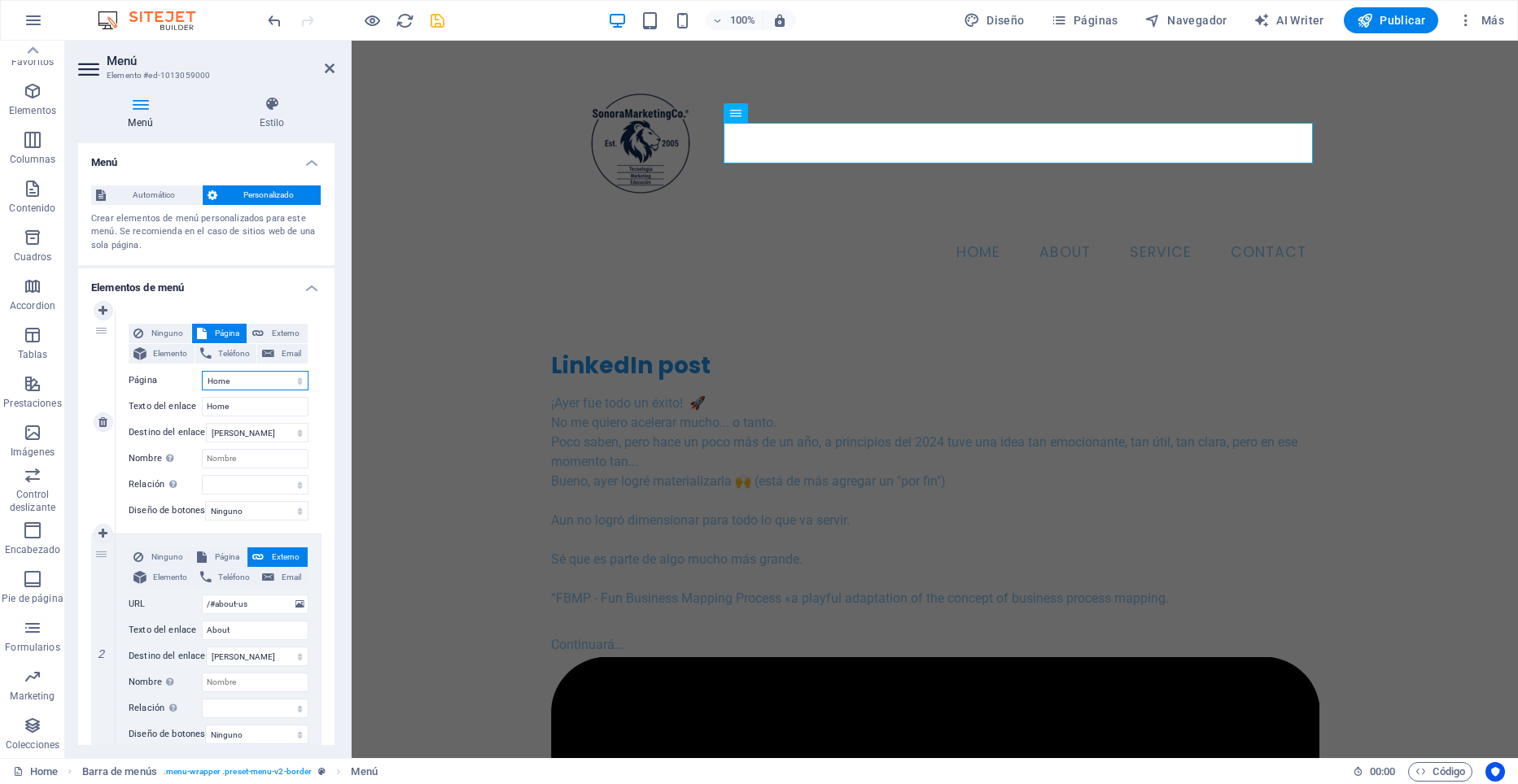
select select
click at [270, 331] on span "Externo" at bounding box center [286, 334] width 34 height 20
select select "blank"
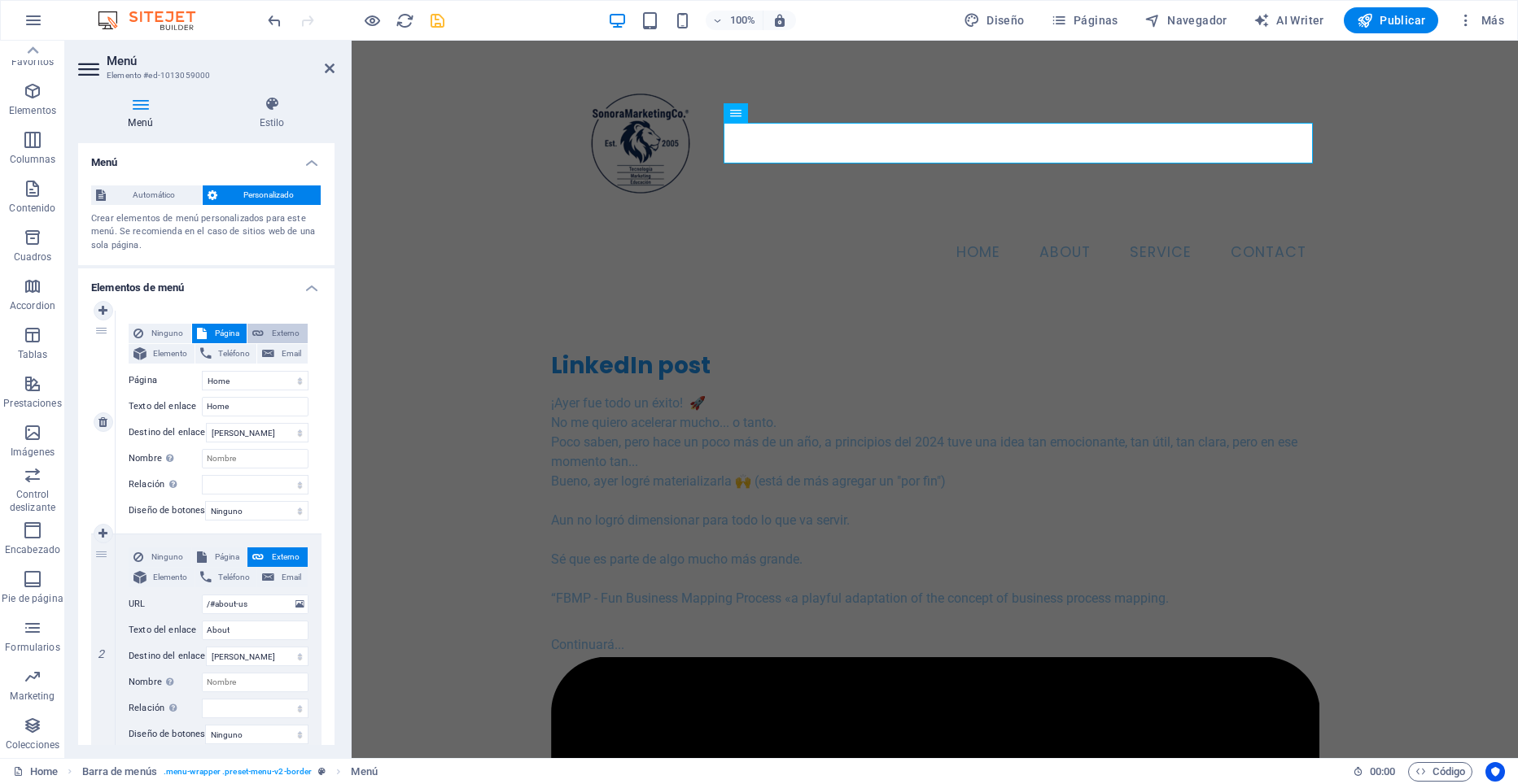
select select
click at [208, 333] on button "Página" at bounding box center [220, 334] width 55 height 20
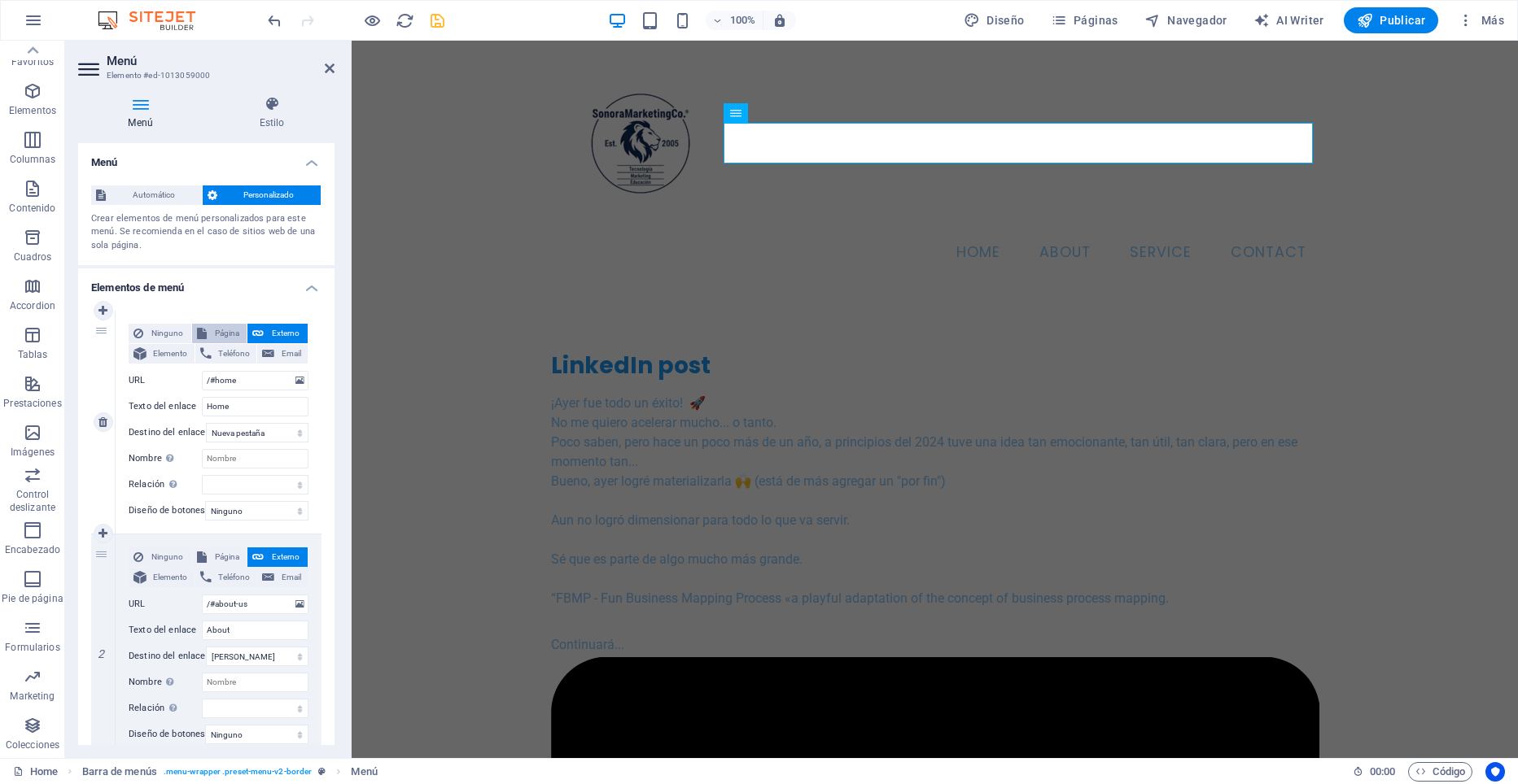
select select
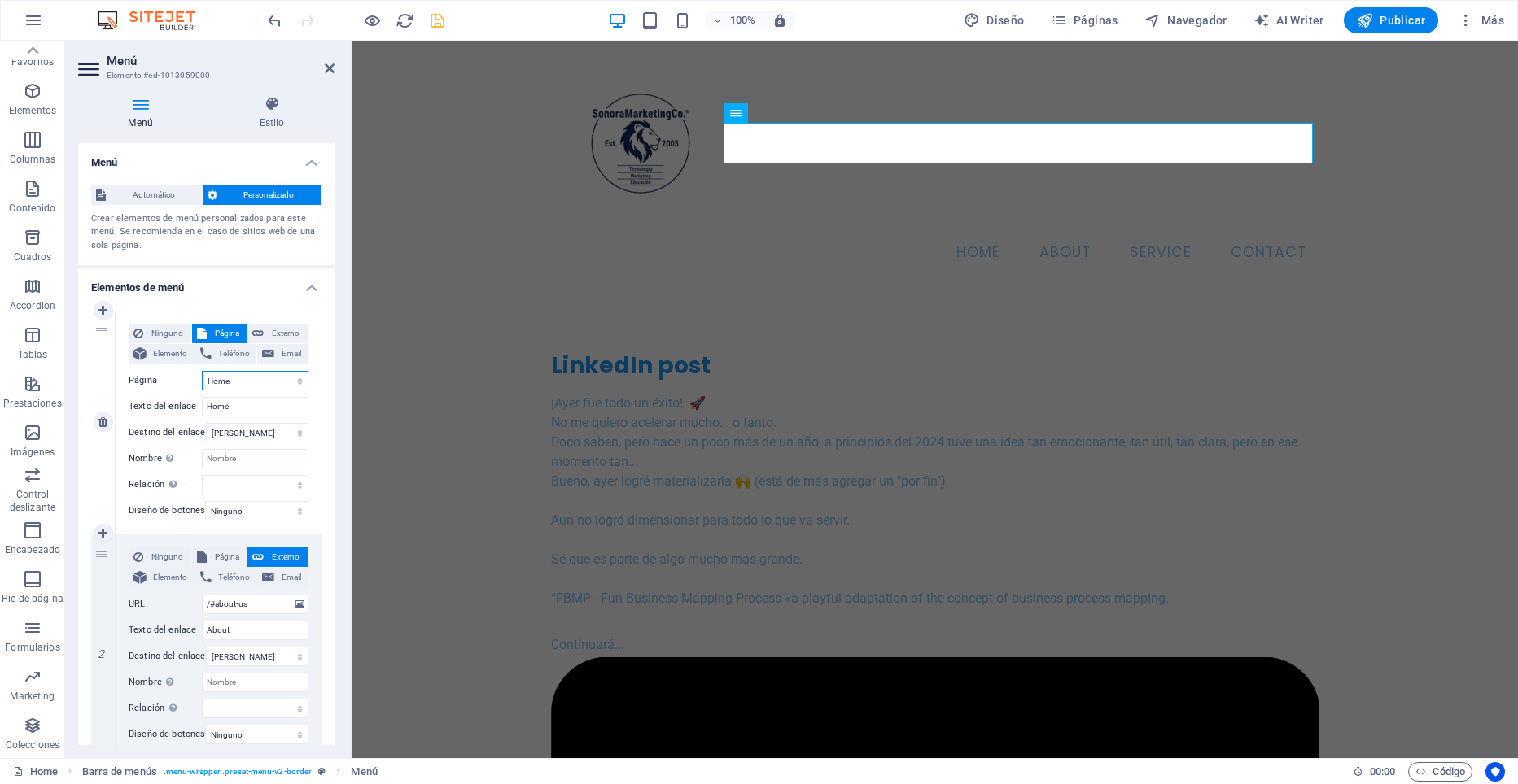
click at [297, 381] on select "Home Subpage Legal Notice Privacy" at bounding box center [255, 380] width 106 height 20
click at [177, 407] on label "Texto del enlace" at bounding box center [165, 407] width 73 height 20
click at [202, 407] on input "Home" at bounding box center [255, 407] width 106 height 20
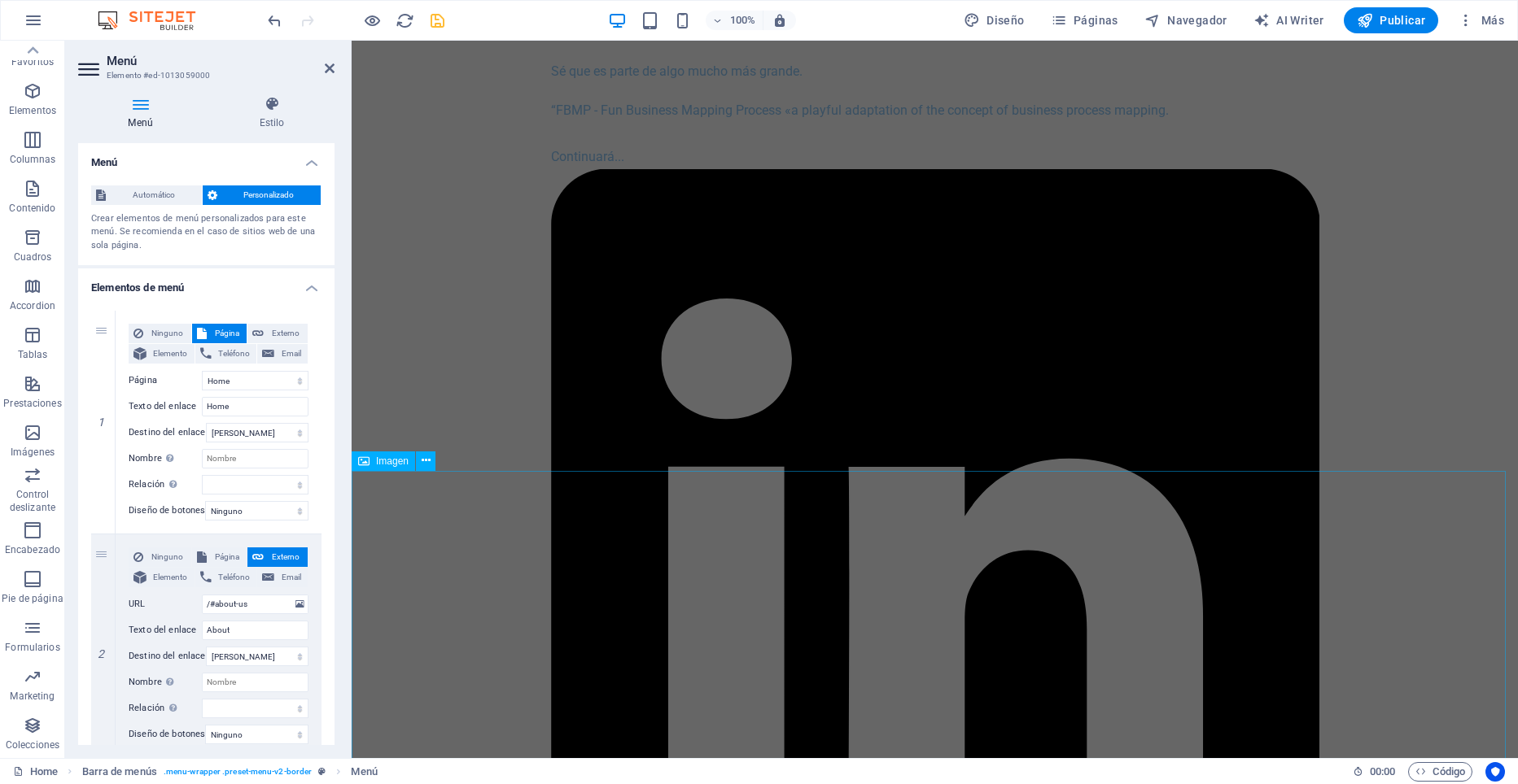
scroll to position [651, 0]
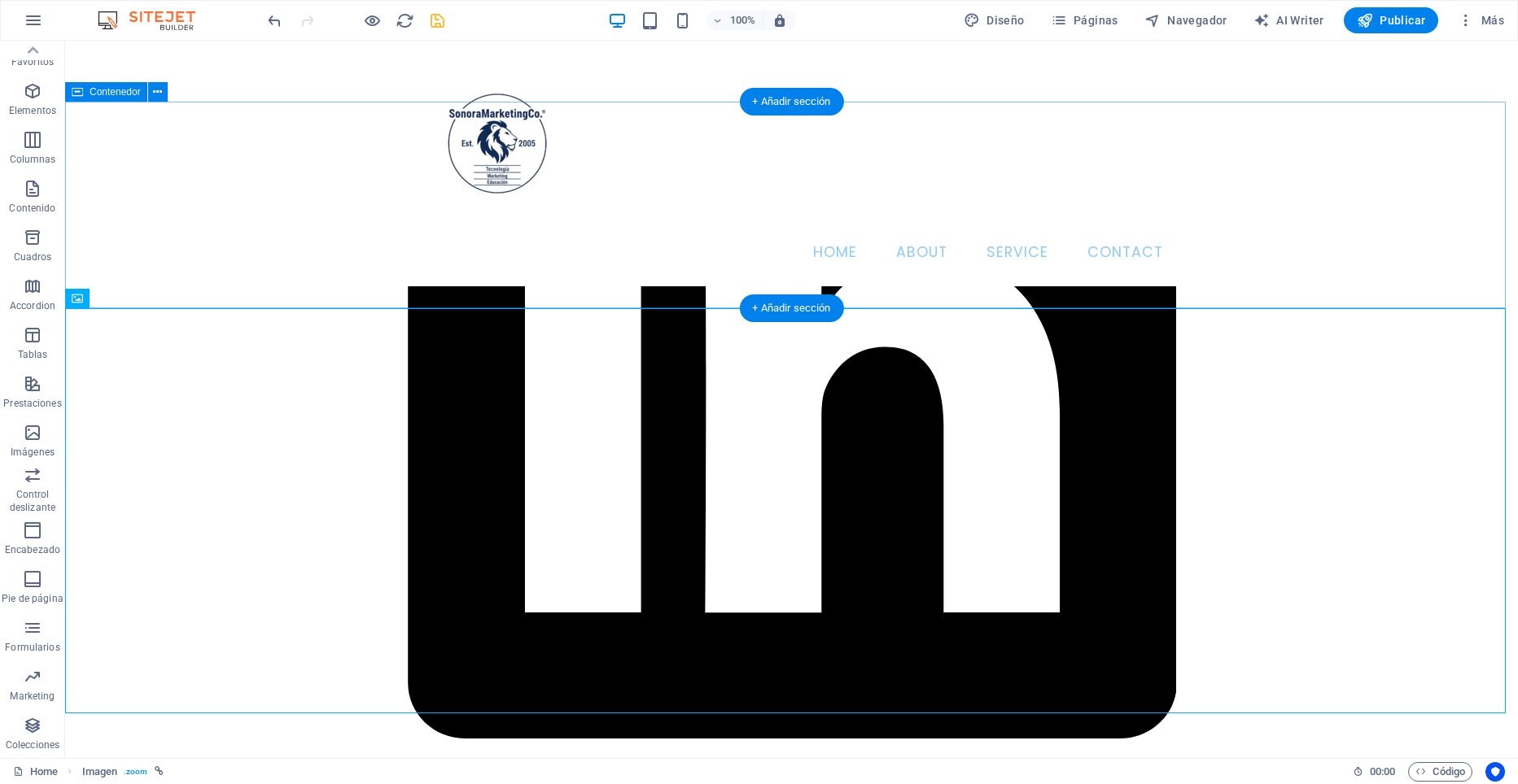
scroll to position [0, 0]
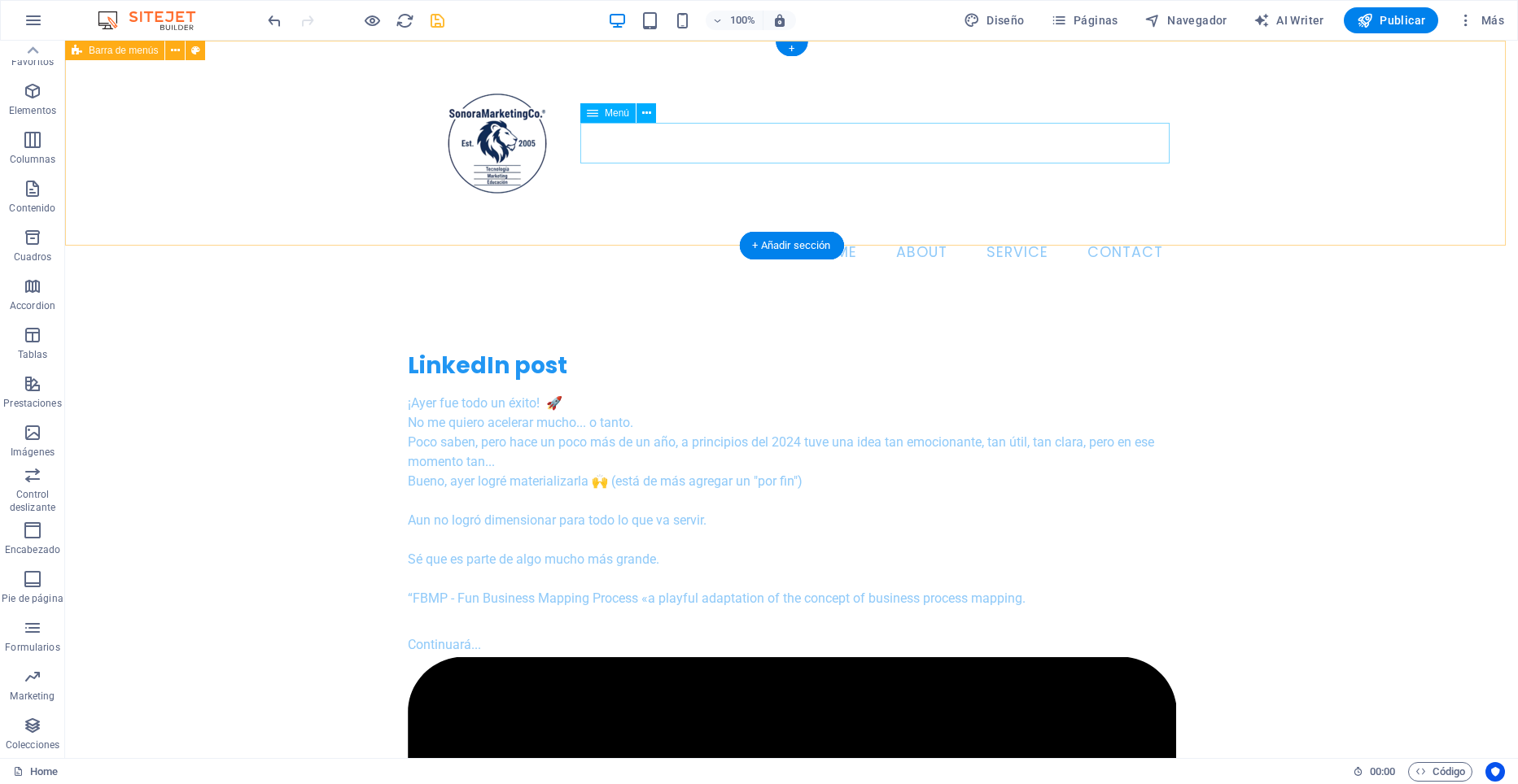
click at [846, 233] on nav "Home About Service Contact" at bounding box center [792, 254] width 768 height 41
select select
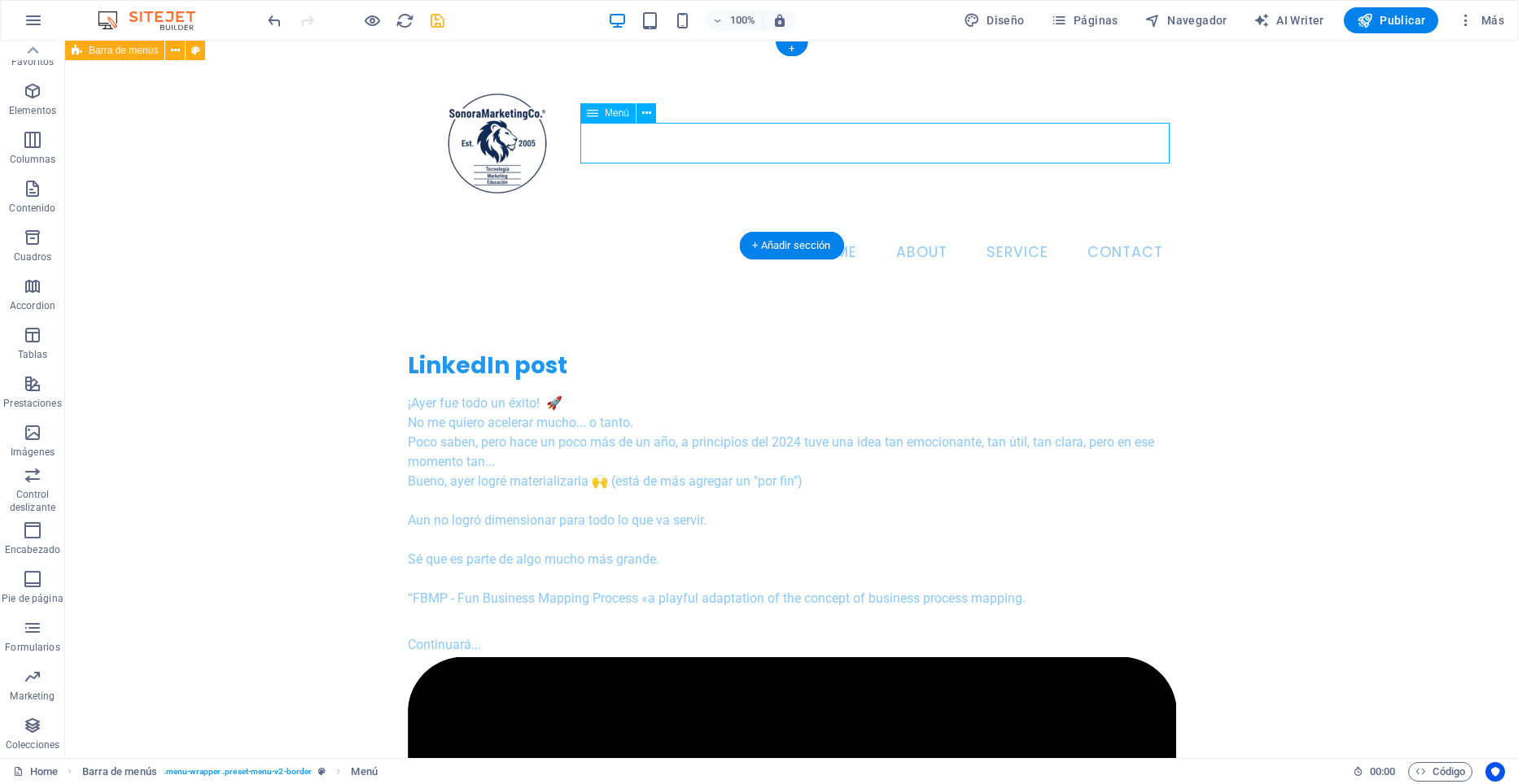
select select
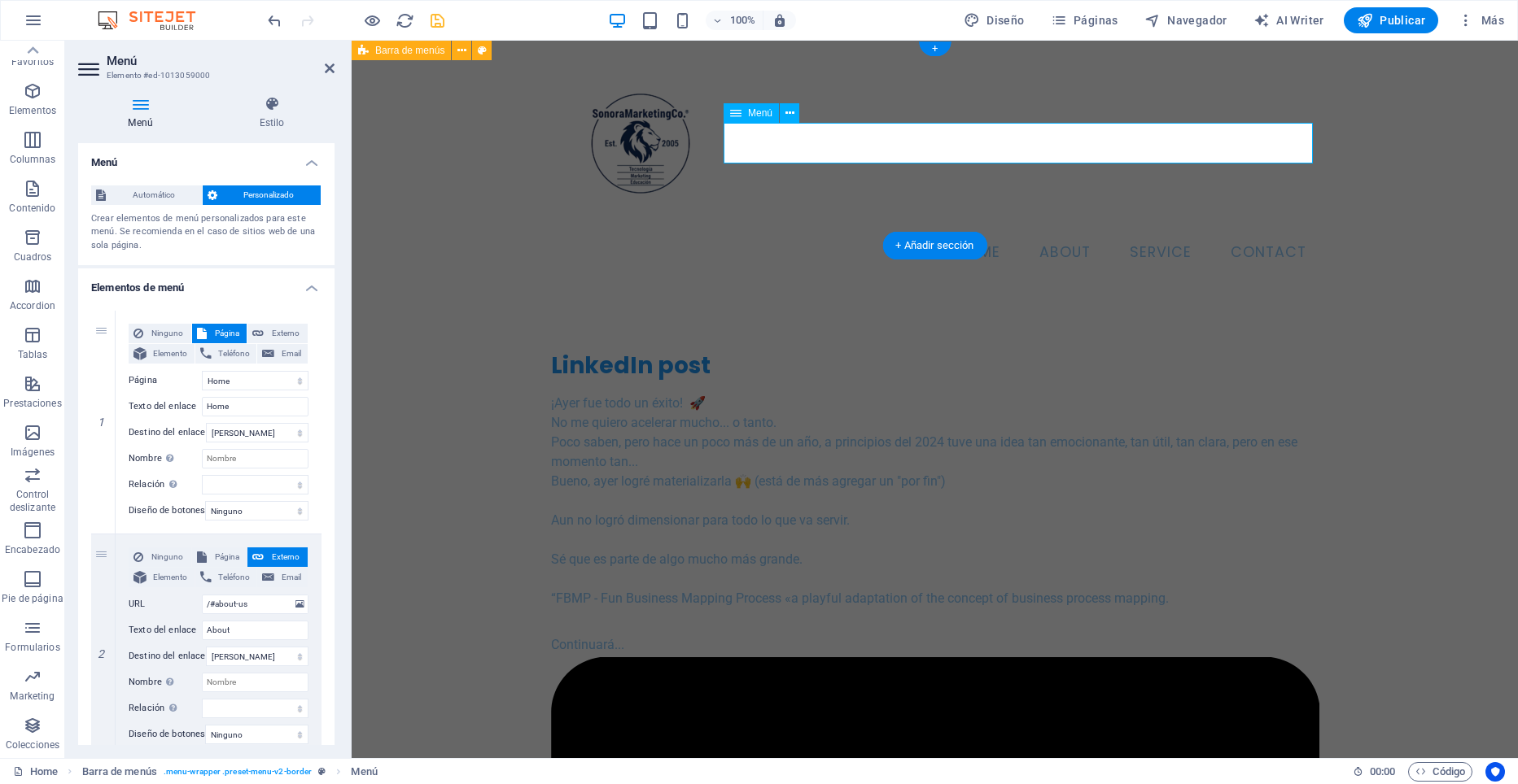
click at [970, 233] on nav "Home About Service Contact" at bounding box center [935, 254] width 768 height 41
click at [161, 360] on span "Elemento" at bounding box center [170, 354] width 38 height 20
select select
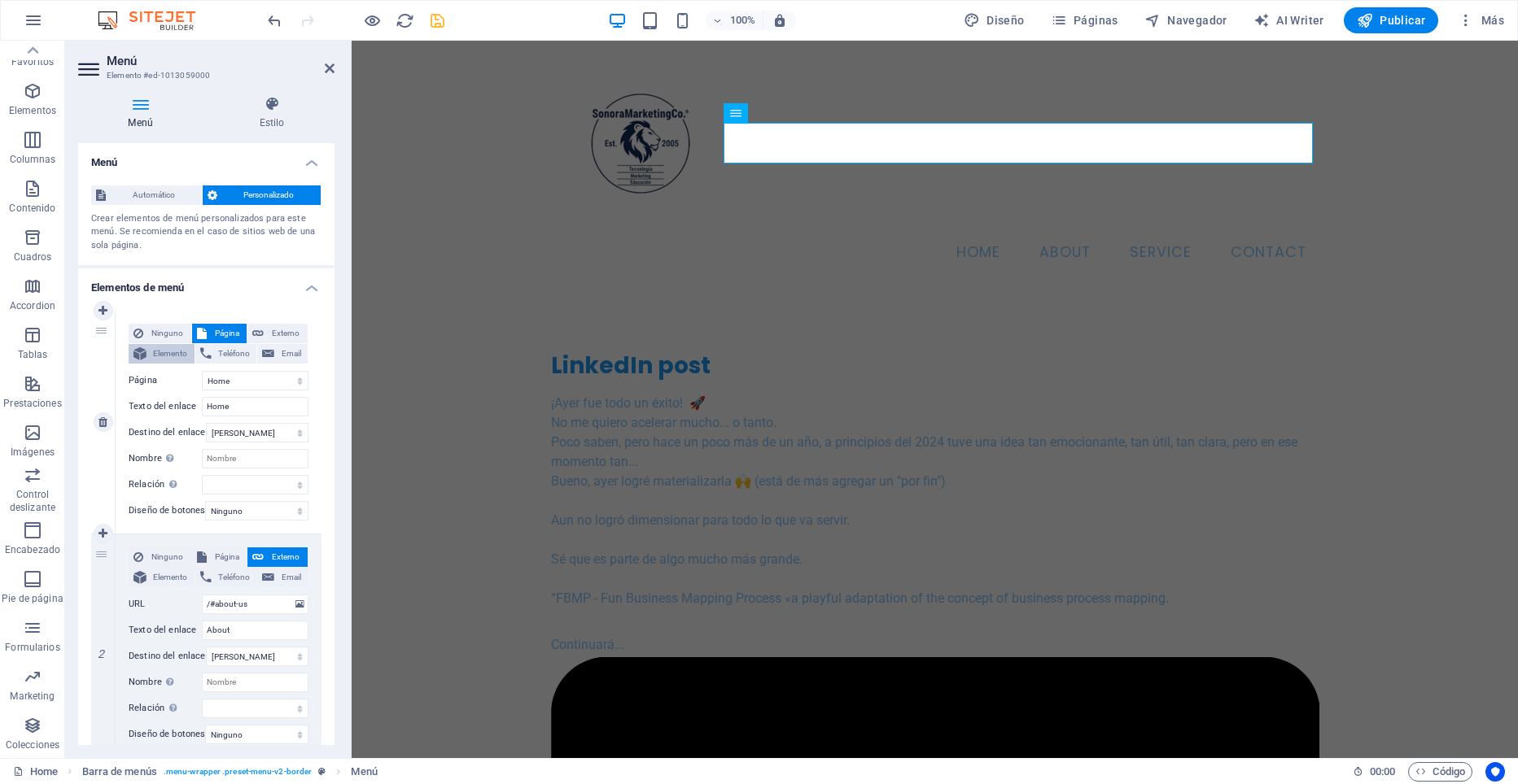
select select
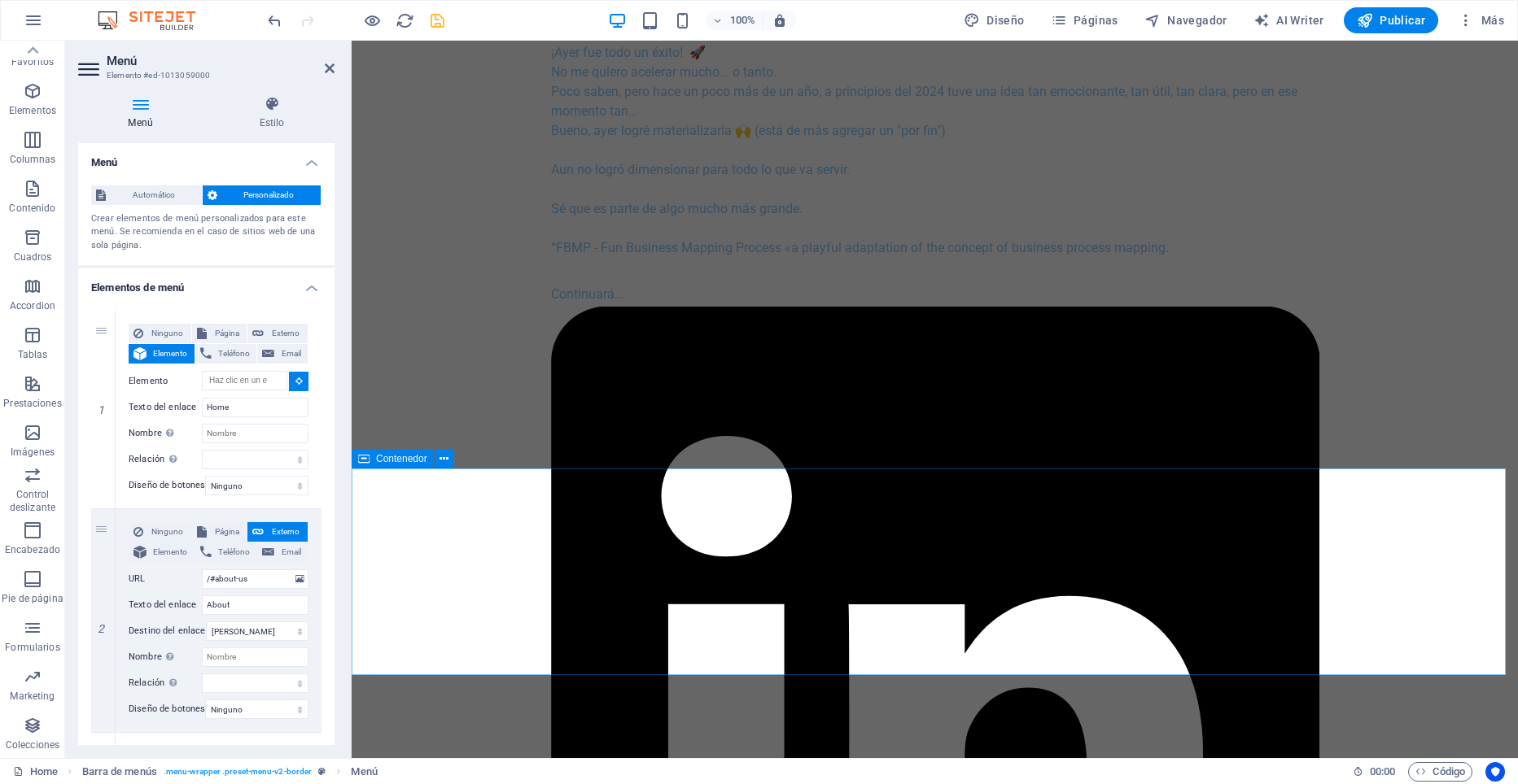
scroll to position [407, 0]
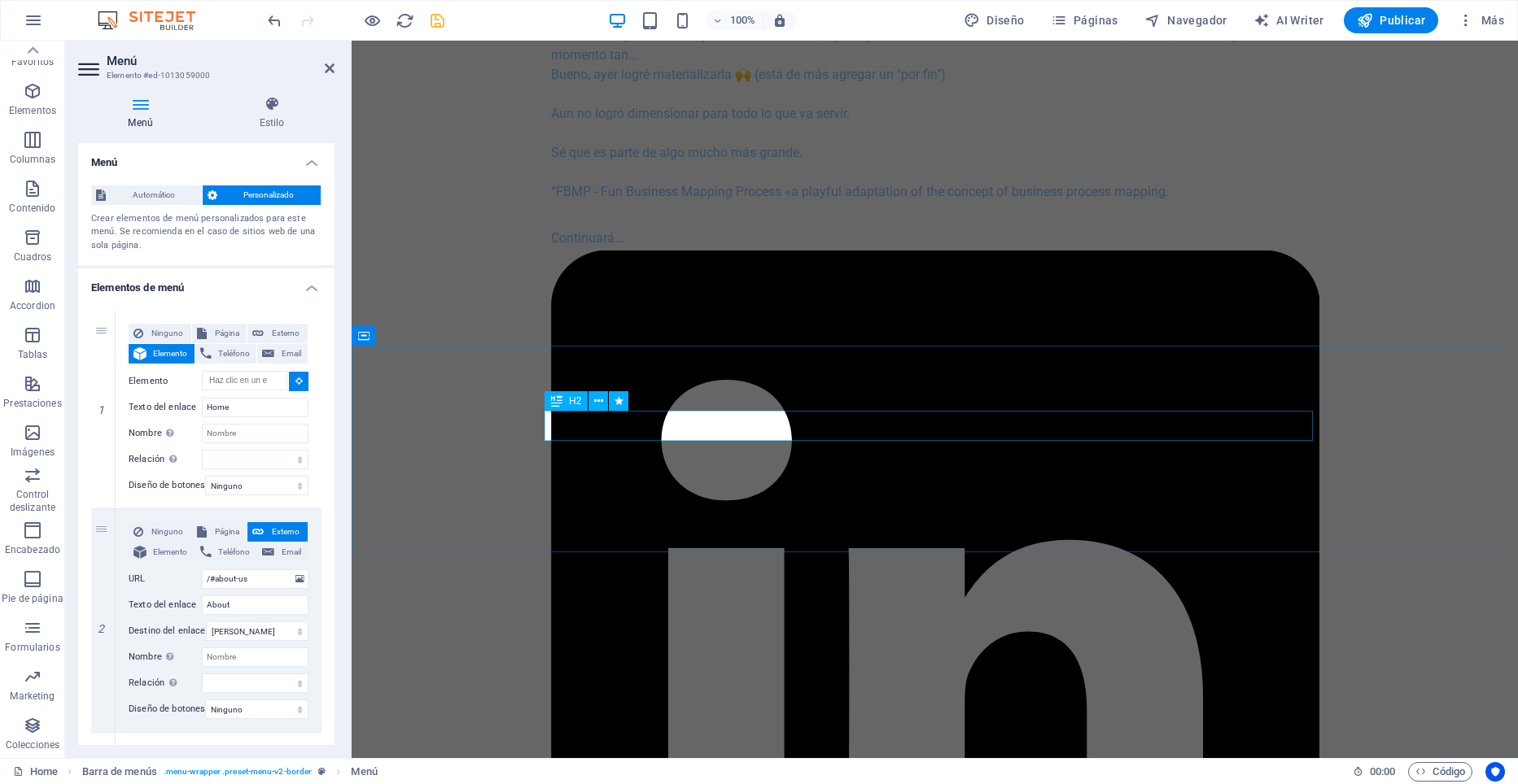
type input "#ed-992330332"
select select
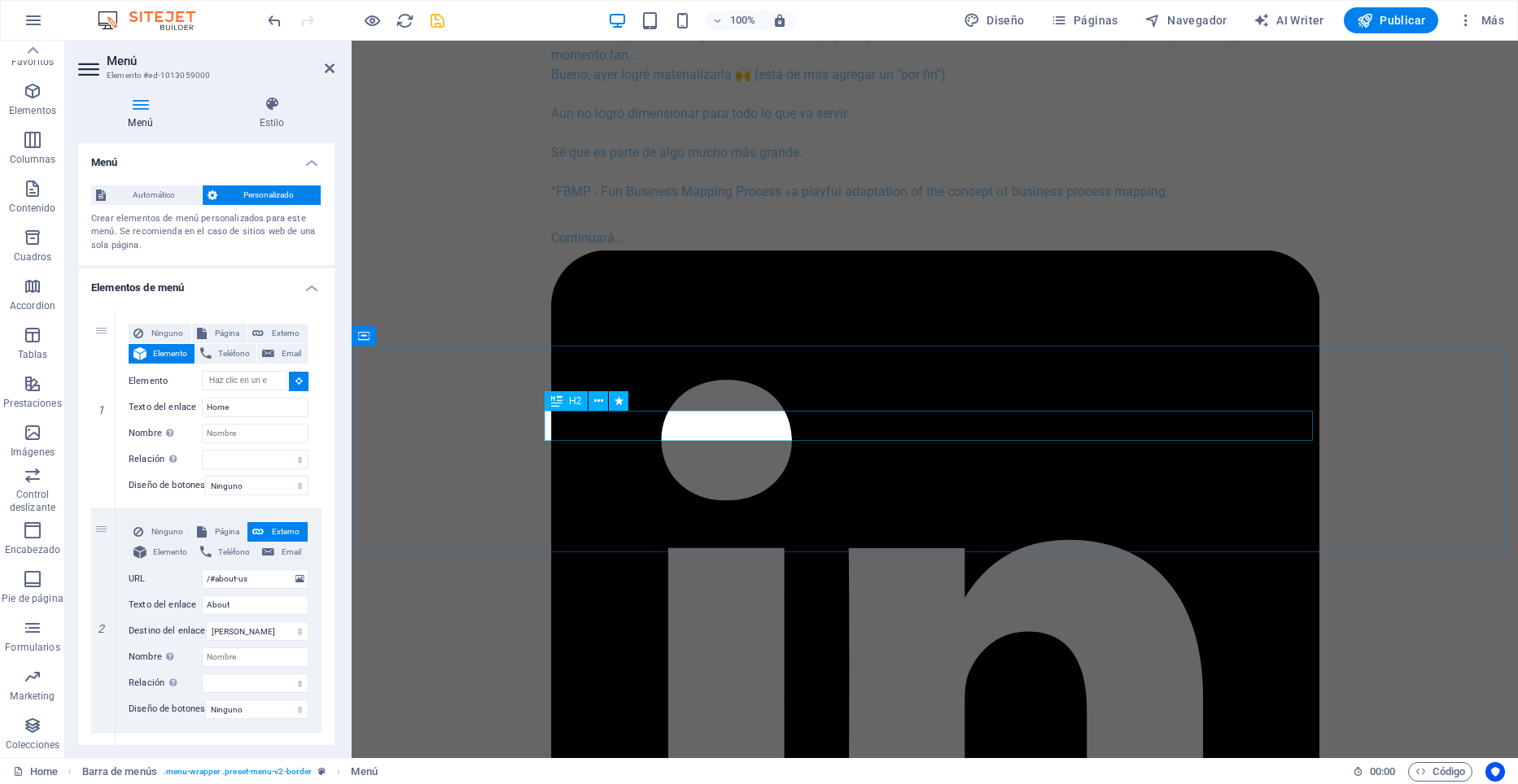
select select
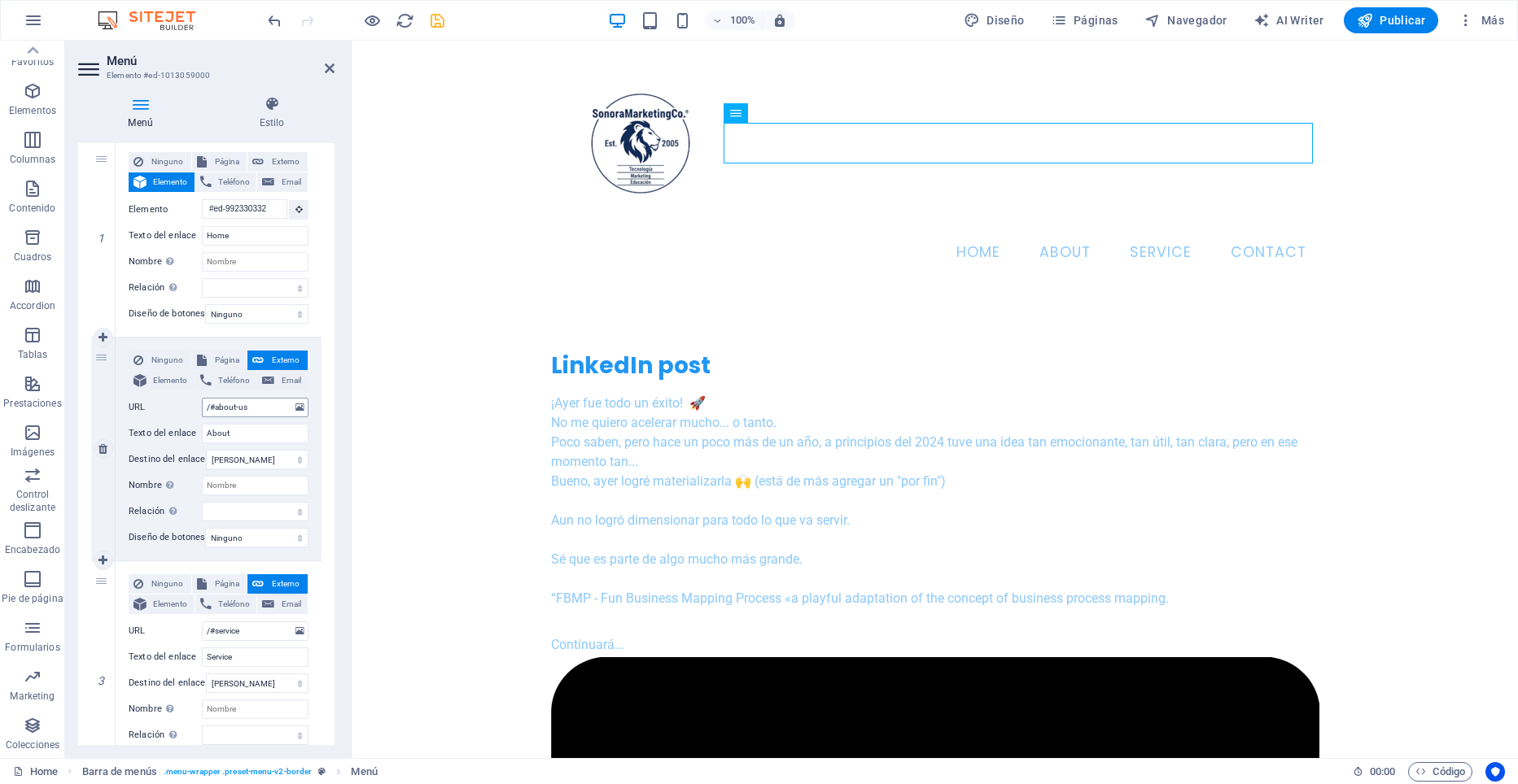
scroll to position [244, 0]
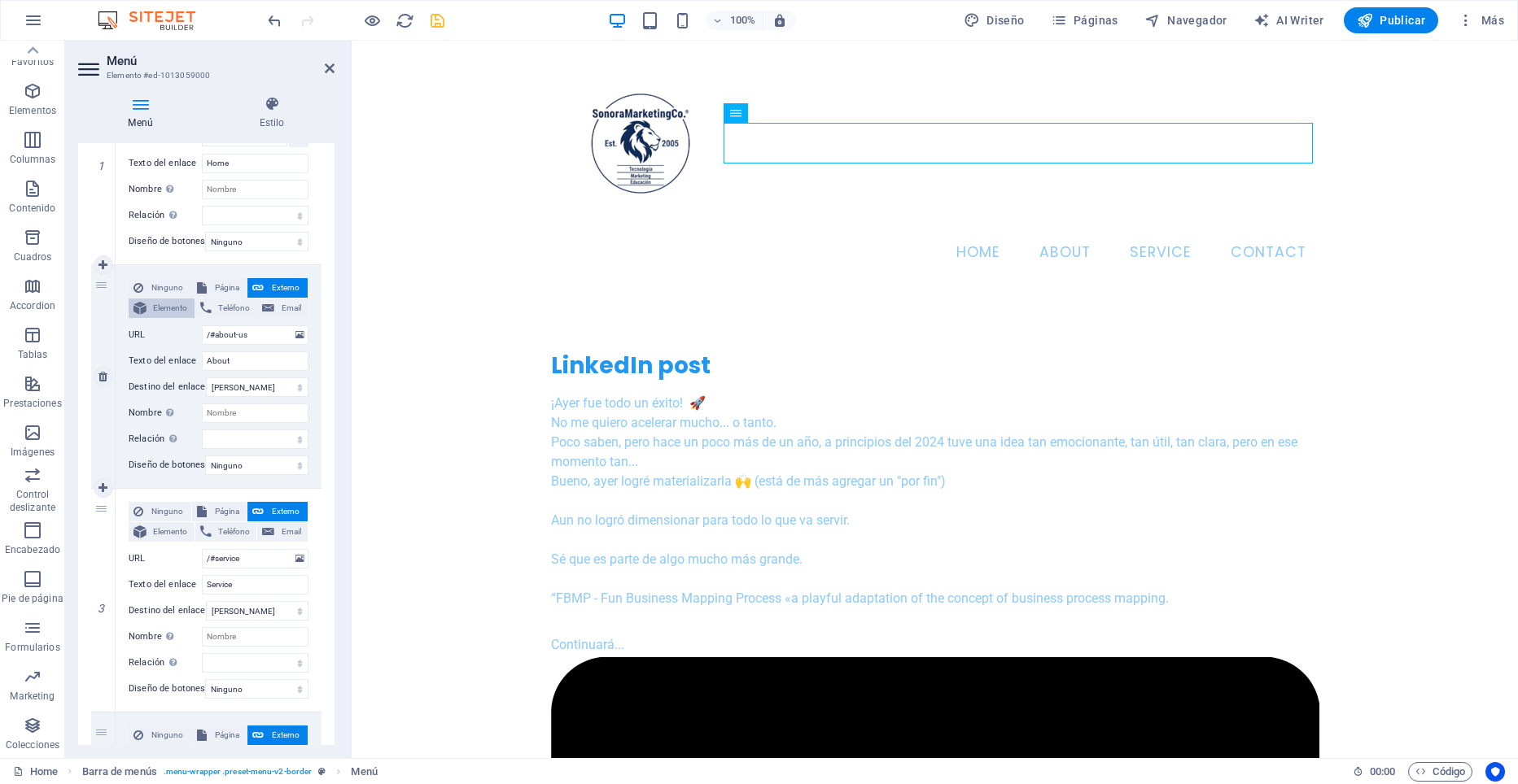
click at [156, 309] on span "Elemento" at bounding box center [170, 308] width 38 height 20
select select
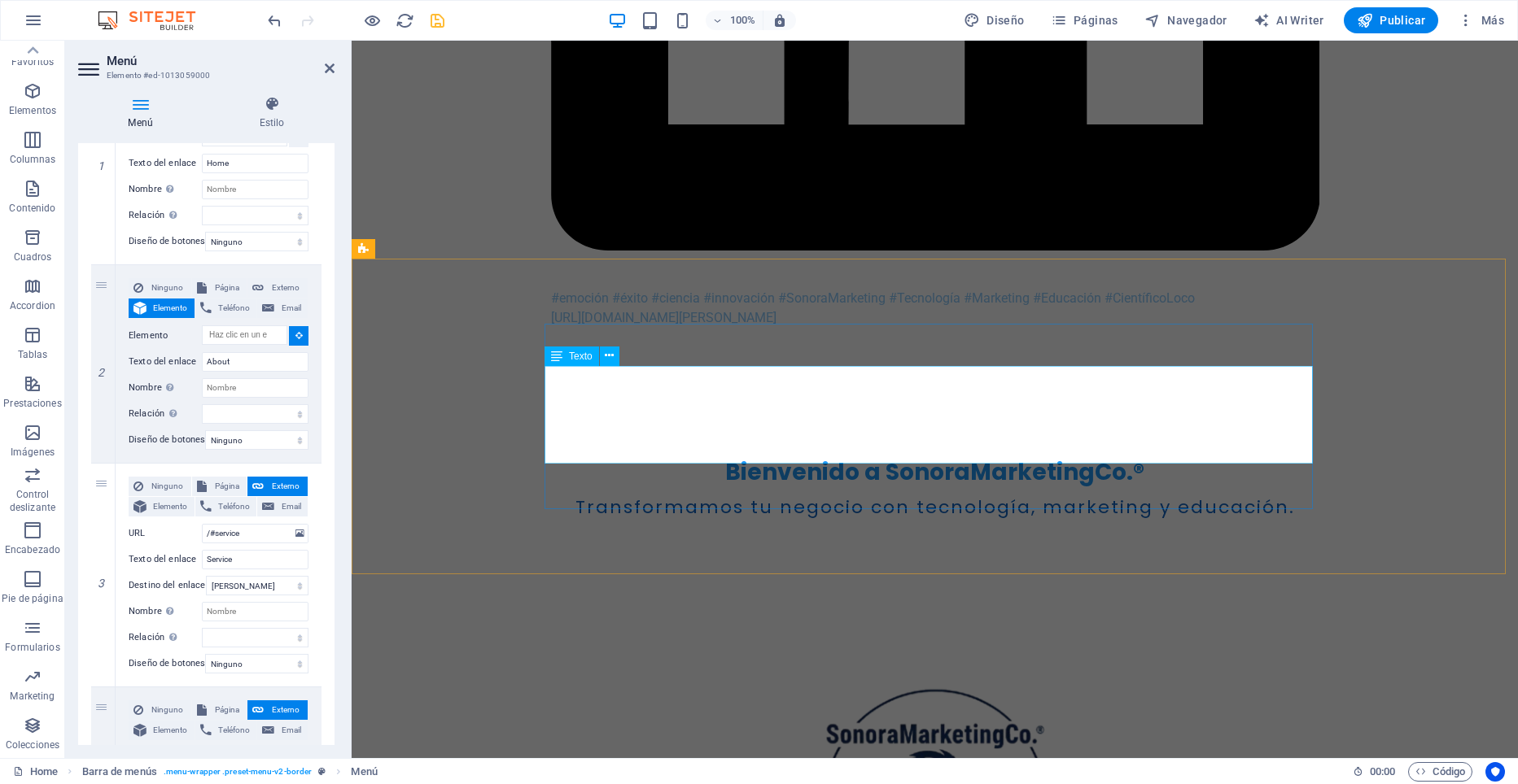
scroll to position [1221, 0]
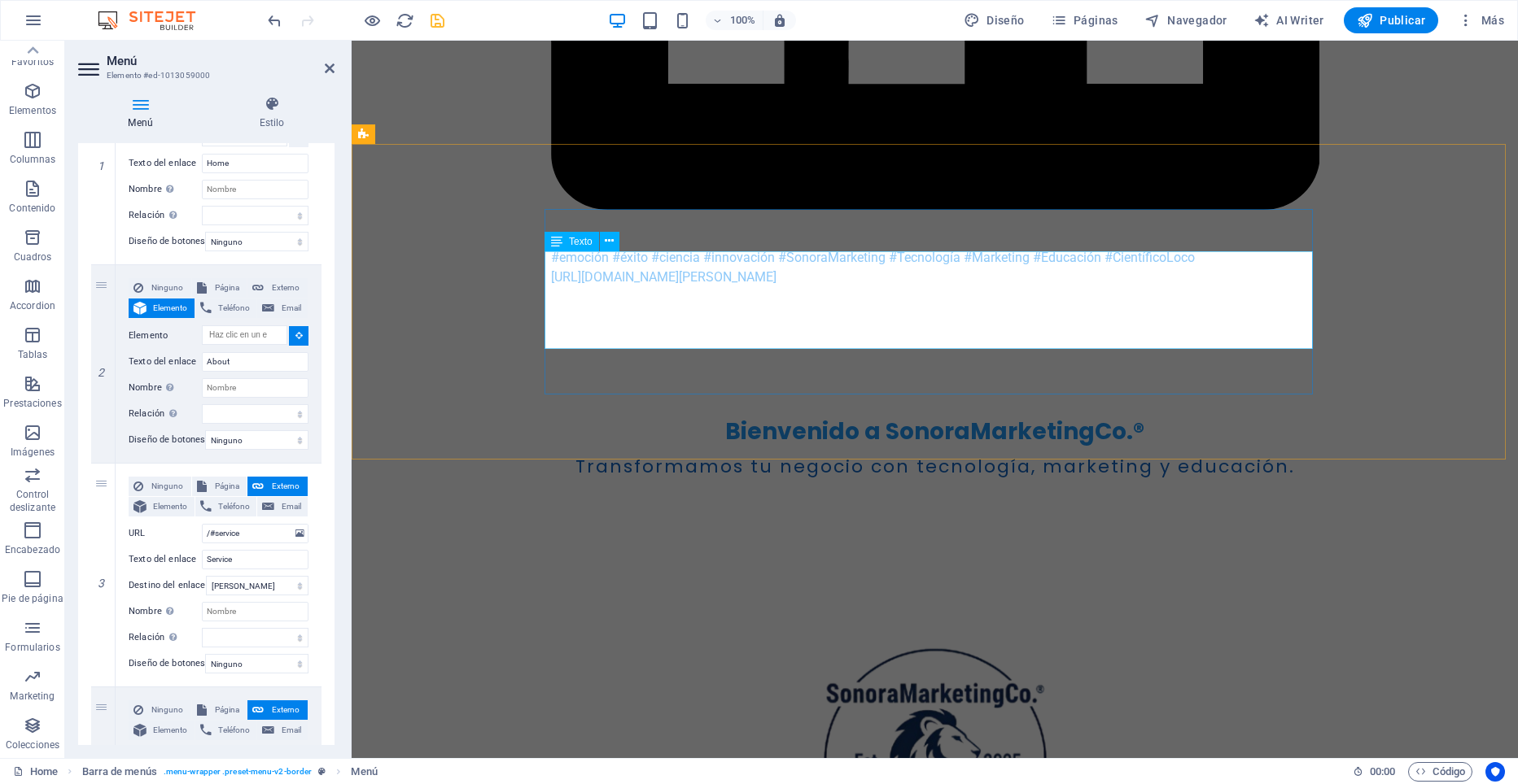
select select
type input "#ed-992328652"
select select
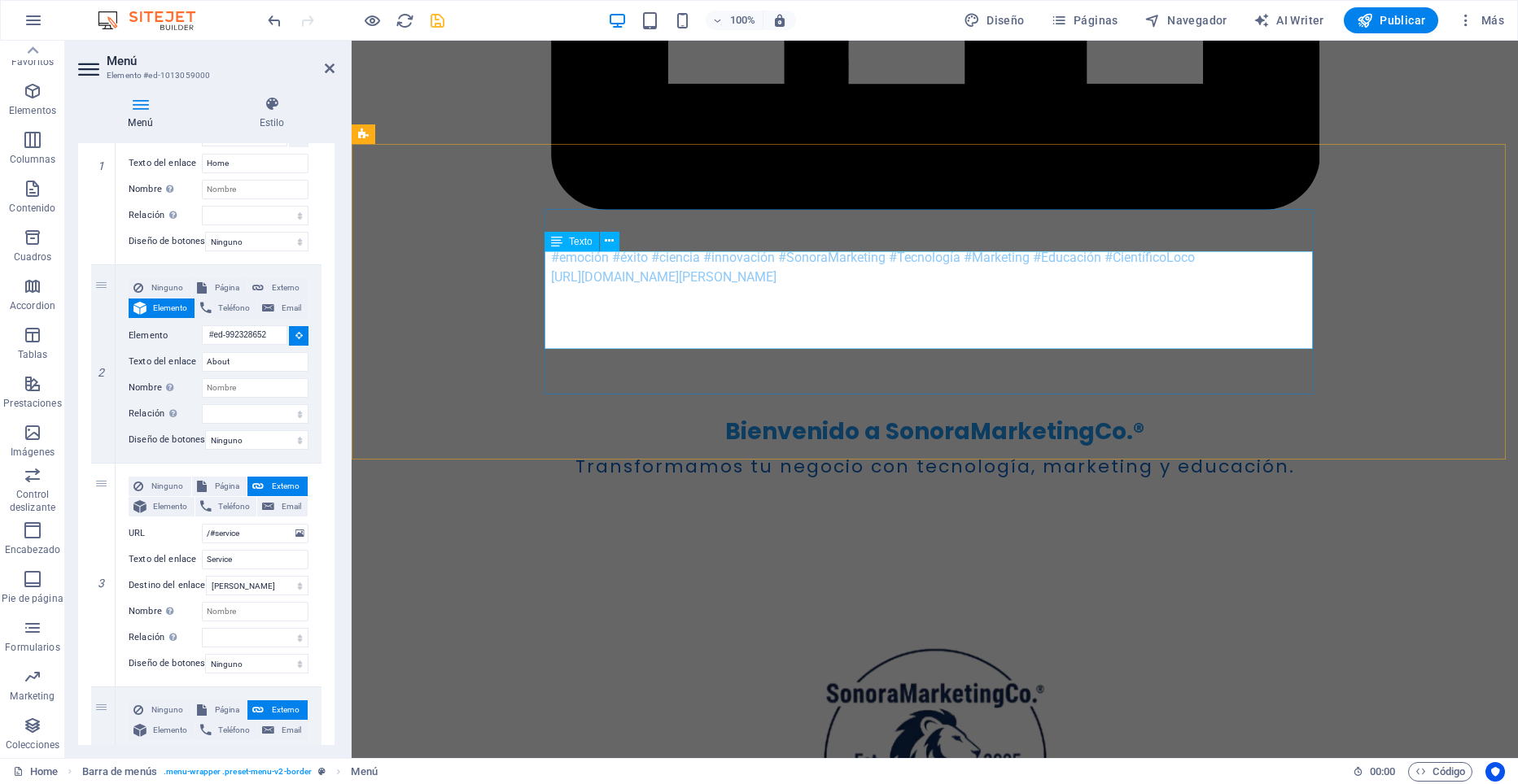
select select
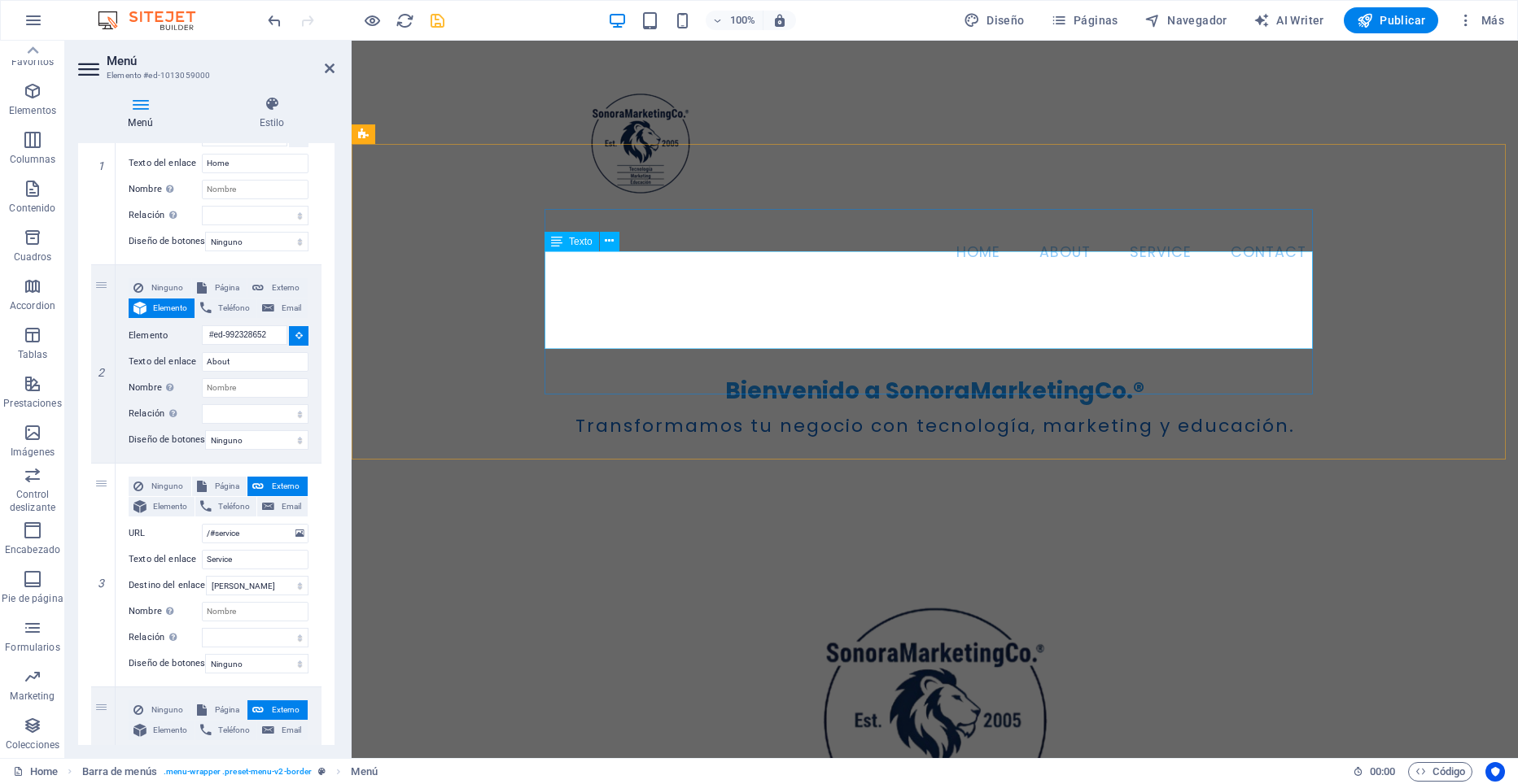
scroll to position [0, 0]
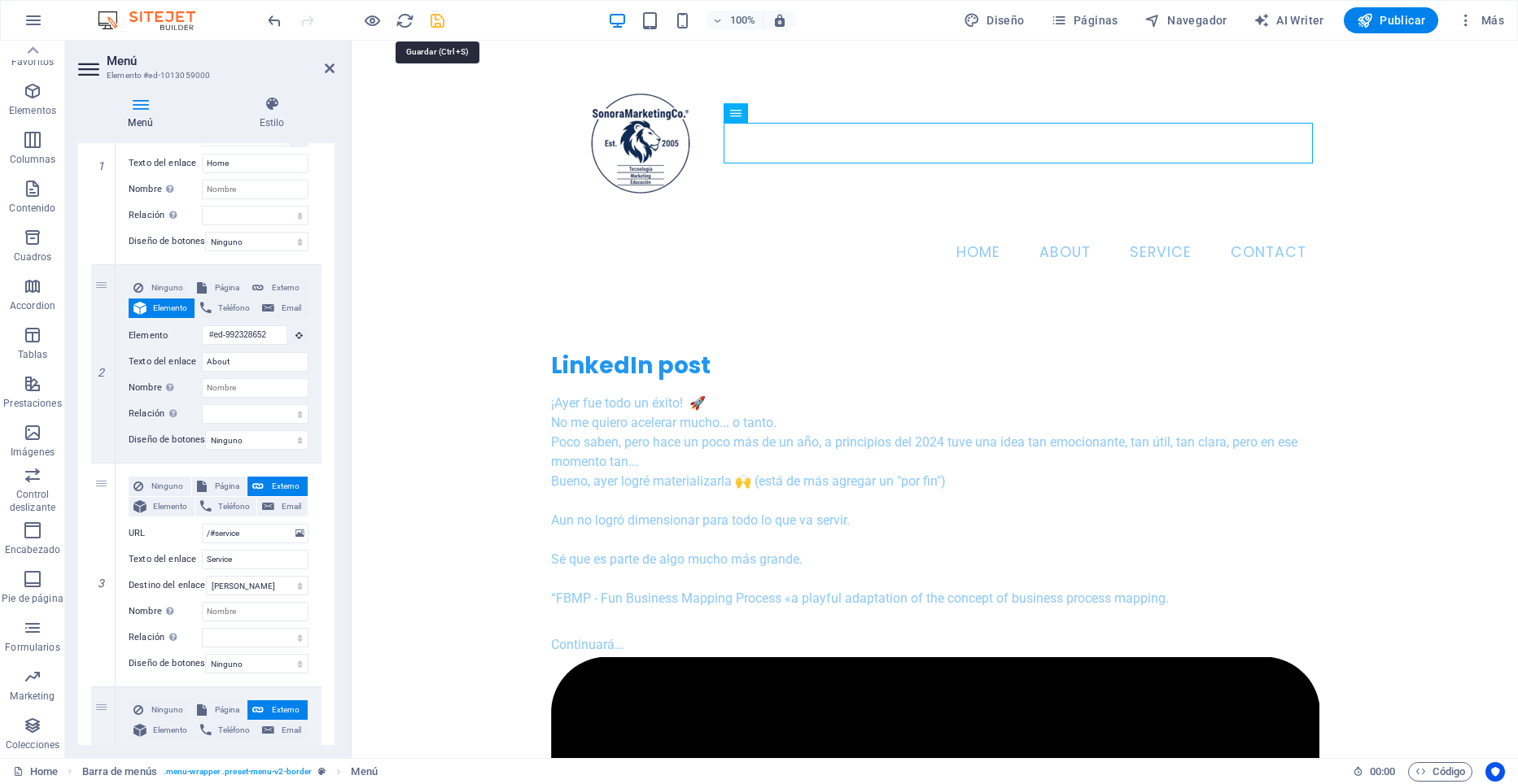
click at [440, 23] on icon "save" at bounding box center [437, 21] width 19 height 19
checkbox input "false"
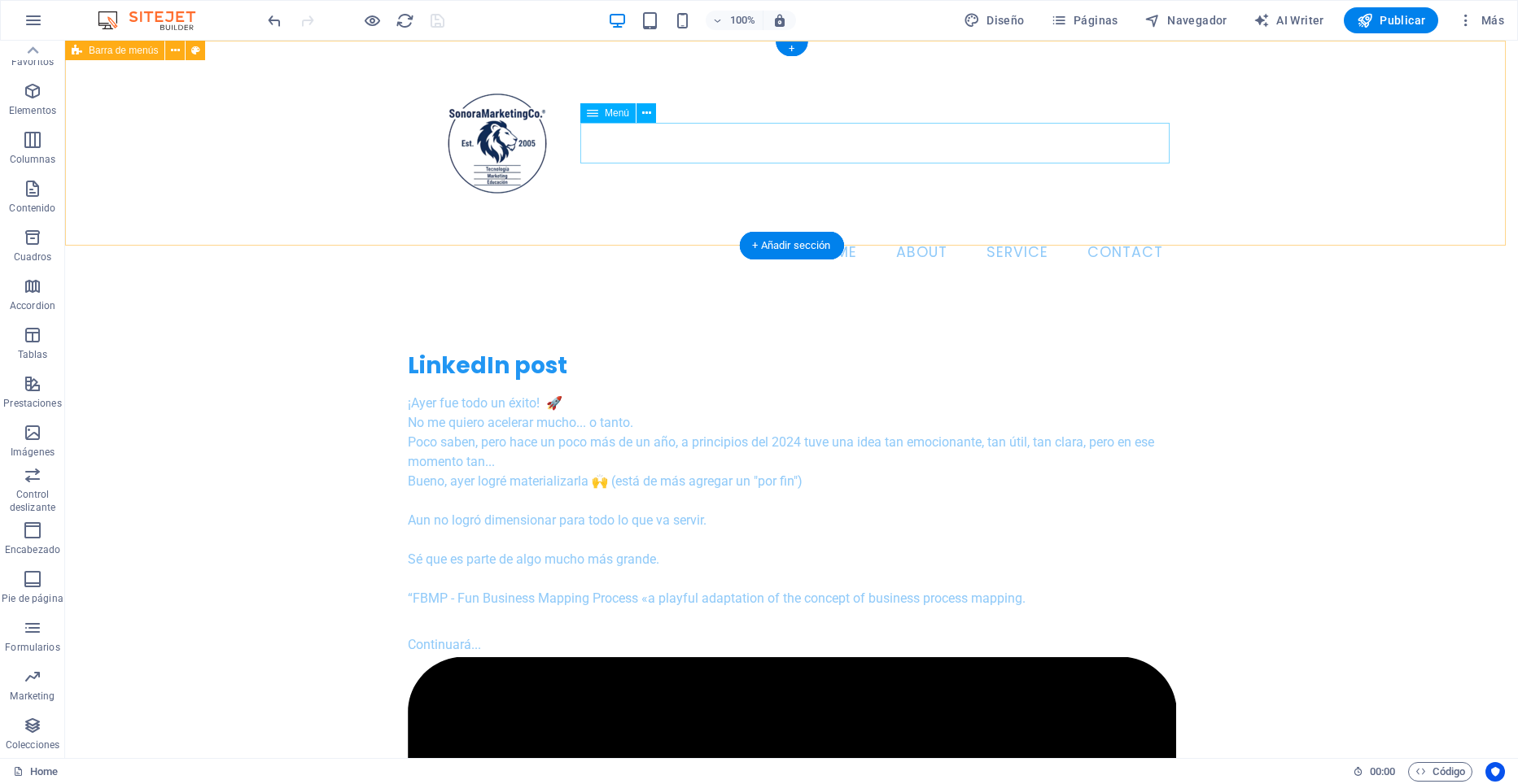
click at [1028, 233] on nav "Home About Service Contact" at bounding box center [792, 254] width 768 height 41
select select
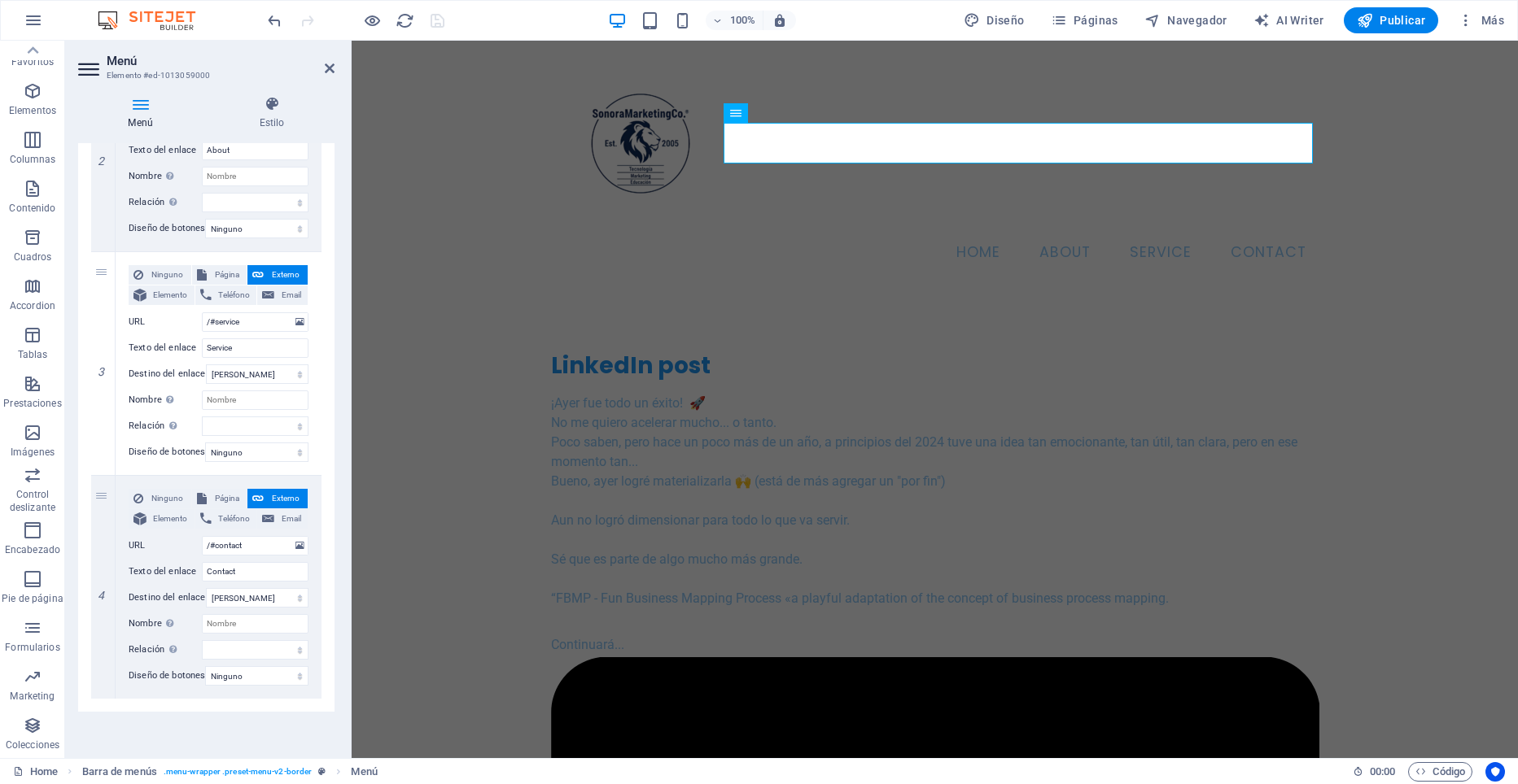
scroll to position [465, 0]
click at [270, 339] on input "Service" at bounding box center [255, 348] width 106 height 20
type input "Servici"
select select
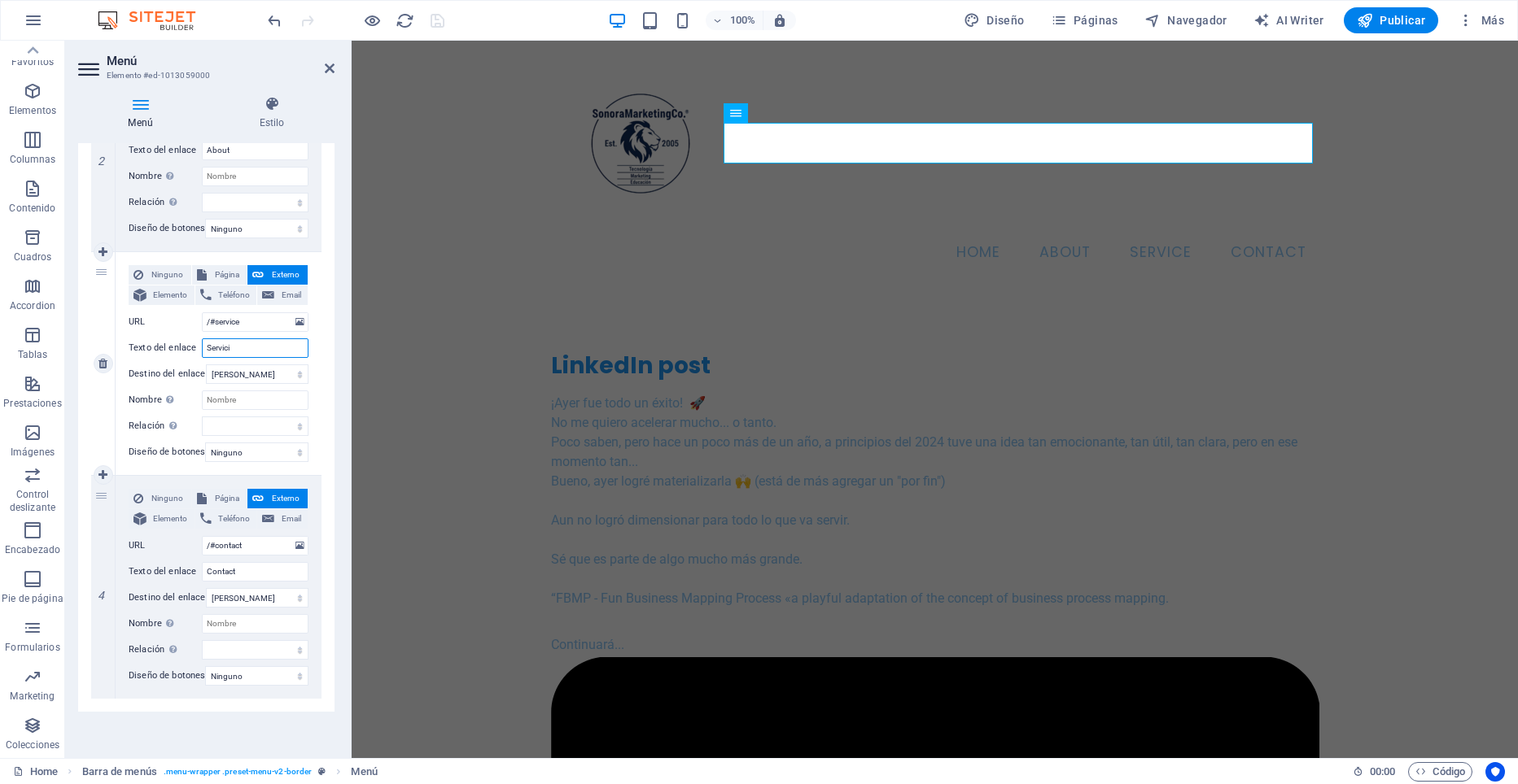
select select
type input "Servicios"
select select
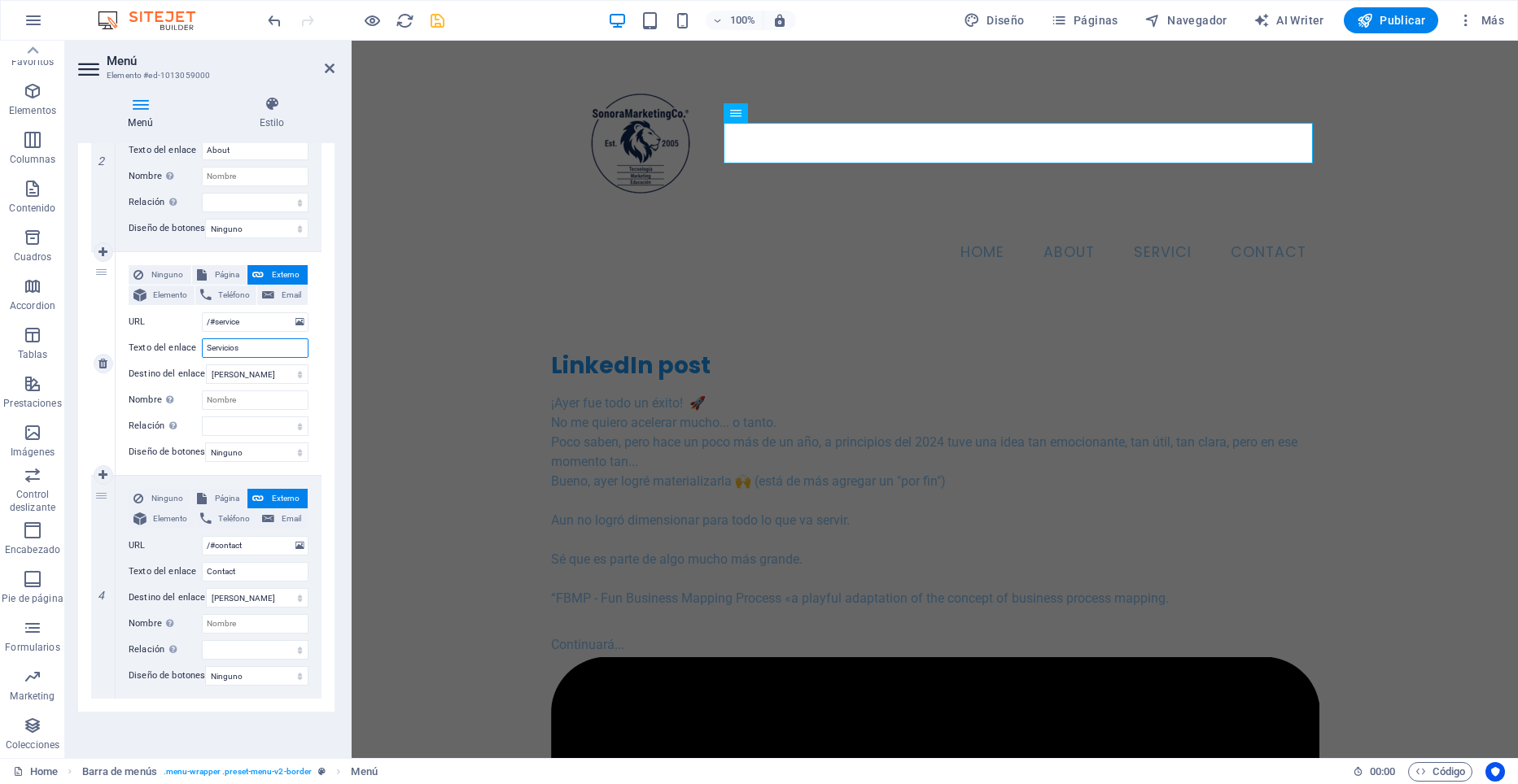
select select
type input "Servicios"
click at [174, 286] on span "Elemento" at bounding box center [170, 296] width 38 height 20
select select
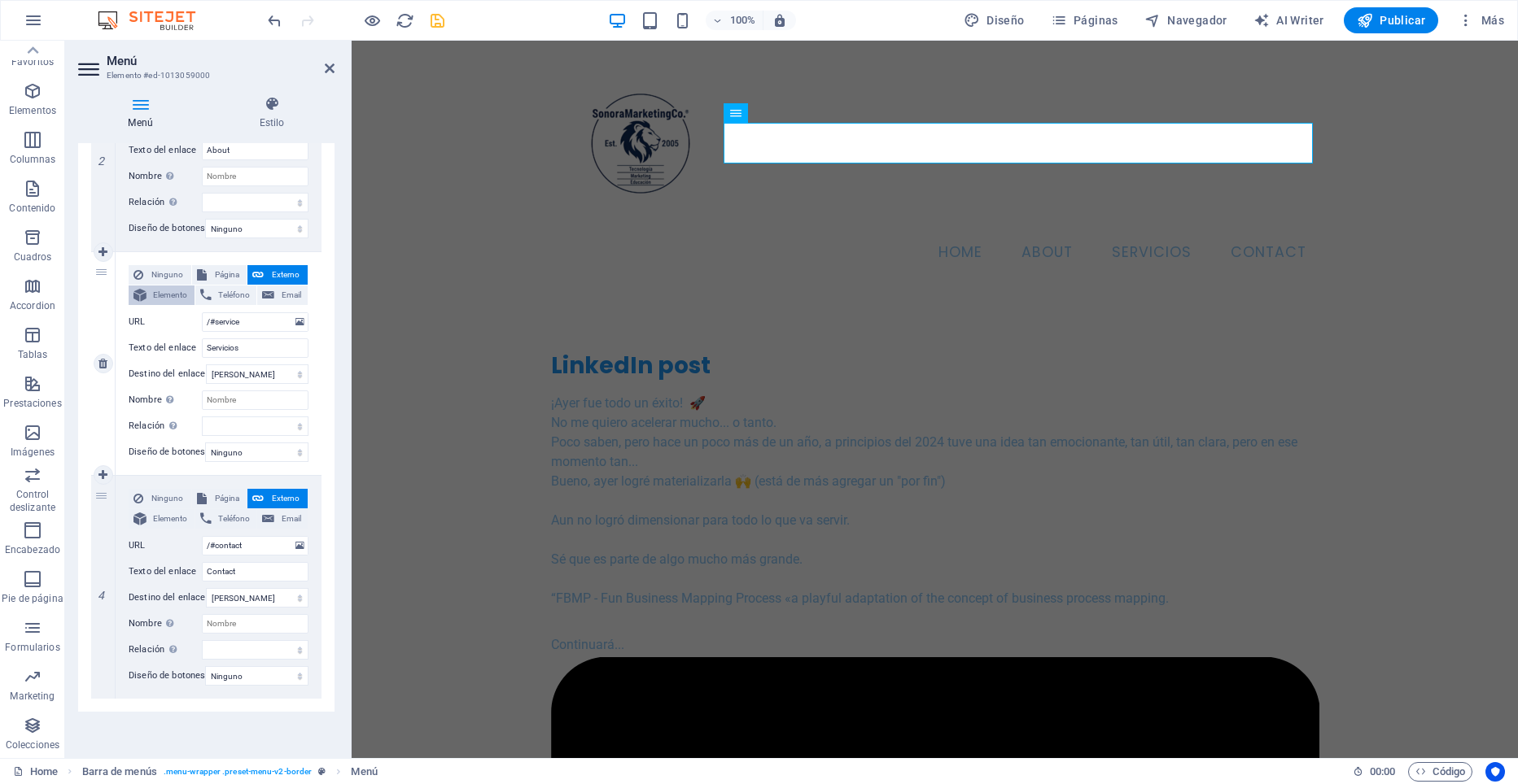
select select
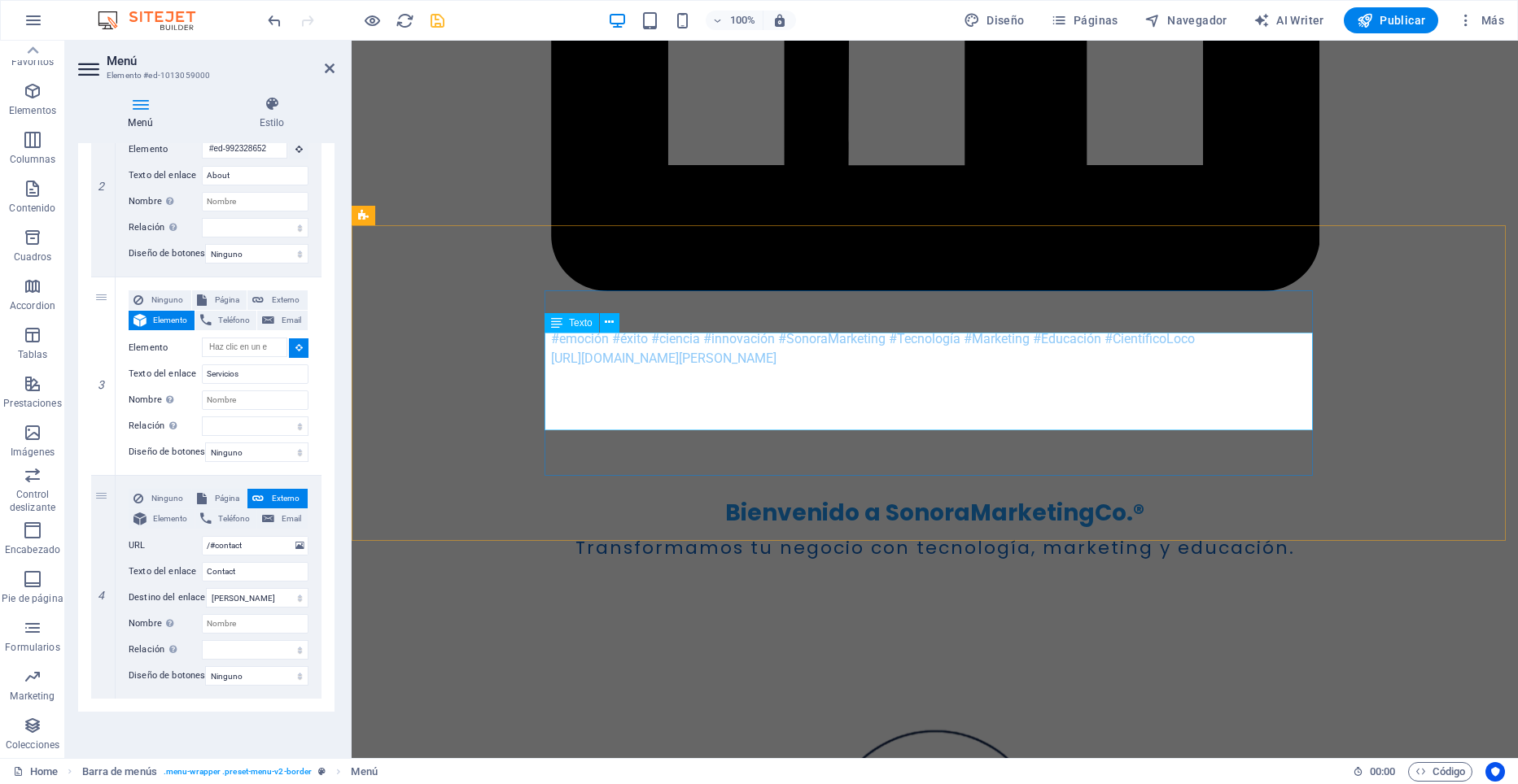
scroll to position [1464, 0]
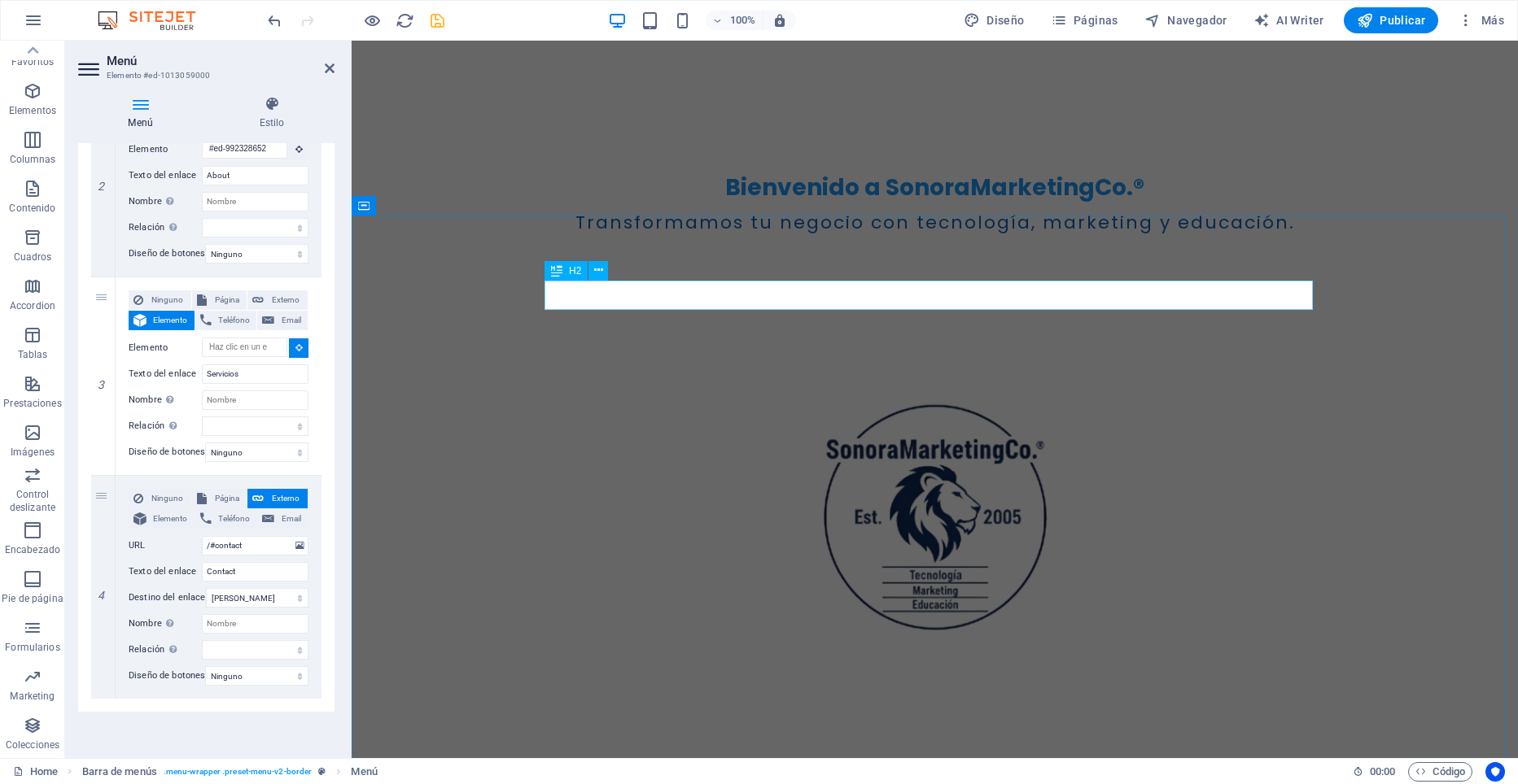
select select
type input "#ed-992329027"
select select
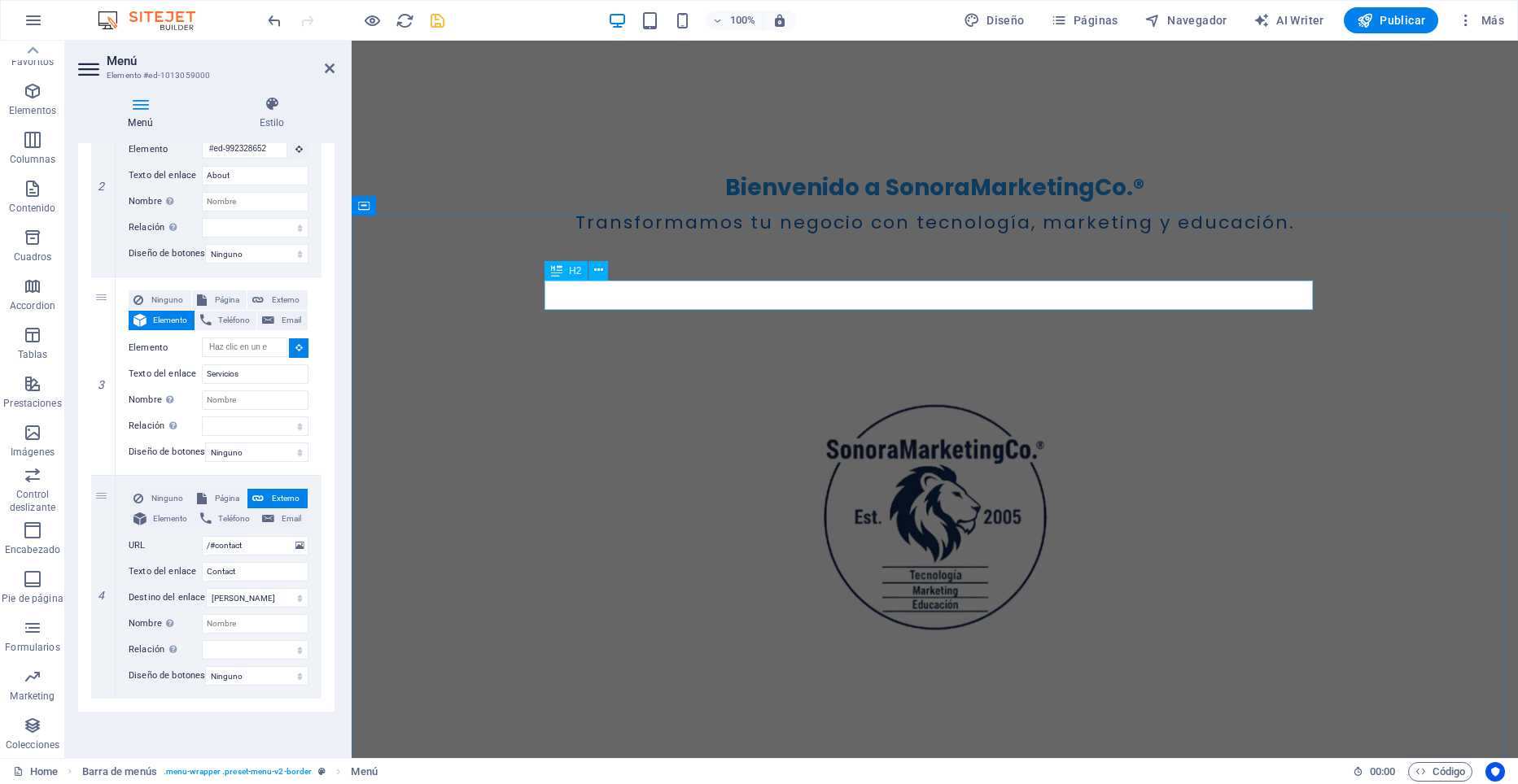
select select
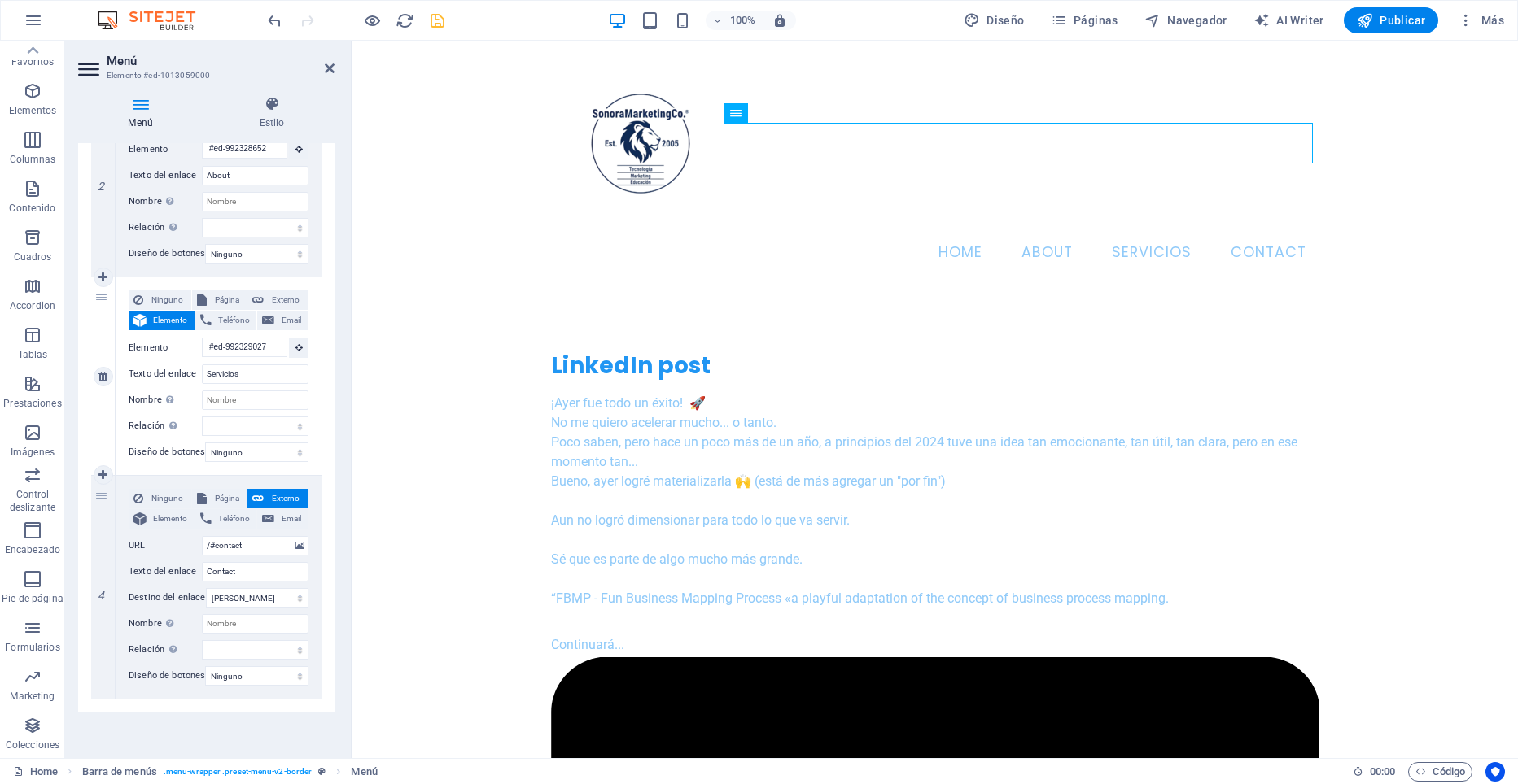
scroll to position [440, 0]
click at [270, 564] on input "Contact" at bounding box center [255, 572] width 106 height 20
type input "Contacto"
select select
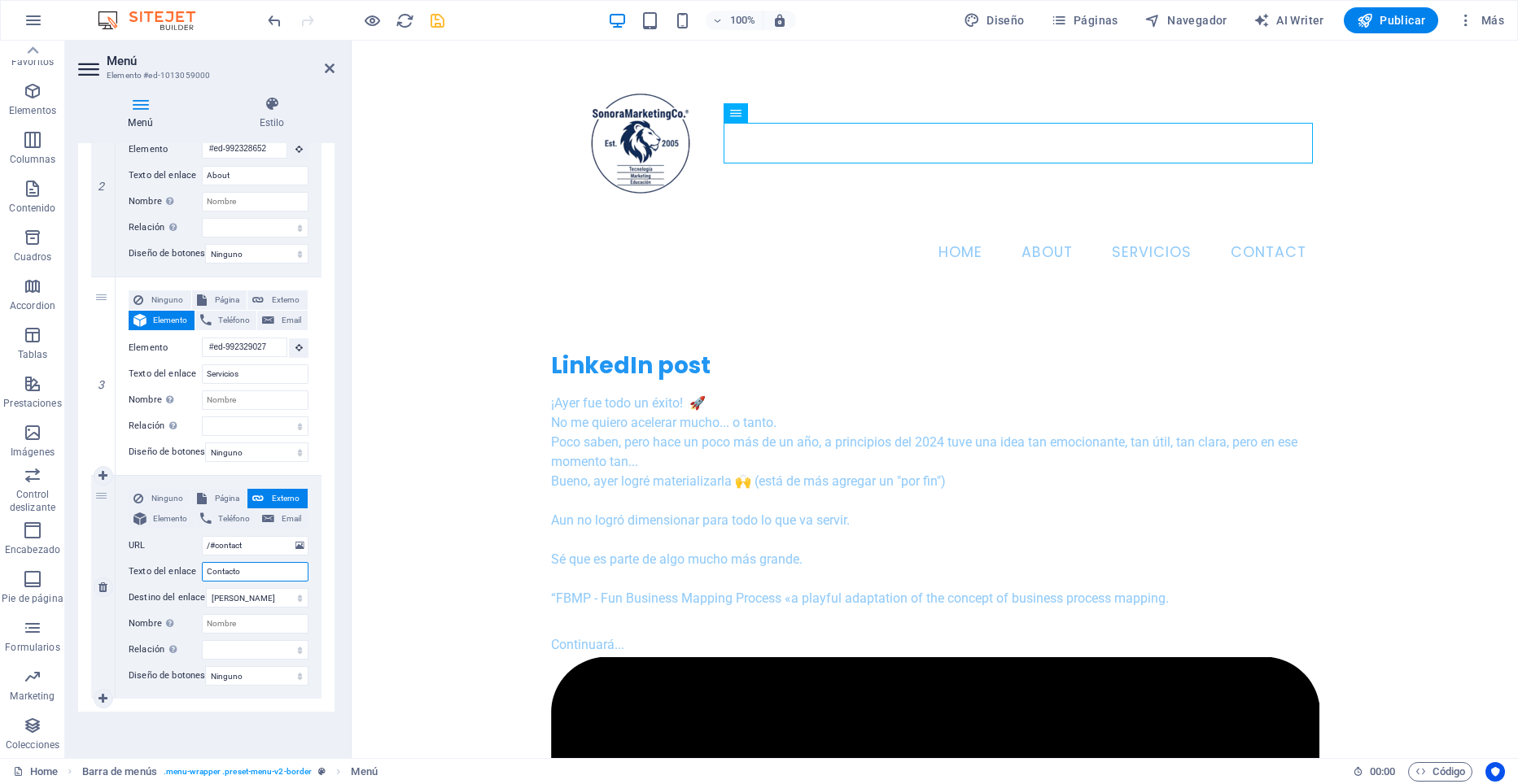
select select
type input "Contacto"
click at [138, 509] on icon at bounding box center [139, 519] width 13 height 20
select select
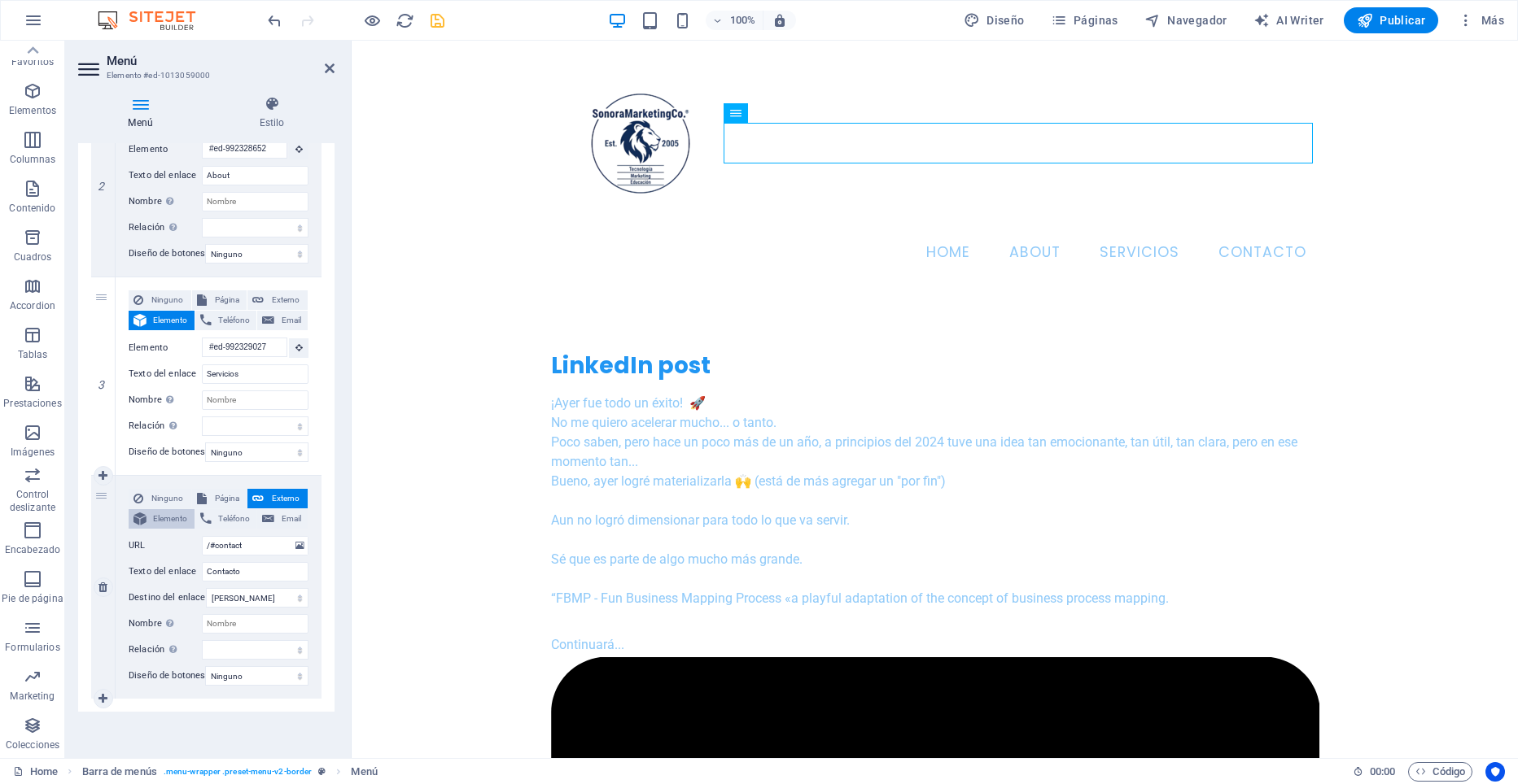
select select
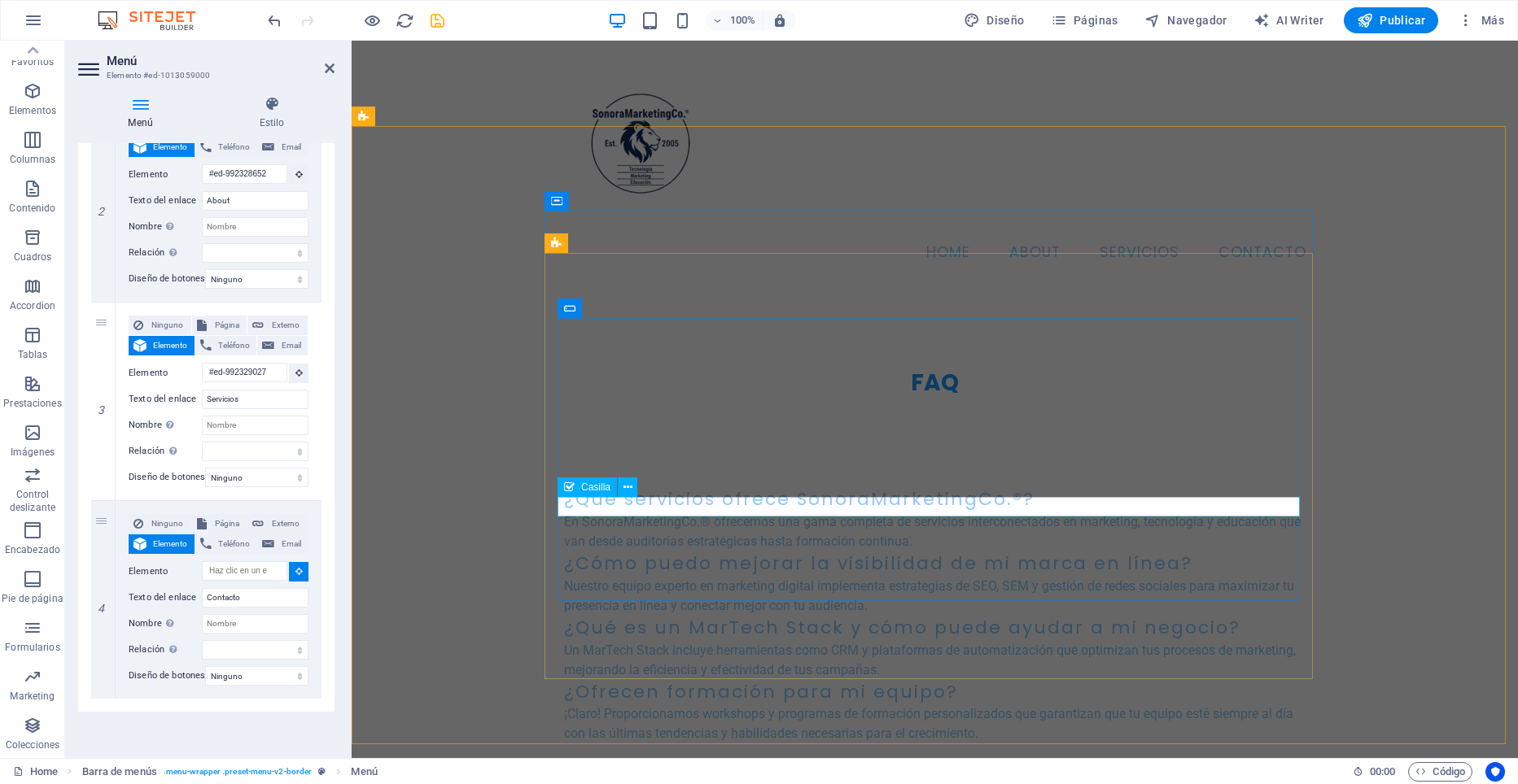
scroll to position [9599, 0]
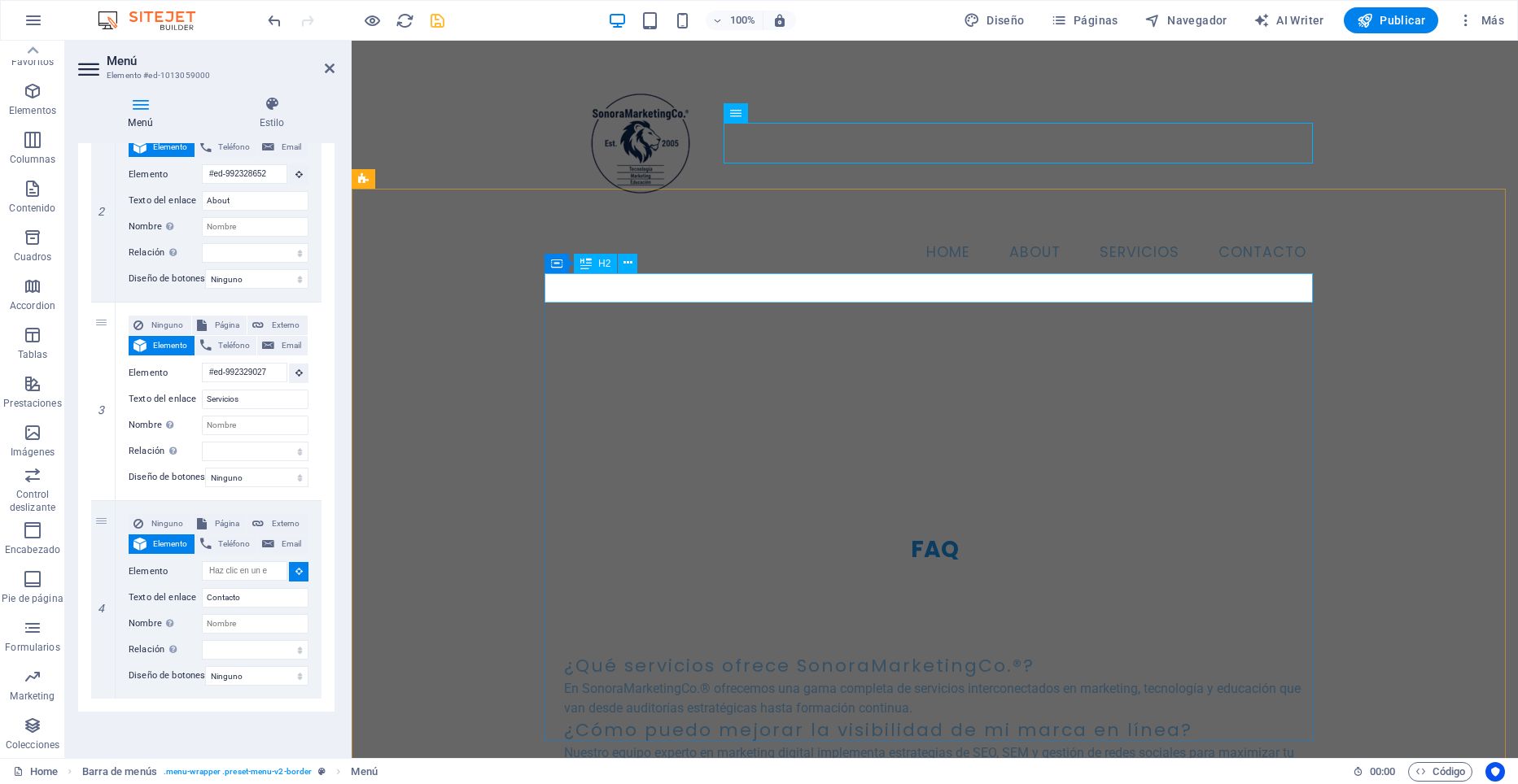
select select
type input "#ed-992331538"
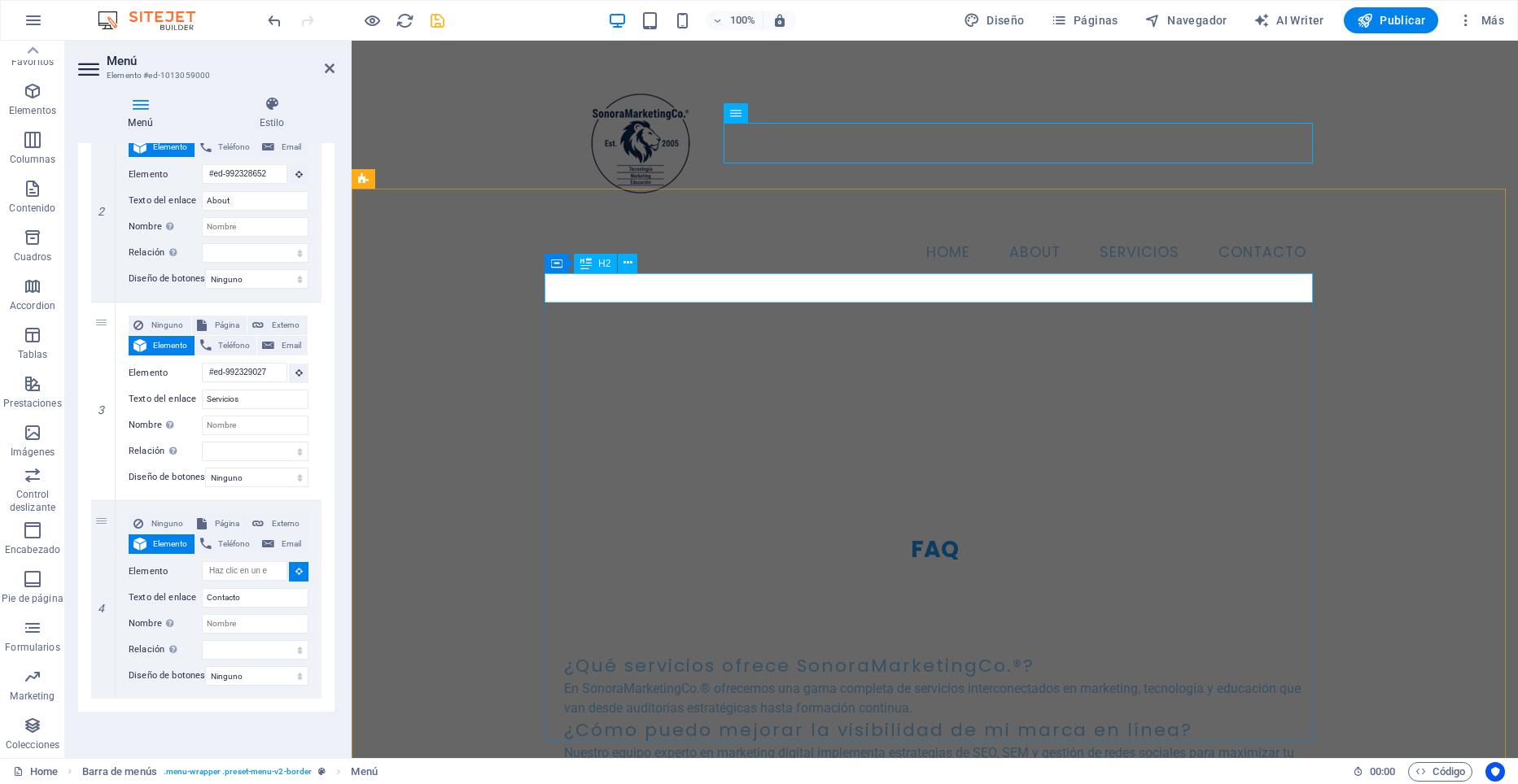
select select
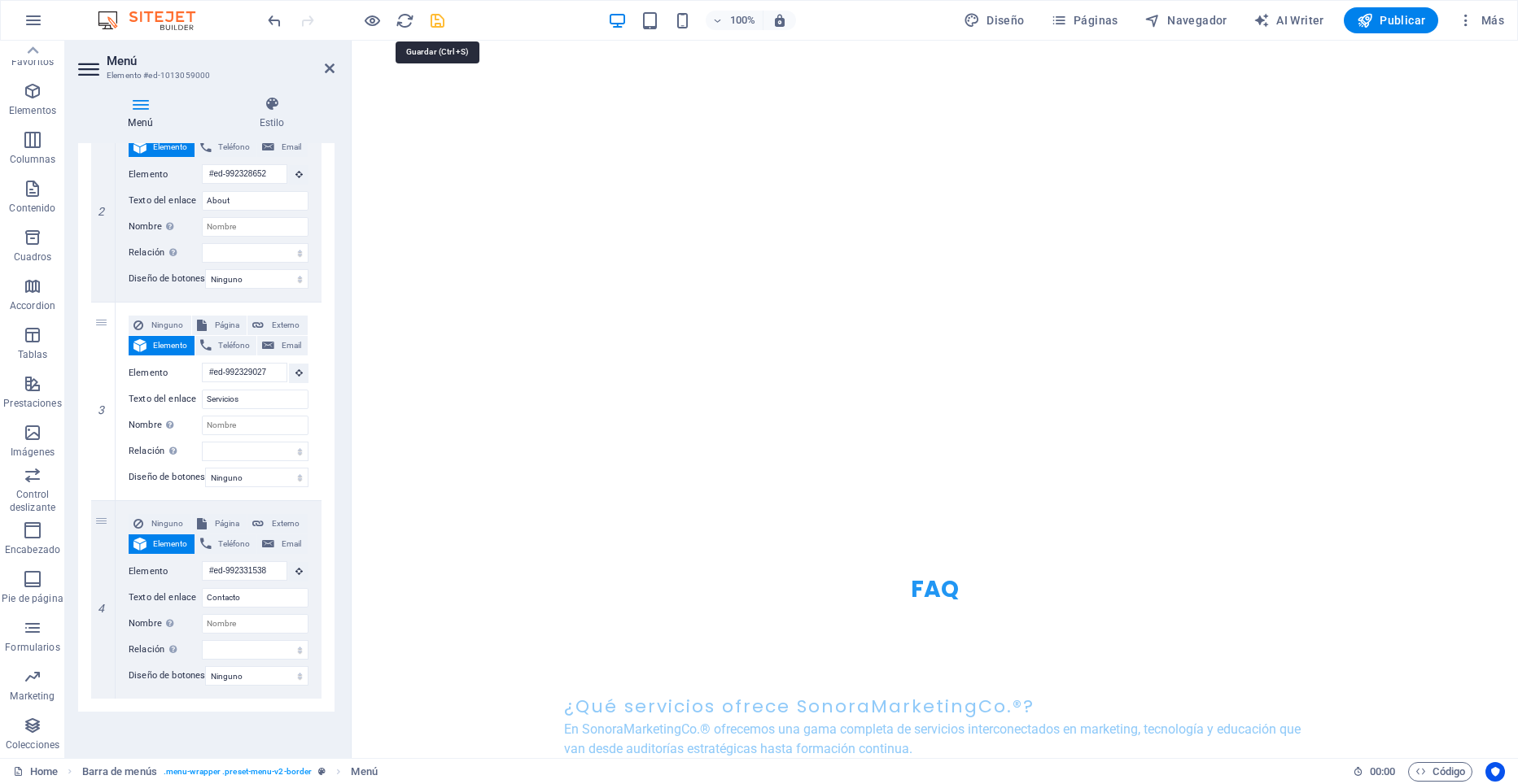
click at [438, 21] on icon "save" at bounding box center [437, 21] width 19 height 19
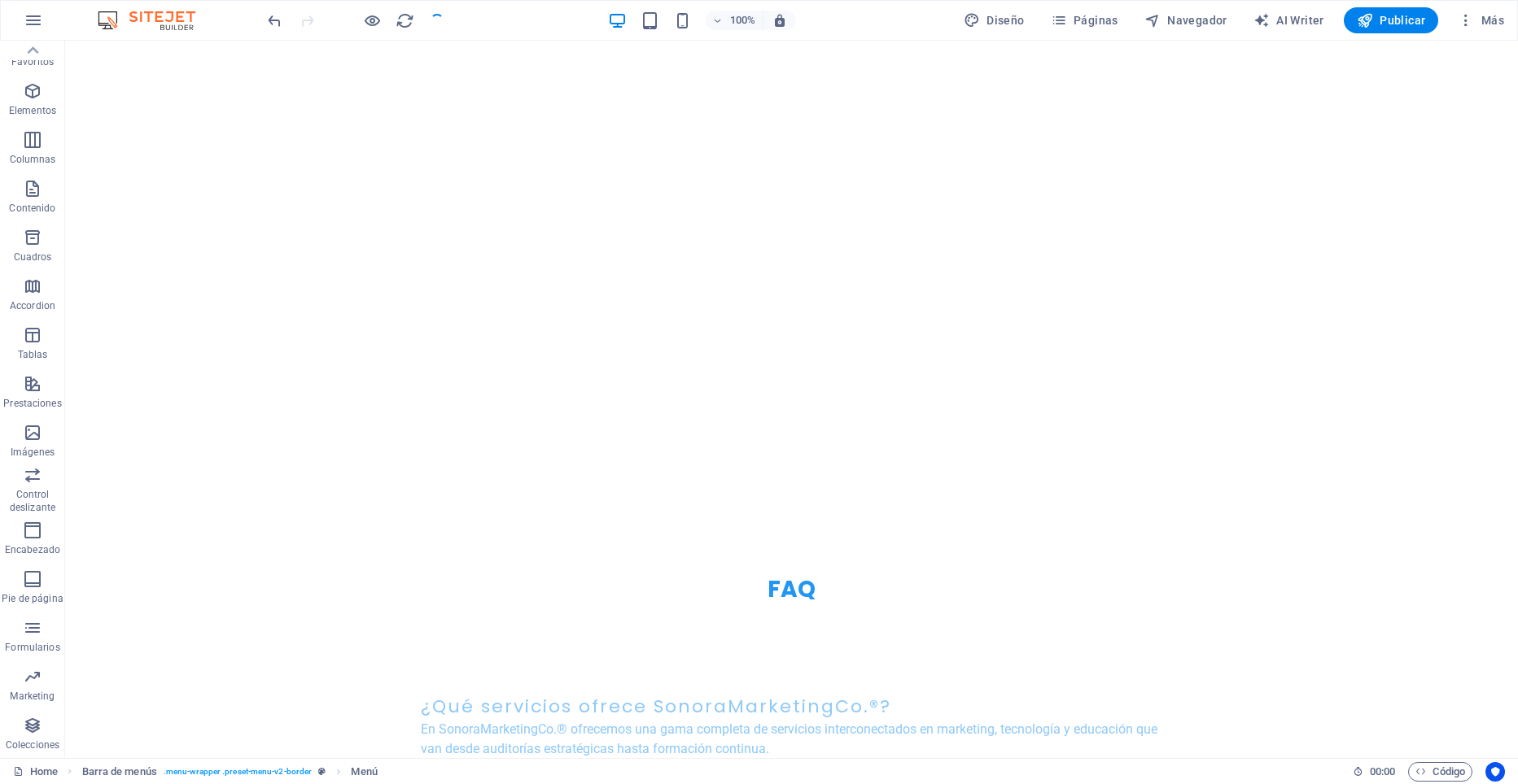
checkbox input "false"
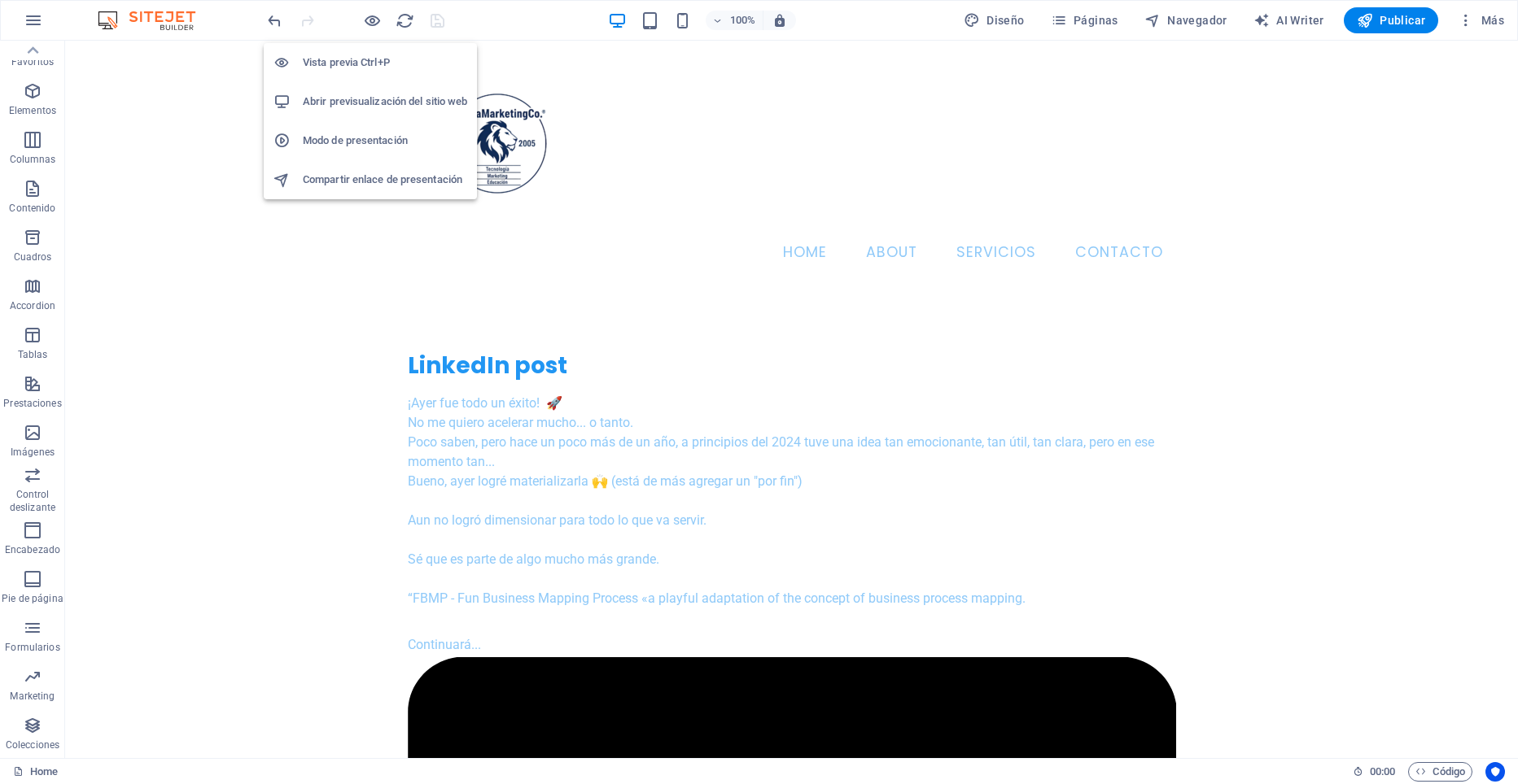
click at [356, 138] on h6 "Modo de presentación" at bounding box center [385, 141] width 164 height 20
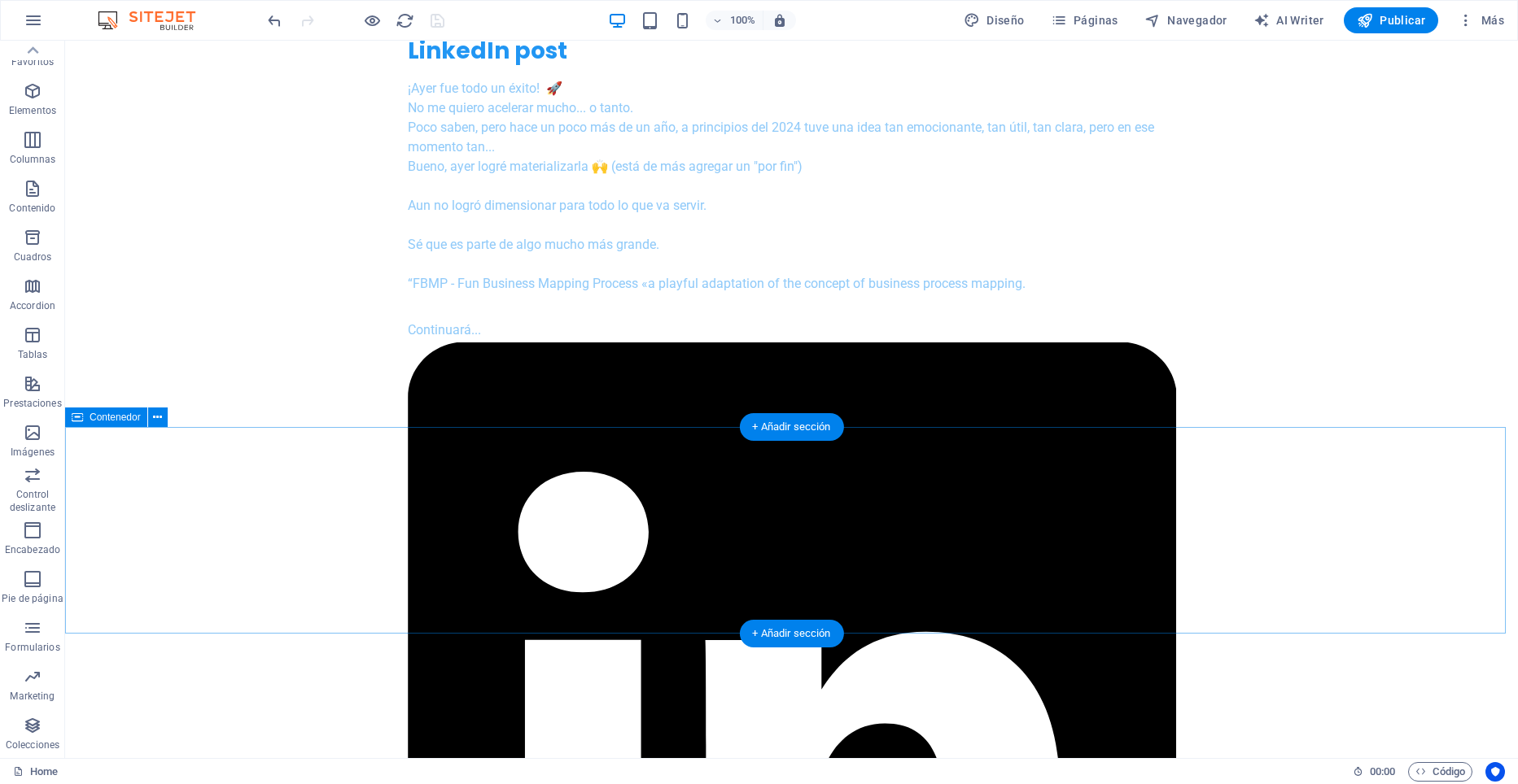
scroll to position [325, 0]
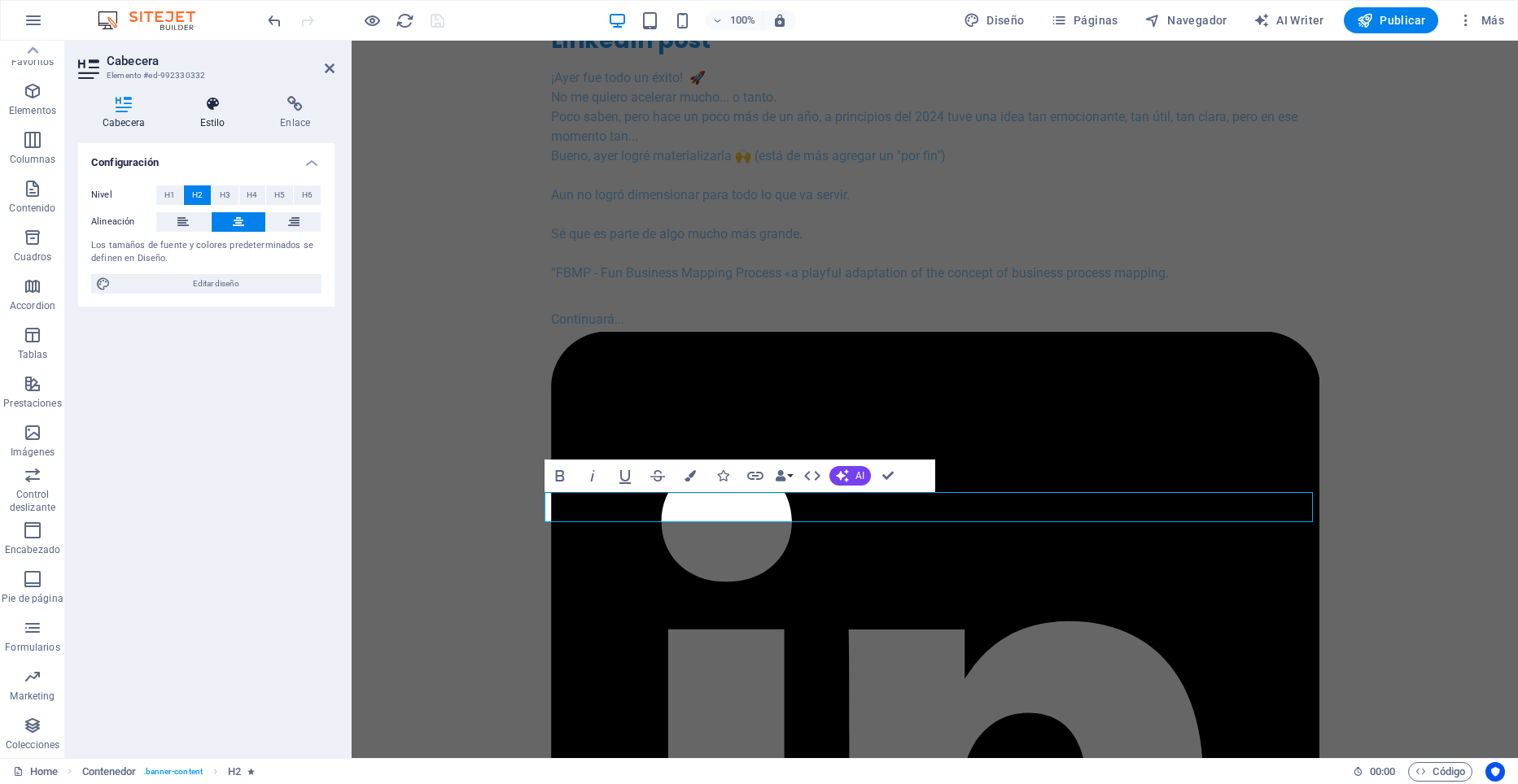
click at [211, 110] on icon at bounding box center [213, 104] width 74 height 16
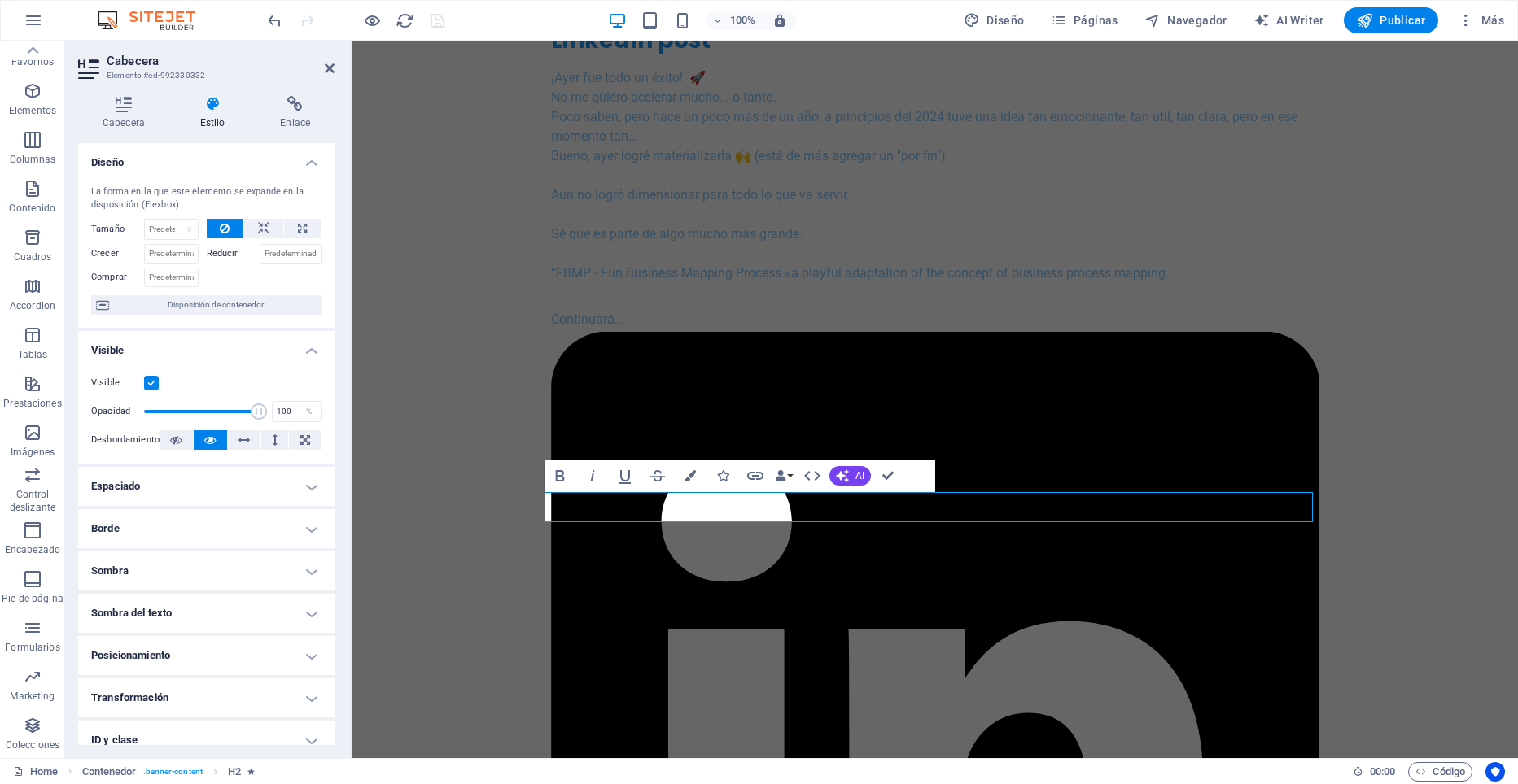
scroll to position [99, 0]
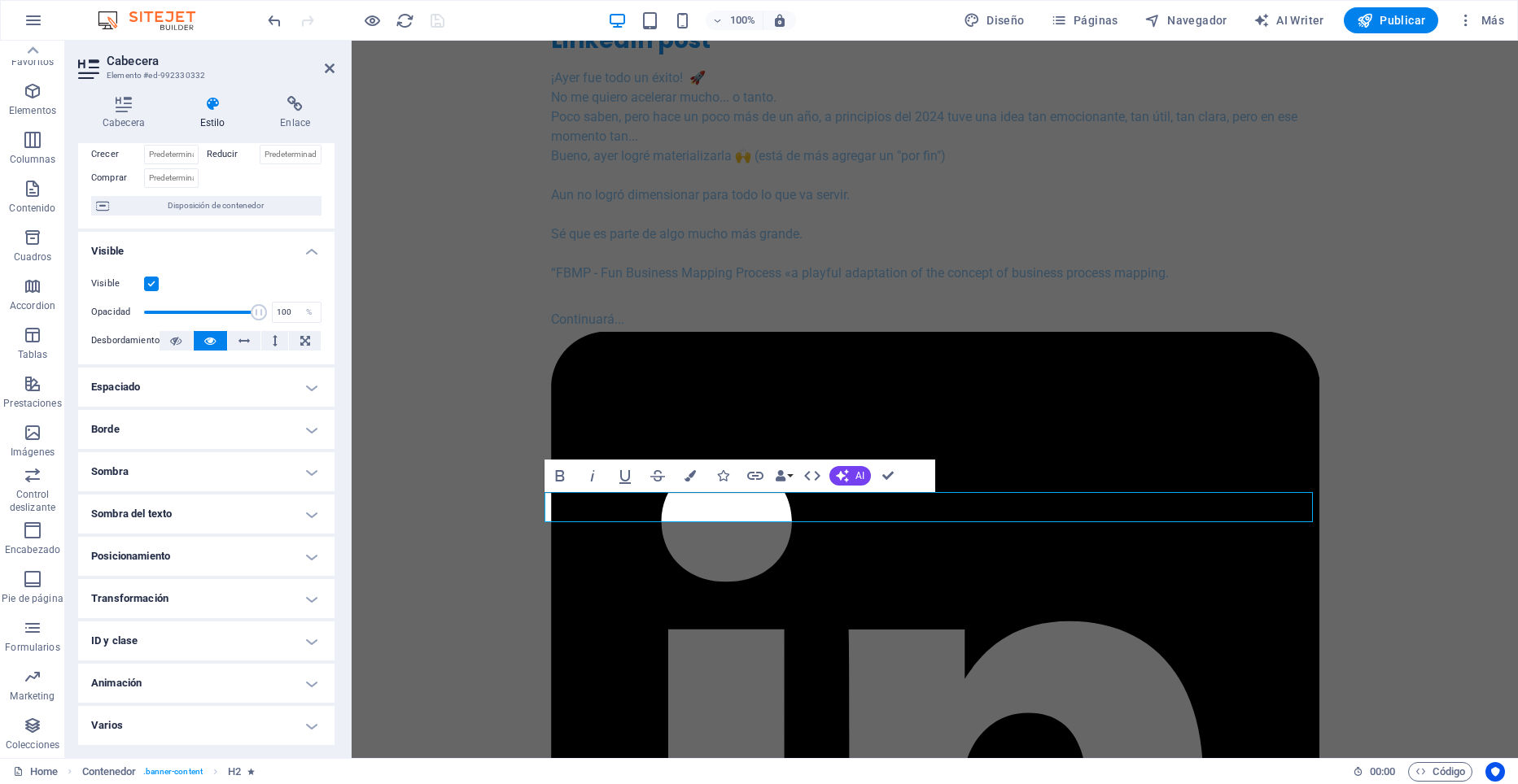
click at [215, 681] on h4 "Animación" at bounding box center [205, 683] width 256 height 39
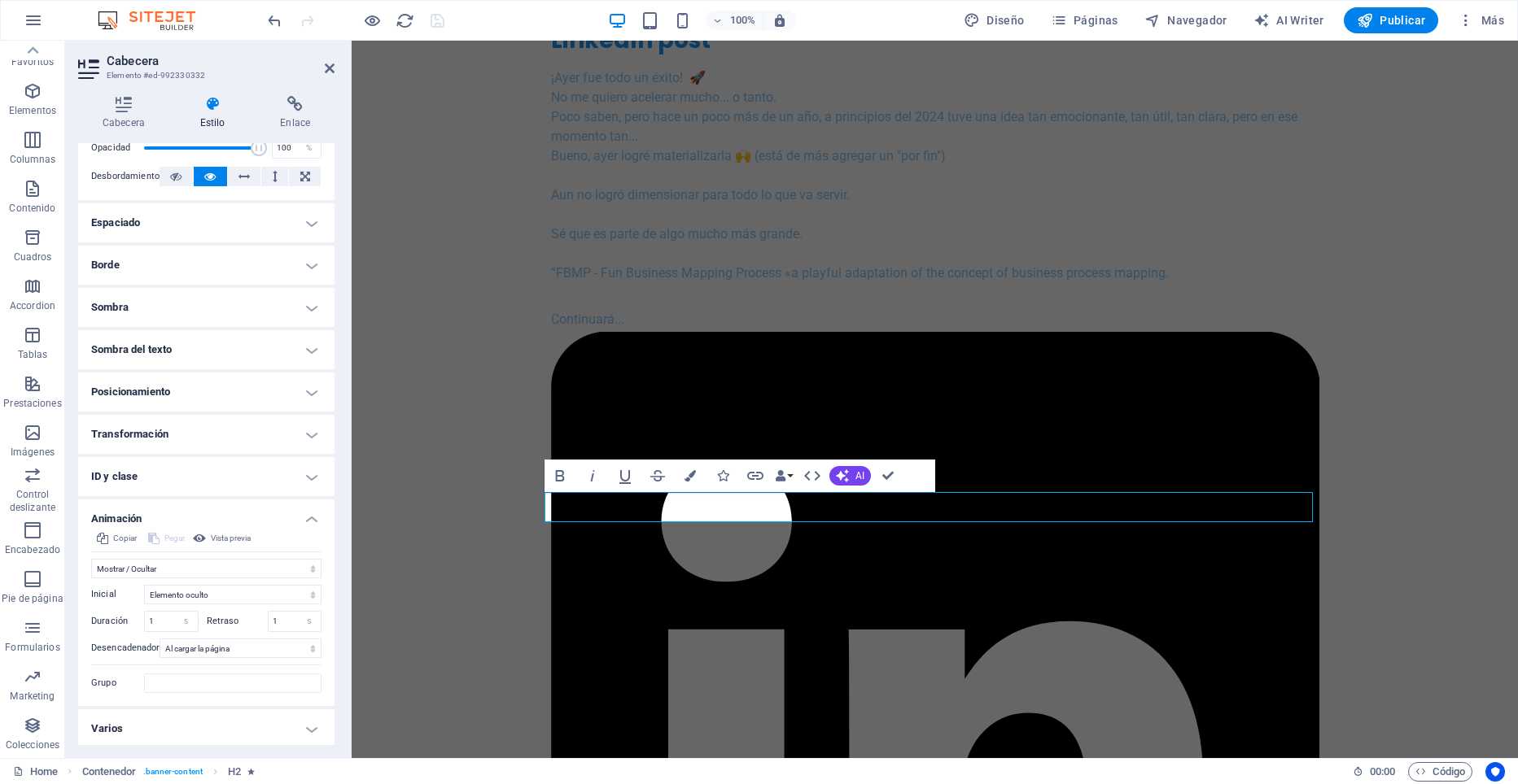
scroll to position [267, 0]
click at [307, 564] on select "No animar Mostrar / Ocultar Subir/bajar Acercar/alejar Deslizar de izquierda a …" at bounding box center [206, 565] width 231 height 20
select select "none"
click at [91, 575] on select "No animar Mostrar / Ocultar Subir/bajar Acercar/alejar Deslizar de izquierda a …" at bounding box center [206, 565] width 231 height 20
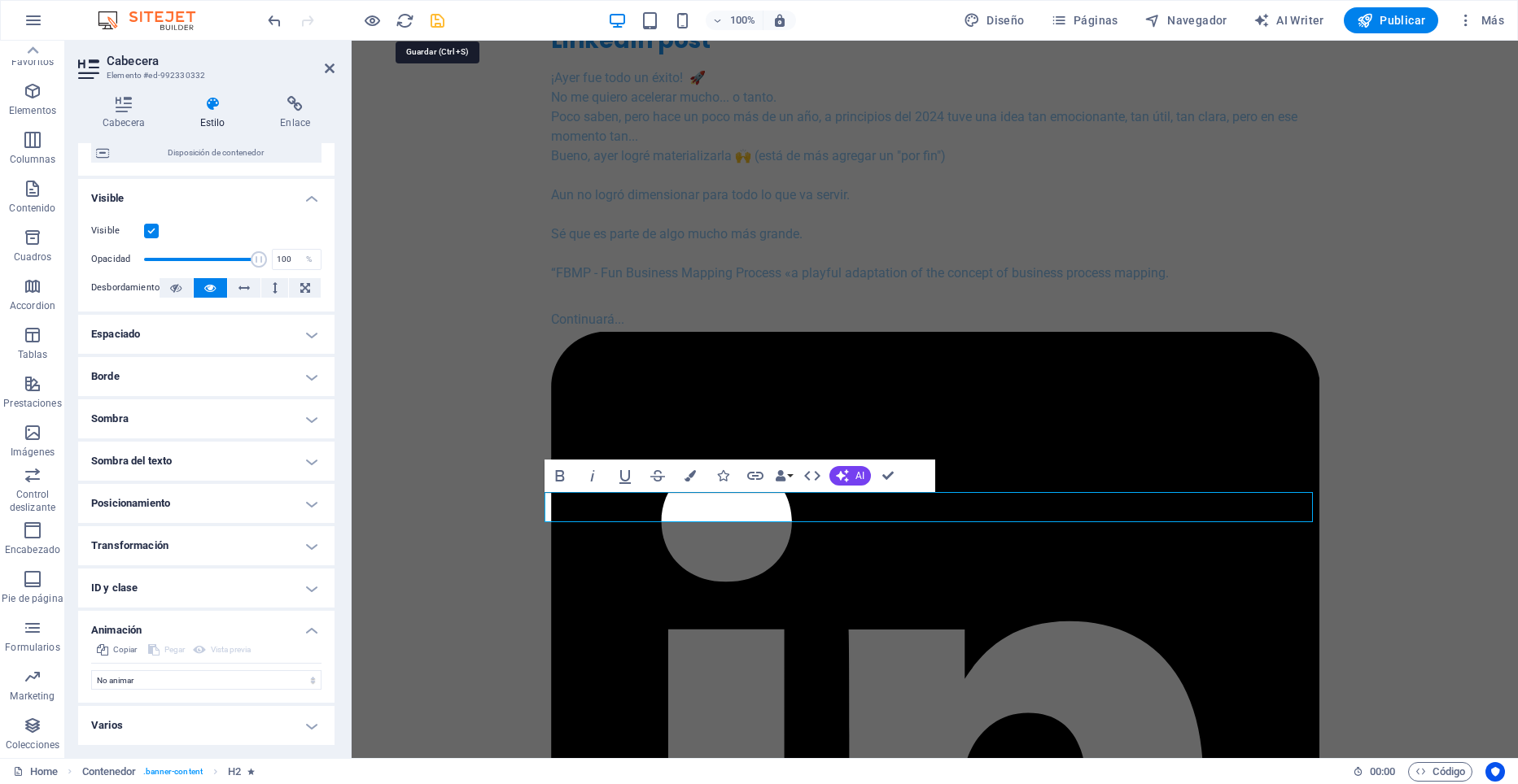
click at [440, 21] on icon "save" at bounding box center [437, 21] width 19 height 19
checkbox input "false"
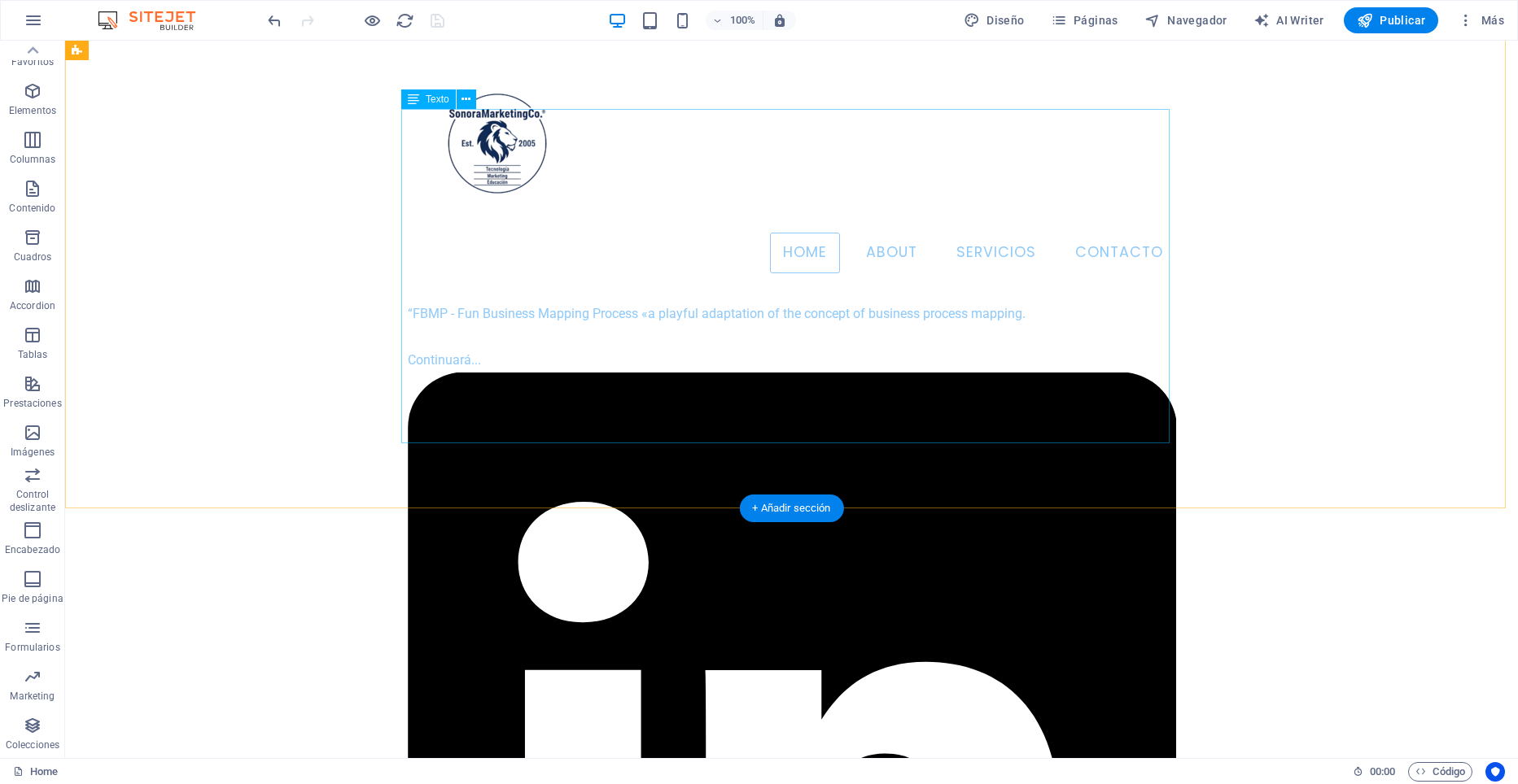
scroll to position [0, 0]
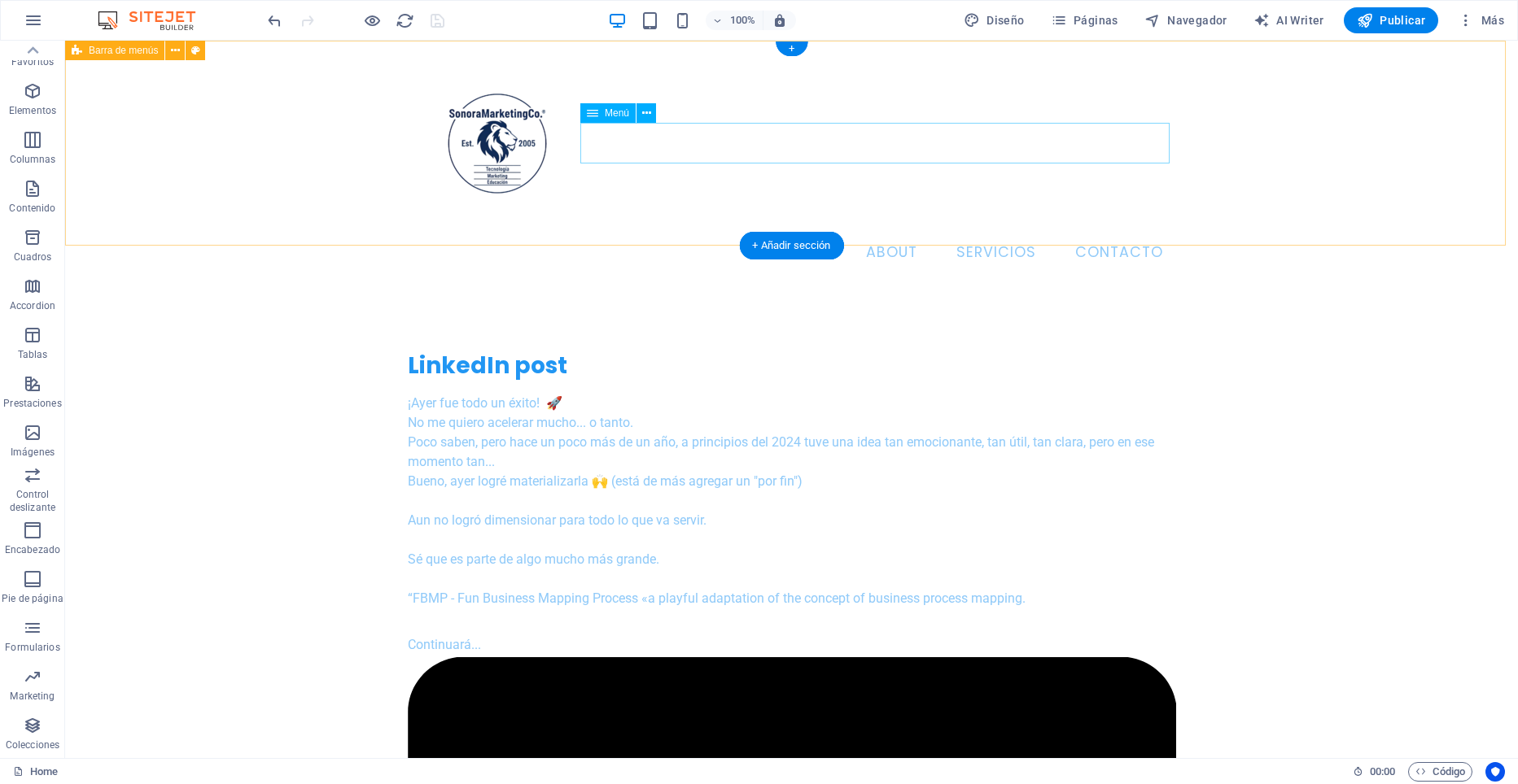
click at [877, 233] on nav "Home About Servicios Contacto" at bounding box center [792, 254] width 768 height 41
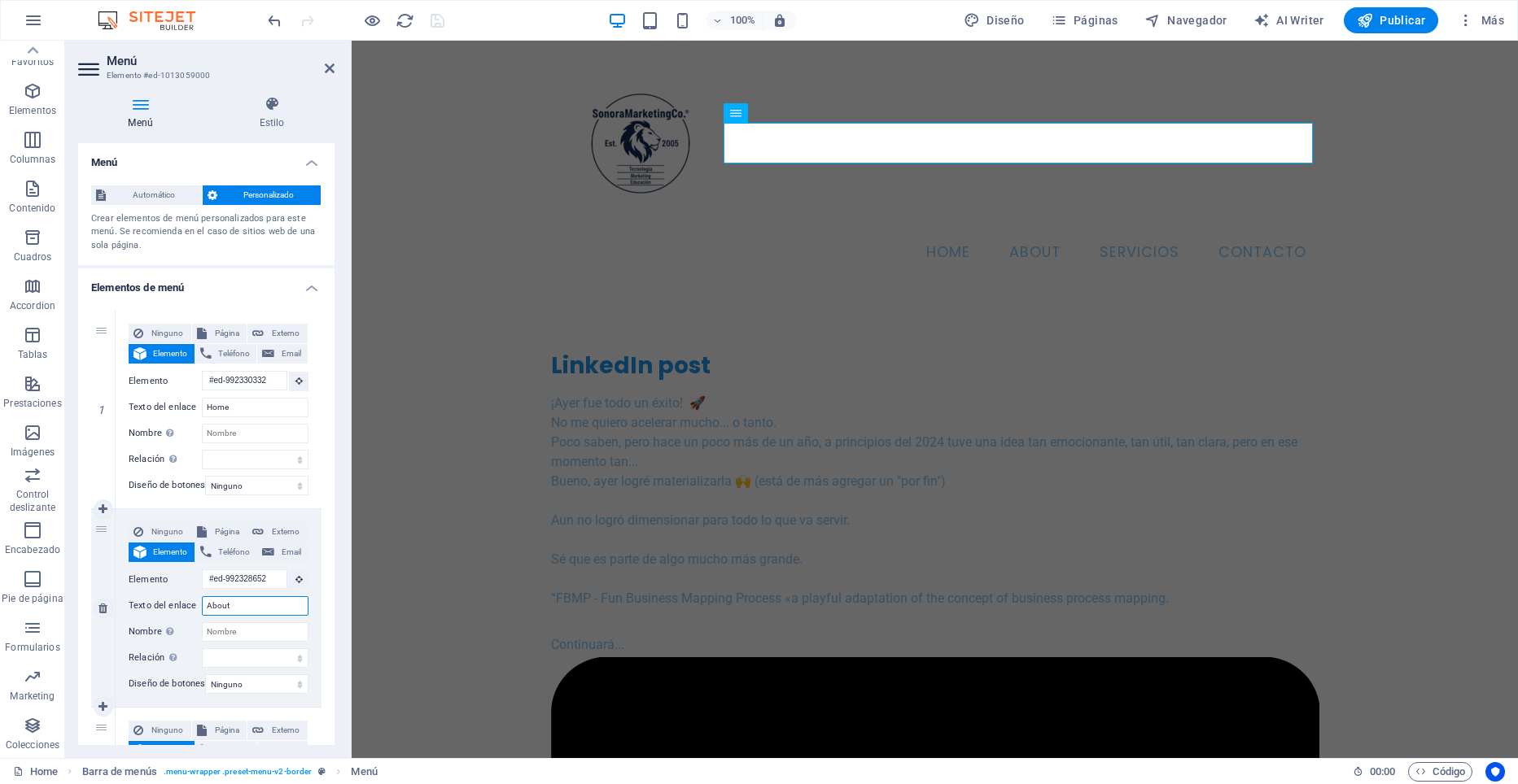
click at [246, 608] on input "About" at bounding box center [255, 606] width 106 height 20
type input "Acerca de Nosotros"
select select
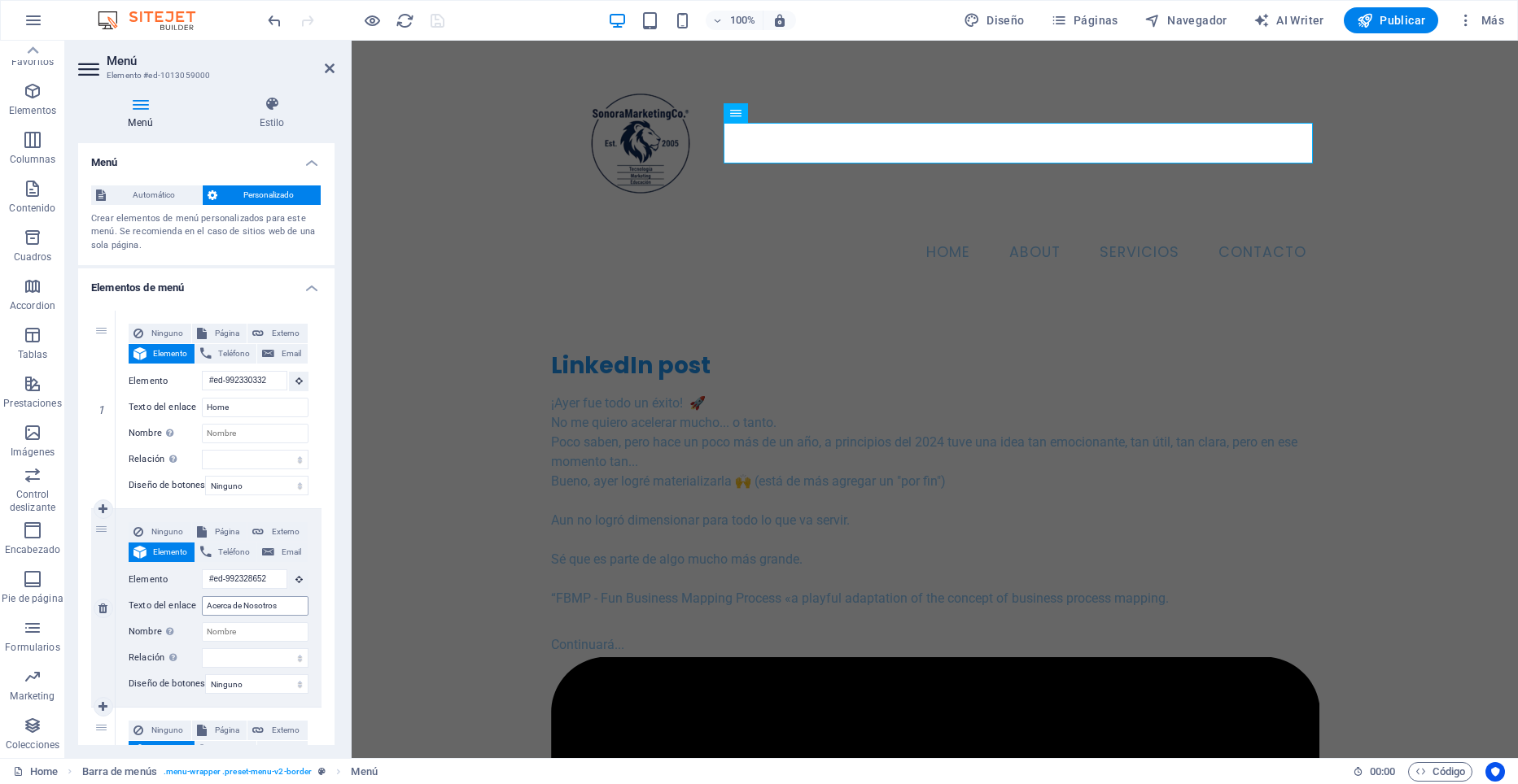
select select
click at [441, 18] on icon "save" at bounding box center [437, 21] width 19 height 19
checkbox input "false"
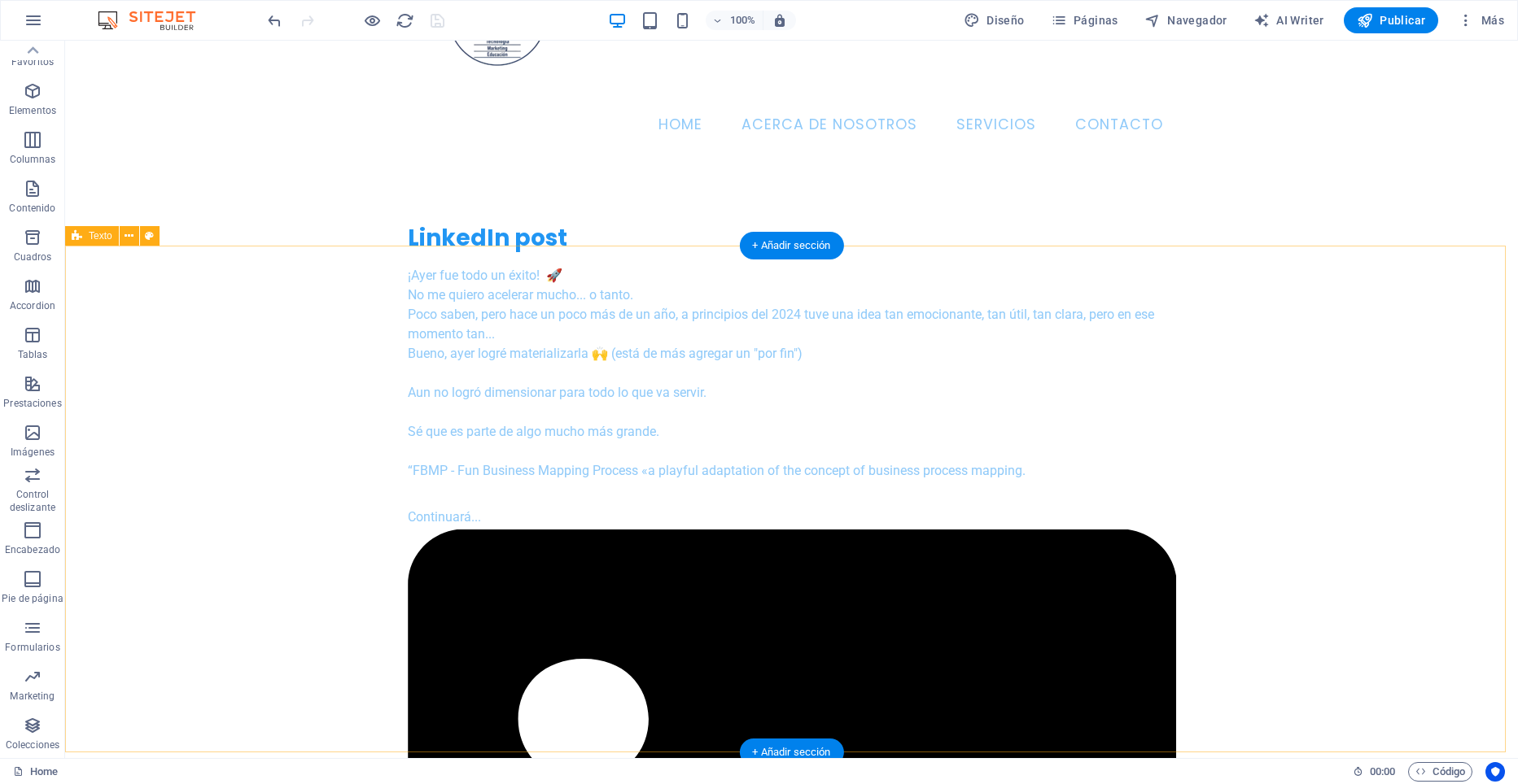
scroll to position [244, 0]
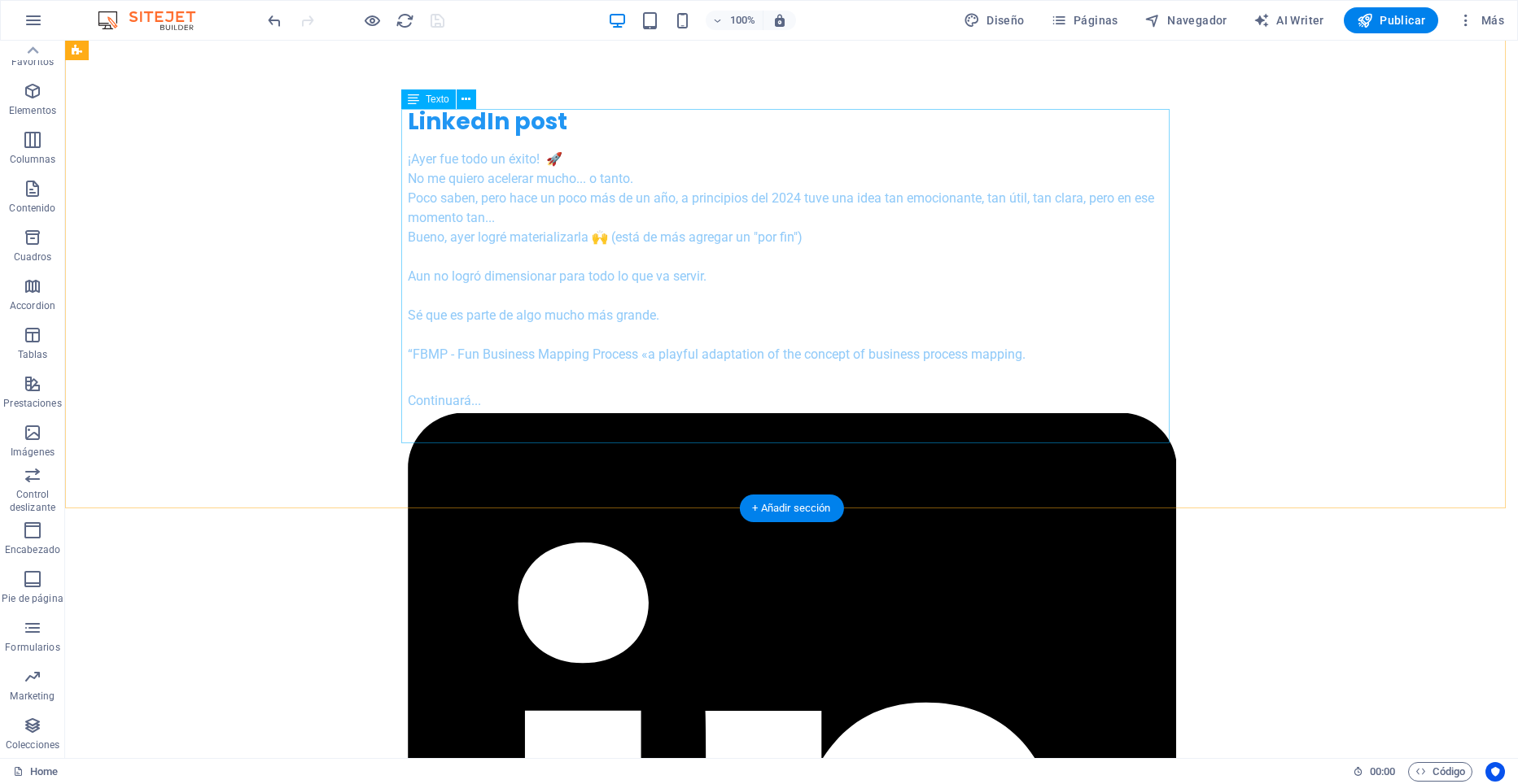
click at [409, 397] on div "¡[DATE] fue todo un éxito! 🚀 No me quiero acelerar mucho... o tanto. Poco saben…" at bounding box center [792, 706] width 768 height 1113
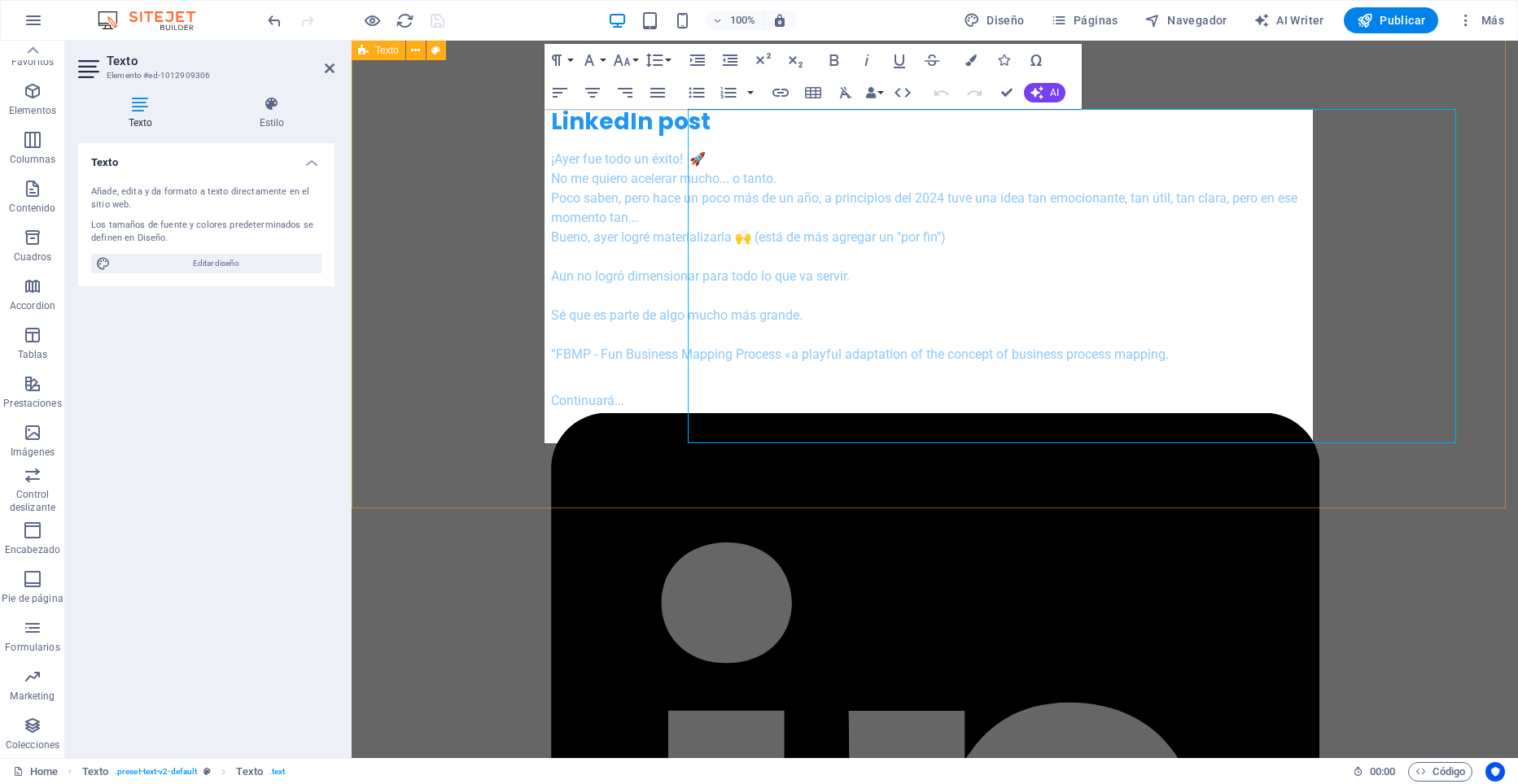
click at [409, 397] on div "LinkedIn post ¡[DATE] fue todo un éxito! 🚀 No me quiero acelerar mucho... o tan…" at bounding box center [935, 685] width 1166 height 1286
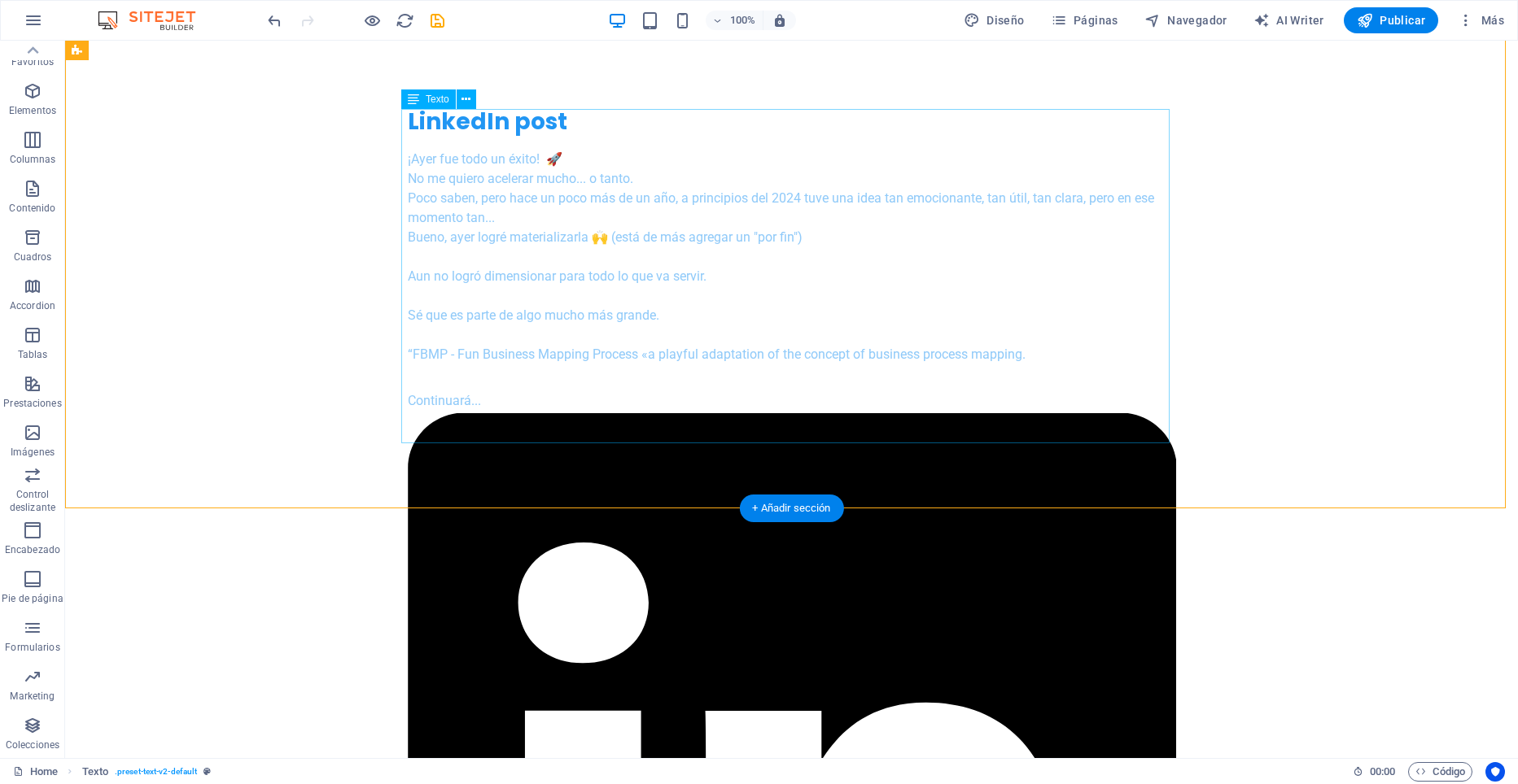
click at [722, 401] on div "¡[DATE] fue todo un éxito! 🚀 No me quiero acelerar mucho... o tanto. Poco saben…" at bounding box center [792, 706] width 768 height 1113
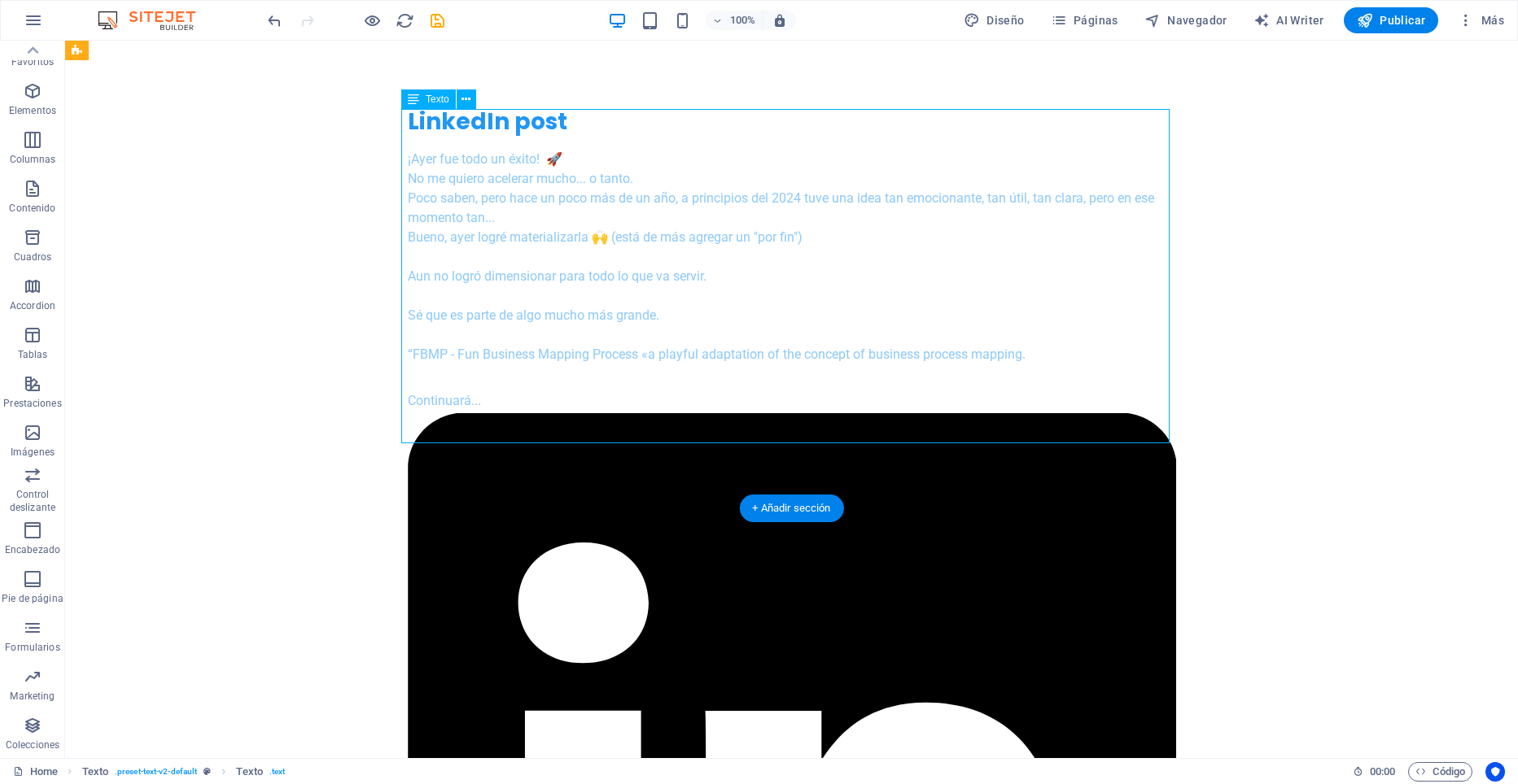
click at [722, 401] on div "¡[DATE] fue todo un éxito! 🚀 No me quiero acelerar mucho... o tanto. Poco saben…" at bounding box center [792, 706] width 768 height 1113
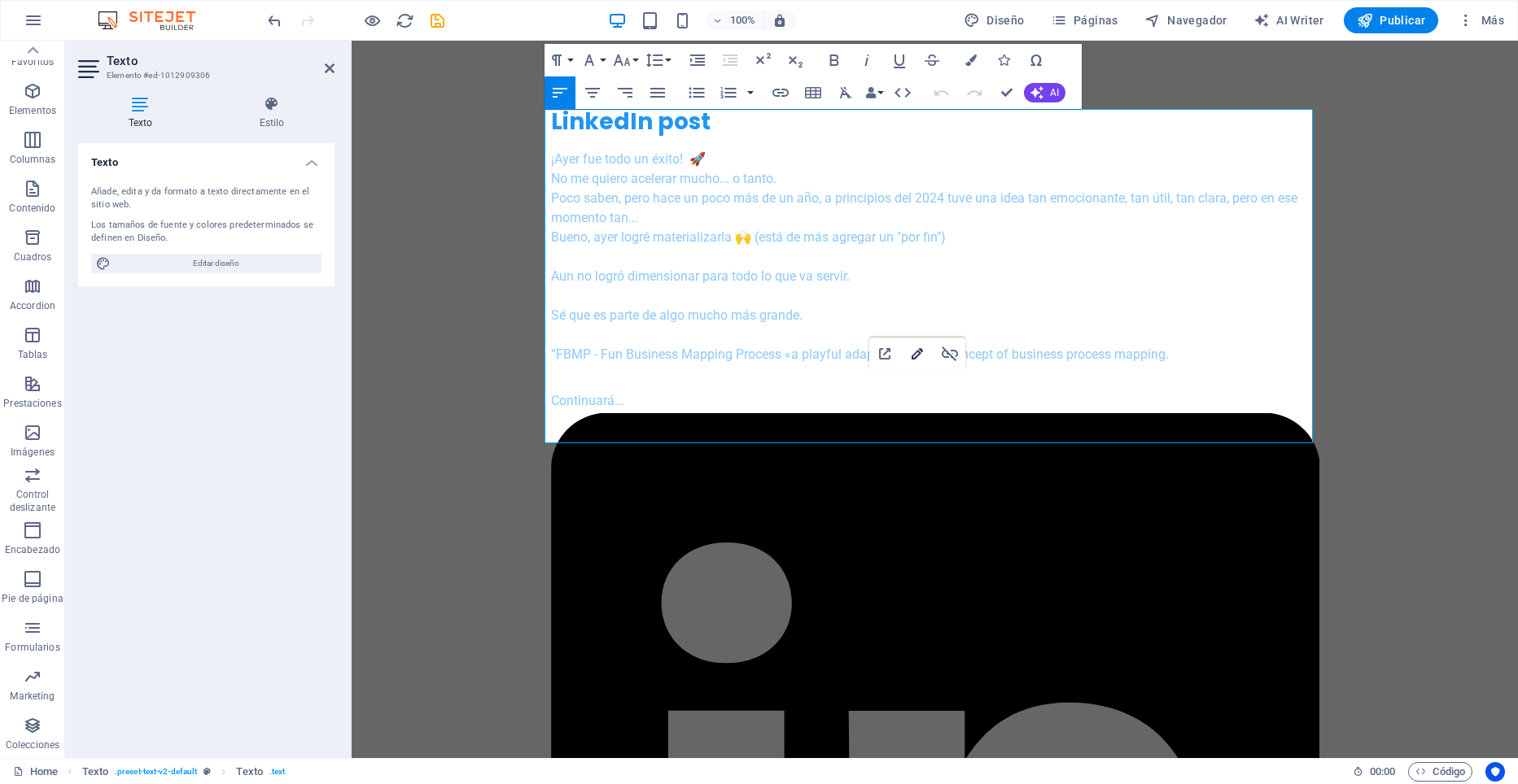
click at [912, 354] on icon "button" at bounding box center [918, 354] width 20 height 20
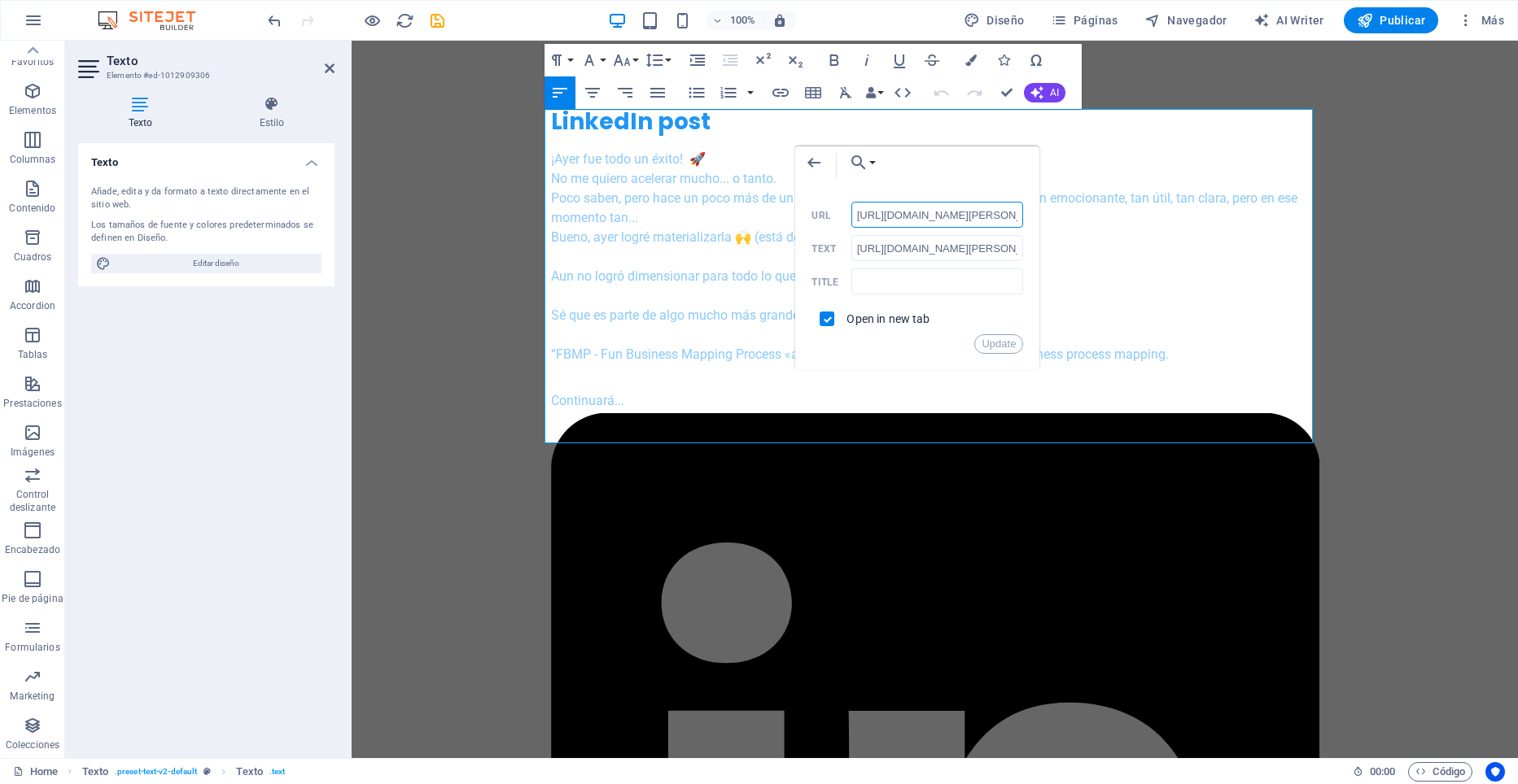
scroll to position [0, 1015]
click at [894, 279] on input "text" at bounding box center [937, 281] width 172 height 26
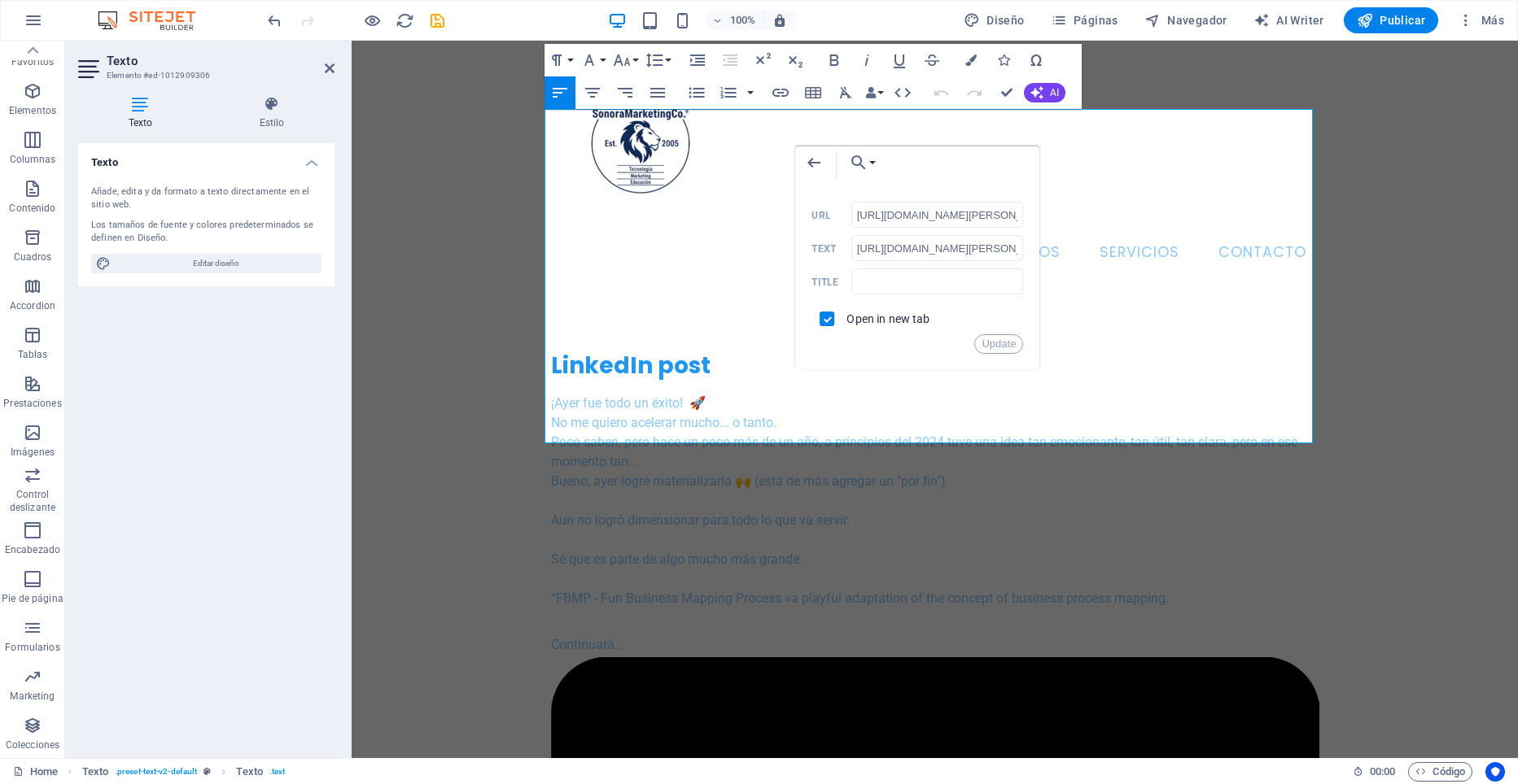
scroll to position [244, 0]
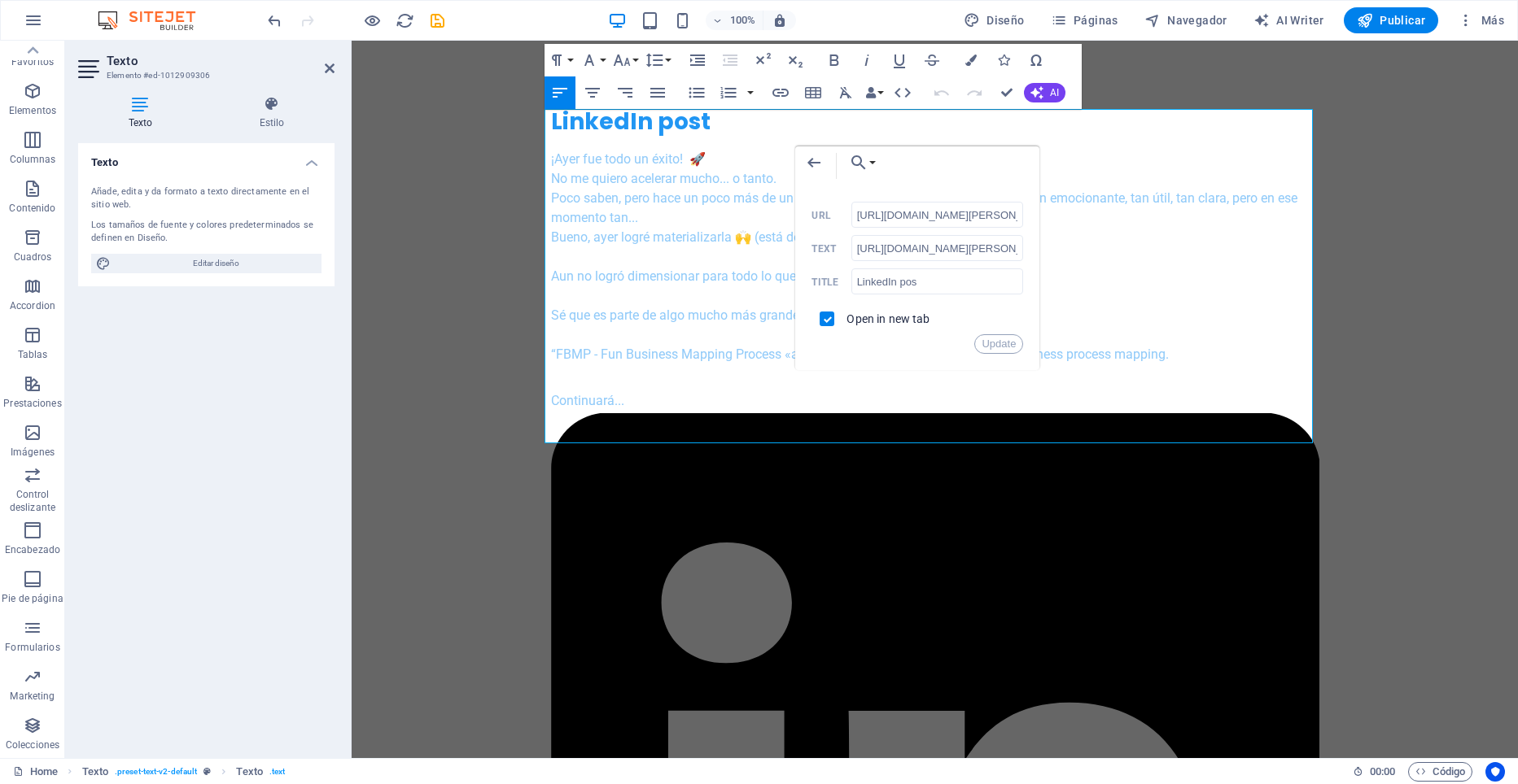
type input "LinkedIn post"
click at [998, 346] on button "Update" at bounding box center [998, 344] width 49 height 20
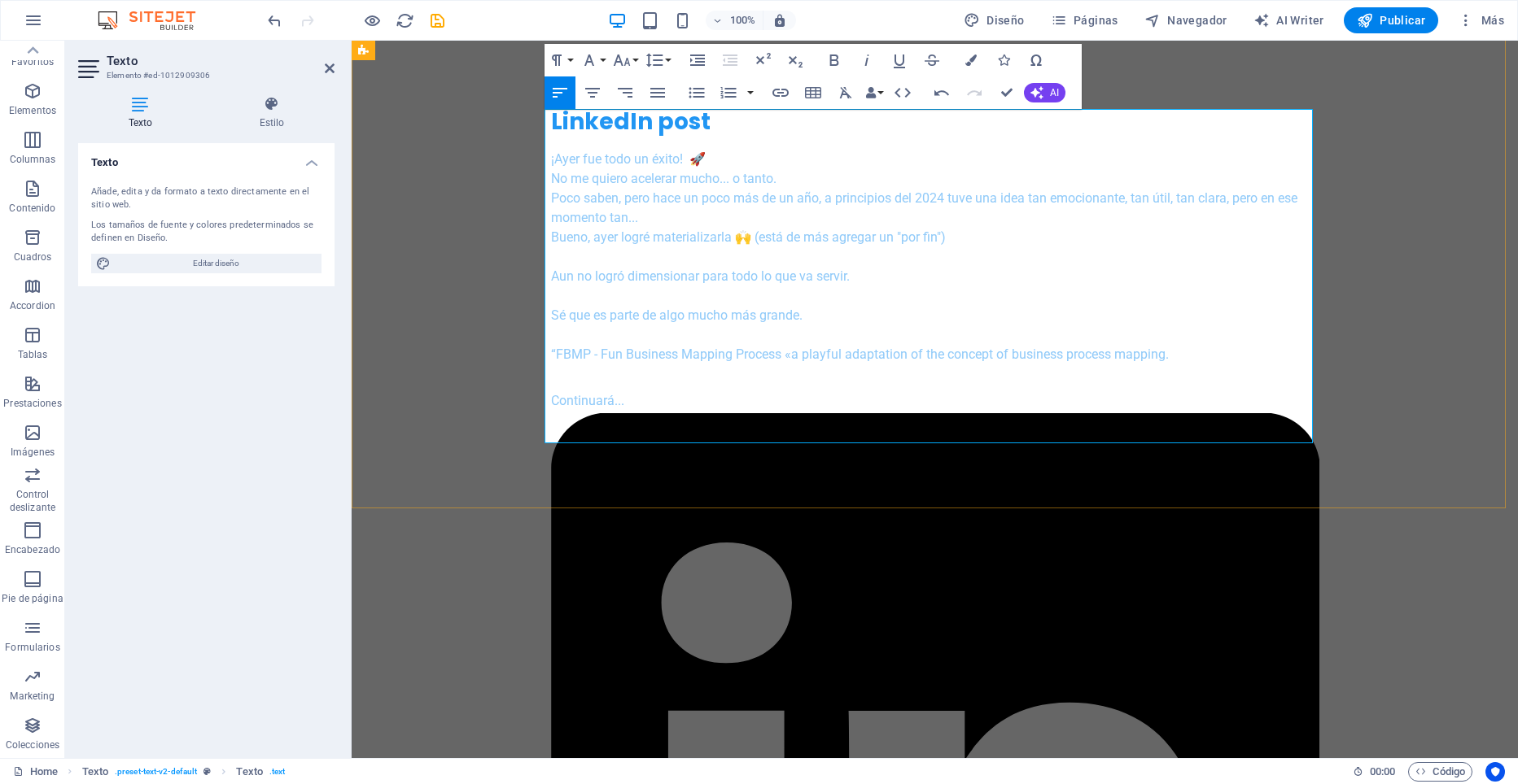
drag, startPoint x: 660, startPoint y: 397, endPoint x: 755, endPoint y: 434, distance: 102.0
drag, startPoint x: 646, startPoint y: 434, endPoint x: 539, endPoint y: 394, distance: 114.2
click at [539, 394] on div "LinkedIn post ¡[DATE] fue todo un éxito! 🚀 No me quiero acelerar mucho... o tan…" at bounding box center [935, 685] width 1166 height 1286
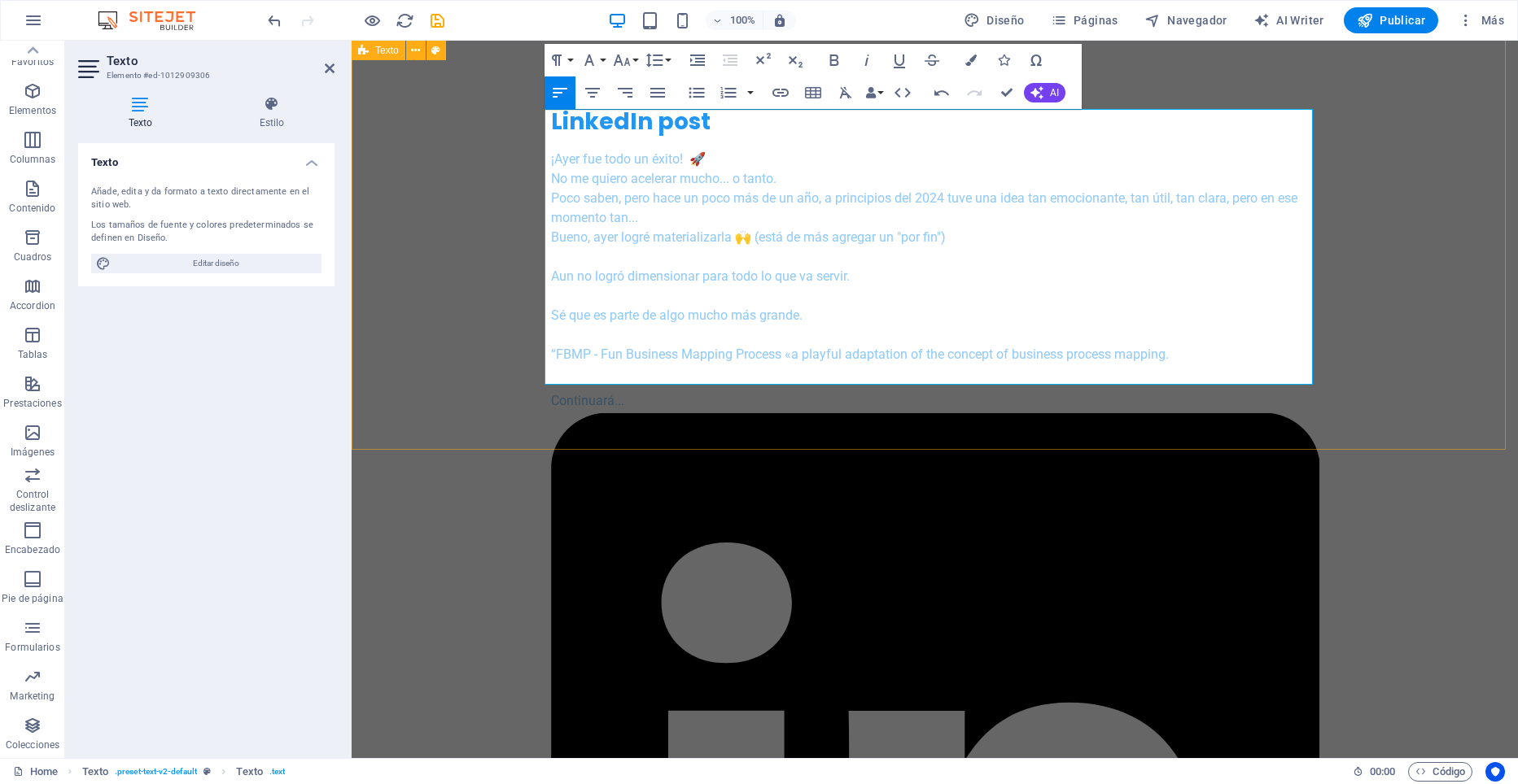
click at [658, 404] on div "LinkedIn post ¡[DATE] fue todo un éxito! 🚀 No me quiero acelerar mucho... o tan…" at bounding box center [935, 675] width 1166 height 1266
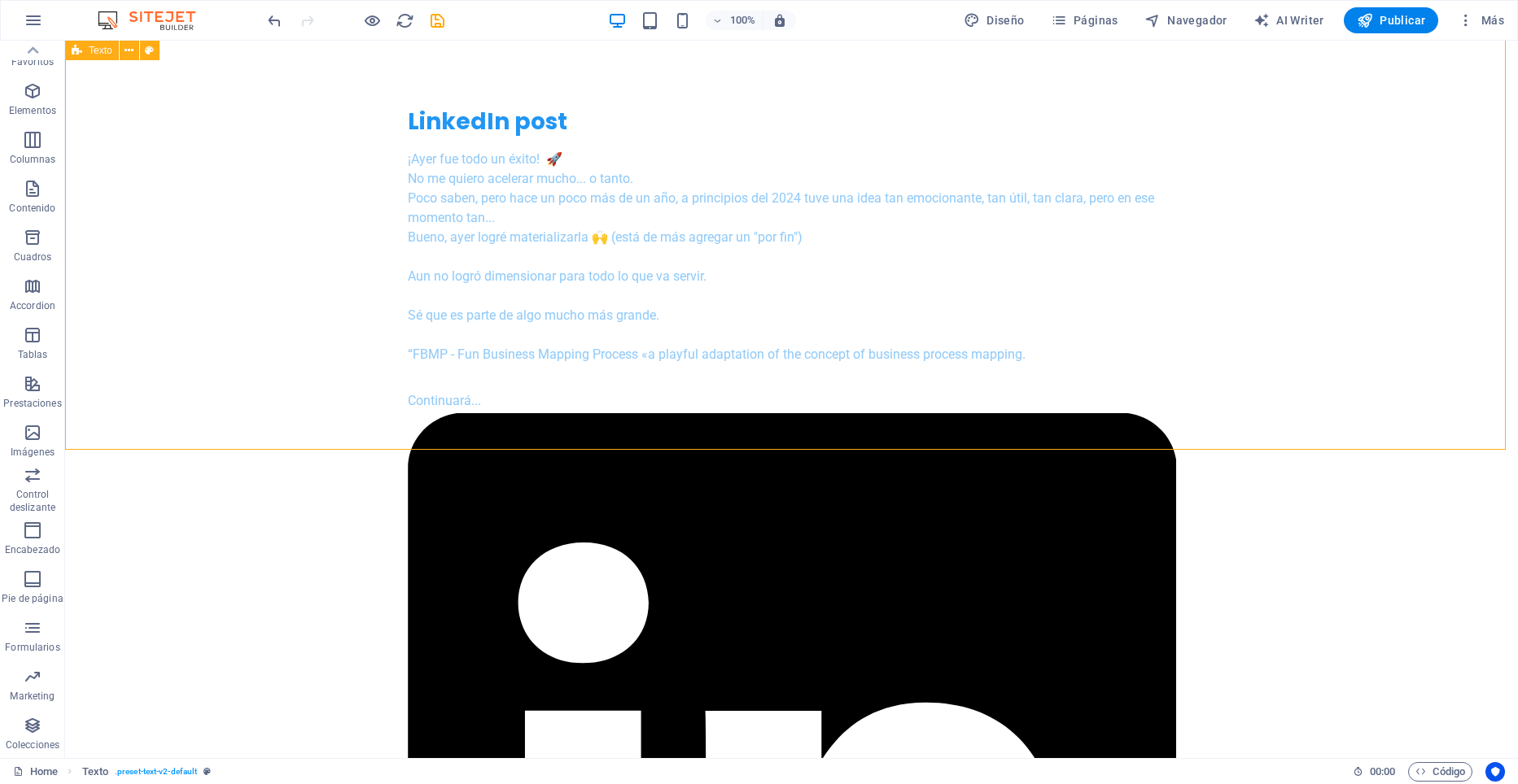
click at [696, 413] on div "LinkedIn post ¡[DATE] fue todo un éxito! 🚀 No me quiero acelerar mucho... o tan…" at bounding box center [792, 675] width 1453 height 1266
click at [129, 50] on icon at bounding box center [129, 50] width 9 height 17
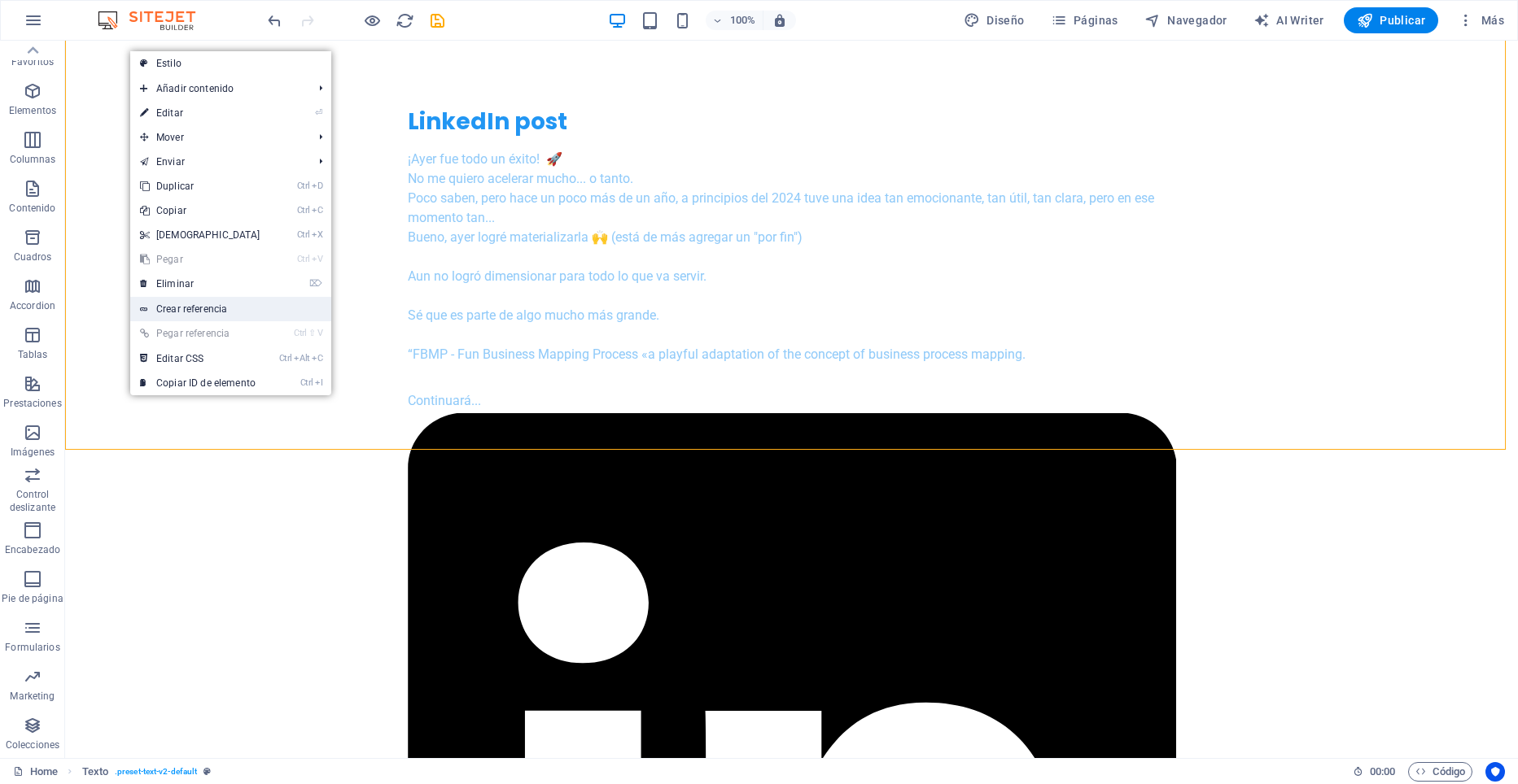
click at [222, 309] on link "Crear referencia" at bounding box center [231, 309] width 201 height 24
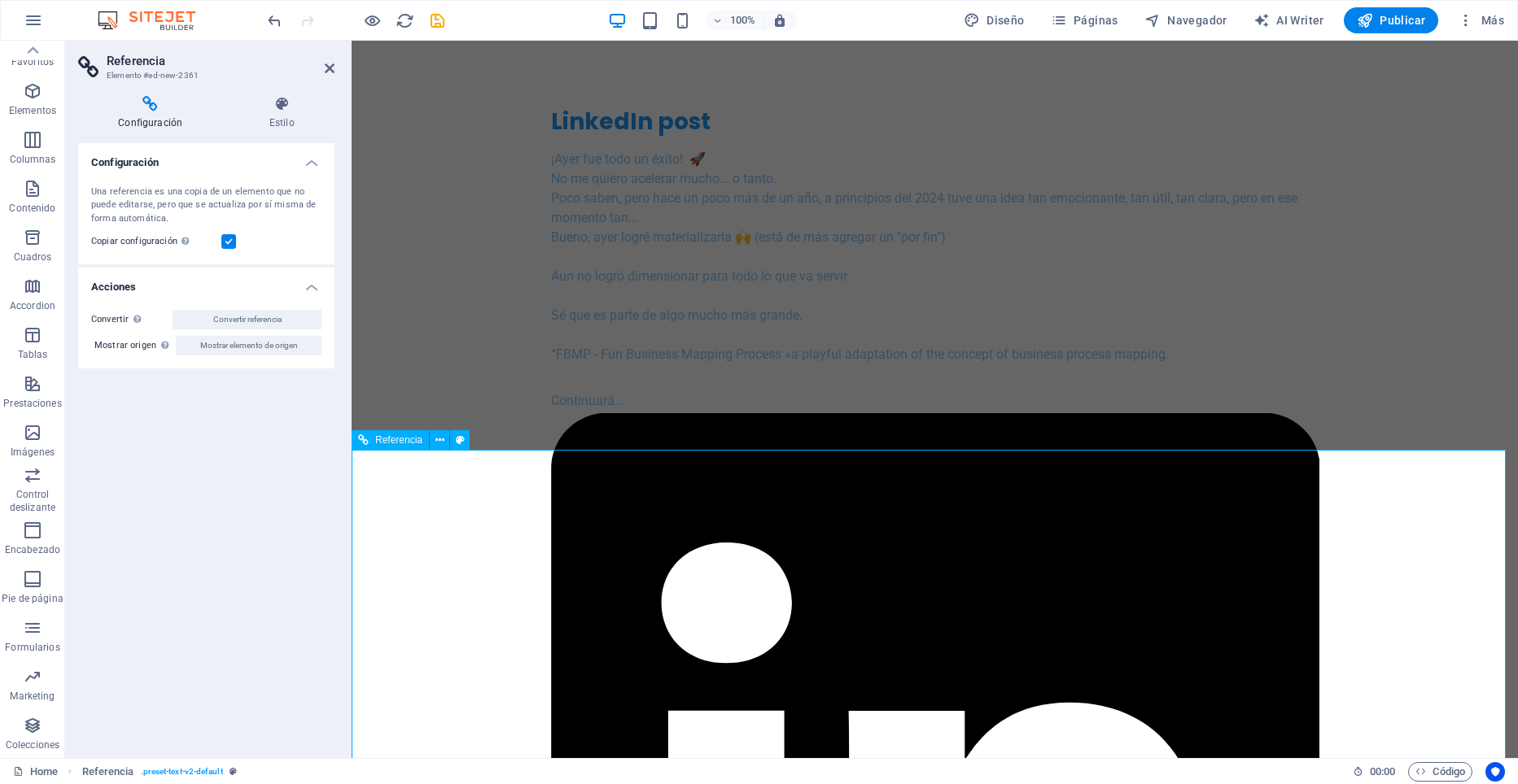
click at [375, 439] on span "Referencia" at bounding box center [398, 439] width 47 height 10
click at [151, 105] on icon at bounding box center [149, 104] width 144 height 16
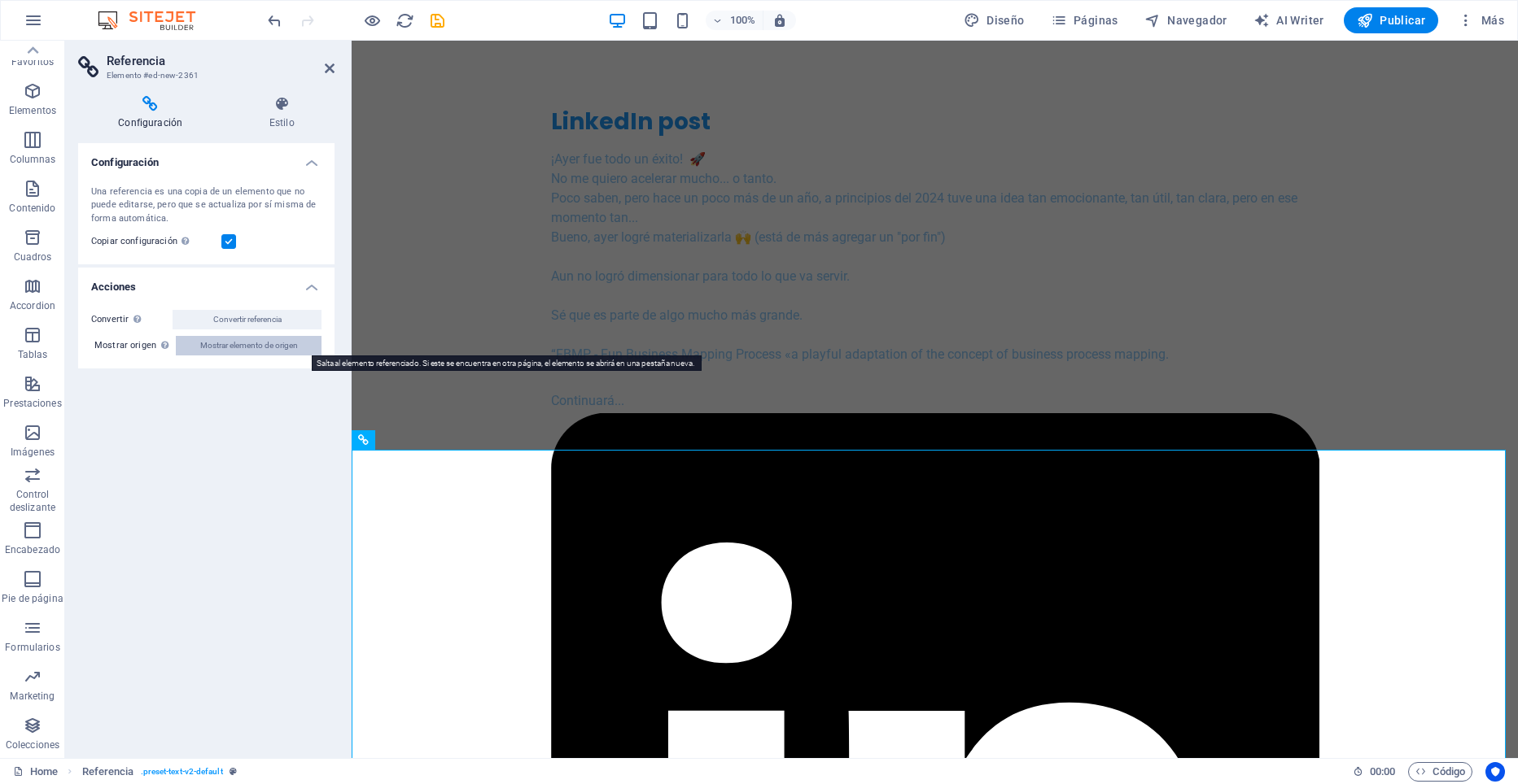
click at [244, 345] on span "Mostrar elemento de origen" at bounding box center [248, 346] width 97 height 20
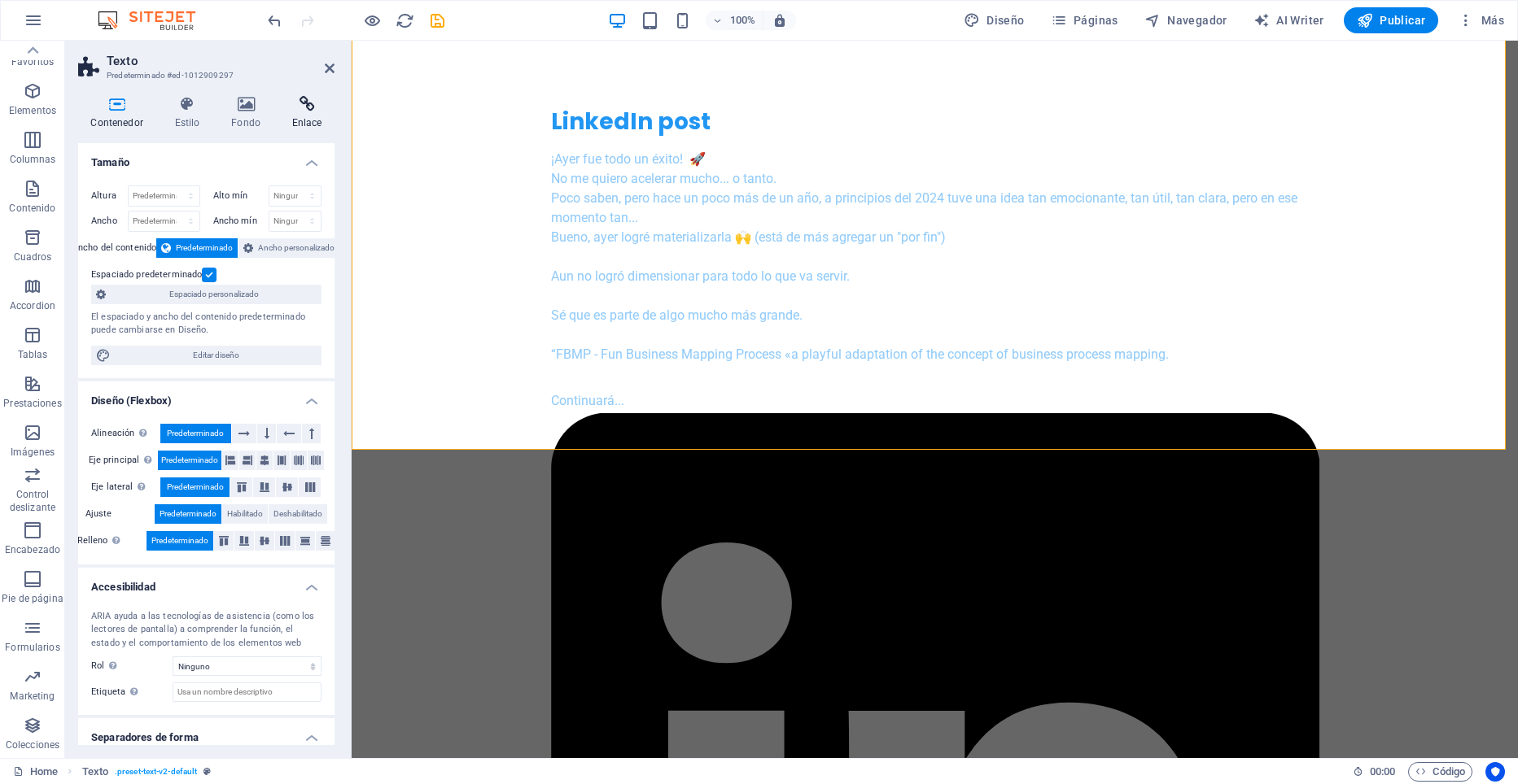
click at [311, 116] on h4 "Enlace" at bounding box center [306, 113] width 55 height 34
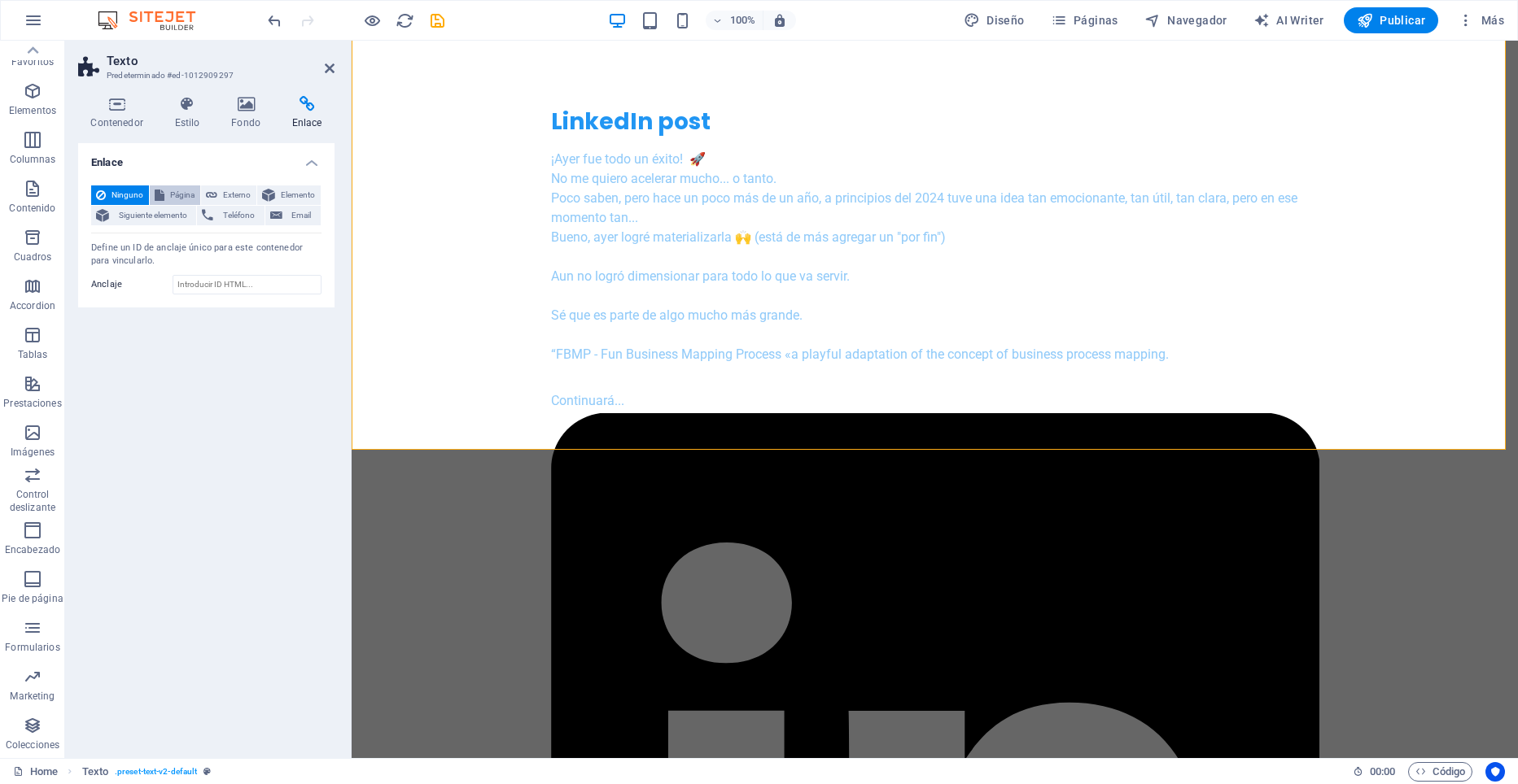
click at [173, 193] on span "Página" at bounding box center [181, 196] width 26 height 20
select select
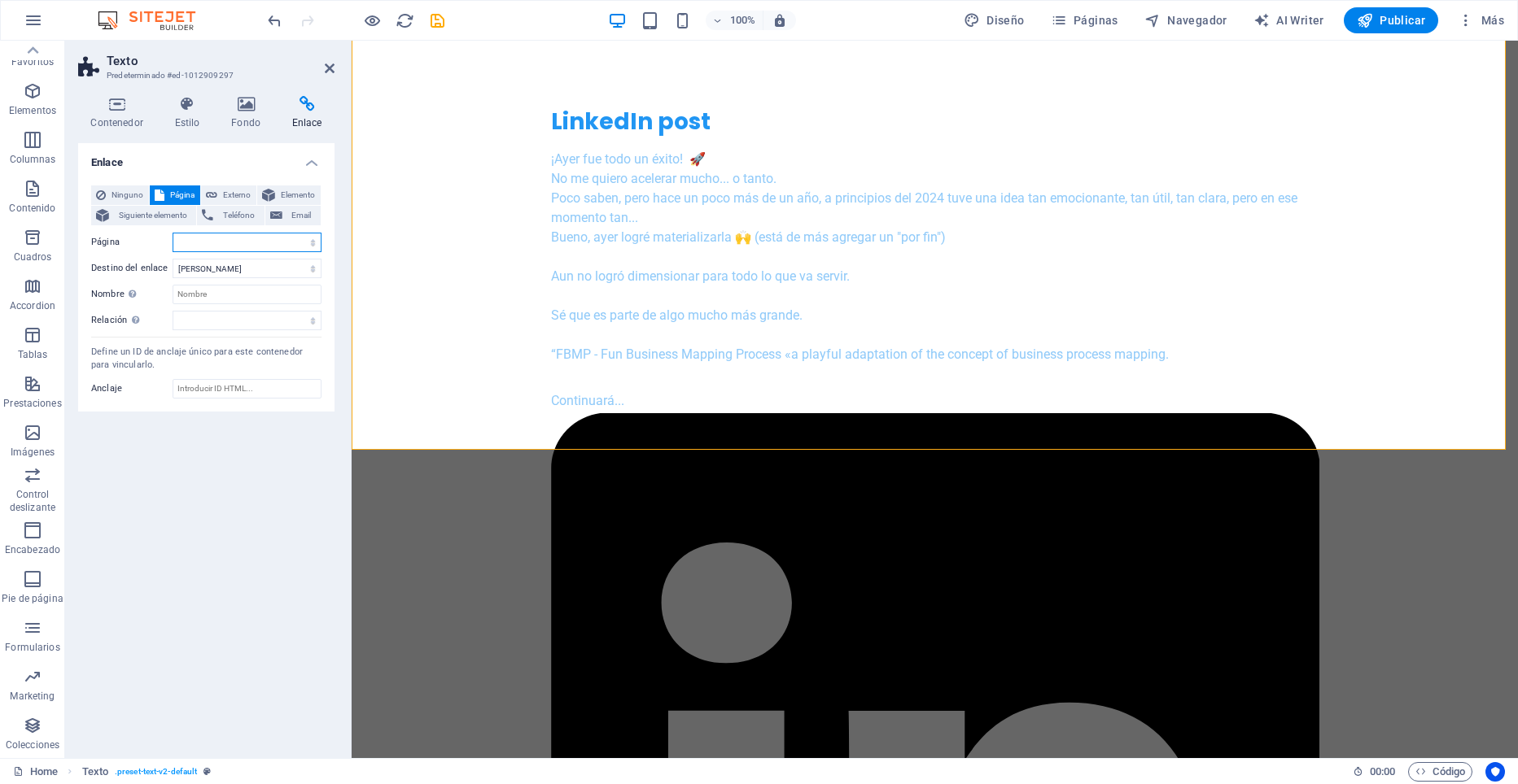
drag, startPoint x: 210, startPoint y: 241, endPoint x: 198, endPoint y: 243, distance: 12.2
click at [198, 243] on select "Home Subpage Legal Notice Privacy" at bounding box center [247, 243] width 149 height 20
click at [205, 243] on select "Home Subpage Legal Notice Privacy" at bounding box center [247, 243] width 149 height 20
click at [164, 436] on div "Enlace Ninguno Página Externo Elemento Siguiente elemento Teléfono Email Página…" at bounding box center [205, 444] width 256 height 602
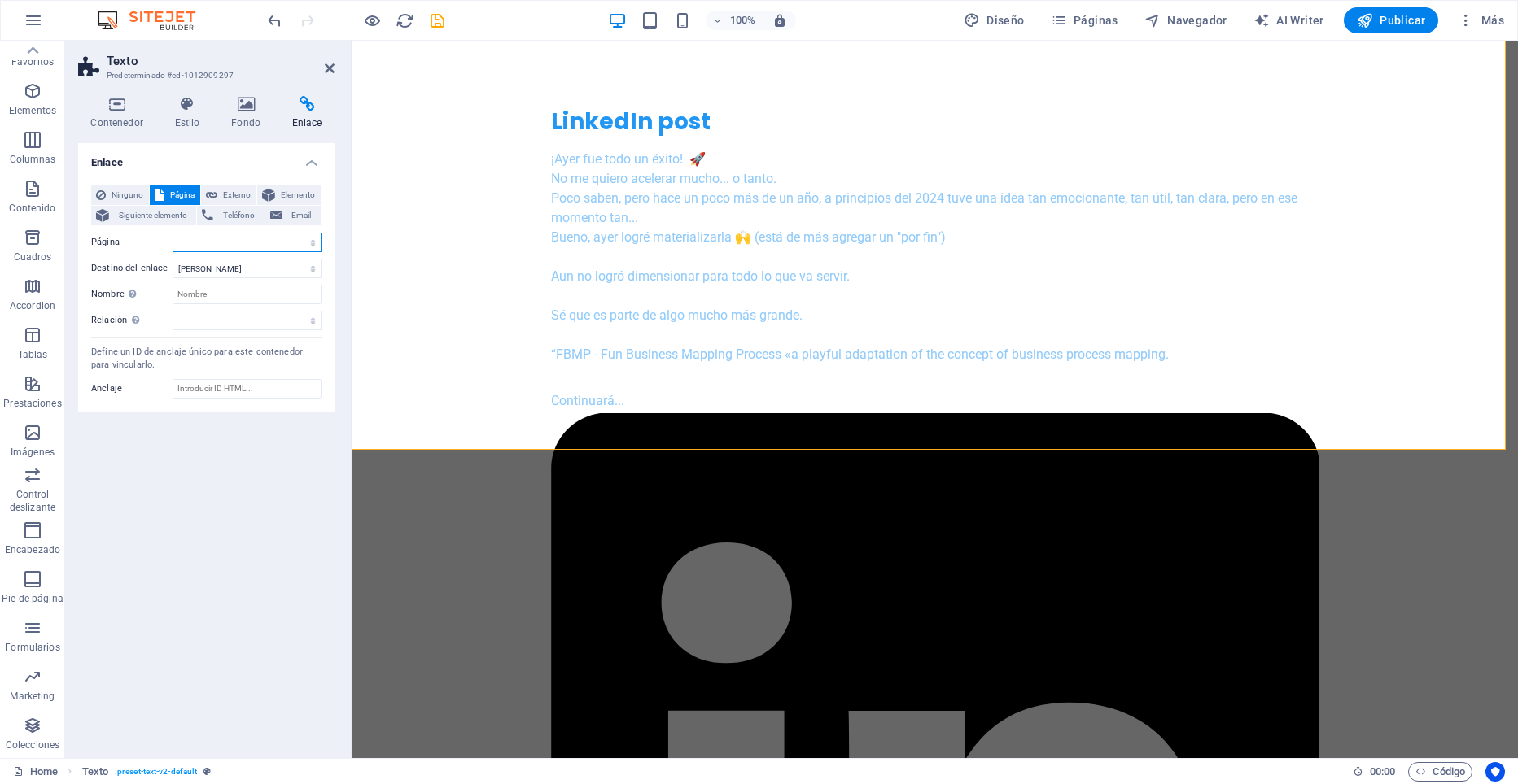
click at [191, 242] on select "Home Subpage Legal Notice Privacy" at bounding box center [247, 243] width 149 height 20
click at [162, 244] on label "Página" at bounding box center [131, 243] width 81 height 20
click at [172, 244] on select "Home Subpage Legal Notice Privacy" at bounding box center [247, 243] width 149 height 20
click at [231, 191] on span "Externo" at bounding box center [237, 196] width 29 height 20
select select "blank"
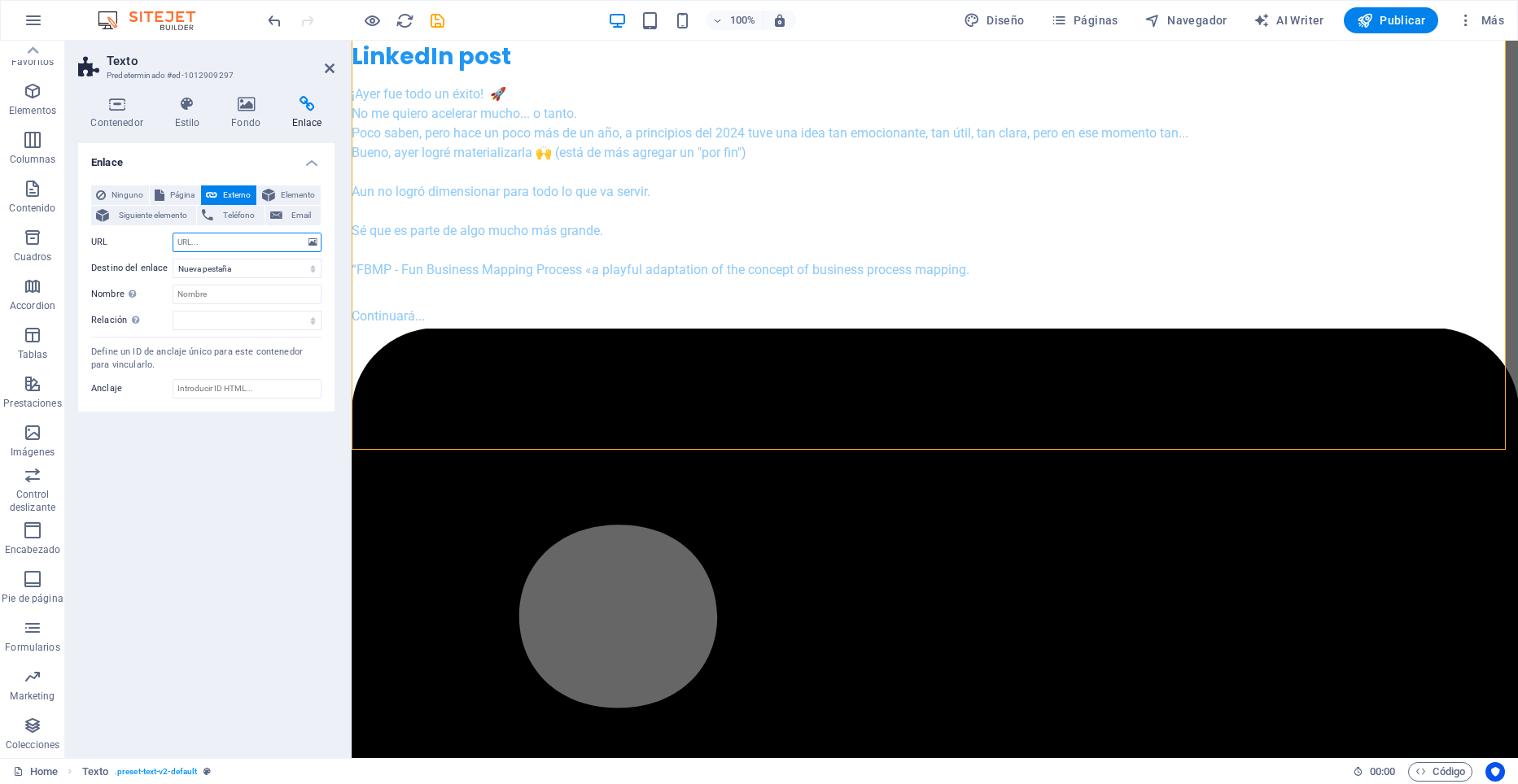
paste input "[URL][DOMAIN_NAME][PERSON_NAME]"
type input "[URL][DOMAIN_NAME][PERSON_NAME]"
click at [233, 296] on input "Nombre Una descripción adicional del enlace no debería ser igual al texto del e…" at bounding box center [247, 295] width 149 height 20
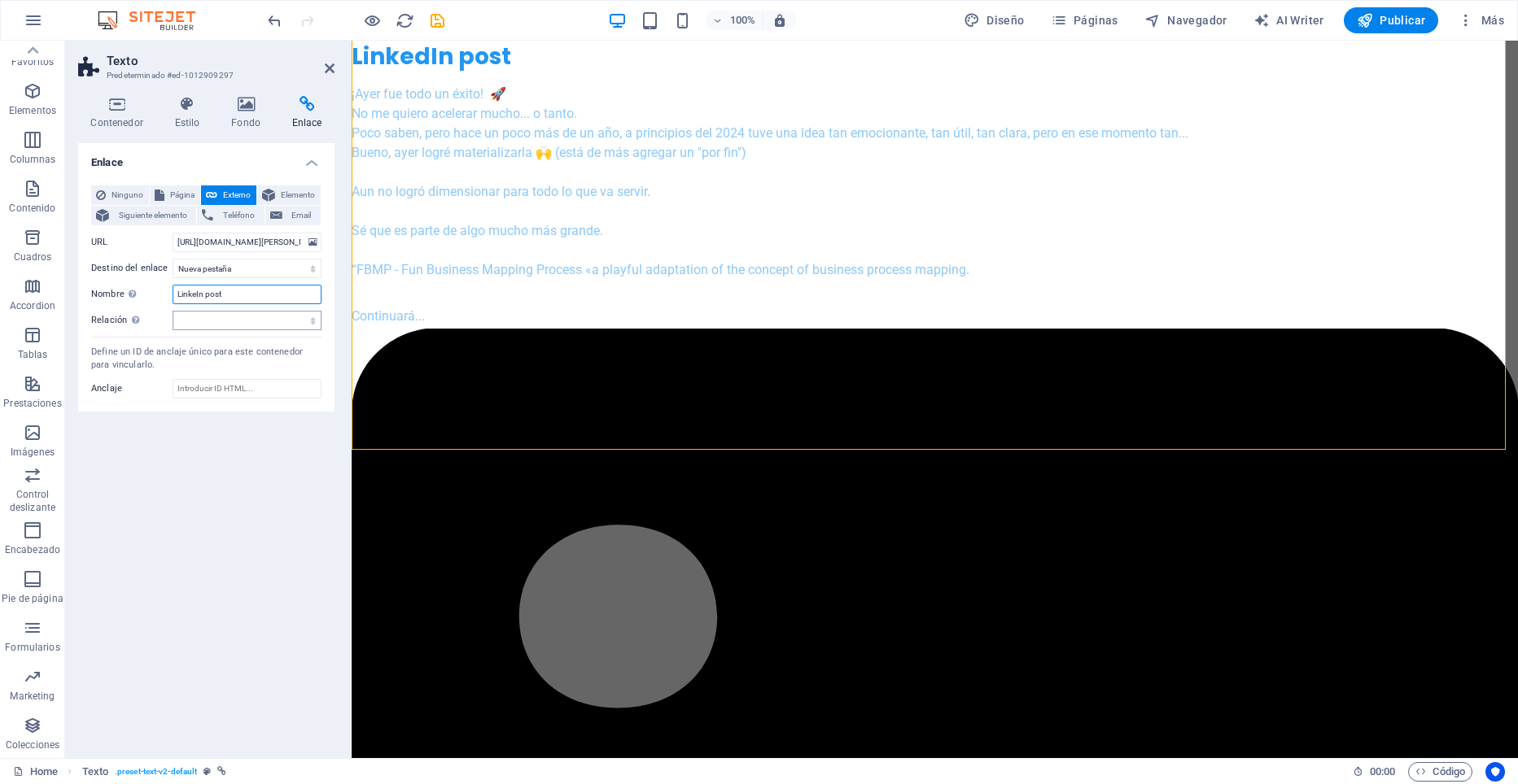
type input "LinkeIn post"
click at [262, 322] on select "alternativo autor marcador externo ayuda licencia siguiente nofollow noreferrer…" at bounding box center [247, 321] width 149 height 20
click at [438, 21] on icon "save" at bounding box center [437, 21] width 19 height 19
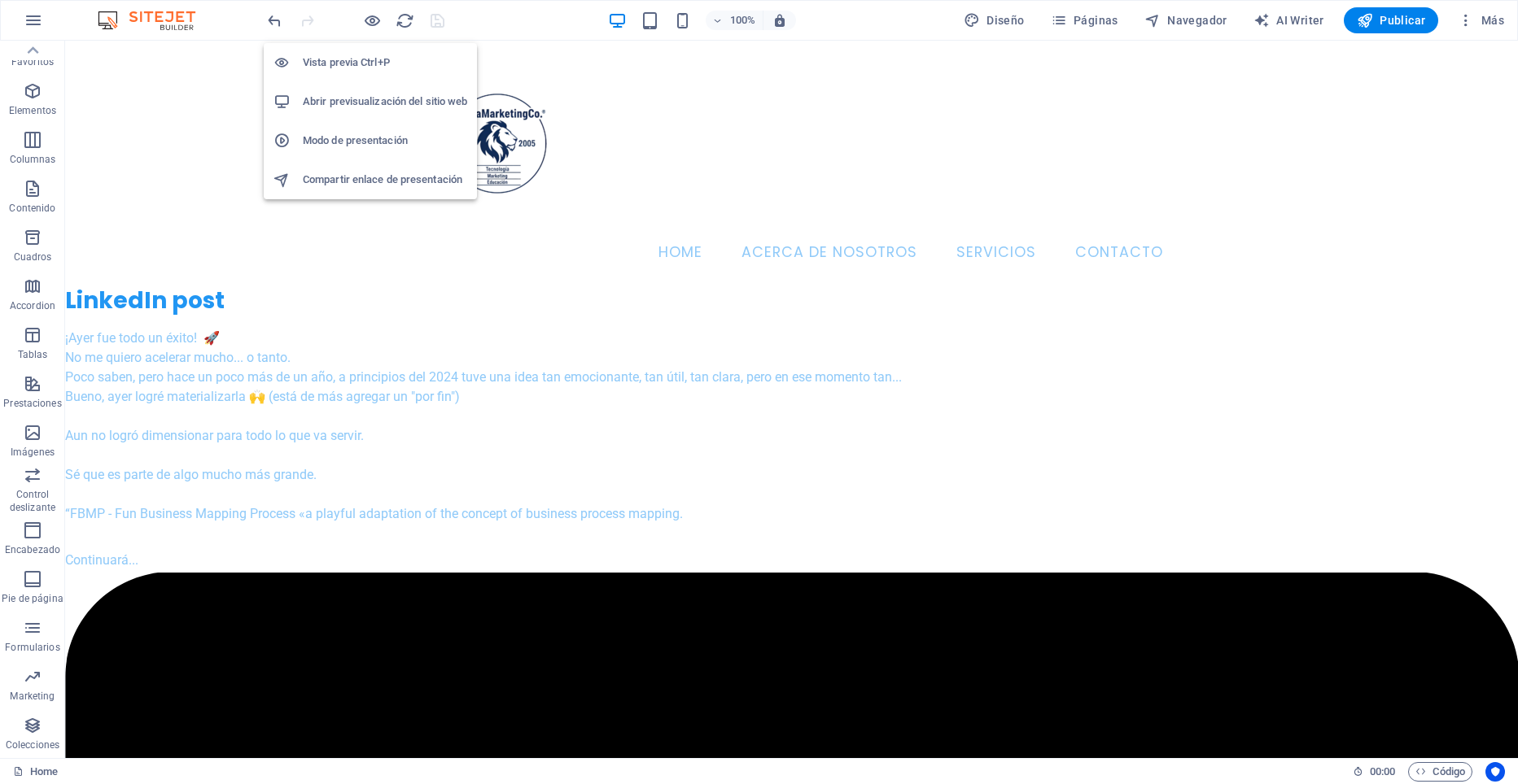
click at [343, 104] on h6 "Abrir previsualización del sitio web" at bounding box center [385, 102] width 164 height 20
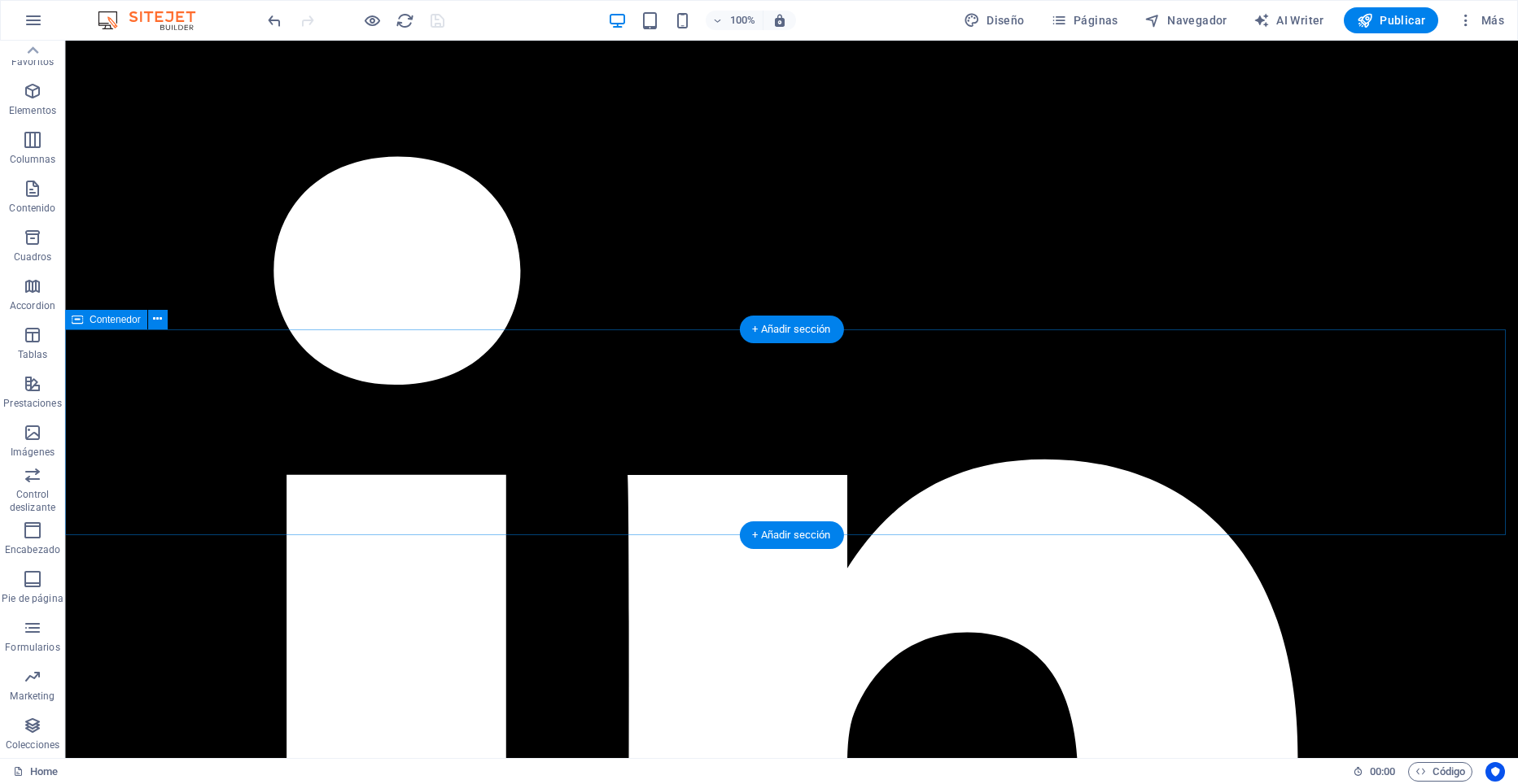
scroll to position [813, 0]
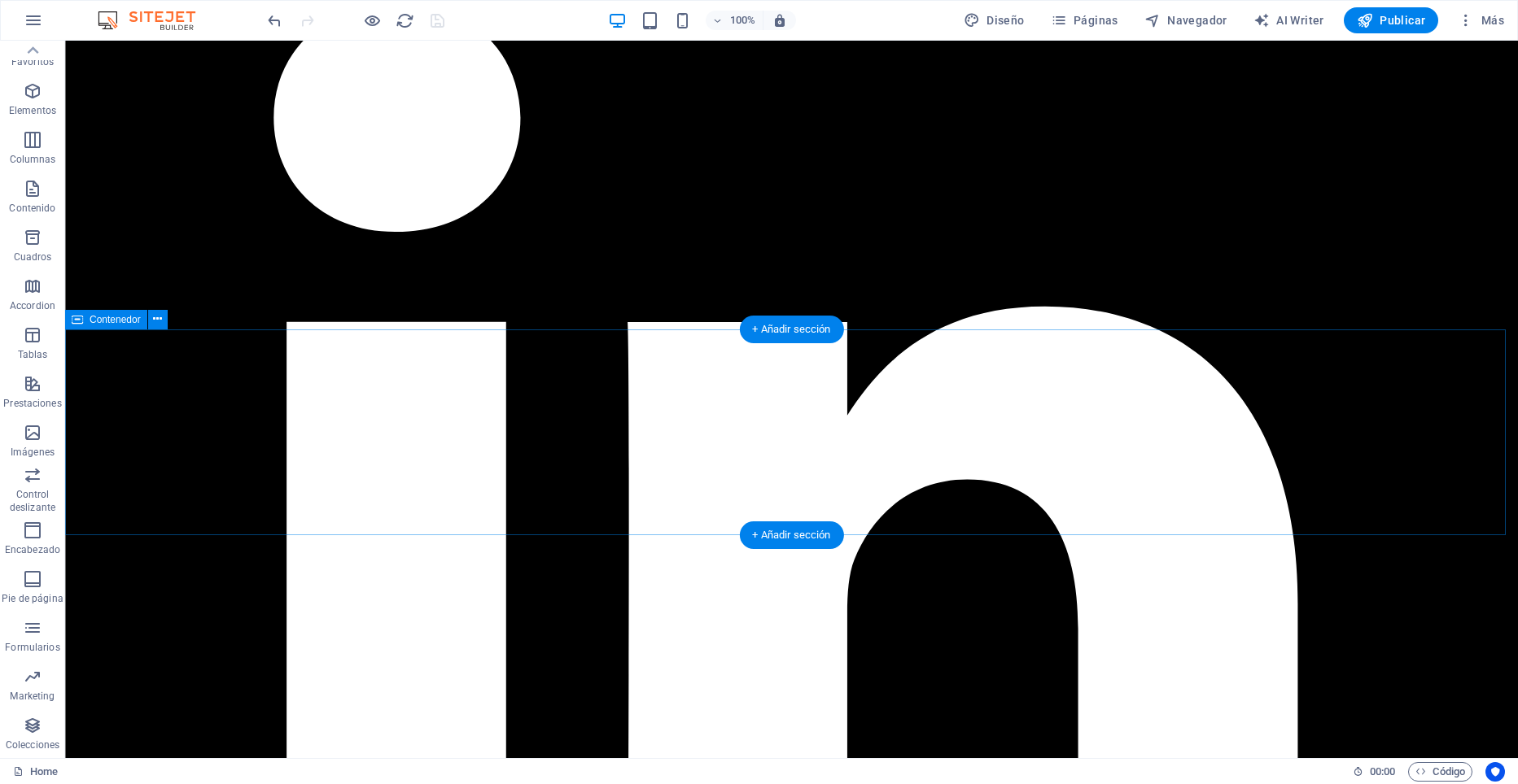
drag, startPoint x: 782, startPoint y: 371, endPoint x: 611, endPoint y: 409, distance: 175.2
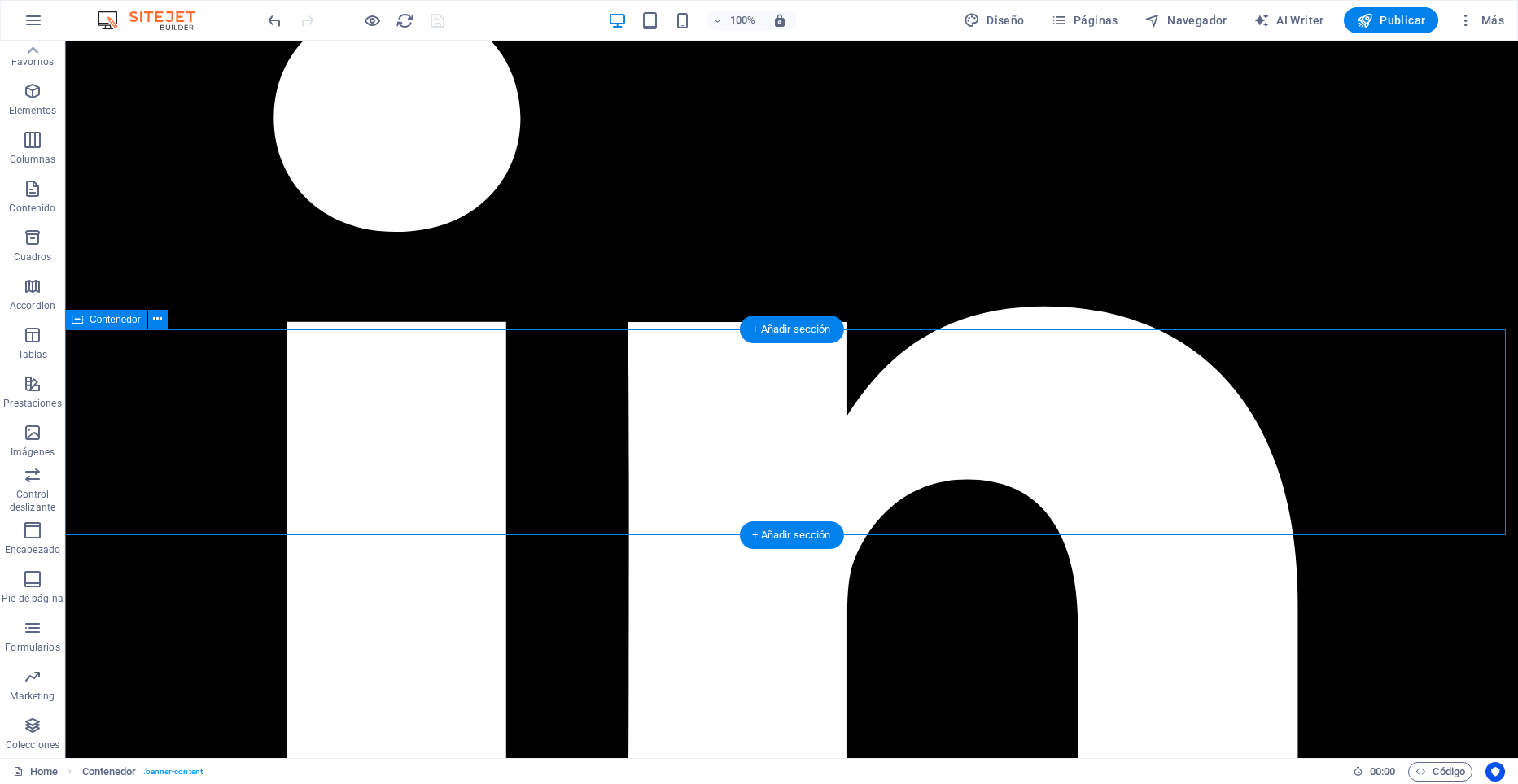
drag, startPoint x: 580, startPoint y: 343, endPoint x: 280, endPoint y: 349, distance: 300.1
click at [156, 314] on icon at bounding box center [157, 319] width 9 height 17
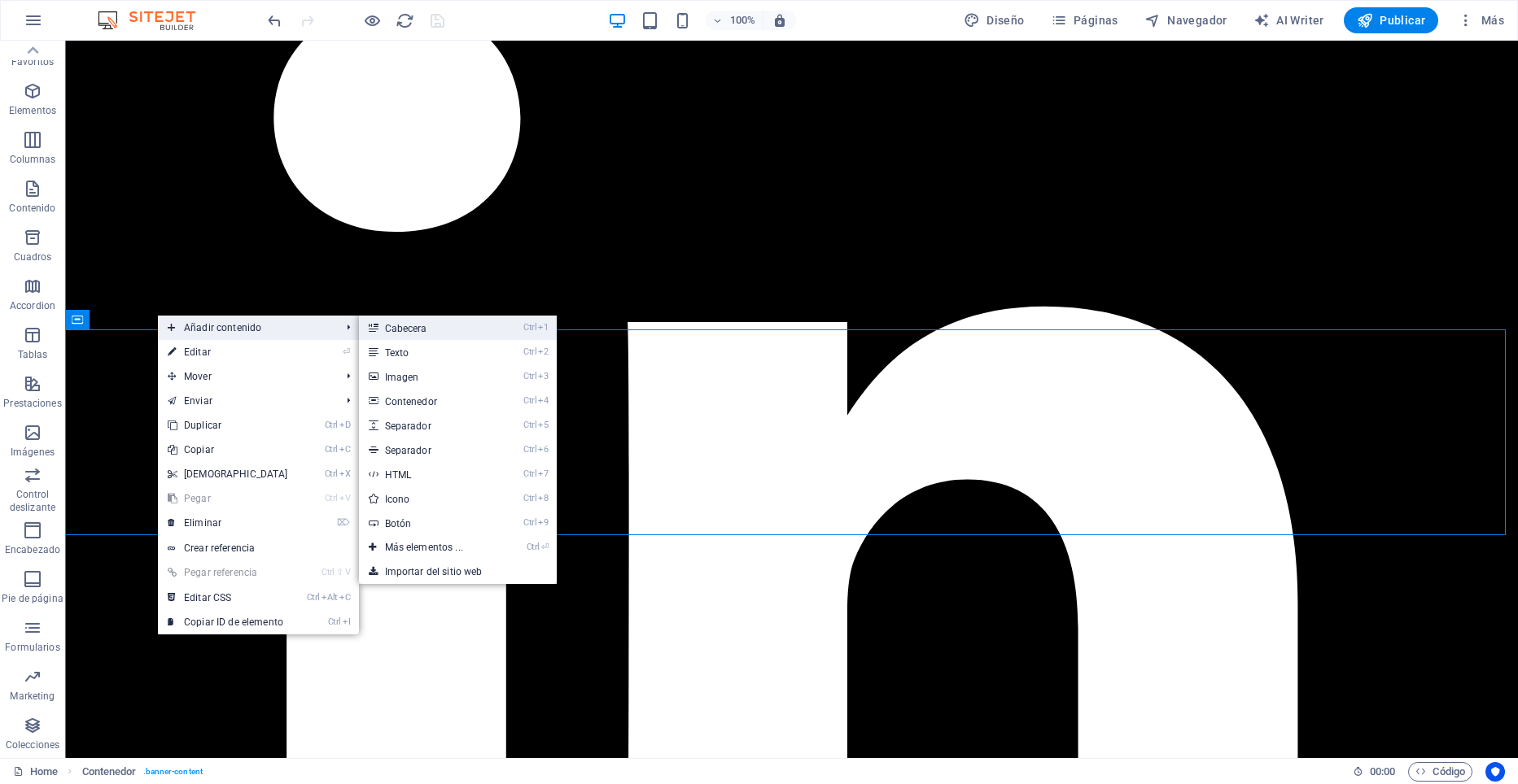
click at [449, 329] on link "Ctrl 1 Cabecera" at bounding box center [427, 327] width 137 height 24
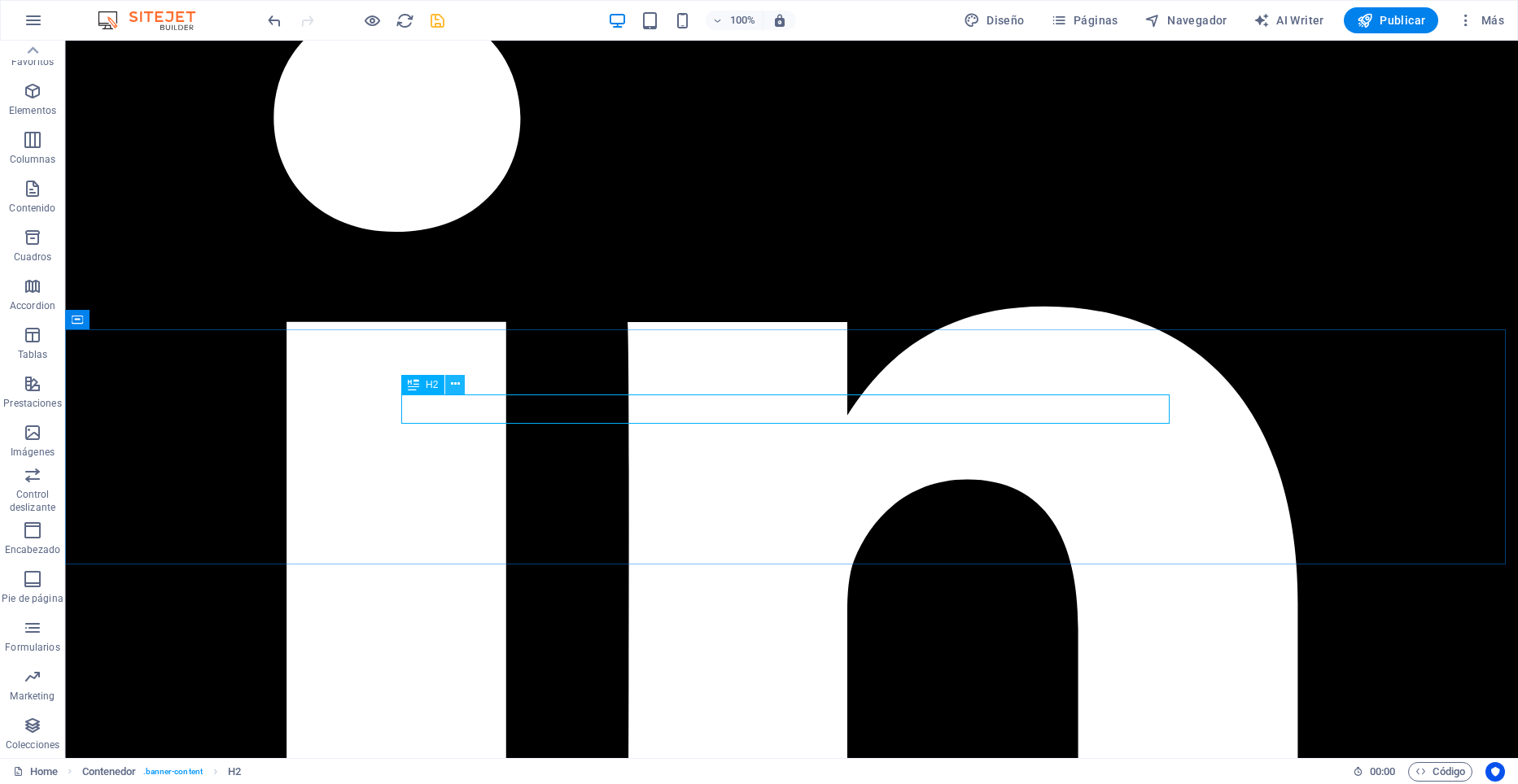
click at [451, 381] on icon at bounding box center [456, 384] width 9 height 17
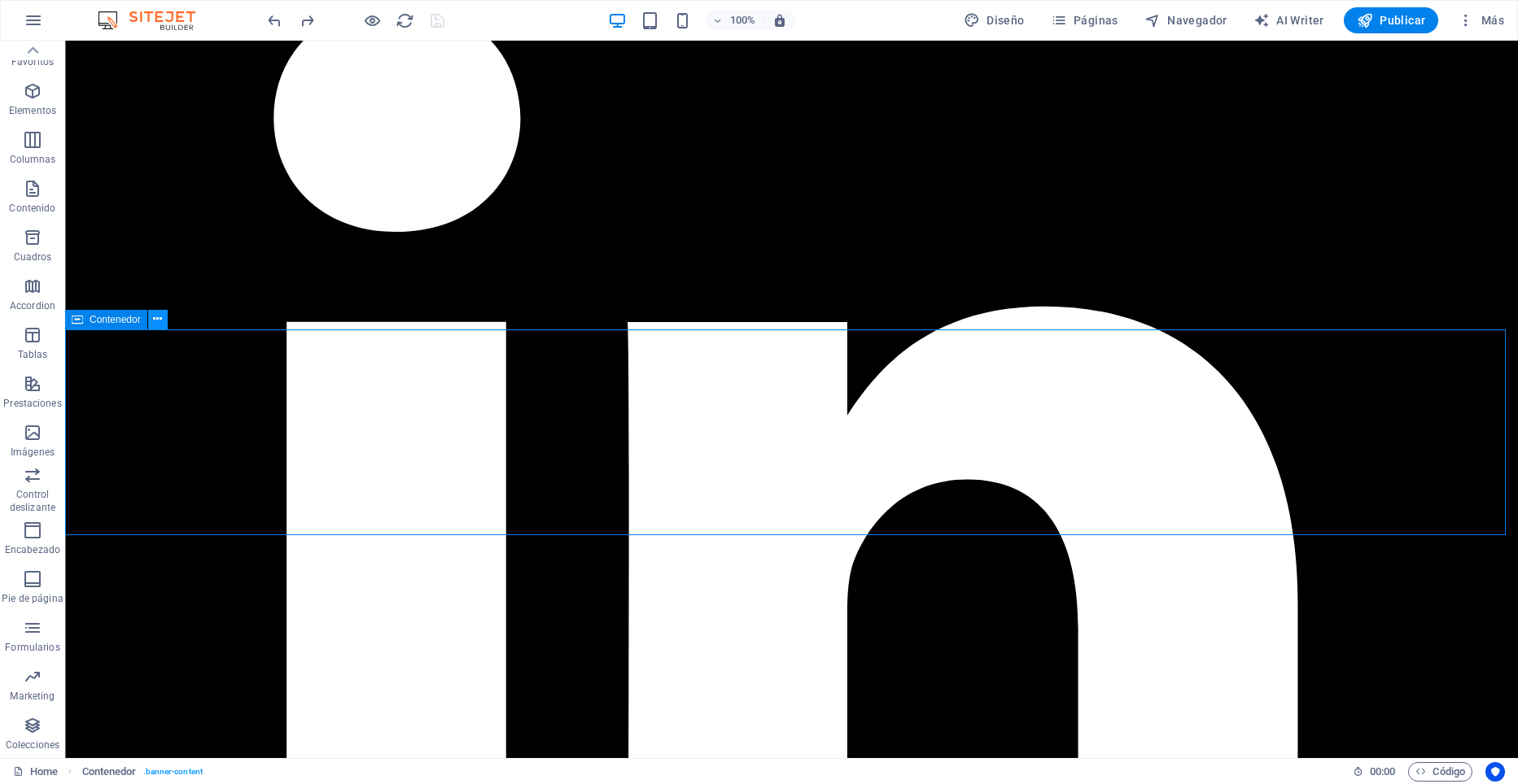
click at [160, 319] on icon at bounding box center [157, 319] width 9 height 17
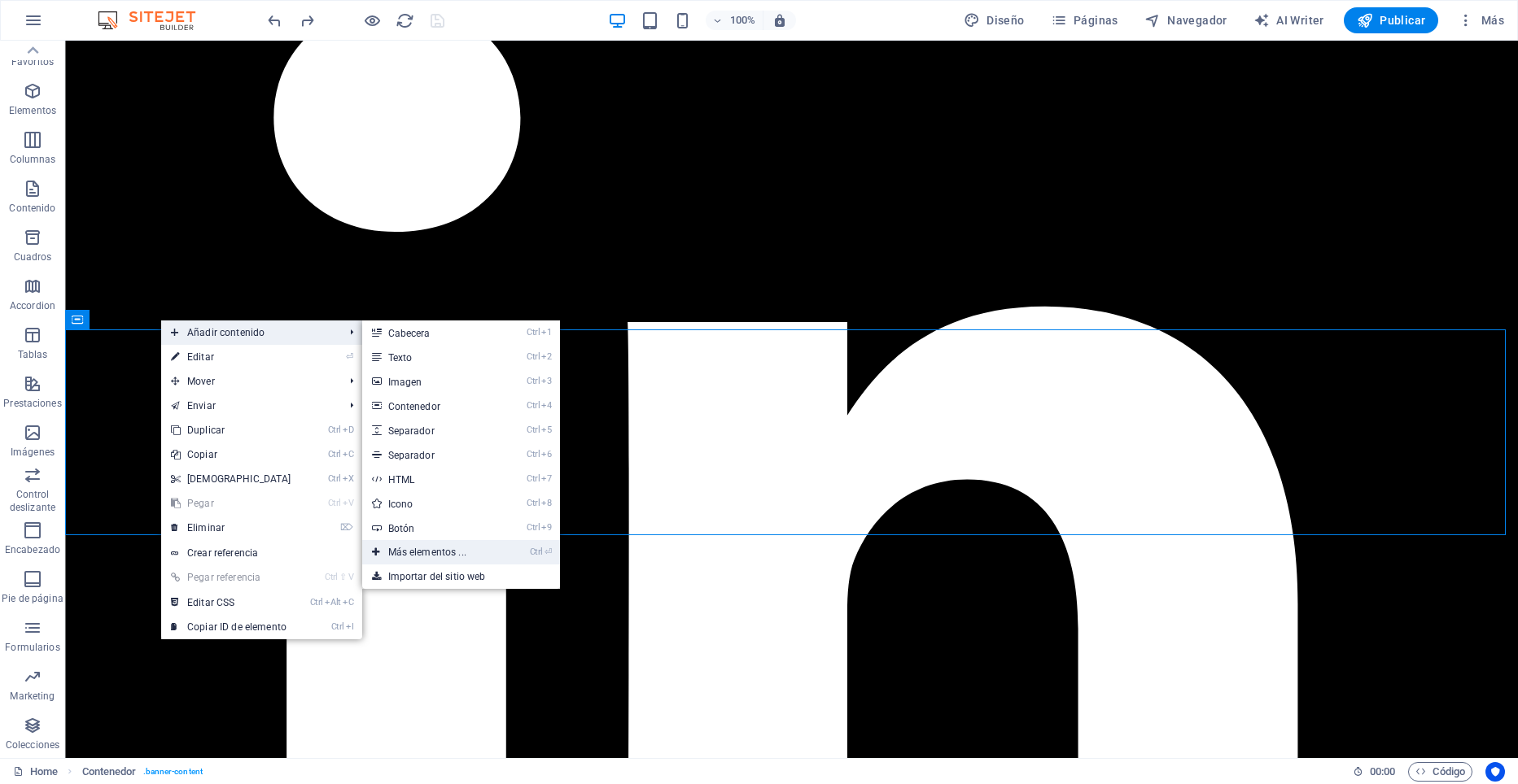
click at [425, 553] on link "Ctrl ⏎ Más elementos ..." at bounding box center [430, 552] width 137 height 24
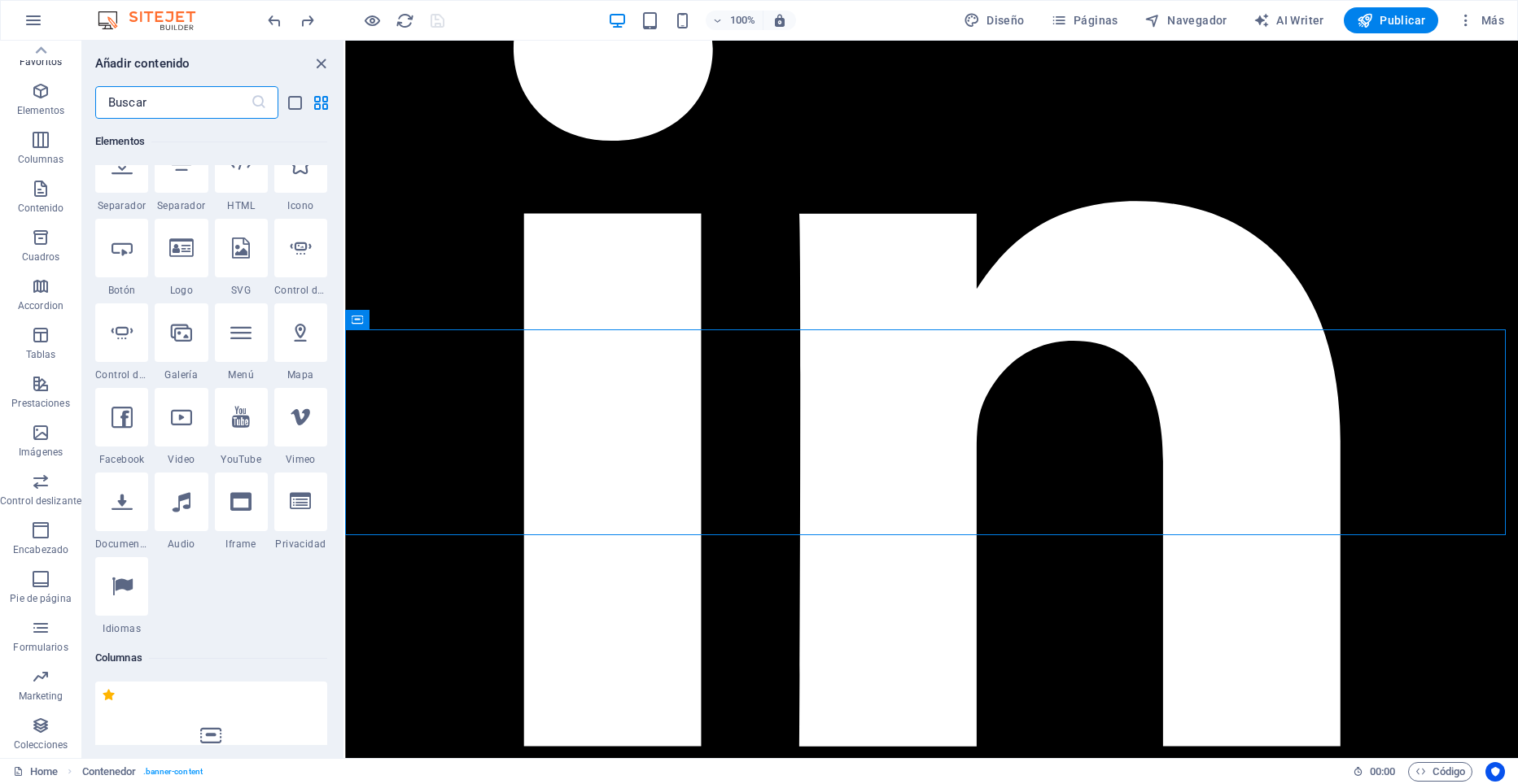
scroll to position [144, 0]
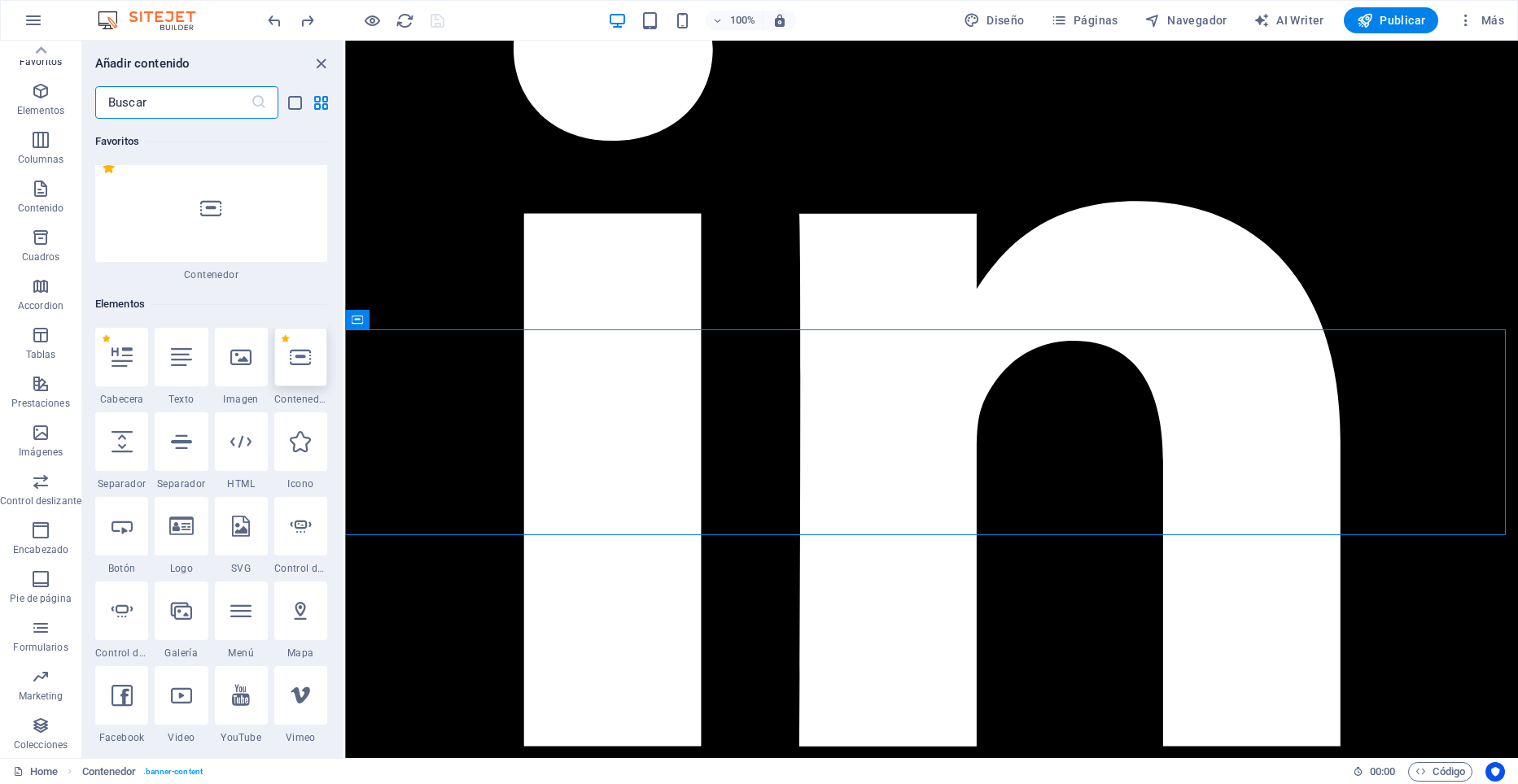
click at [303, 363] on icon at bounding box center [300, 357] width 21 height 21
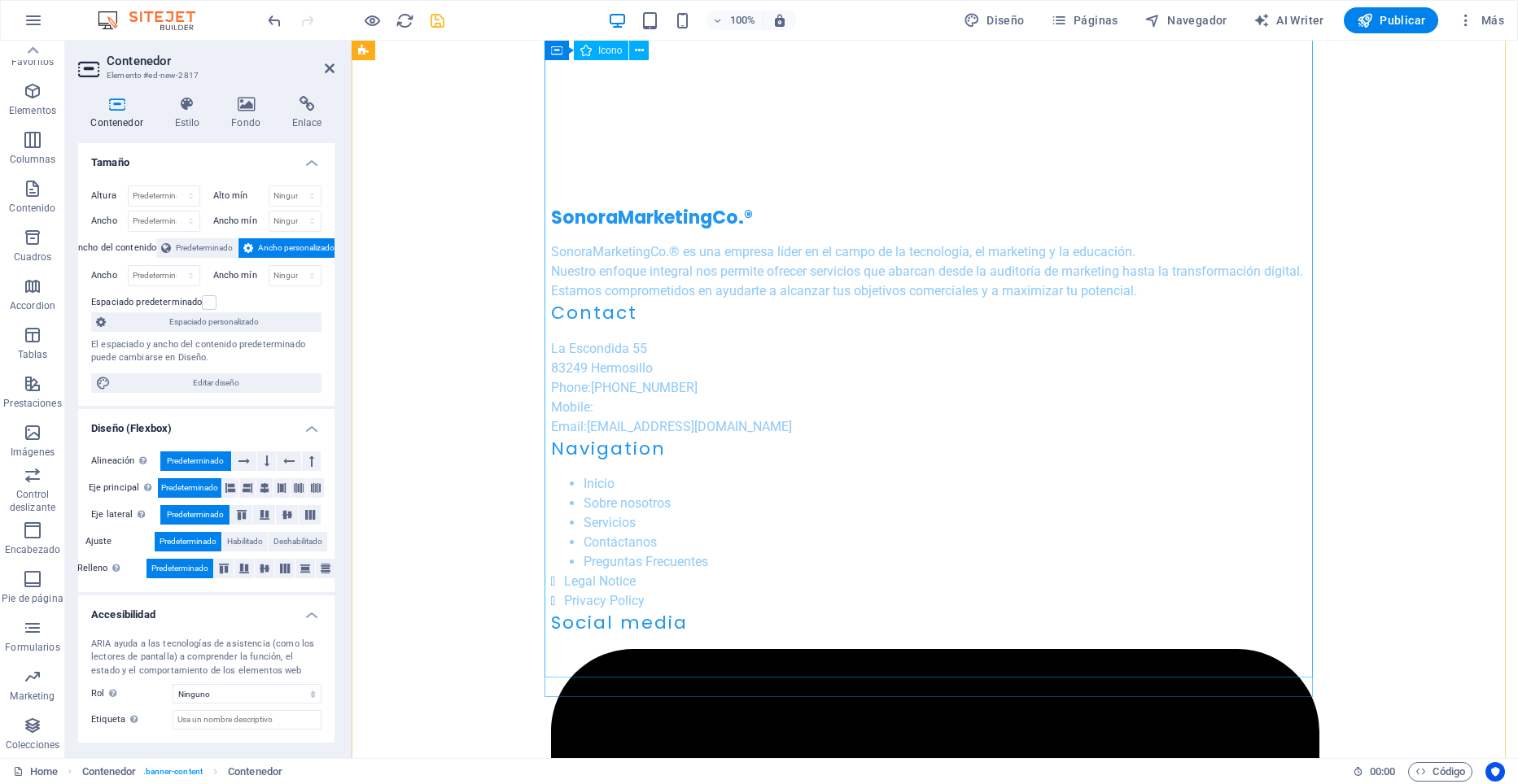
scroll to position [13090, 0]
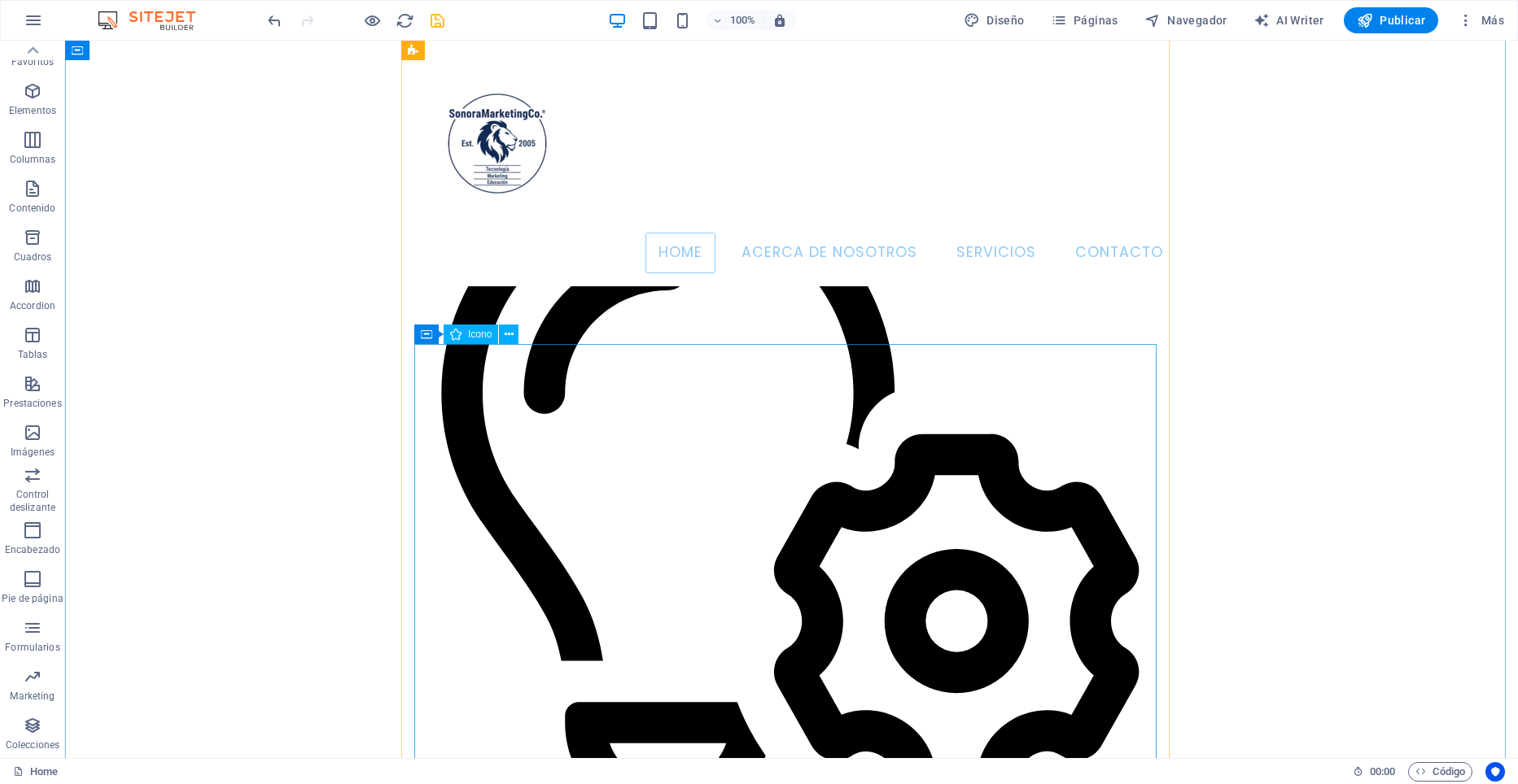
scroll to position [5199, 0]
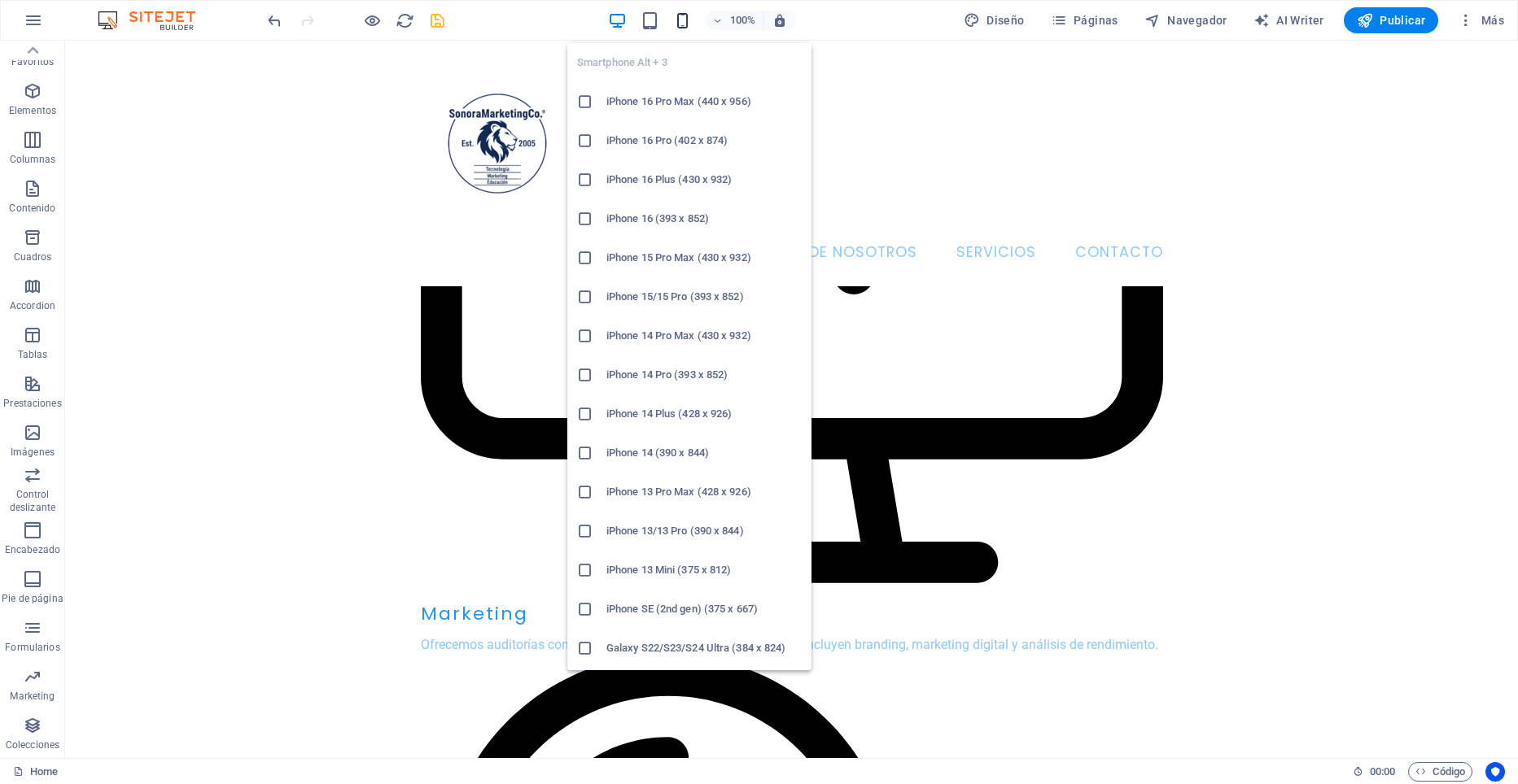
click at [691, 22] on icon "button" at bounding box center [682, 21] width 19 height 19
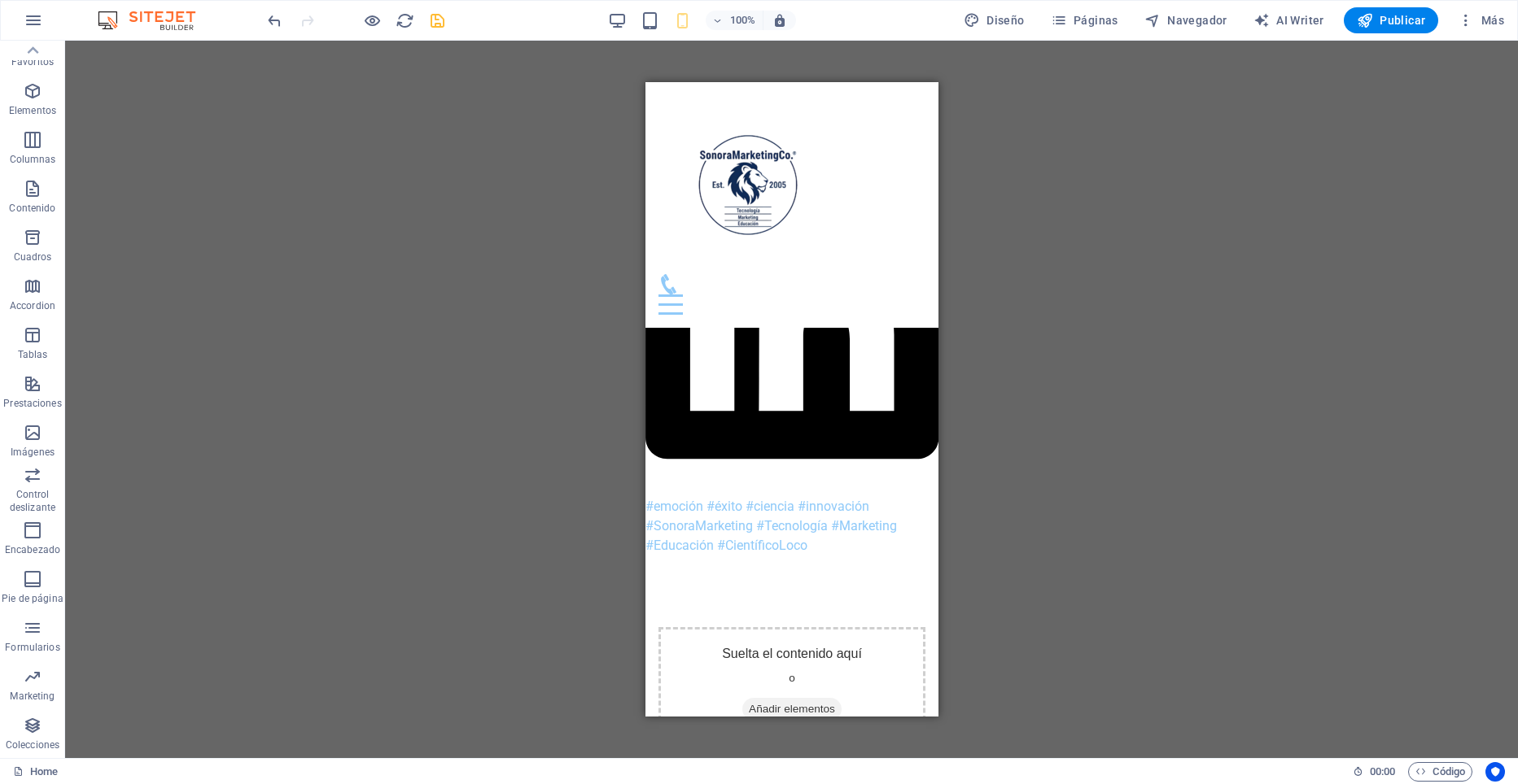
scroll to position [0, 0]
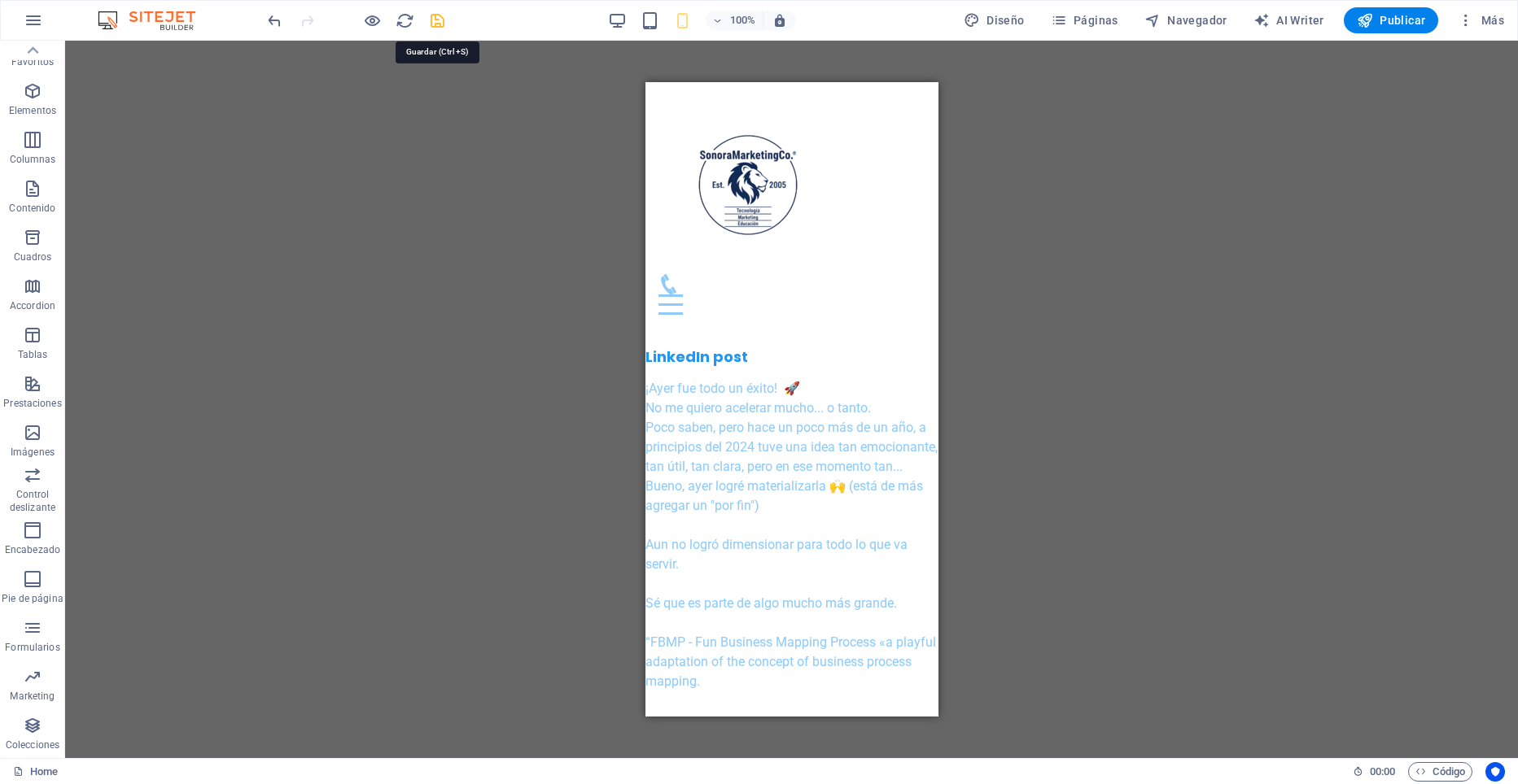
click at [435, 23] on icon "save" at bounding box center [437, 21] width 19 height 19
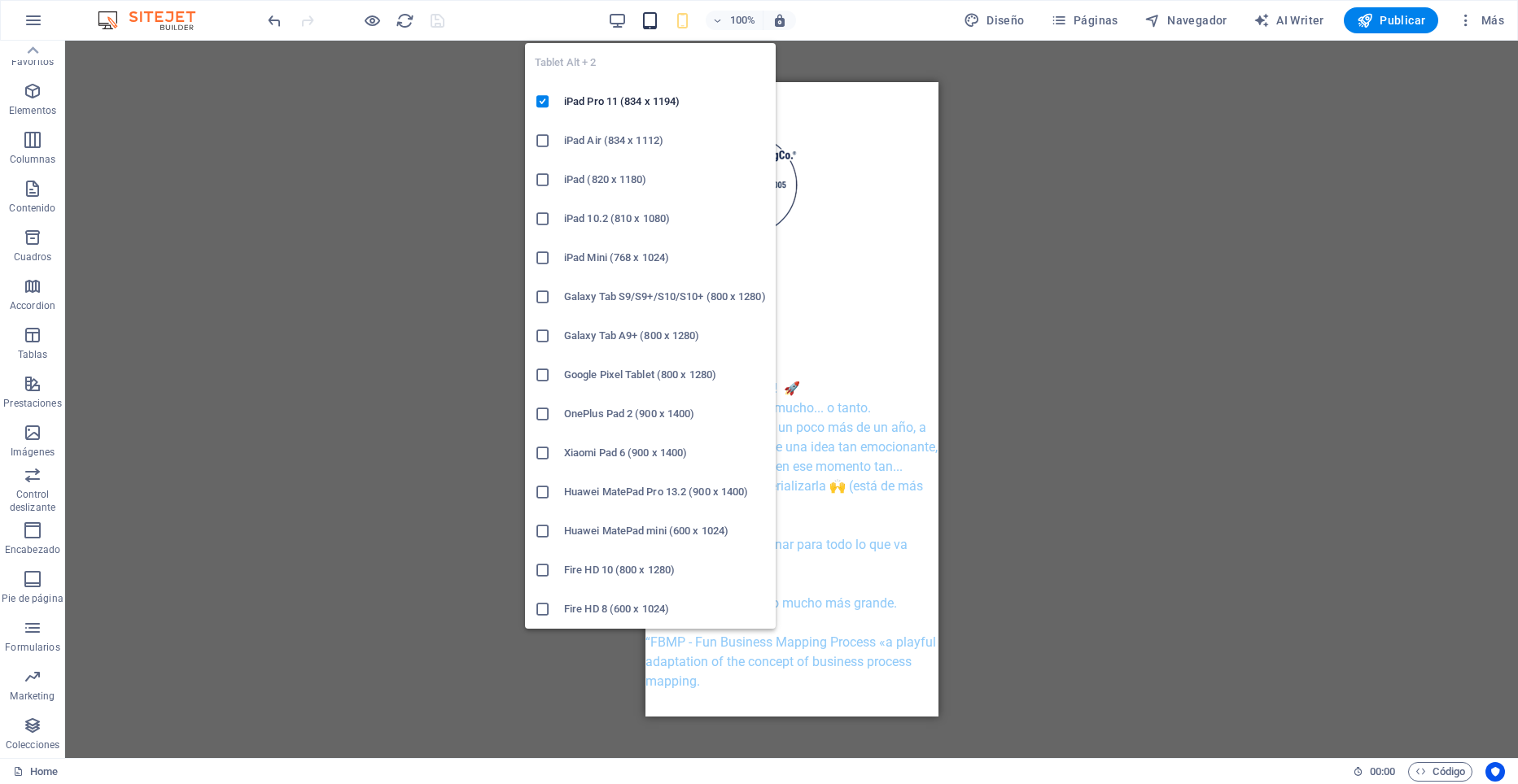
click at [650, 23] on icon "button" at bounding box center [650, 21] width 19 height 19
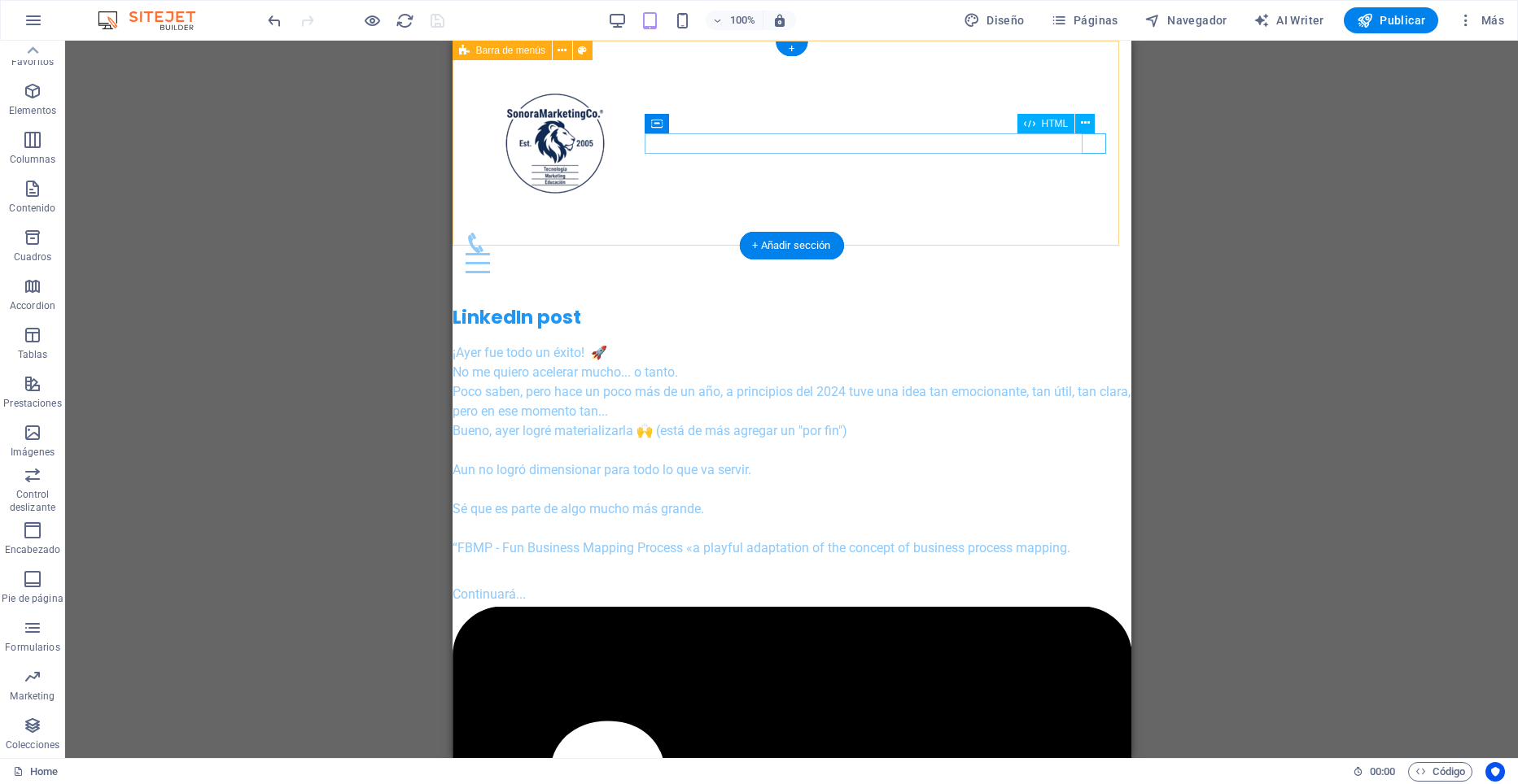
click at [1094, 253] on div "Menu" at bounding box center [791, 263] width 653 height 21
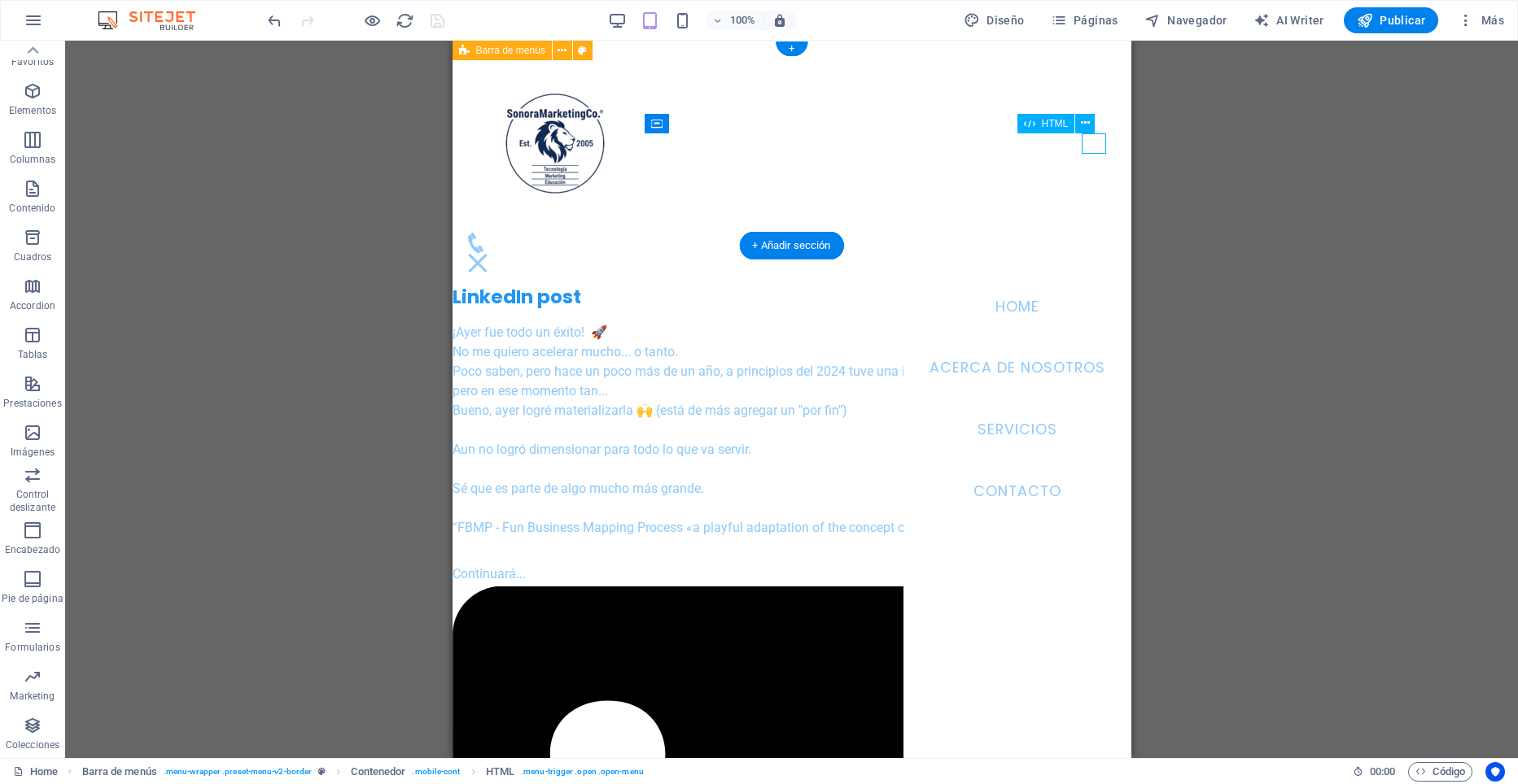
click at [490, 253] on div "Menu" at bounding box center [476, 263] width 24 height 21
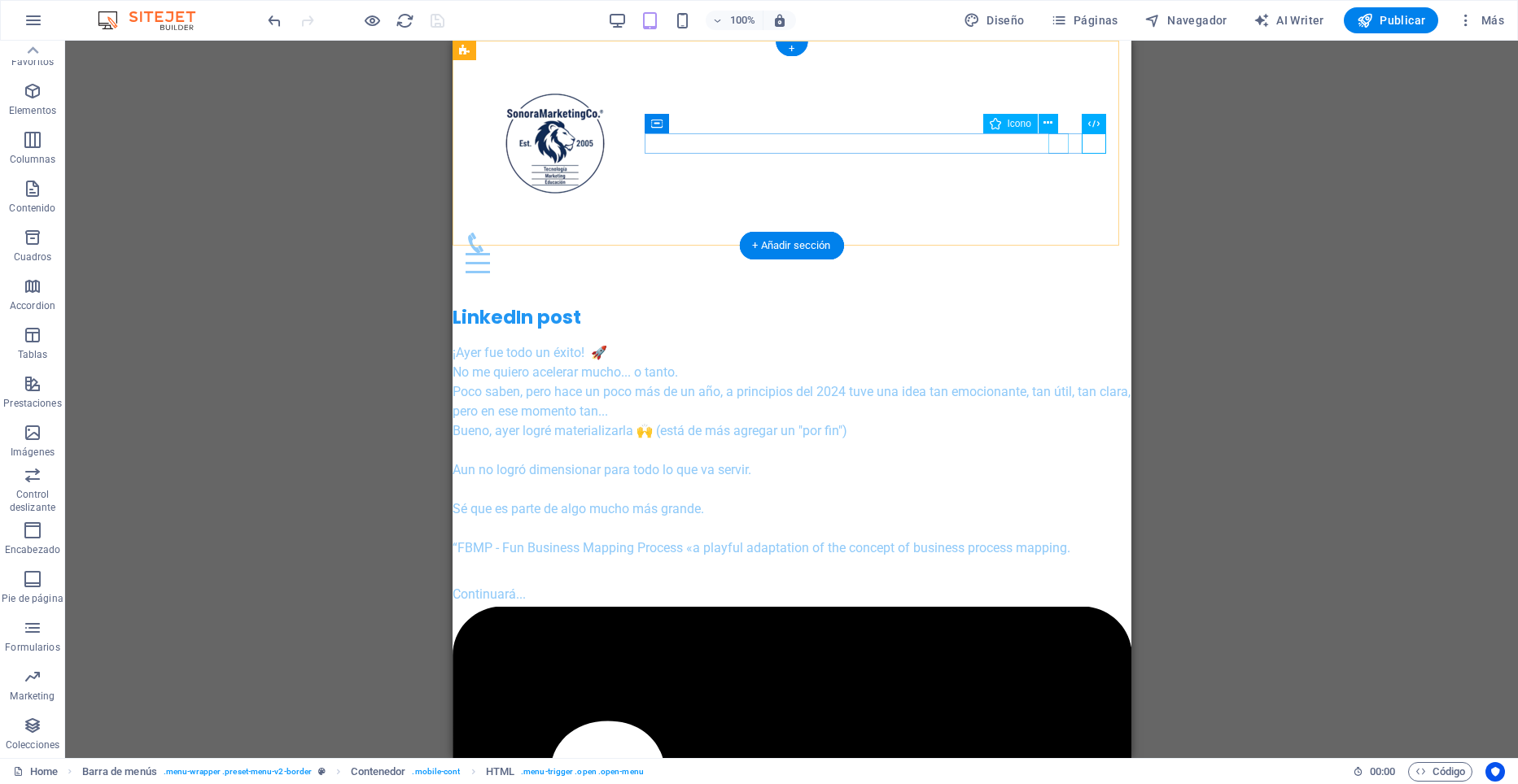
click at [1054, 233] on figure at bounding box center [784, 243] width 640 height 21
click at [1047, 121] on icon at bounding box center [1048, 122] width 9 height 17
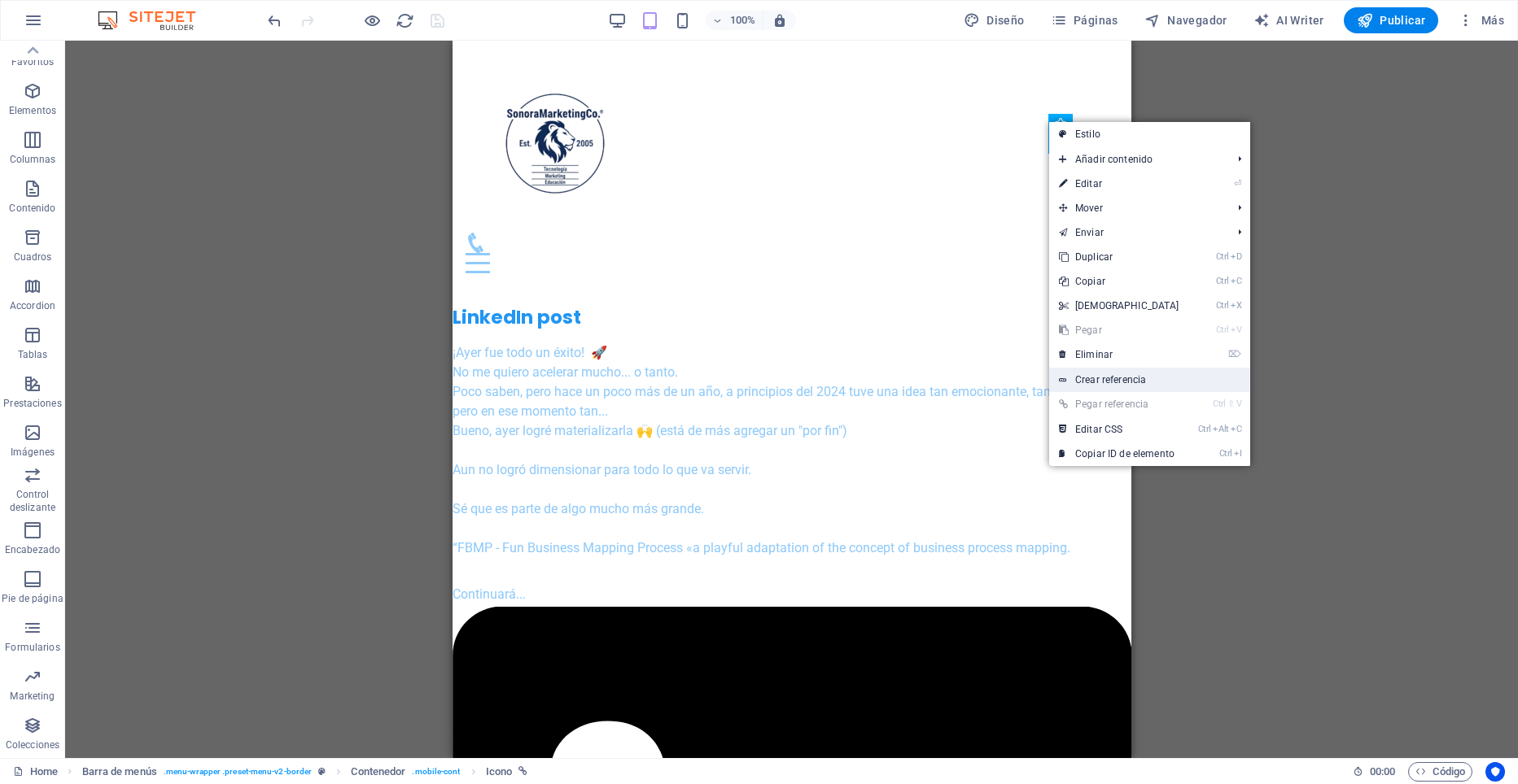
click at [1100, 380] on link "Crear referencia" at bounding box center [1149, 379] width 201 height 24
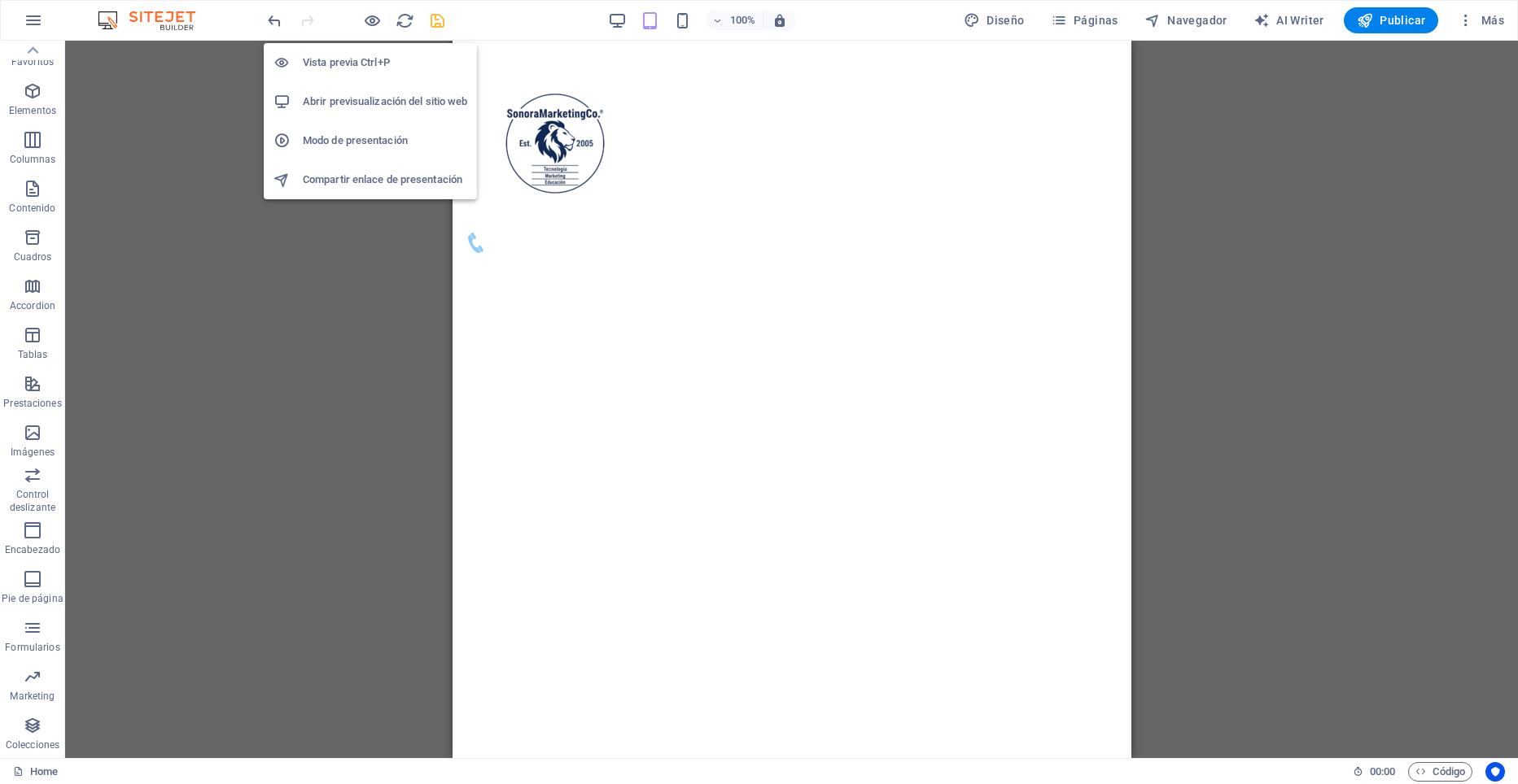
click at [348, 135] on h6 "Modo de presentación" at bounding box center [385, 141] width 164 height 20
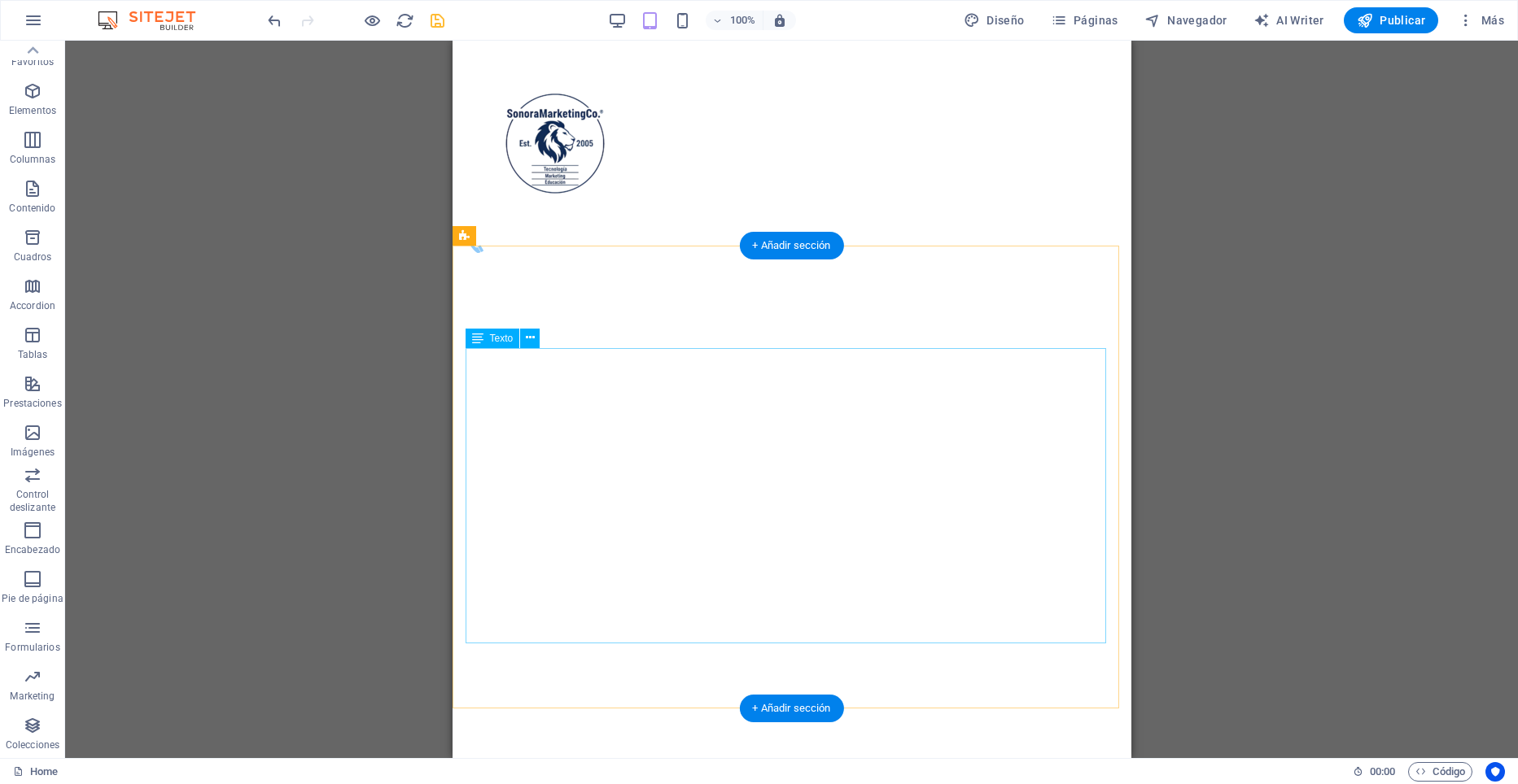
scroll to position [244, 0]
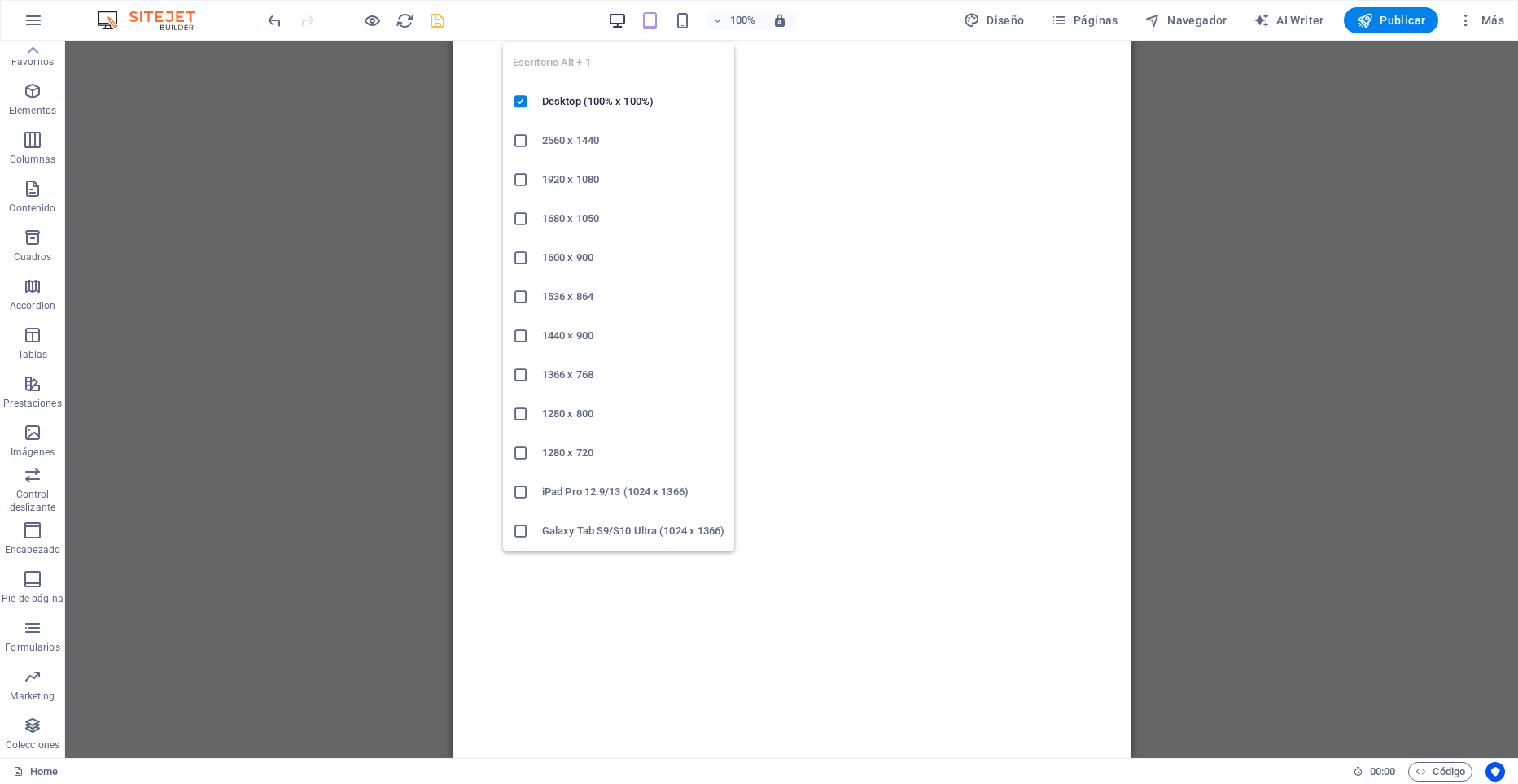
click at [623, 23] on icon "button" at bounding box center [617, 21] width 19 height 19
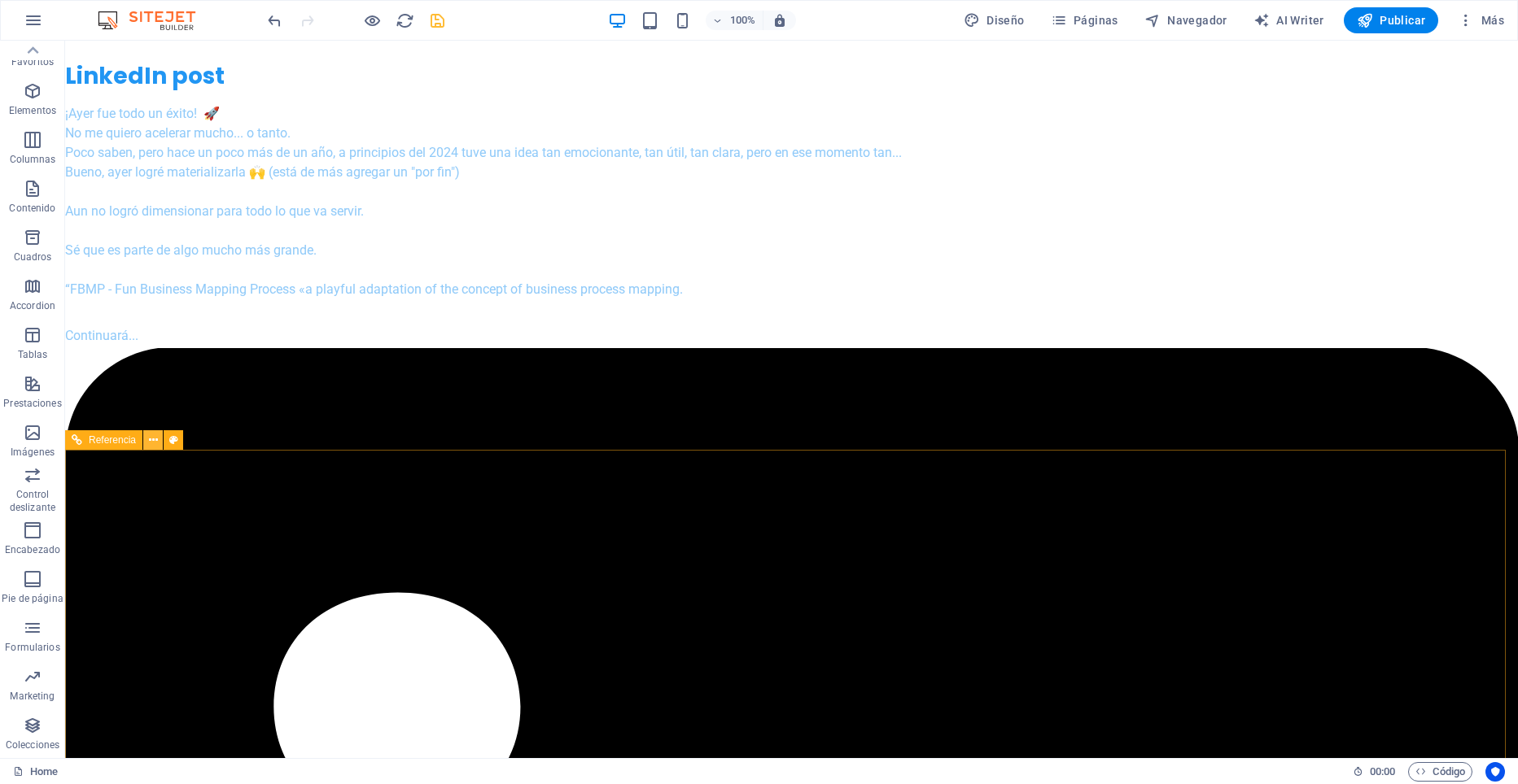
click at [153, 438] on icon at bounding box center [154, 440] width 9 height 17
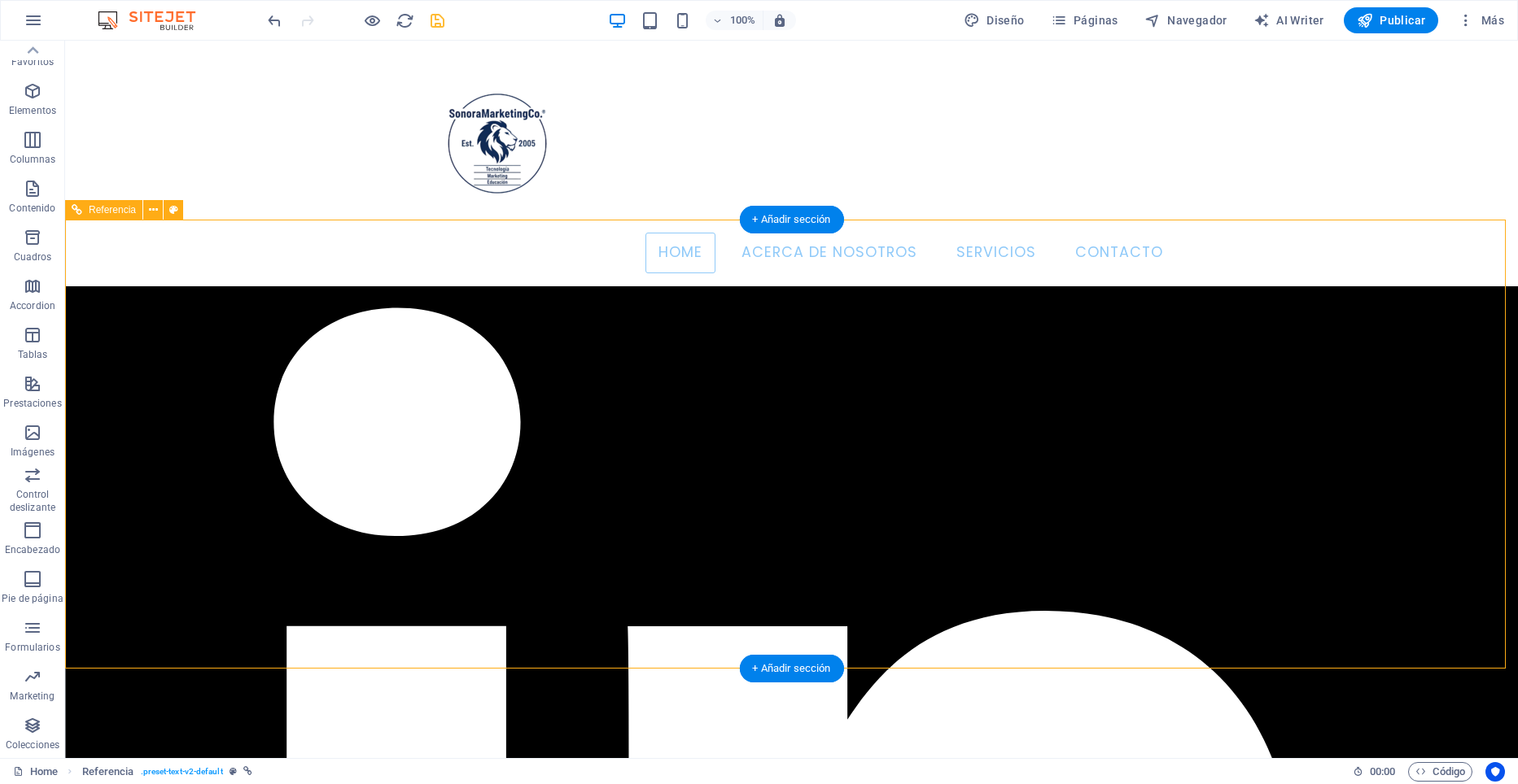
scroll to position [407, 0]
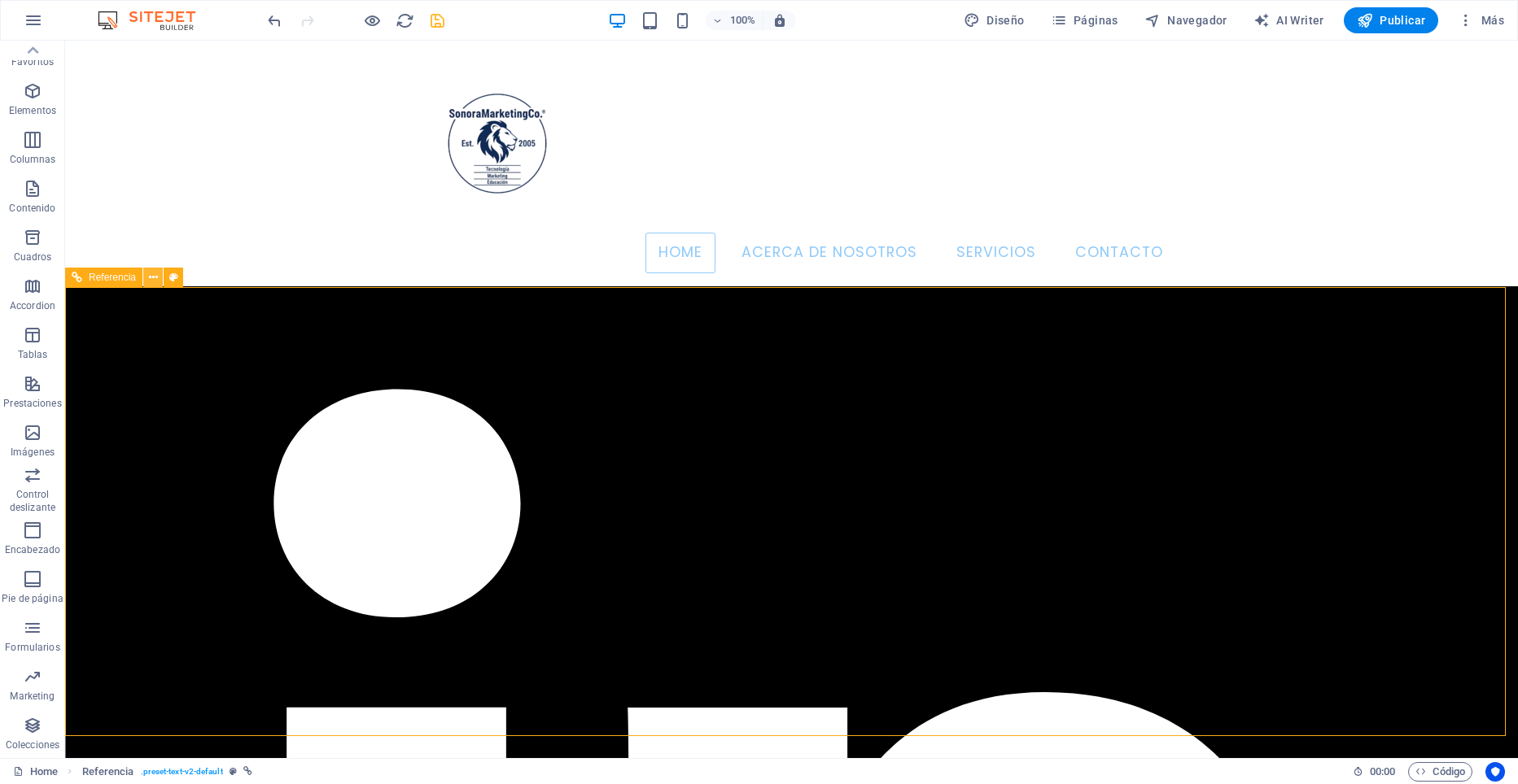
click at [153, 279] on icon at bounding box center [154, 278] width 9 height 17
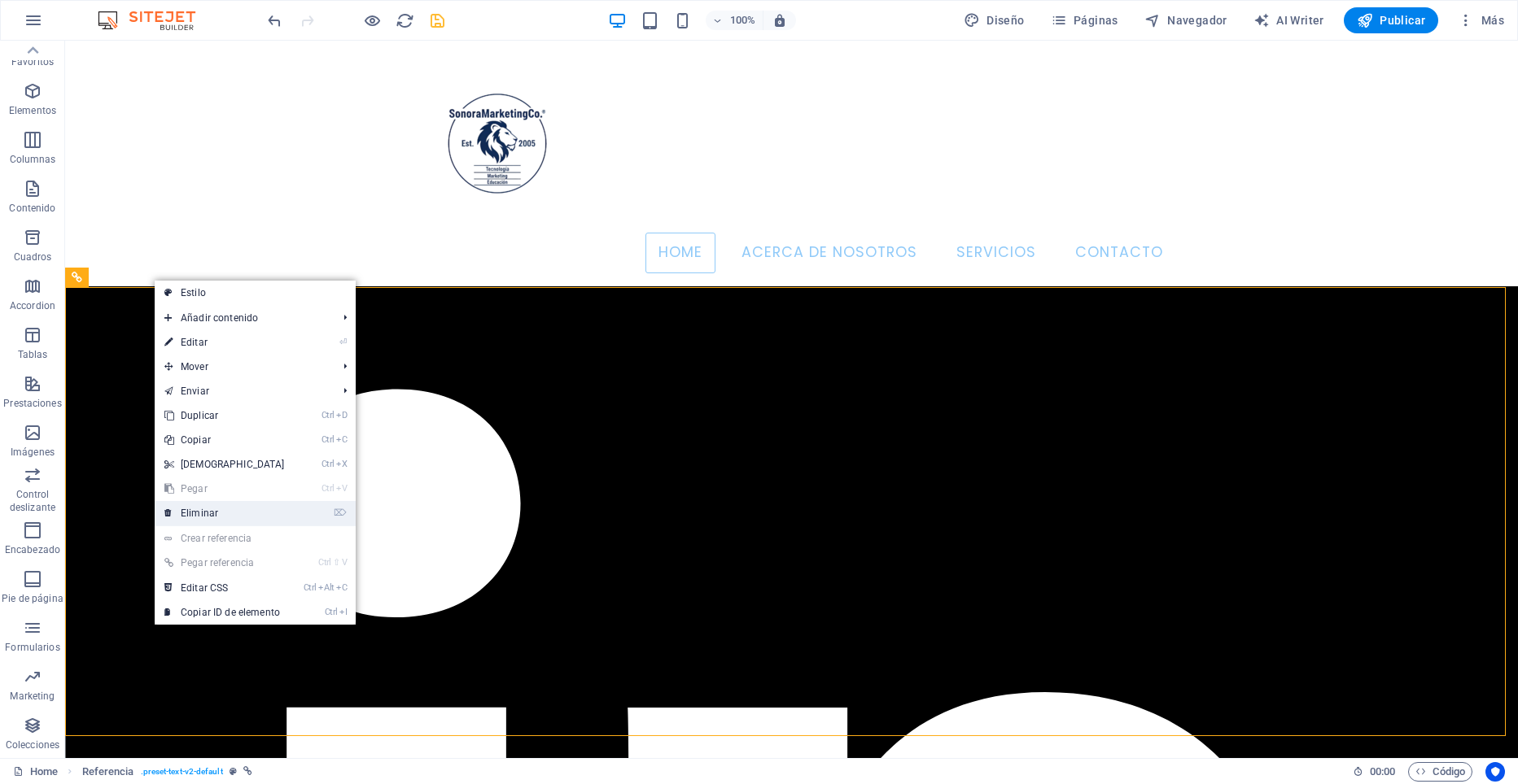
click at [222, 511] on link "⌦ Eliminar" at bounding box center [224, 513] width 140 height 24
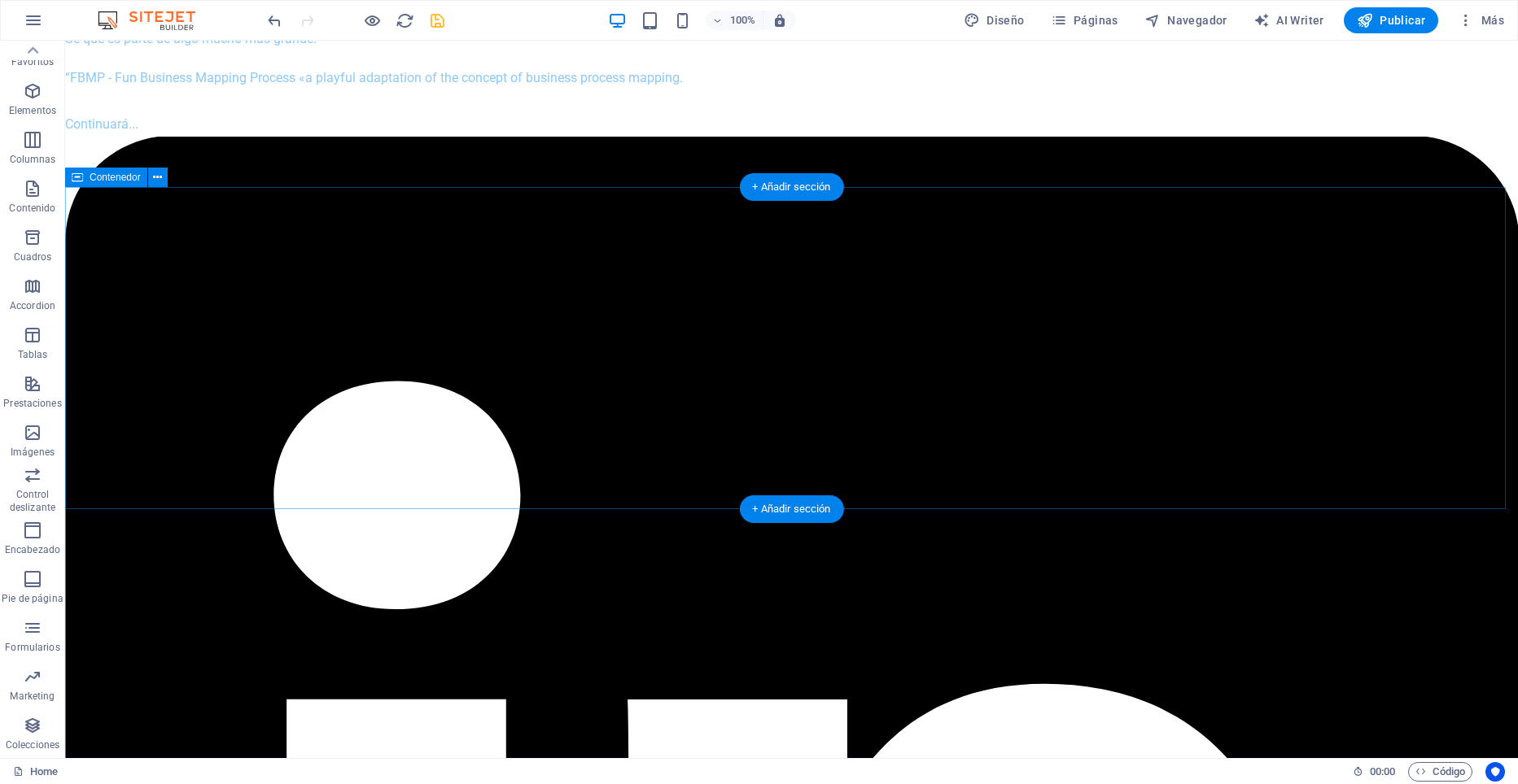
scroll to position [570, 0]
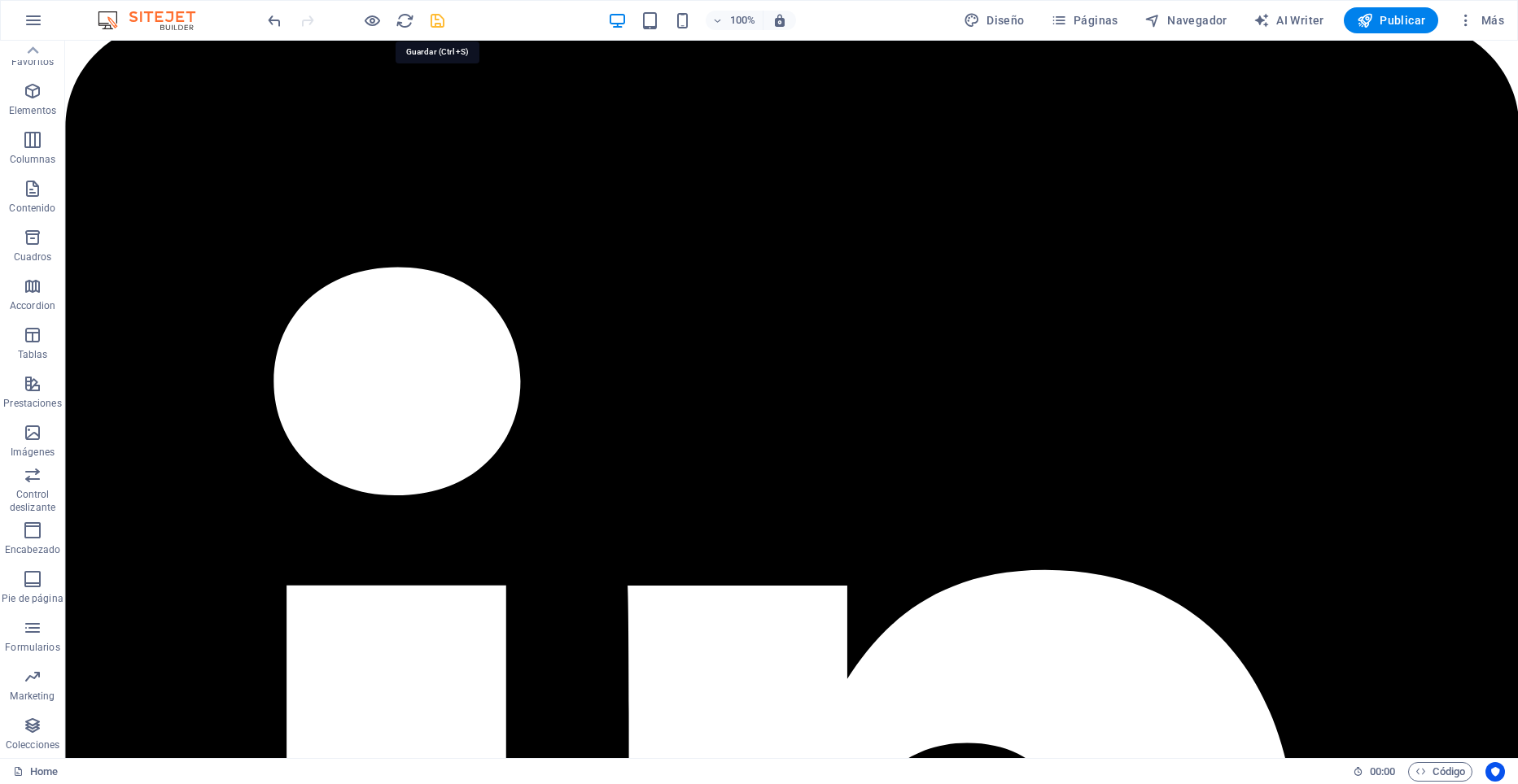
click at [437, 21] on icon "save" at bounding box center [437, 21] width 19 height 19
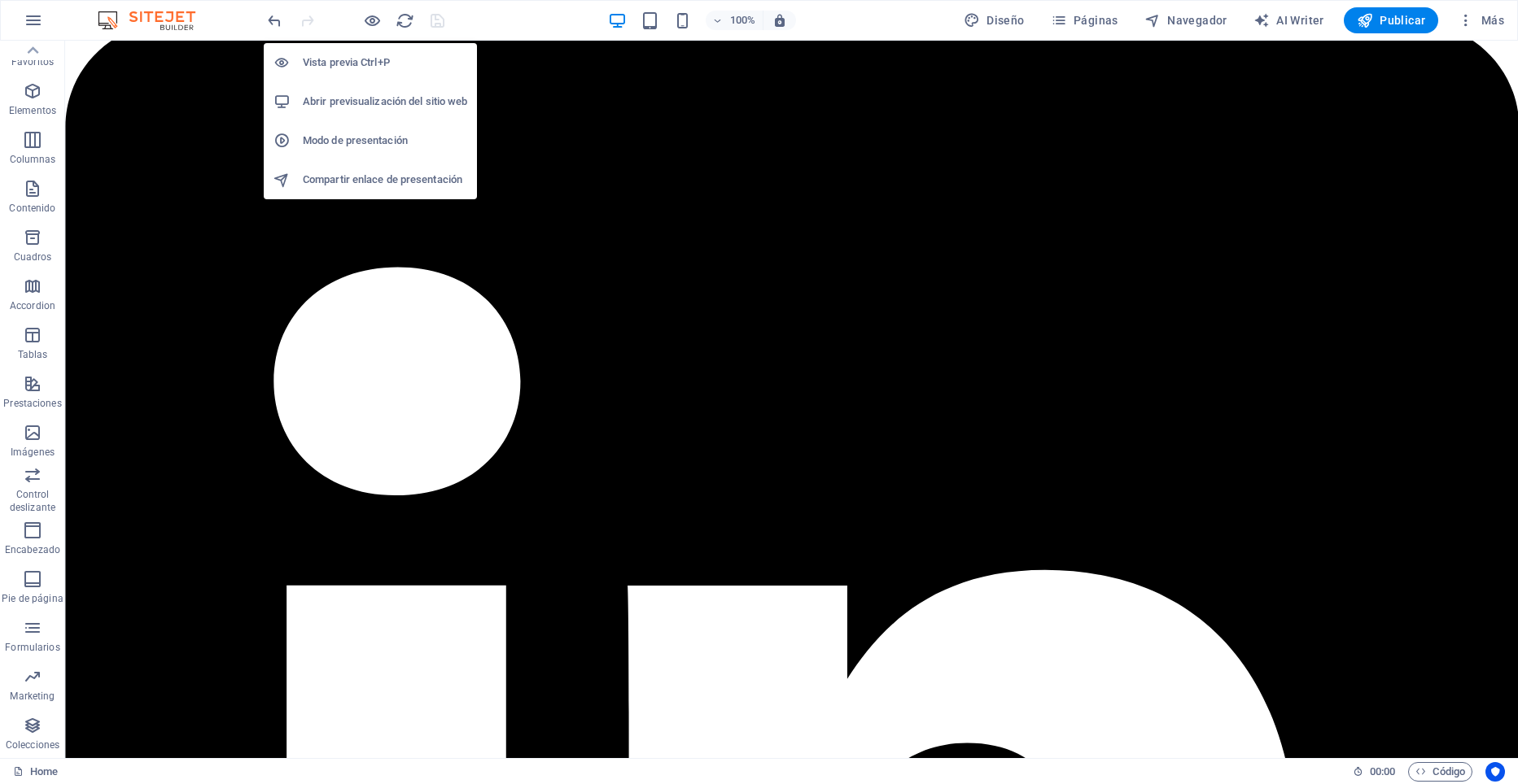
click at [363, 98] on h6 "Abrir previsualización del sitio web" at bounding box center [385, 102] width 164 height 20
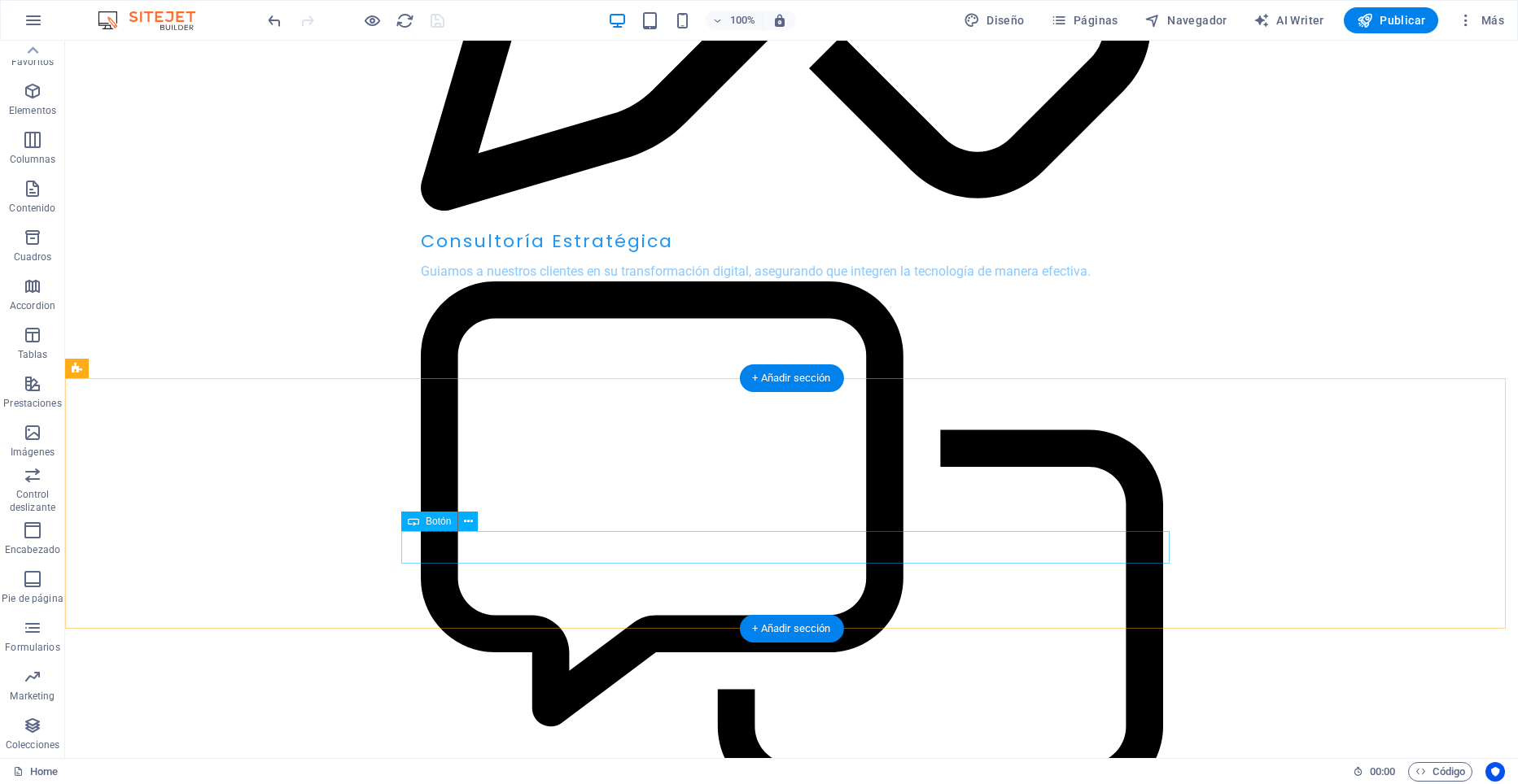
scroll to position [6345, 0]
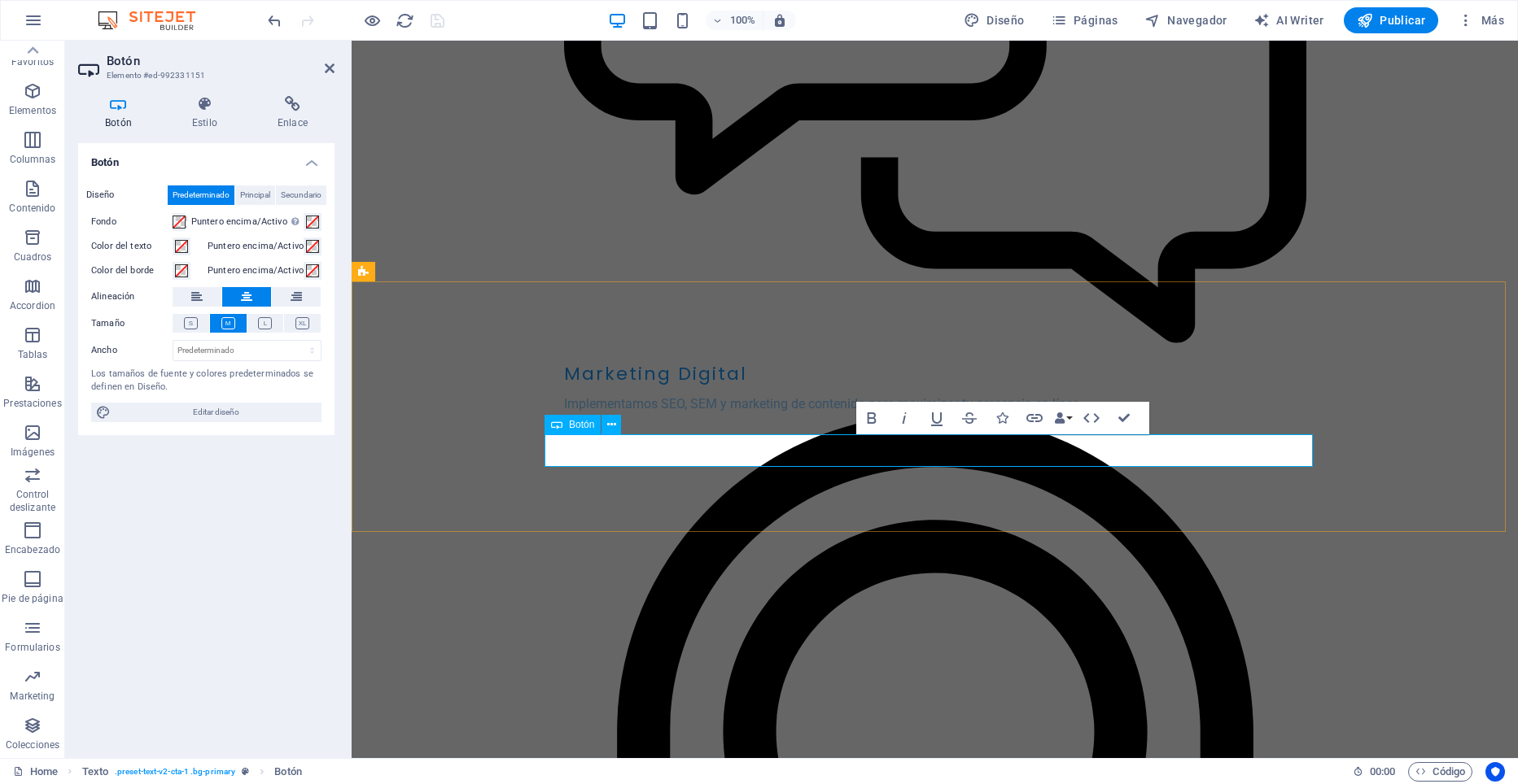
click at [292, 113] on h4 "Enlace" at bounding box center [293, 113] width 84 height 34
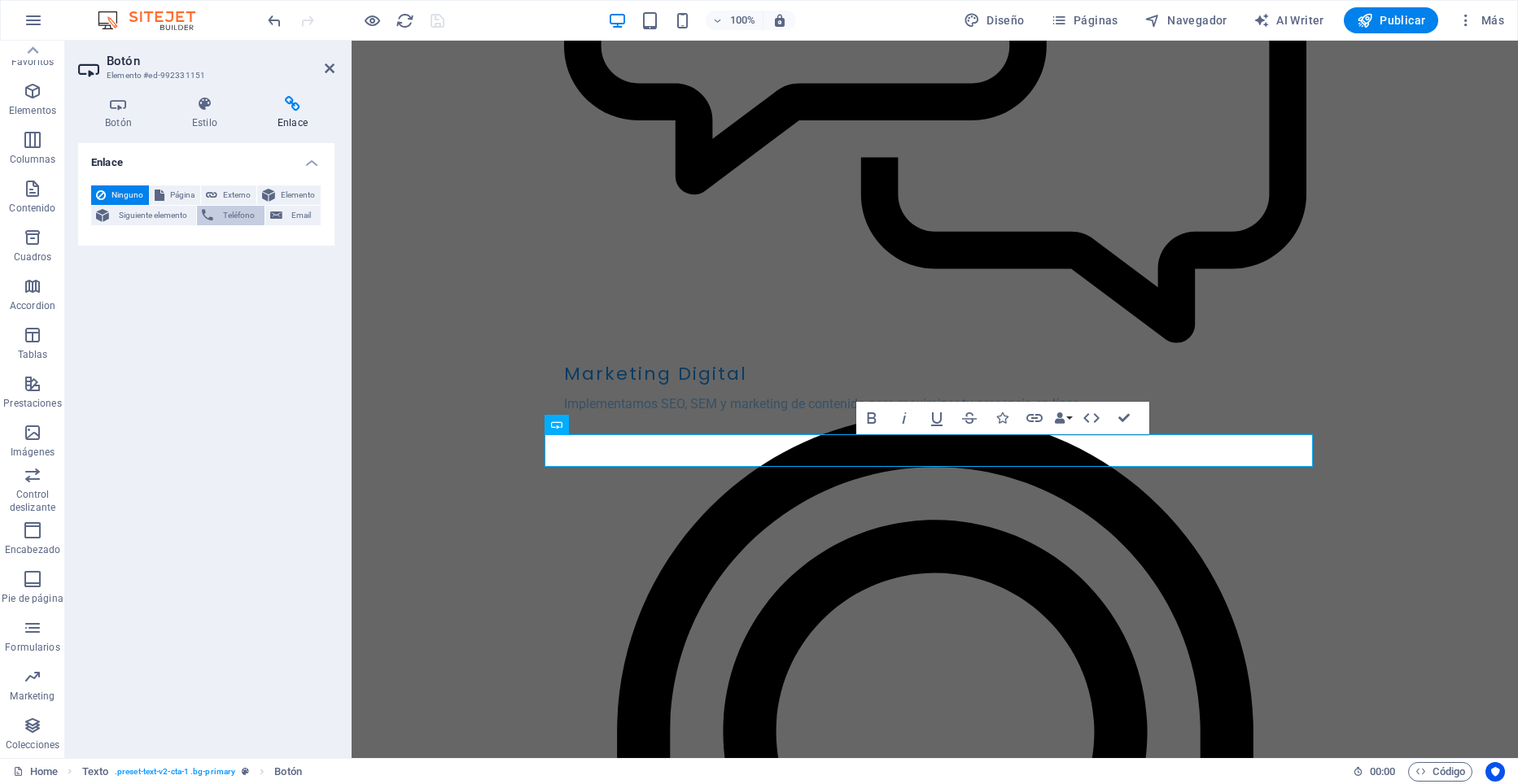
click at [237, 213] on span "Teléfono" at bounding box center [239, 215] width 41 height 20
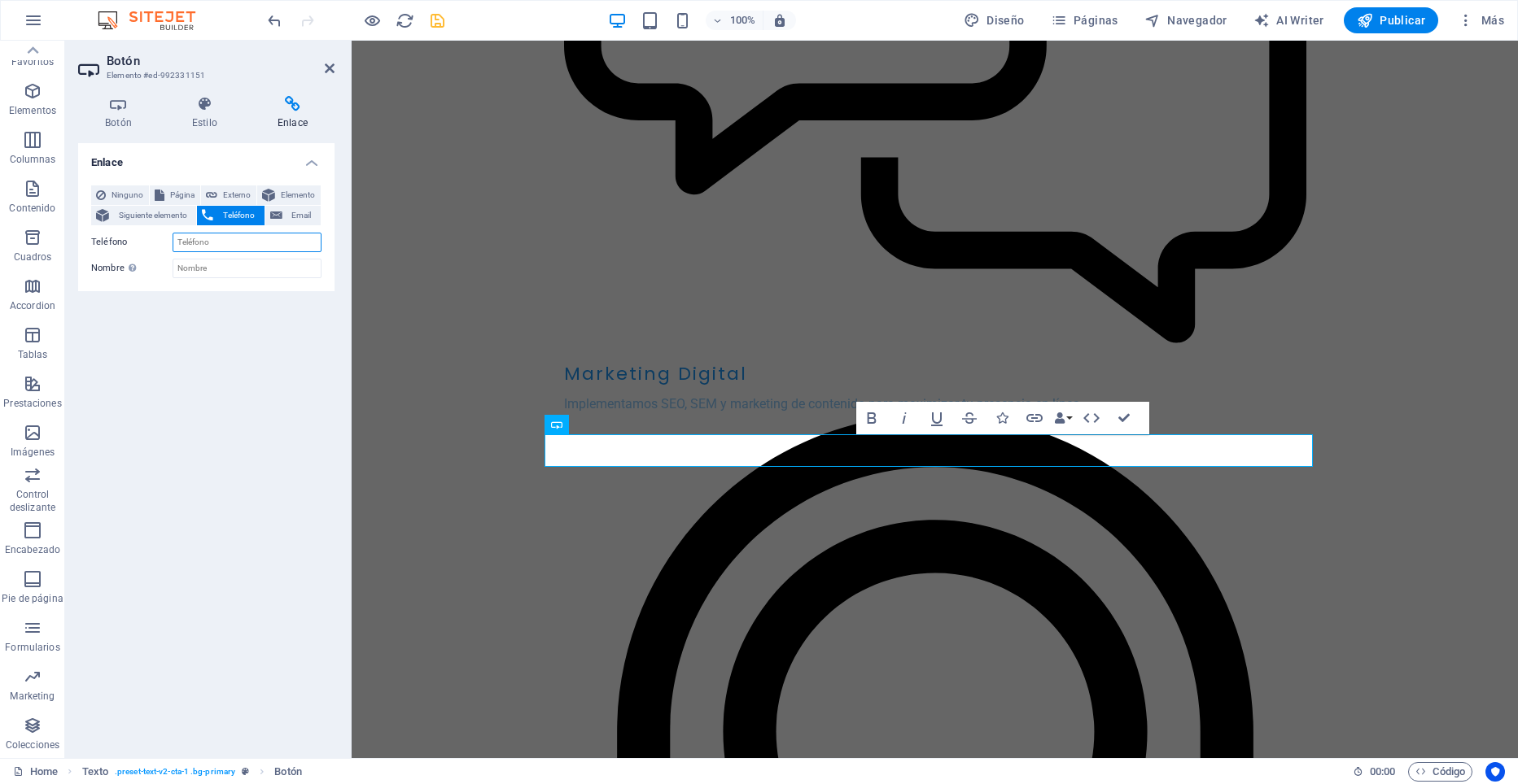
click at [239, 242] on input "Teléfono" at bounding box center [247, 243] width 149 height 20
click at [146, 213] on span "Siguiente elemento" at bounding box center [153, 215] width 78 height 20
click at [155, 216] on span "Siguiente elemento" at bounding box center [153, 215] width 78 height 20
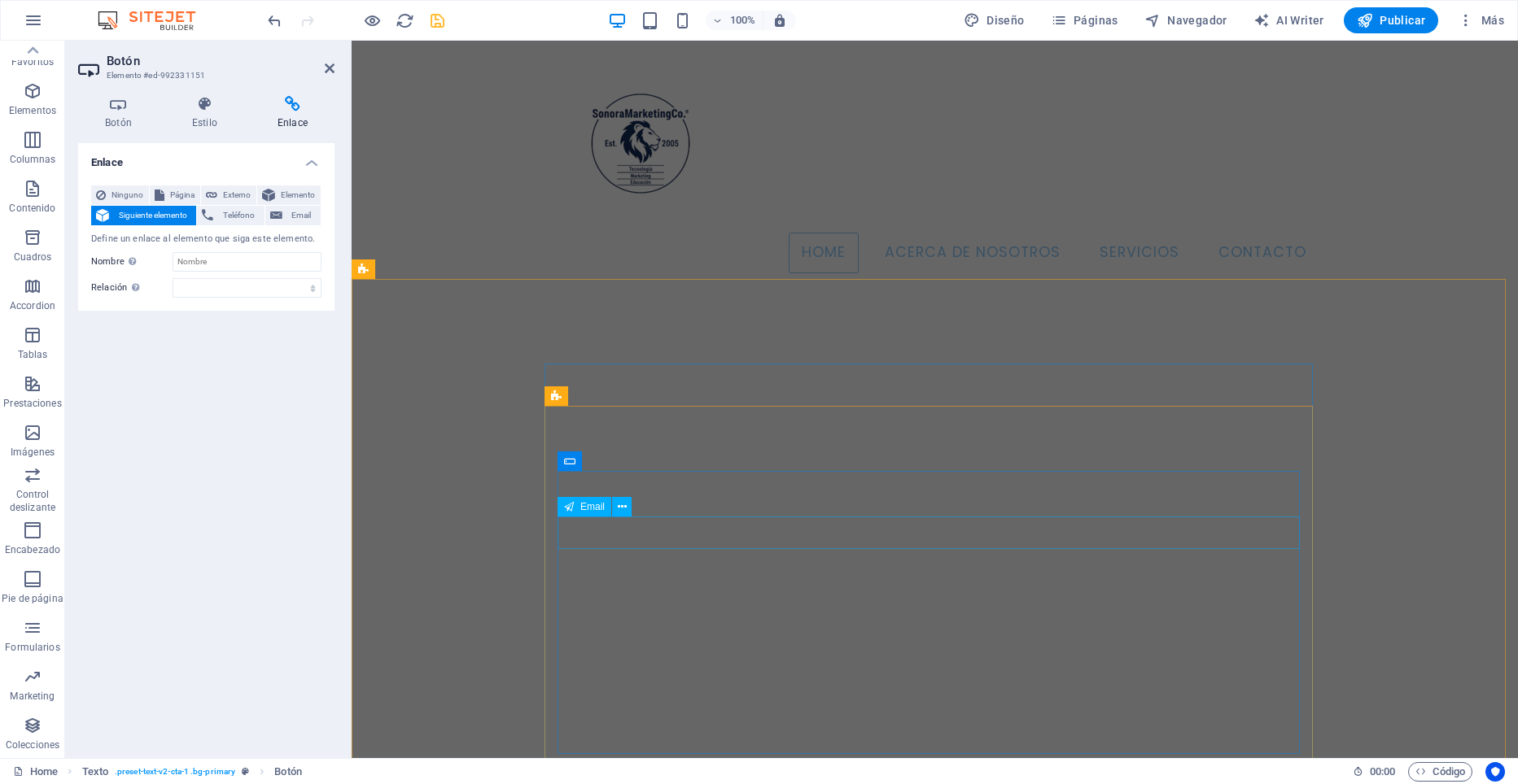
scroll to position [9599, 0]
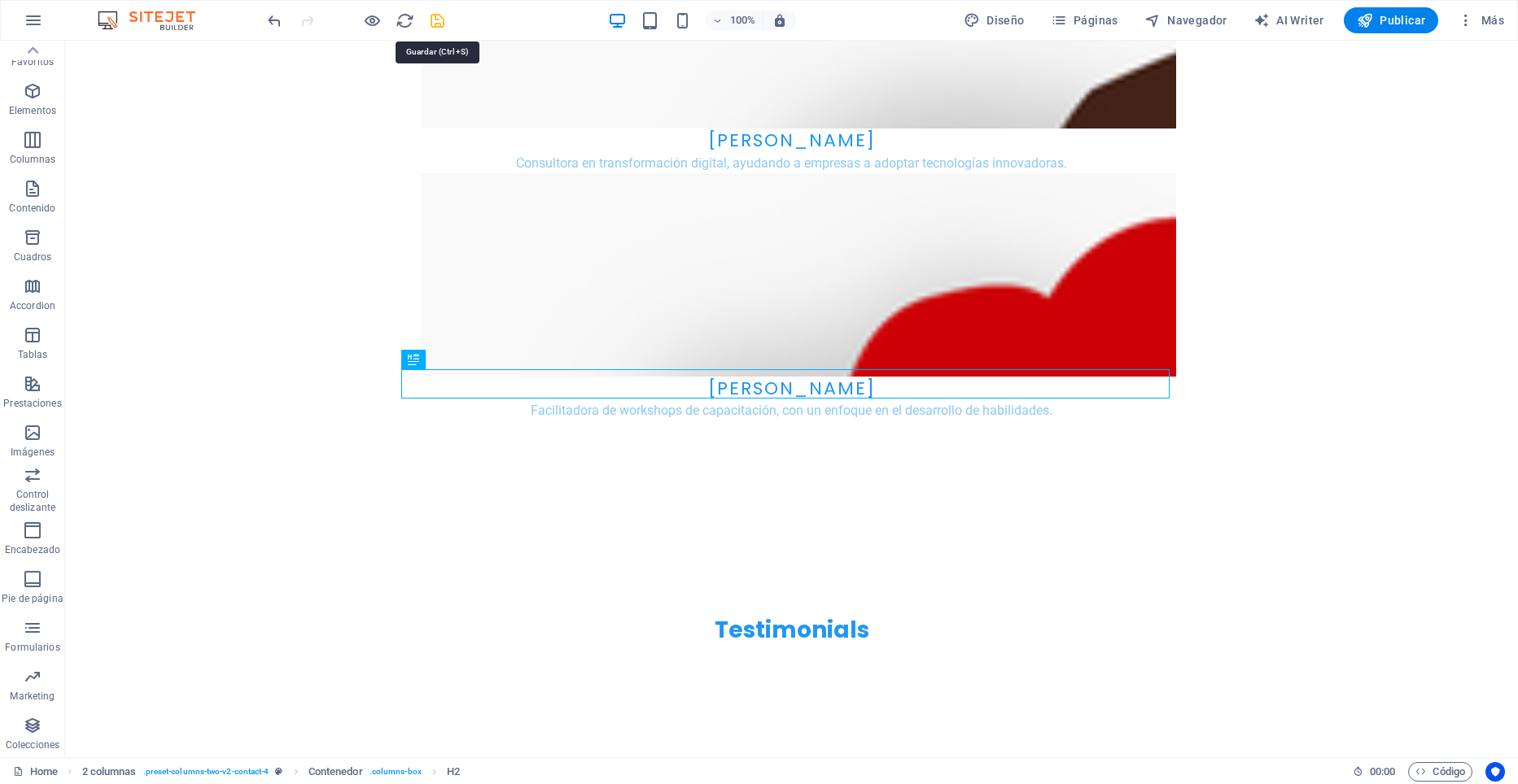
click at [438, 16] on icon "save" at bounding box center [437, 21] width 19 height 19
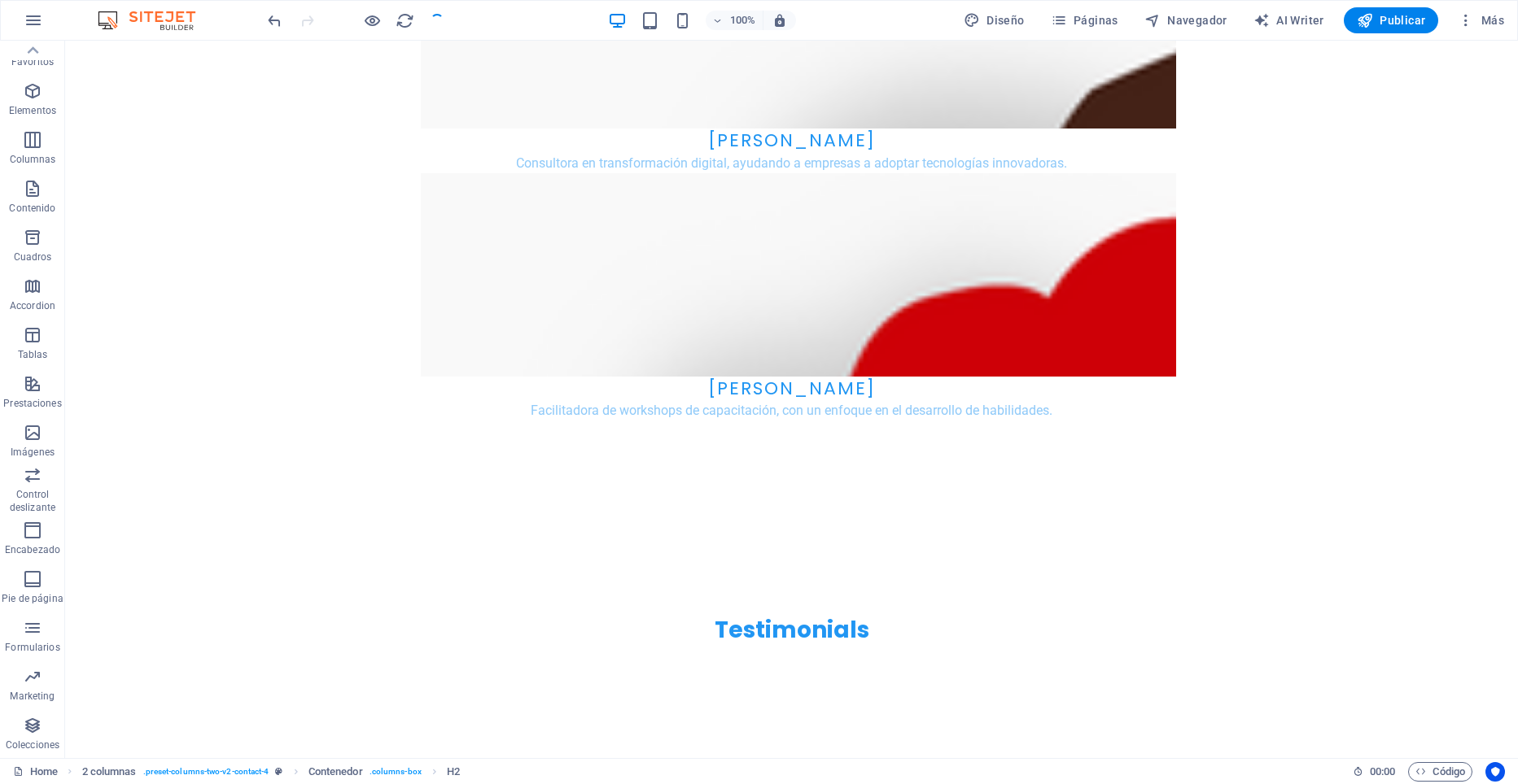
checkbox input "false"
click at [32, 97] on icon "button" at bounding box center [33, 91] width 20 height 20
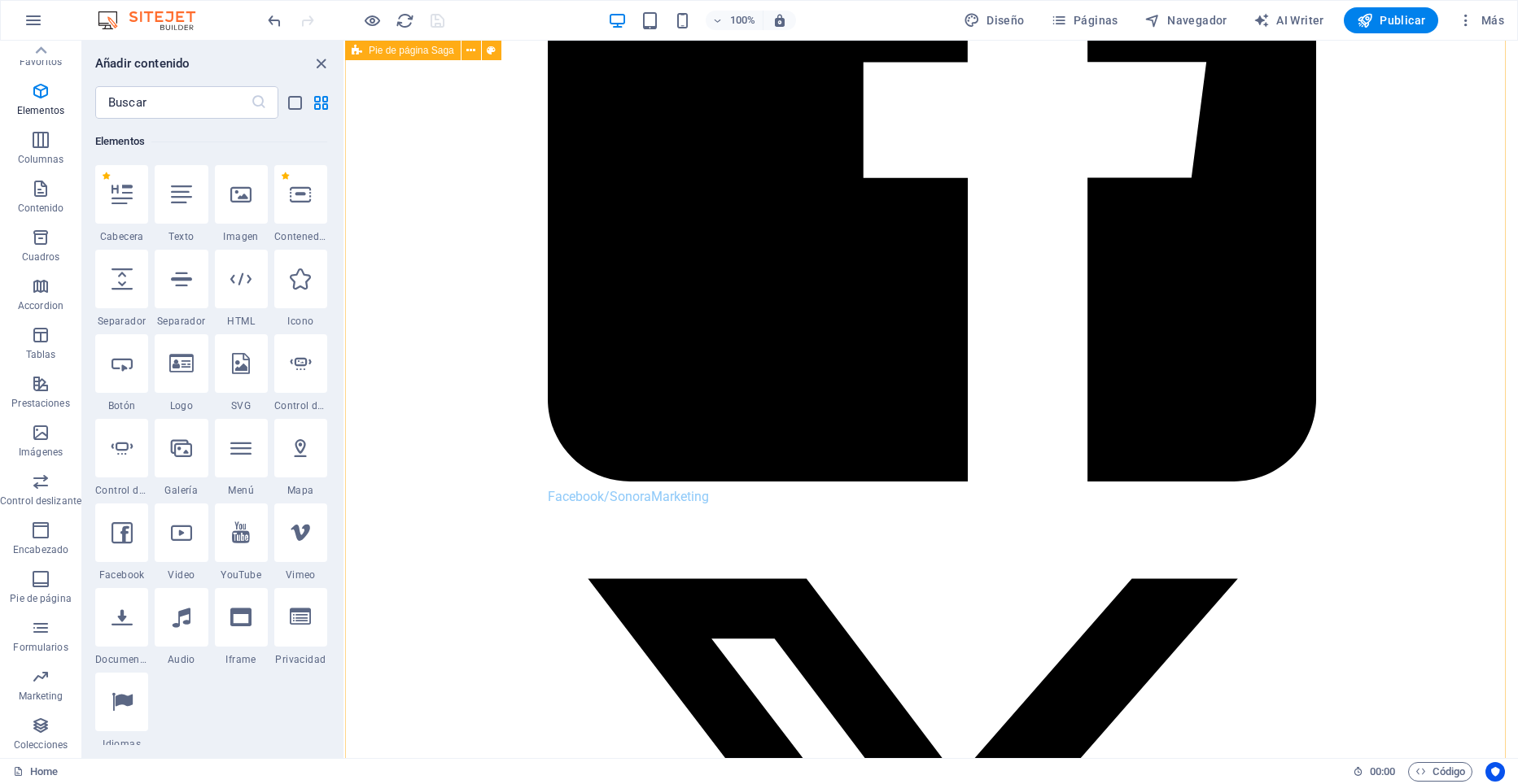
scroll to position [12680, 0]
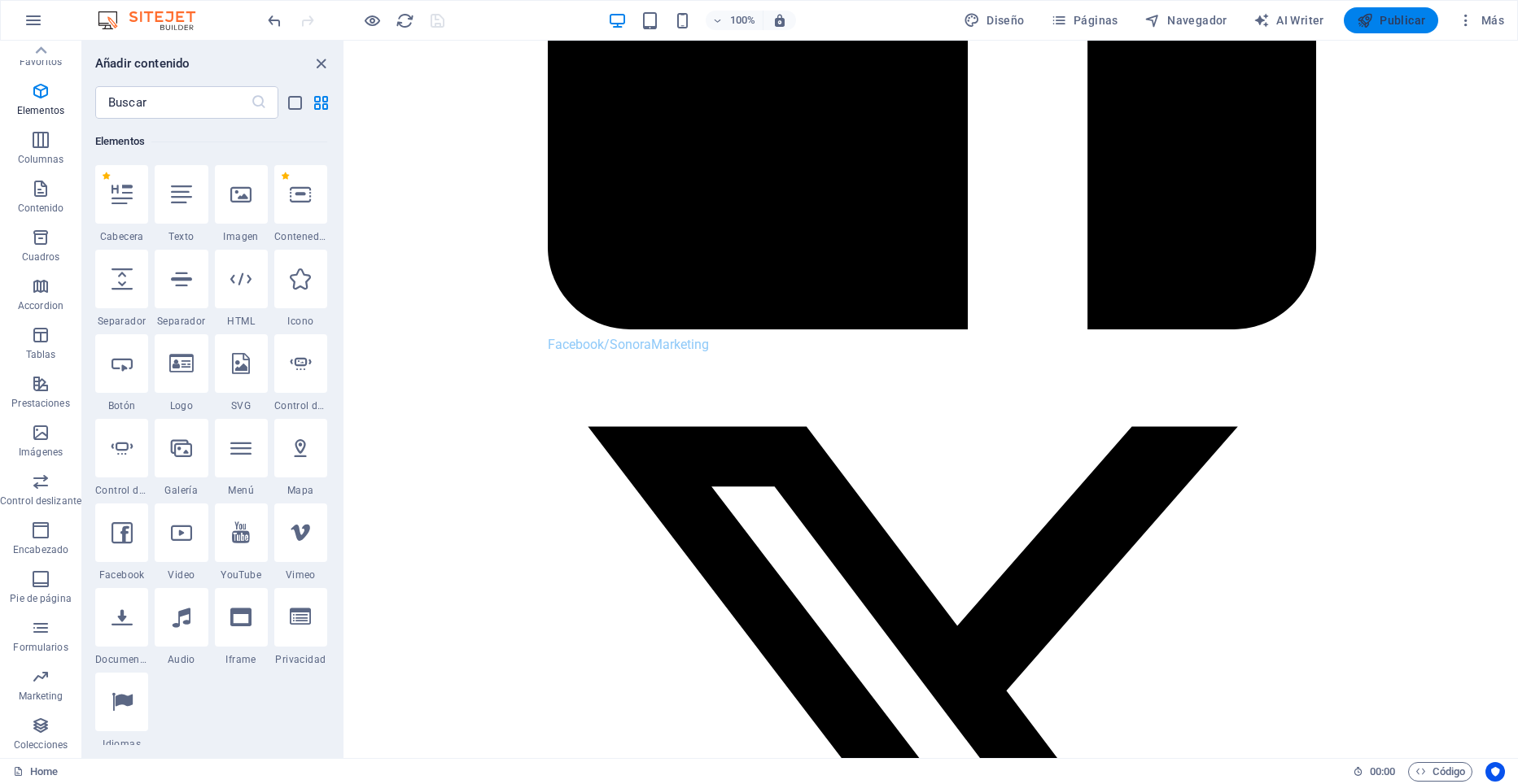
click at [1405, 17] on span "Publicar" at bounding box center [1391, 21] width 69 height 16
